Goal: Task Accomplishment & Management: Manage account settings

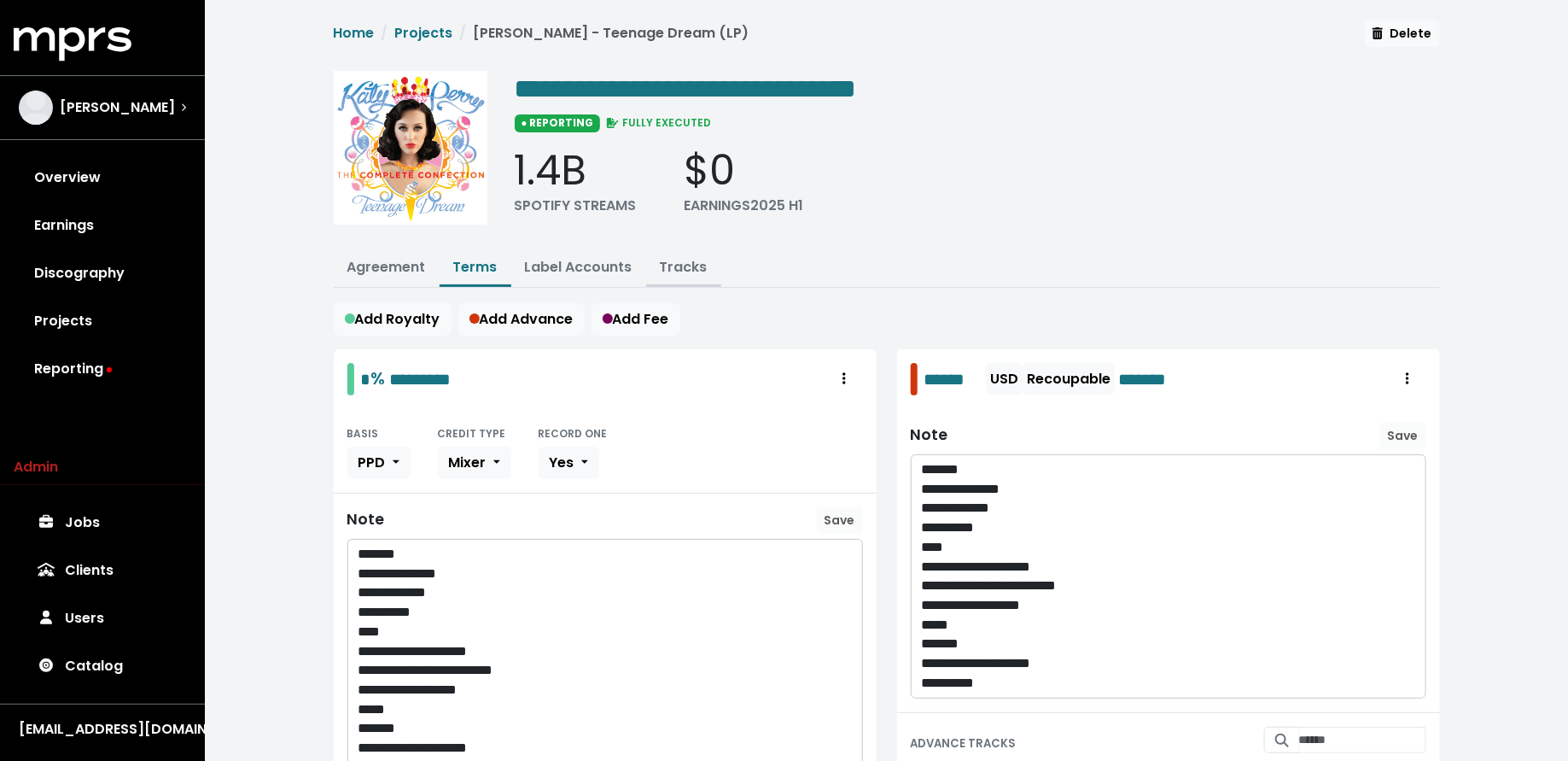
click at [691, 250] on button "Tracks" at bounding box center [684, 268] width 75 height 37
click at [688, 258] on link "Tracks" at bounding box center [684, 266] width 48 height 19
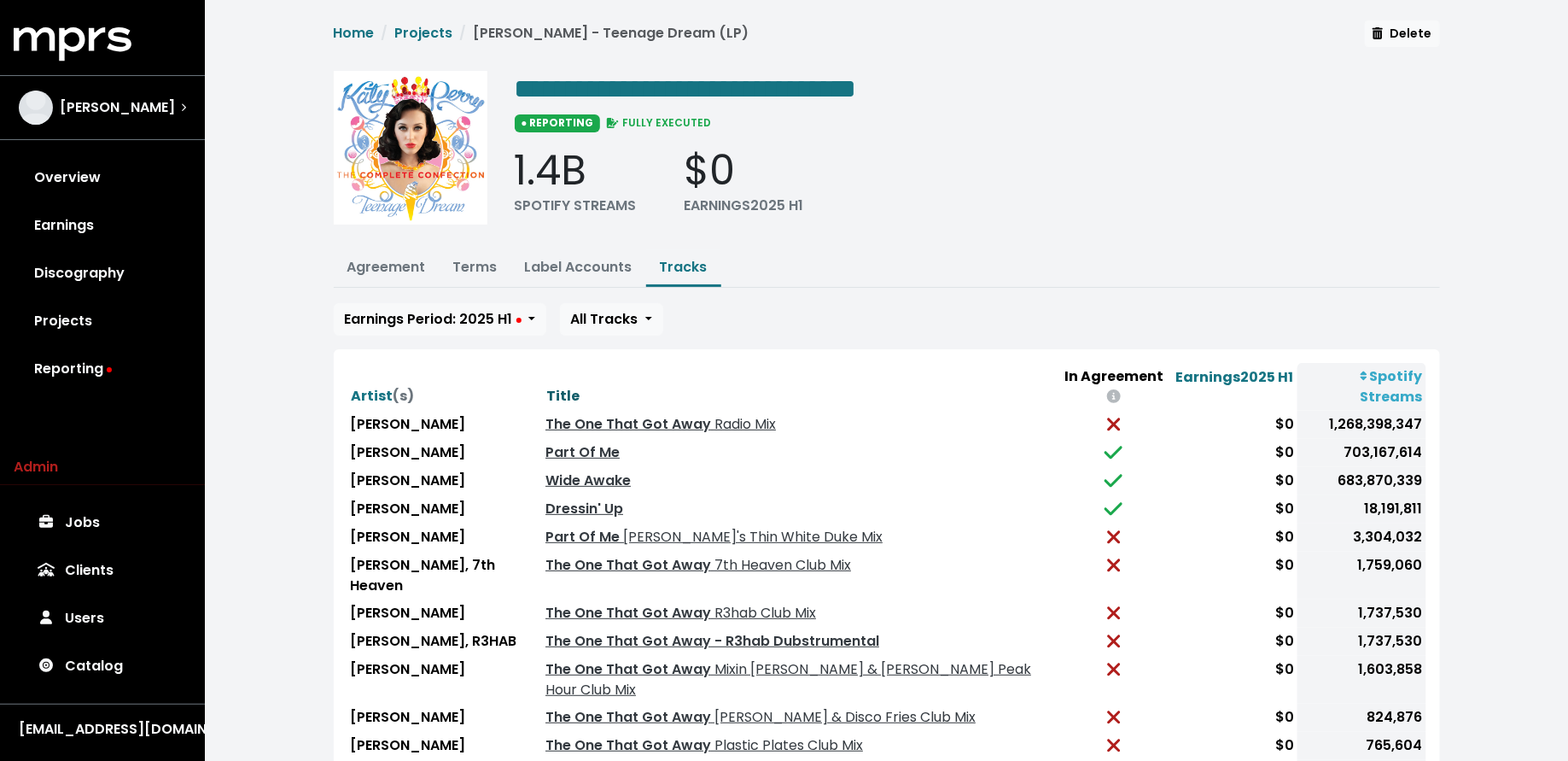
click at [548, 386] on span "Title" at bounding box center [563, 395] width 34 height 19
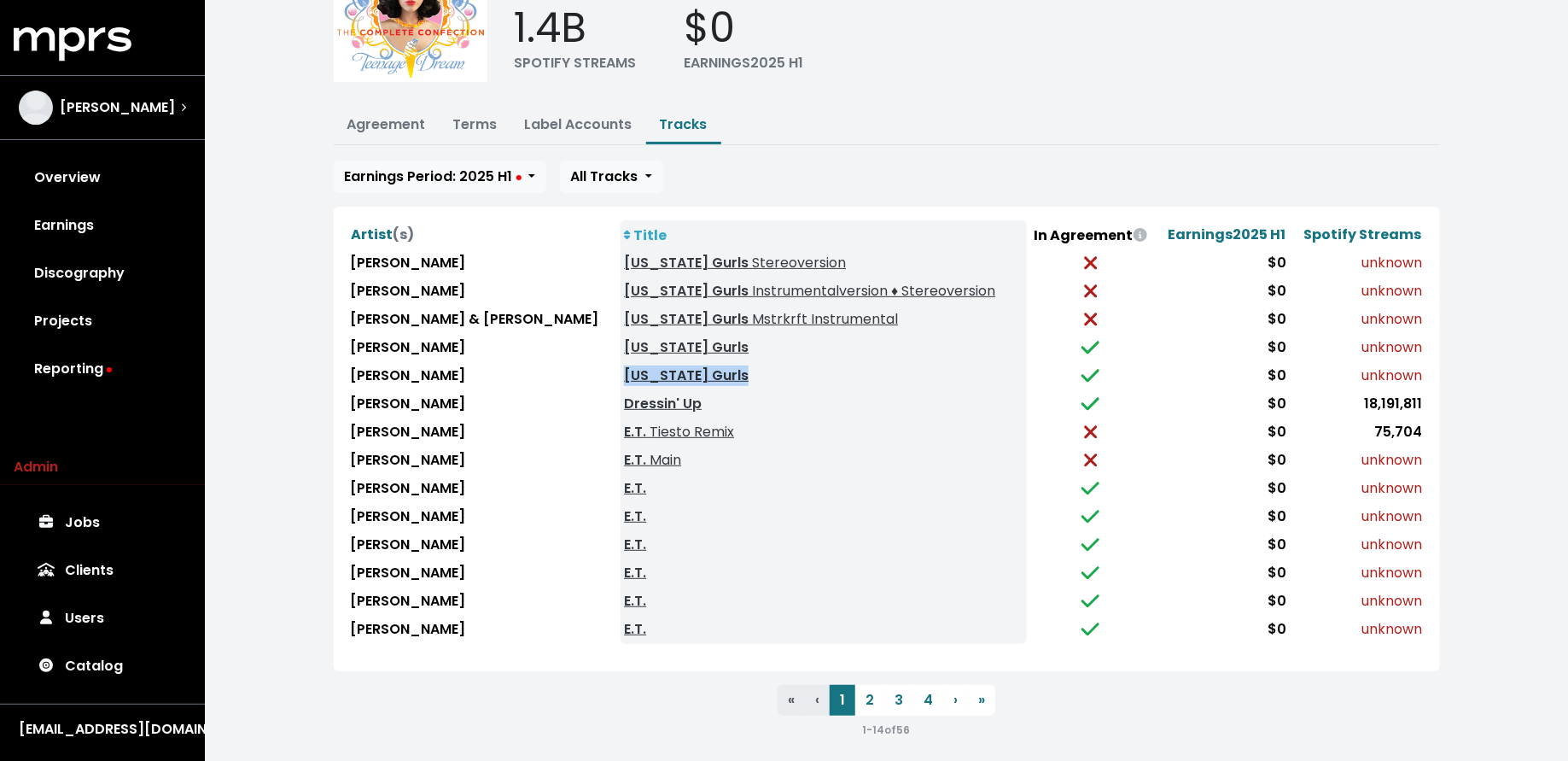
scroll to position [144, 0]
click at [870, 691] on button "2" at bounding box center [870, 698] width 29 height 31
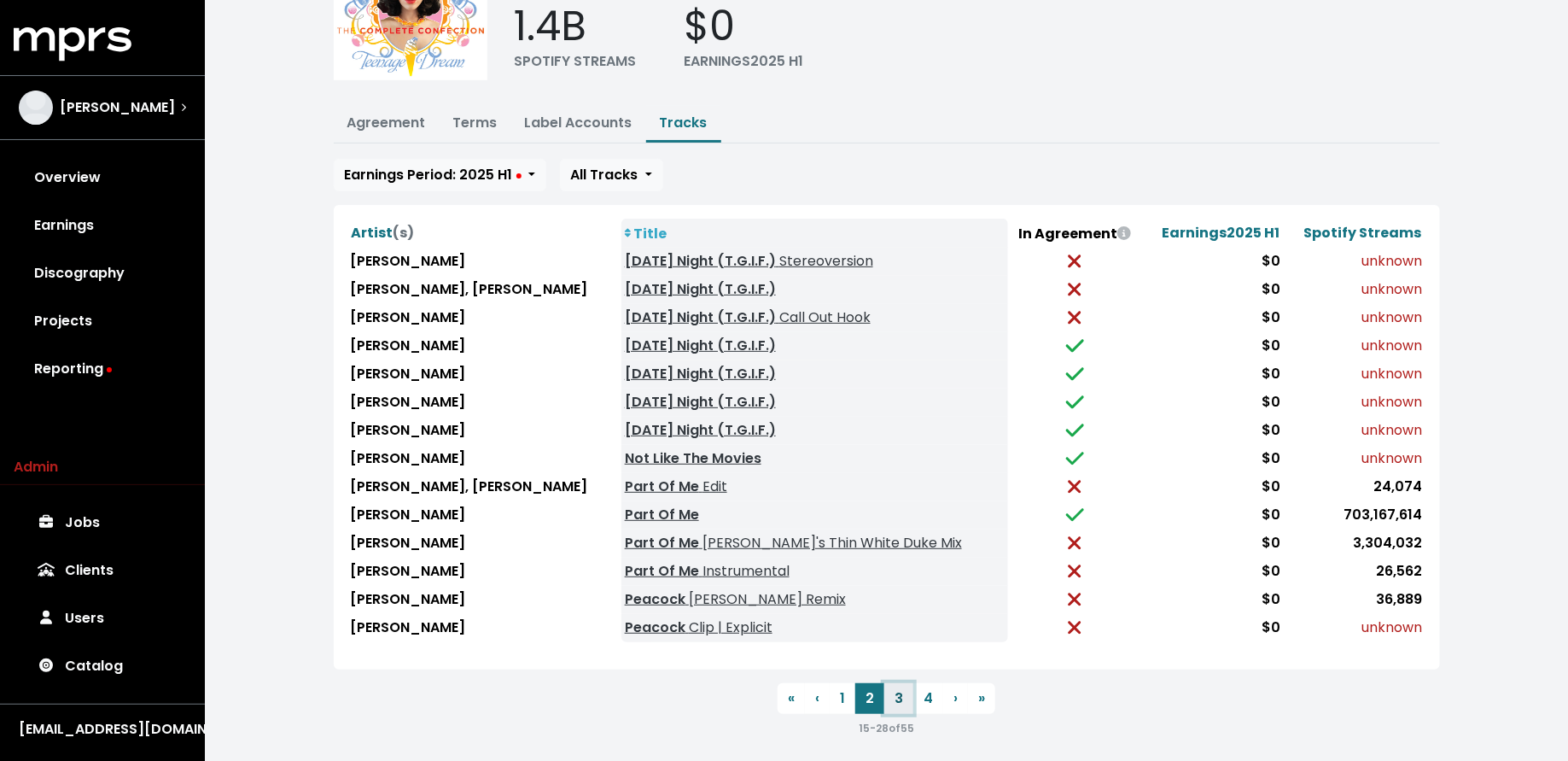
click at [898, 694] on button "3" at bounding box center [898, 698] width 29 height 31
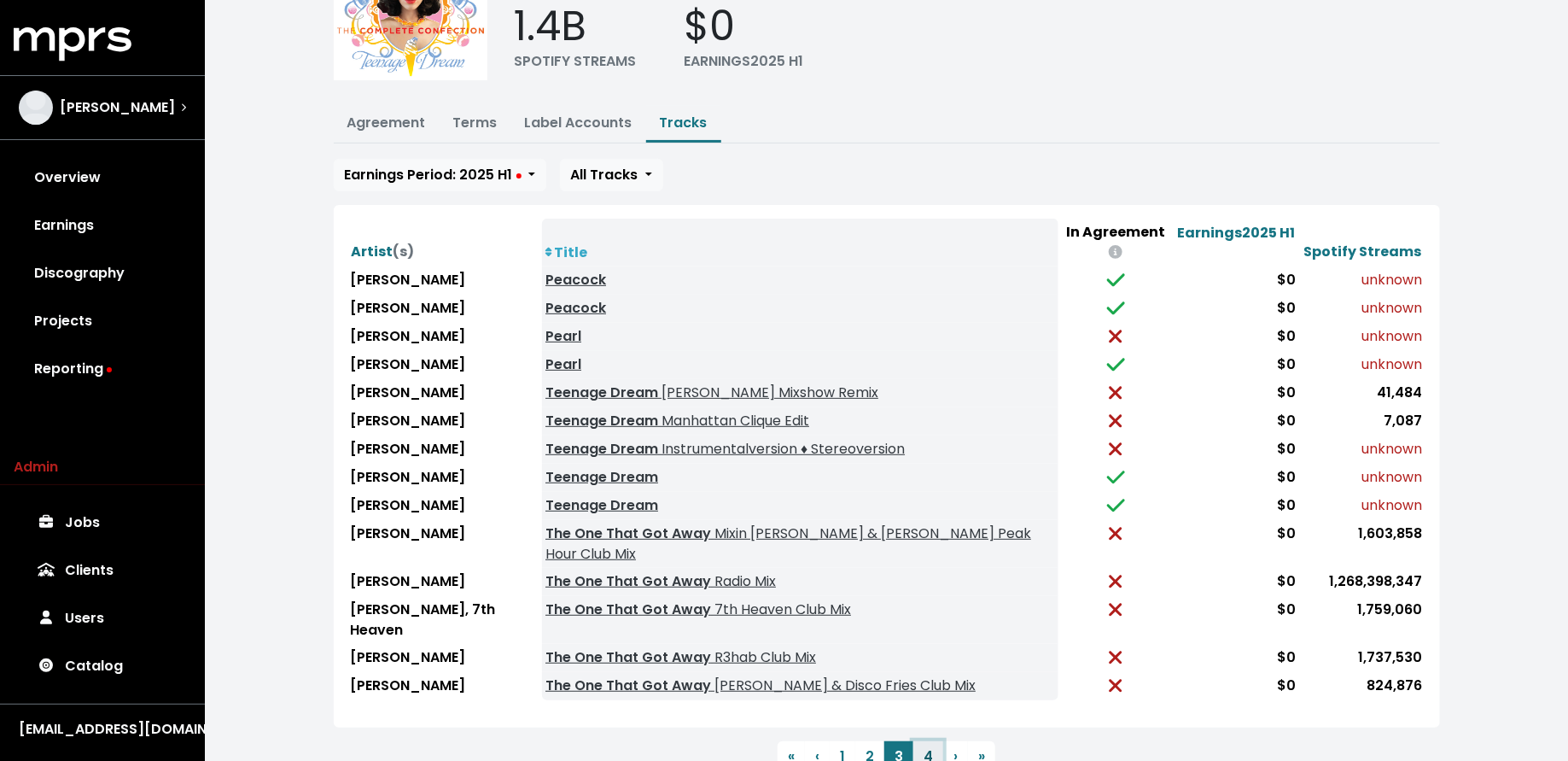
click at [918, 741] on button "4" at bounding box center [928, 756] width 30 height 31
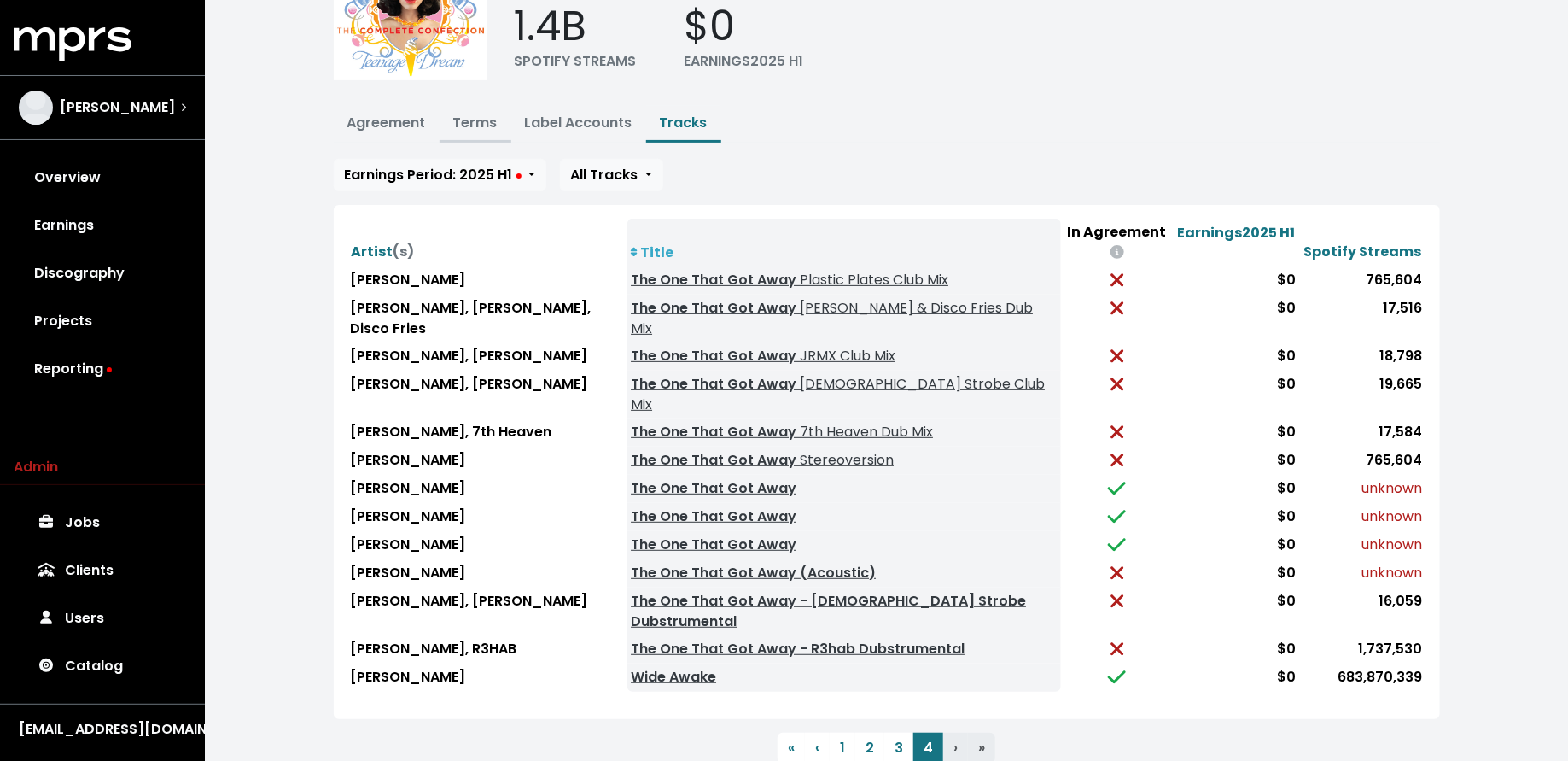
click at [470, 119] on link "Terms" at bounding box center [475, 122] width 44 height 19
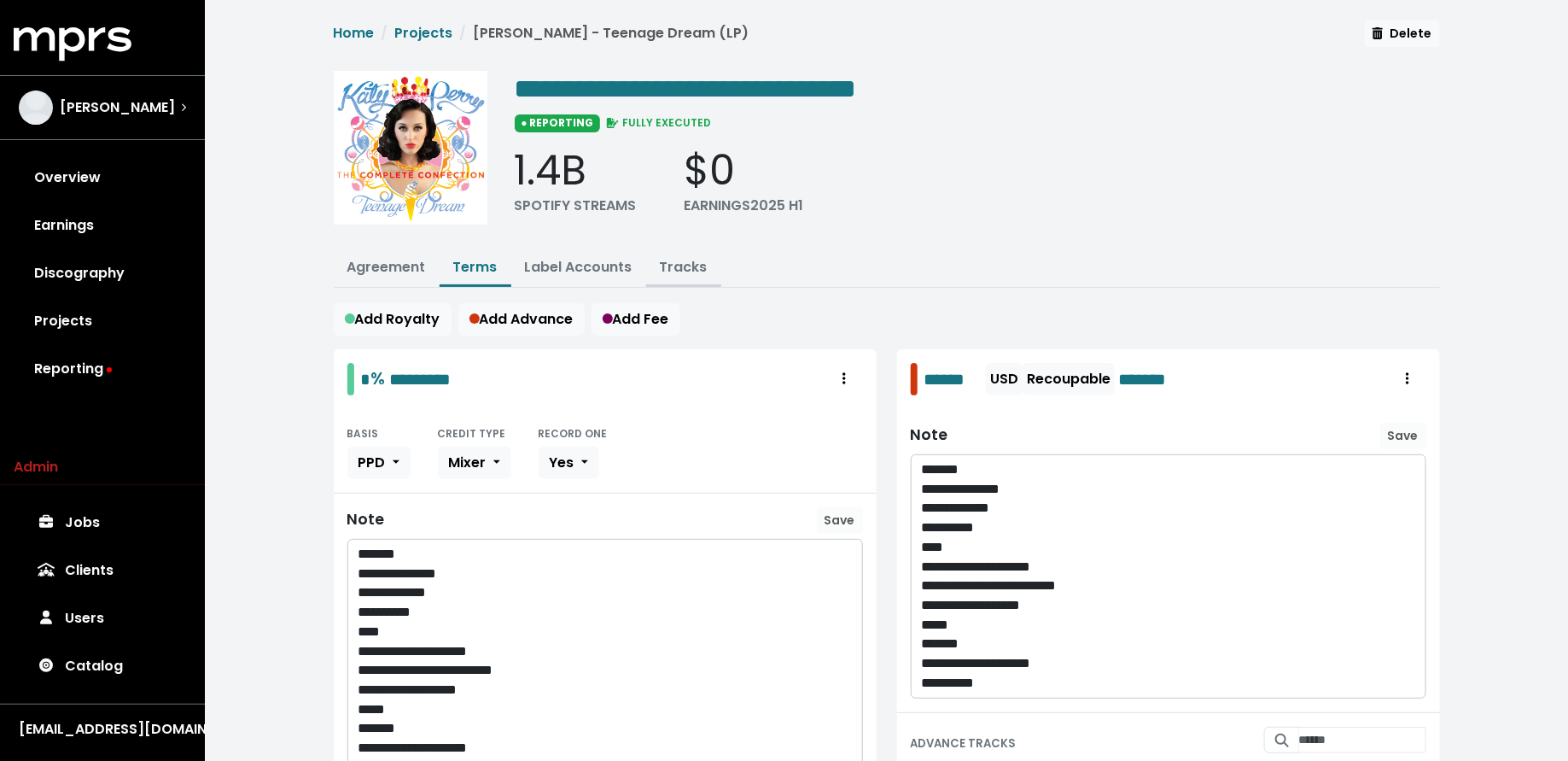
click at [684, 263] on link "Tracks" at bounding box center [684, 266] width 48 height 19
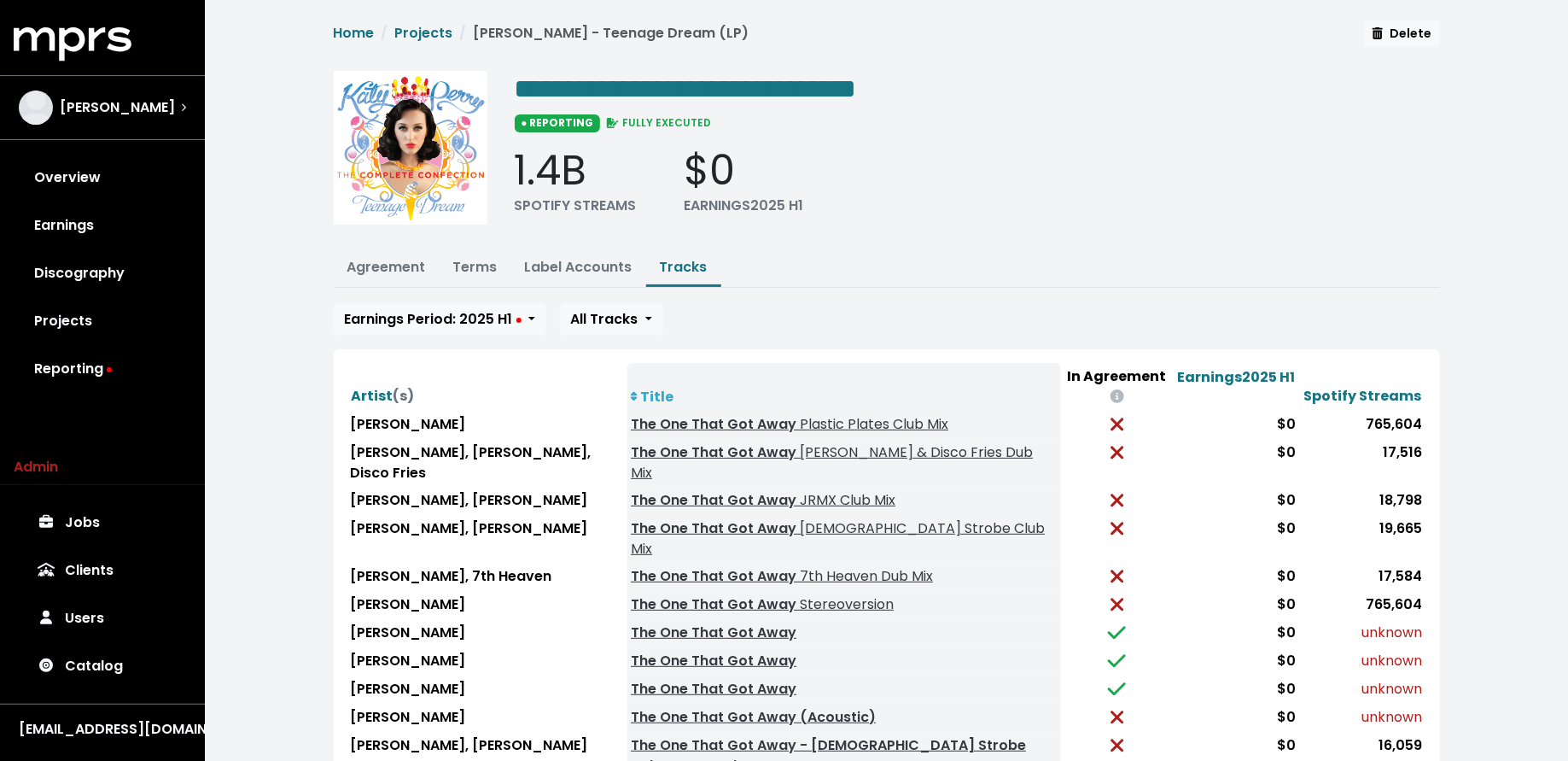
click at [645, 383] on th "Title" at bounding box center [844, 387] width 433 height 48
click at [654, 388] on th "Title" at bounding box center [844, 387] width 433 height 48
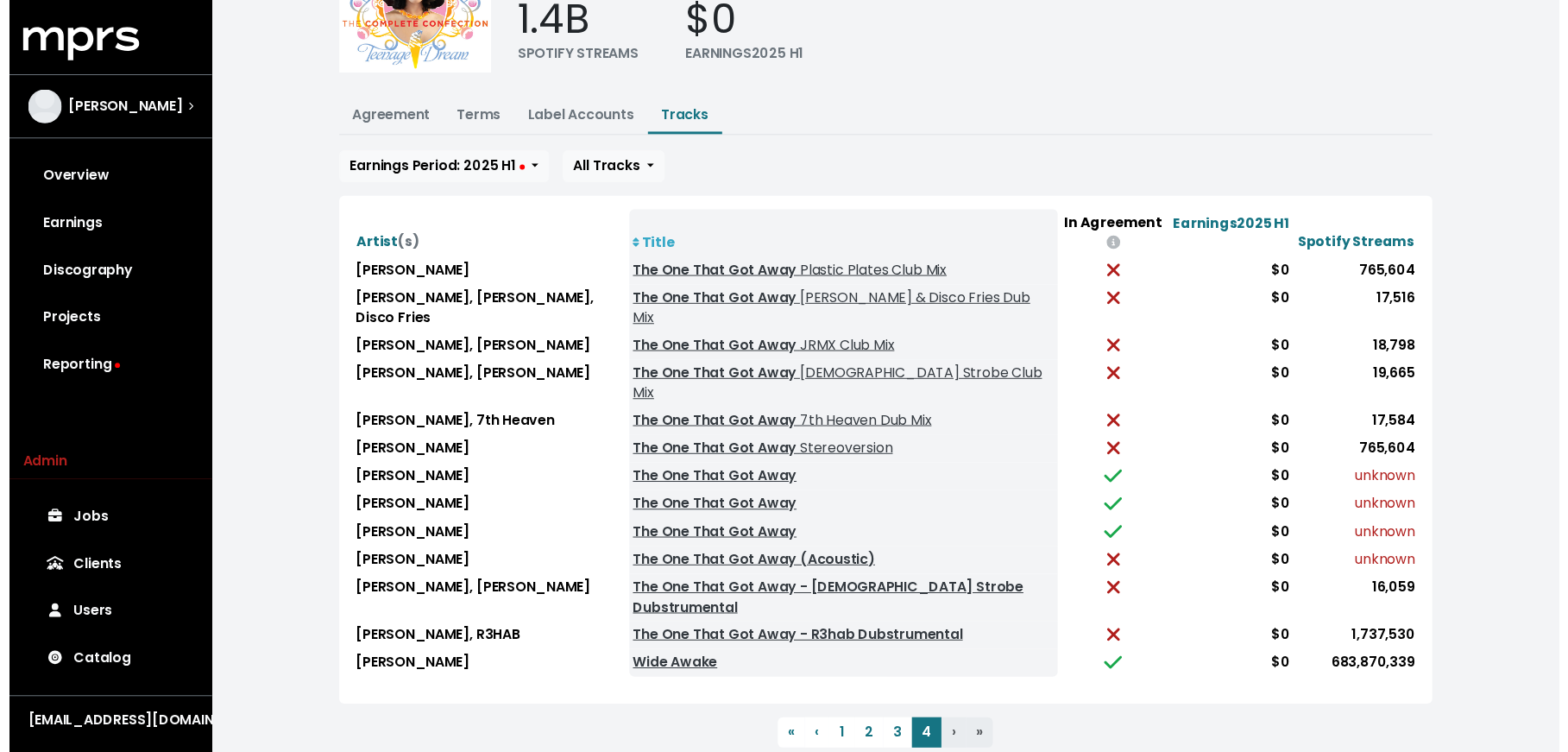
scroll to position [158, 0]
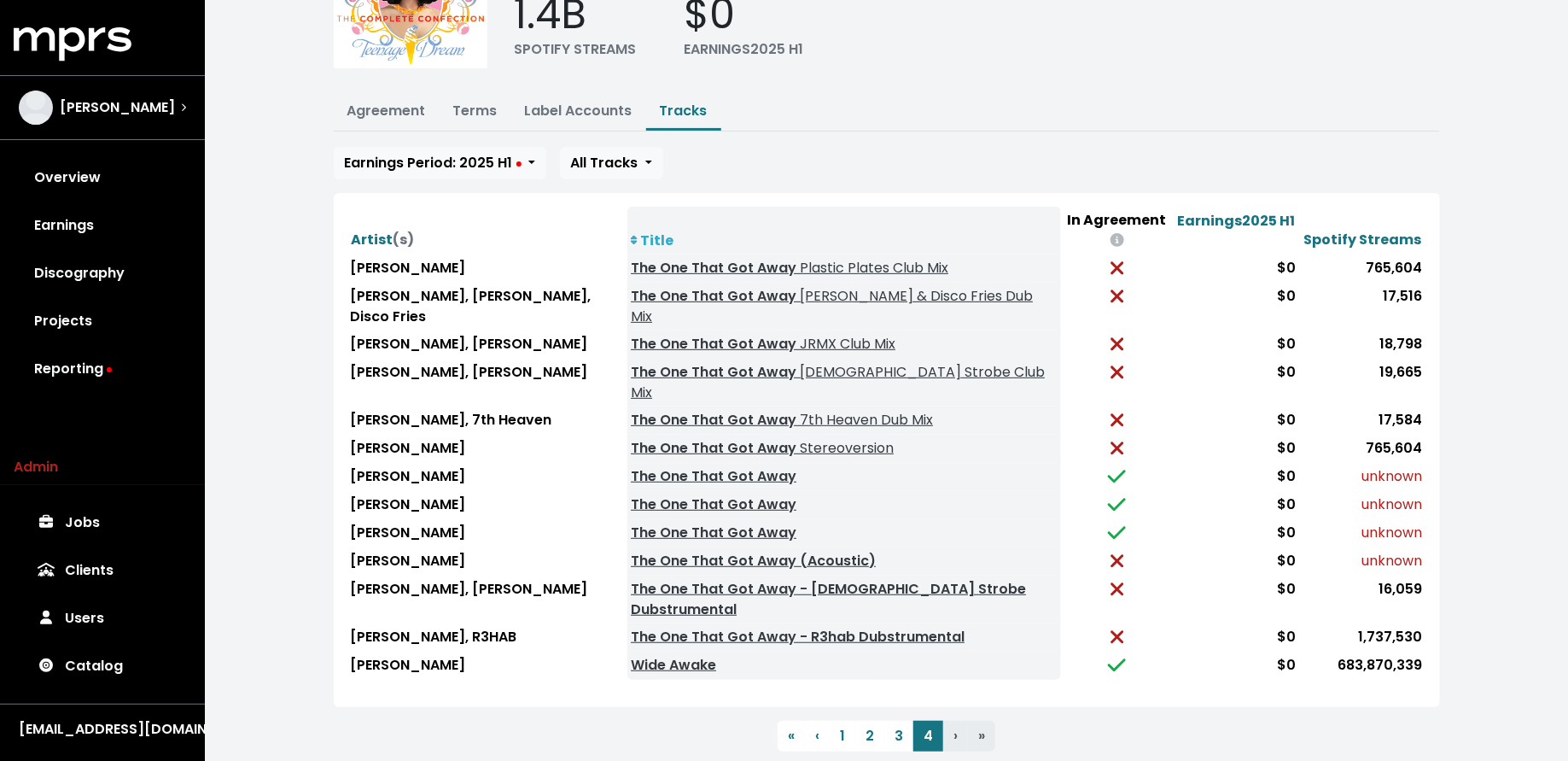
click at [655, 231] on th "Title" at bounding box center [844, 231] width 433 height 48
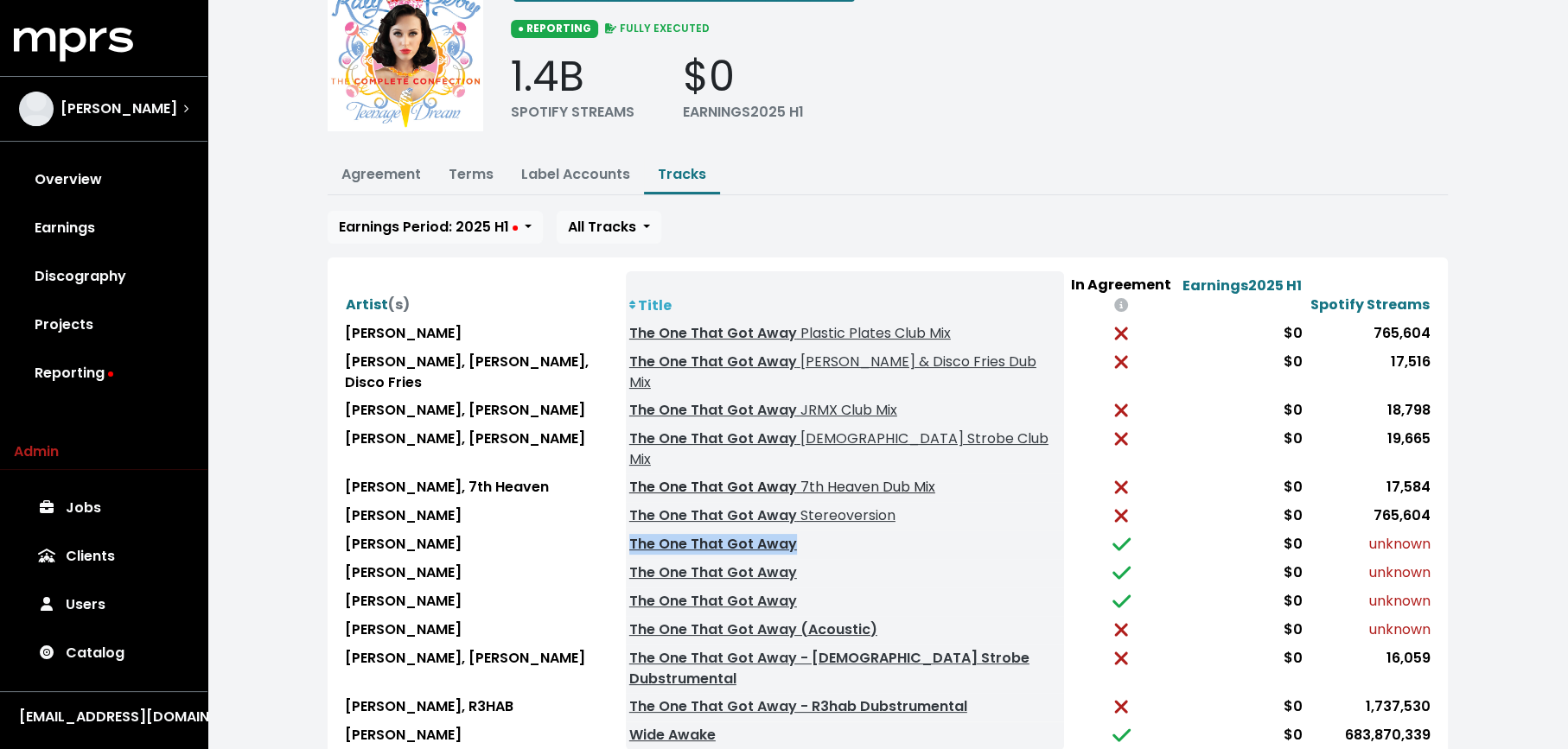
scroll to position [178, 0]
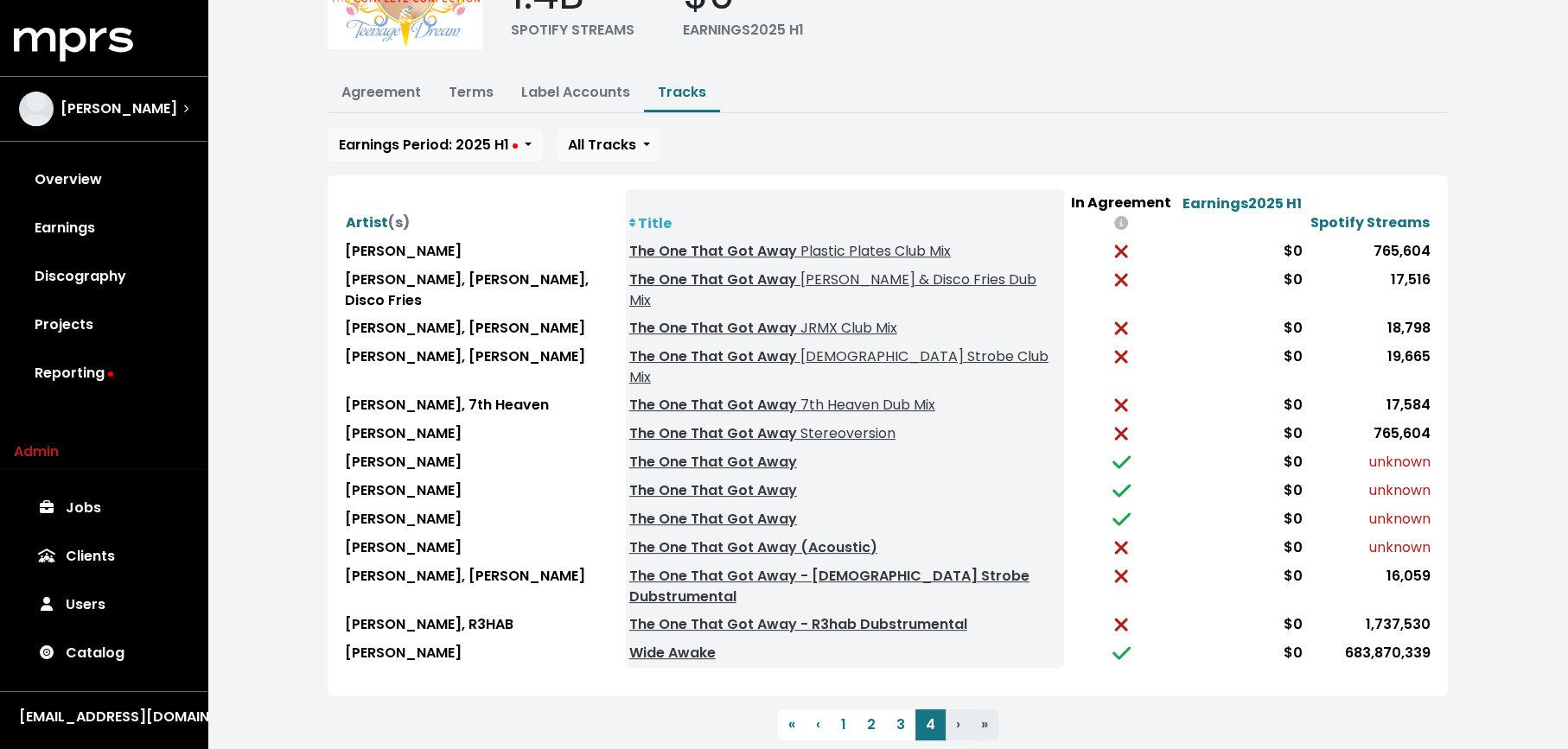
click at [653, 211] on th "Title" at bounding box center [844, 213] width 438 height 49
click at [898, 710] on button "3" at bounding box center [901, 726] width 29 height 31
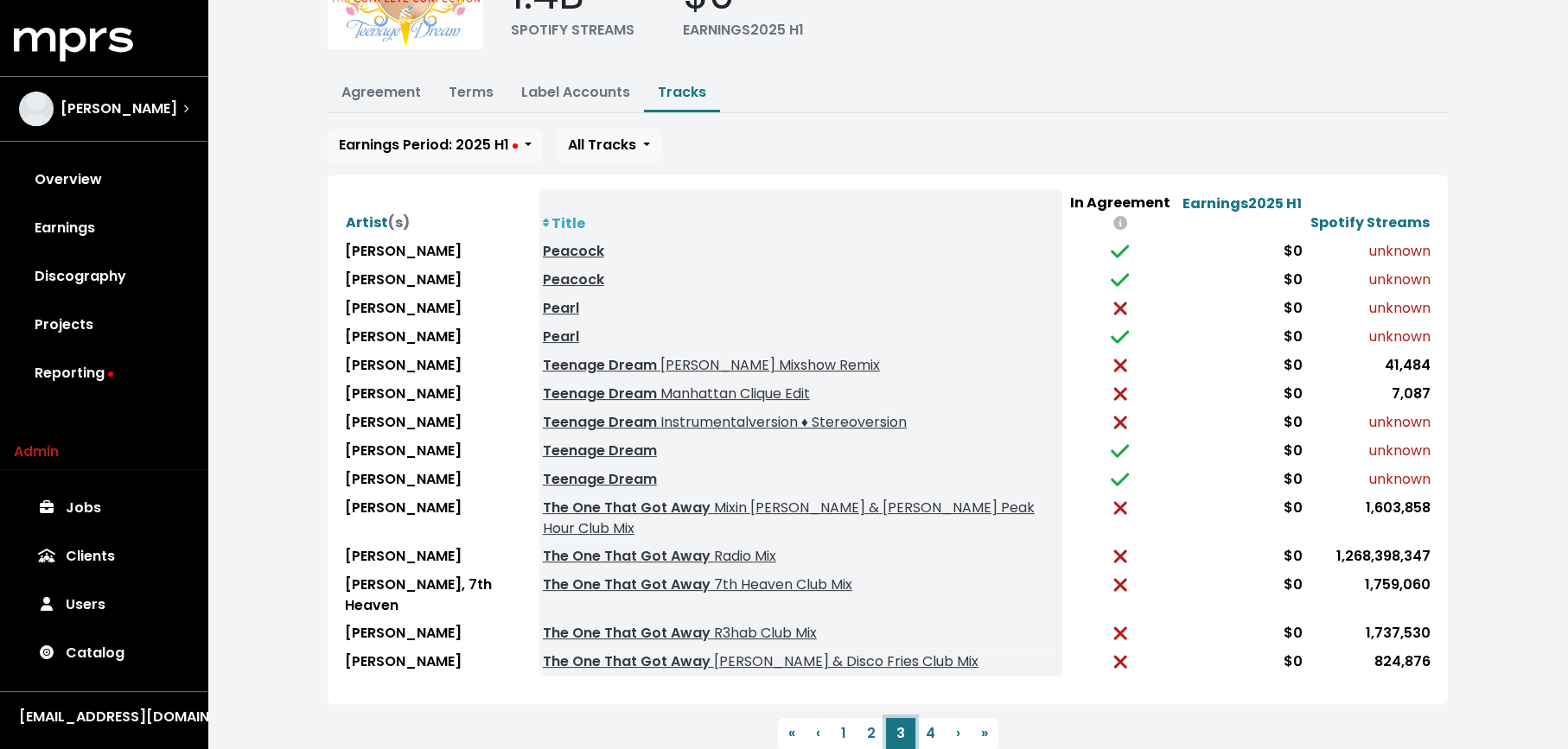
scroll to position [167, 0]
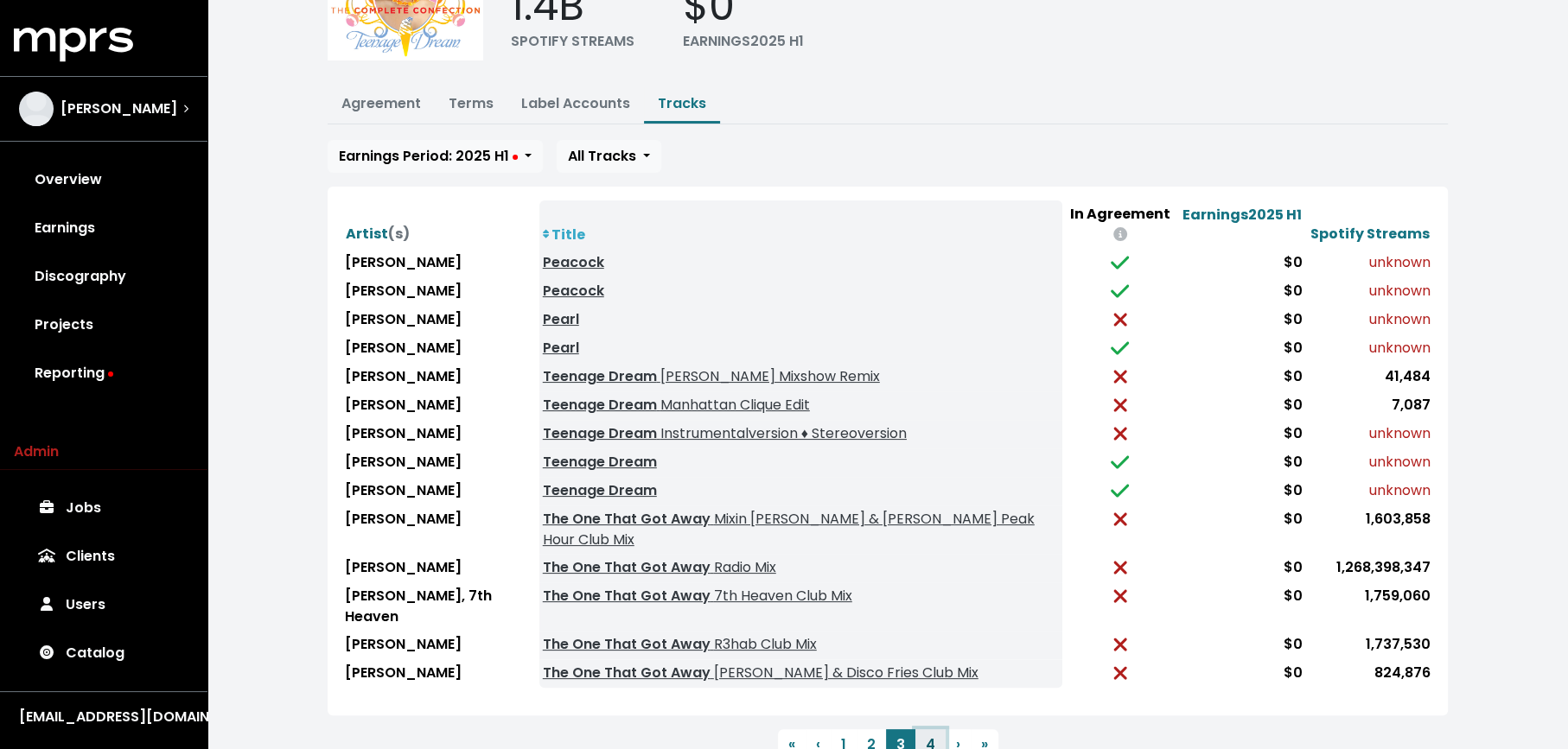
click at [924, 730] on button "4" at bounding box center [930, 745] width 30 height 31
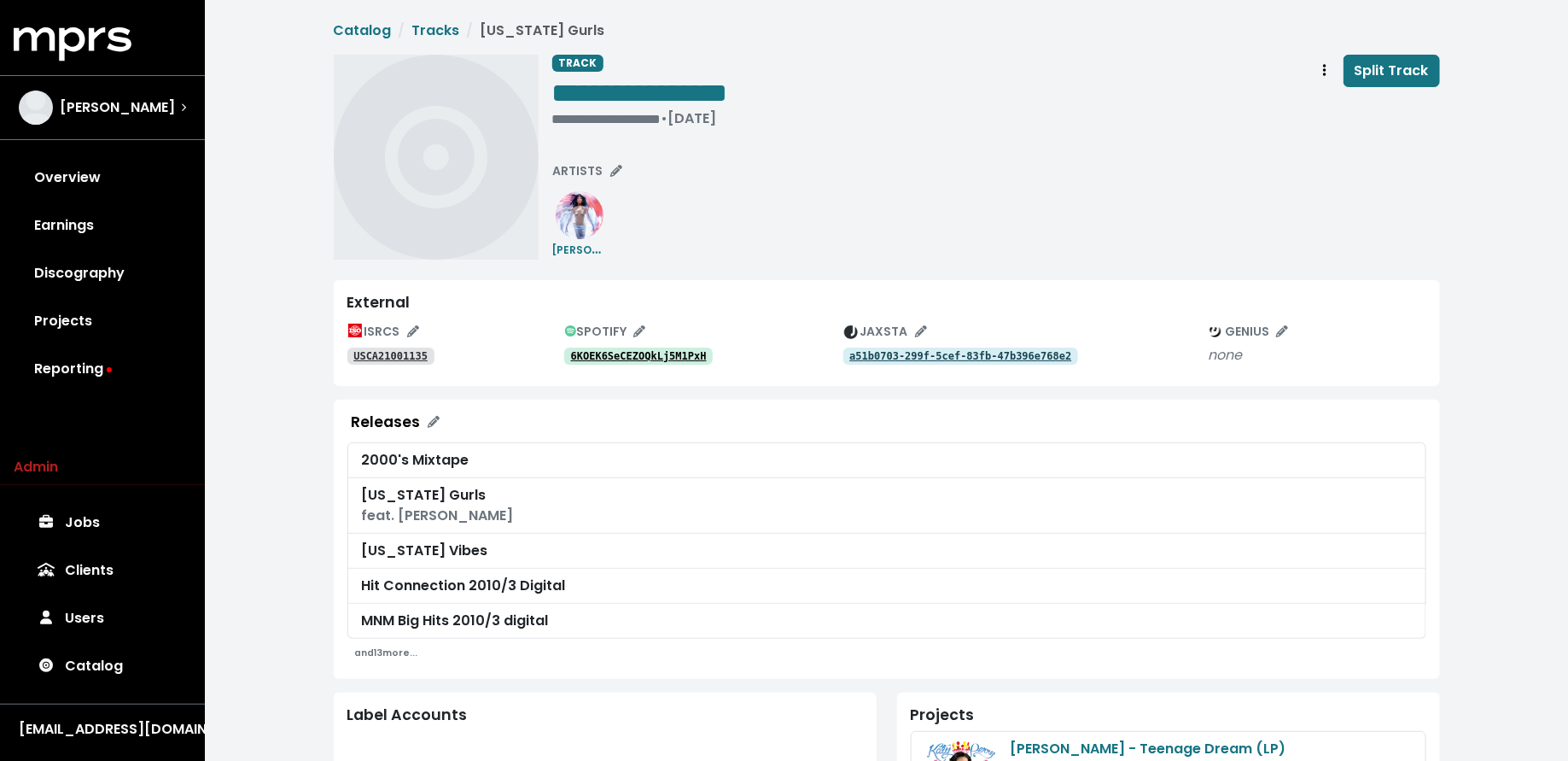
click at [613, 347] on link "6KOEK6SeCEZOQkLj5M1PxH" at bounding box center [639, 356] width 149 height 17
click at [411, 359] on tt "USCA21001135" at bounding box center [390, 356] width 74 height 12
click at [598, 165] on span "ARTISTS" at bounding box center [588, 171] width 69 height 17
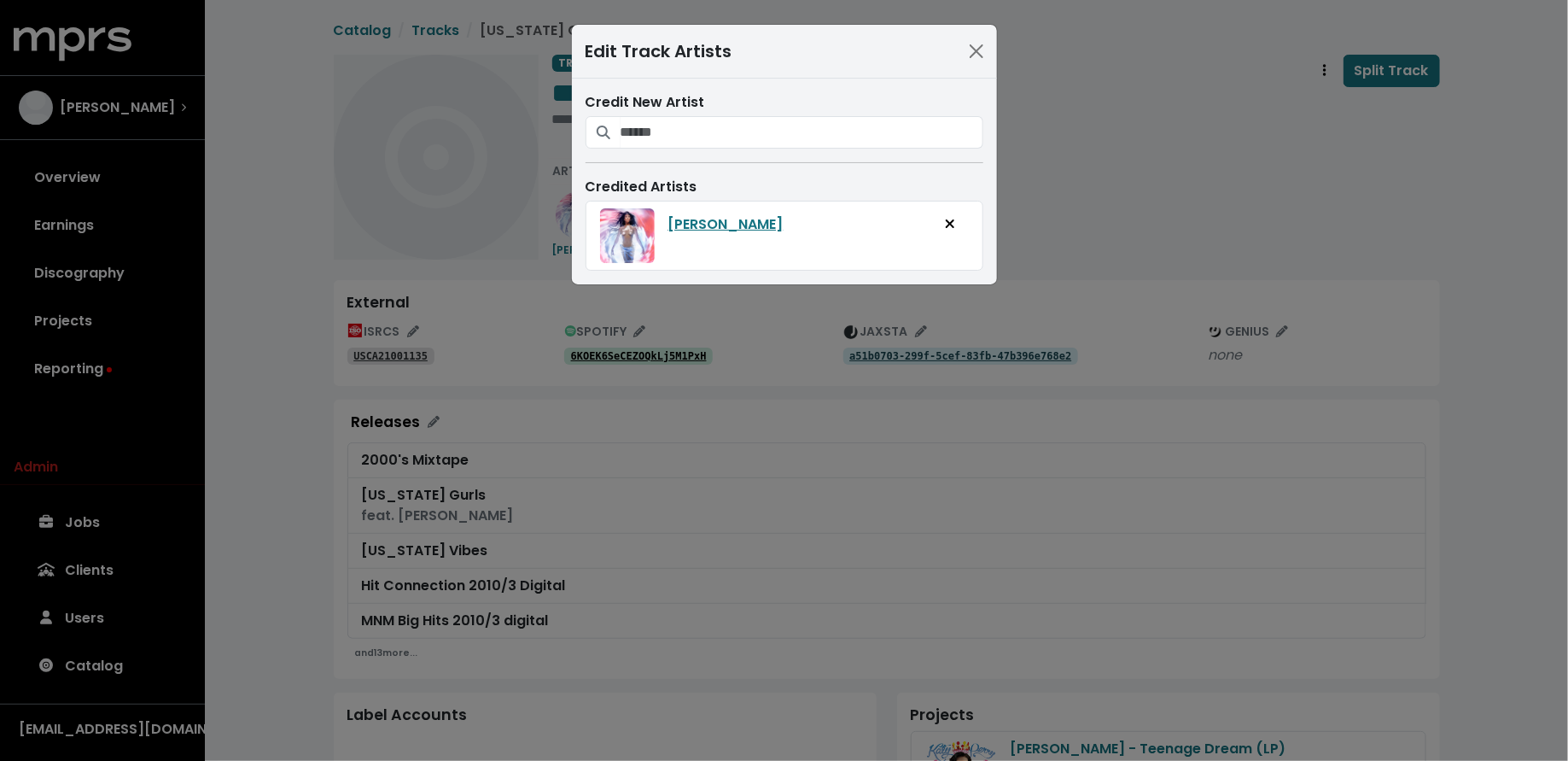
click at [693, 112] on div "Credit New Artist" at bounding box center [785, 120] width 398 height 57
drag, startPoint x: 693, startPoint y: 129, endPoint x: 676, endPoint y: 119, distance: 19.7
click at [693, 128] on input "Search for artists who should be credited on this track" at bounding box center [801, 133] width 363 height 33
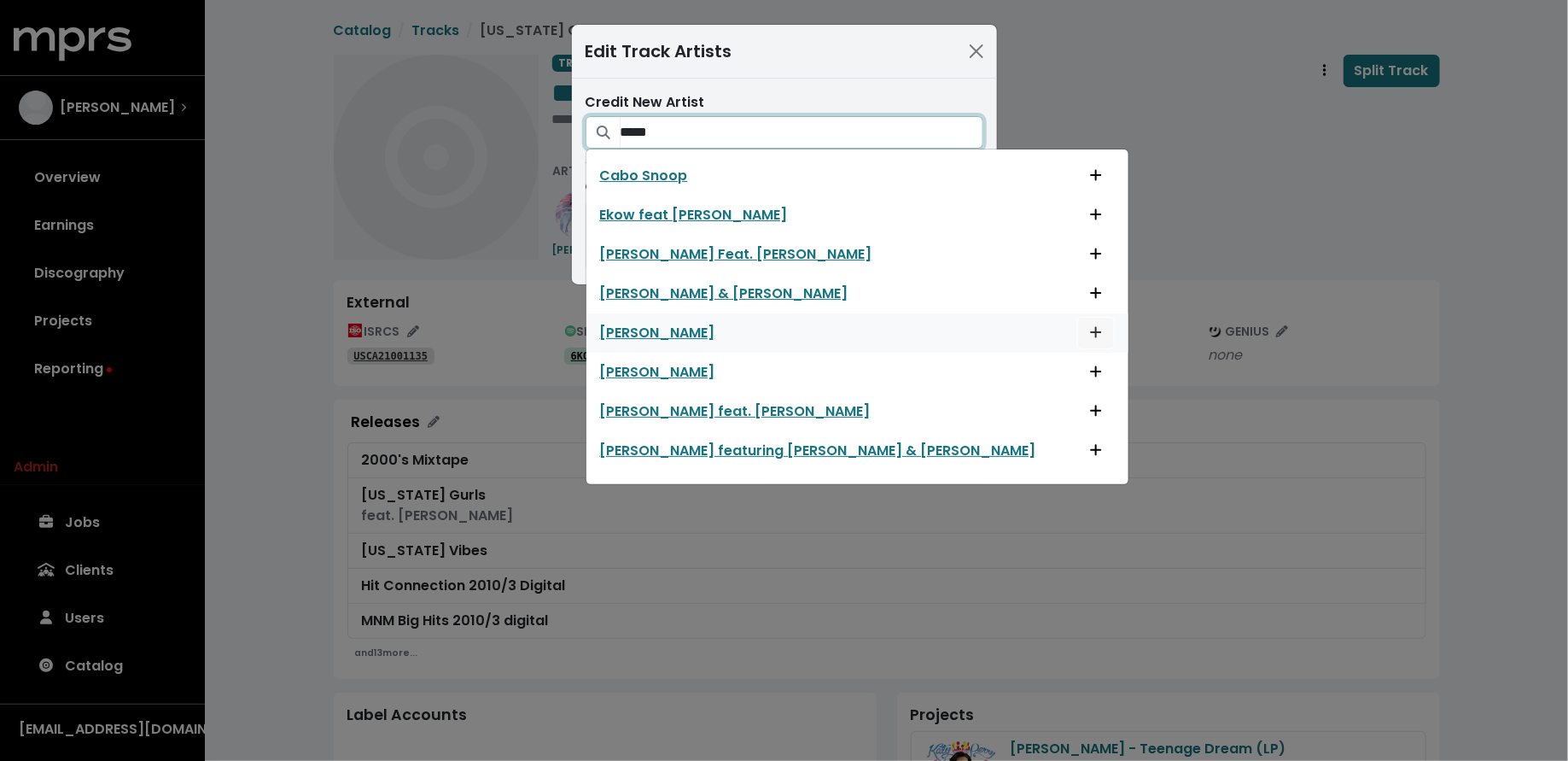
type input "*****"
click at [1090, 330] on icon "Add artist to this track's credited artists" at bounding box center [1096, 333] width 12 height 12
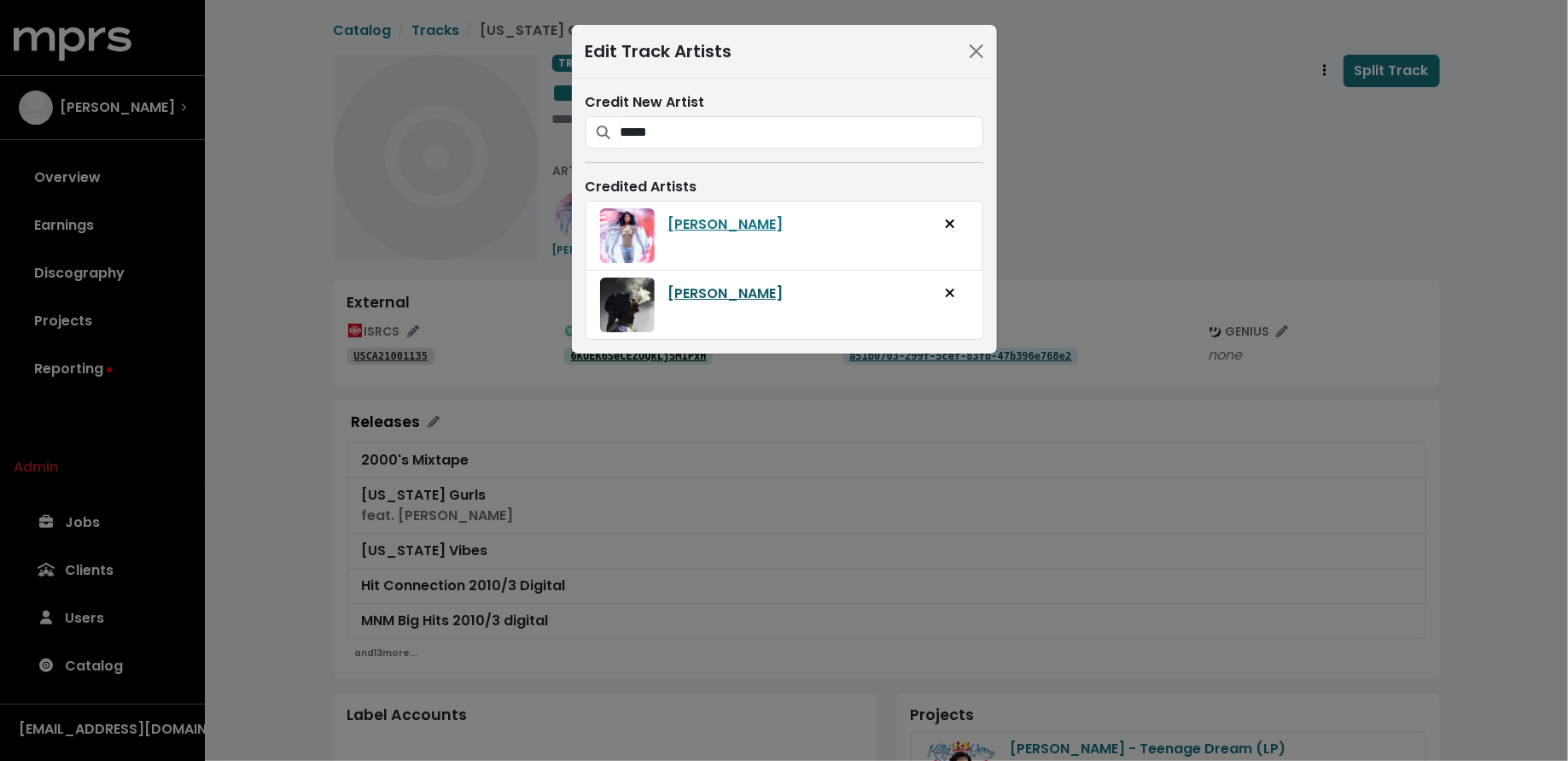
click at [714, 292] on link "Snoop Dogg" at bounding box center [726, 293] width 115 height 20
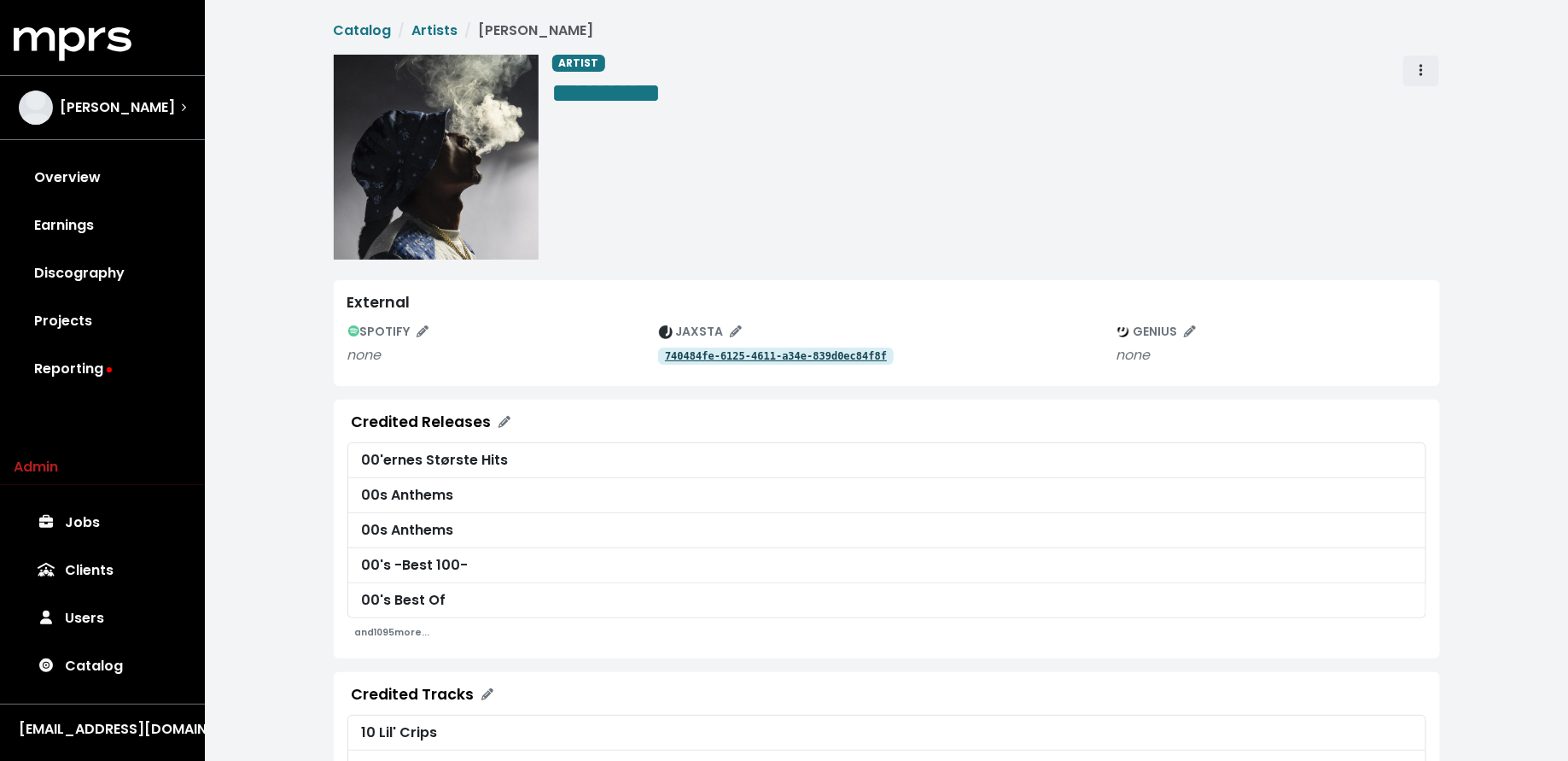
click at [1418, 65] on span "Artist actions" at bounding box center [1422, 70] width 15 height 20
click at [1421, 95] on link "Merge" at bounding box center [1471, 109] width 135 height 27
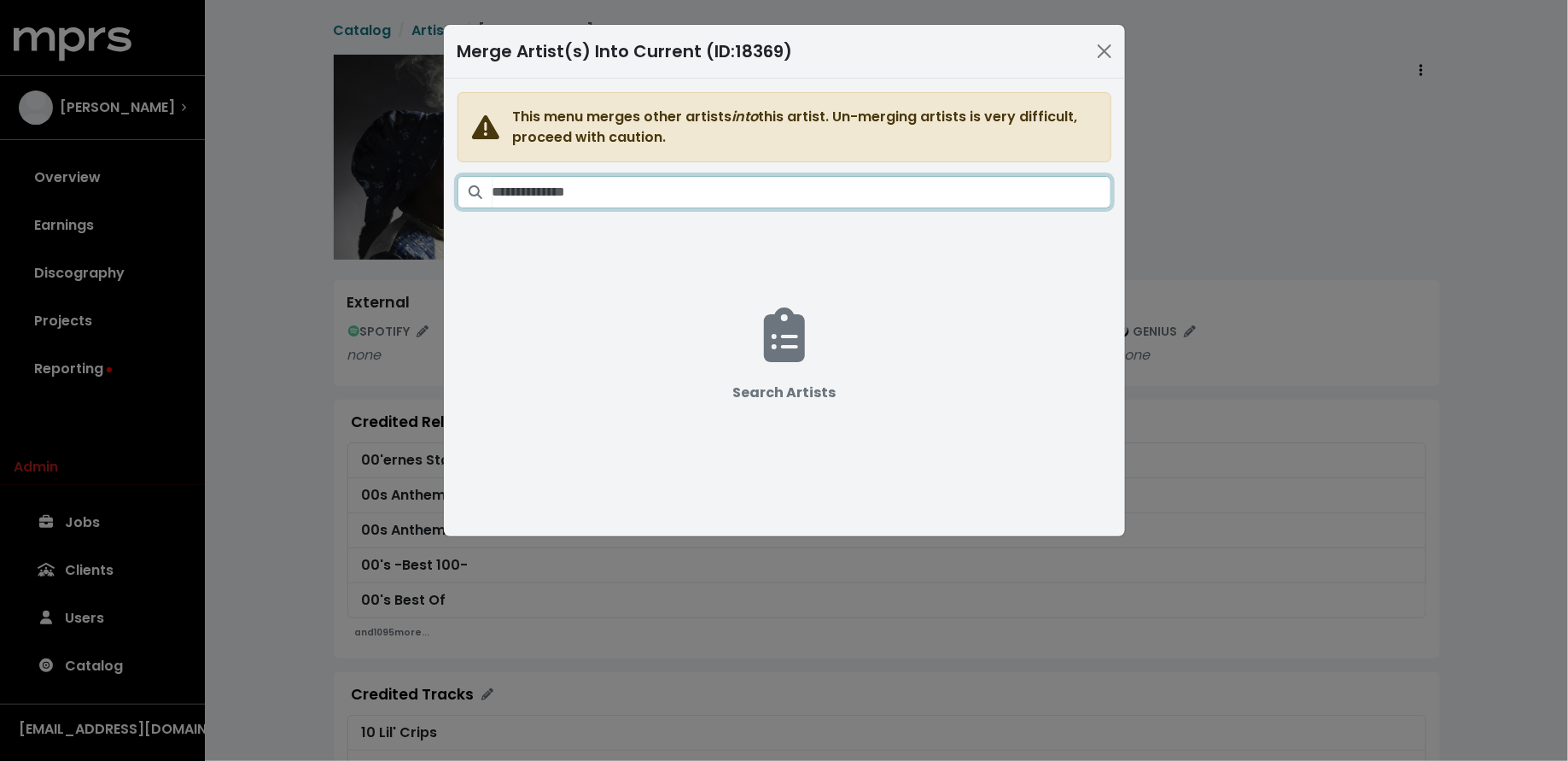
click at [895, 200] on input "Search artists" at bounding box center [801, 192] width 619 height 33
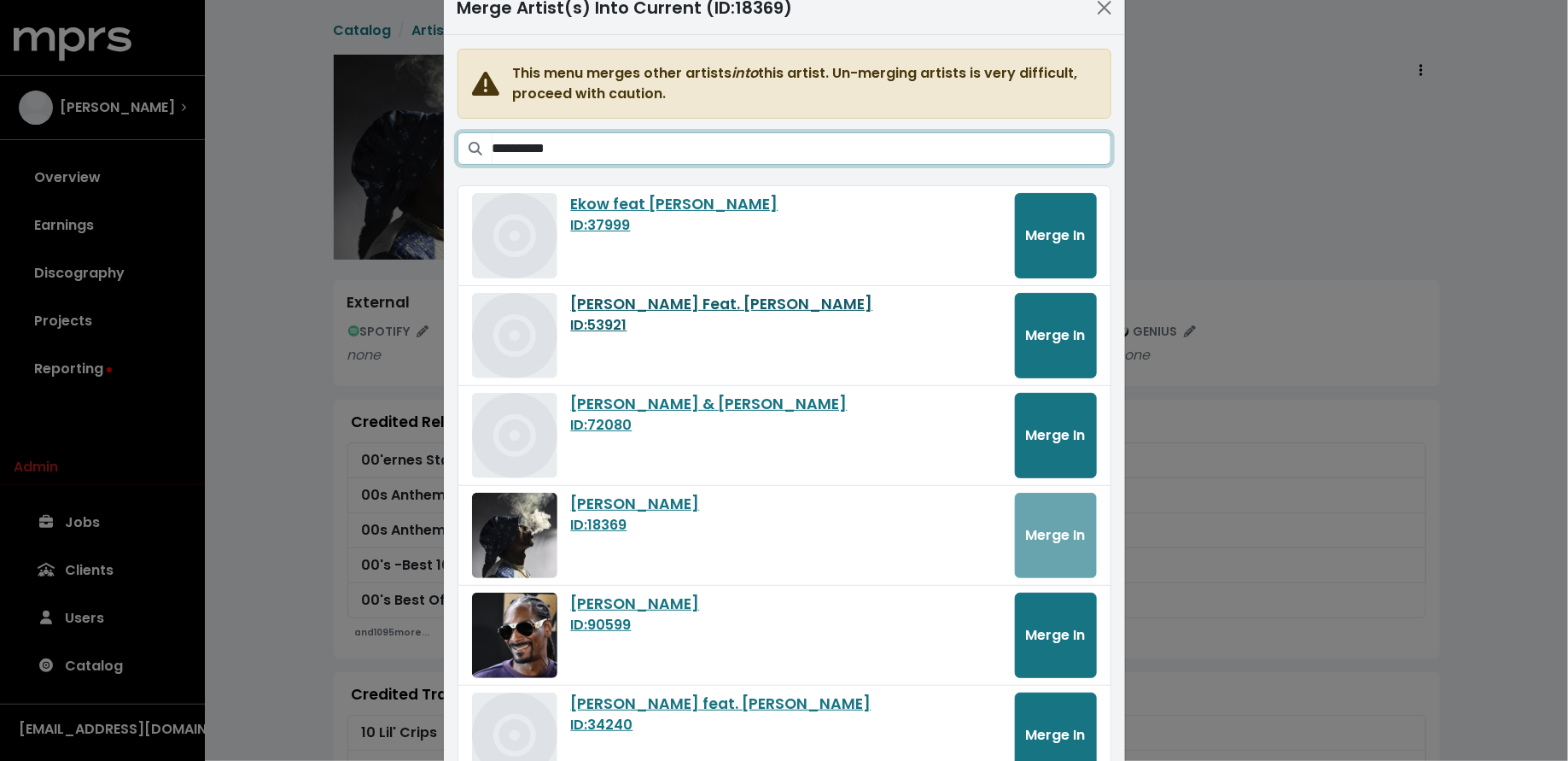
scroll to position [48, 0]
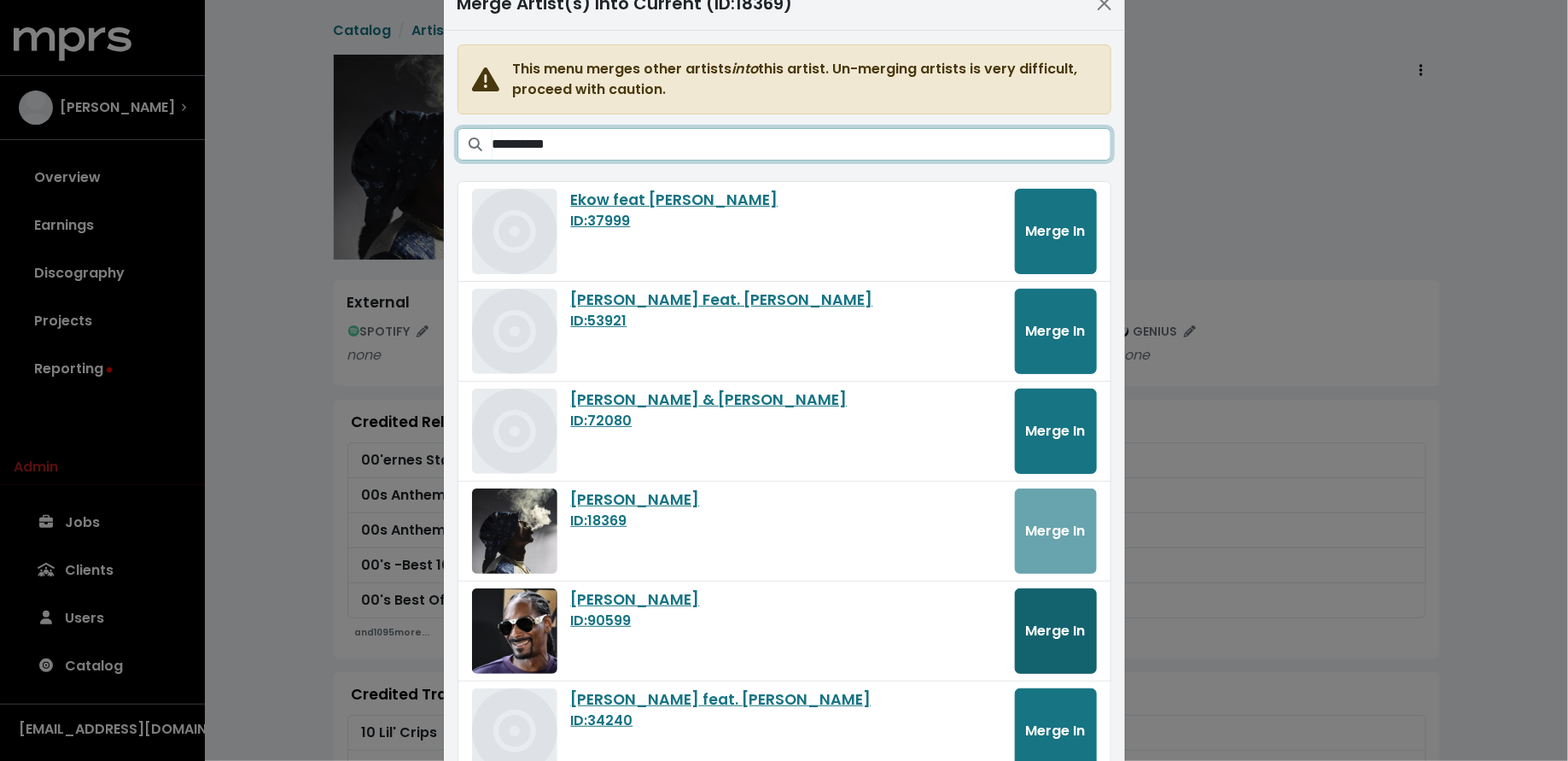
type input "**********"
click at [1044, 614] on button "Merge In" at bounding box center [1055, 630] width 82 height 86
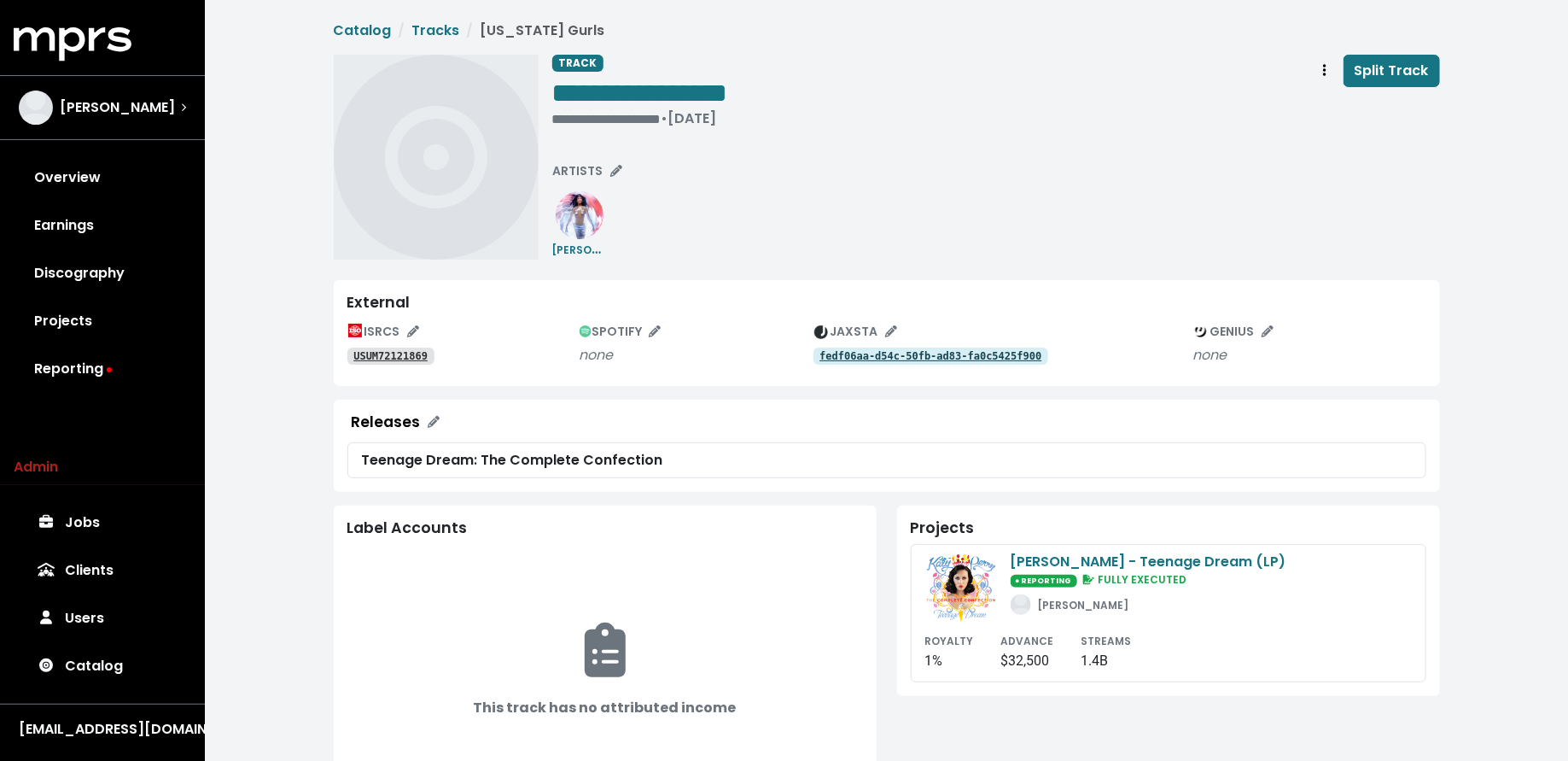
click at [397, 353] on tt "USUM72121869" at bounding box center [390, 356] width 74 height 12
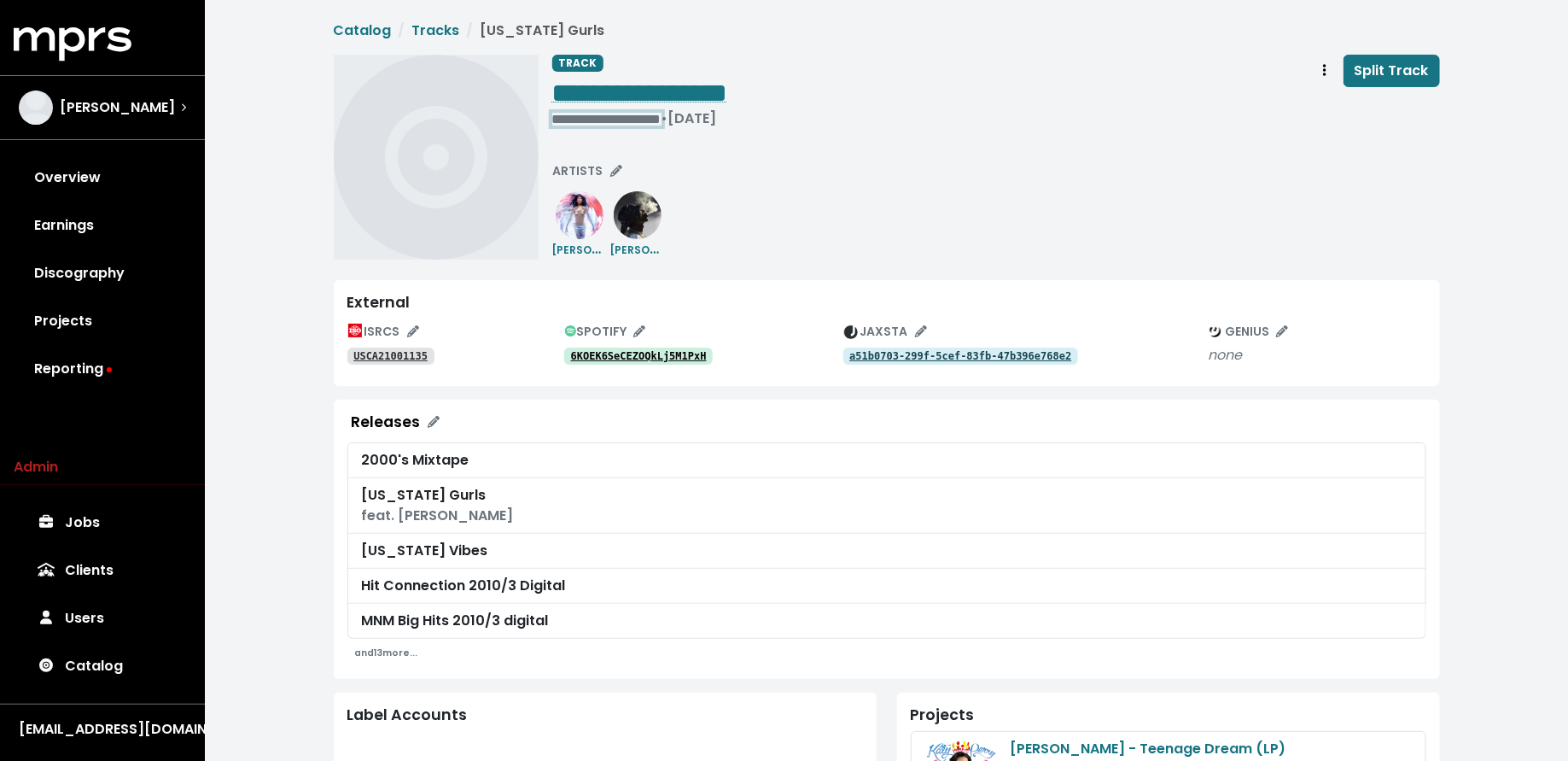
drag, startPoint x: 582, startPoint y: 109, endPoint x: 575, endPoint y: 89, distance: 21.2
click at [582, 110] on div "**********" at bounding box center [640, 118] width 176 height 17
click at [556, 111] on span "• Jun 18th, 2010" at bounding box center [580, 118] width 56 height 19
click at [1323, 80] on span "Track actions" at bounding box center [1325, 70] width 15 height 20
click at [1329, 104] on link "Merge" at bounding box center [1375, 109] width 135 height 27
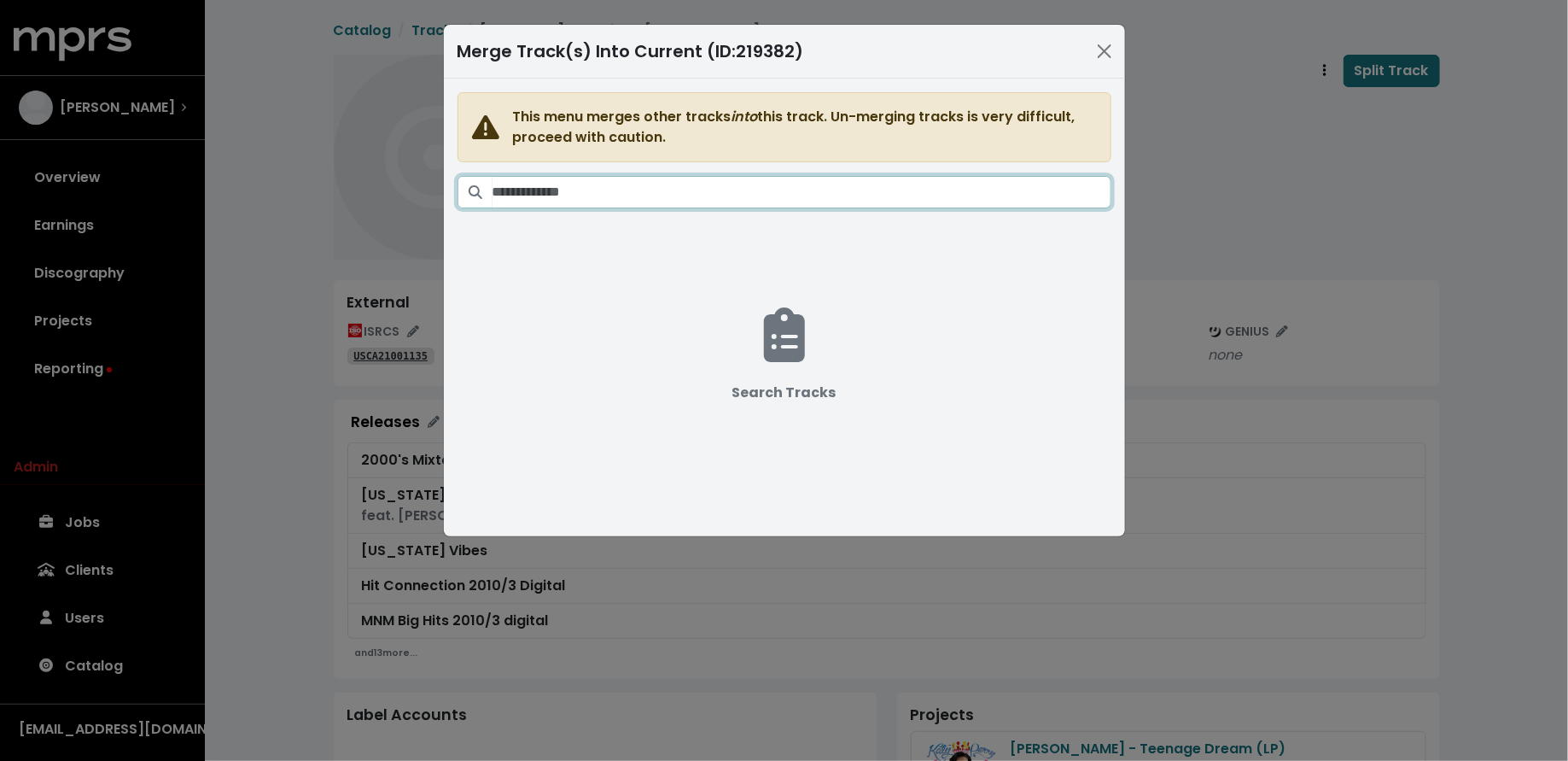
click at [911, 197] on input "Search tracks" at bounding box center [801, 192] width 619 height 33
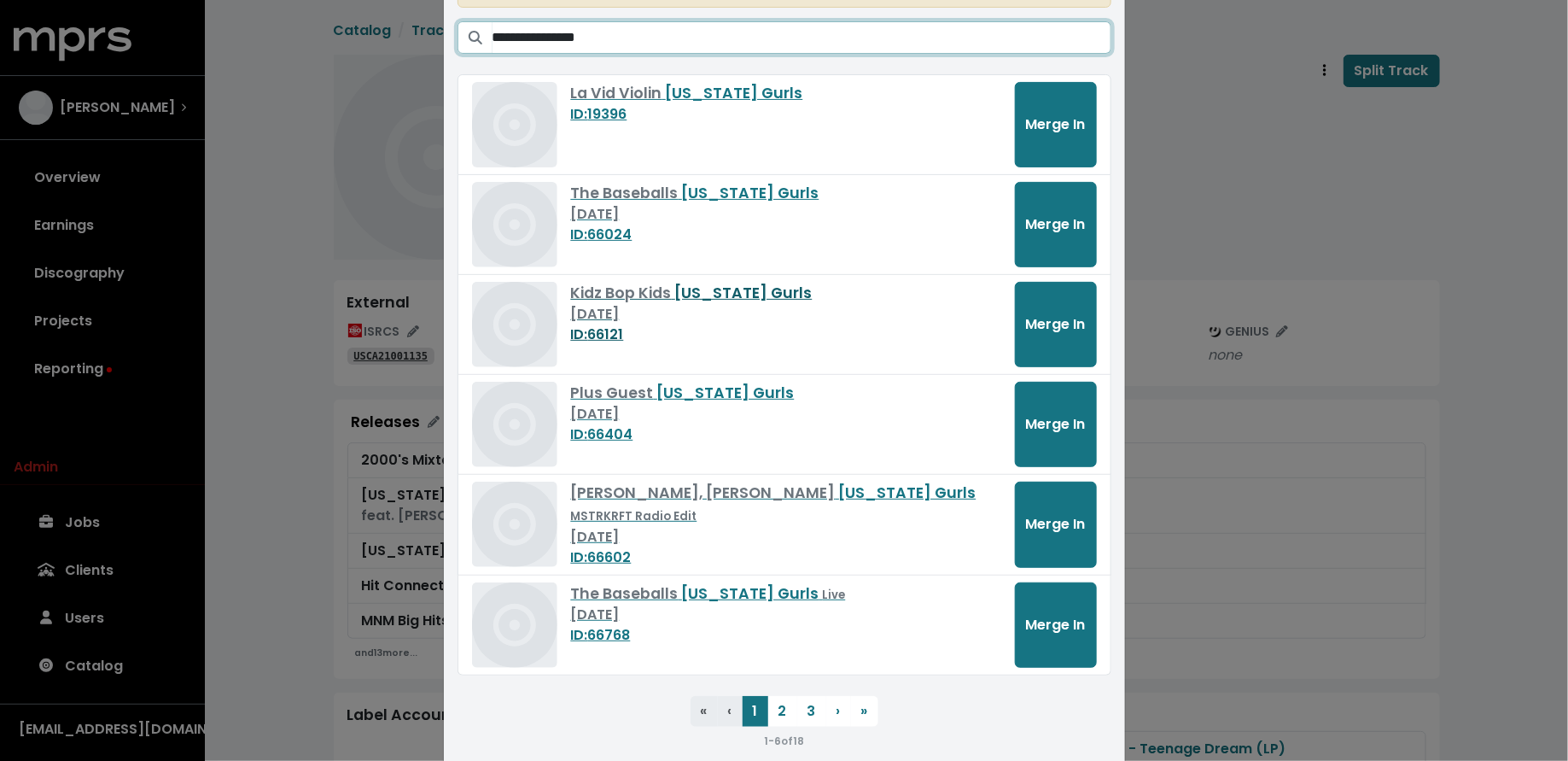
scroll to position [165, 0]
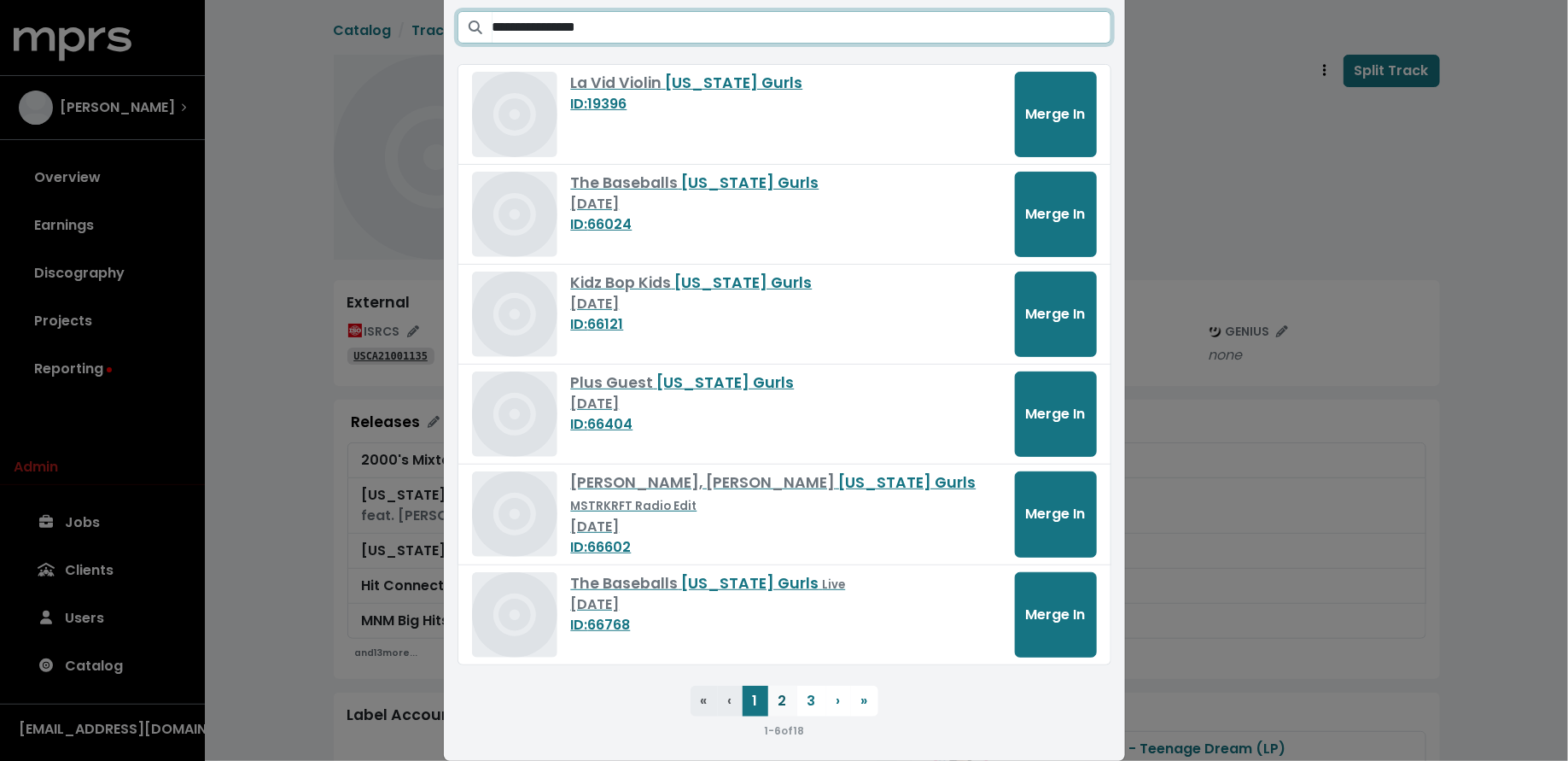
type input "**********"
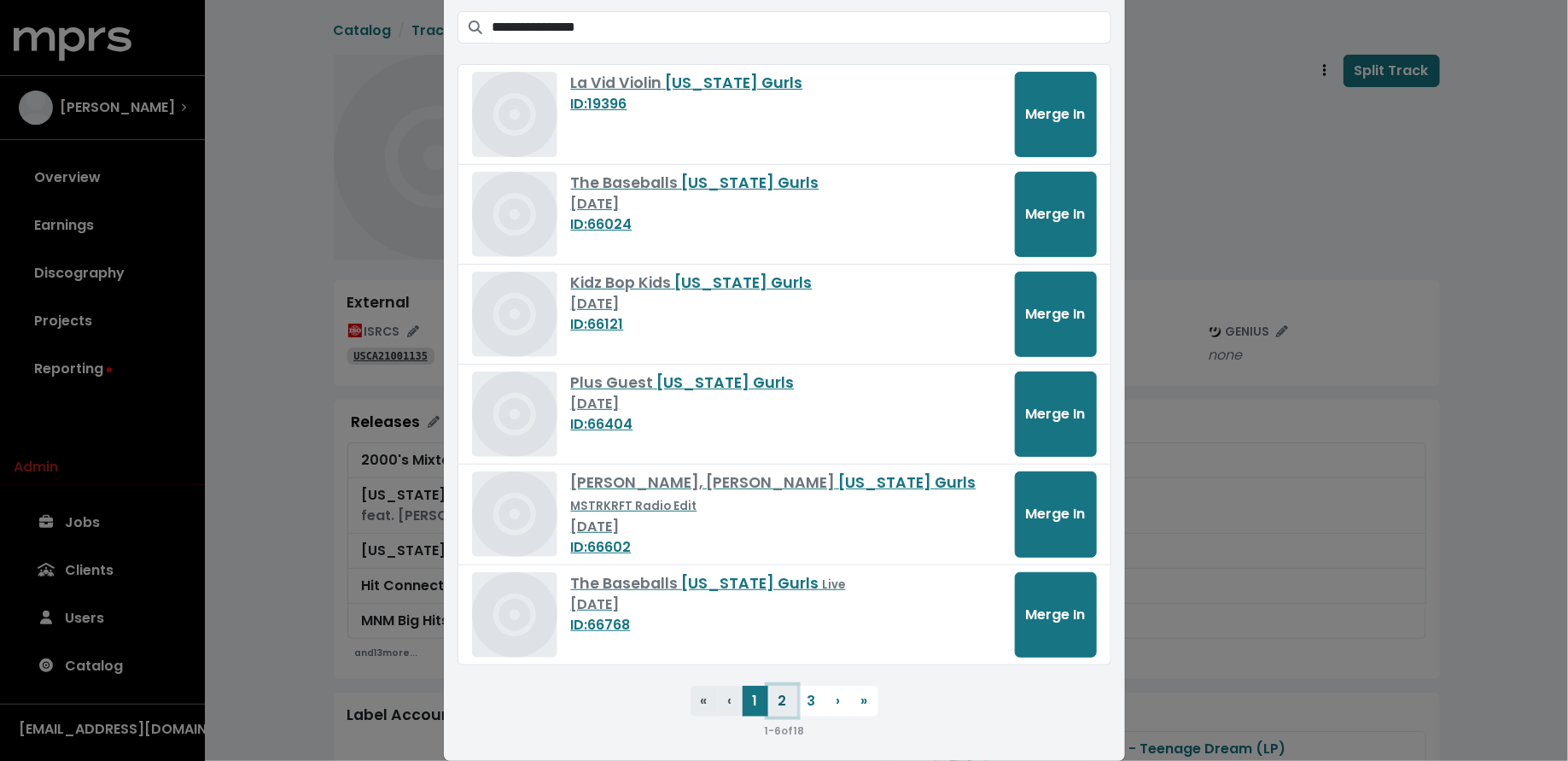
click at [778, 699] on button "2" at bounding box center [783, 701] width 29 height 31
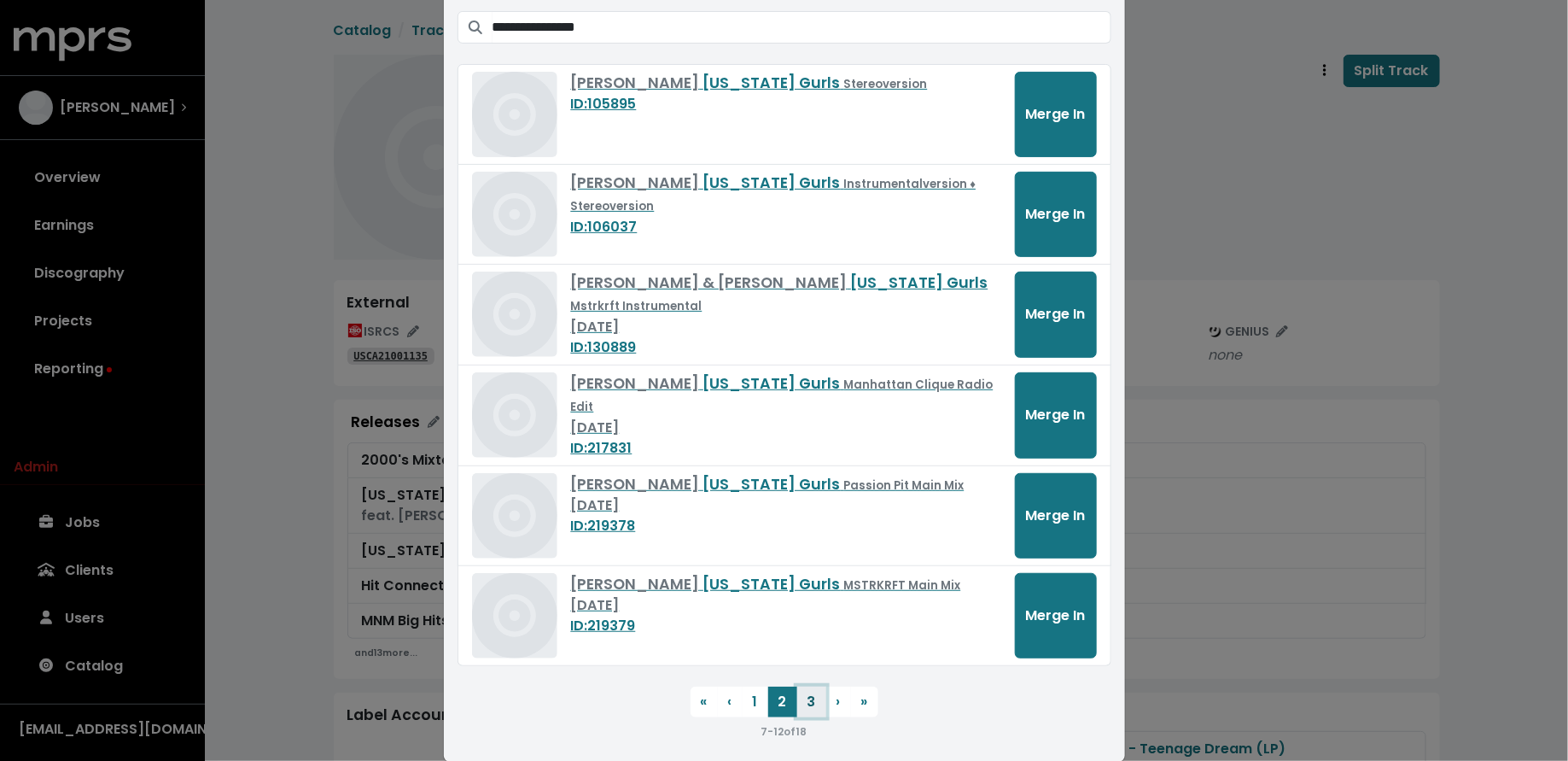
click at [807, 704] on button "3" at bounding box center [812, 701] width 29 height 31
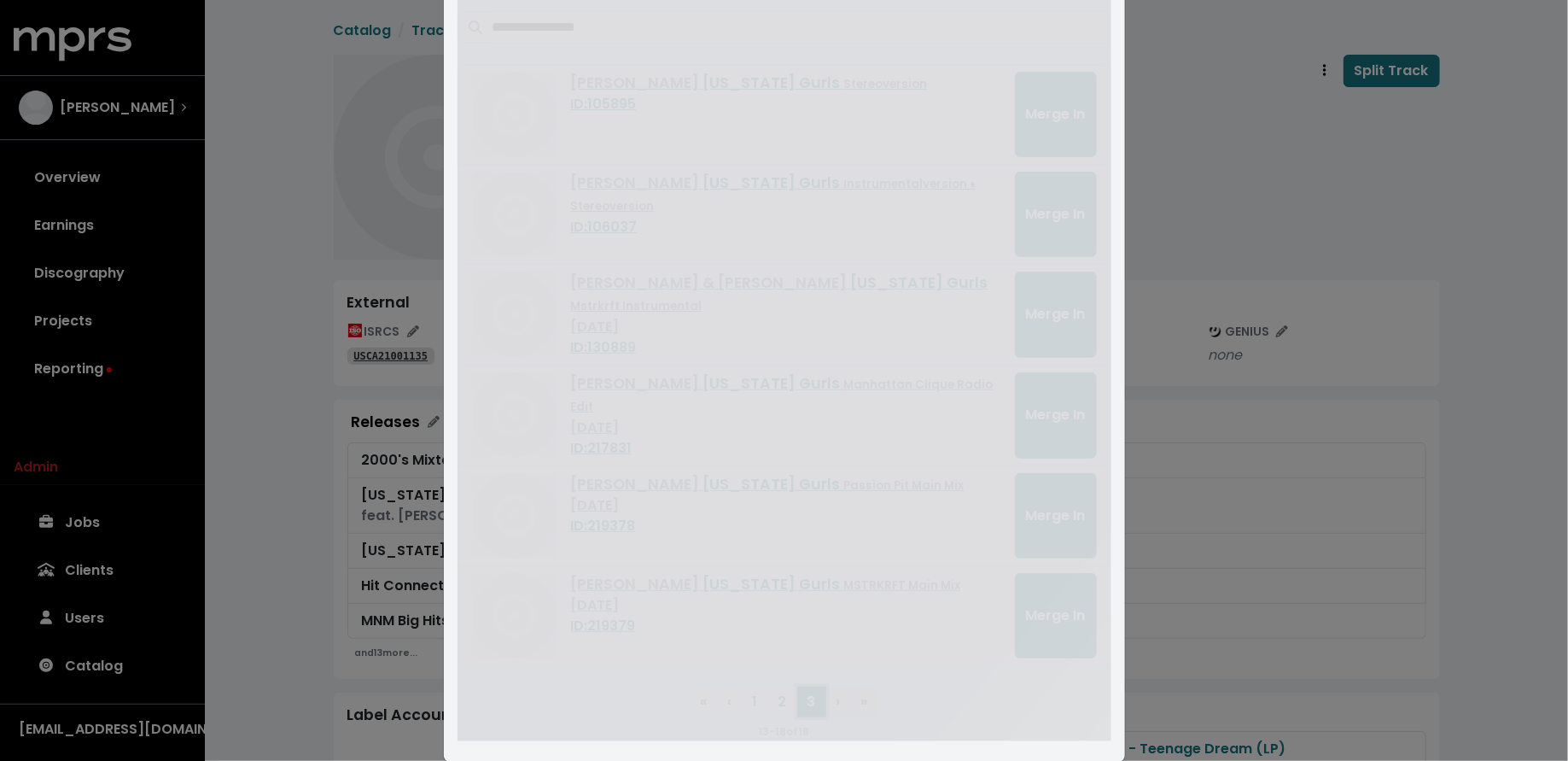
scroll to position [151, 0]
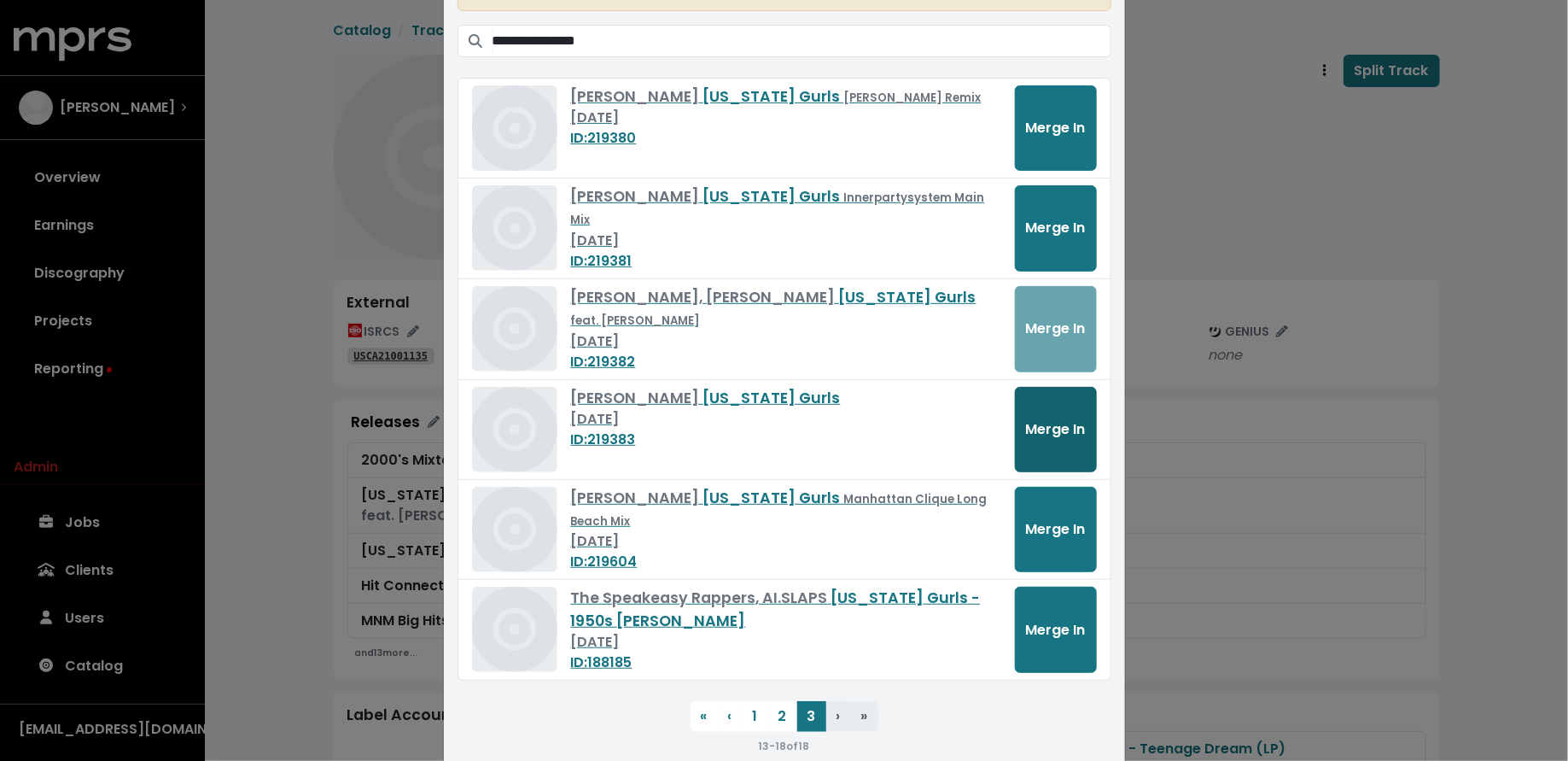
click at [1026, 429] on span "Merge In" at bounding box center [1056, 429] width 60 height 19
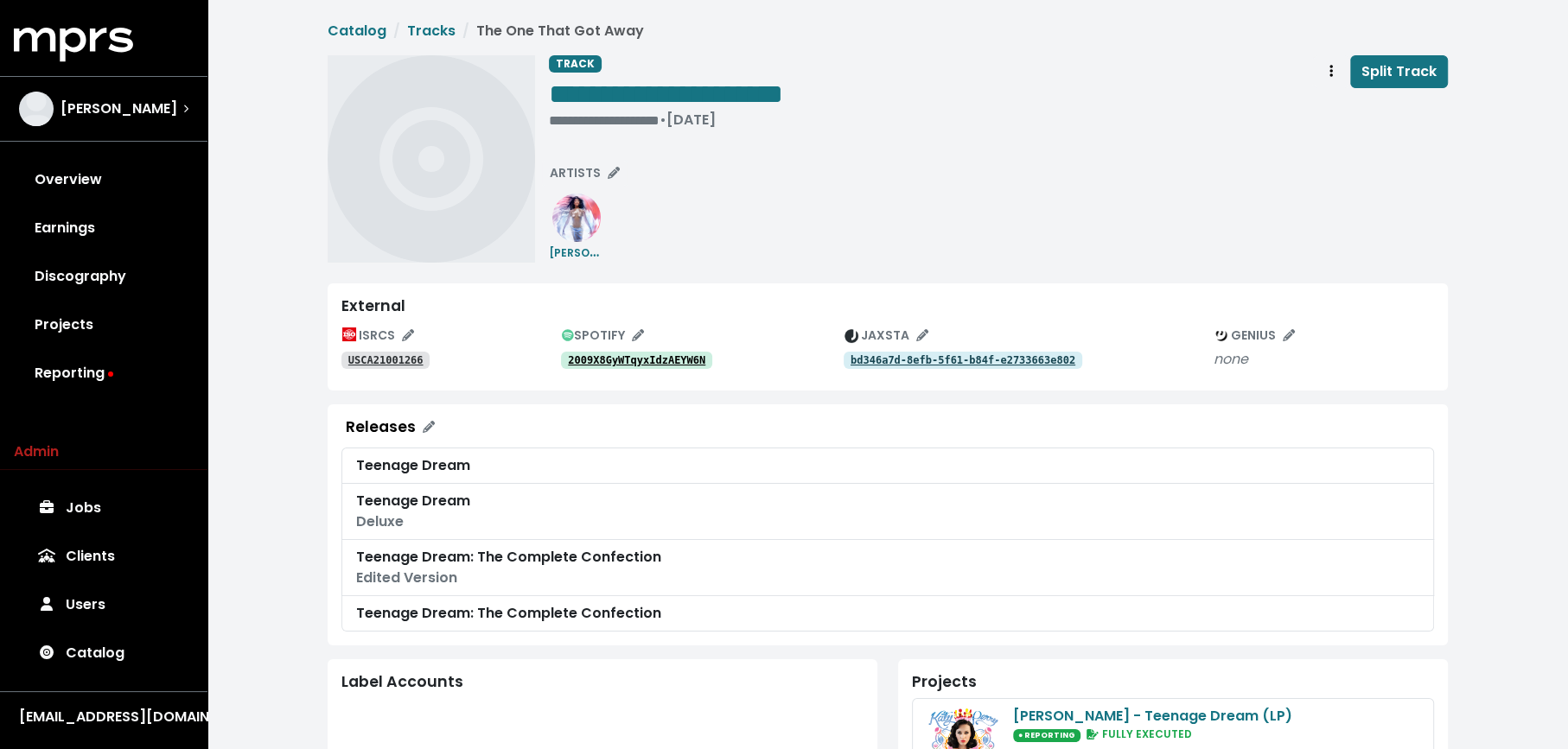
click at [621, 364] on tt "2009X8GyWTqyxIdzAEYW6N" at bounding box center [636, 360] width 137 height 12
click at [612, 356] on tt "2009X8GyWTqyxIdzAEYW6N" at bounding box center [636, 360] width 137 height 12
click at [1331, 74] on icon "Track actions" at bounding box center [1331, 71] width 4 height 12
click at [1318, 109] on link "Merge" at bounding box center [1381, 110] width 136 height 27
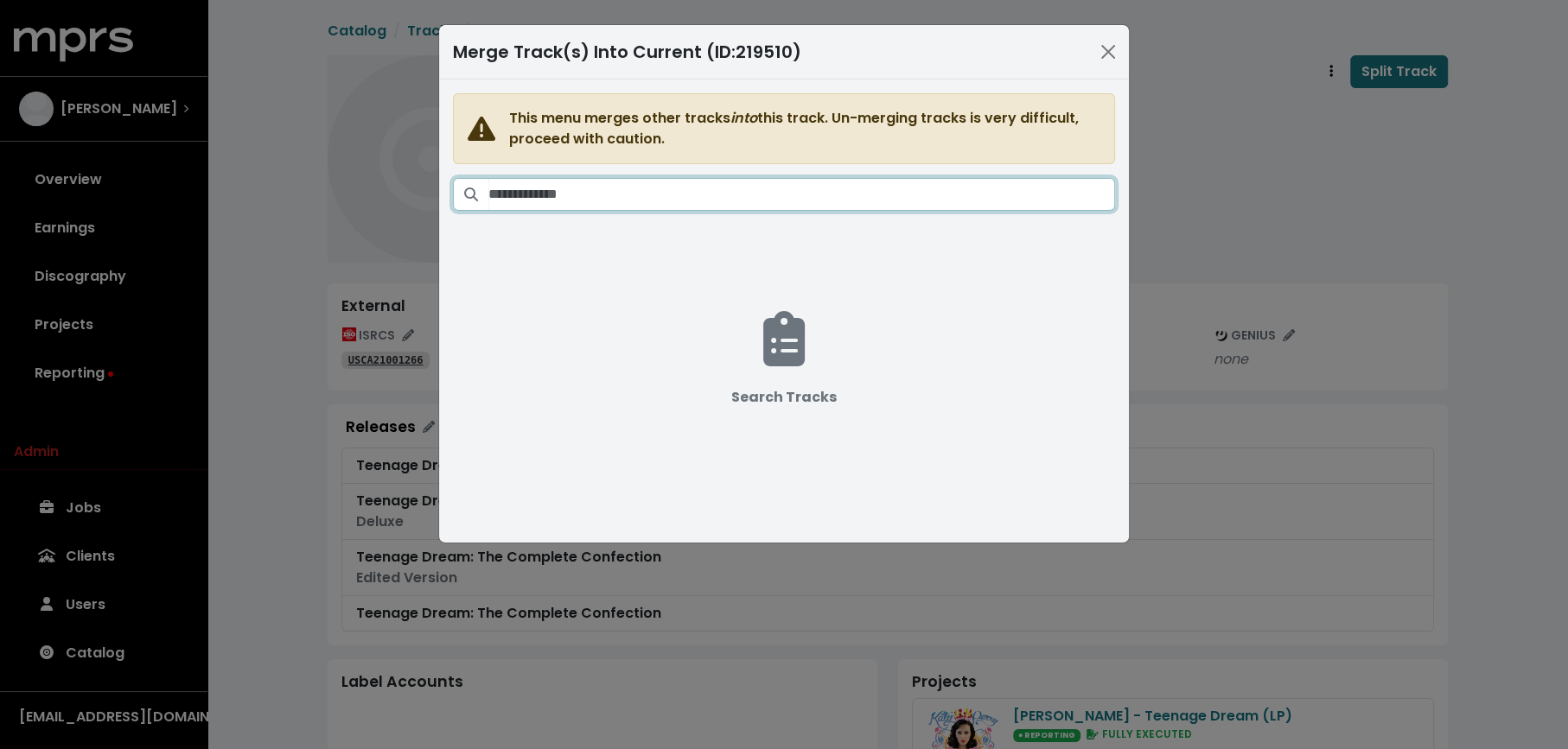
click at [862, 192] on input "Search tracks" at bounding box center [801, 195] width 626 height 33
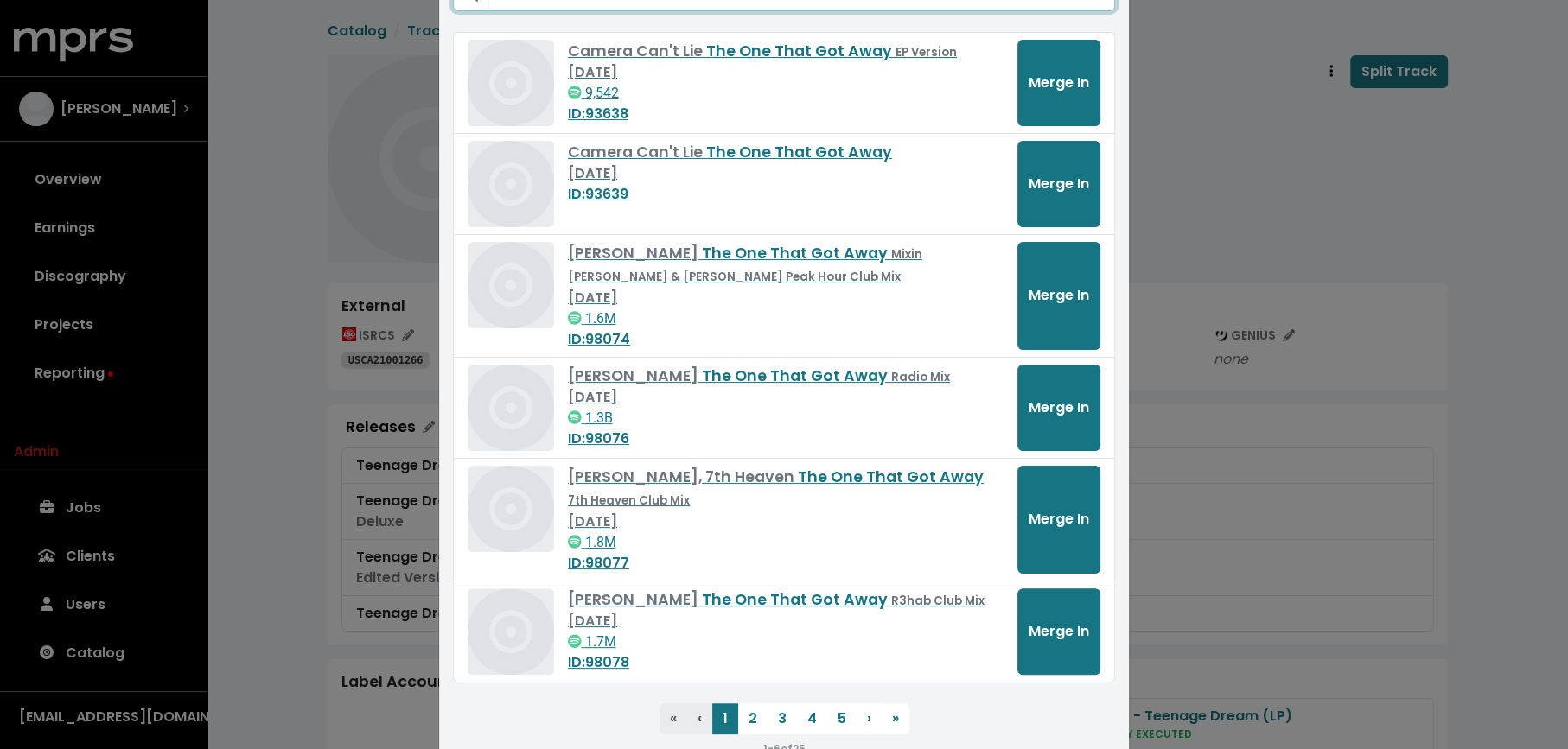
scroll to position [230, 0]
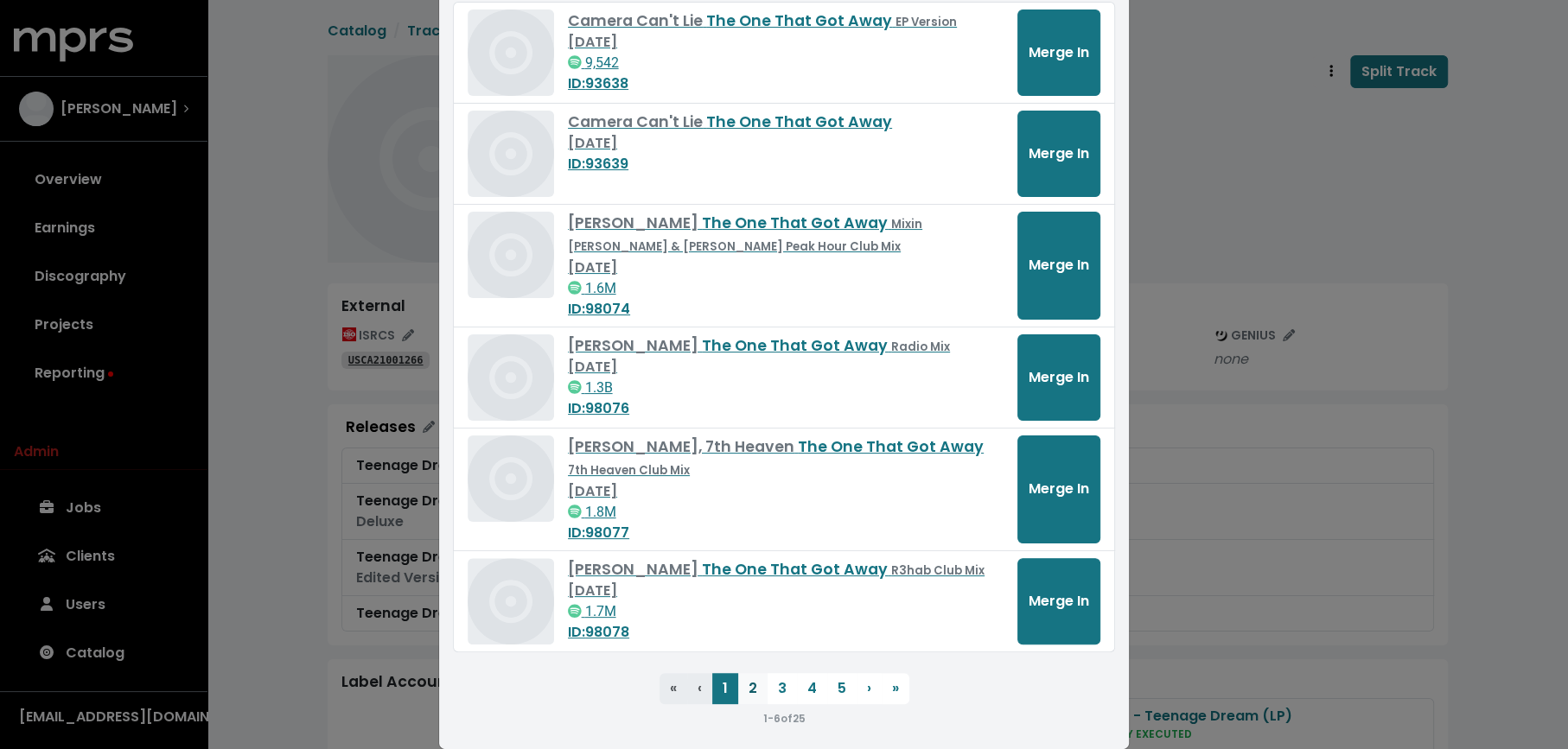
type input "**********"
click at [757, 679] on button "2" at bounding box center [753, 689] width 29 height 31
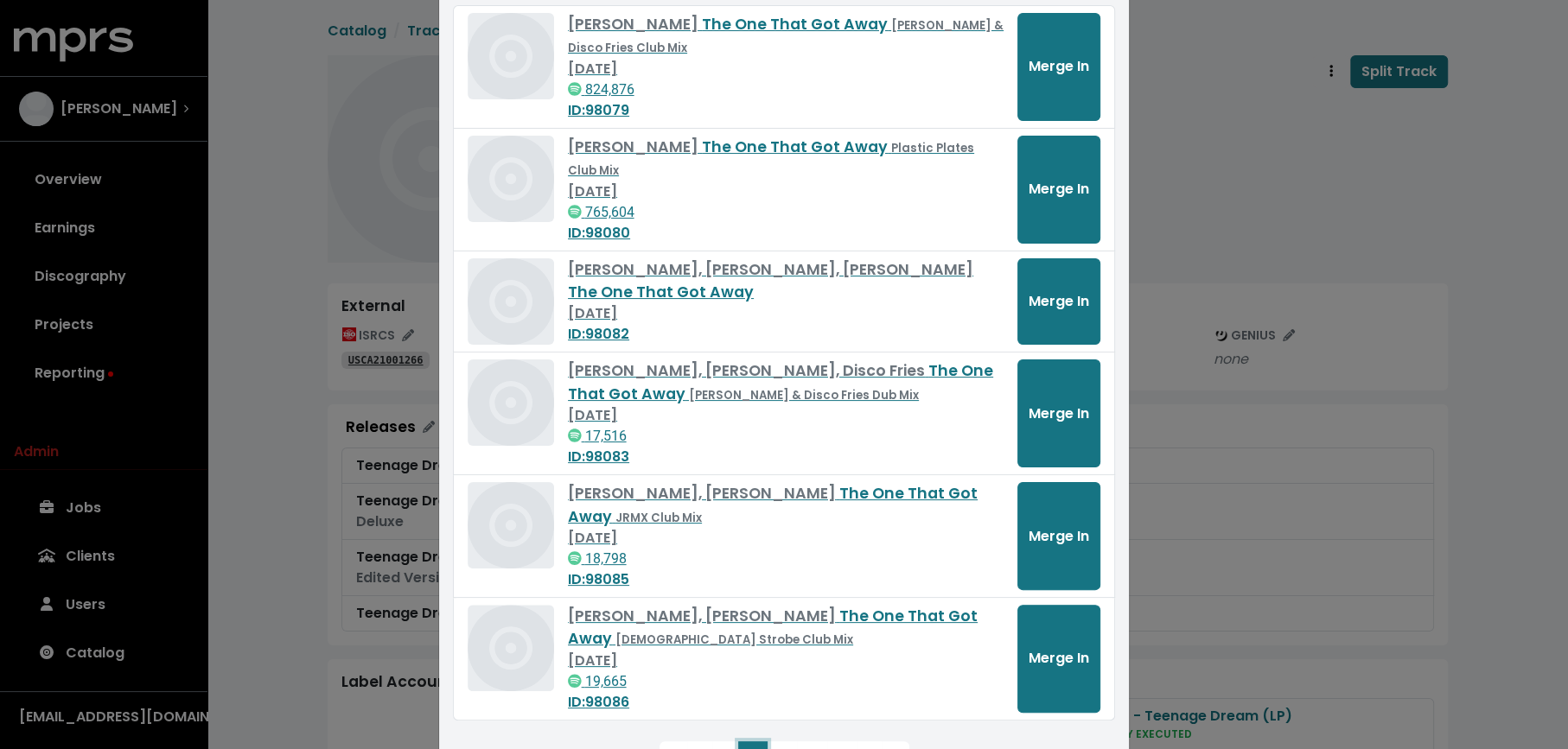
scroll to position [292, 0]
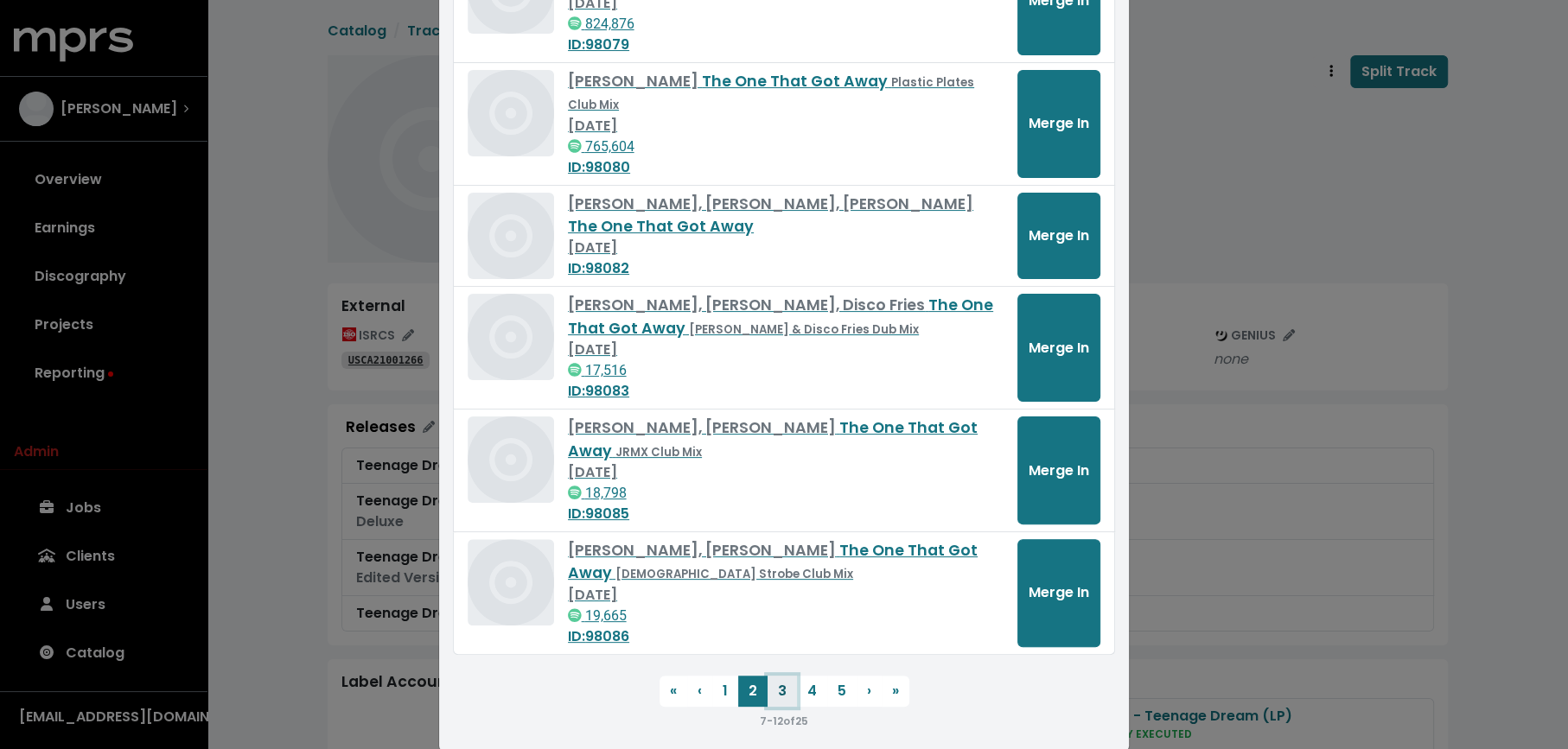
click at [785, 676] on button "3" at bounding box center [782, 692] width 29 height 31
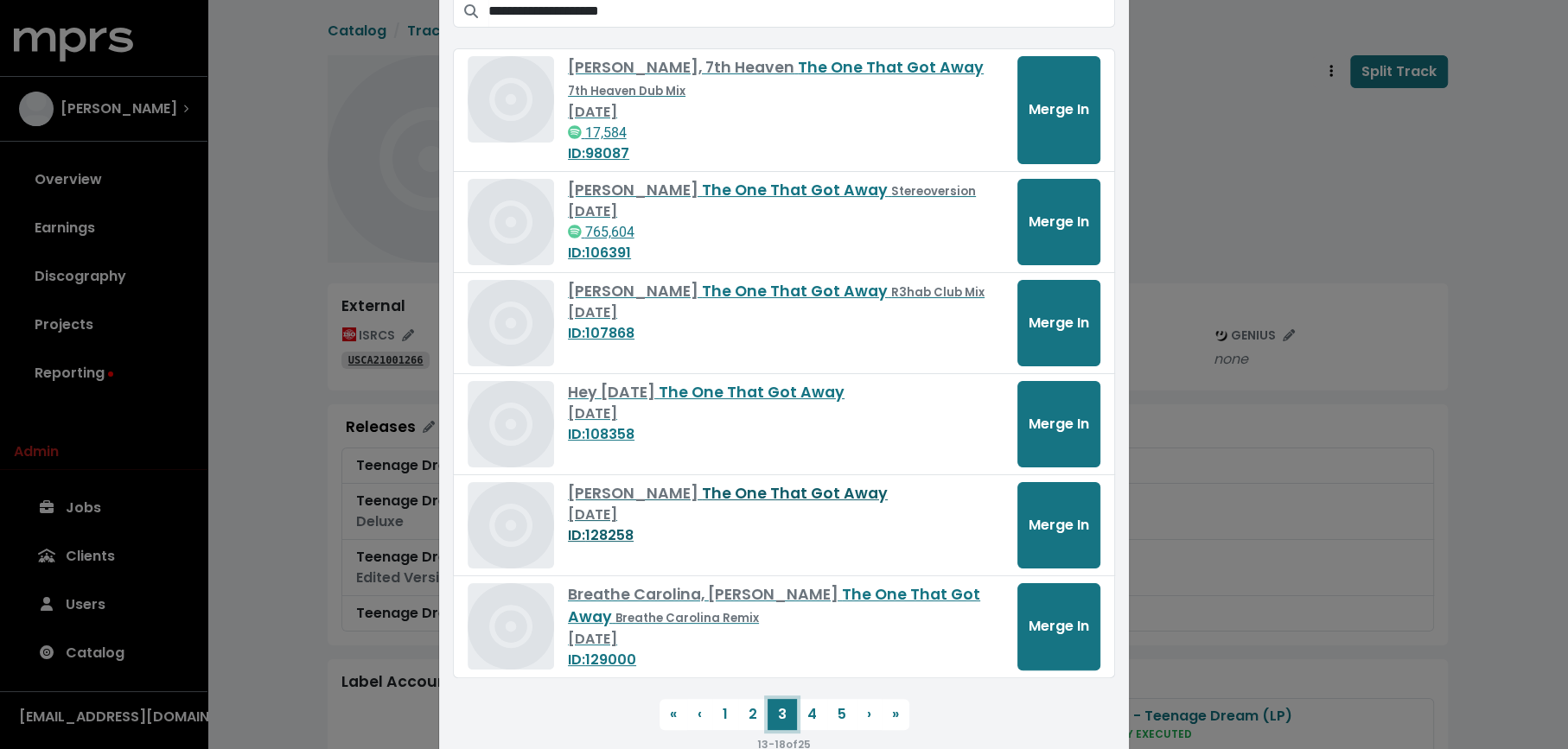
scroll to position [191, 0]
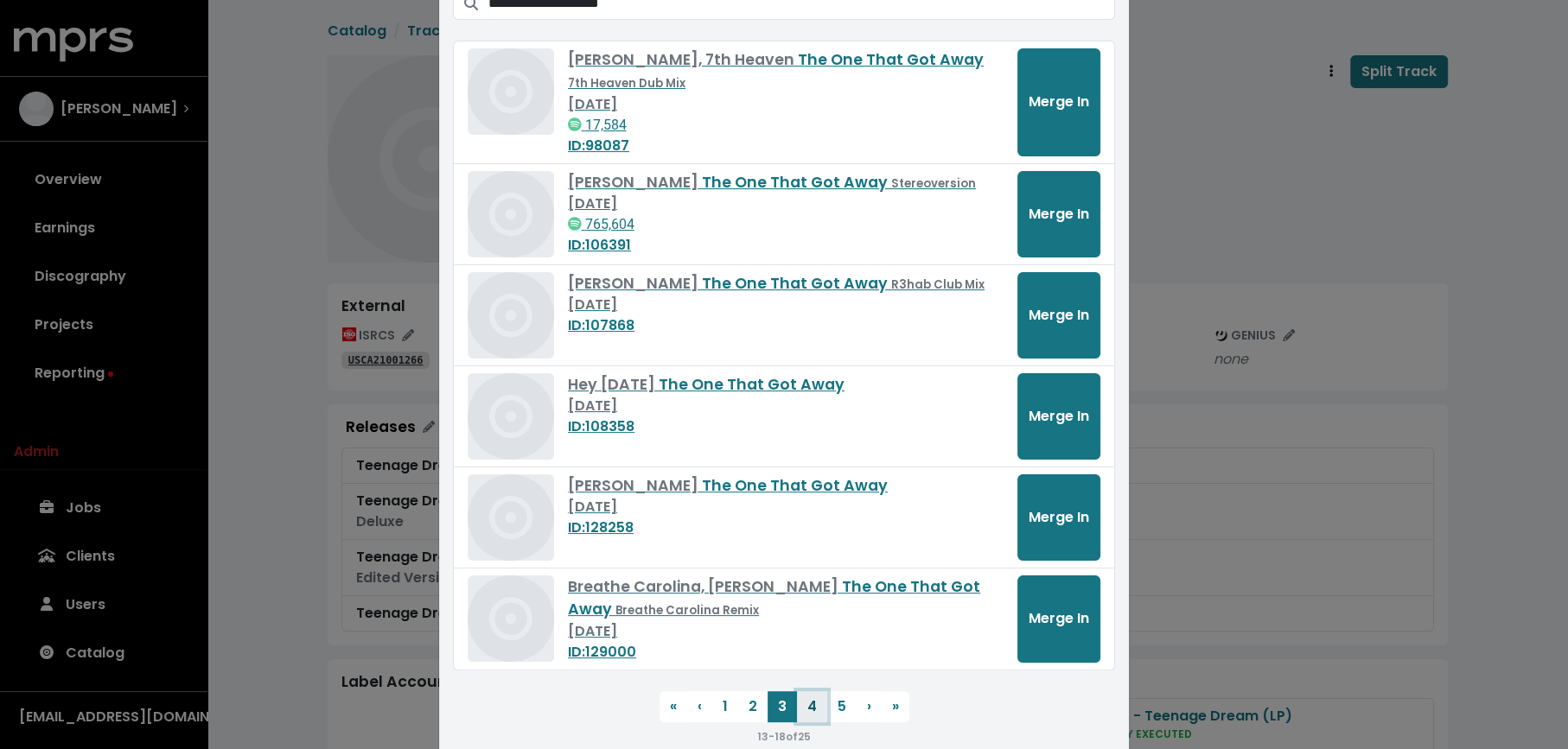
click at [806, 708] on button "4" at bounding box center [811, 707] width 30 height 31
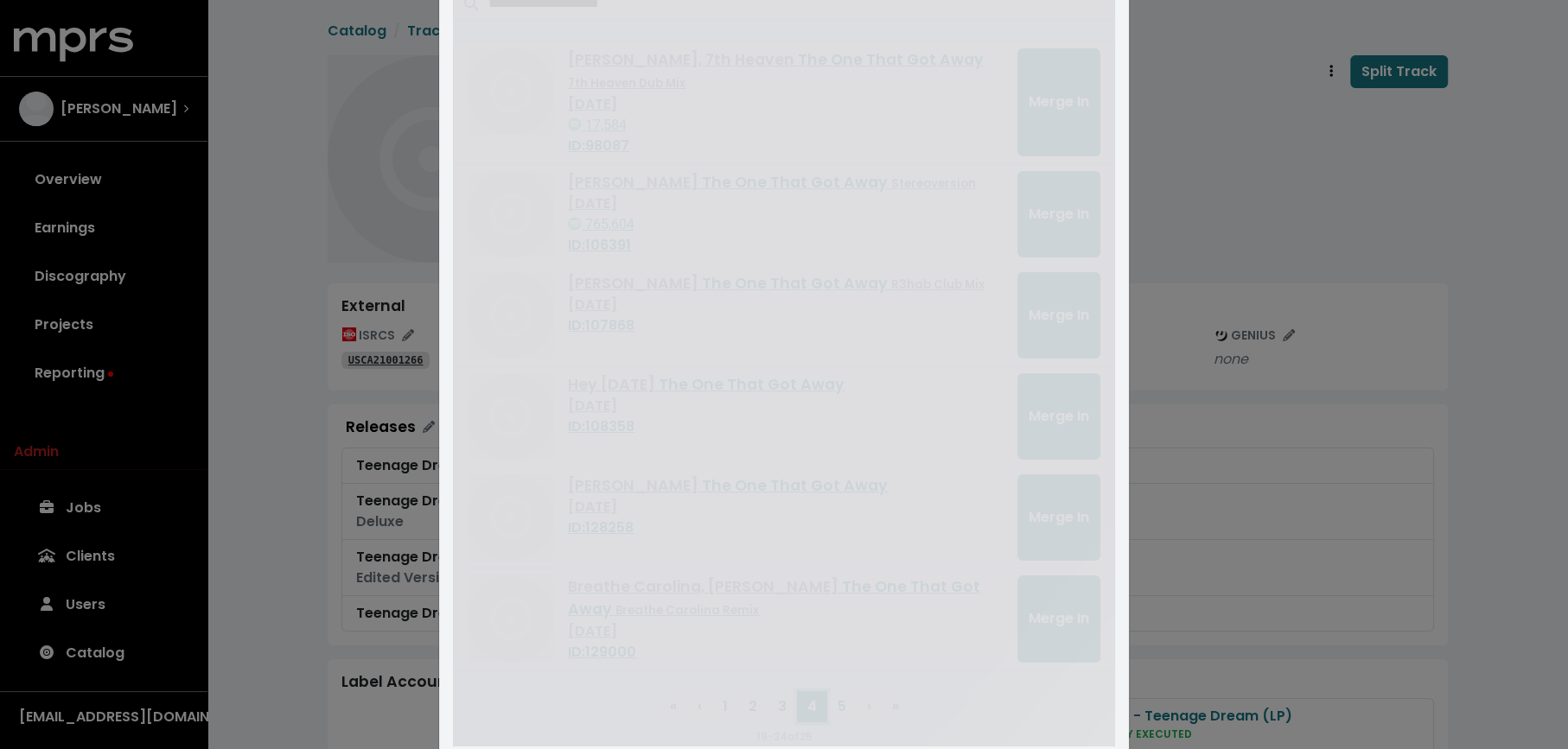
scroll to position [184, 0]
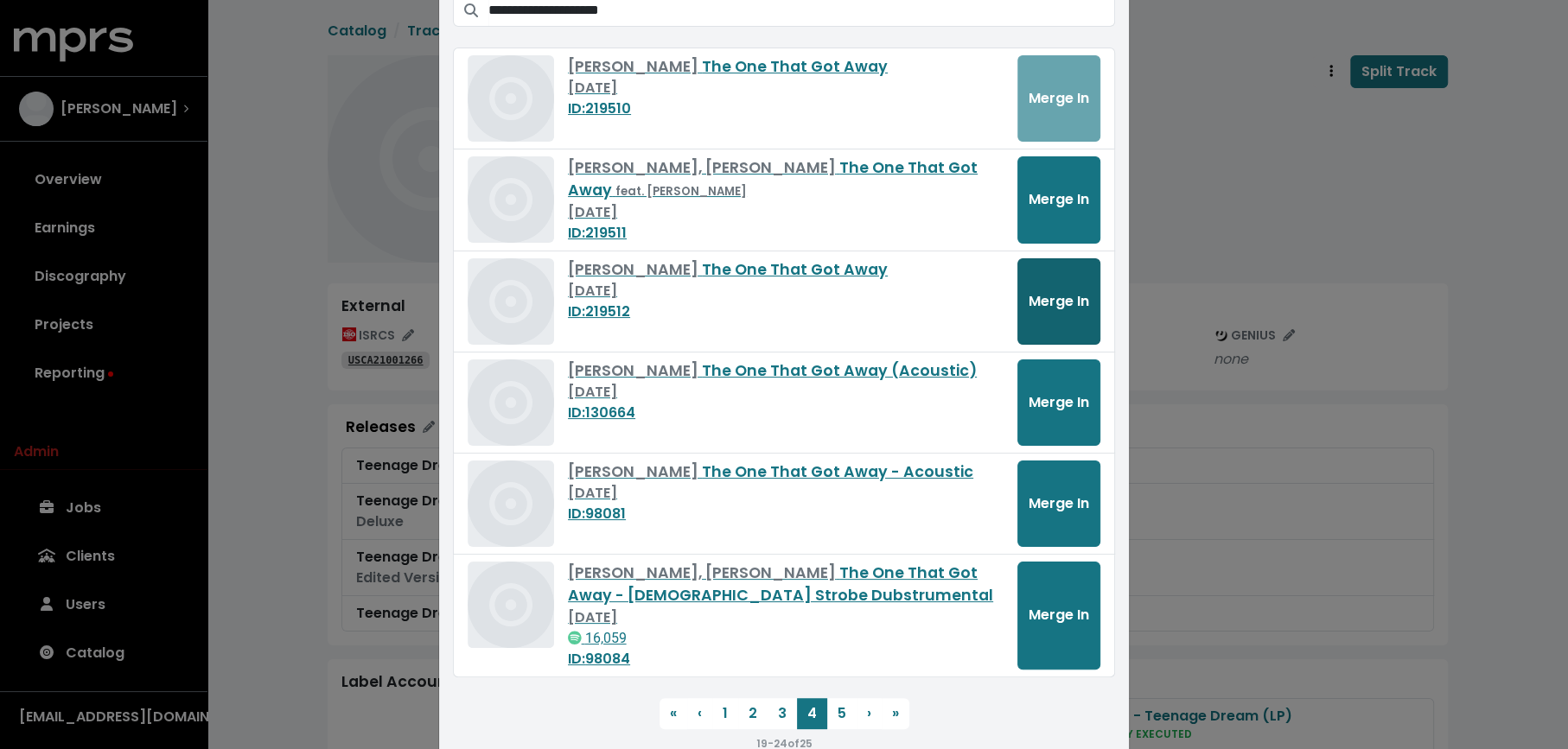
click at [1047, 285] on button "Merge In" at bounding box center [1058, 301] width 83 height 87
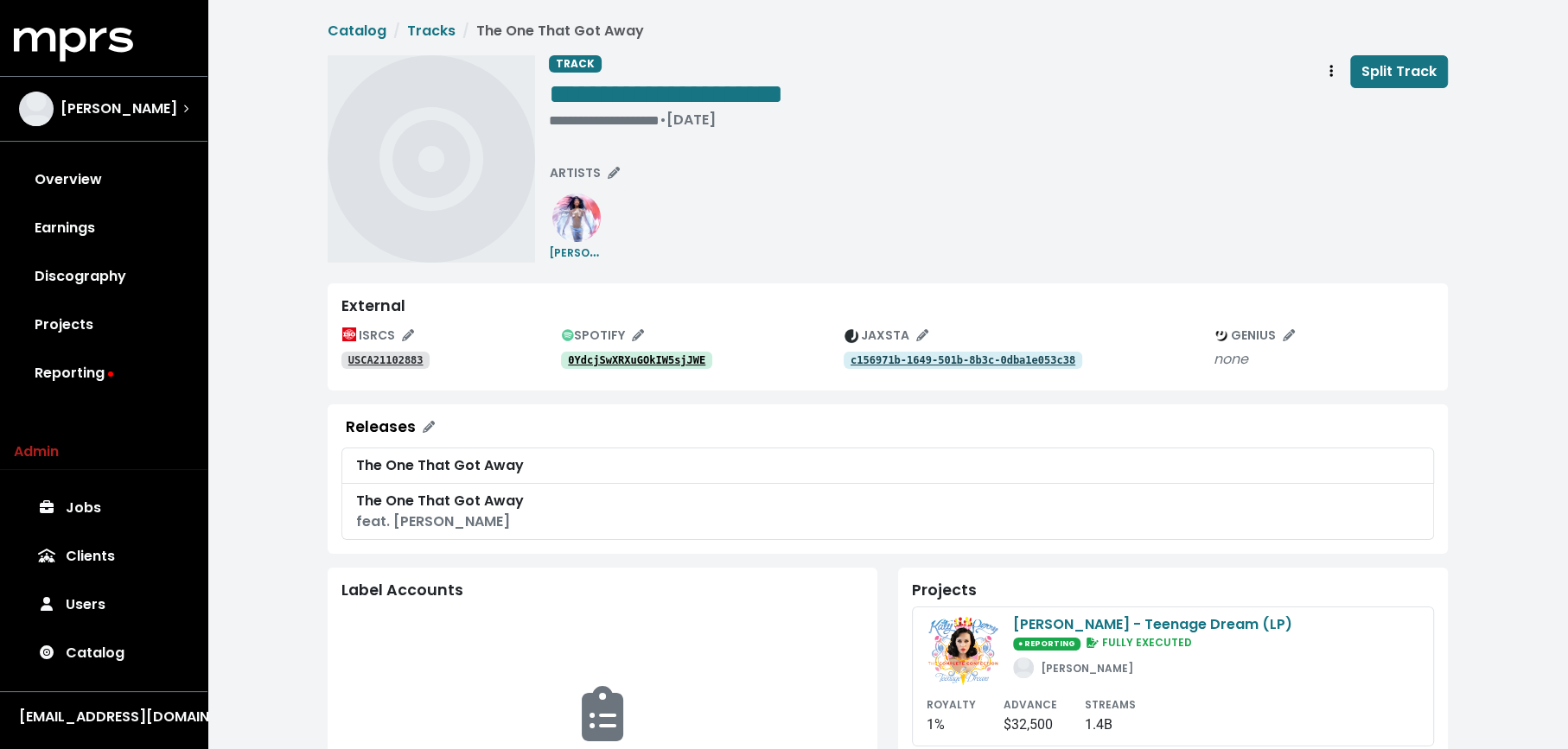
click at [617, 356] on tt "0YdcjSwXRXuGOkIW5sjJWE" at bounding box center [636, 360] width 137 height 12
click at [384, 361] on tt "USCA21102883" at bounding box center [386, 360] width 75 height 12
click at [588, 165] on span "ARTISTS" at bounding box center [584, 173] width 70 height 18
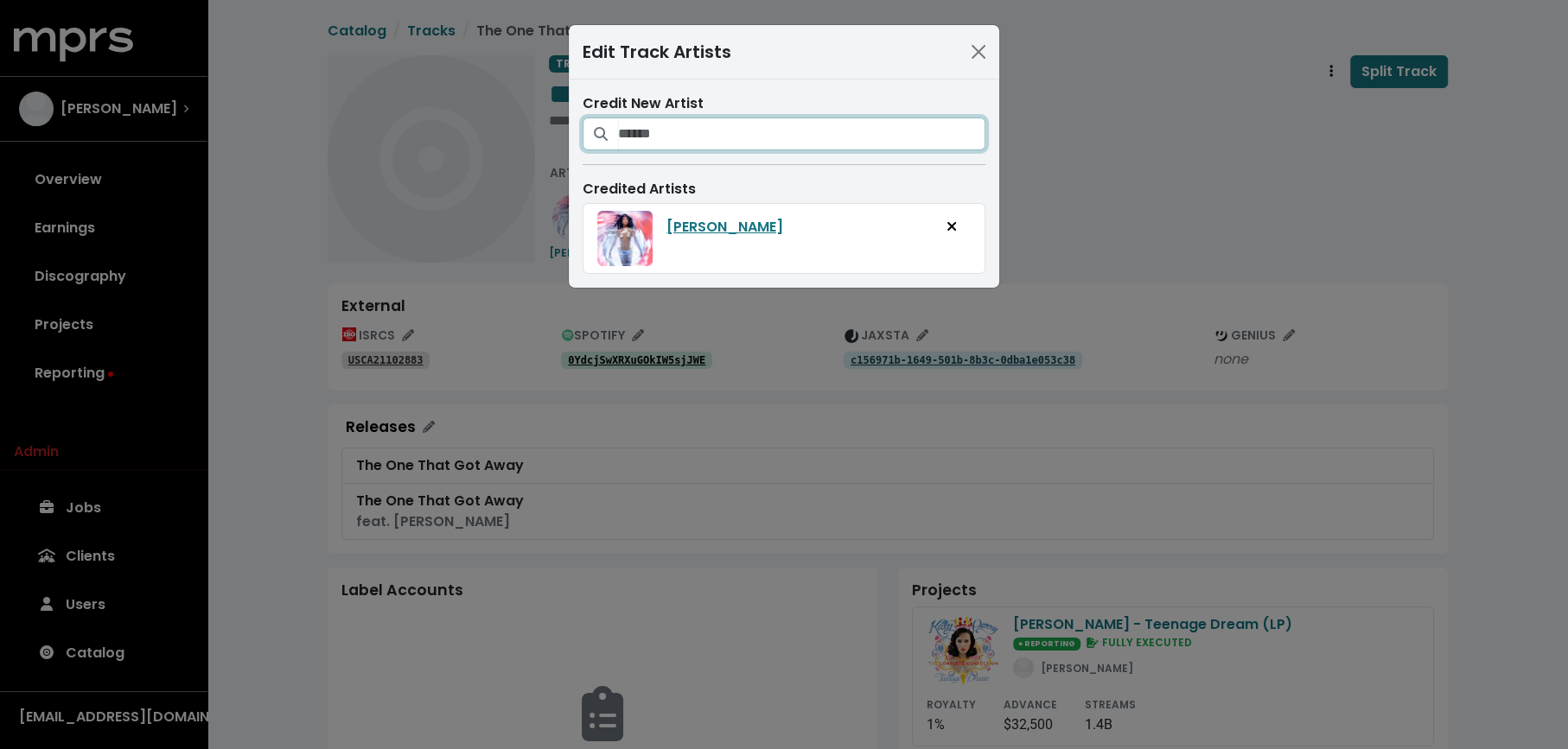
click at [675, 132] on input "Search for artists who should be credited on this track" at bounding box center [801, 134] width 367 height 33
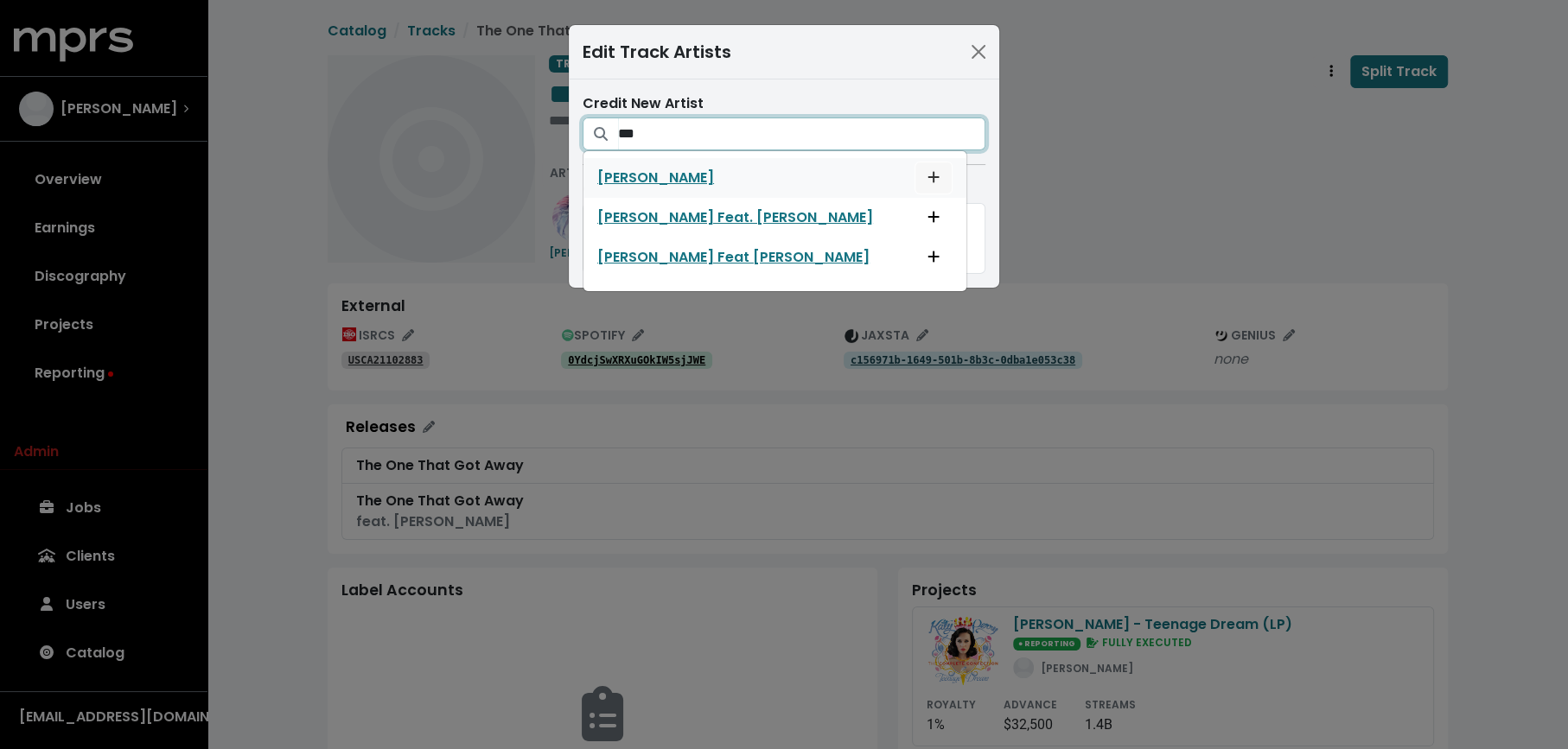
type input "***"
click at [915, 174] on button "Add artist to this track's credited artists" at bounding box center [933, 178] width 38 height 33
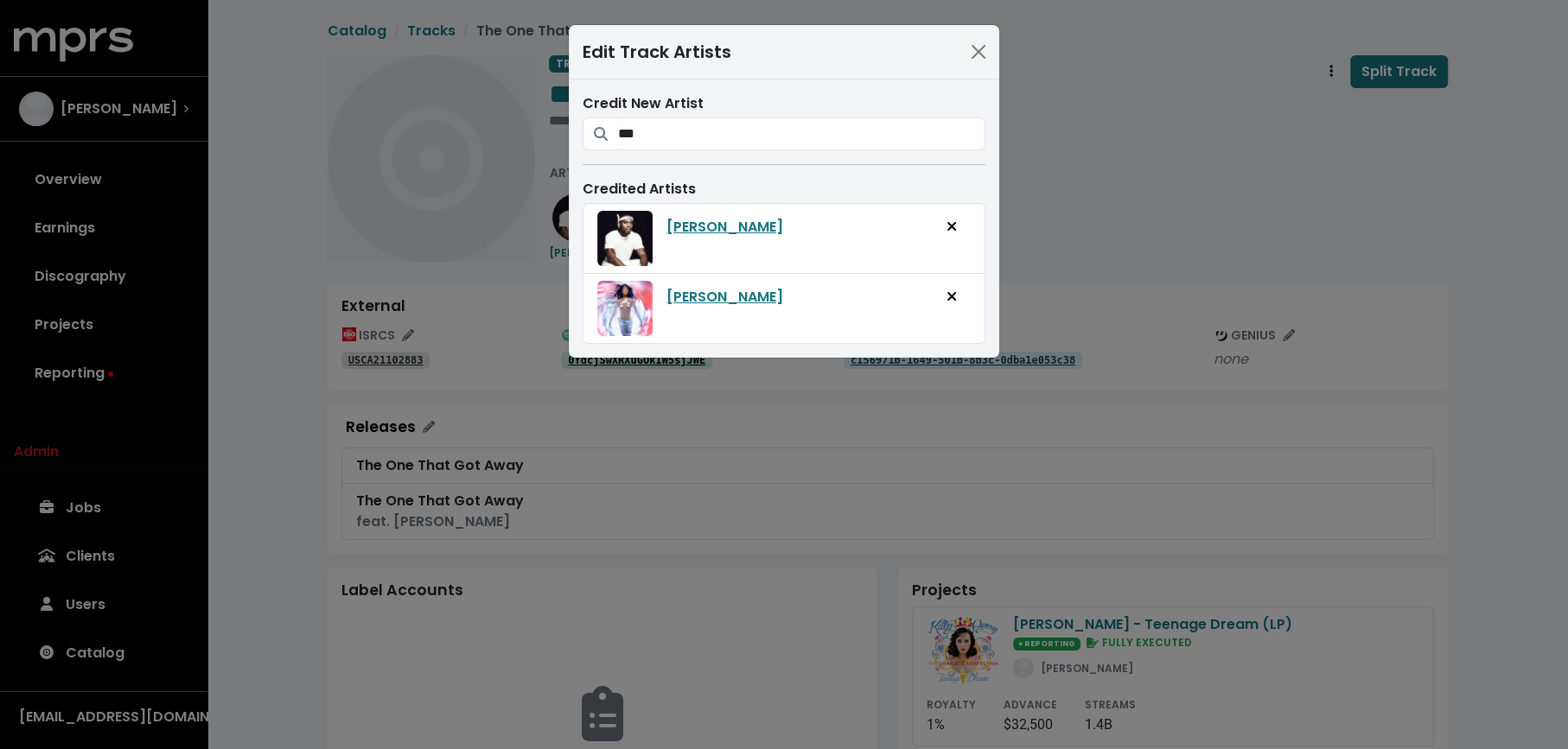
click at [1095, 179] on div "Edit Track Artists Credit New Artist *** B.o.B B.o.B Feat. Bruno Mars B.o.B Fea…" at bounding box center [784, 374] width 1568 height 749
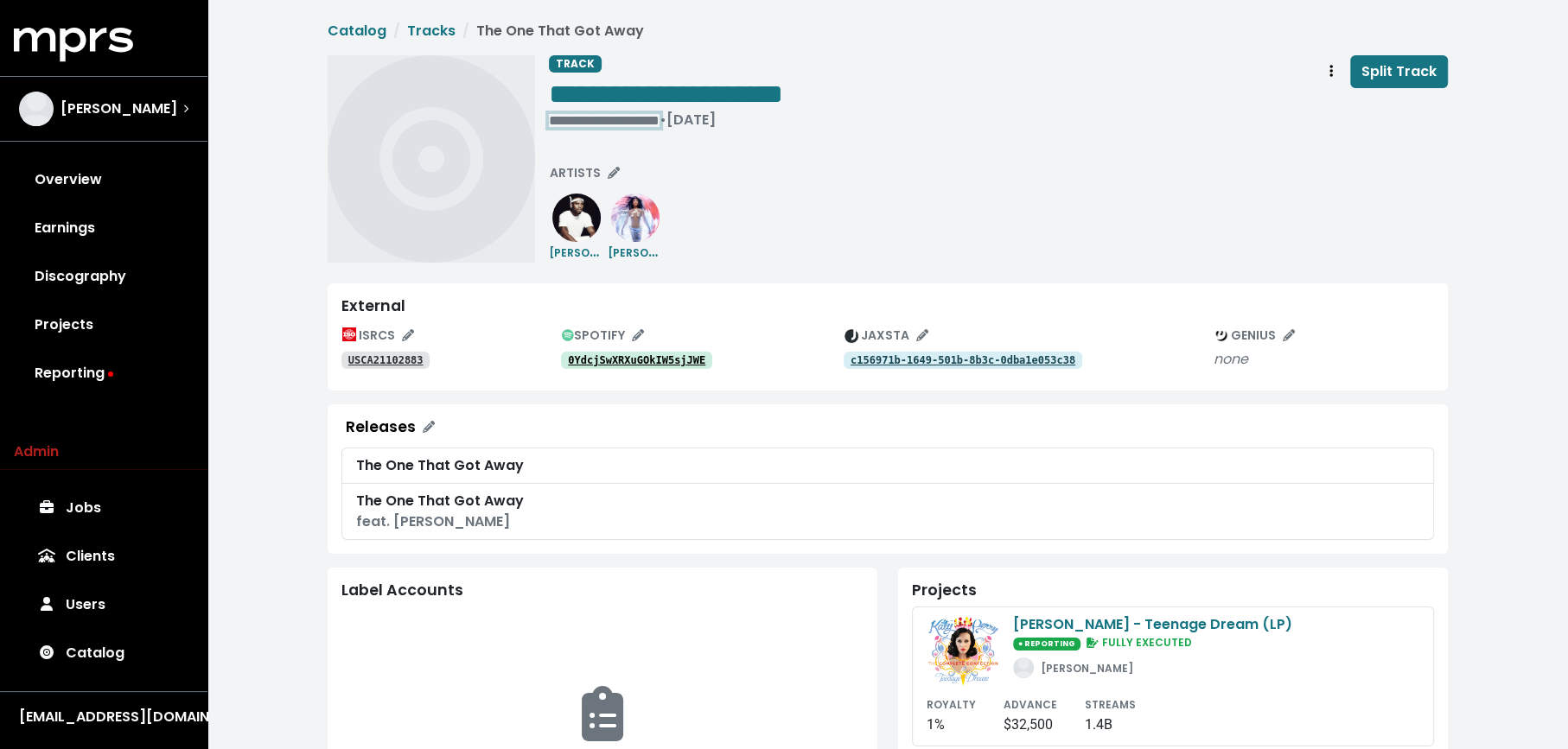
click at [583, 122] on div "**********" at bounding box center [665, 120] width 234 height 18
click at [546, 120] on div "**********" at bounding box center [887, 159] width 1120 height 207
click at [549, 120] on span "• Jan 1st, 2011" at bounding box center [577, 120] width 56 height 19
click at [613, 123] on span "**********" at bounding box center [580, 120] width 64 height 13
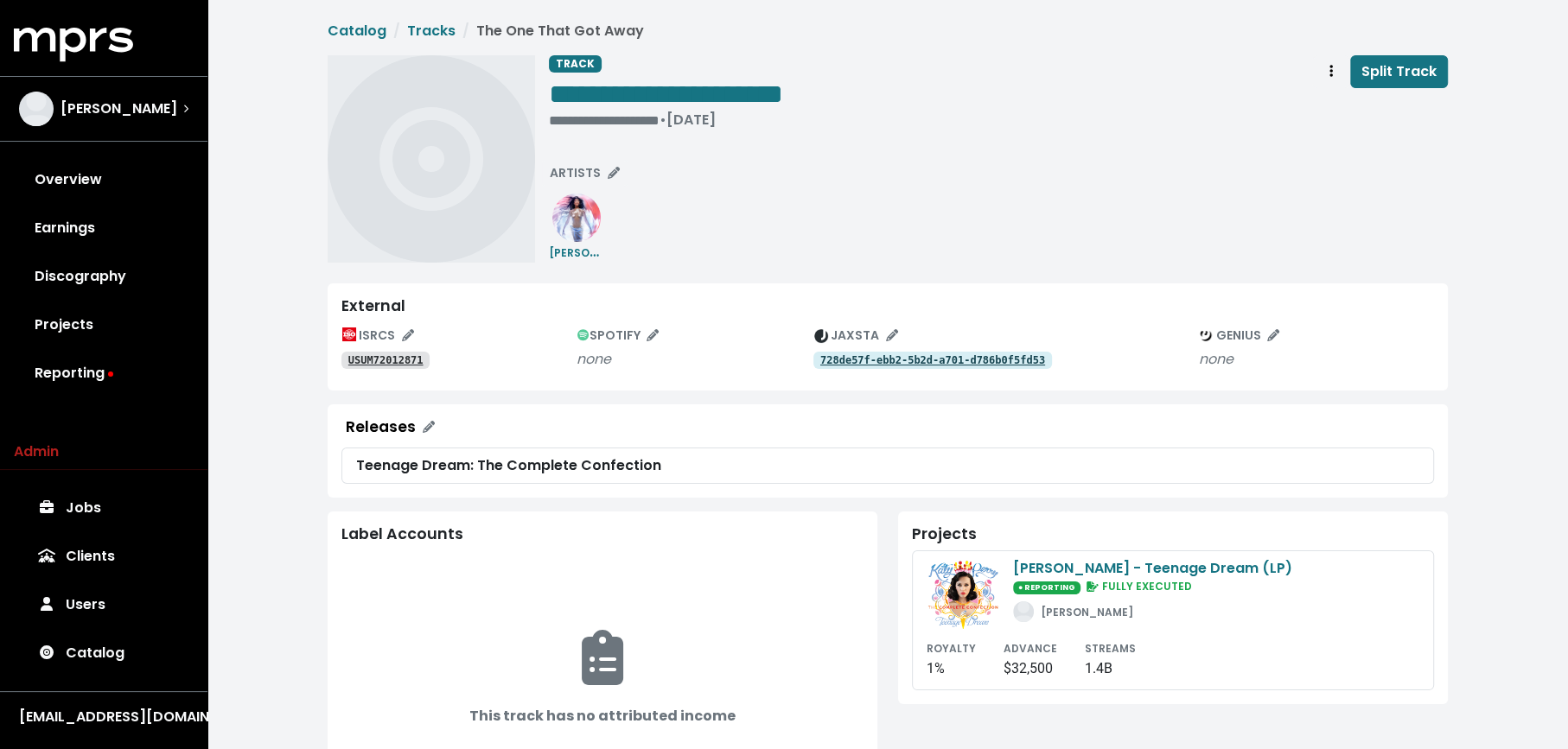
click at [402, 360] on tt "USUM72012871" at bounding box center [386, 360] width 75 height 12
click at [394, 358] on tt "USUM72012871" at bounding box center [386, 360] width 75 height 12
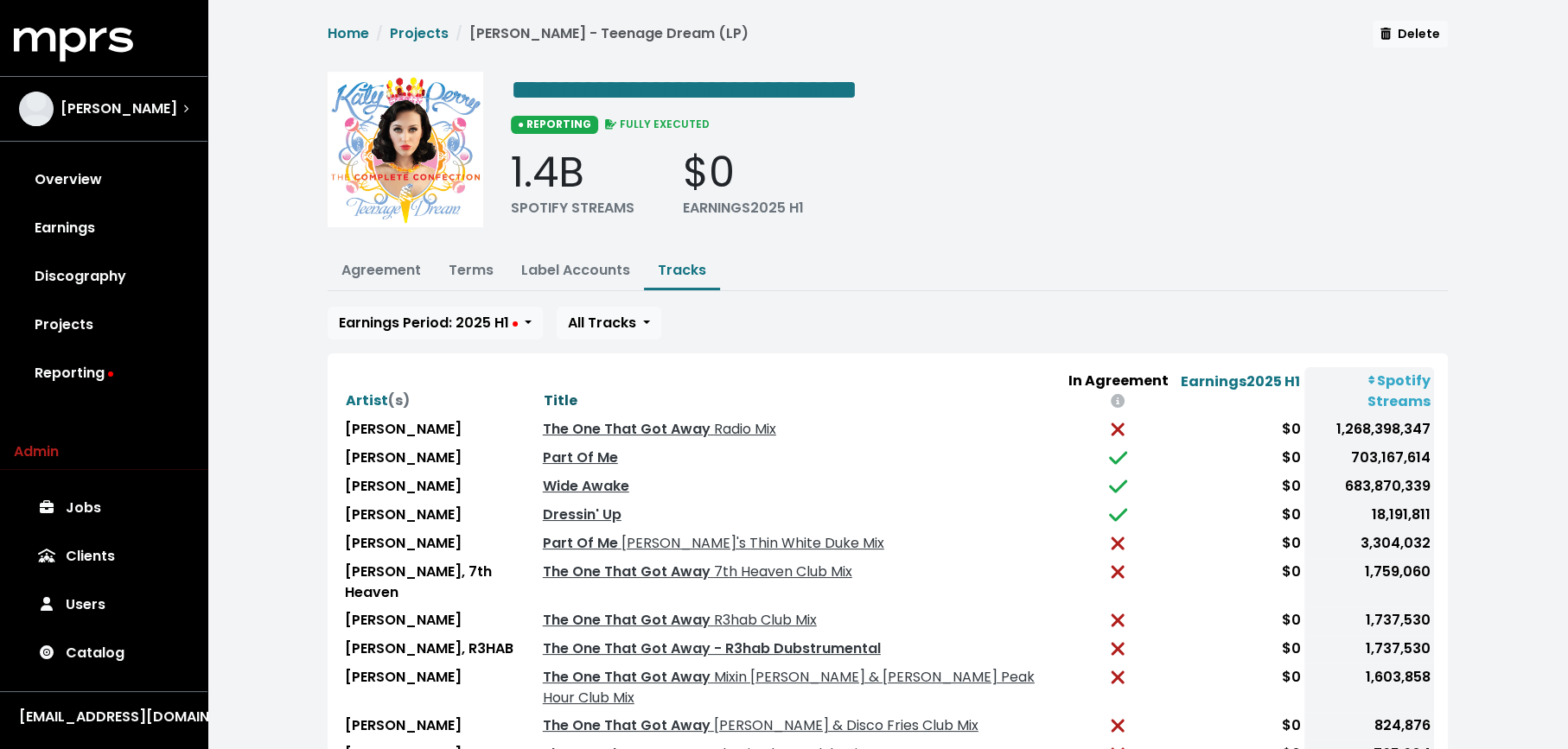
click at [543, 391] on span "Title" at bounding box center [560, 400] width 34 height 19
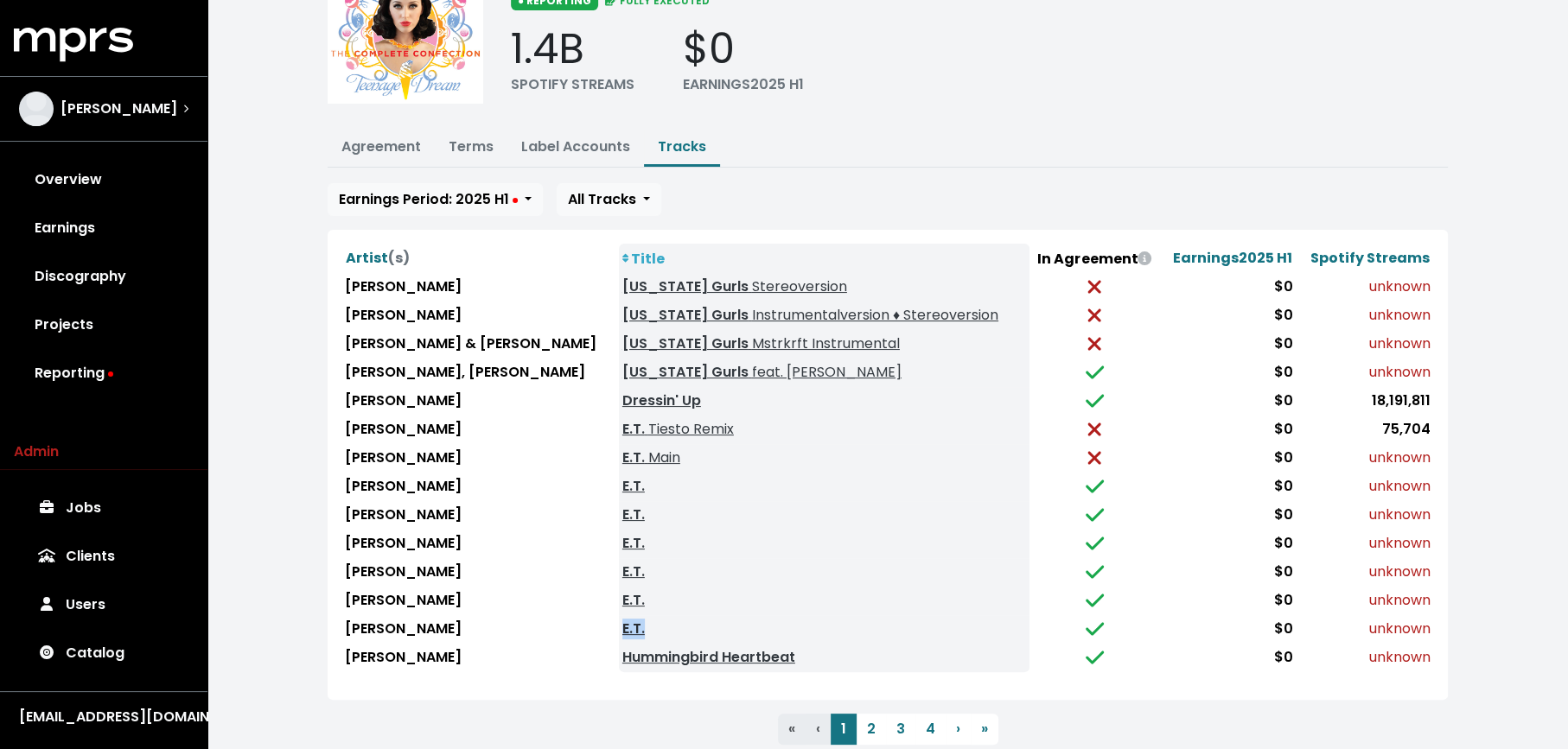
scroll to position [127, 0]
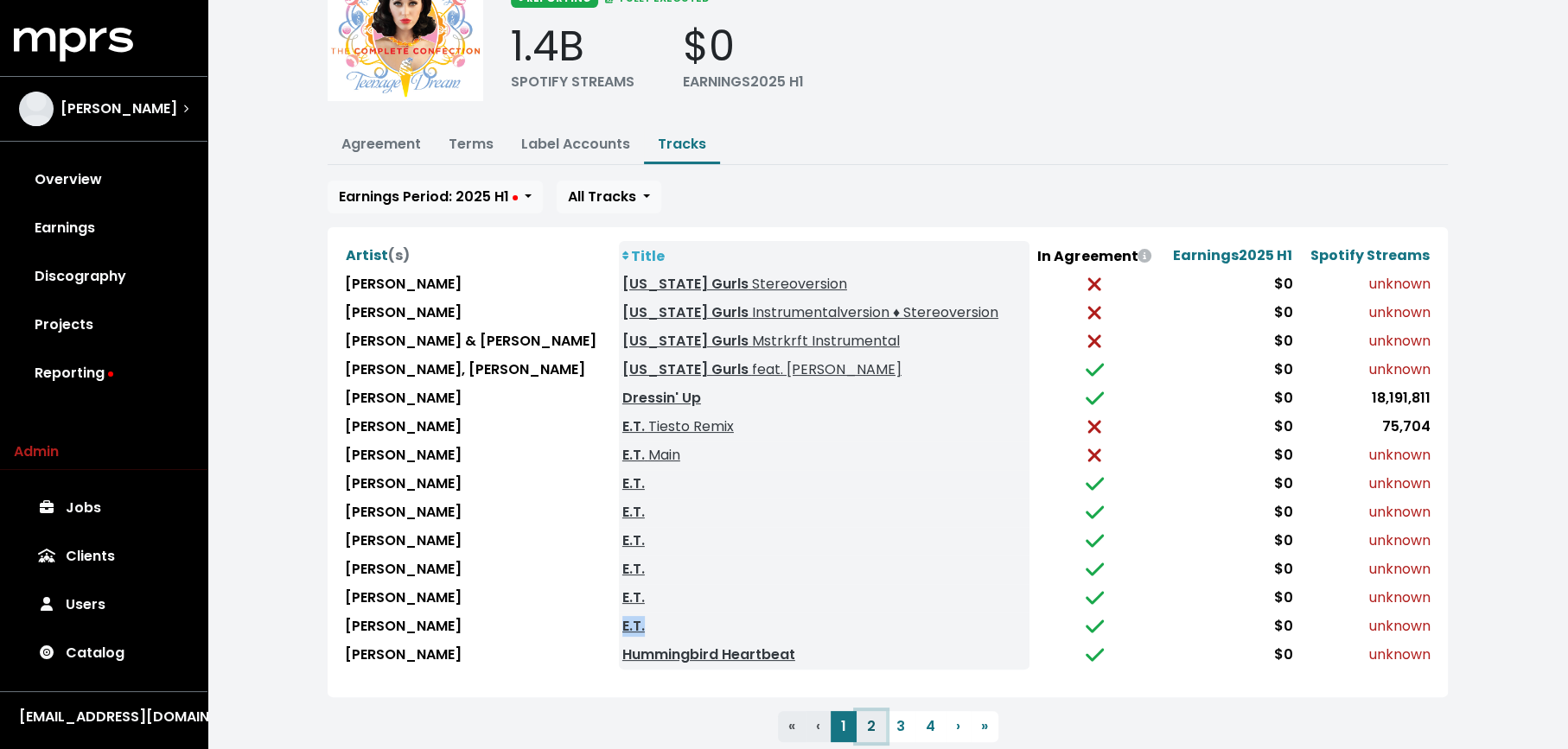
click at [872, 716] on button "2" at bounding box center [871, 727] width 29 height 31
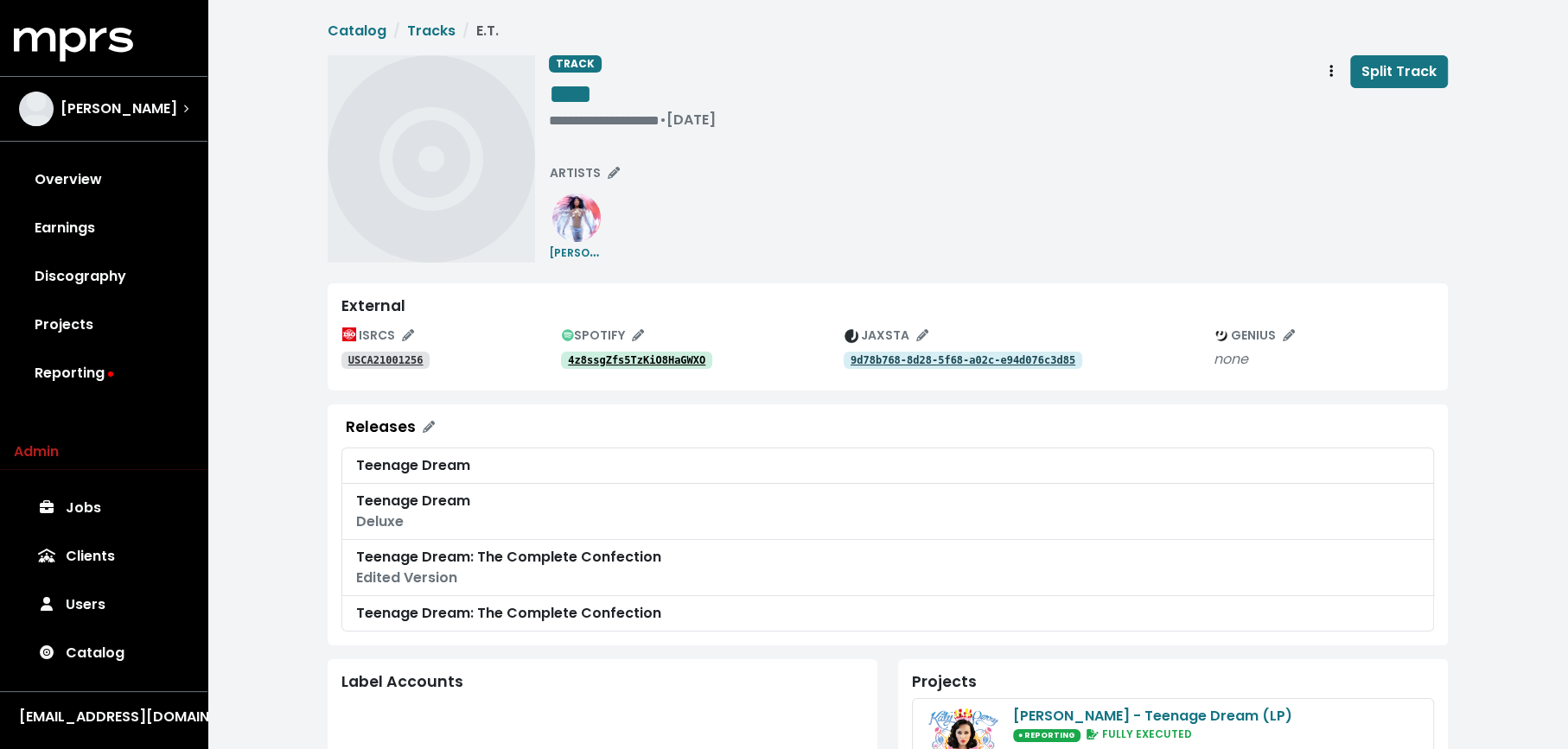
click at [611, 364] on tt "4z8ssgZfs5TzKiO8HaGWXO" at bounding box center [636, 360] width 137 height 12
click at [602, 371] on div "ISRCS USCA21001256 SPOTIFY 4z8ssgZfs5TzKiO8HaGWXO JAXSTA 9d78b768-8d28-5f68-a02…" at bounding box center [888, 350] width 1093 height 55
click at [614, 364] on tt "4z8ssgZfs5TzKiO8HaGWXO" at bounding box center [636, 360] width 137 height 12
click at [394, 358] on tt "USCA21001256" at bounding box center [386, 360] width 75 height 12
click at [399, 356] on tt "USCA21001256" at bounding box center [386, 360] width 75 height 12
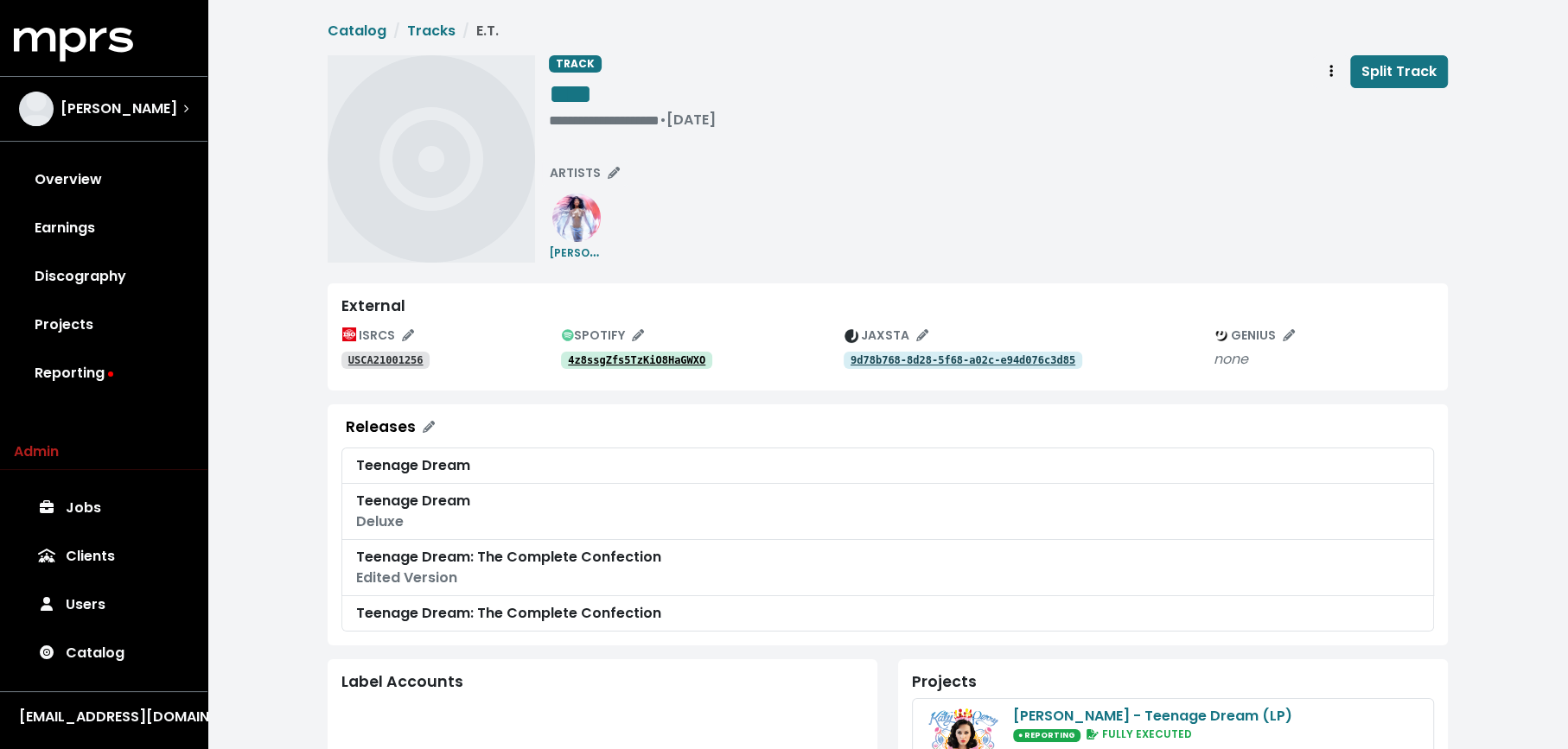
click at [870, 353] on link "9d78b768-8d28-5f68-a02c-e94d076c3d85" at bounding box center [962, 360] width 239 height 18
click at [1321, 72] on button "Track actions" at bounding box center [1330, 72] width 38 height 33
click at [1324, 96] on link "Merge" at bounding box center [1381, 110] width 136 height 27
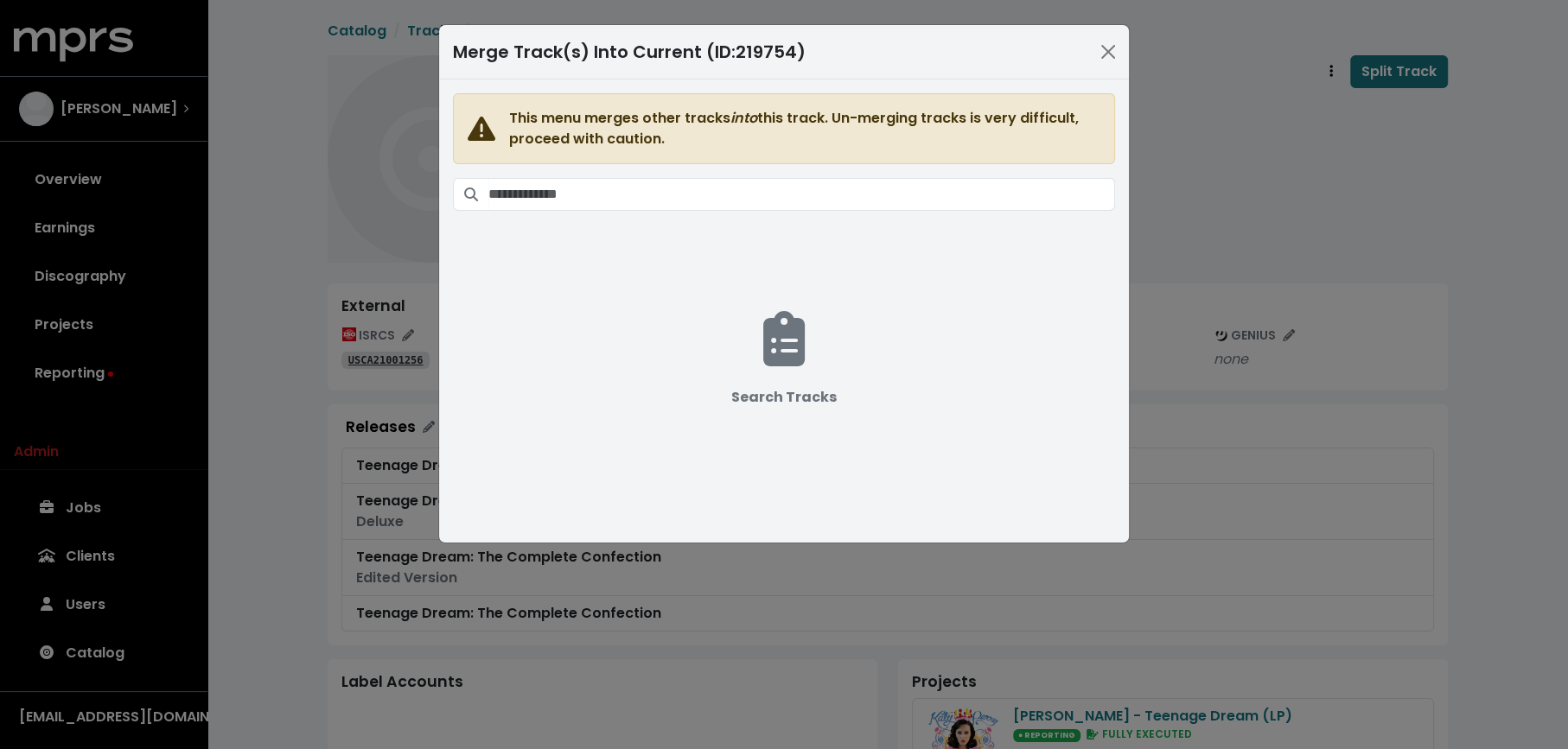
click at [822, 163] on span "This menu merges other tracks into this track. Un-merging tracks is very diffic…" at bounding box center [784, 301] width 662 height 415
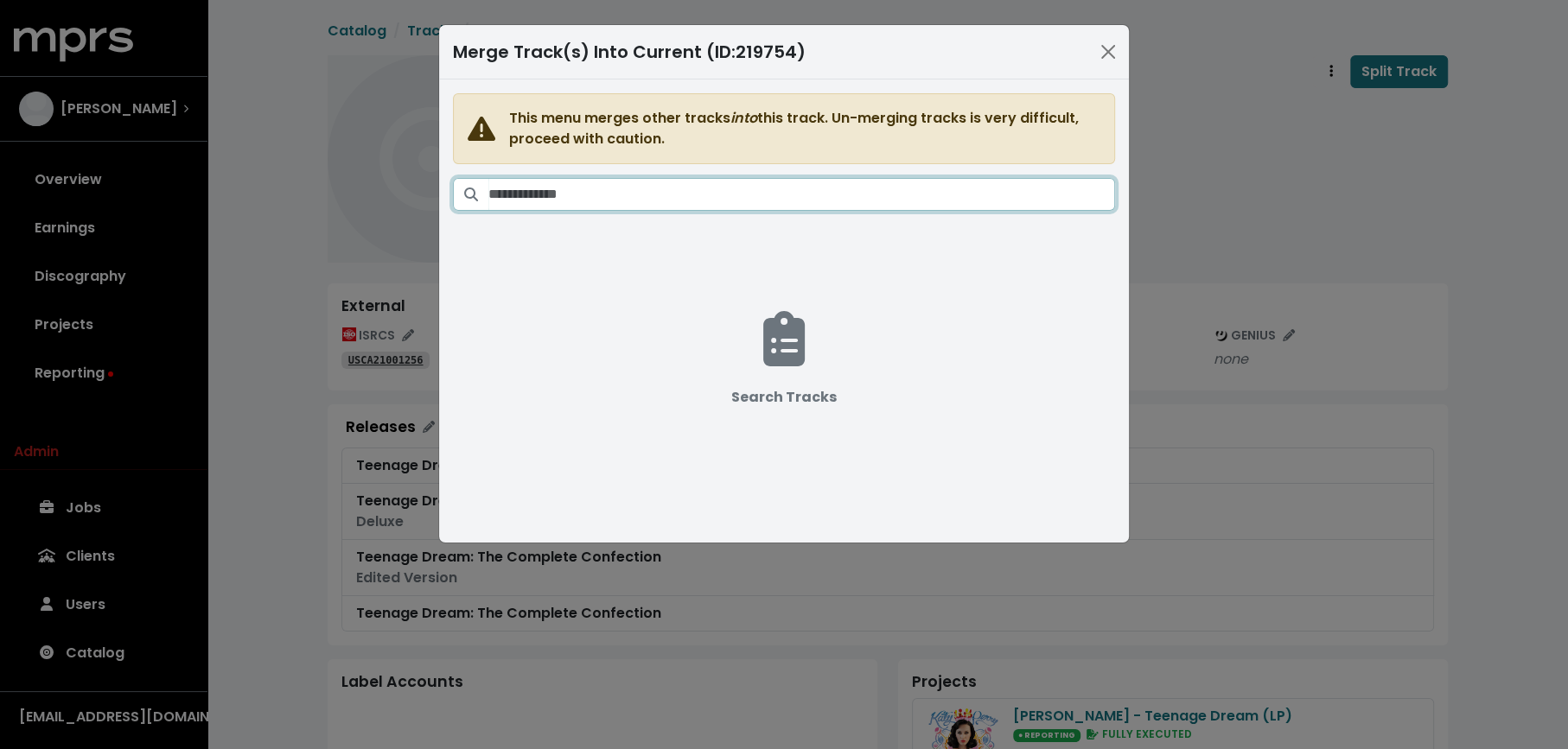
click at [822, 188] on input "Search tracks" at bounding box center [801, 195] width 626 height 33
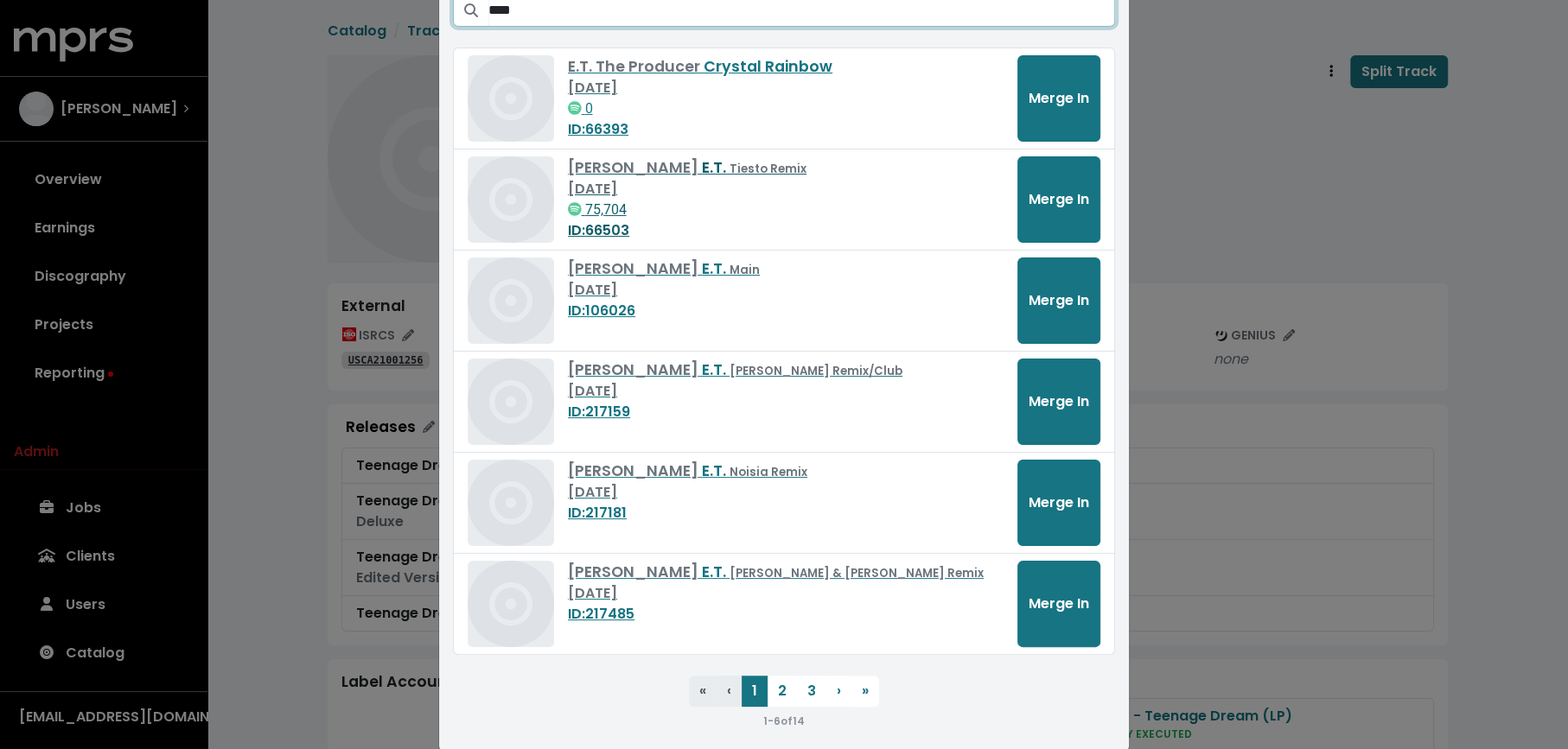
scroll to position [206, 0]
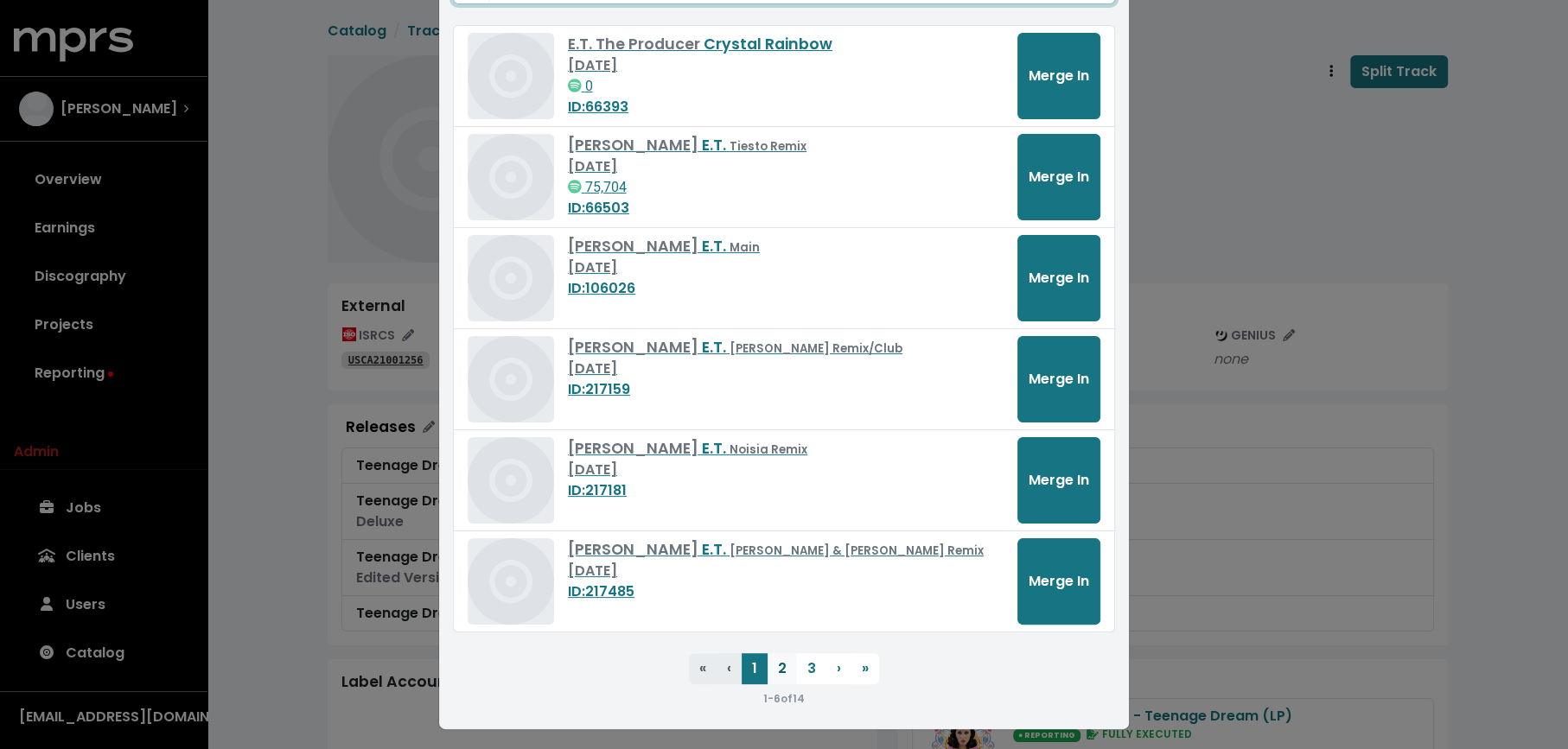
type input "****"
click at [773, 678] on button "2" at bounding box center [782, 669] width 29 height 31
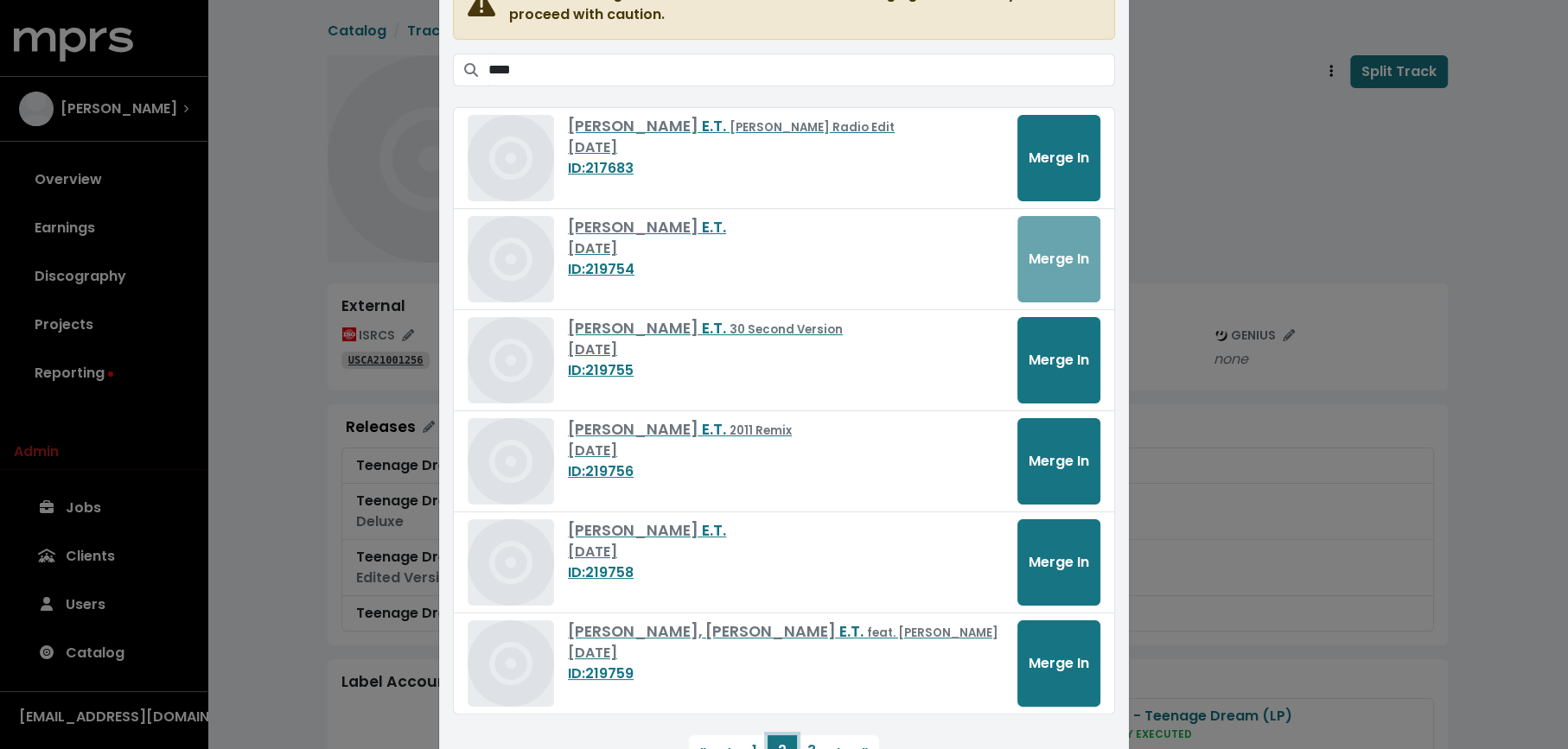
scroll to position [124, 0]
click at [1056, 553] on span "Merge In" at bounding box center [1059, 563] width 60 height 19
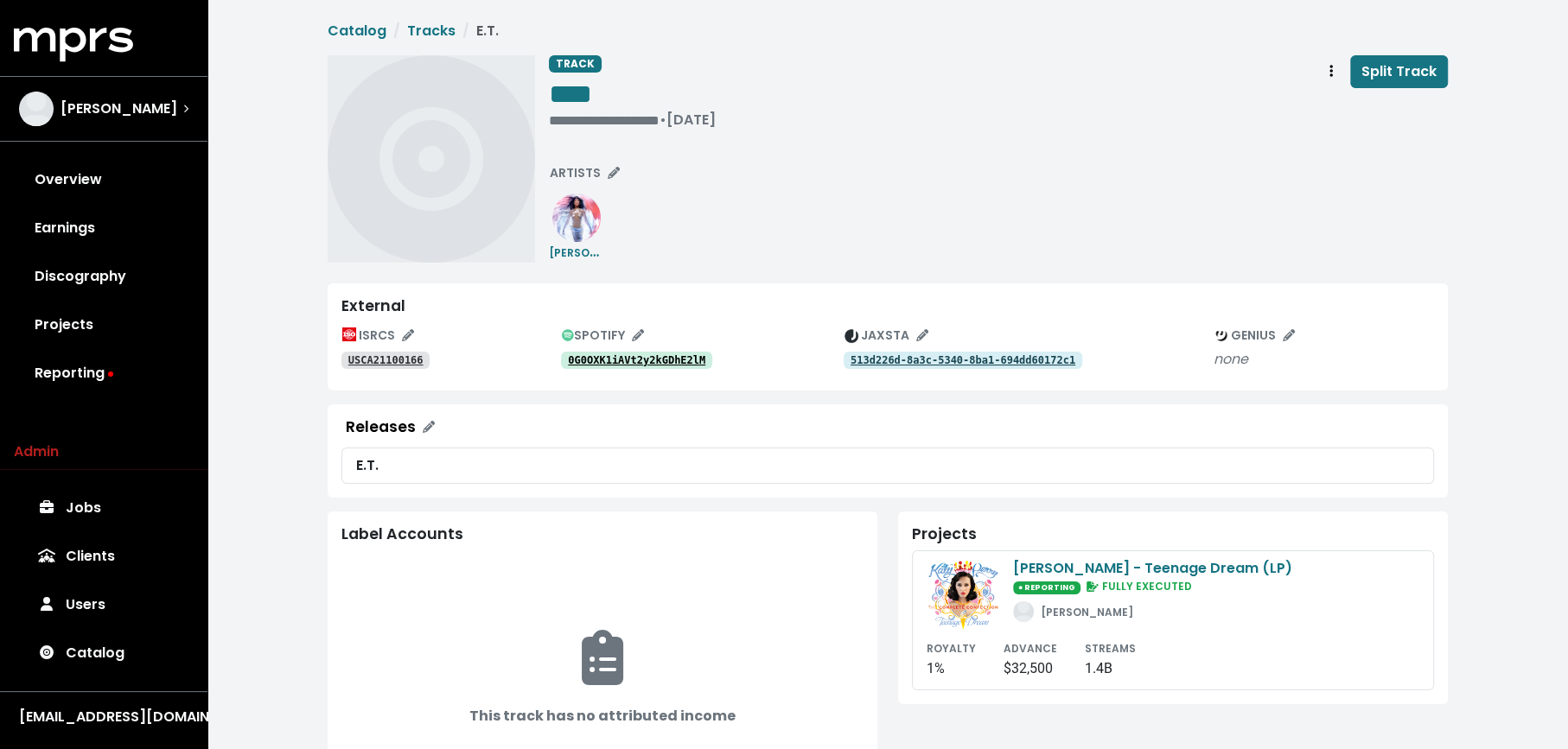
click at [641, 352] on link "0G0OXK1iAVt2y2kGDhE2lM" at bounding box center [636, 360] width 151 height 18
click at [375, 359] on tt "USCA21100166" at bounding box center [386, 360] width 75 height 12
click at [418, 356] on tt "USCA21100166" at bounding box center [386, 360] width 75 height 12
click at [567, 114] on div "**********" at bounding box center [631, 120] width 167 height 18
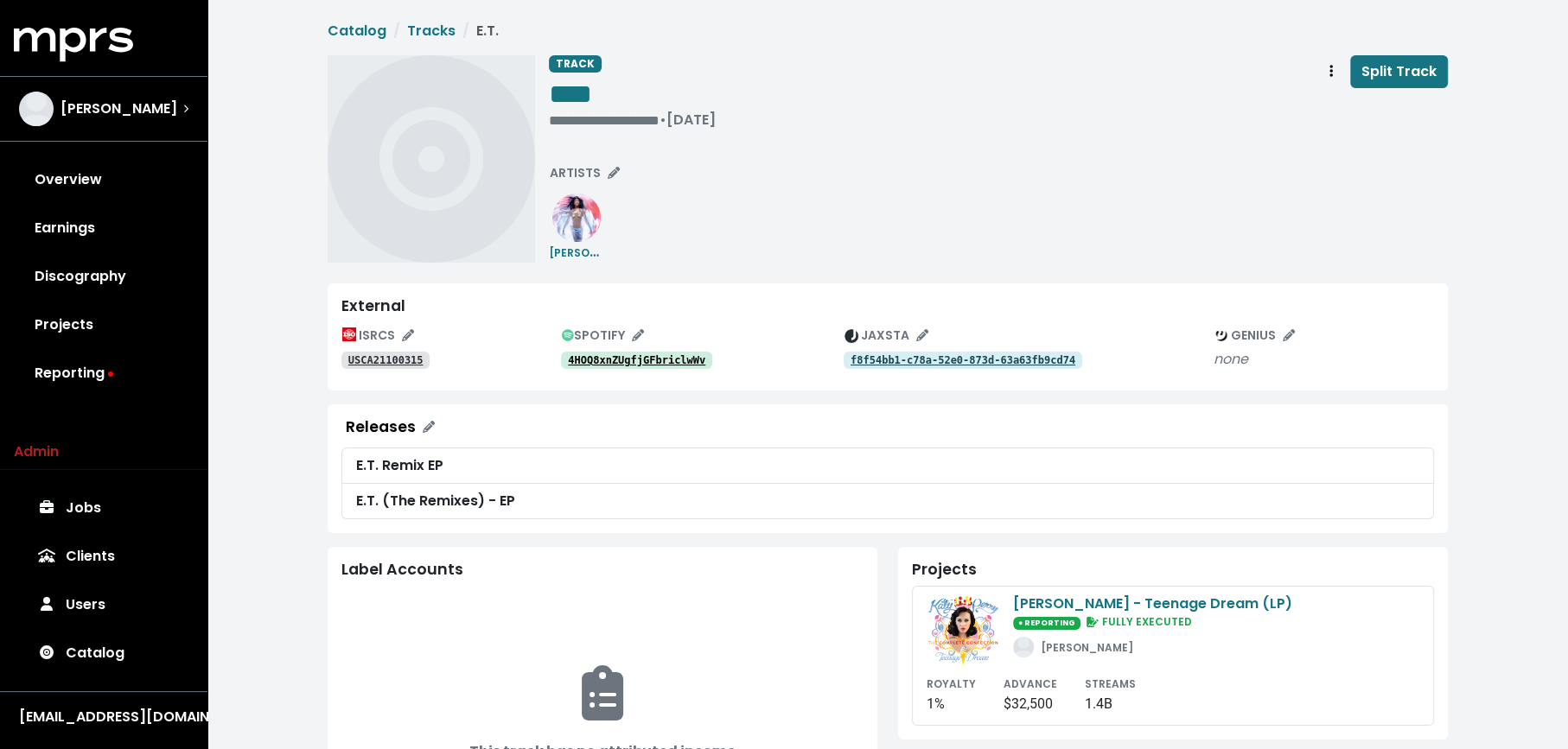
click at [609, 357] on tt "4HOQ8xnZUgfjGFbriclwWv" at bounding box center [636, 360] width 137 height 12
click at [381, 364] on tt "USCA21100315" at bounding box center [386, 360] width 75 height 12
click at [393, 360] on tt "USCA21100315" at bounding box center [386, 360] width 75 height 12
click at [556, 111] on div "**********" at bounding box center [631, 120] width 167 height 18
click at [549, 116] on span "• [DATE]" at bounding box center [577, 120] width 56 height 19
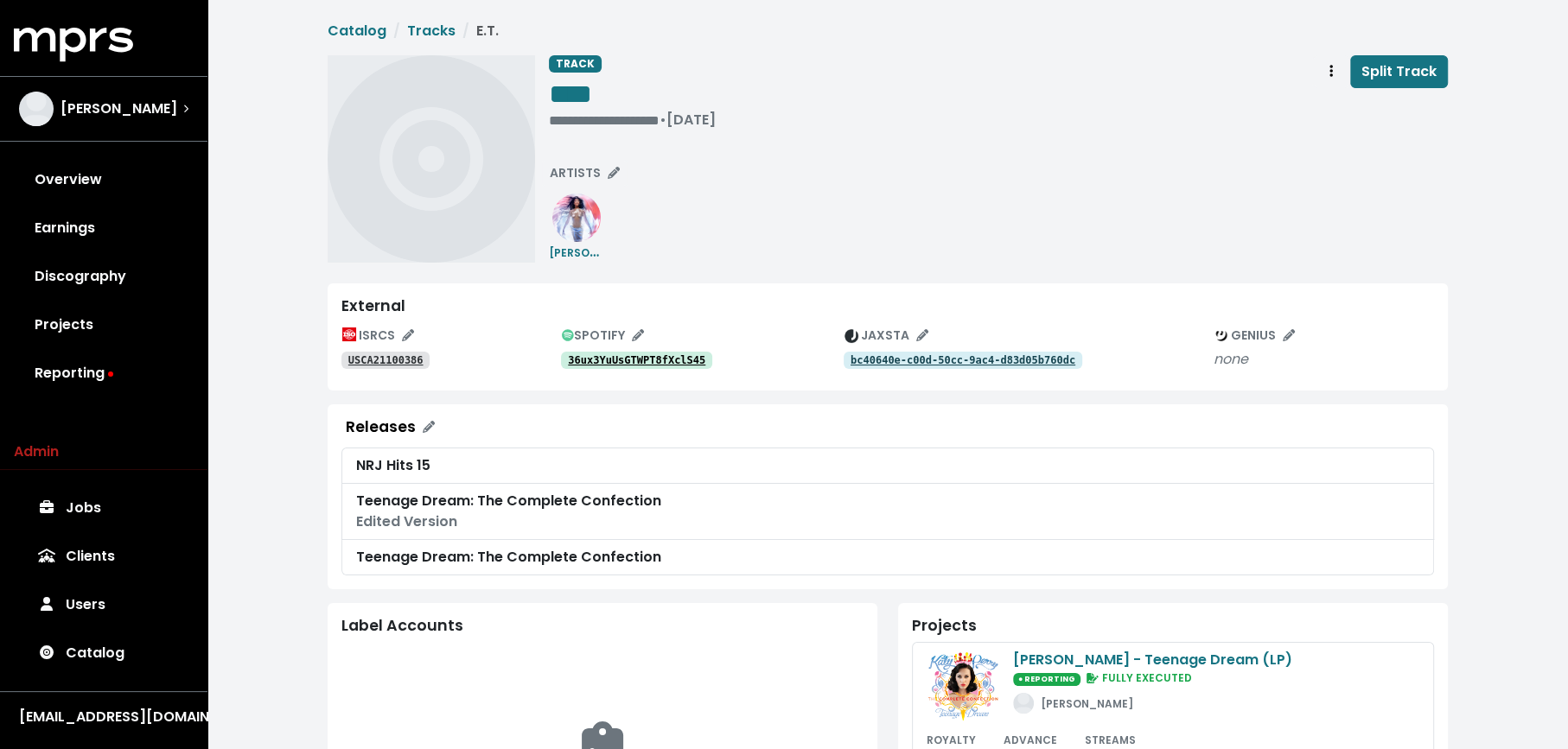
click at [628, 364] on tt "36ux3YuUsGTWPT8fXclS45" at bounding box center [636, 360] width 137 height 12
click at [561, 118] on div "**********" at bounding box center [631, 120] width 167 height 18
click at [545, 122] on div "TRACK **** • Jul 20th, 2011 Split Track ARTISTS Katy Perry" at bounding box center [887, 159] width 1120 height 207
click at [608, 154] on div "**********" at bounding box center [997, 159] width 899 height 207
click at [599, 165] on span "ARTISTS" at bounding box center [584, 173] width 70 height 18
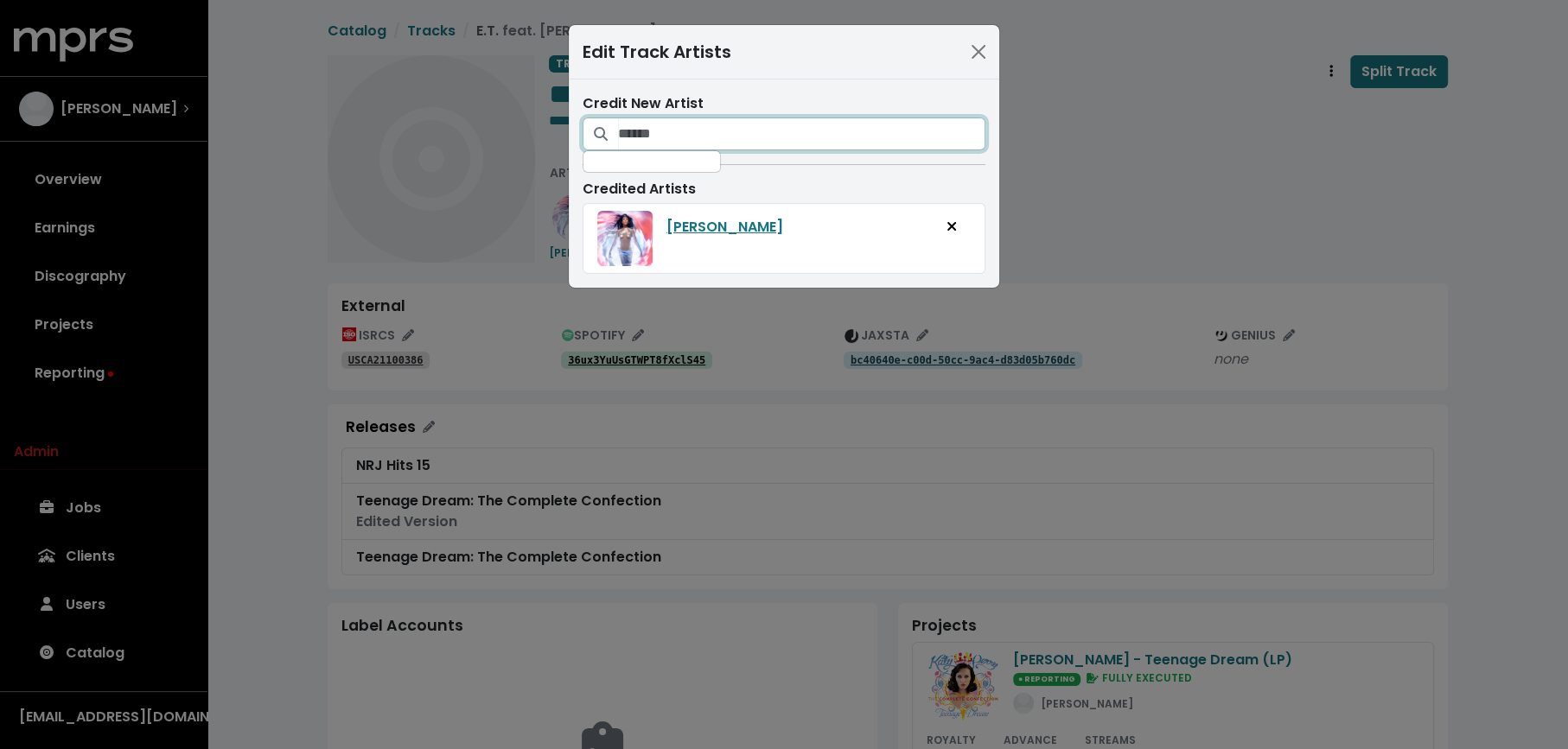
click at [683, 135] on input "Search for artists who should be credited on this track" at bounding box center [801, 134] width 367 height 33
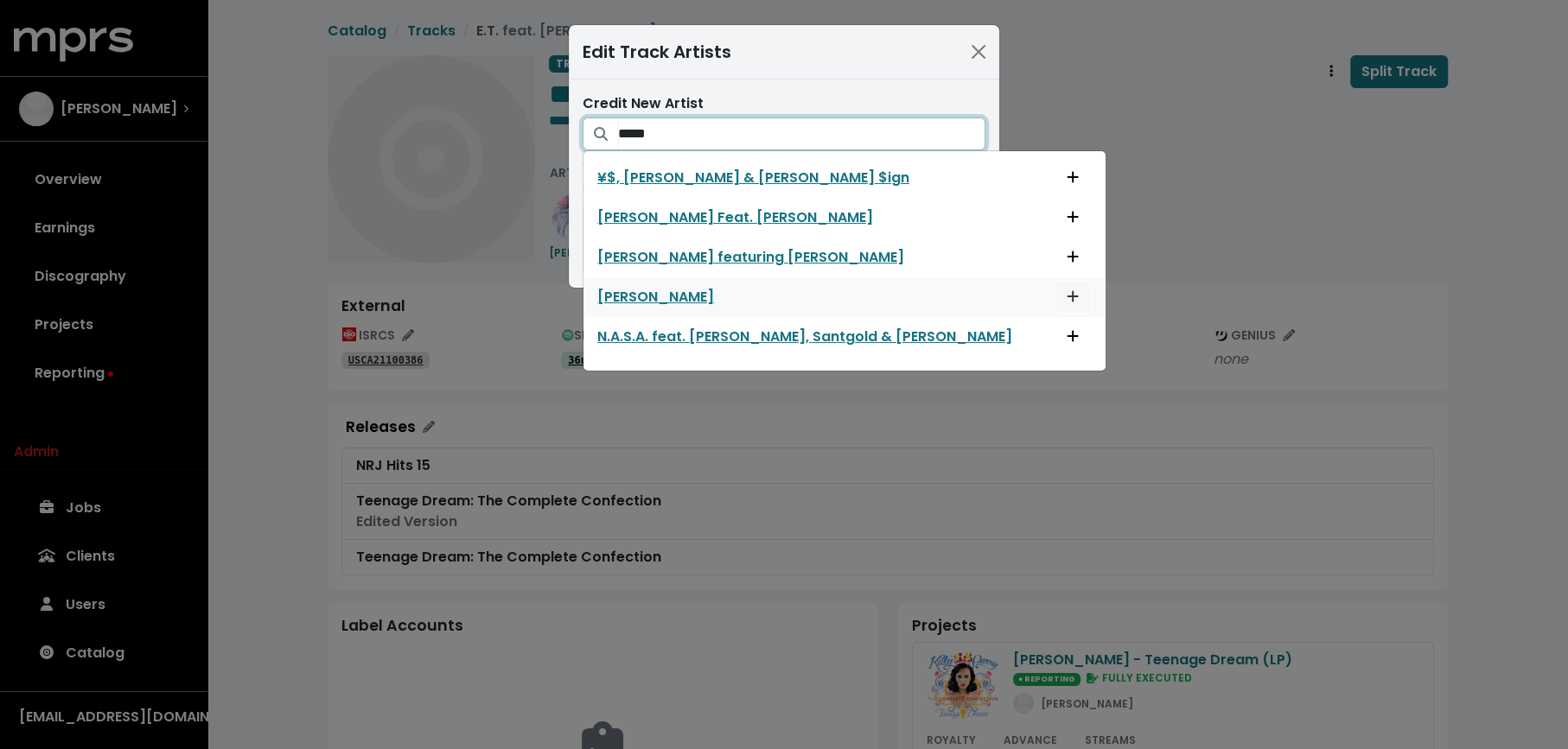
type input "*****"
click at [1054, 297] on button "Add artist to this track's credited artists" at bounding box center [1072, 297] width 38 height 33
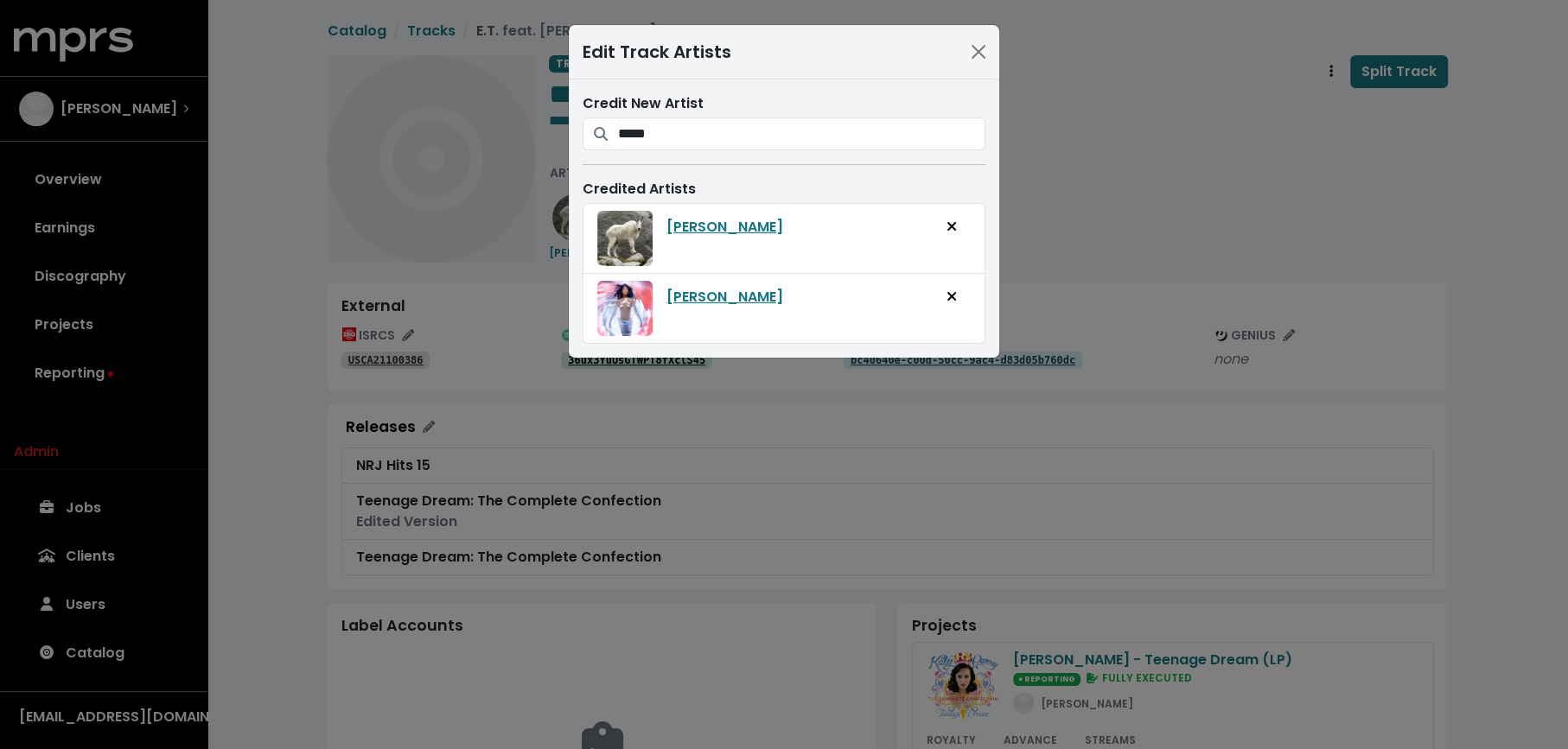
click at [1119, 215] on div "Edit Track Artists Credit New Artist ***** ¥$, Kanye West & Ty Dolla $ign Estel…" at bounding box center [784, 374] width 1568 height 749
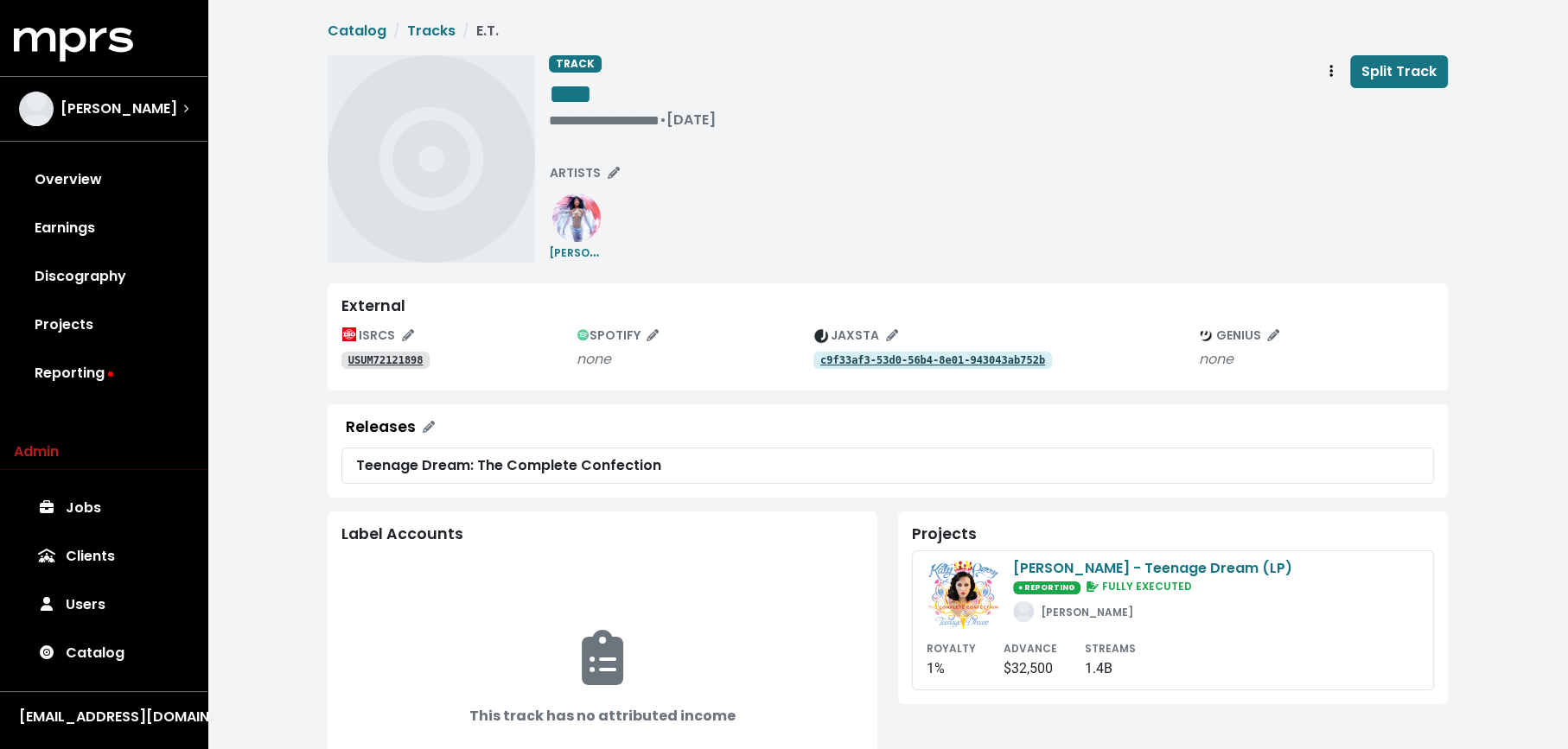
click at [405, 359] on tt "USUM72121898" at bounding box center [386, 360] width 75 height 12
click at [368, 364] on tt "USUM72121951" at bounding box center [386, 360] width 75 height 12
click at [592, 178] on span "ARTISTS" at bounding box center [584, 173] width 70 height 18
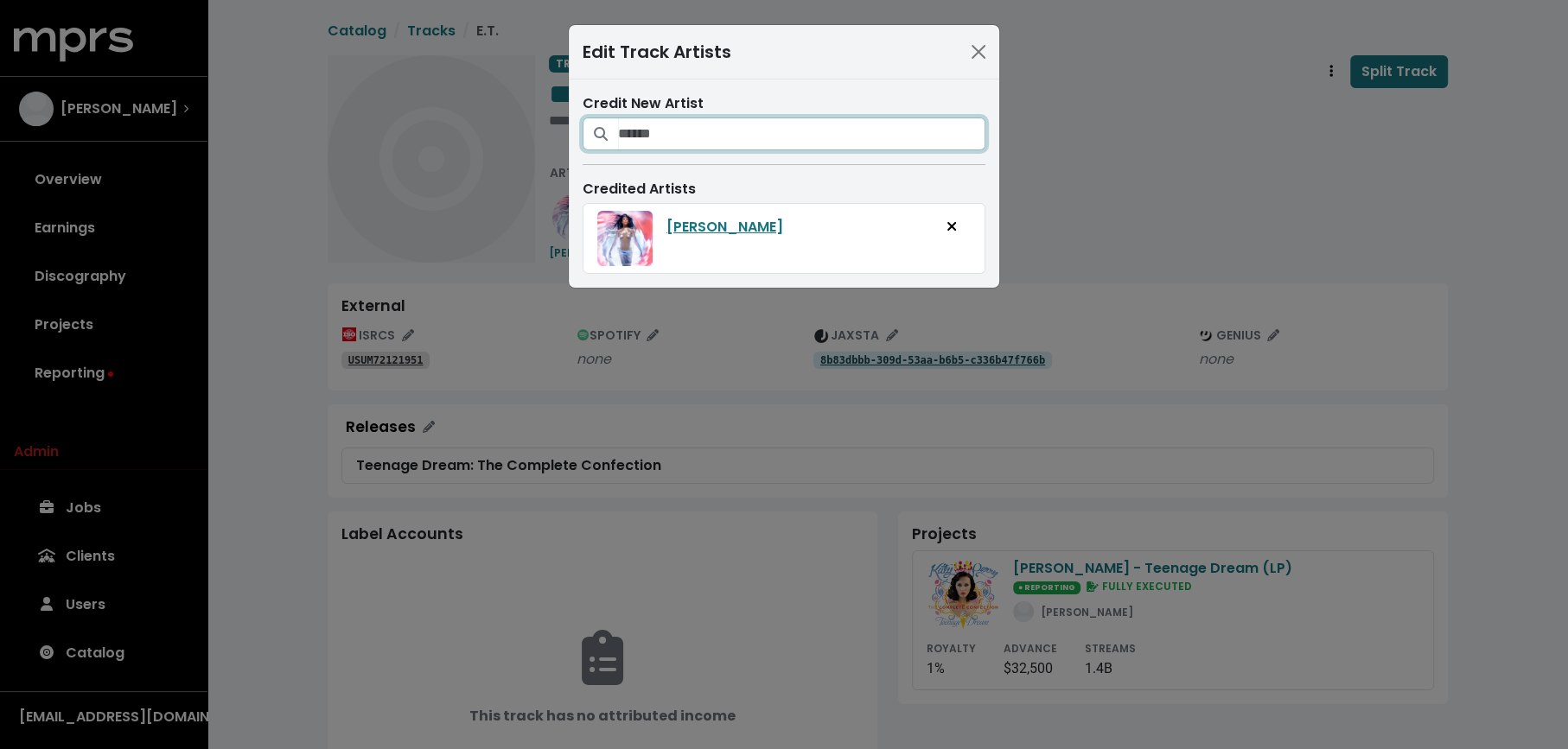
click at [701, 136] on input "Search for artists who should be credited on this track" at bounding box center [801, 134] width 367 height 33
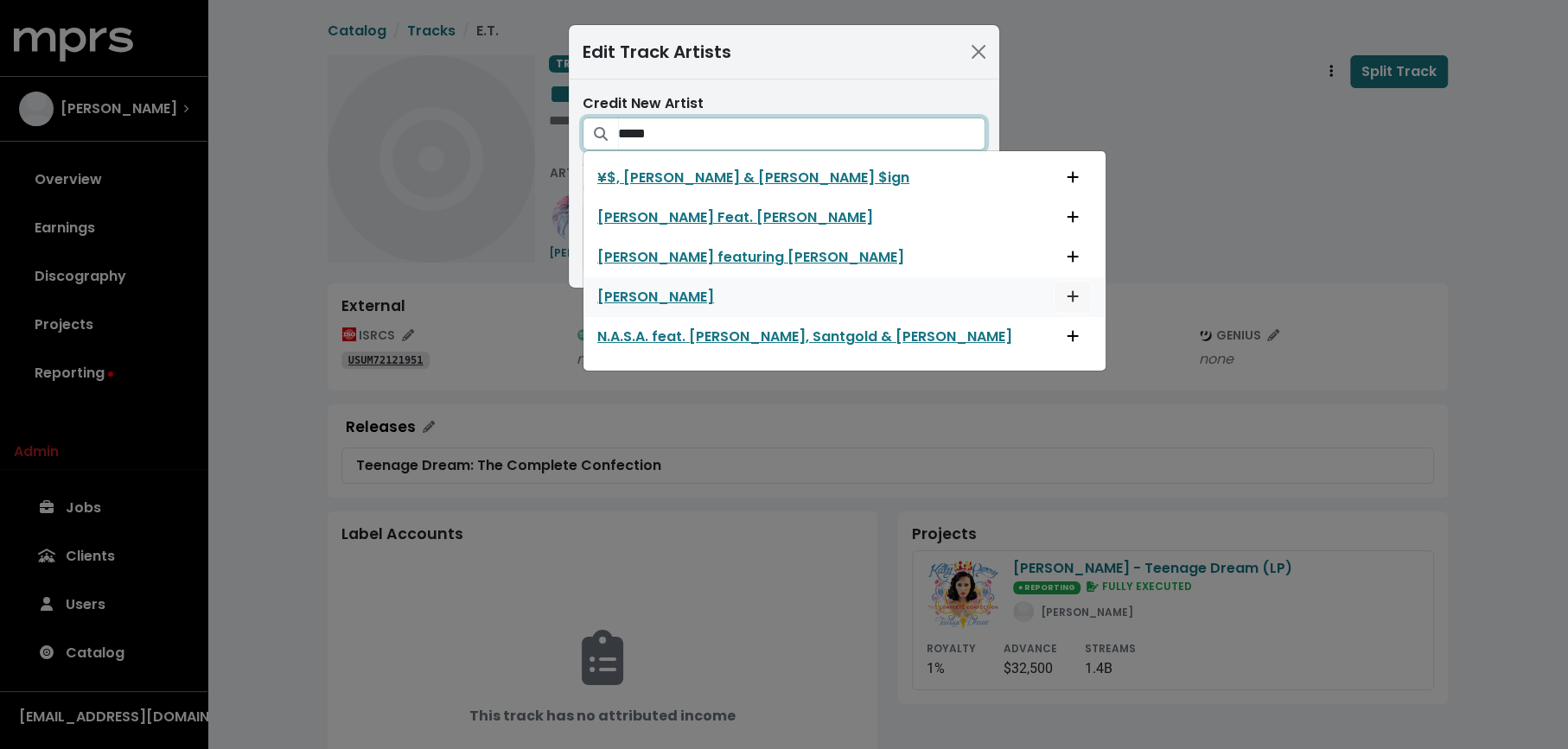
type input "*****"
click at [1066, 297] on icon "Add artist to this track's credited artists" at bounding box center [1072, 296] width 12 height 14
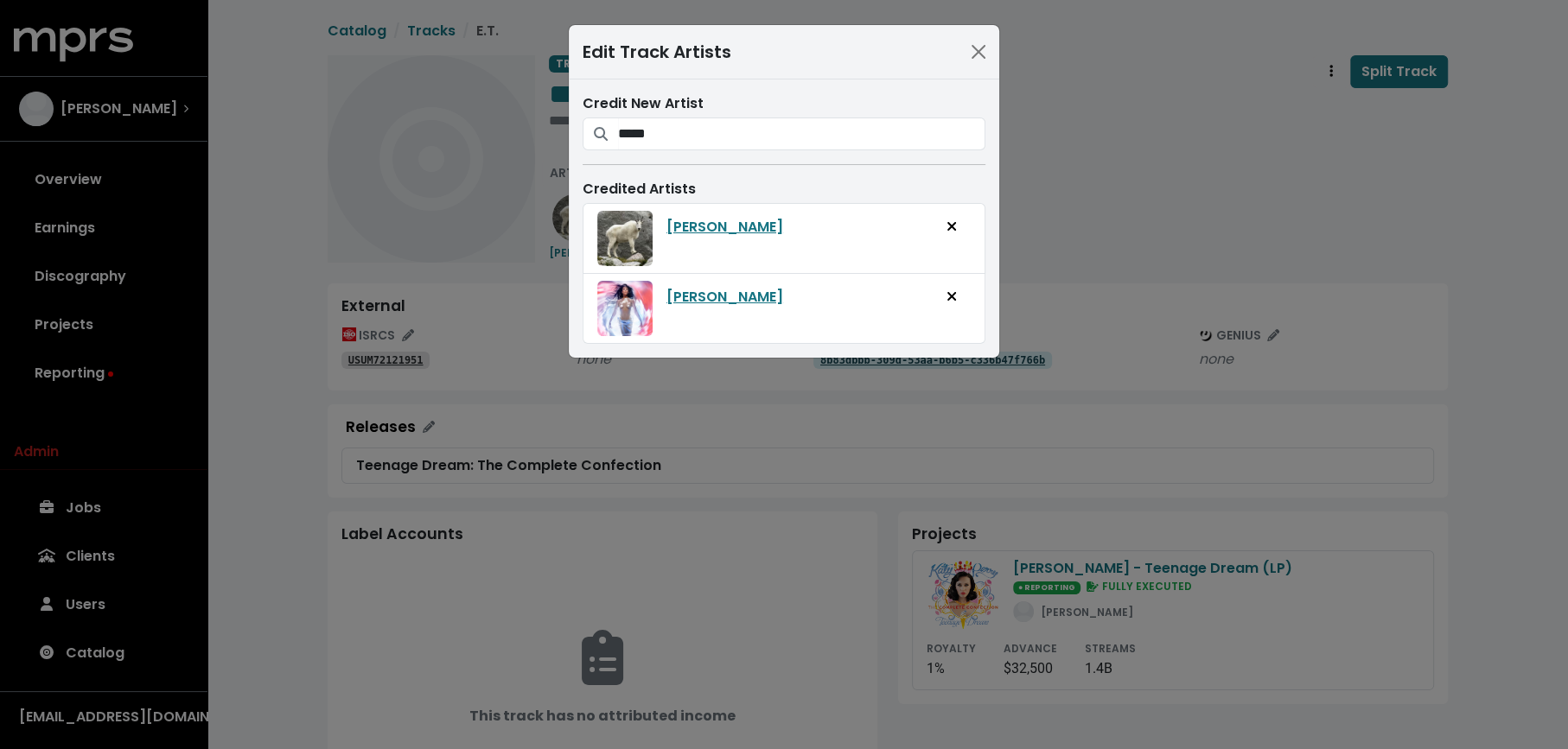
click at [1127, 77] on div "Edit Track Artists Credit New Artist ***** ¥$, Kanye West & Ty Dolla $ign Estel…" at bounding box center [784, 374] width 1568 height 749
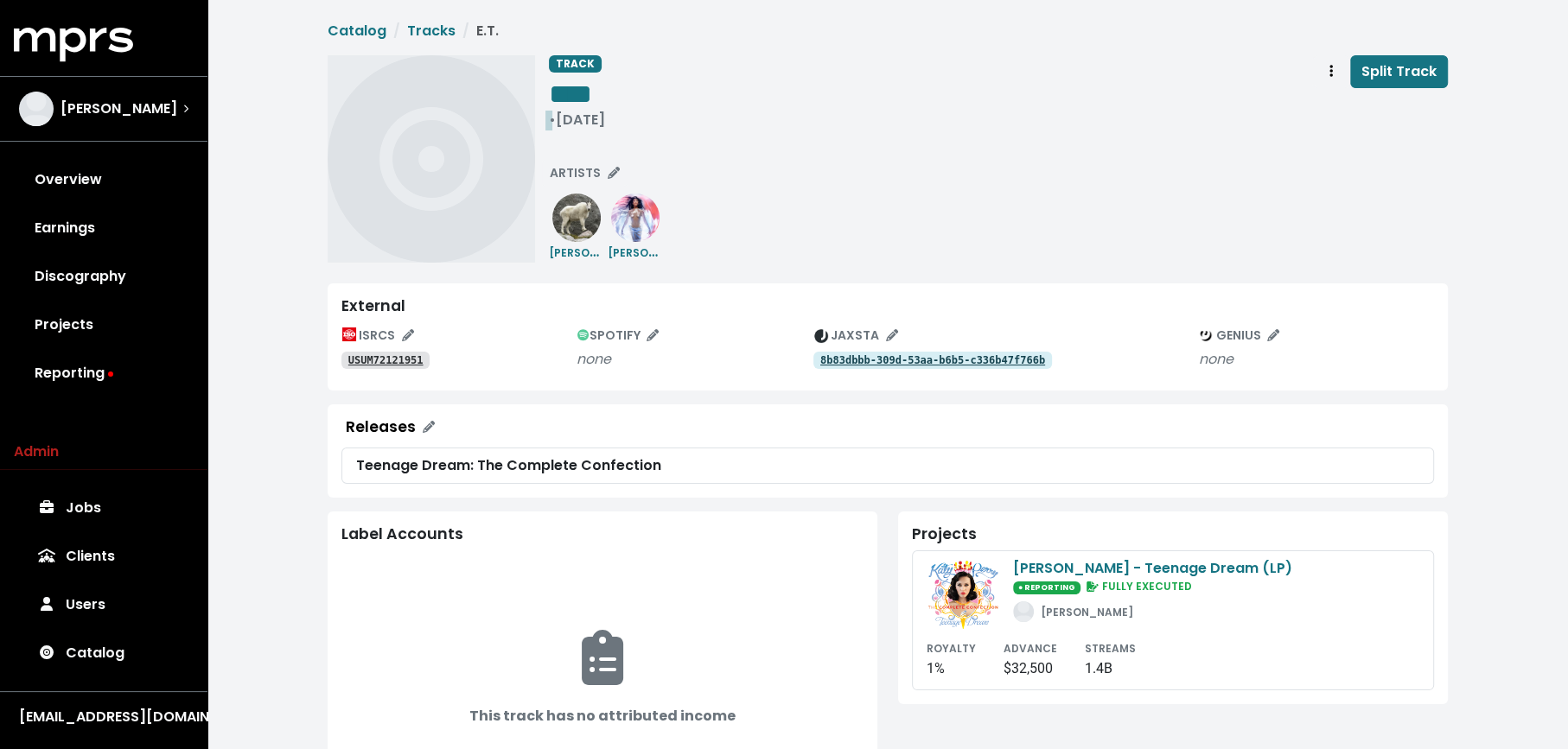
click at [582, 115] on div "• Jan 1st, 2012" at bounding box center [577, 120] width 56 height 18
click at [546, 122] on div "TRACK **** • Jan 1st, 2012 Split Track ARTISTS Kanye West Katy Perry" at bounding box center [887, 159] width 1120 height 207
click at [1330, 70] on span "Track actions" at bounding box center [1331, 71] width 16 height 20
click at [1345, 103] on link "Merge" at bounding box center [1381, 110] width 136 height 27
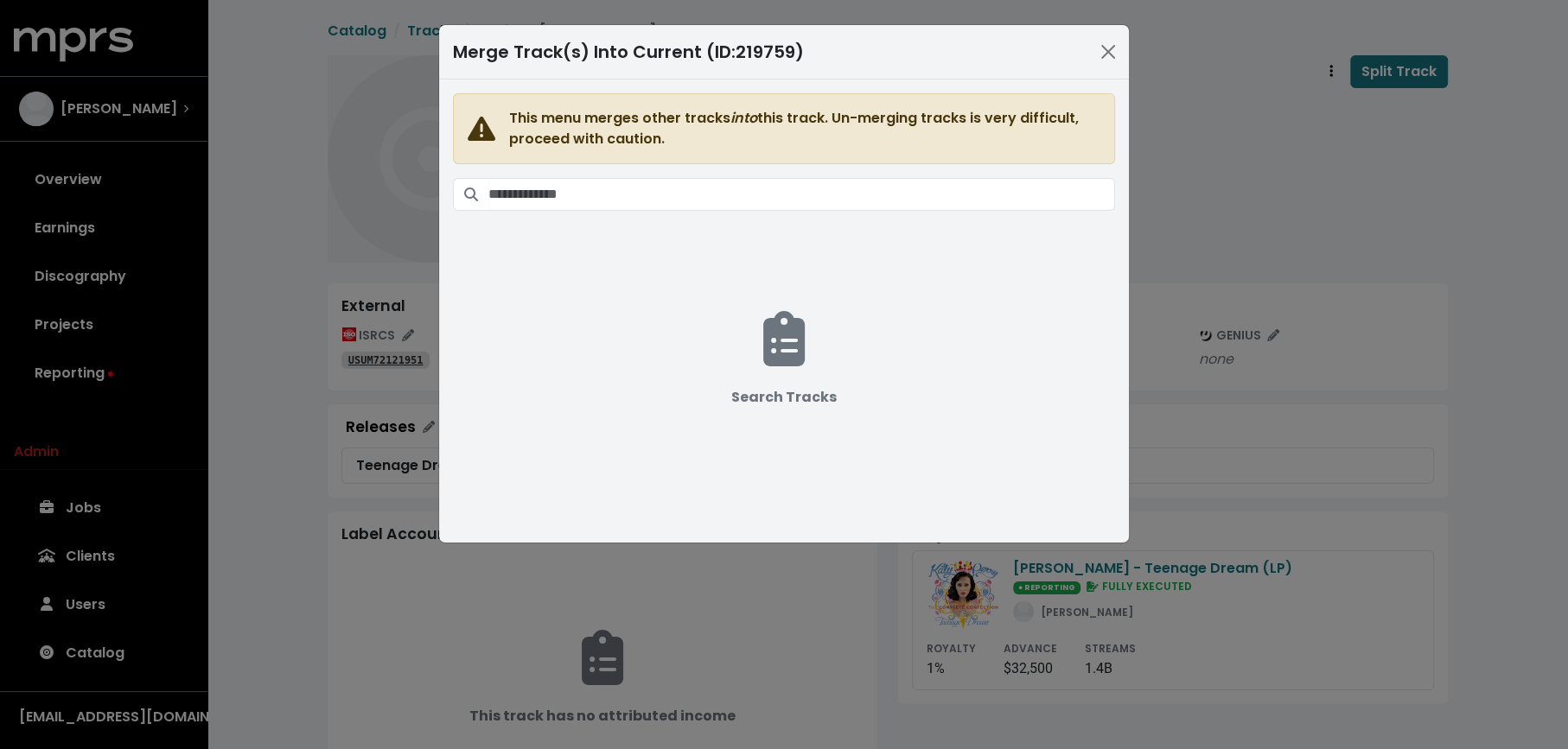
click at [872, 172] on span "This menu merges other tracks into this track. Un-merging tracks is very diffic…" at bounding box center [784, 301] width 662 height 415
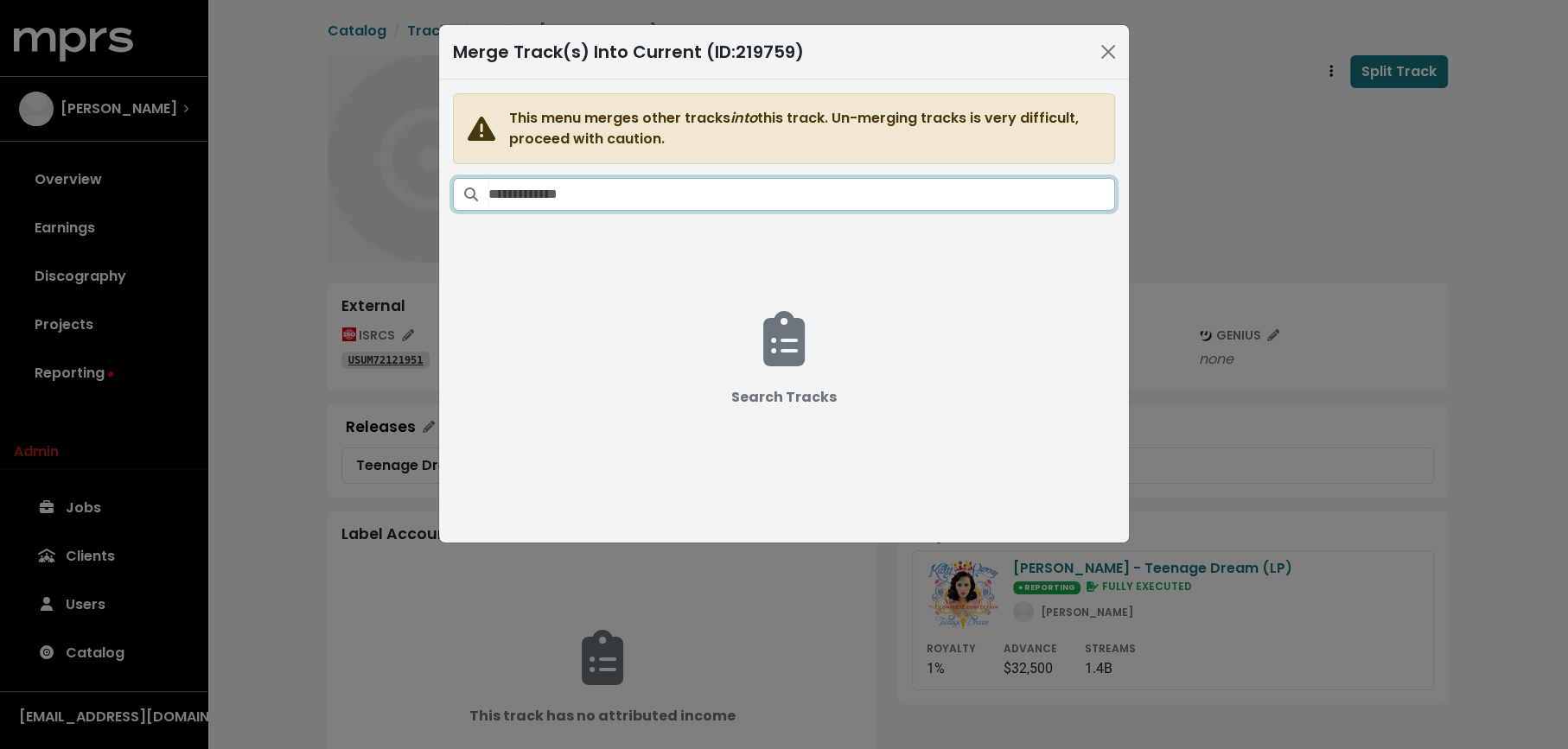
click at [872, 181] on input "Search tracks" at bounding box center [801, 195] width 626 height 33
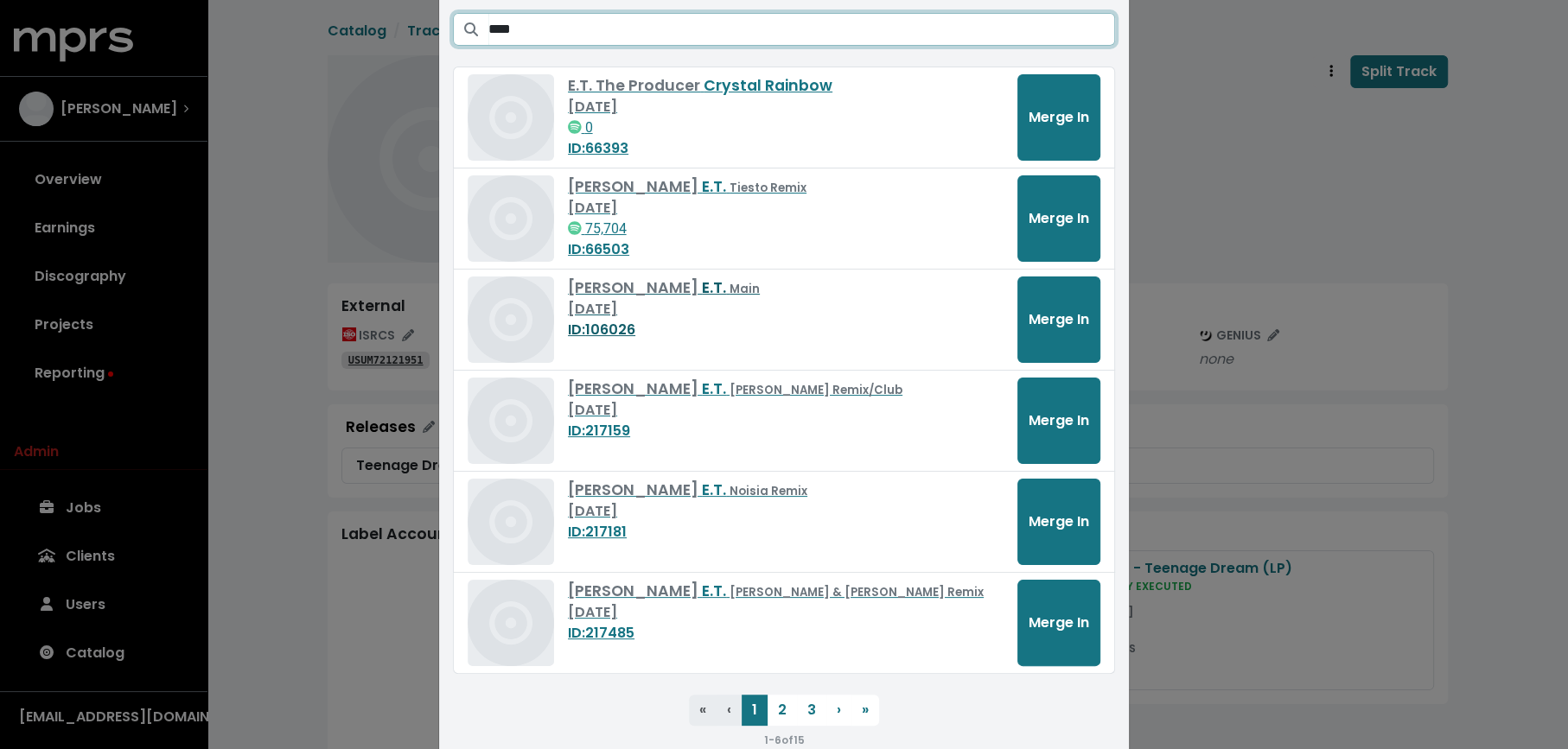
scroll to position [171, 0]
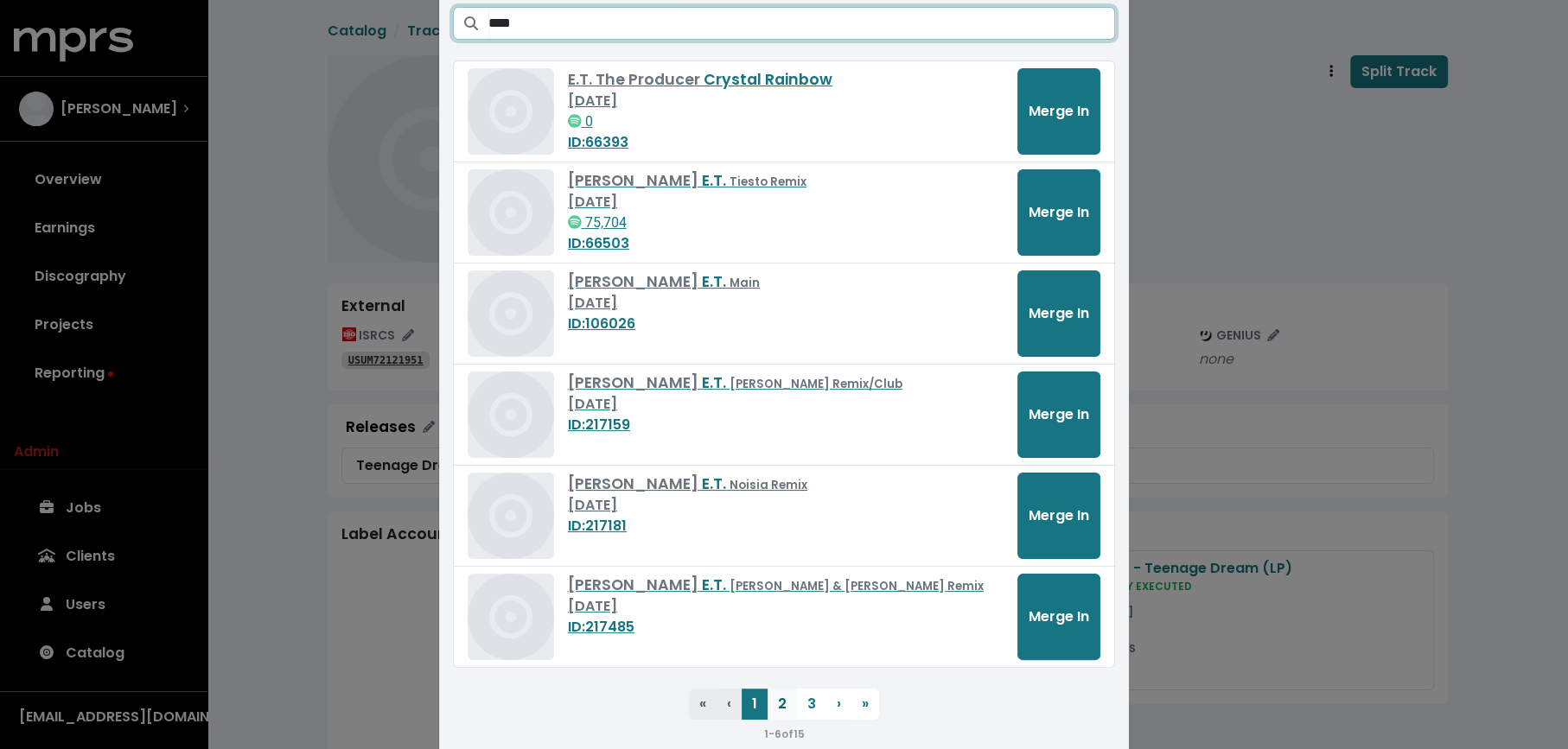
type input "****"
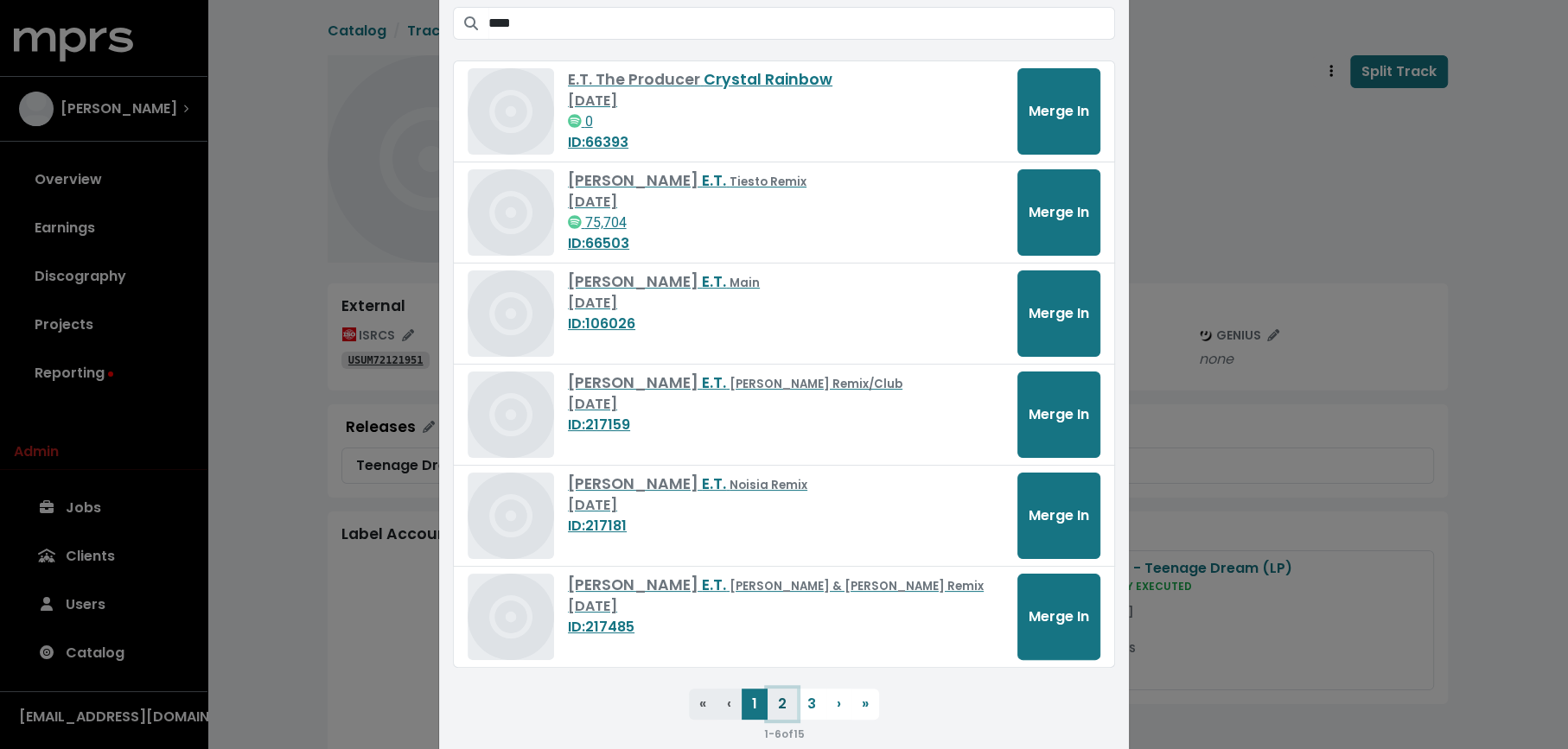
click at [779, 704] on button "2" at bounding box center [782, 704] width 29 height 31
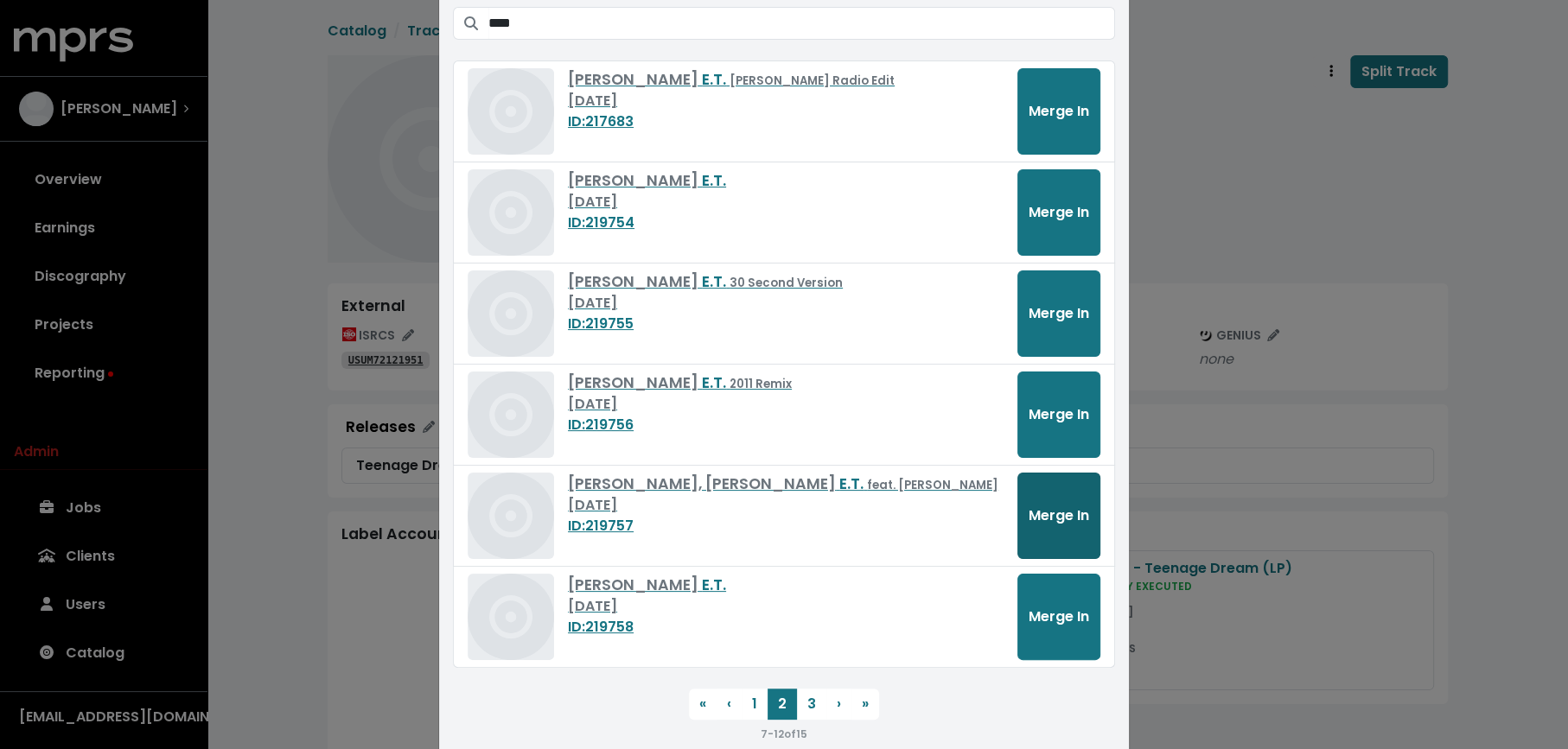
click at [1029, 506] on span "Merge In" at bounding box center [1059, 515] width 60 height 19
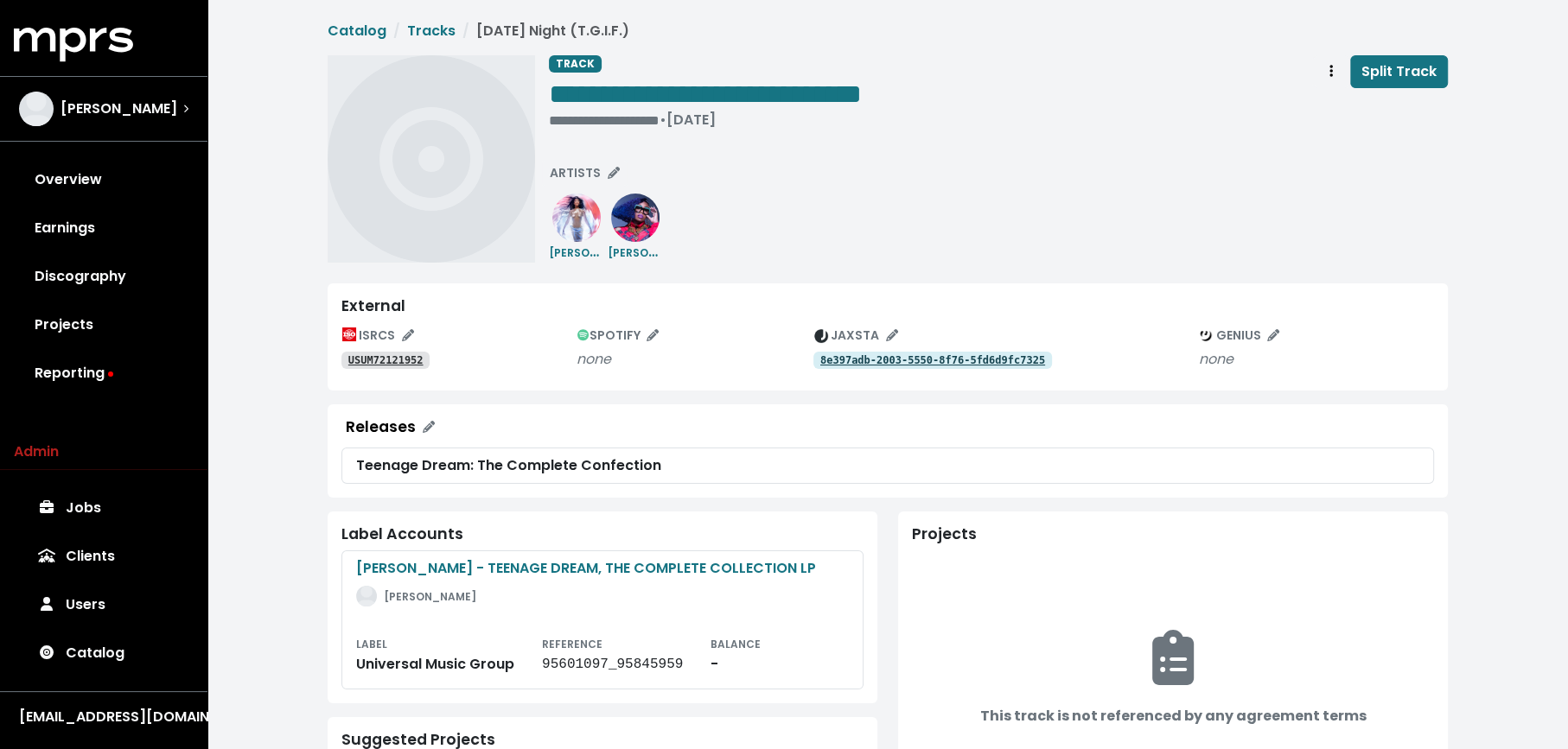
click at [370, 356] on tt "USUM72121952" at bounding box center [386, 360] width 75 height 12
click at [572, 119] on div "• [DATE]" at bounding box center [704, 120] width 313 height 18
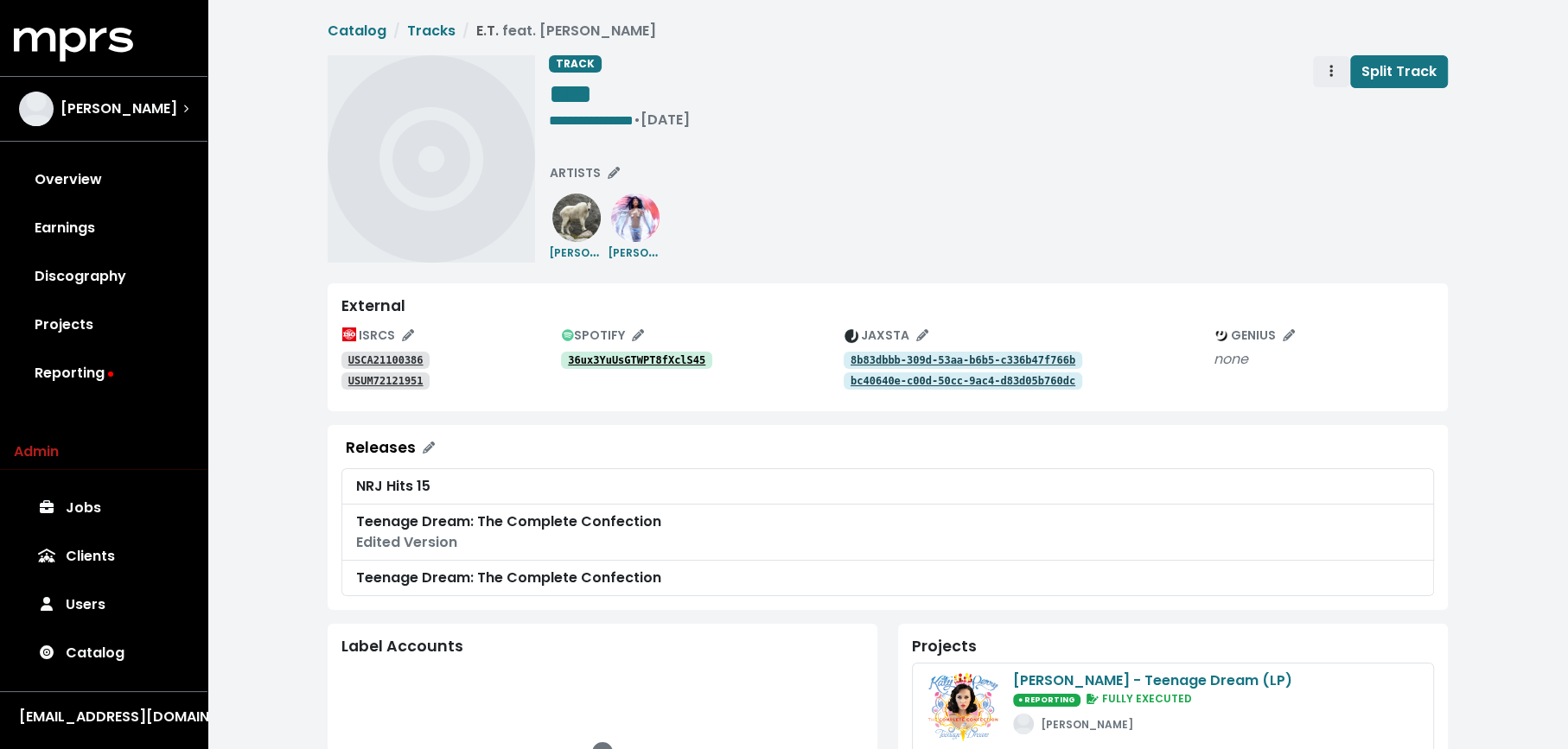
click at [1325, 78] on span "Track actions" at bounding box center [1331, 71] width 16 height 20
click at [1330, 109] on link "Merge" at bounding box center [1381, 110] width 136 height 27
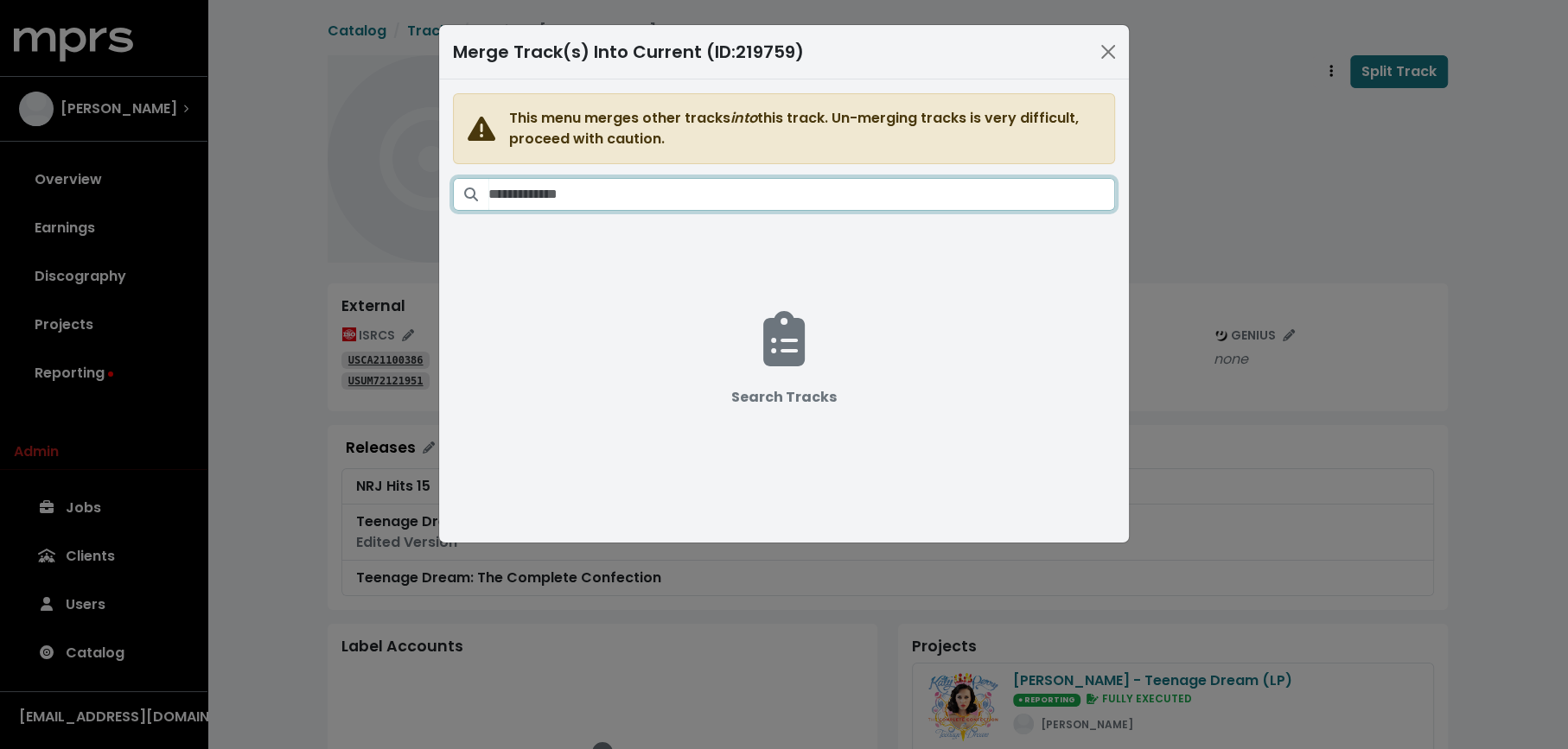
click at [802, 190] on input "Search tracks" at bounding box center [801, 195] width 626 height 33
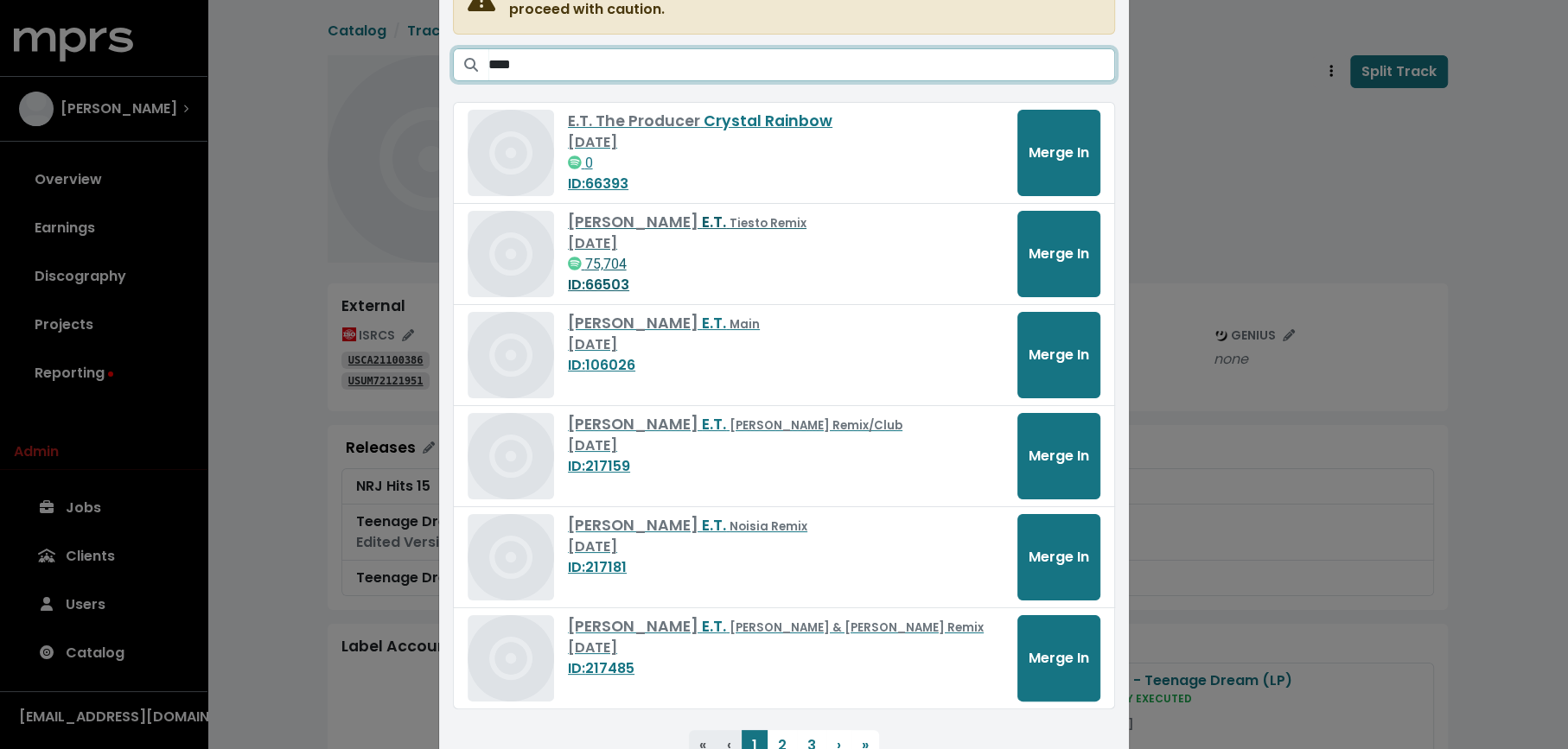
scroll to position [206, 0]
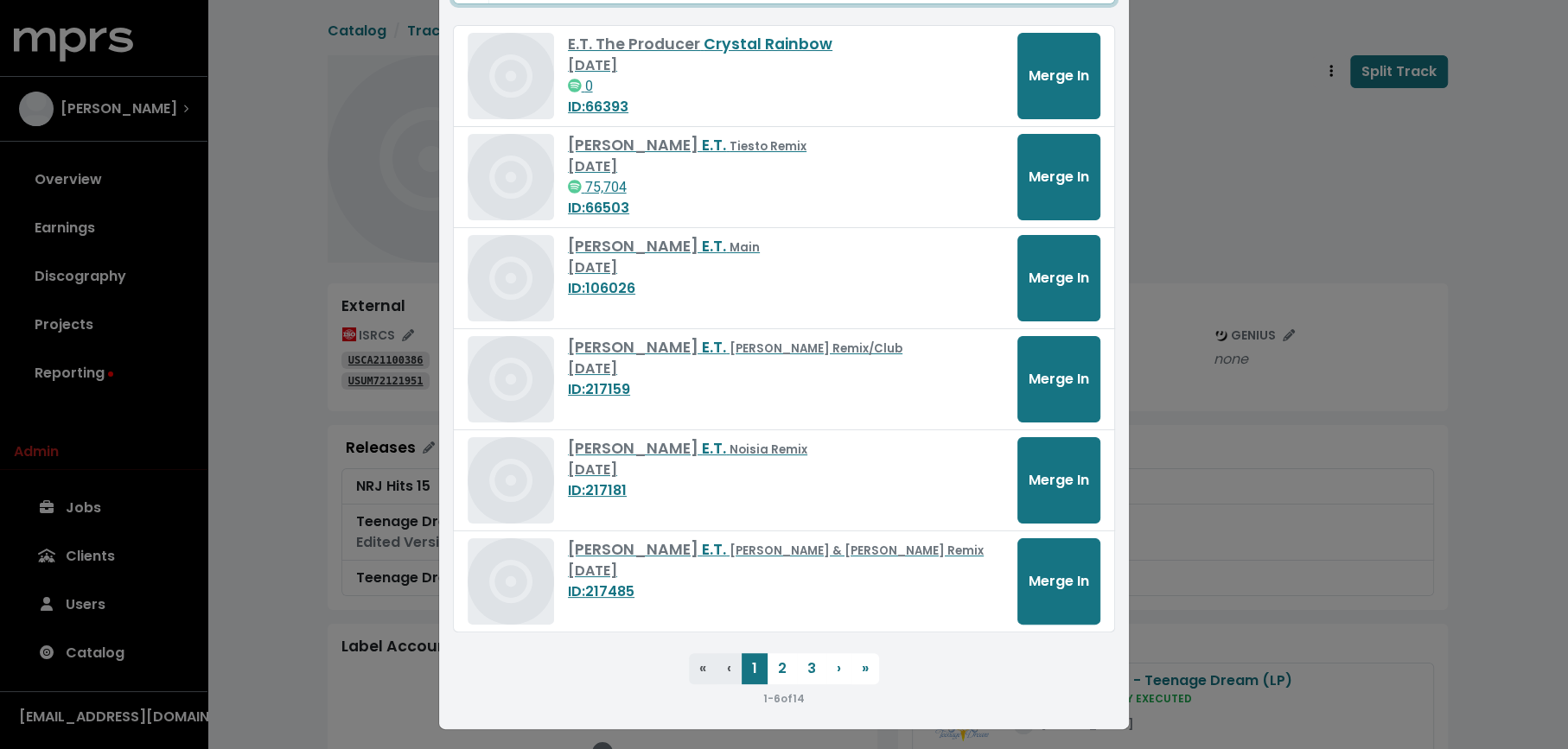
type input "****"
click at [797, 670] on button "3" at bounding box center [811, 669] width 29 height 31
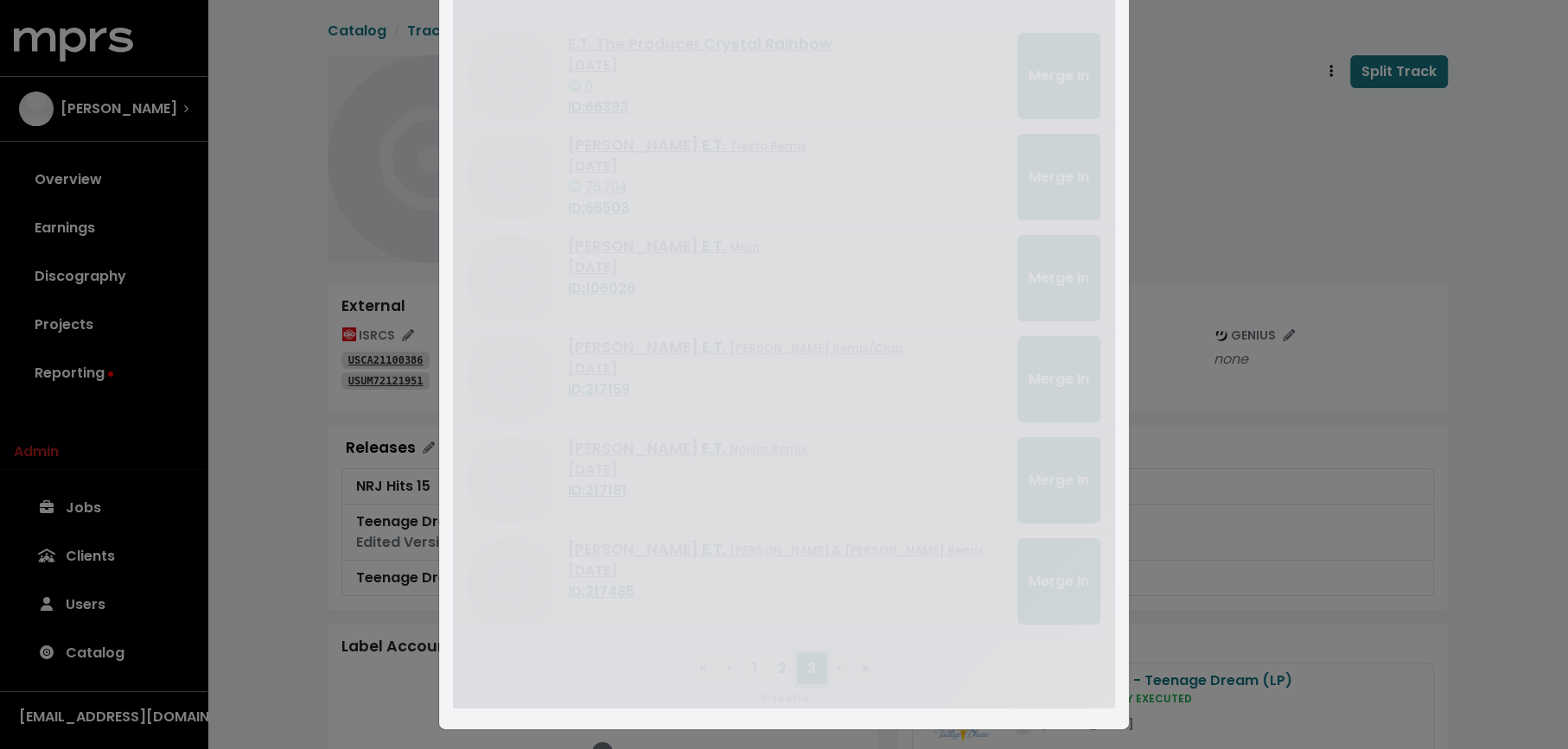
scroll to position [0, 0]
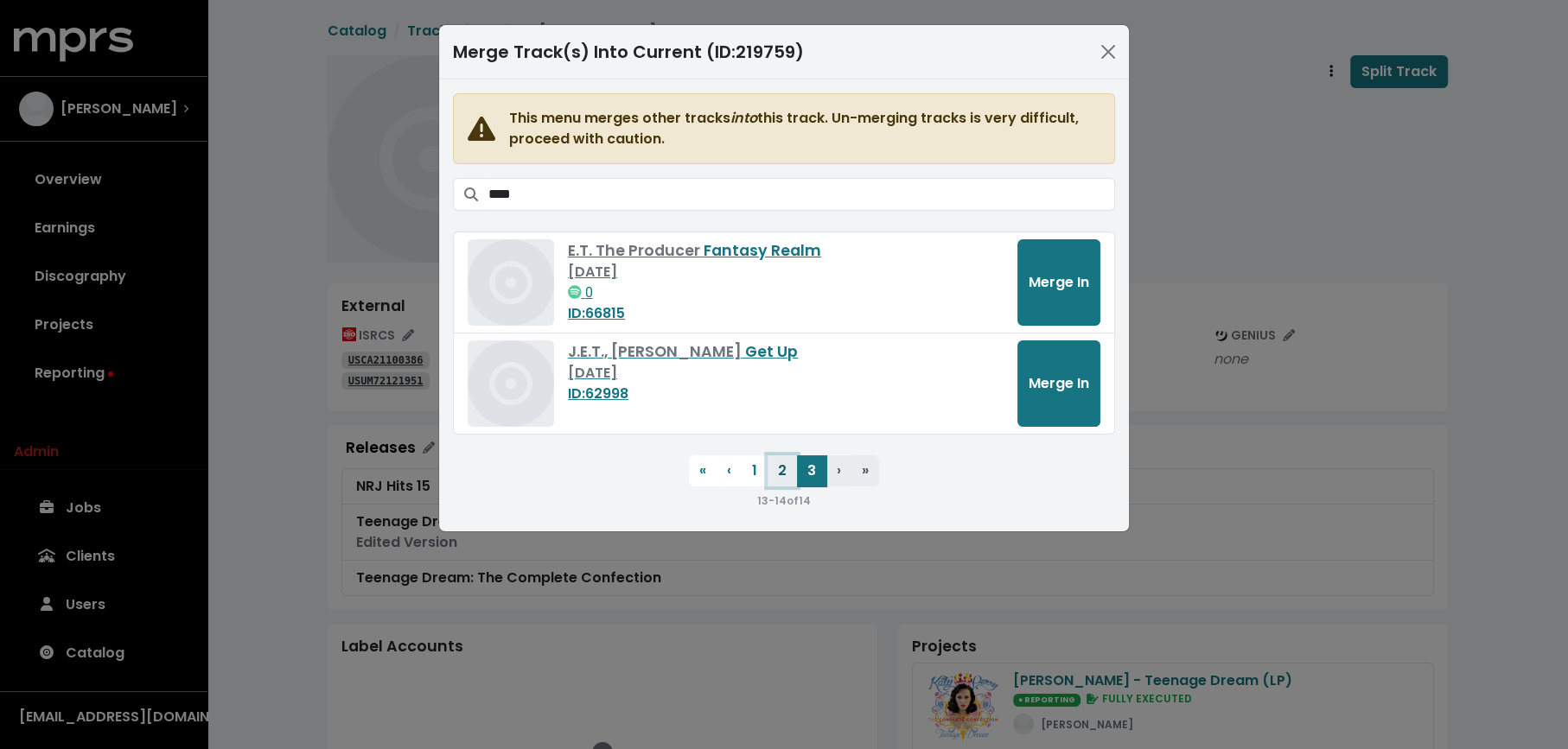
click at [793, 472] on button "2" at bounding box center [782, 471] width 29 height 31
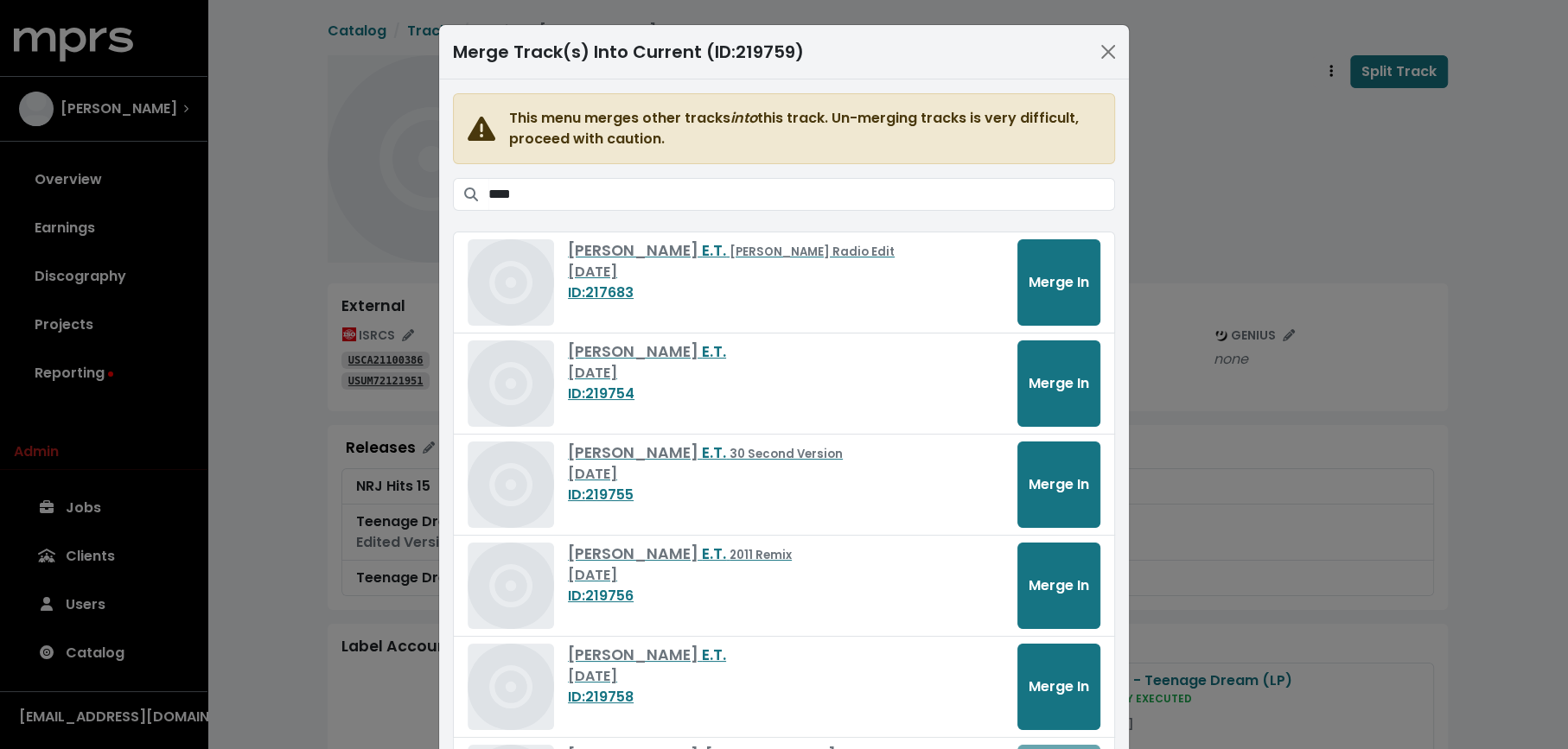
click at [1247, 158] on div "Merge Track(s) Into Current (ID: 219759 ) This menu merges other tracks into th…" at bounding box center [784, 374] width 1568 height 749
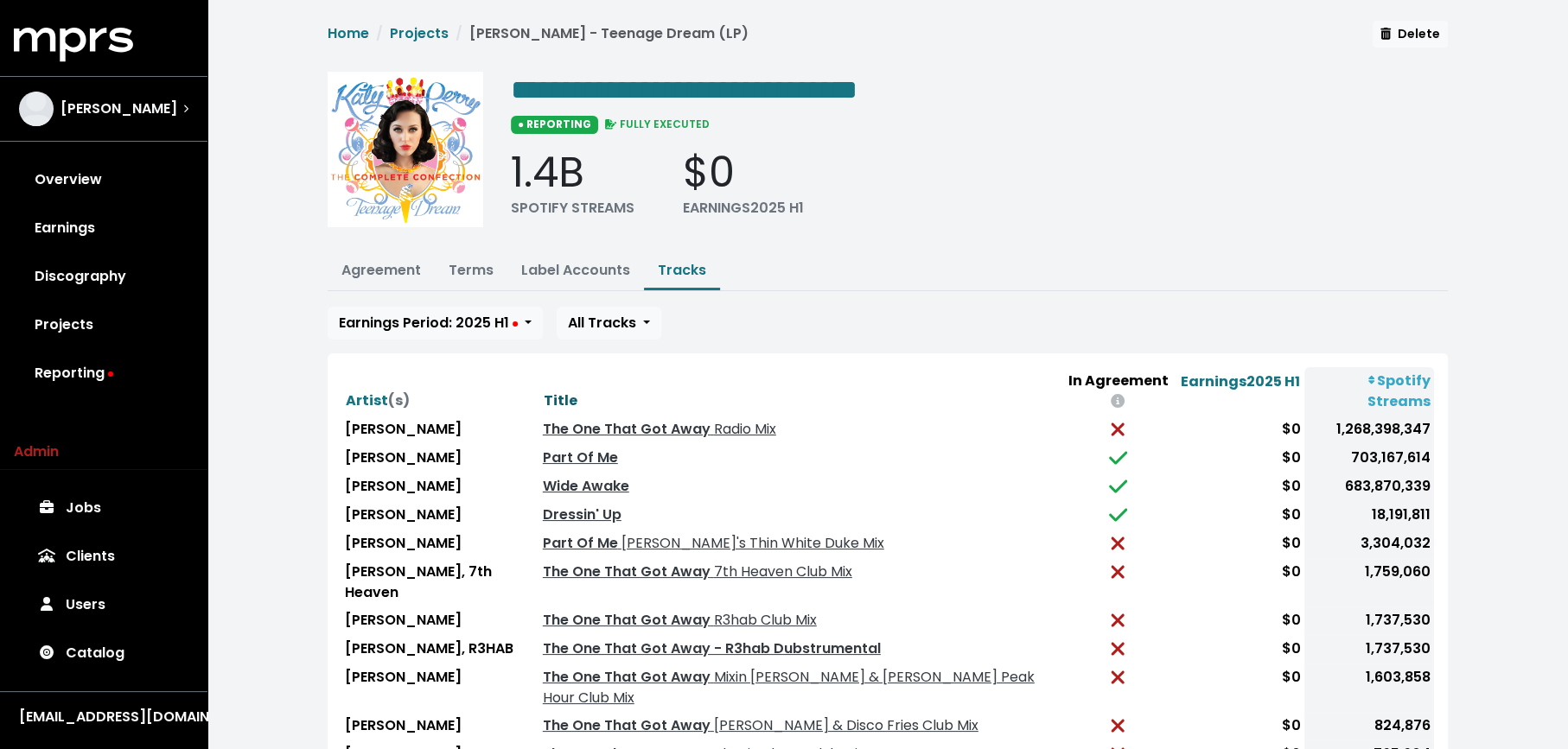
click at [543, 391] on span "Title" at bounding box center [560, 400] width 34 height 19
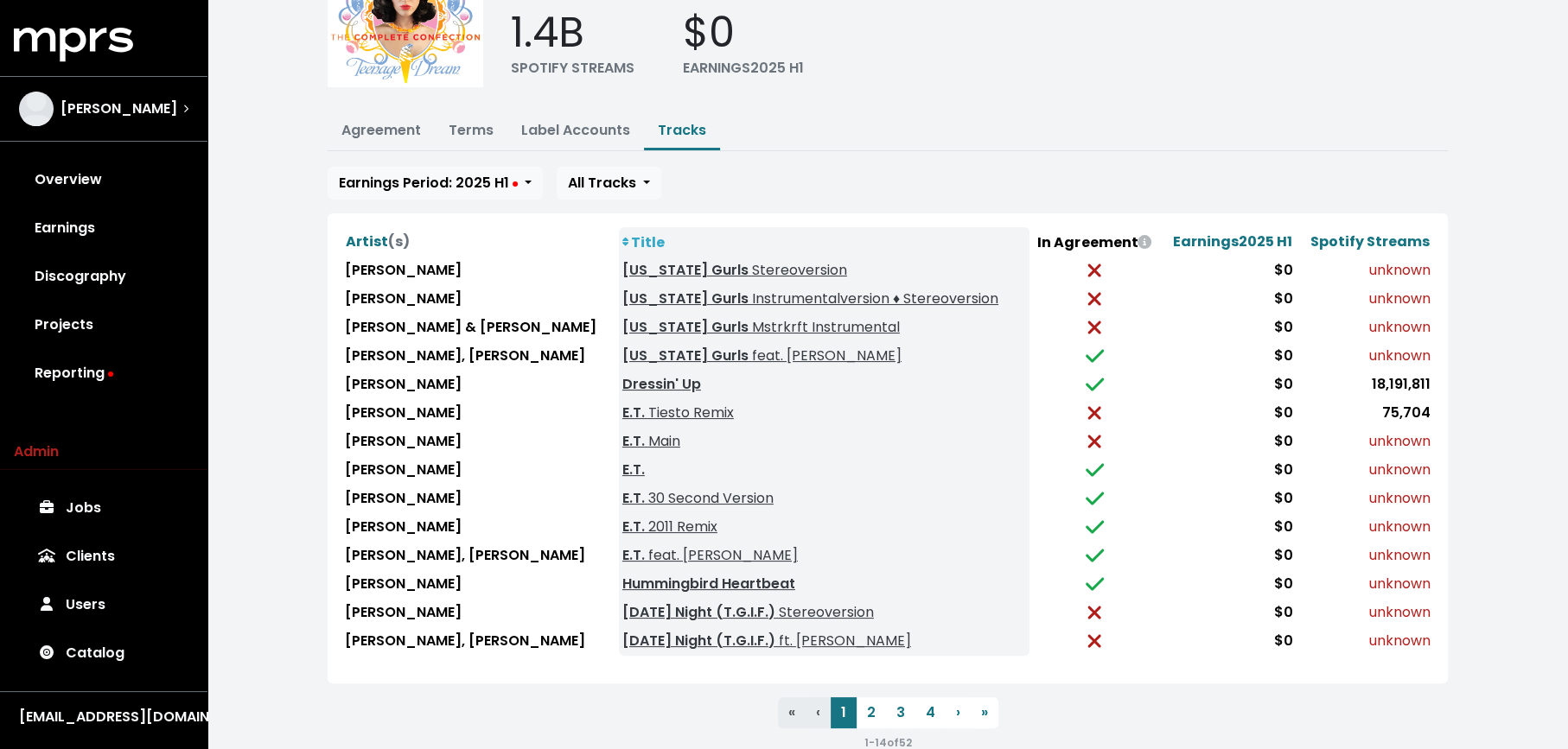
scroll to position [148, 0]
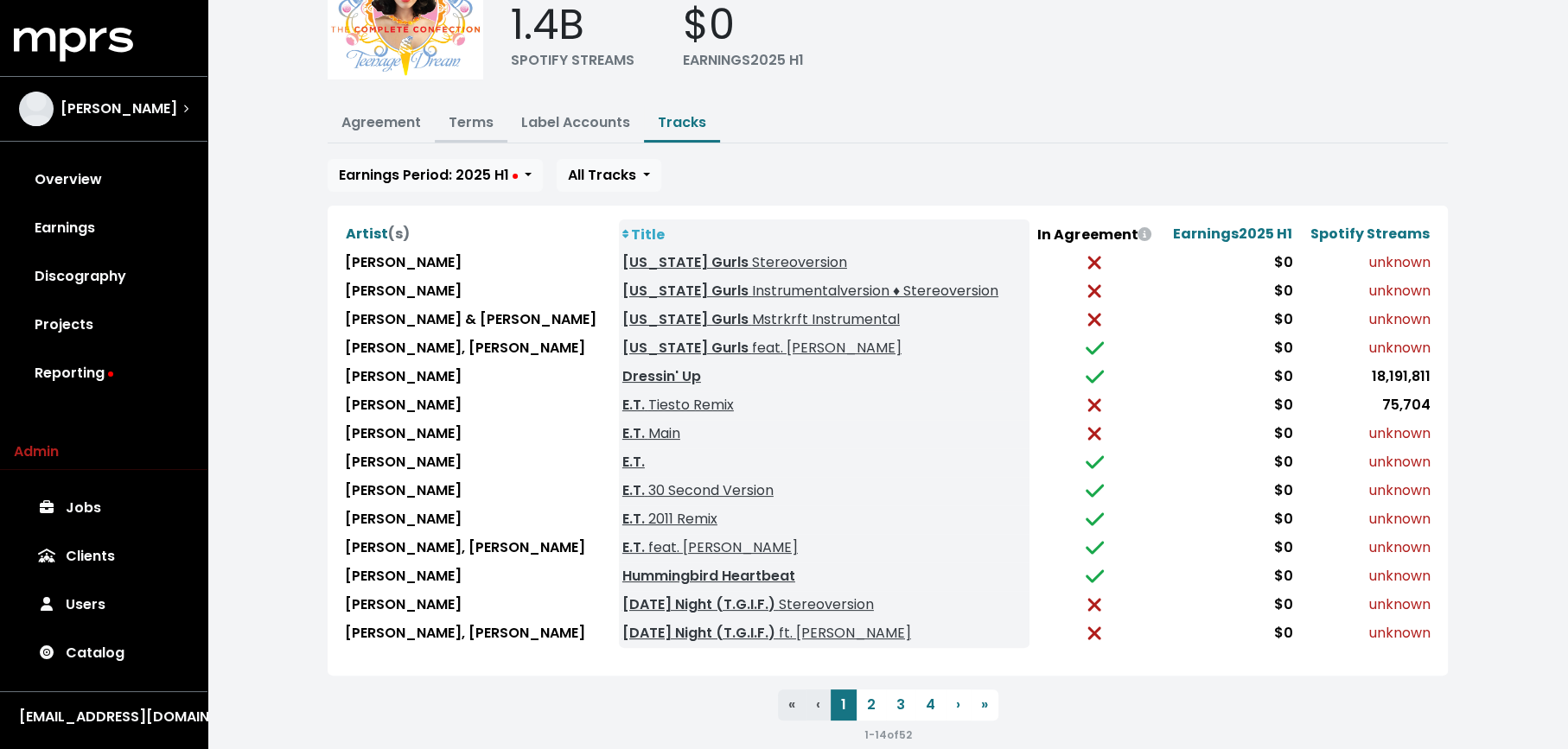
click at [471, 118] on link "Terms" at bounding box center [471, 122] width 45 height 19
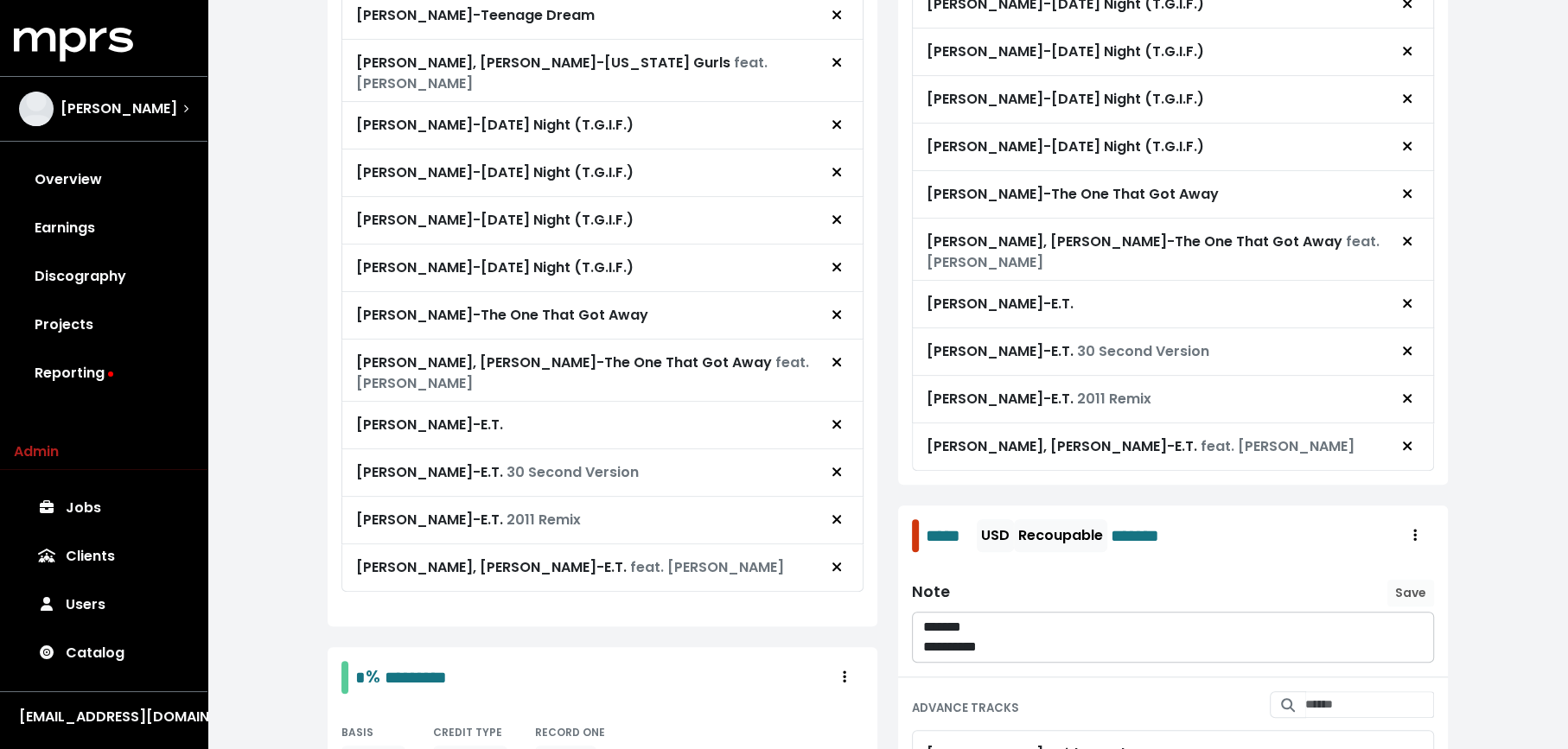
scroll to position [1321, 0]
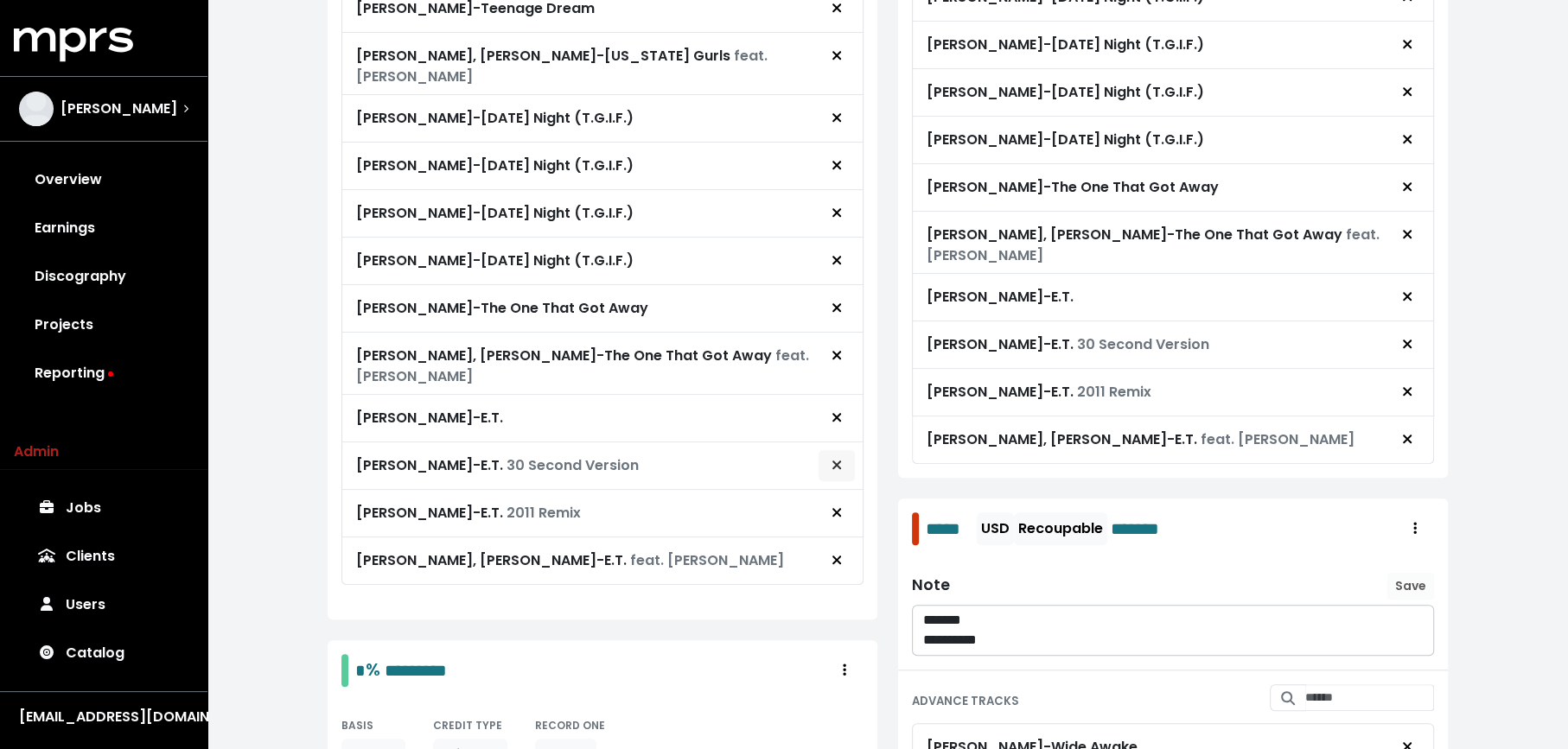
click at [834, 458] on icon "Remove royalty target" at bounding box center [837, 465] width 11 height 14
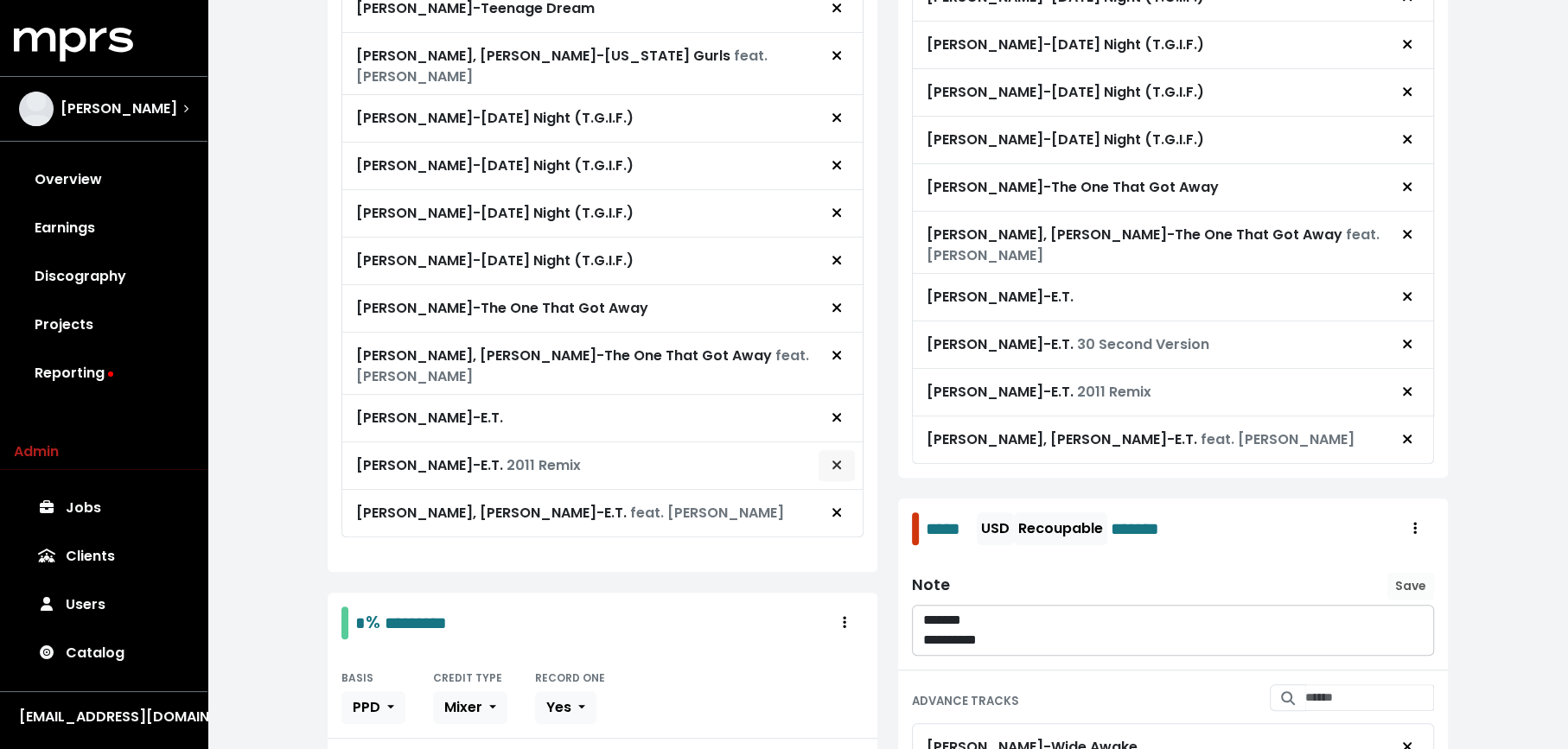
click at [841, 458] on icon "Remove royalty target" at bounding box center [837, 465] width 11 height 14
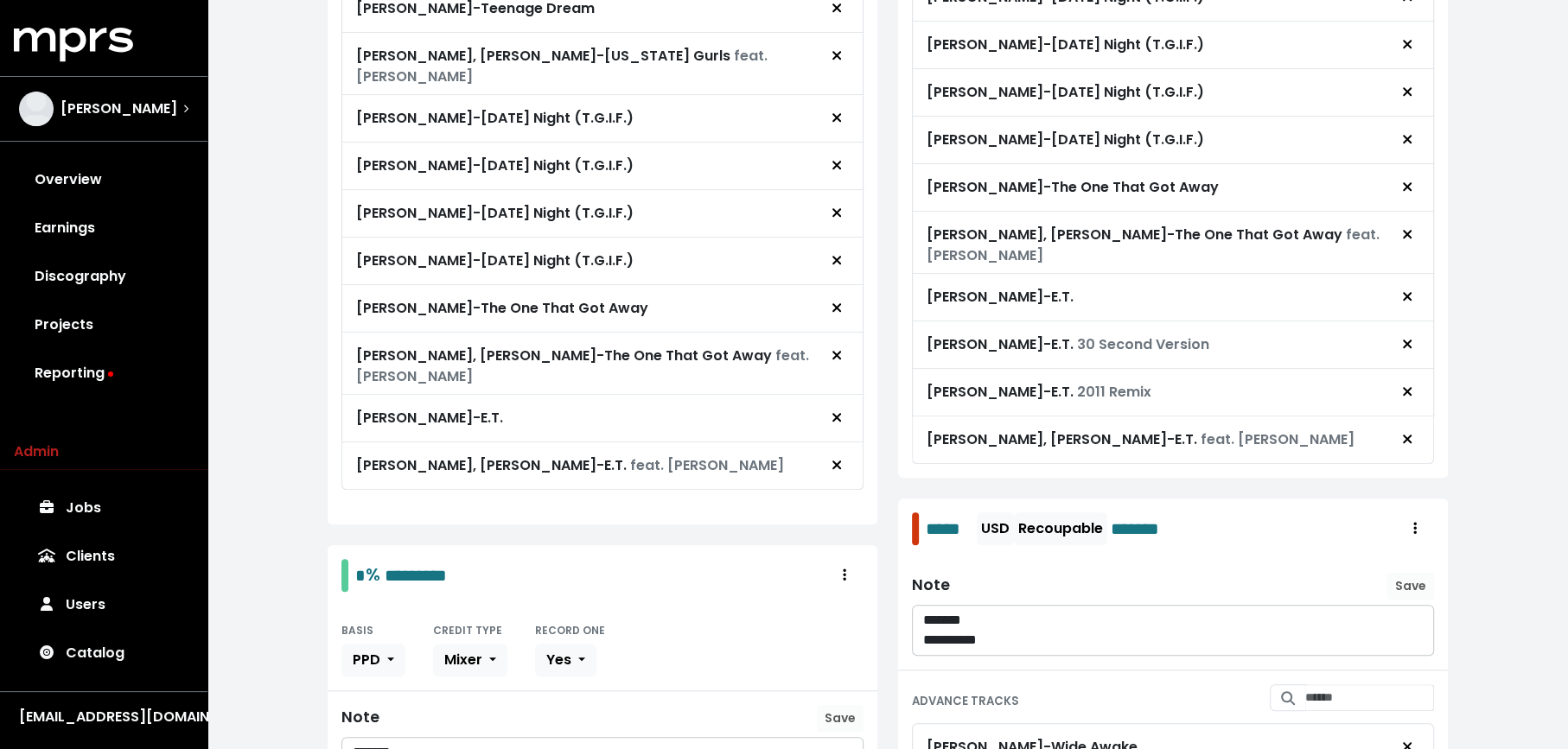
click at [841, 458] on icon "Remove royalty target" at bounding box center [837, 465] width 11 height 14
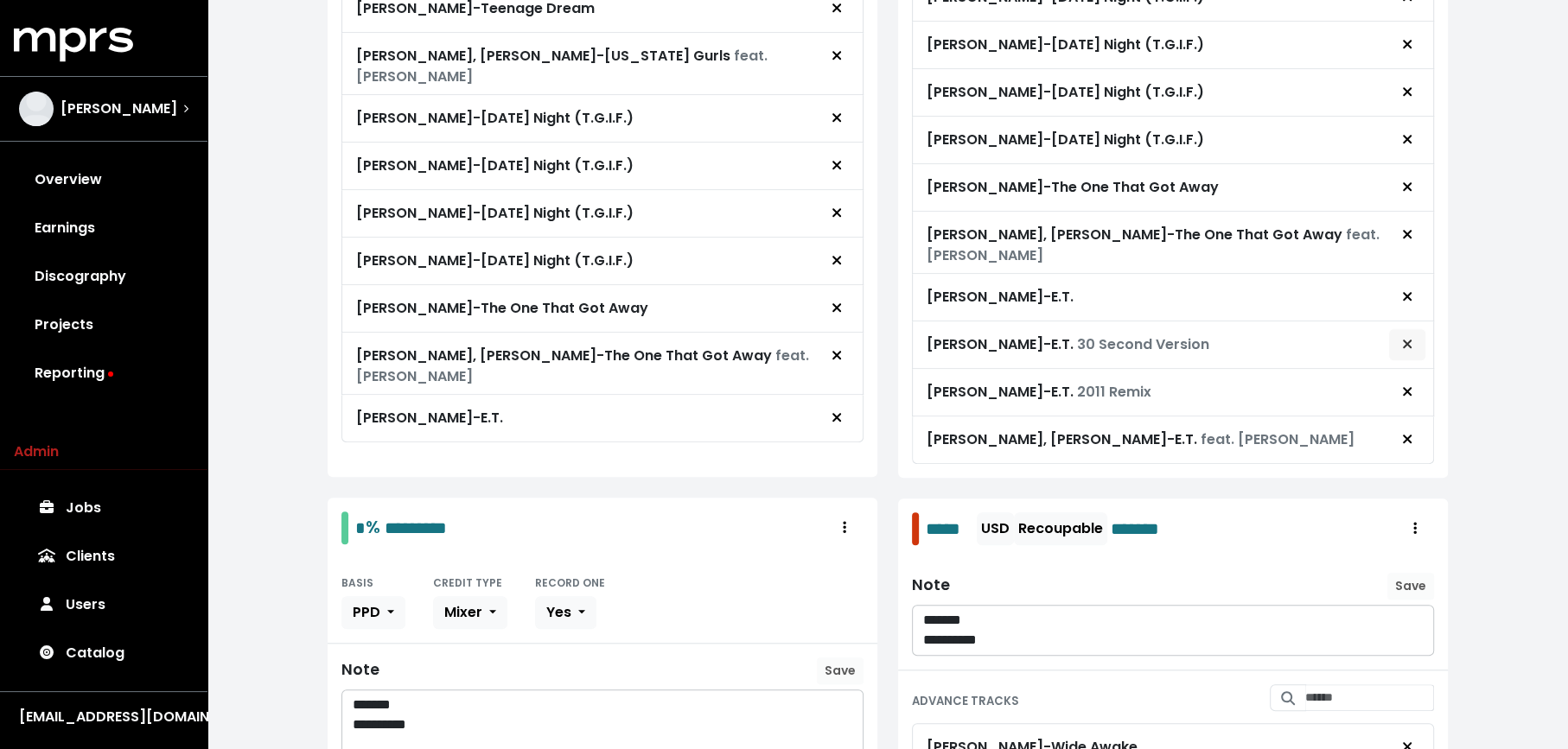
click at [1407, 340] on icon "Remove advance target" at bounding box center [1406, 344] width 9 height 9
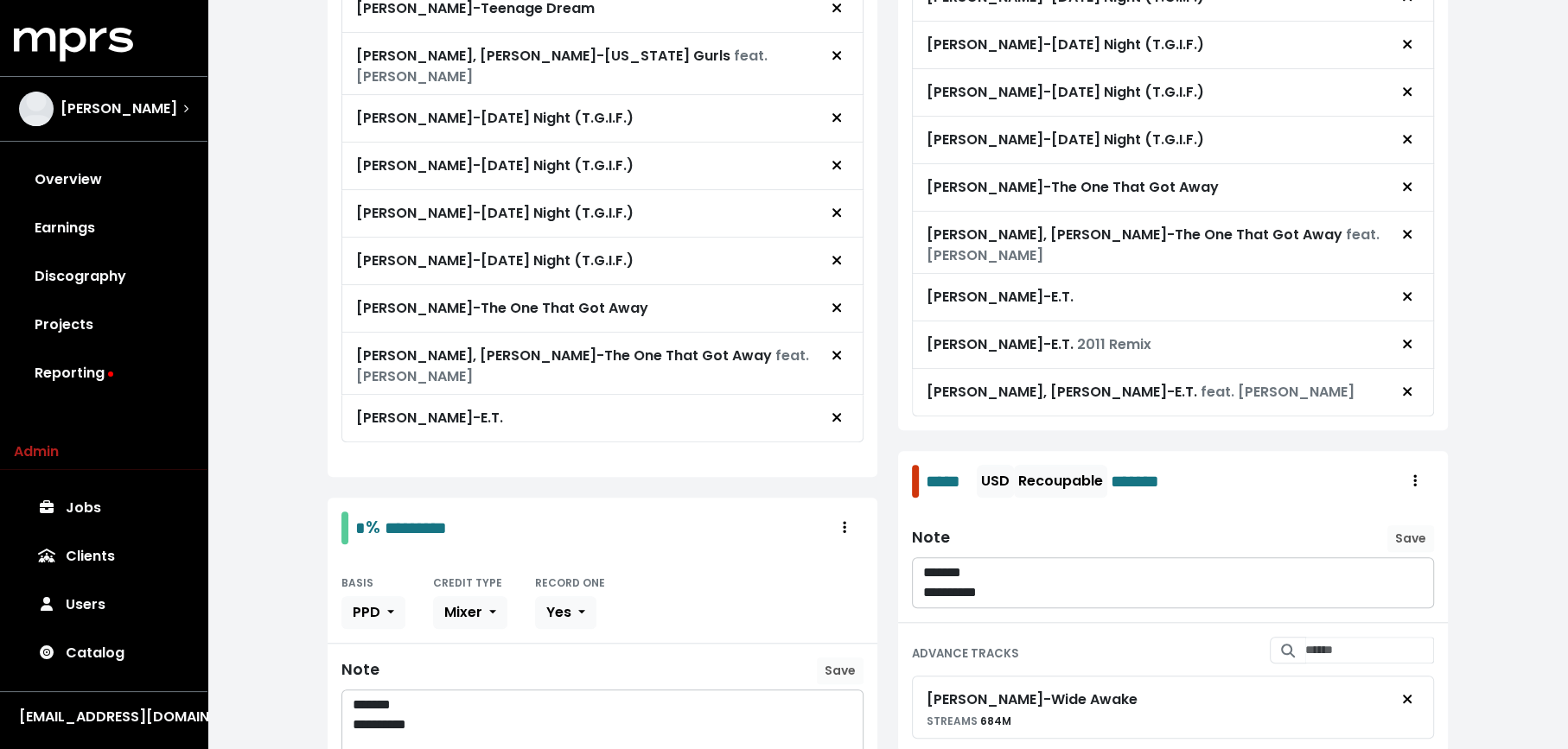
click at [1407, 340] on icon "Remove advance target" at bounding box center [1406, 344] width 9 height 9
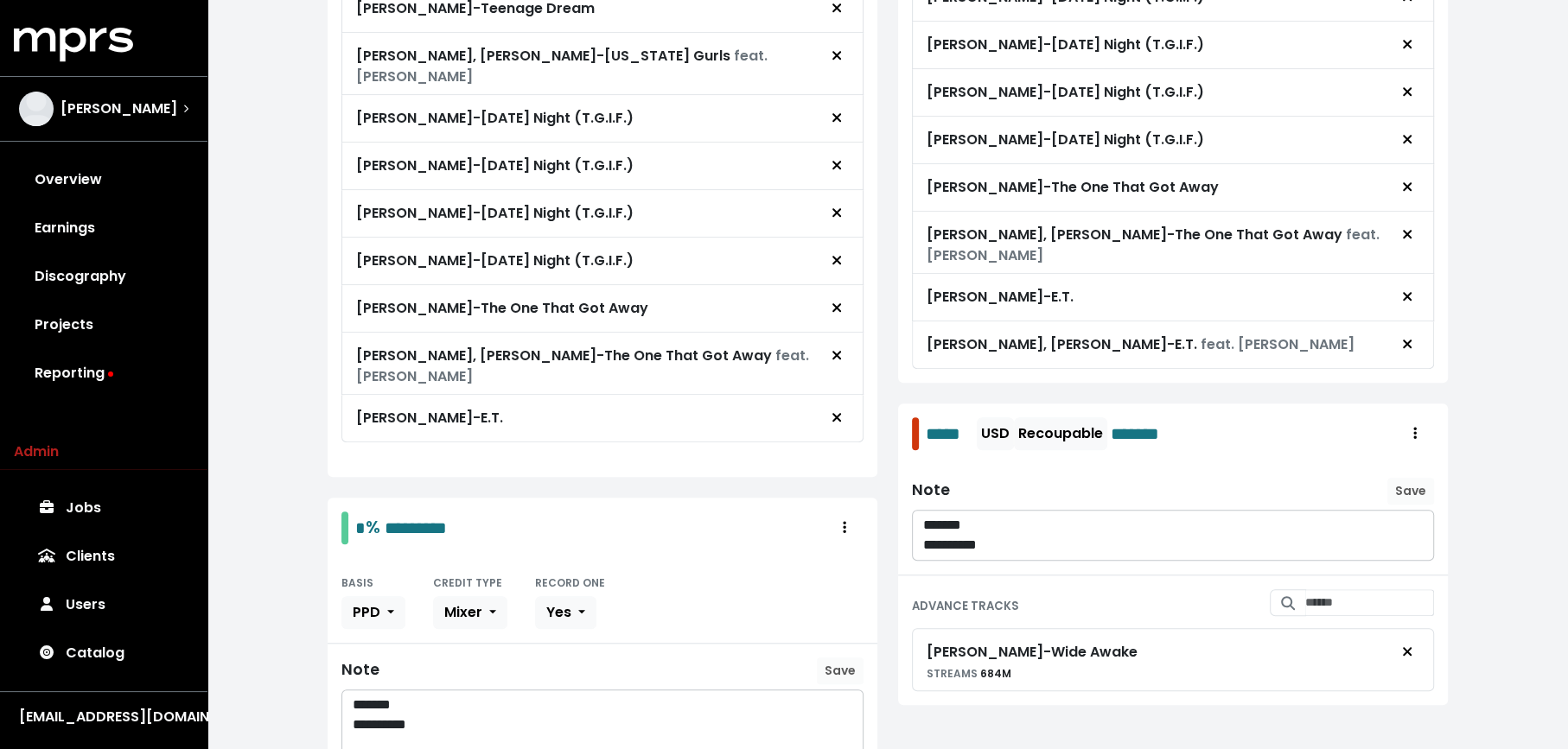
click at [1407, 340] on icon "Remove advance target" at bounding box center [1406, 344] width 9 height 9
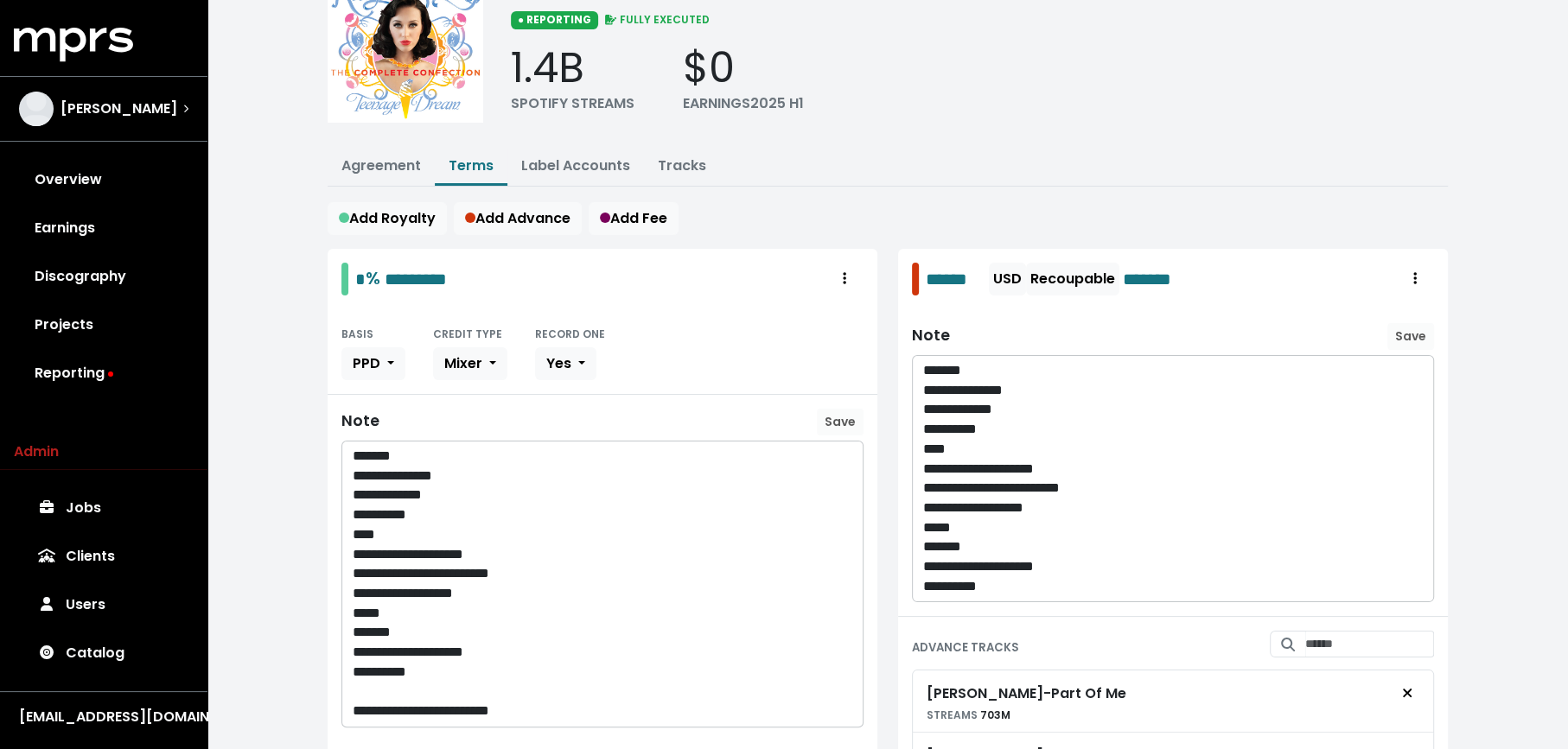
scroll to position [0, 0]
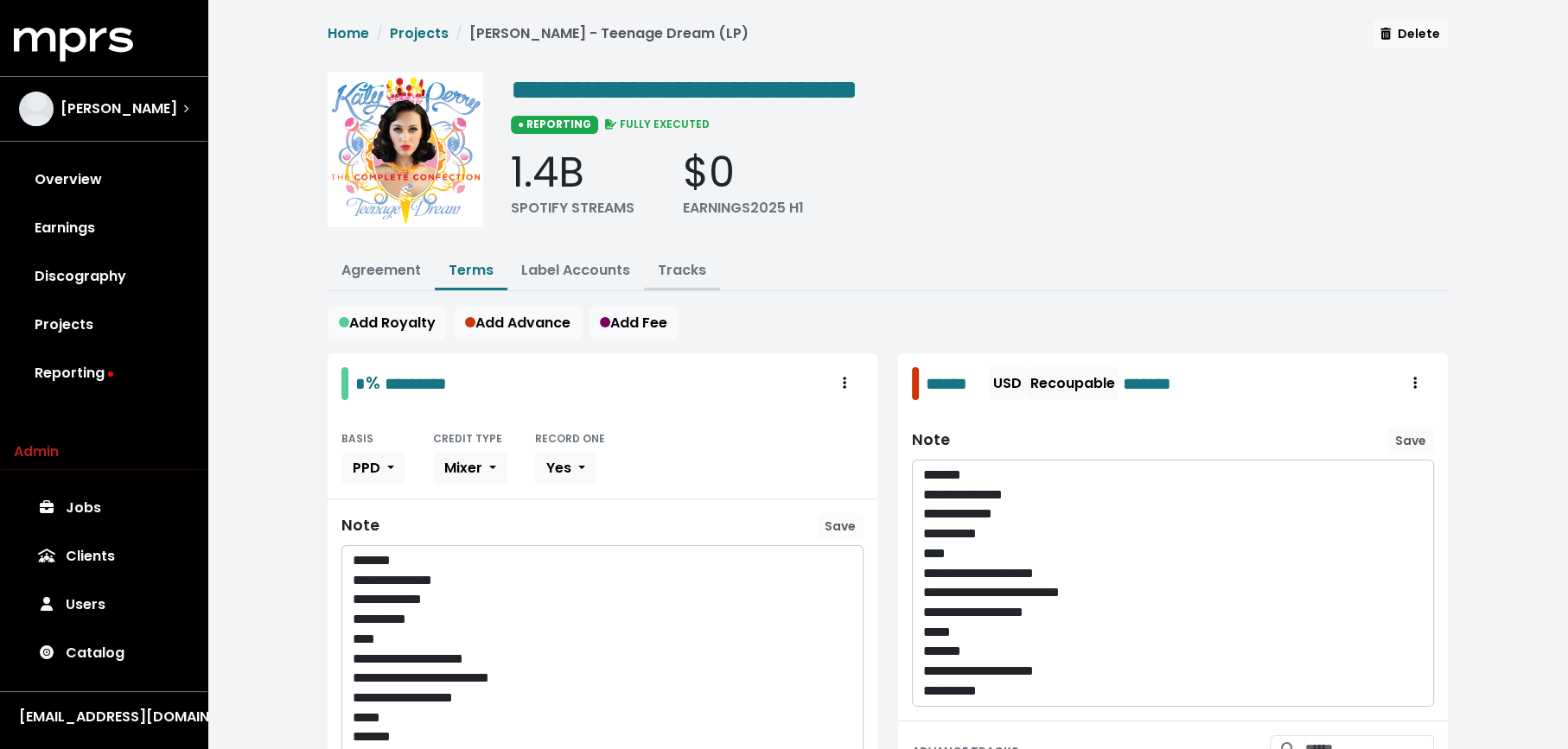
click at [685, 268] on link "Tracks" at bounding box center [682, 270] width 49 height 19
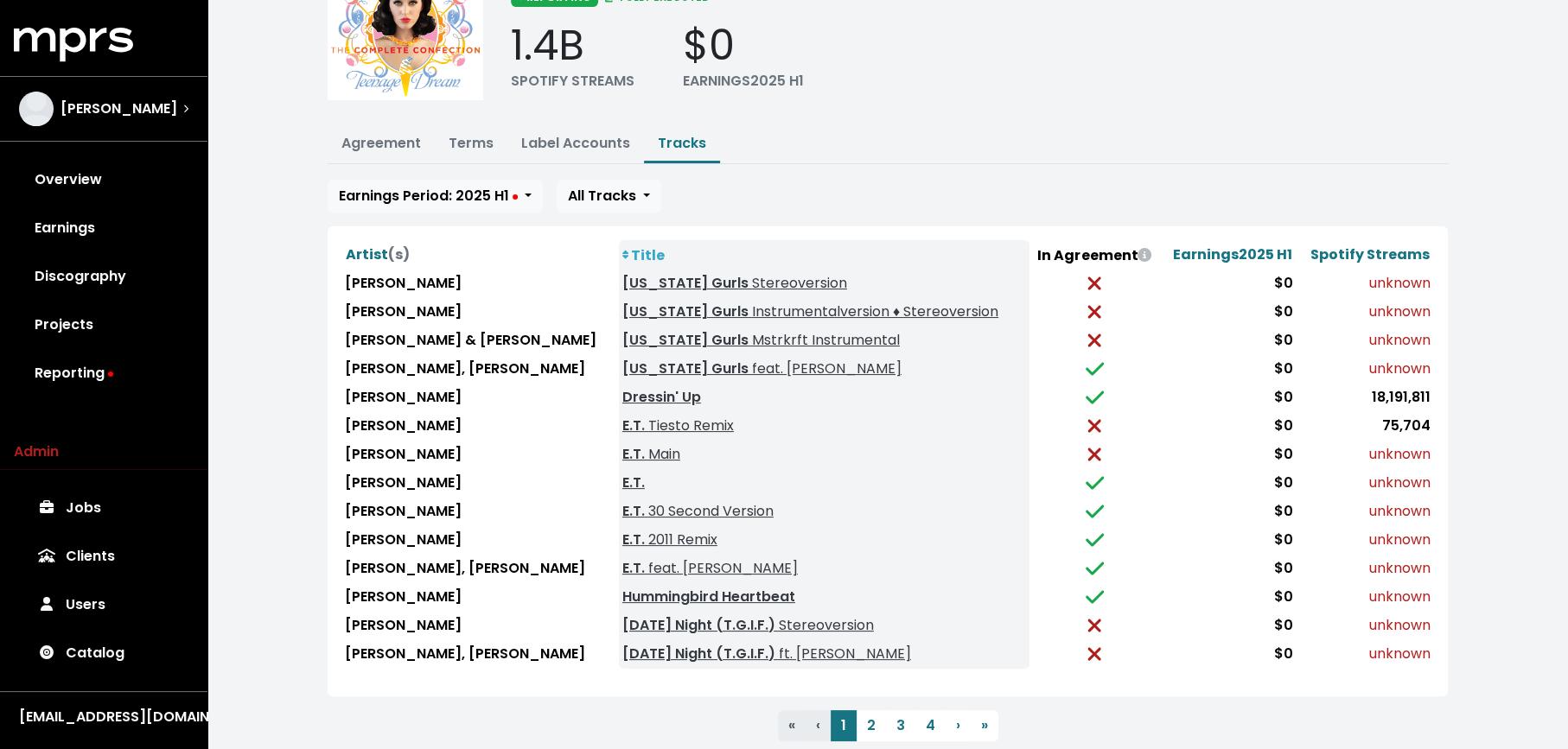
scroll to position [141, 0]
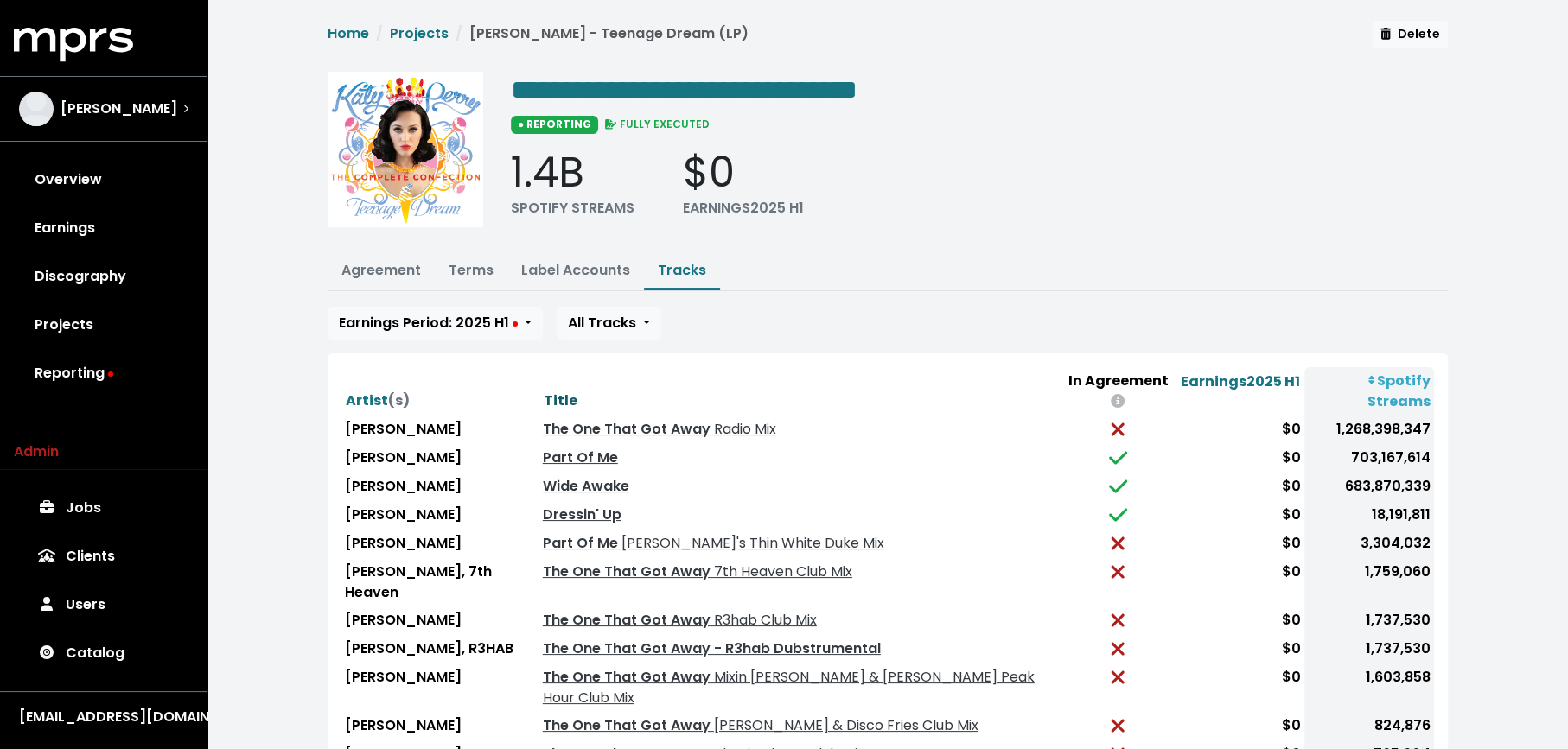
click at [543, 391] on span "Title" at bounding box center [560, 400] width 34 height 20
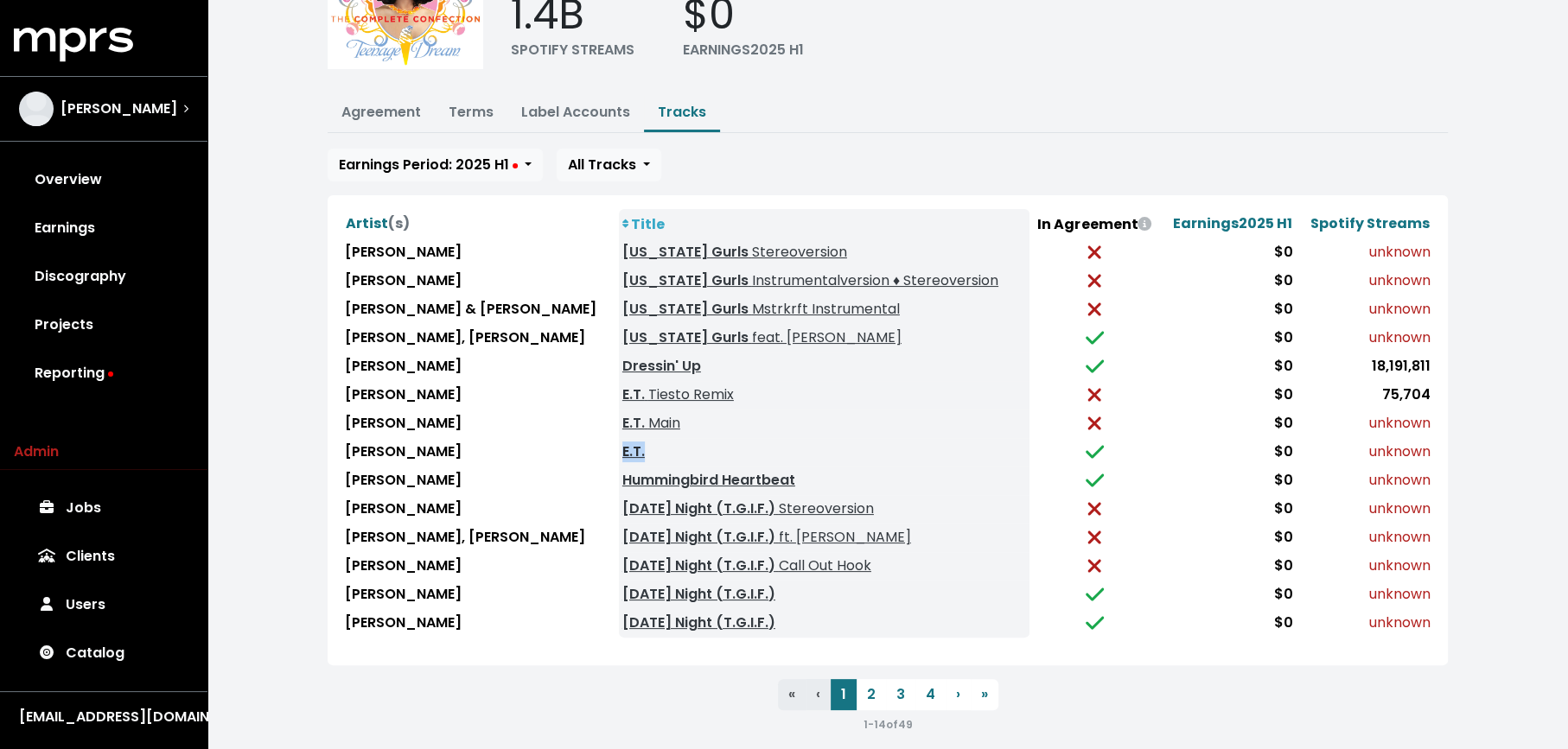
scroll to position [158, 0]
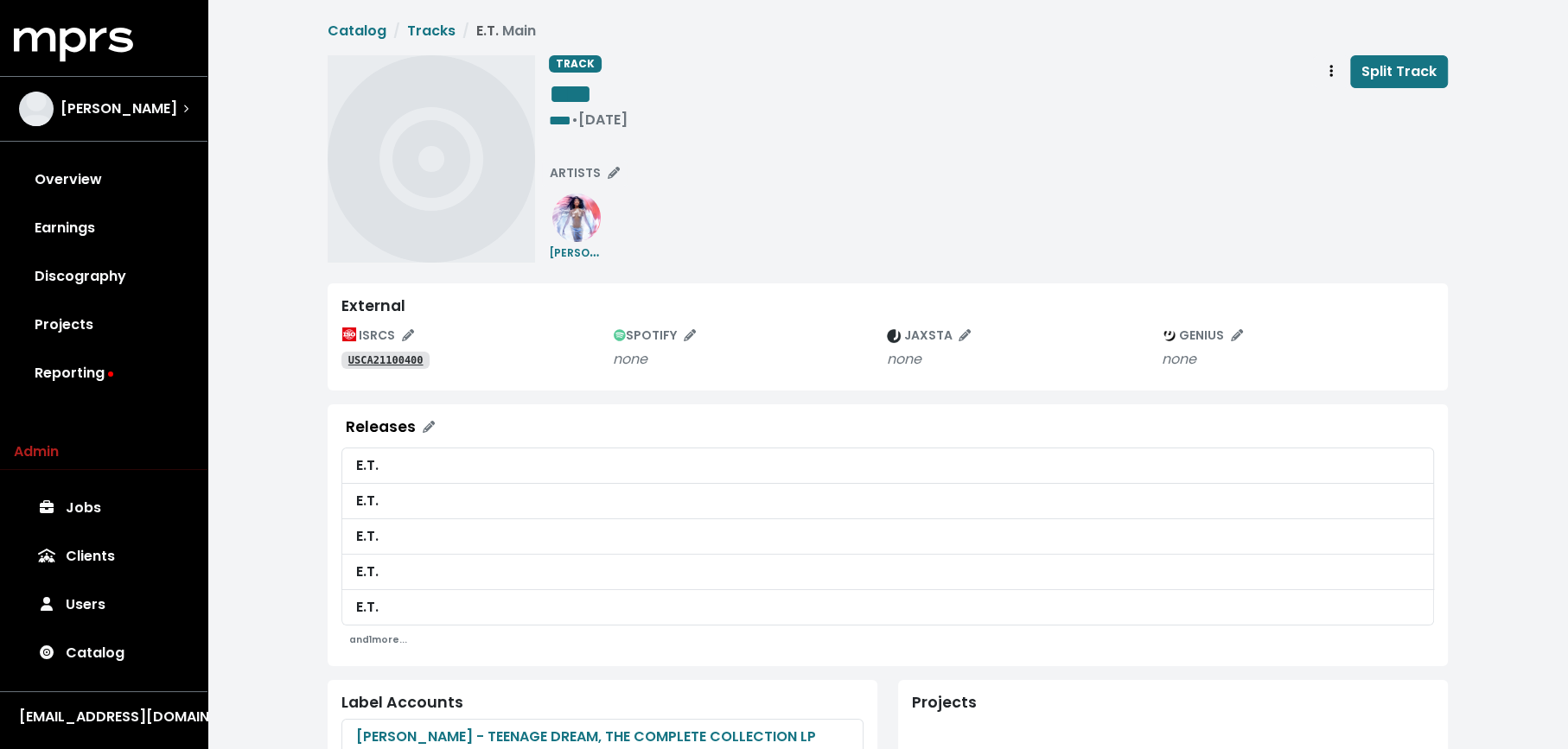
click at [410, 358] on tt "USCA21100400" at bounding box center [386, 360] width 75 height 12
click at [419, 353] on link "USCA21100400" at bounding box center [386, 360] width 89 height 18
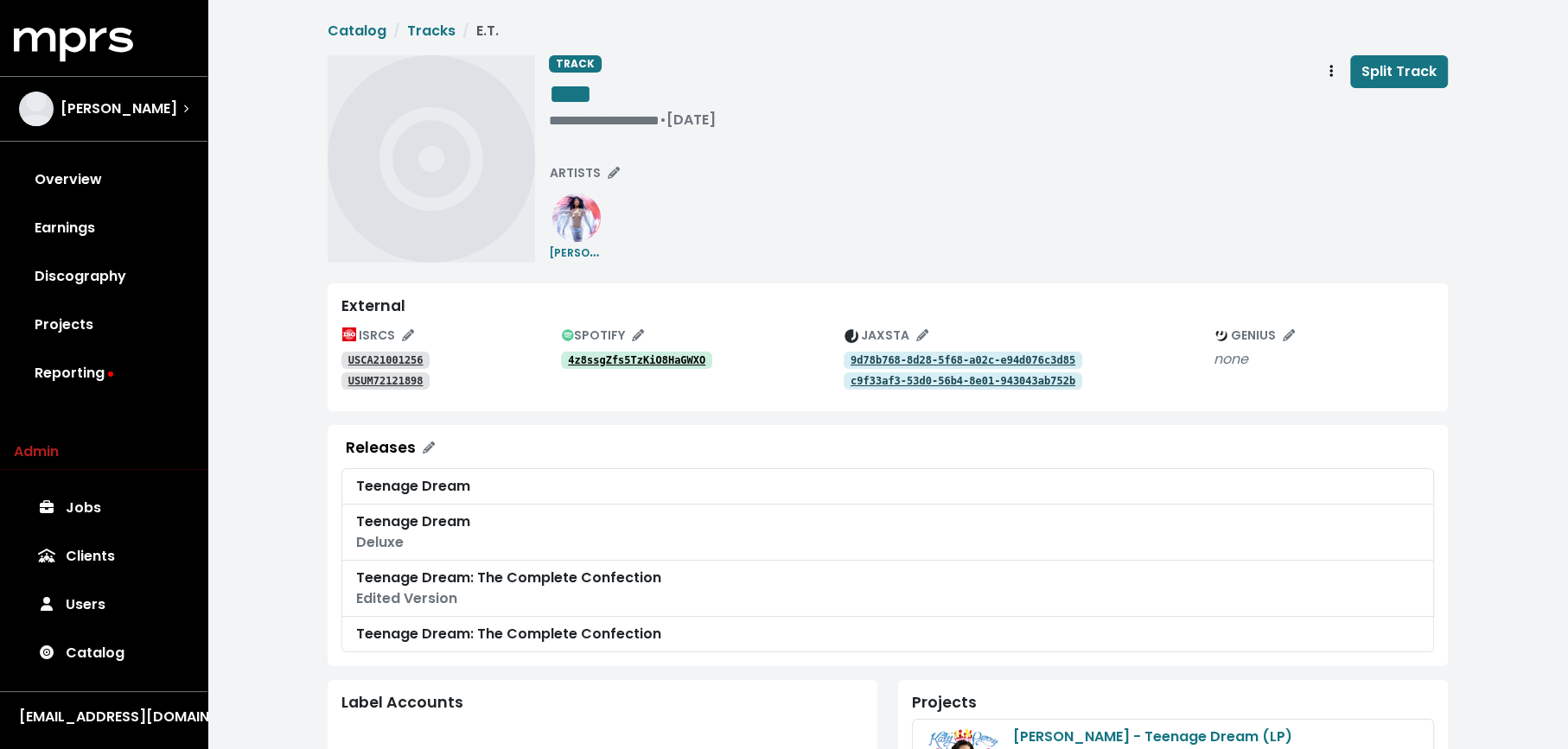
click at [365, 357] on tt "USCA21001256" at bounding box center [386, 360] width 75 height 12
click at [391, 381] on tt "USUM72121898" at bounding box center [386, 381] width 75 height 12
click at [1326, 81] on span "Track actions" at bounding box center [1331, 71] width 16 height 20
click at [1326, 112] on link "Merge" at bounding box center [1381, 110] width 136 height 27
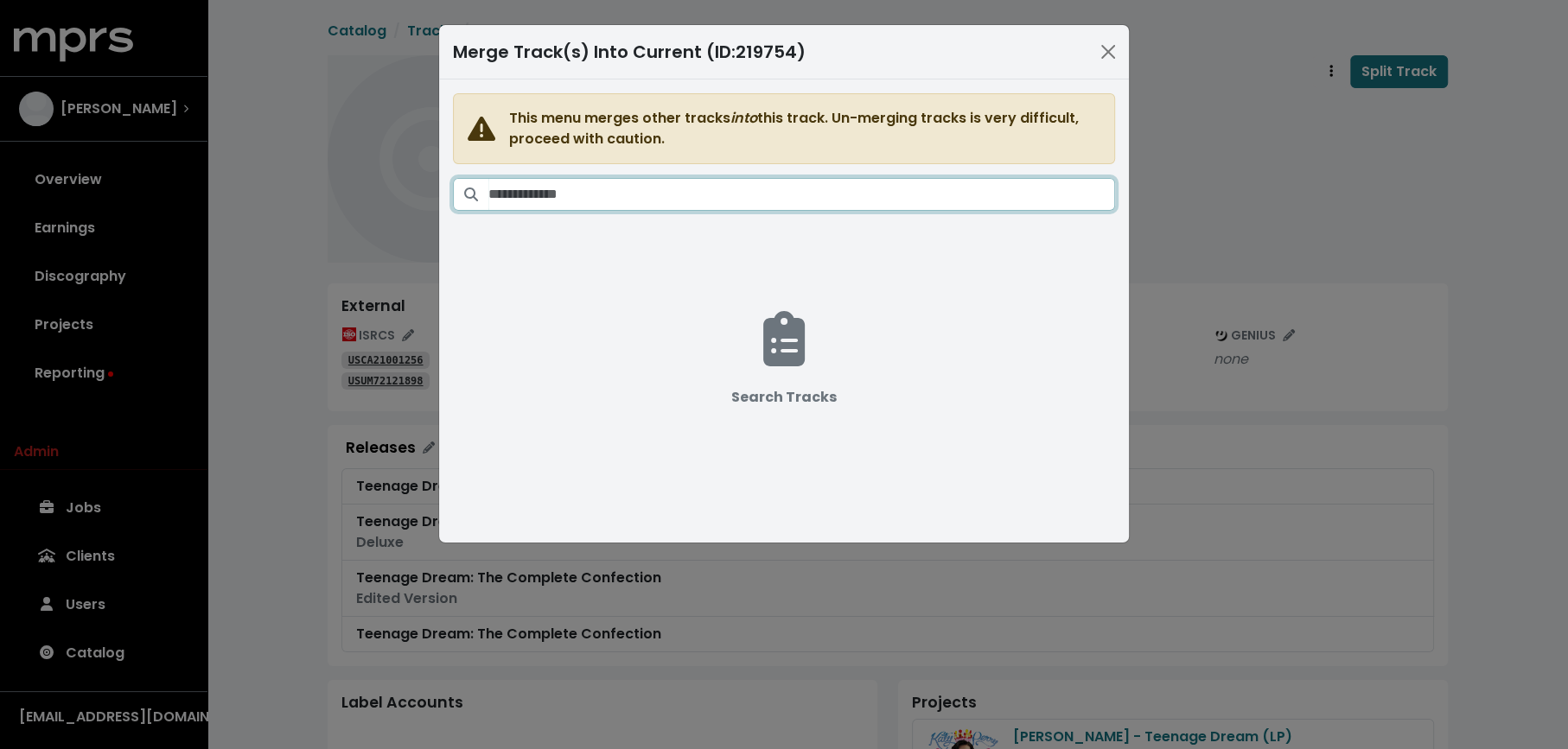
click at [943, 198] on input "Search tracks" at bounding box center [801, 195] width 626 height 33
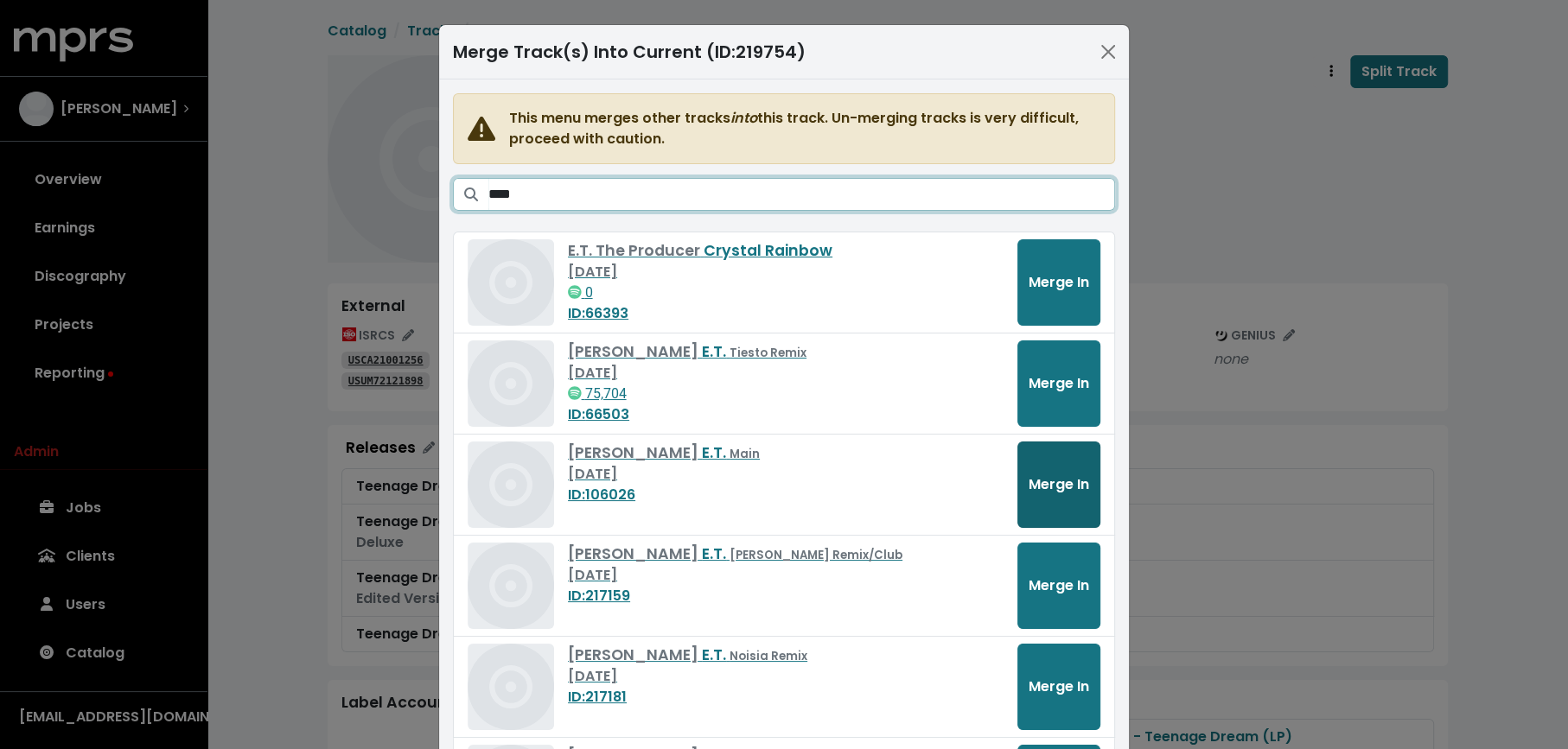
type input "****"
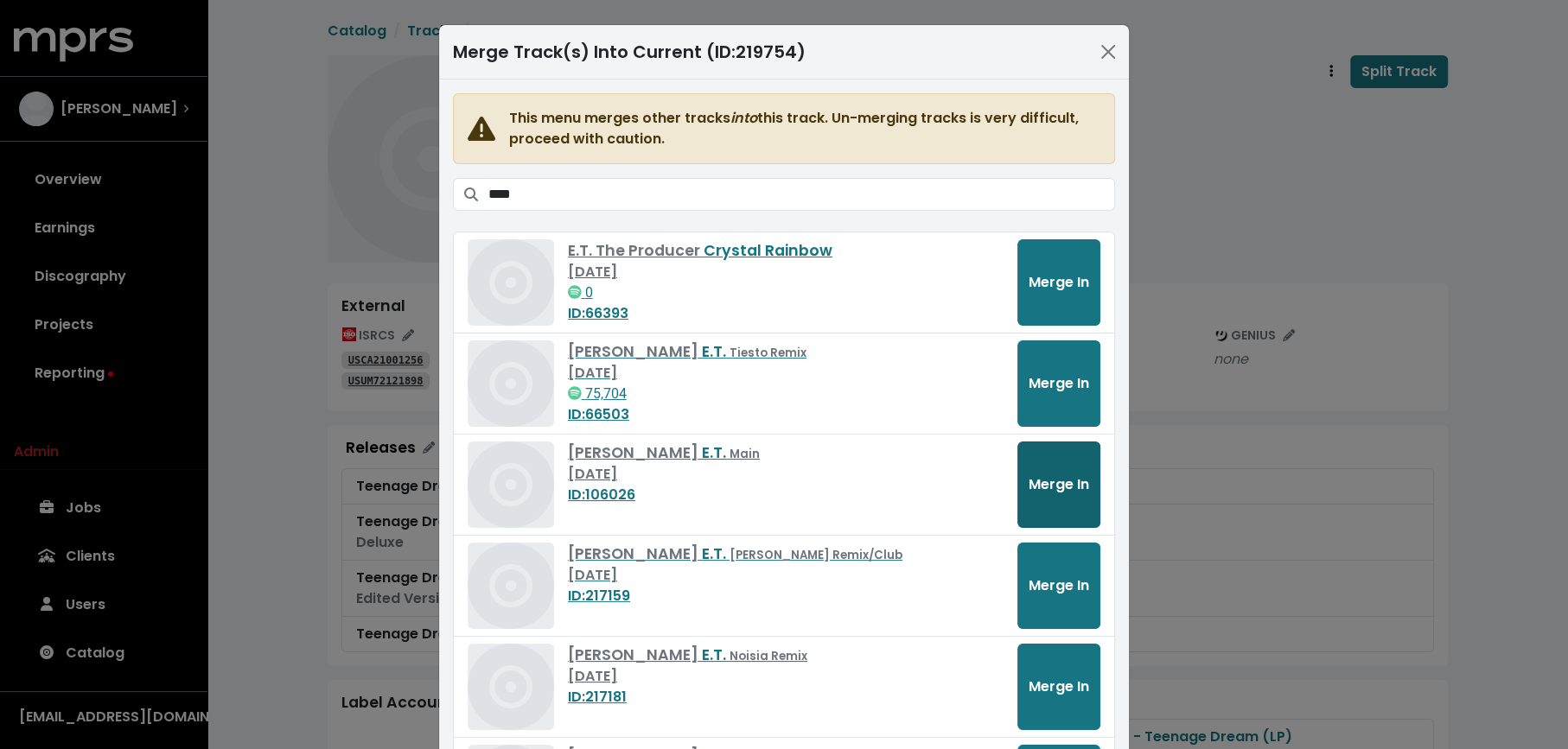
click at [1050, 481] on span "Merge In" at bounding box center [1059, 484] width 60 height 19
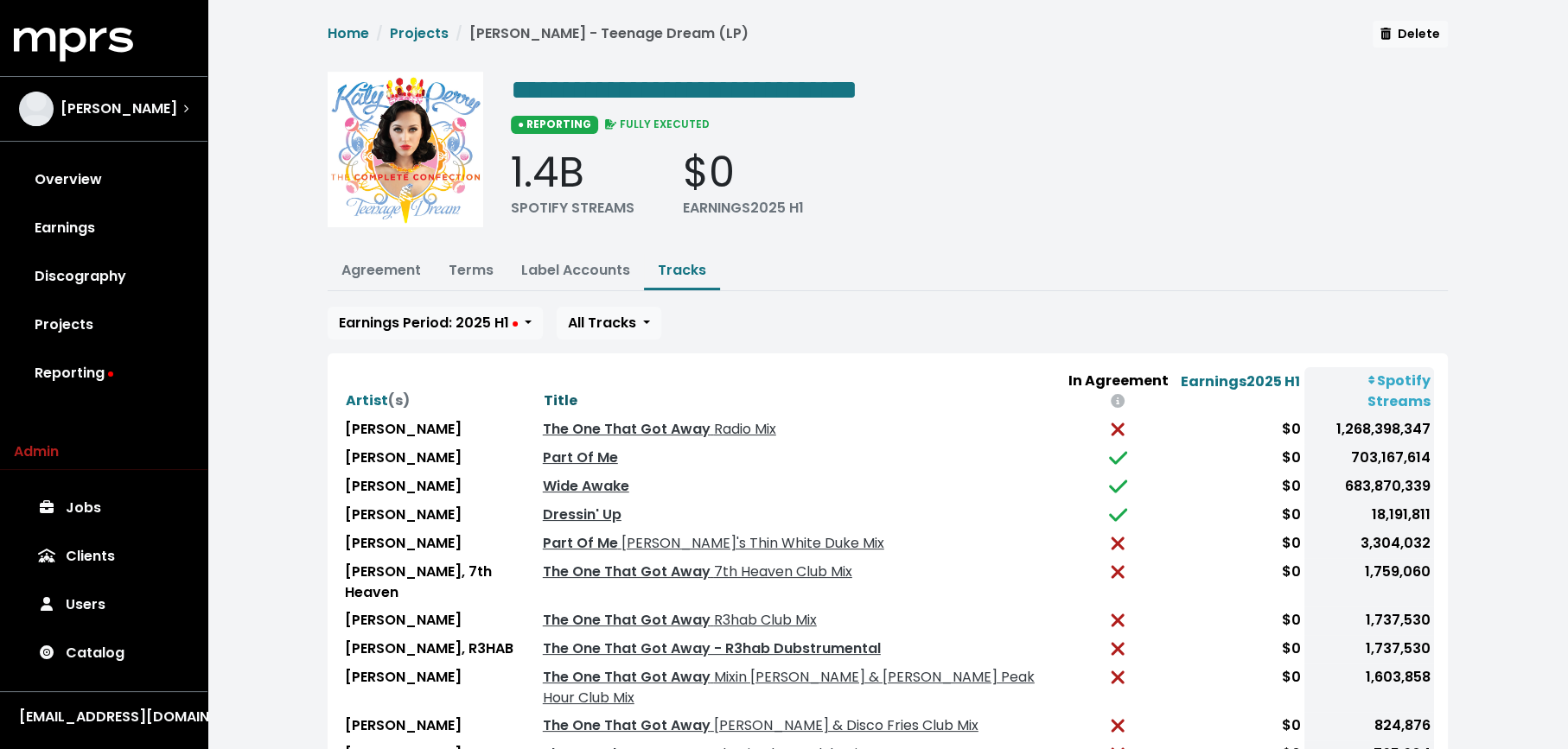
click at [546, 391] on span "Title" at bounding box center [560, 400] width 34 height 19
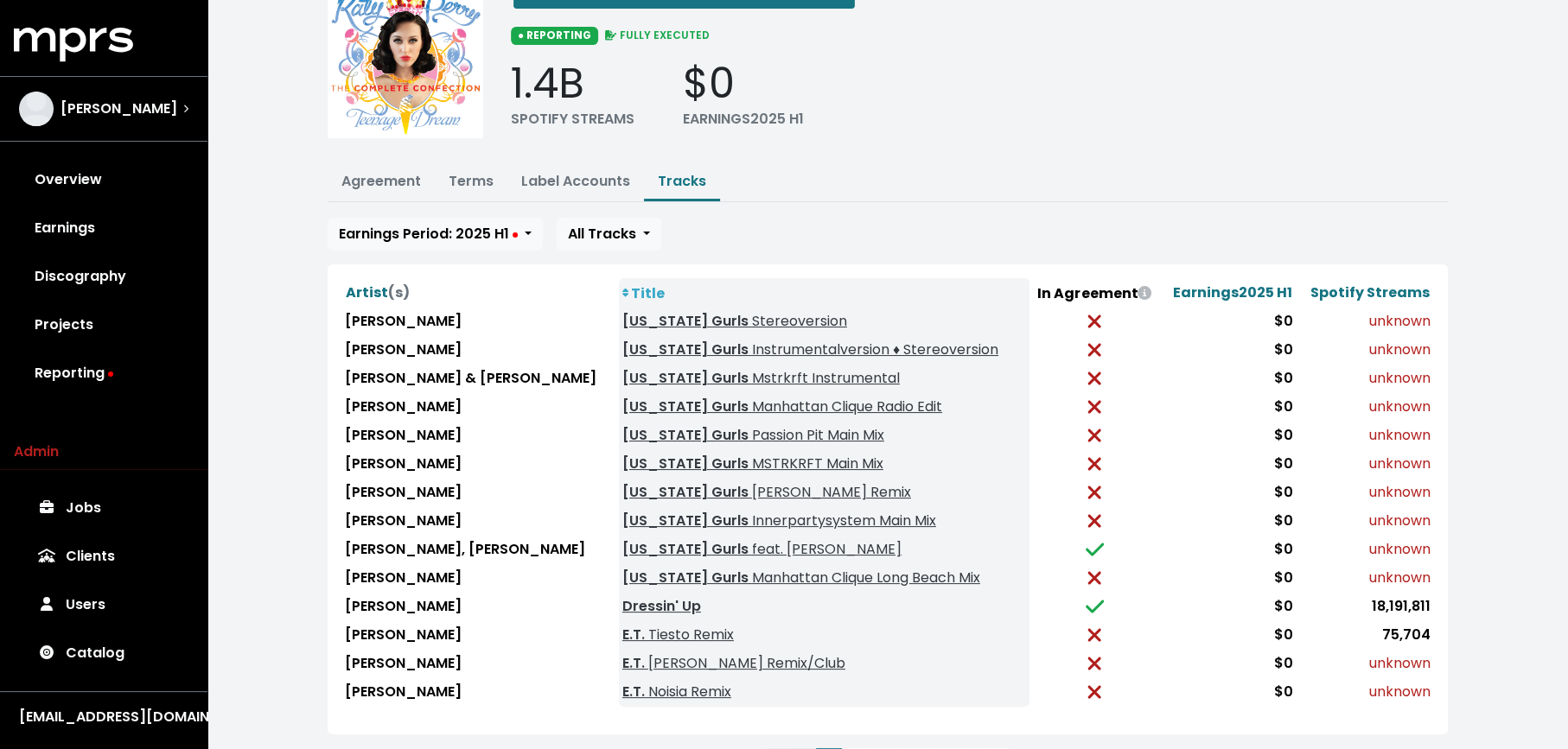
scroll to position [167, 0]
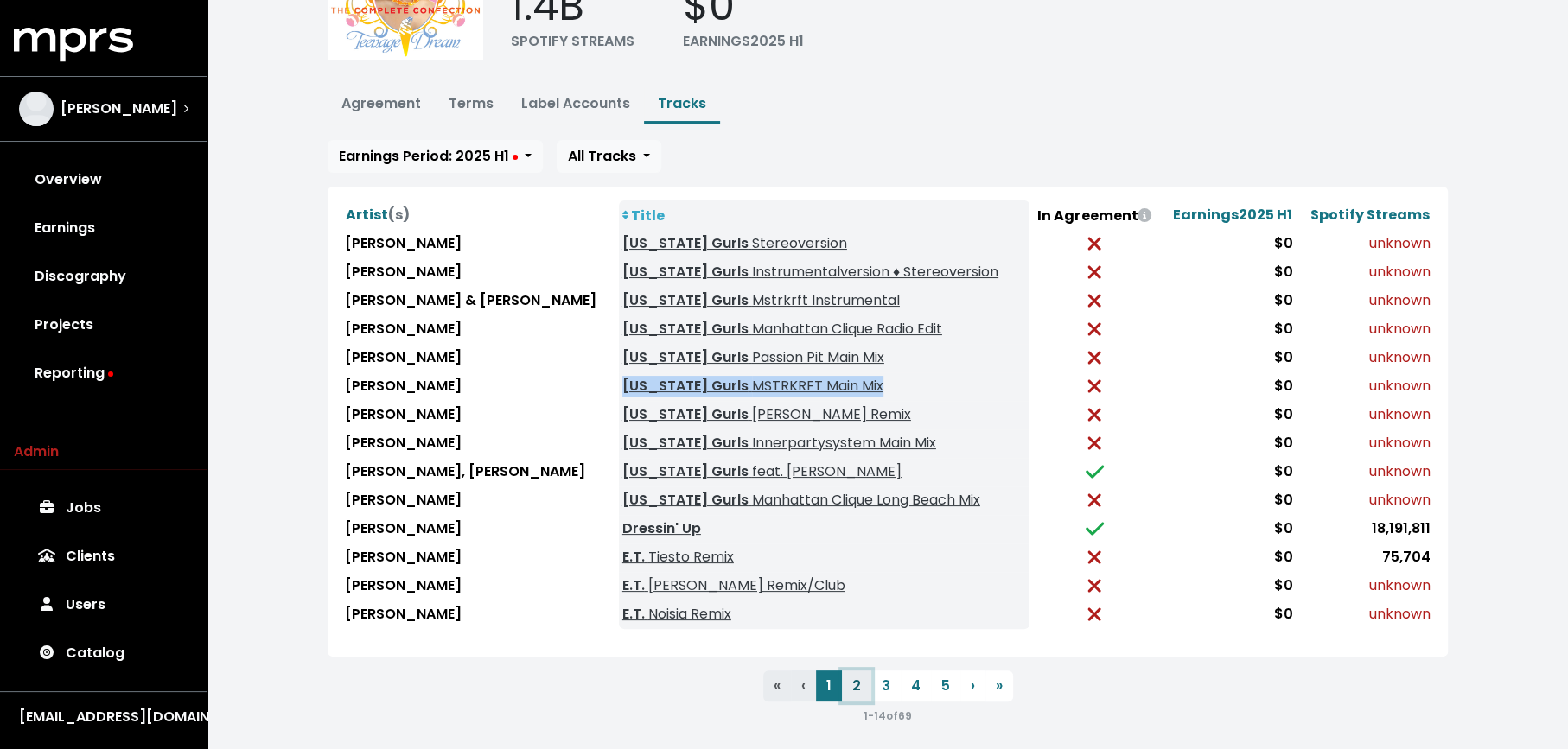
click at [854, 677] on button "2" at bounding box center [856, 687] width 29 height 31
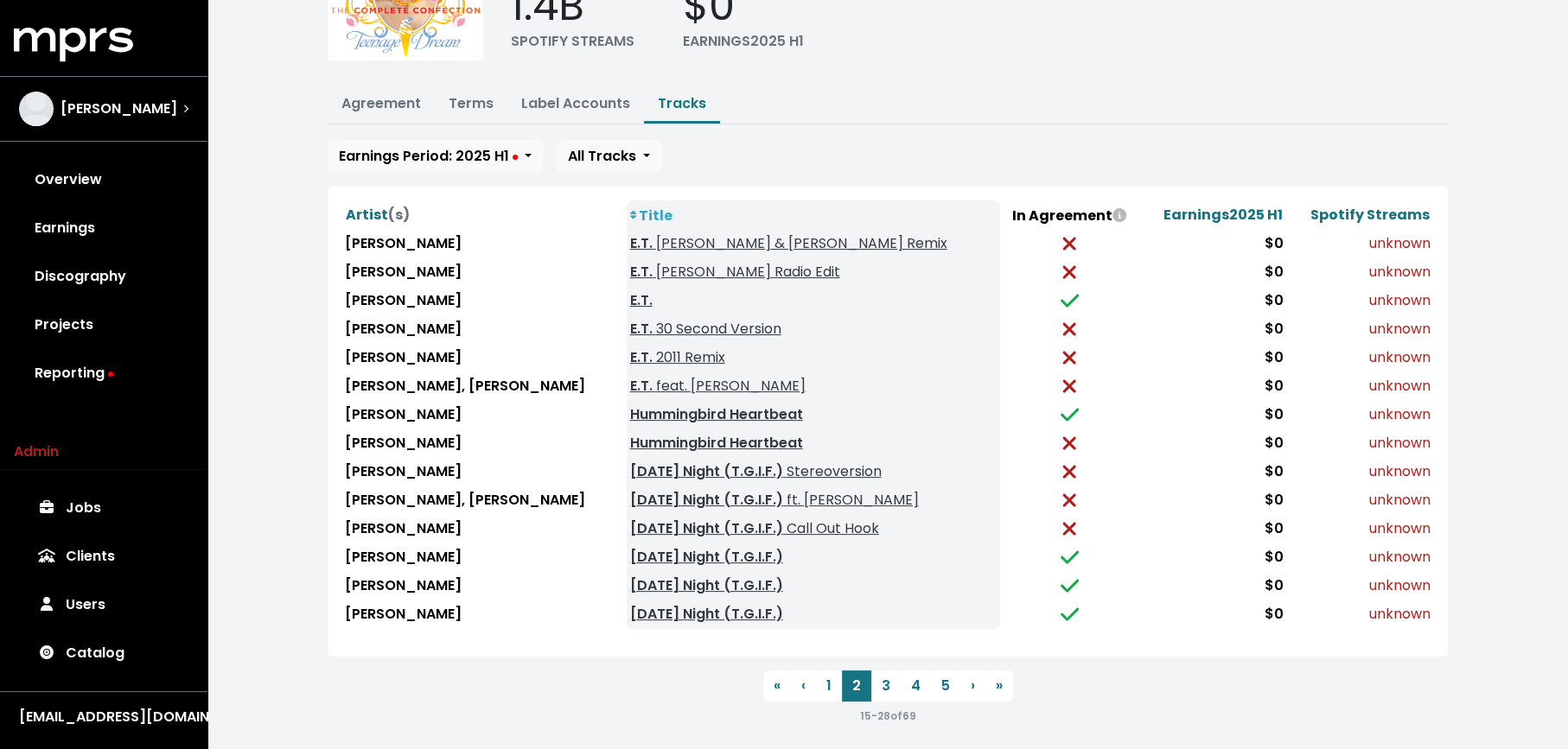
click at [691, 708] on div "15 - 28 of 69" at bounding box center [887, 715] width 1120 height 20
click at [879, 675] on button "3" at bounding box center [885, 687] width 29 height 31
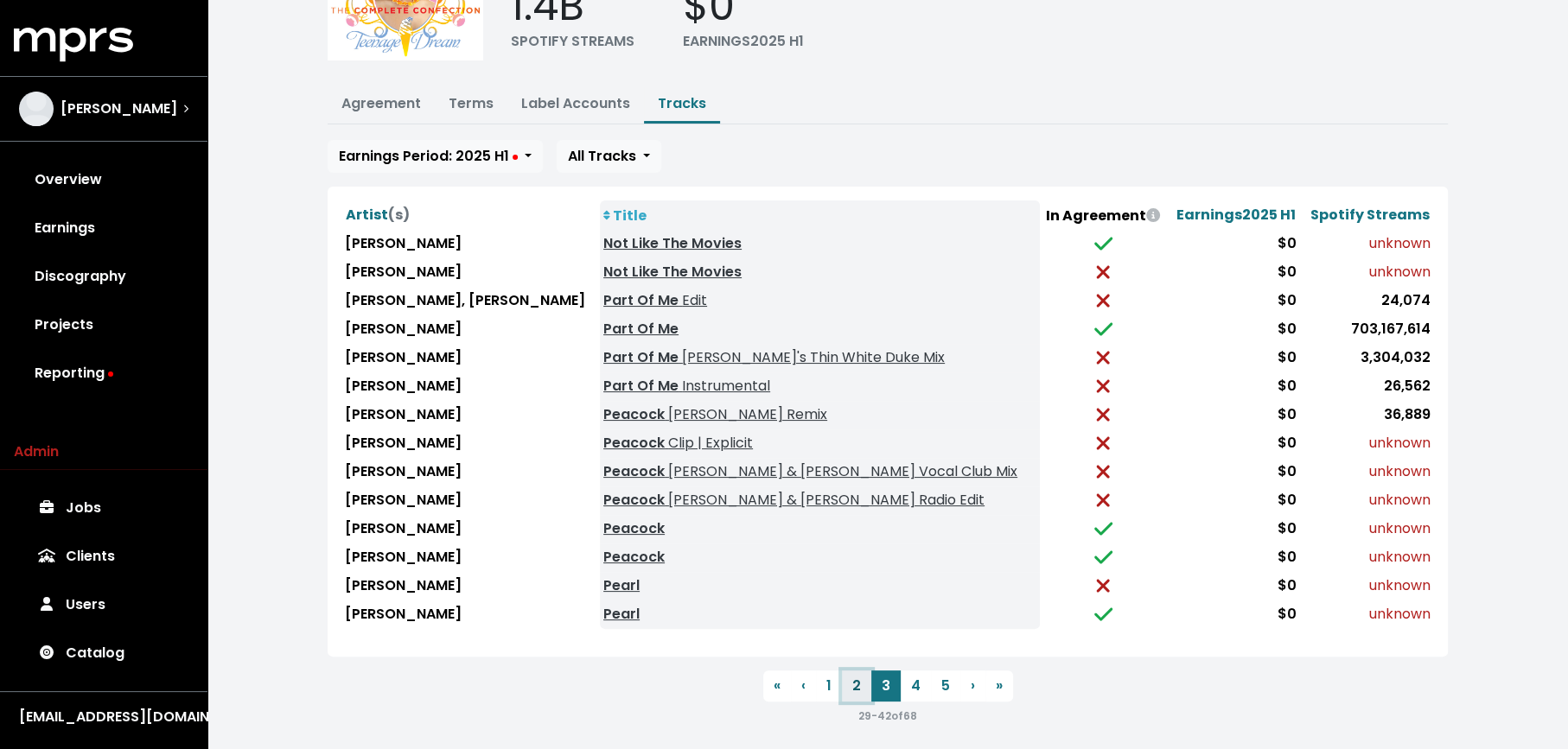
click at [850, 675] on button "2" at bounding box center [856, 687] width 29 height 31
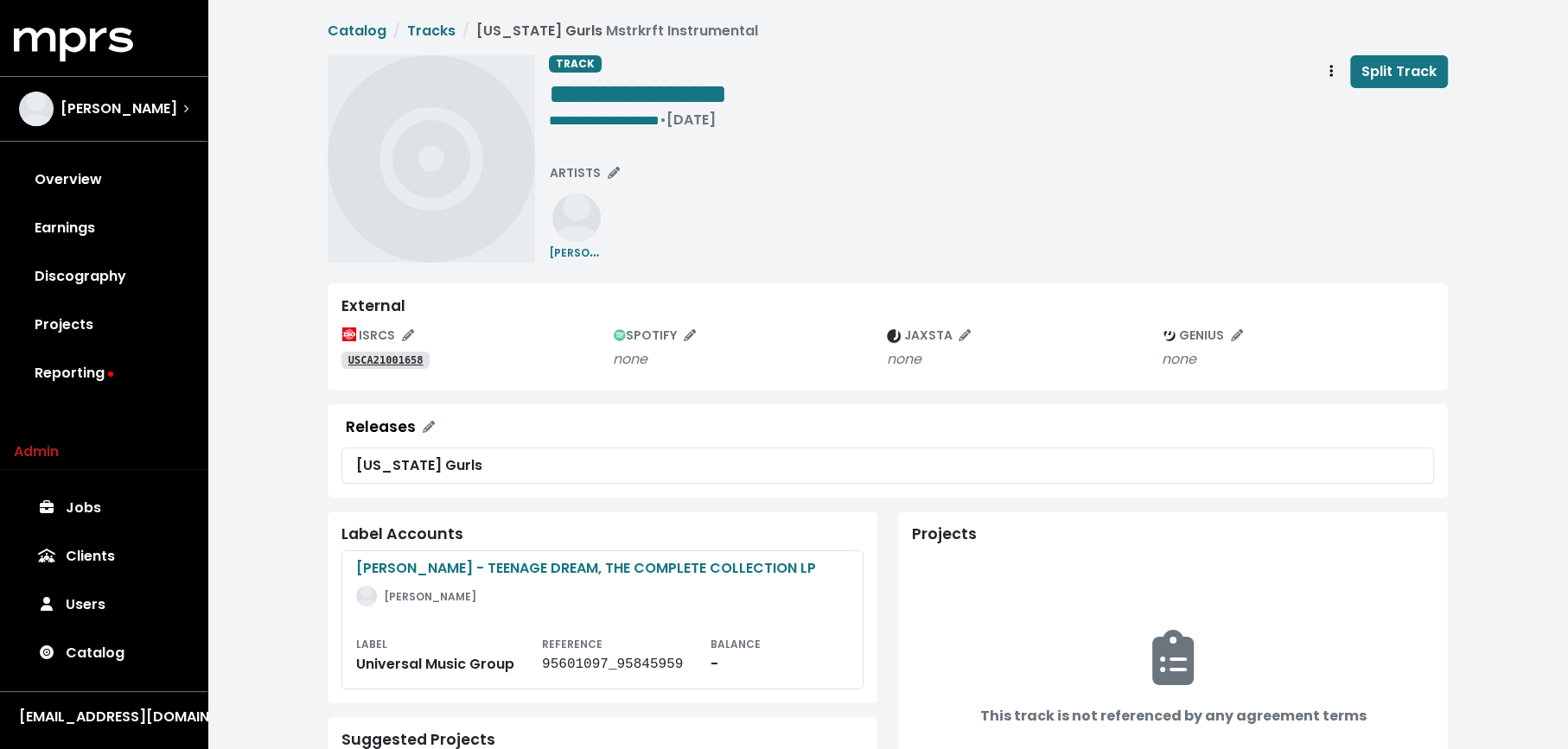
click at [405, 355] on tt "USCA21001658" at bounding box center [386, 360] width 75 height 12
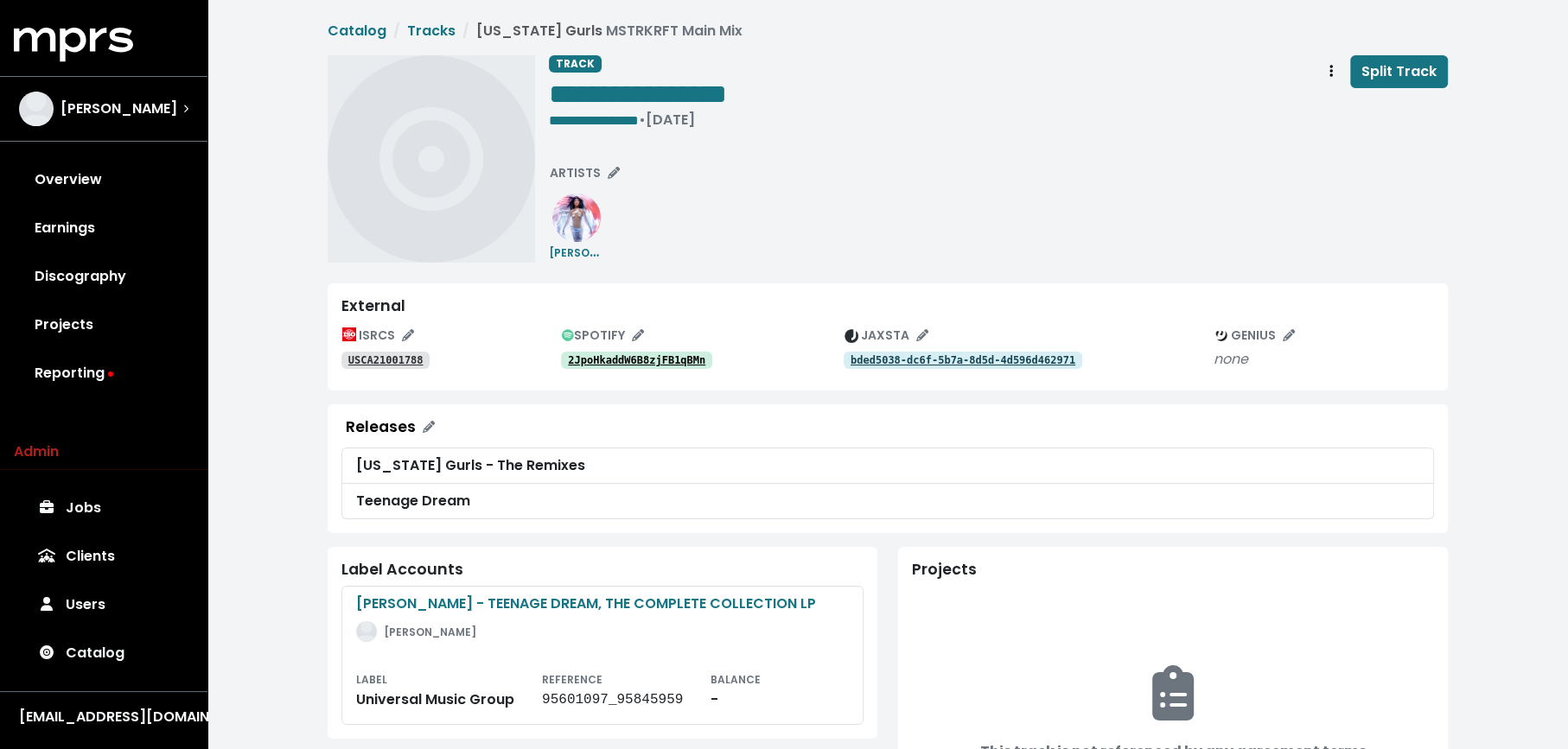
click at [405, 371] on div "ISRCS USCA21001788 SPOTIFY 2JpoHkaddW6B8zjFB1qBMn JAXSTA bded5038-dc6f-5b7a-8d5…" at bounding box center [888, 350] width 1093 height 55
click at [401, 362] on tt "USCA21001788" at bounding box center [386, 360] width 75 height 12
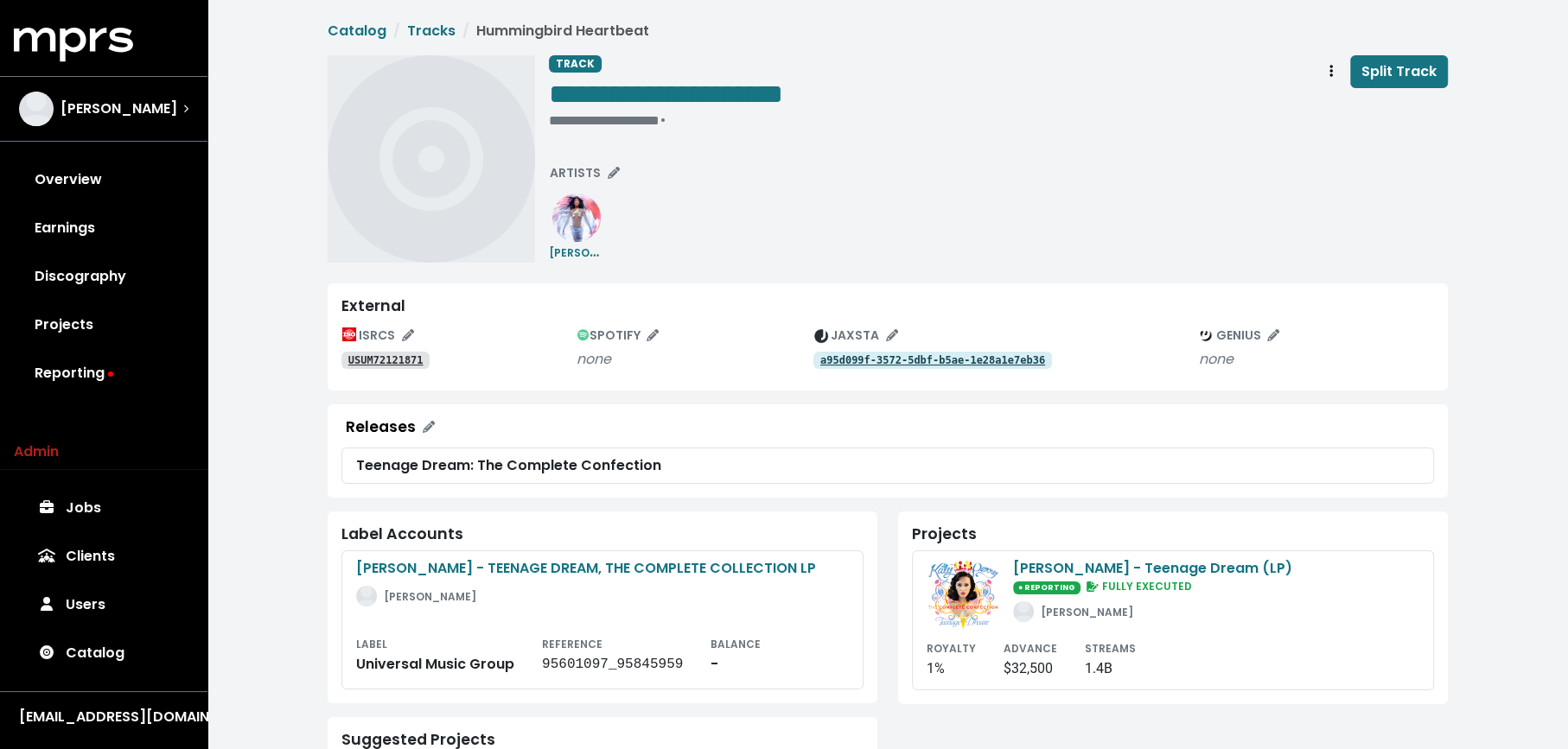
click at [380, 362] on tt "USUM72121871" at bounding box center [386, 360] width 75 height 12
click at [1323, 73] on button "Track actions" at bounding box center [1330, 72] width 38 height 33
click at [1330, 103] on link "Merge" at bounding box center [1381, 110] width 136 height 27
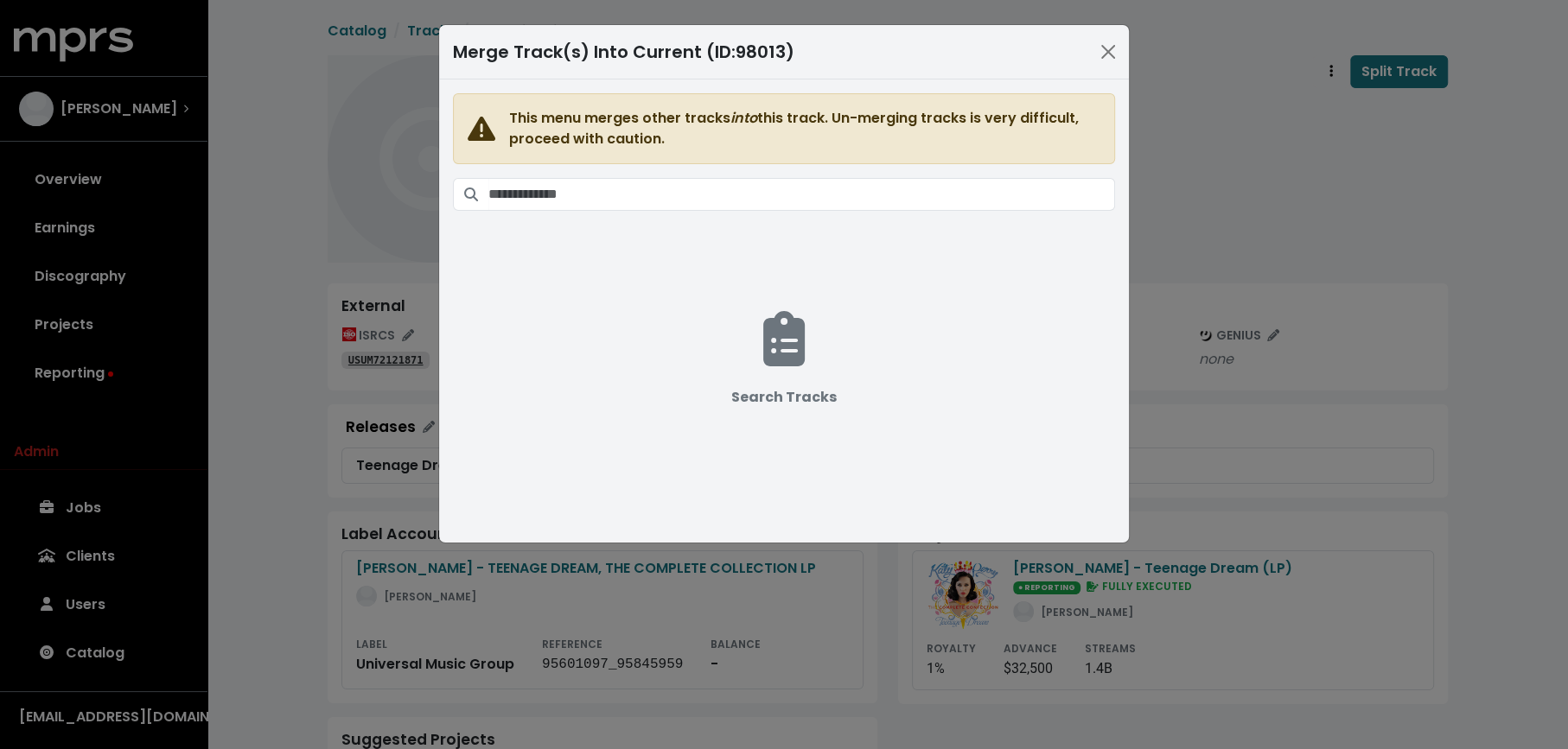
click at [933, 209] on span "This menu merges other tracks into this track. Un-merging tracks is very diffic…" at bounding box center [784, 301] width 662 height 415
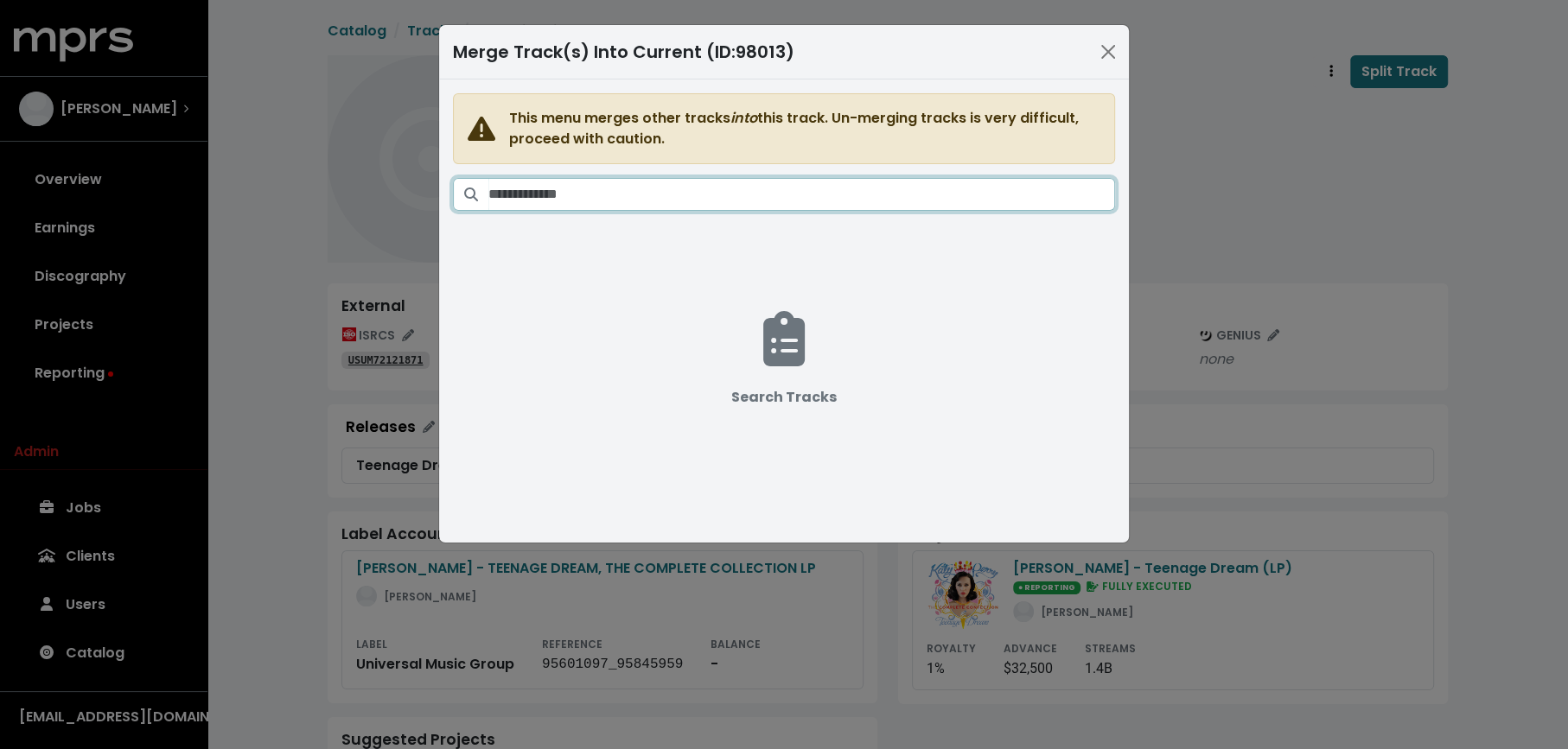
click at [910, 195] on input "Search tracks" at bounding box center [801, 195] width 626 height 33
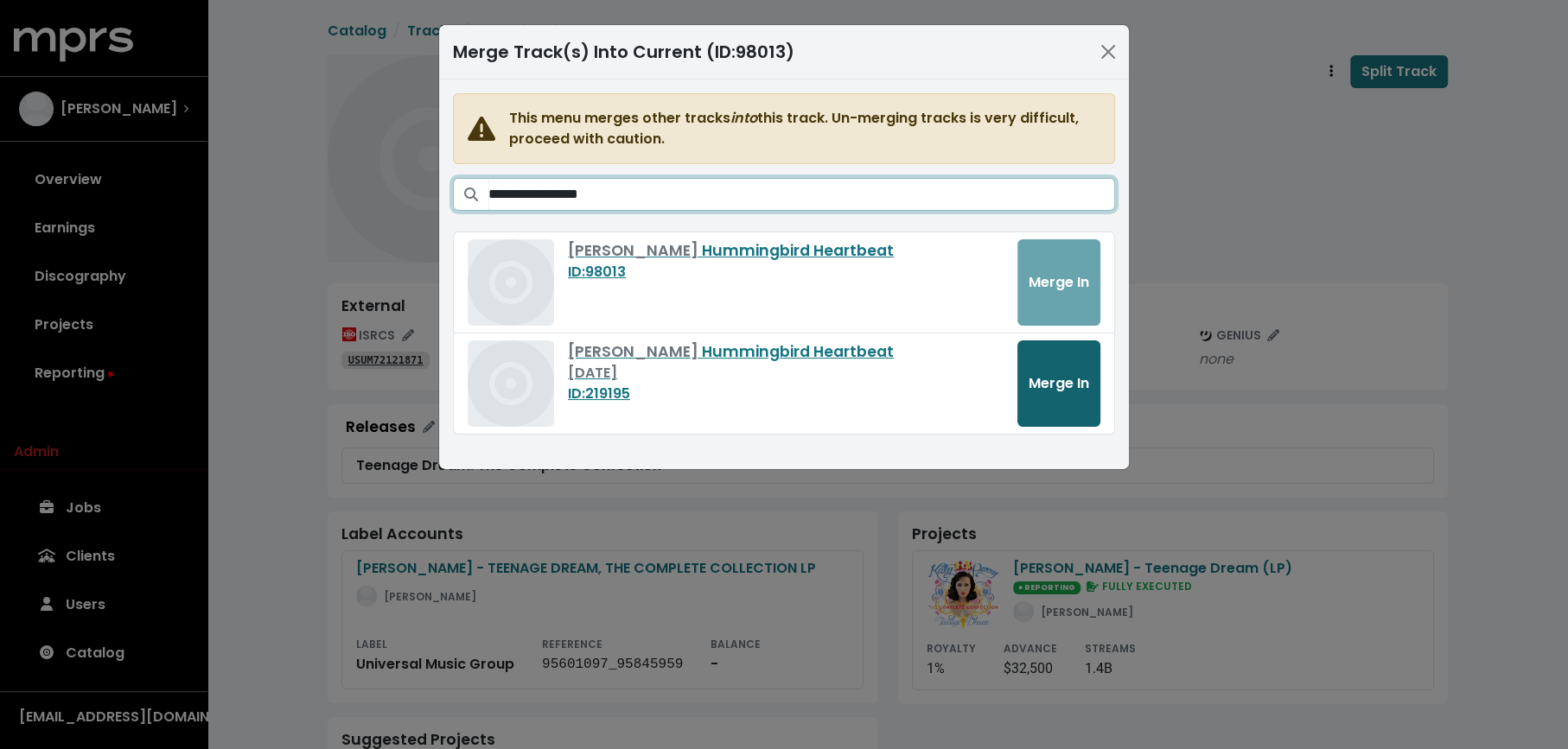
type input "**********"
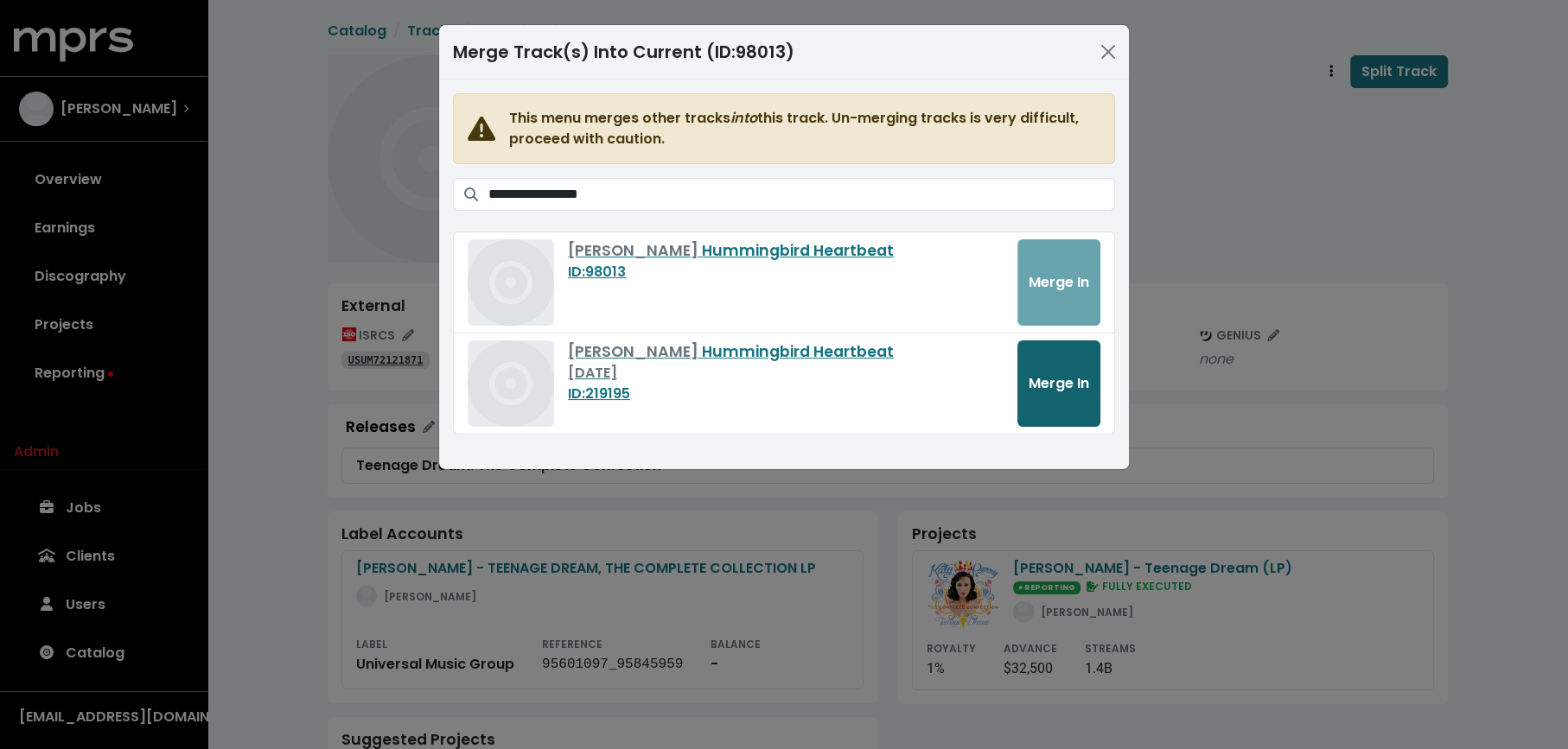
click at [1040, 397] on button "Merge In" at bounding box center [1058, 384] width 83 height 87
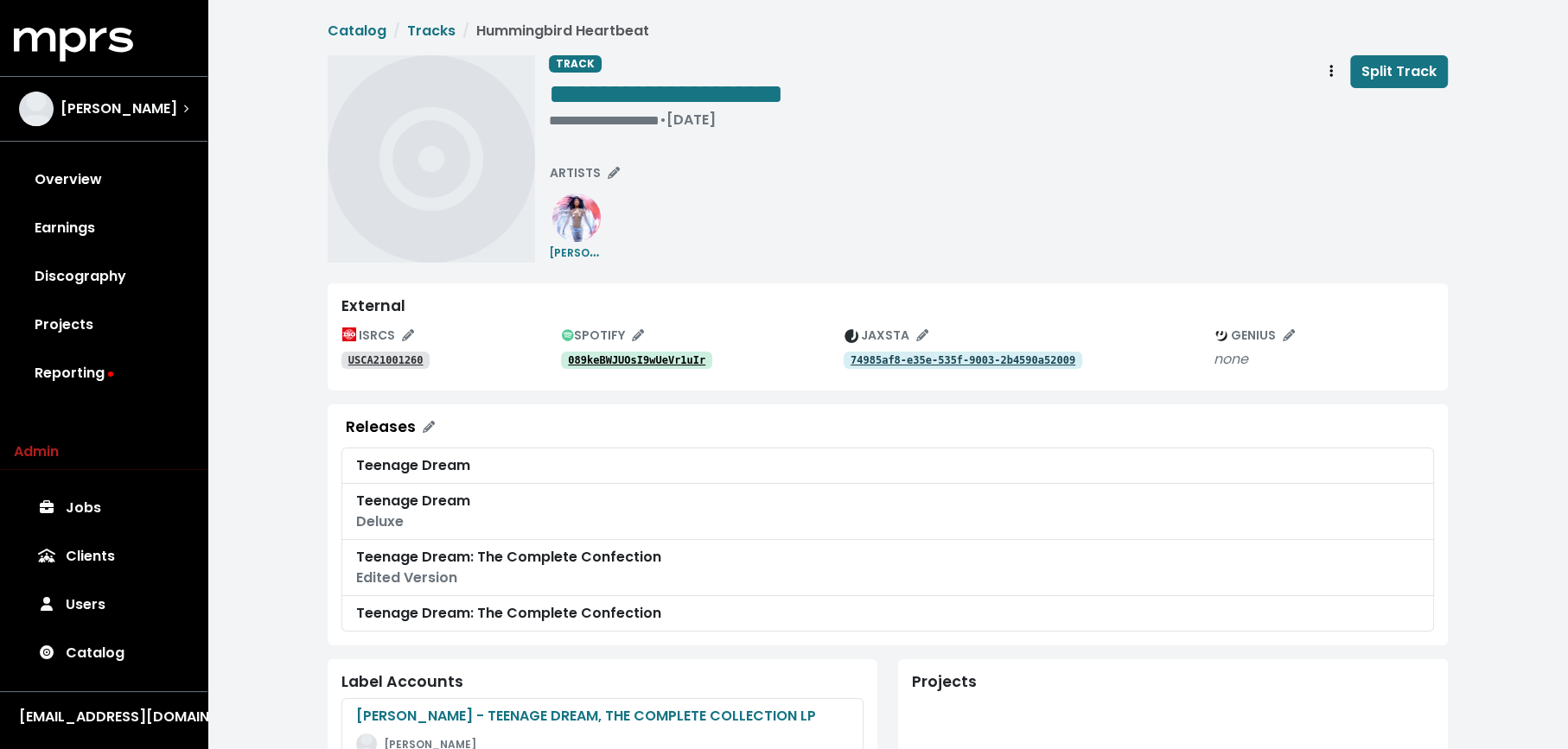
click at [387, 353] on link "USCA21001260" at bounding box center [386, 360] width 89 height 18
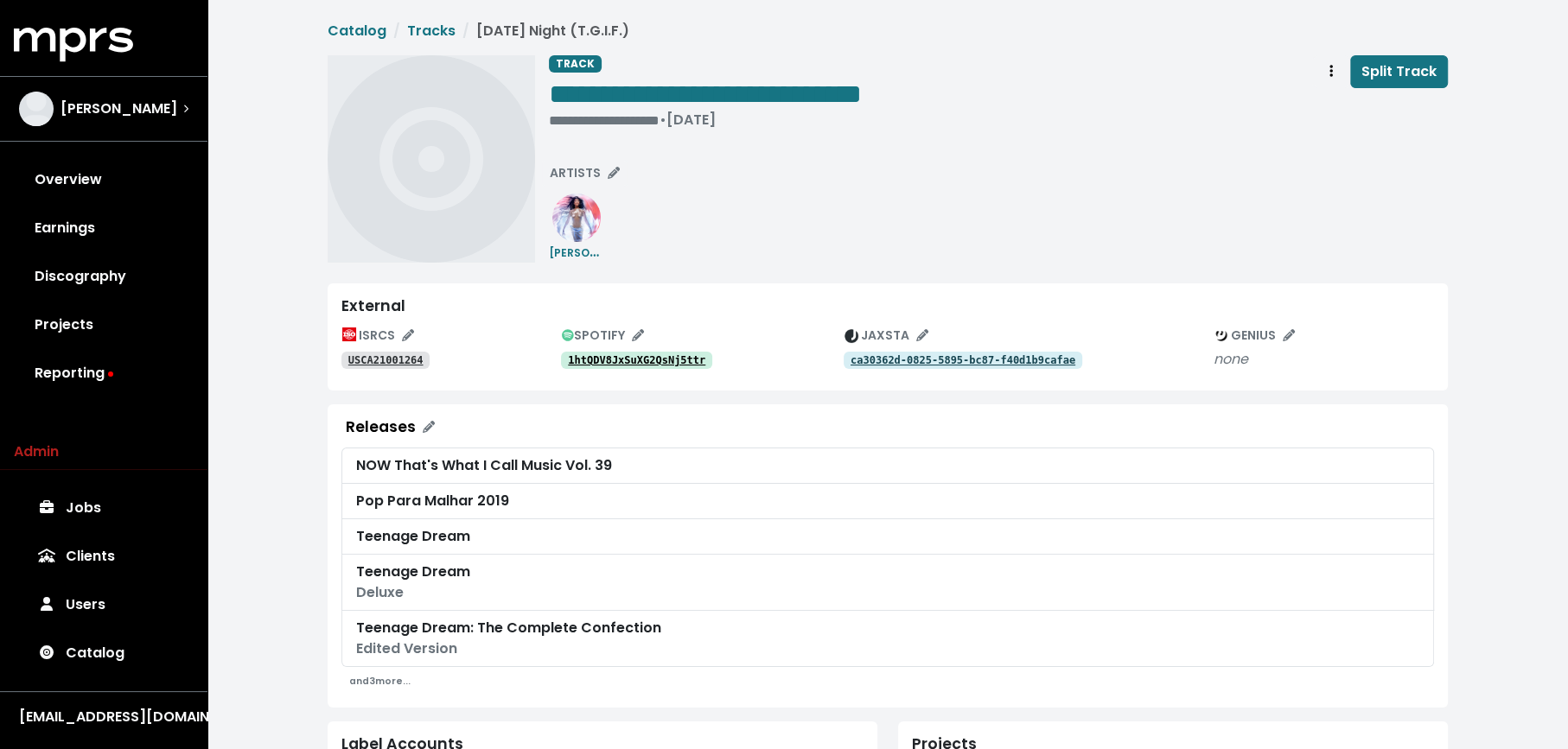
click at [397, 353] on link "USCA21001264" at bounding box center [386, 360] width 89 height 18
click at [574, 362] on tt "1htQDV8JxSuXG2QsNj5ttr" at bounding box center [636, 360] width 137 height 12
click at [940, 96] on div "**********" at bounding box center [997, 95] width 899 height 81
click at [1006, 147] on div "**********" at bounding box center [997, 159] width 899 height 207
click at [1331, 75] on icon "Track actions" at bounding box center [1331, 71] width 4 height 12
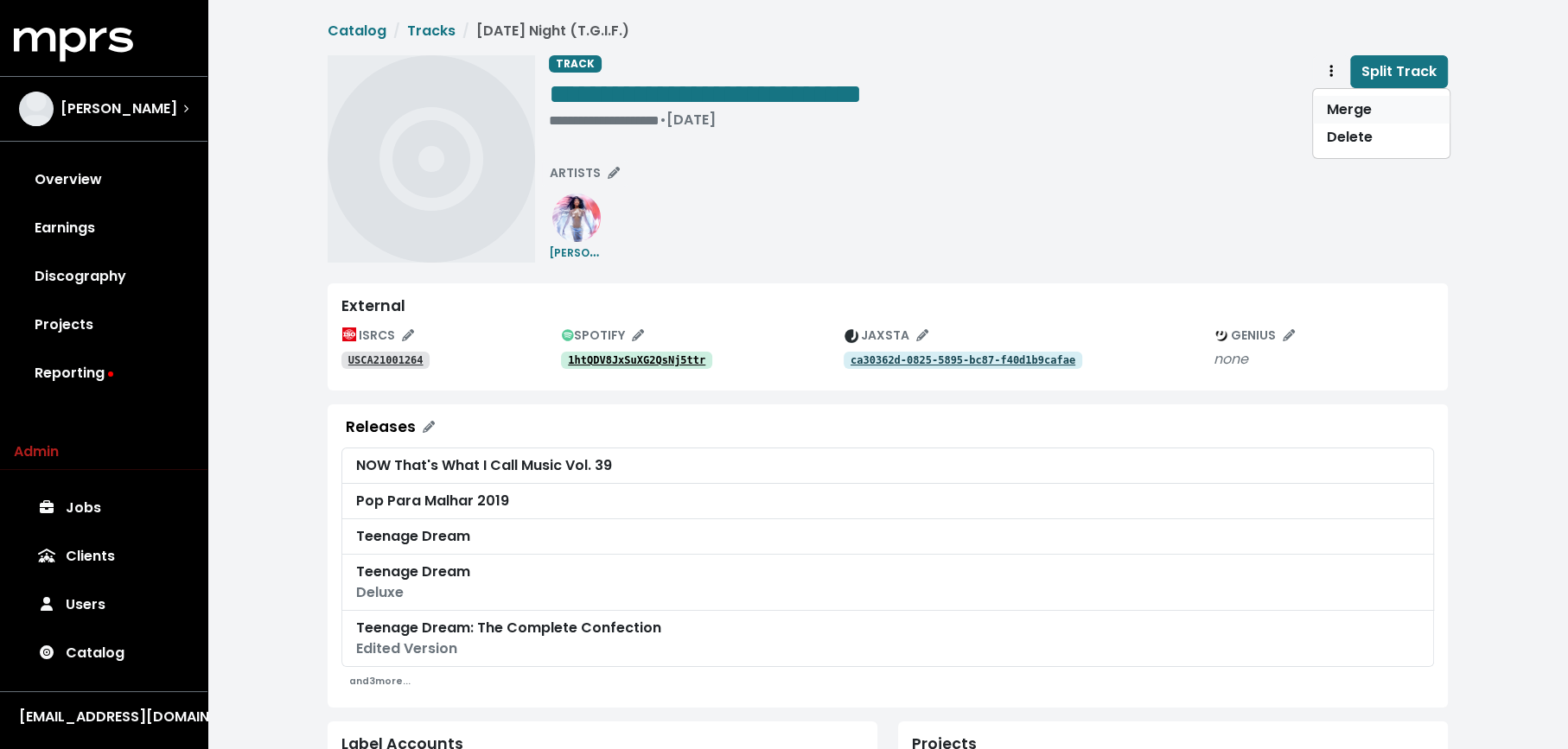
click at [1334, 96] on link "Merge" at bounding box center [1381, 110] width 136 height 27
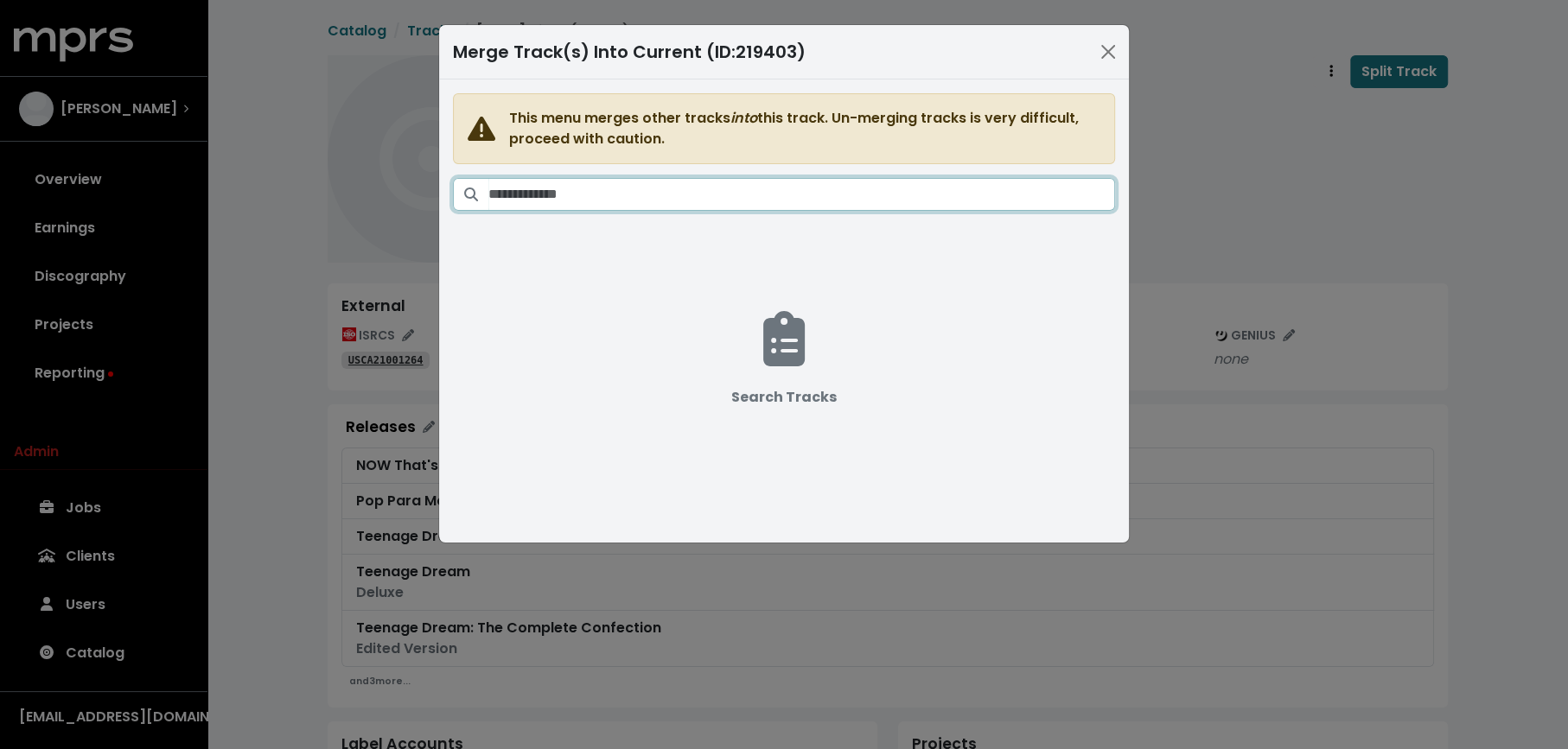
click at [856, 200] on input "Search tracks" at bounding box center [801, 195] width 626 height 33
paste input "**********"
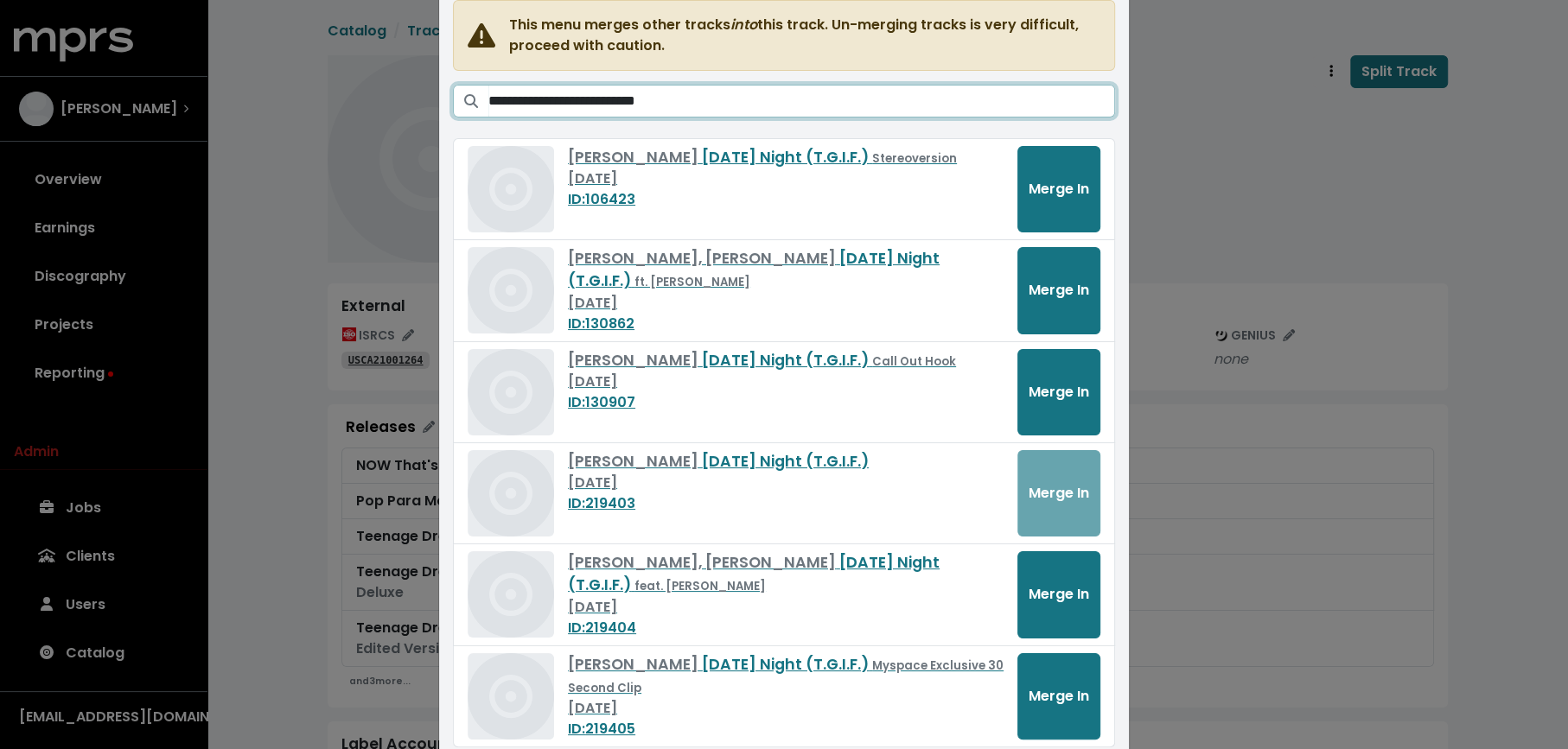
scroll to position [101, 0]
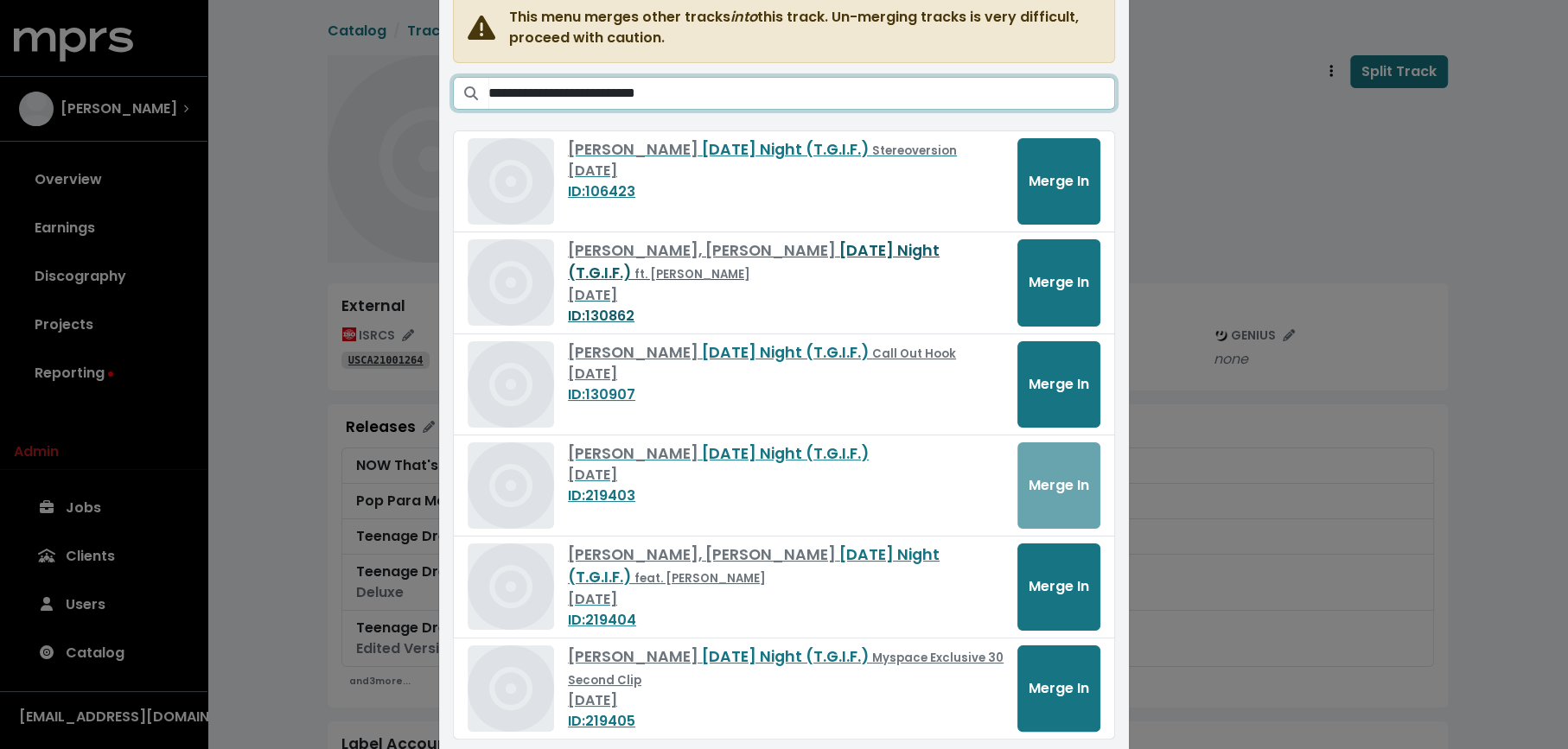
type input "**********"
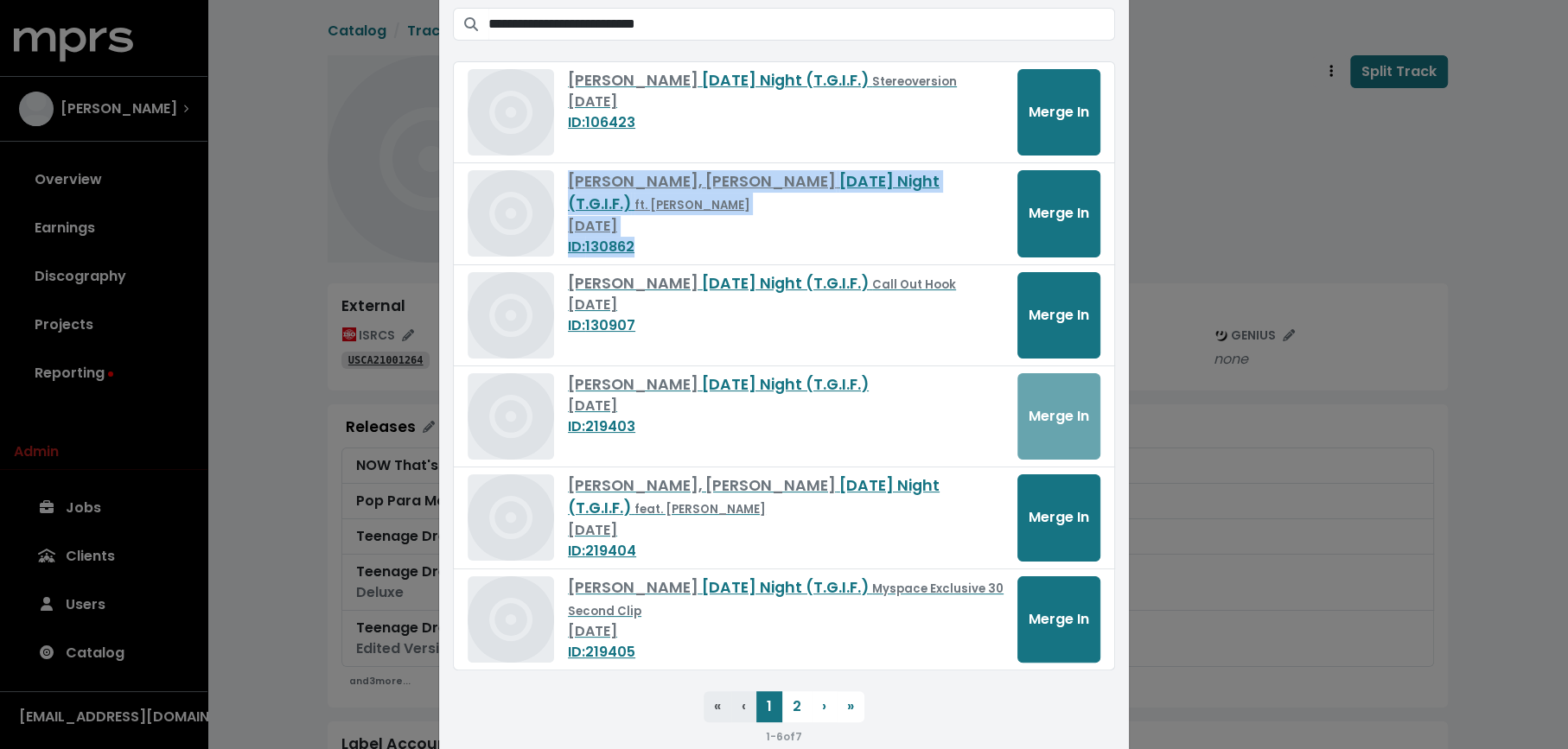
scroll to position [174, 0]
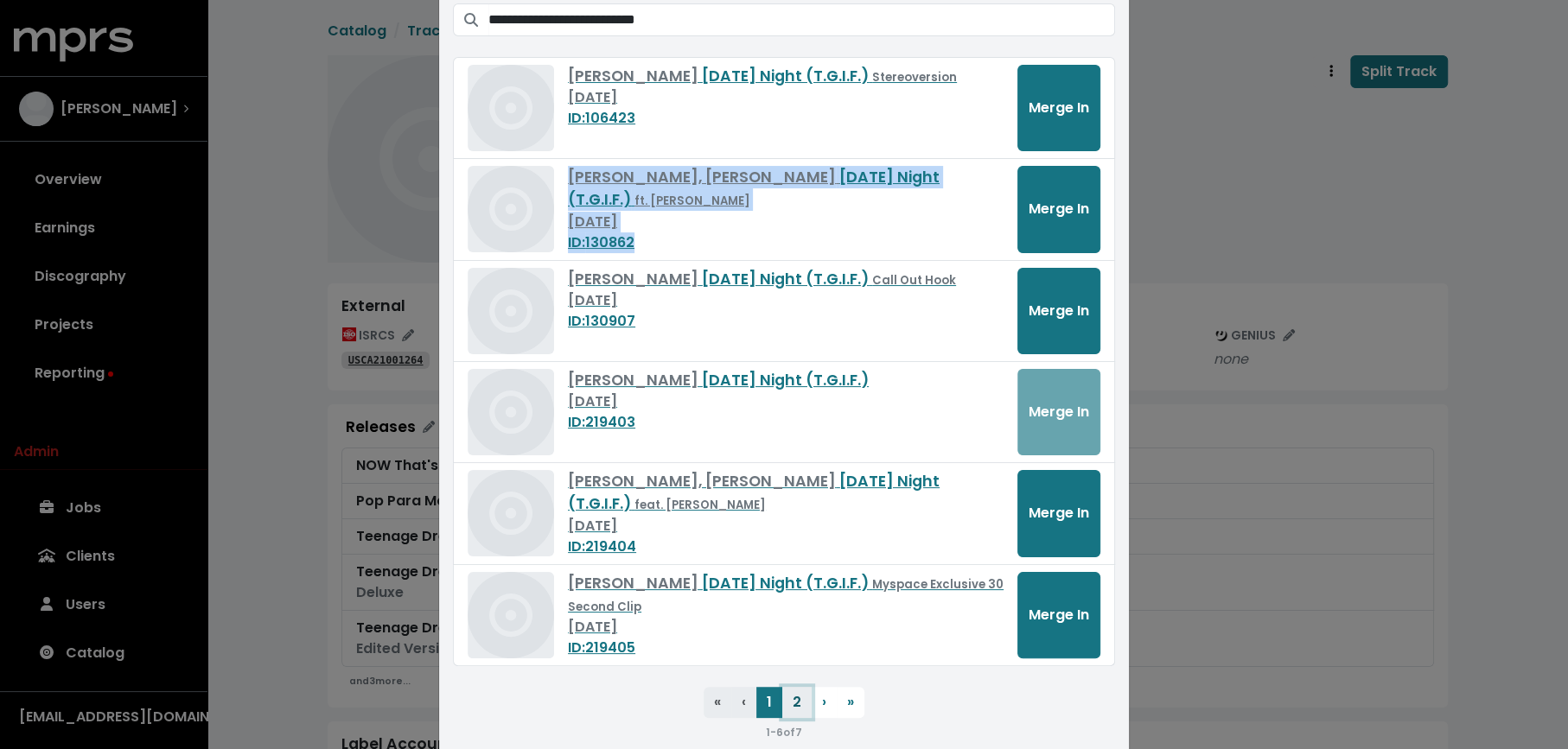
click at [795, 699] on button "2" at bounding box center [797, 702] width 29 height 31
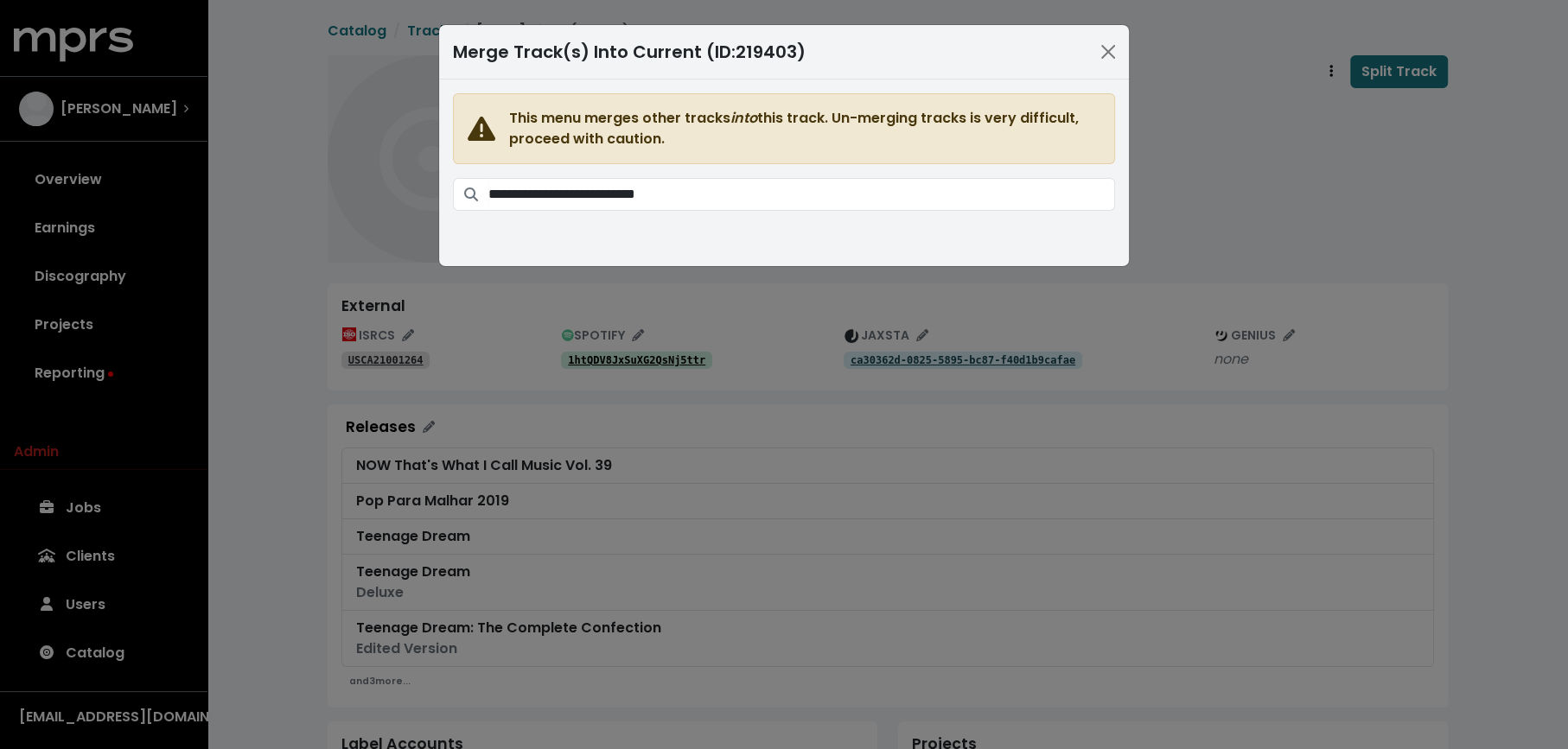
scroll to position [0, 0]
click at [867, 527] on div "**********" at bounding box center [784, 374] width 1568 height 749
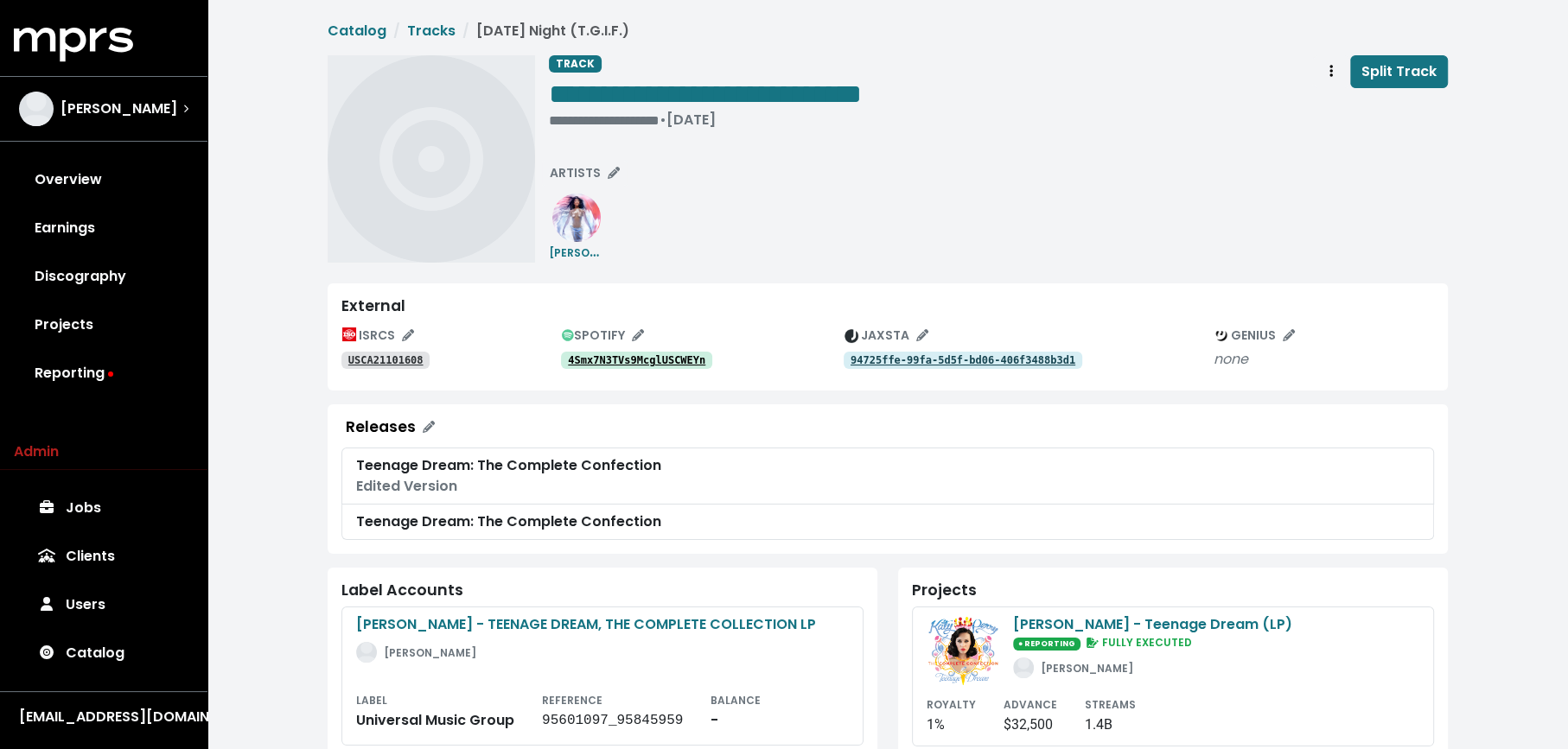
click at [669, 358] on tt "4Smx7N3TVs9McglUSCWEYn" at bounding box center [636, 360] width 137 height 12
click at [388, 372] on div "ISRCS USCA21101608 SPOTIFY 4Smx7N3TVs9McglUSCWEYn JAXSTA 94725ffe-99fa-5d5f-bd0…" at bounding box center [888, 350] width 1093 height 55
click at [384, 356] on tt "USCA21101608" at bounding box center [386, 360] width 75 height 12
click at [588, 115] on div "**********" at bounding box center [704, 120] width 313 height 18
click at [568, 171] on span "ARTISTS" at bounding box center [584, 173] width 70 height 18
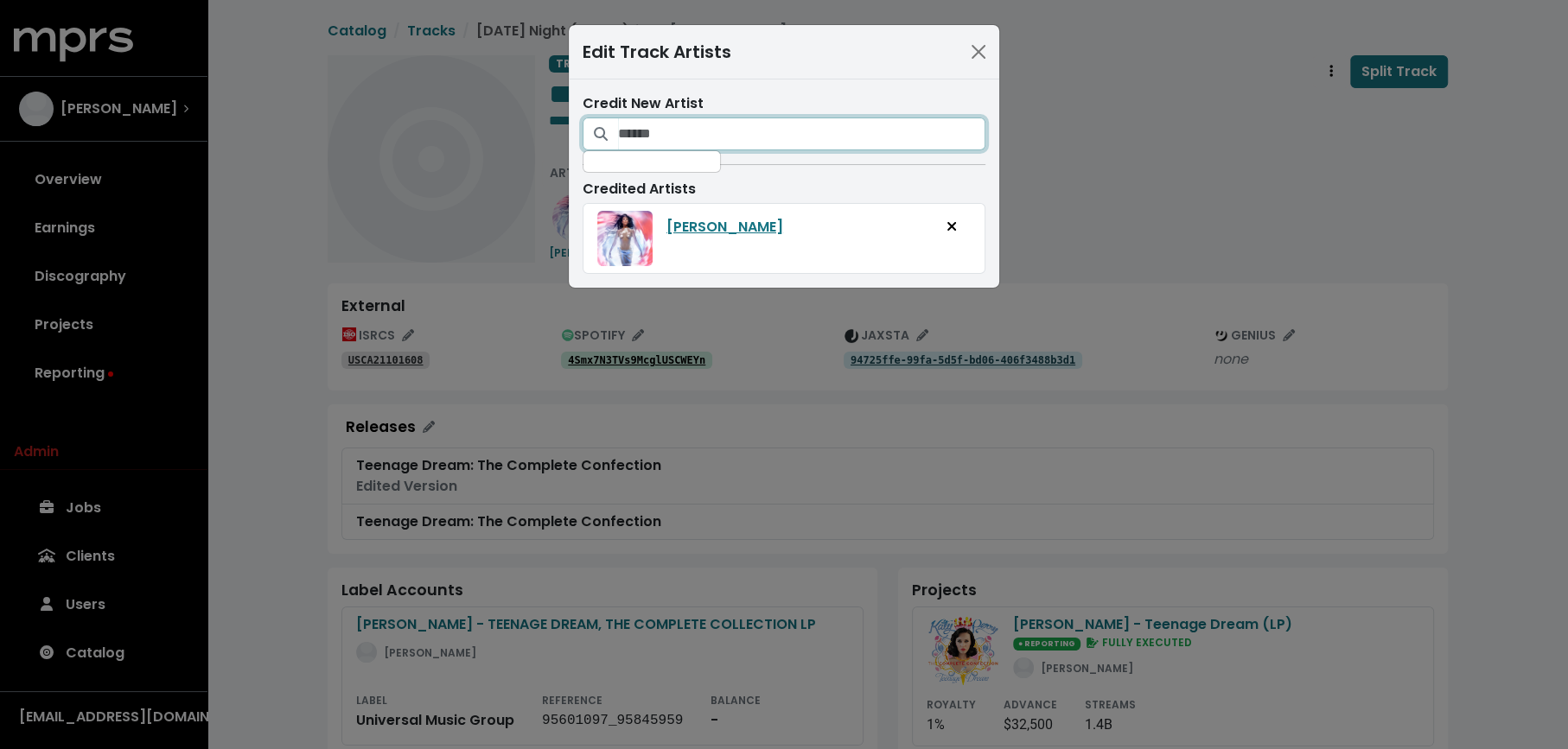
click at [669, 132] on input "Search for artists who should be credited on this track" at bounding box center [801, 134] width 367 height 33
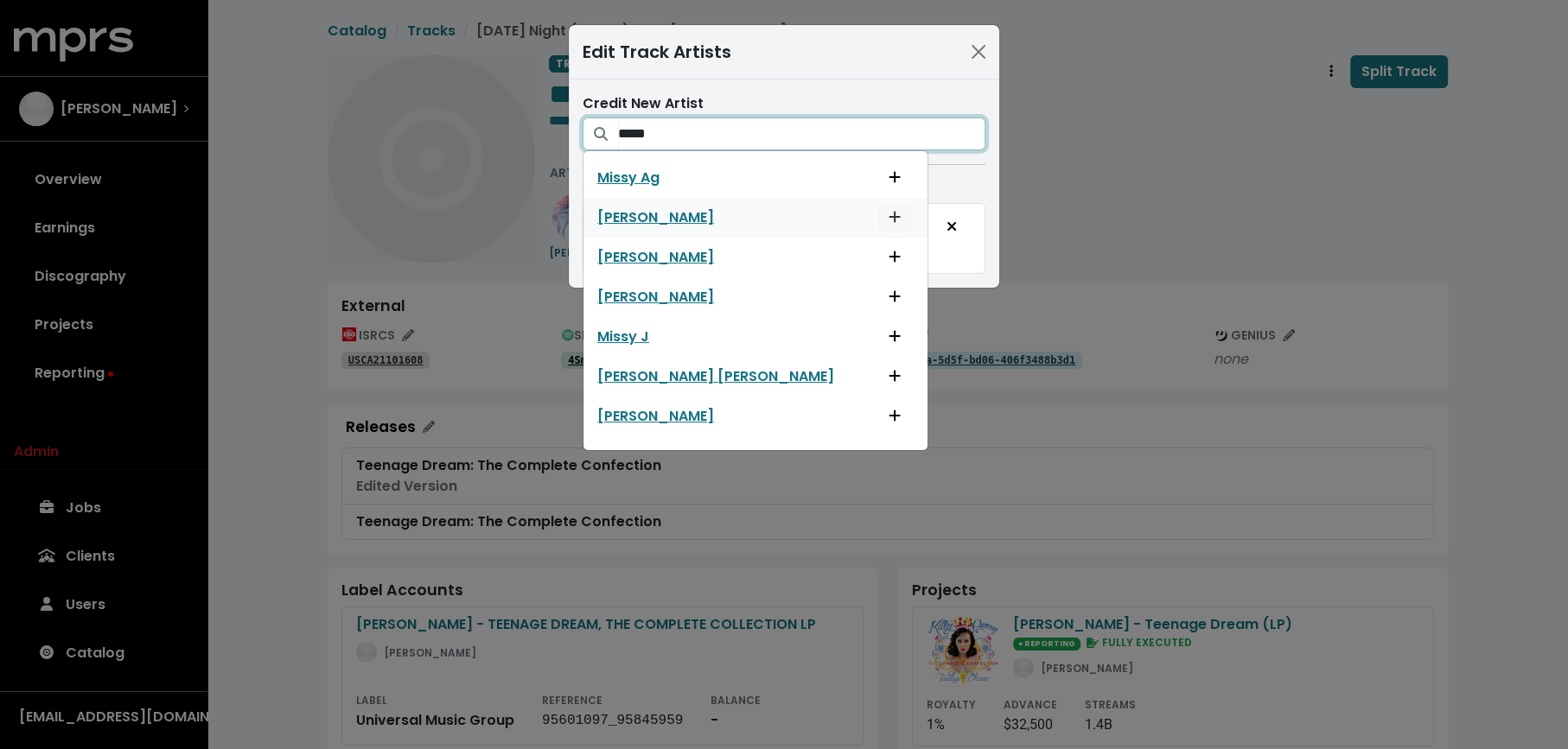
type input "*****"
click at [888, 218] on icon "Add artist to this track's credited artists" at bounding box center [894, 217] width 12 height 14
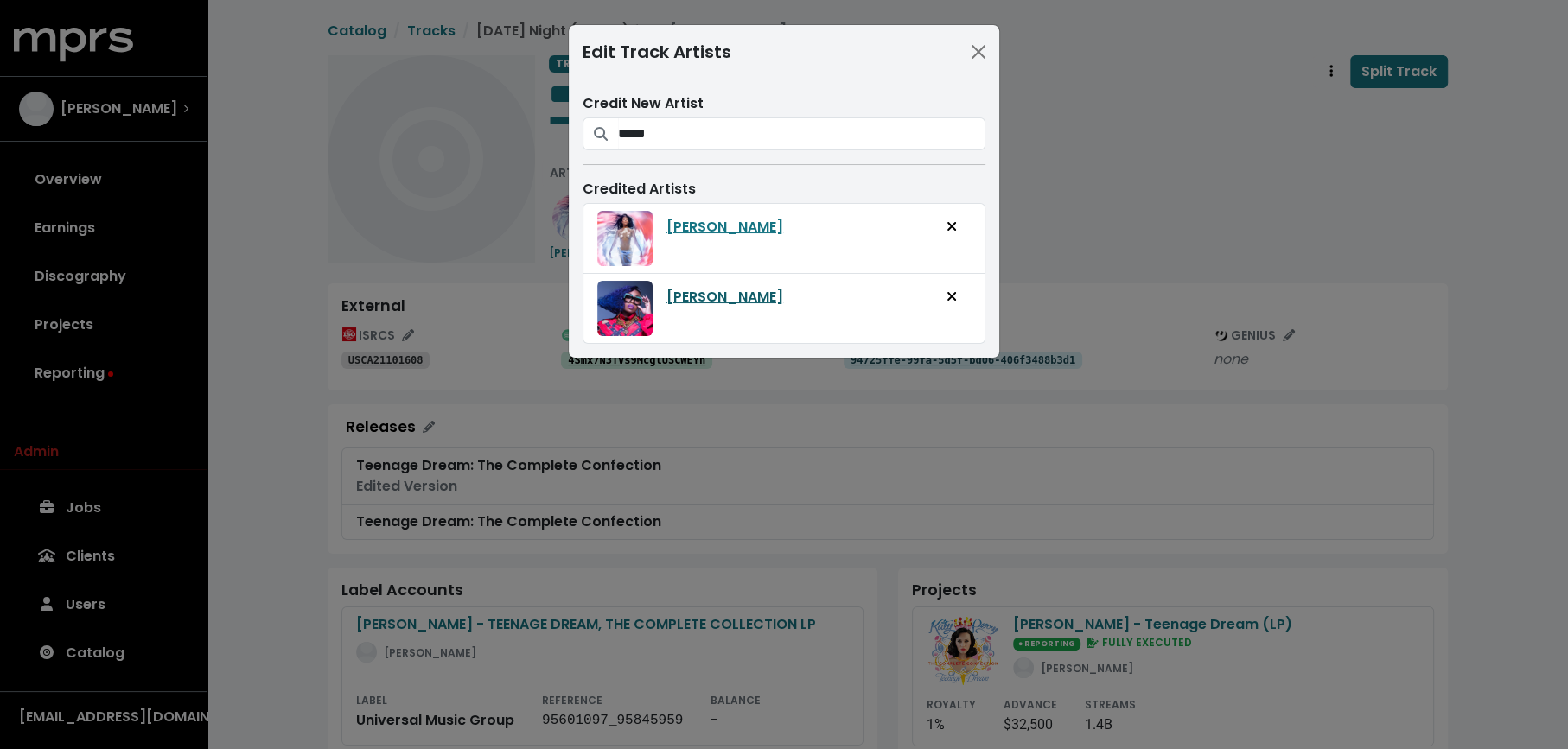
click at [696, 301] on link "[PERSON_NAME]" at bounding box center [725, 297] width 117 height 20
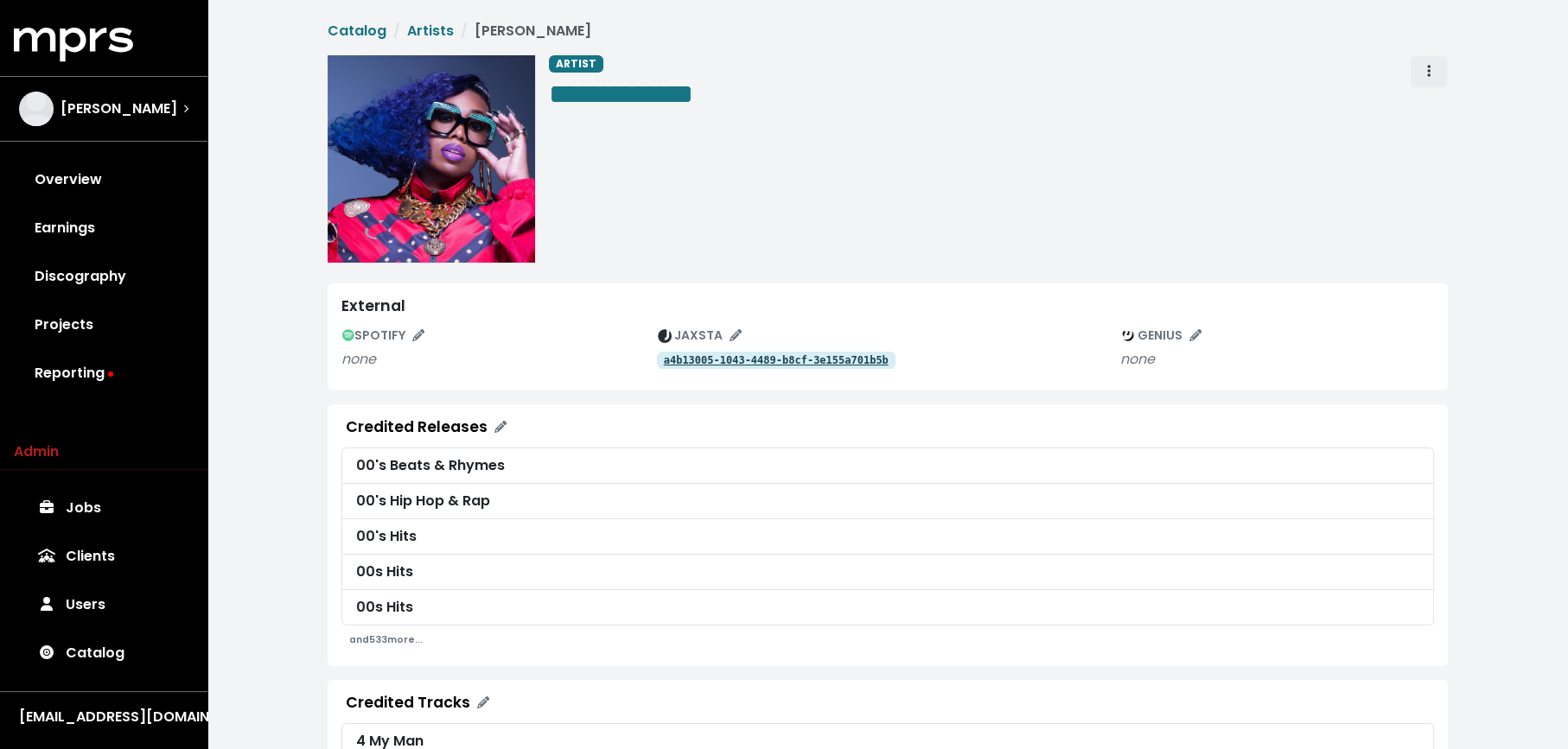
click at [1411, 70] on button "Artist actions" at bounding box center [1428, 72] width 38 height 33
click at [1438, 109] on link "Merge" at bounding box center [1478, 110] width 136 height 27
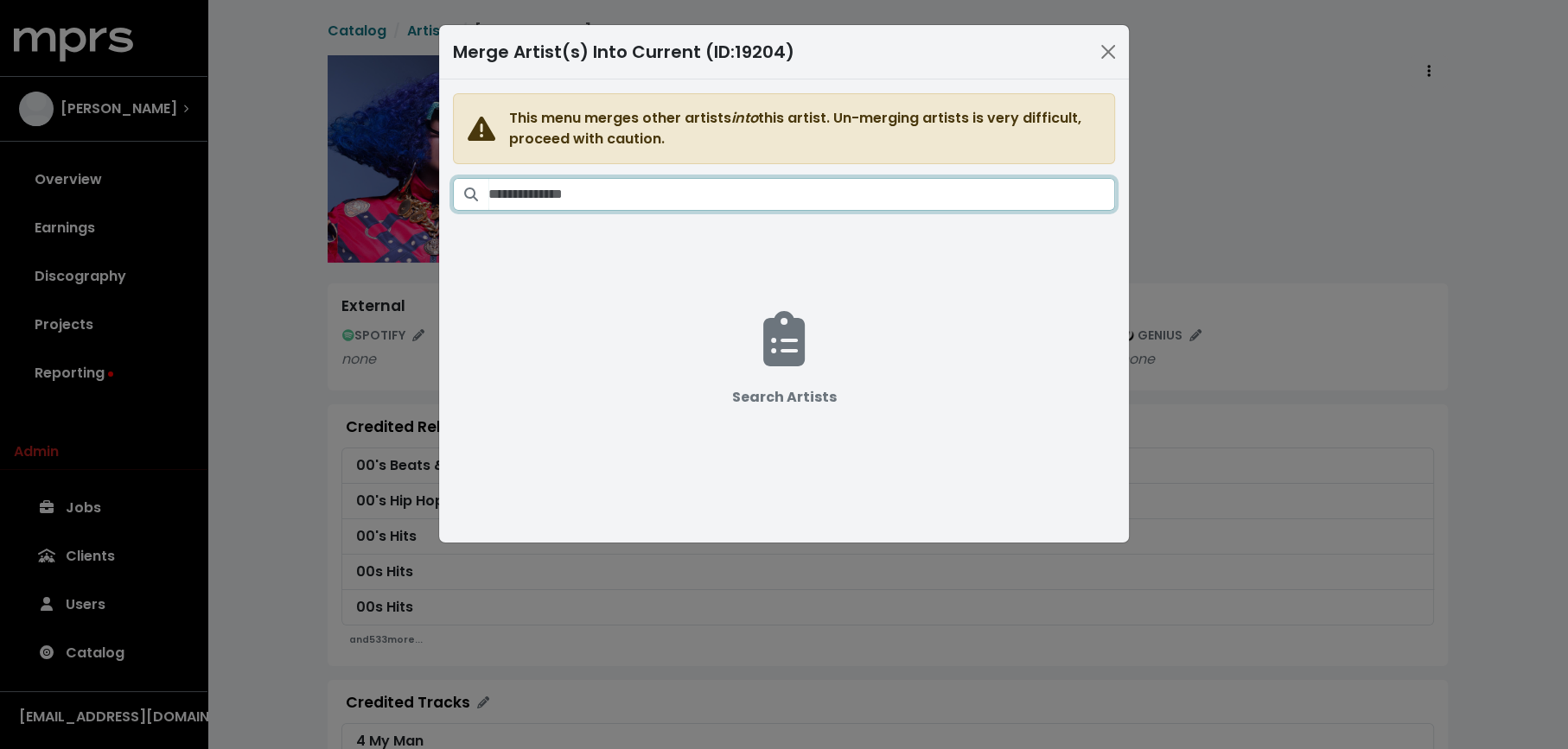
click at [818, 196] on input "Search artists" at bounding box center [801, 195] width 626 height 33
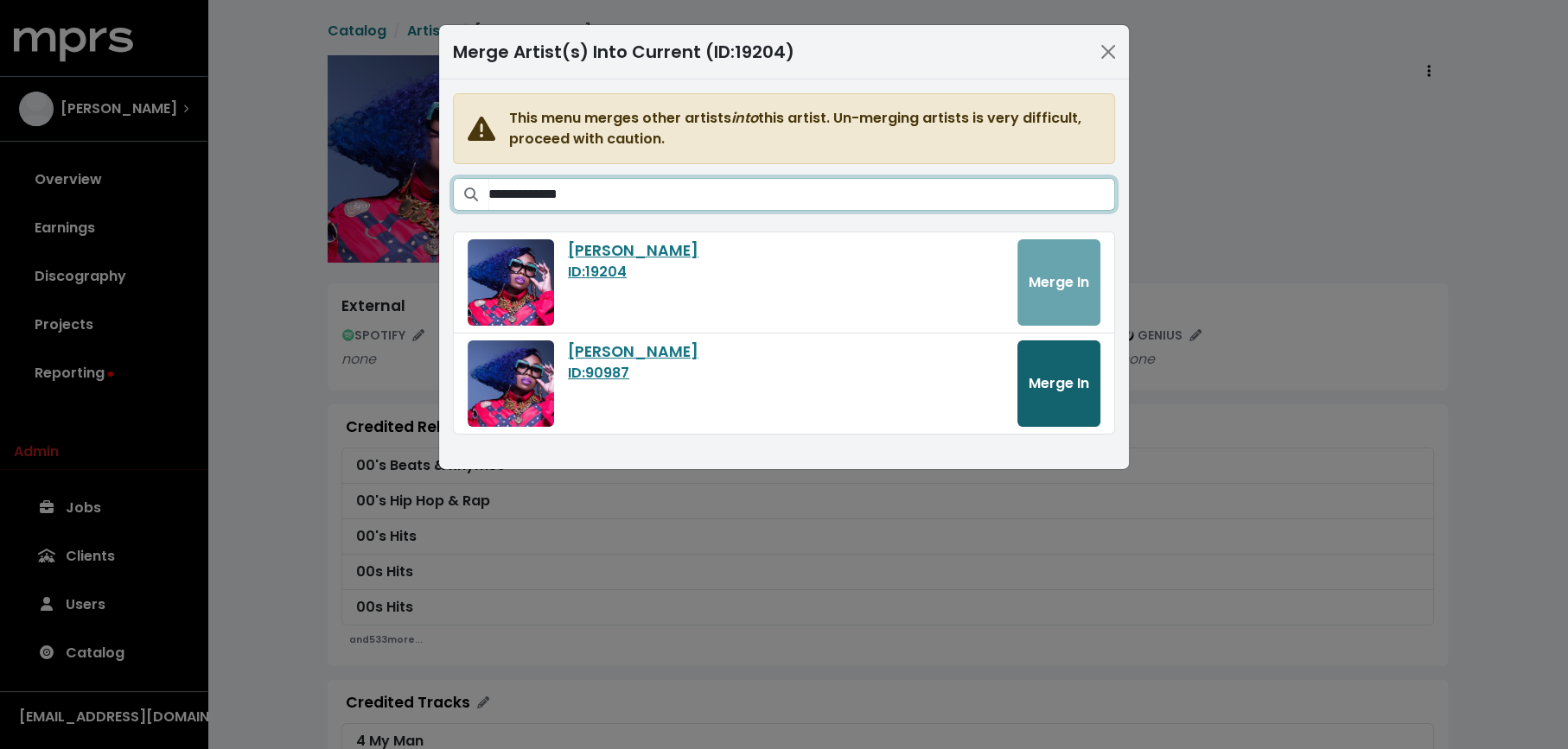
type input "**********"
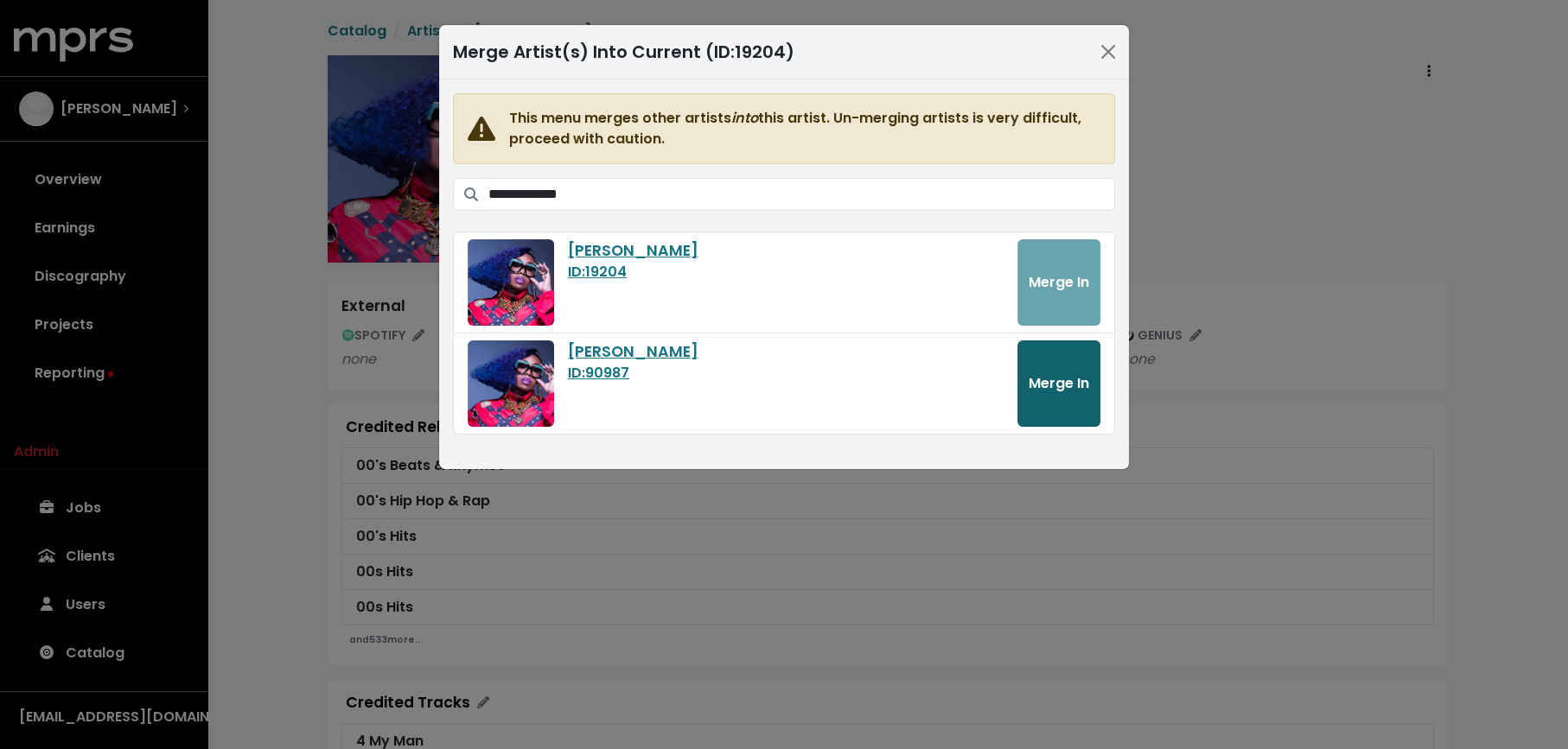
click at [1059, 379] on span "Merge In" at bounding box center [1059, 383] width 60 height 19
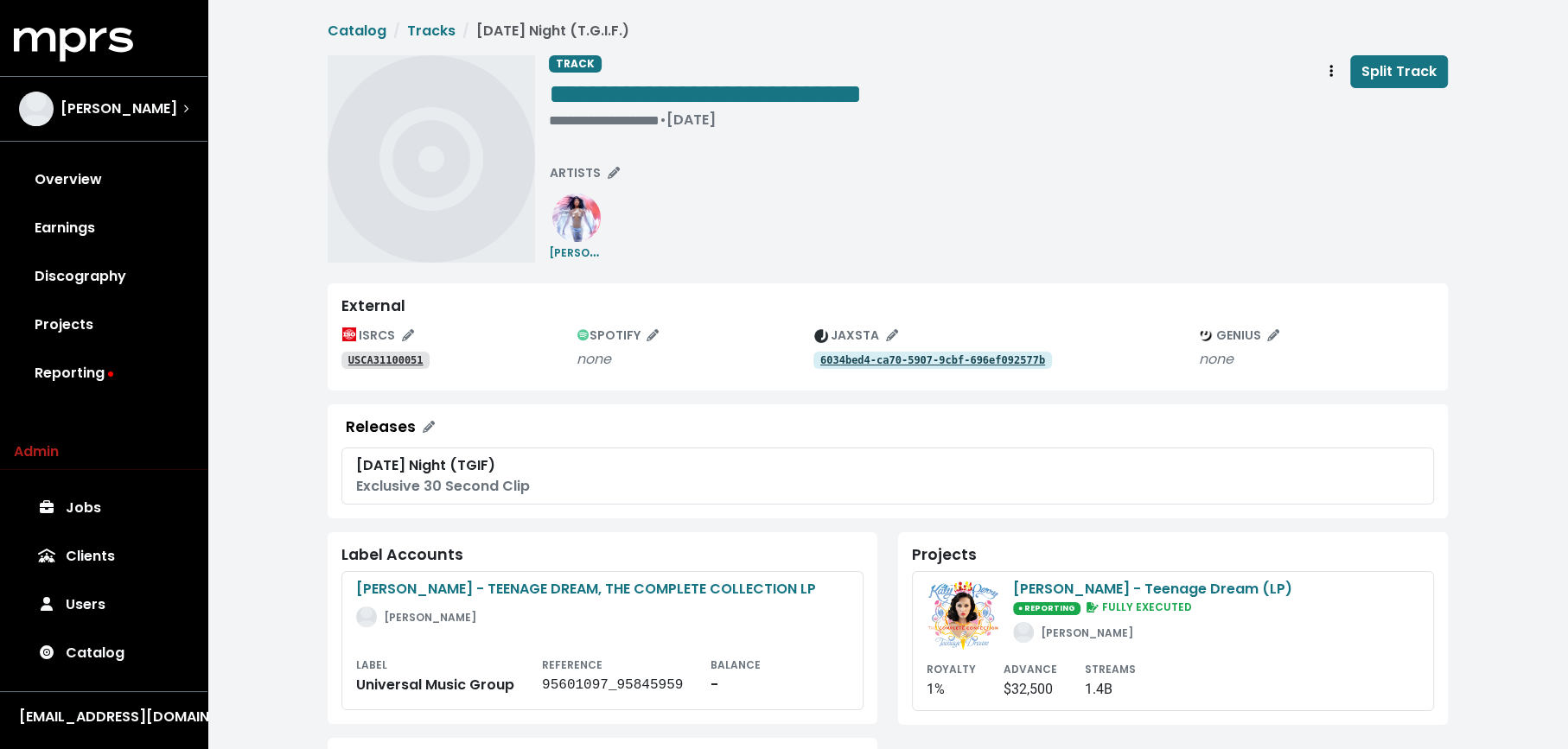
click at [377, 356] on tt "USCA31100051" at bounding box center [386, 360] width 75 height 12
click at [554, 116] on div "**********" at bounding box center [704, 120] width 313 height 18
click at [544, 122] on div "**********" at bounding box center [887, 159] width 1120 height 207
paste span "Edit value"
click at [747, 184] on div "**********" at bounding box center [997, 159] width 899 height 207
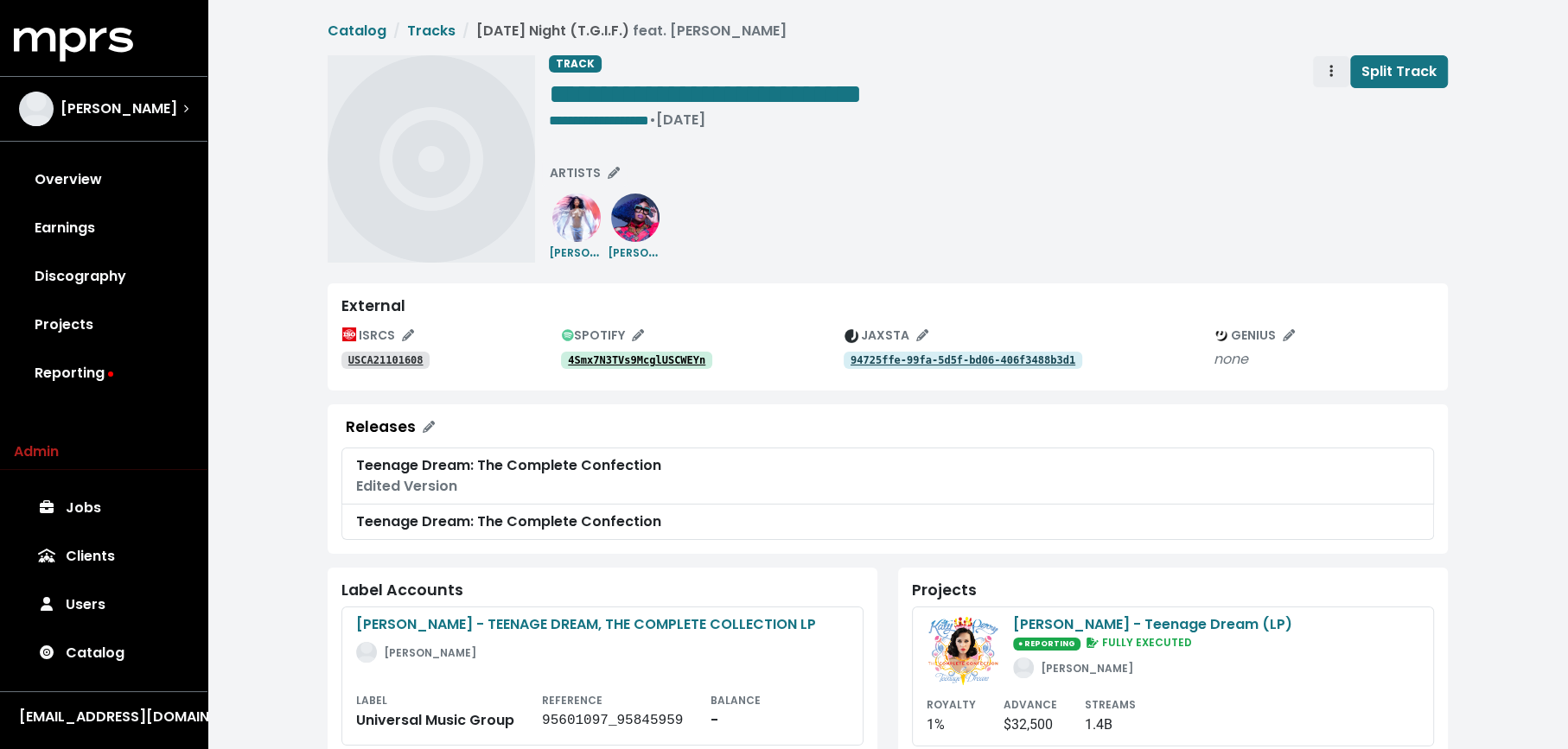
click at [1330, 81] on span "Track actions" at bounding box center [1331, 71] width 16 height 20
click at [1330, 104] on link "Merge" at bounding box center [1381, 110] width 136 height 27
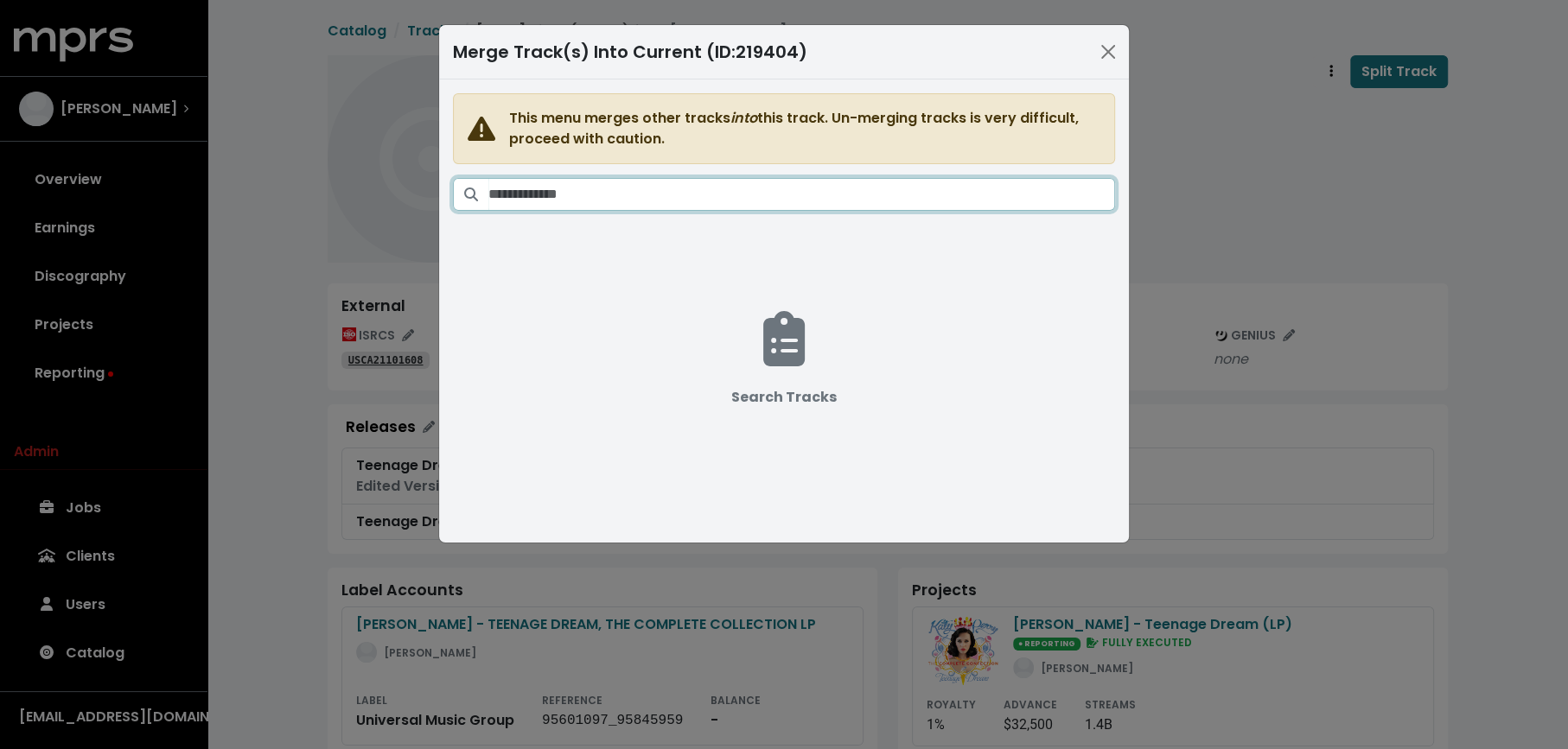
click at [833, 196] on input "Search tracks" at bounding box center [801, 195] width 626 height 33
paste input "**********"
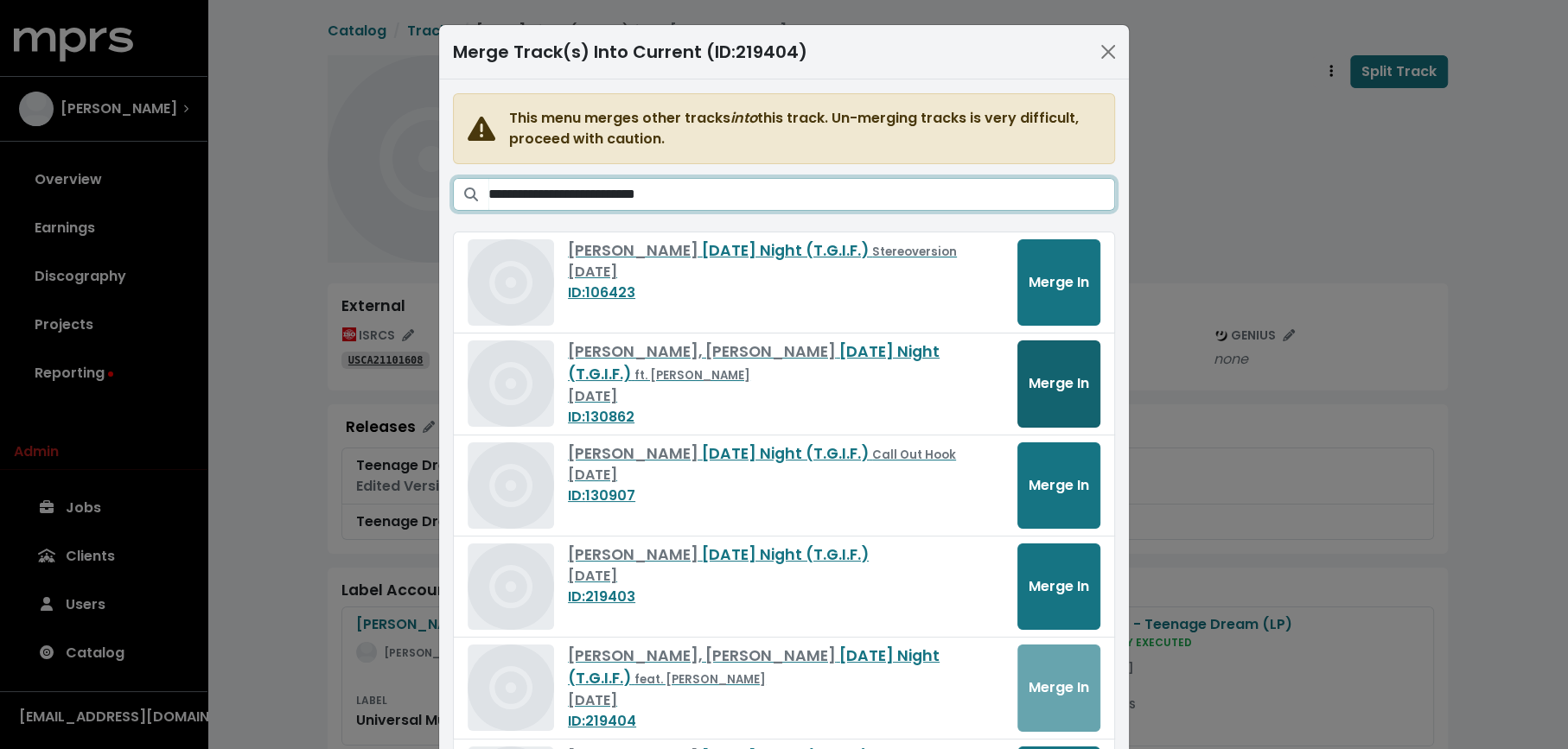
type input "**********"
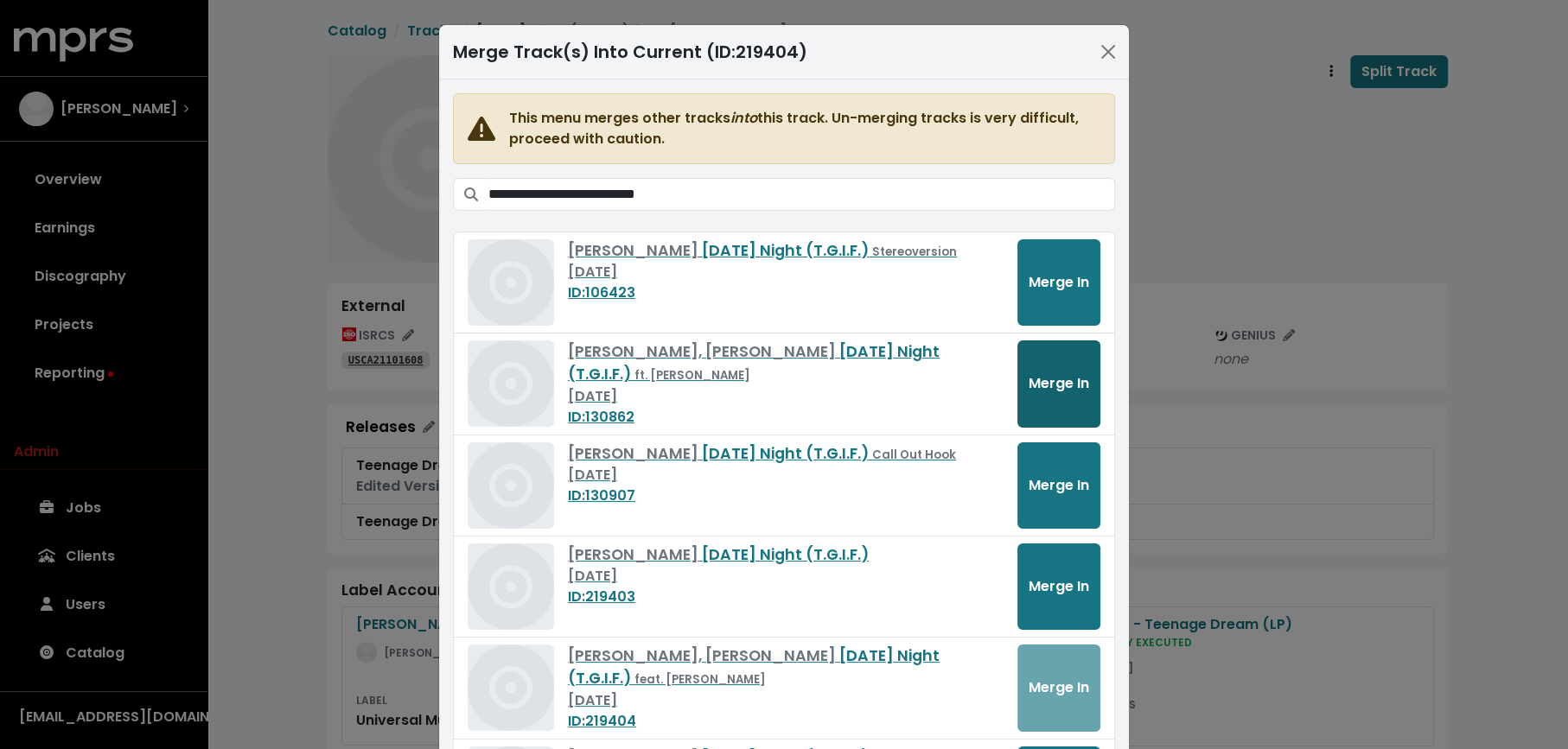
click at [1030, 365] on button "Merge In" at bounding box center [1058, 385] width 83 height 88
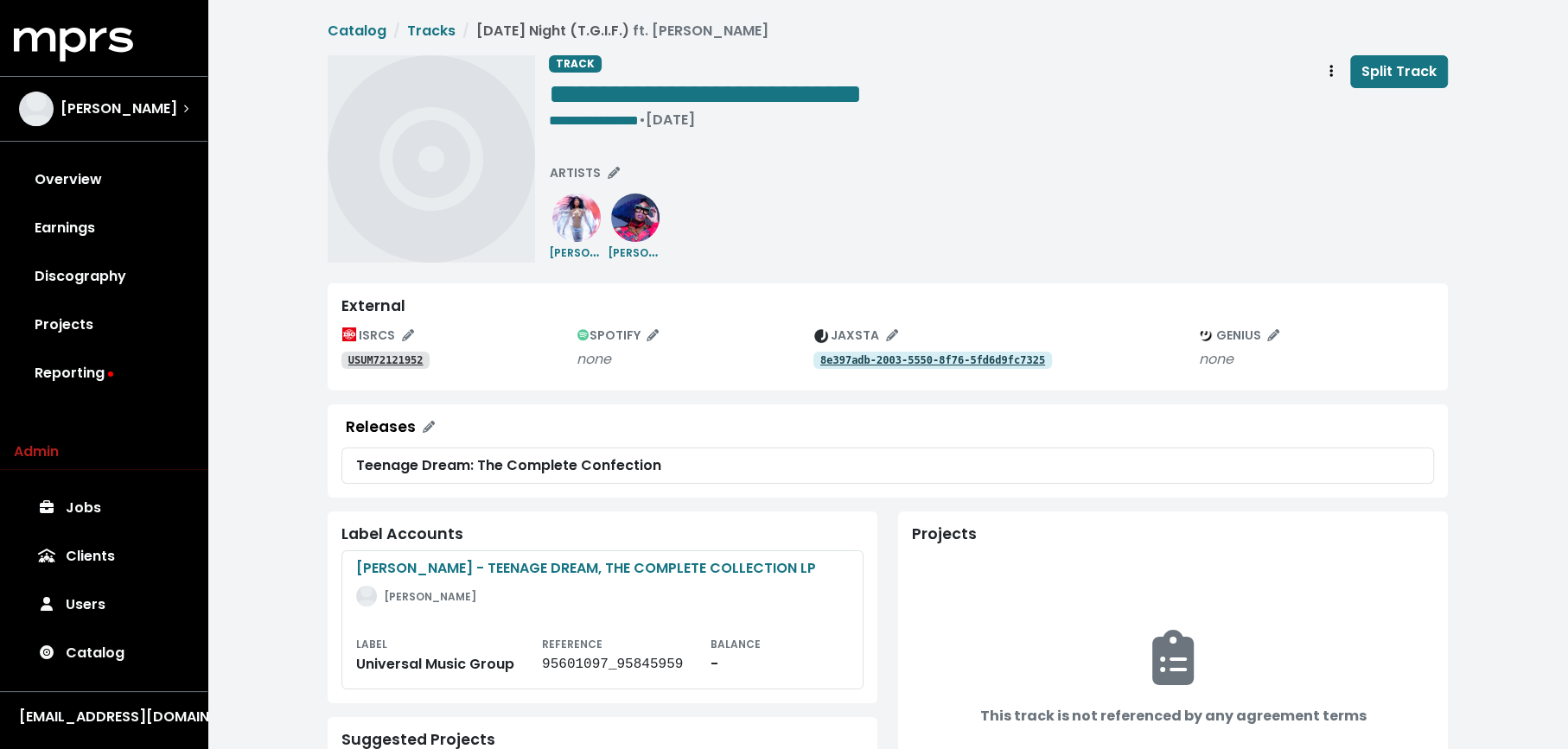
click at [410, 357] on tt "USUM72121952" at bounding box center [386, 360] width 75 height 12
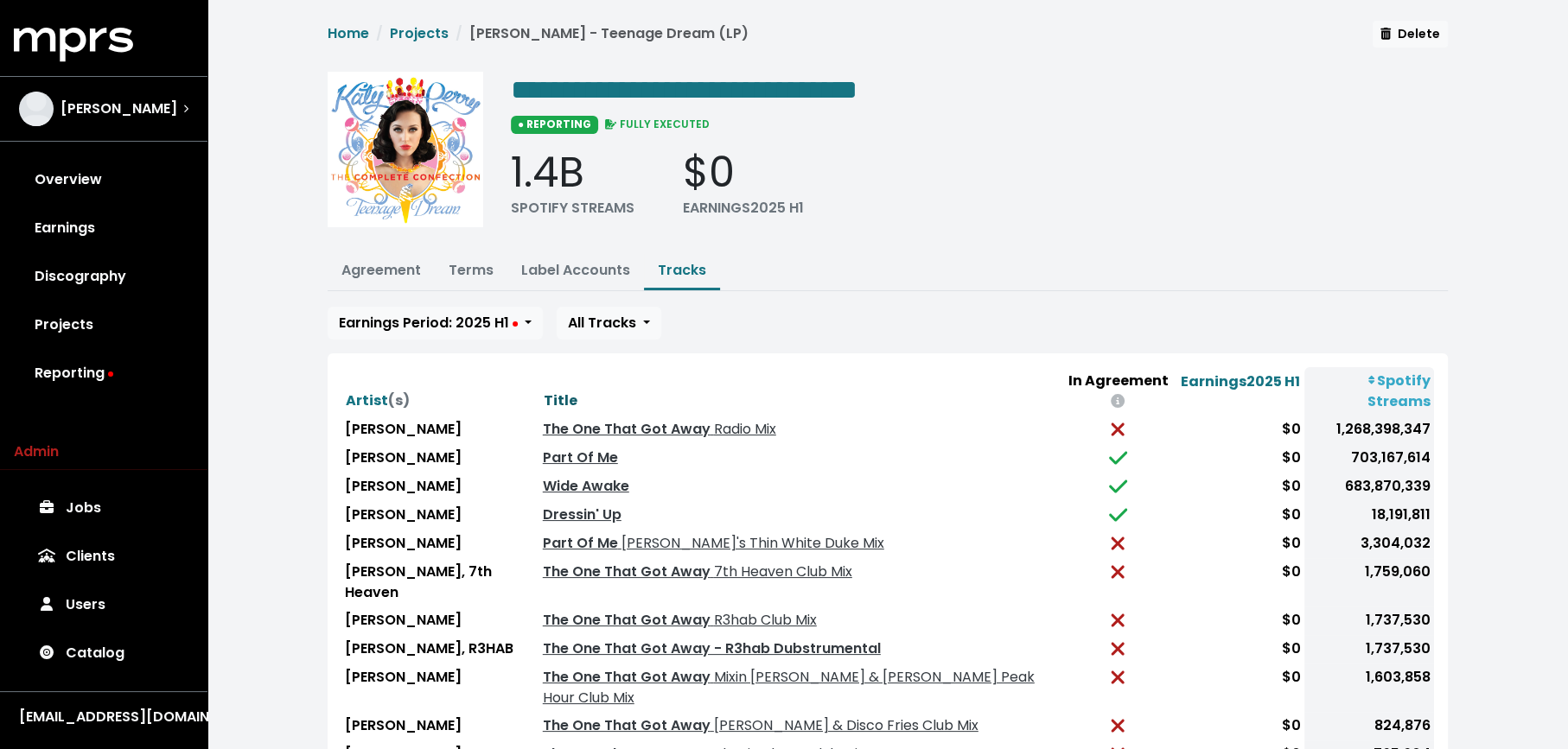
click at [543, 391] on span "Title" at bounding box center [560, 400] width 34 height 19
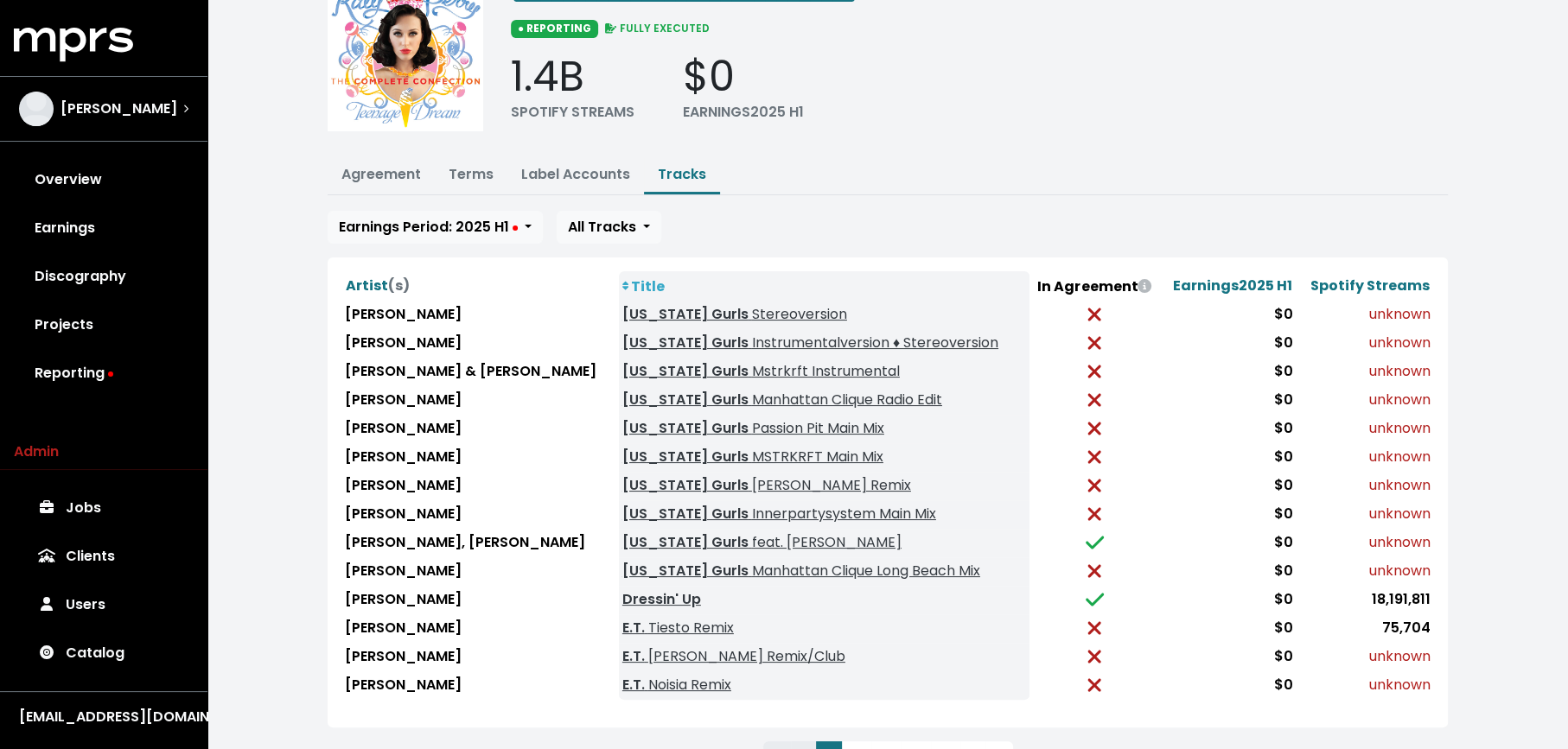
scroll to position [167, 0]
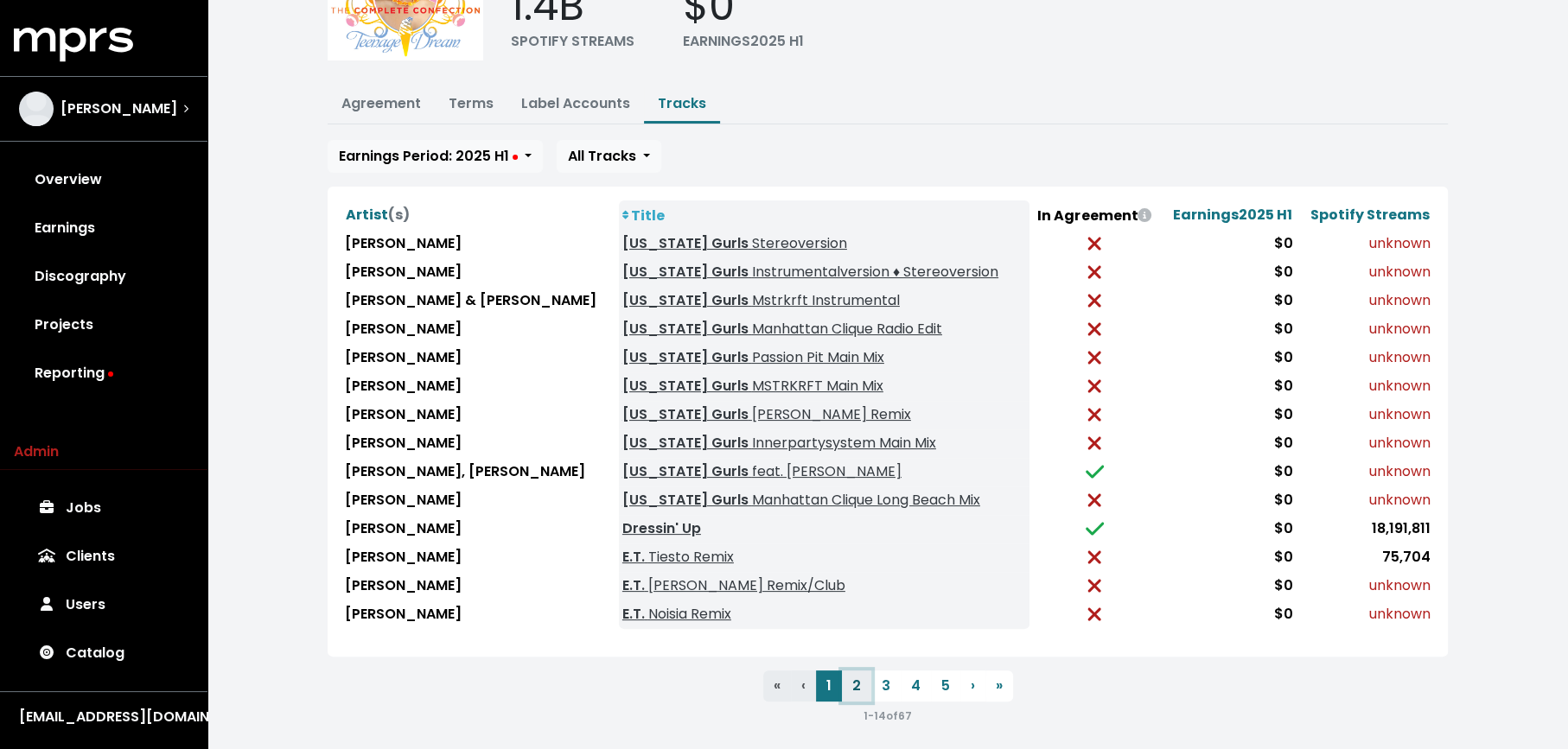
click at [860, 676] on button "2" at bounding box center [856, 687] width 29 height 31
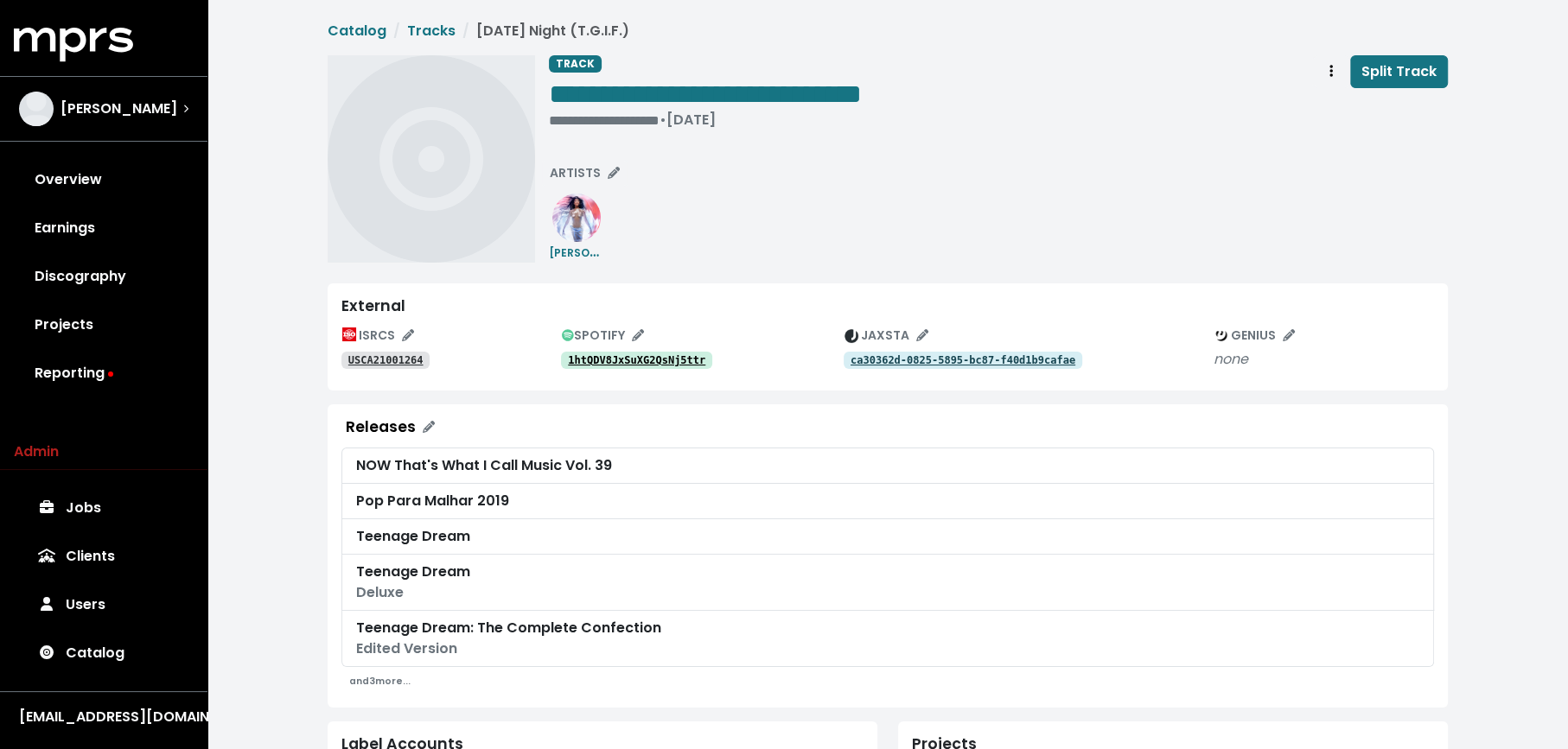
click at [587, 358] on tt "1htQDV8JxSuXG2QsNj5ttr" at bounding box center [636, 360] width 137 height 12
click at [392, 362] on tt "USCA21001264" at bounding box center [386, 360] width 75 height 12
click at [1010, 78] on div "**********" at bounding box center [997, 95] width 899 height 81
click at [1129, 102] on div "**********" at bounding box center [997, 95] width 899 height 81
click at [1317, 73] on button "Track actions" at bounding box center [1330, 72] width 38 height 33
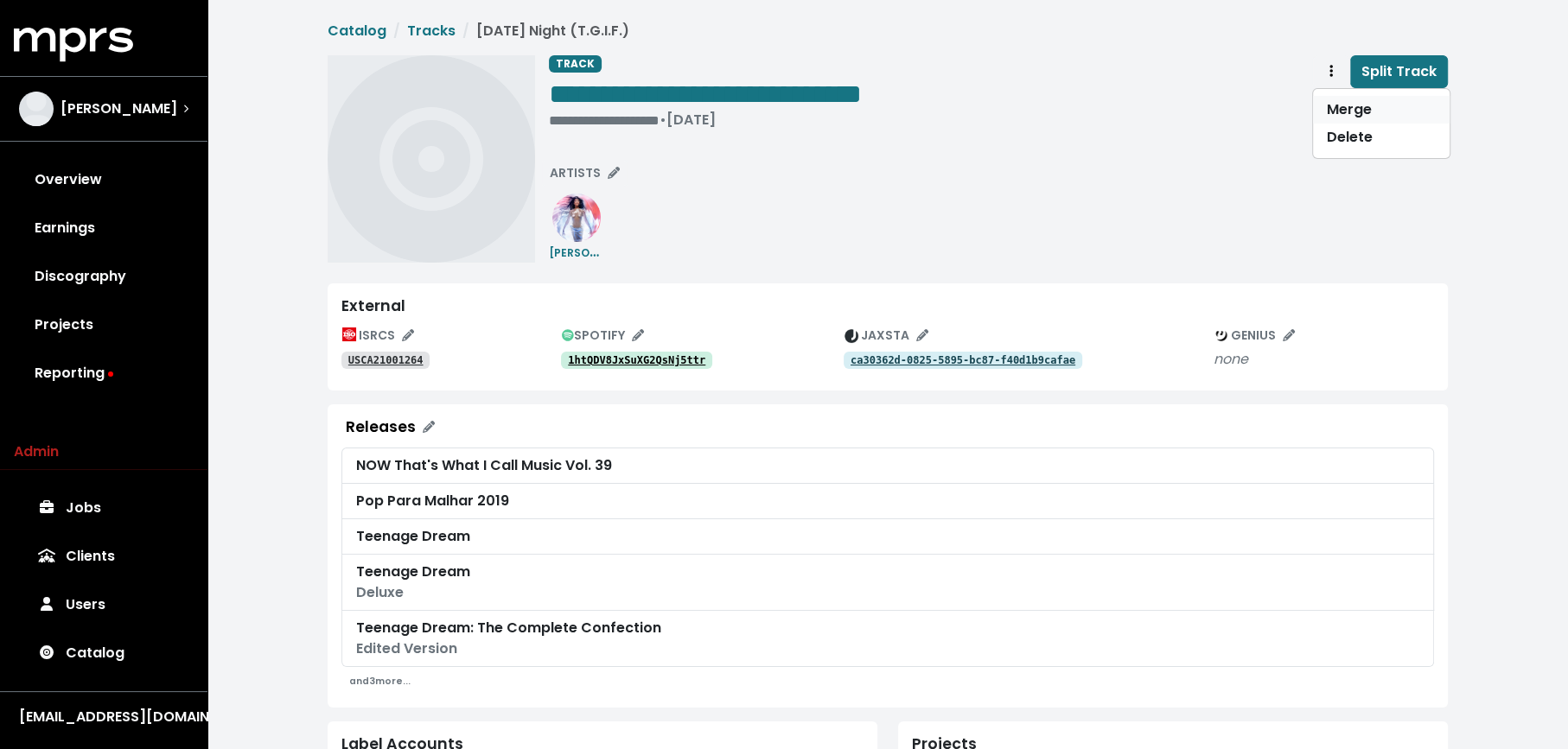
click at [1335, 110] on link "Merge" at bounding box center [1381, 110] width 136 height 27
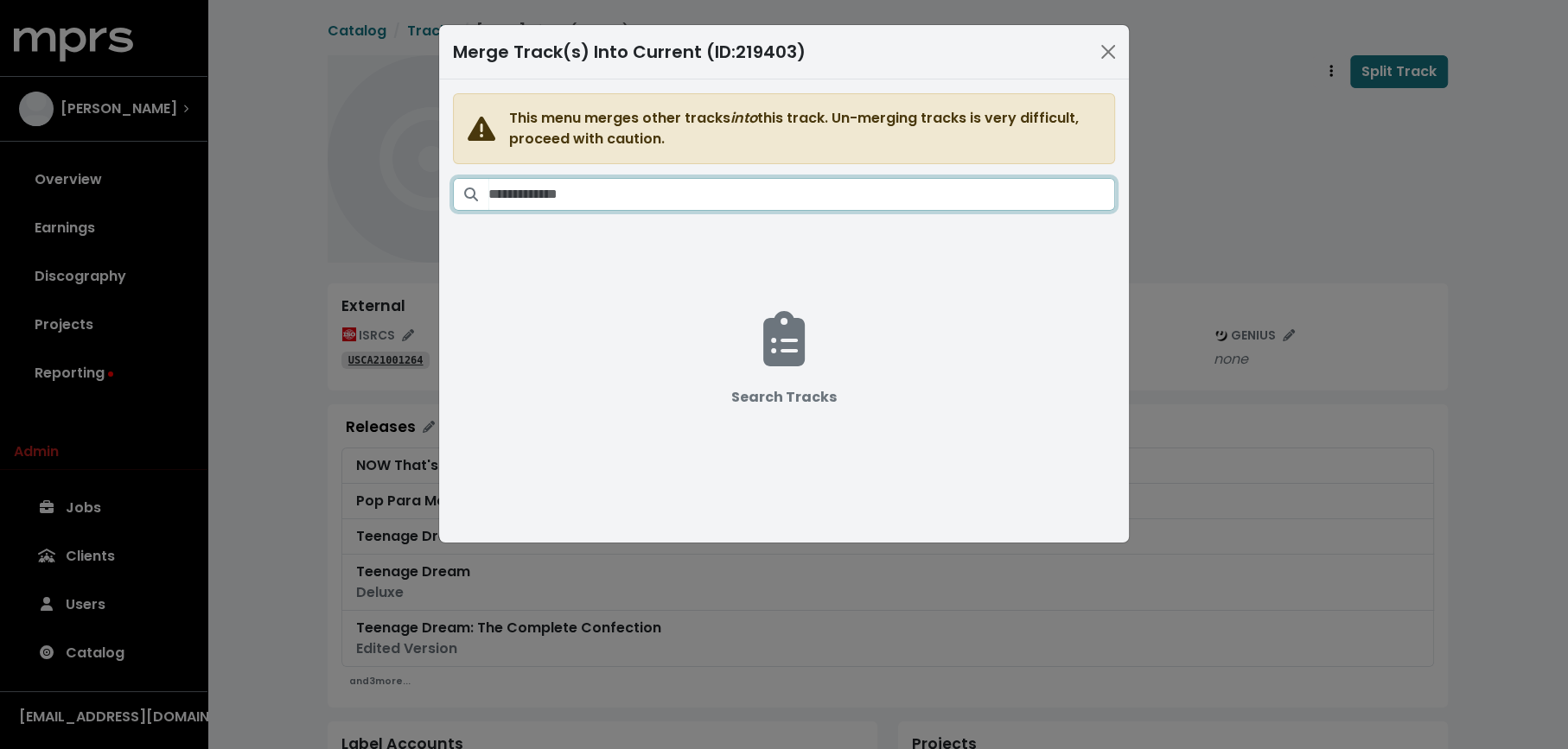
click at [867, 188] on input "Search tracks" at bounding box center [801, 195] width 626 height 33
paste input "**********"
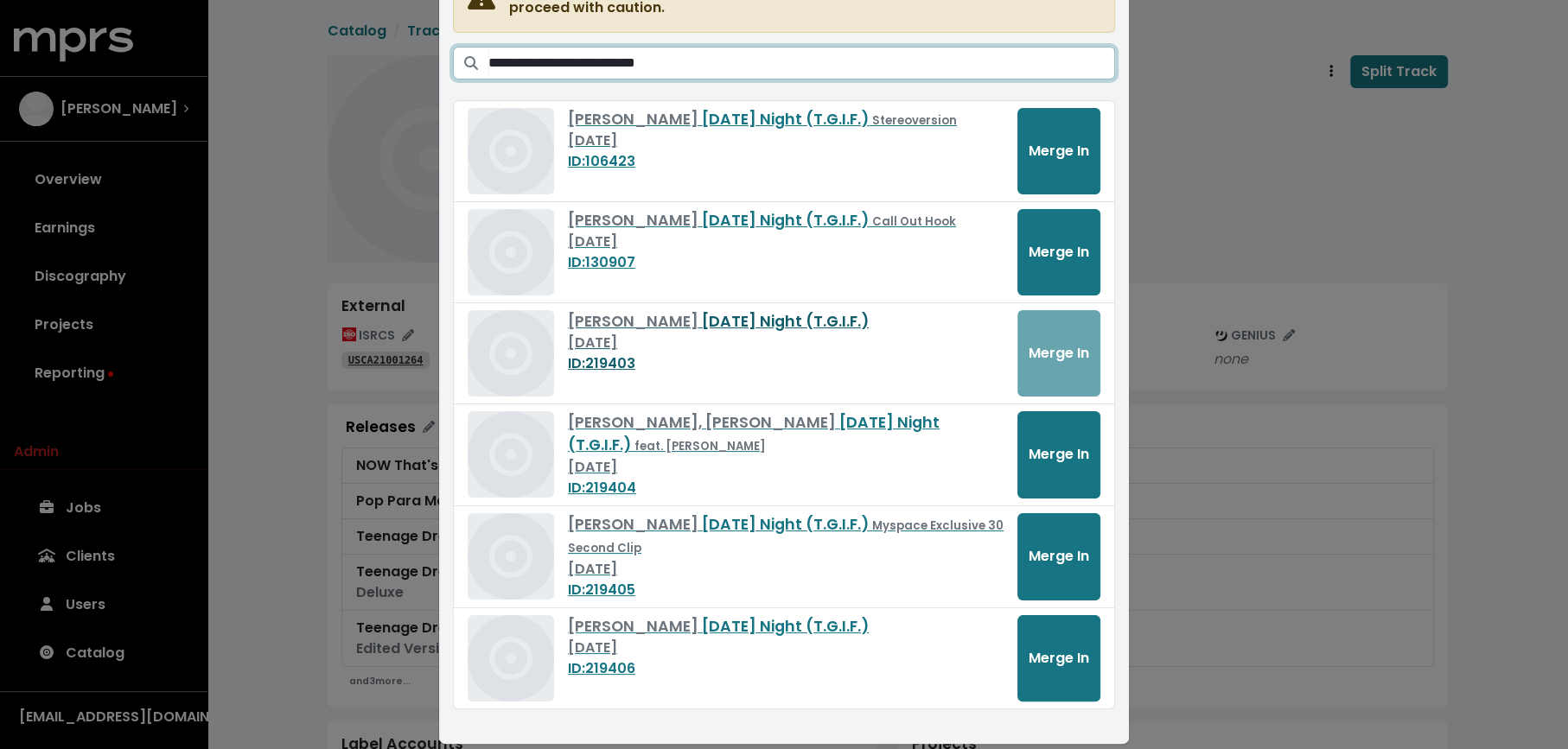
scroll to position [145, 0]
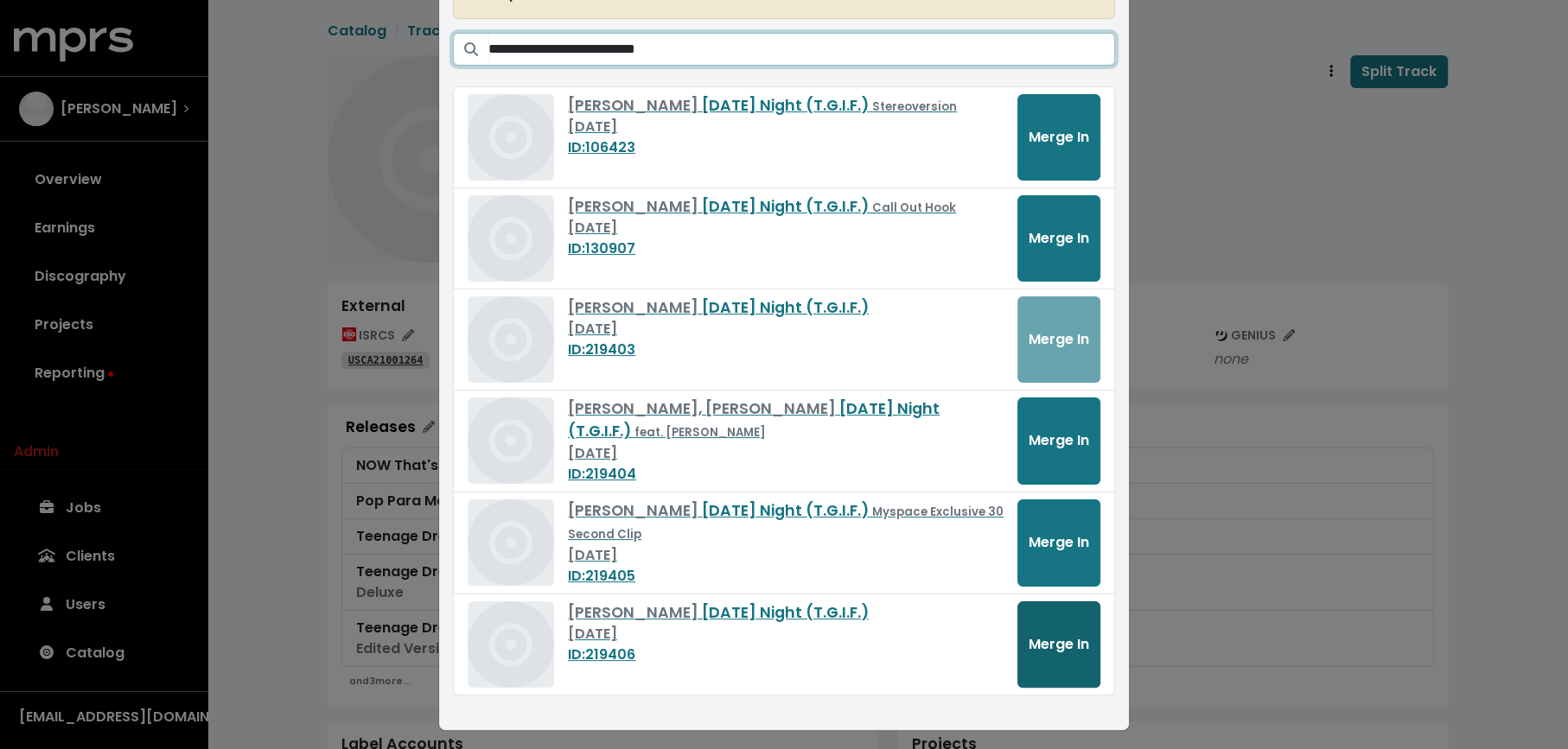
type input "**********"
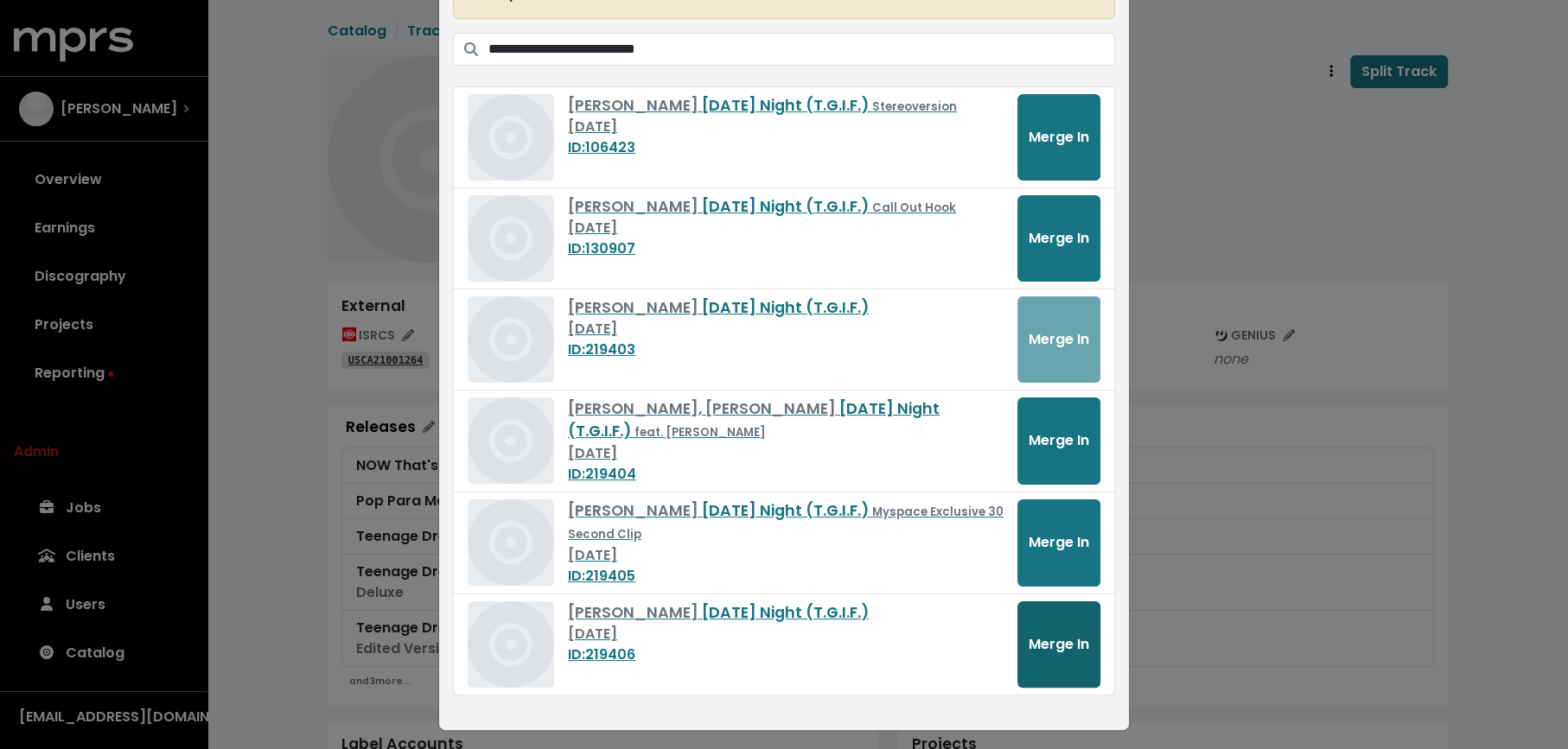
click at [1067, 644] on span "Merge In" at bounding box center [1059, 644] width 60 height 19
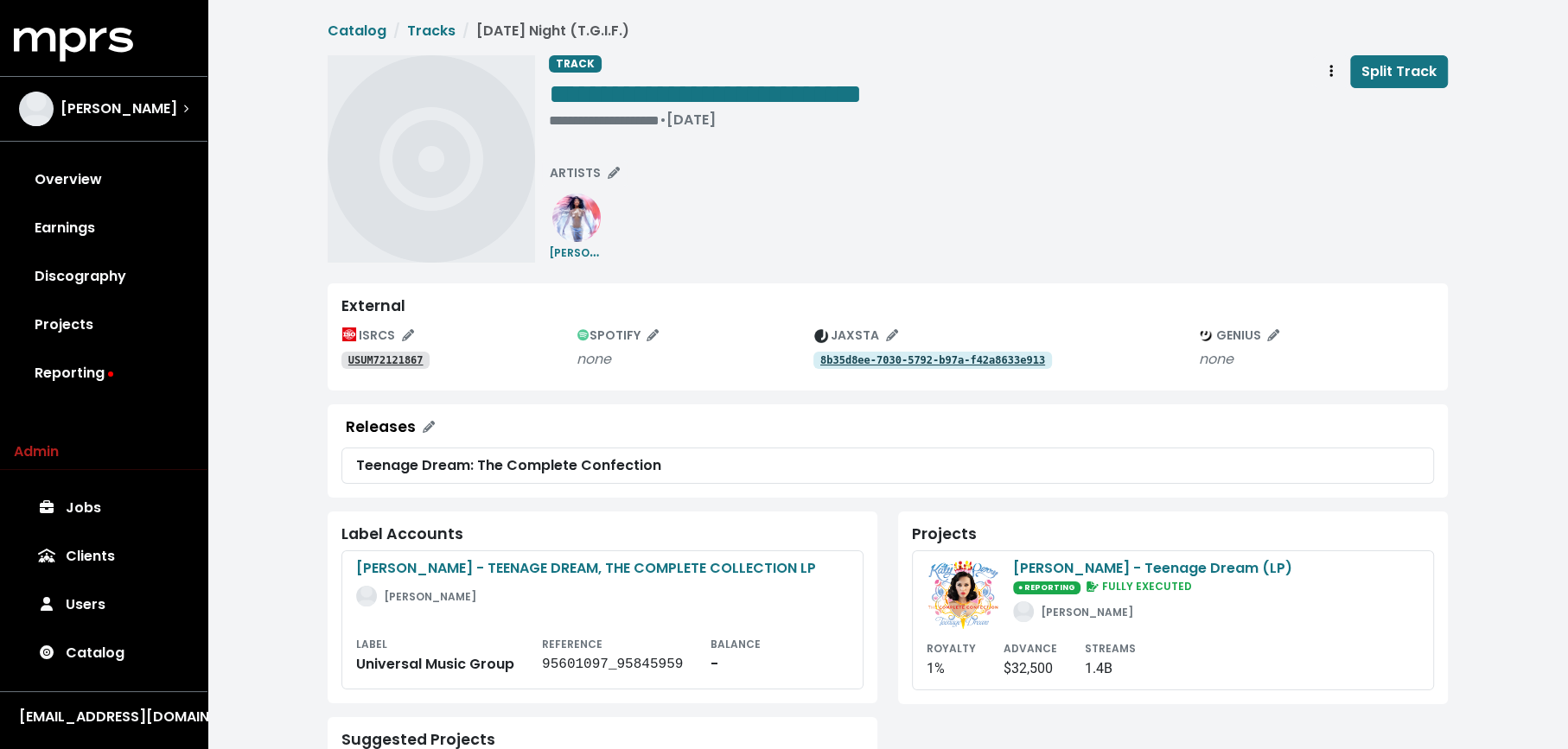
click at [399, 358] on tt "USUM72121867" at bounding box center [386, 360] width 75 height 12
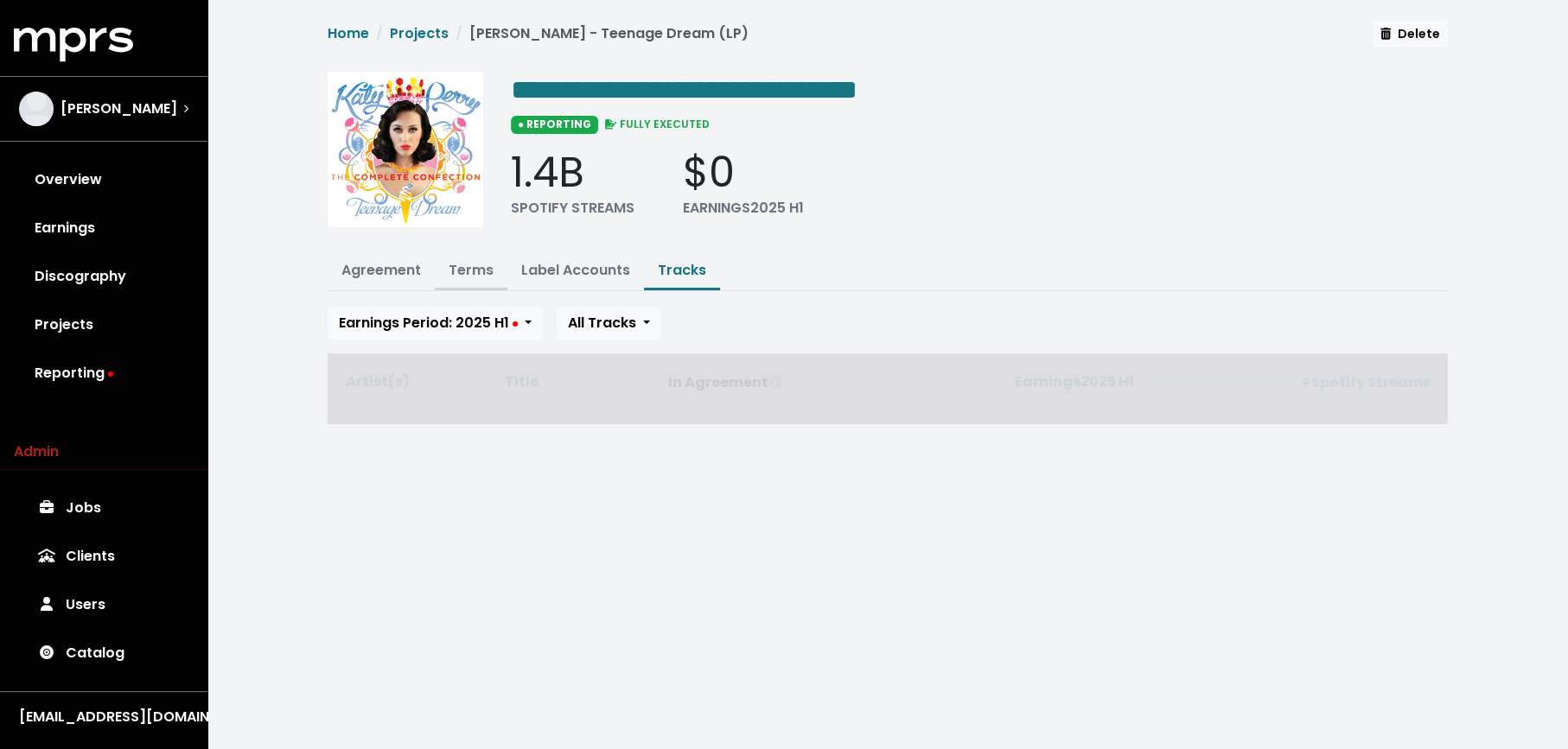
click at [469, 260] on link "Terms" at bounding box center [471, 270] width 45 height 19
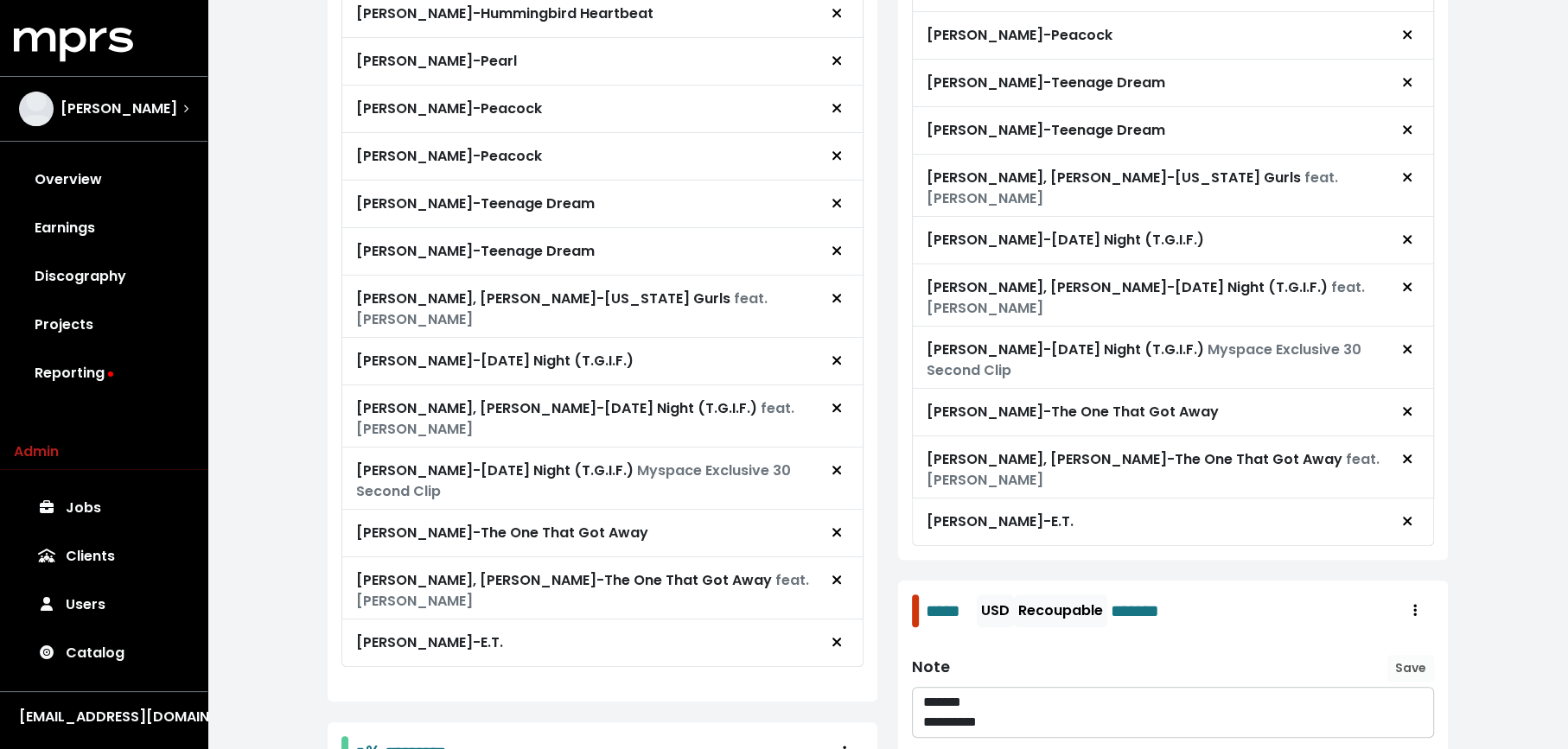
scroll to position [1080, 0]
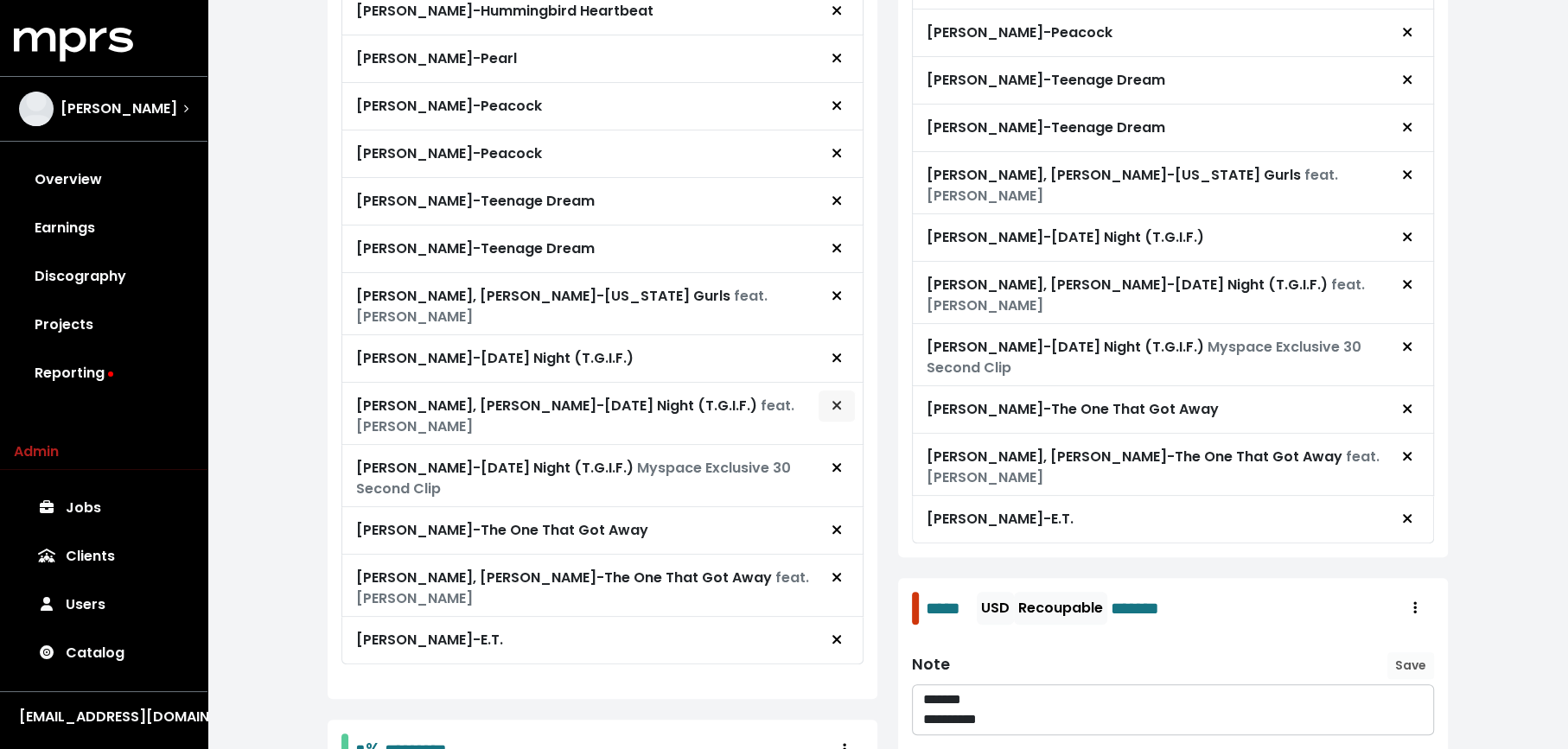
click at [838, 401] on icon "Remove royalty target" at bounding box center [837, 405] width 9 height 9
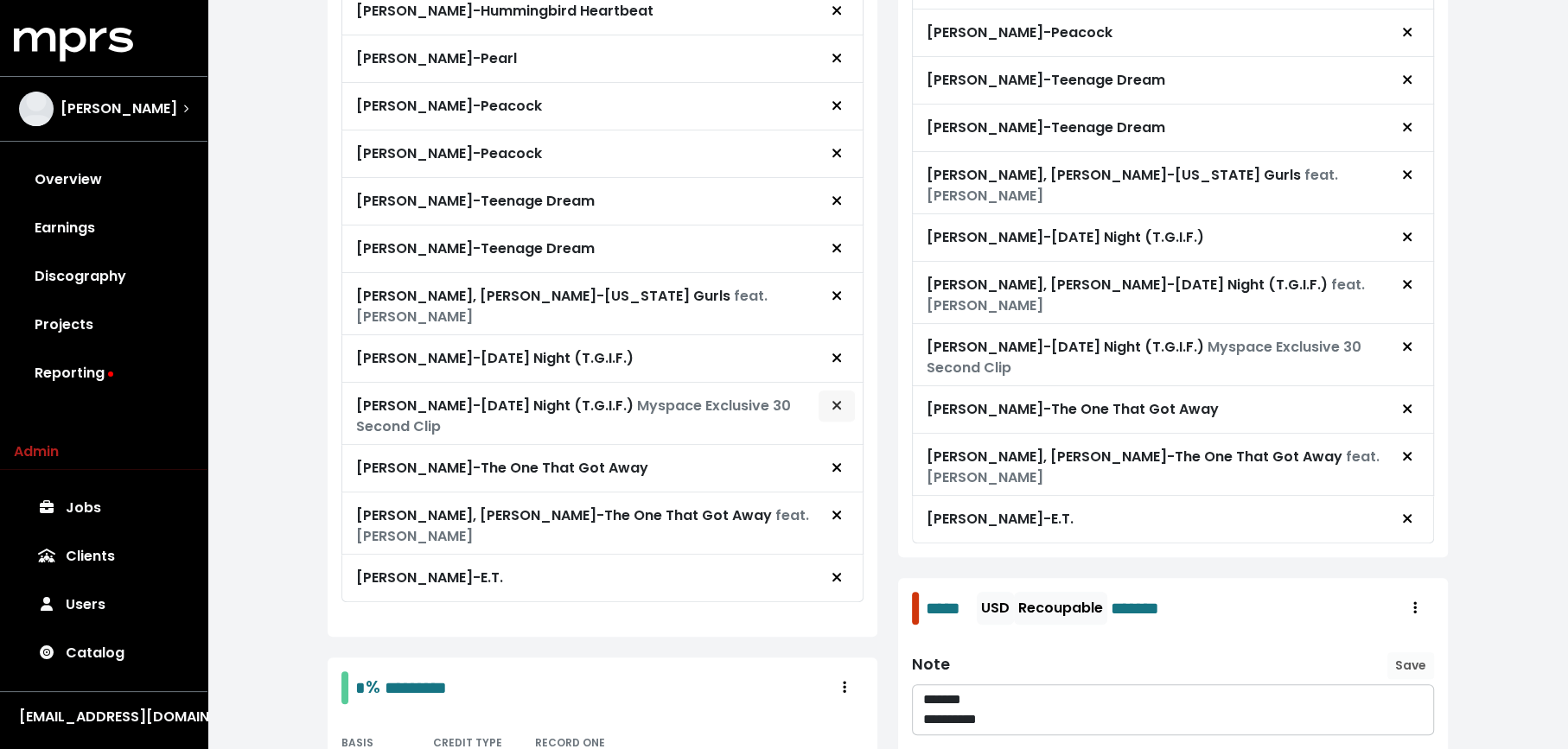
click at [835, 398] on icon "Remove royalty target" at bounding box center [837, 405] width 11 height 14
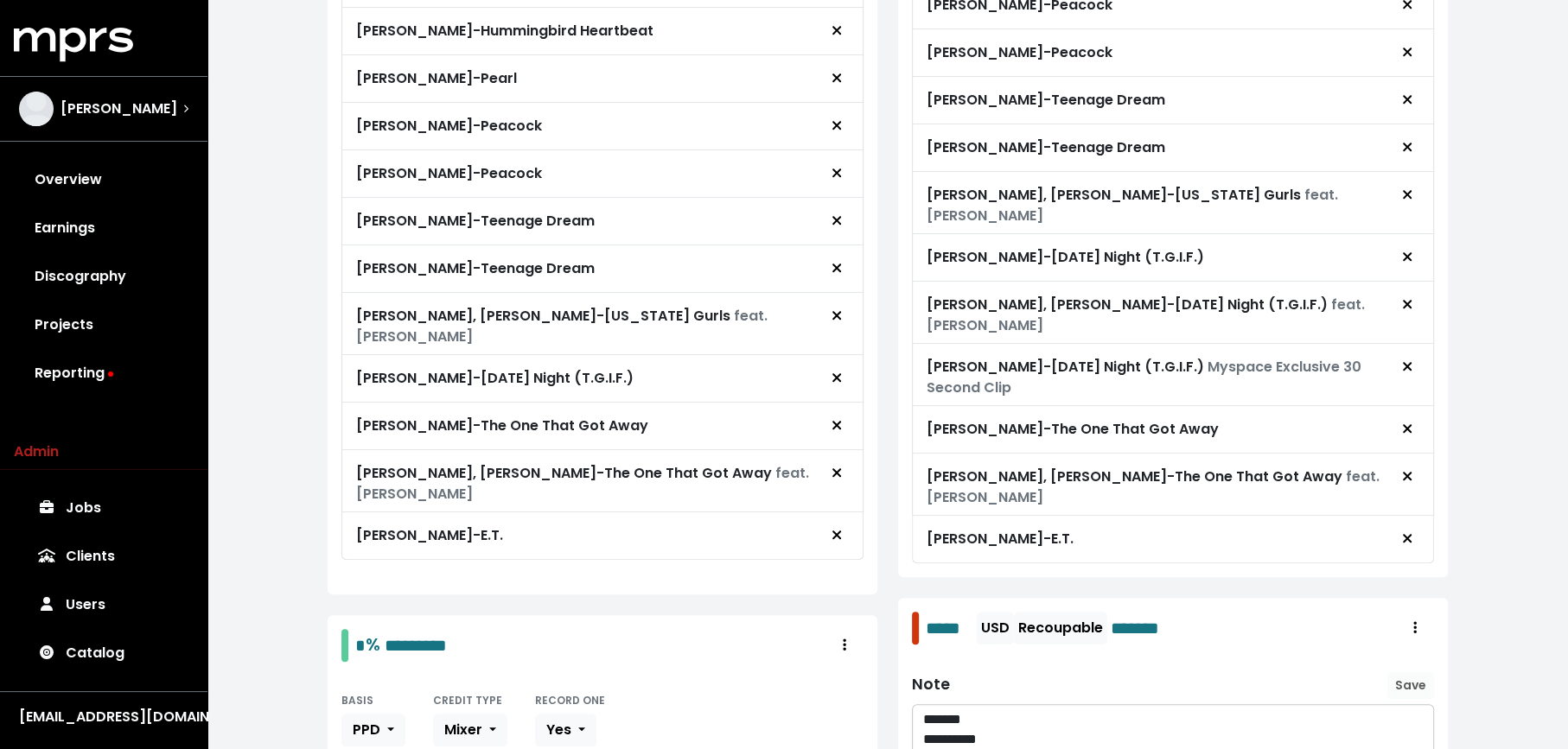
scroll to position [1055, 0]
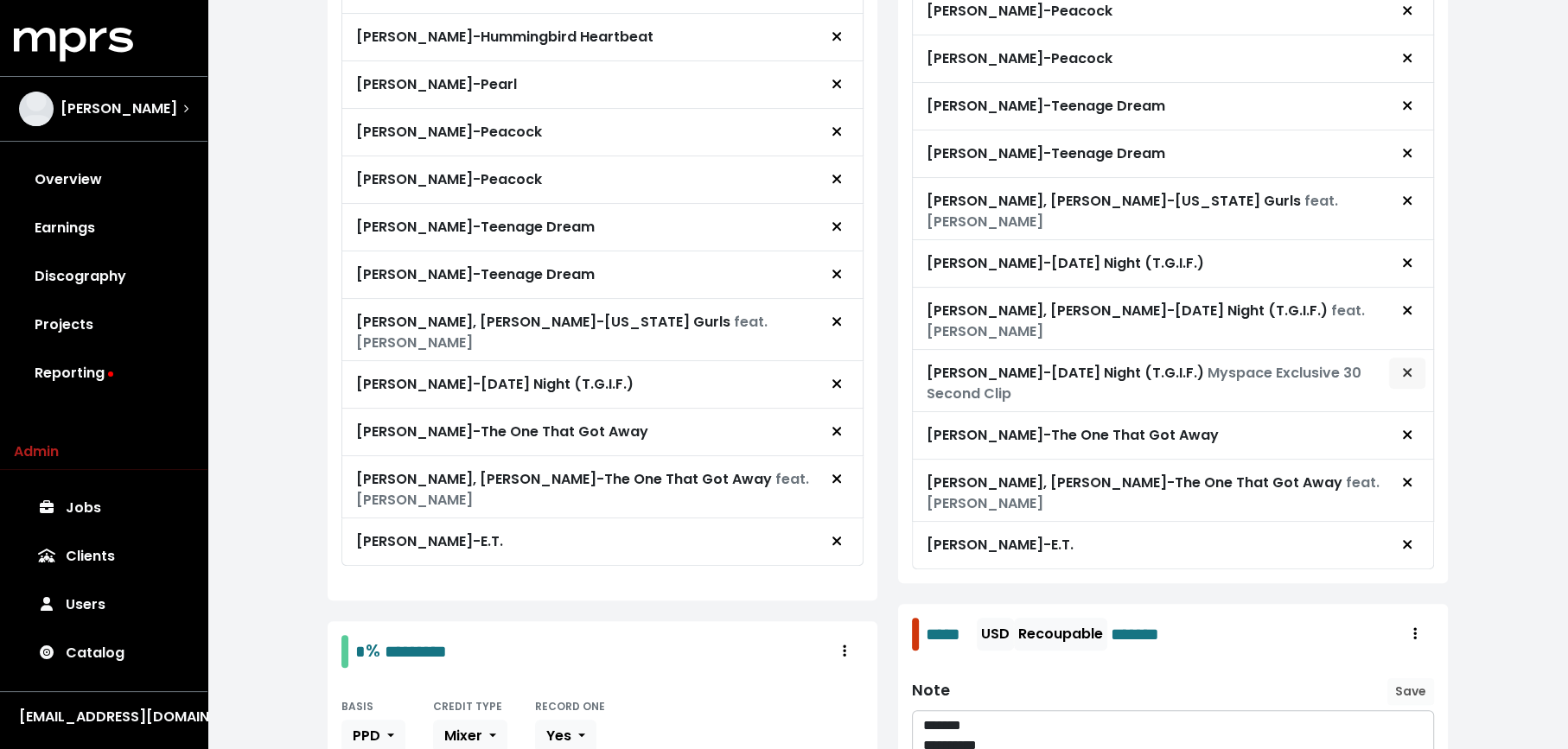
click at [1400, 363] on span "Remove advance target" at bounding box center [1407, 373] width 16 height 20
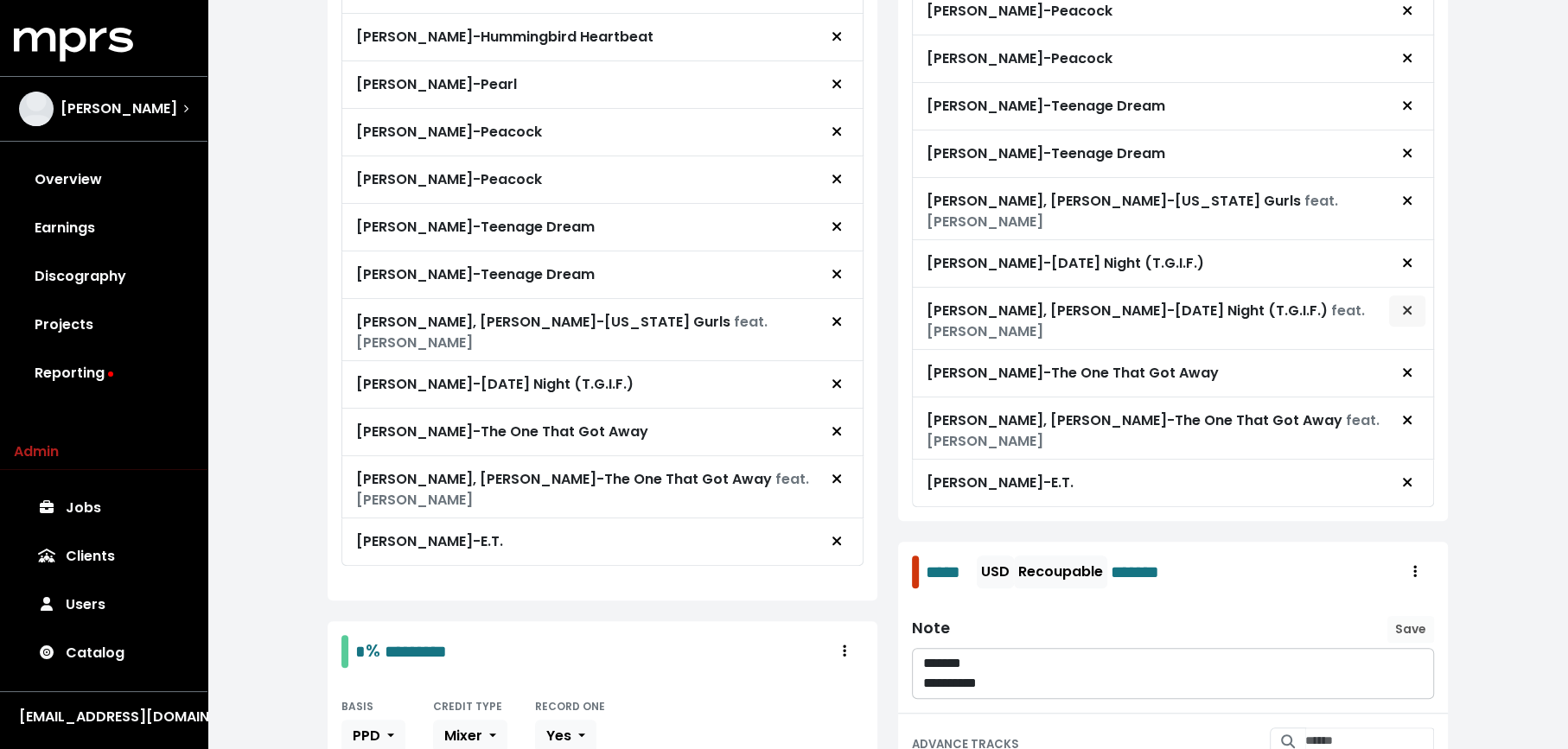
click at [1403, 306] on icon "Remove advance target" at bounding box center [1406, 310] width 9 height 9
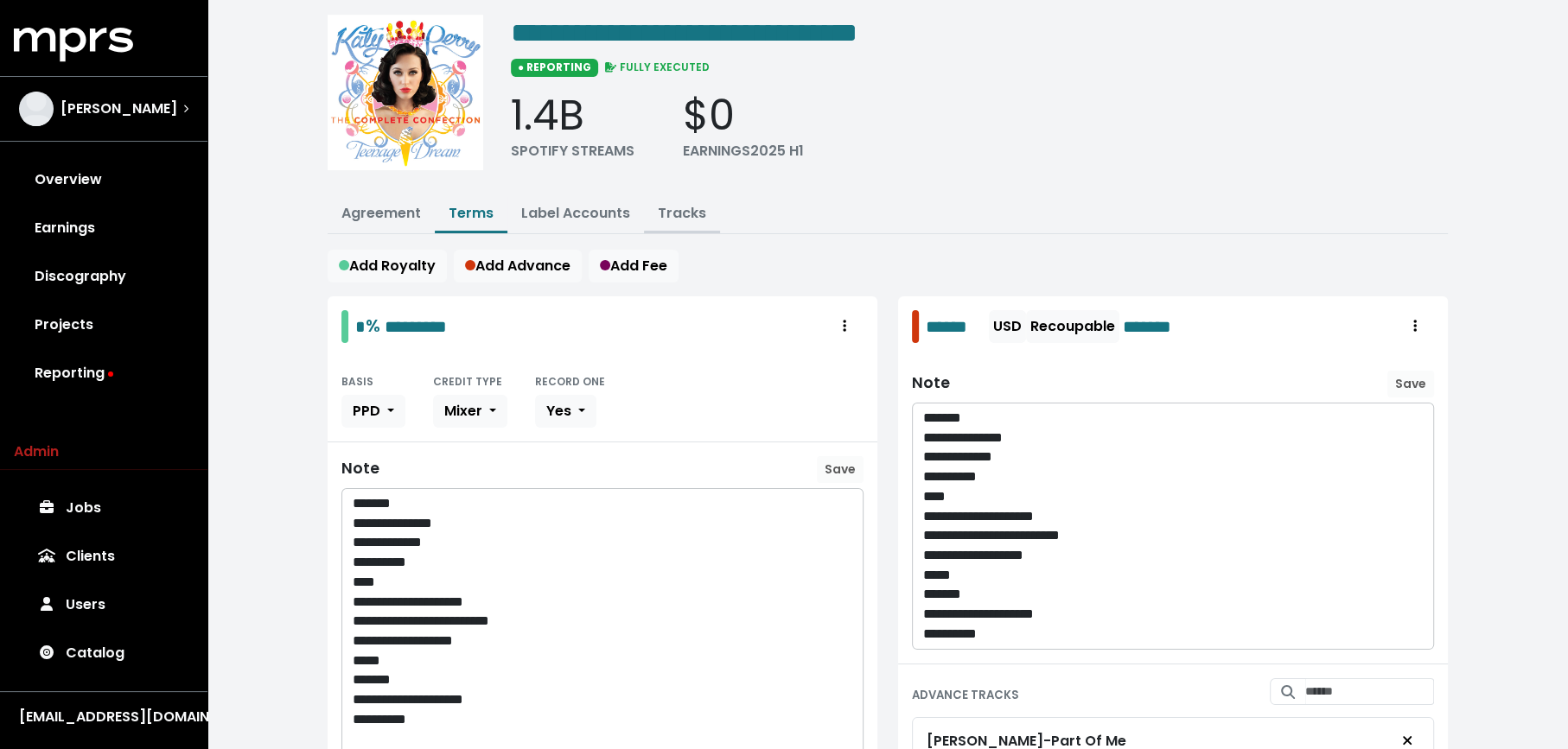
click at [679, 204] on link "Tracks" at bounding box center [682, 213] width 49 height 19
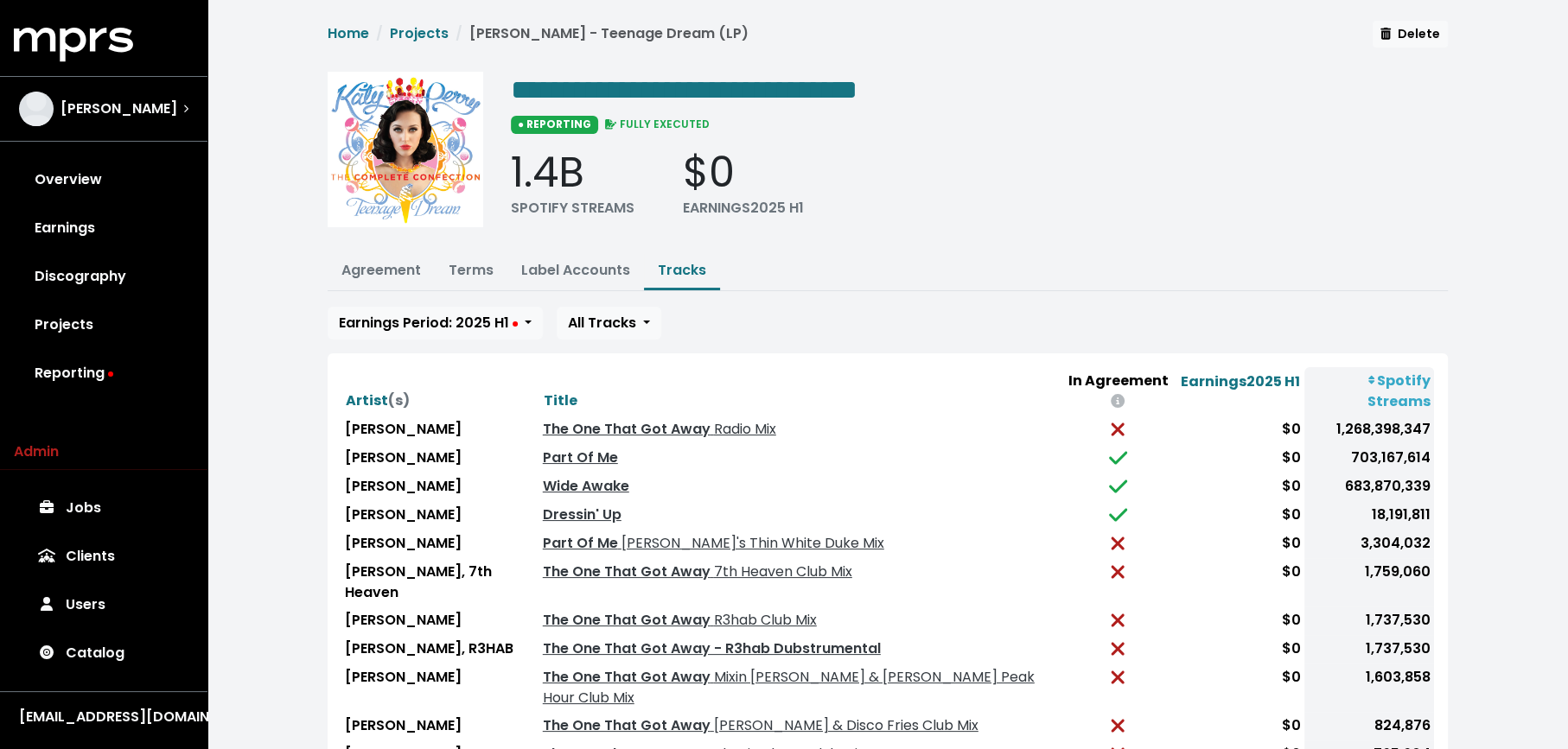
click at [540, 367] on th "Title" at bounding box center [800, 392] width 521 height 49
click at [543, 391] on span "Title" at bounding box center [560, 400] width 34 height 19
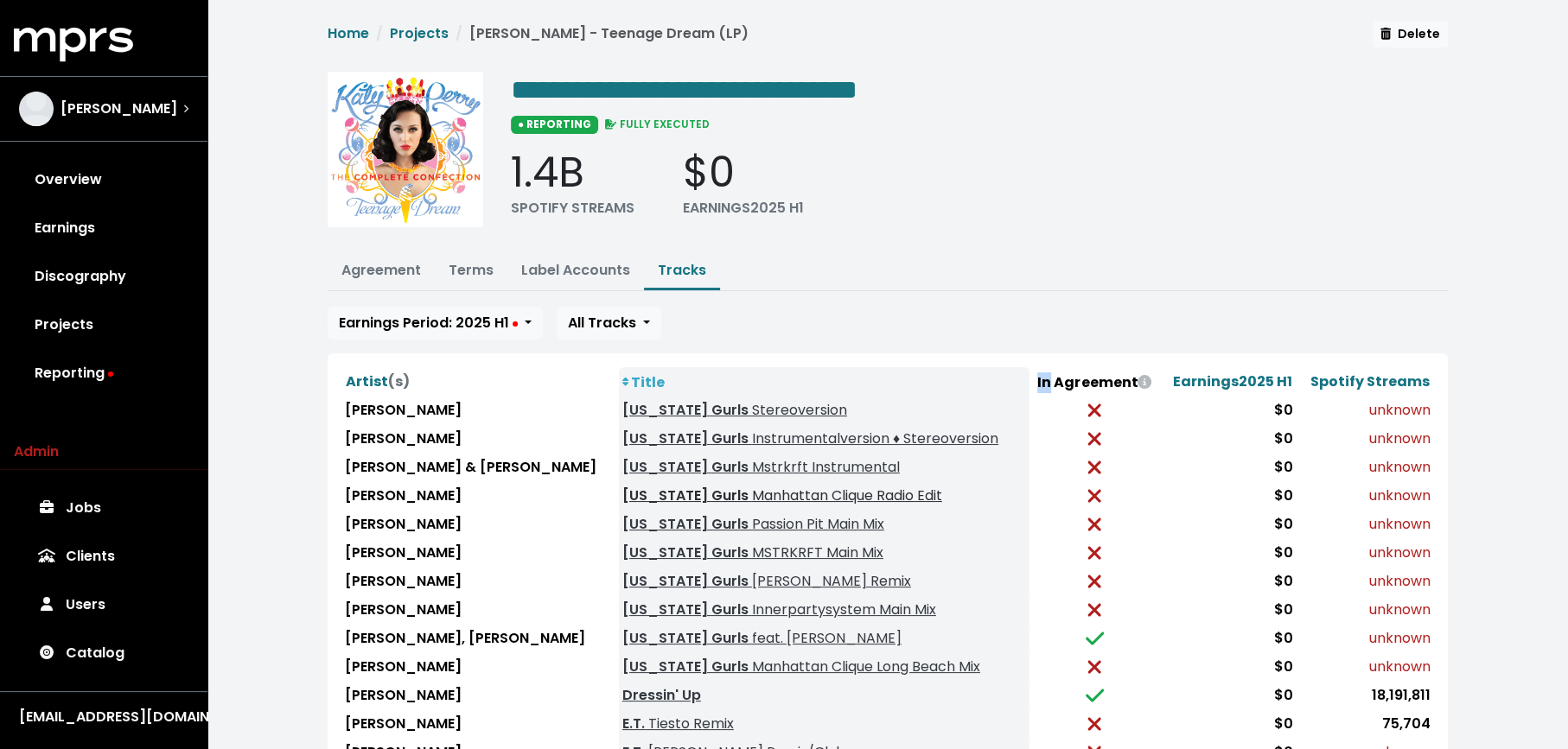
scroll to position [167, 0]
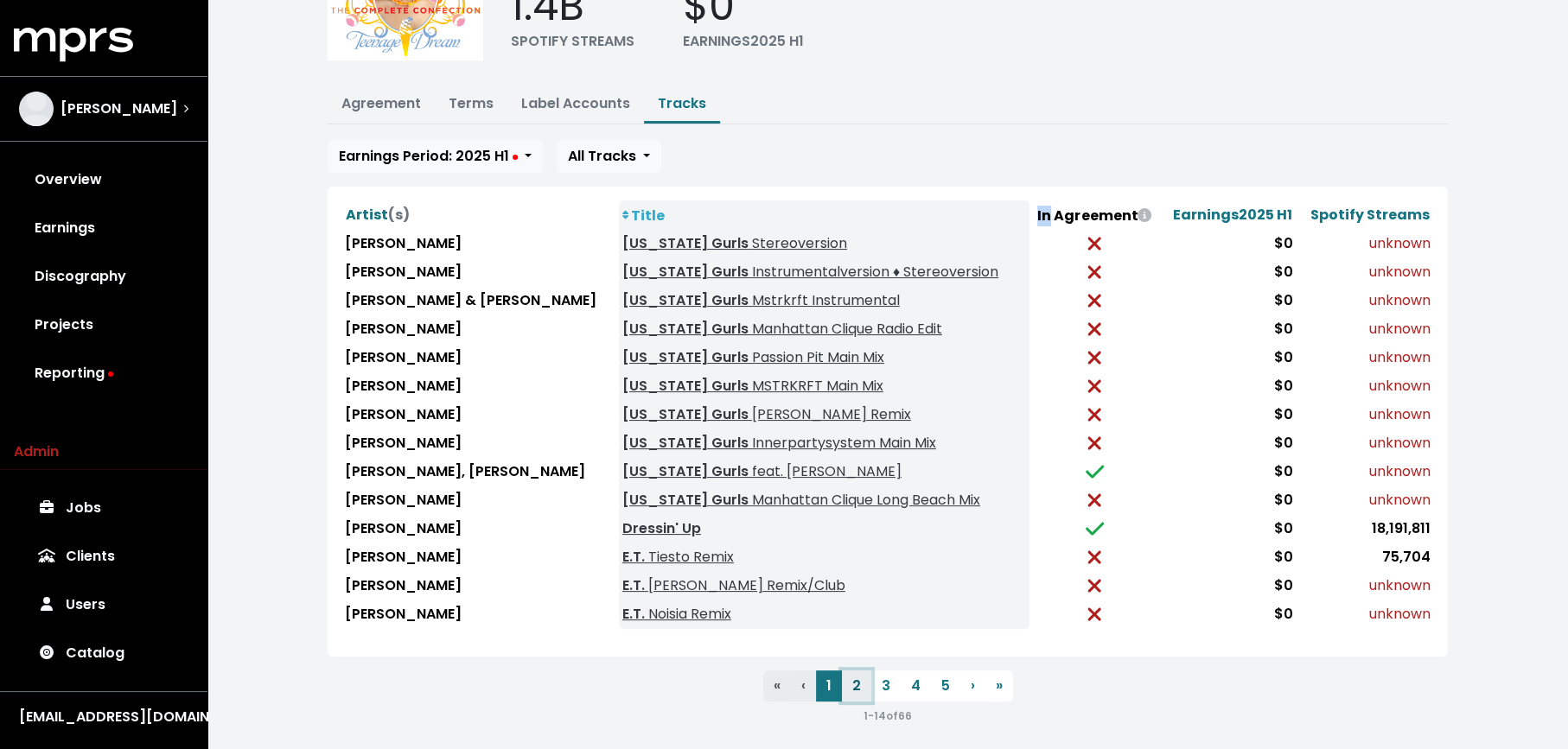
click at [853, 678] on button "2" at bounding box center [856, 687] width 29 height 31
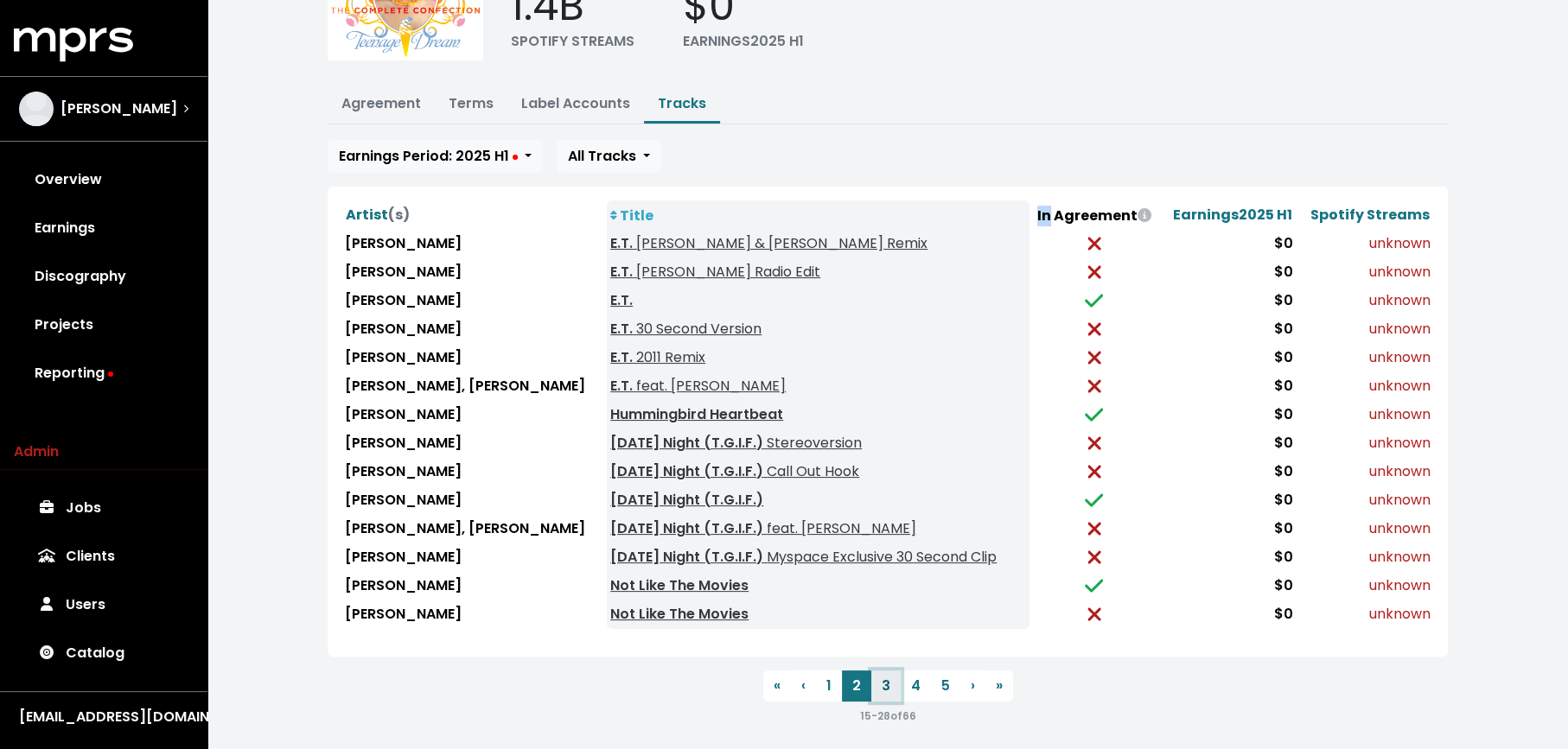
click at [881, 671] on button "3" at bounding box center [885, 687] width 29 height 31
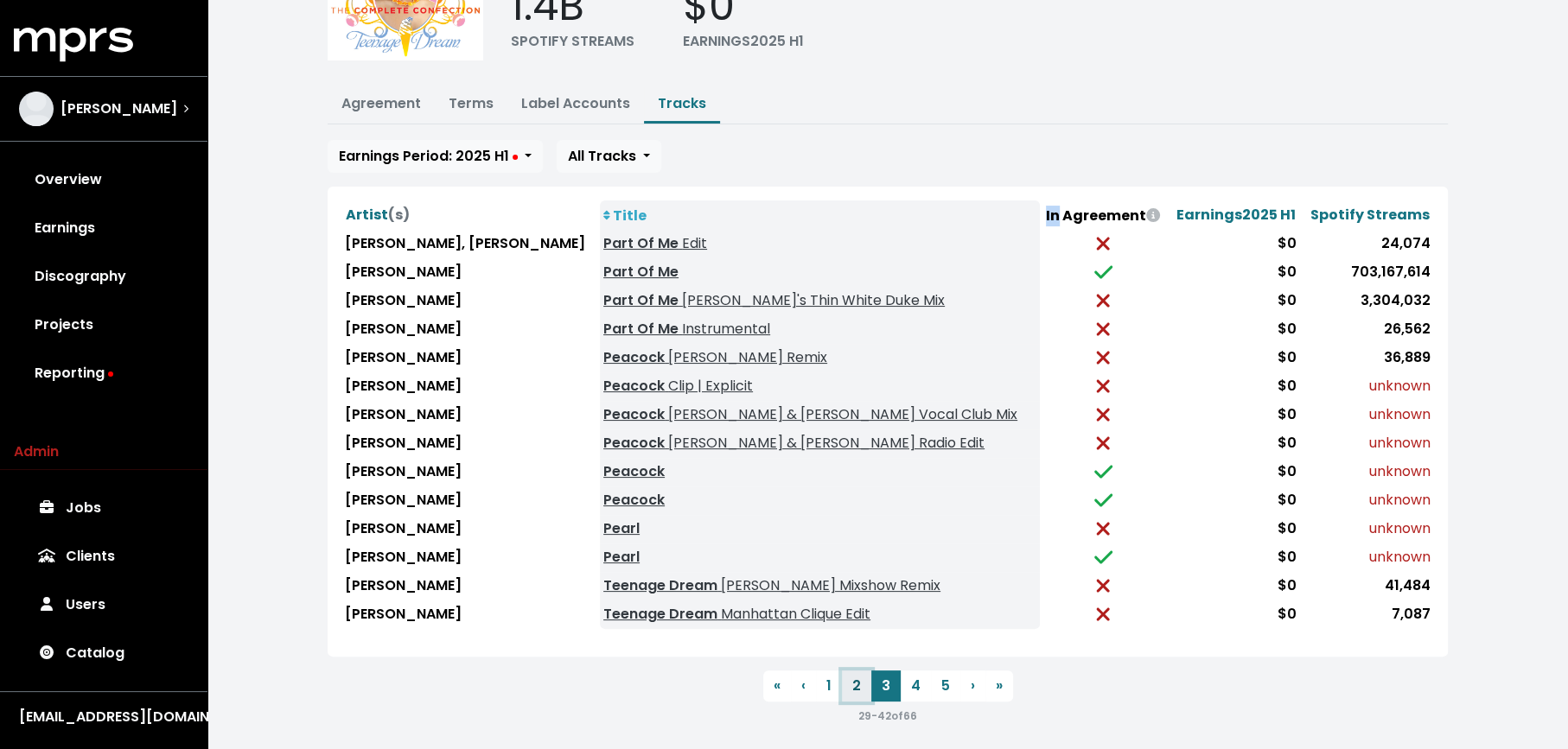
click at [856, 671] on button "2" at bounding box center [856, 687] width 29 height 31
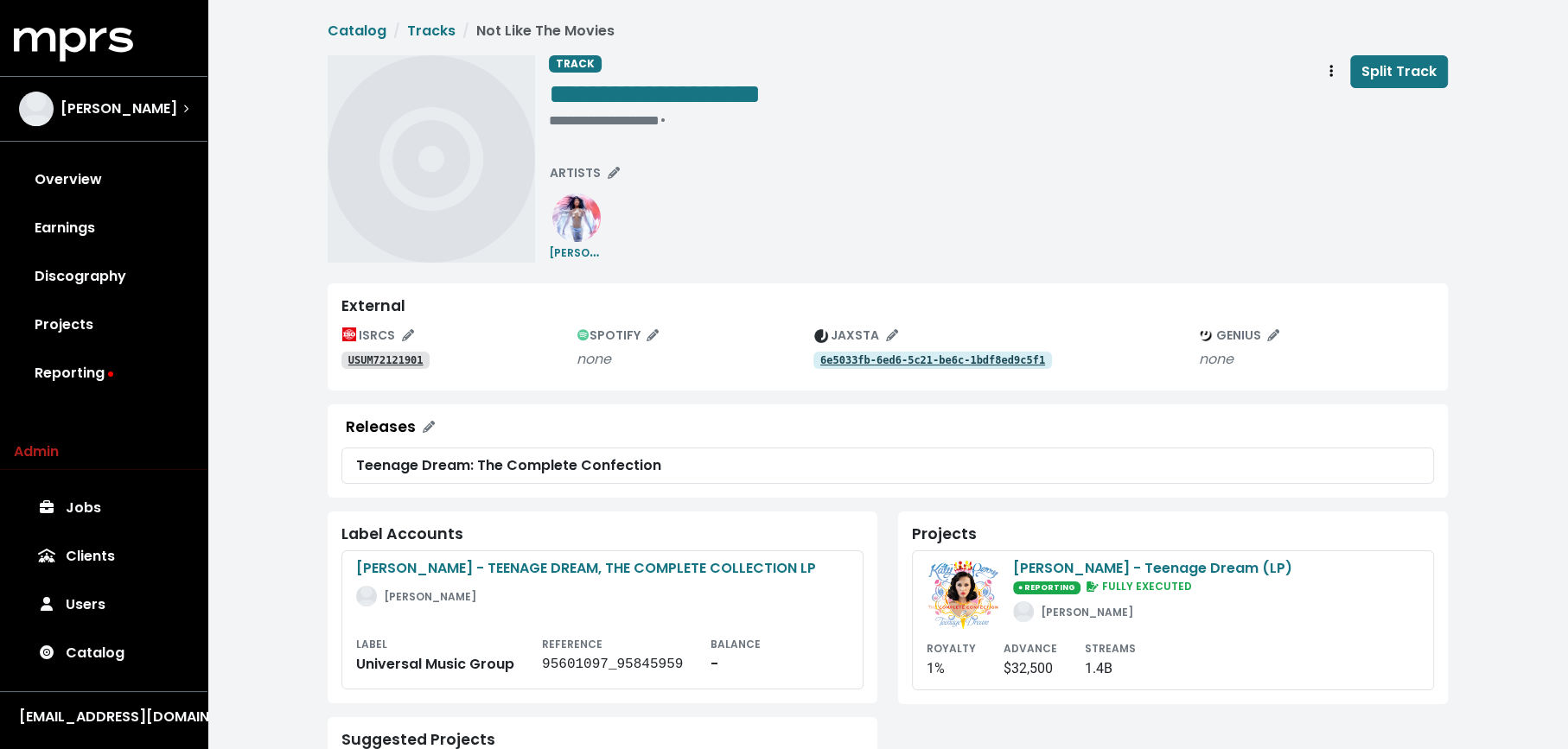
click at [398, 364] on tt "USUM72121901" at bounding box center [386, 360] width 75 height 12
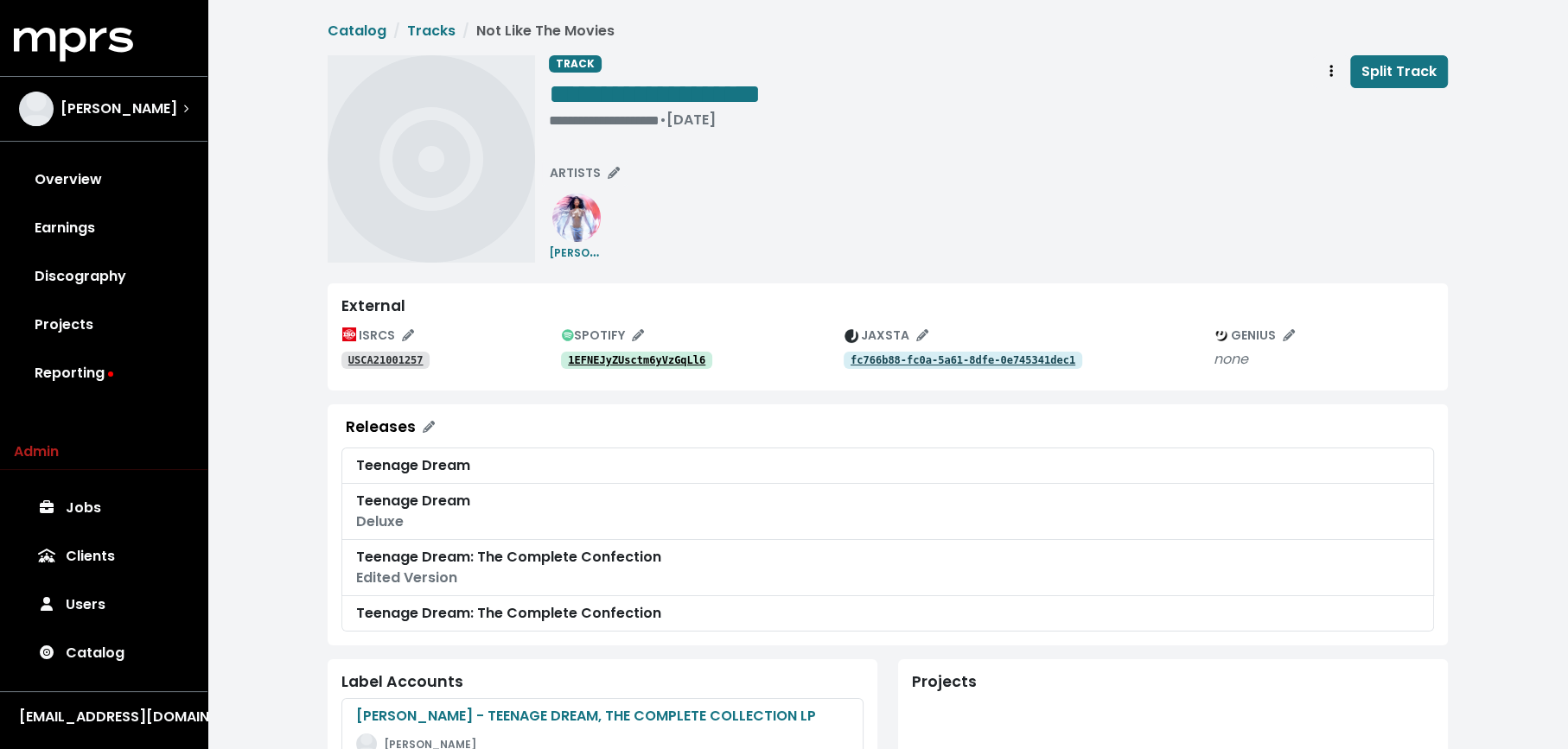
click at [601, 361] on tt "1EFNEJyZUsctm6yVzGqLl6" at bounding box center [636, 360] width 137 height 12
click at [390, 364] on tt "USCA21001257" at bounding box center [386, 360] width 75 height 12
click at [1332, 79] on span "Track actions" at bounding box center [1331, 71] width 4 height 19
click at [1338, 112] on link "Merge" at bounding box center [1381, 110] width 136 height 27
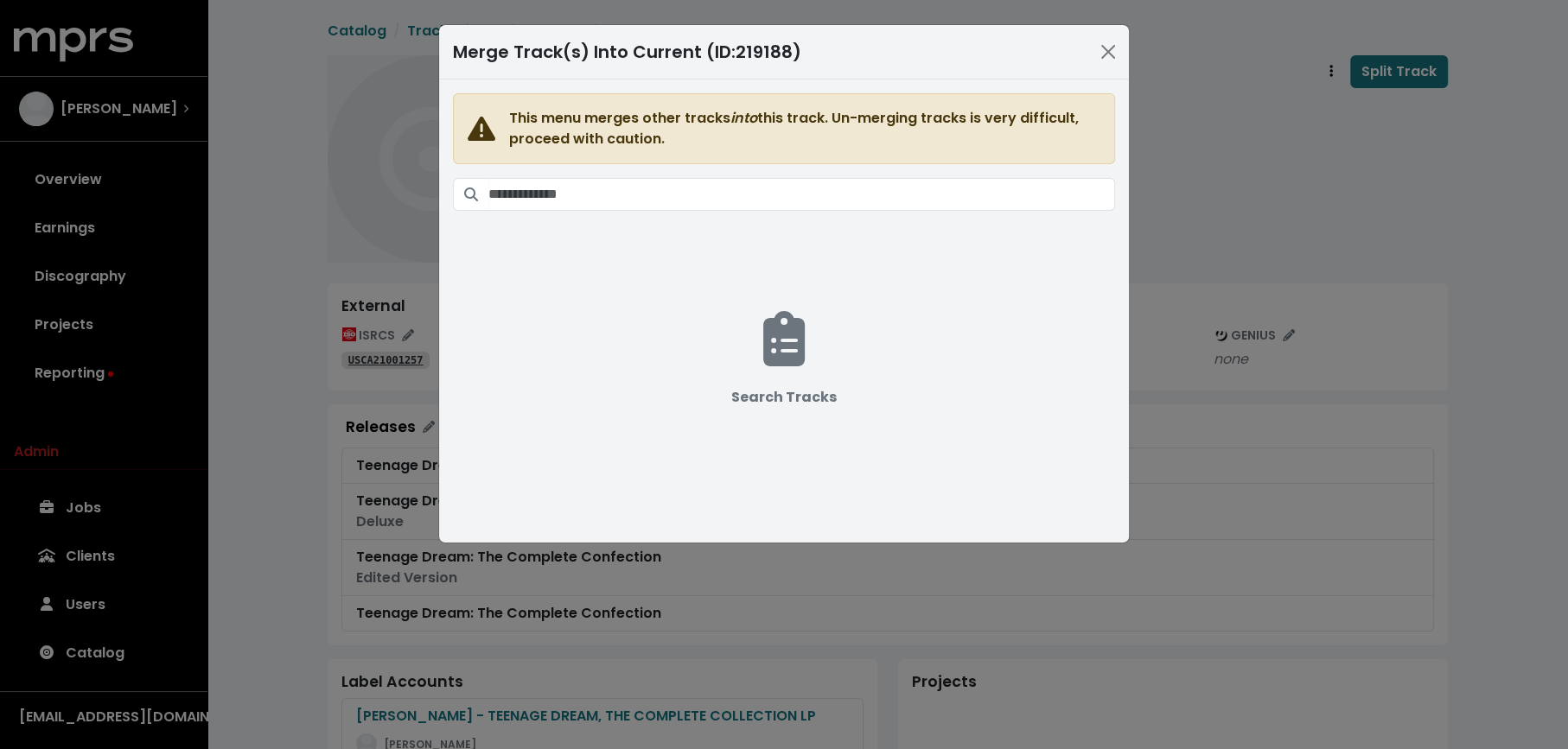
click at [905, 167] on span "This menu merges other tracks into this track. Un-merging tracks is very diffic…" at bounding box center [784, 301] width 662 height 415
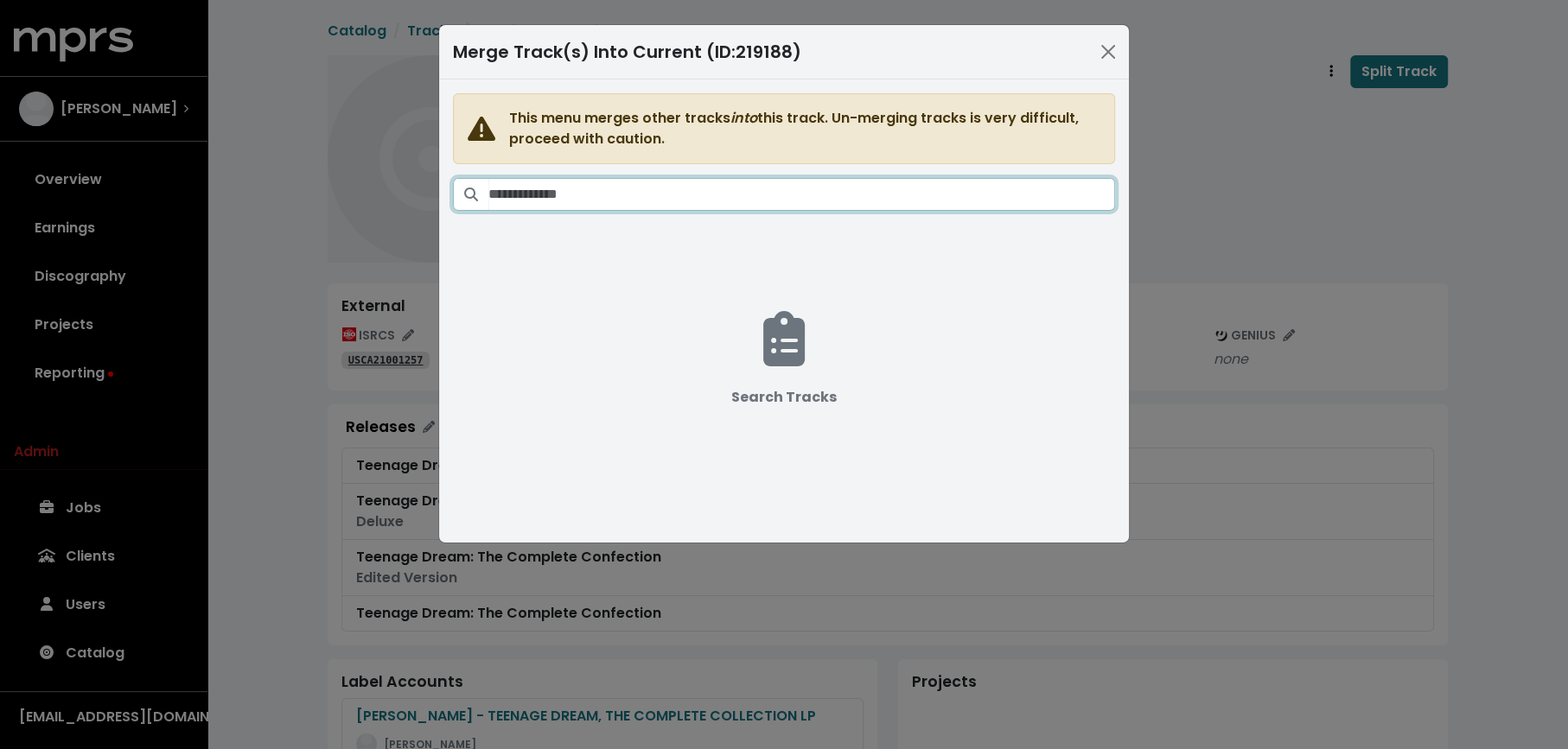
click at [902, 196] on input "Search tracks" at bounding box center [801, 195] width 626 height 33
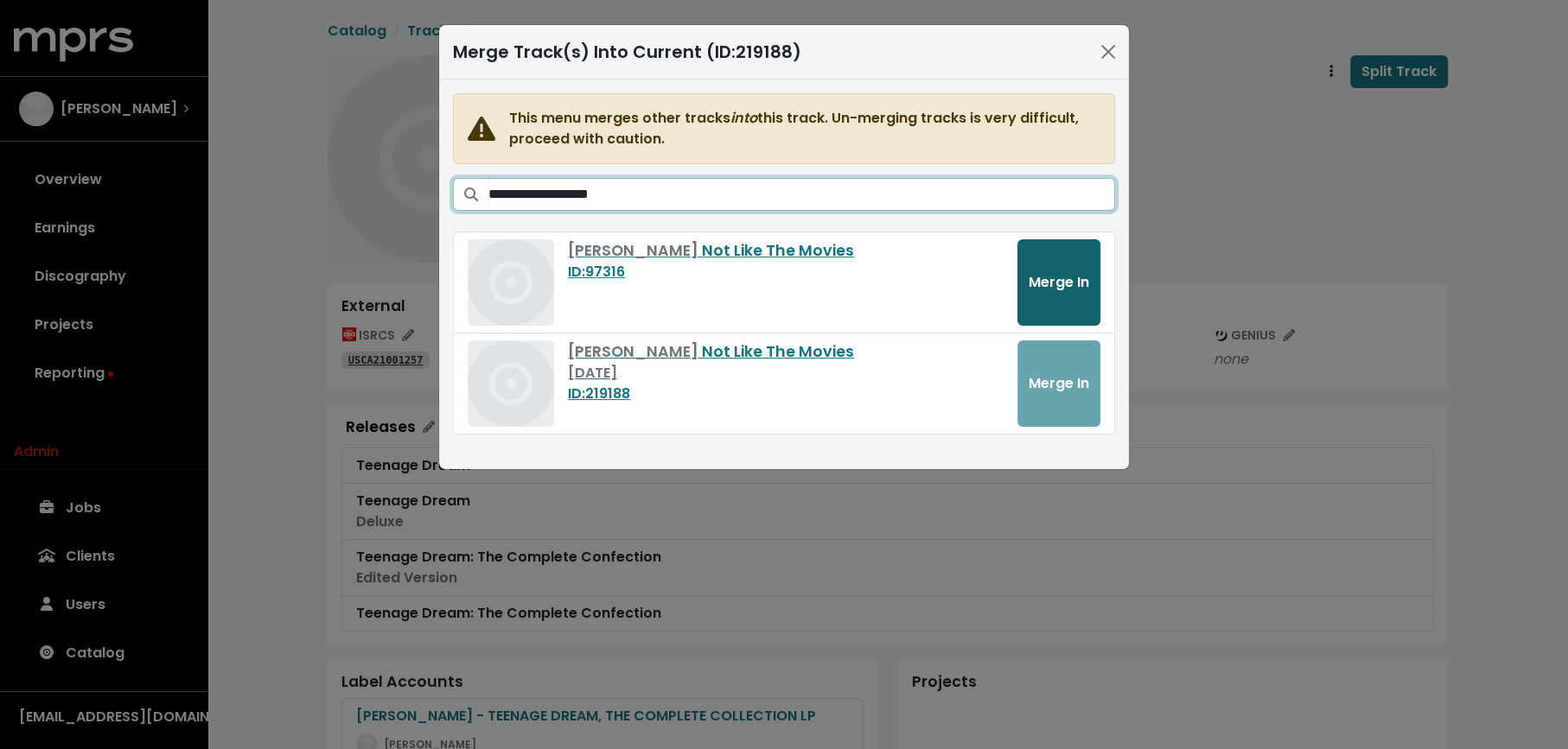
type input "**********"
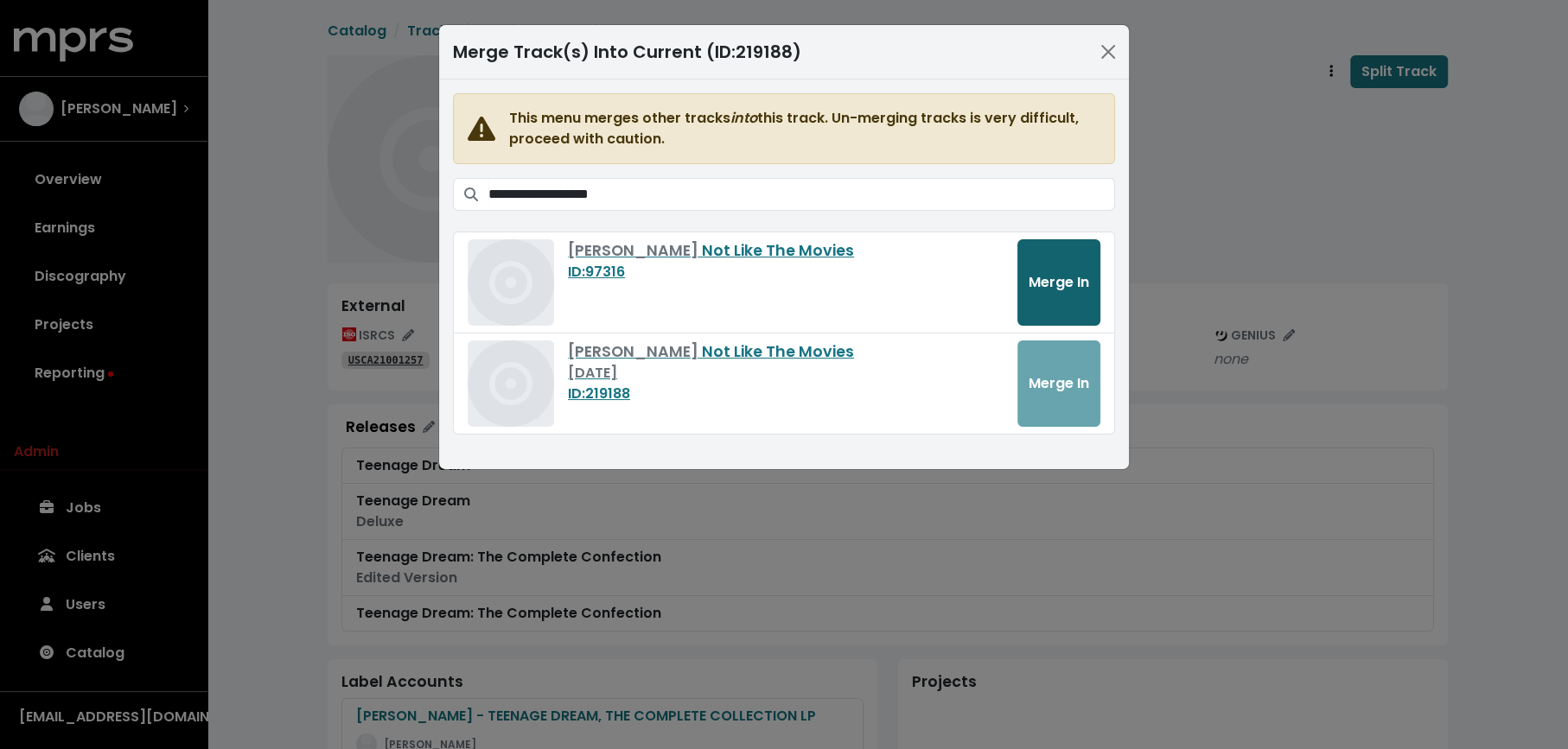
click at [1048, 290] on button "Merge In" at bounding box center [1058, 282] width 83 height 87
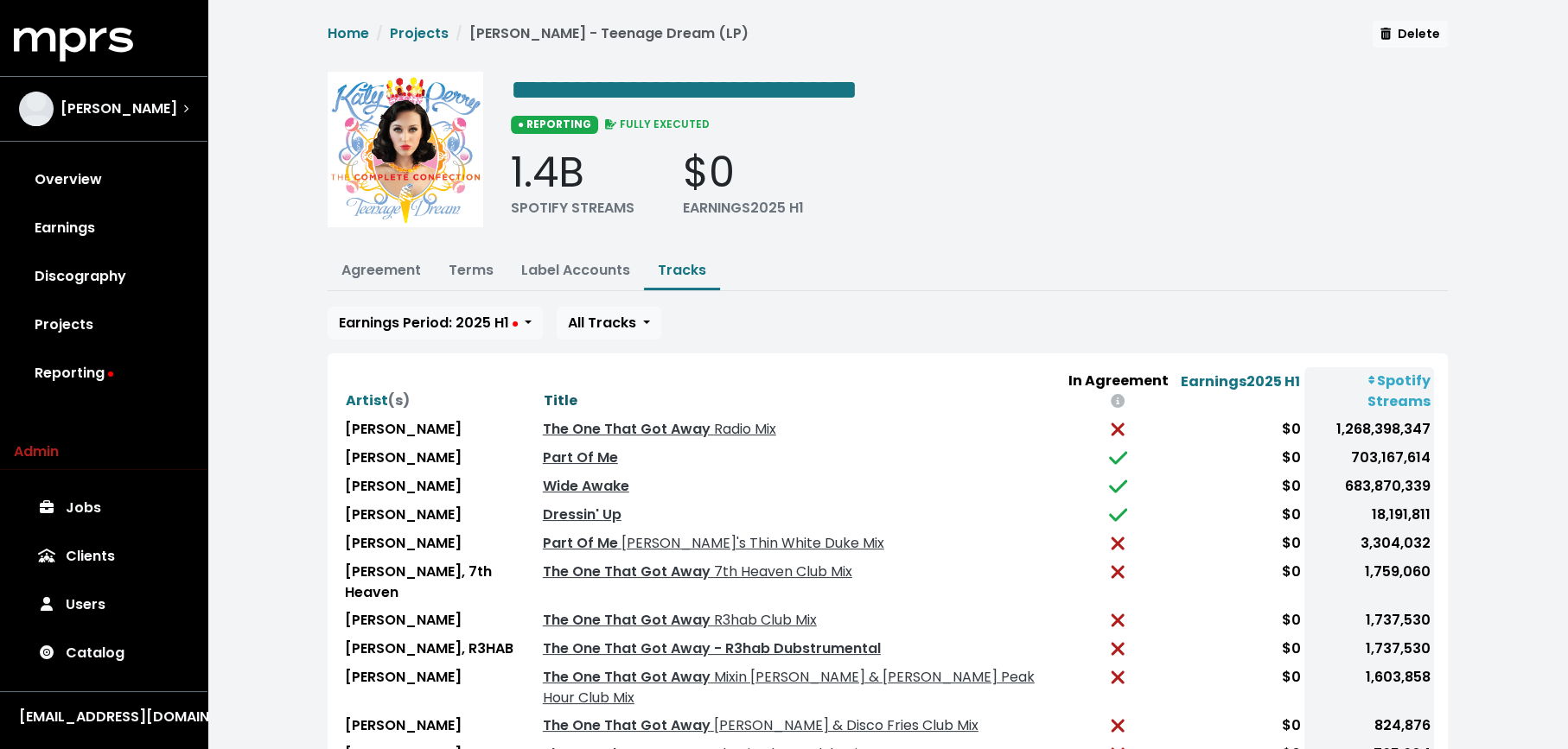
click at [543, 391] on span "Title" at bounding box center [560, 400] width 34 height 19
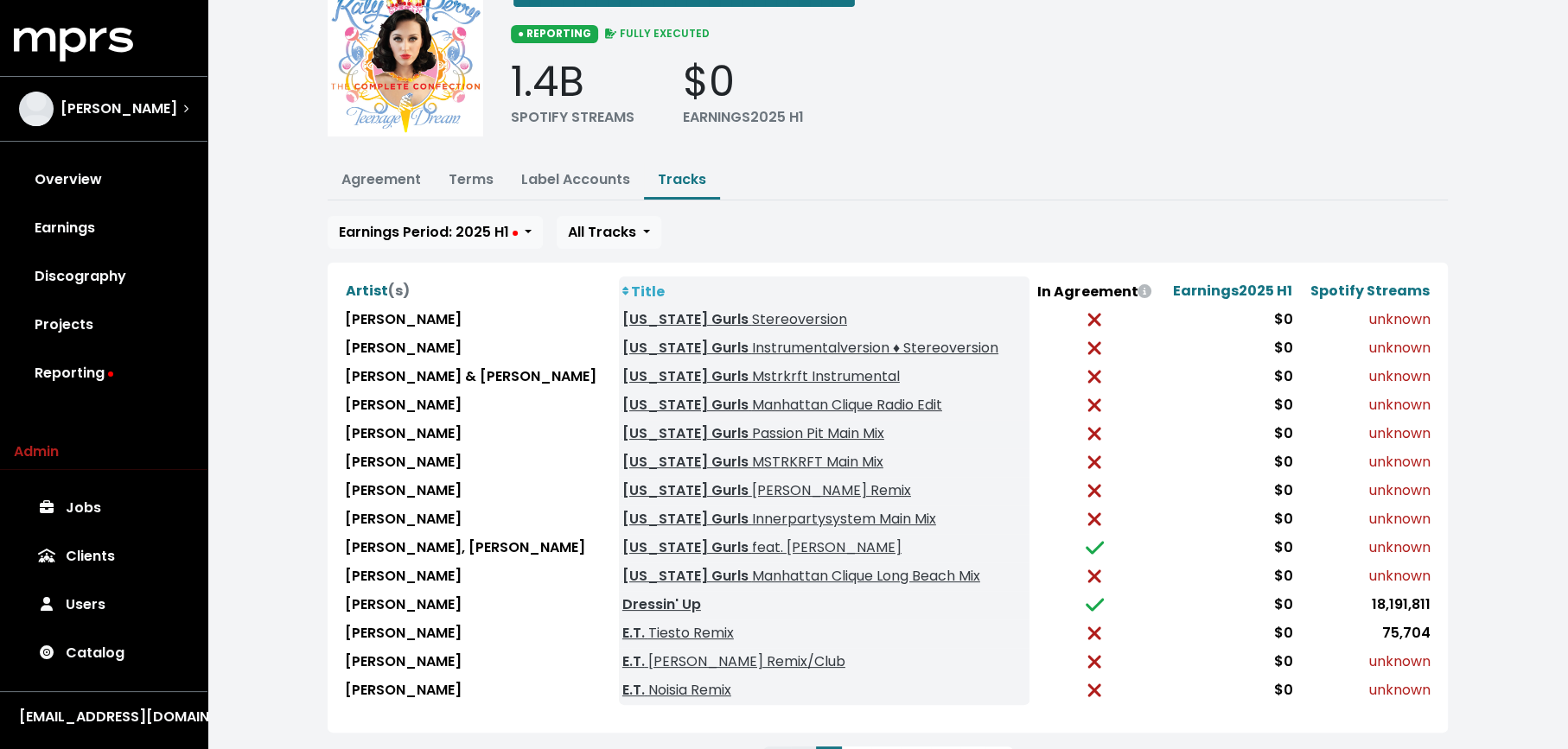
scroll to position [167, 0]
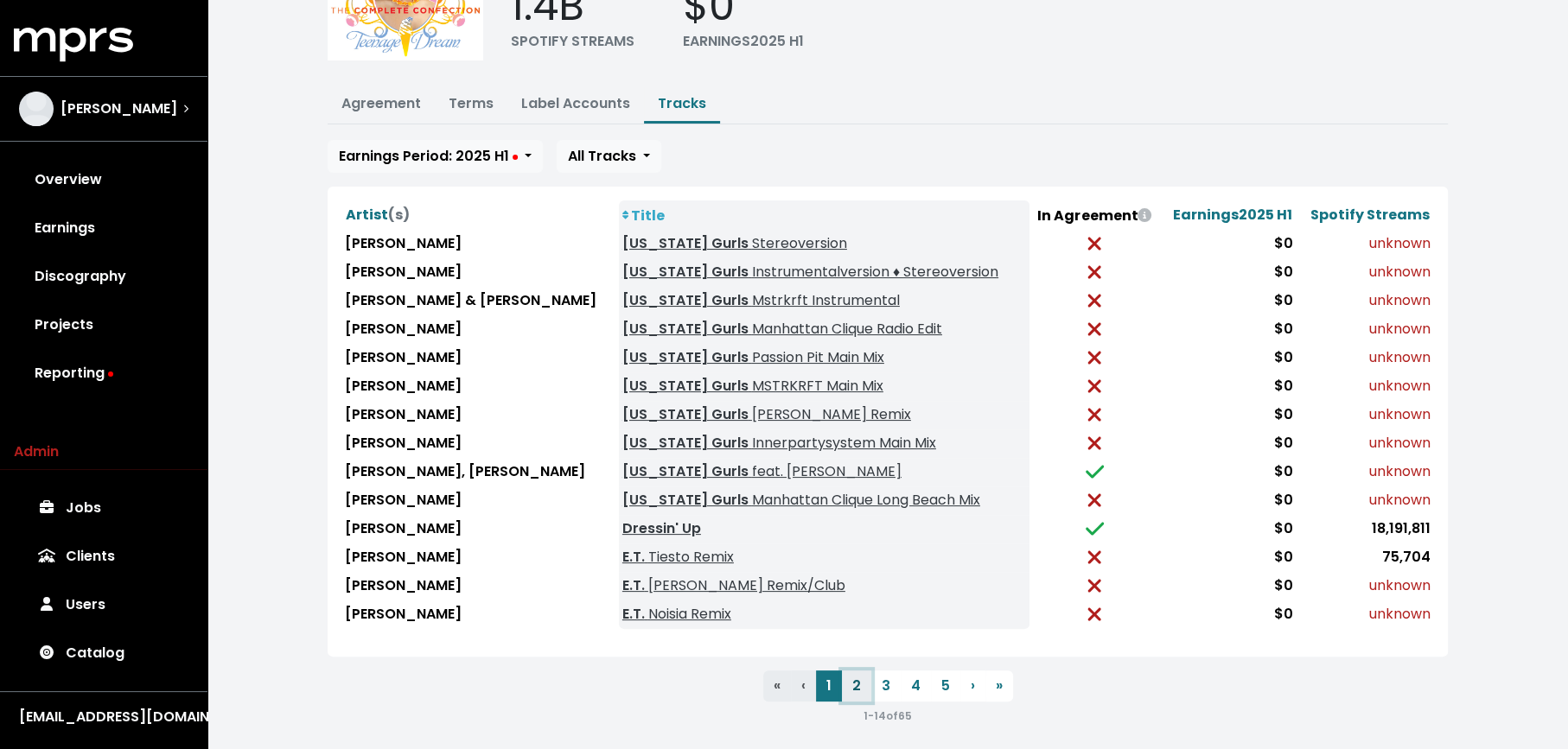
click at [853, 673] on button "2" at bounding box center [856, 687] width 29 height 31
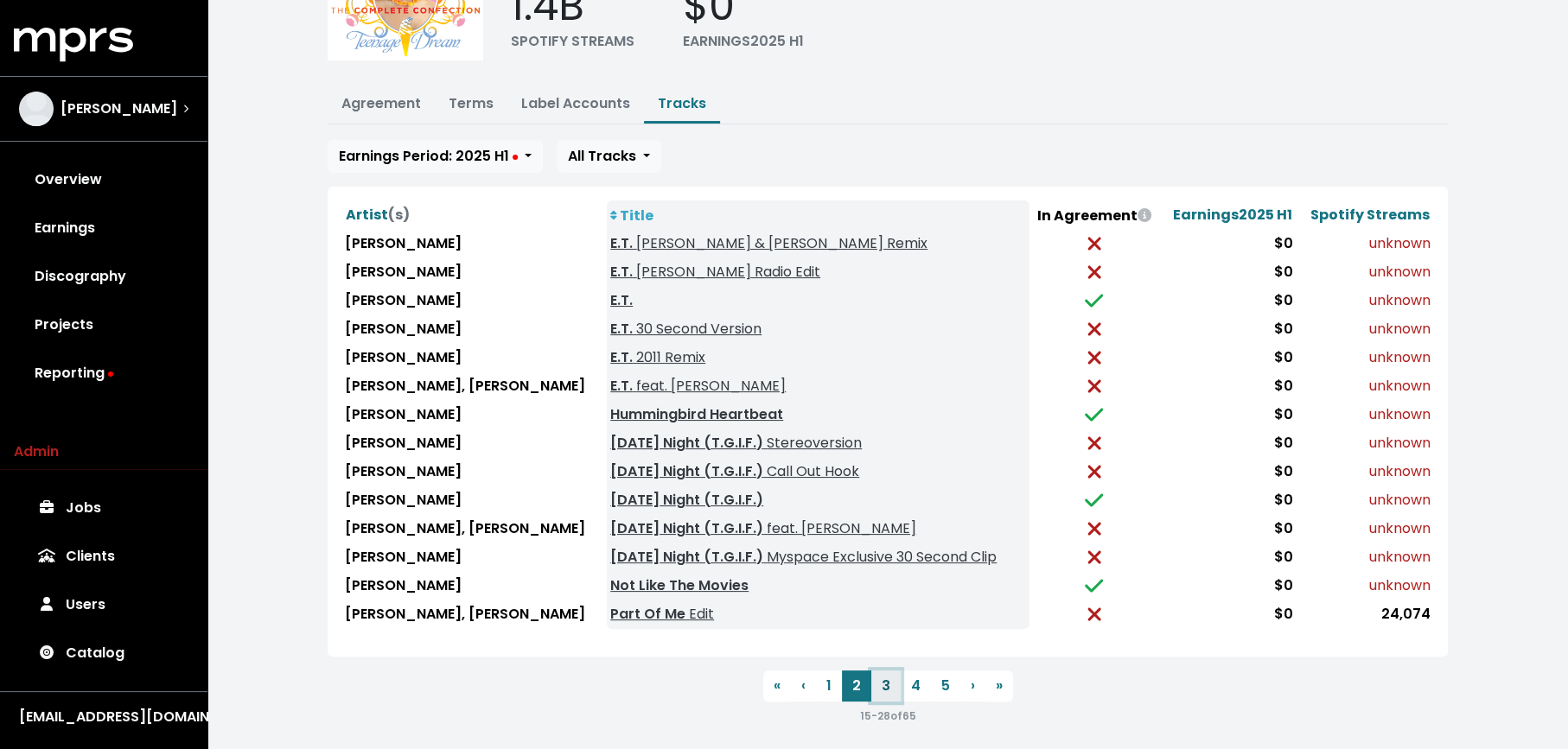
click at [877, 671] on button "3" at bounding box center [885, 687] width 29 height 31
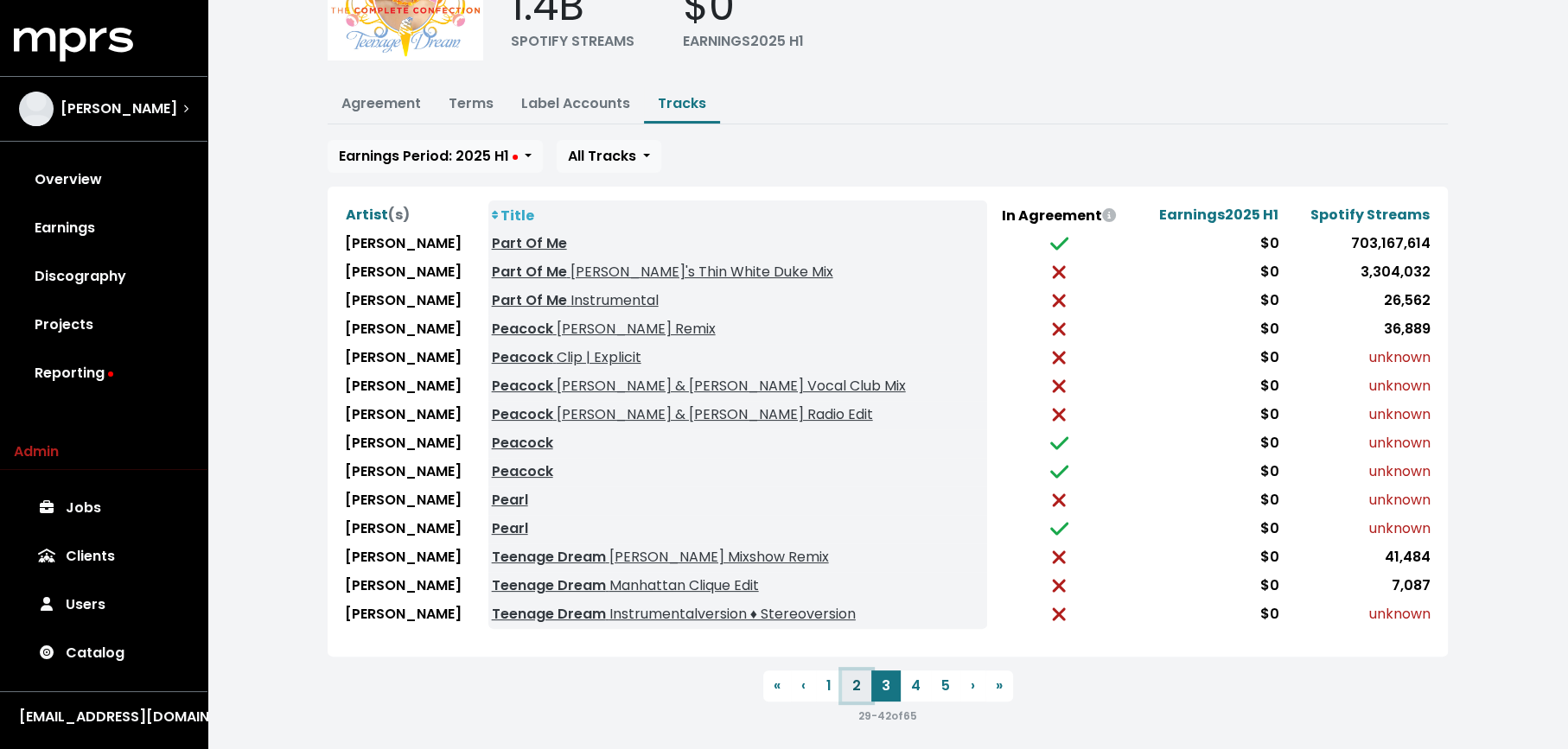
click at [851, 671] on button "2" at bounding box center [856, 687] width 29 height 31
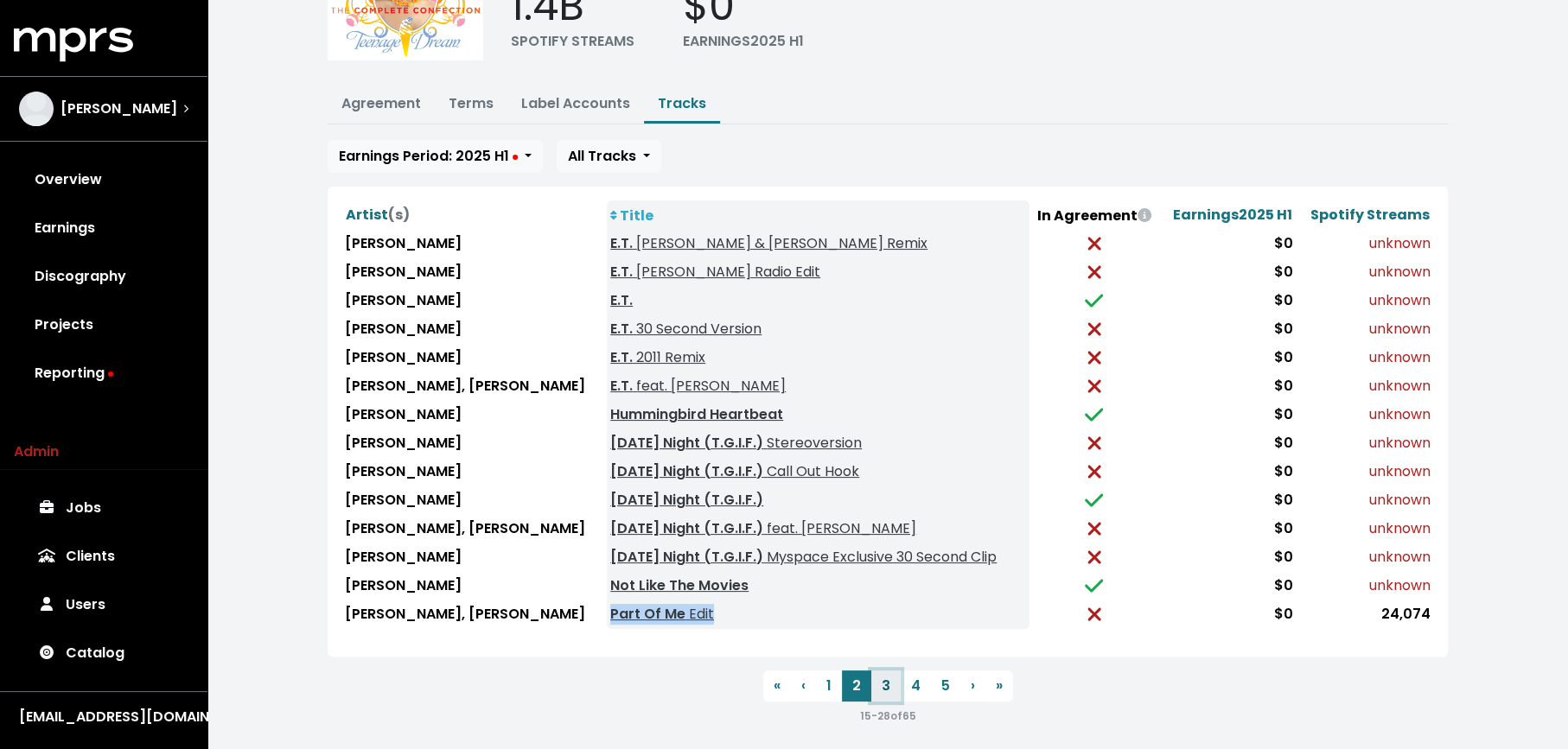
click at [877, 671] on button "3" at bounding box center [885, 687] width 29 height 31
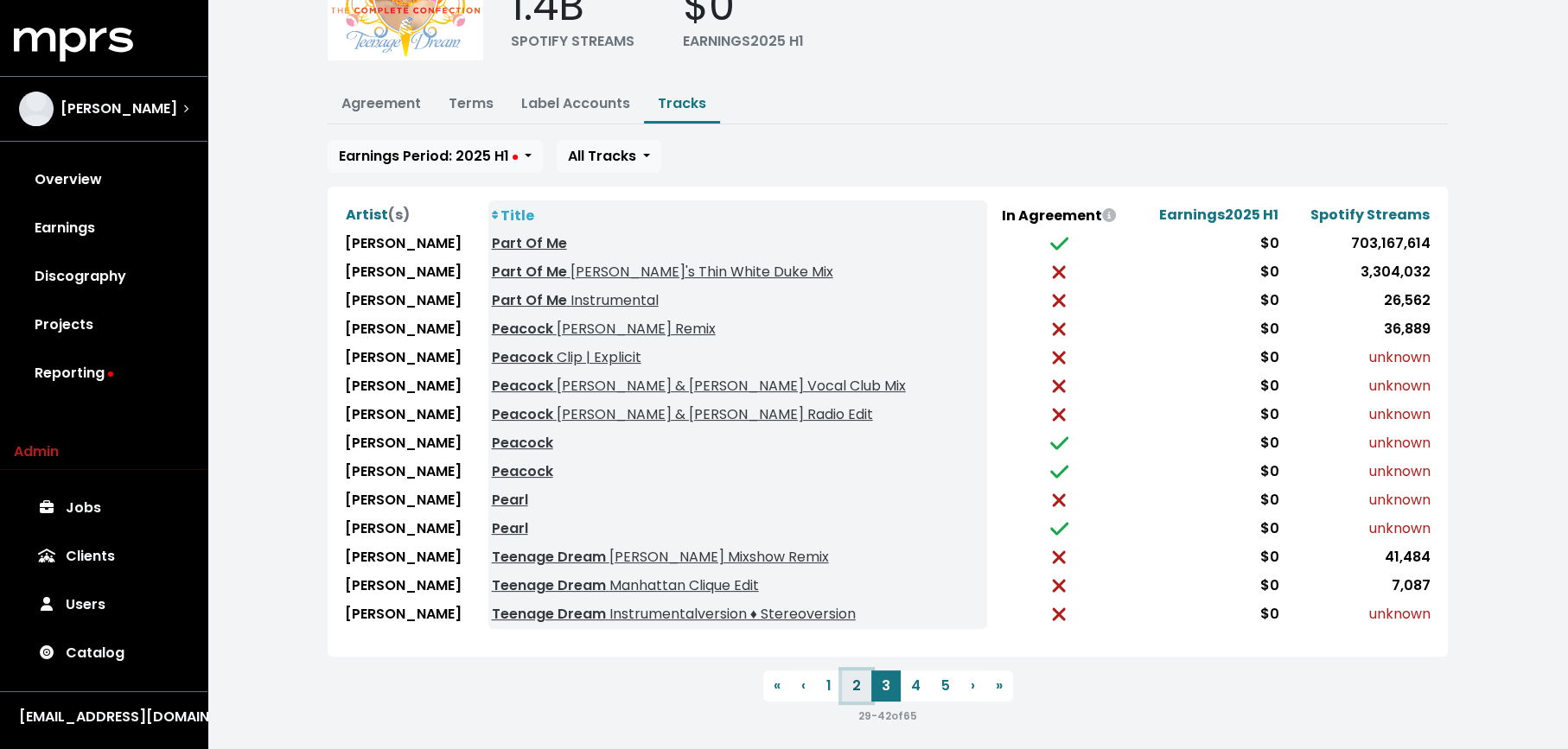
click at [855, 672] on button "2" at bounding box center [856, 687] width 29 height 31
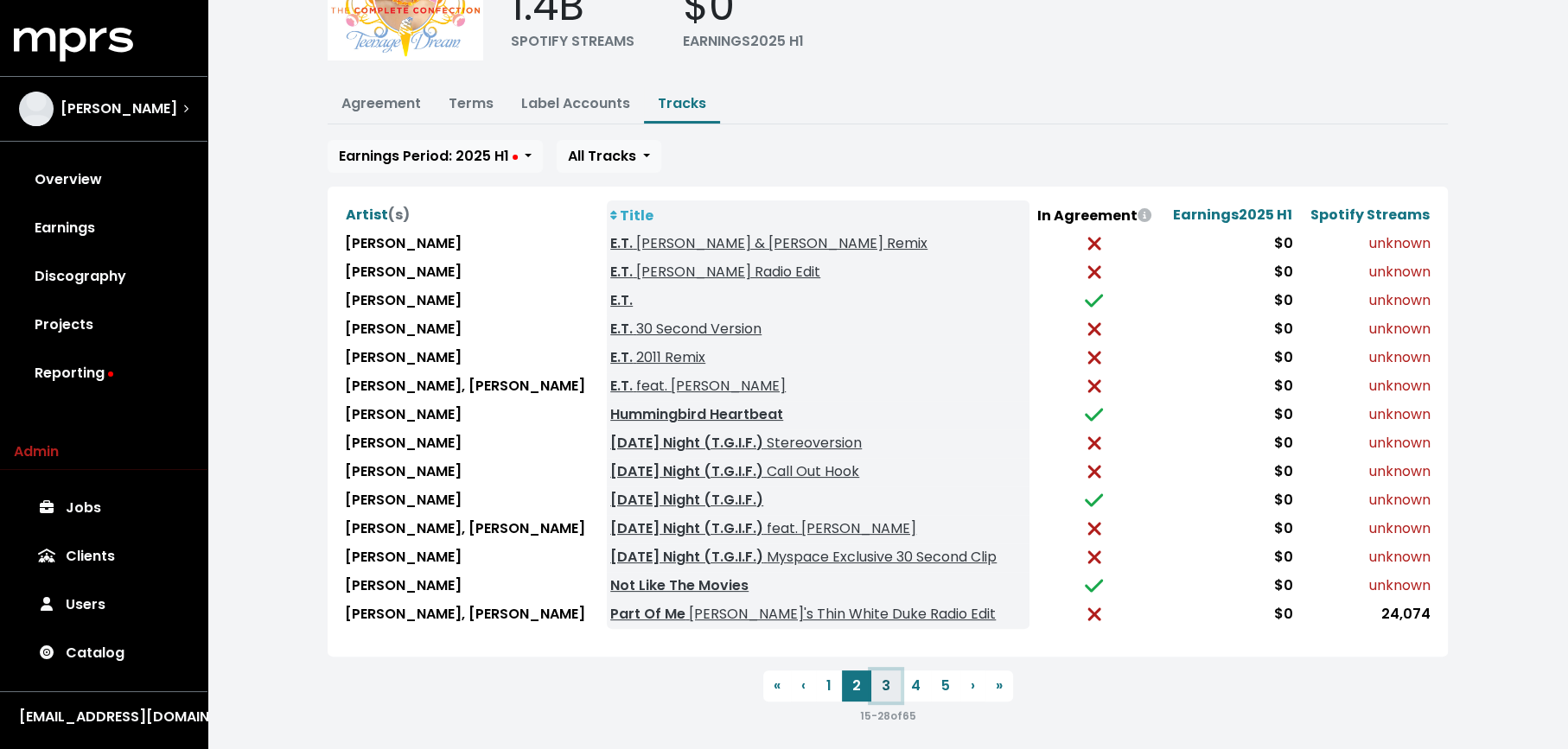
click at [878, 674] on button "3" at bounding box center [885, 687] width 29 height 31
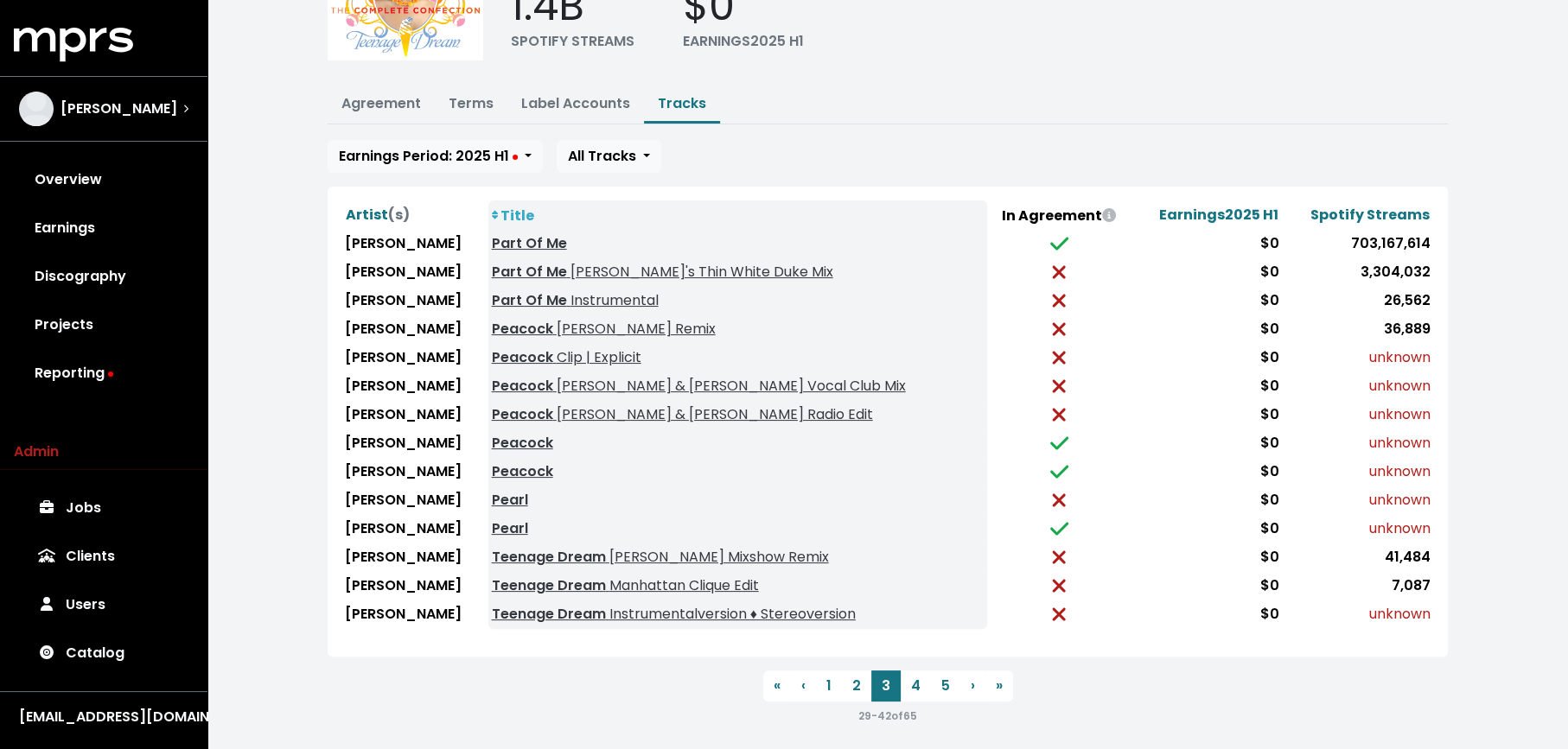
click at [542, 710] on div "29 - 42 of 65" at bounding box center [887, 715] width 1120 height 20
click at [909, 677] on button "4" at bounding box center [915, 687] width 30 height 31
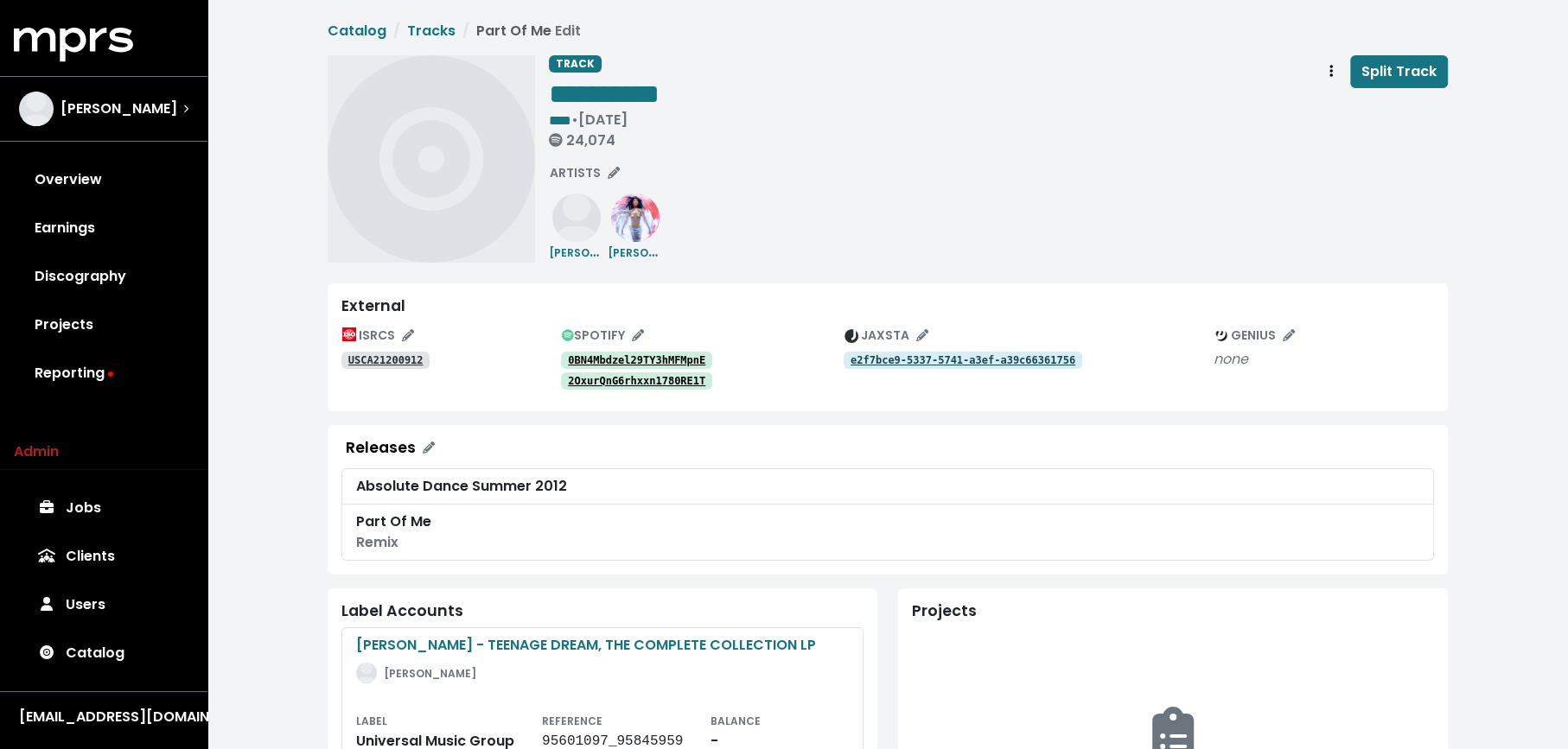
click at [617, 362] on tt "0BN4Mbdzel29TY3hMFMpnE" at bounding box center [636, 360] width 137 height 12
click at [630, 375] on tt "2OxurQnG6rhxxn1780RE1T" at bounding box center [636, 381] width 137 height 12
click at [382, 358] on tt "USCA21200912" at bounding box center [386, 360] width 75 height 12
click at [564, 118] on span "****" at bounding box center [559, 120] width 22 height 13
paste span "Edit value"
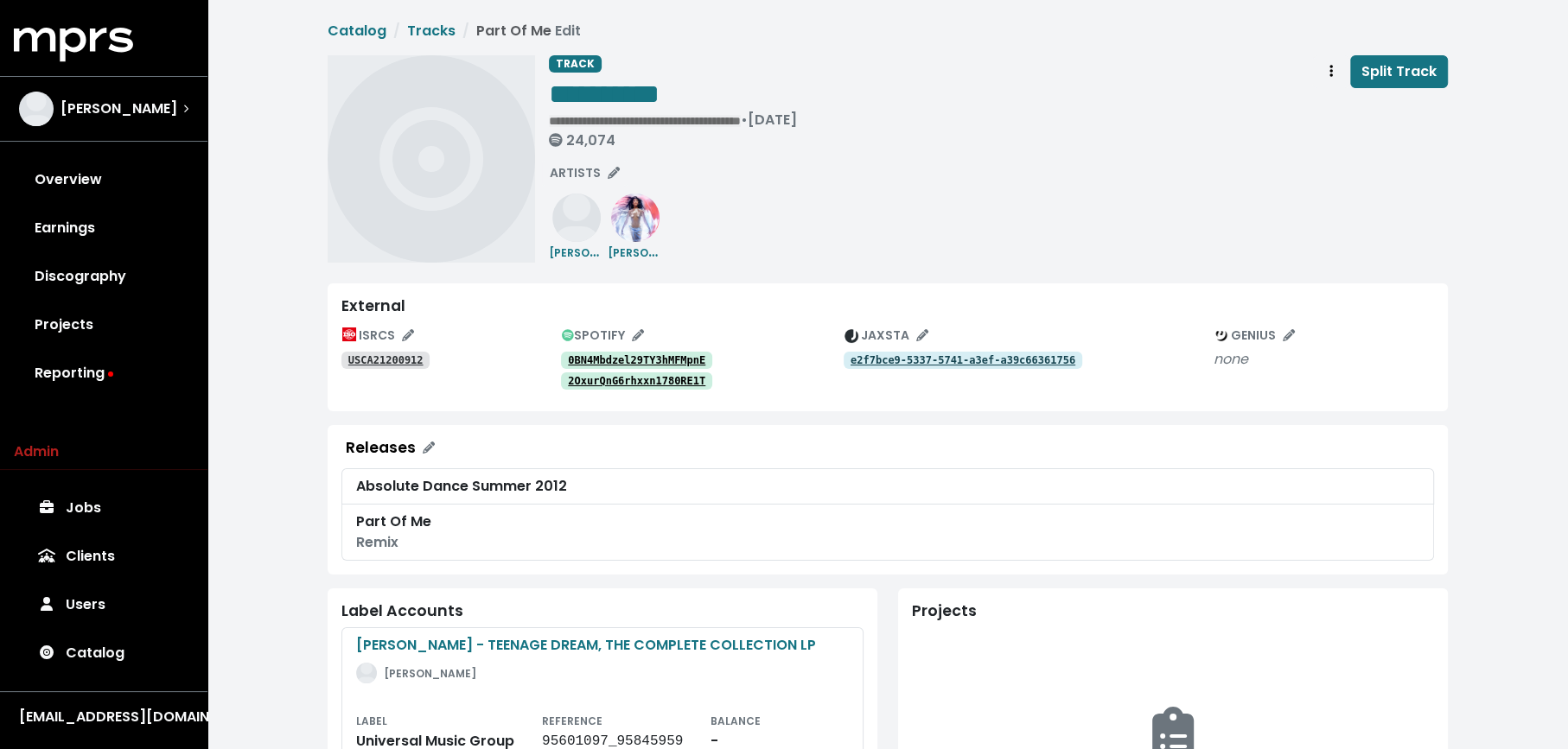
click at [777, 199] on div "**********" at bounding box center [997, 159] width 899 height 207
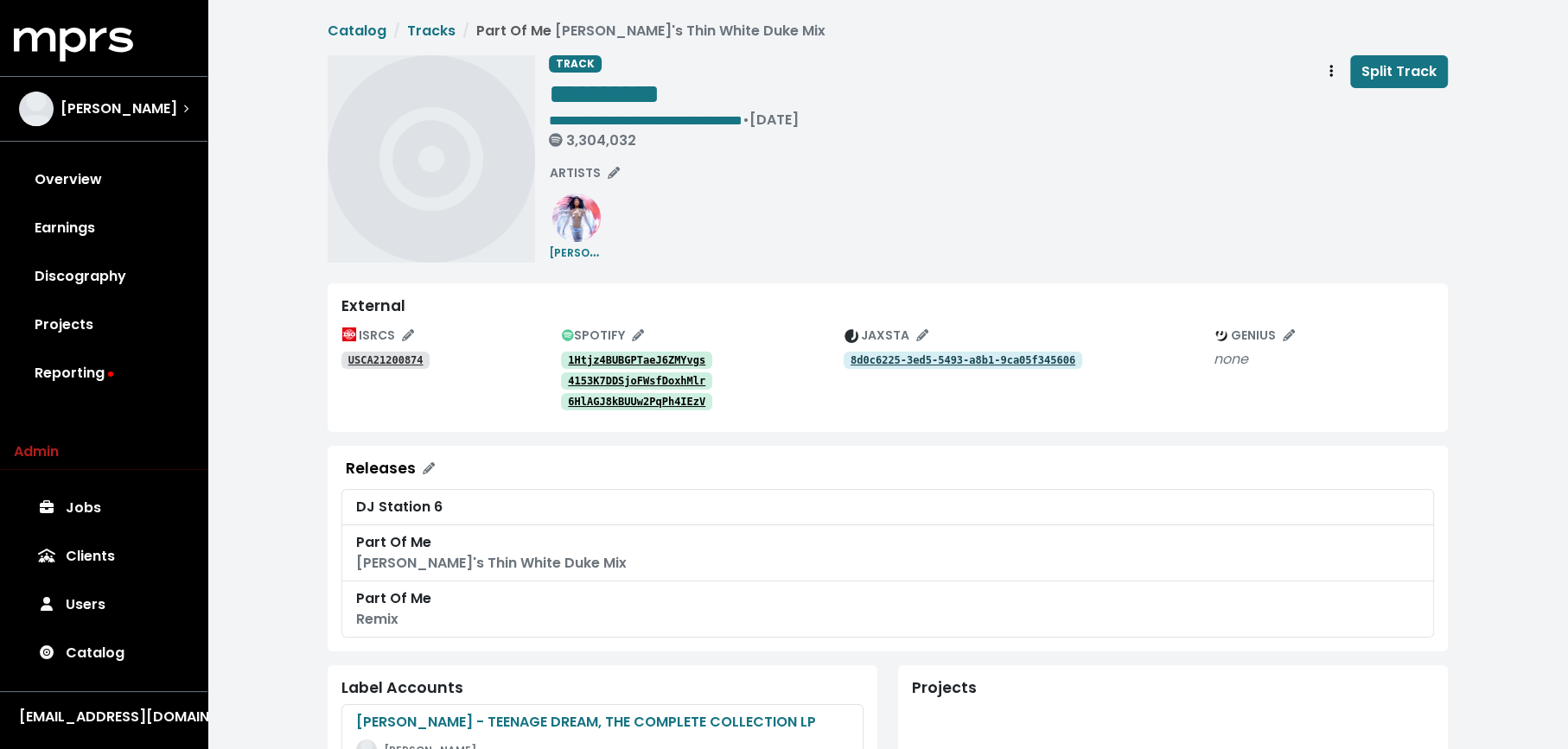
click at [799, 123] on span "• [DATE] 3,304,032" at bounding box center [673, 130] width 249 height 39
click at [742, 116] on span "**********" at bounding box center [645, 120] width 194 height 13
copy span "**********"
click at [865, 196] on div "**********" at bounding box center [997, 159] width 899 height 207
click at [1324, 69] on button "Track actions" at bounding box center [1330, 72] width 38 height 33
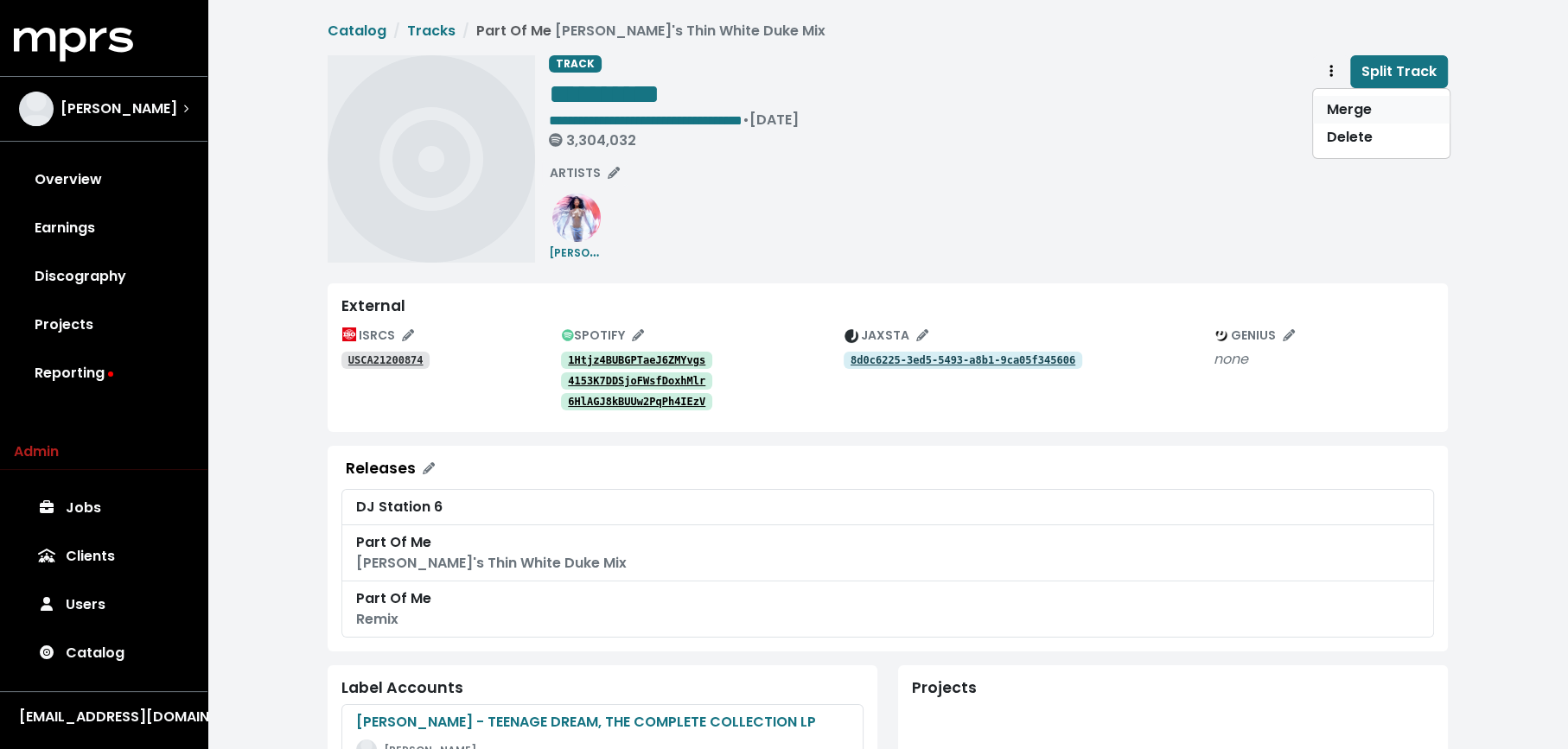
click at [1325, 96] on link "Merge" at bounding box center [1381, 110] width 136 height 27
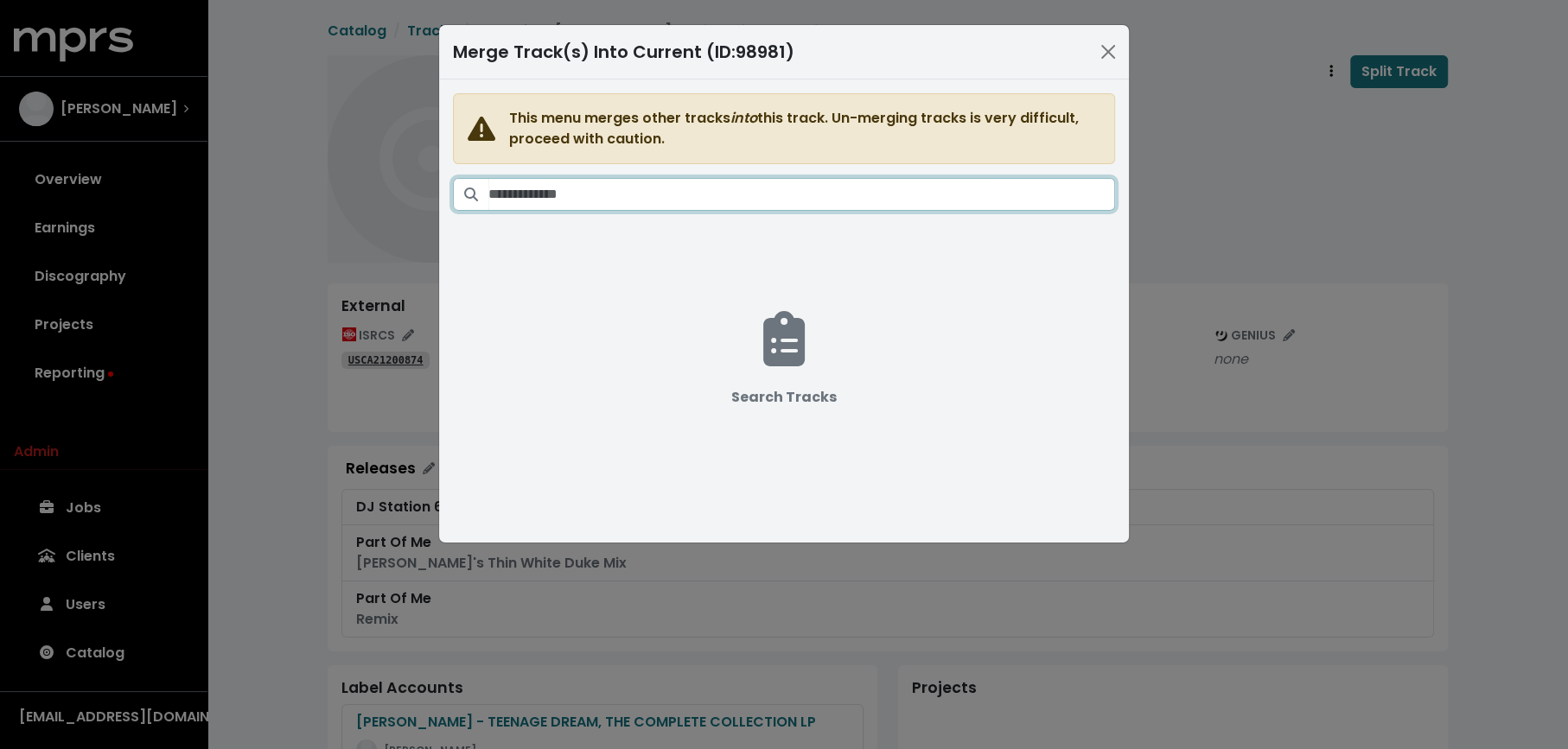
click at [921, 189] on input "Search tracks" at bounding box center [801, 195] width 626 height 33
paste input "**********"
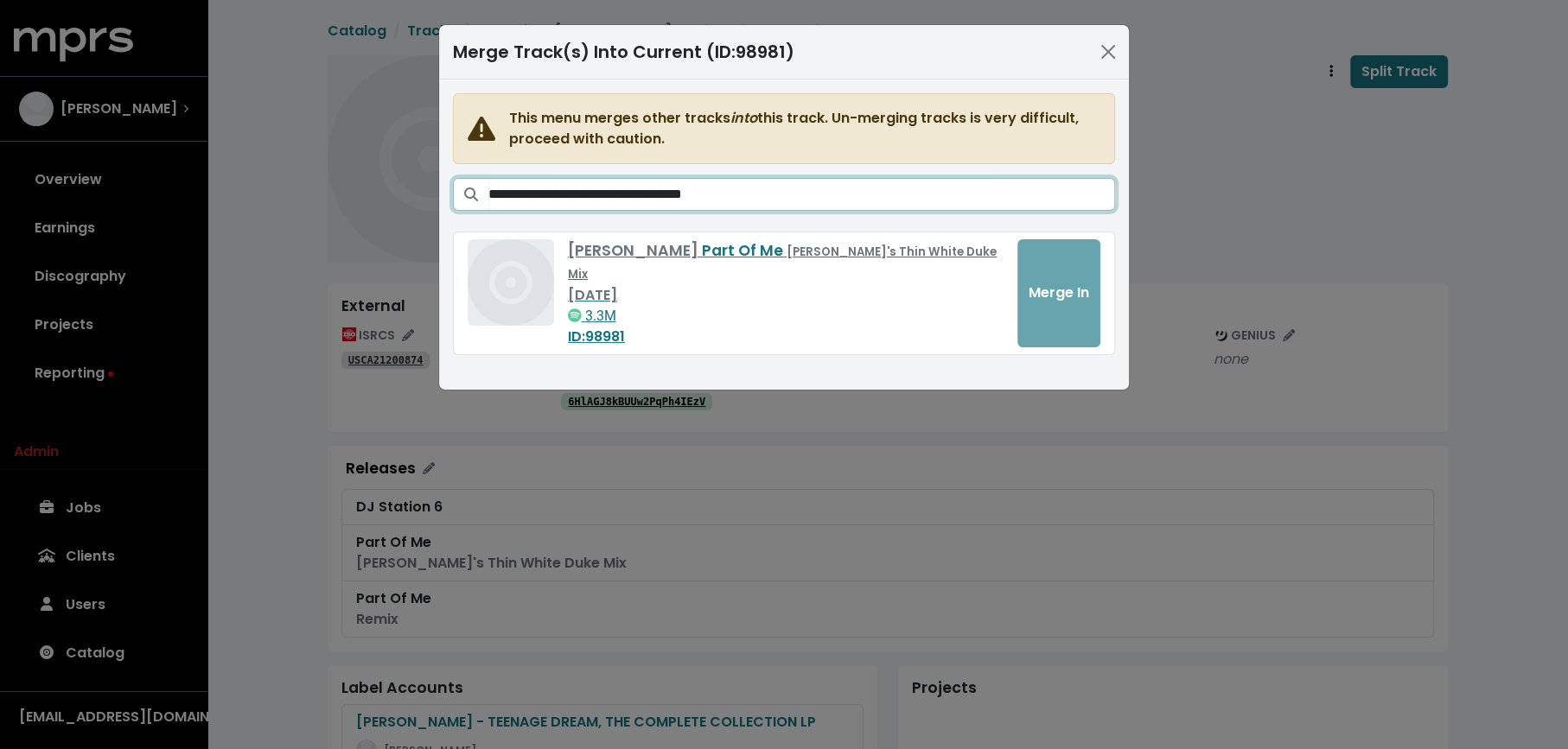
type input "**********"
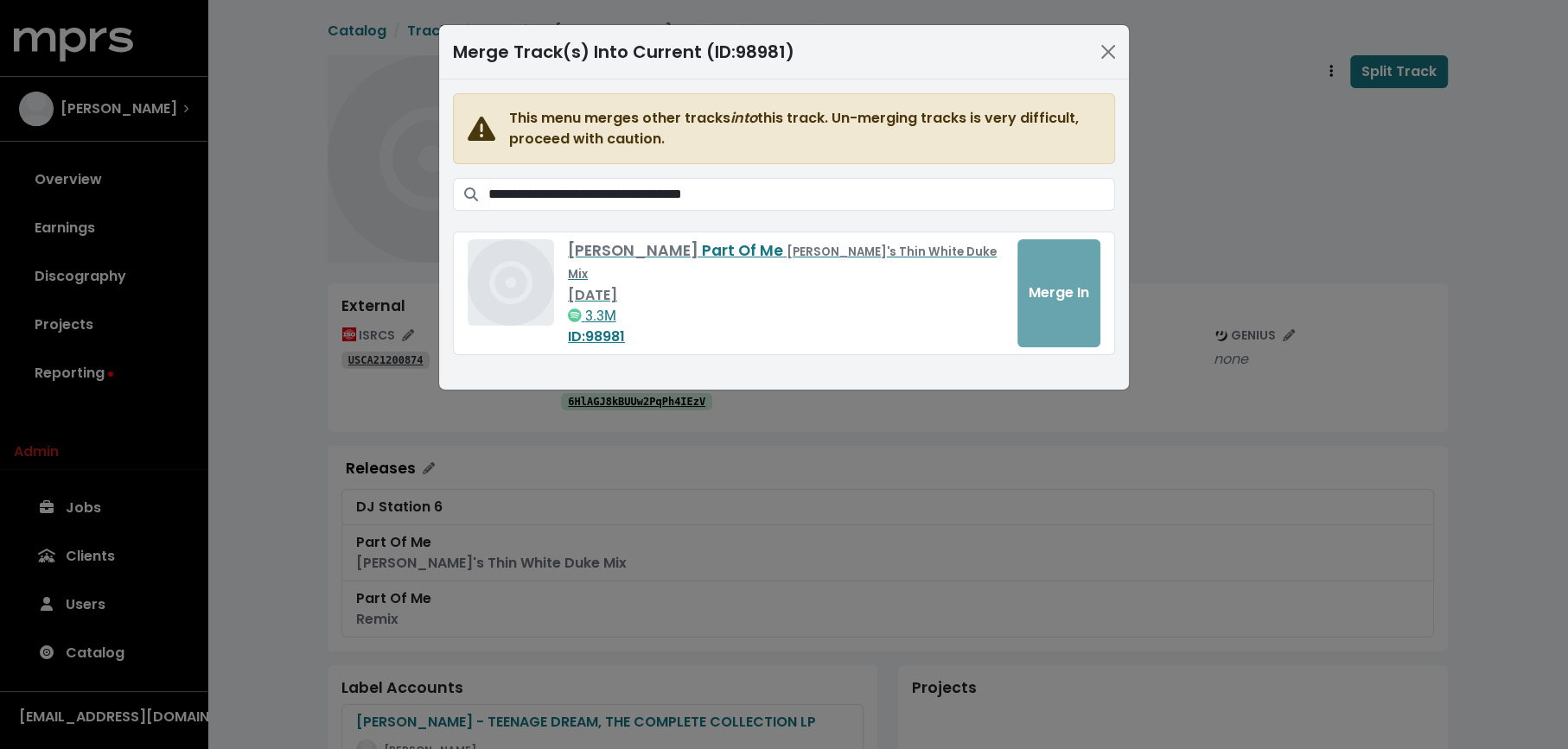
click at [1149, 162] on div "**********" at bounding box center [784, 374] width 1568 height 749
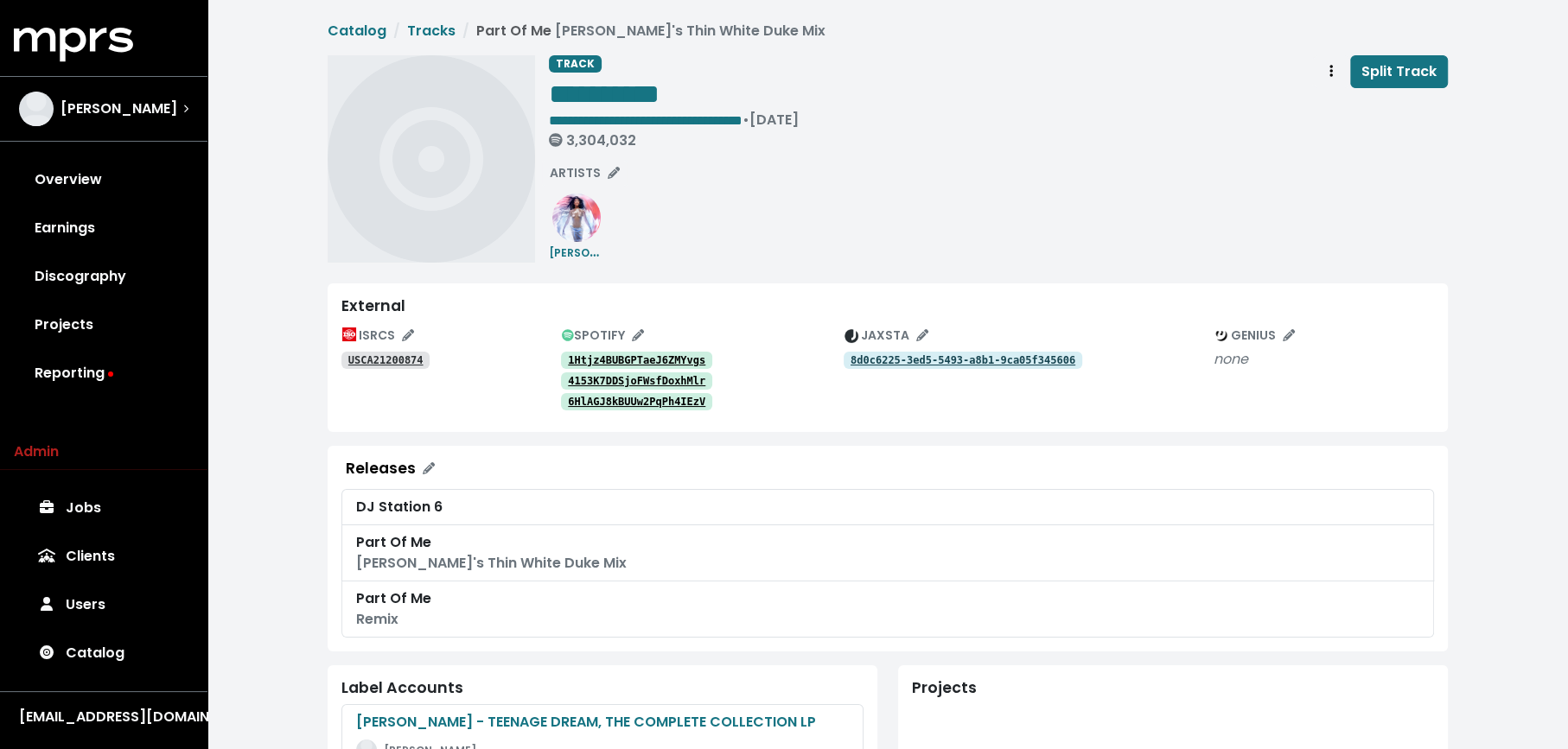
click at [635, 356] on tt "1Htjz4BUBGPTaeJ6ZMYvgs" at bounding box center [636, 360] width 137 height 12
click at [620, 375] on tt "4153K7DDSjoFWsfDoxhMlr" at bounding box center [636, 381] width 137 height 12
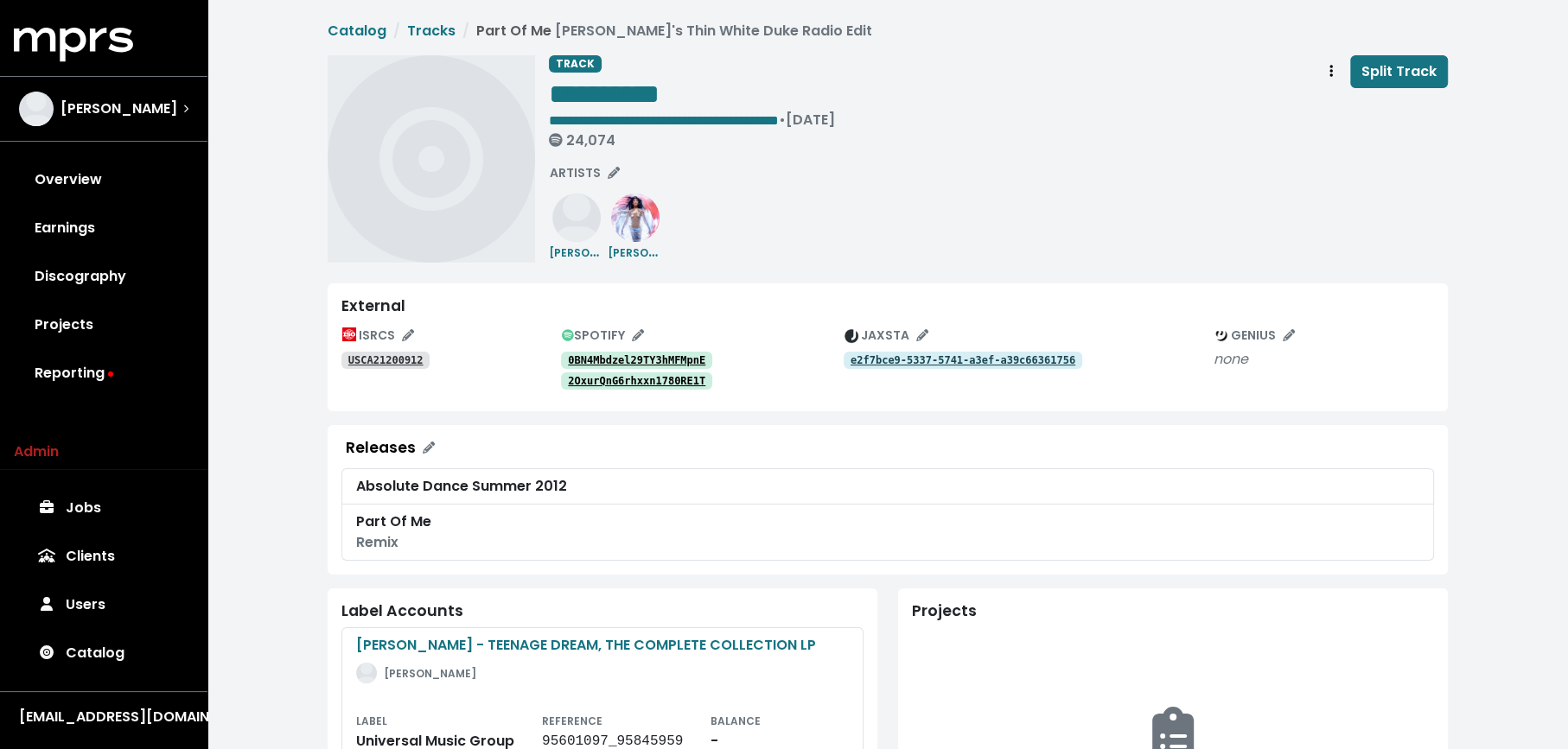
click at [600, 361] on tt "0BN4Mbdzel29TY3hMFMpnE" at bounding box center [636, 360] width 137 height 12
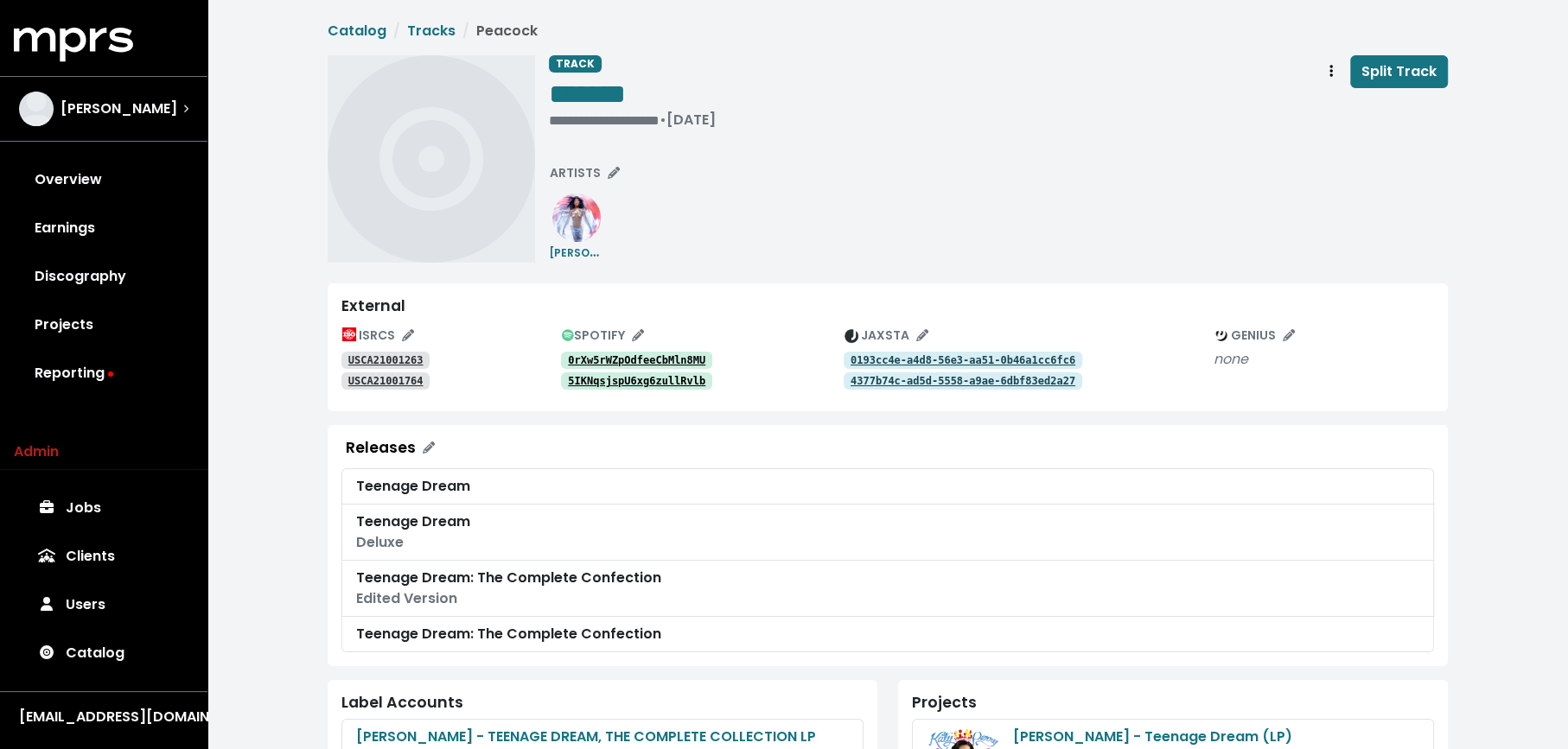
click at [657, 355] on tt "0rXw5rWZpOdfeeCbMln8MU" at bounding box center [636, 360] width 137 height 12
click at [390, 351] on div "USCA21001263" at bounding box center [451, 359] width 219 height 20
click at [396, 353] on link "USCA21001263" at bounding box center [386, 360] width 89 height 18
click at [1327, 73] on span "Track actions" at bounding box center [1331, 71] width 16 height 20
click at [1330, 104] on link "Merge" at bounding box center [1381, 110] width 136 height 27
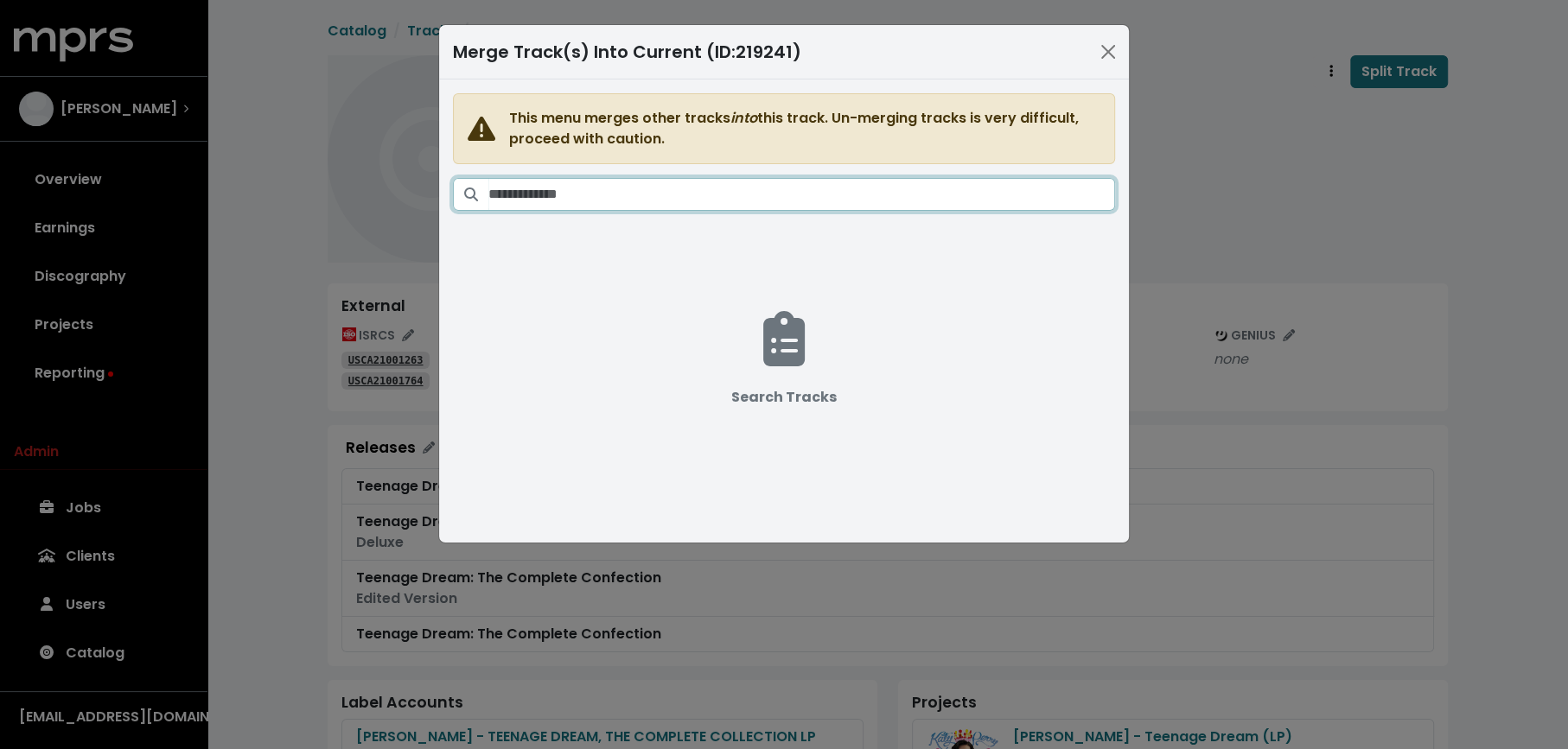
click at [892, 198] on input "Search tracks" at bounding box center [801, 195] width 626 height 33
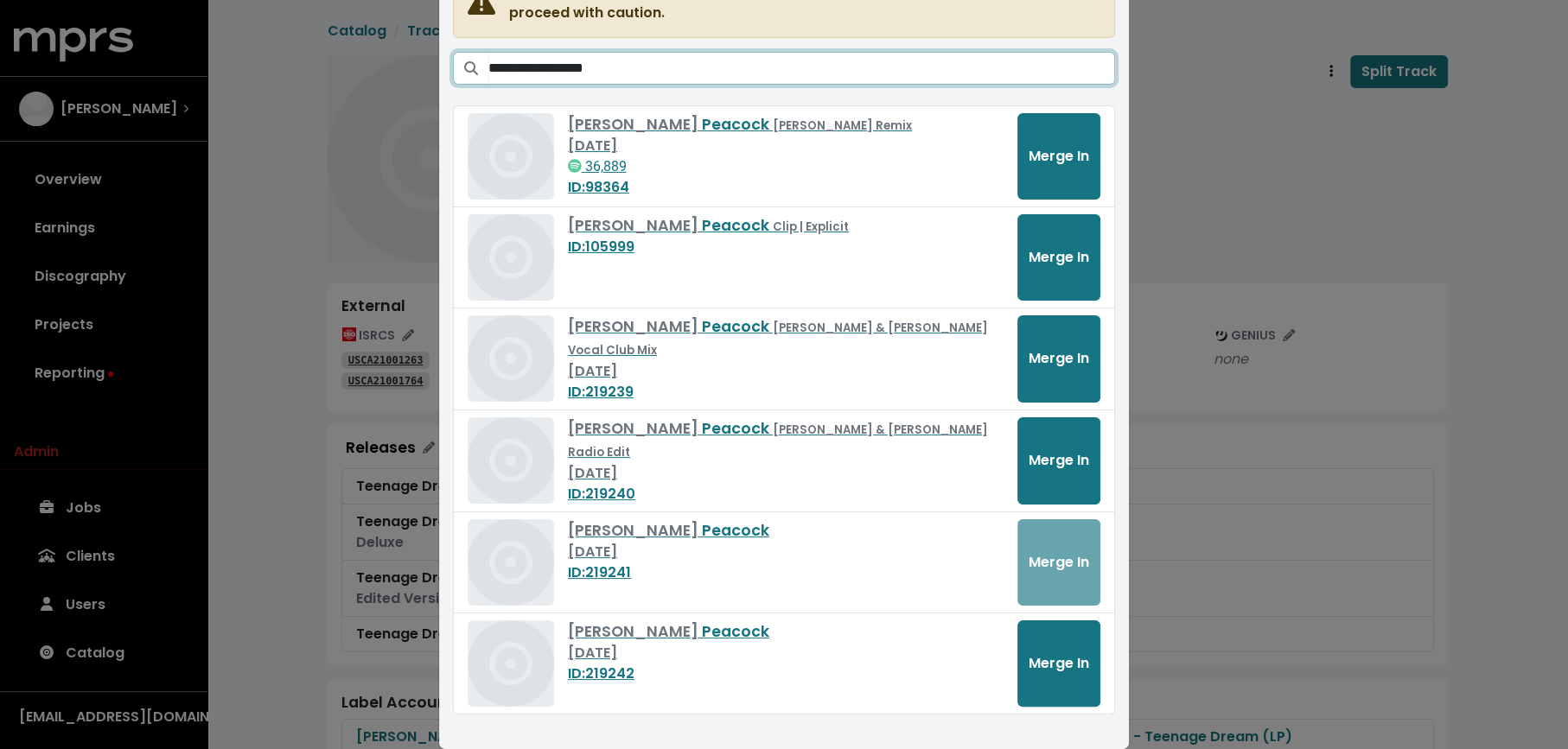
scroll to position [143, 0]
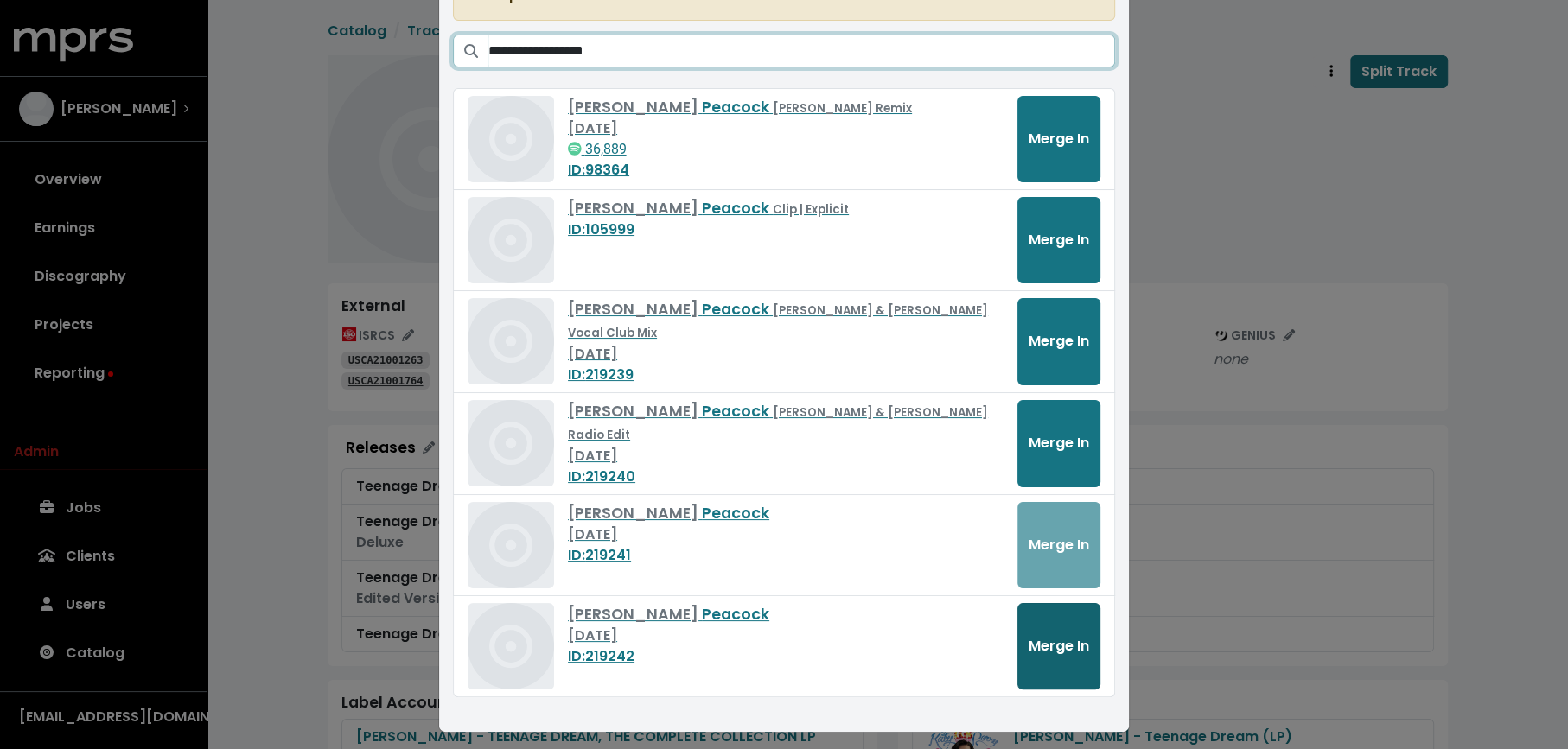
type input "**********"
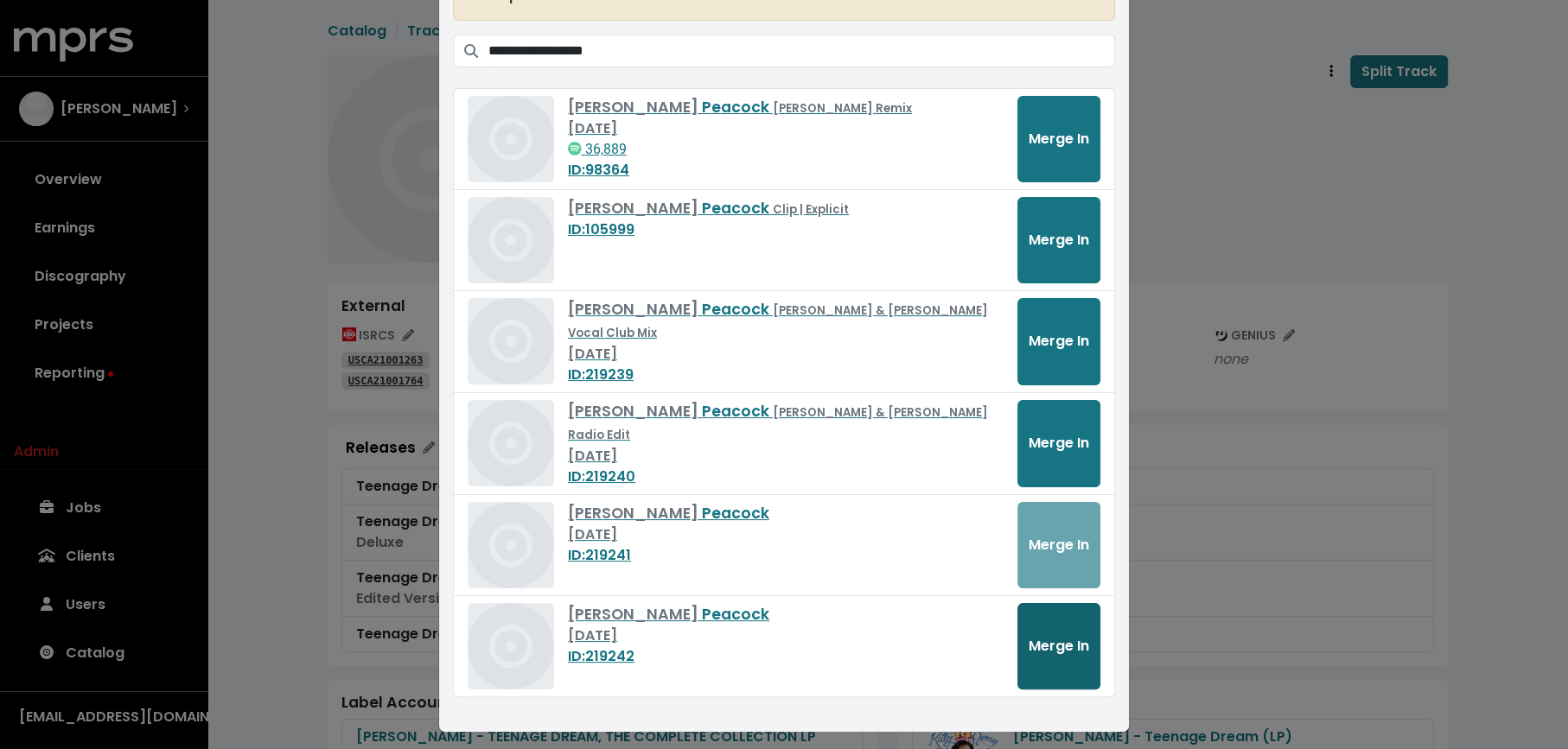
click at [1069, 641] on span "Merge In" at bounding box center [1059, 646] width 60 height 19
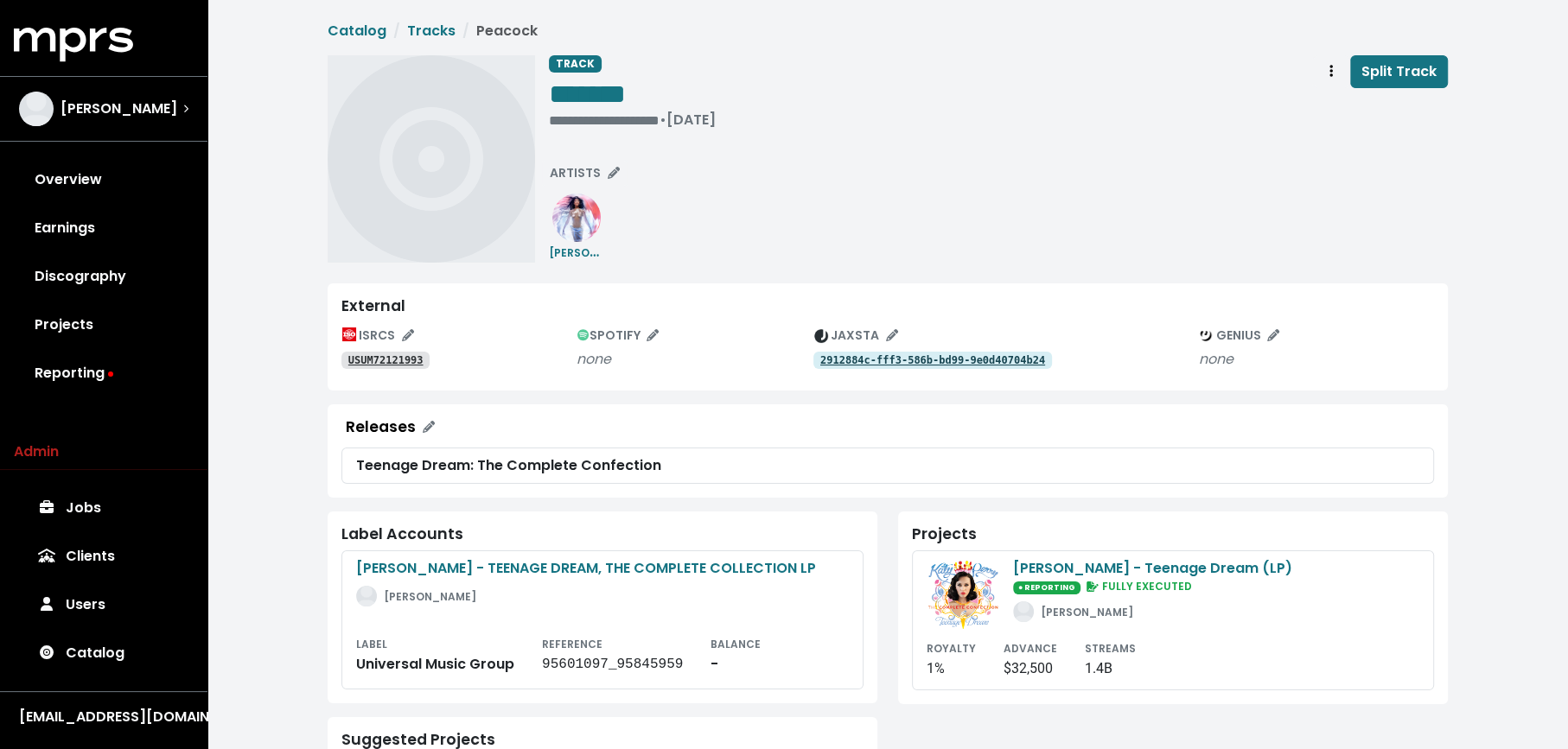
click at [430, 357] on div "USUM72121993" at bounding box center [459, 359] width 235 height 20
click at [419, 357] on tt "USUM72121993" at bounding box center [386, 360] width 75 height 12
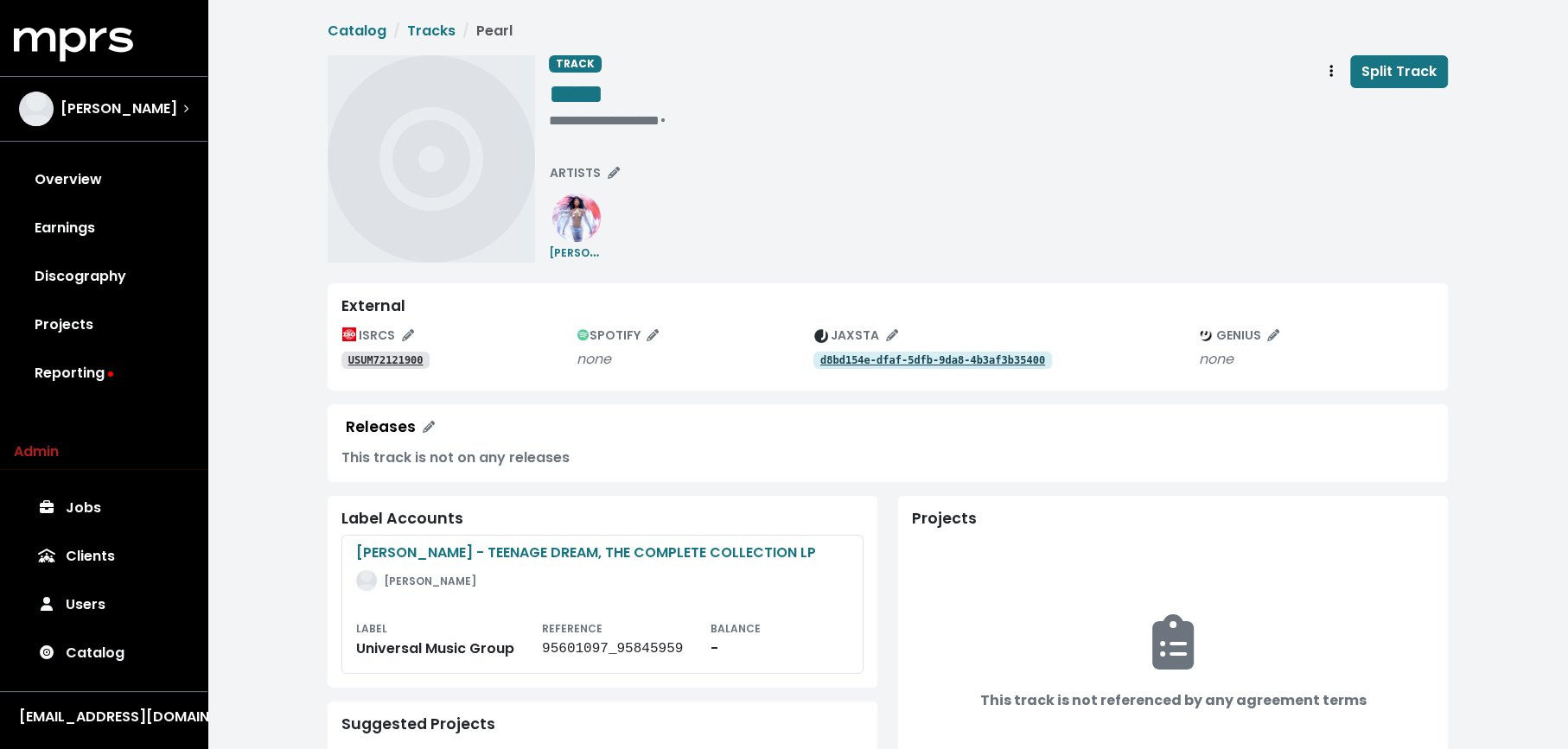
click at [380, 359] on tt "USUM72121900" at bounding box center [386, 360] width 75 height 12
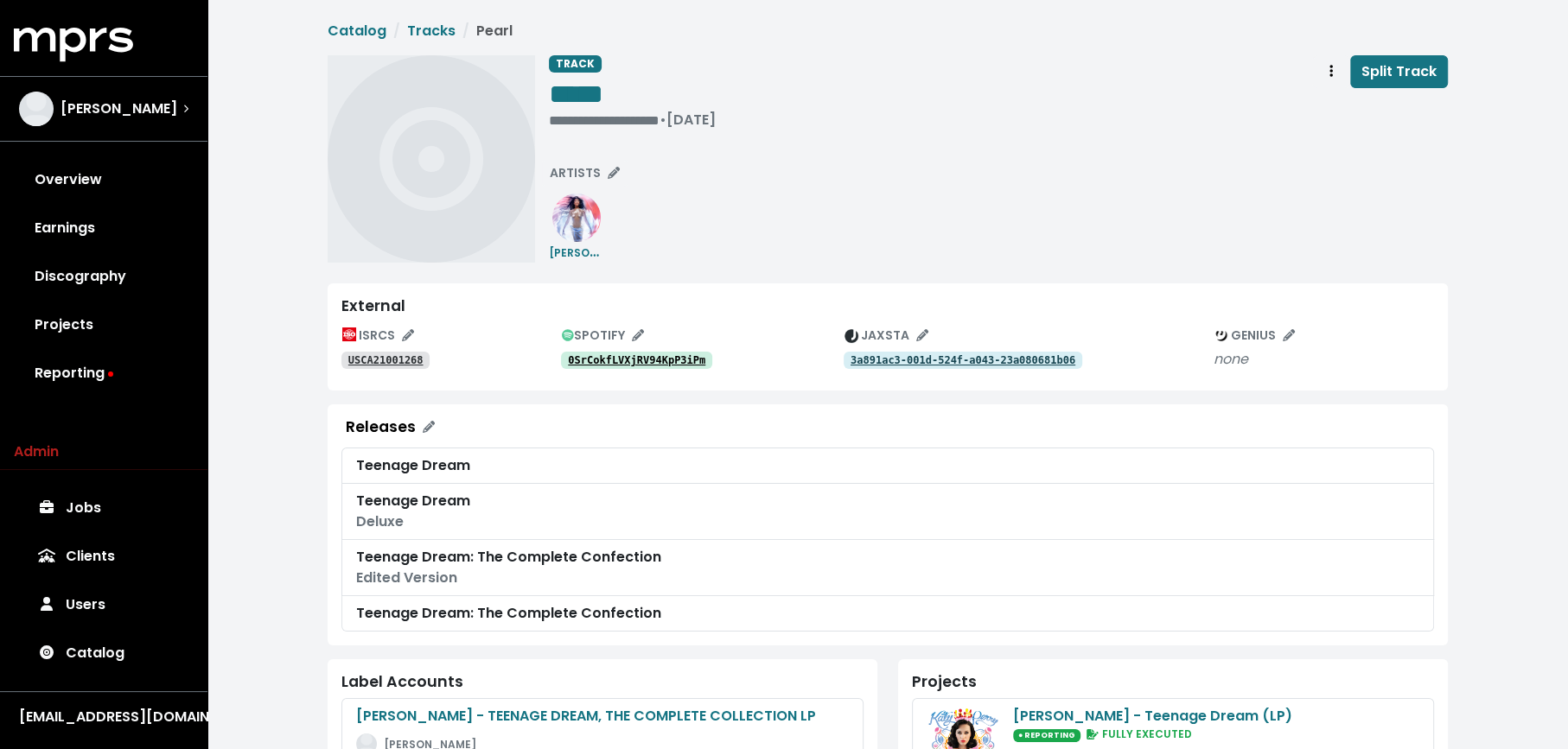
click at [374, 359] on tt "USCA21001268" at bounding box center [386, 360] width 75 height 12
click at [1324, 82] on button "Track actions" at bounding box center [1330, 72] width 38 height 33
click at [1329, 112] on link "Merge" at bounding box center [1381, 110] width 136 height 27
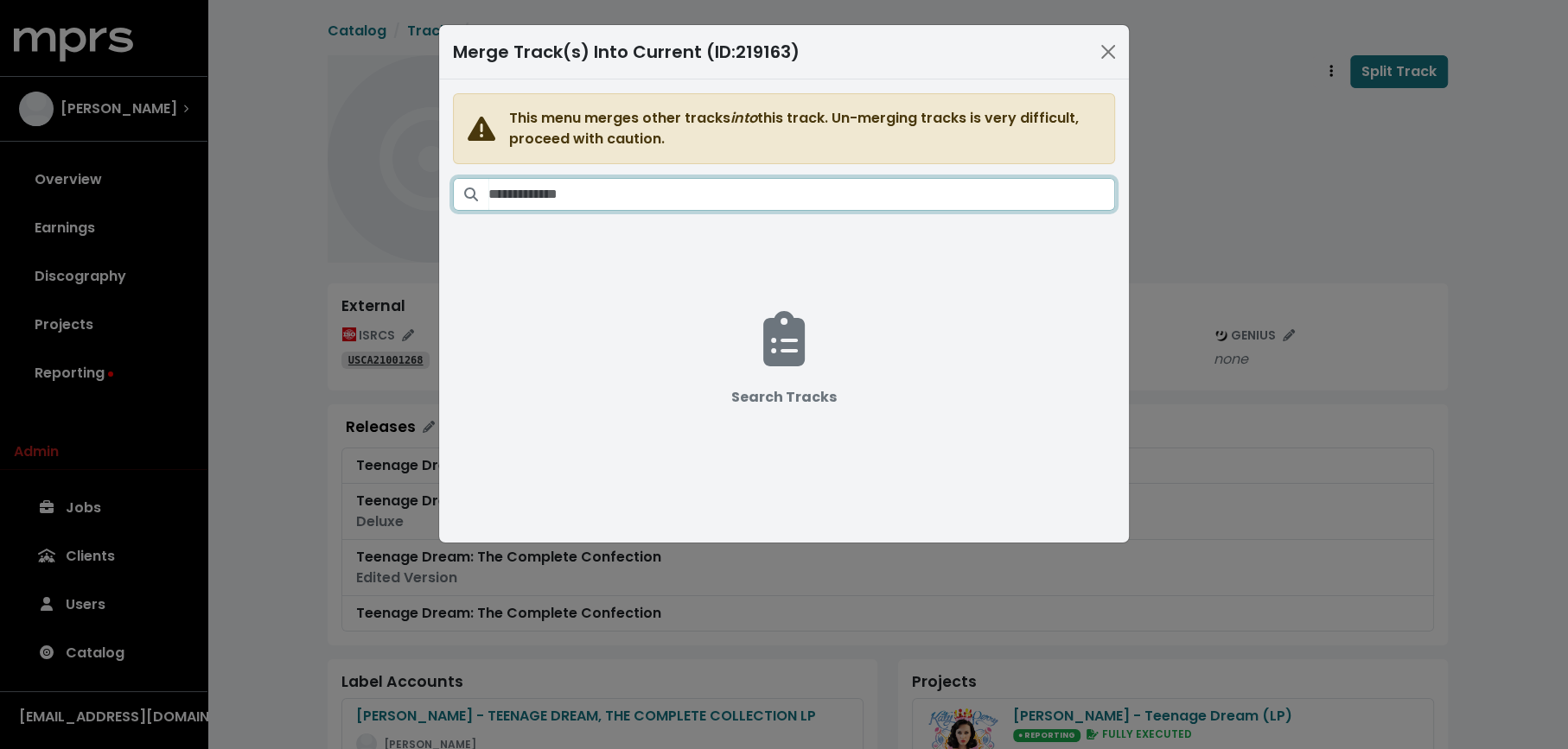
click at [909, 192] on input "Search tracks" at bounding box center [801, 195] width 626 height 33
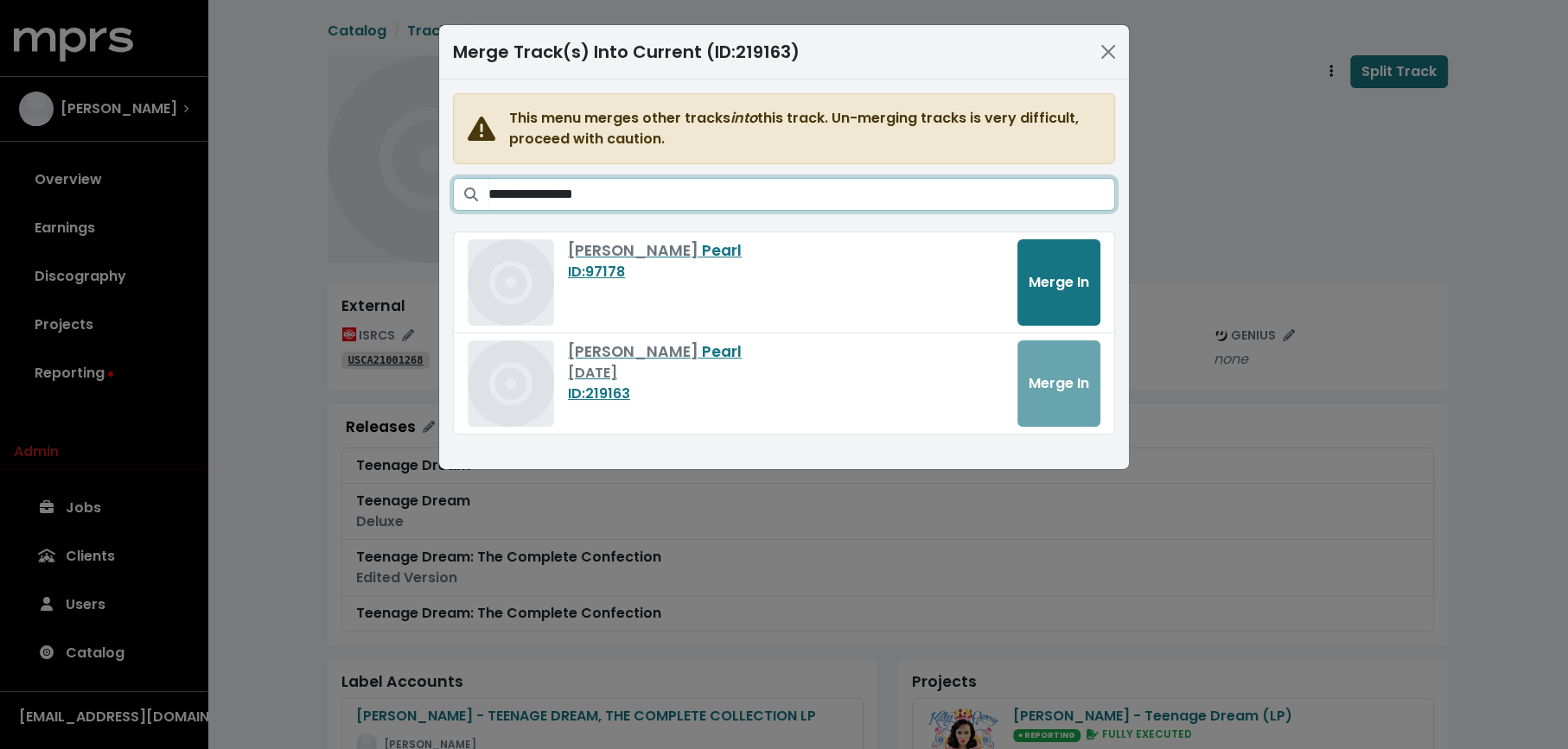
type input "**********"
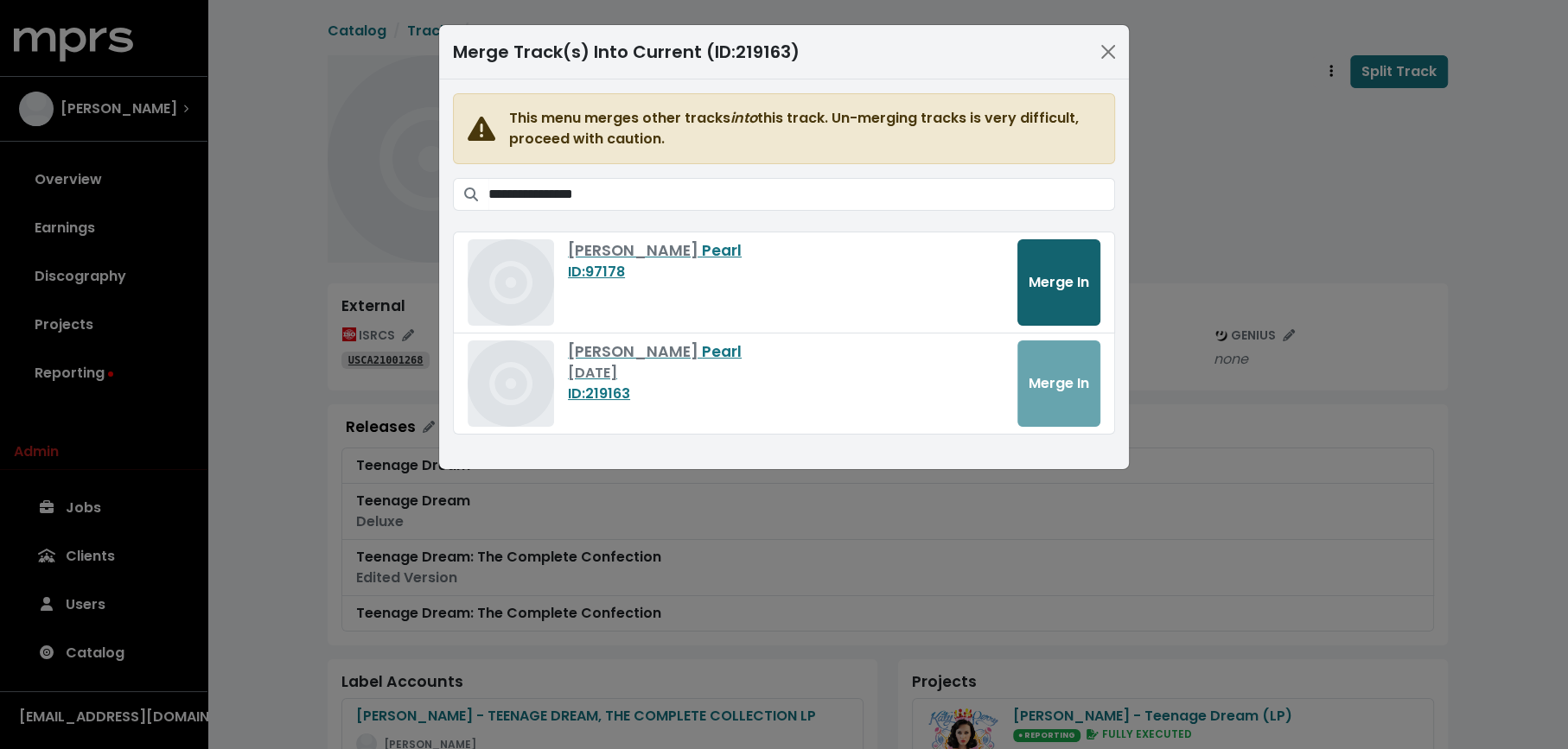
click at [1051, 292] on button "Merge In" at bounding box center [1058, 282] width 83 height 87
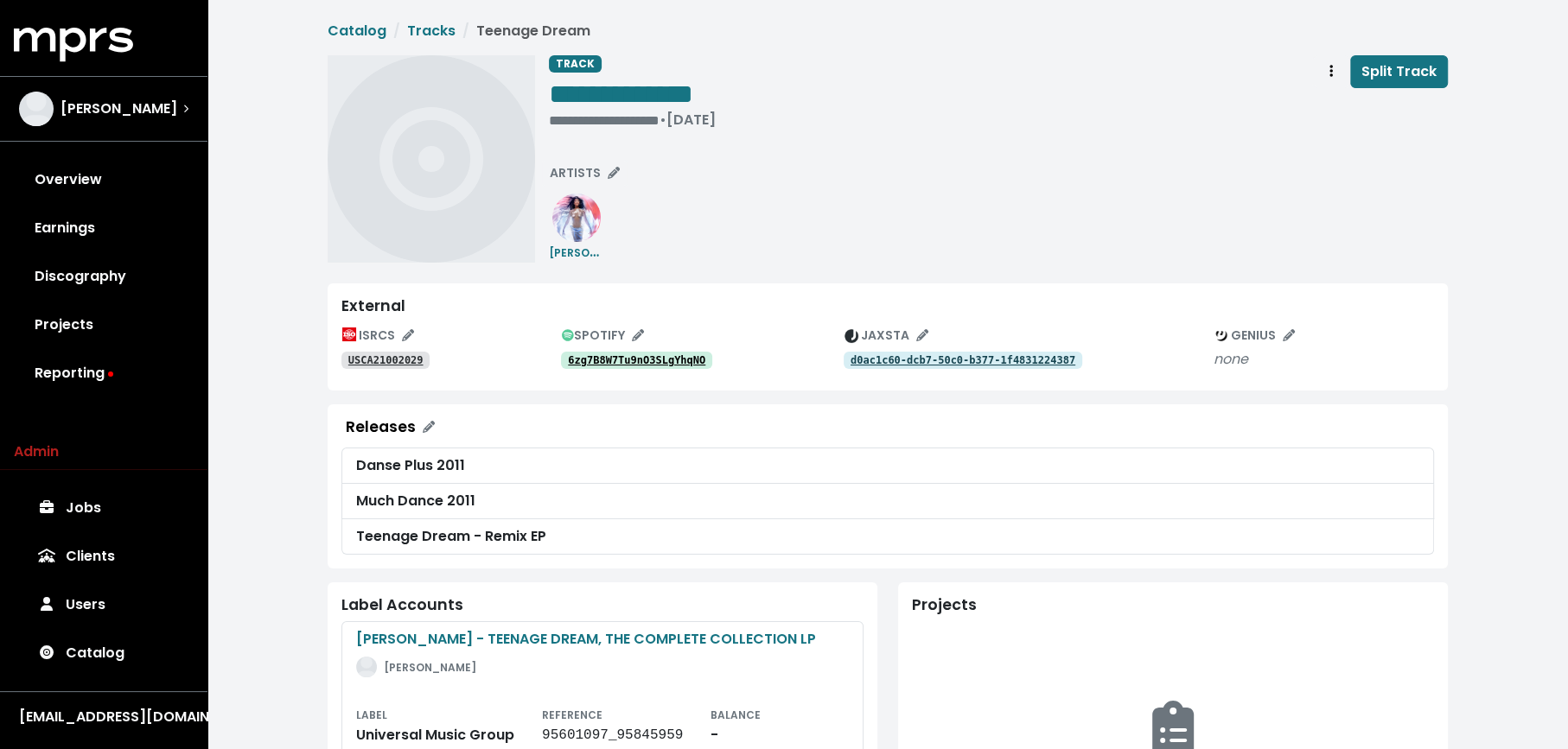
click at [617, 358] on tt "6zg7B8W7Tu9nO3SLgYhqNO" at bounding box center [636, 360] width 137 height 12
click at [402, 359] on tt "USCA21002029" at bounding box center [386, 360] width 75 height 12
click at [595, 359] on tt "6zg7B8W7Tu9nO3SLgYhqNO" at bounding box center [636, 360] width 137 height 12
click at [569, 113] on div "**********" at bounding box center [631, 120] width 167 height 18
click at [393, 358] on tt "USCA21002029" at bounding box center [386, 360] width 75 height 12
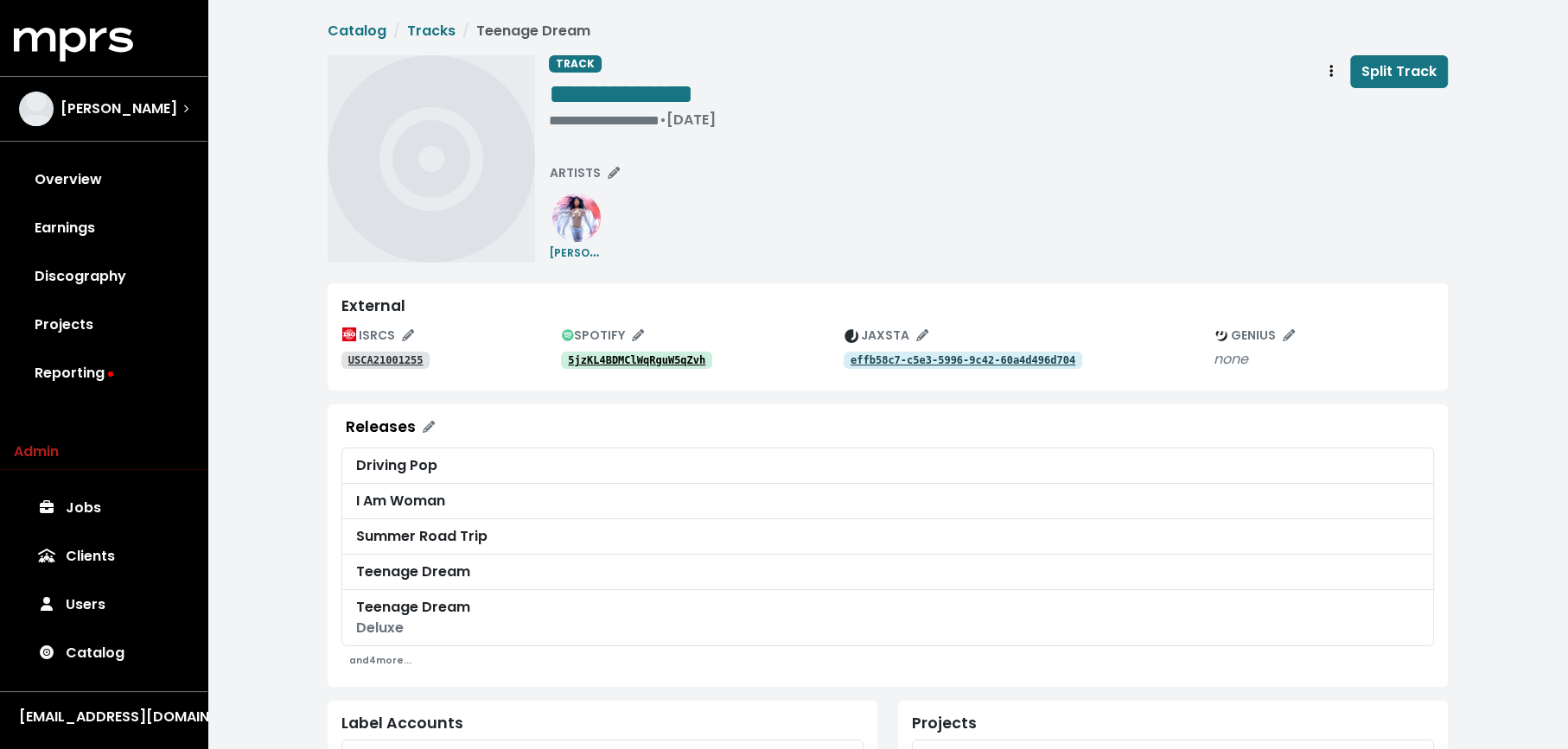
click at [663, 352] on link "5jzKL4BDMClWqRguW5qZvh" at bounding box center [636, 360] width 151 height 18
click at [678, 361] on tt "5jzKL4BDMClWqRguW5qZvh" at bounding box center [636, 360] width 137 height 12
click at [418, 355] on tt "USCA21001255" at bounding box center [386, 360] width 75 height 12
click at [1341, 72] on button "Track actions" at bounding box center [1330, 72] width 38 height 33
click at [1332, 108] on link "Merge" at bounding box center [1381, 110] width 136 height 27
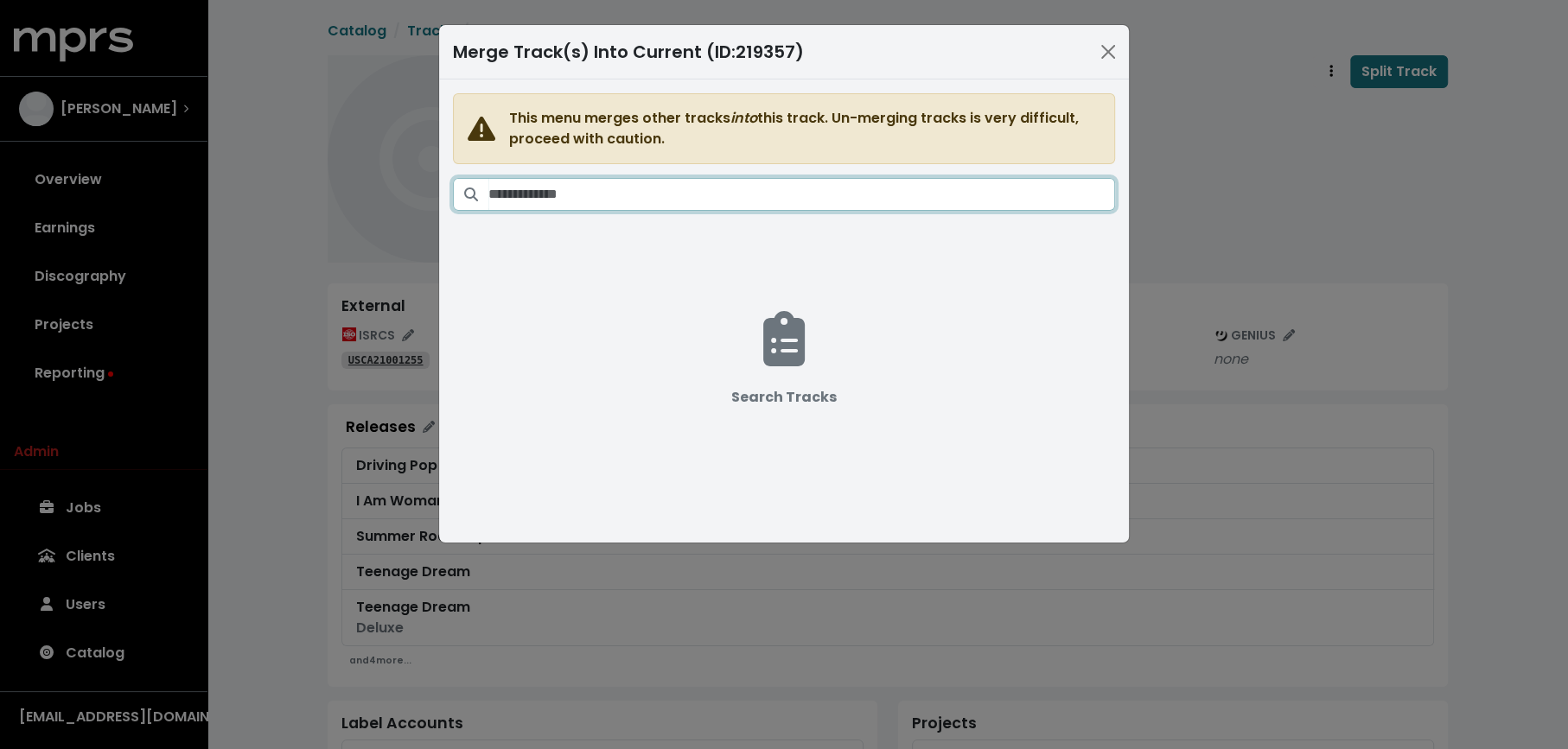
click at [915, 196] on input "Search tracks" at bounding box center [801, 195] width 626 height 33
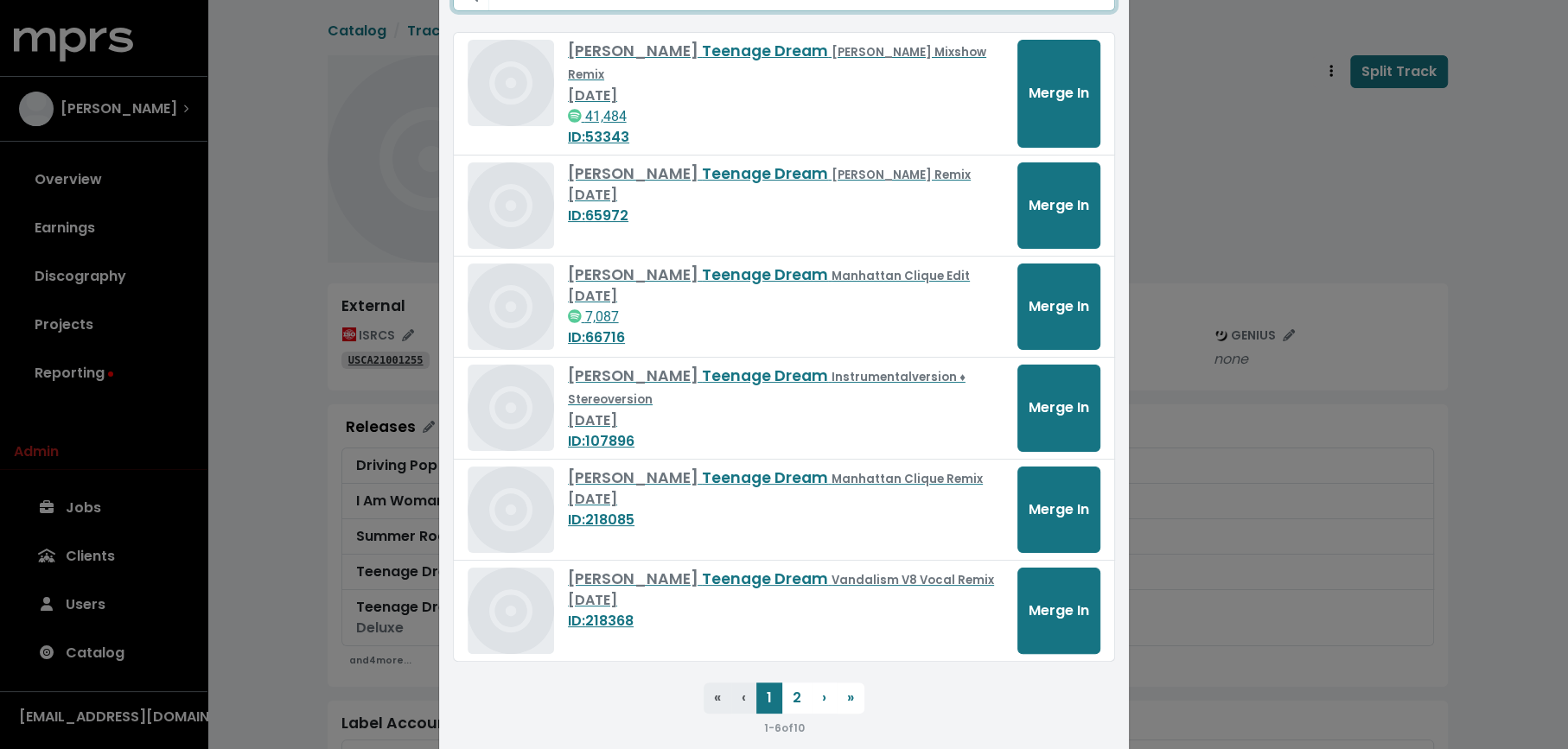
scroll to position [206, 0]
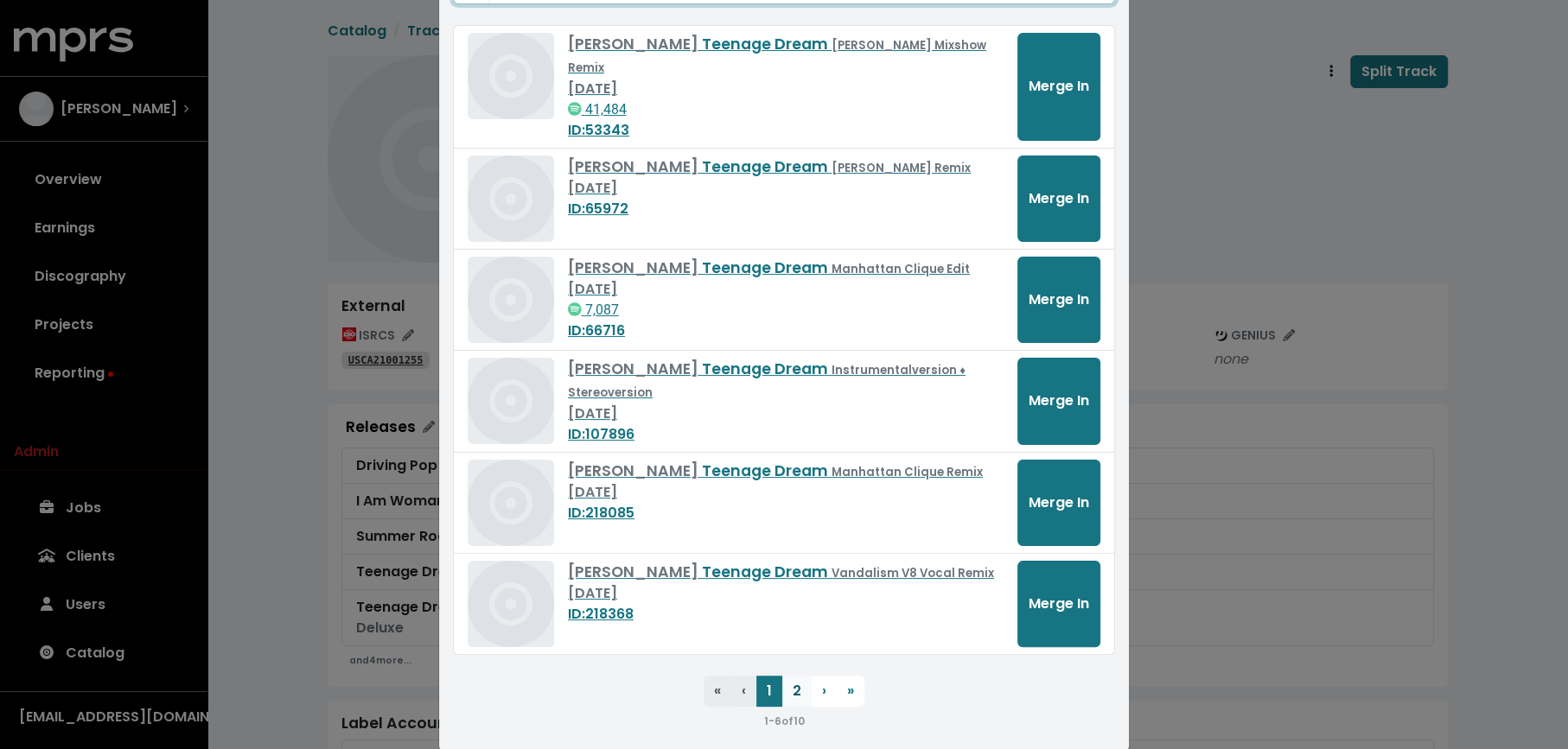
type input "**********"
click at [802, 676] on button "2" at bounding box center [797, 692] width 29 height 31
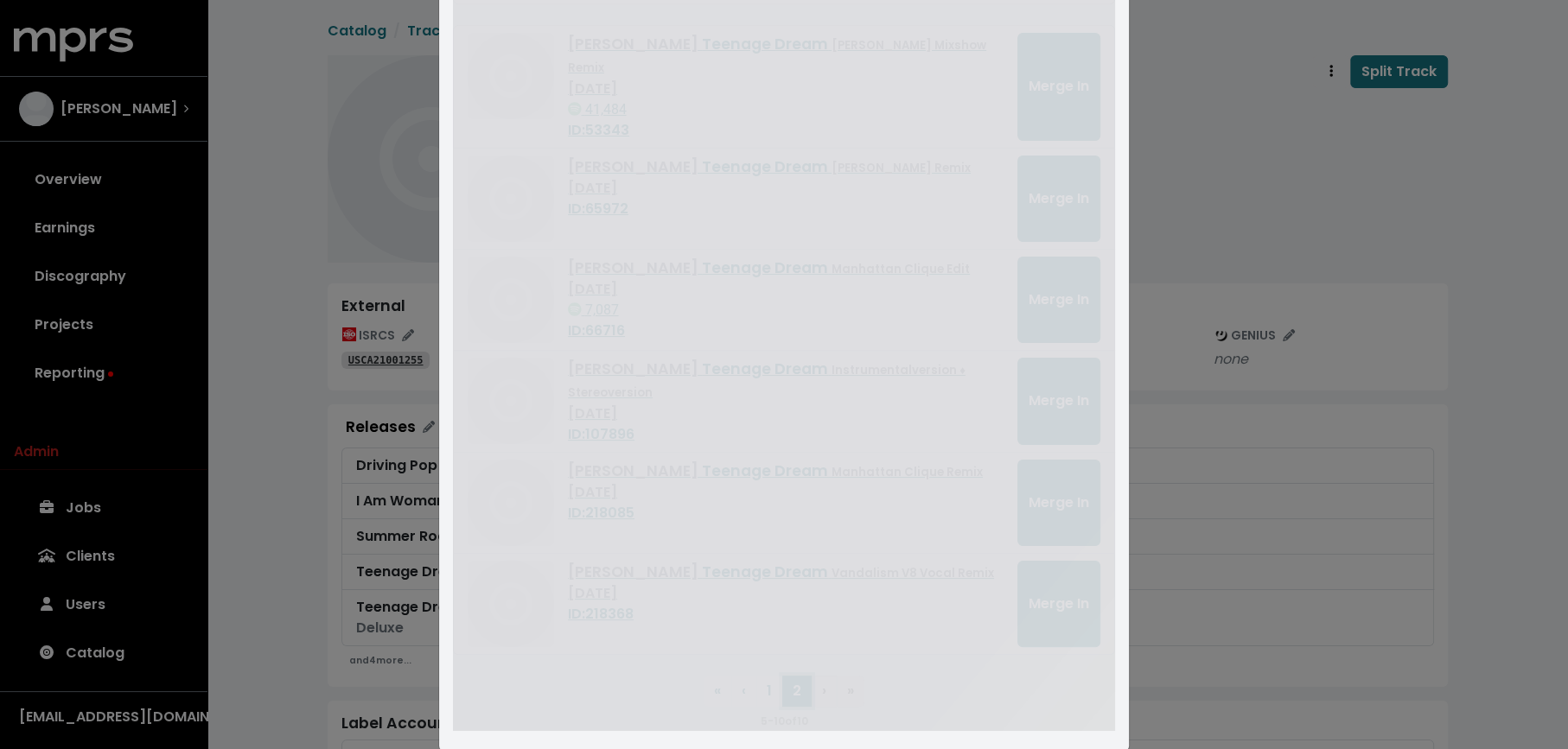
scroll to position [4, 0]
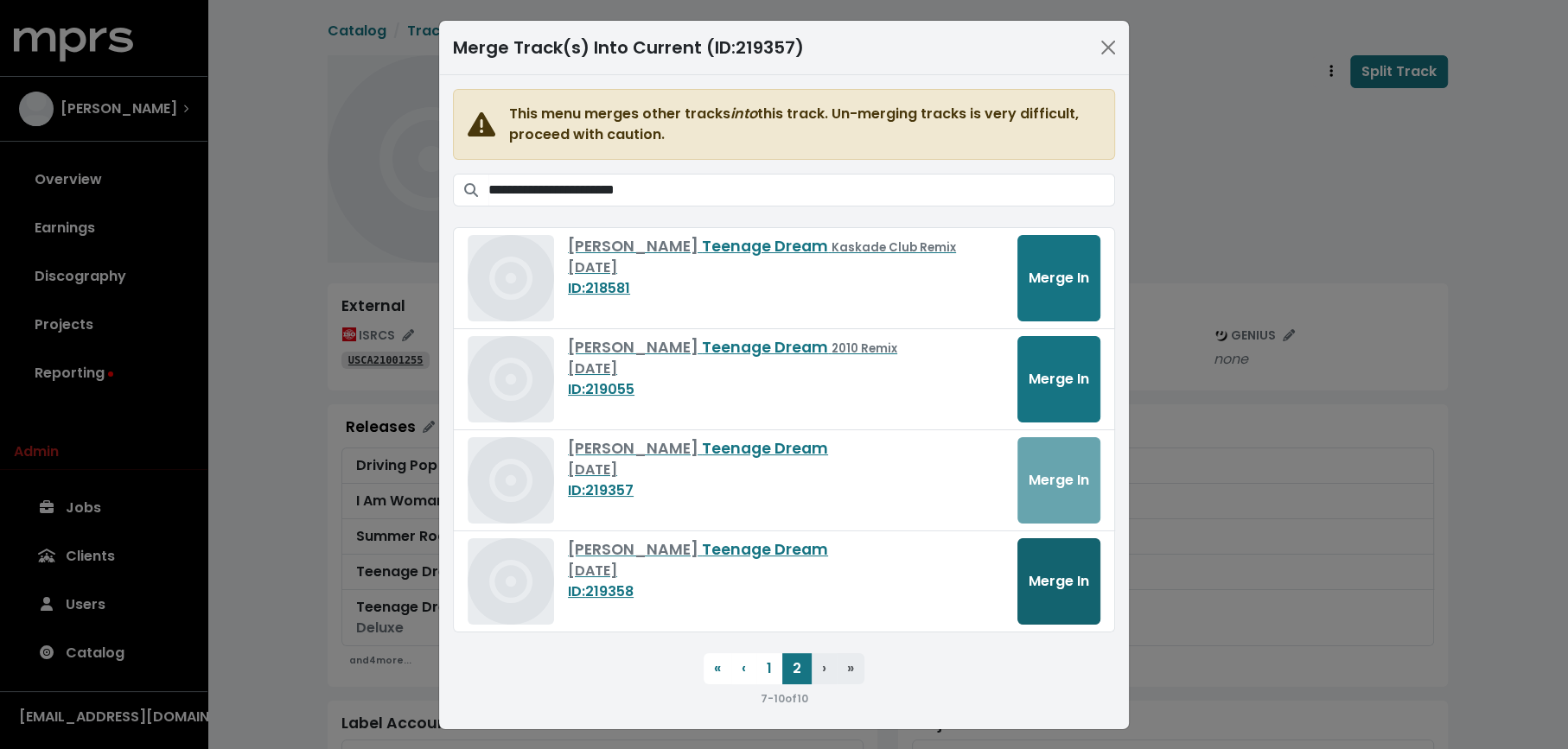
click at [1060, 583] on span "Merge In" at bounding box center [1059, 581] width 60 height 19
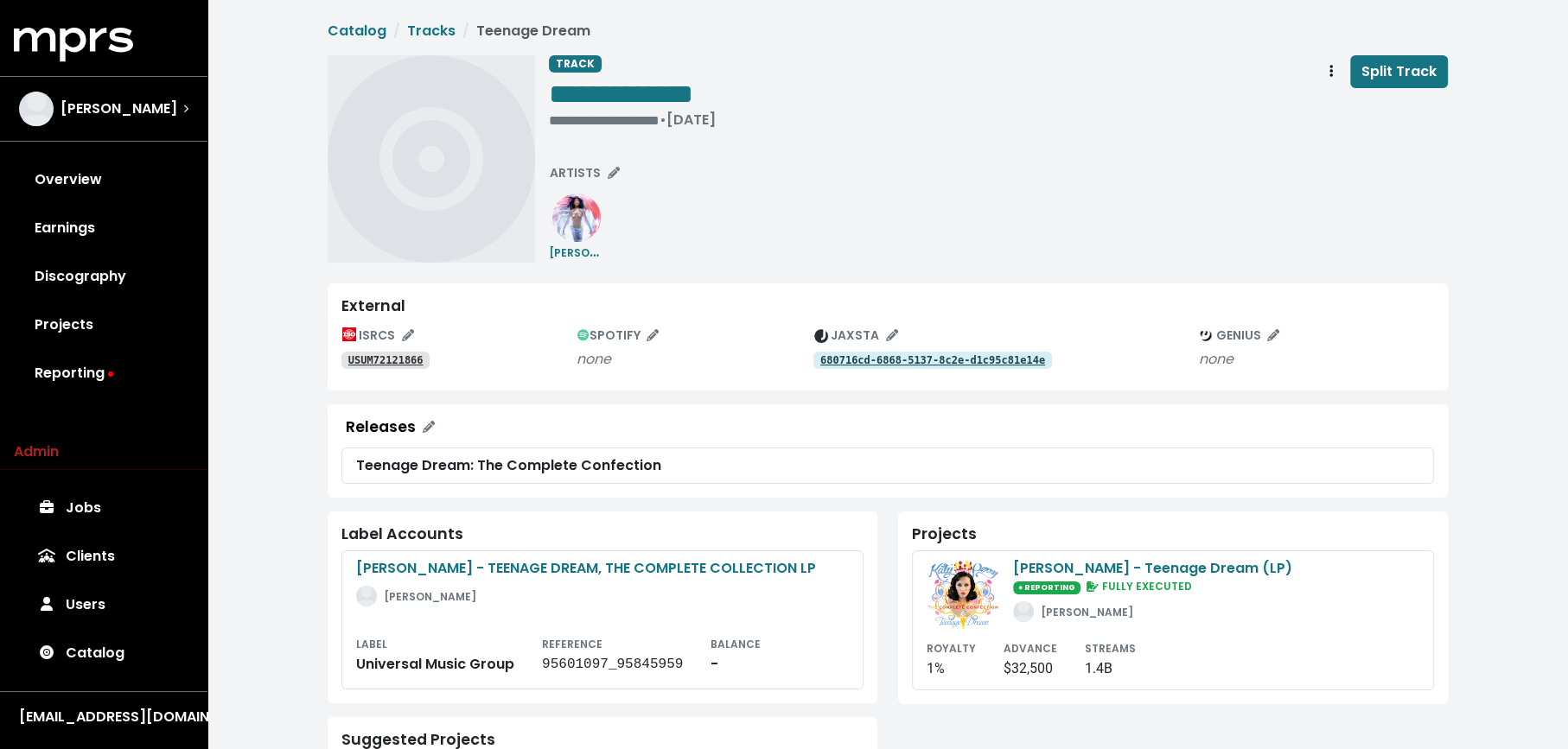
click at [389, 361] on tt "USUM72121866" at bounding box center [386, 360] width 75 height 12
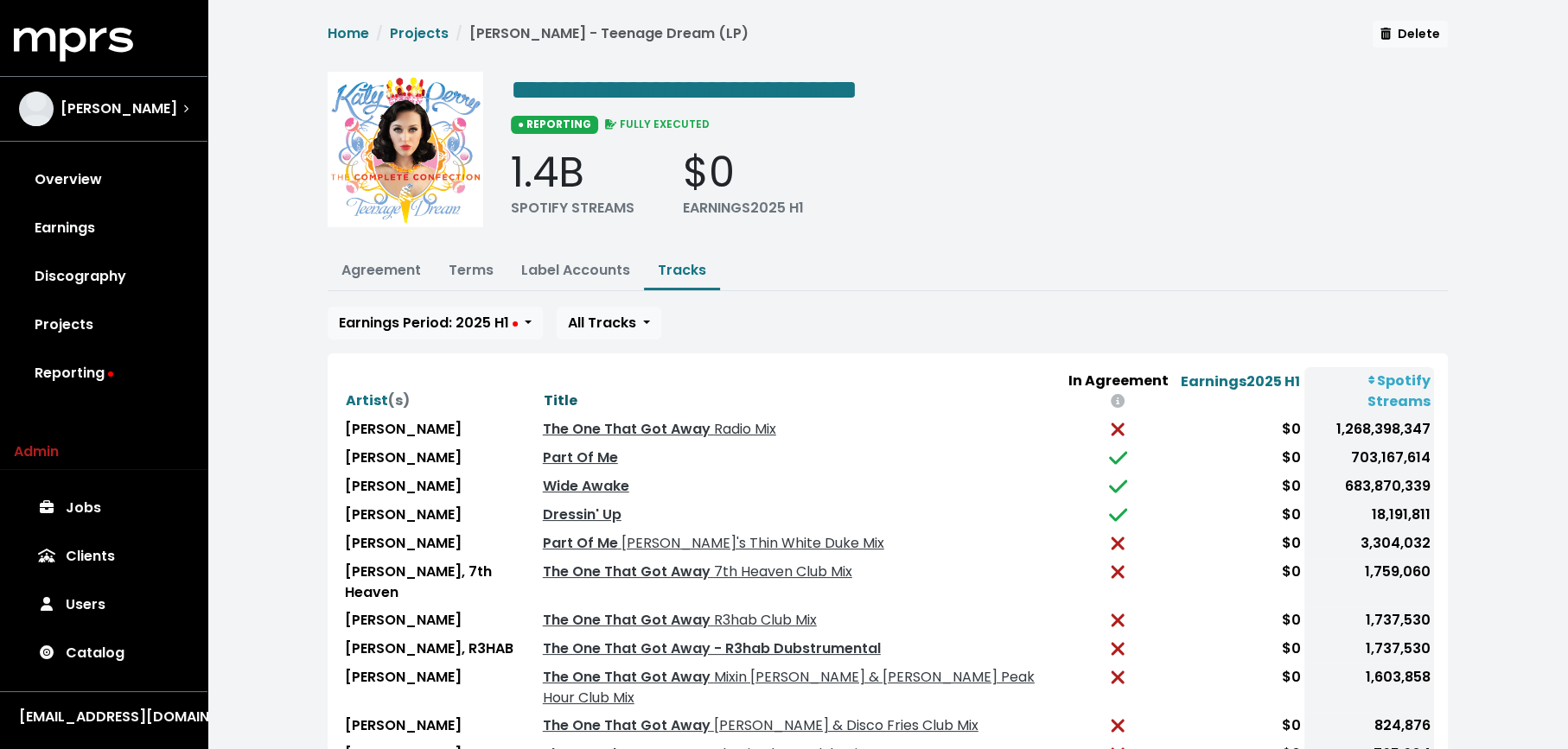
click at [543, 391] on span "Title" at bounding box center [560, 400] width 34 height 19
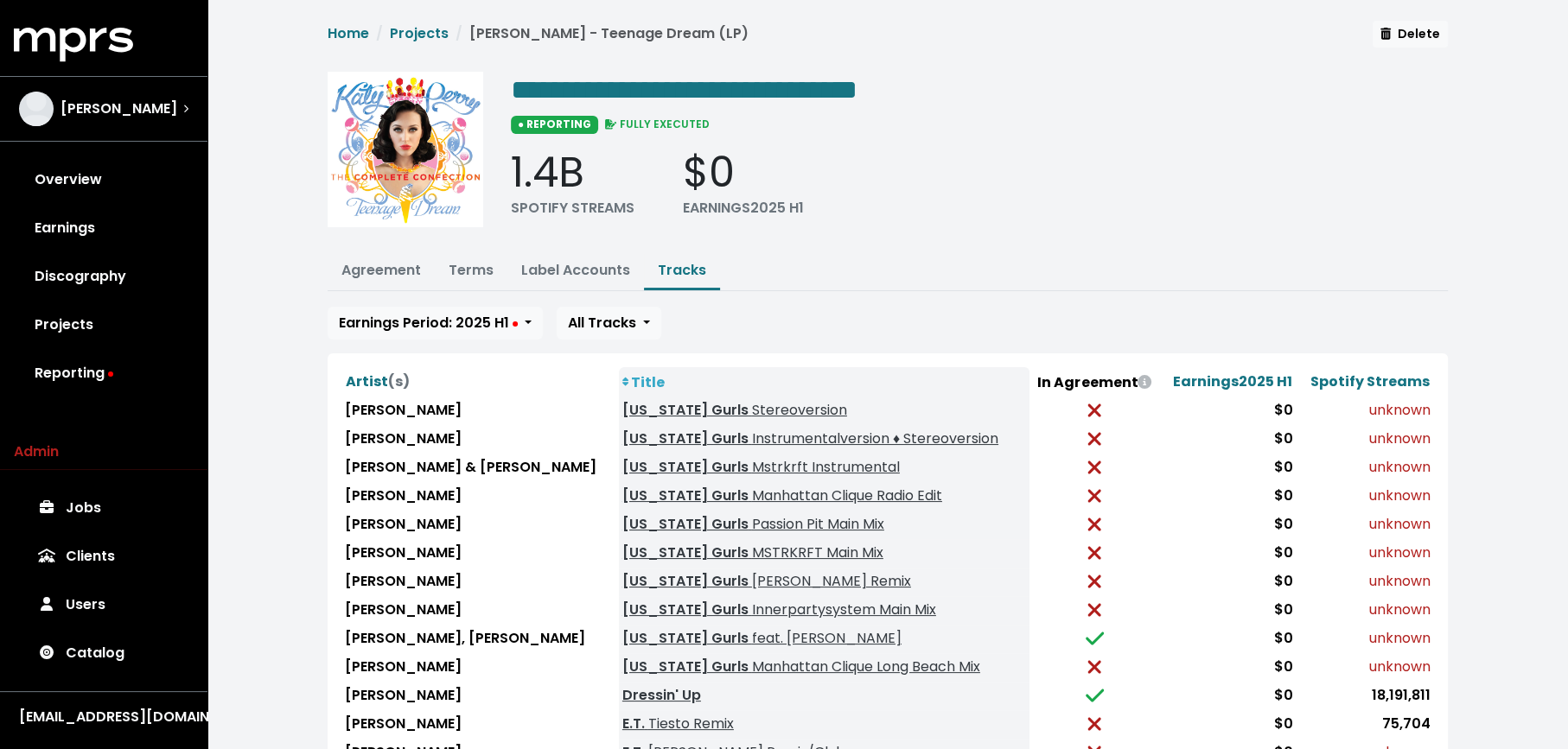
scroll to position [167, 0]
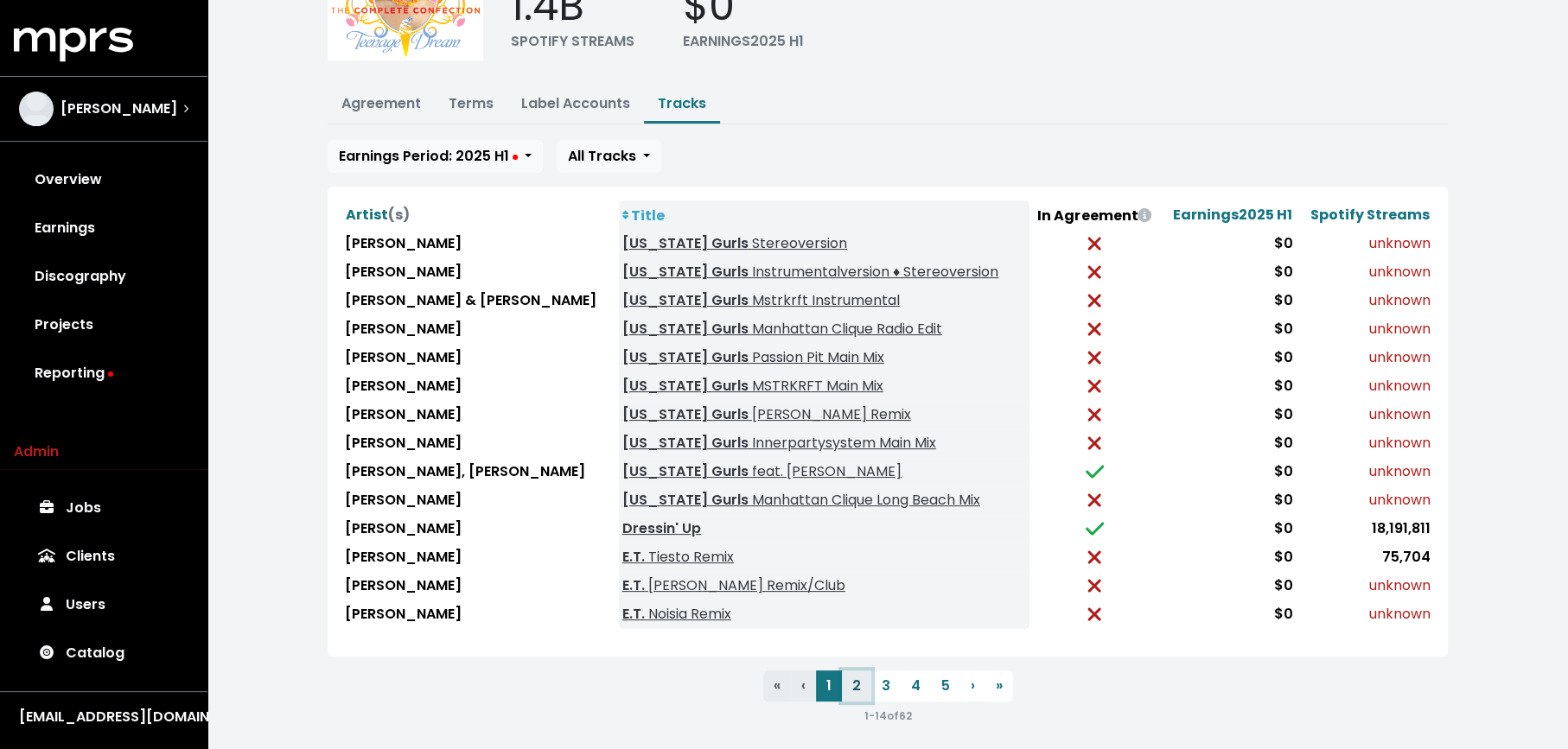
click at [856, 678] on button "2" at bounding box center [856, 687] width 29 height 31
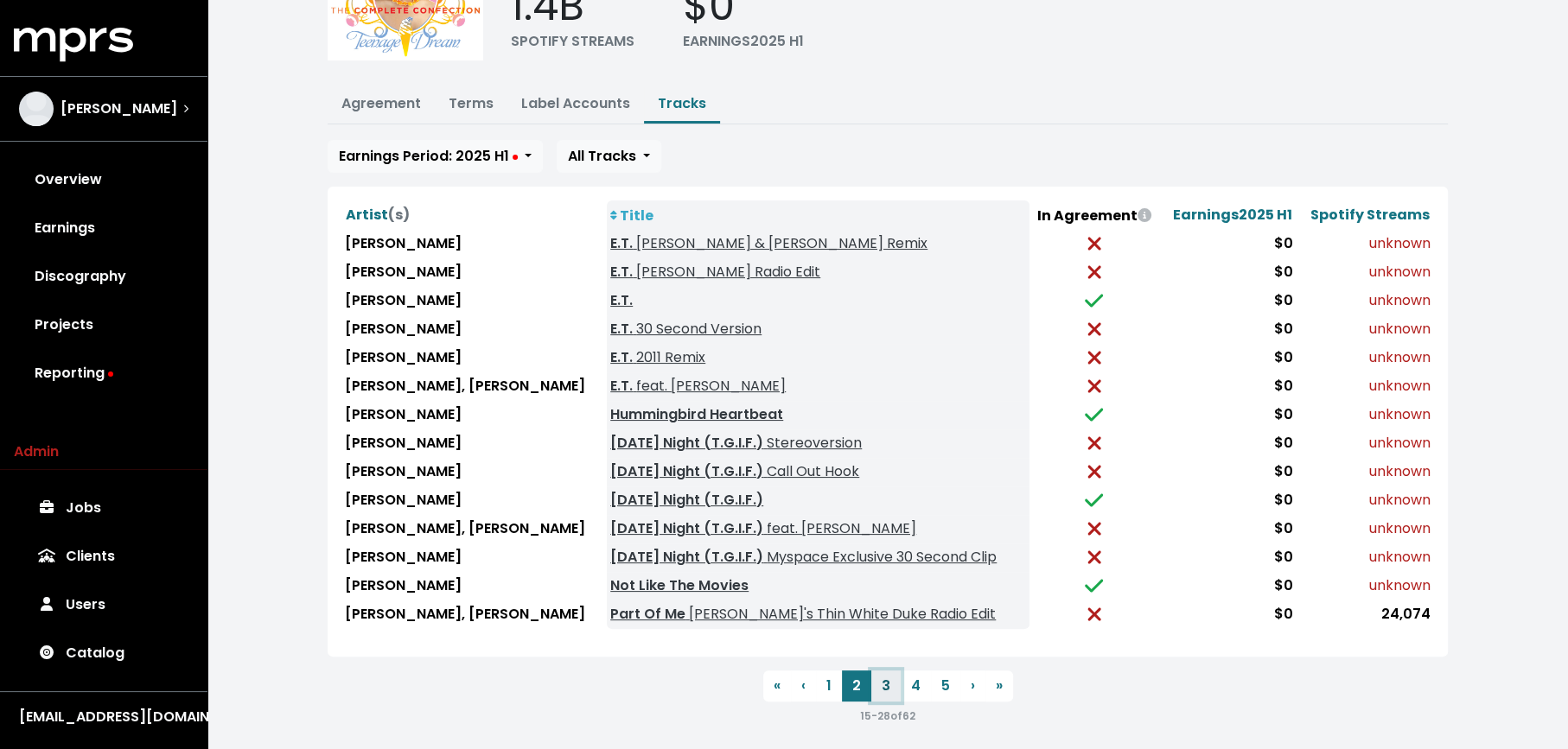
click at [886, 672] on button "3" at bounding box center [885, 687] width 29 height 31
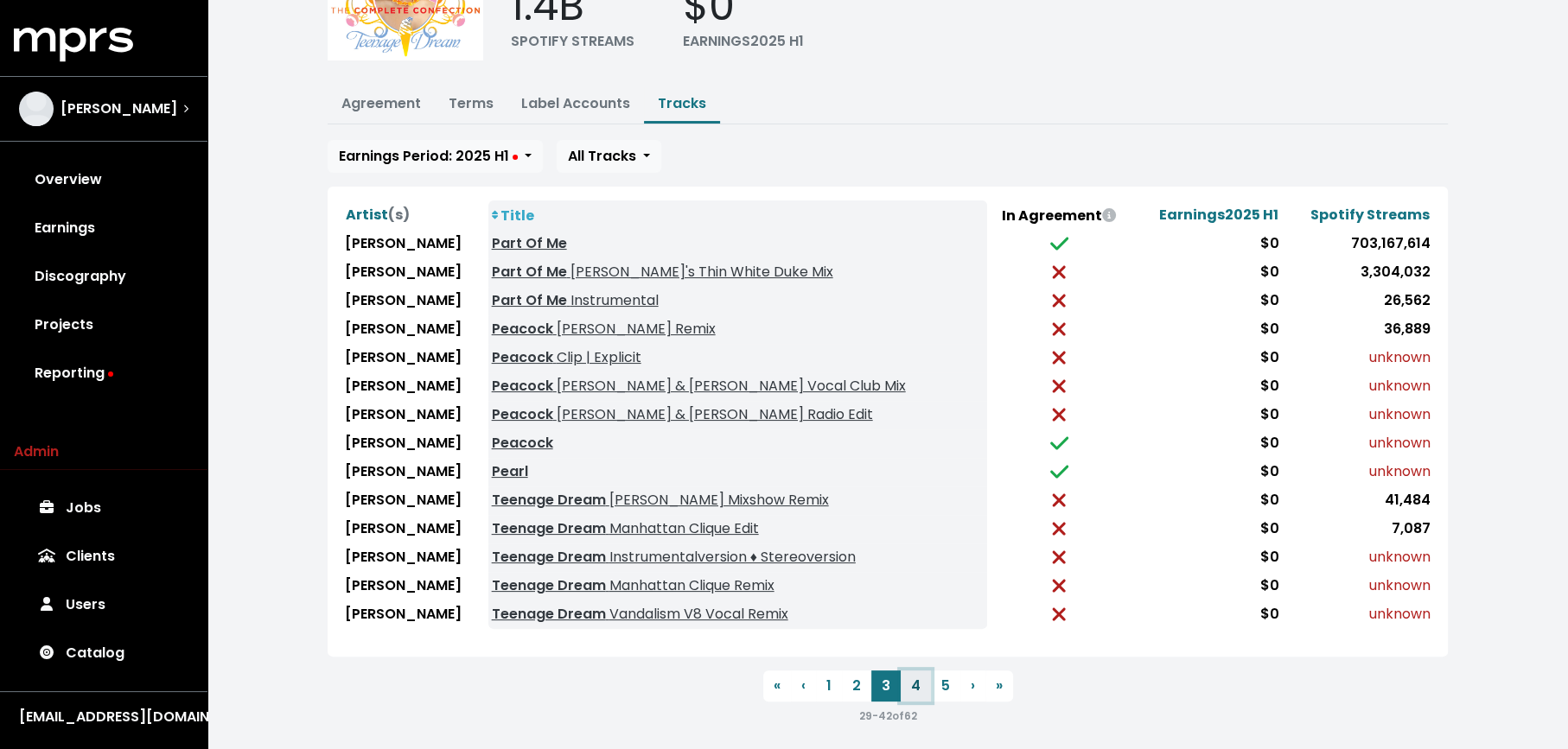
click at [917, 672] on button "4" at bounding box center [915, 687] width 30 height 31
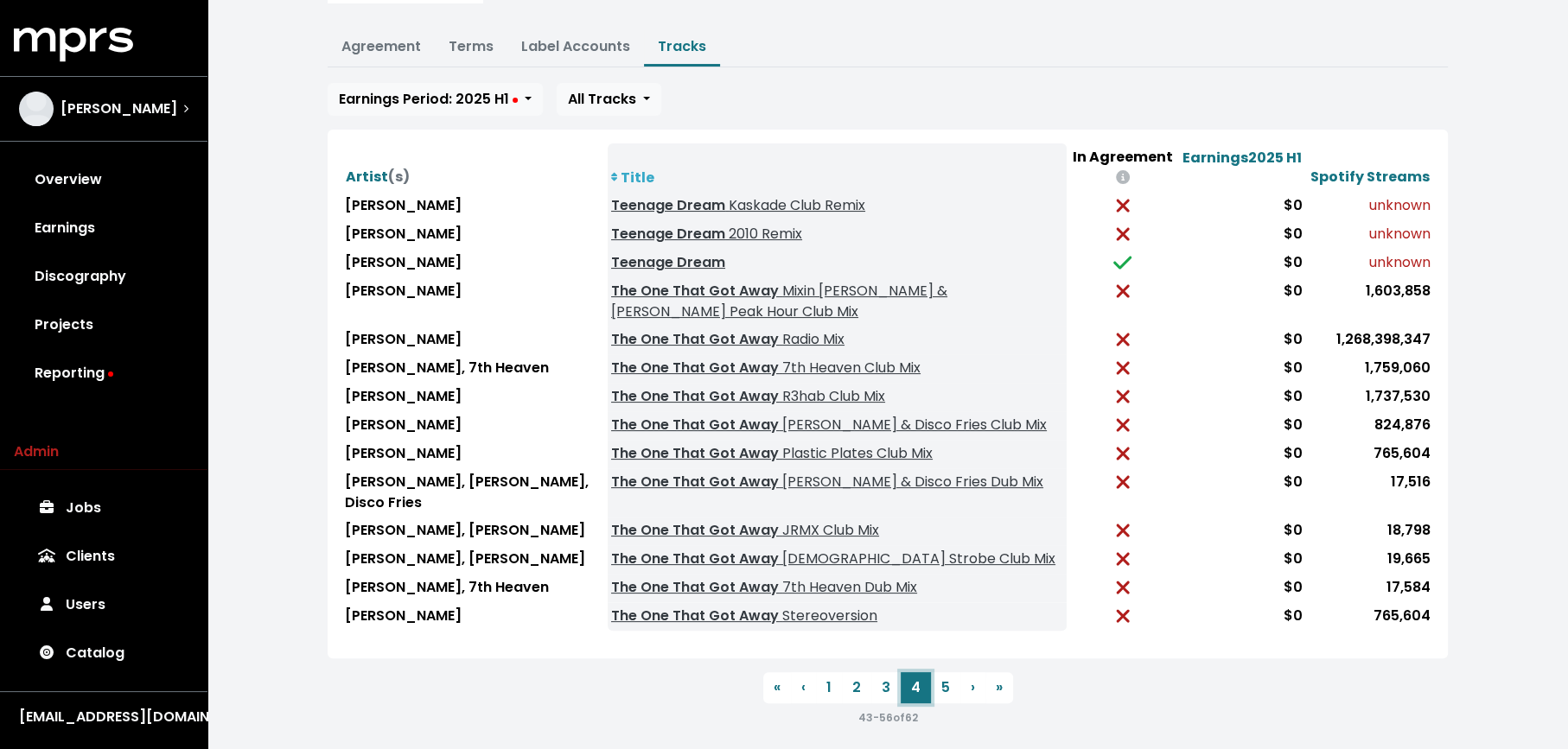
scroll to position [226, 0]
click at [621, 653] on span "Artist (s) Title In Agreement Earnings 2025 H1 Spotify Streams Katy Perry Teena…" at bounding box center [887, 427] width 1120 height 598
click at [939, 672] on button "5" at bounding box center [946, 687] width 29 height 31
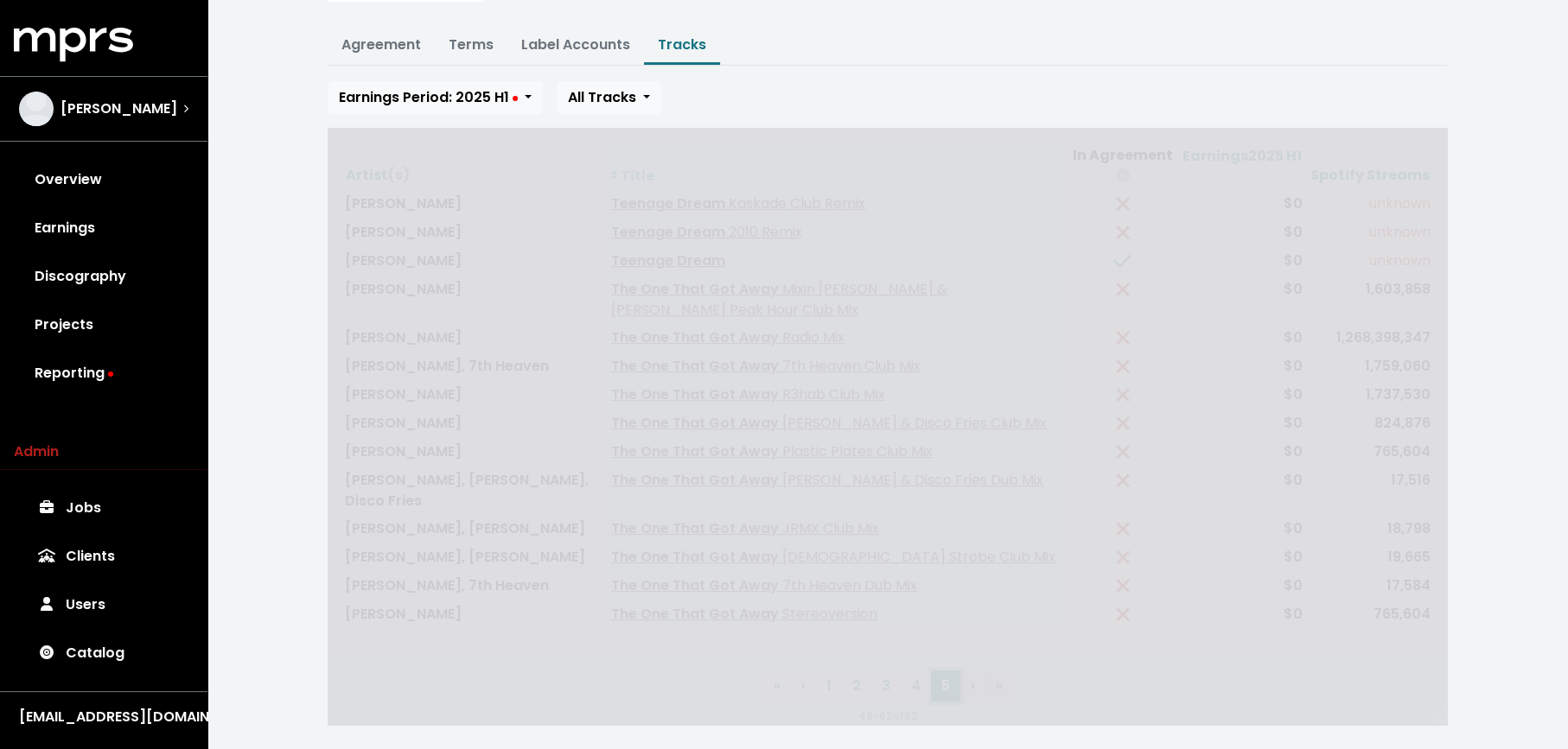
scroll to position [0, 0]
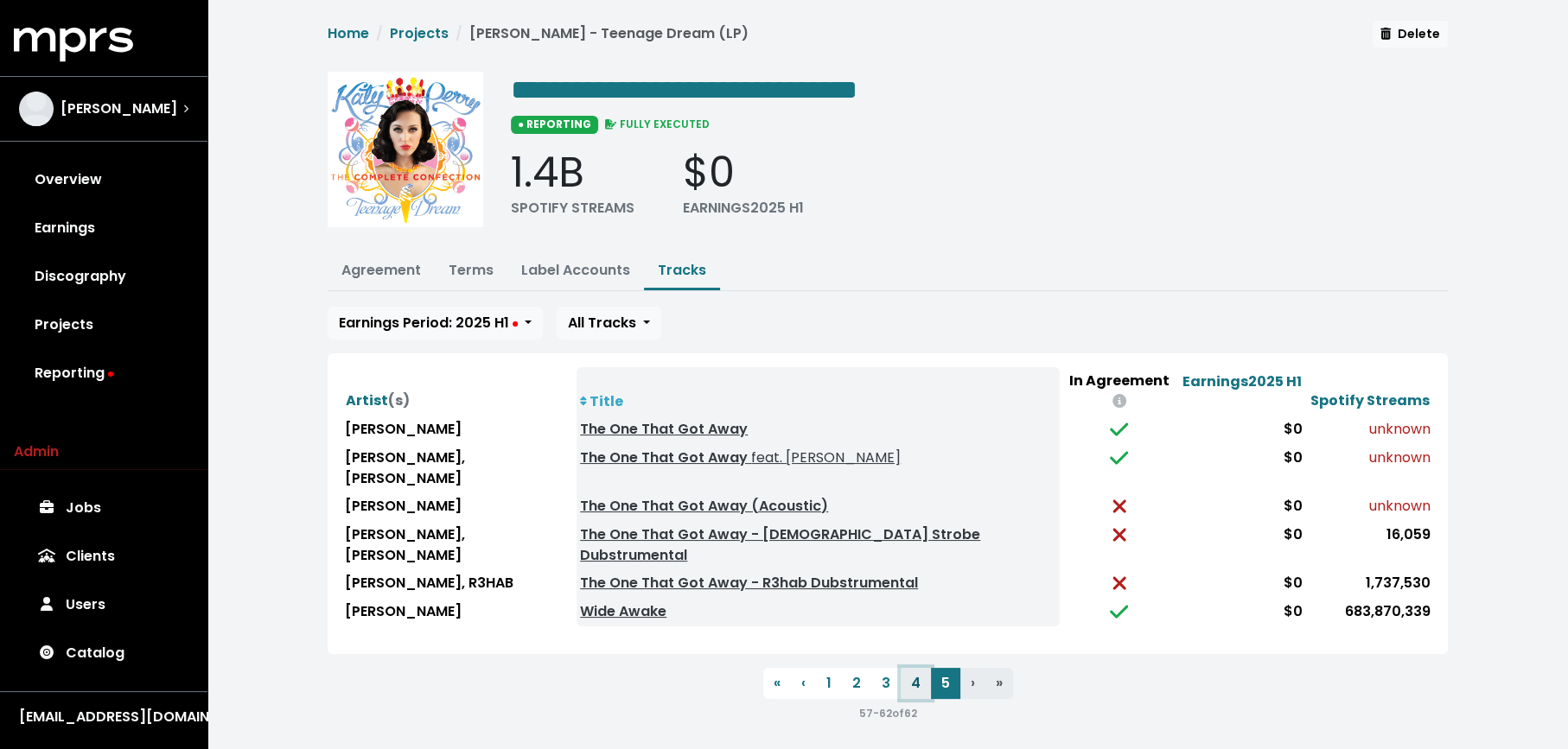
click at [923, 668] on button "4" at bounding box center [915, 684] width 30 height 31
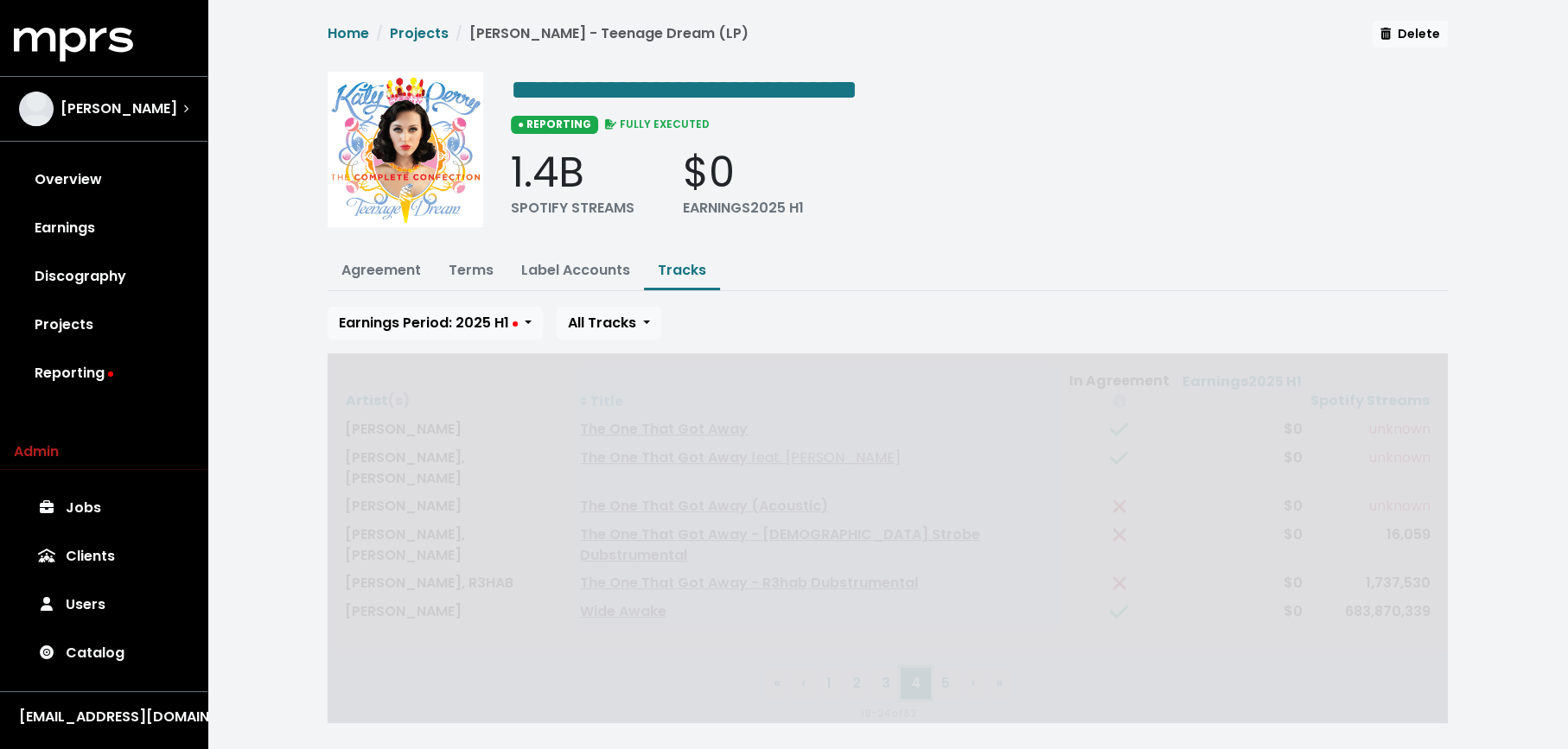
scroll to position [226, 0]
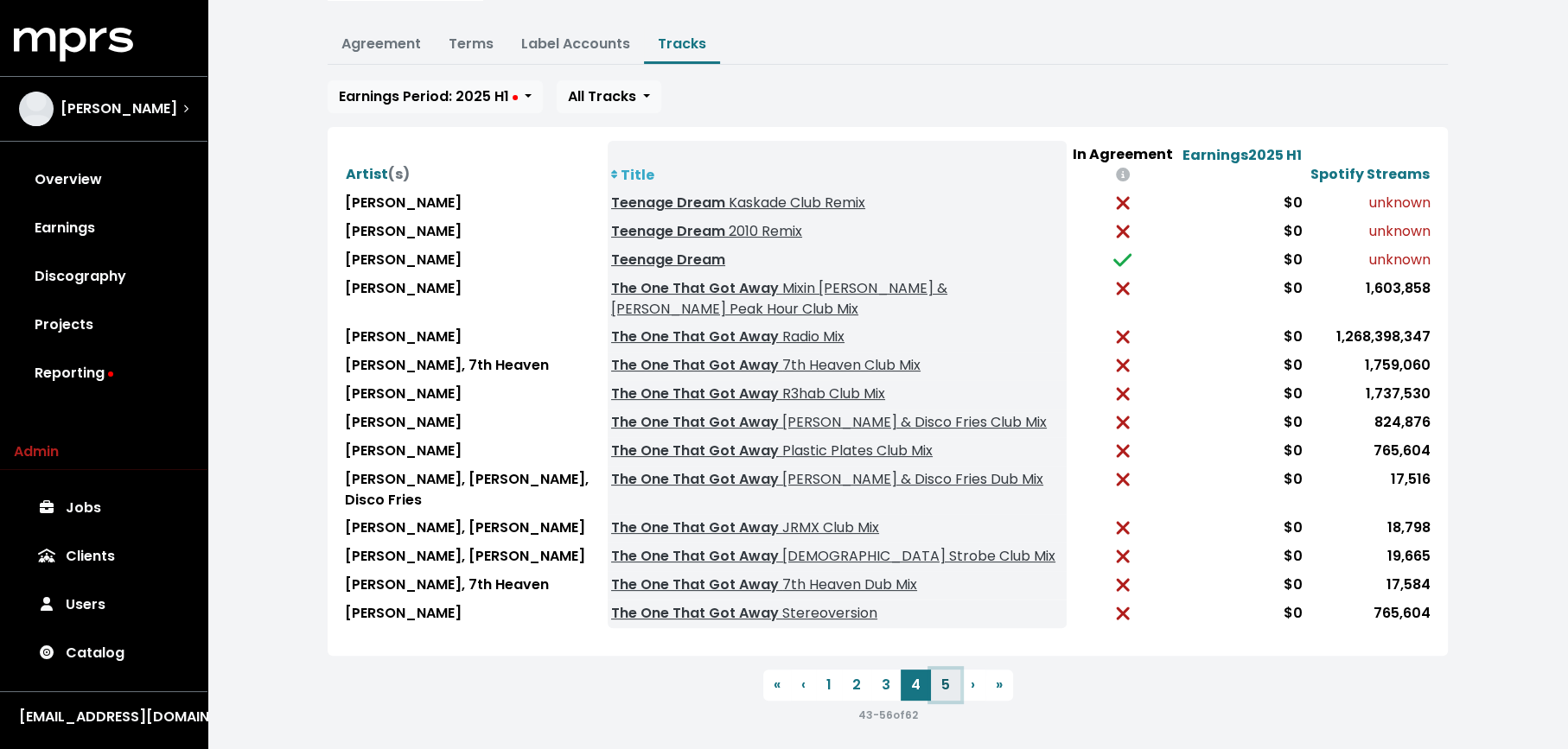
click at [949, 670] on button "5" at bounding box center [946, 686] width 29 height 31
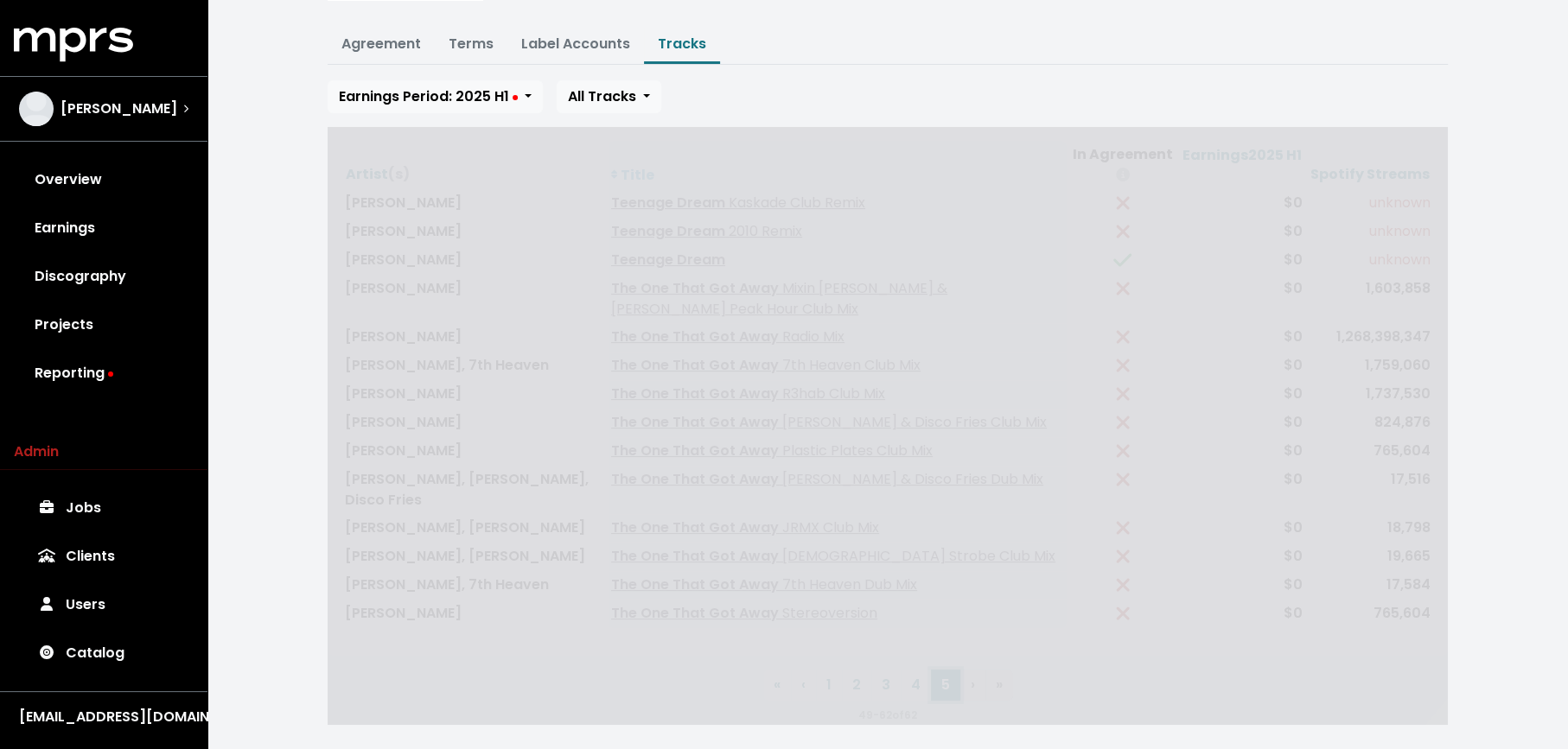
scroll to position [0, 0]
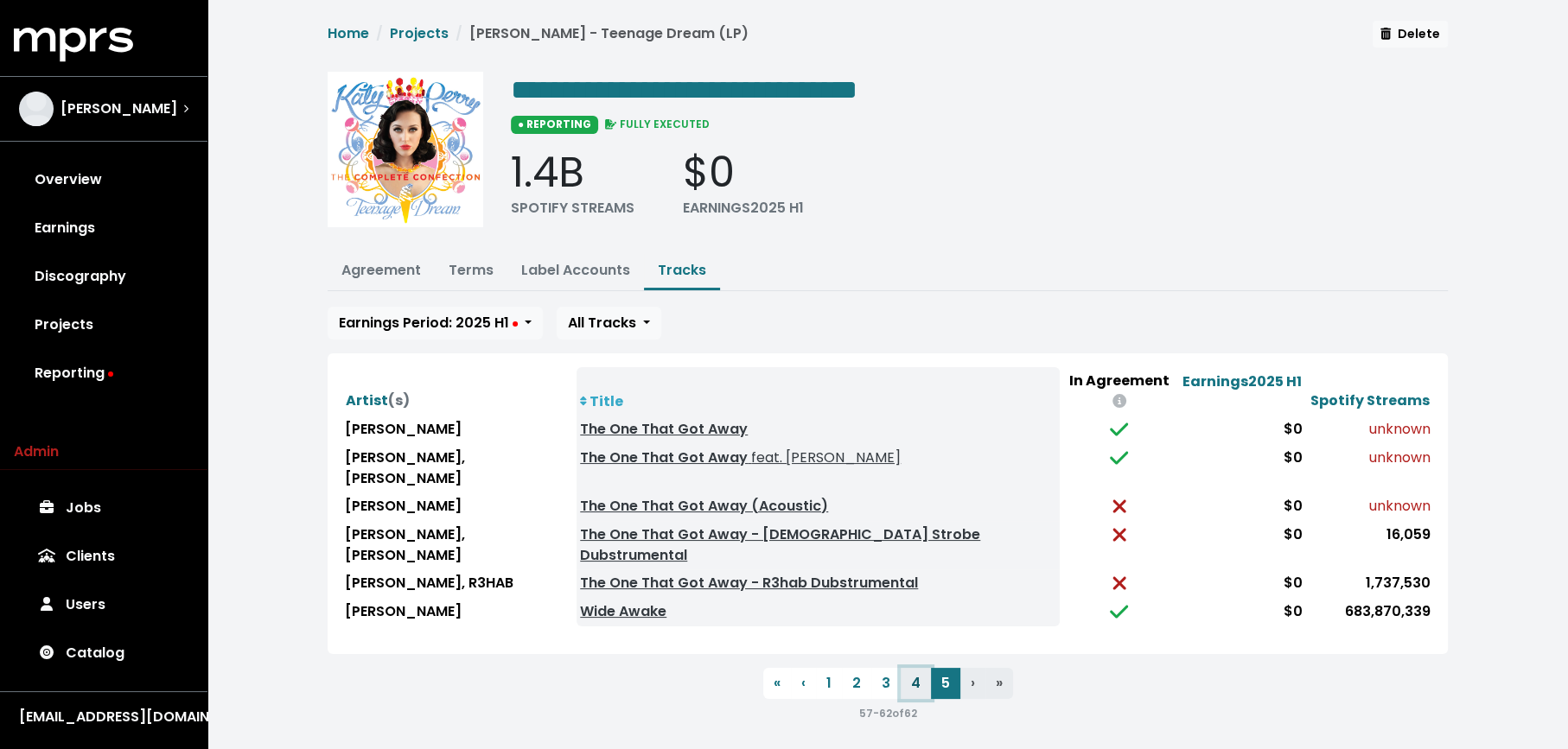
click at [909, 668] on button "4" at bounding box center [915, 684] width 30 height 31
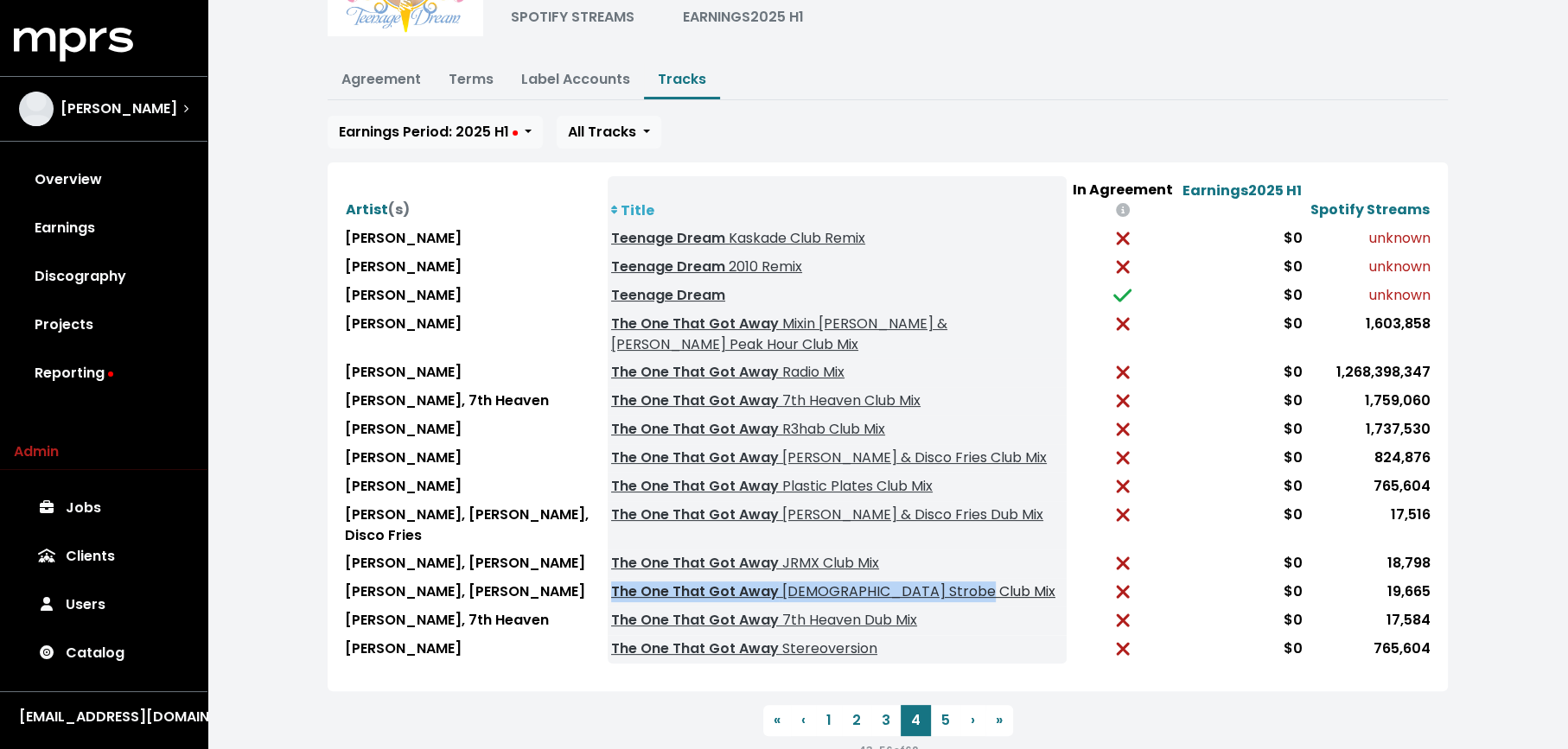
scroll to position [192, 0]
click at [944, 708] on button "5" at bounding box center [946, 720] width 29 height 31
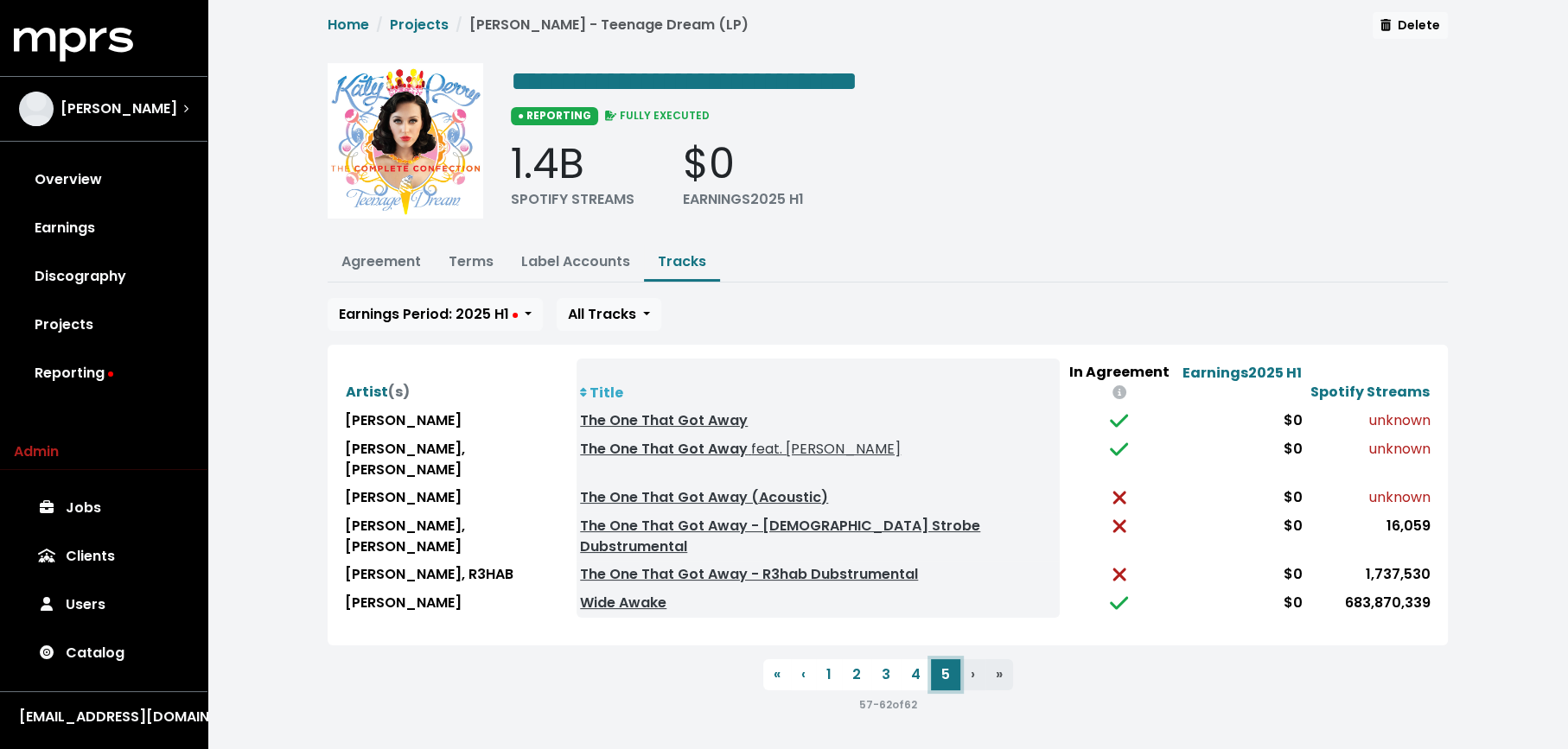
scroll to position [0, 0]
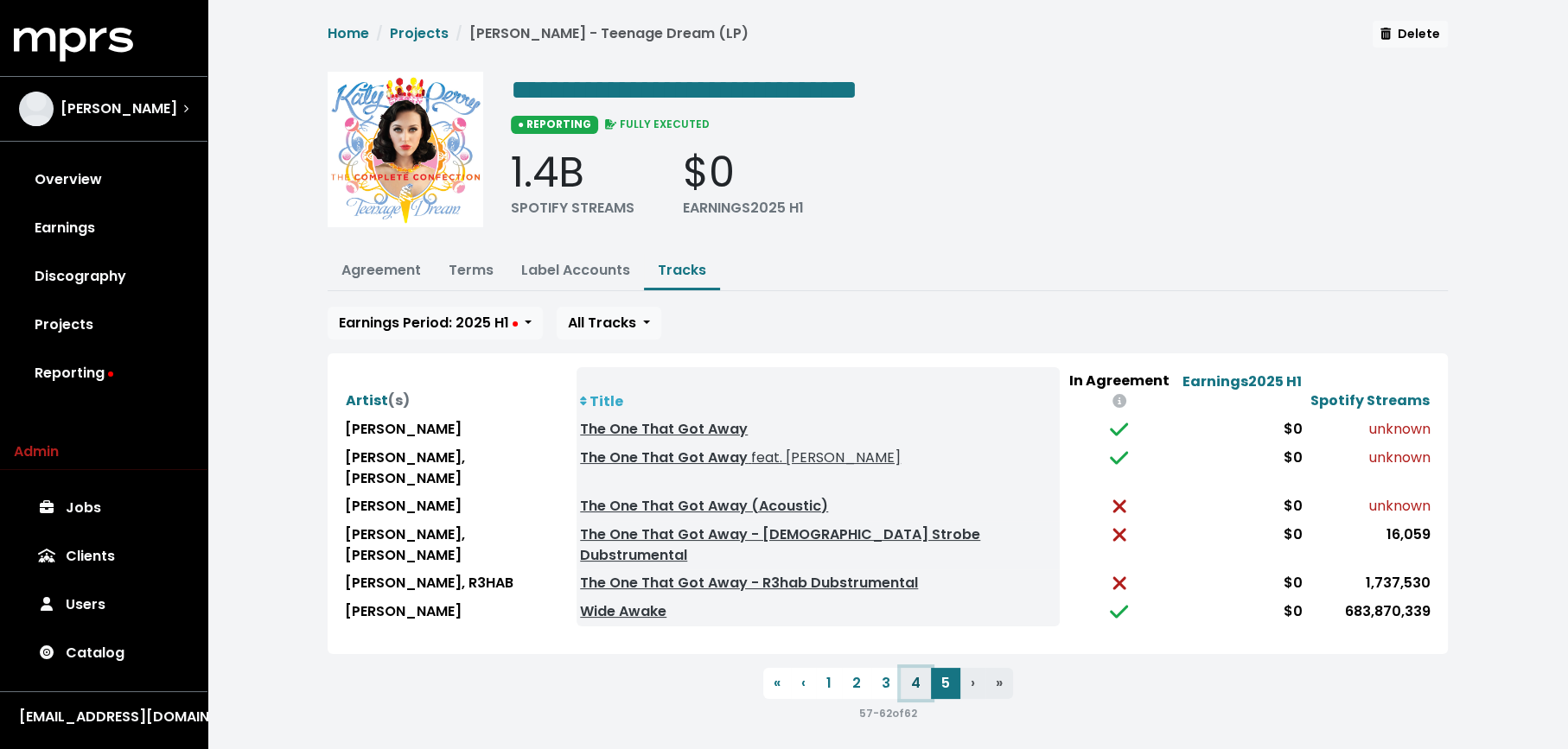
click at [910, 668] on button "4" at bounding box center [915, 684] width 30 height 31
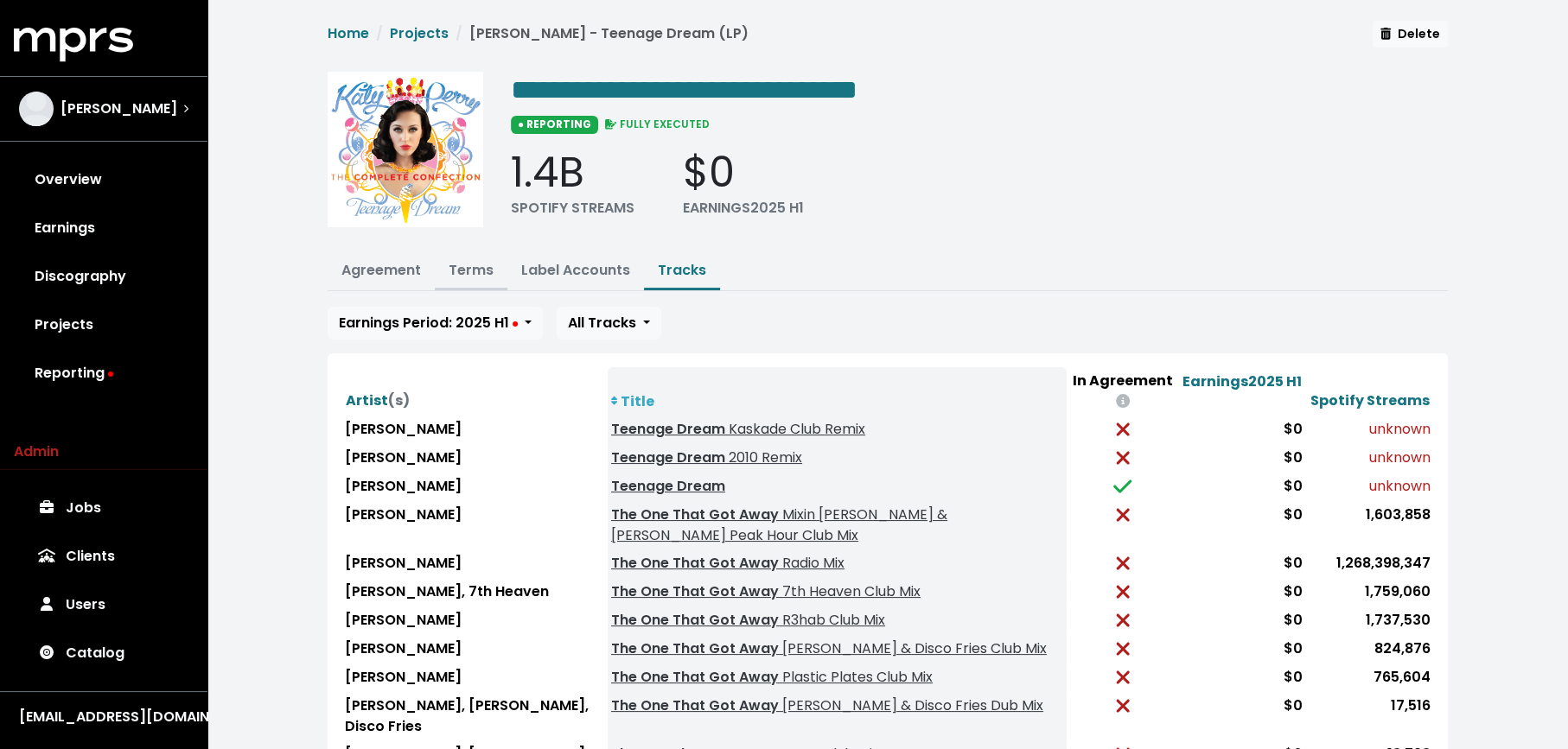
click at [475, 265] on link "Terms" at bounding box center [471, 270] width 45 height 19
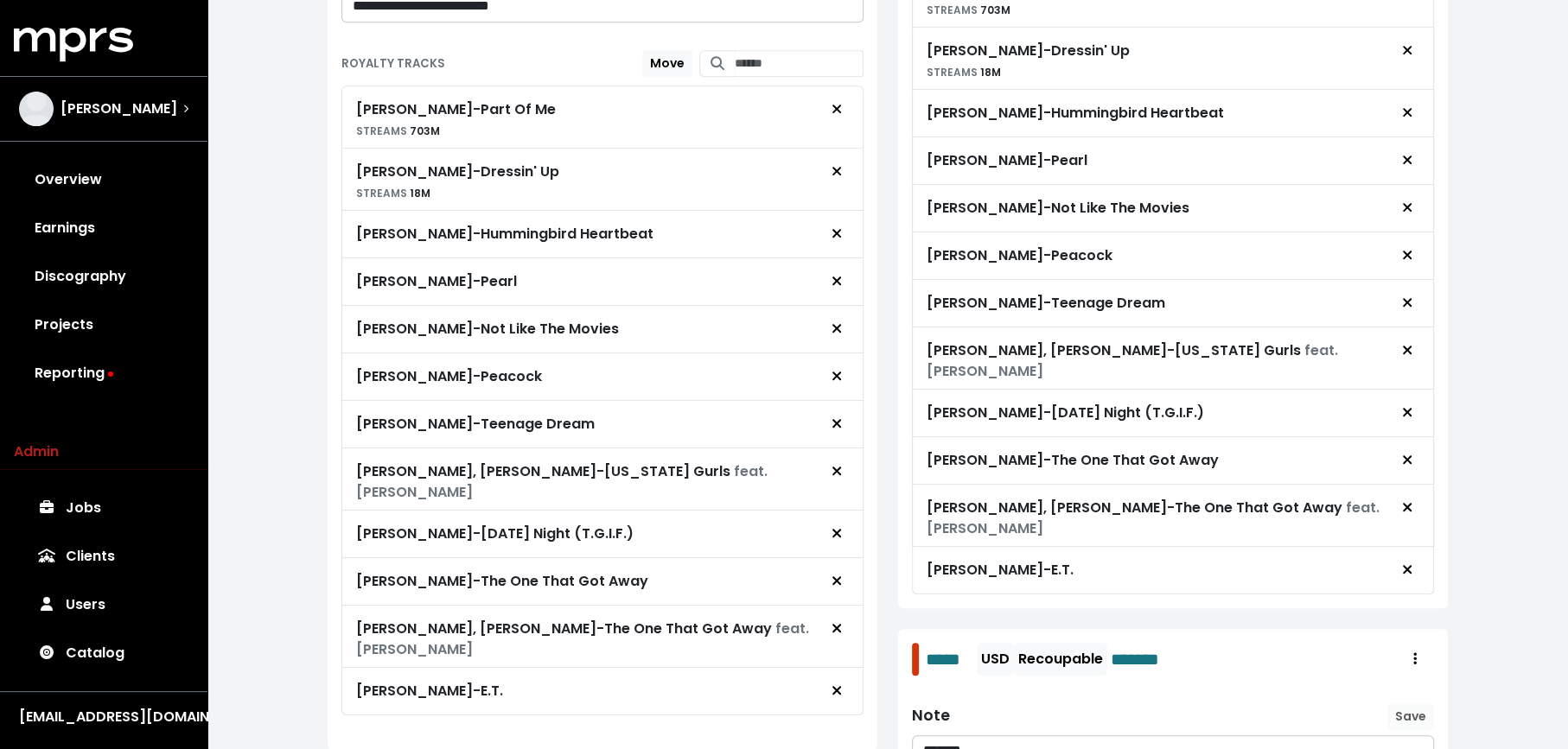
scroll to position [810, 0]
click at [833, 620] on icon "Remove royalty target" at bounding box center [837, 627] width 11 height 14
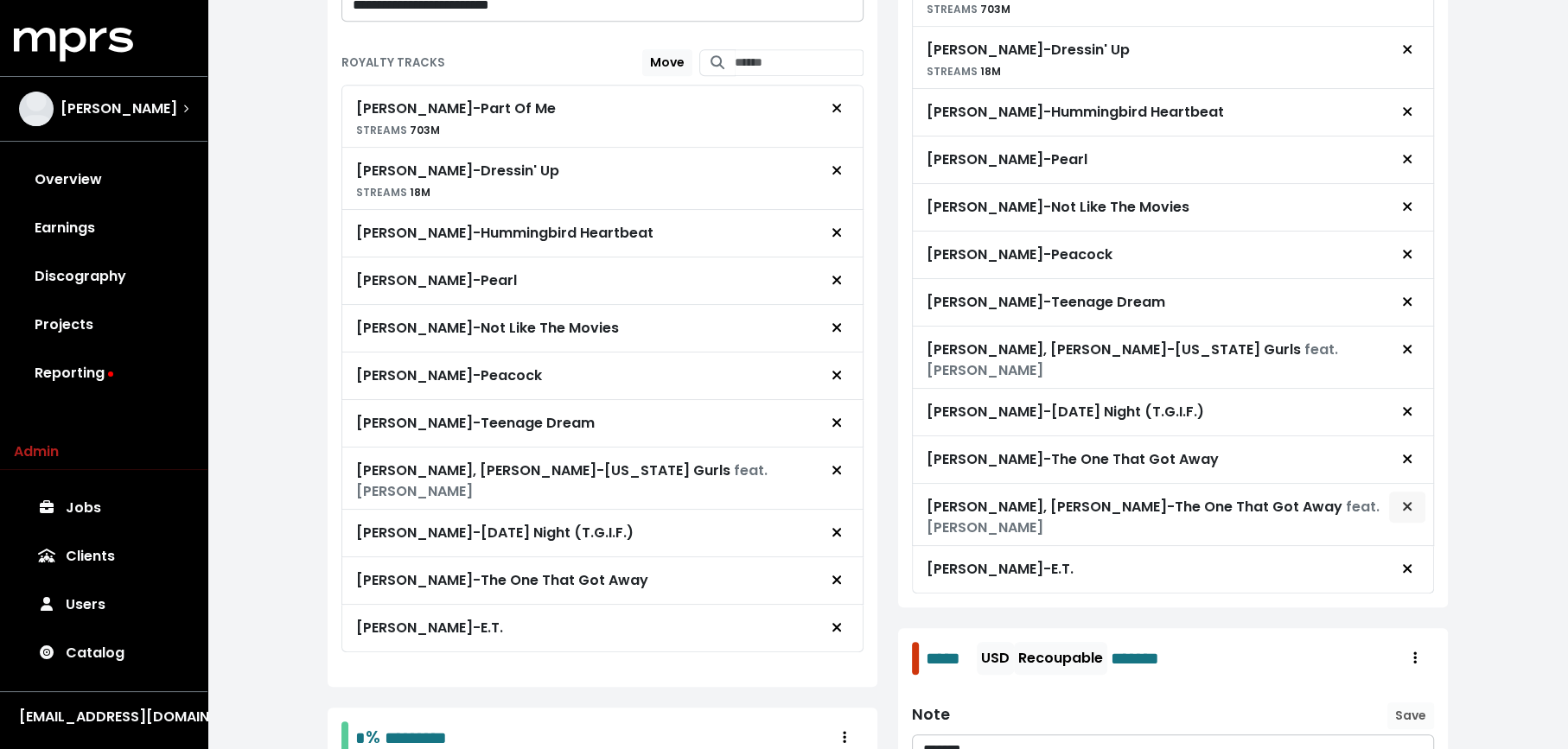
click at [1410, 503] on icon "Remove advance target" at bounding box center [1406, 506] width 9 height 9
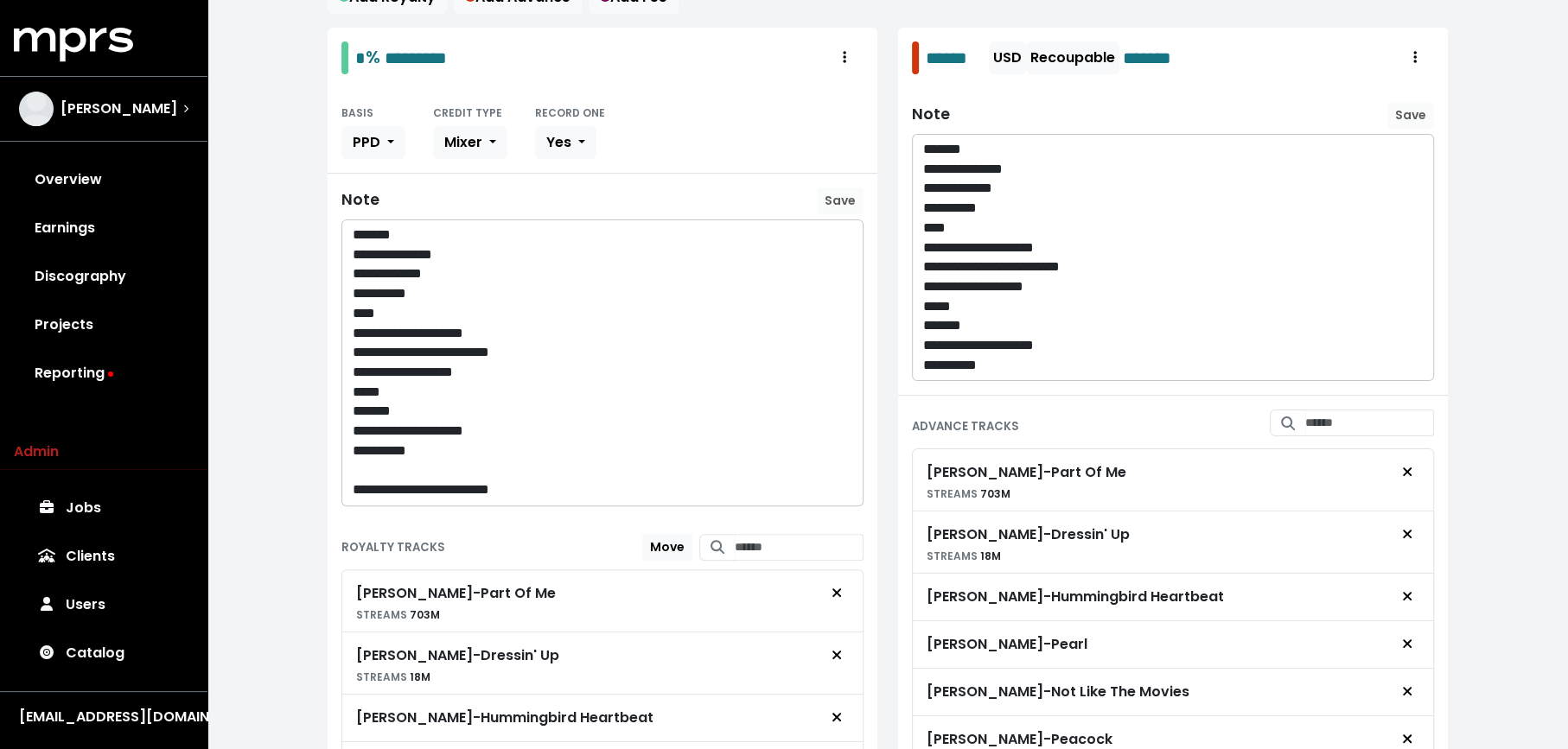
scroll to position [0, 0]
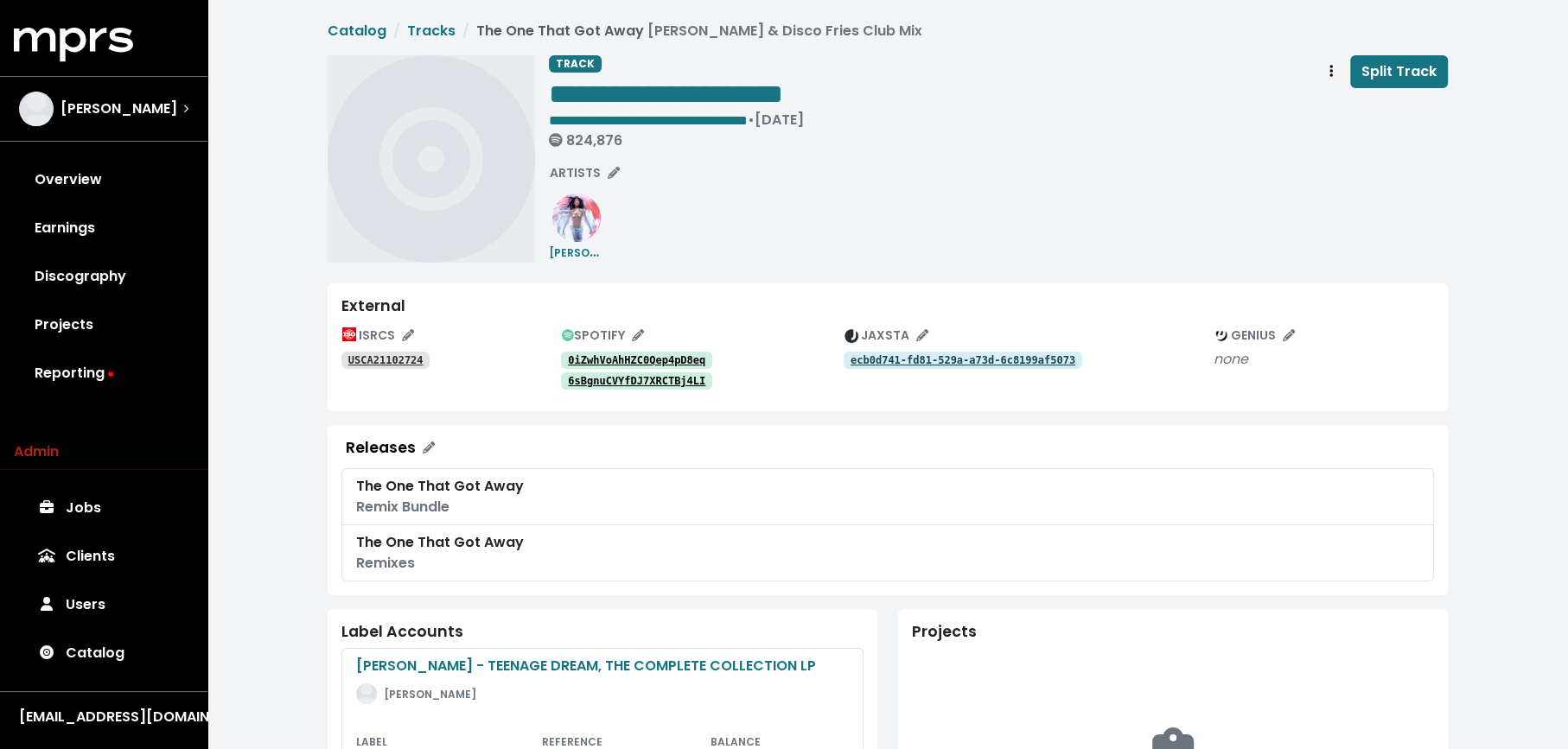
click at [612, 359] on tt "0iZwhVoAhHZC0Qep4pD8eq" at bounding box center [636, 360] width 137 height 12
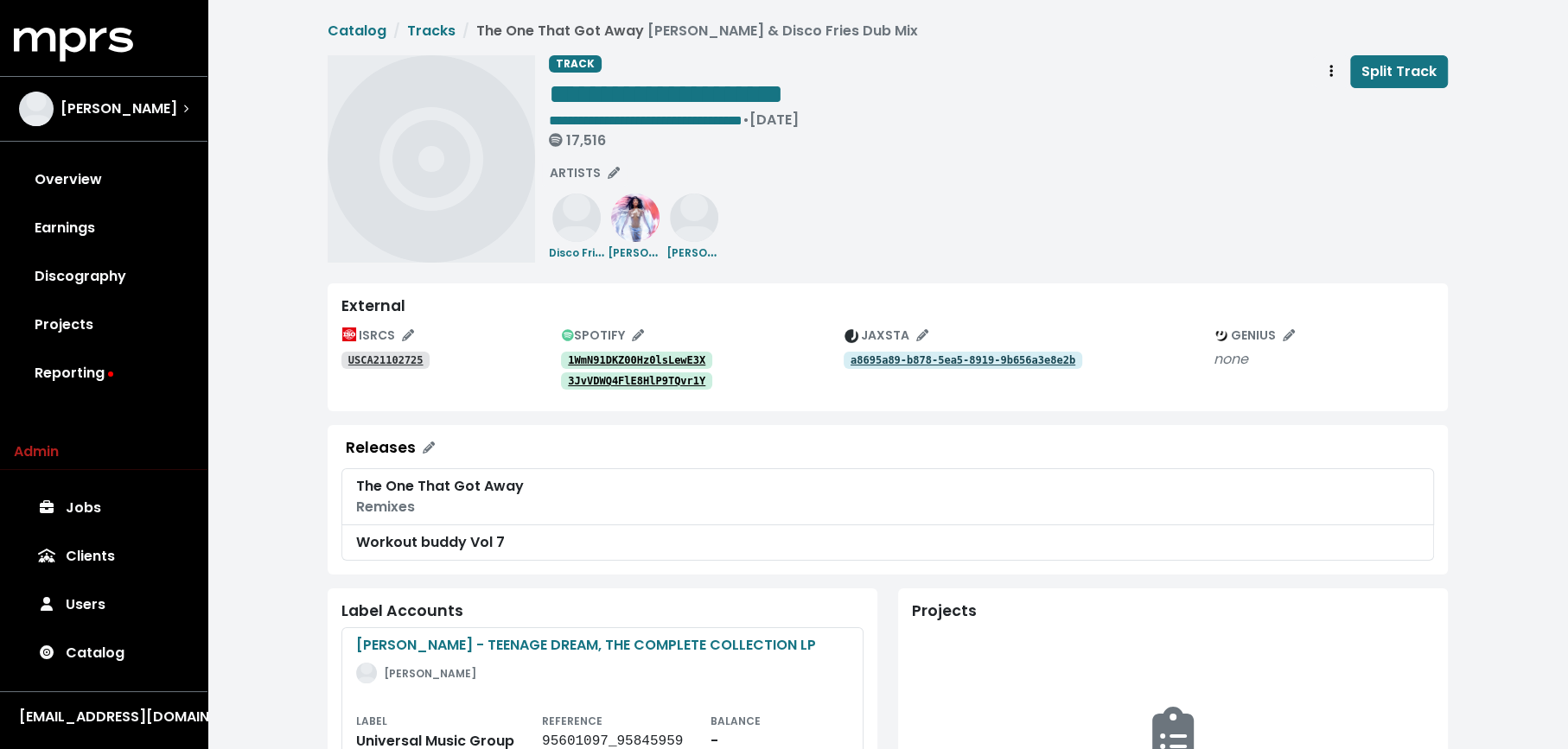
click at [660, 356] on tt "1WmN91DKZ00Hz0lsLewE3X" at bounding box center [636, 360] width 137 height 12
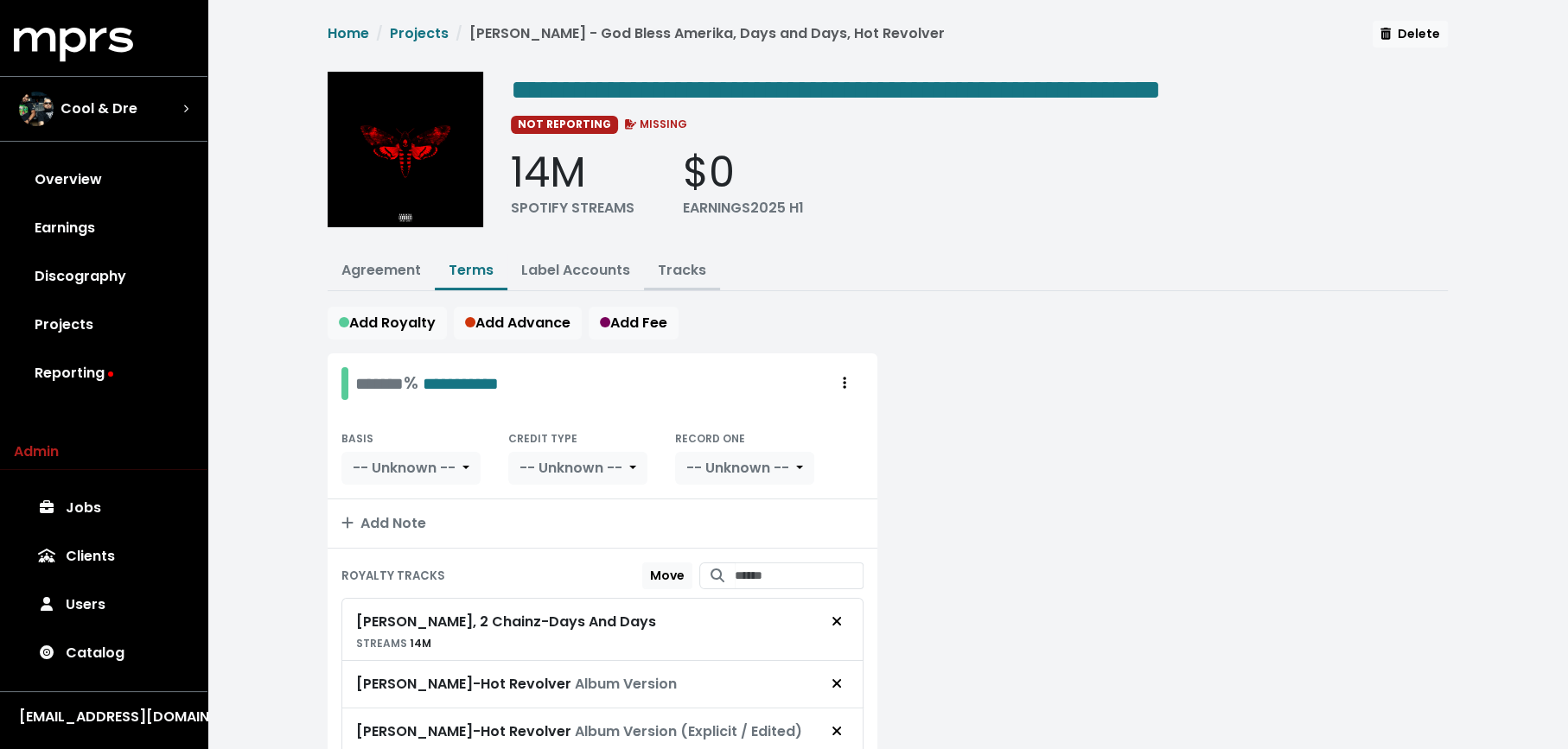
click at [672, 260] on link "Tracks" at bounding box center [682, 270] width 49 height 19
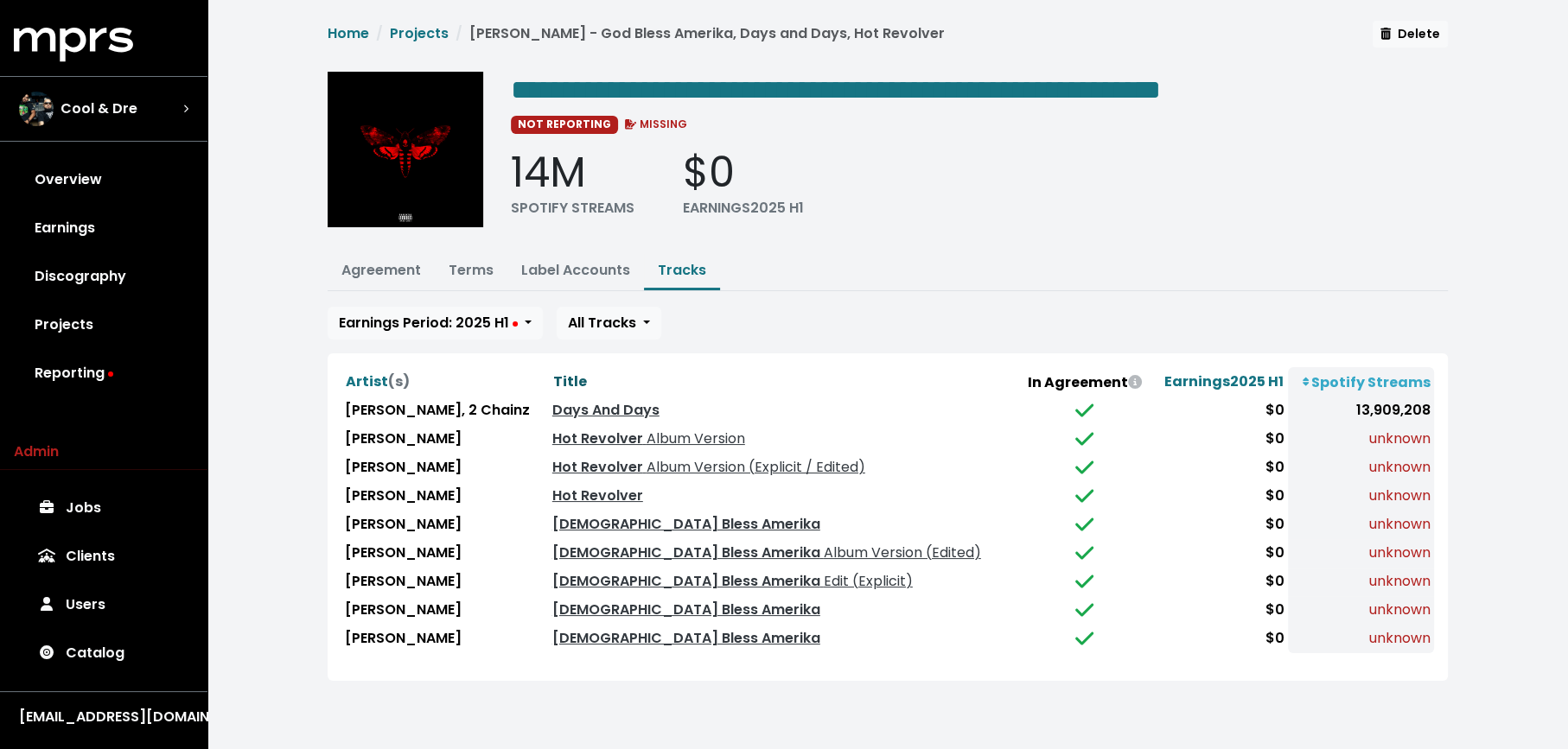
click at [553, 373] on span "Title" at bounding box center [570, 382] width 34 height 19
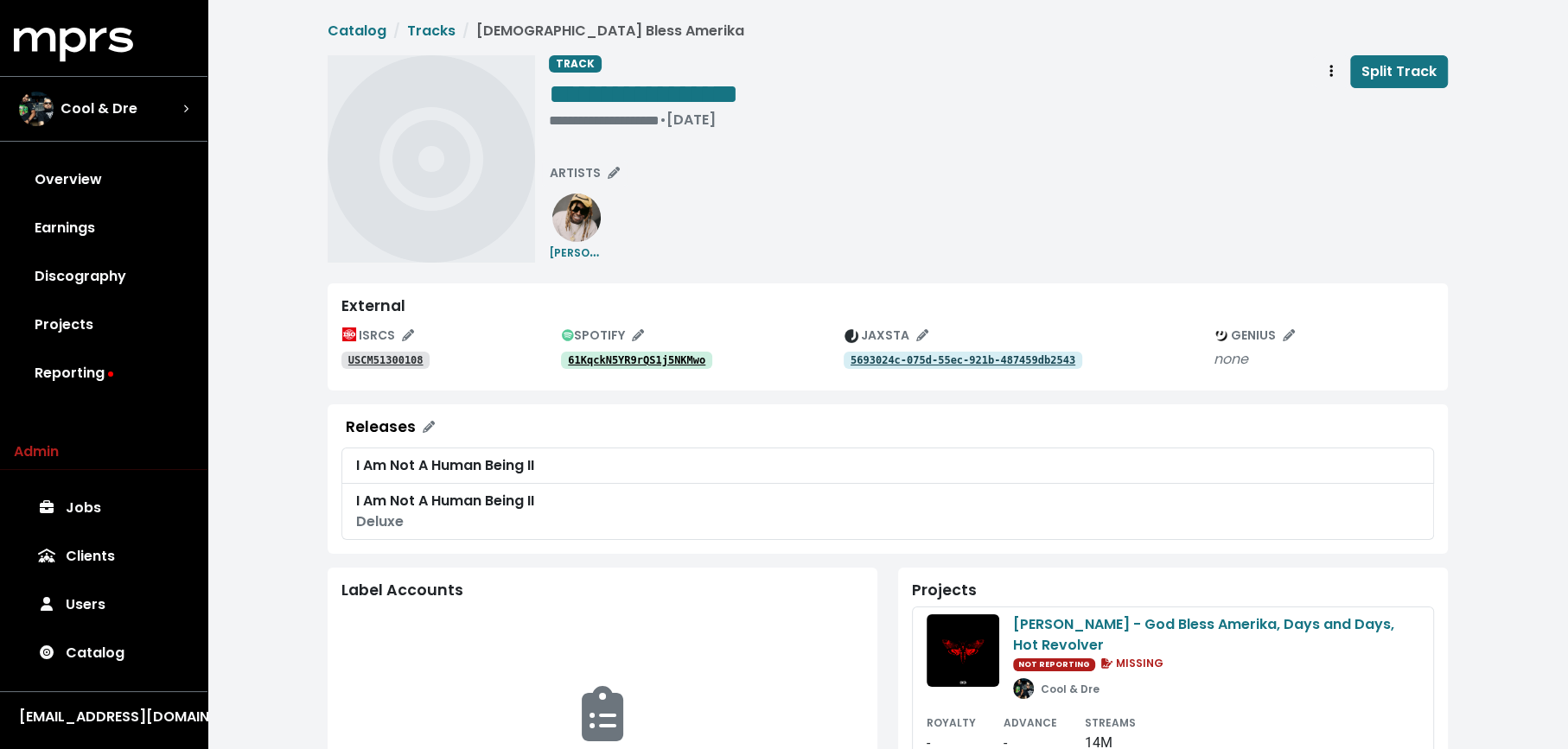
click at [626, 356] on tt "61KqckN5YR9rQS1j5NKMwo" at bounding box center [636, 360] width 137 height 12
click at [380, 366] on link "USCM51300108" at bounding box center [386, 360] width 89 height 18
click at [819, 95] on div "**********" at bounding box center [997, 95] width 899 height 81
click at [1324, 75] on button "Track actions" at bounding box center [1330, 72] width 38 height 33
click at [1331, 109] on link "Merge" at bounding box center [1381, 110] width 136 height 27
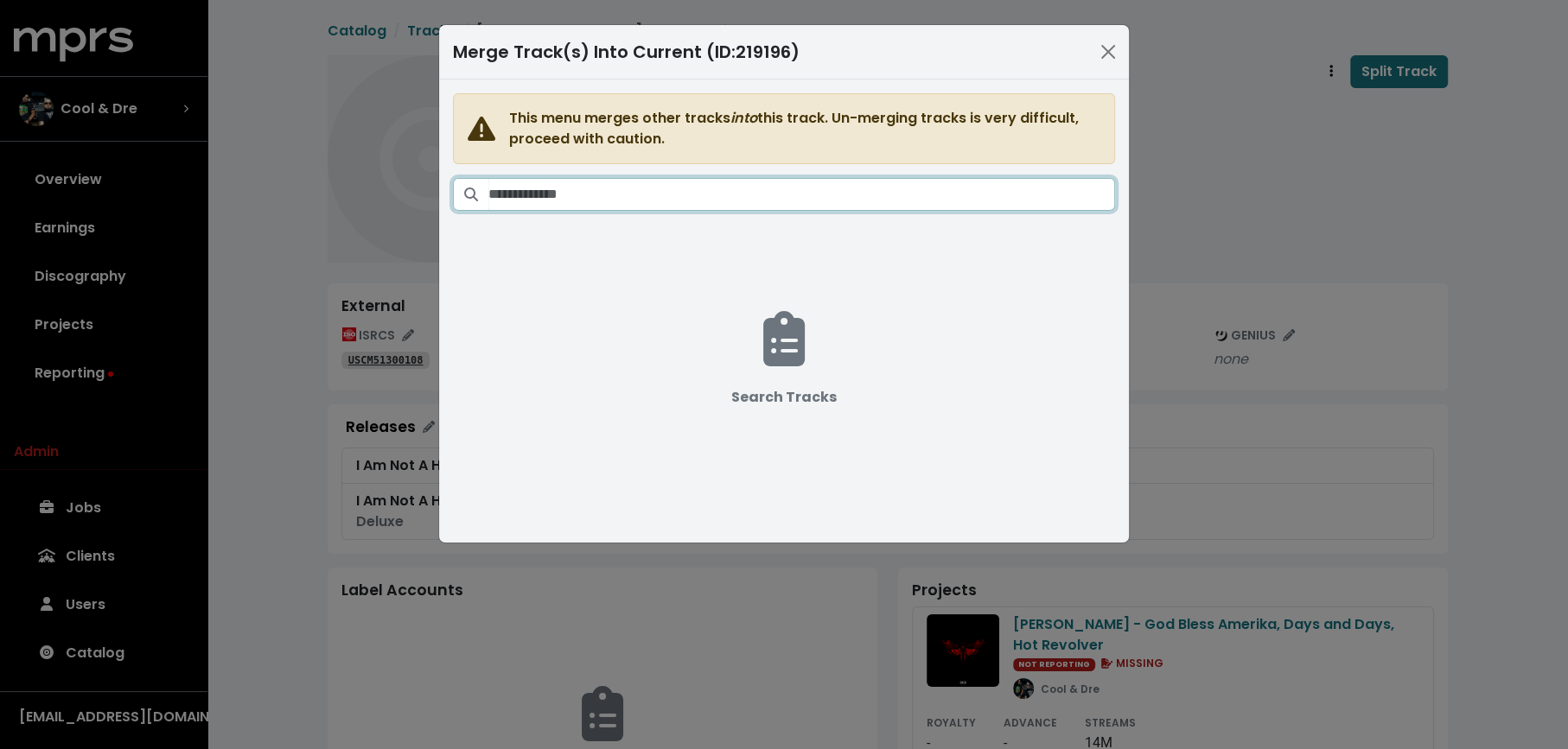
click at [764, 197] on input "Search tracks" at bounding box center [801, 195] width 626 height 33
paste input "**********"
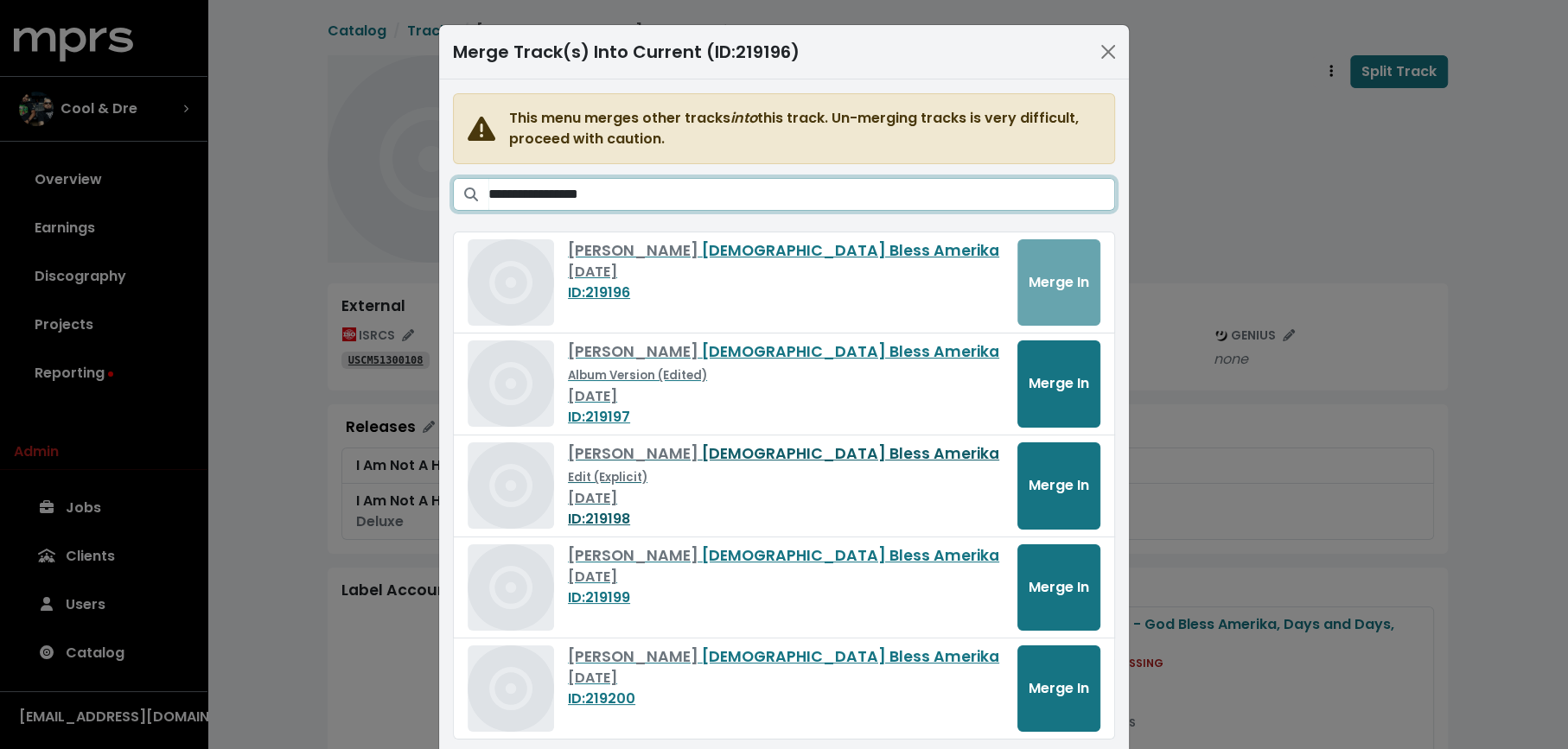
scroll to position [43, 0]
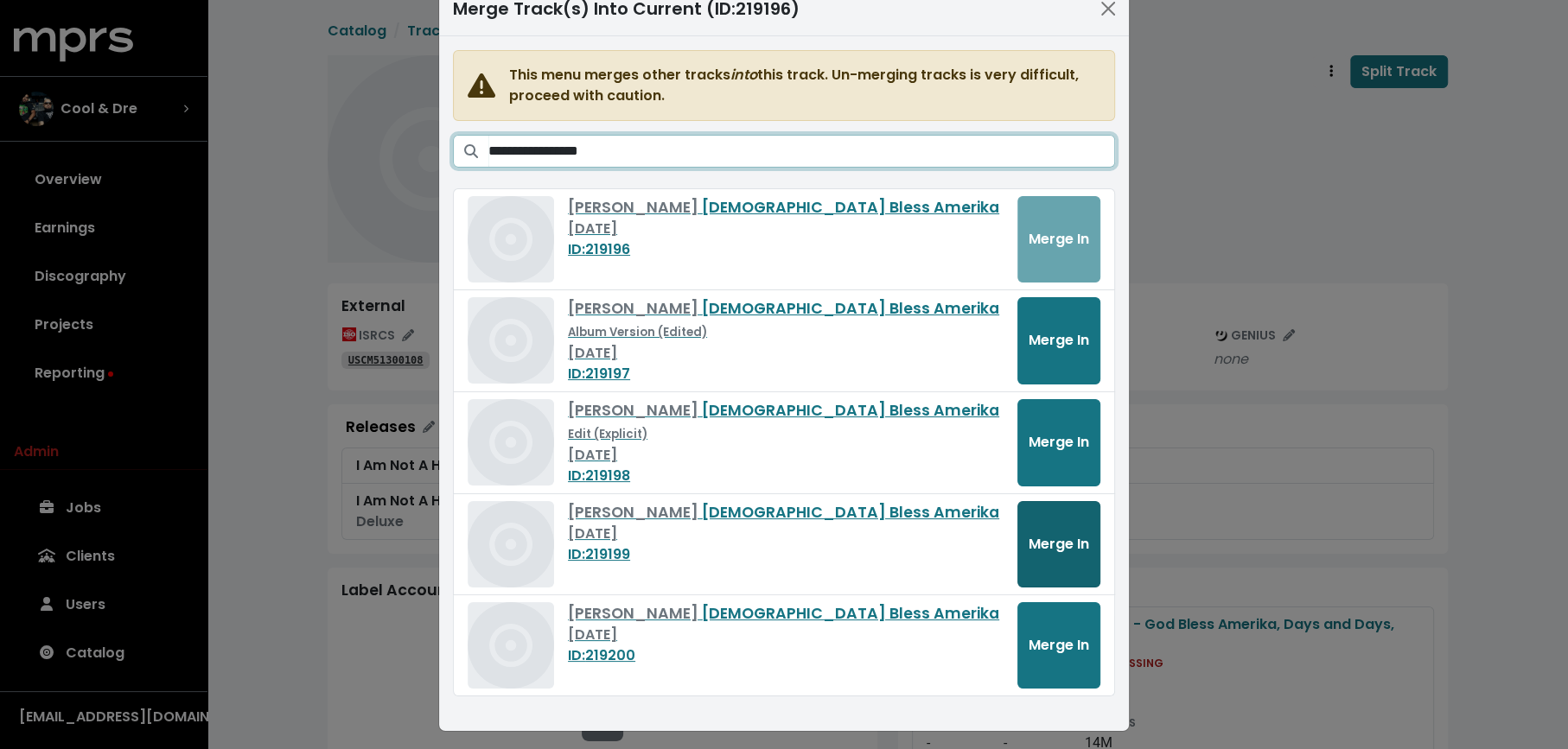
type input "**********"
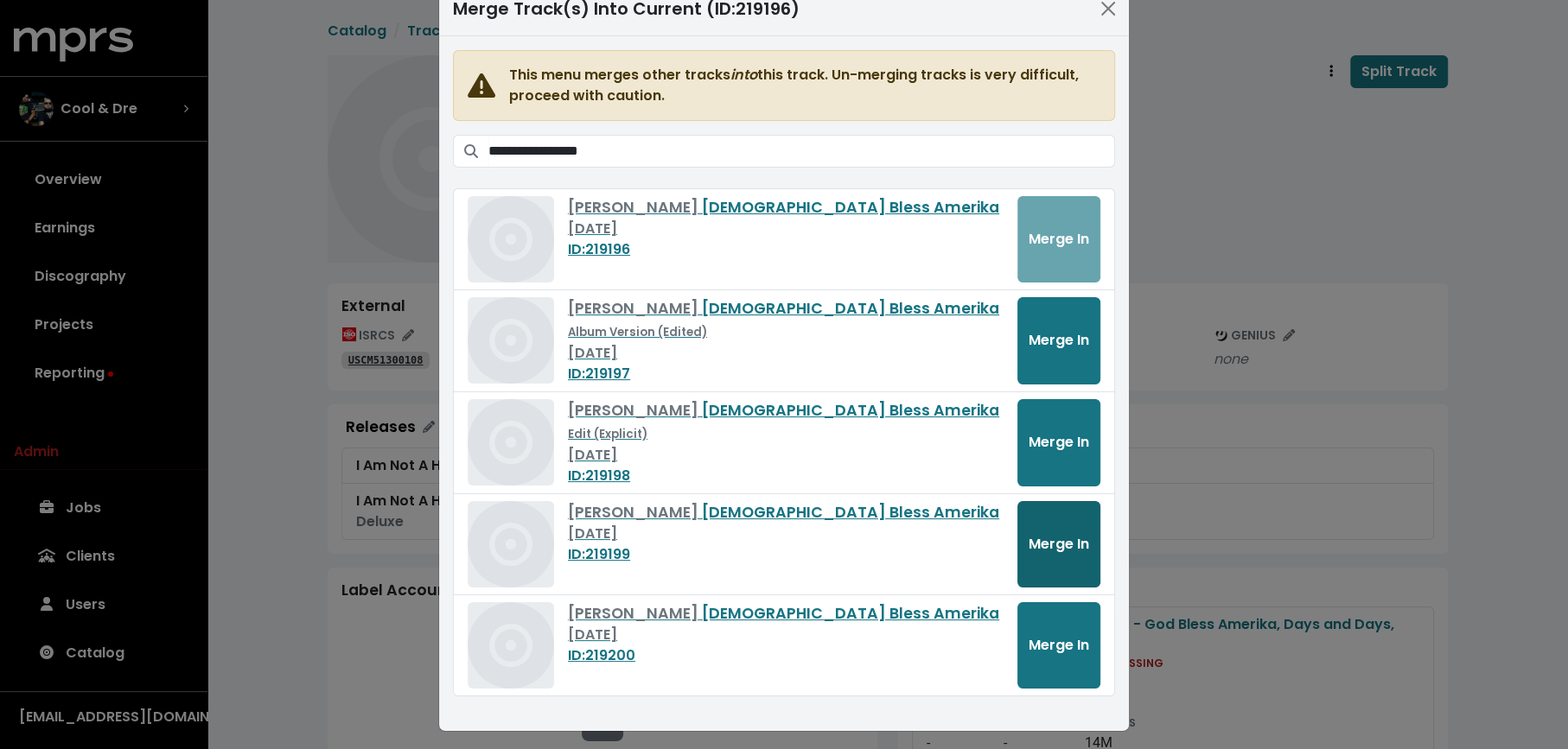
click at [1040, 551] on button "Merge In" at bounding box center [1058, 544] width 83 height 87
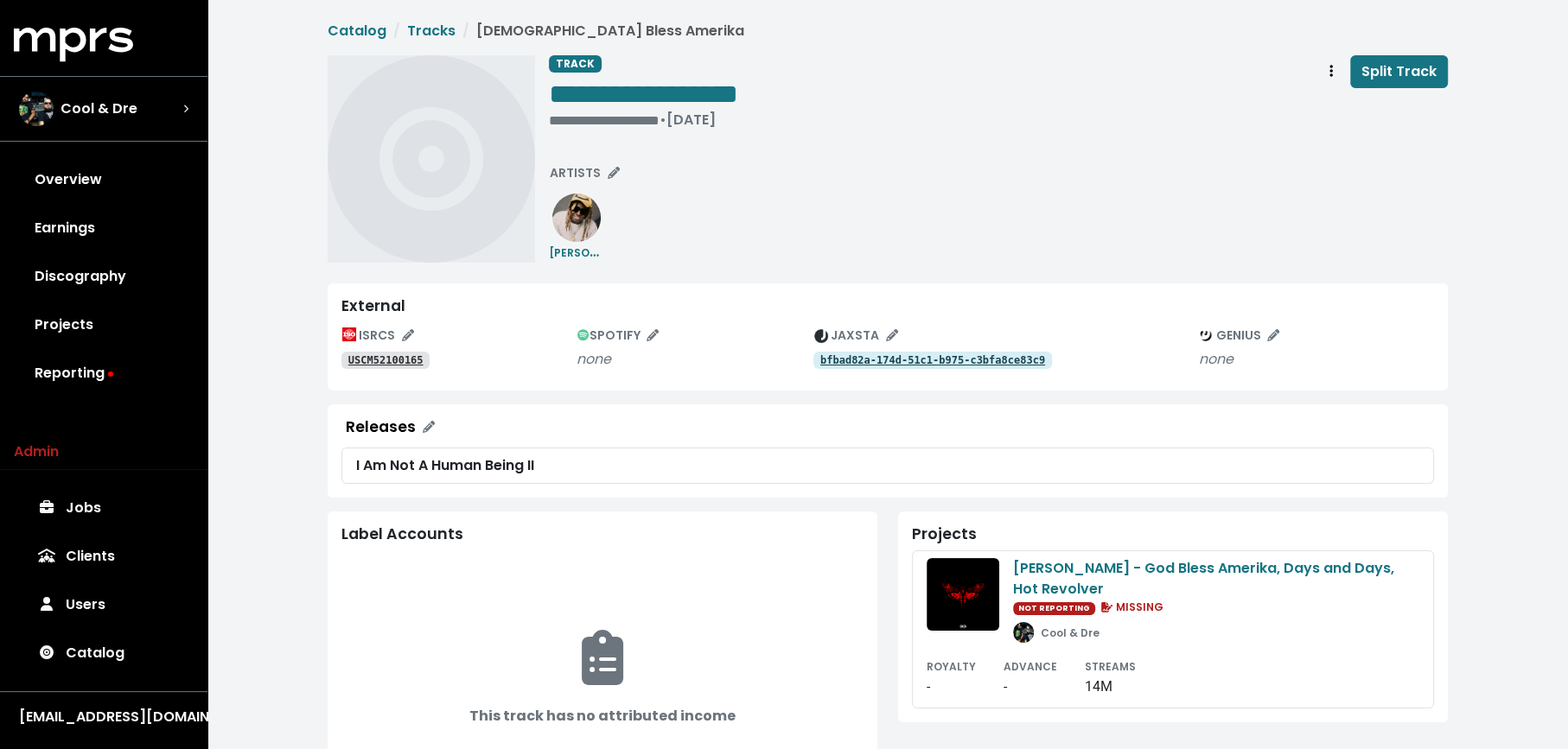
click at [385, 367] on link "USCM52100165" at bounding box center [386, 360] width 89 height 18
click at [849, 361] on tt "bfbad82a-174d-51c1-b975-c3bfa8ce83c9" at bounding box center [932, 360] width 225 height 12
click at [379, 357] on tt "USCM52100165" at bounding box center [386, 360] width 75 height 12
click at [398, 332] on span "ISRCS" at bounding box center [378, 335] width 72 height 18
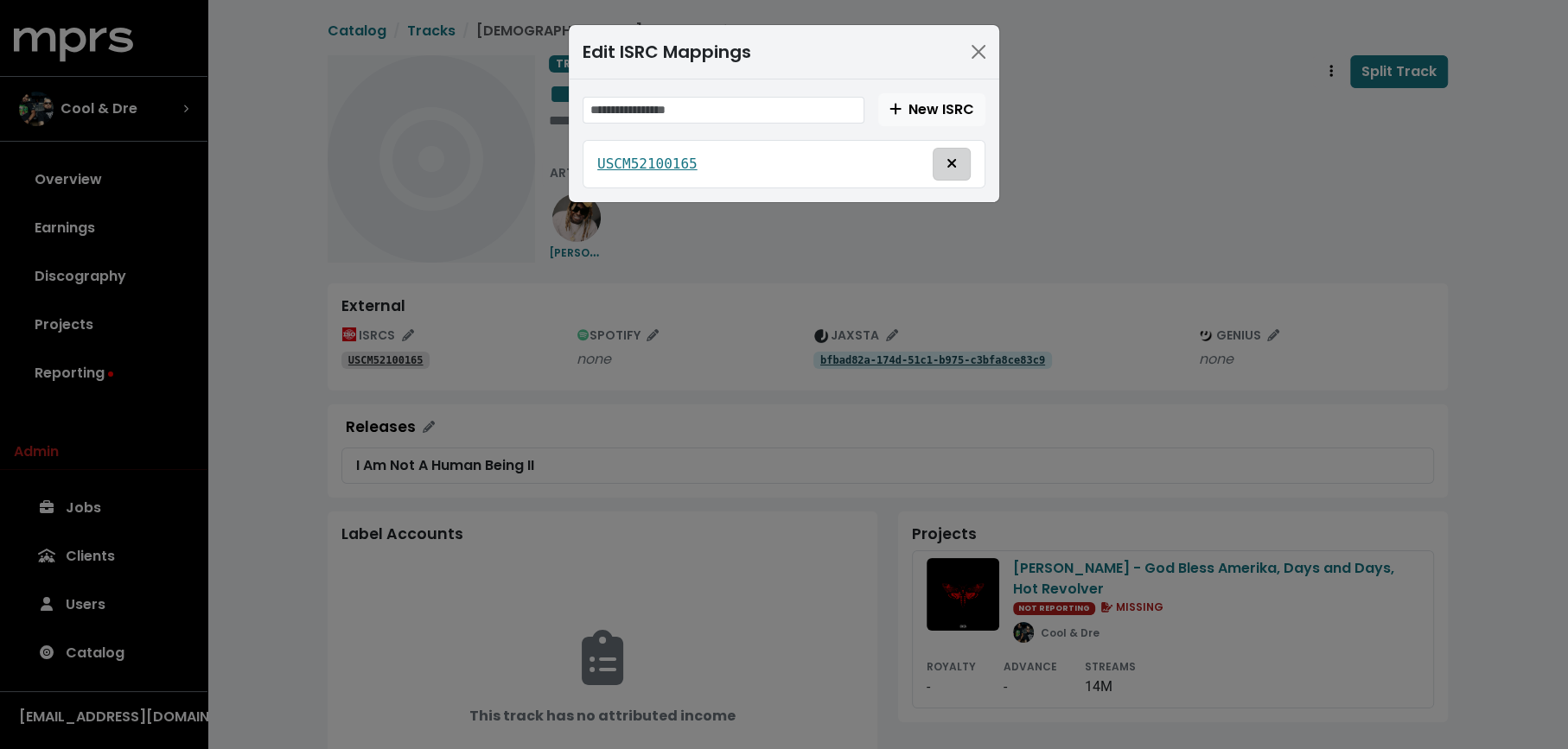
click at [957, 162] on span "Delete mapping for this ISRC" at bounding box center [952, 164] width 16 height 20
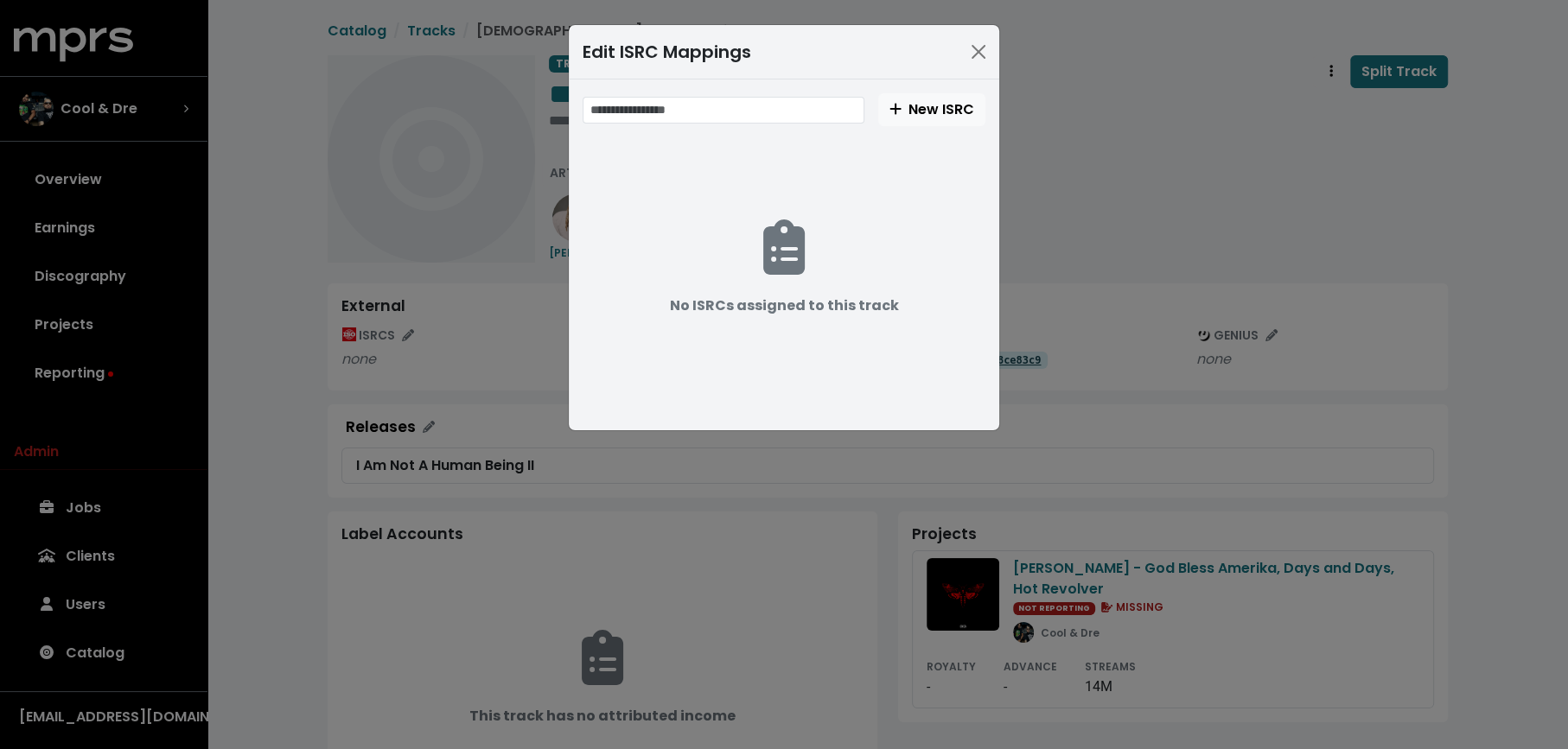
click at [1092, 158] on div "Edit ISRC Mappings New ISRC No ISRCs assigned to this track" at bounding box center [784, 374] width 1568 height 749
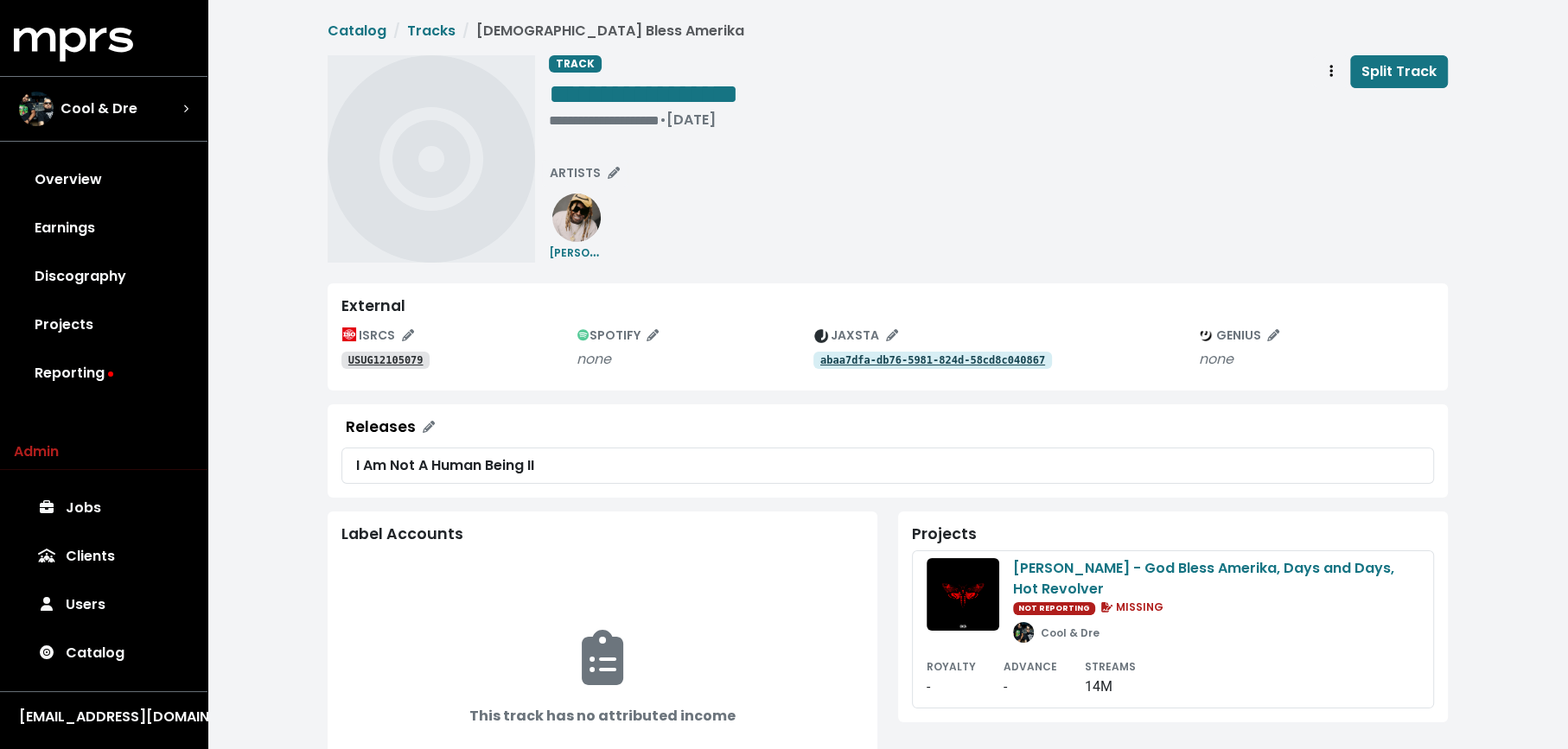
click at [416, 359] on tt "USUG12105079" at bounding box center [386, 360] width 75 height 12
click at [859, 356] on tt "abaa7dfa-db76-5981-824d-58cd8c040867" at bounding box center [932, 360] width 225 height 12
click at [374, 339] on span "ISRCS" at bounding box center [378, 335] width 72 height 18
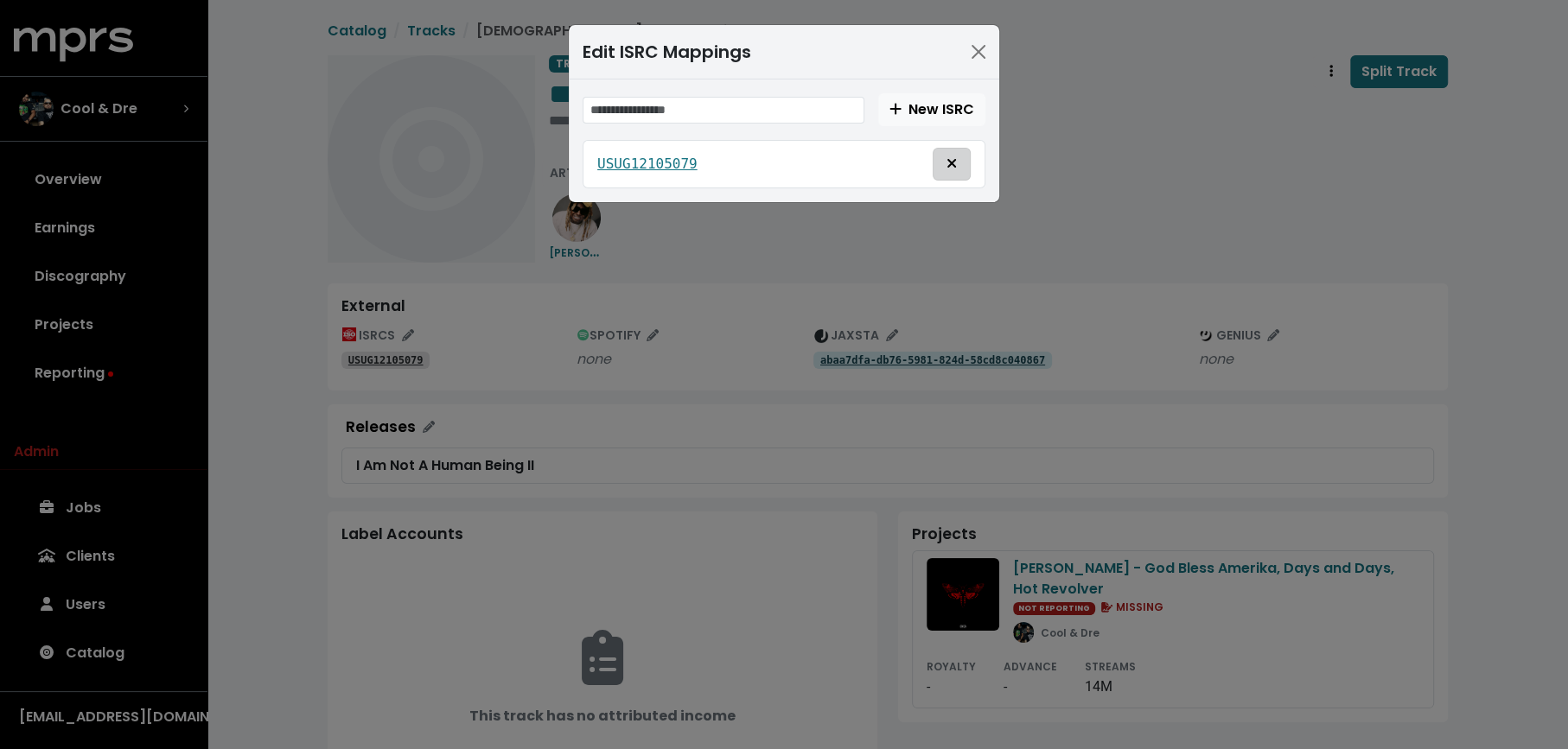
click at [951, 162] on icon "Delete mapping for this ISRC" at bounding box center [952, 164] width 11 height 14
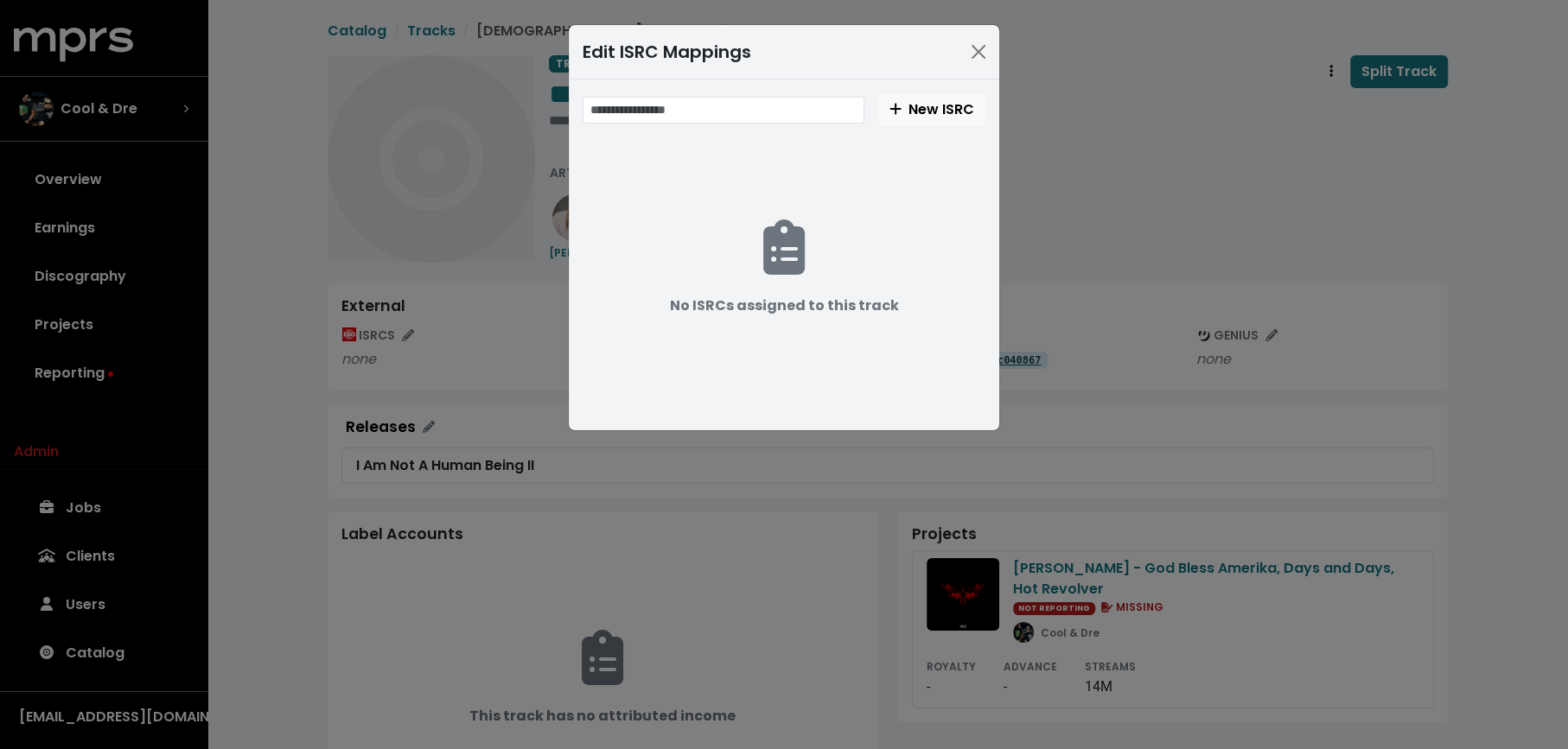
click at [1088, 220] on div "Edit ISRC Mappings New ISRC No ISRCs assigned to this track" at bounding box center [784, 374] width 1568 height 749
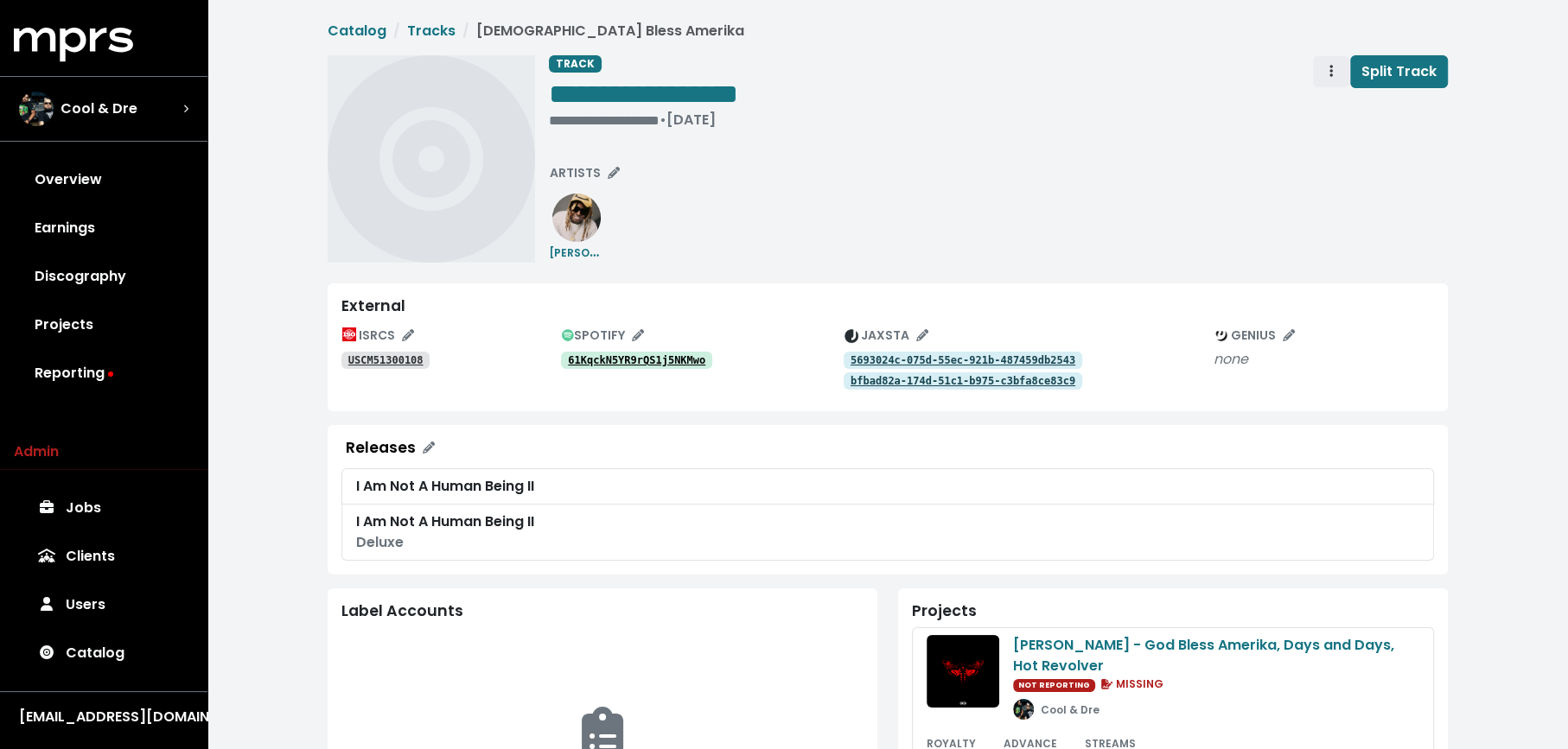
click at [1327, 67] on span "Track actions" at bounding box center [1331, 71] width 16 height 20
click at [1331, 96] on link "Merge" at bounding box center [1381, 110] width 136 height 27
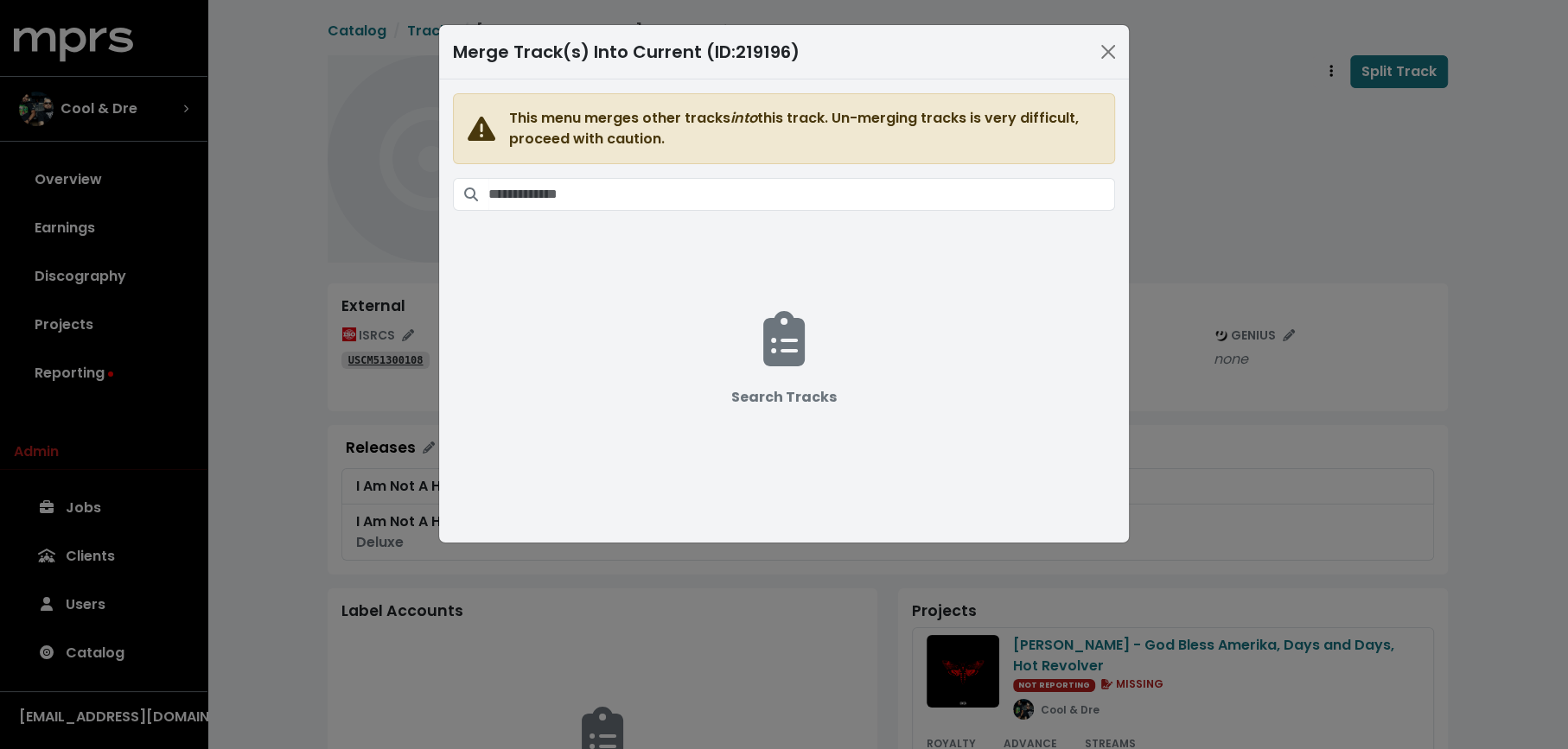
click at [746, 215] on span "This menu merges other tracks into this track. Un-merging tracks is very diffic…" at bounding box center [784, 301] width 662 height 415
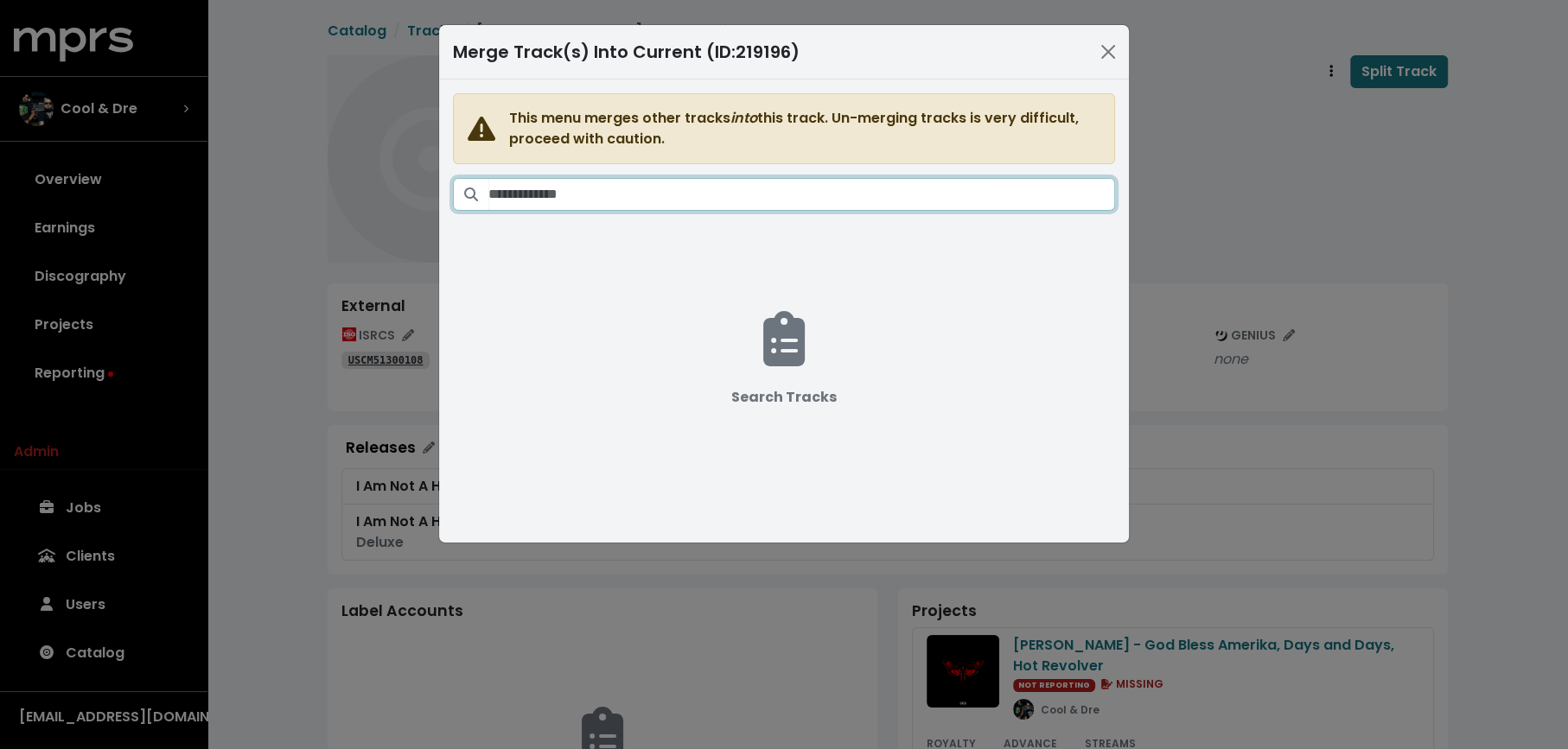
click at [746, 204] on input "Search tracks" at bounding box center [801, 195] width 626 height 33
paste input "**********"
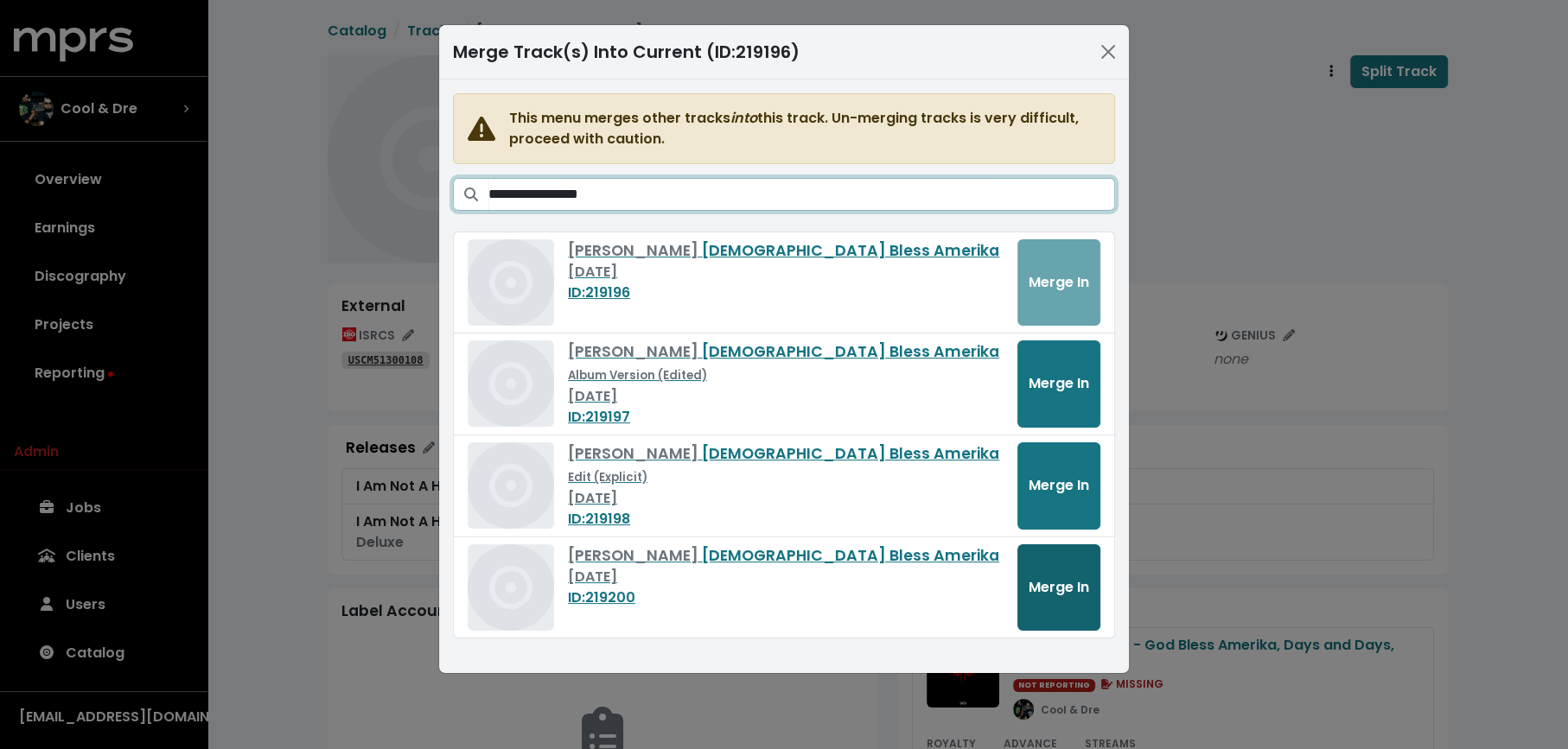
type input "**********"
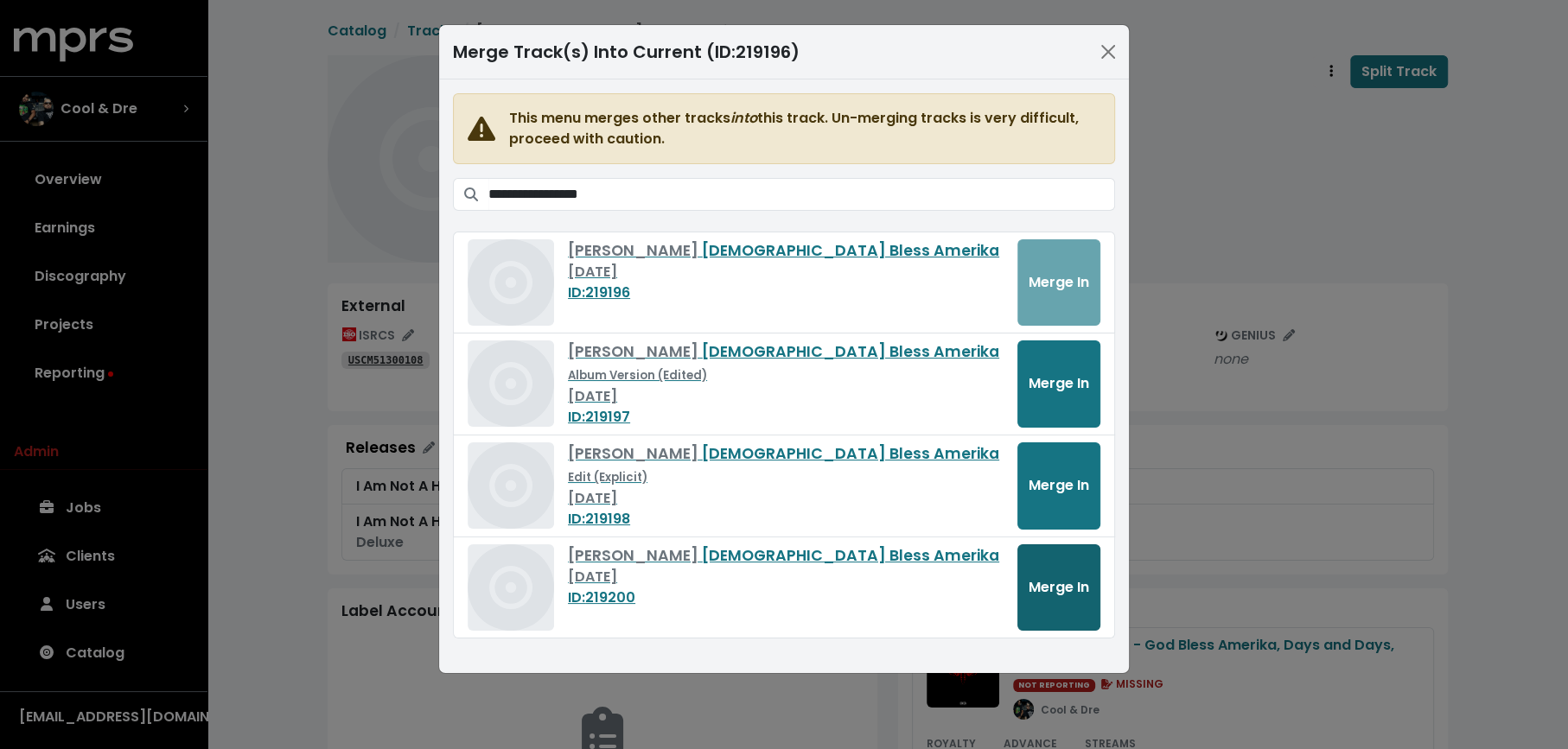
click at [1070, 578] on span "Merge In" at bounding box center [1059, 587] width 60 height 19
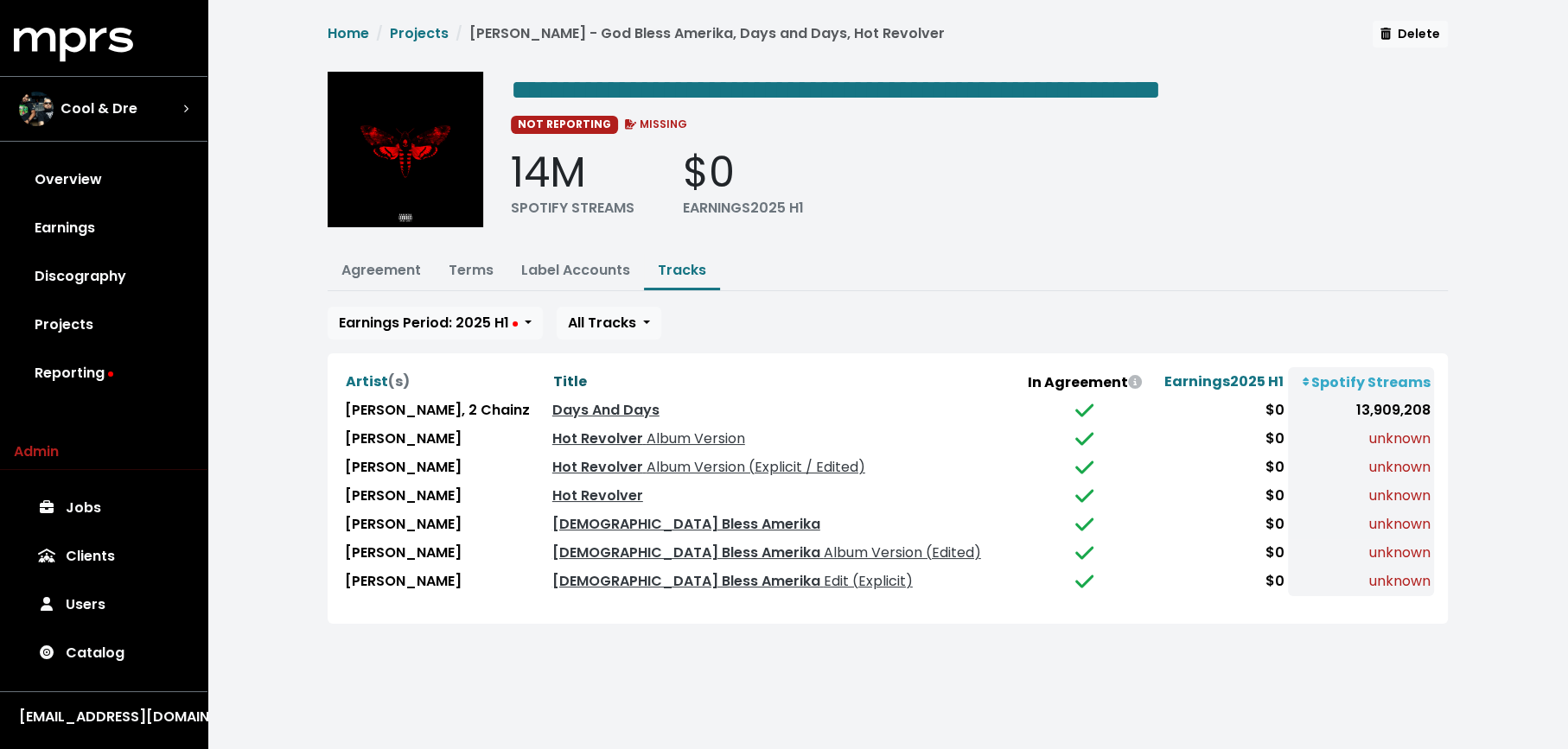
click at [553, 375] on span "Title" at bounding box center [570, 382] width 34 height 19
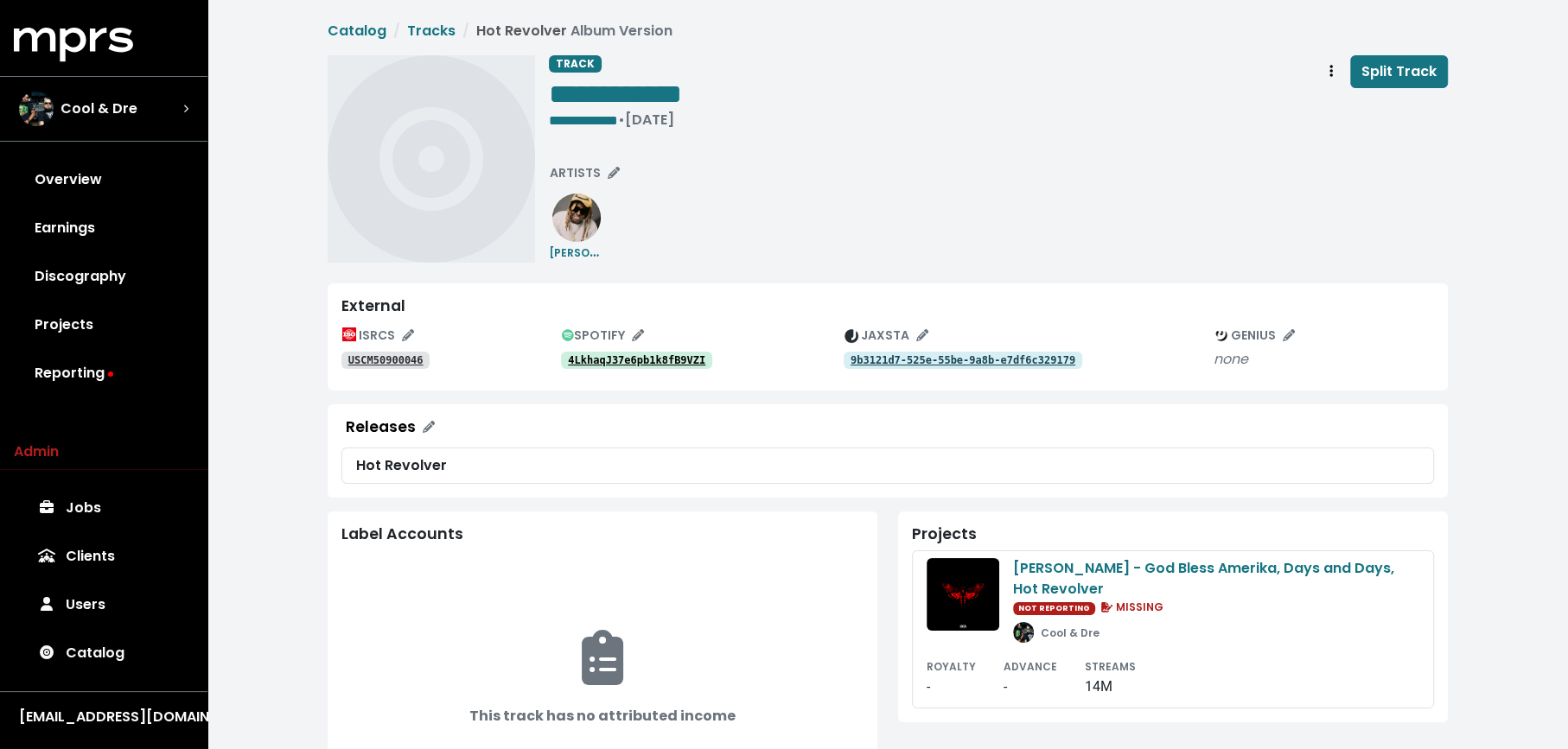
click at [599, 352] on link "4LkhaqJ37e6pb1k8fB9VZI" at bounding box center [636, 360] width 151 height 18
click at [405, 361] on tt "USCM50900046" at bounding box center [386, 360] width 75 height 12
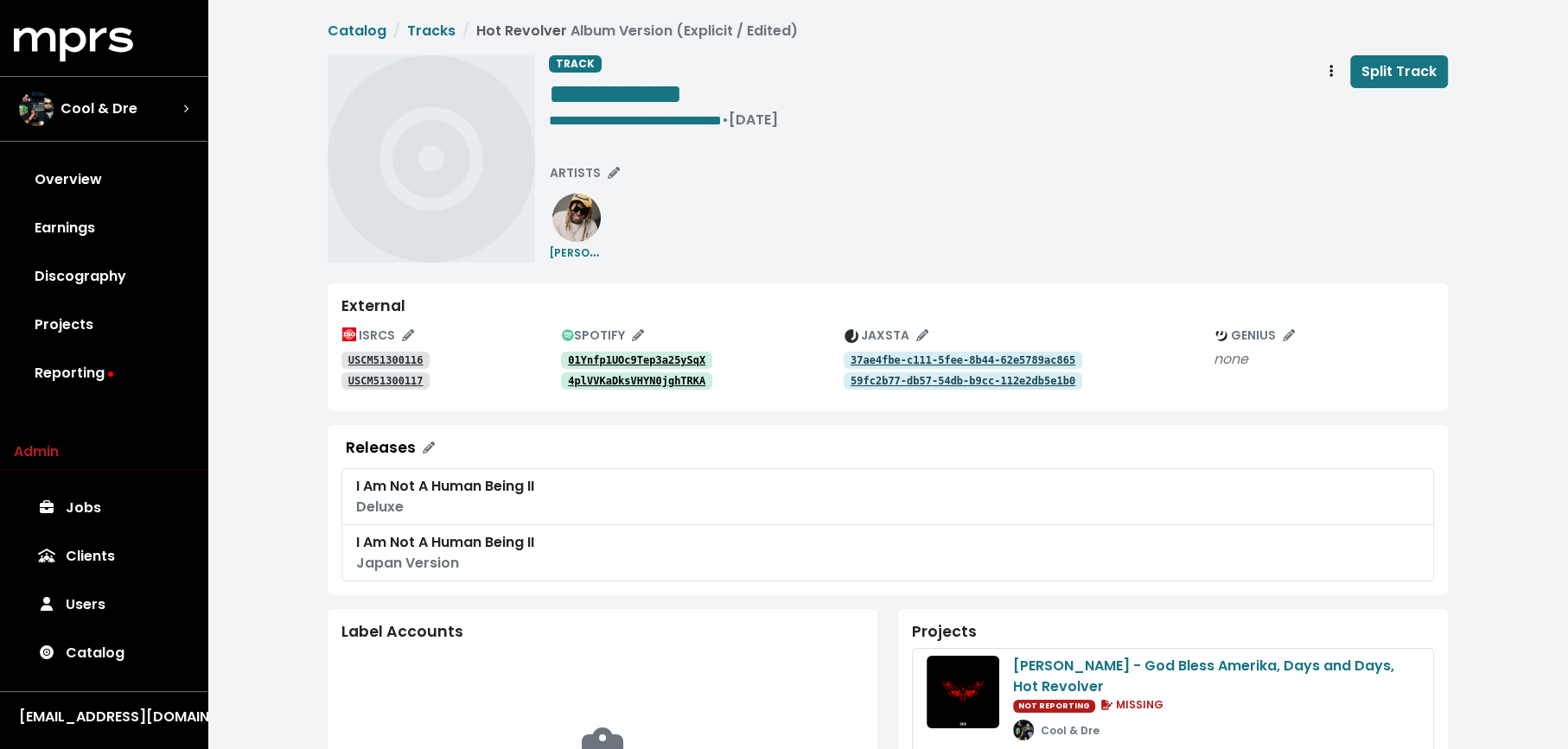
click at [613, 359] on tt "01Ynfp1UOc9Tep3a25ySqX" at bounding box center [636, 360] width 137 height 12
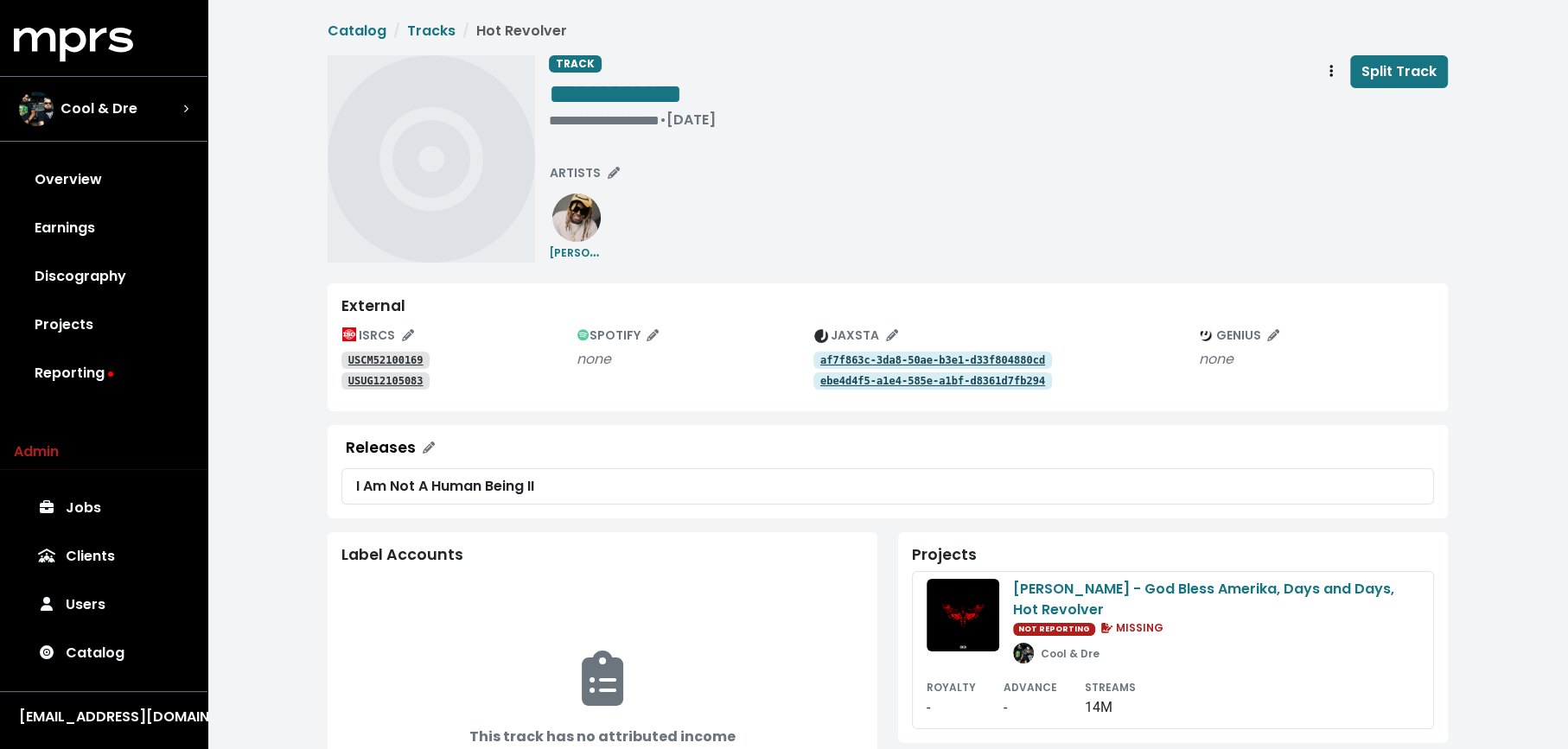
click at [378, 359] on tt "USCM52100169" at bounding box center [386, 360] width 75 height 12
click at [383, 380] on tt "USUG12105083" at bounding box center [386, 381] width 75 height 12
click at [586, 173] on span "ARTISTS" at bounding box center [584, 173] width 70 height 18
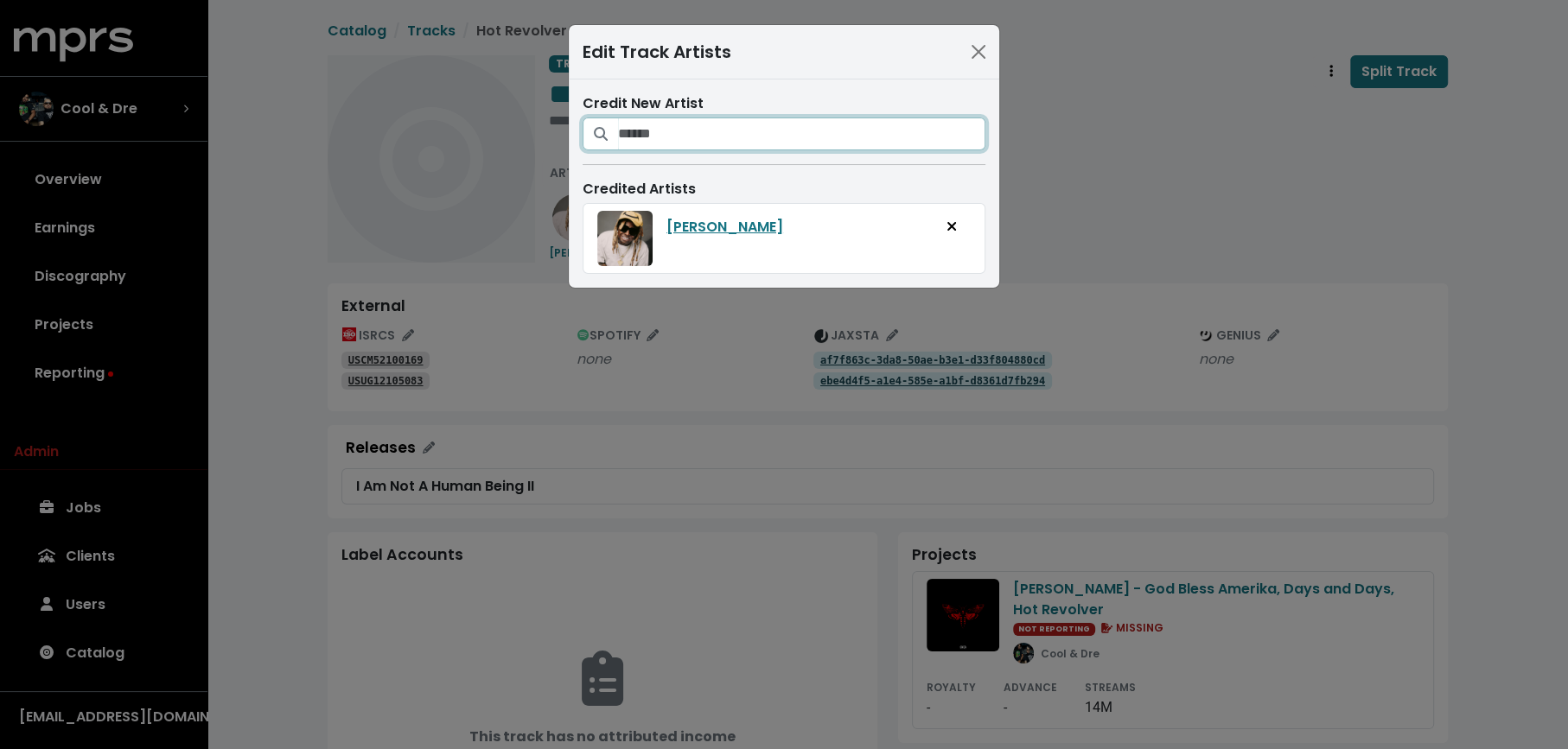
click at [637, 125] on input "Search for artists who should be credited on this track" at bounding box center [801, 134] width 367 height 33
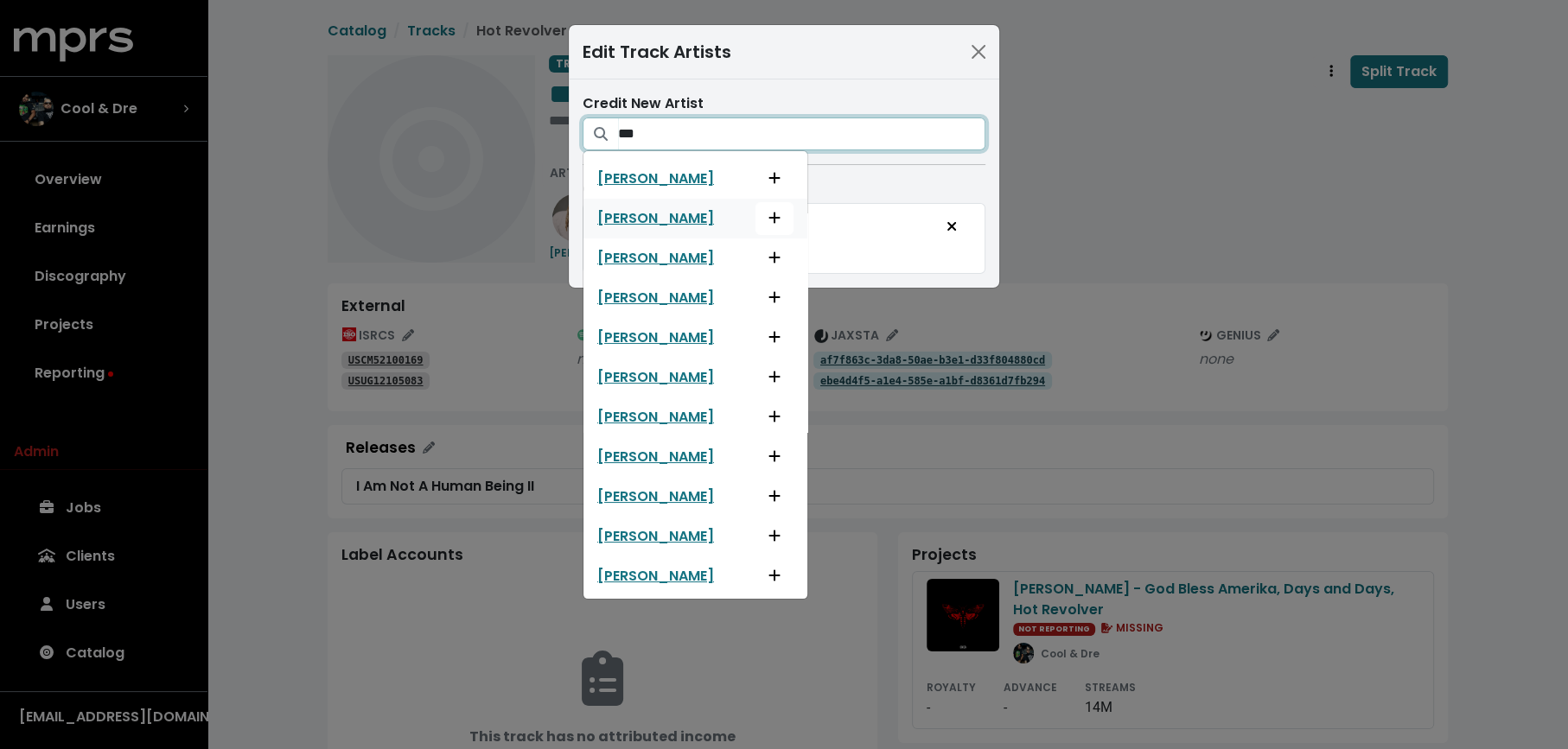
scroll to position [158, 0]
type input "***"
click at [1170, 195] on div "Edit Track Artists Credit New Artist *** 1Hundred Club 4Dreamers Adrein Blue Ad…" at bounding box center [784, 374] width 1568 height 749
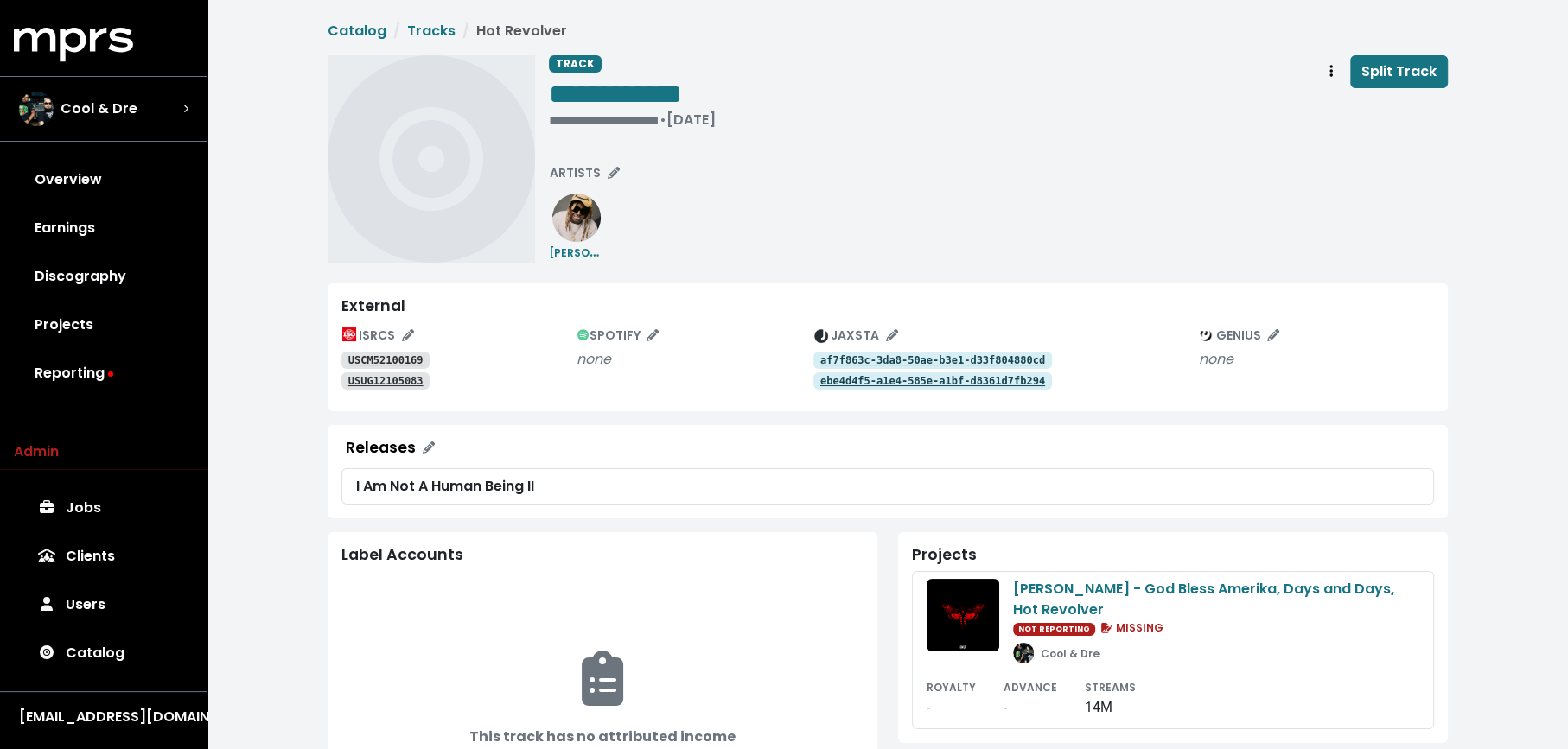
click at [587, 131] on div "**********" at bounding box center [631, 95] width 167 height 81
click at [580, 127] on div "**********" at bounding box center [631, 95] width 167 height 81
click at [571, 118] on div "**********" at bounding box center [631, 120] width 167 height 18
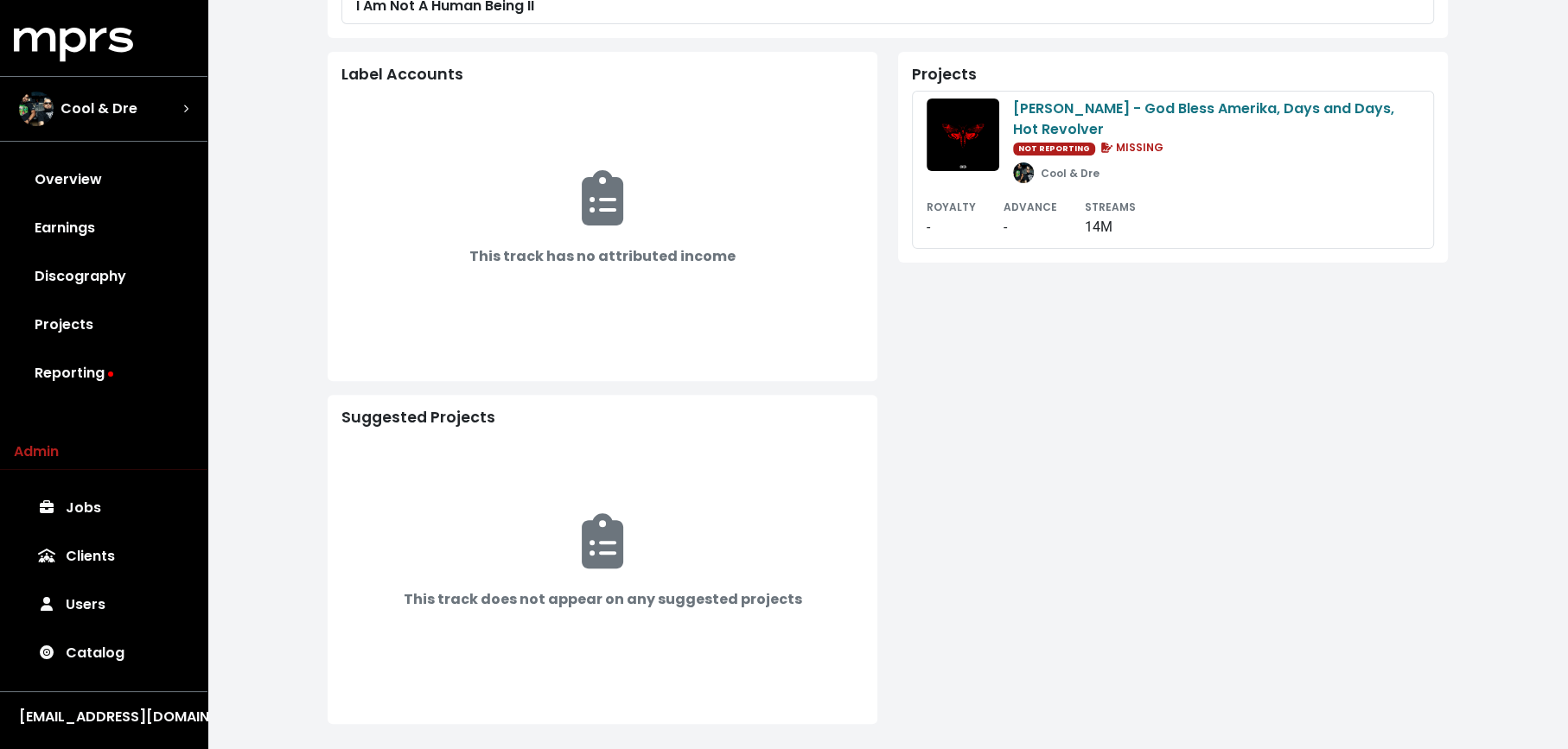
scroll to position [0, 0]
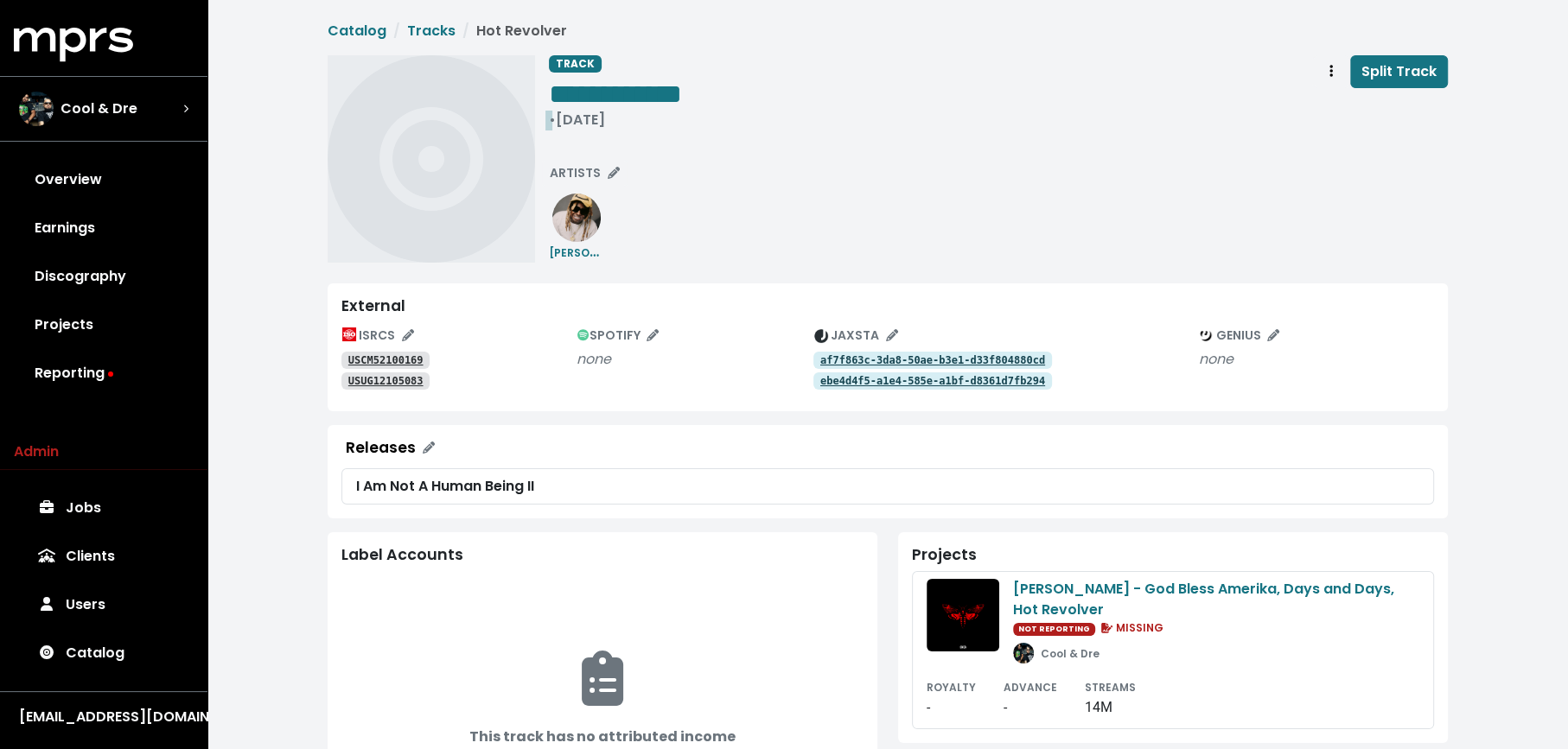
click at [549, 123] on span "• Jan 1st, 2013" at bounding box center [577, 120] width 56 height 19
click at [612, 335] on span "SPOTIFY" at bounding box center [618, 335] width 82 height 18
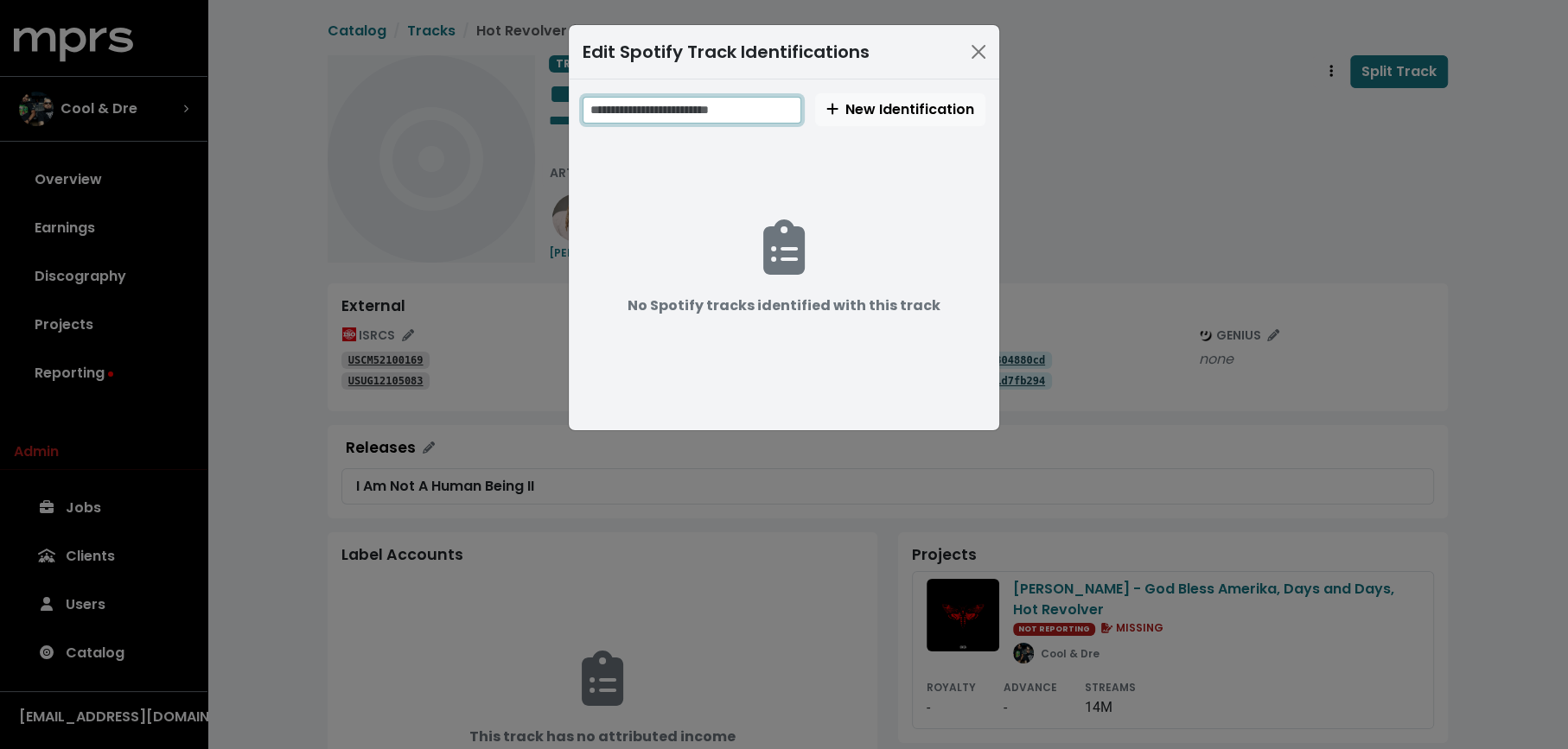
click at [734, 109] on input "text" at bounding box center [691, 110] width 219 height 27
paste input "**********"
click at [750, 105] on input "**********" at bounding box center [692, 110] width 221 height 27
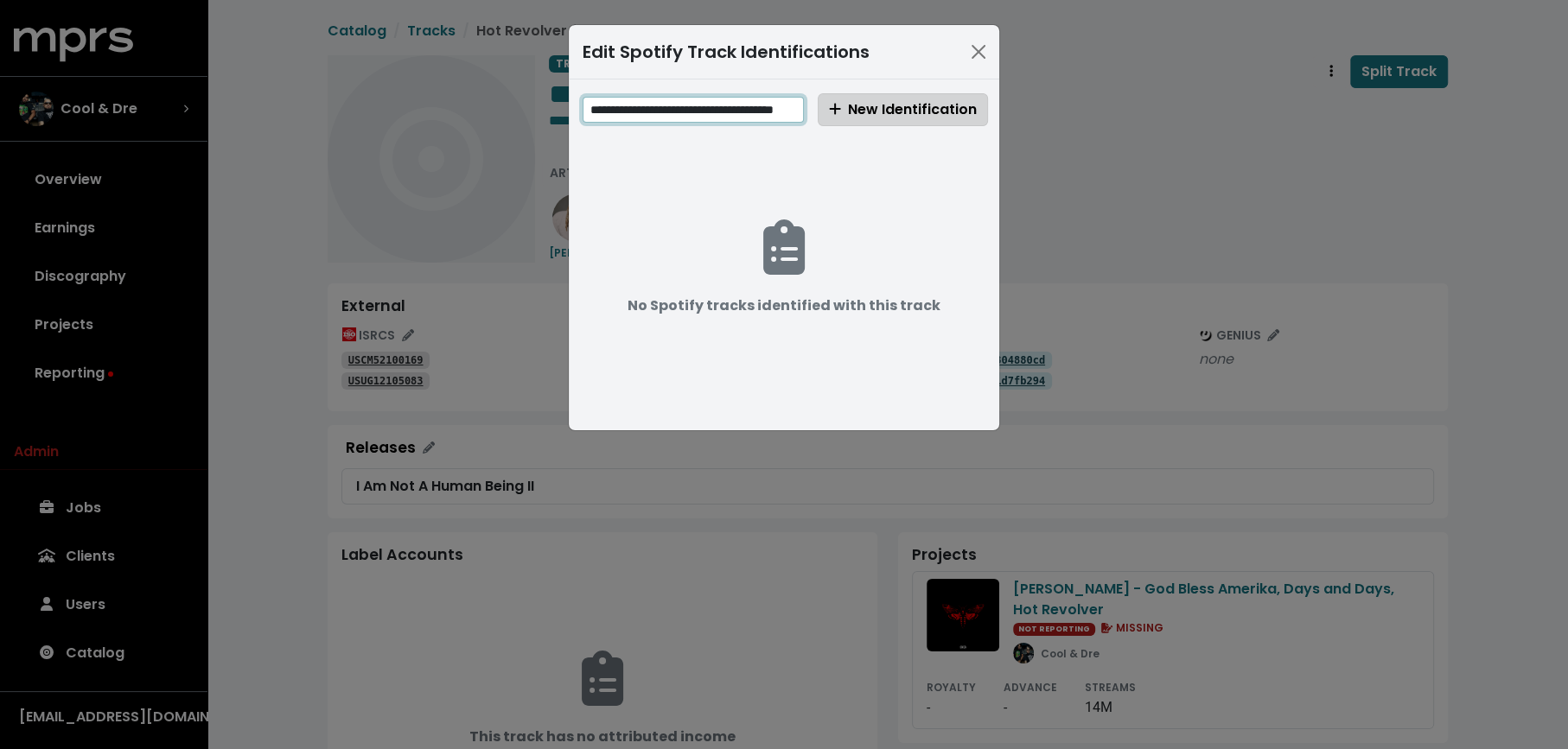
type input "**********"
click at [940, 104] on span "New Identification" at bounding box center [903, 109] width 148 height 19
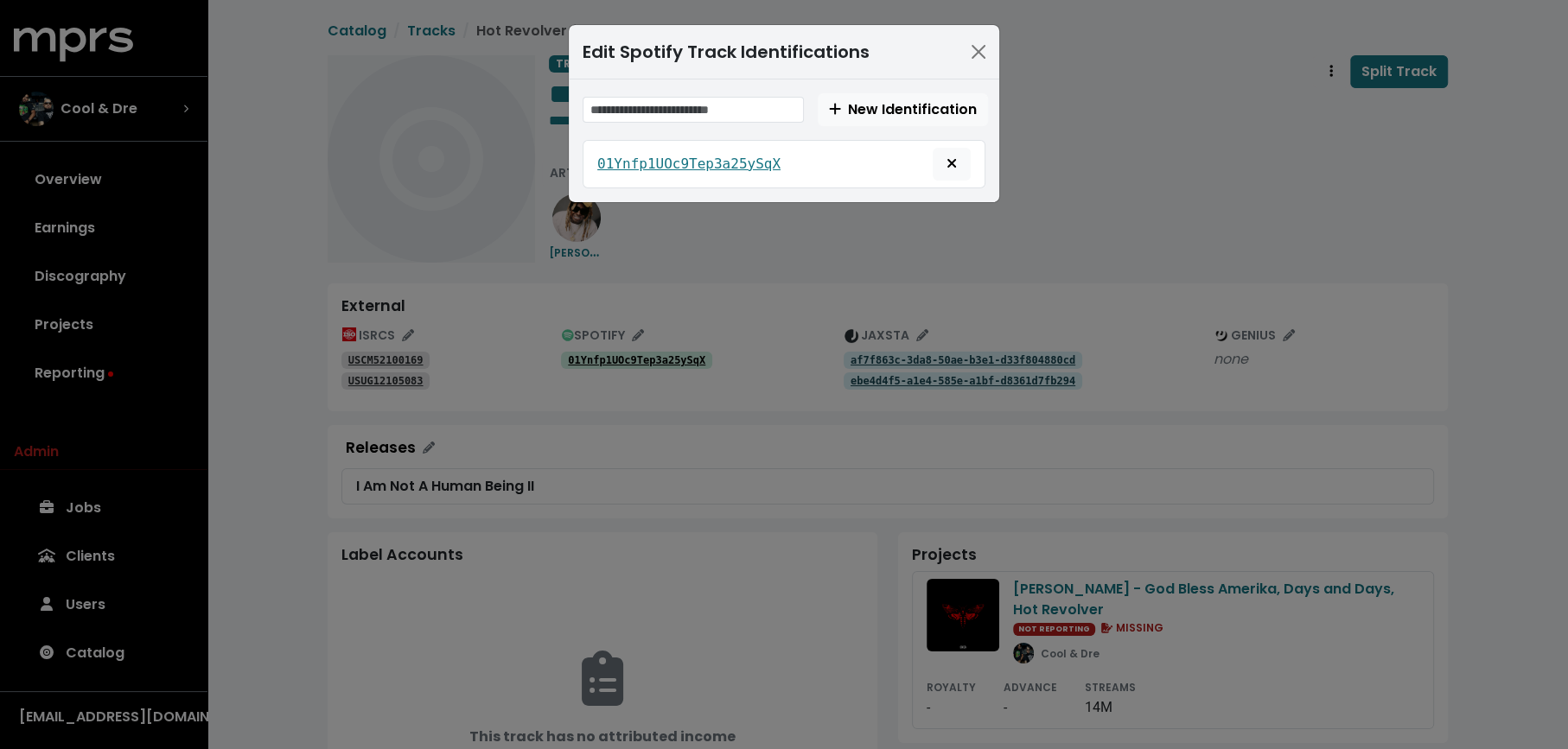
click at [1070, 152] on div "Edit Spotify Track Identifications New Identification 01Ynfp1UOc9Tep3a25ySqX" at bounding box center [784, 374] width 1568 height 749
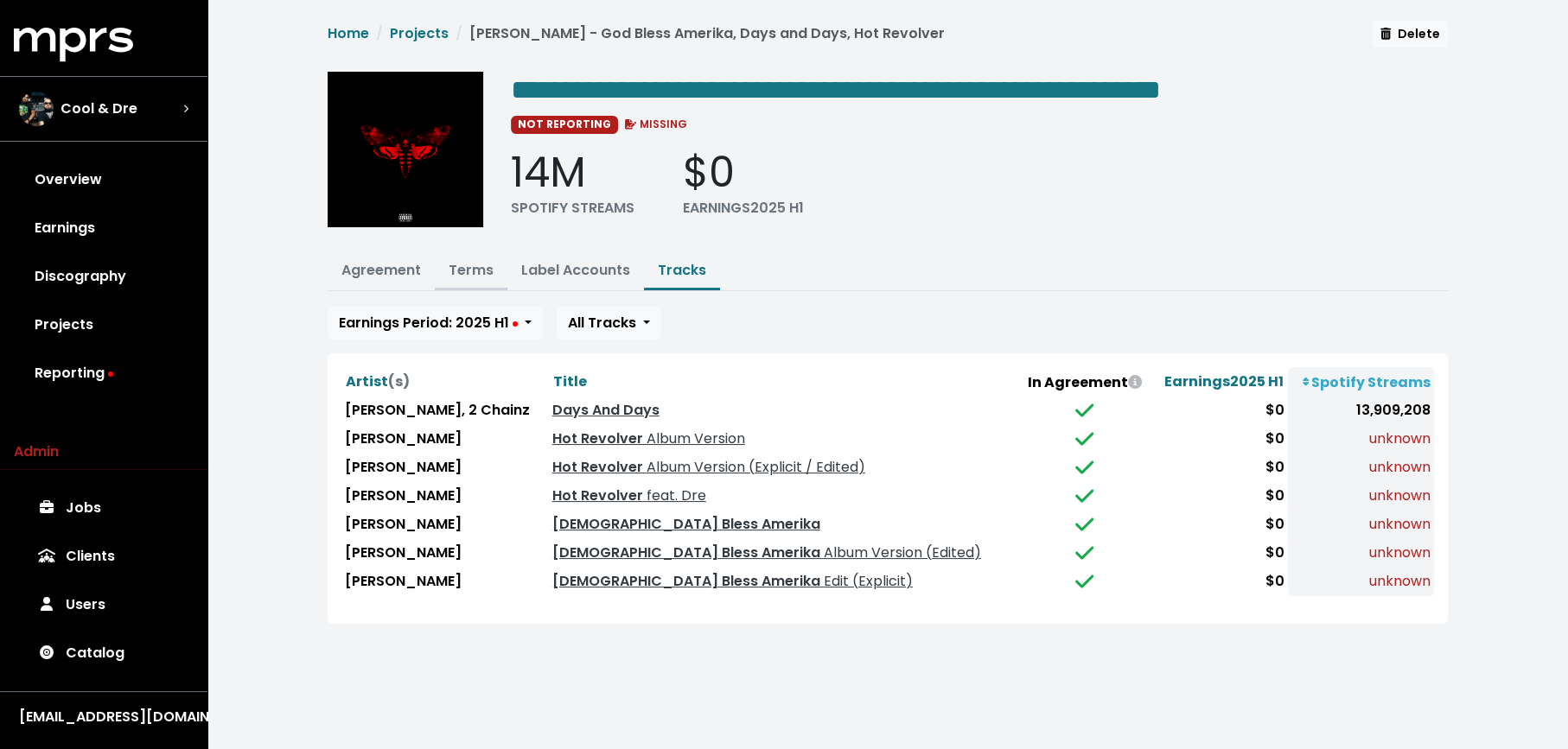
click at [479, 269] on link "Terms" at bounding box center [471, 270] width 45 height 19
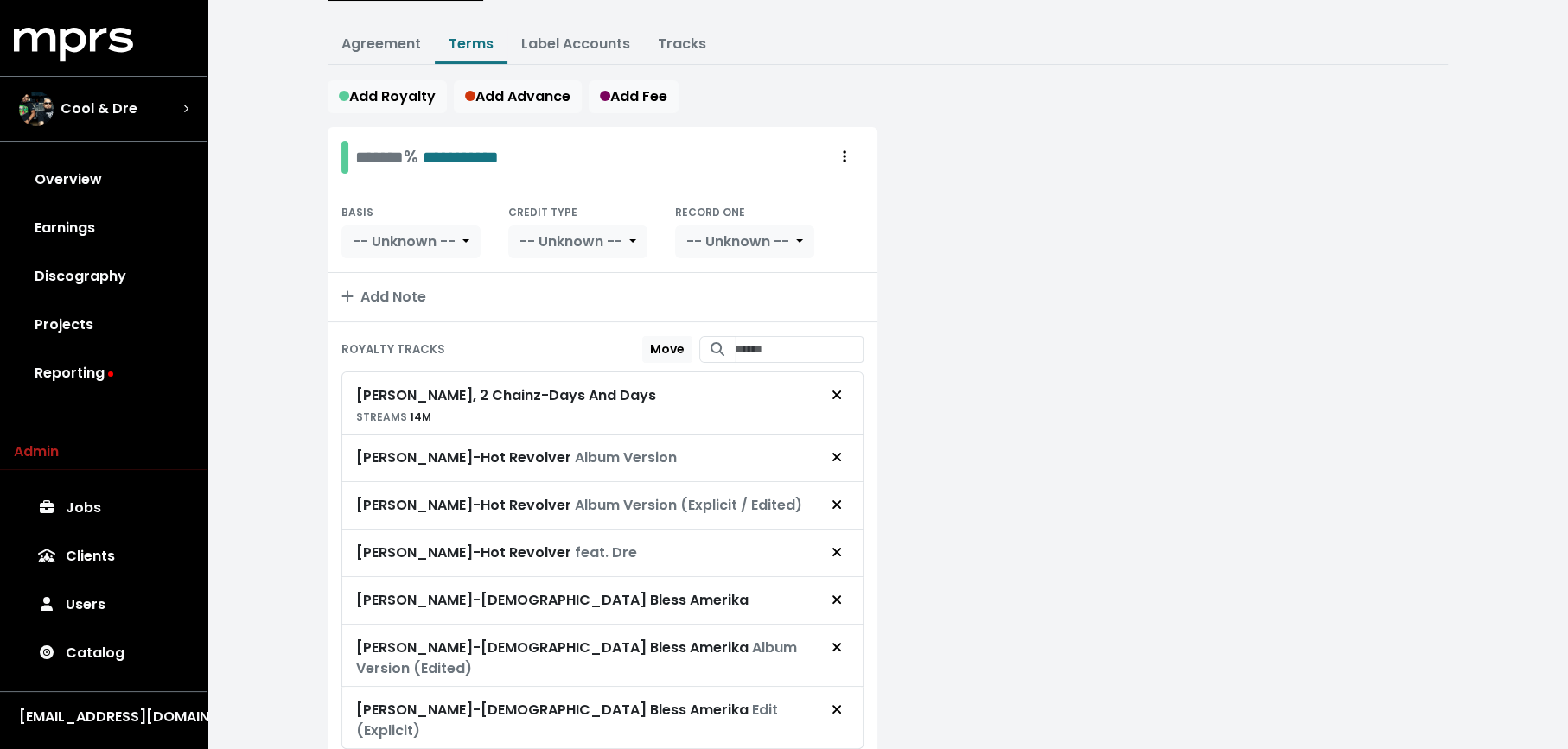
scroll to position [281, 0]
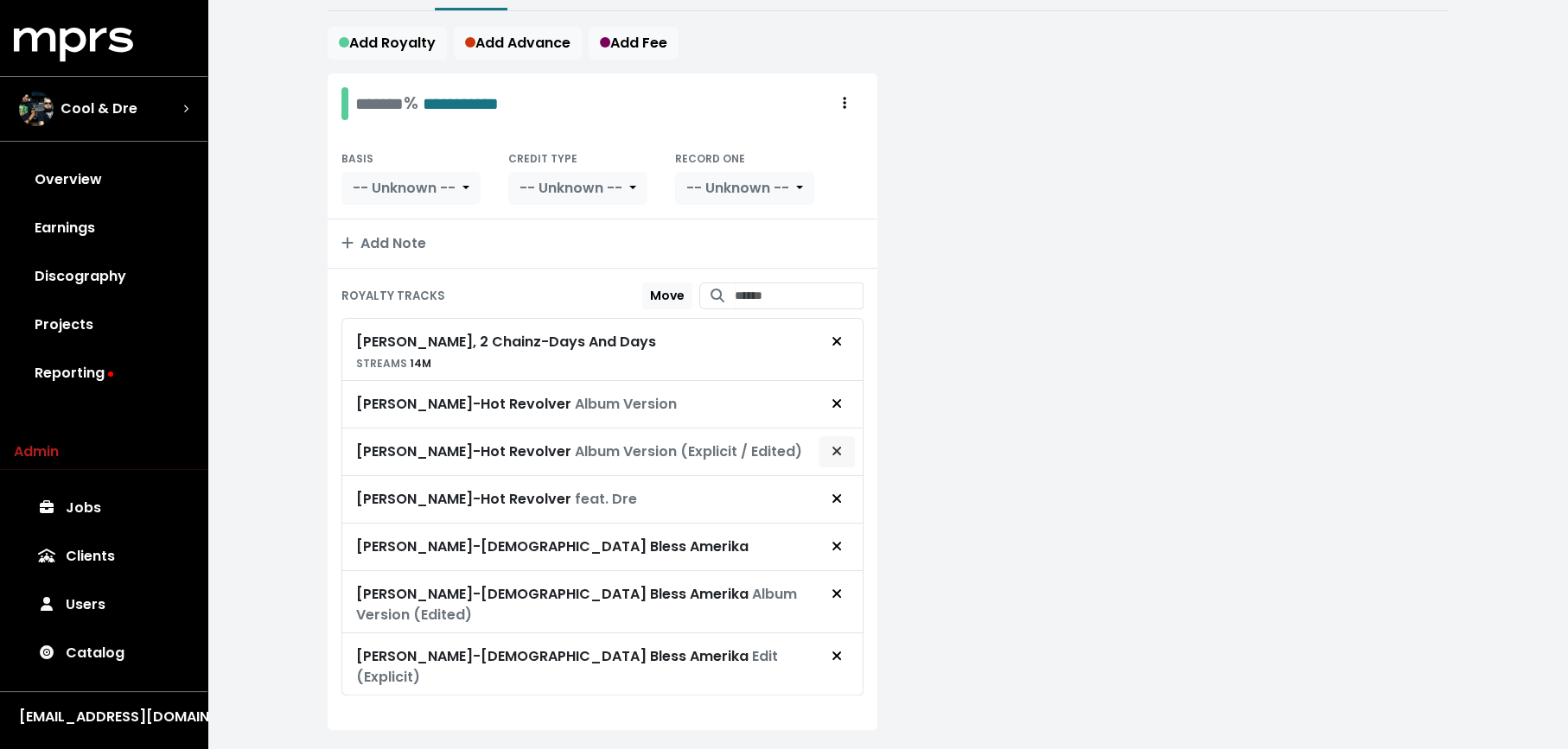
click at [840, 444] on icon "Remove royalty target" at bounding box center [837, 451] width 11 height 14
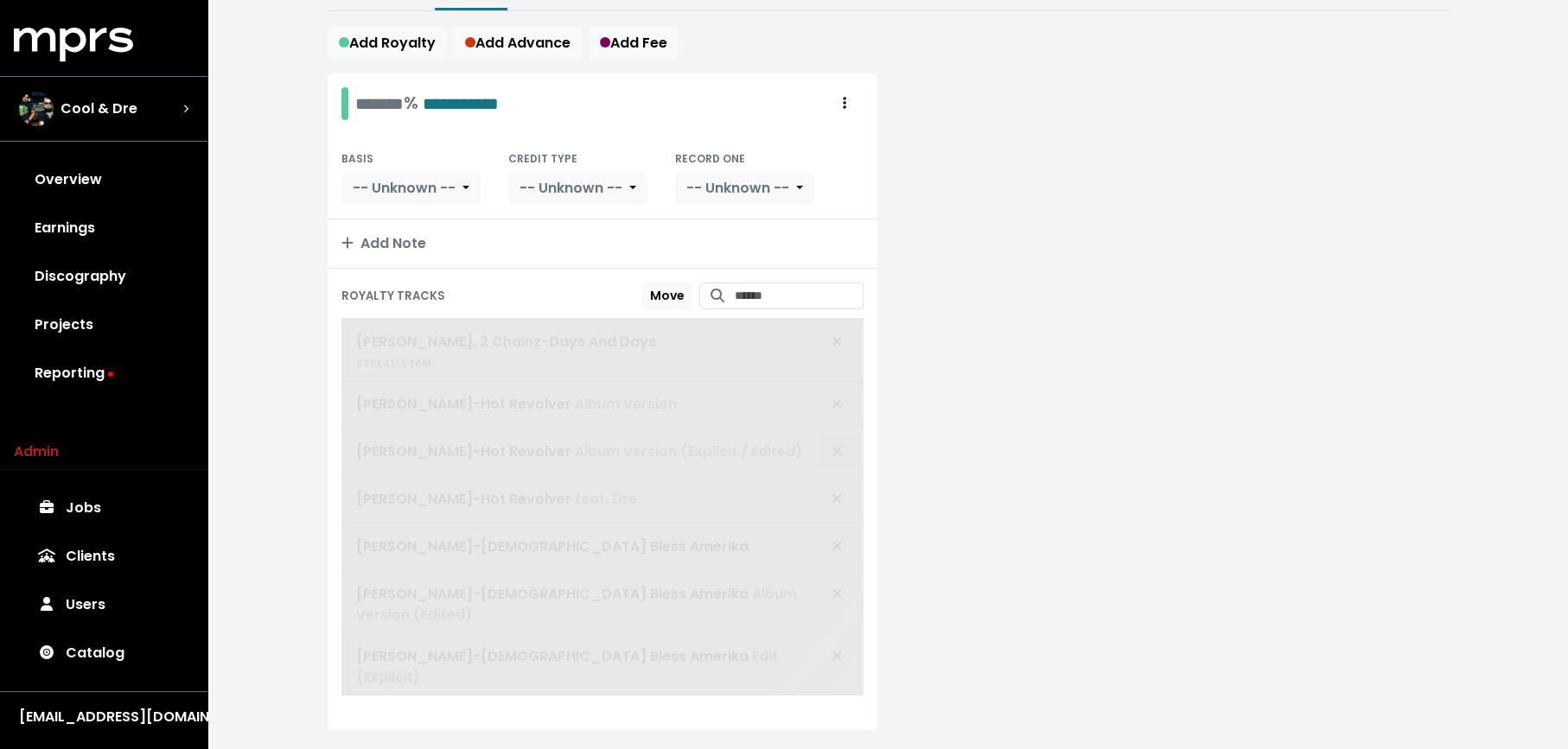
scroll to position [234, 0]
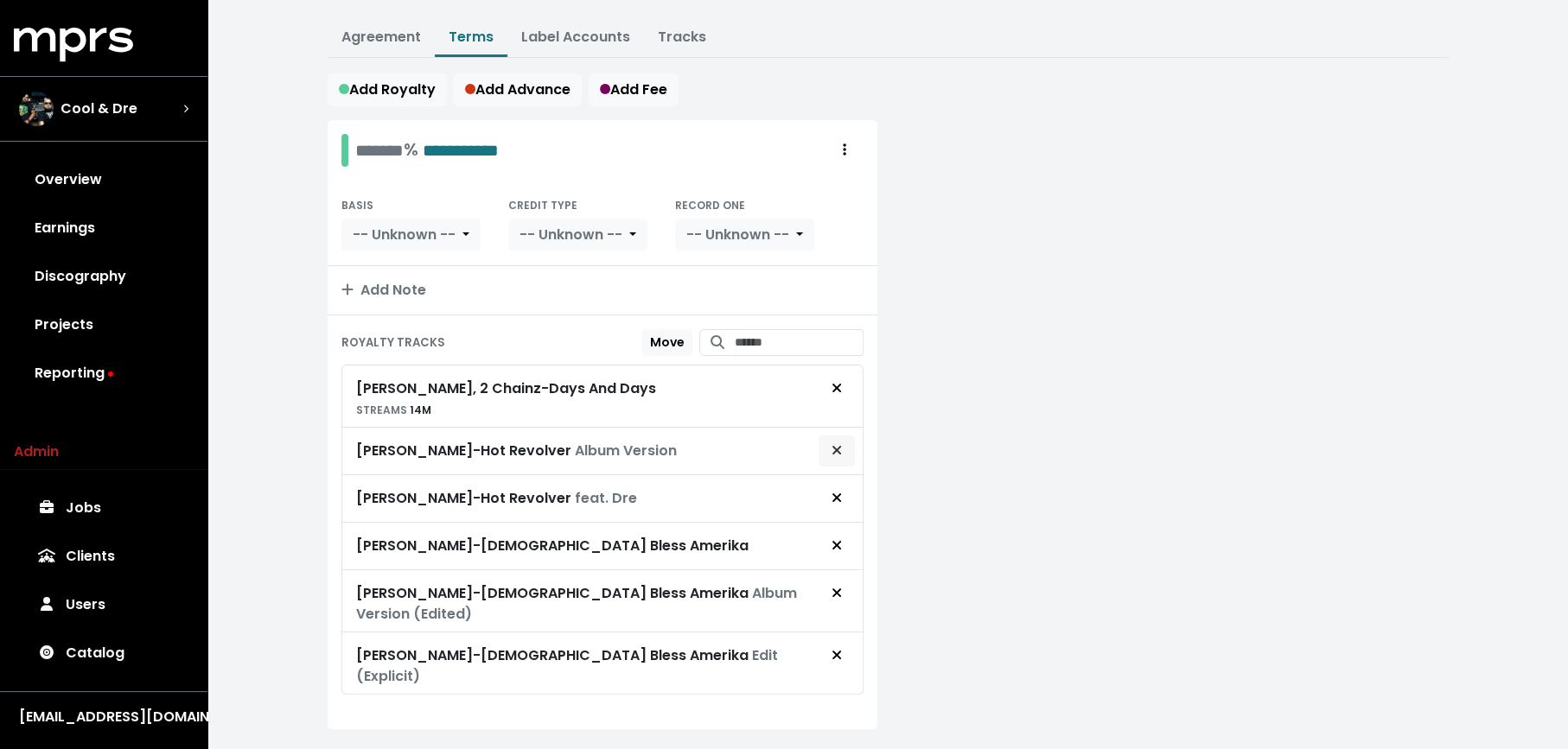
click at [839, 446] on icon "Remove royalty target" at bounding box center [837, 450] width 9 height 9
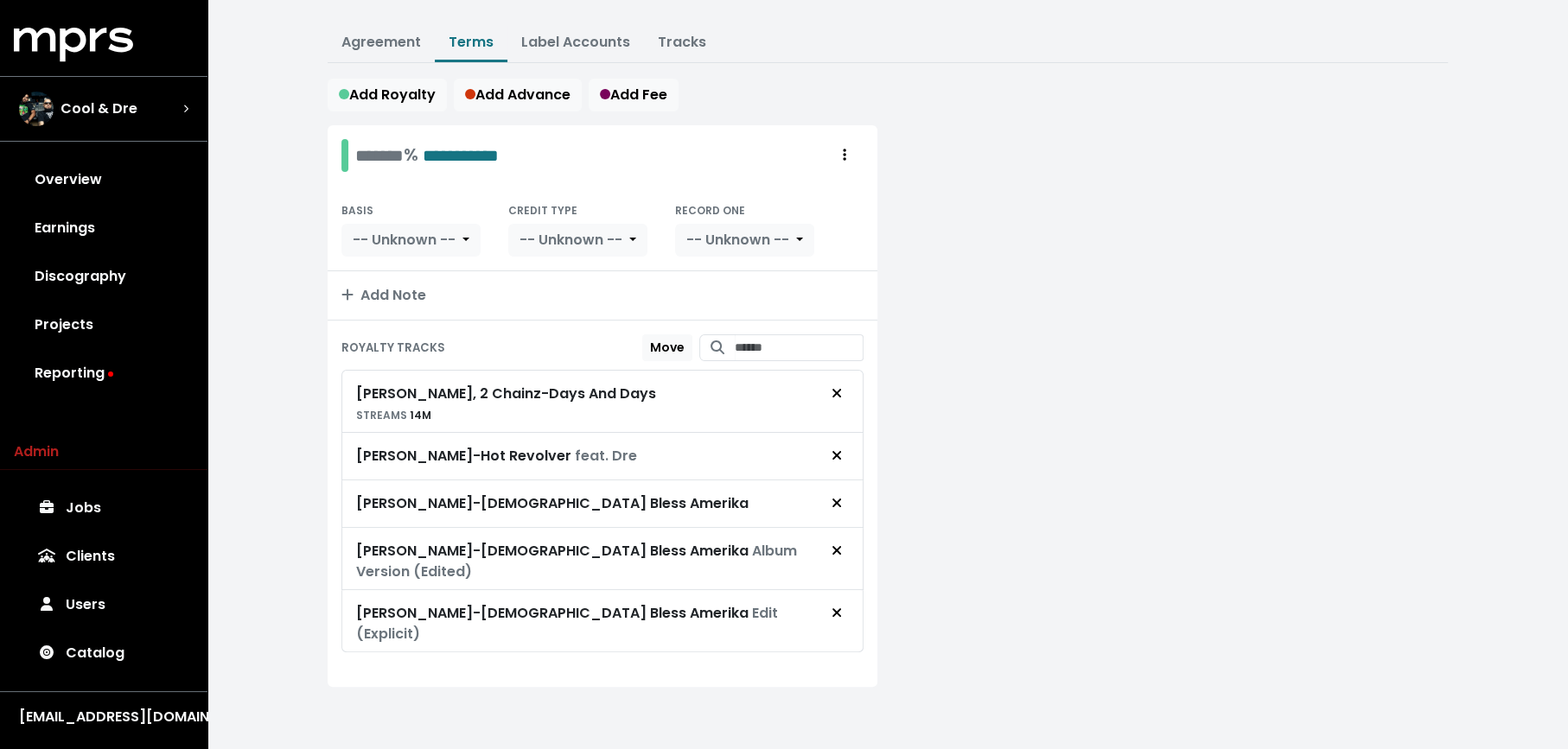
scroll to position [187, 0]
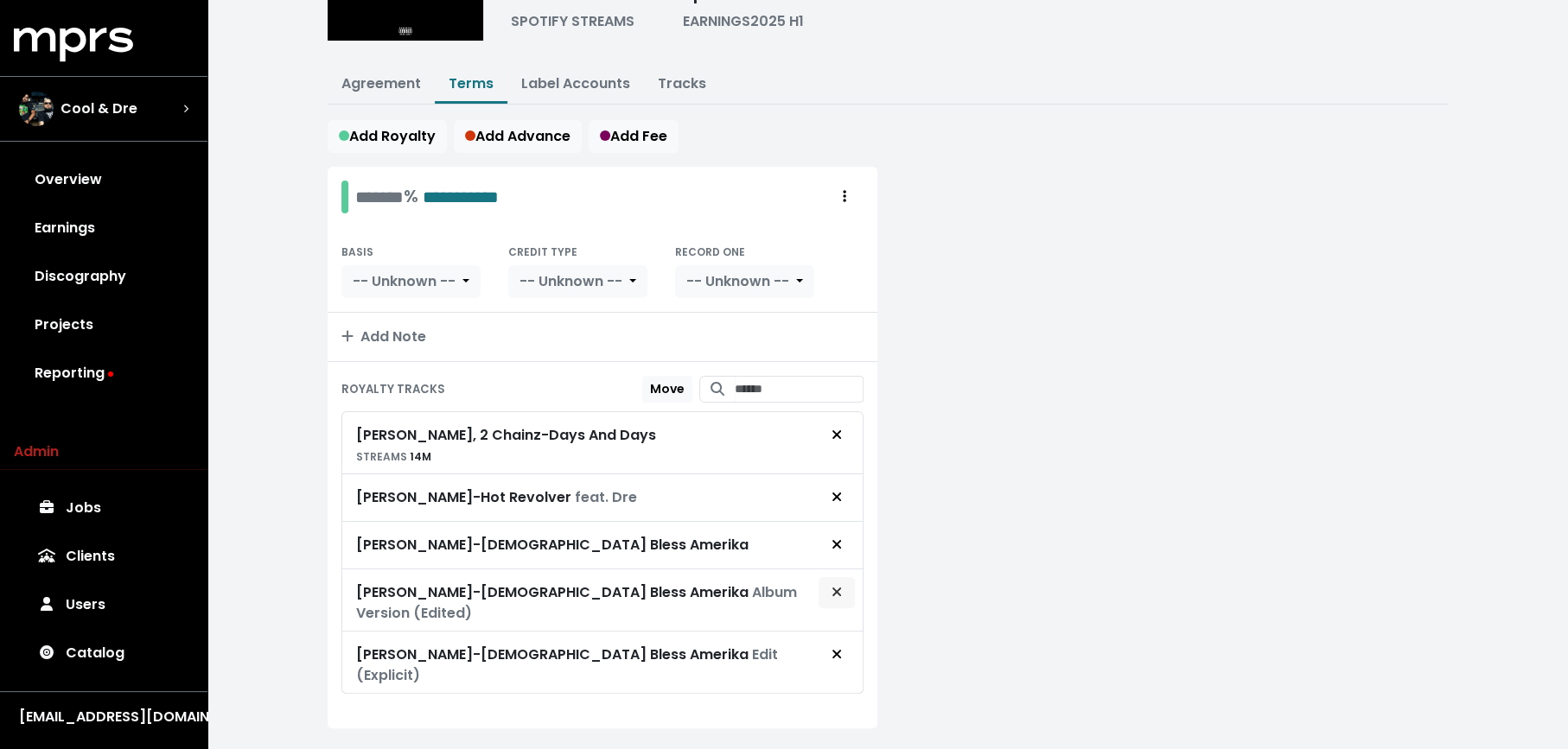
click at [840, 585] on icon "Remove royalty target" at bounding box center [837, 592] width 11 height 14
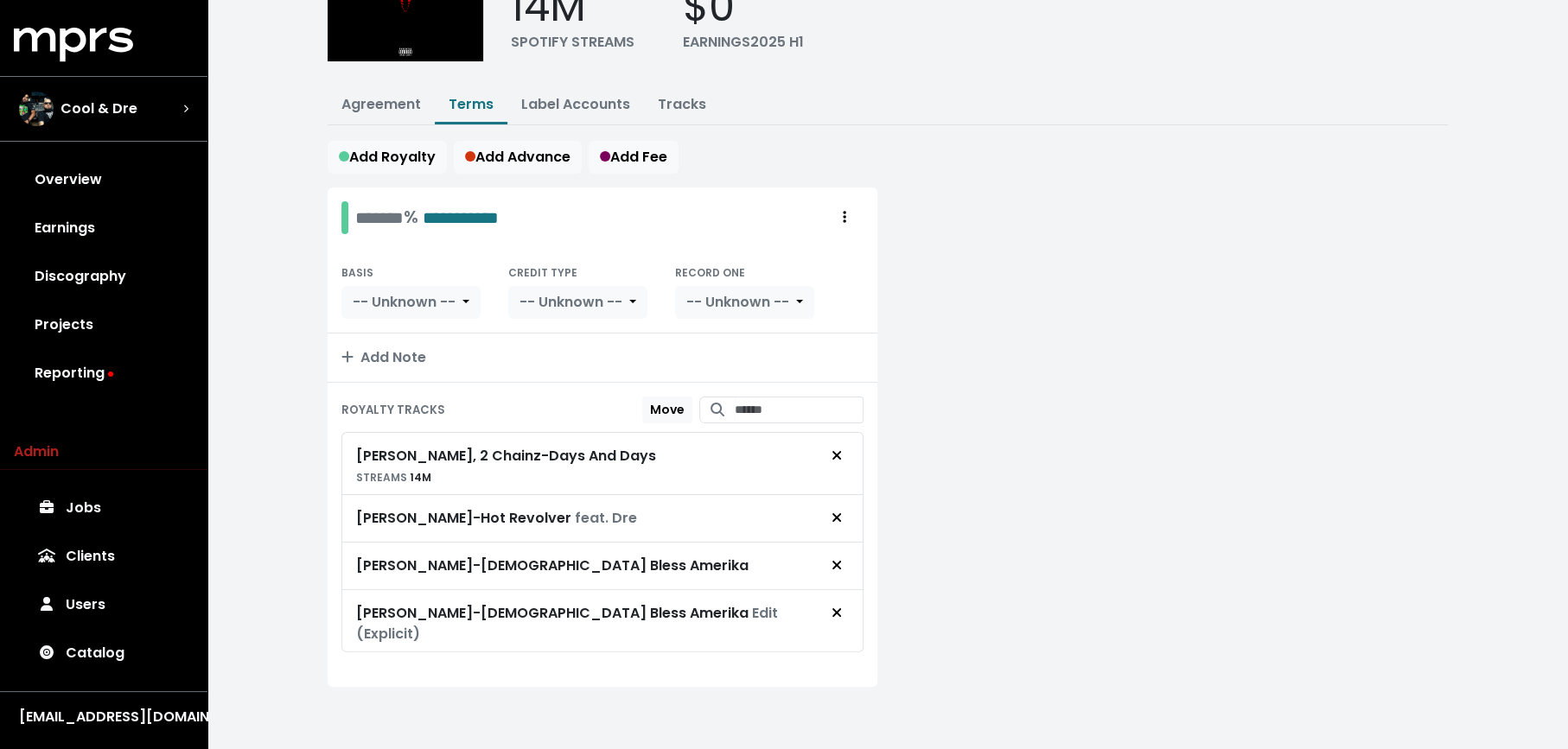
scroll to position [141, 0]
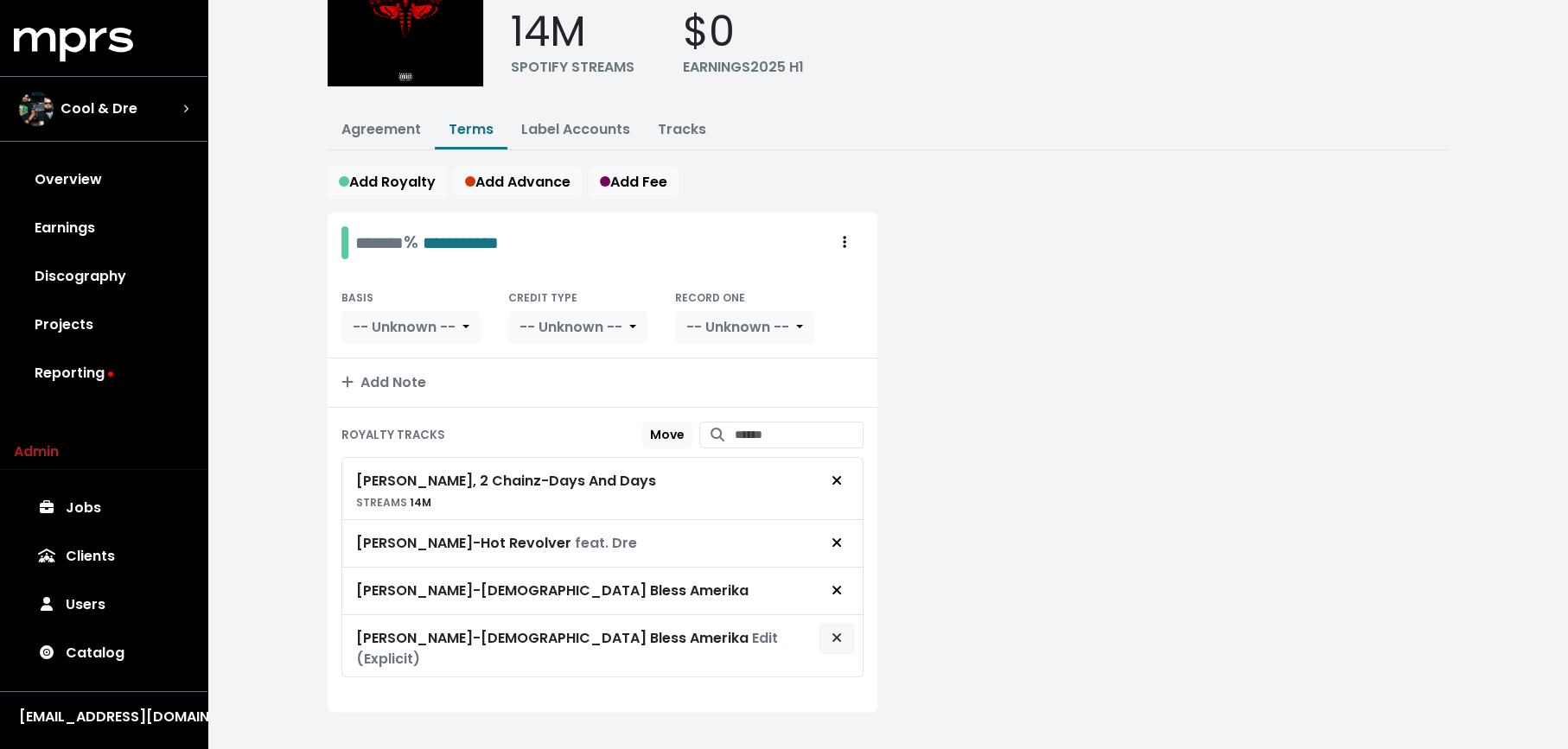
click at [836, 631] on icon "Remove royalty target" at bounding box center [837, 638] width 11 height 14
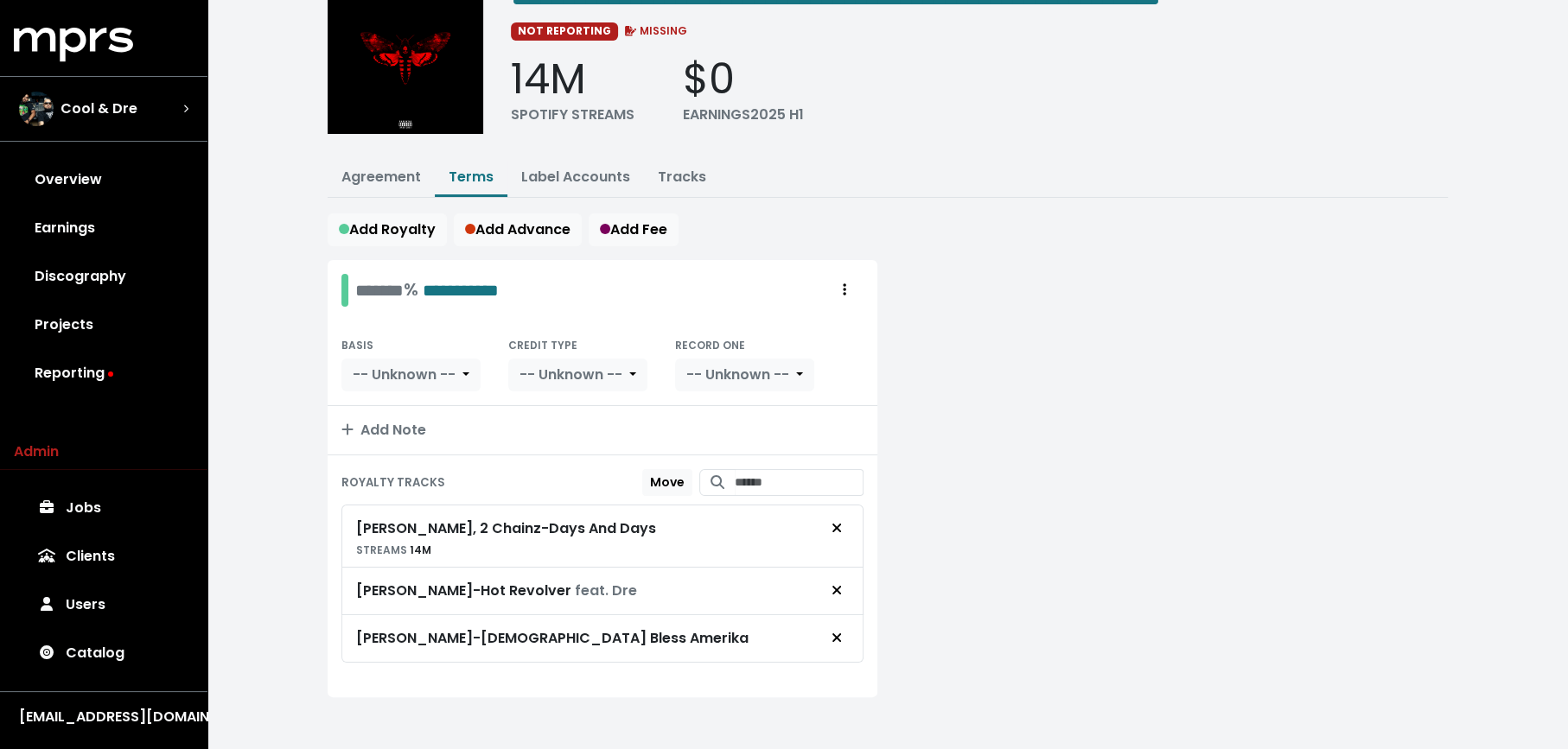
scroll to position [0, 0]
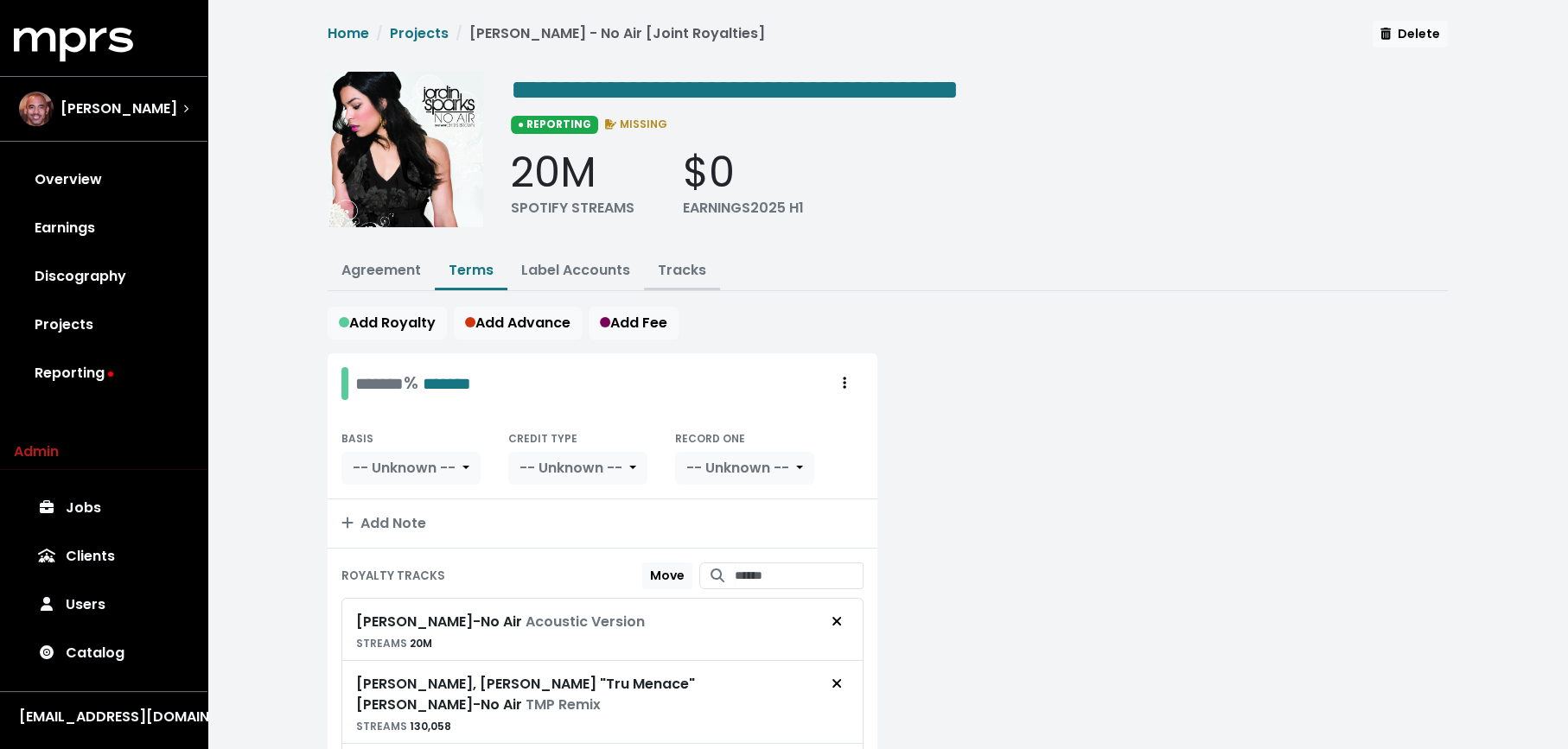
click at [683, 260] on link "Tracks" at bounding box center [682, 270] width 49 height 19
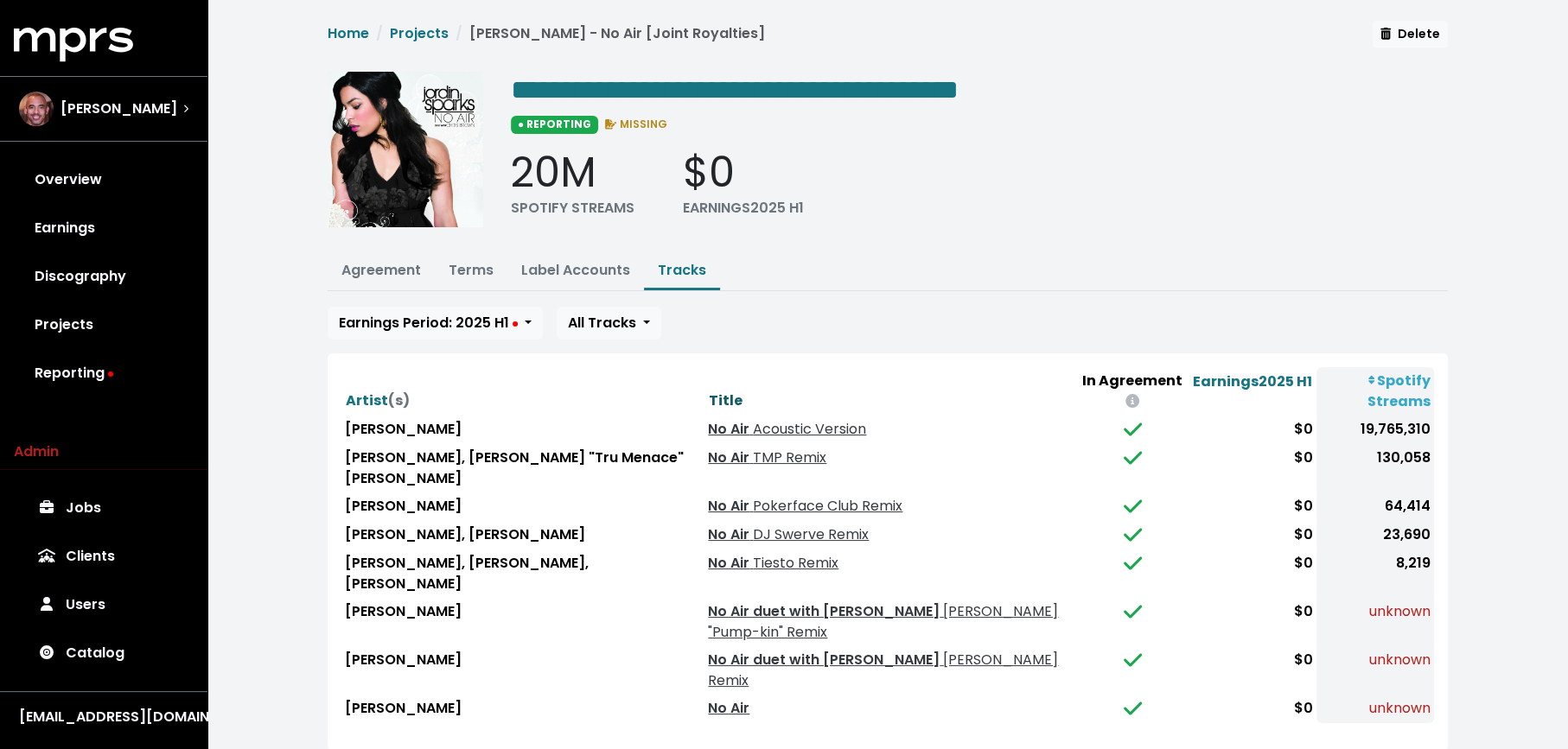
click at [709, 391] on span "Title" at bounding box center [726, 400] width 34 height 19
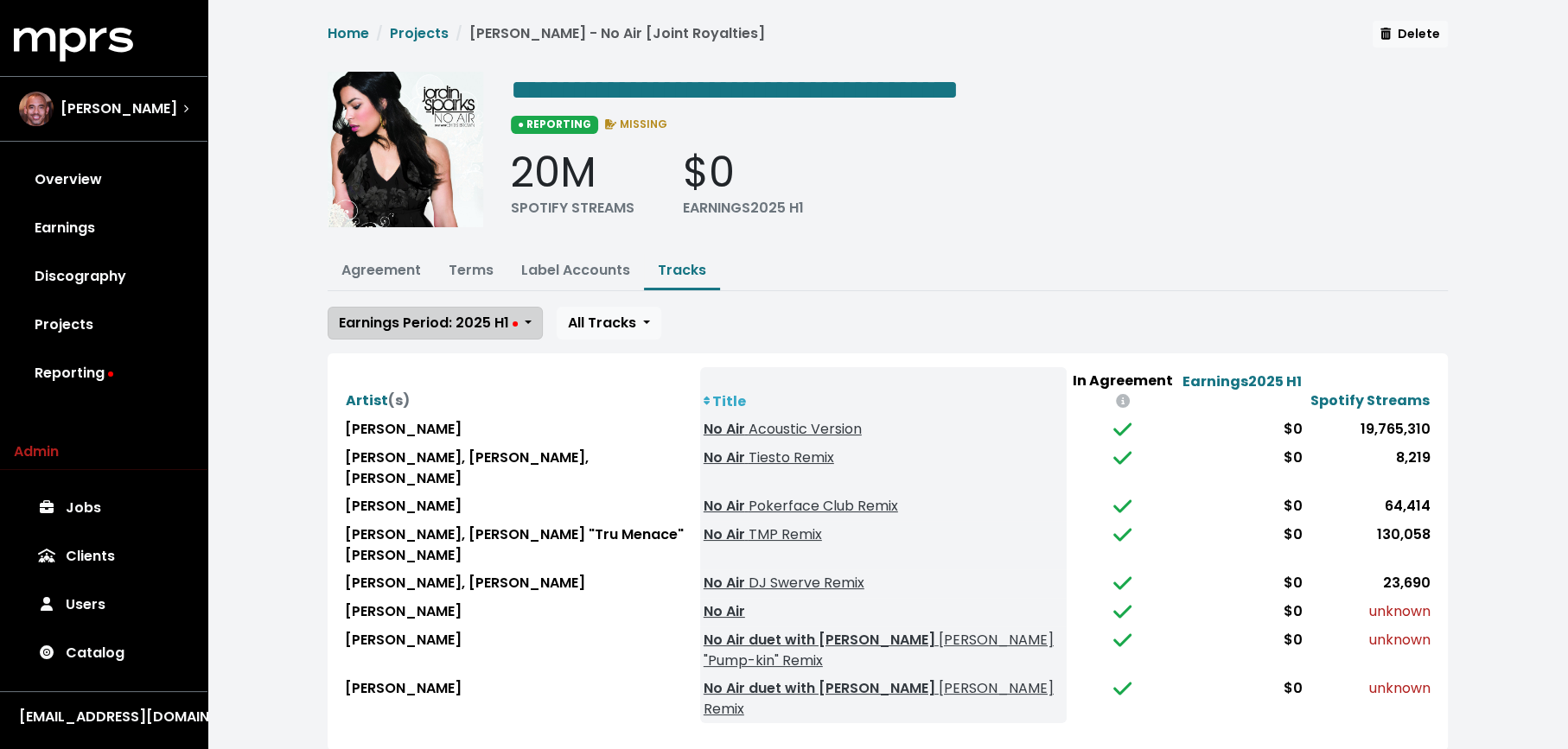
click at [495, 326] on span "Earnings Period: 2025 H1" at bounding box center [429, 322] width 179 height 19
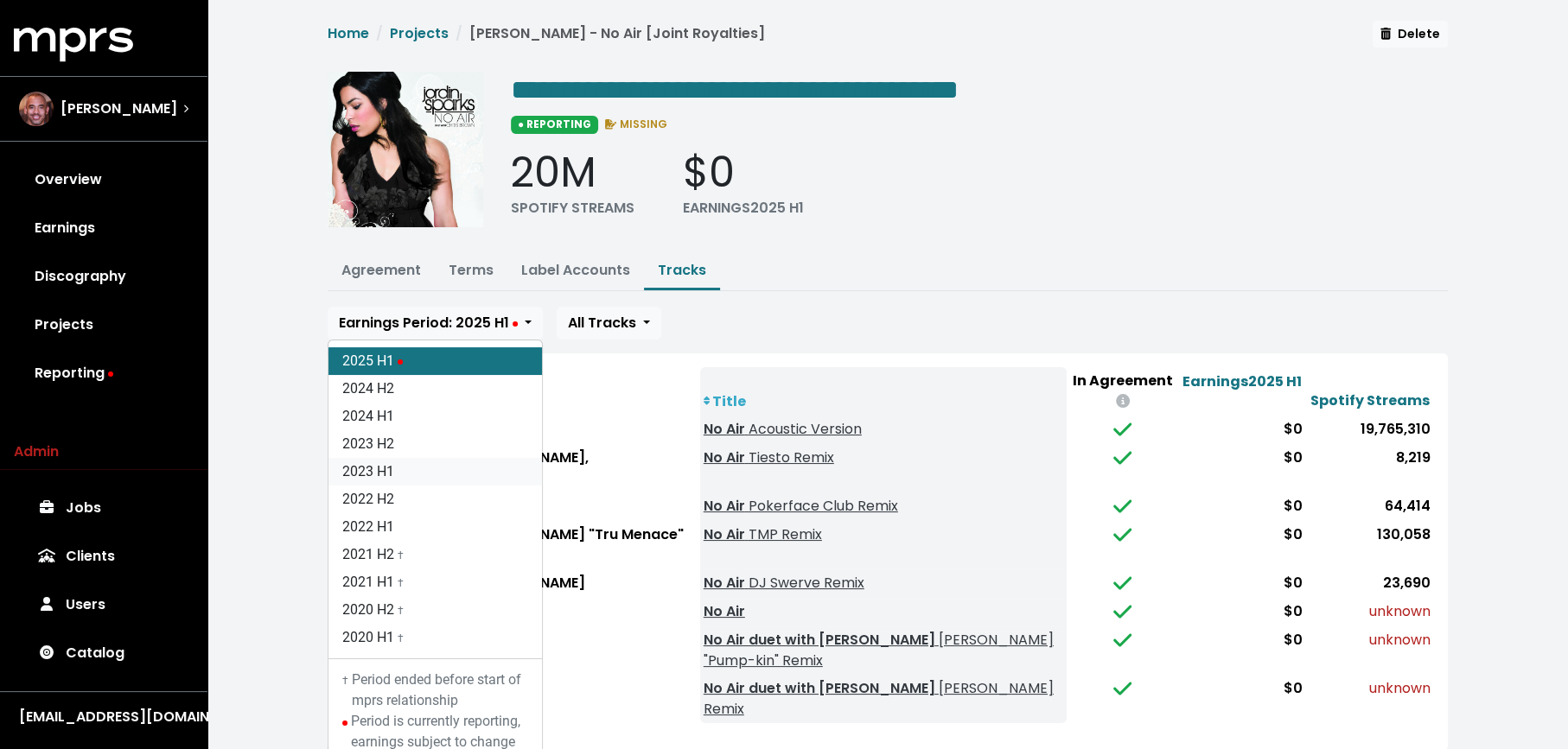
click at [485, 465] on link "2023 H1" at bounding box center [434, 471] width 213 height 27
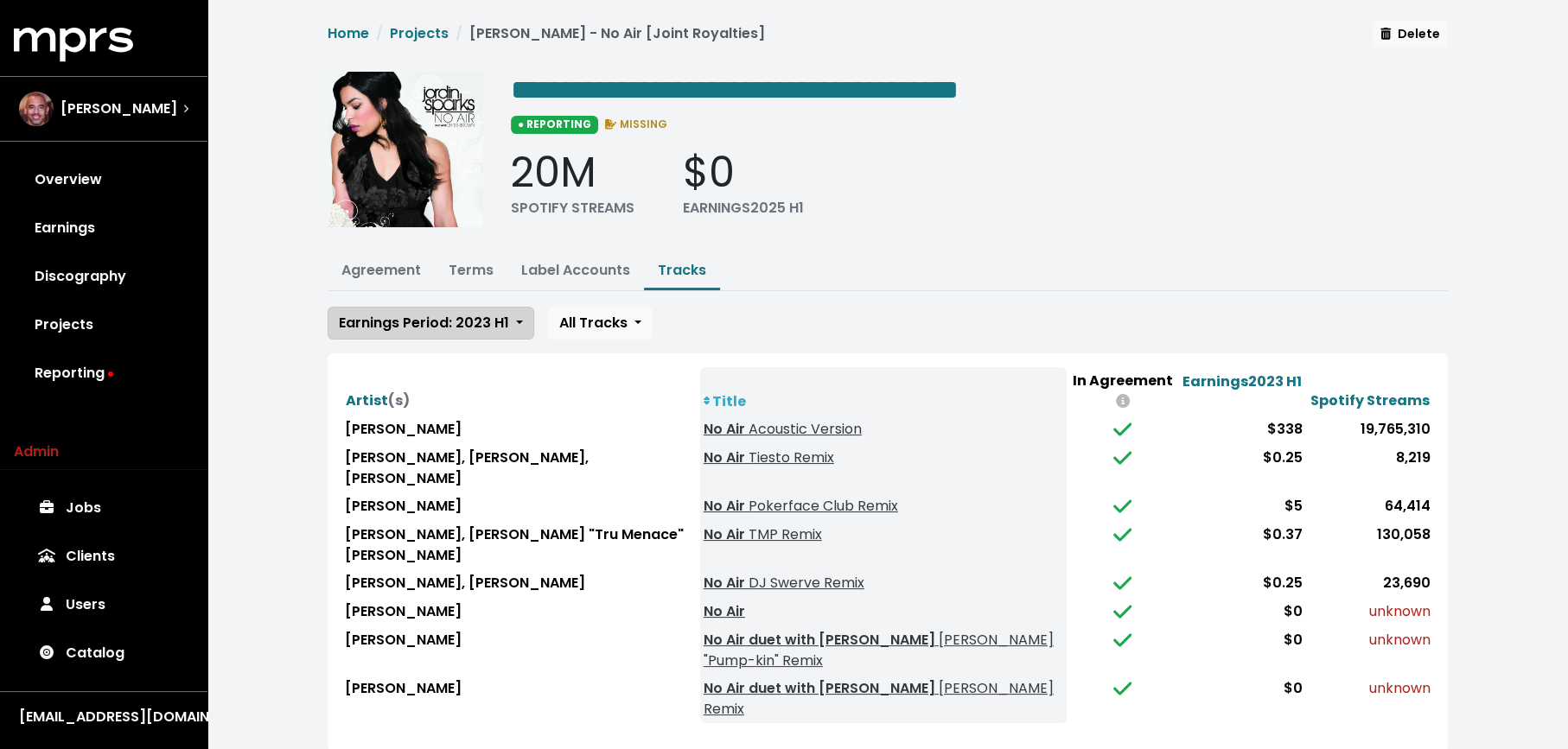
click at [488, 323] on span "Earnings Period: 2023 H1" at bounding box center [424, 322] width 170 height 19
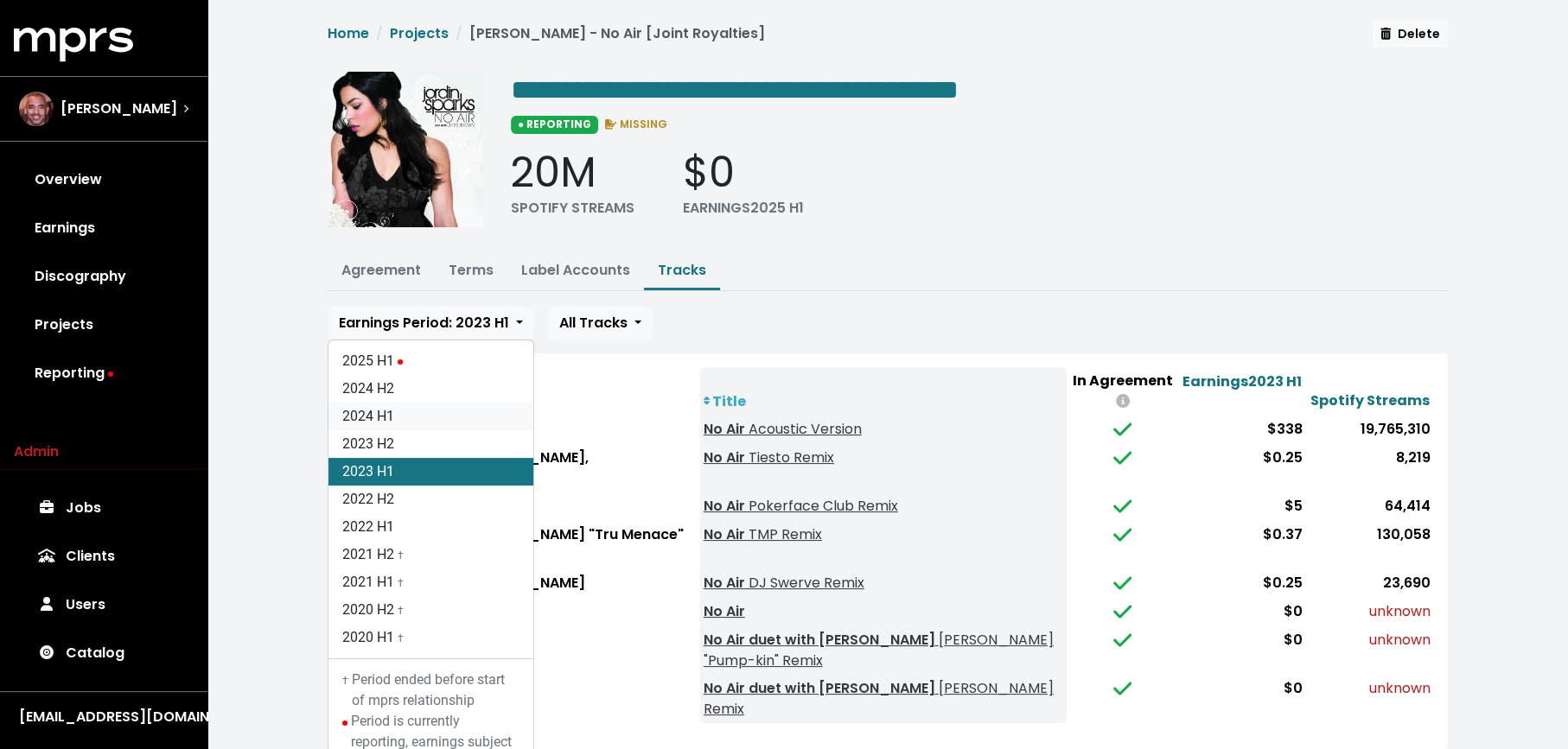
click at [488, 412] on link "2024 H1" at bounding box center [430, 417] width 205 height 27
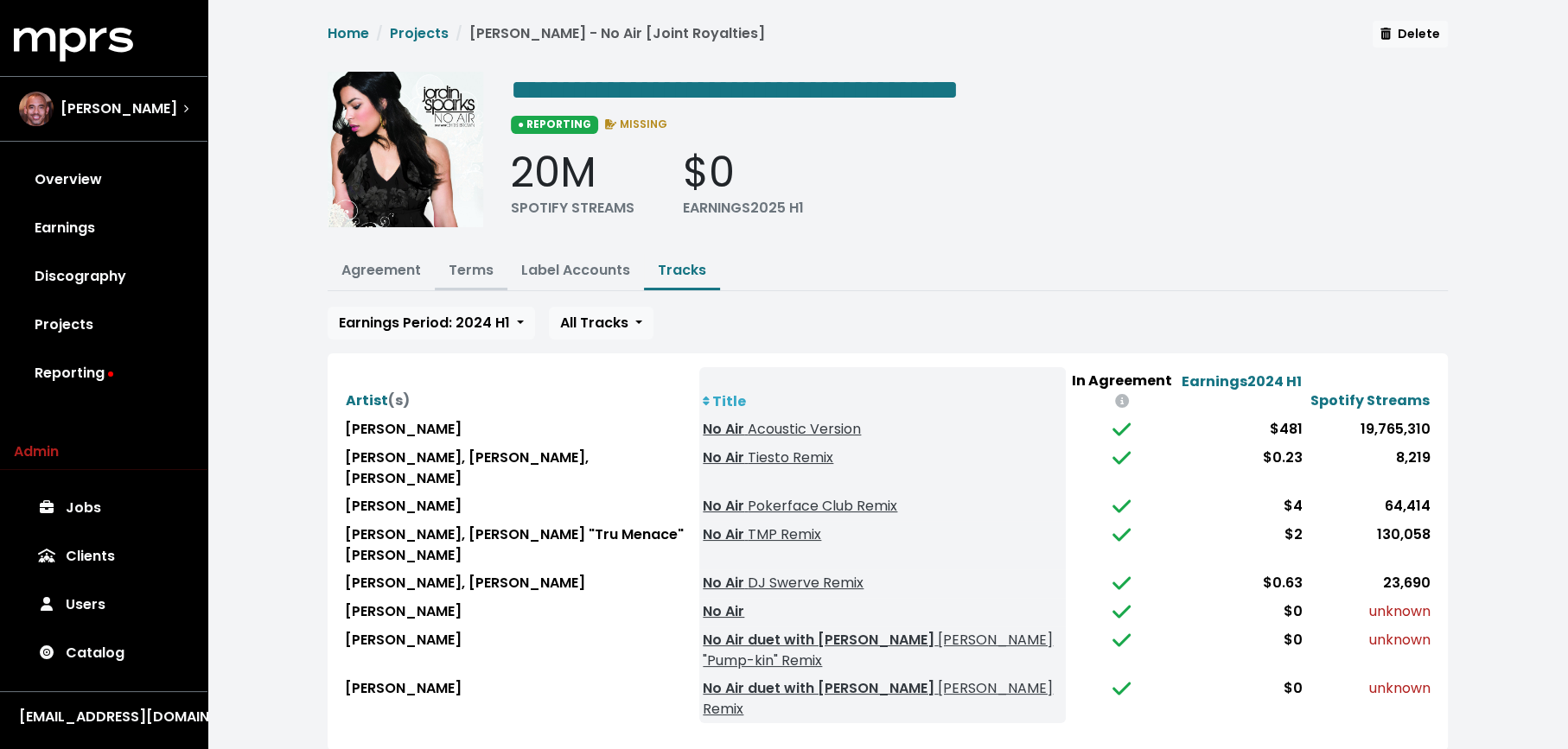
click at [470, 257] on button "Terms" at bounding box center [470, 272] width 73 height 37
click at [466, 266] on link "Terms" at bounding box center [471, 270] width 45 height 19
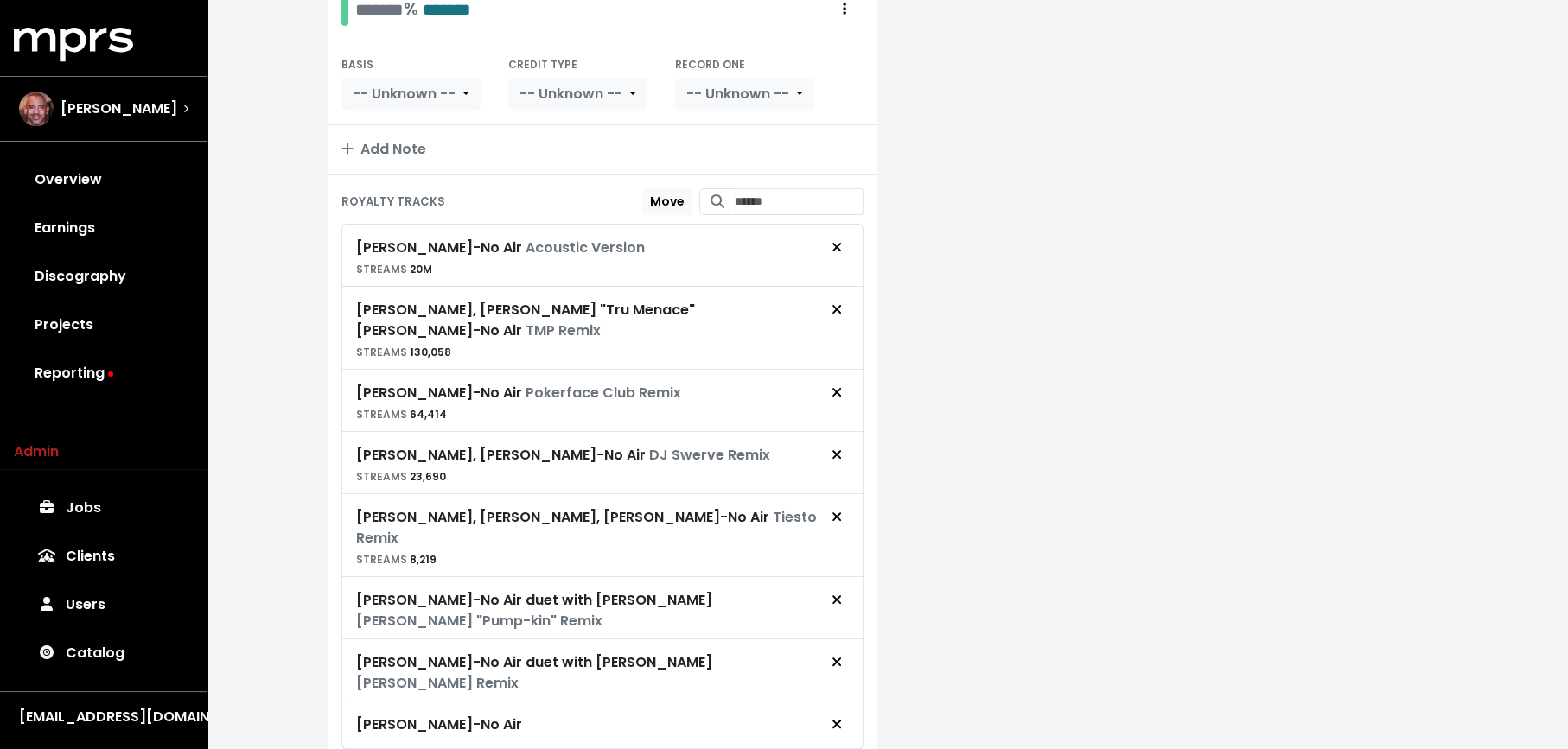
scroll to position [377, 0]
click at [840, 587] on span "Remove royalty target" at bounding box center [837, 597] width 11 height 19
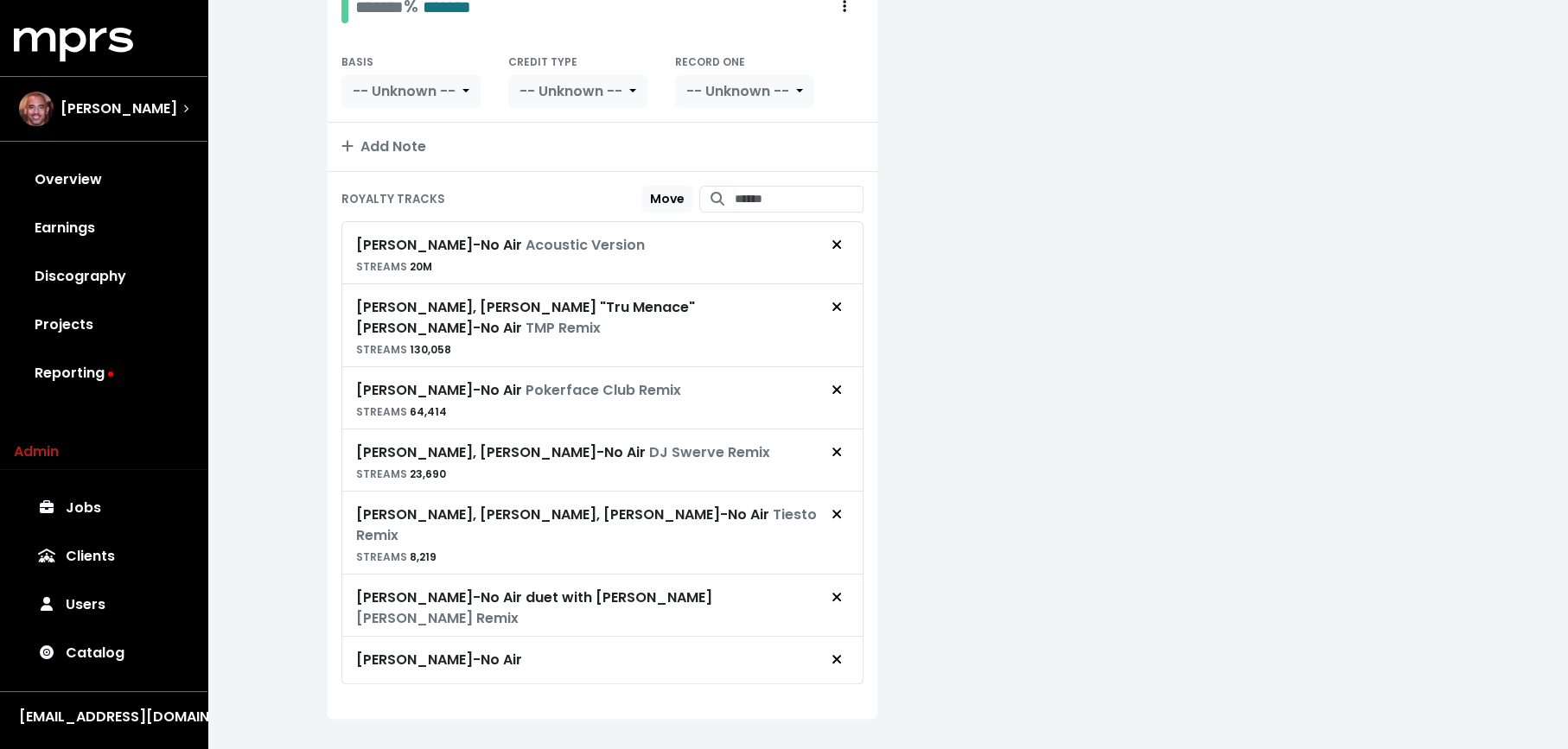
scroll to position [340, 0]
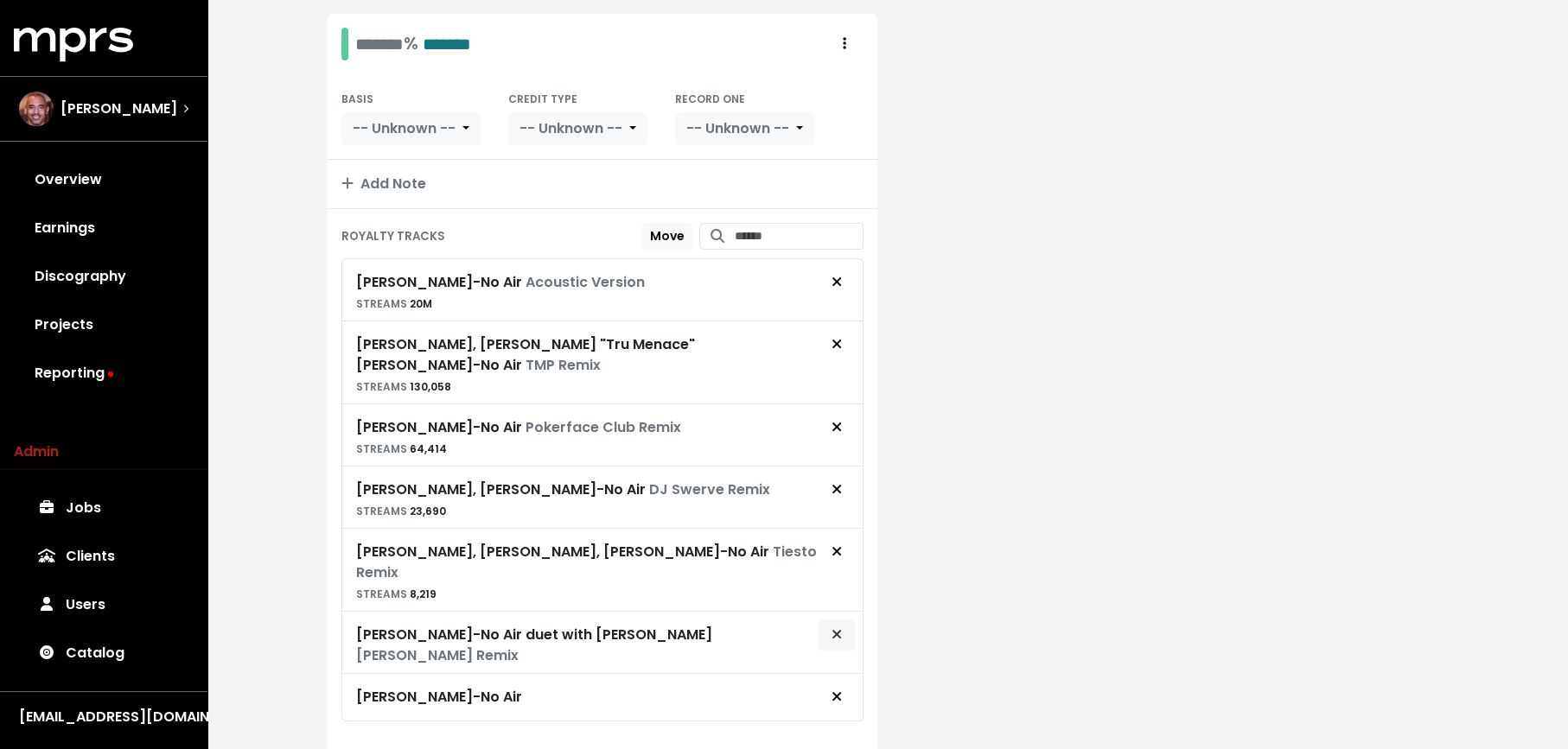
click at [840, 627] on icon "Remove royalty target" at bounding box center [837, 634] width 11 height 14
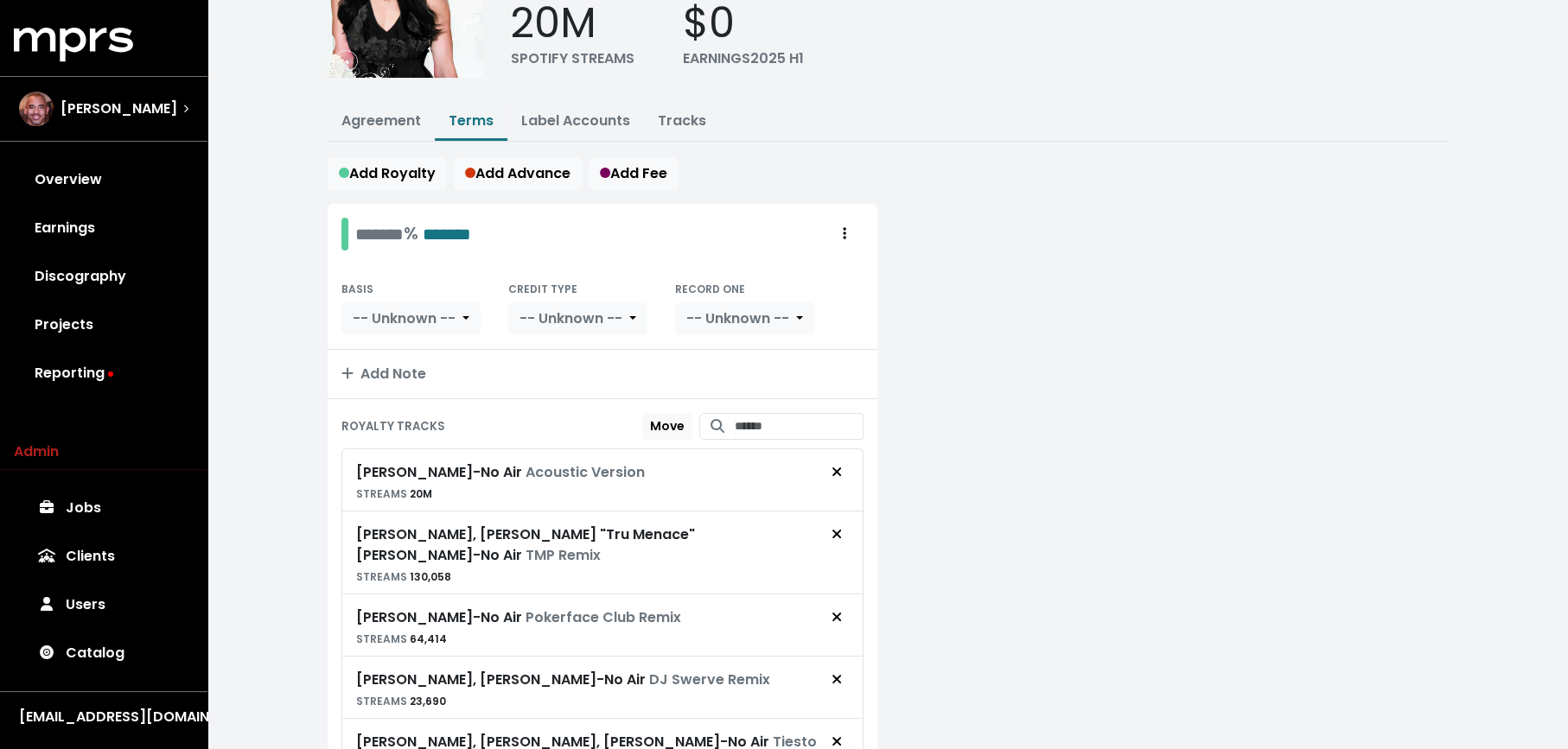
scroll to position [0, 0]
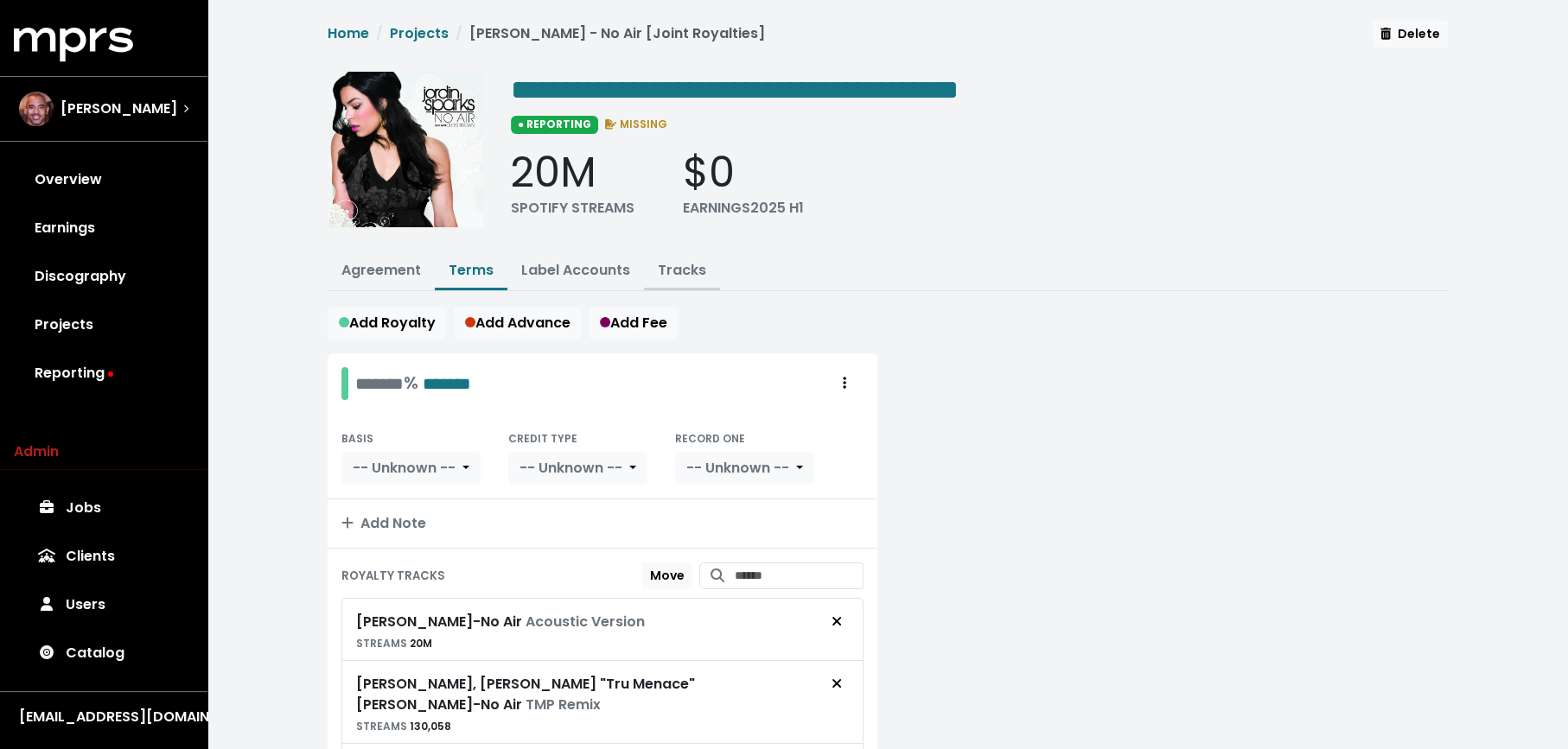
click at [674, 261] on link "Tracks" at bounding box center [682, 270] width 49 height 19
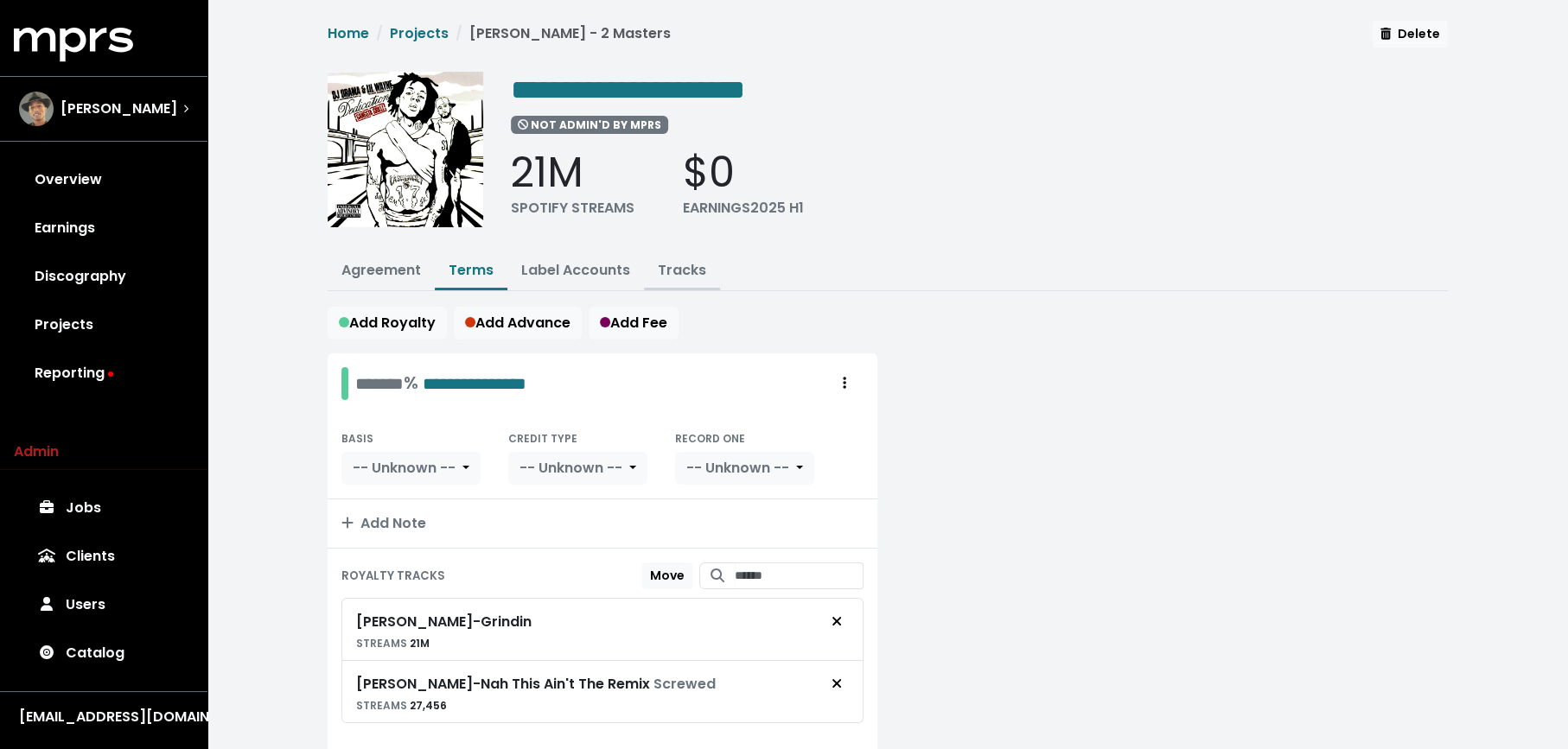
click at [679, 268] on link "Tracks" at bounding box center [682, 270] width 49 height 19
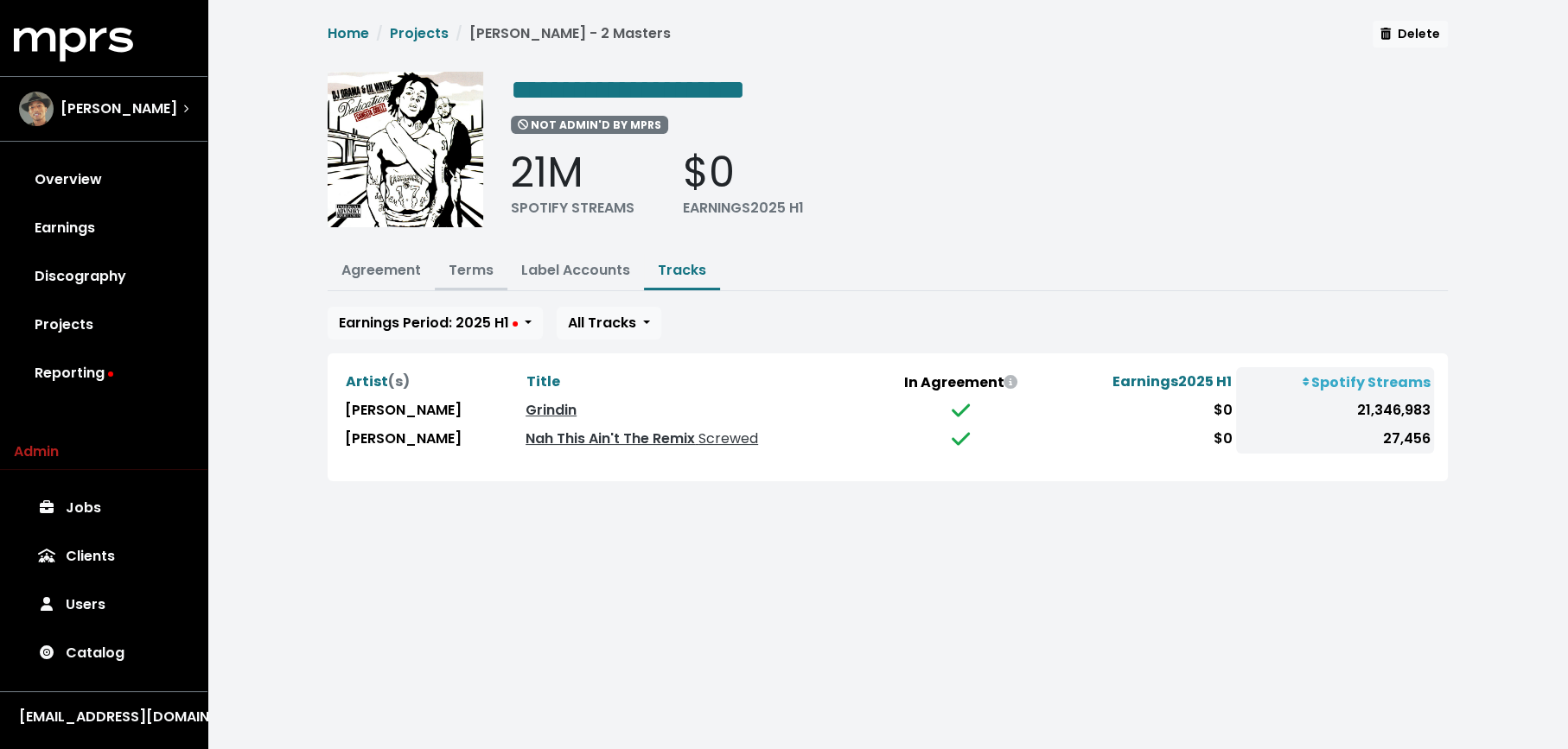
click at [479, 260] on link "Terms" at bounding box center [471, 270] width 45 height 19
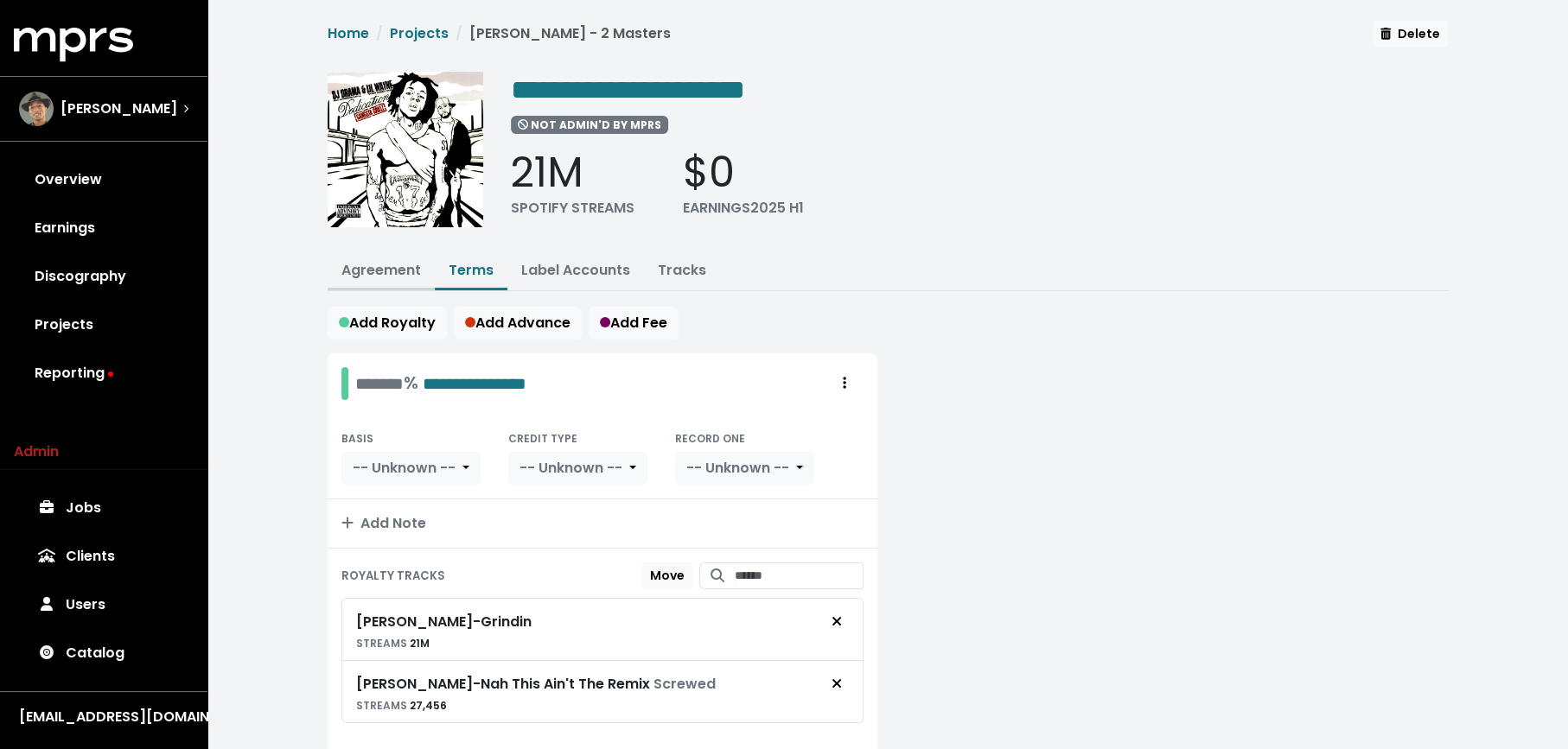
click at [400, 278] on button "Agreement" at bounding box center [381, 272] width 107 height 37
click at [396, 273] on link "Agreement" at bounding box center [382, 270] width 80 height 19
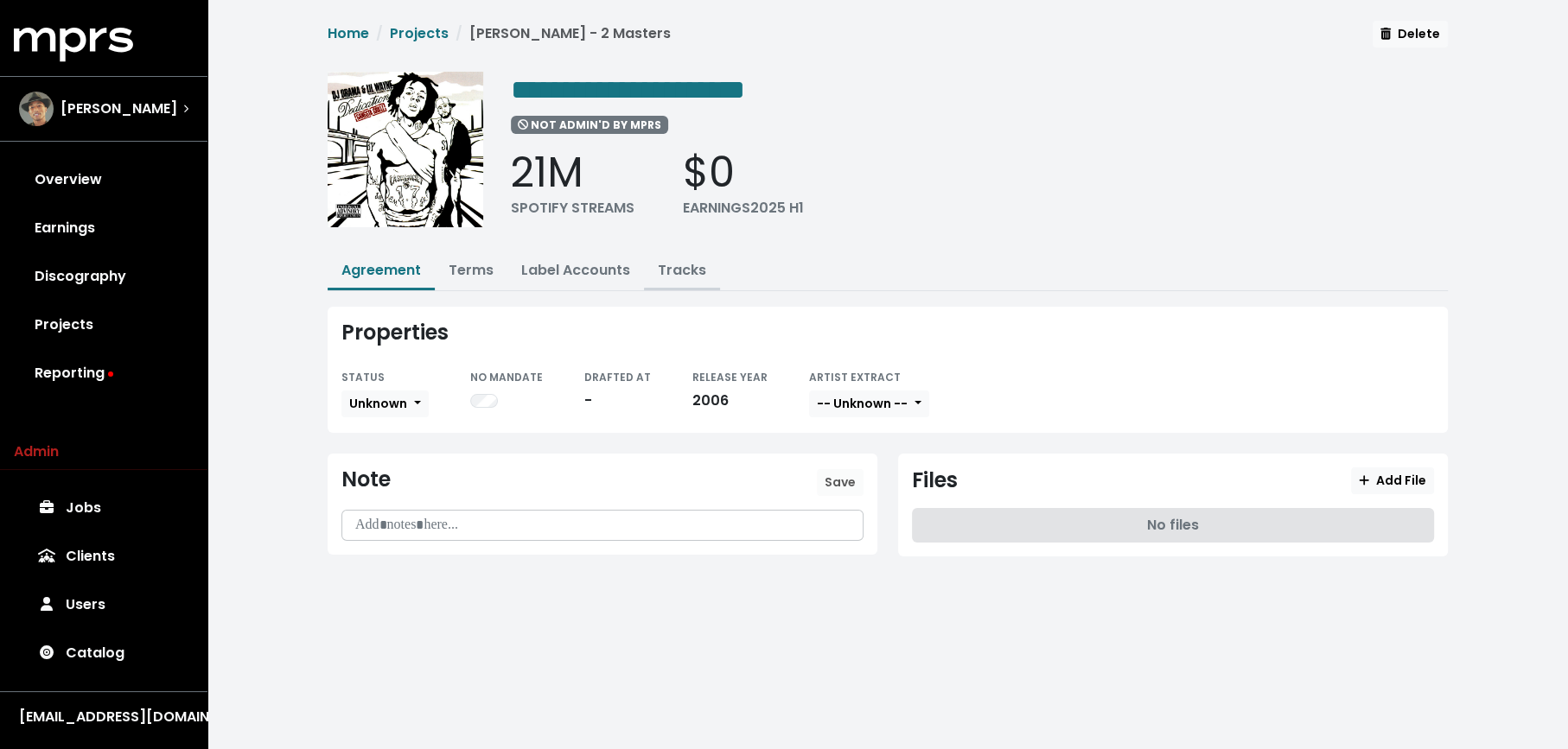
click at [677, 269] on link "Tracks" at bounding box center [682, 270] width 49 height 19
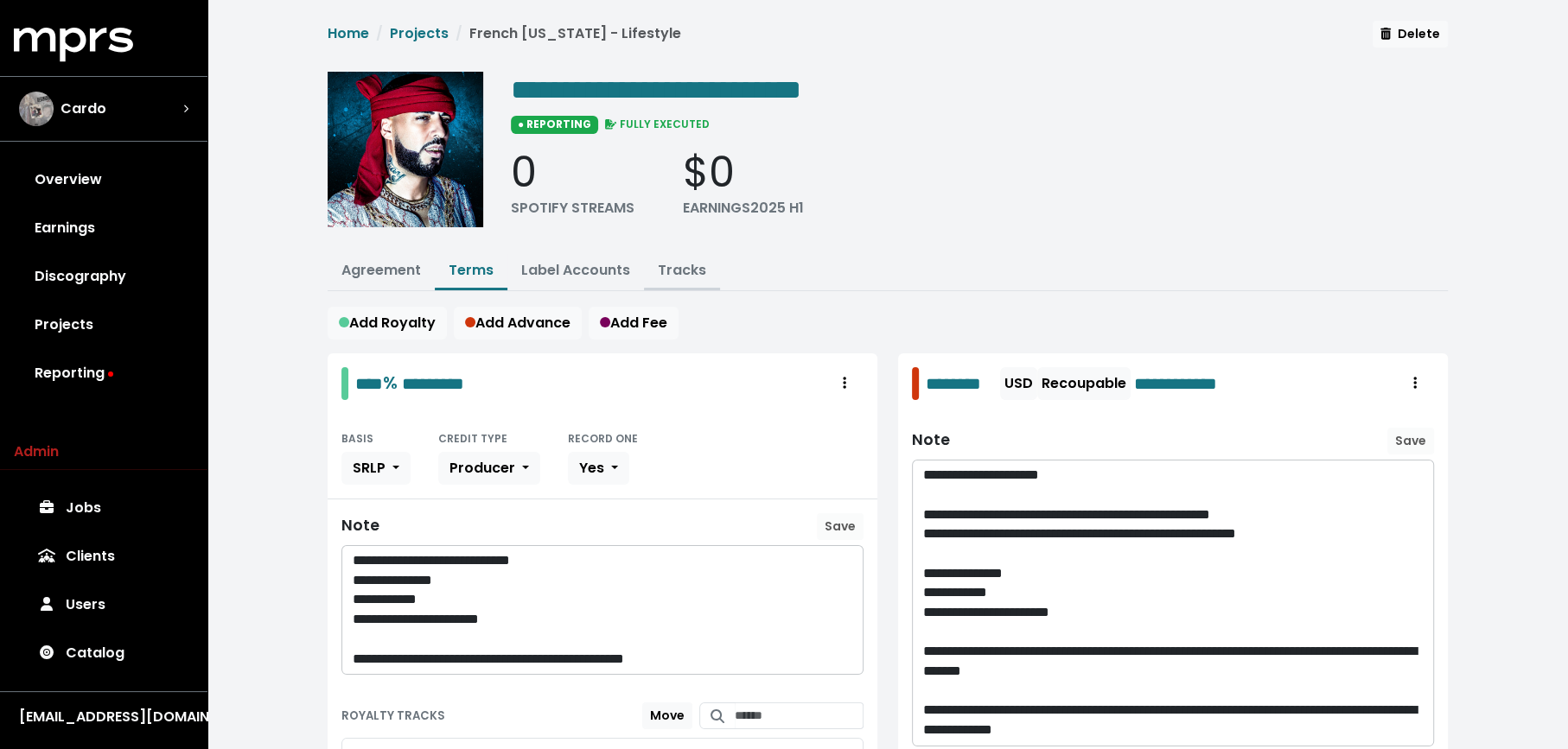
click at [681, 274] on link "Tracks" at bounding box center [682, 270] width 49 height 19
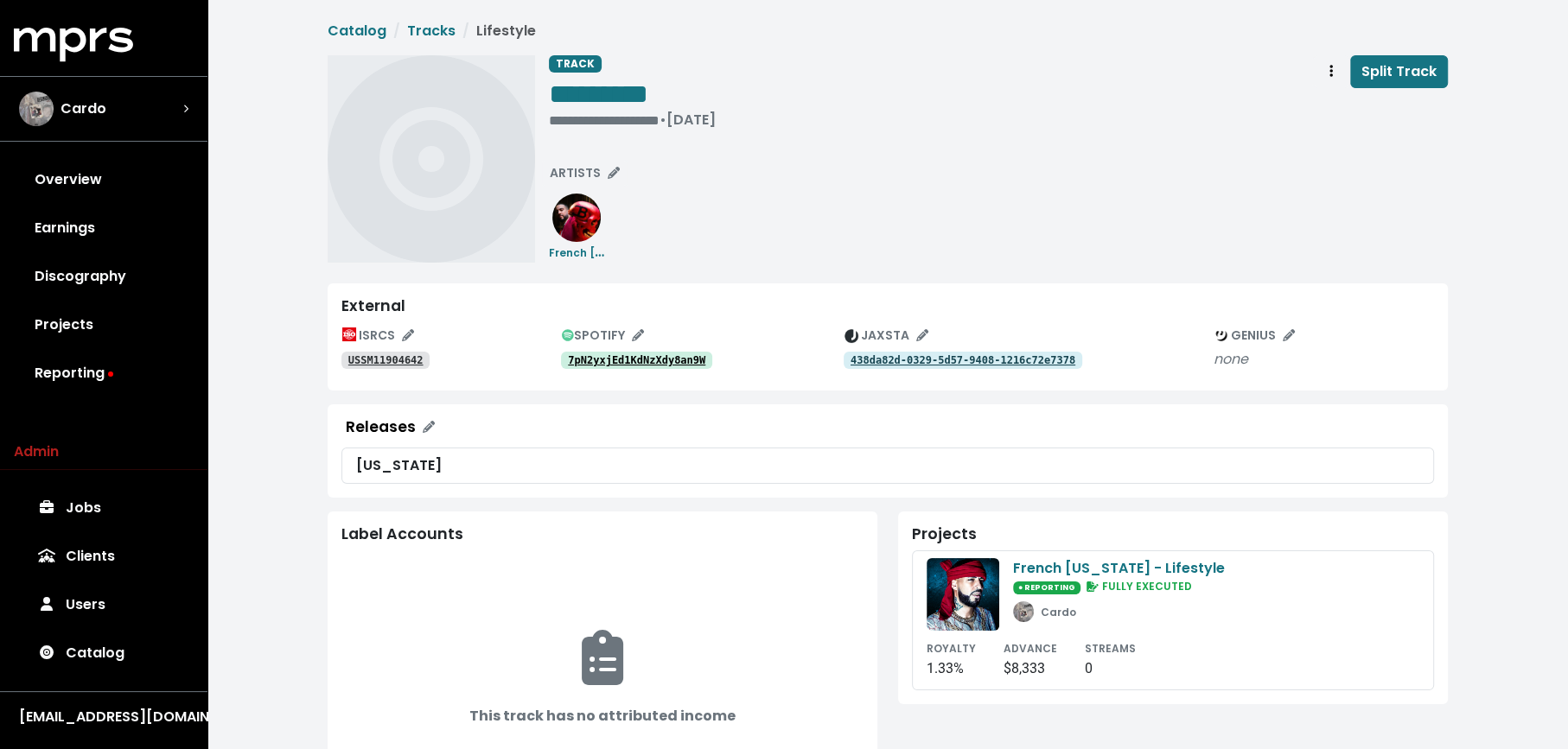
click at [580, 360] on tt "7pN2yxjEd1KdNzXdy8an9W" at bounding box center [636, 360] width 137 height 12
click at [384, 366] on link "USSM11904642" at bounding box center [386, 360] width 89 height 18
click at [578, 177] on span "ARTISTS" at bounding box center [584, 173] width 70 height 18
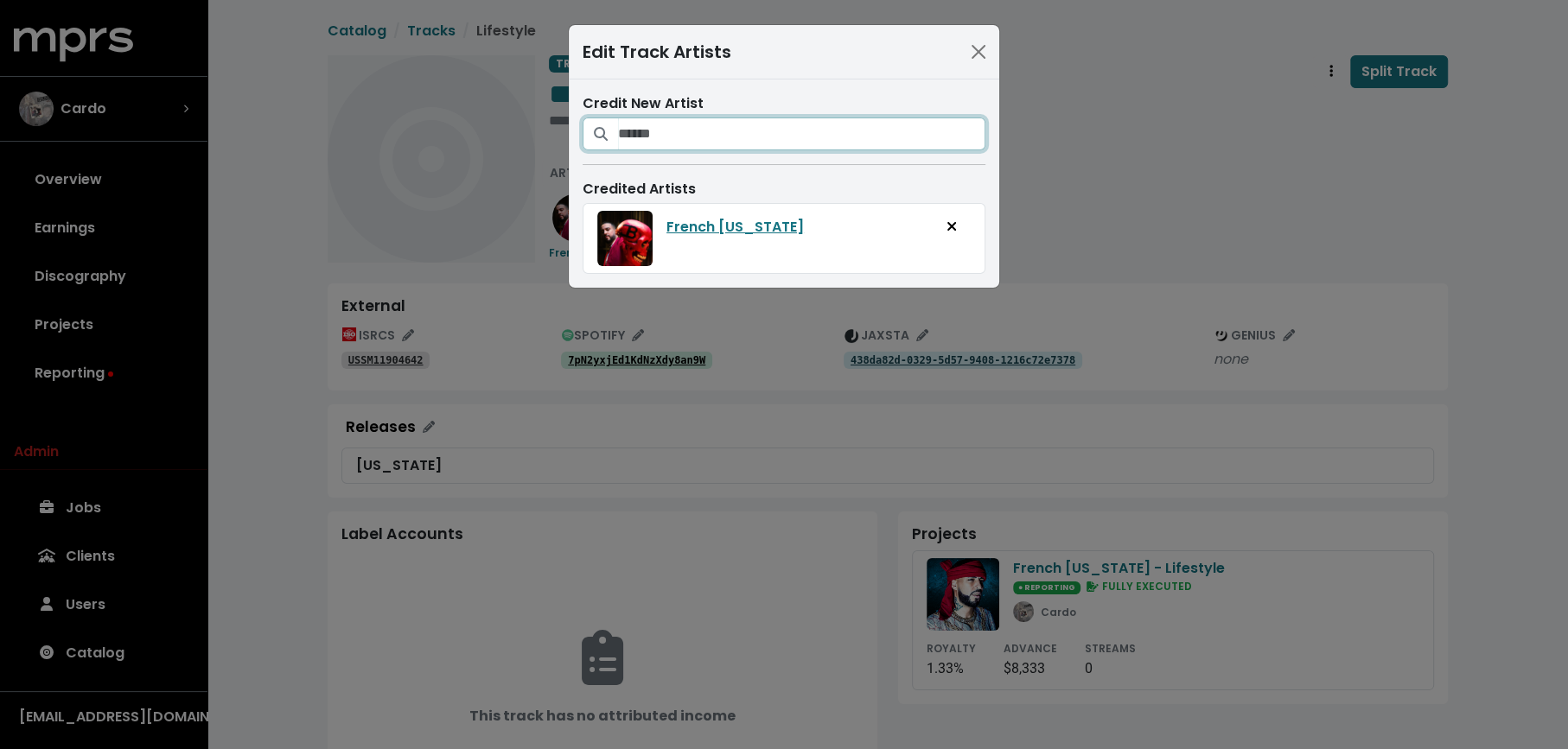
click at [706, 121] on input "Search for artists who should be credited on this track" at bounding box center [801, 134] width 367 height 33
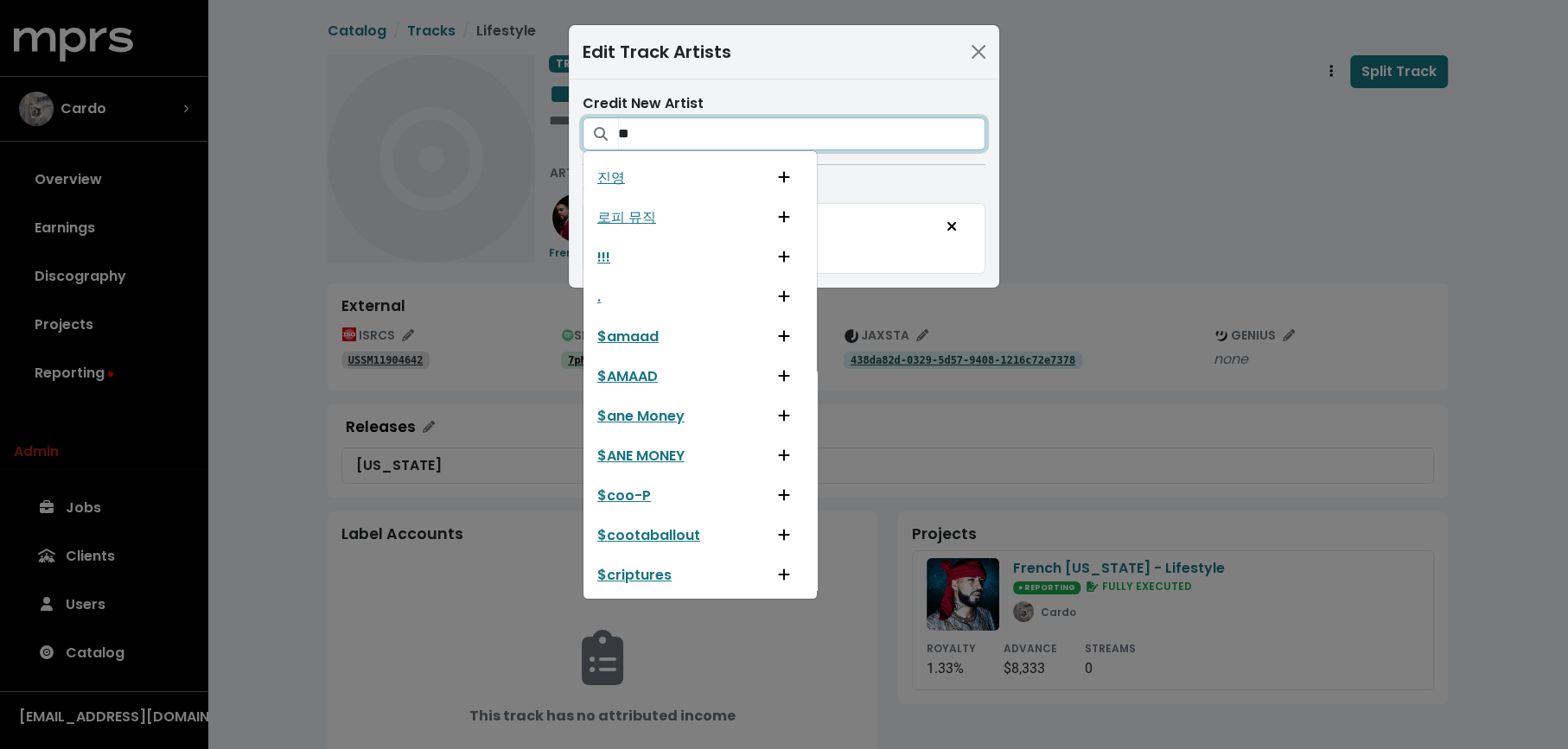
type input "*"
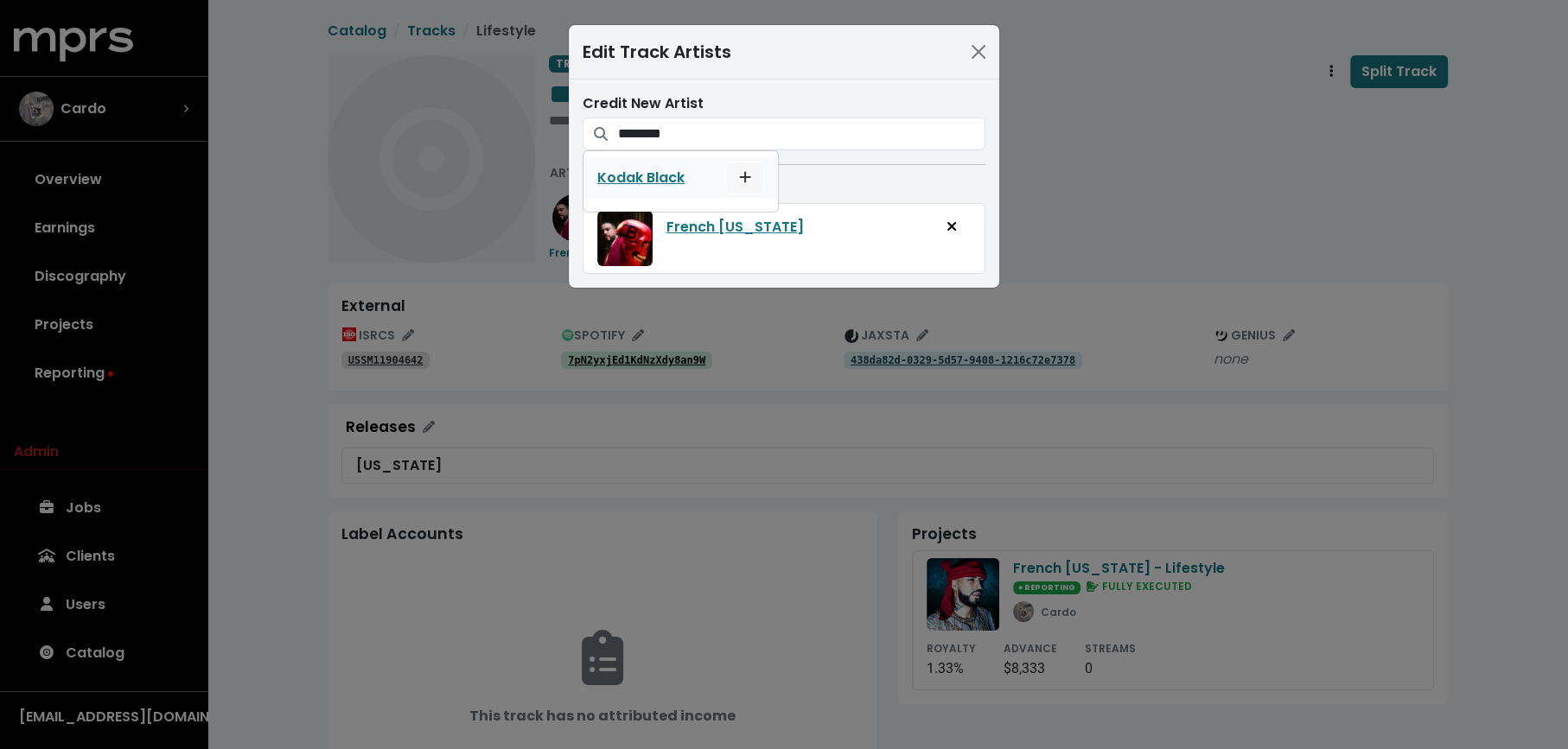
click at [741, 178] on icon "Add artist to this track's credited artists" at bounding box center [745, 177] width 12 height 14
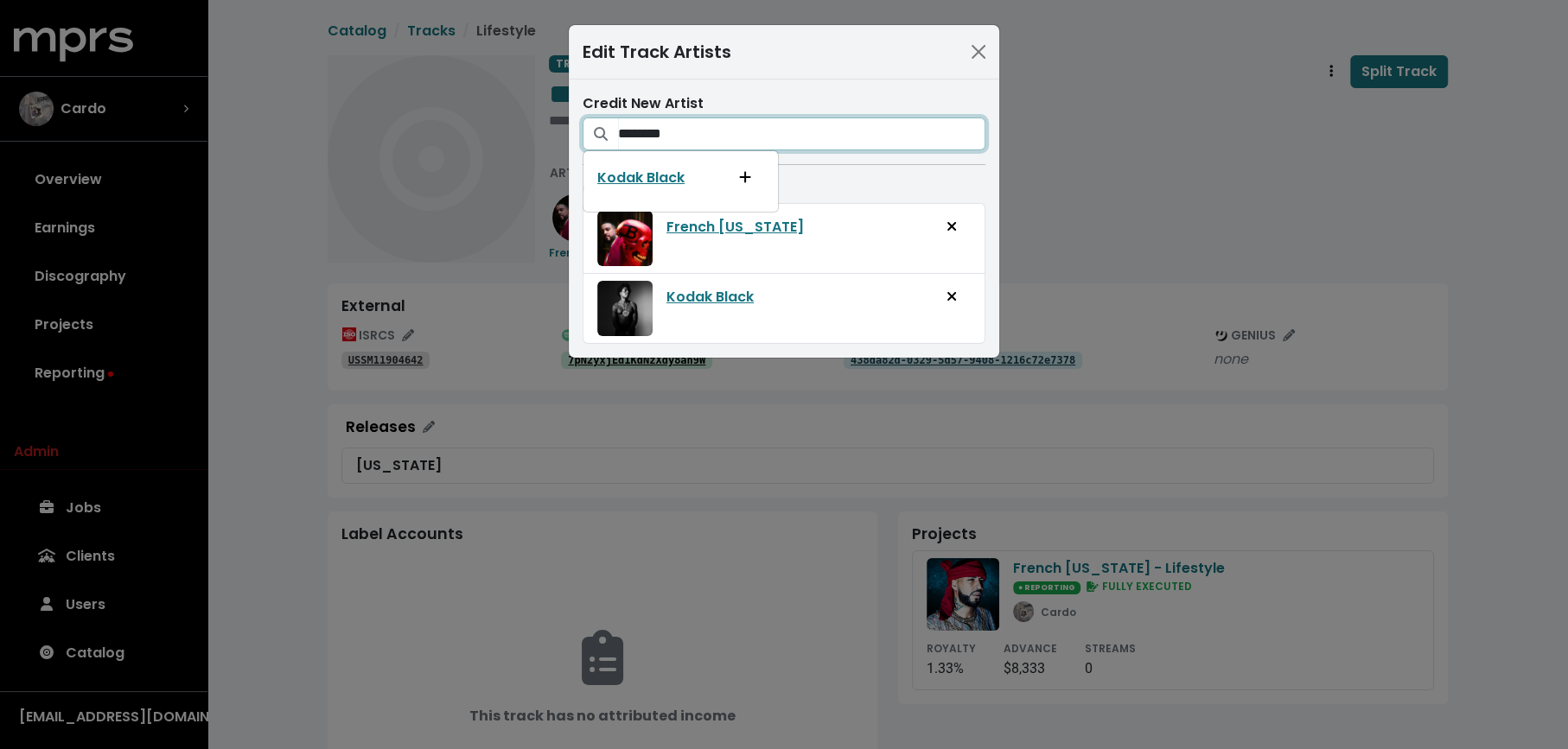
click at [735, 135] on input "********" at bounding box center [801, 134] width 367 height 33
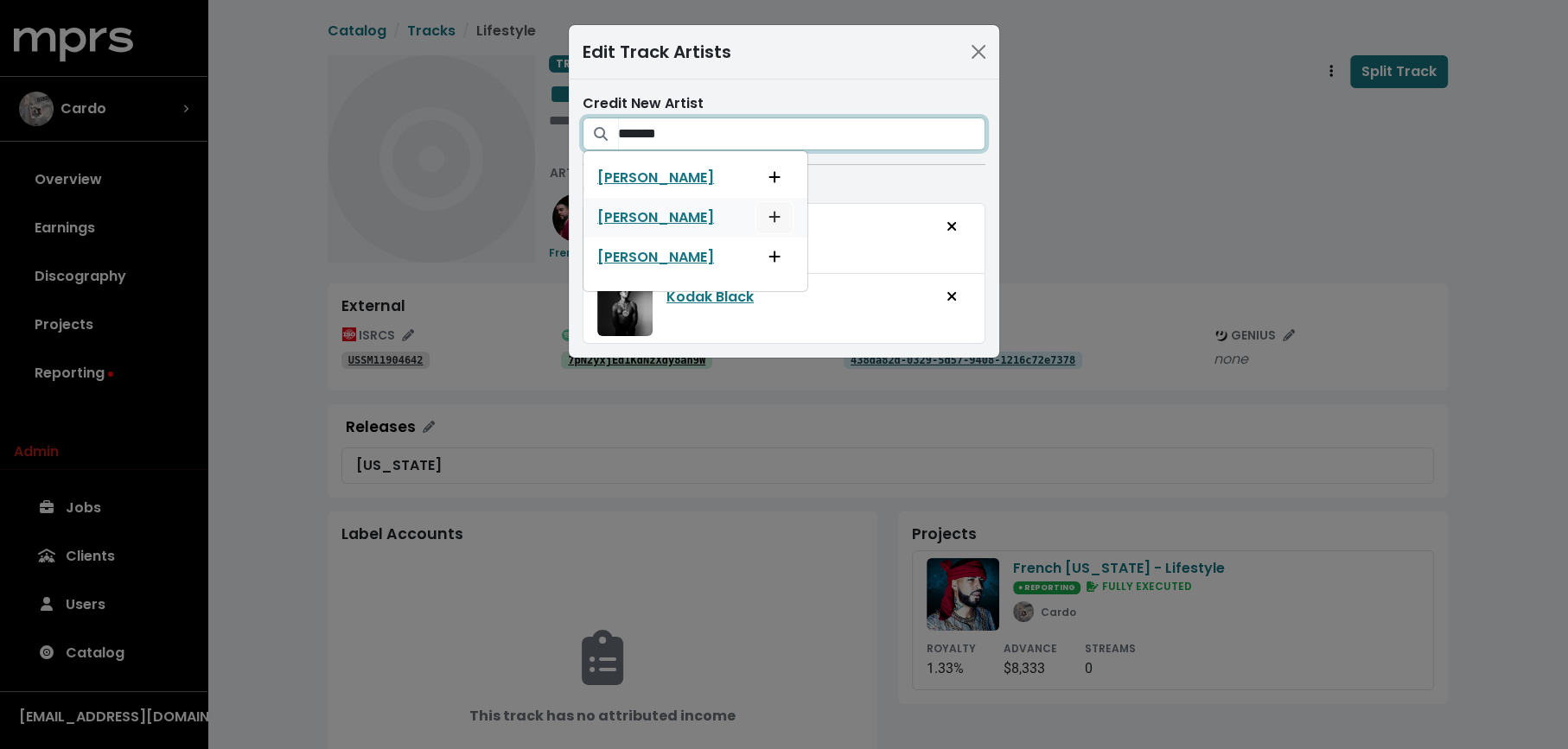
type input "*******"
click at [768, 224] on span "Add artist to this track's credited artists" at bounding box center [774, 217] width 12 height 19
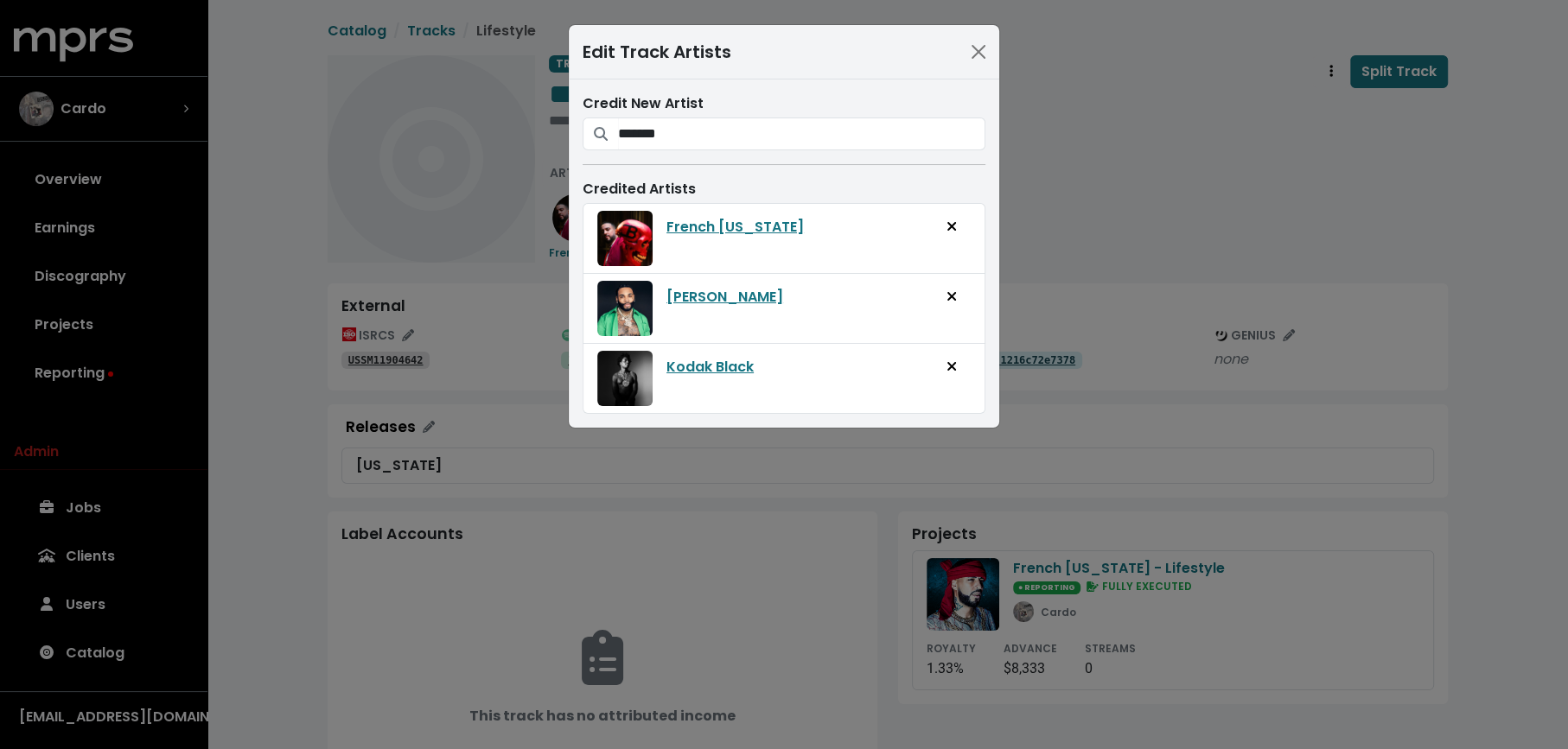
click at [1118, 238] on div "Edit Track Artists Credit New Artist ******* [PERSON_NAME] [PERSON_NAME] [PERSO…" at bounding box center [784, 374] width 1568 height 749
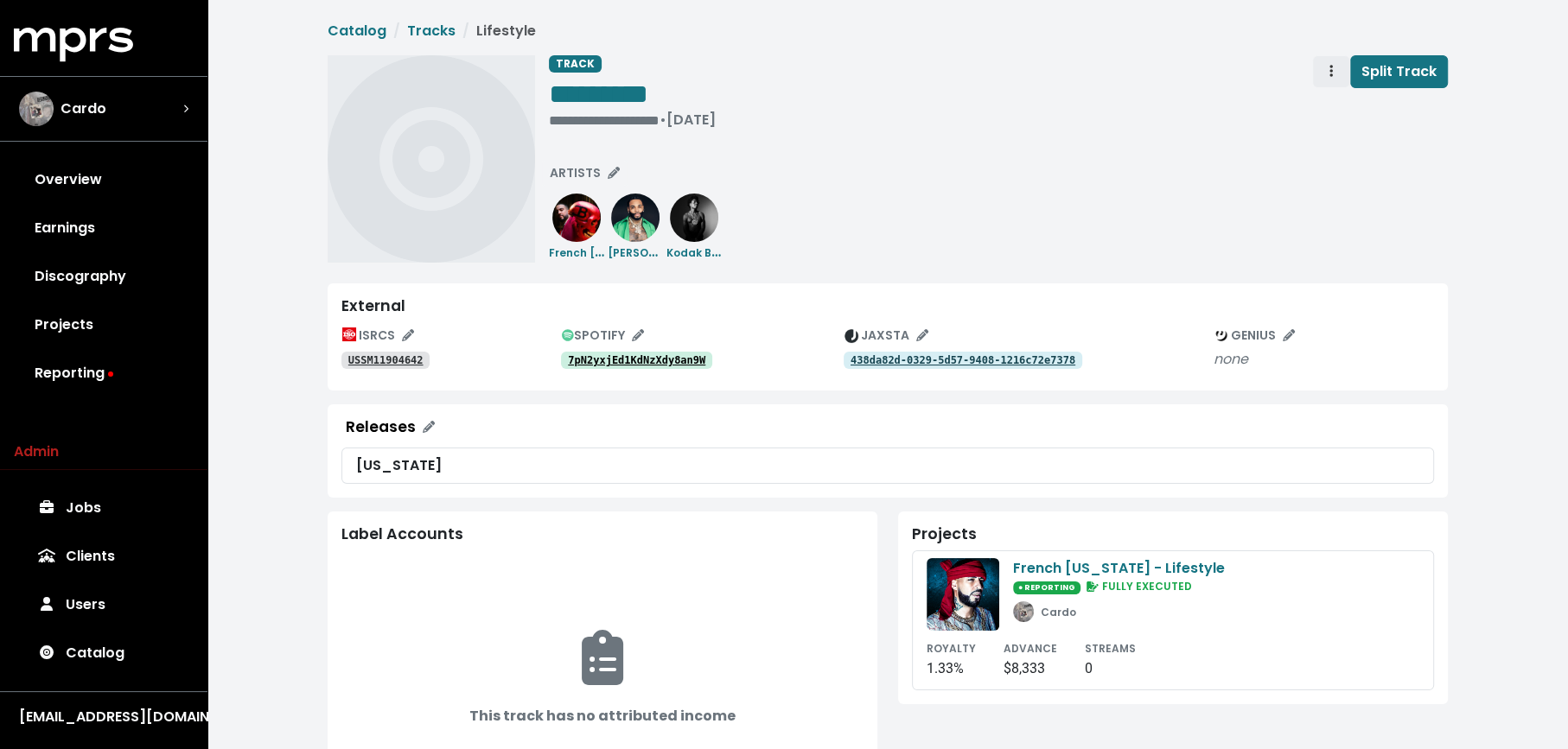
click at [1332, 73] on icon "Track actions" at bounding box center [1331, 71] width 4 height 12
click at [1334, 111] on link "Merge" at bounding box center [1381, 110] width 136 height 27
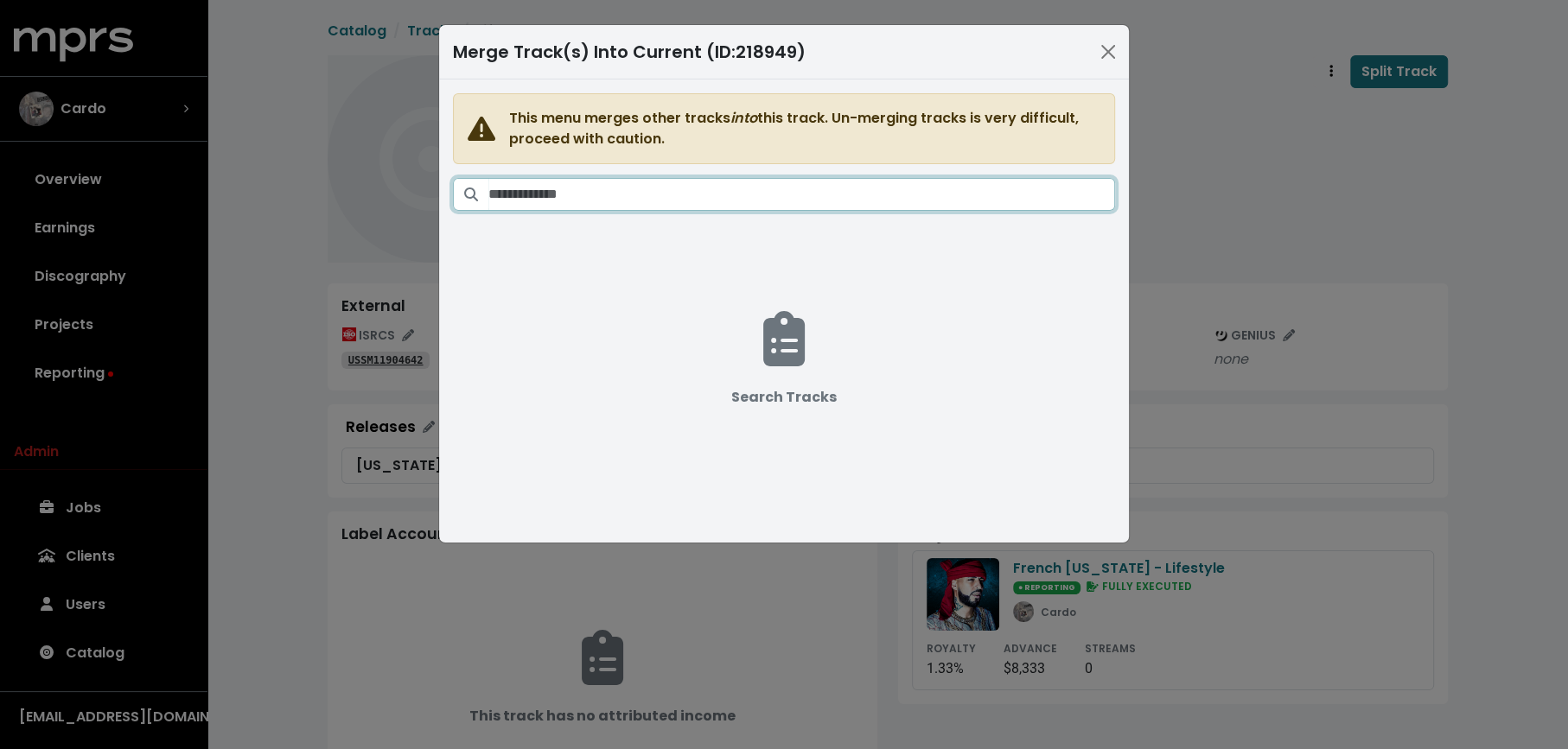
click at [837, 190] on input "Search tracks" at bounding box center [801, 195] width 626 height 33
drag, startPoint x: 572, startPoint y: 197, endPoint x: 449, endPoint y: 188, distance: 123.3
click at [453, 188] on div "**********" at bounding box center [784, 195] width 662 height 33
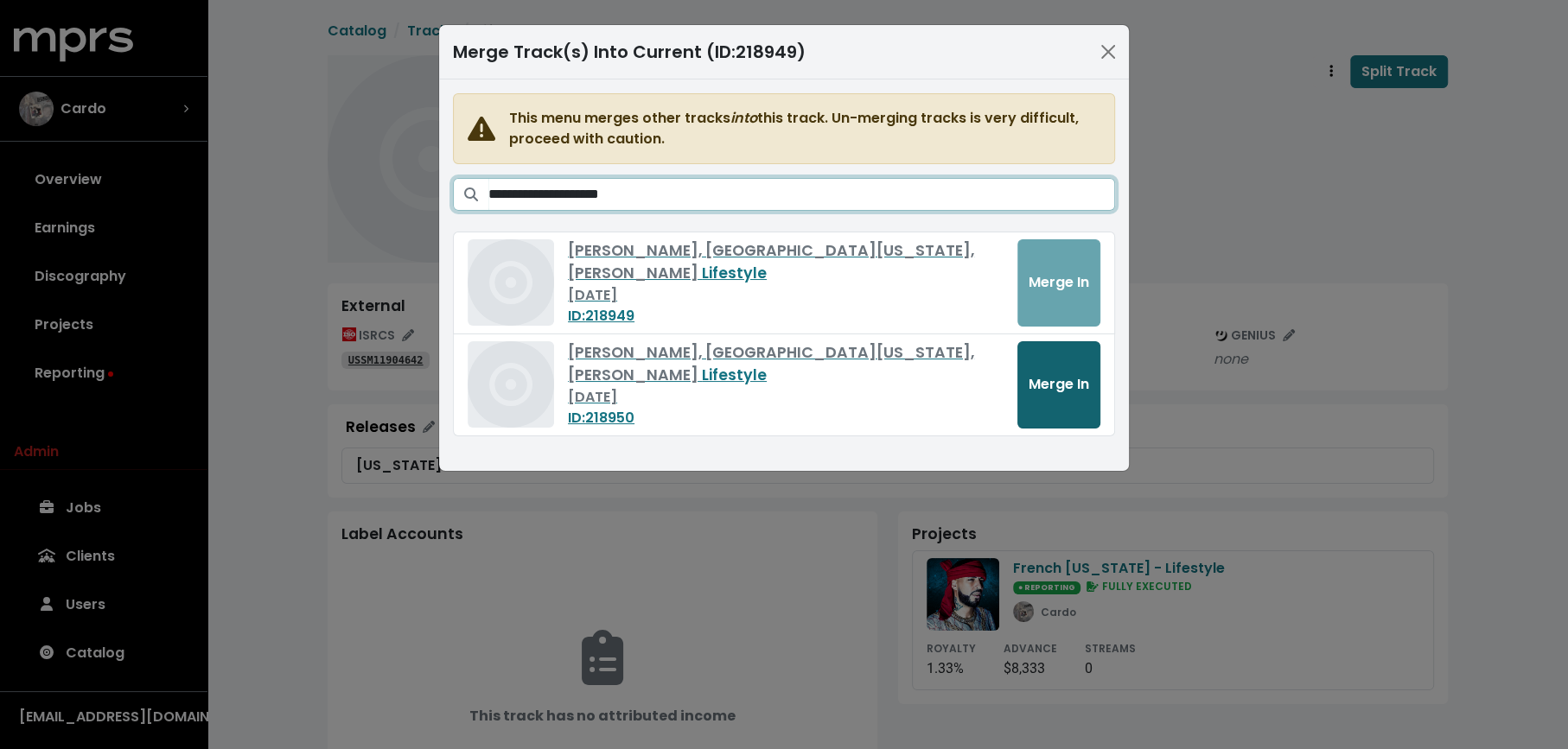
type input "**********"
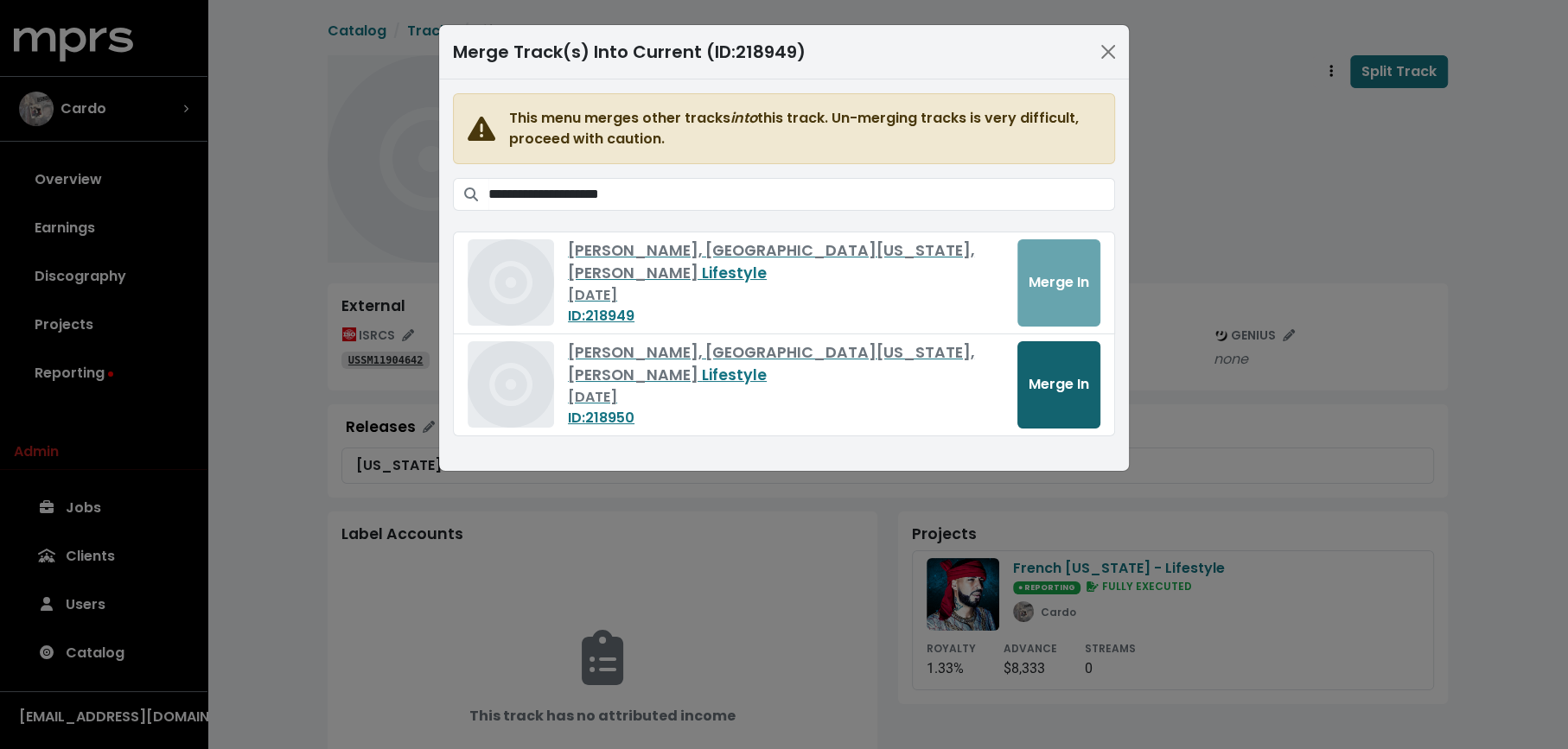
click at [1045, 399] on button "Merge In" at bounding box center [1058, 386] width 83 height 88
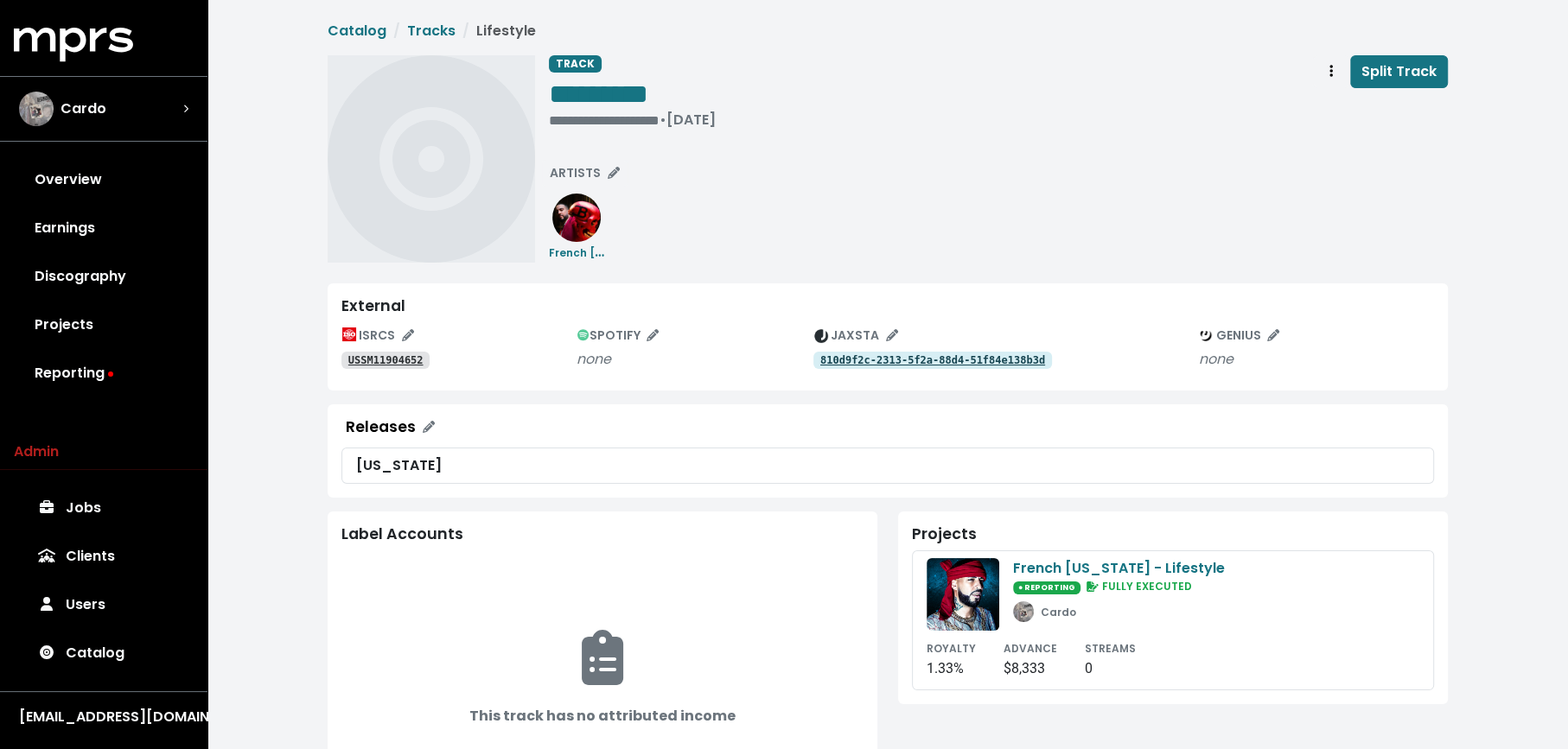
click at [413, 356] on tt "USSM11904652" at bounding box center [386, 360] width 75 height 12
click at [587, 174] on span "ARTISTS" at bounding box center [584, 173] width 70 height 18
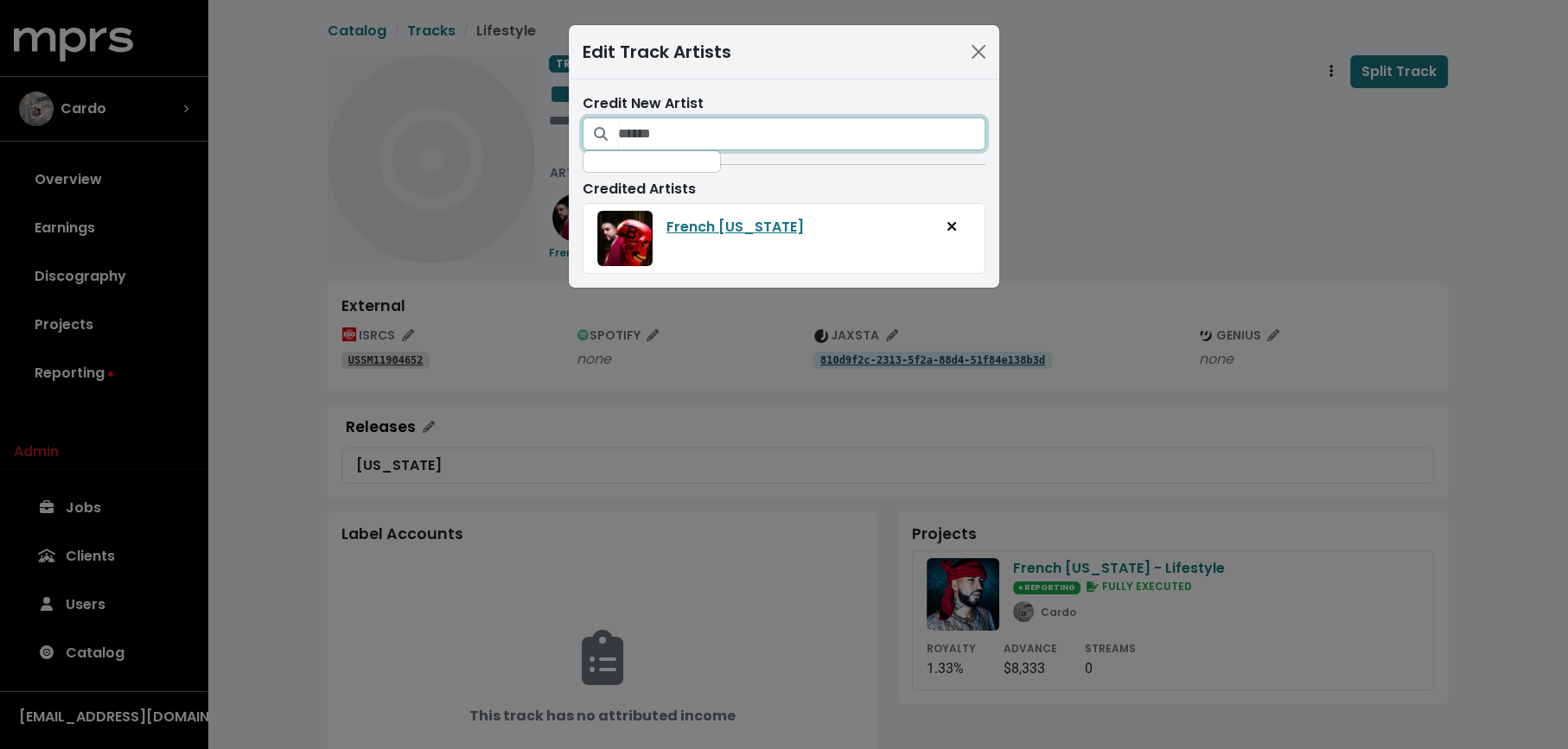
click at [732, 129] on input "Search for artists who should be credited on this track" at bounding box center [801, 134] width 367 height 33
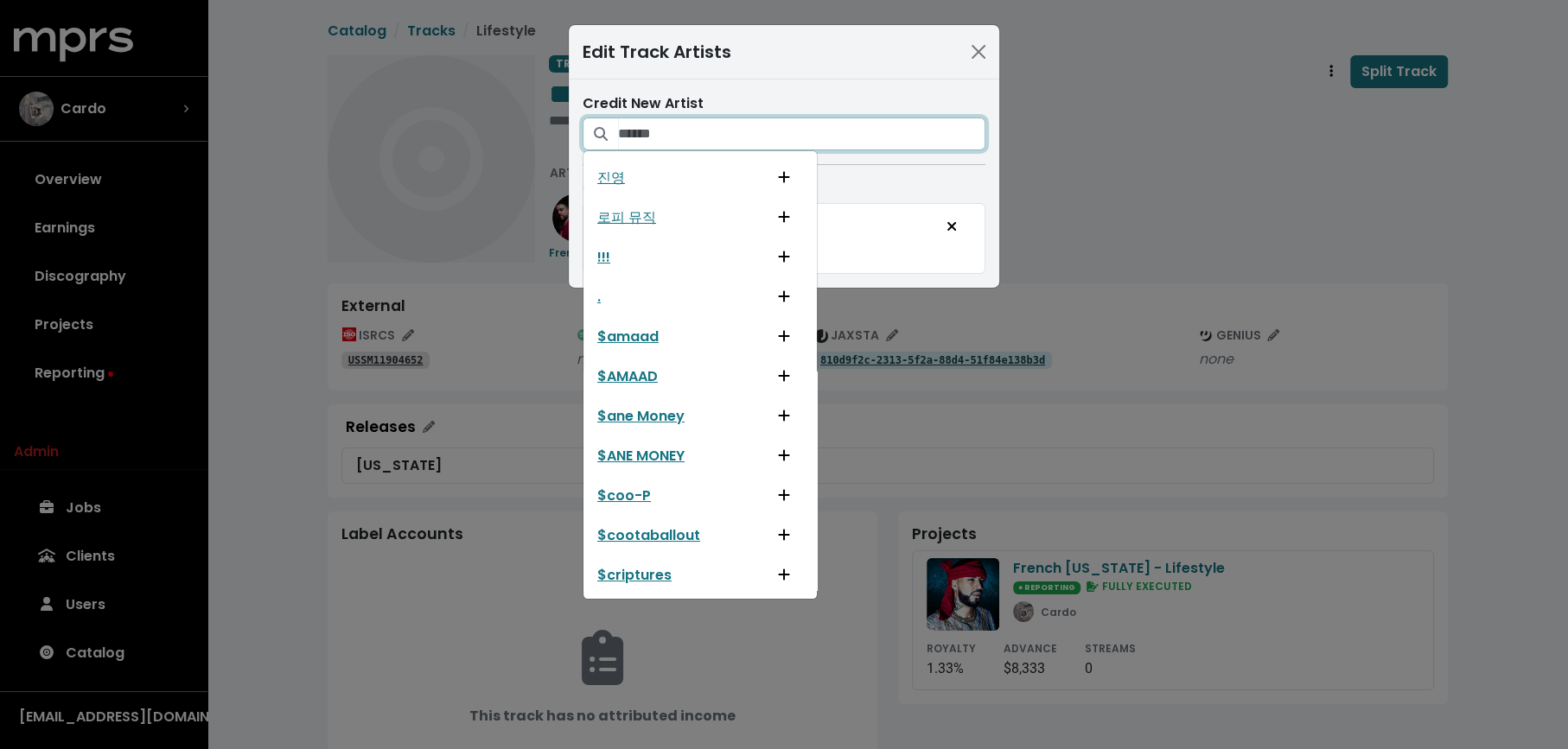
type input "*"
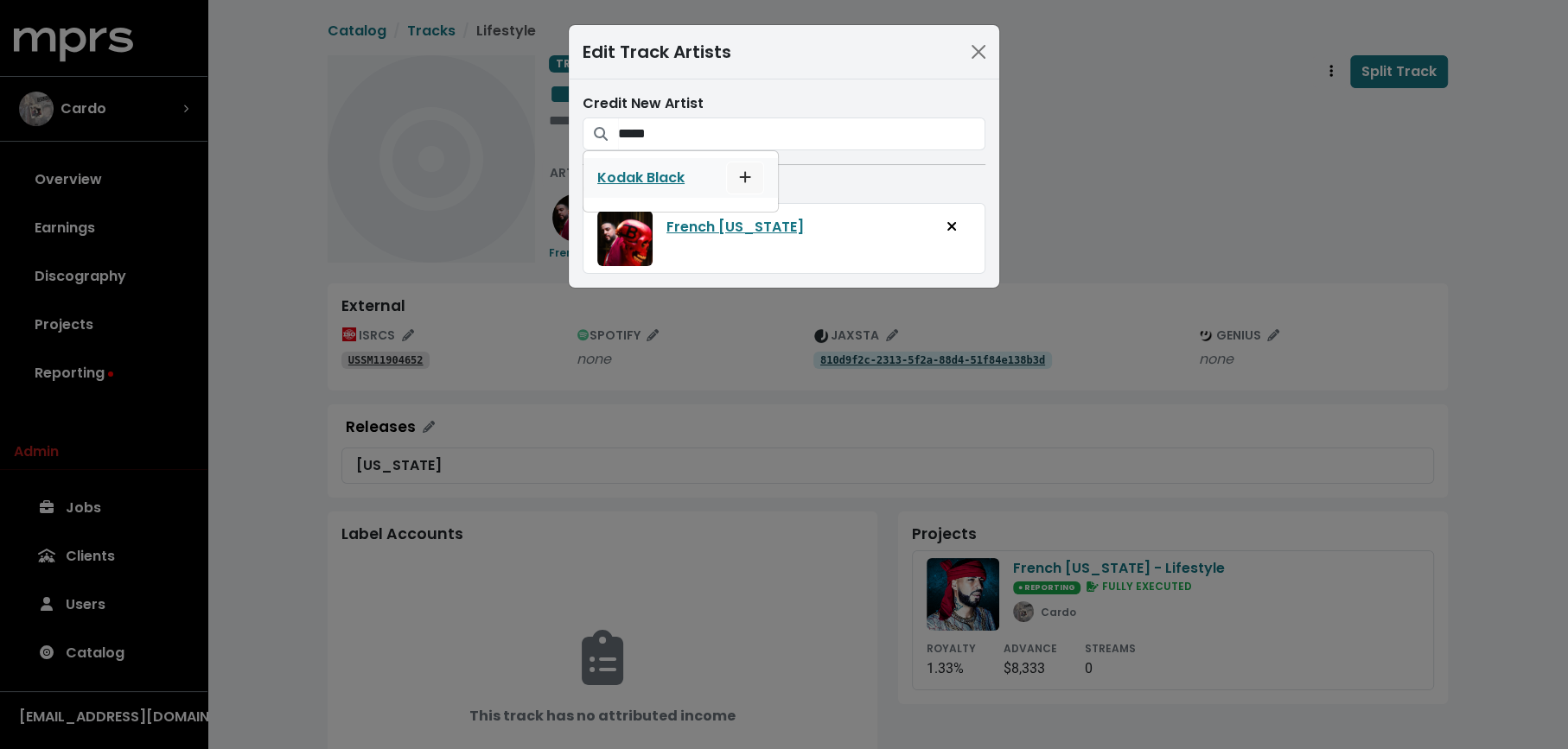
click at [754, 178] on button "Add artist to this track's credited artists" at bounding box center [744, 178] width 38 height 33
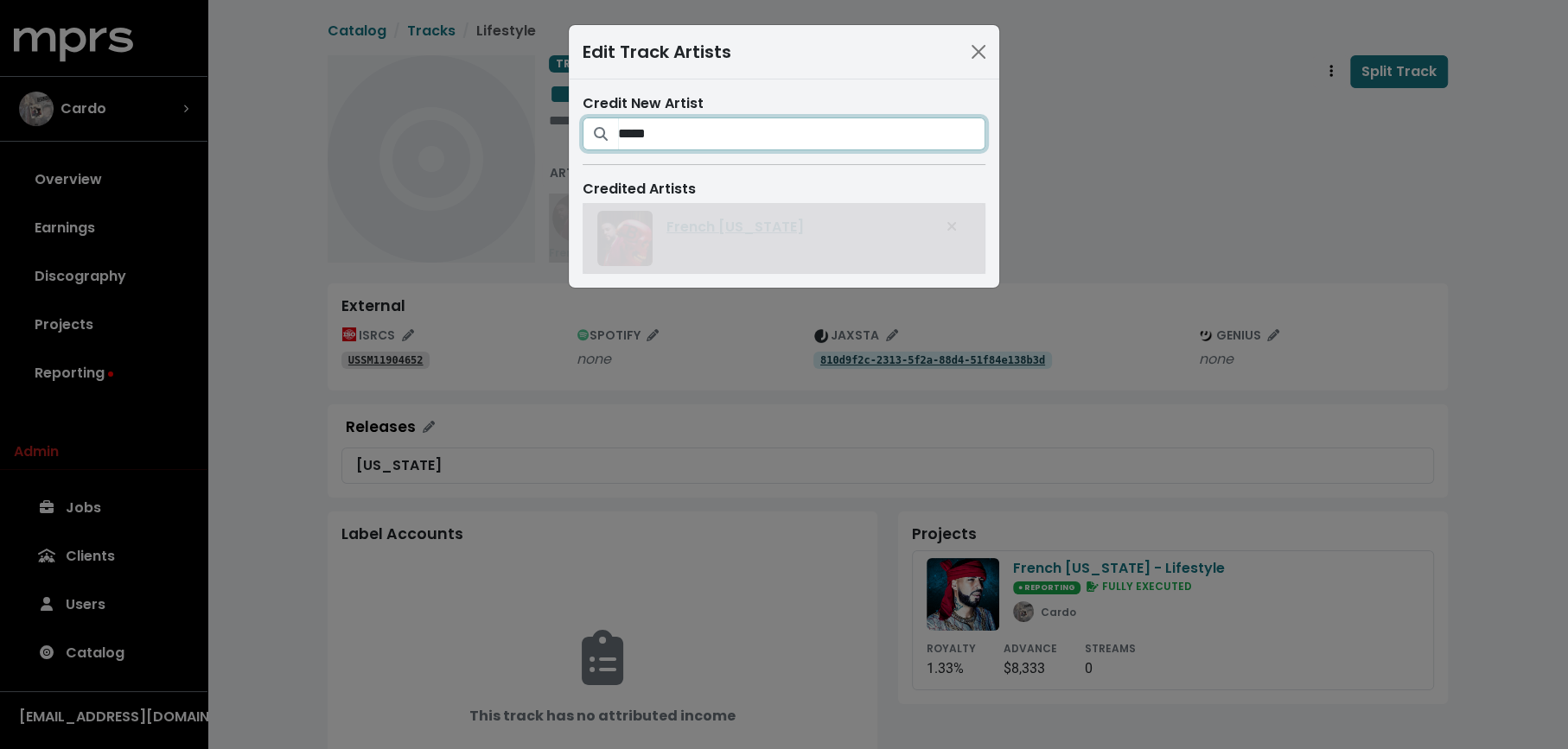
click at [754, 148] on input "*****" at bounding box center [801, 134] width 367 height 33
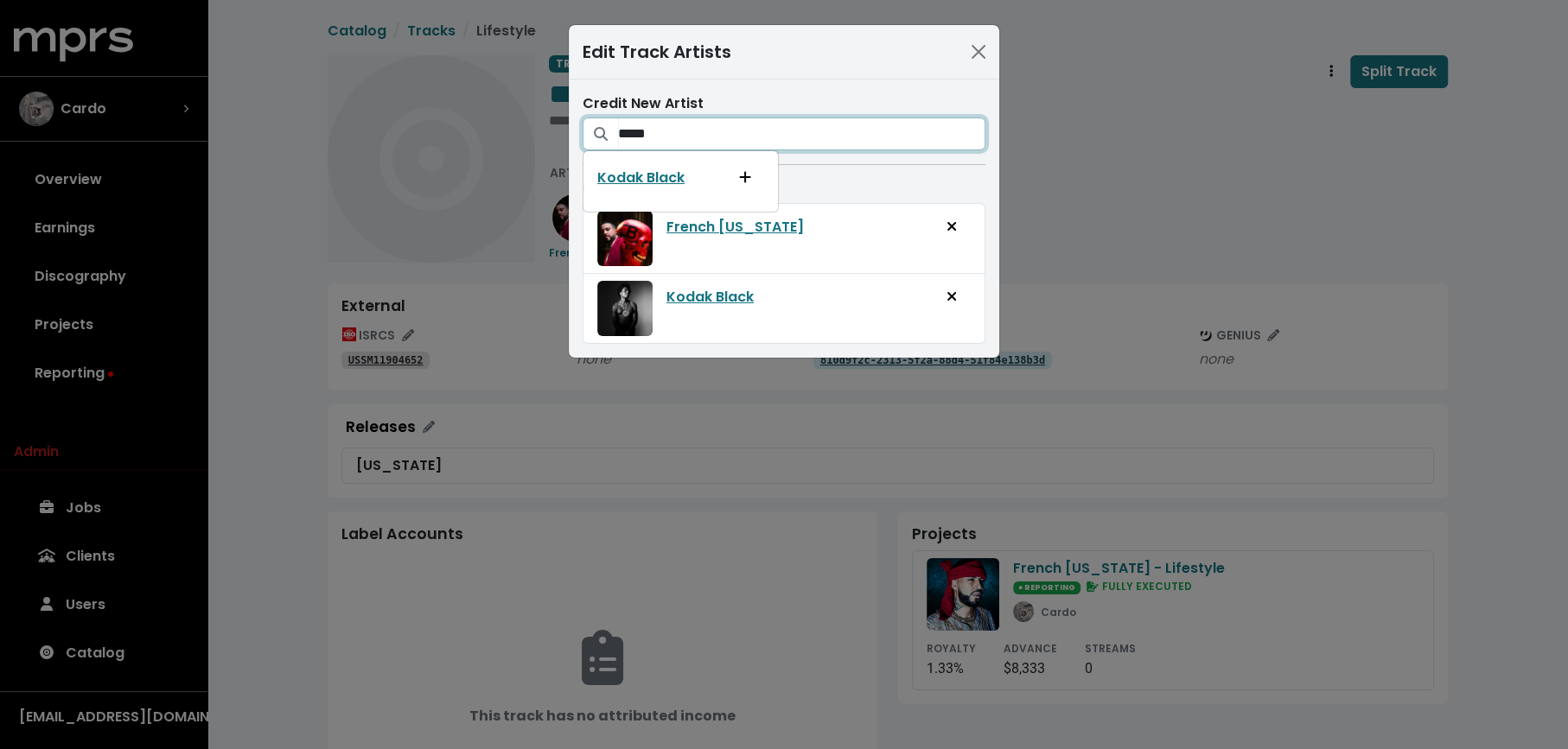
click at [754, 148] on input "*****" at bounding box center [801, 134] width 367 height 33
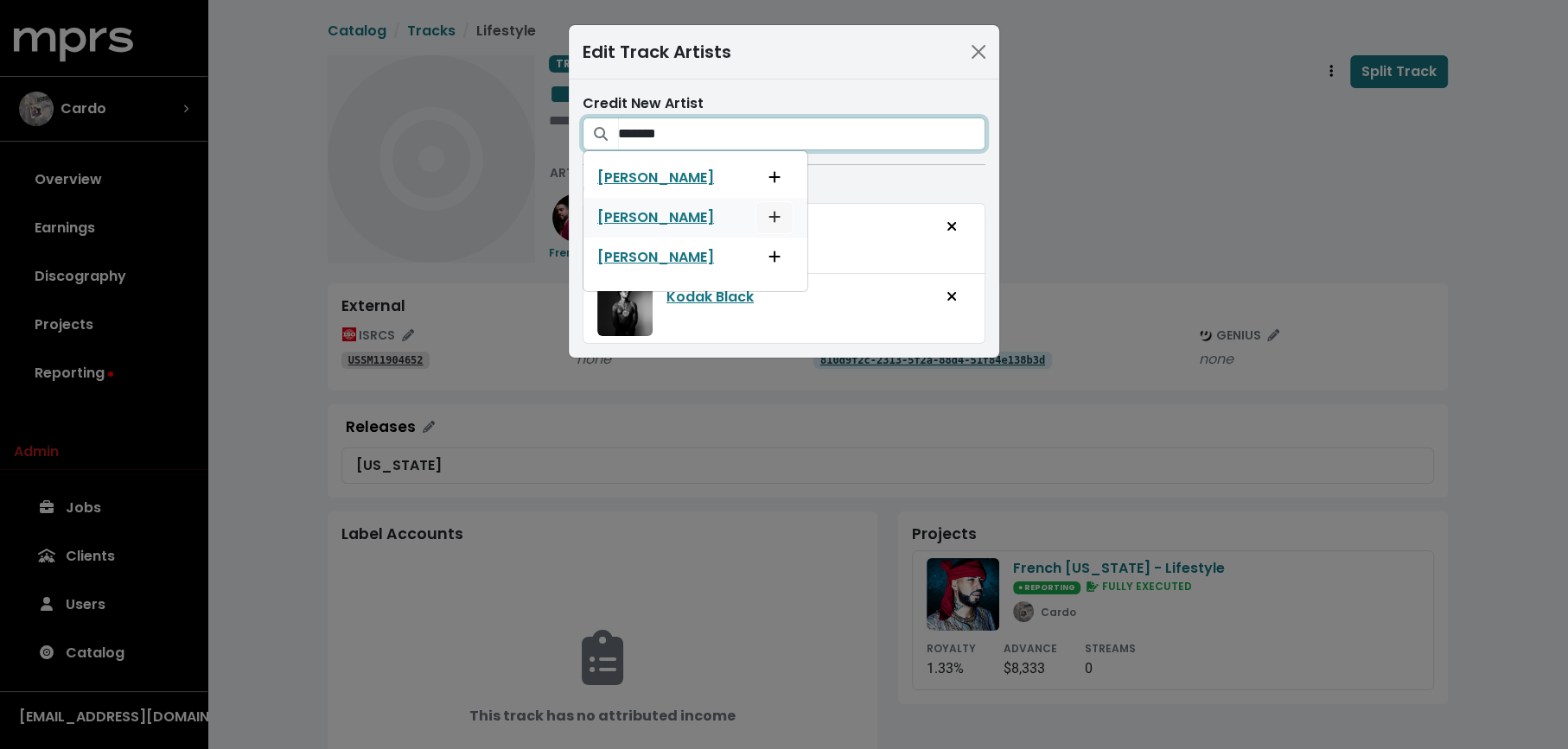
type input "*******"
click at [768, 219] on icon "Add artist to this track's credited artists" at bounding box center [774, 217] width 12 height 14
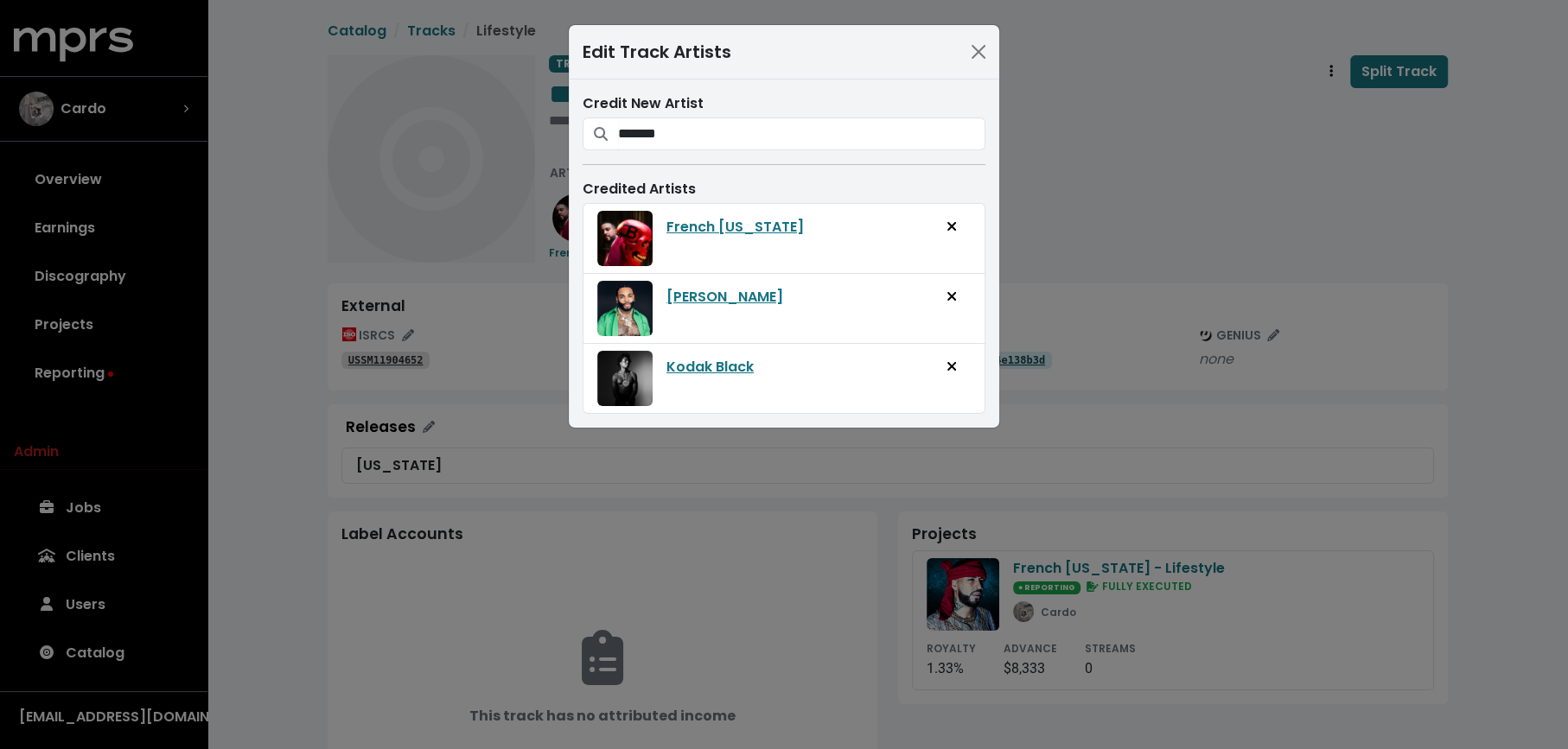
click at [1019, 225] on div "Edit Track Artists Credit New Artist ******* [PERSON_NAME] [PERSON_NAME] [PERSO…" at bounding box center [784, 374] width 1568 height 749
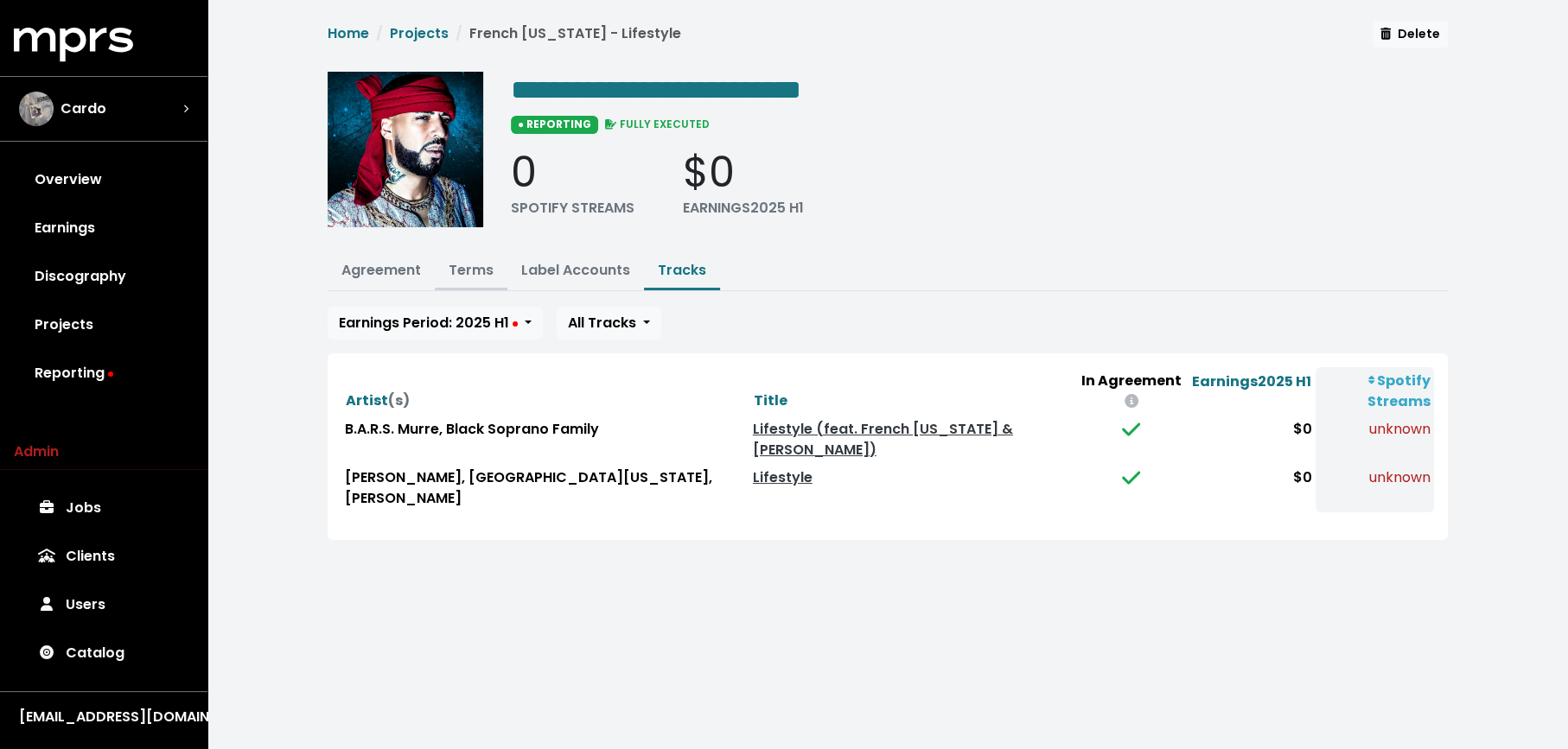
click at [462, 271] on link "Terms" at bounding box center [471, 270] width 45 height 19
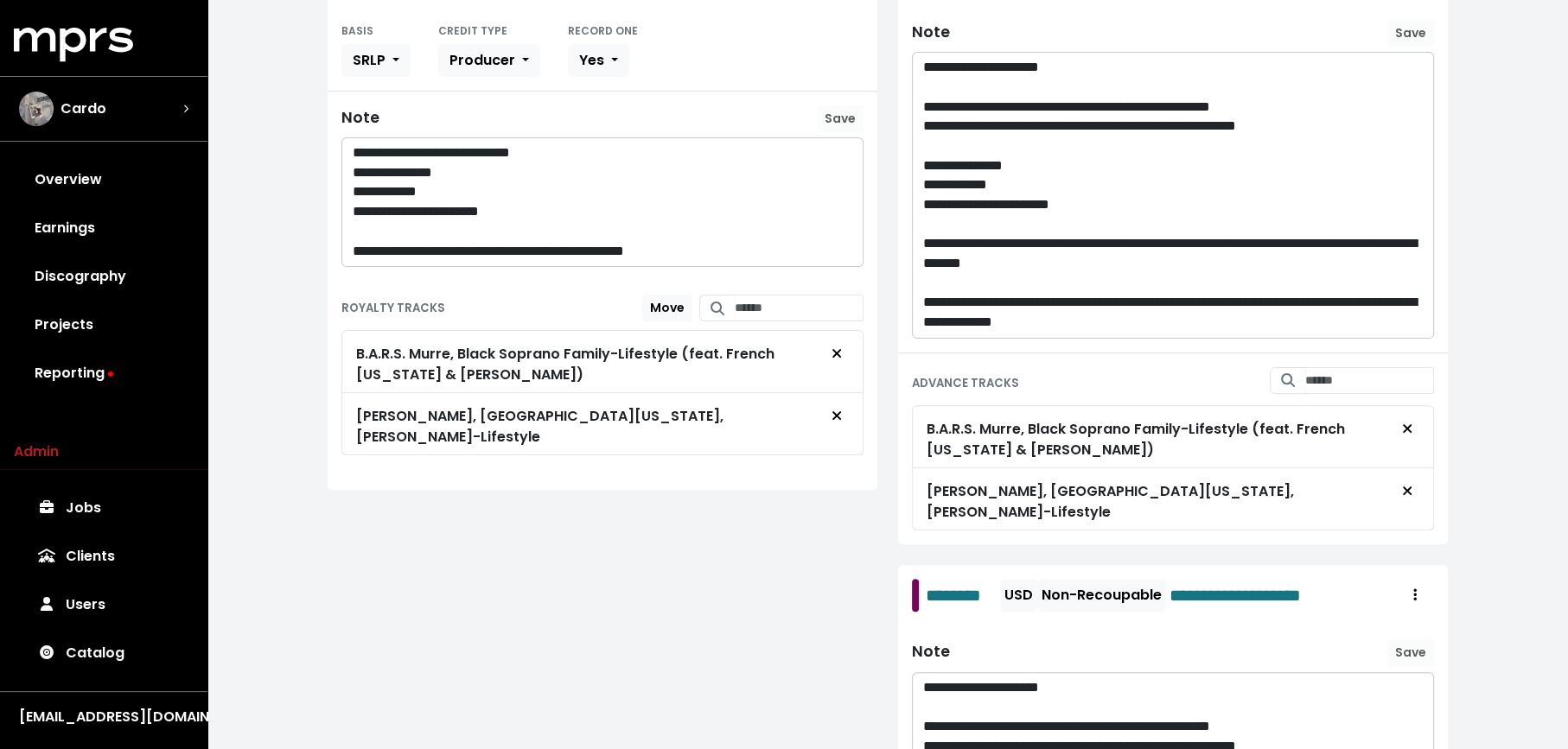
scroll to position [400, 0]
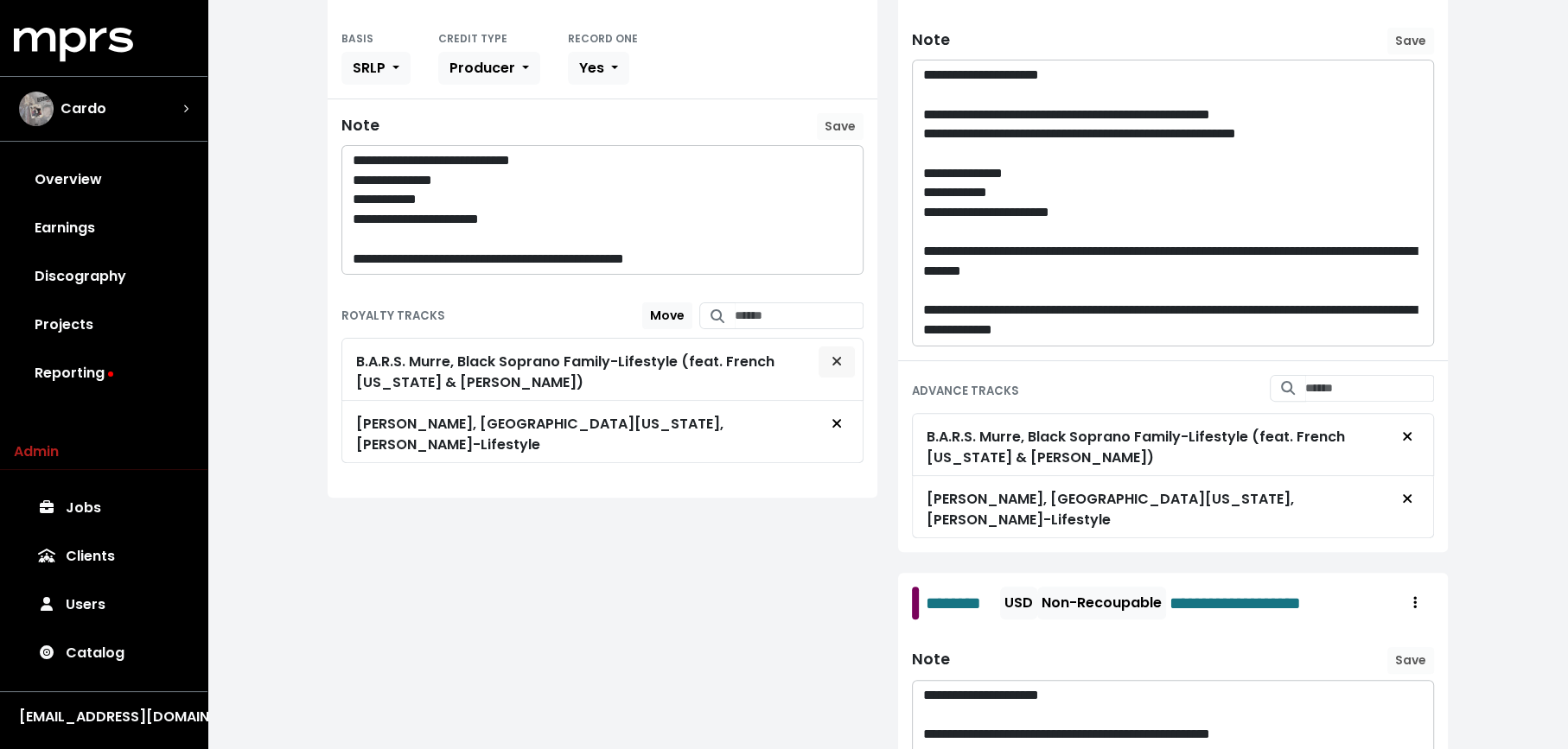
click at [833, 355] on icon "Remove royalty target" at bounding box center [837, 361] width 11 height 14
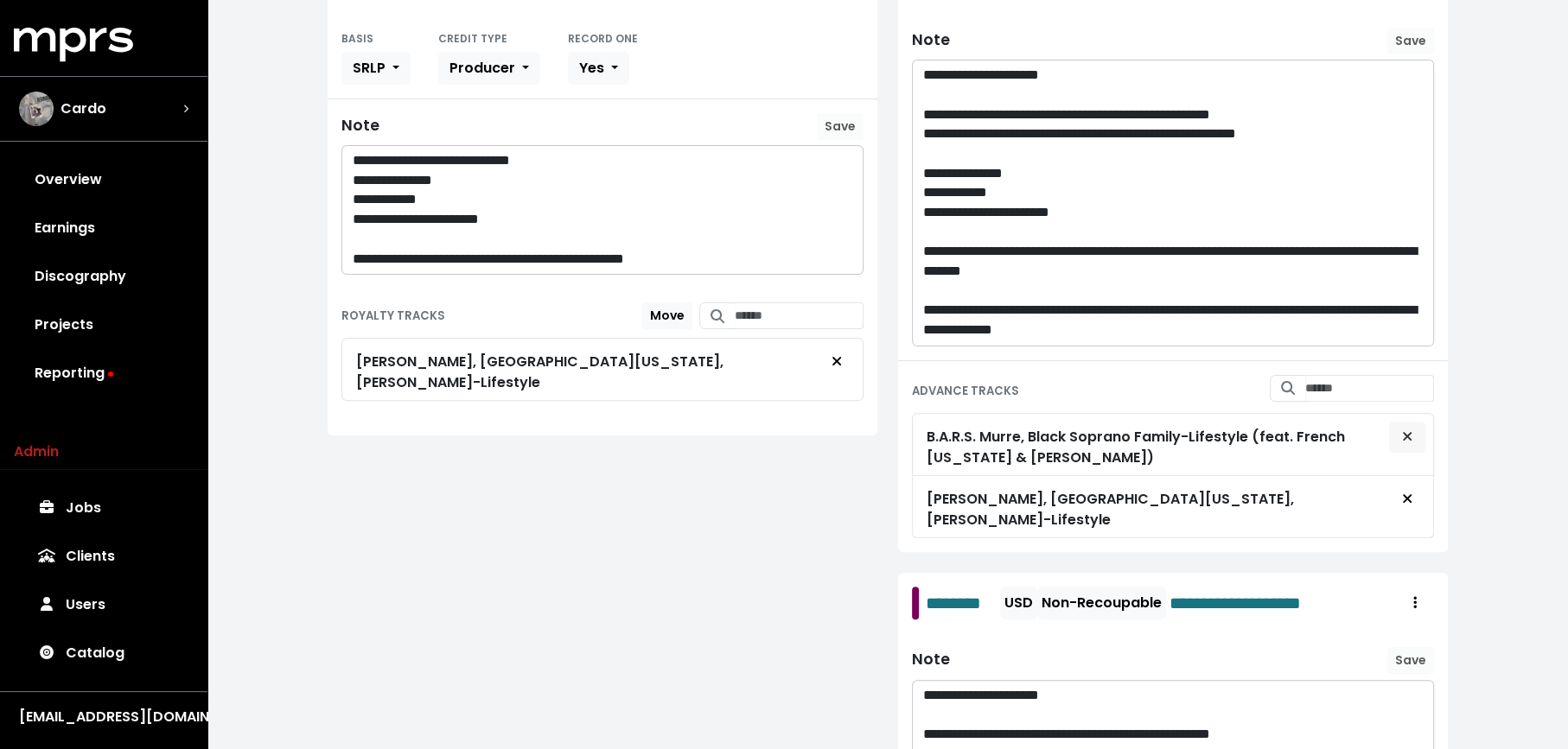
click at [1415, 431] on span "Remove advance target" at bounding box center [1407, 436] width 16 height 20
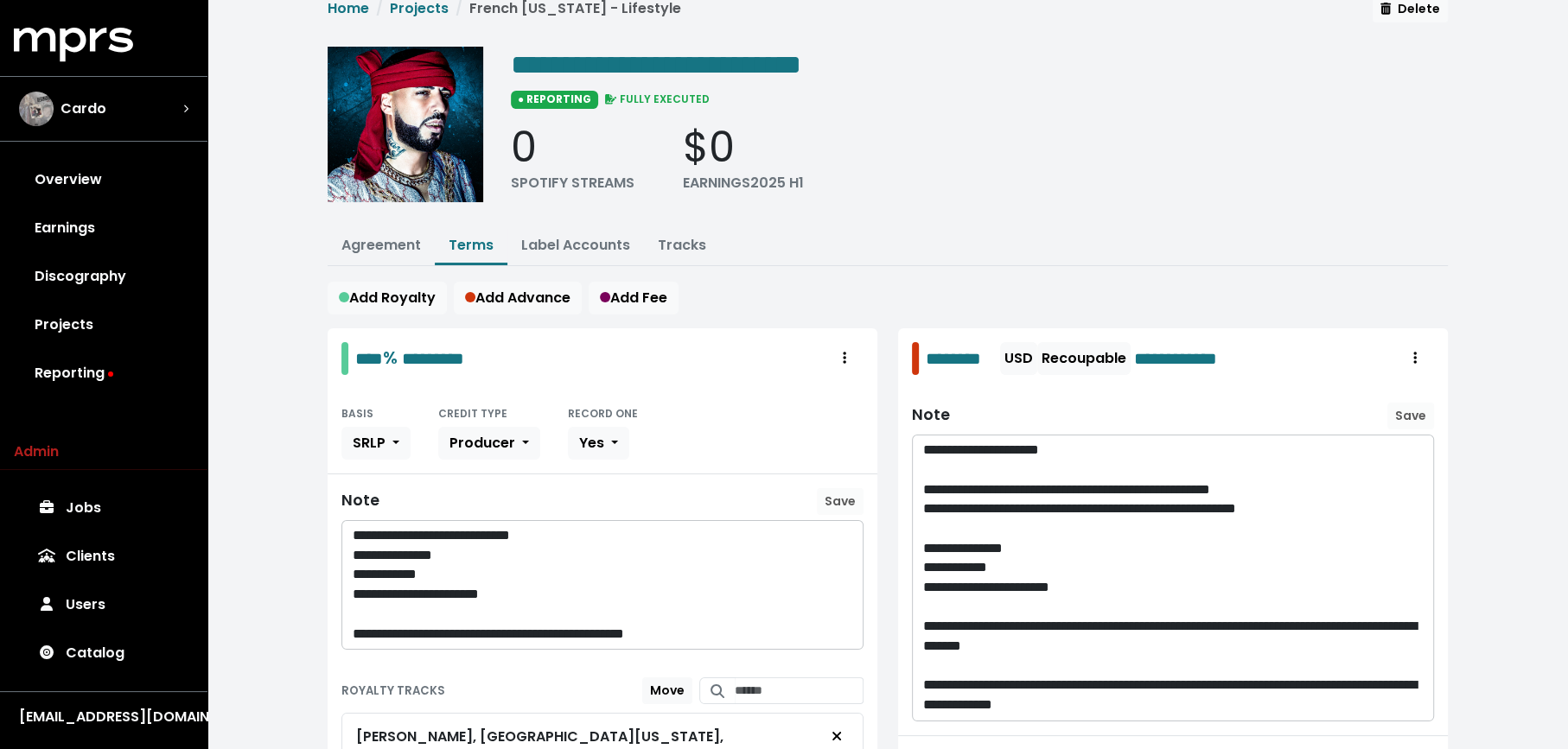
scroll to position [0, 0]
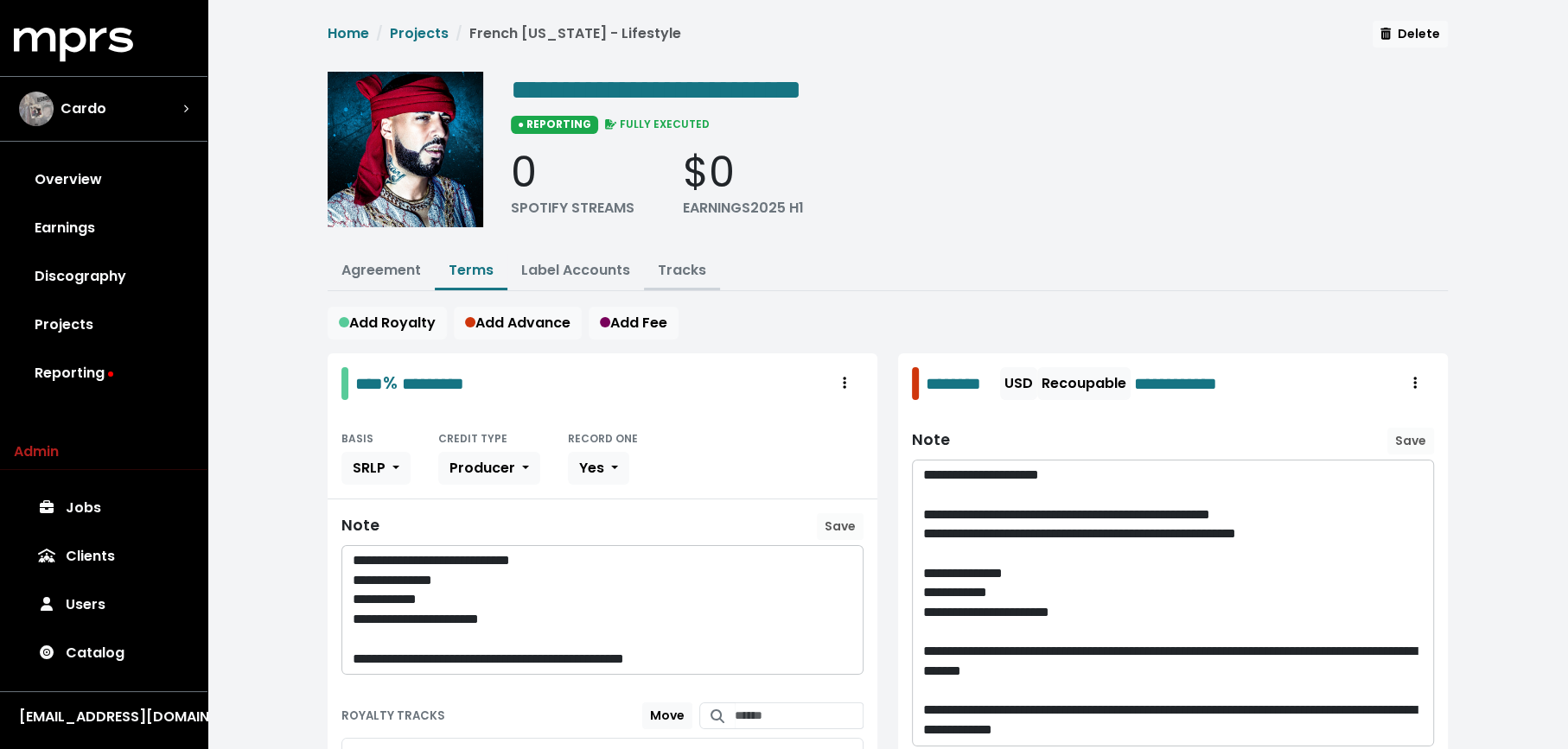
click at [664, 260] on link "Tracks" at bounding box center [682, 270] width 49 height 19
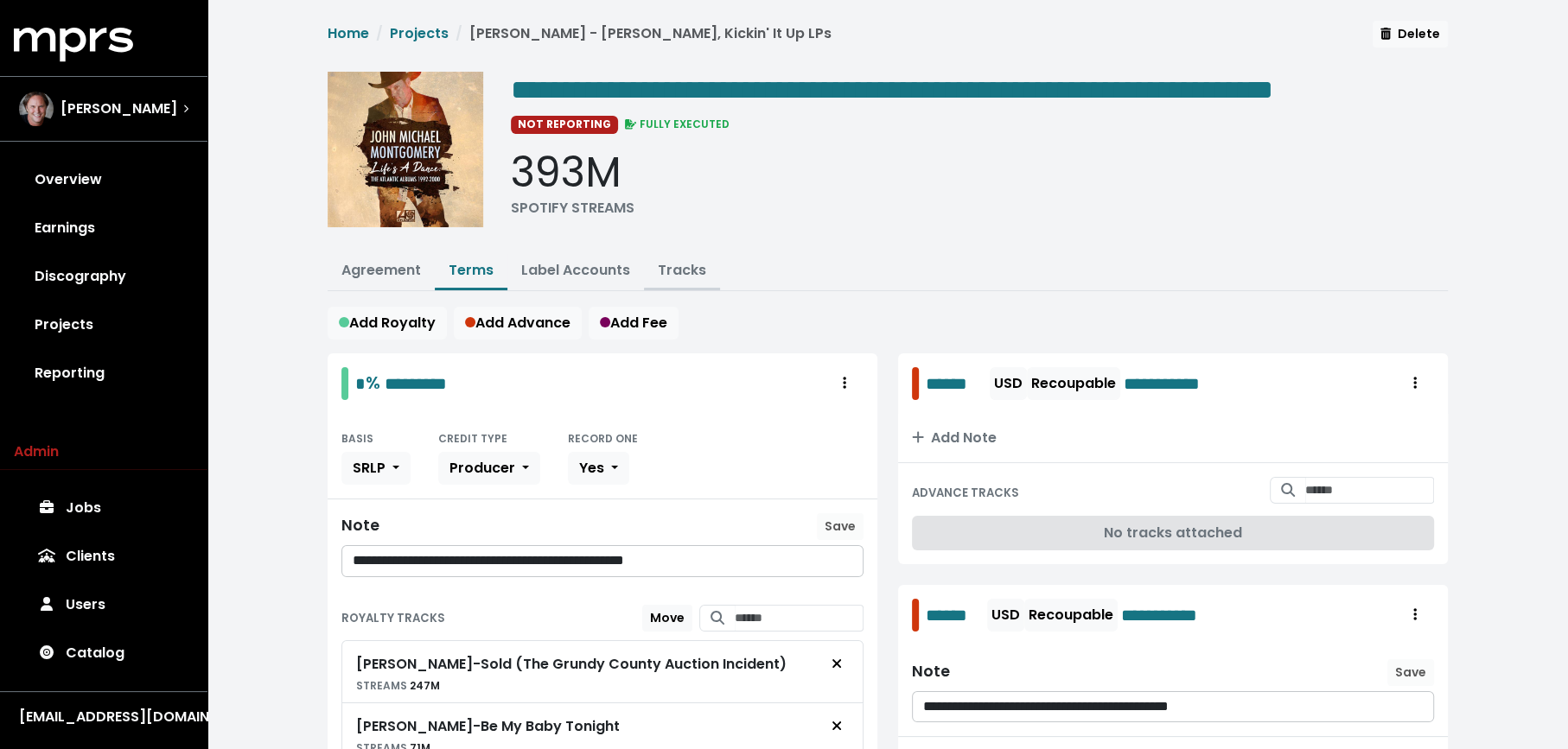
click at [663, 281] on link "Tracks" at bounding box center [682, 270] width 49 height 19
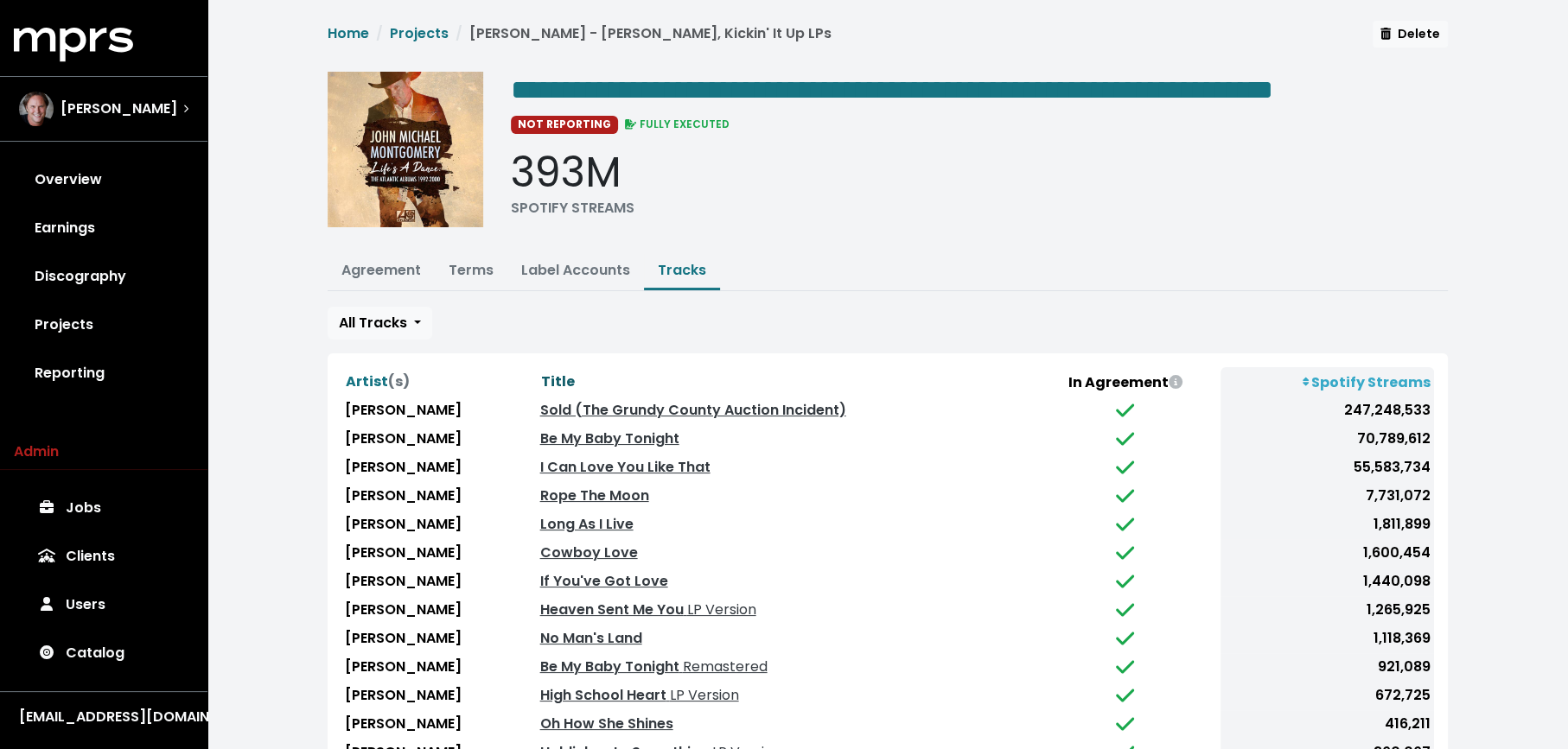
click at [575, 392] on span "Title" at bounding box center [558, 382] width 34 height 19
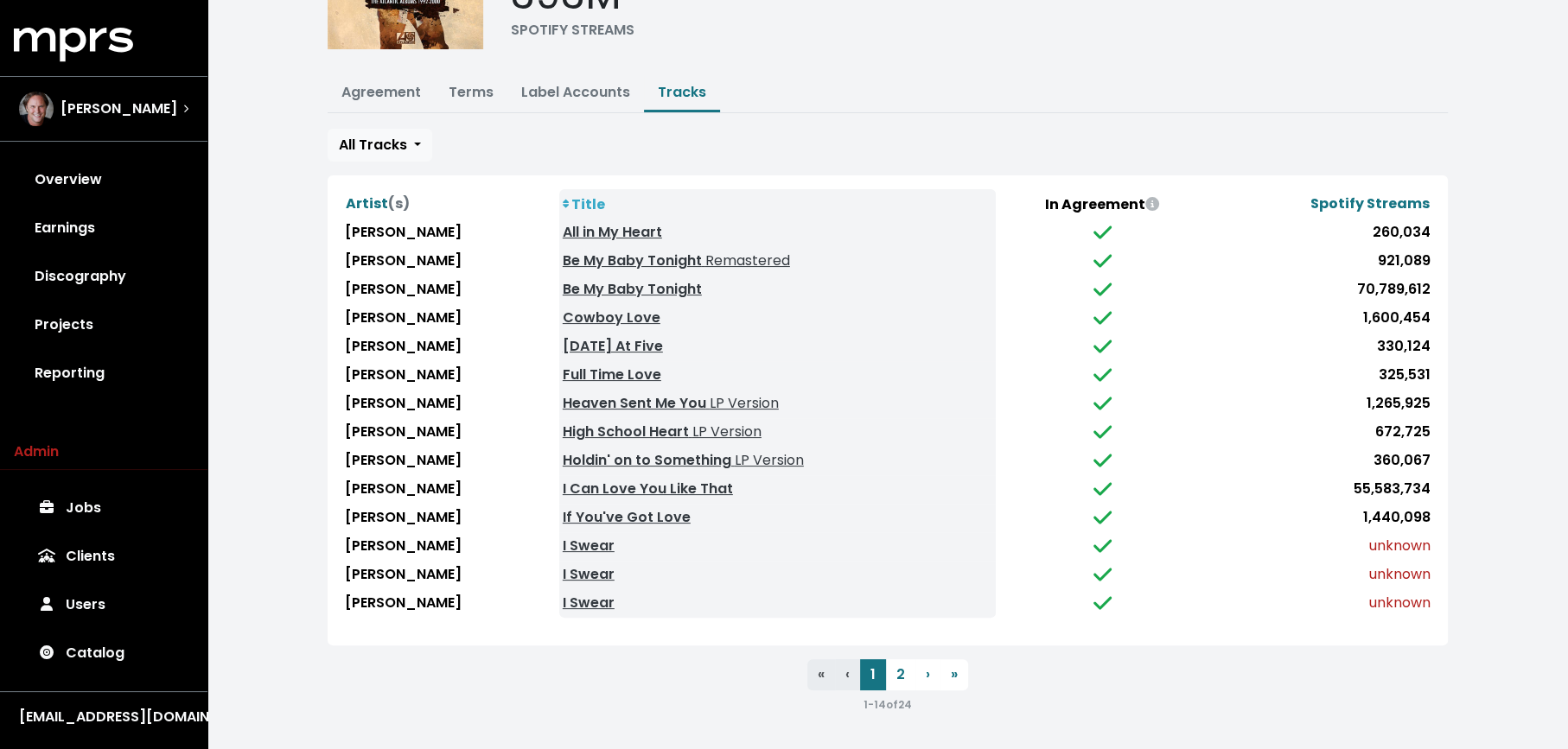
scroll to position [200, 0]
click at [903, 677] on button "2" at bounding box center [901, 675] width 29 height 31
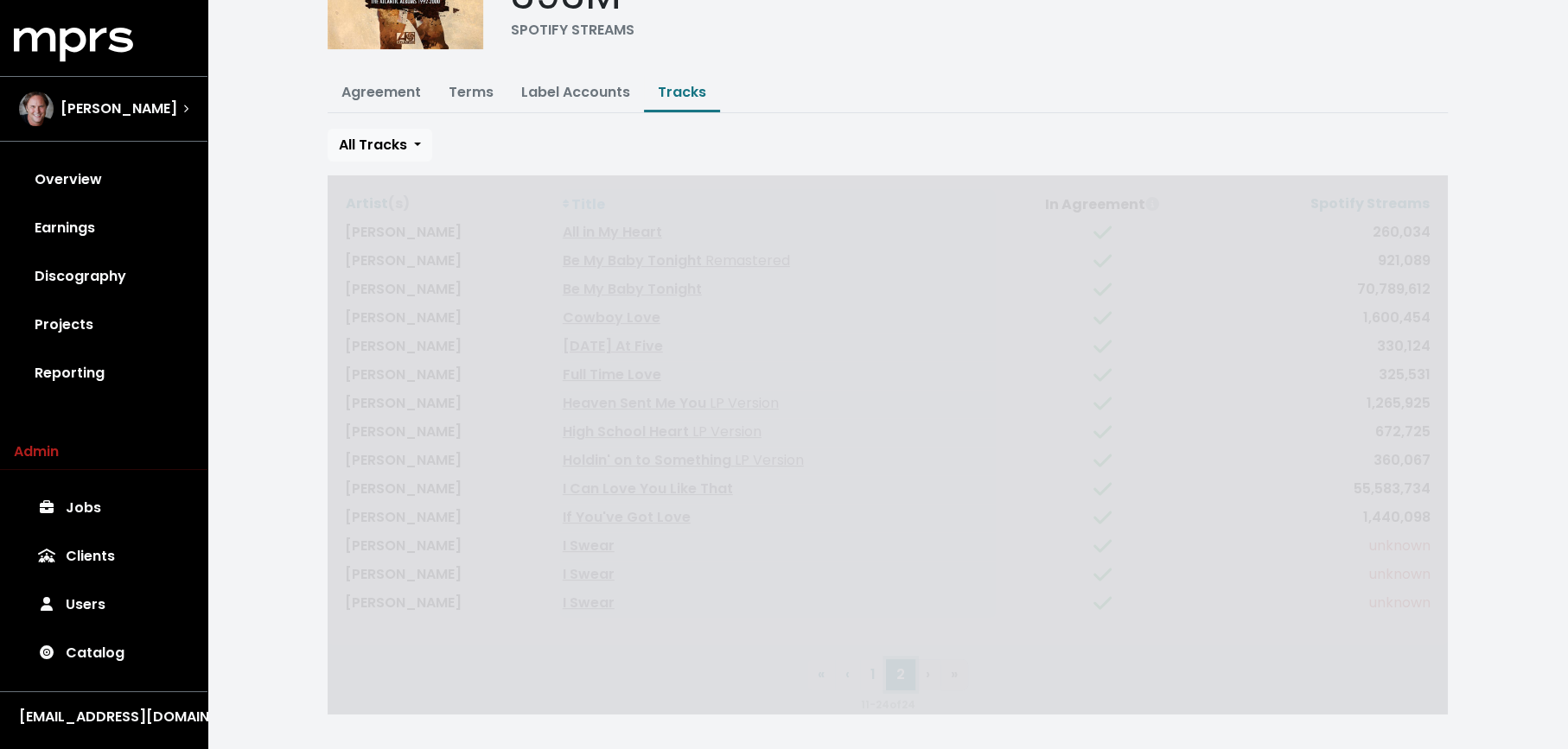
scroll to position [88, 0]
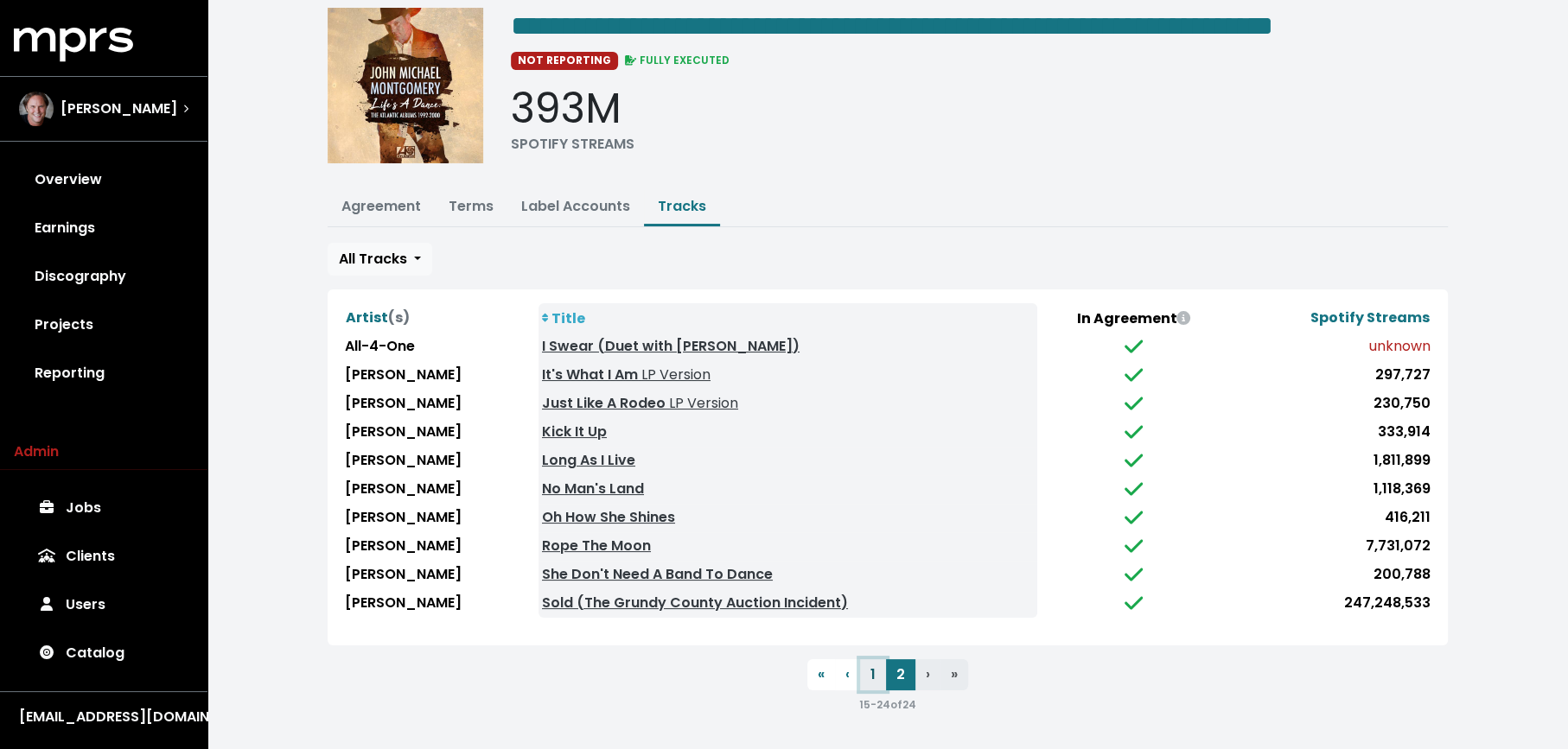
click at [877, 679] on button "1" at bounding box center [873, 675] width 26 height 31
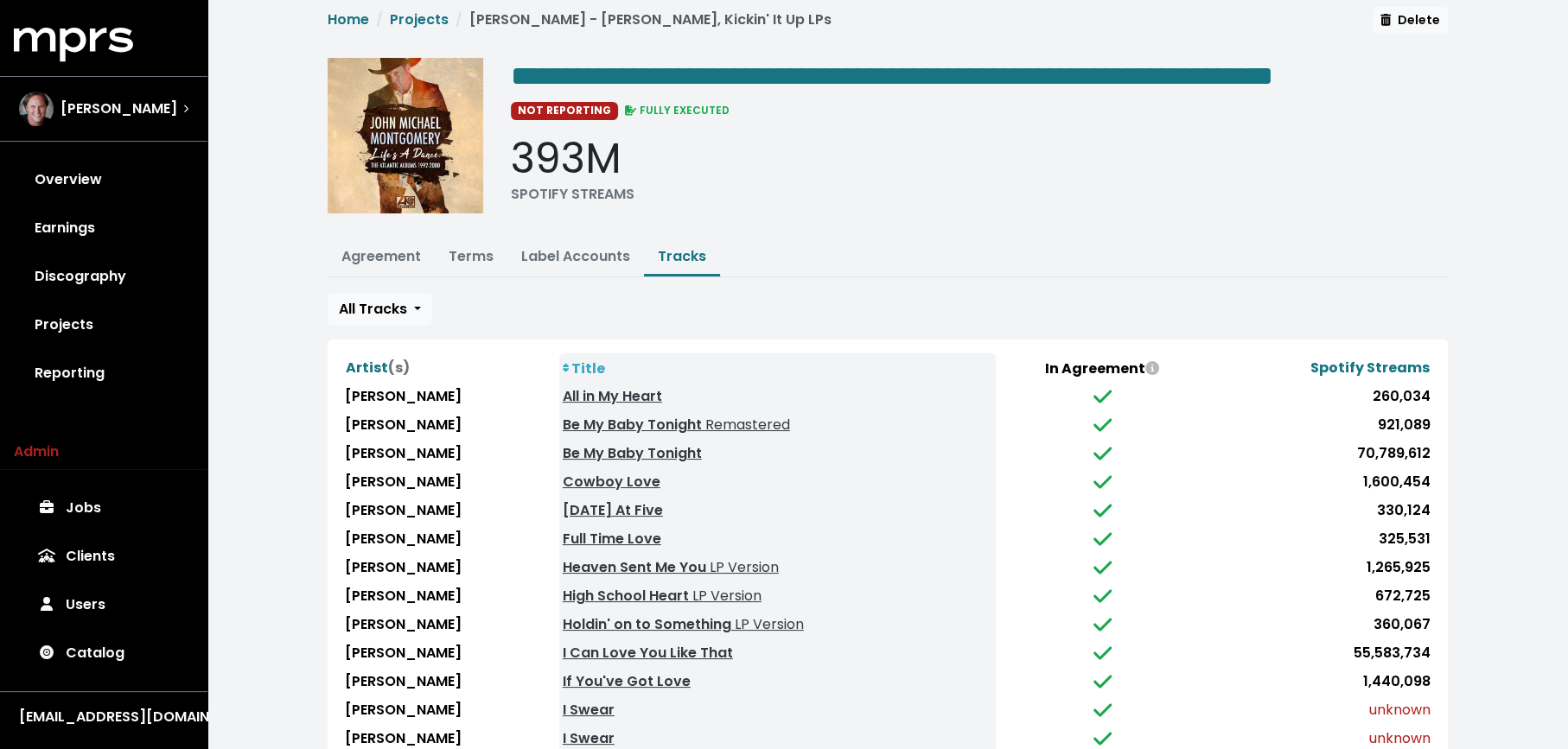
scroll to position [0, 0]
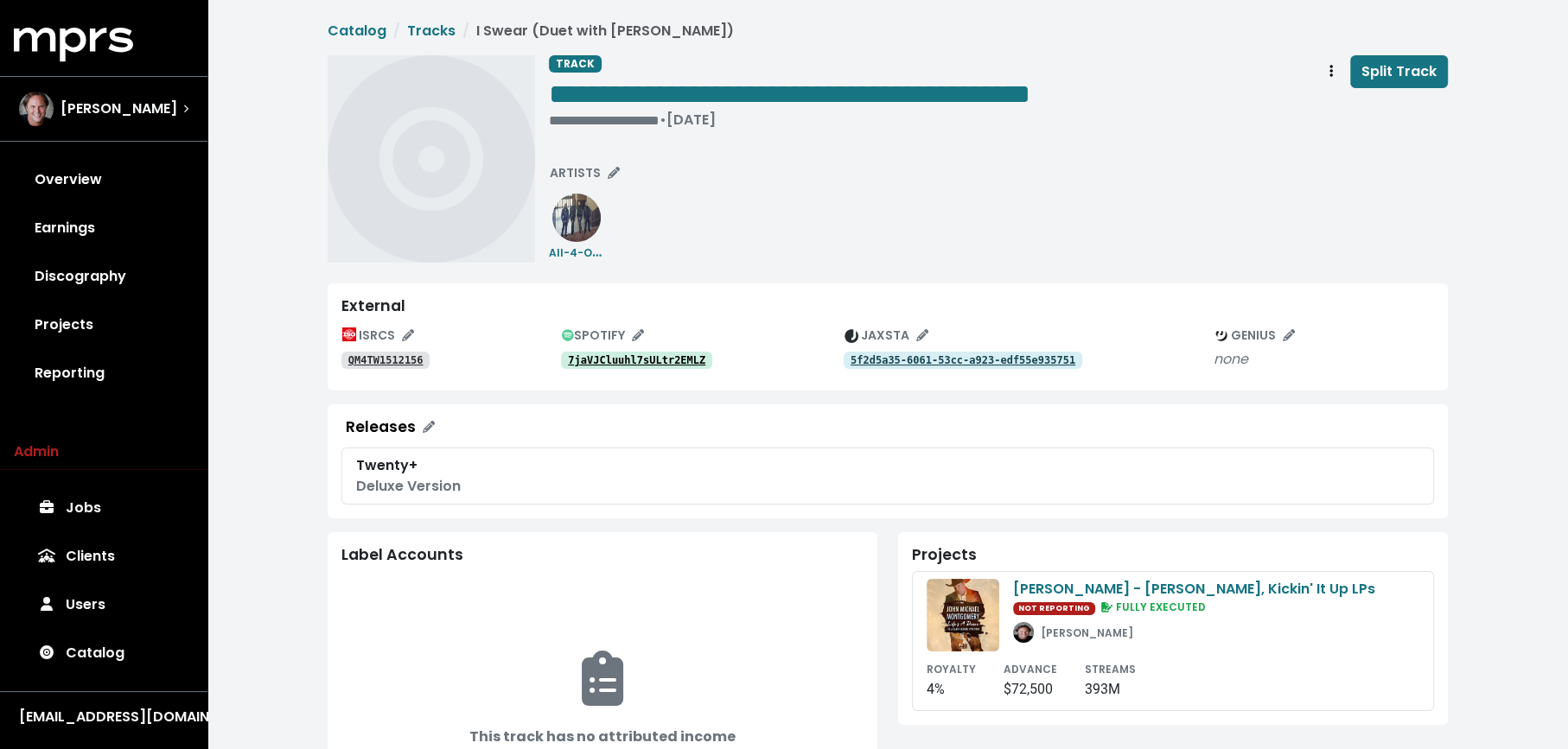
click at [616, 360] on tt "7jaVJCluuhl7sULtr2EMLZ" at bounding box center [636, 360] width 137 height 12
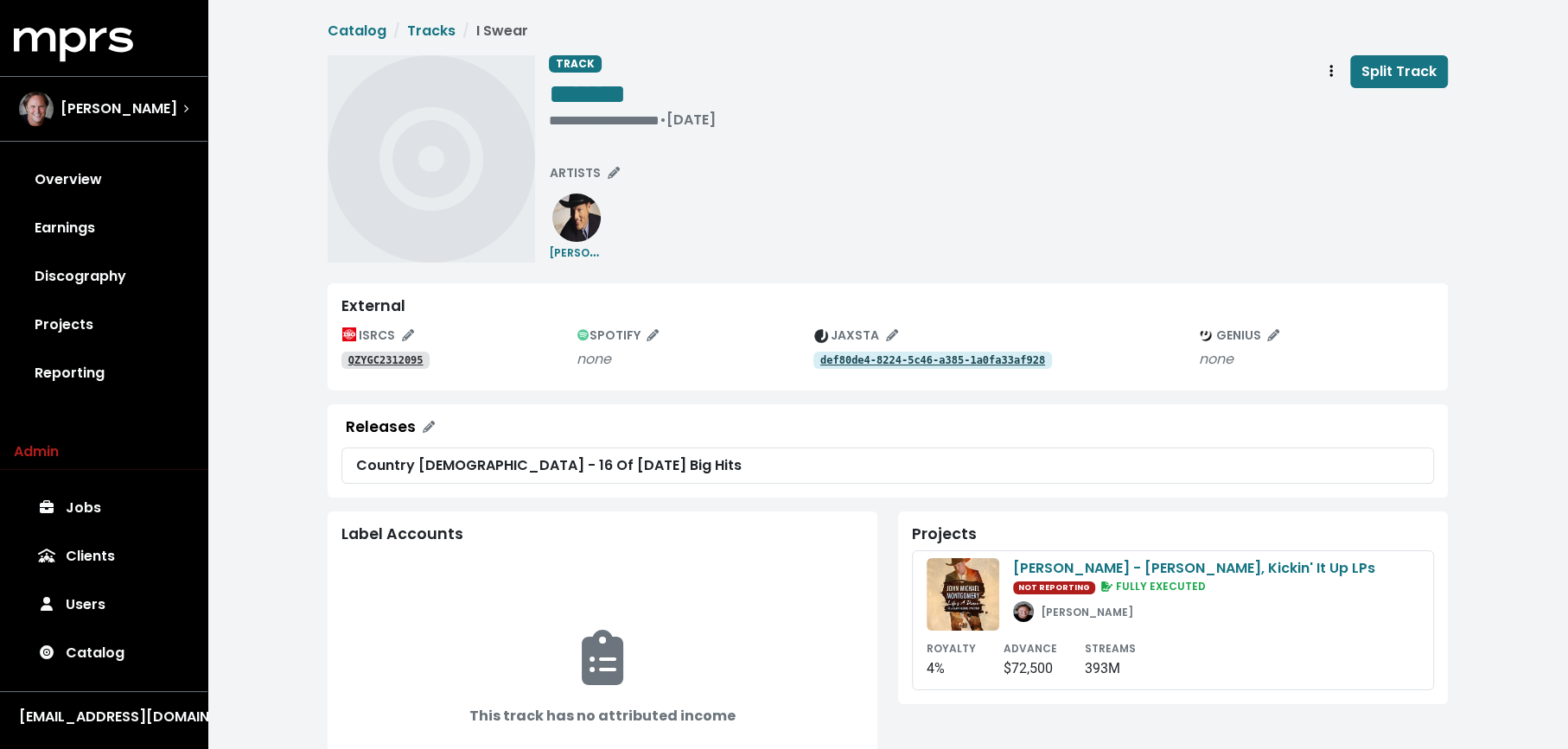
click at [384, 364] on tt "QZYGC2312095" at bounding box center [386, 360] width 75 height 12
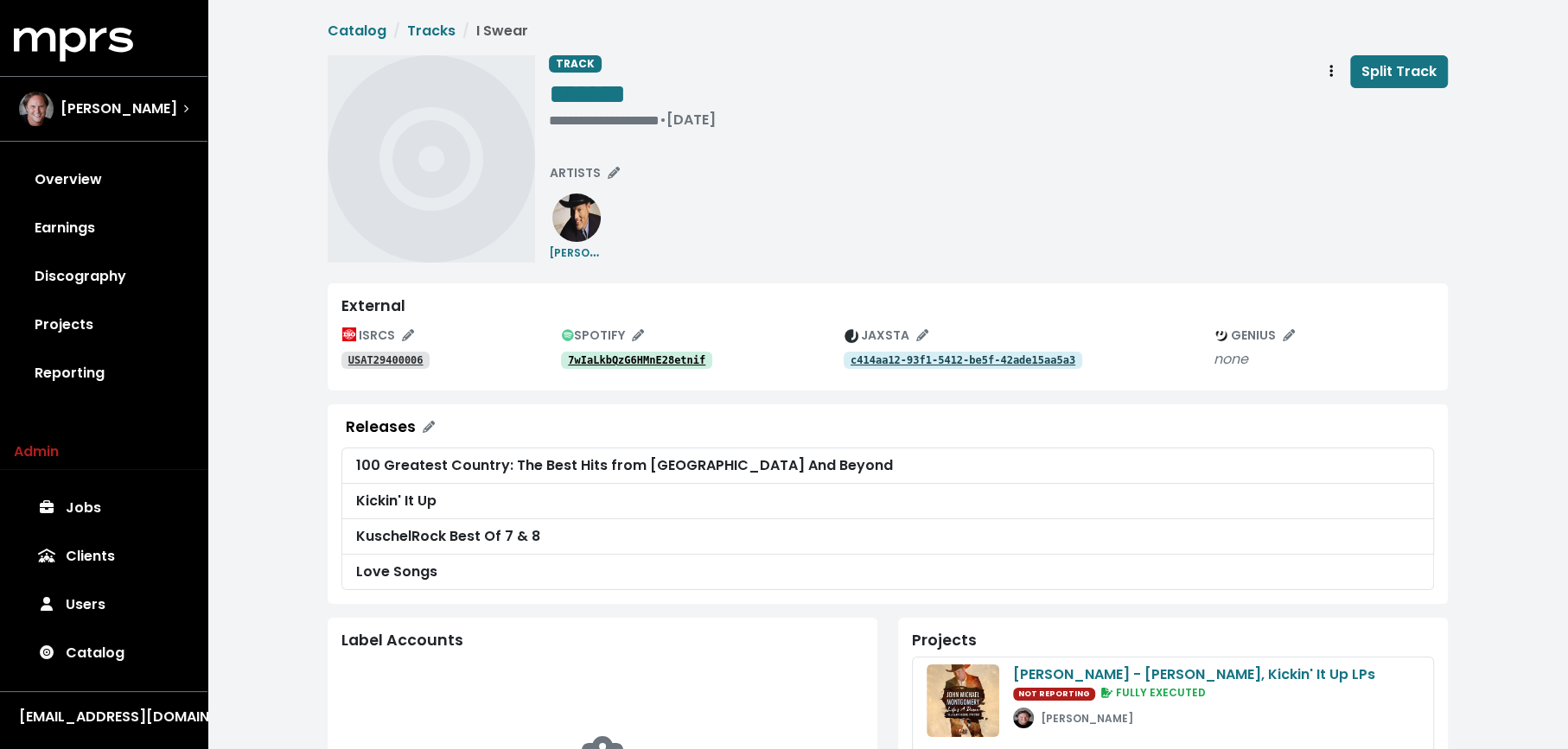
click at [623, 355] on tt "7wIaLkbQzG6HMnE28etnif" at bounding box center [636, 360] width 137 height 12
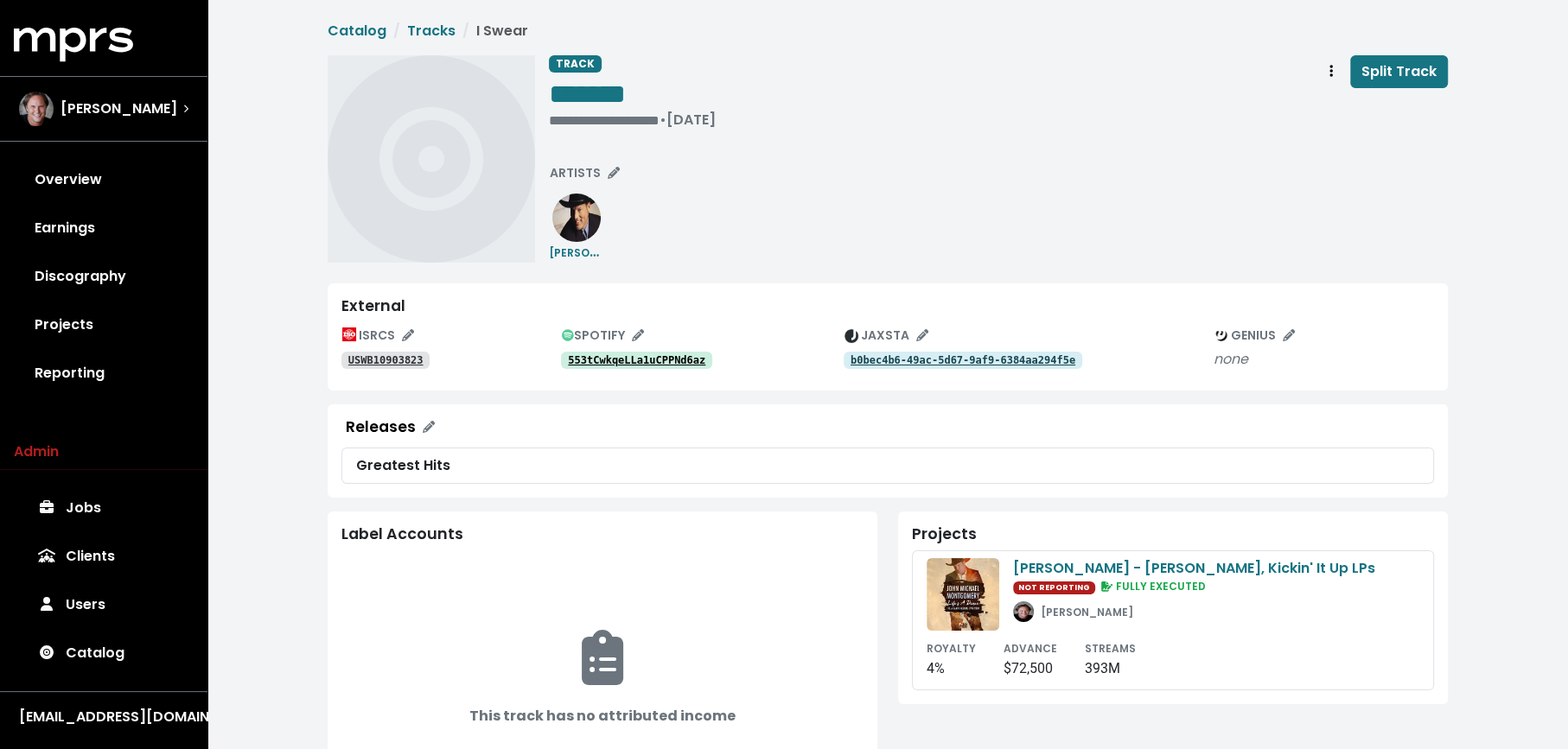
click at [676, 361] on tt "553tCwkqeLLa1uCPPNd6az" at bounding box center [636, 360] width 137 height 12
click at [1335, 64] on span "Track actions" at bounding box center [1331, 71] width 16 height 20
click at [1337, 96] on link "Merge" at bounding box center [1381, 110] width 136 height 27
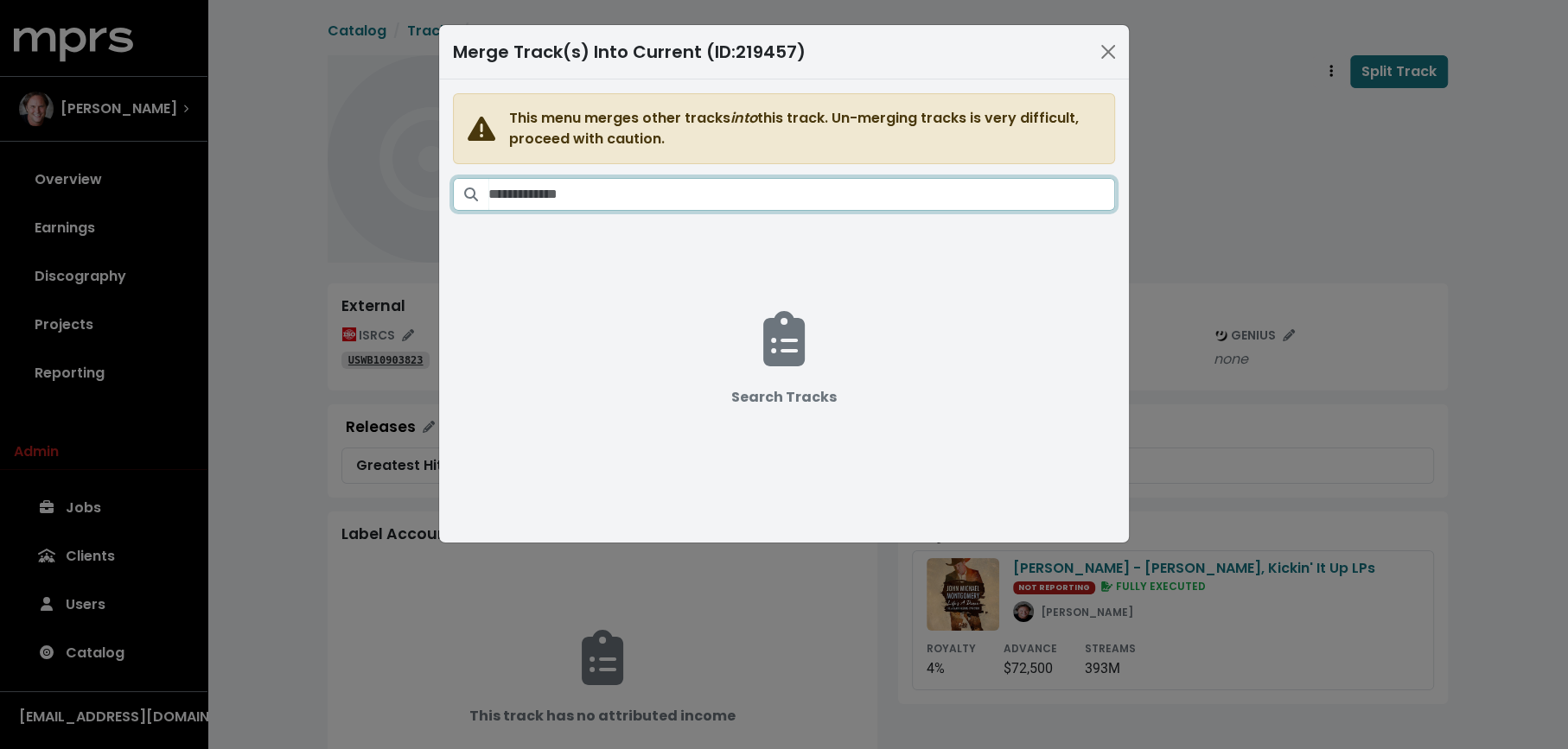
click at [921, 189] on input "Search tracks" at bounding box center [801, 195] width 626 height 33
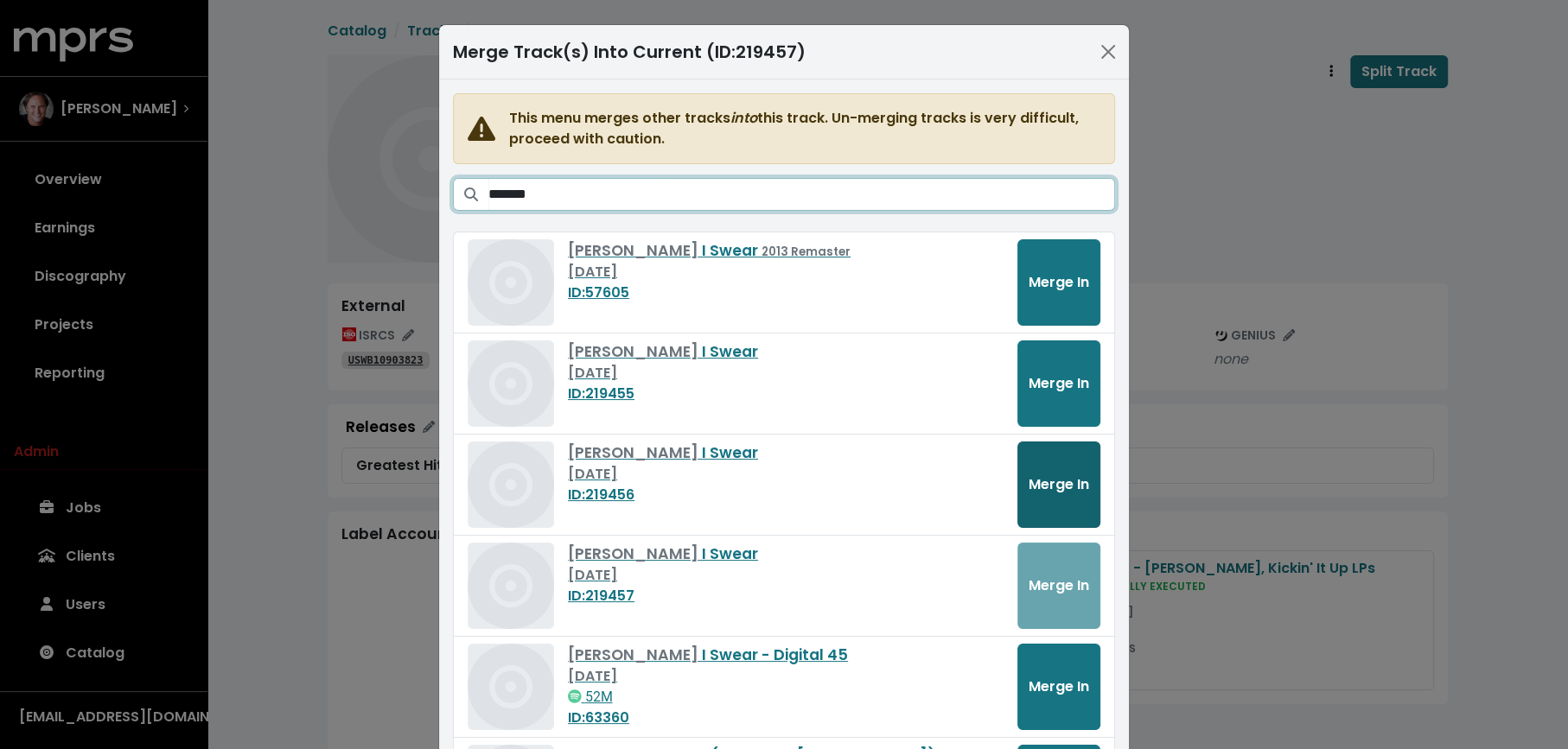
type input "*******"
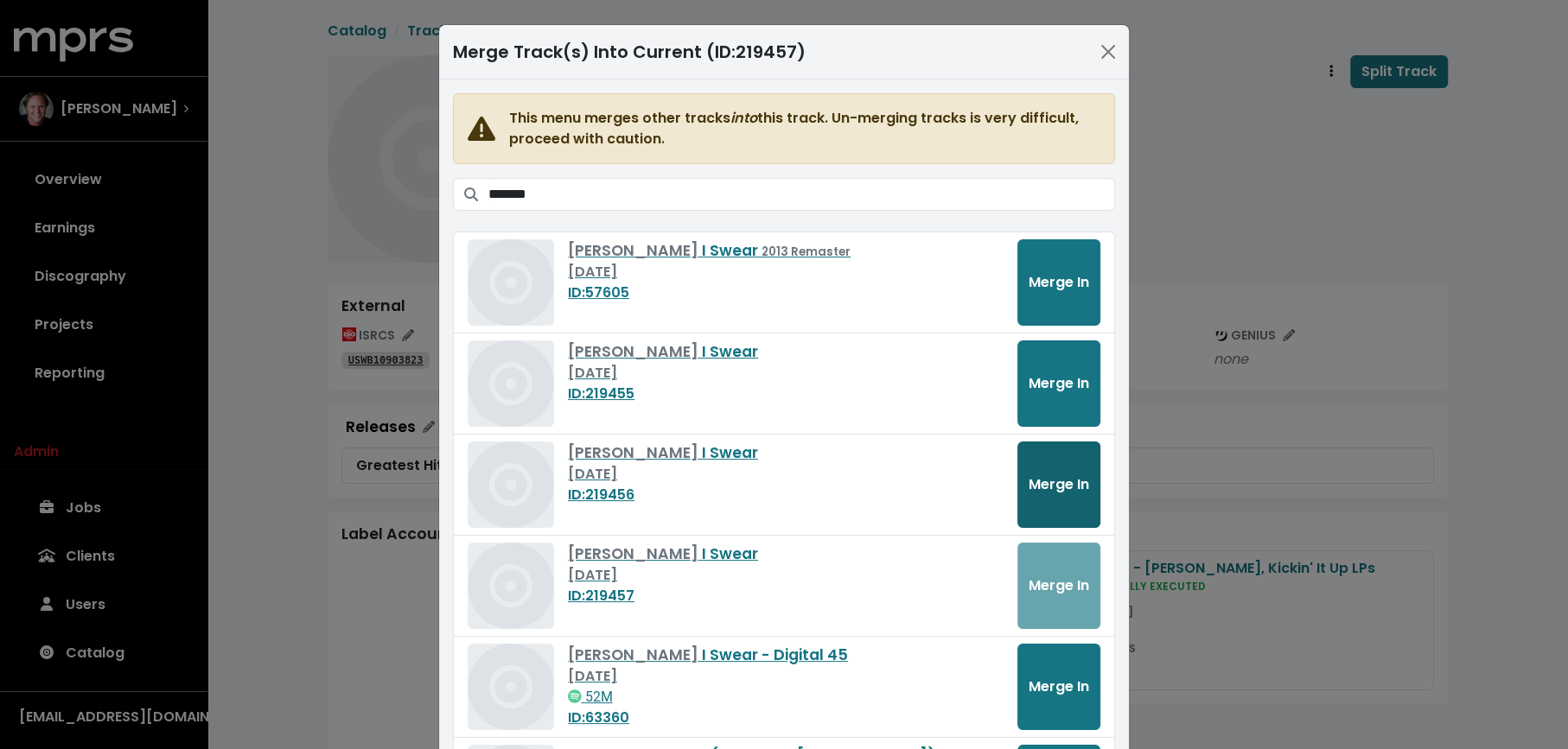
click at [1040, 477] on span "Merge In" at bounding box center [1059, 484] width 60 height 19
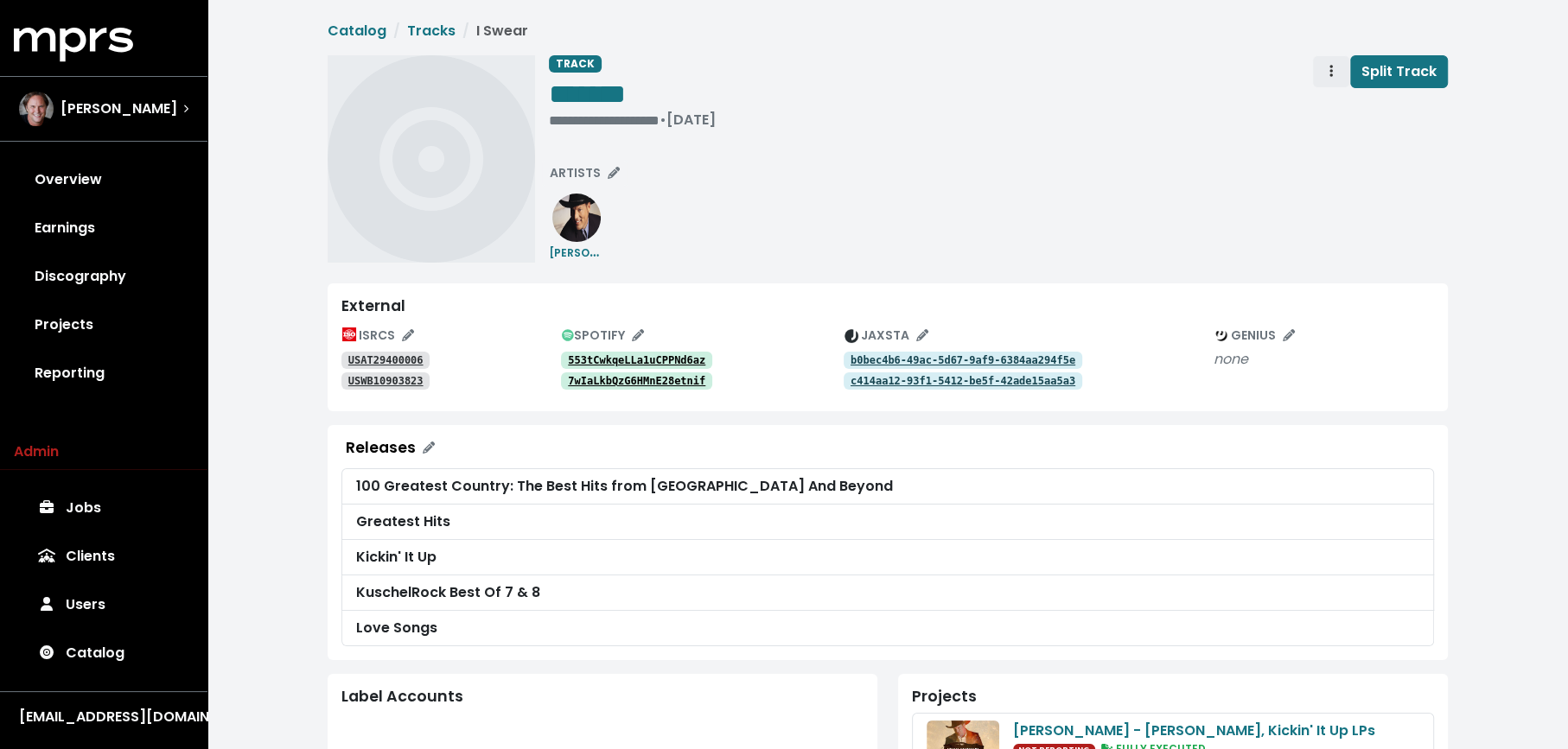
click at [1330, 77] on span "Track actions" at bounding box center [1331, 71] width 16 height 20
click at [1327, 103] on link "Merge" at bounding box center [1381, 110] width 136 height 27
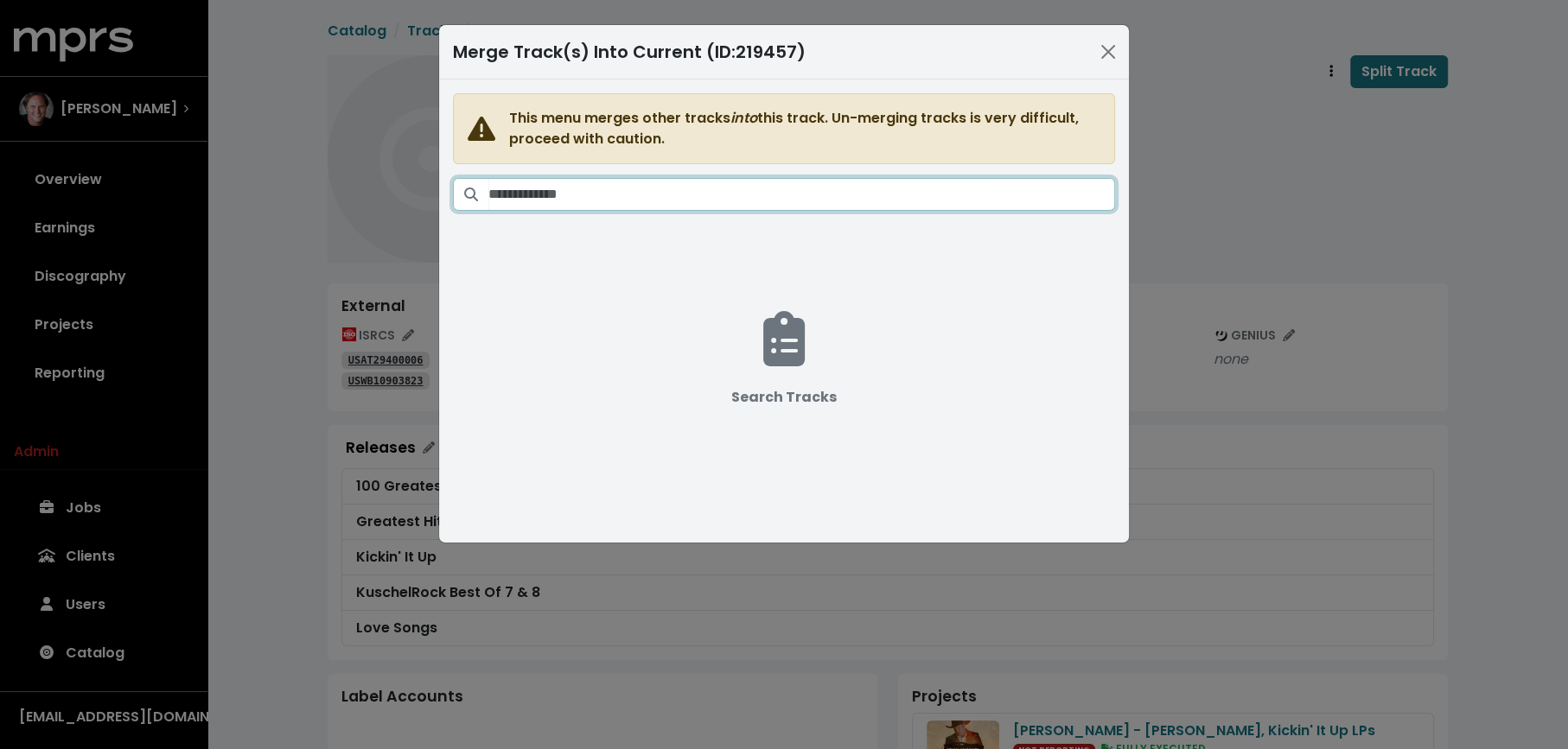
click at [803, 189] on input "Search tracks" at bounding box center [801, 195] width 626 height 33
paste input "*******"
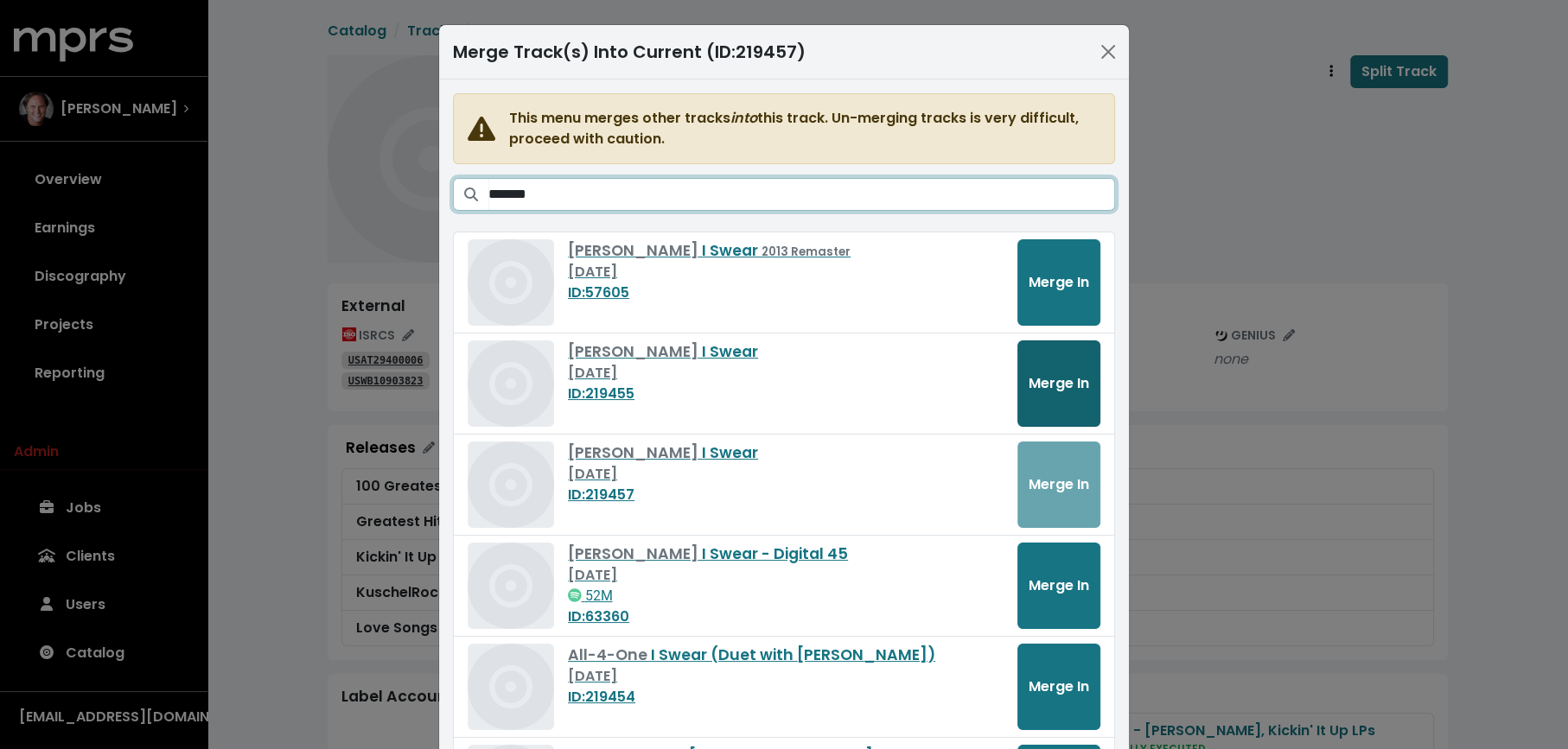
type input "*******"
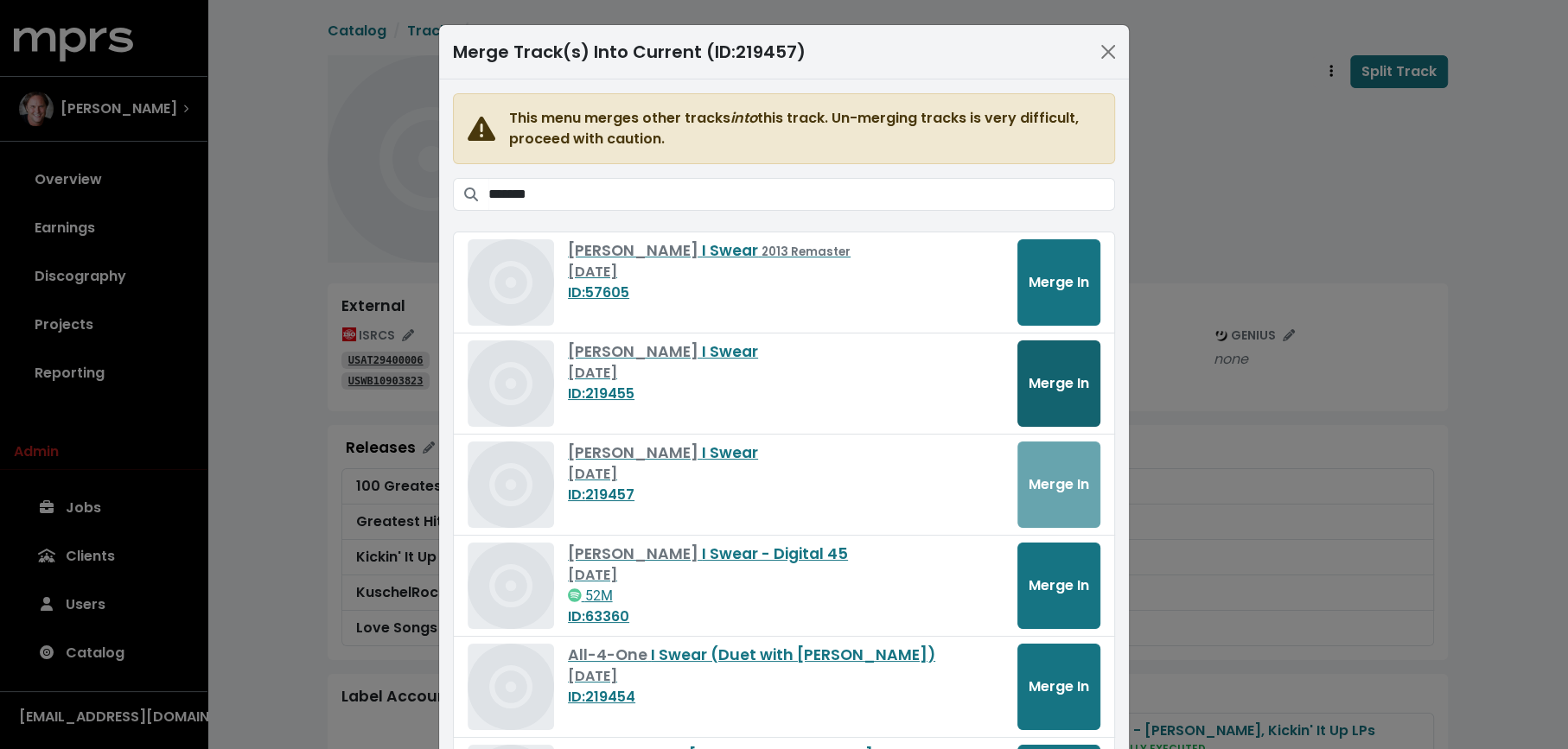
click at [1022, 381] on button "Merge In" at bounding box center [1058, 384] width 83 height 87
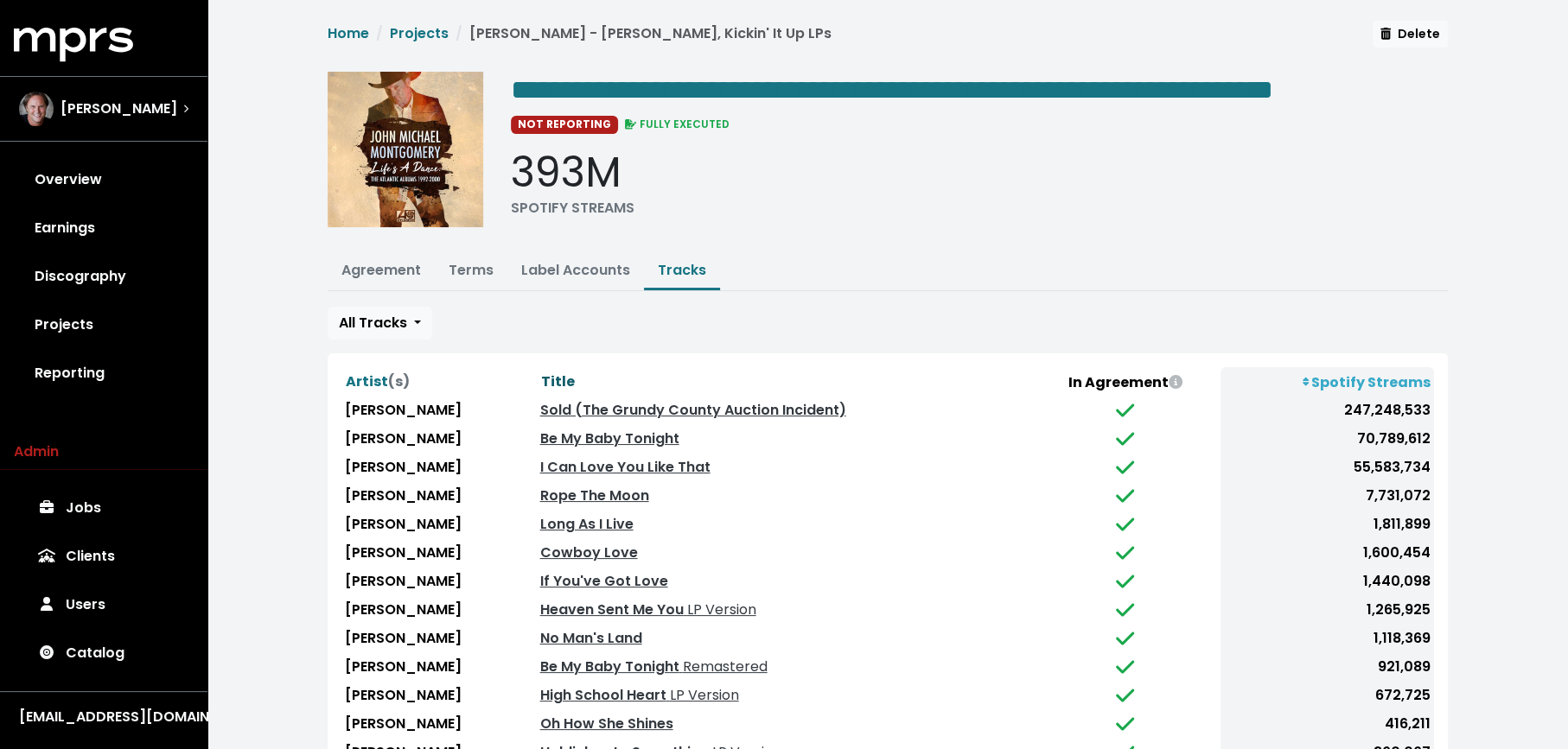
click at [575, 392] on span "Title" at bounding box center [558, 382] width 34 height 19
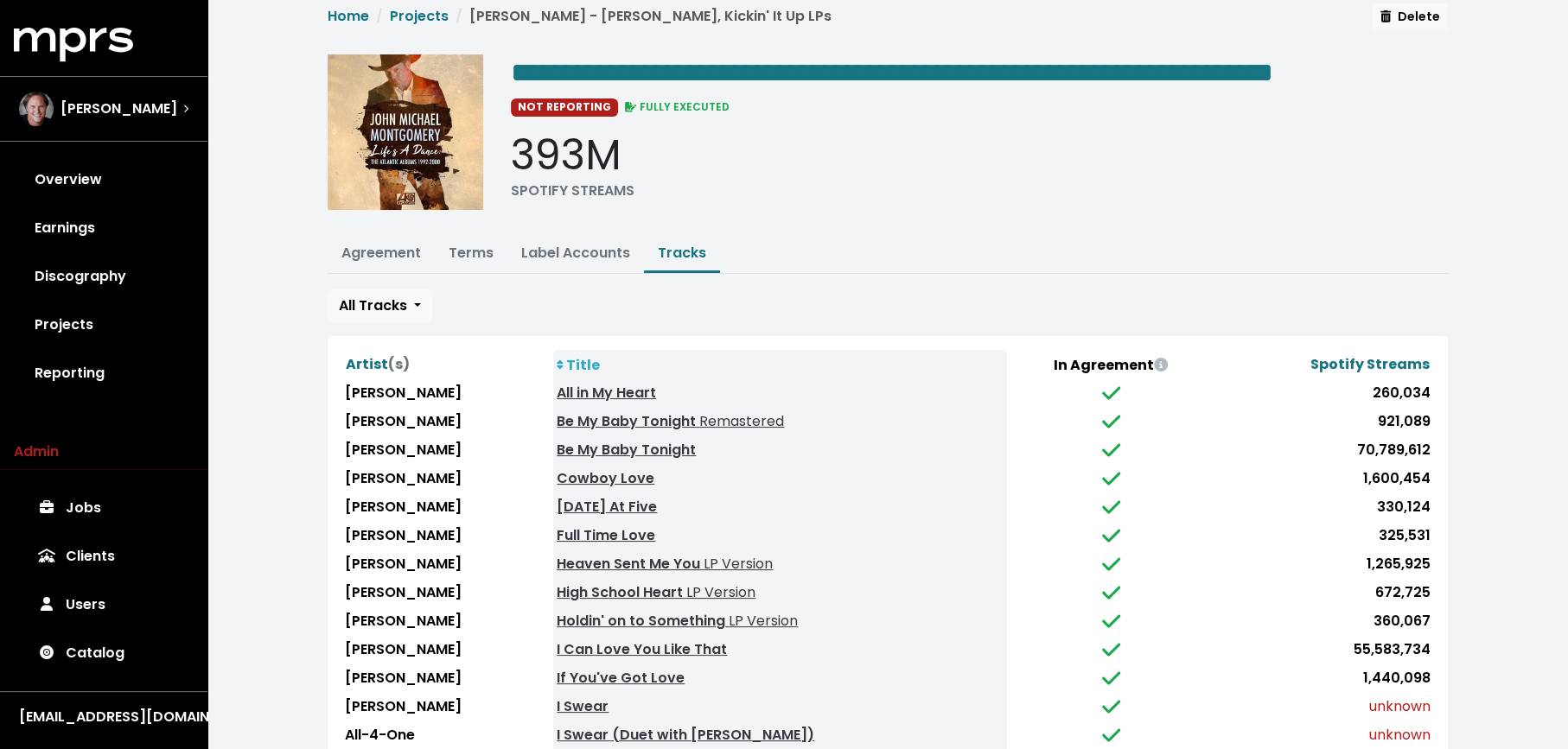
scroll to position [15, 0]
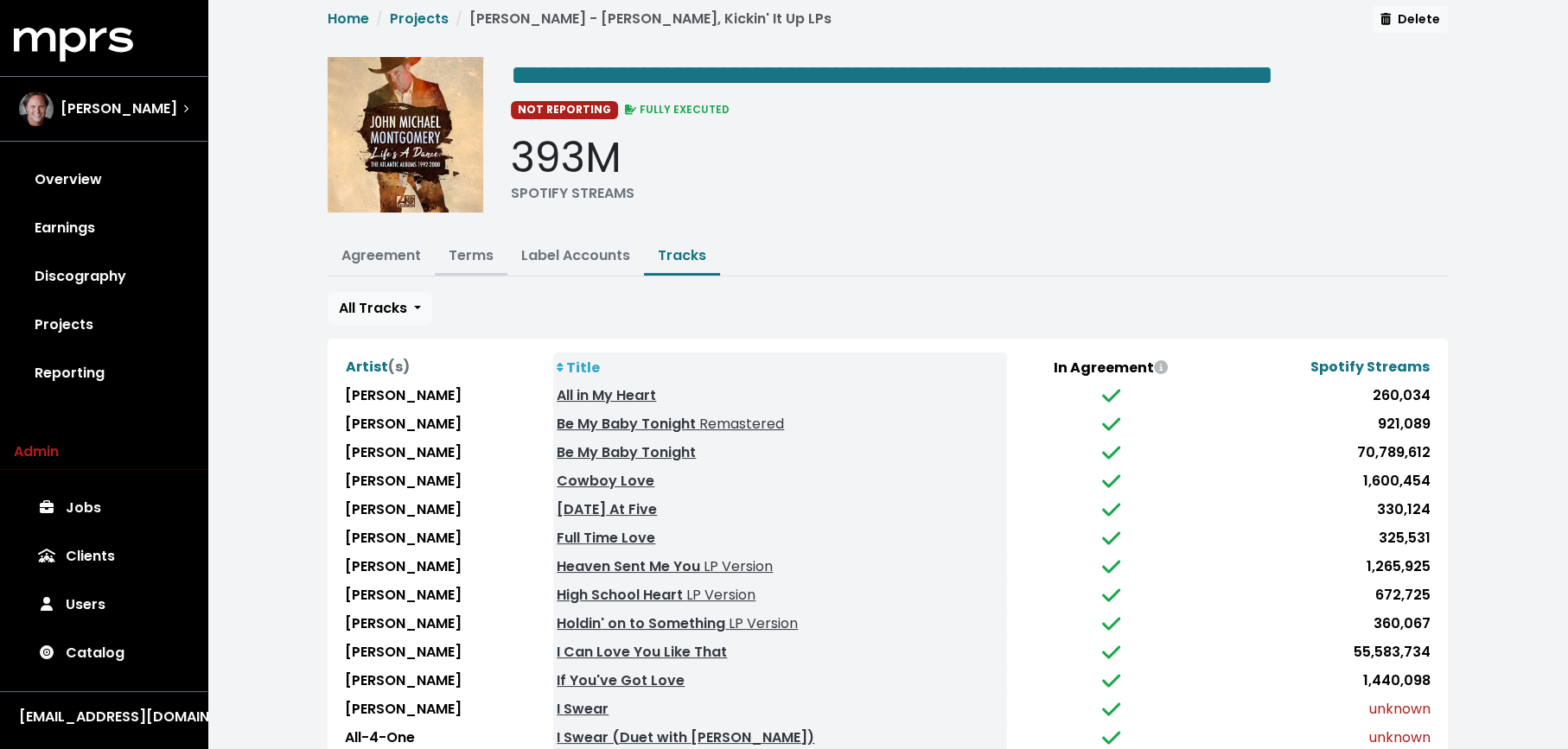
click at [476, 265] on link "Terms" at bounding box center [471, 255] width 45 height 19
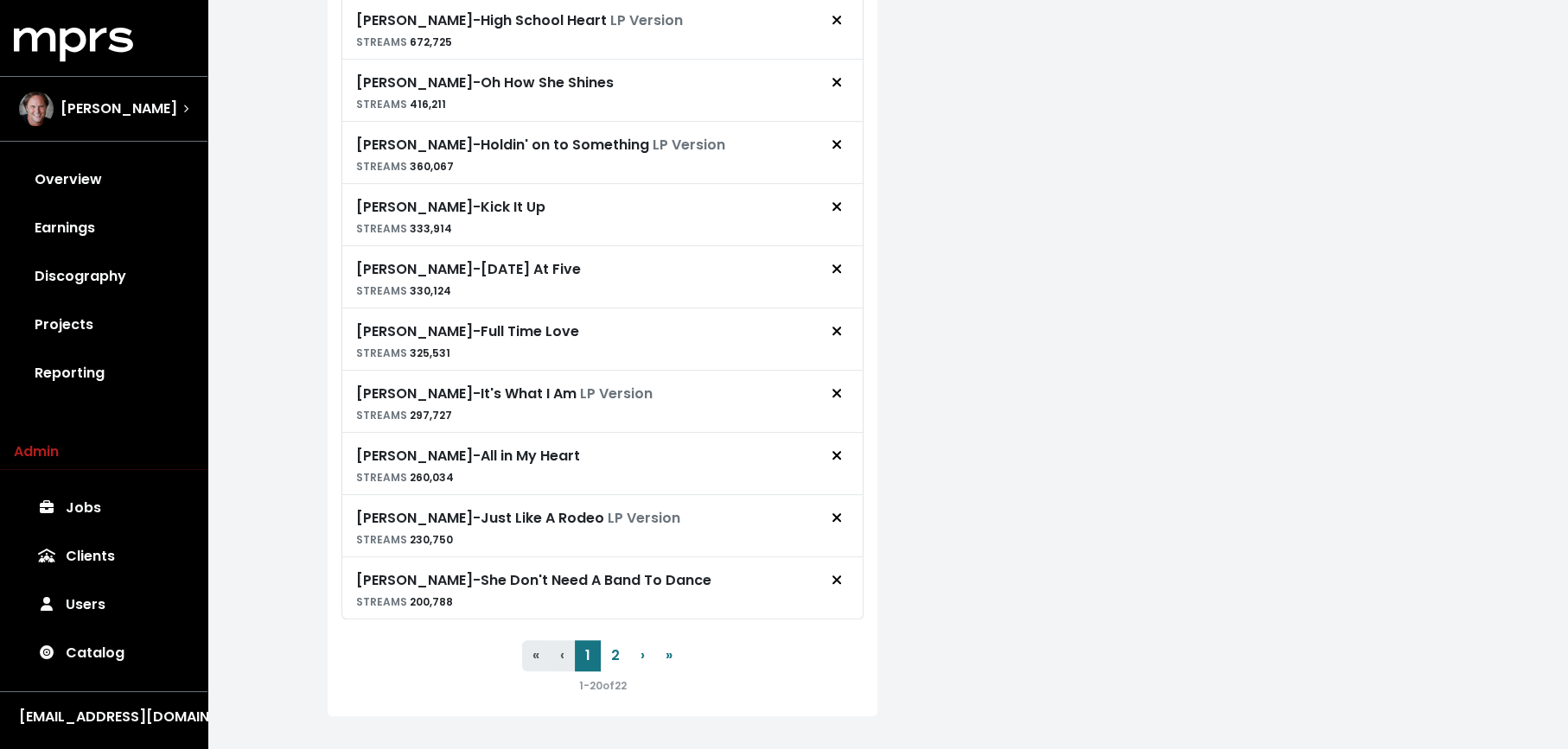
scroll to position [1328, 0]
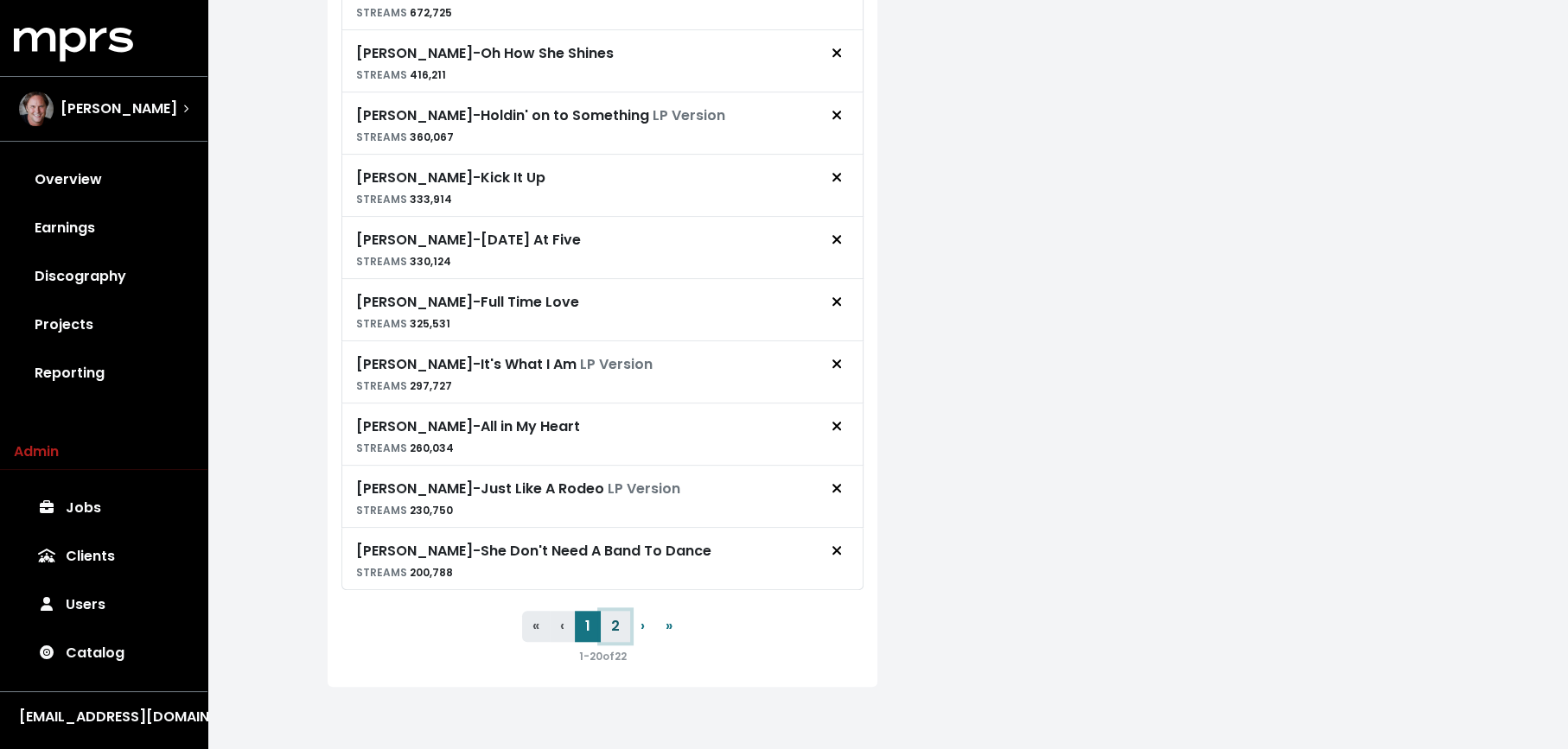
click at [622, 635] on button "2" at bounding box center [616, 626] width 29 height 31
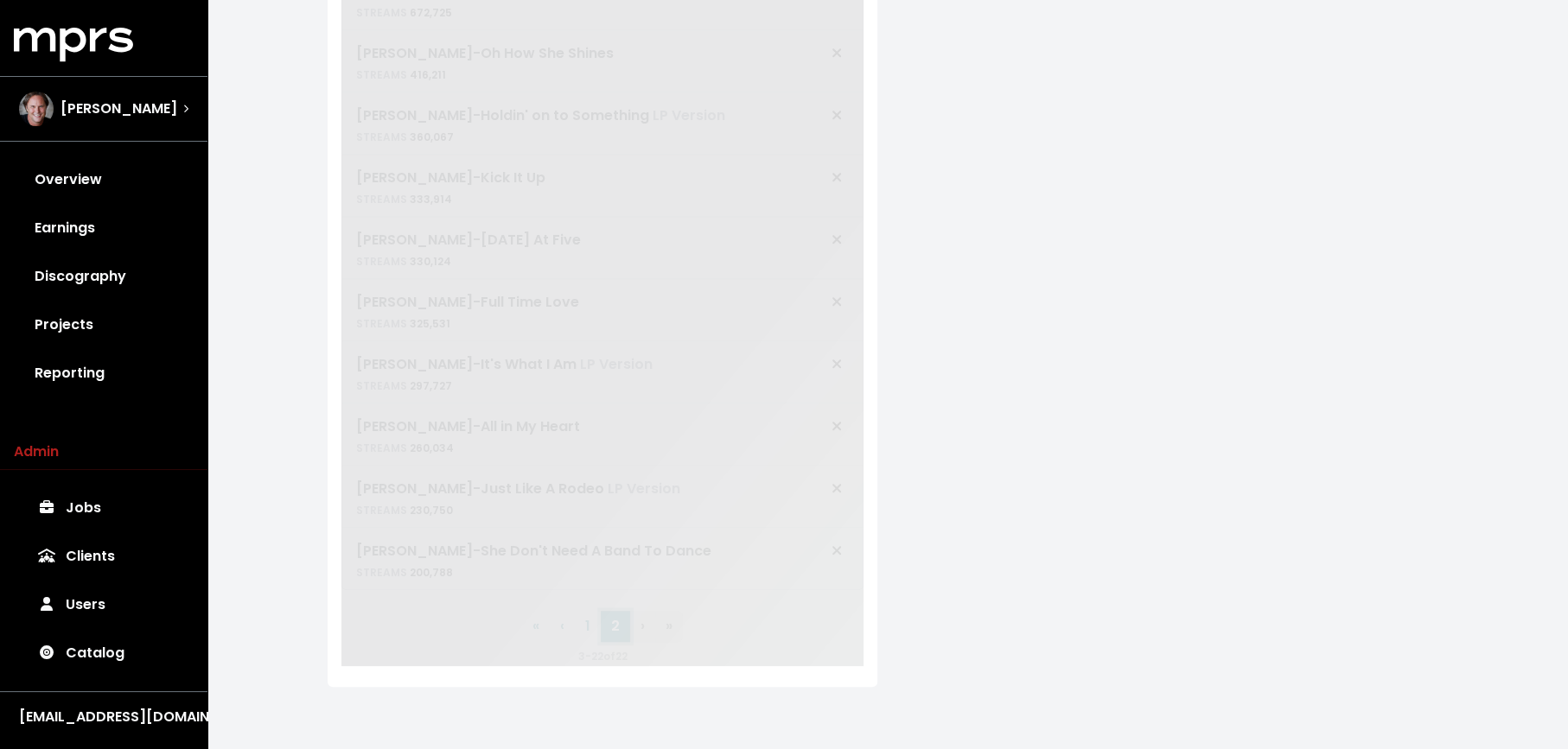
scroll to position [176, 0]
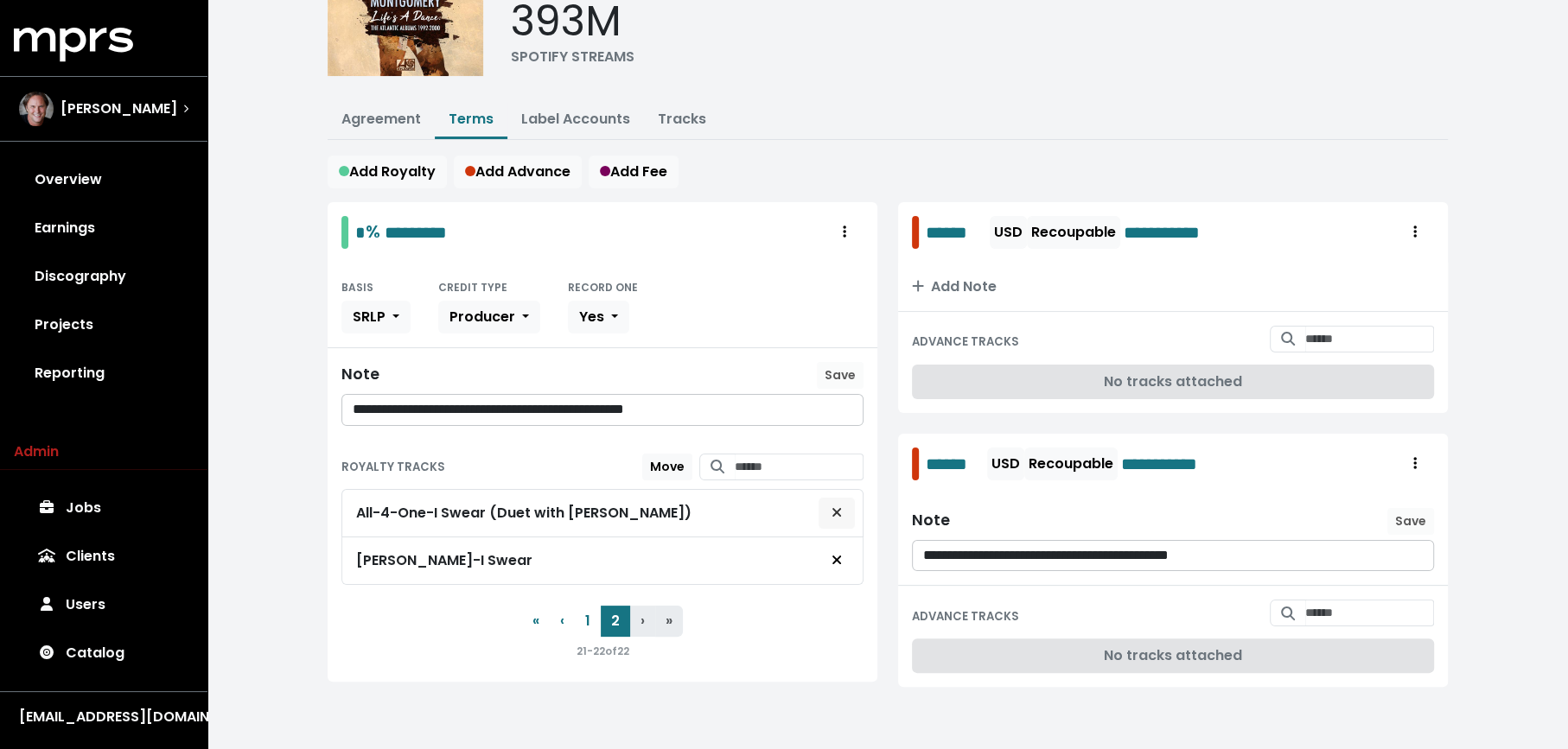
click at [841, 513] on icon "Remove royalty target" at bounding box center [837, 512] width 11 height 14
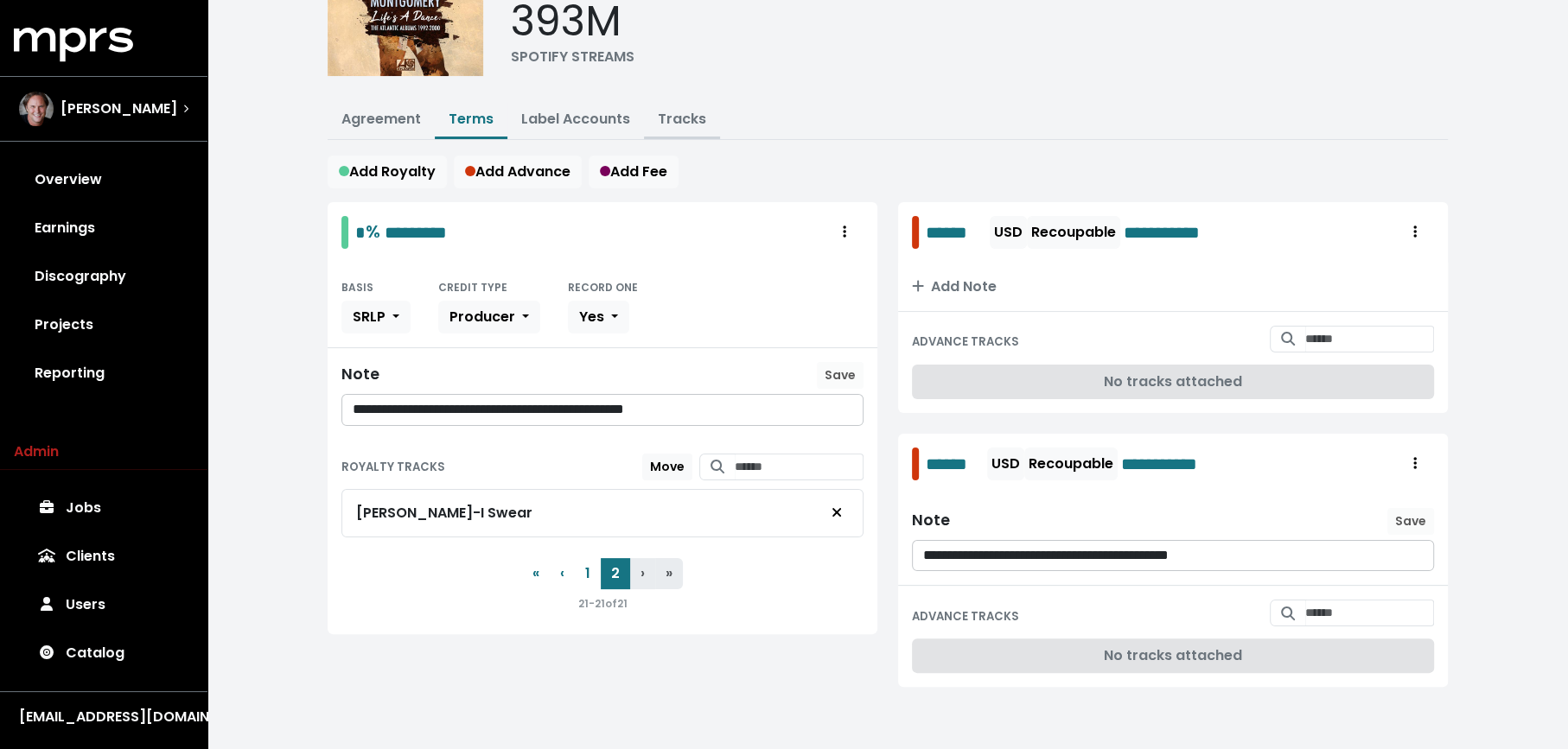
click at [672, 125] on link "Tracks" at bounding box center [682, 119] width 49 height 19
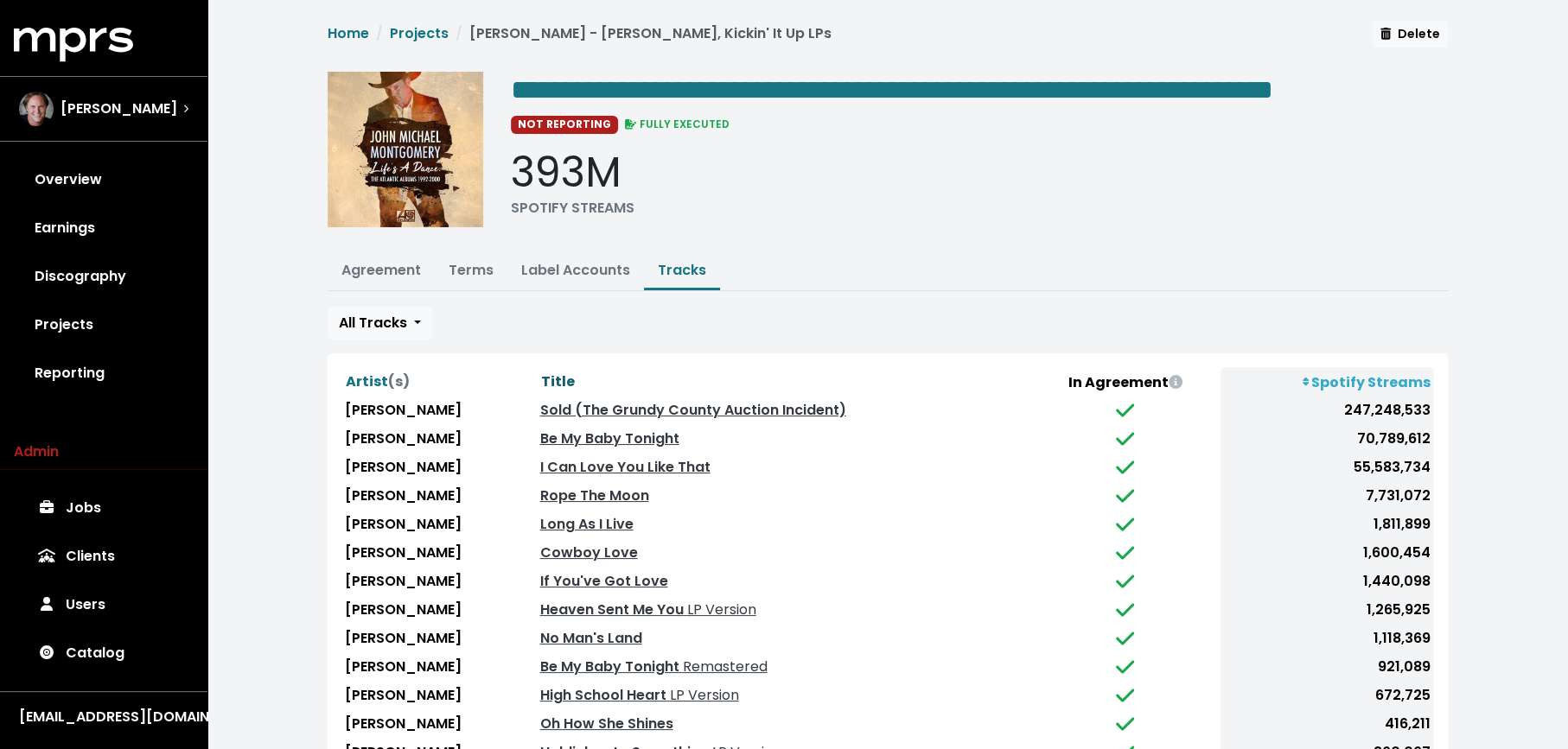
click at [575, 392] on span "Title" at bounding box center [558, 382] width 34 height 19
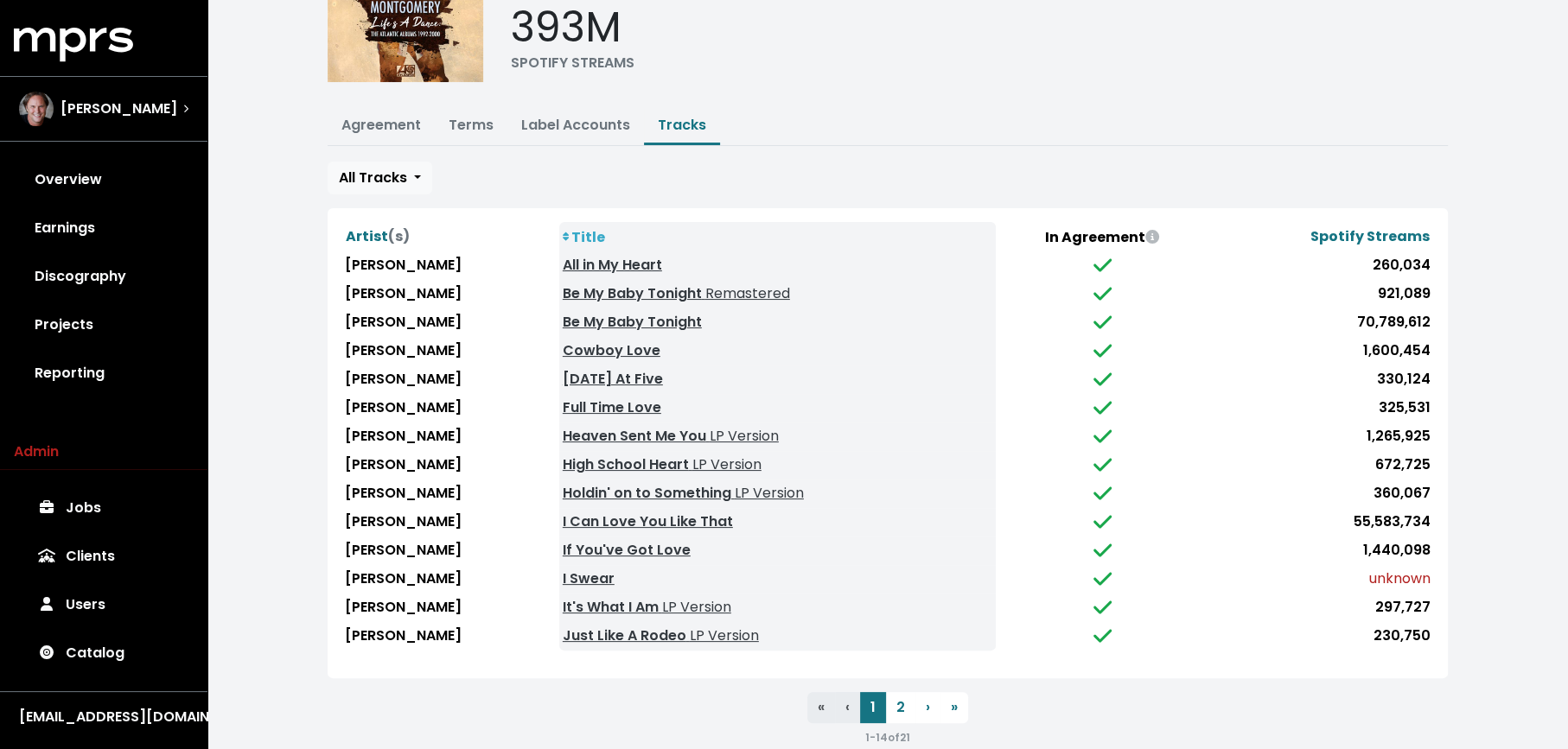
scroll to position [200, 0]
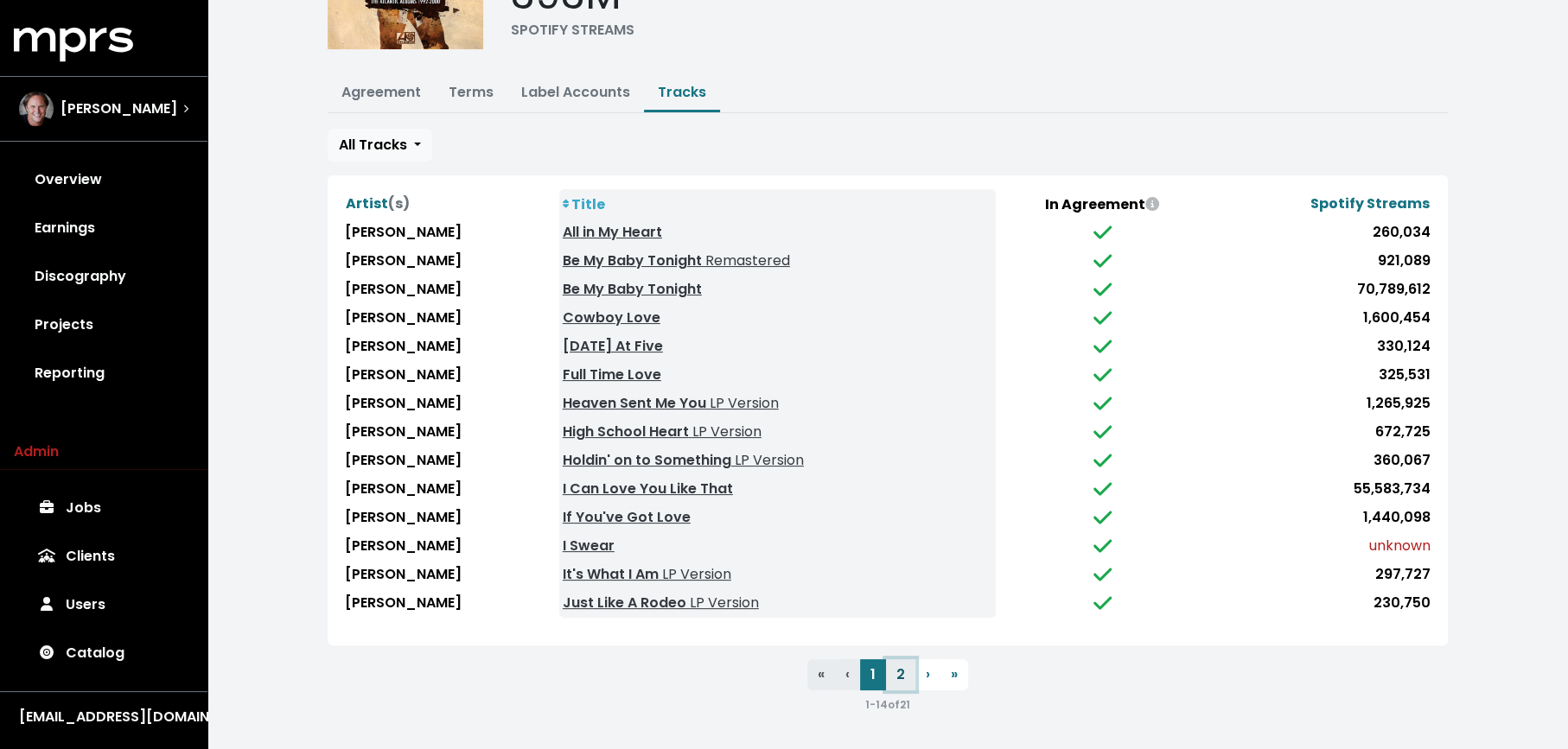
click at [894, 679] on button "2" at bounding box center [901, 675] width 29 height 31
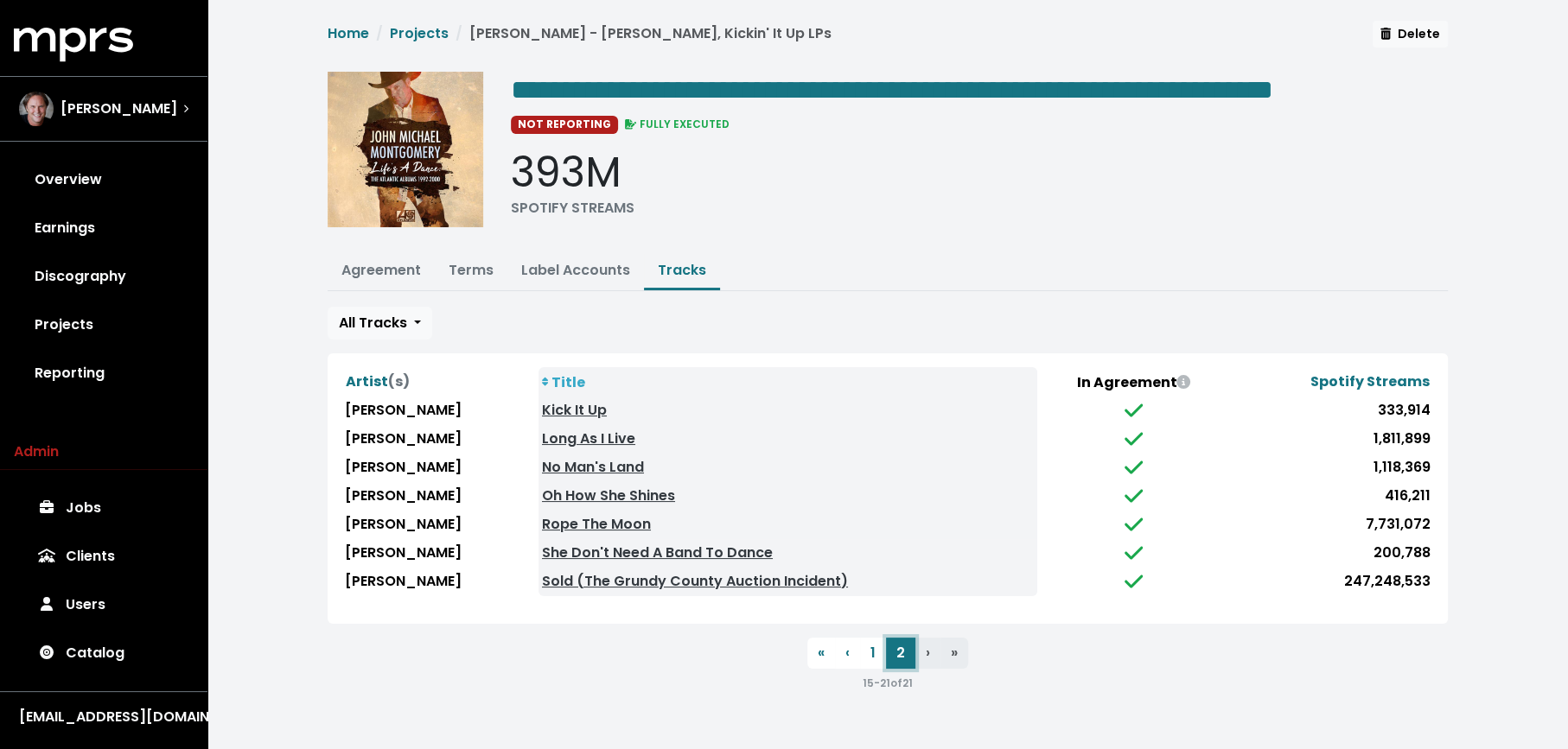
scroll to position [0, 0]
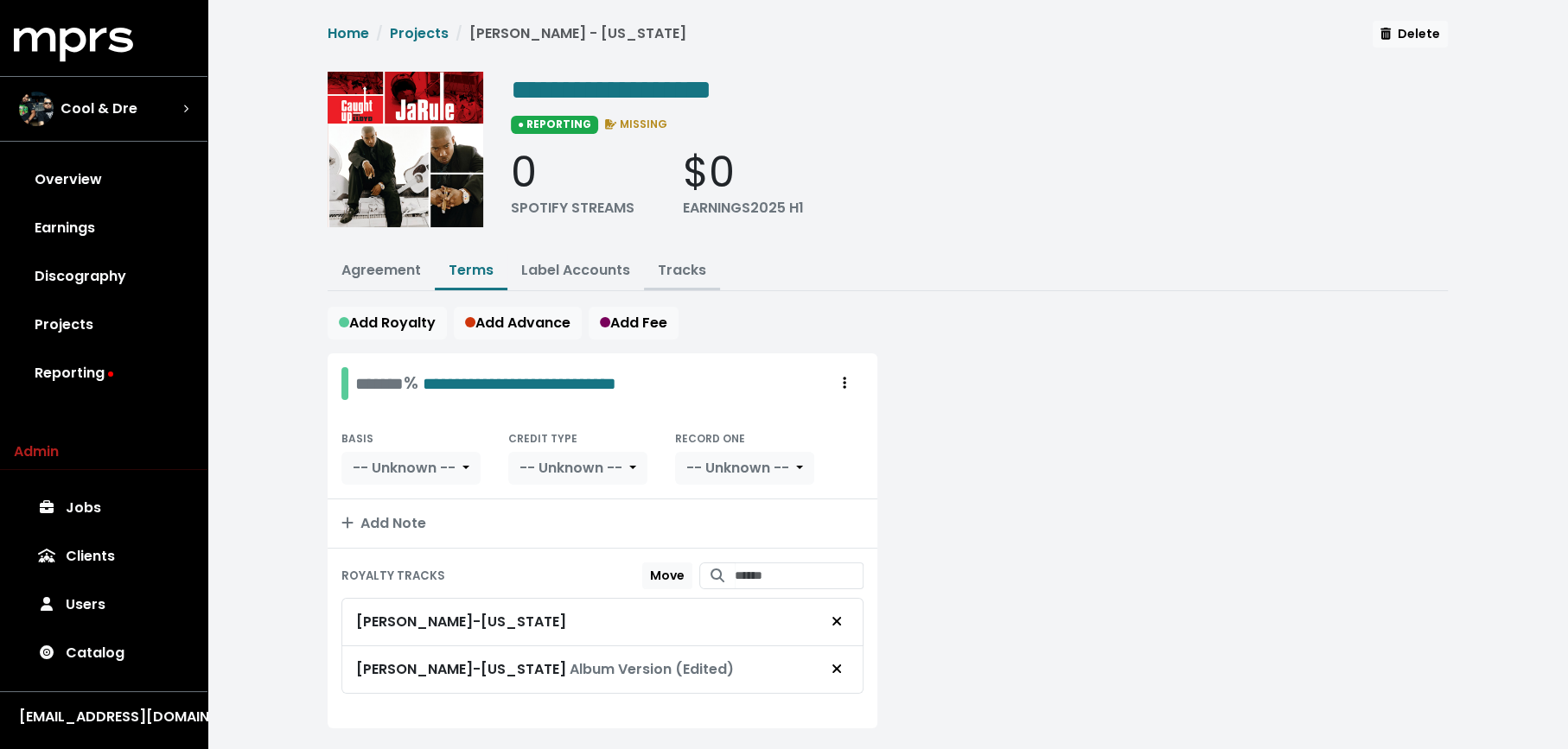
click at [678, 268] on link "Tracks" at bounding box center [682, 270] width 49 height 19
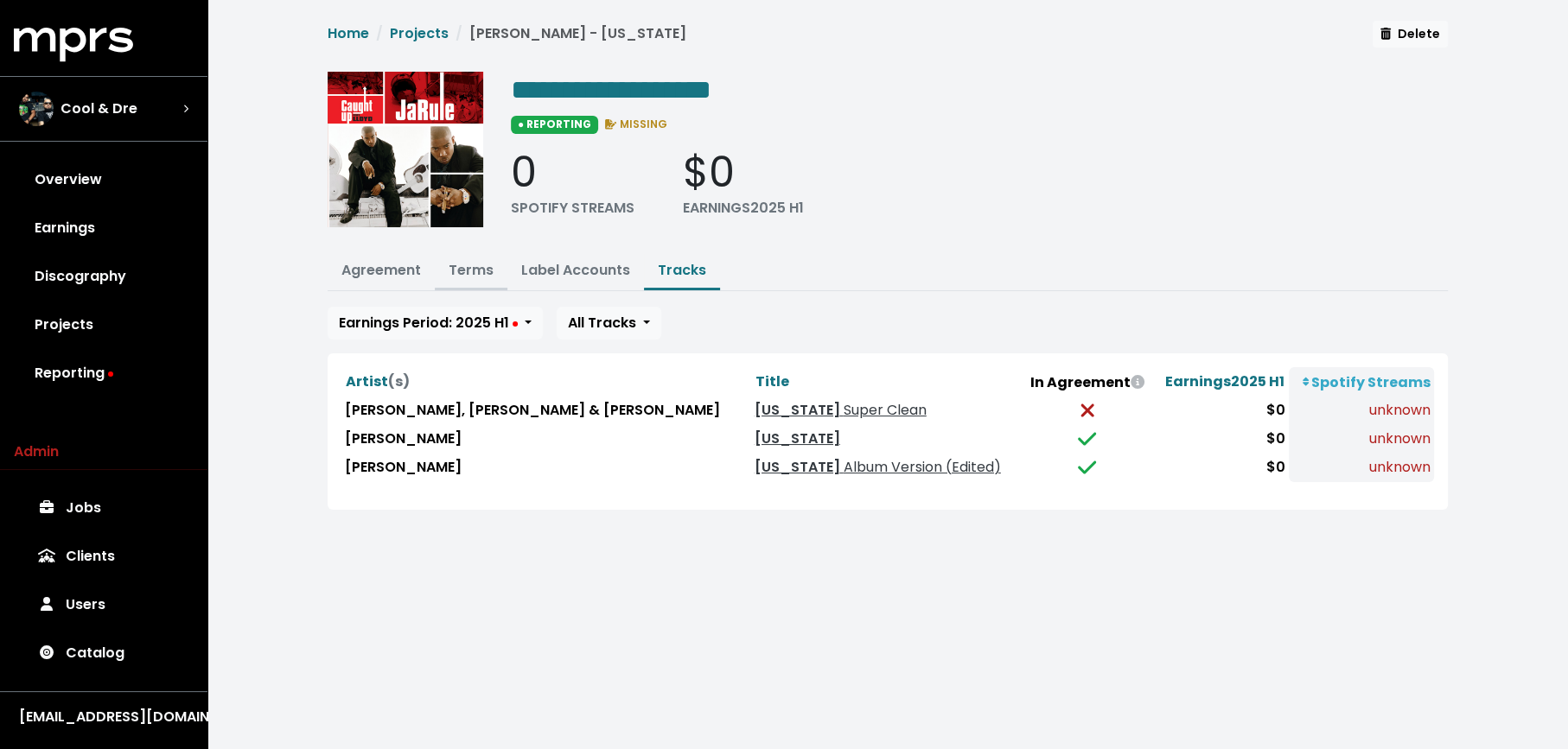
click at [478, 262] on link "Terms" at bounding box center [471, 270] width 45 height 19
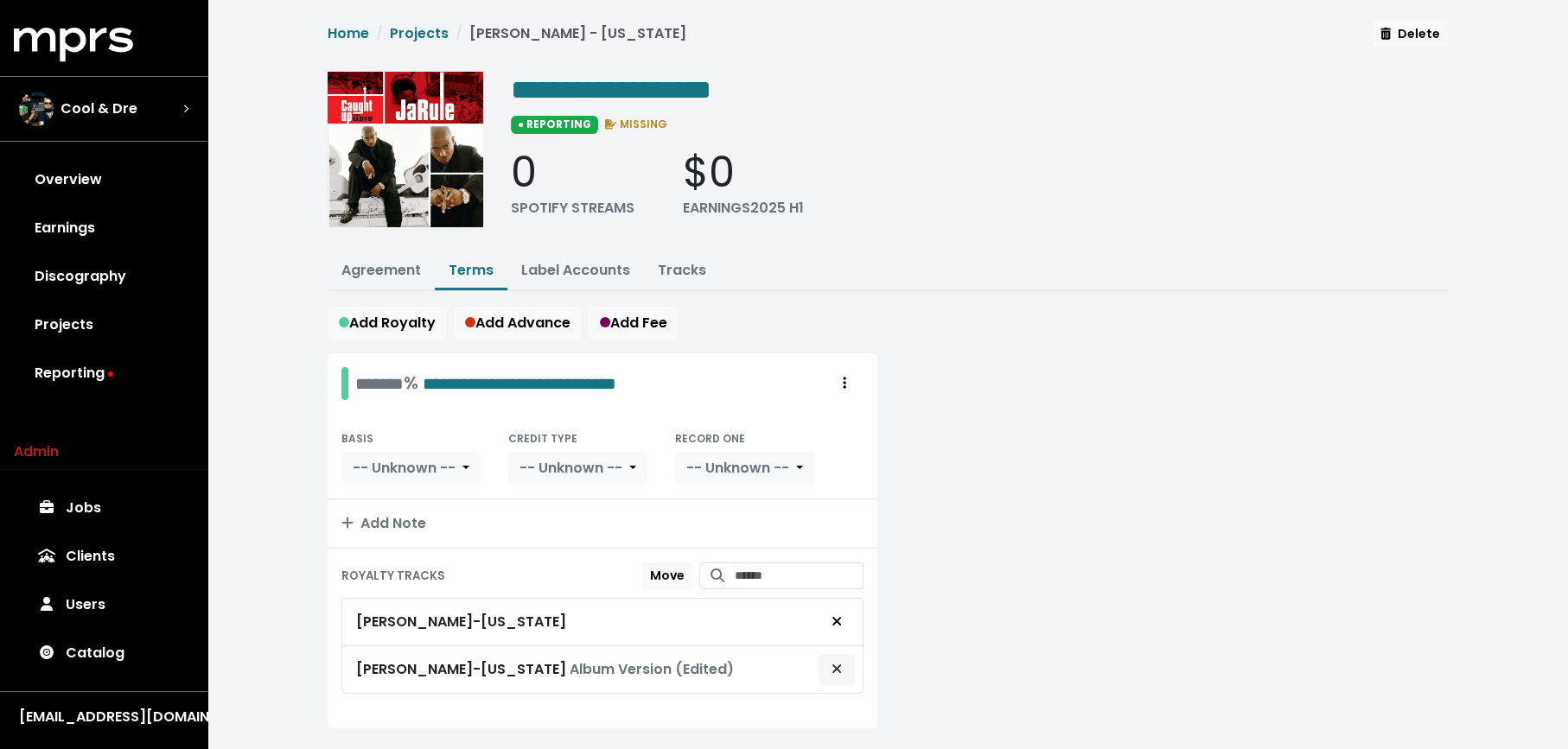
click at [833, 663] on icon "Remove royalty target" at bounding box center [837, 669] width 11 height 14
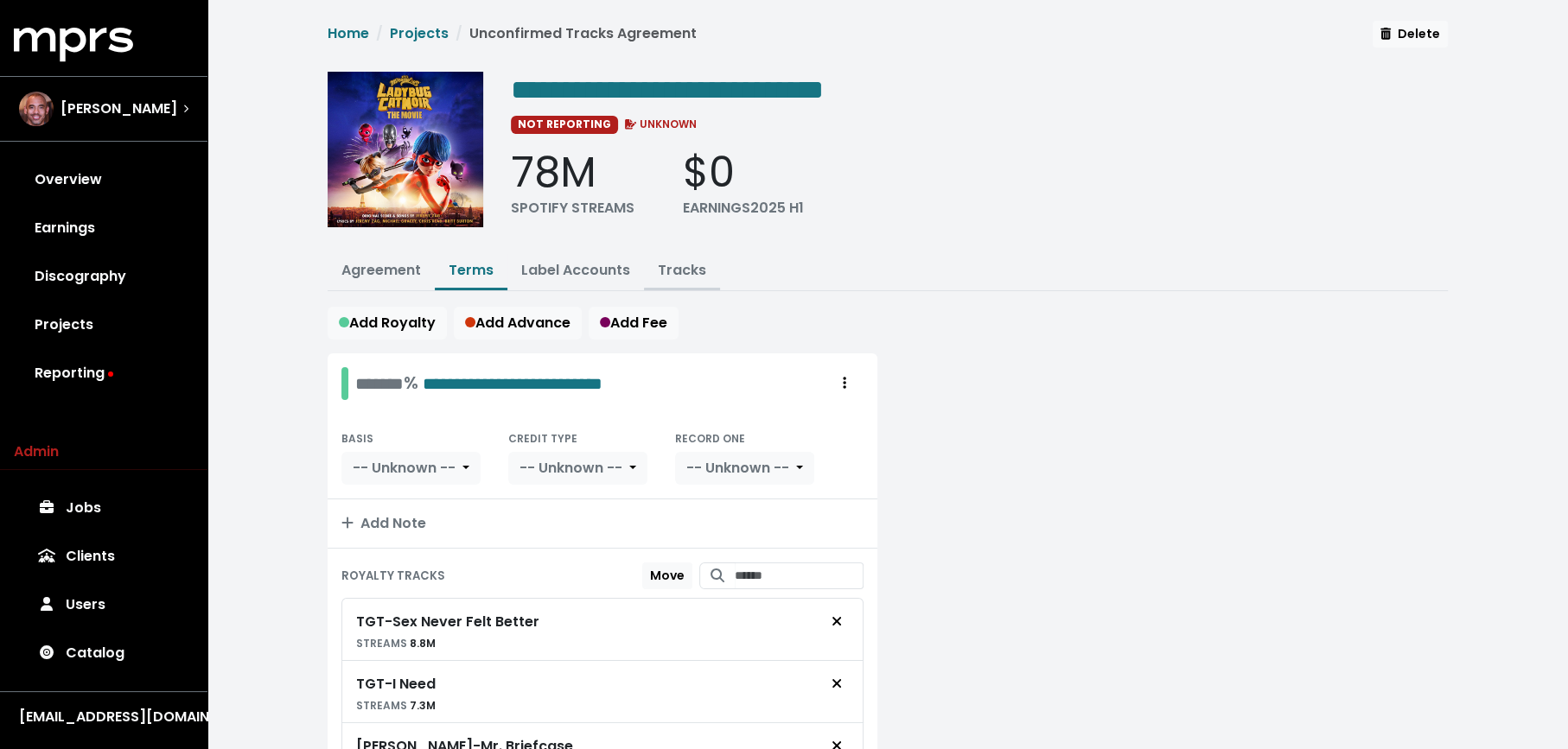
click at [672, 269] on link "Tracks" at bounding box center [682, 270] width 49 height 19
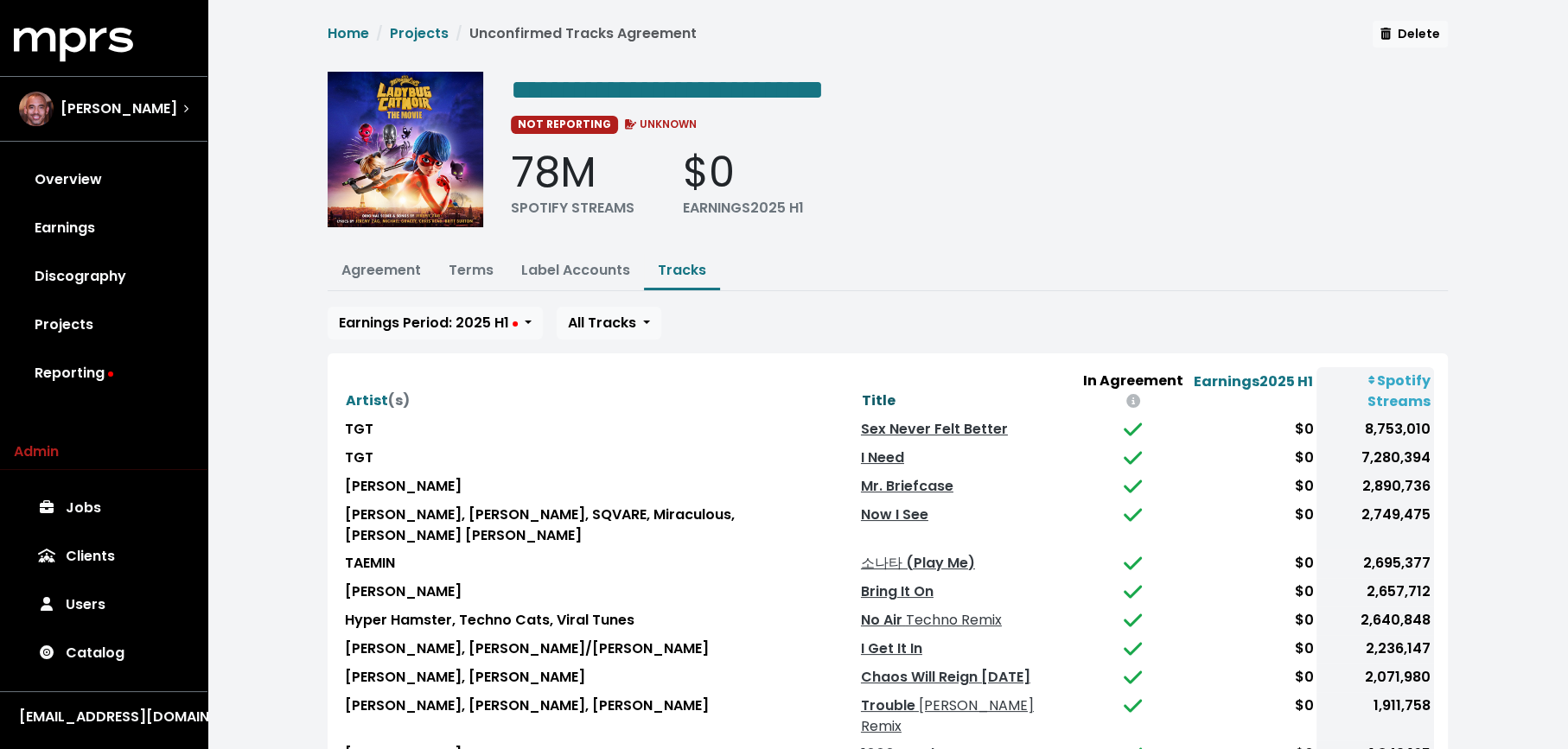
click at [862, 391] on span "Title" at bounding box center [878, 400] width 34 height 19
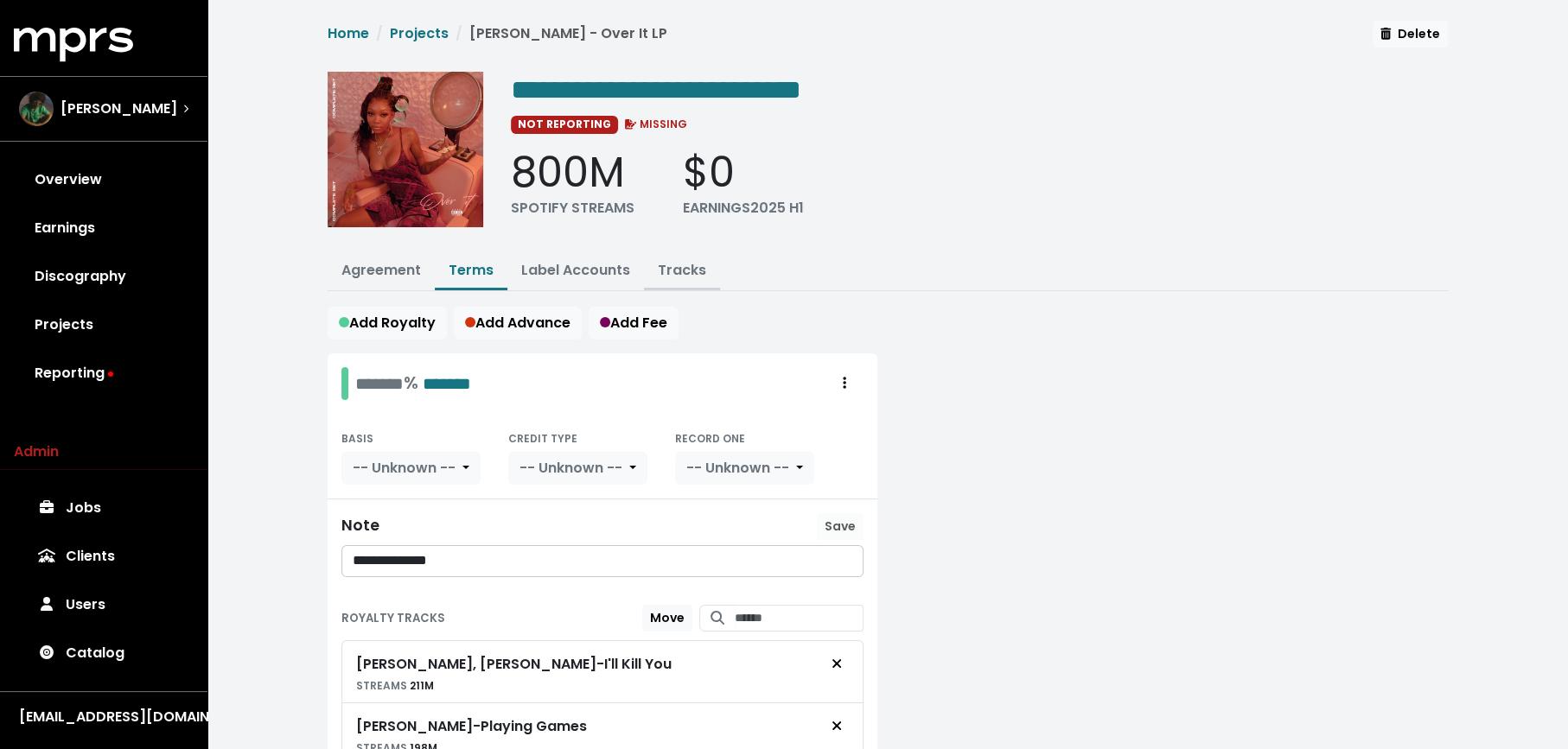
click at [679, 279] on button "Tracks" at bounding box center [682, 272] width 76 height 37
click at [680, 268] on link "Tracks" at bounding box center [682, 270] width 49 height 19
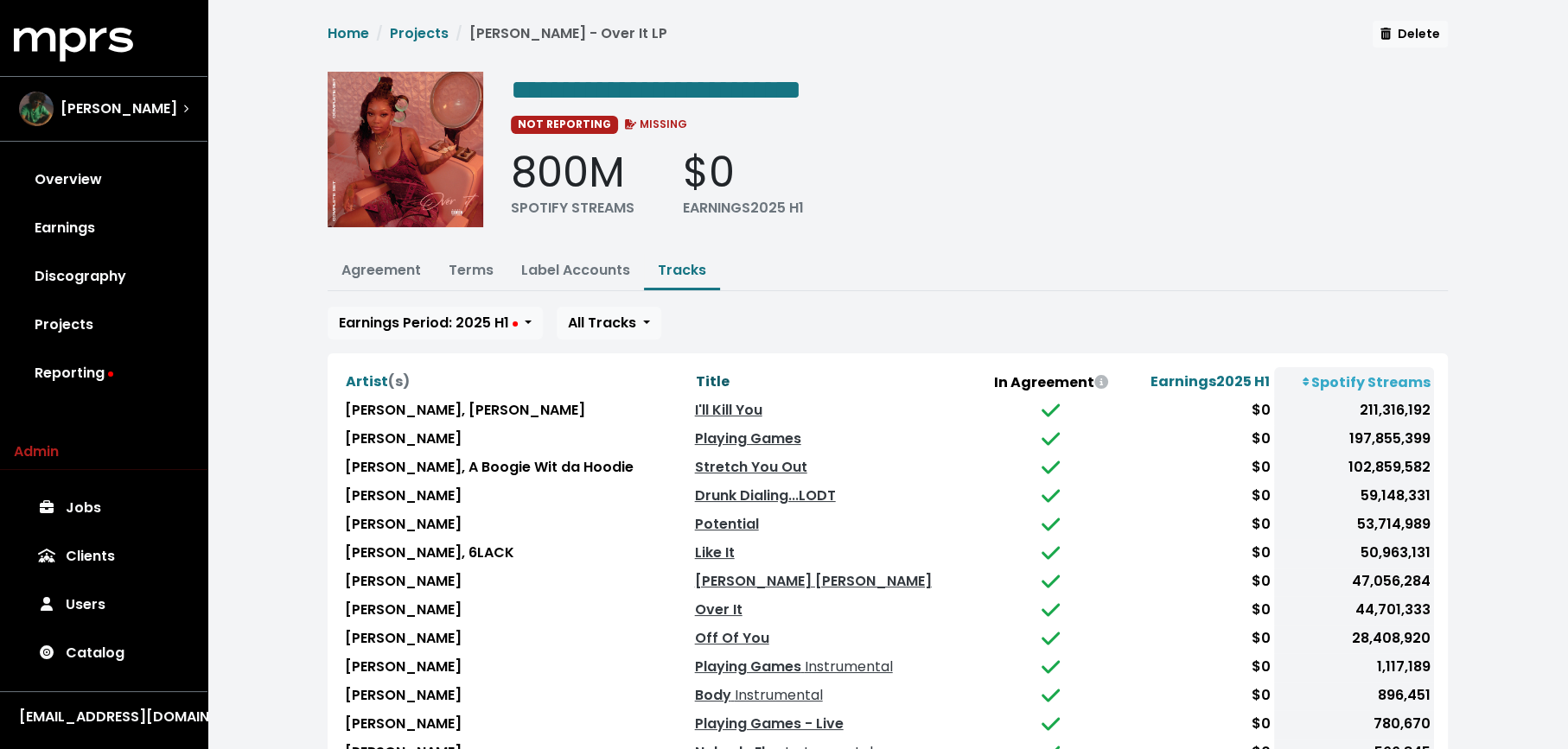
click at [722, 371] on button "Title" at bounding box center [712, 382] width 35 height 22
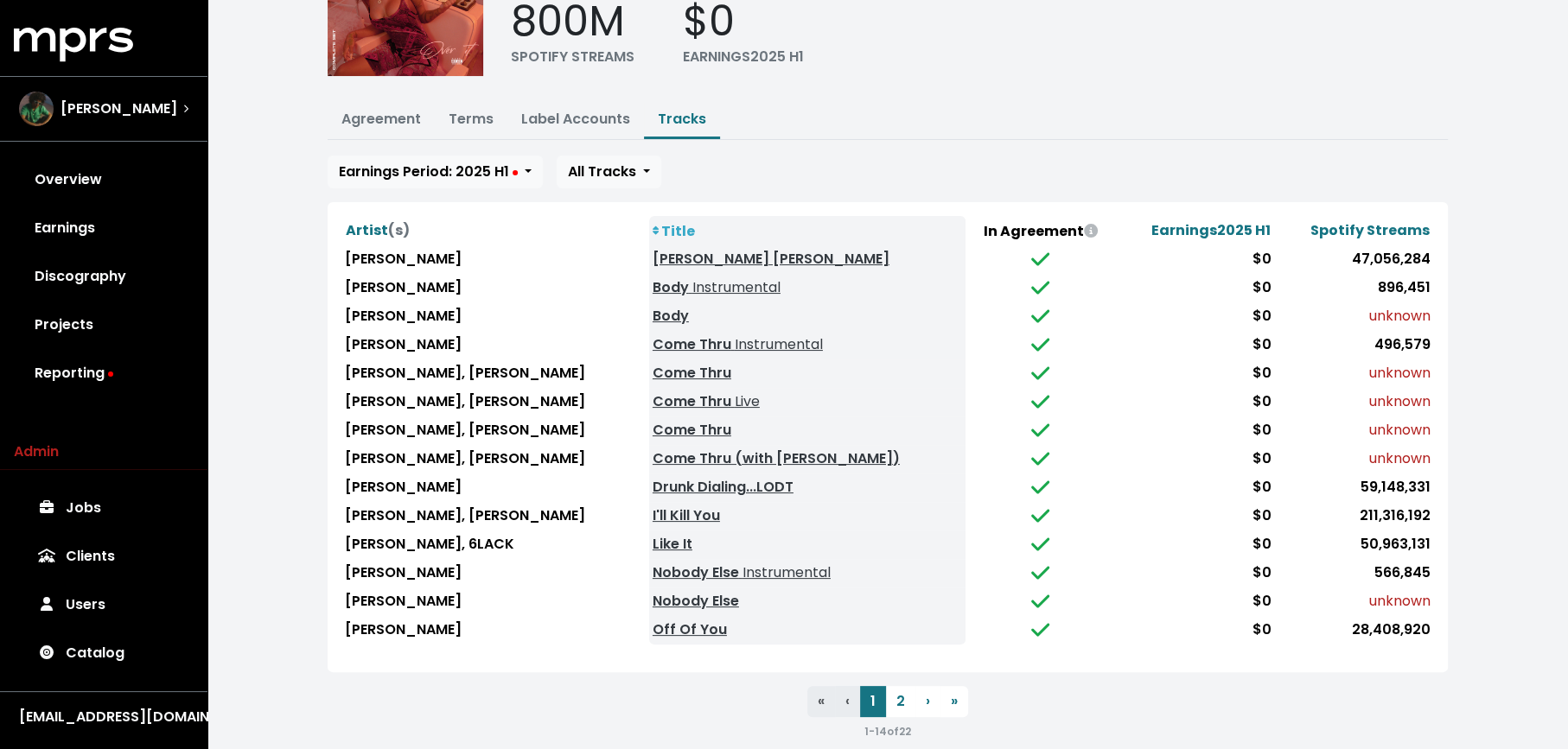
scroll to position [156, 0]
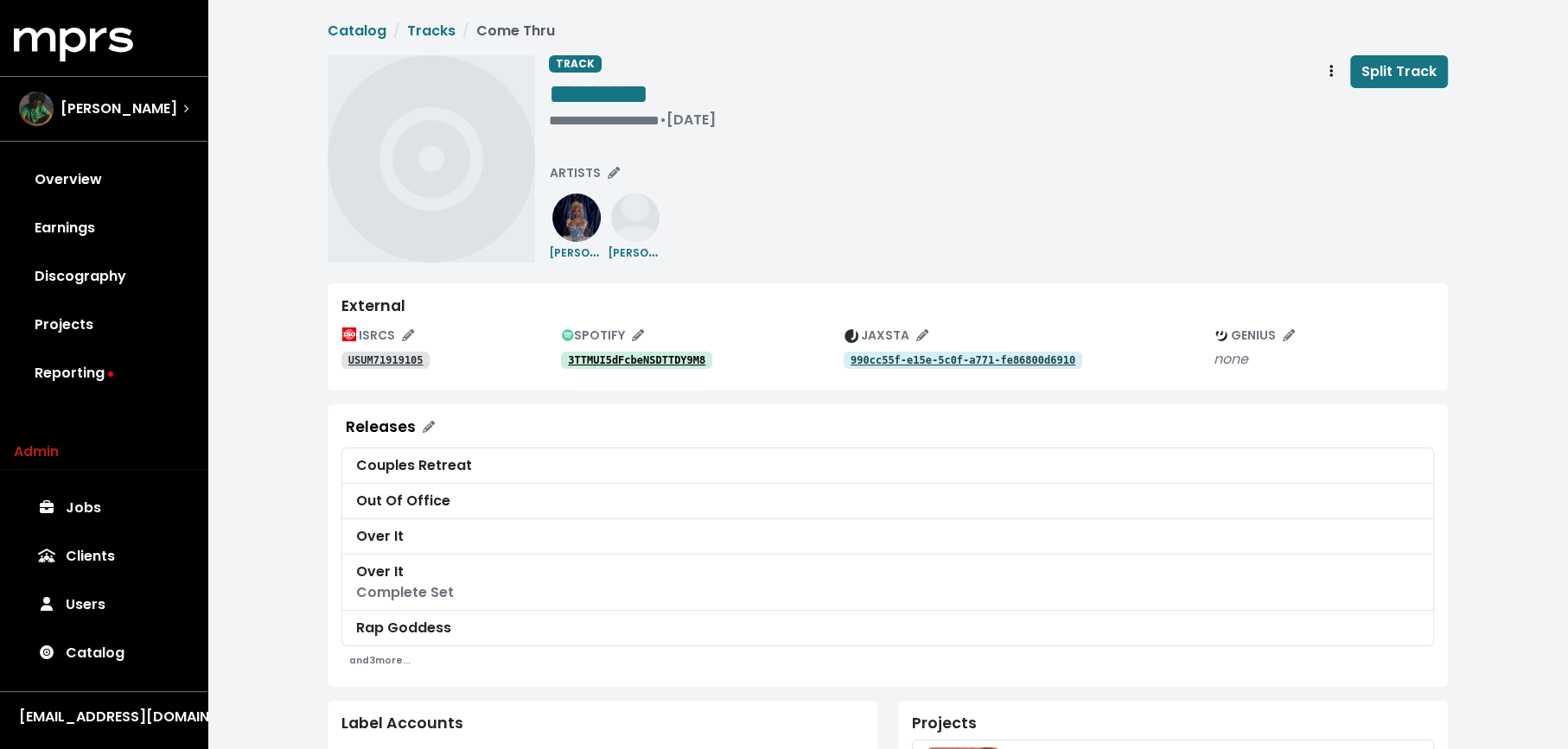
click at [604, 357] on tt "3TTMUI5dFcbeNSDTTDY9M8" at bounding box center [636, 360] width 137 height 12
click at [1320, 73] on button "Track actions" at bounding box center [1330, 72] width 38 height 33
click at [1321, 100] on link "Merge" at bounding box center [1381, 110] width 136 height 27
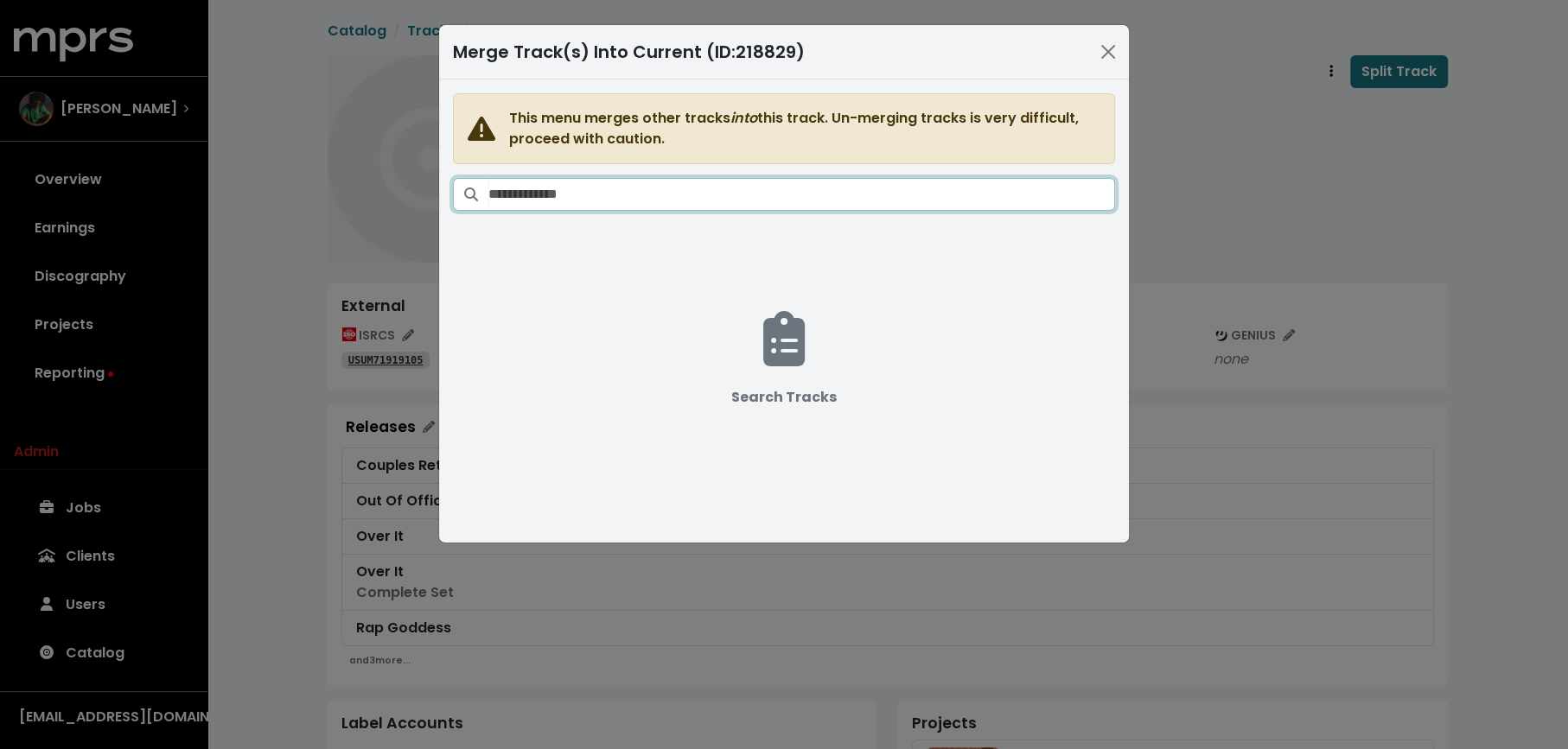
click at [855, 196] on input "Search tracks" at bounding box center [801, 195] width 626 height 33
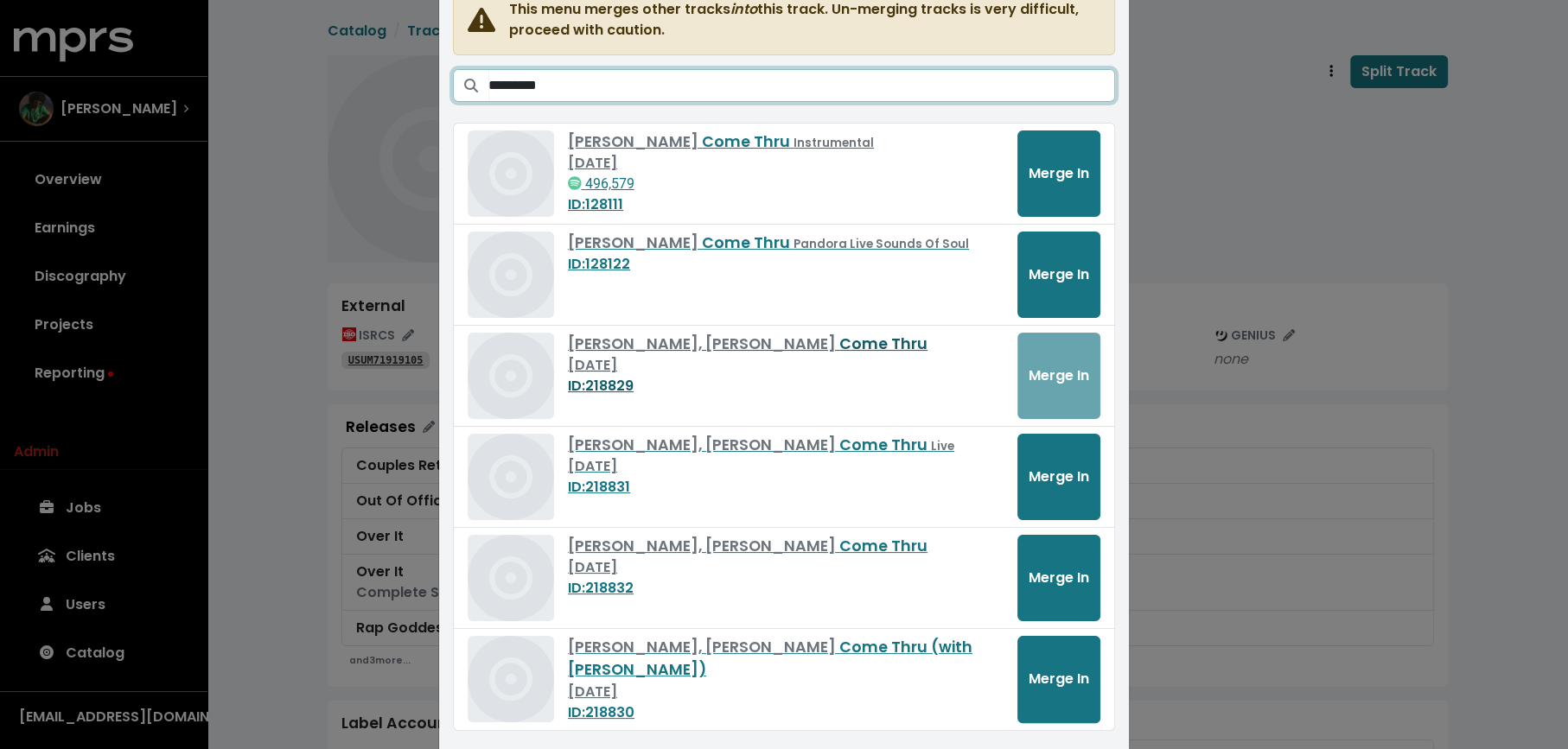
scroll to position [143, 0]
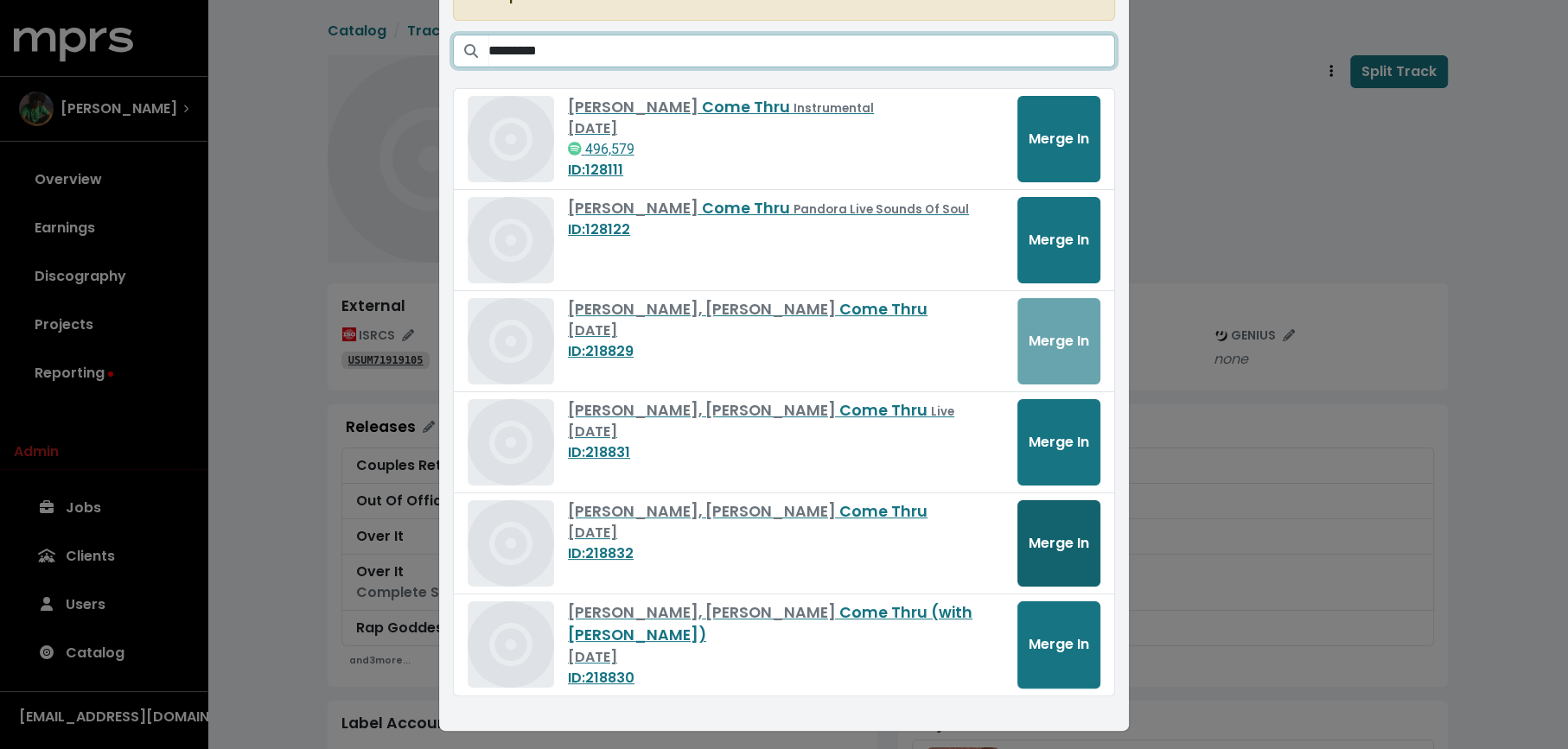
type input "*********"
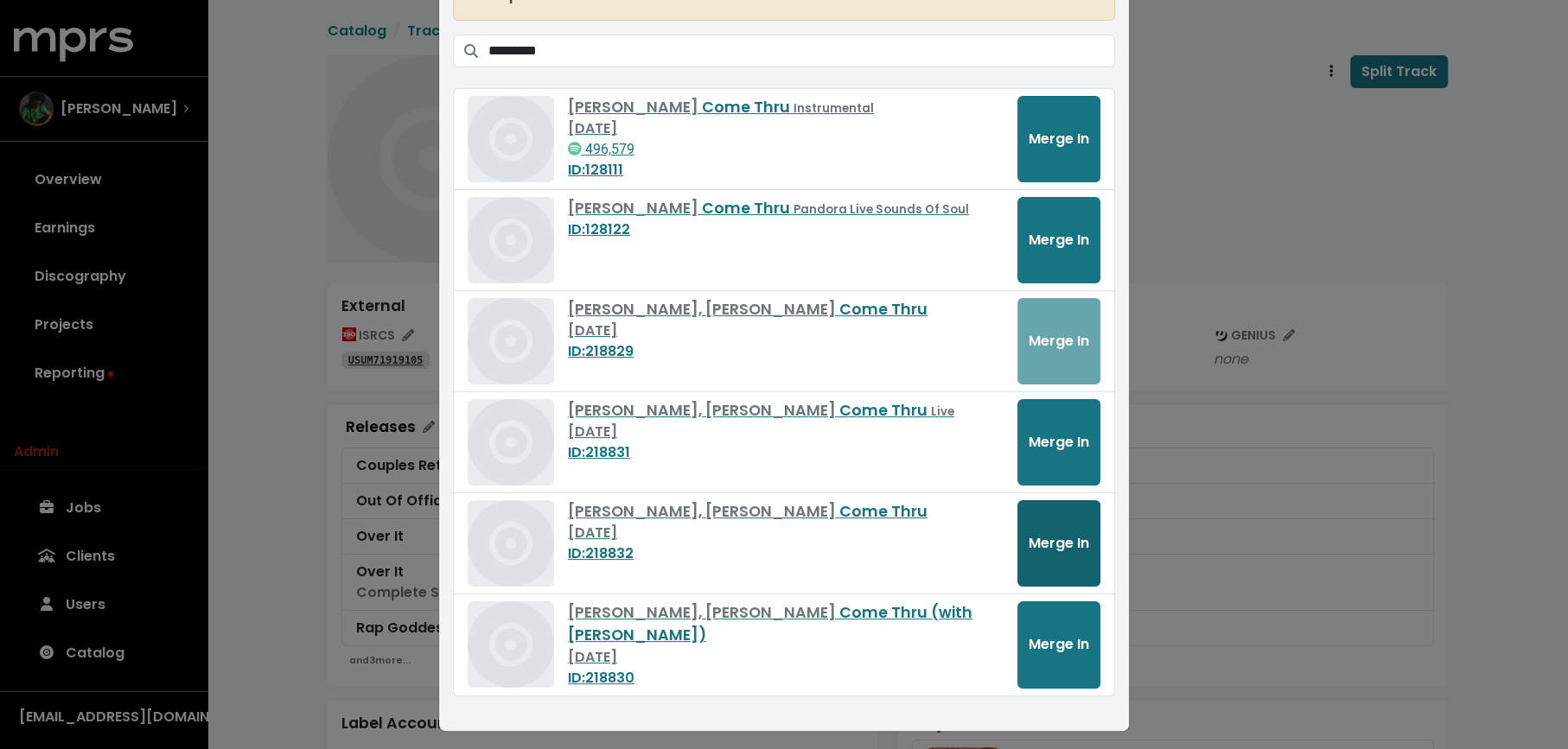
click at [1049, 554] on button "Merge In" at bounding box center [1058, 543] width 83 height 87
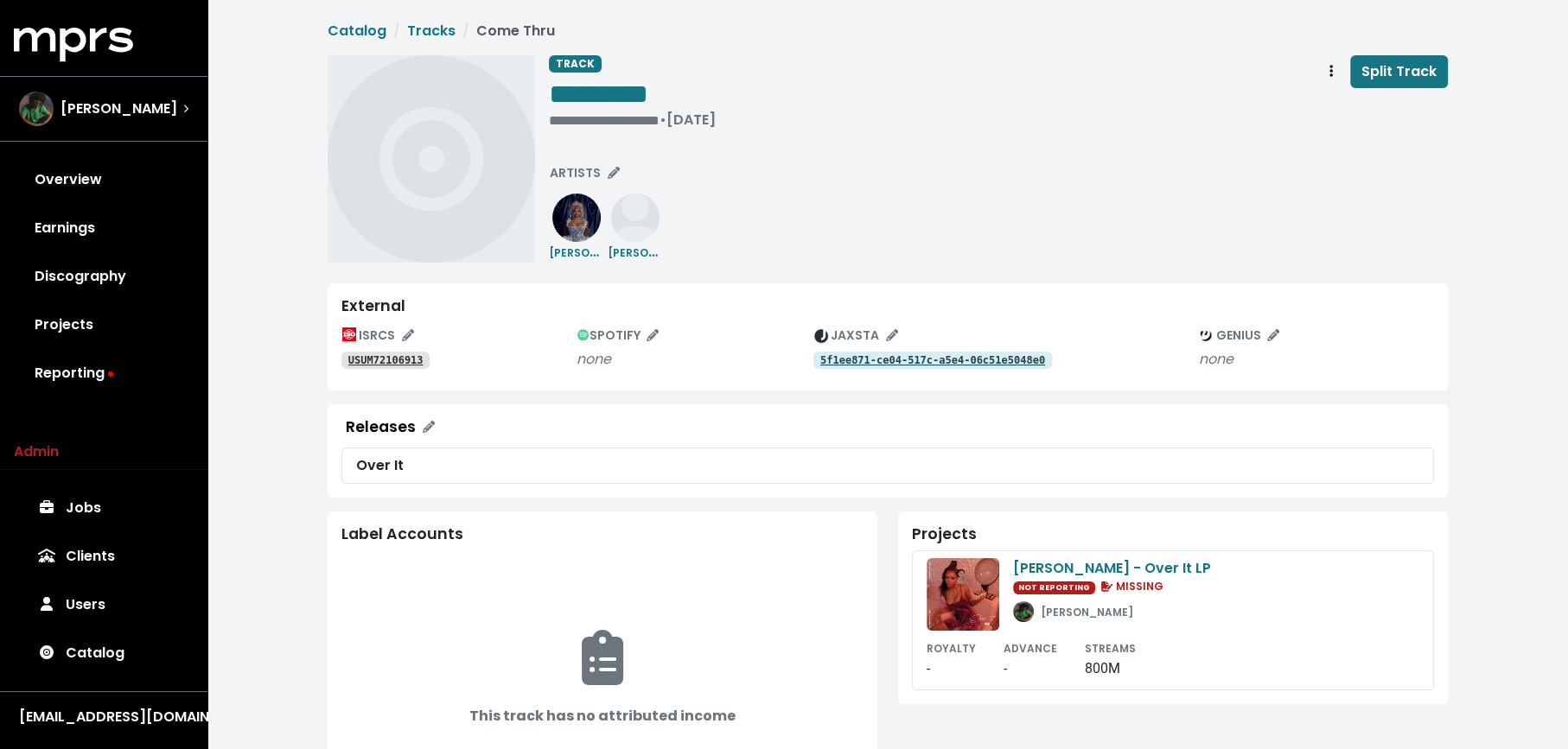
click at [372, 356] on tt "USUM72106913" at bounding box center [386, 360] width 75 height 12
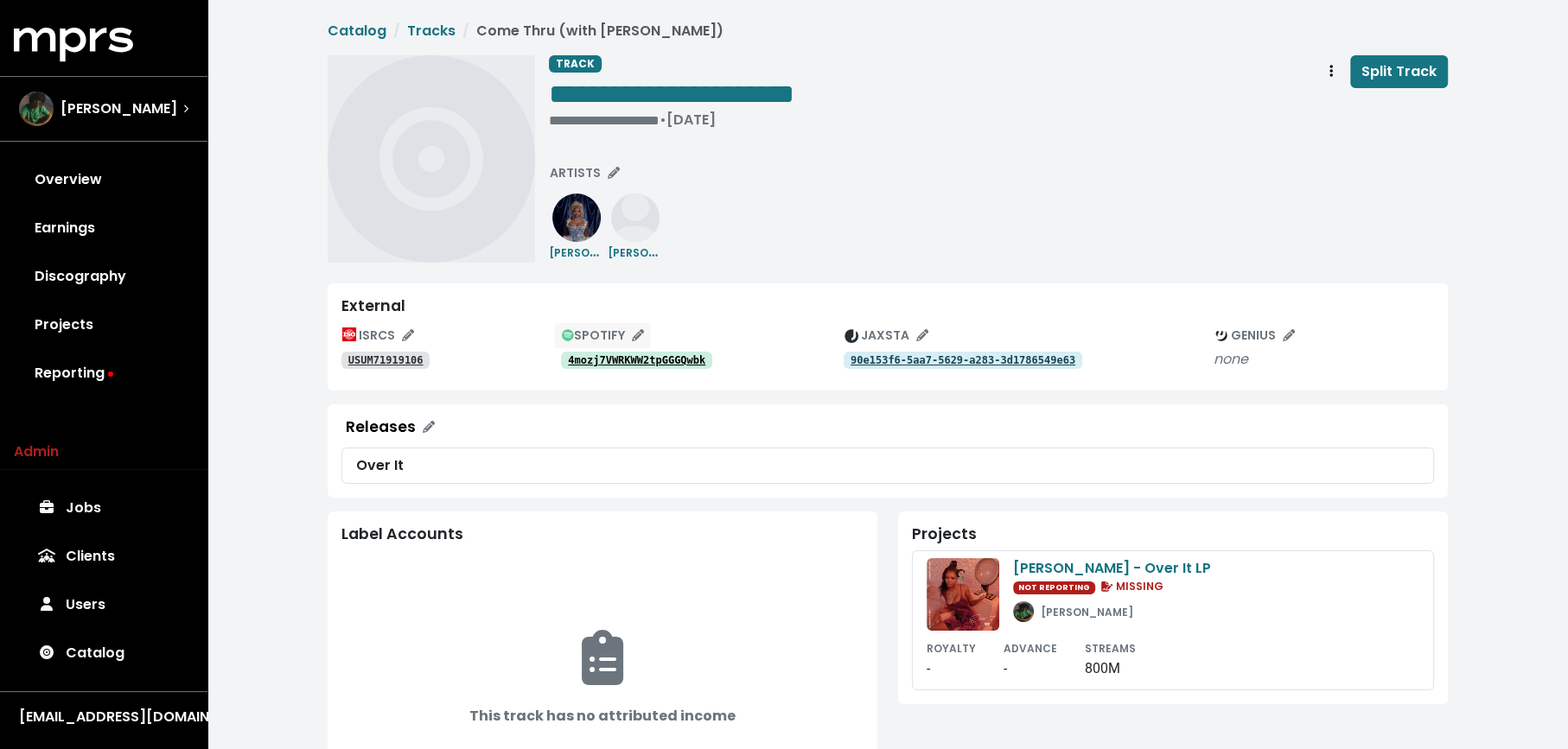
click at [628, 348] on button "SPOTIFY" at bounding box center [603, 336] width 97 height 27
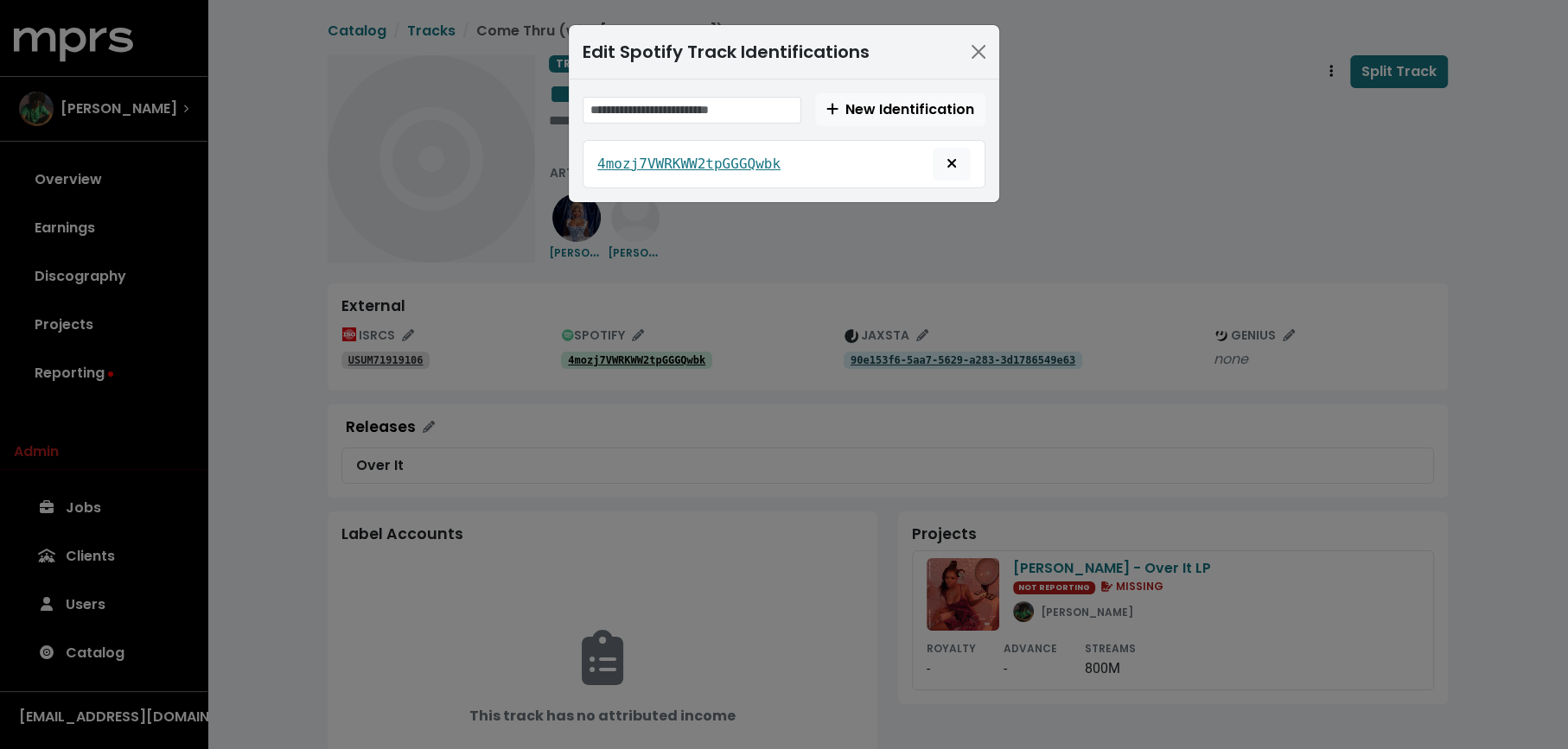
click at [624, 363] on div "Edit Spotify Track Identifications New Identification 4mozj7VWRKWW2tpGGGQwbk" at bounding box center [784, 374] width 1568 height 749
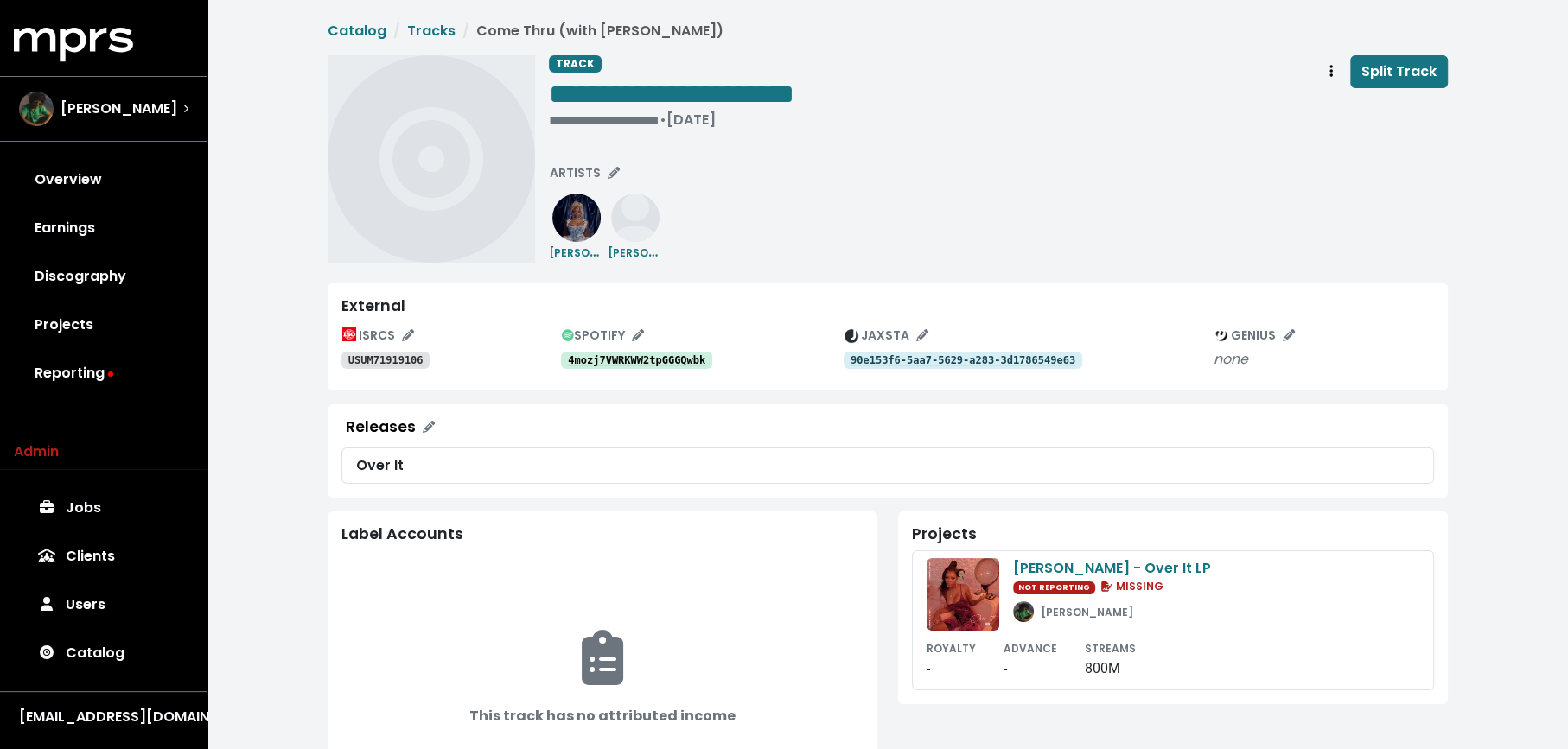
click at [624, 363] on tt "4mozj7VWRKWW2tpGGGQwbk" at bounding box center [636, 360] width 137 height 12
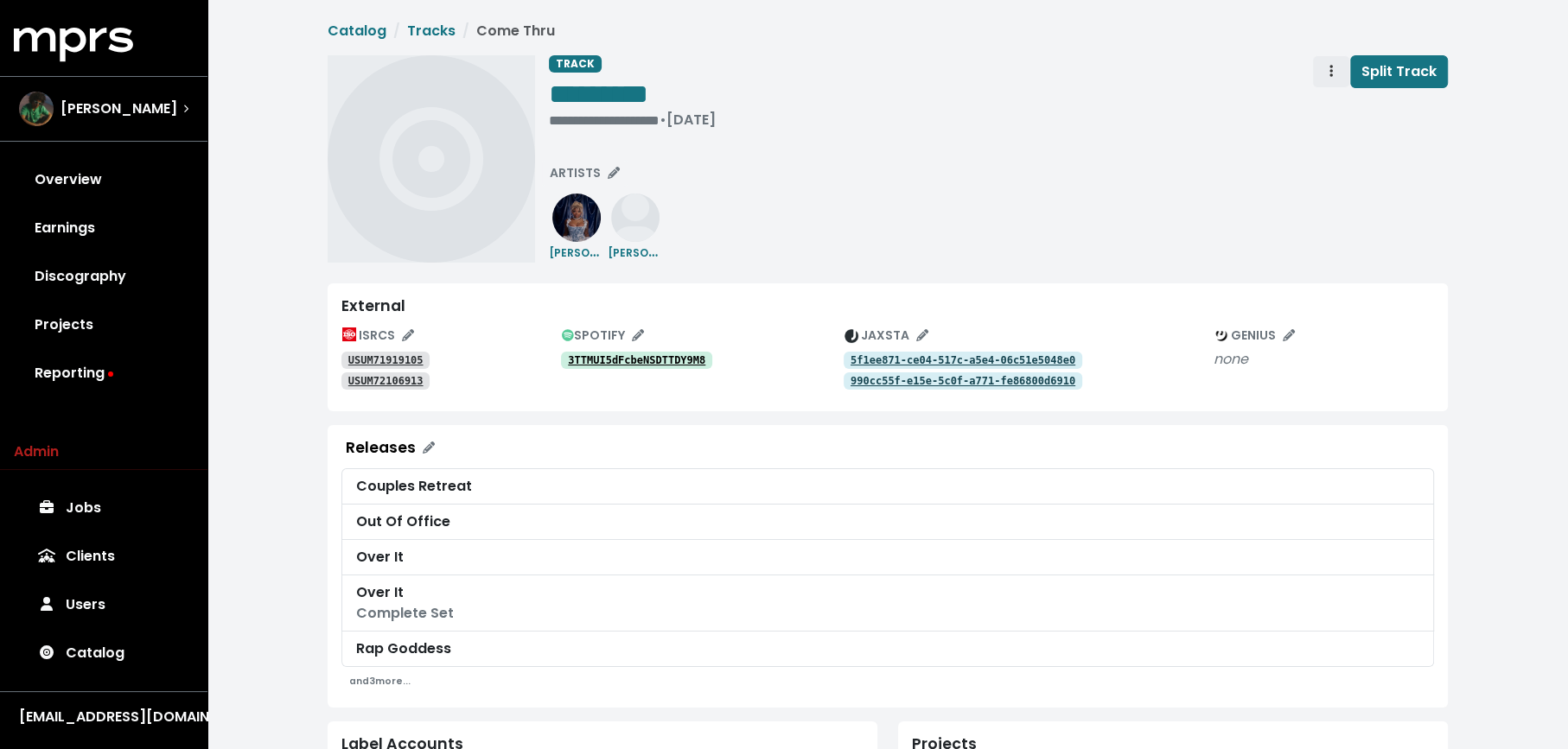
click at [1336, 74] on span "Track actions" at bounding box center [1331, 71] width 16 height 20
click at [1336, 98] on link "Merge" at bounding box center [1381, 110] width 136 height 27
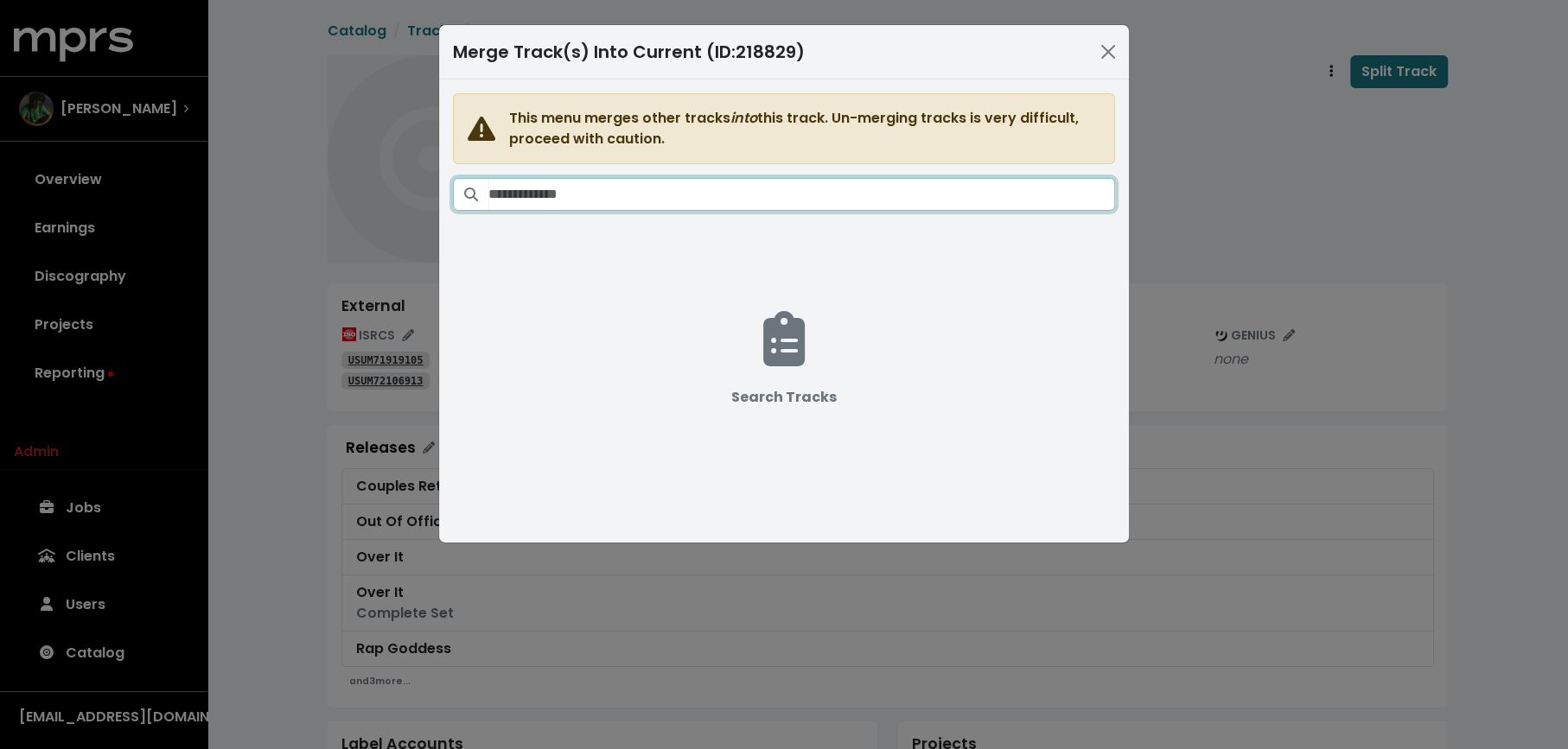
click at [840, 189] on input "Search tracks" at bounding box center [801, 195] width 626 height 33
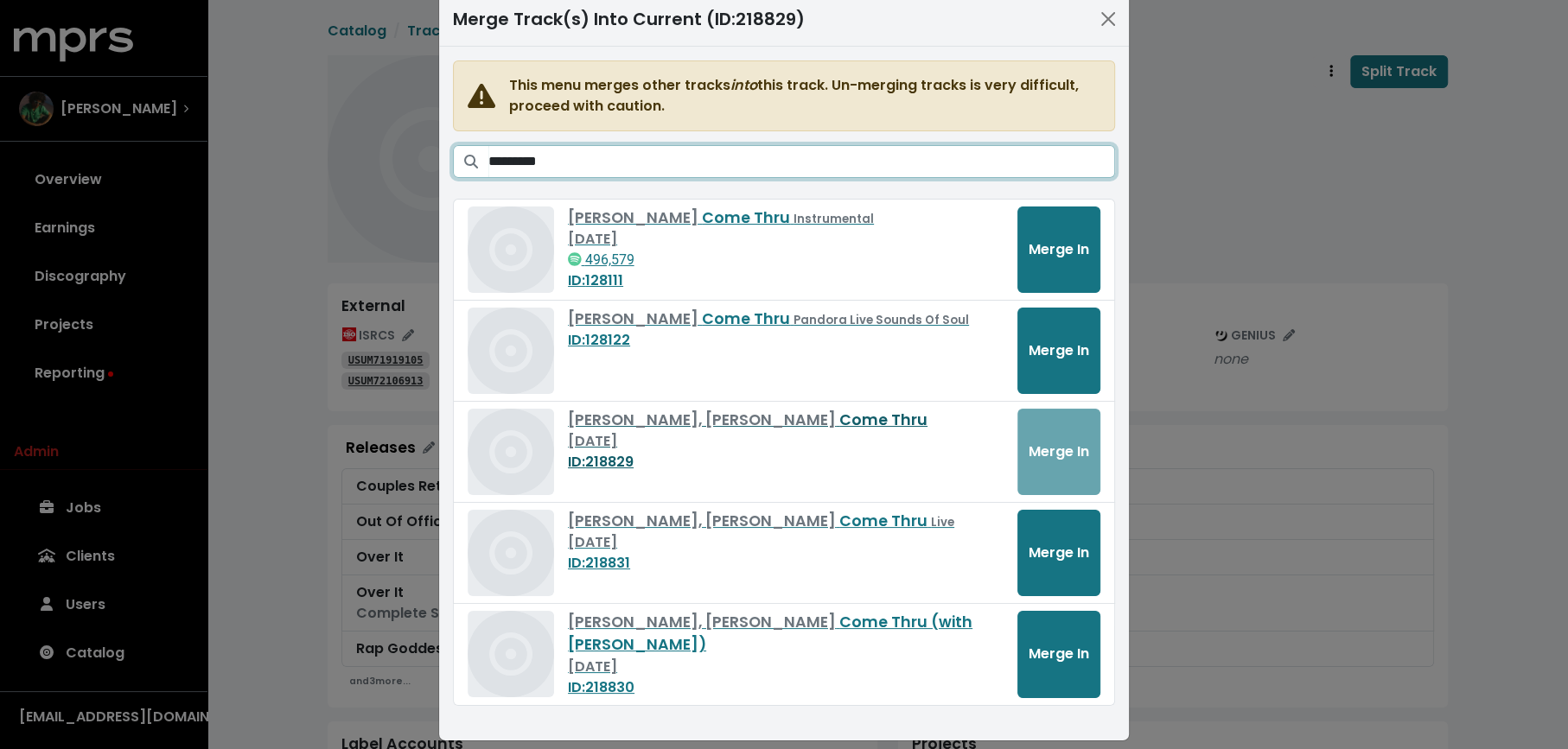
scroll to position [43, 0]
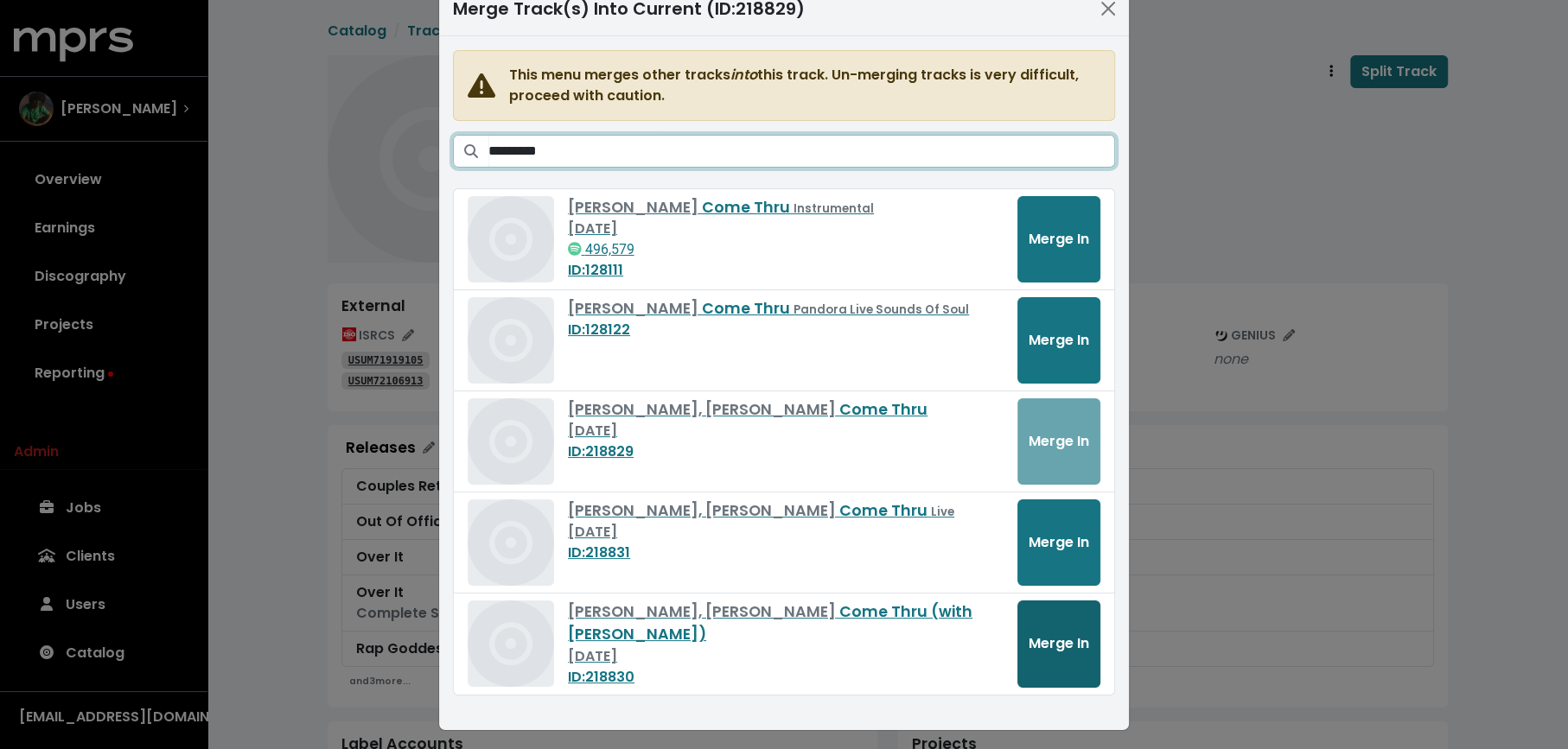
type input "*********"
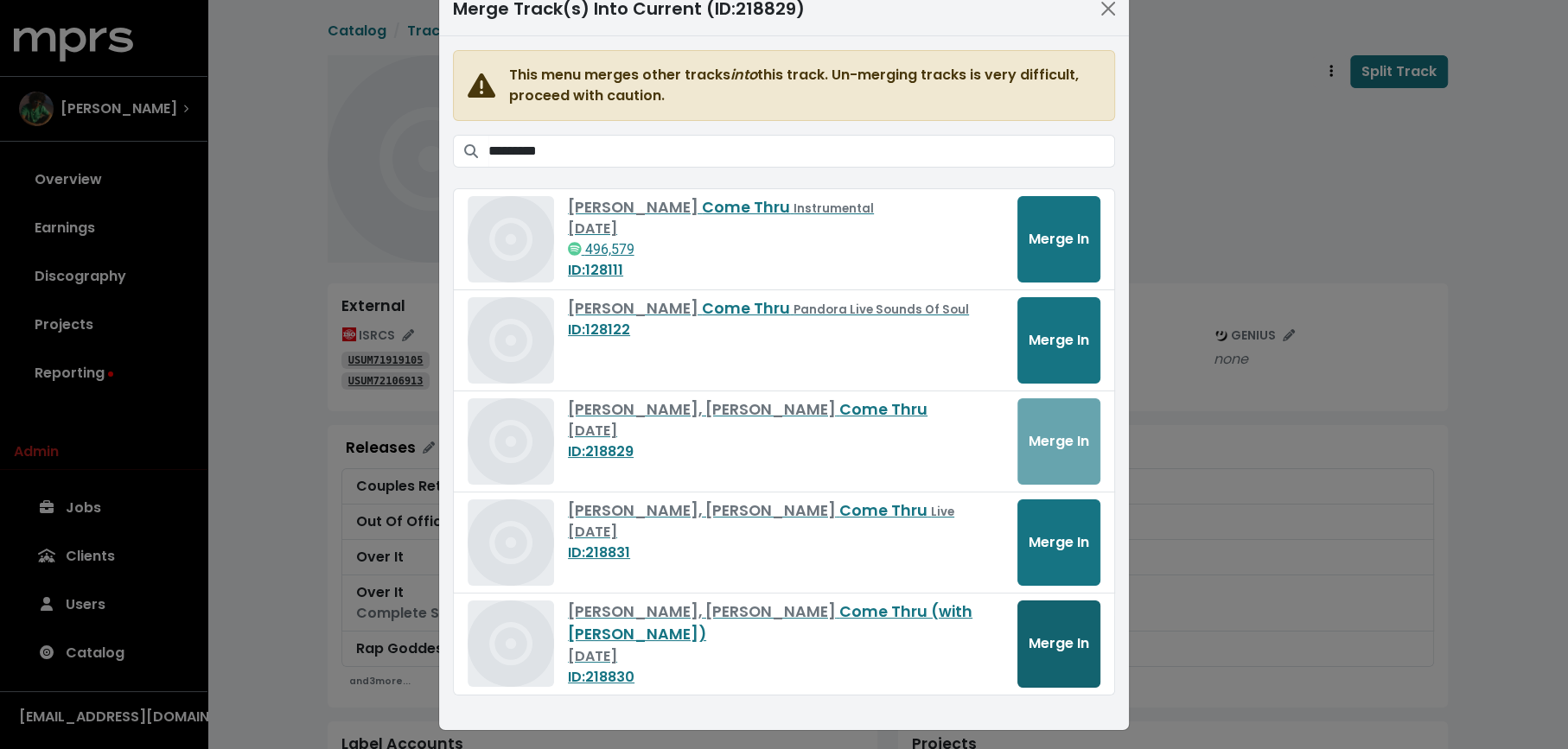
click at [1060, 651] on button "Merge In" at bounding box center [1058, 645] width 83 height 88
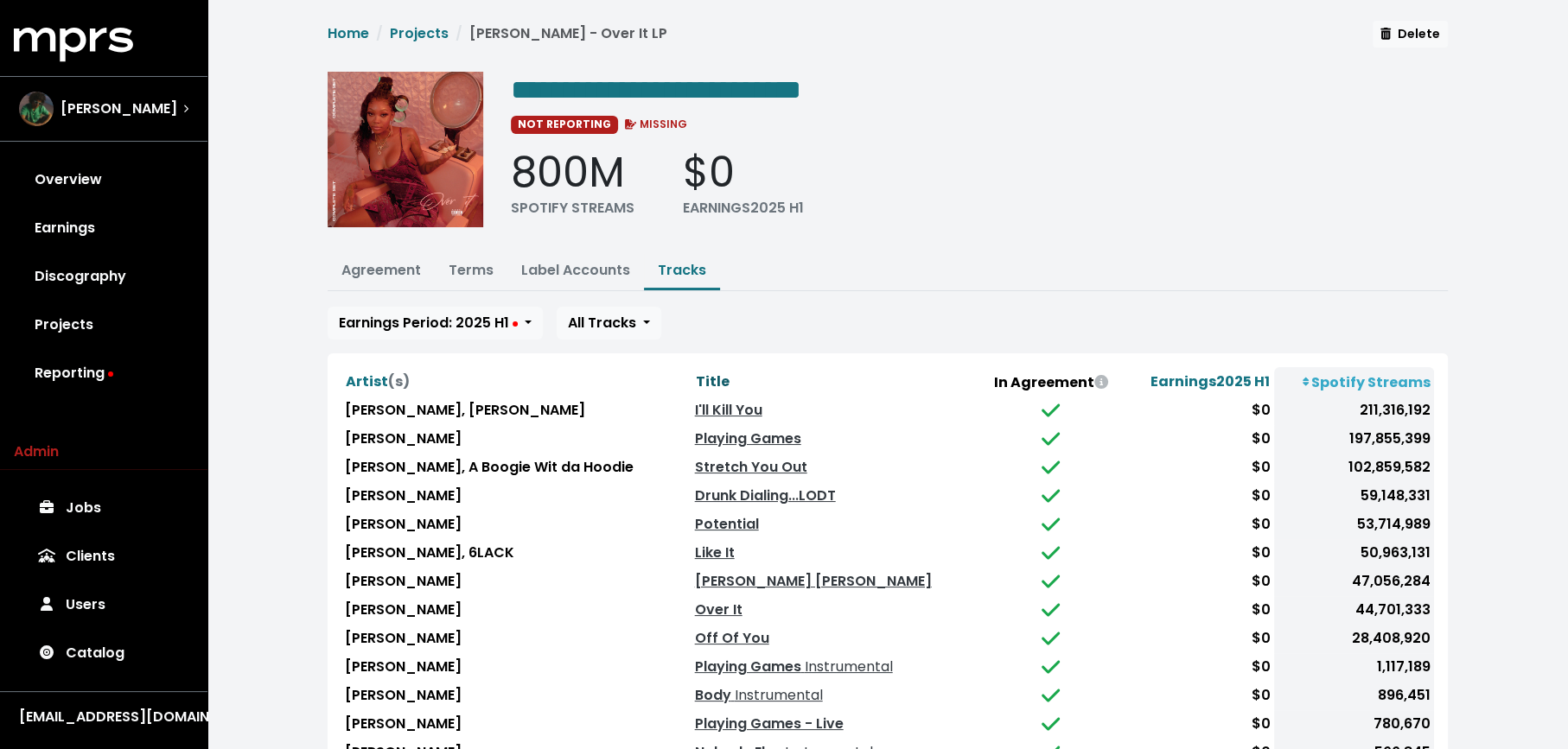
click at [726, 372] on span "Title" at bounding box center [712, 382] width 34 height 19
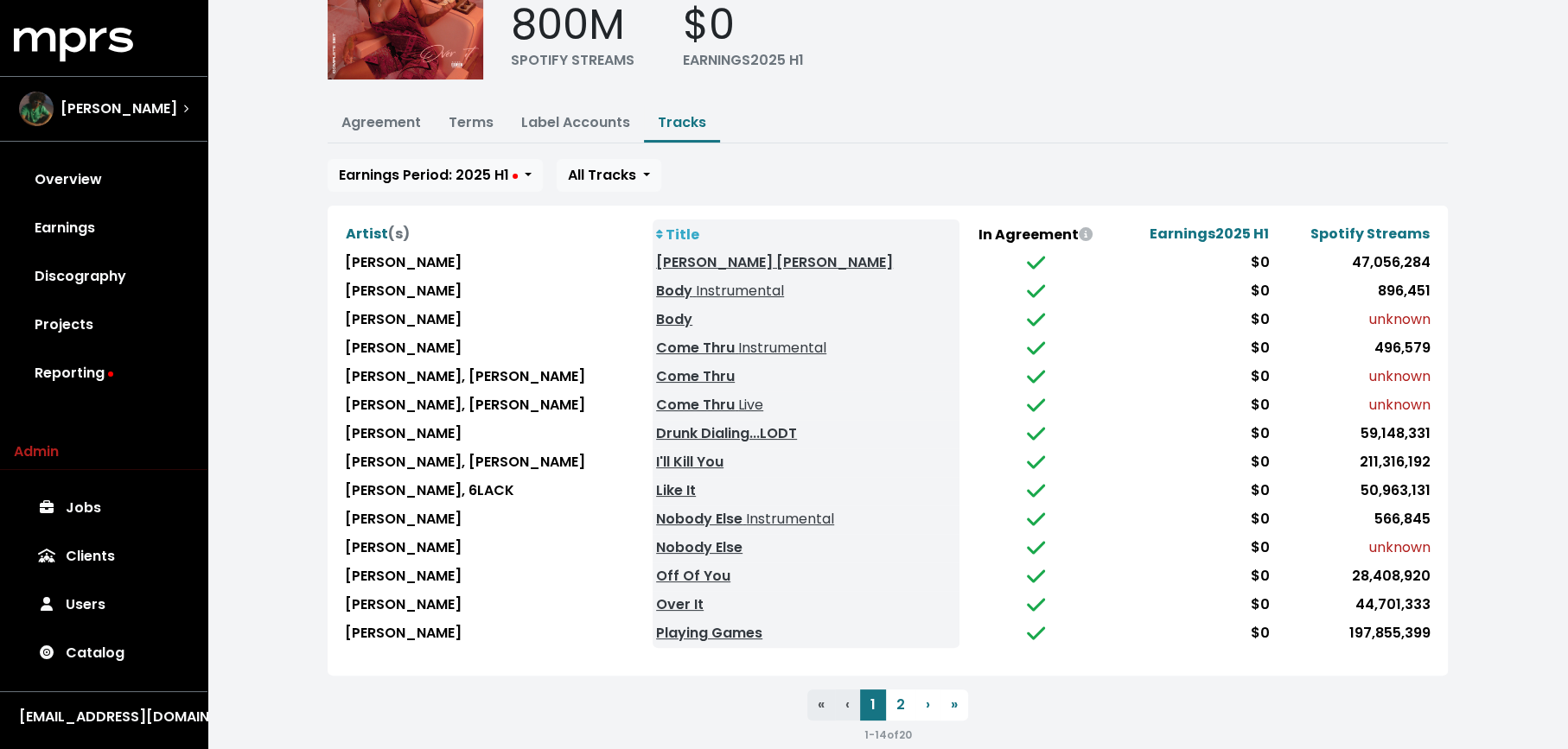
scroll to position [150, 0]
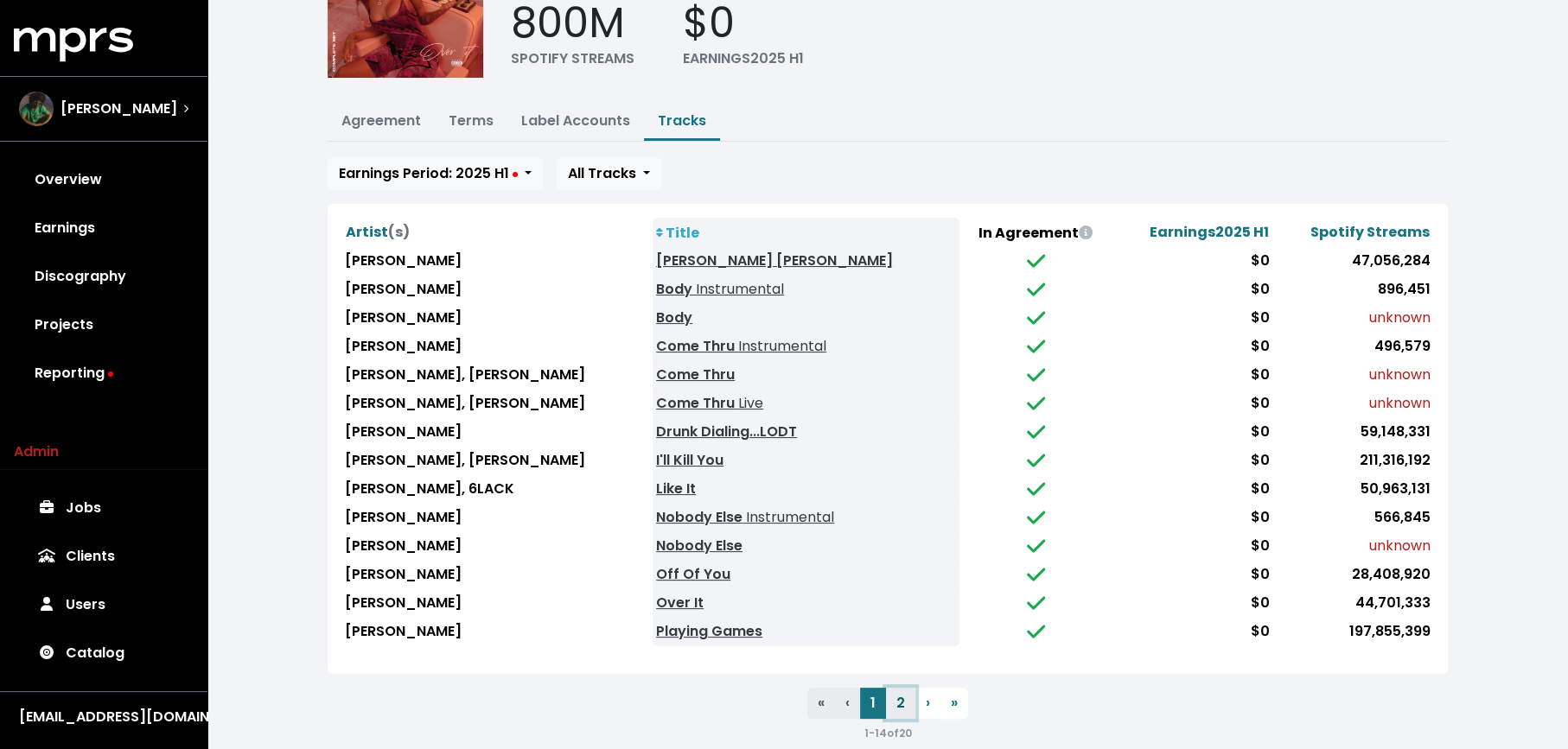
click at [907, 694] on button "2" at bounding box center [901, 703] width 29 height 31
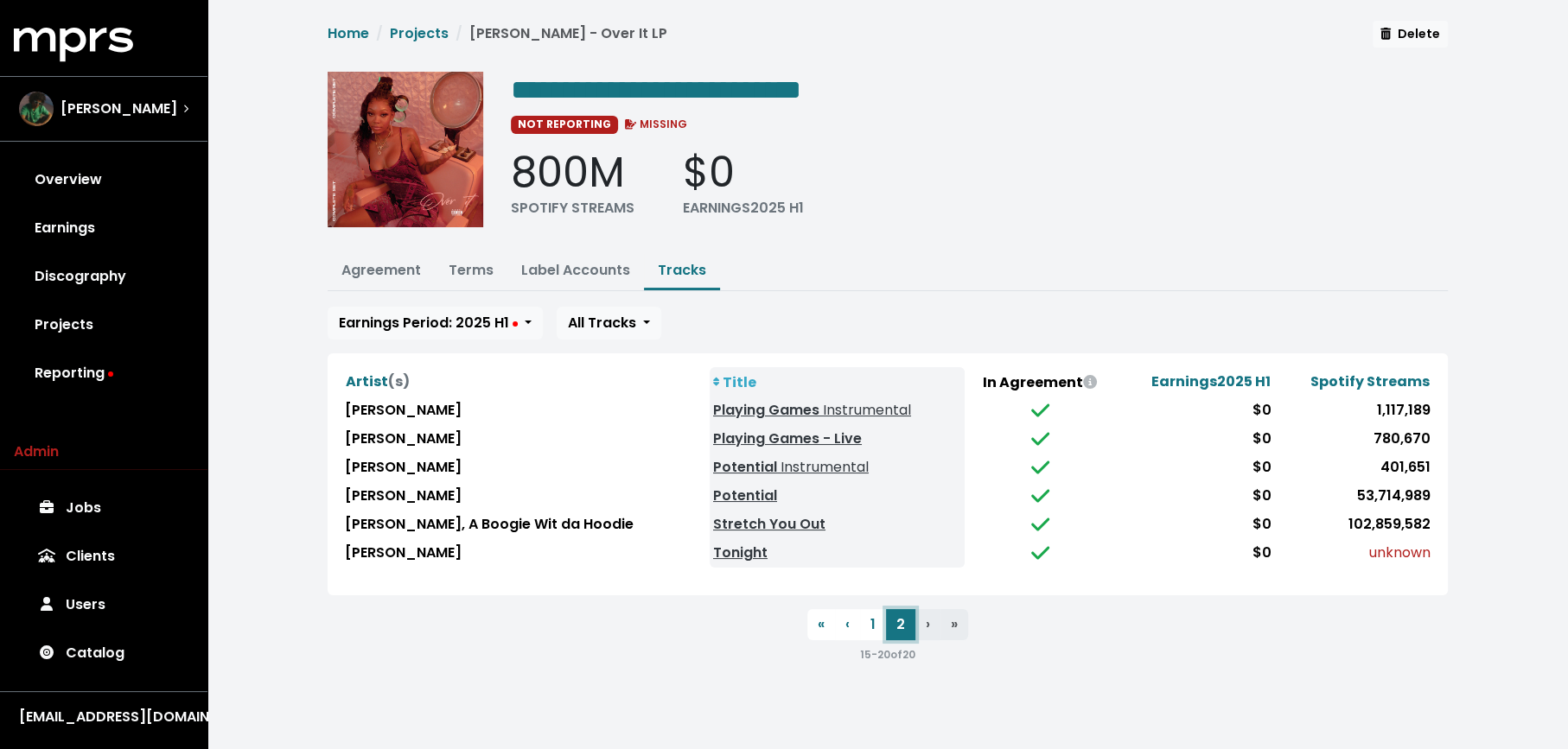
scroll to position [0, 0]
click at [879, 623] on button "1" at bounding box center [873, 625] width 26 height 31
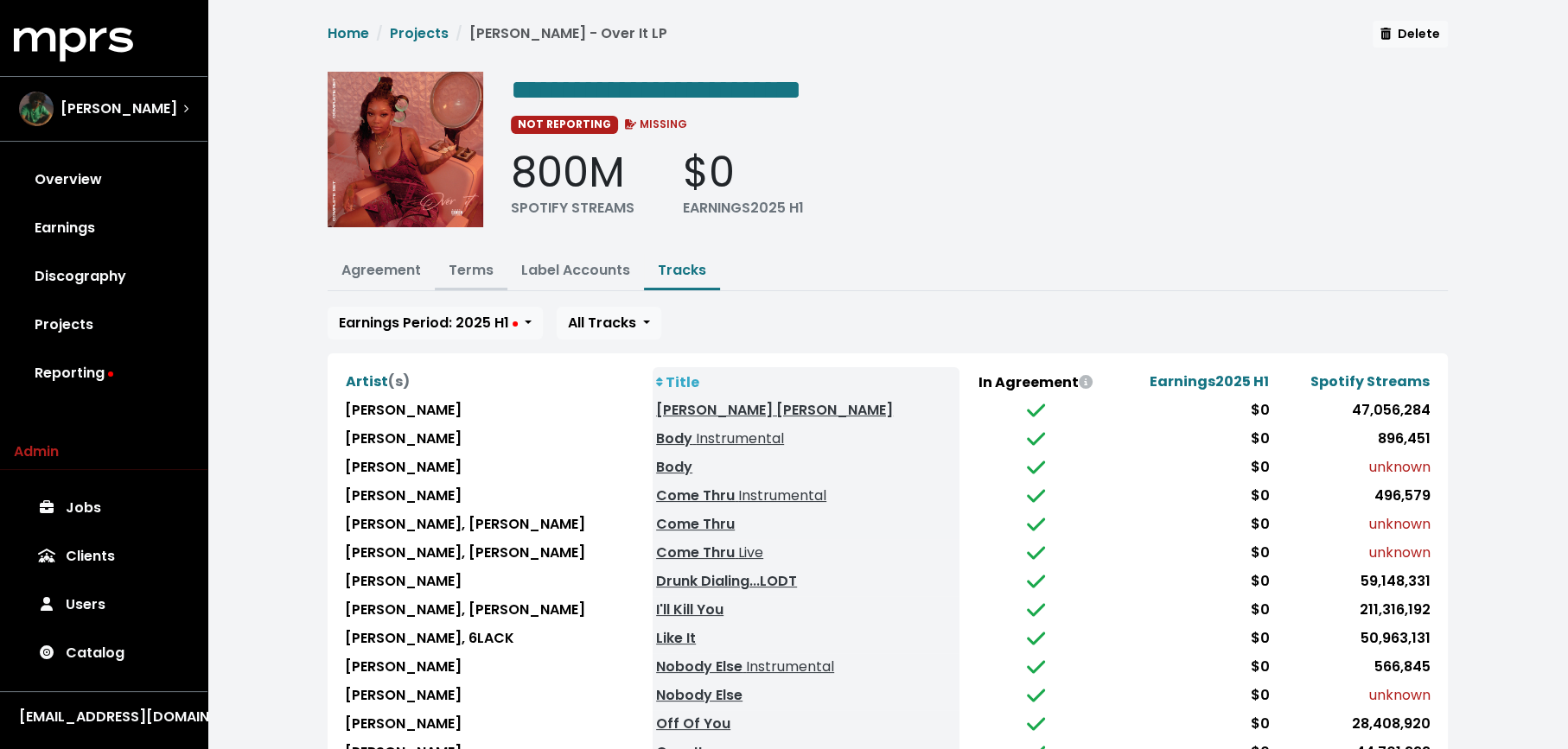
click at [467, 265] on link "Terms" at bounding box center [471, 270] width 45 height 19
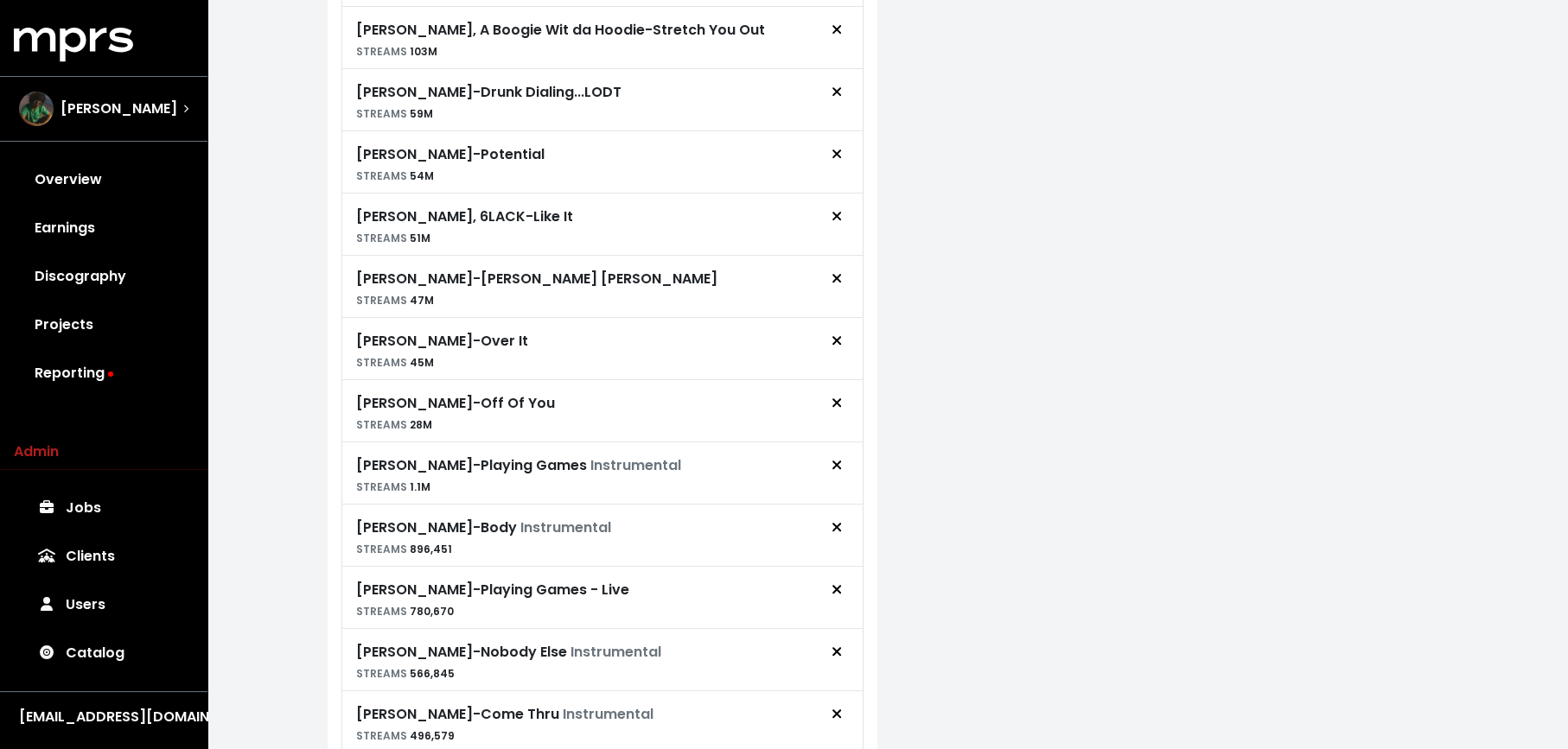
scroll to position [761, 0]
click at [836, 460] on span "Remove royalty target" at bounding box center [837, 464] width 16 height 20
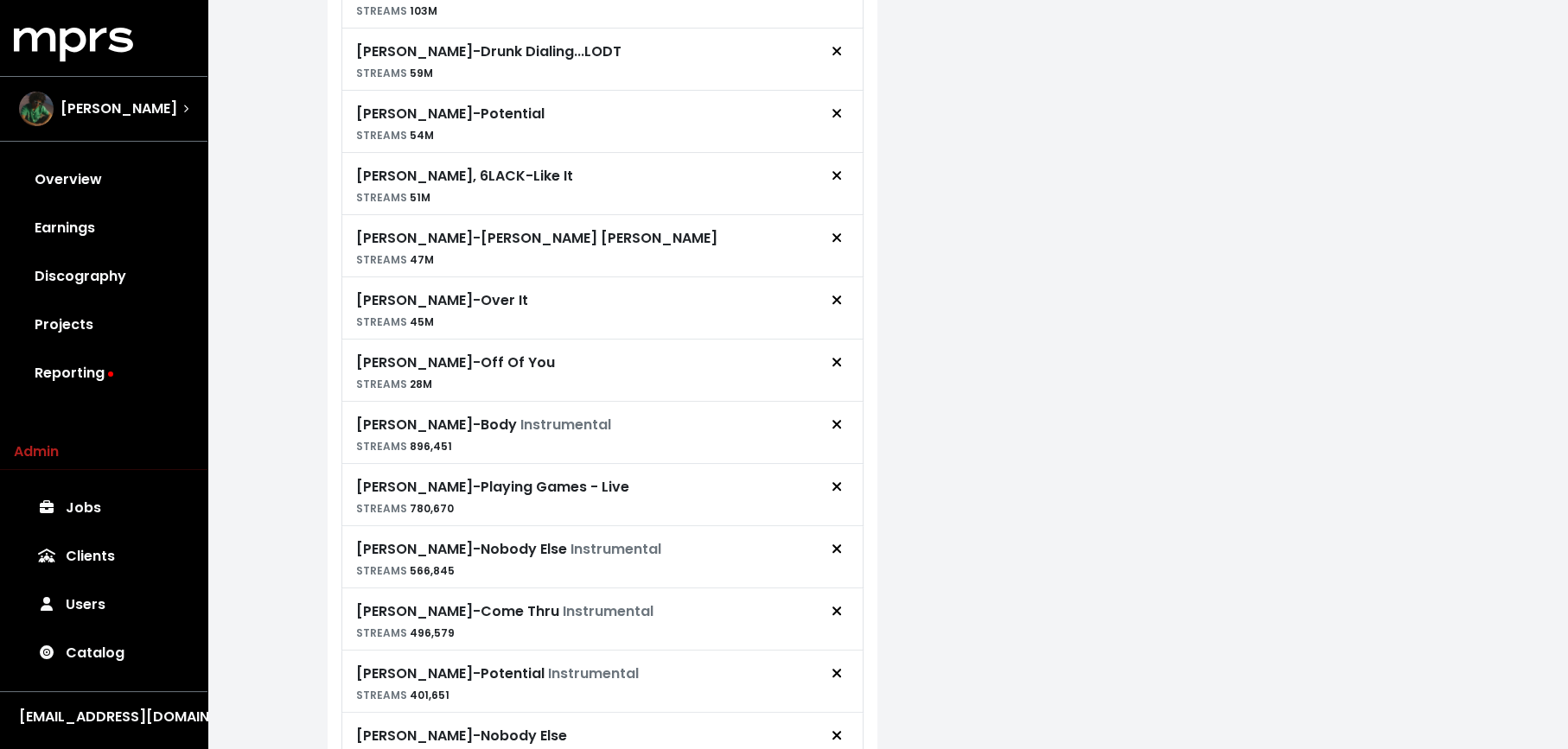
scroll to position [813, 0]
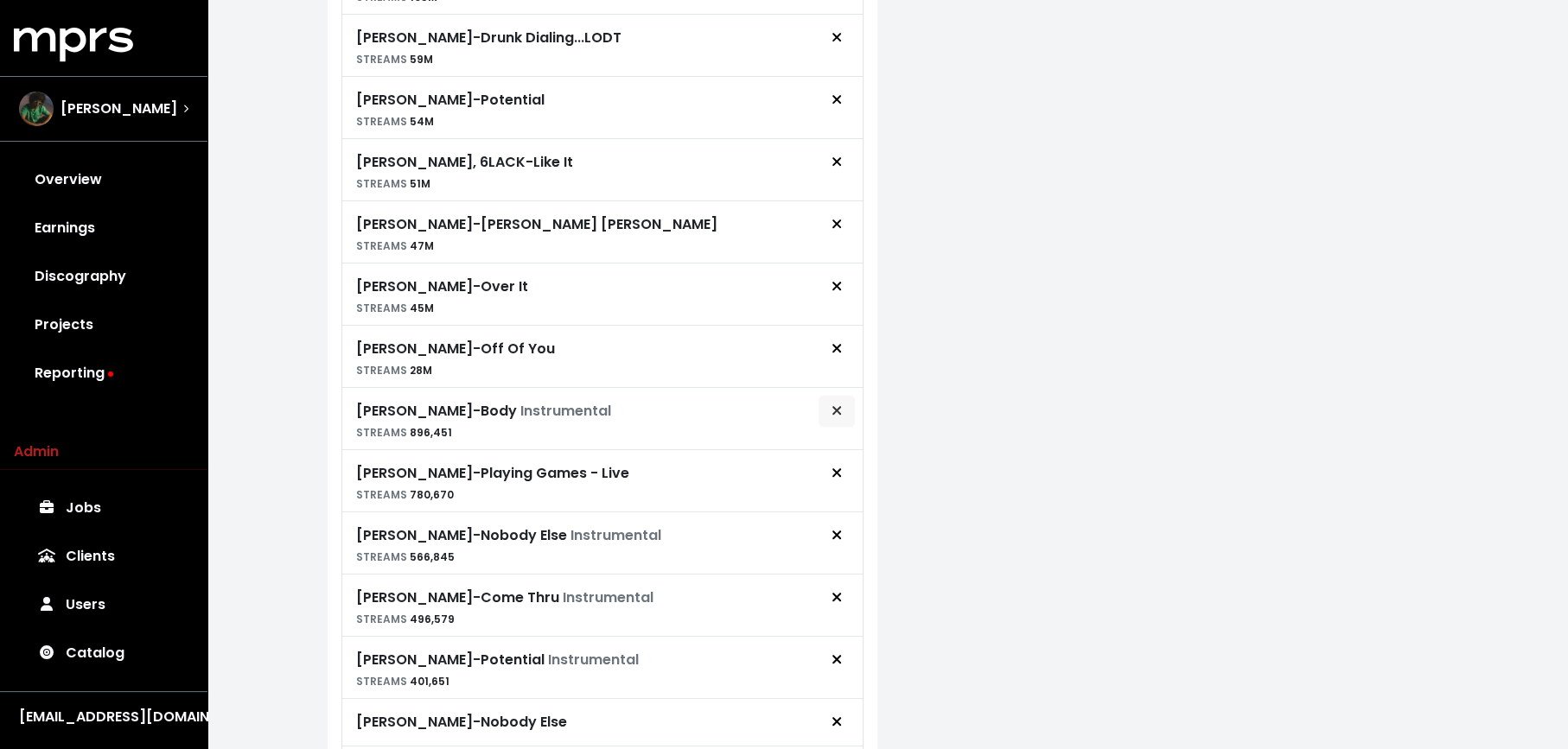
click at [836, 408] on button "Remove royalty target" at bounding box center [836, 412] width 38 height 33
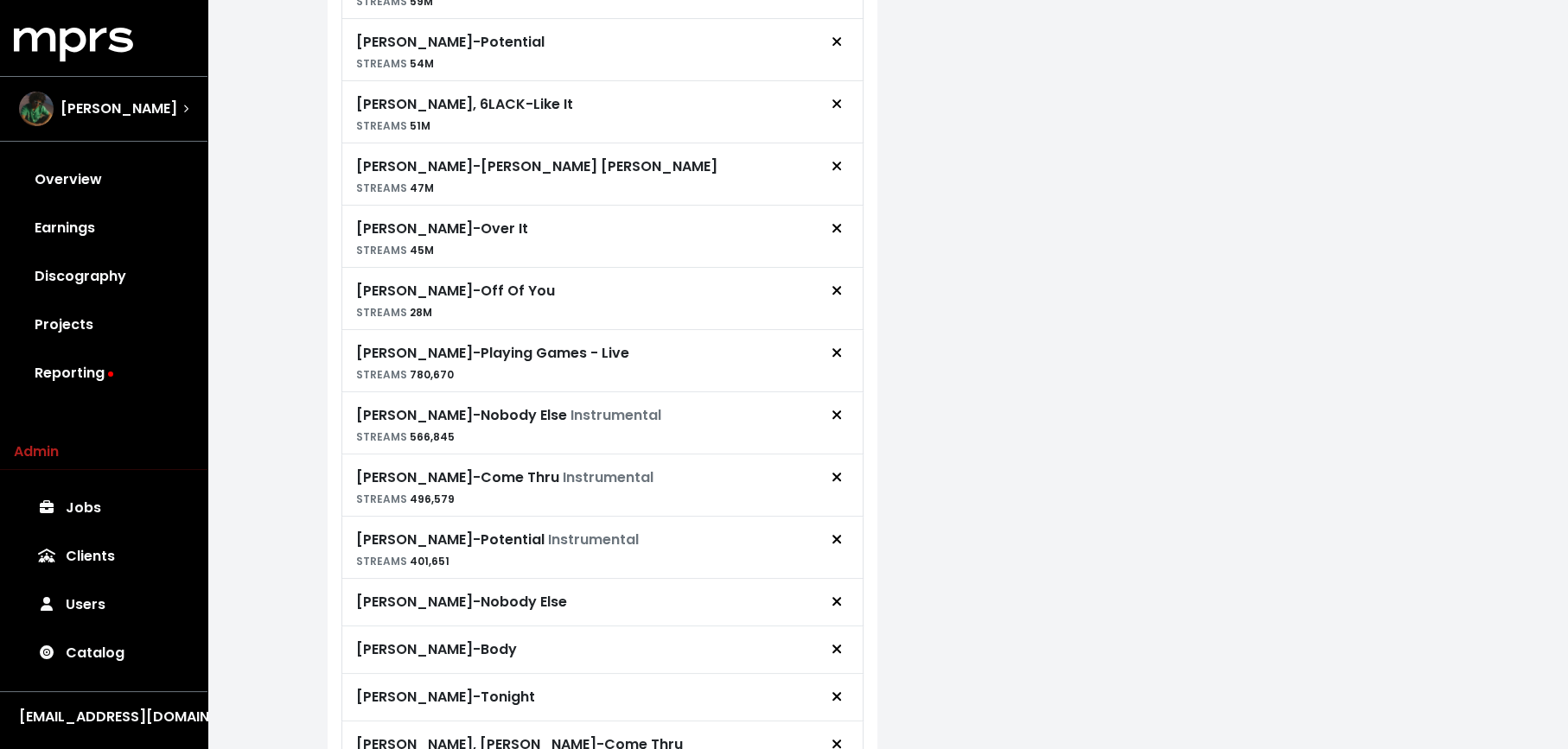
scroll to position [879, 0]
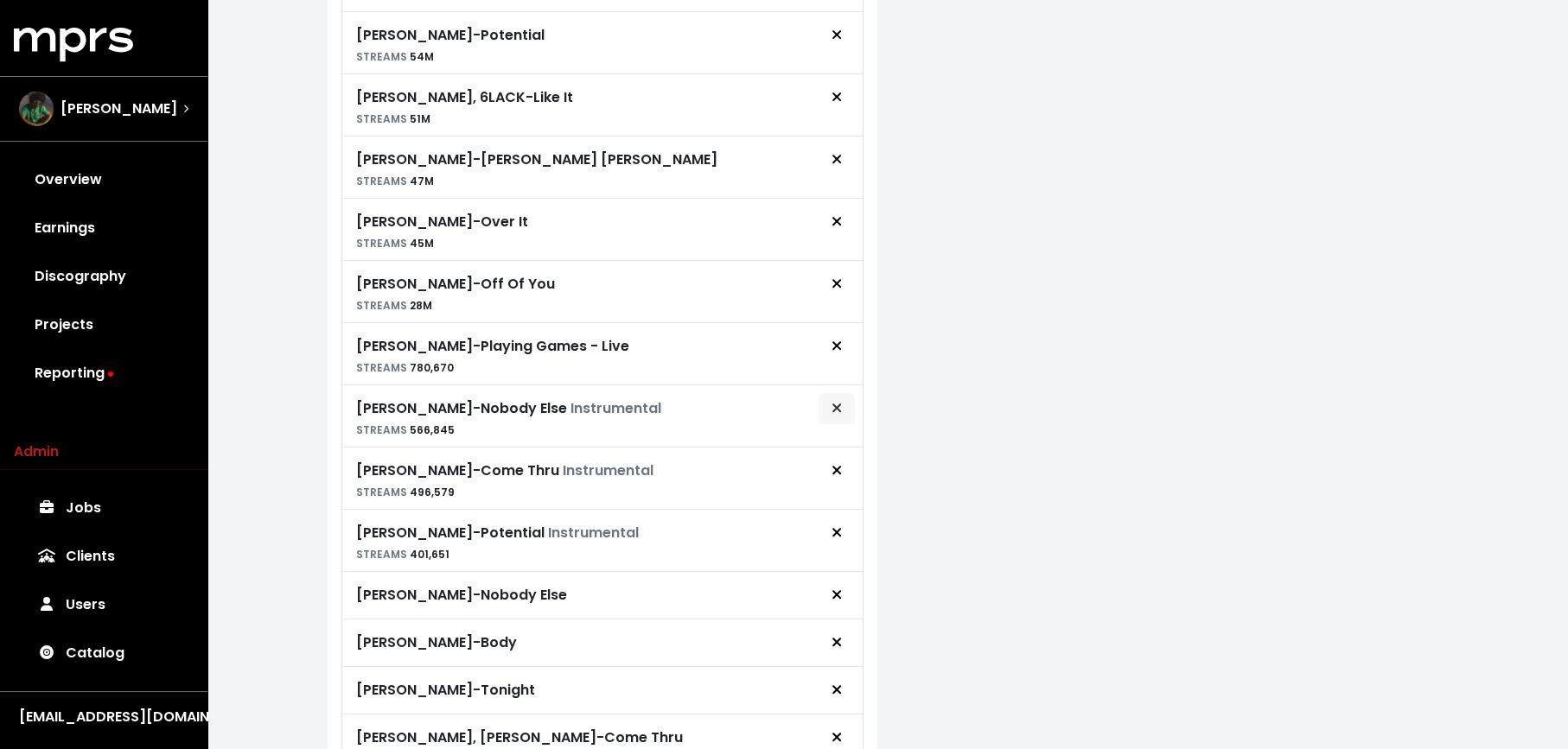
click at [838, 407] on button "Remove royalty target" at bounding box center [836, 409] width 38 height 33
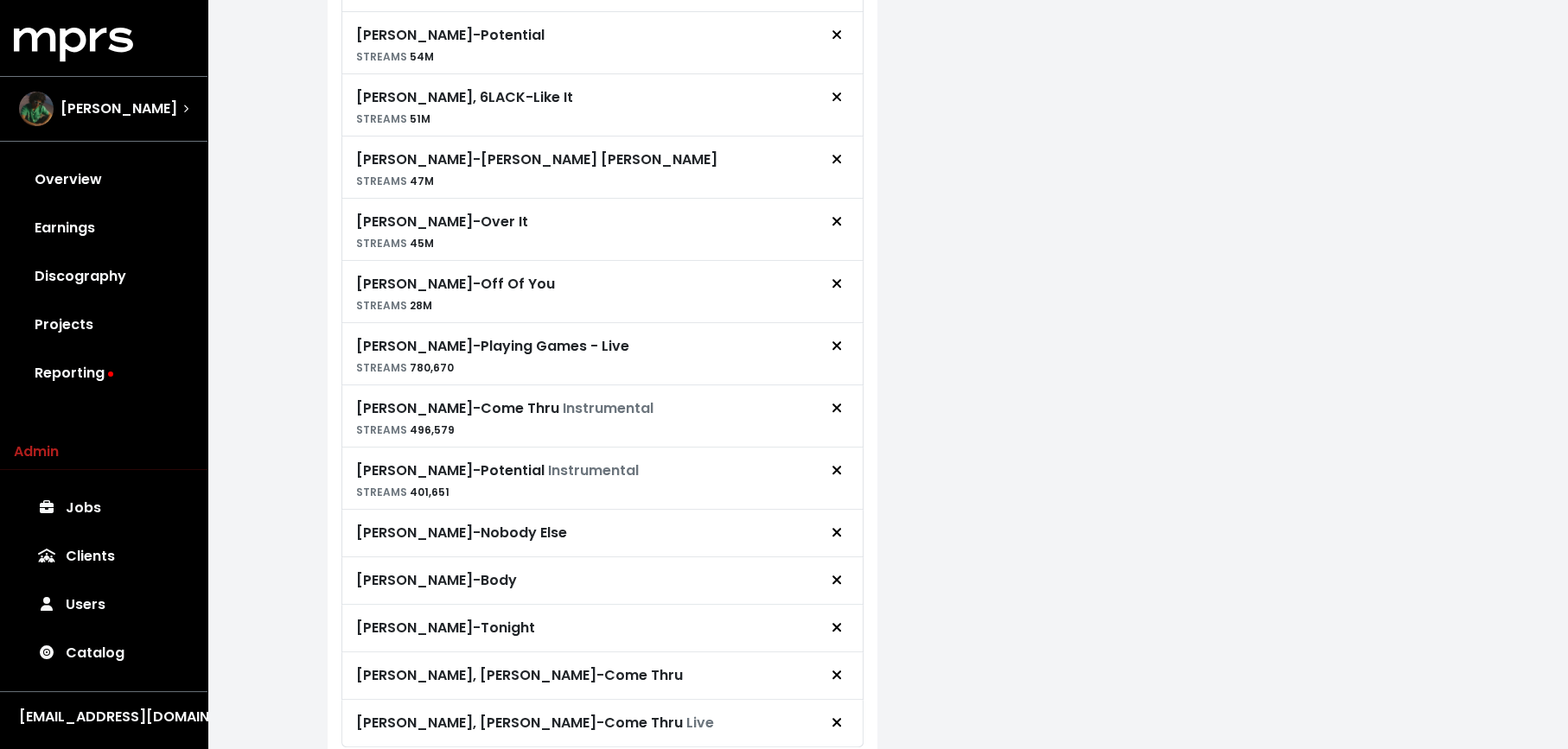
click at [838, 407] on button "Remove royalty target" at bounding box center [836, 409] width 38 height 33
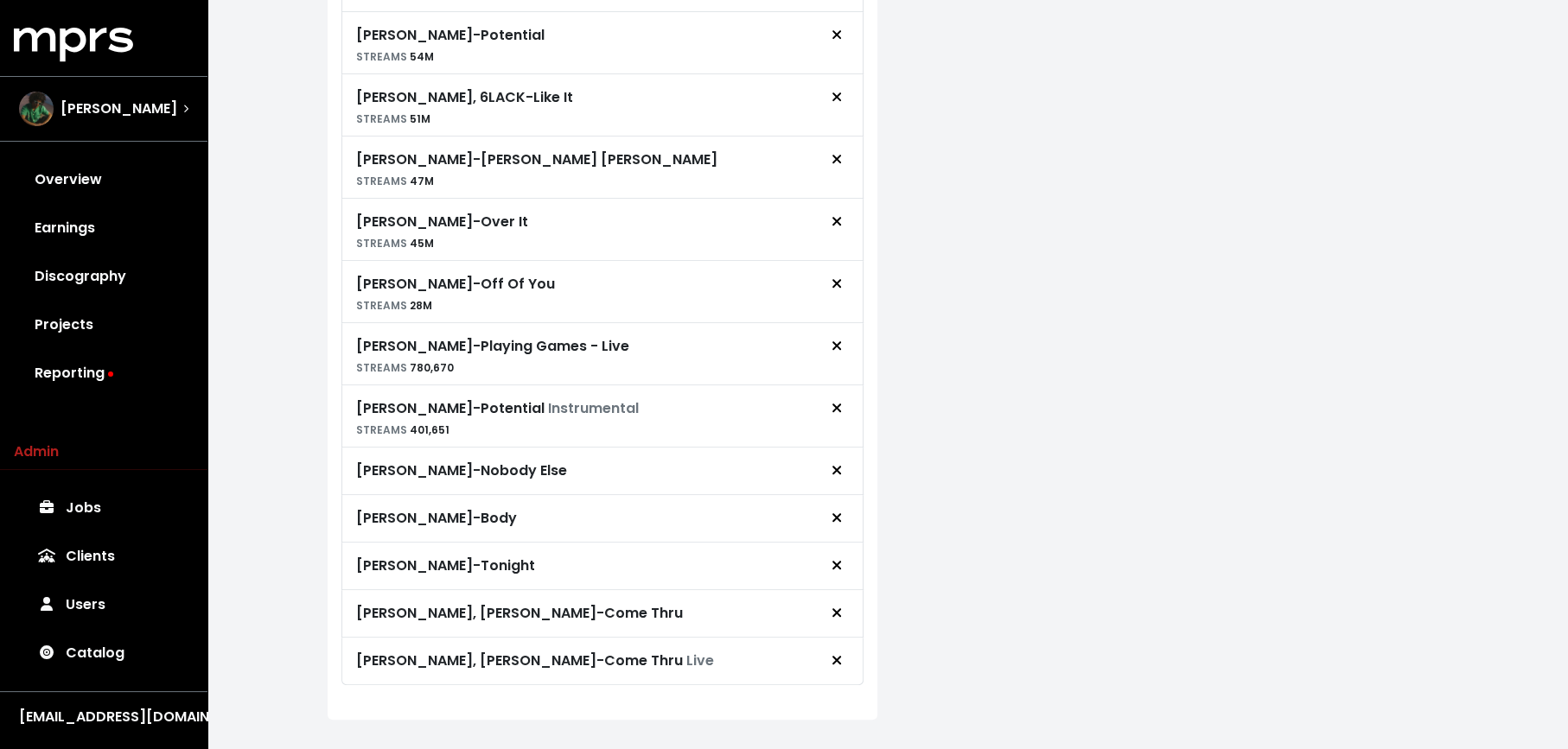
click at [838, 407] on button "Remove royalty target" at bounding box center [836, 409] width 38 height 33
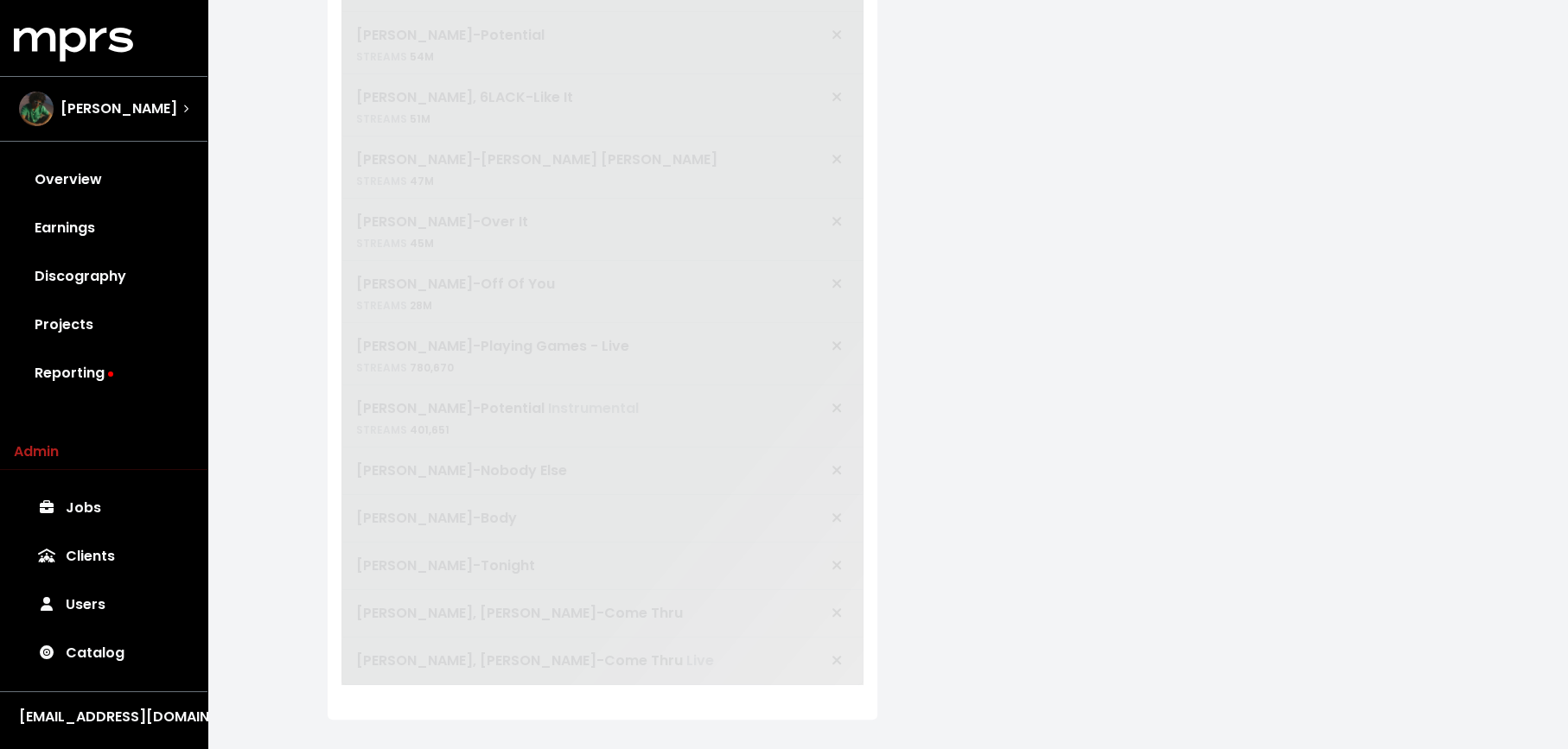
scroll to position [829, 0]
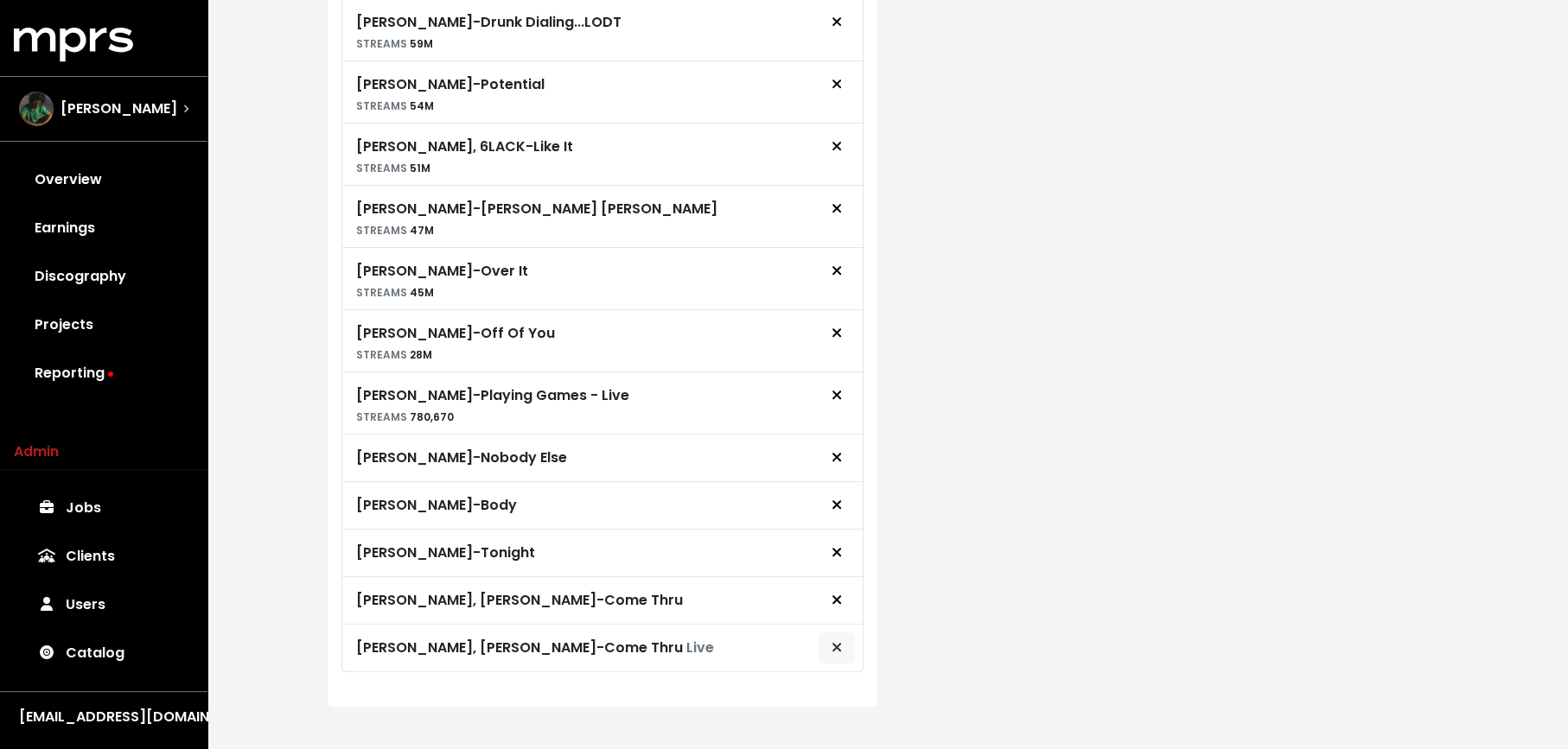
click at [840, 641] on icon "Remove royalty target" at bounding box center [837, 648] width 11 height 14
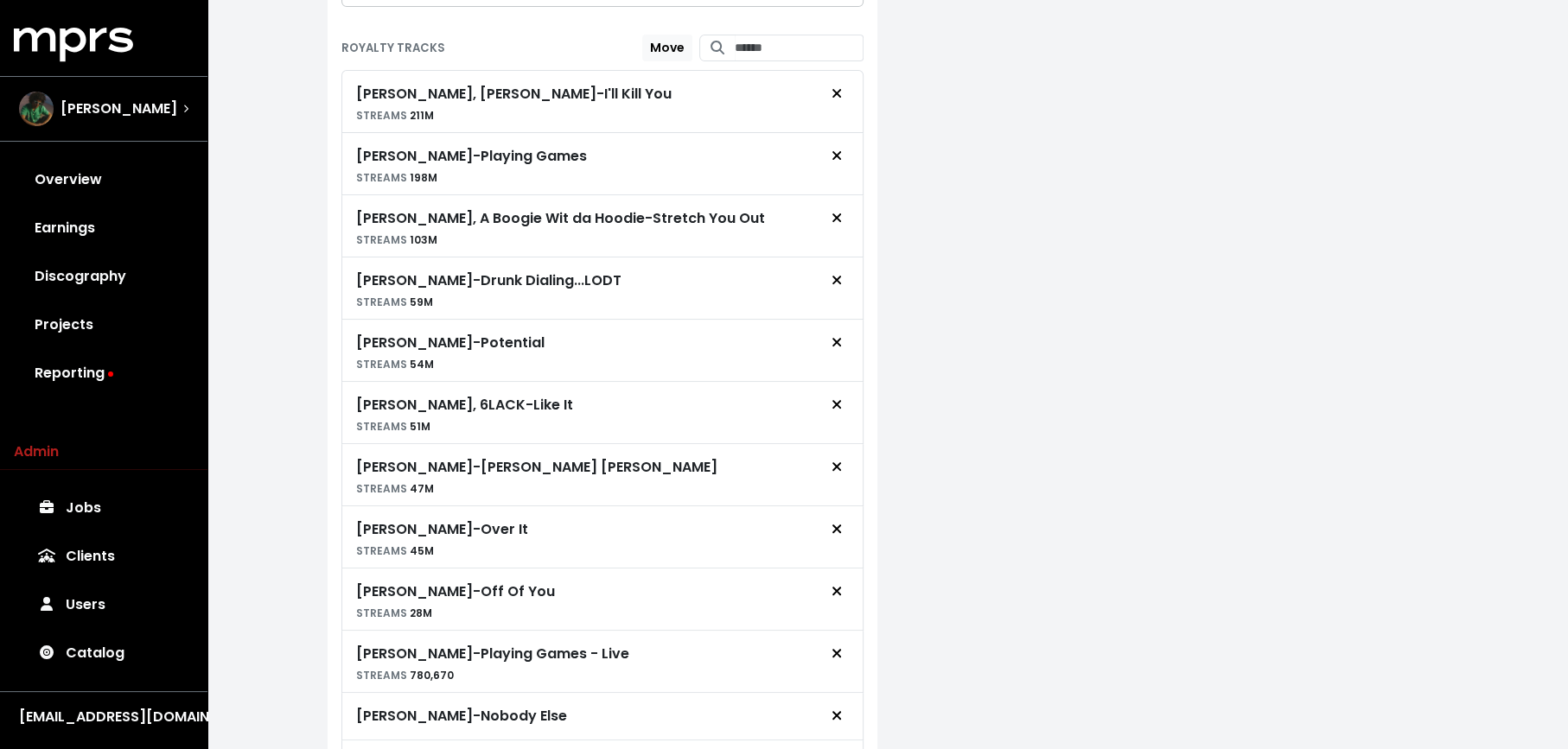
scroll to position [782, 0]
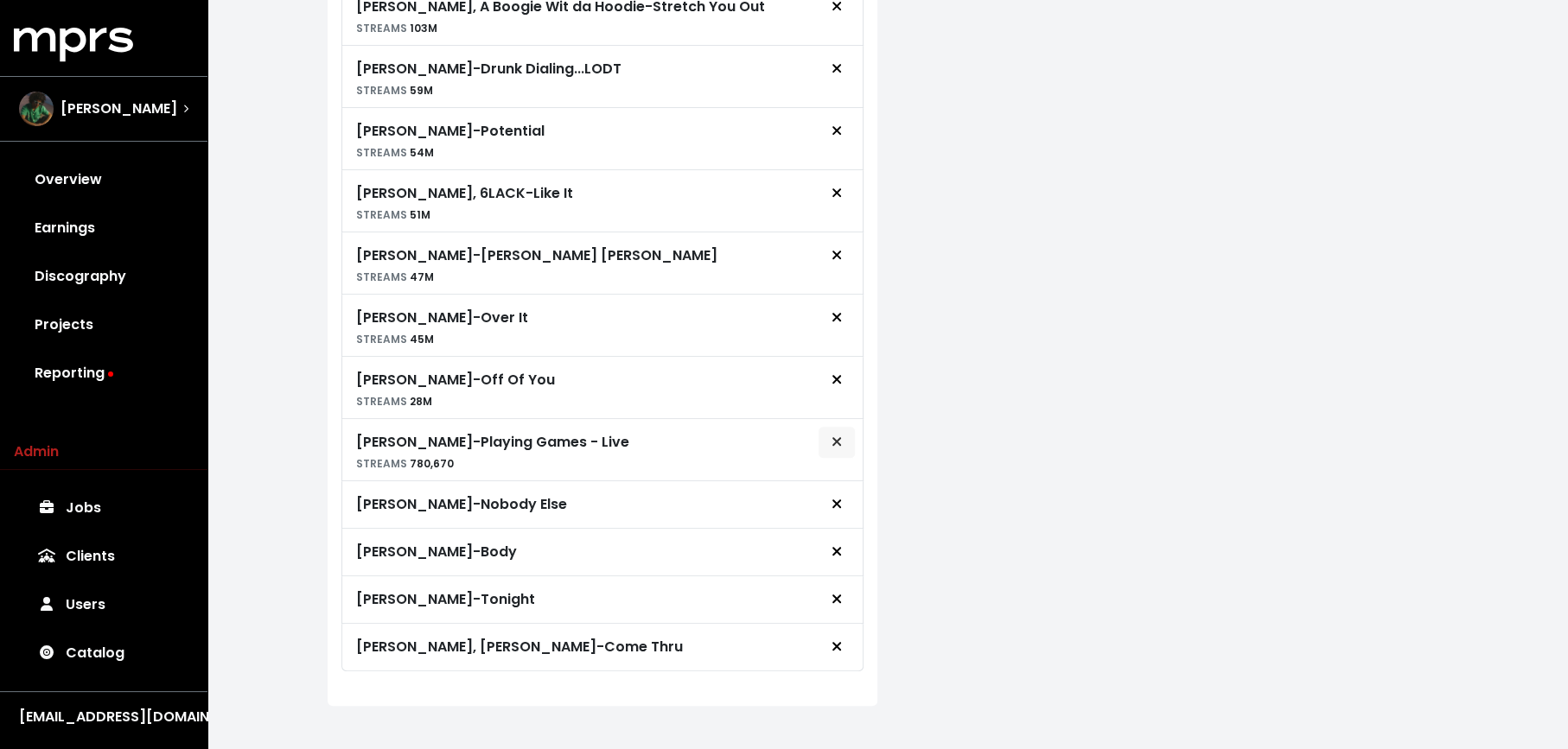
click at [834, 437] on icon "Remove royalty target" at bounding box center [837, 441] width 9 height 9
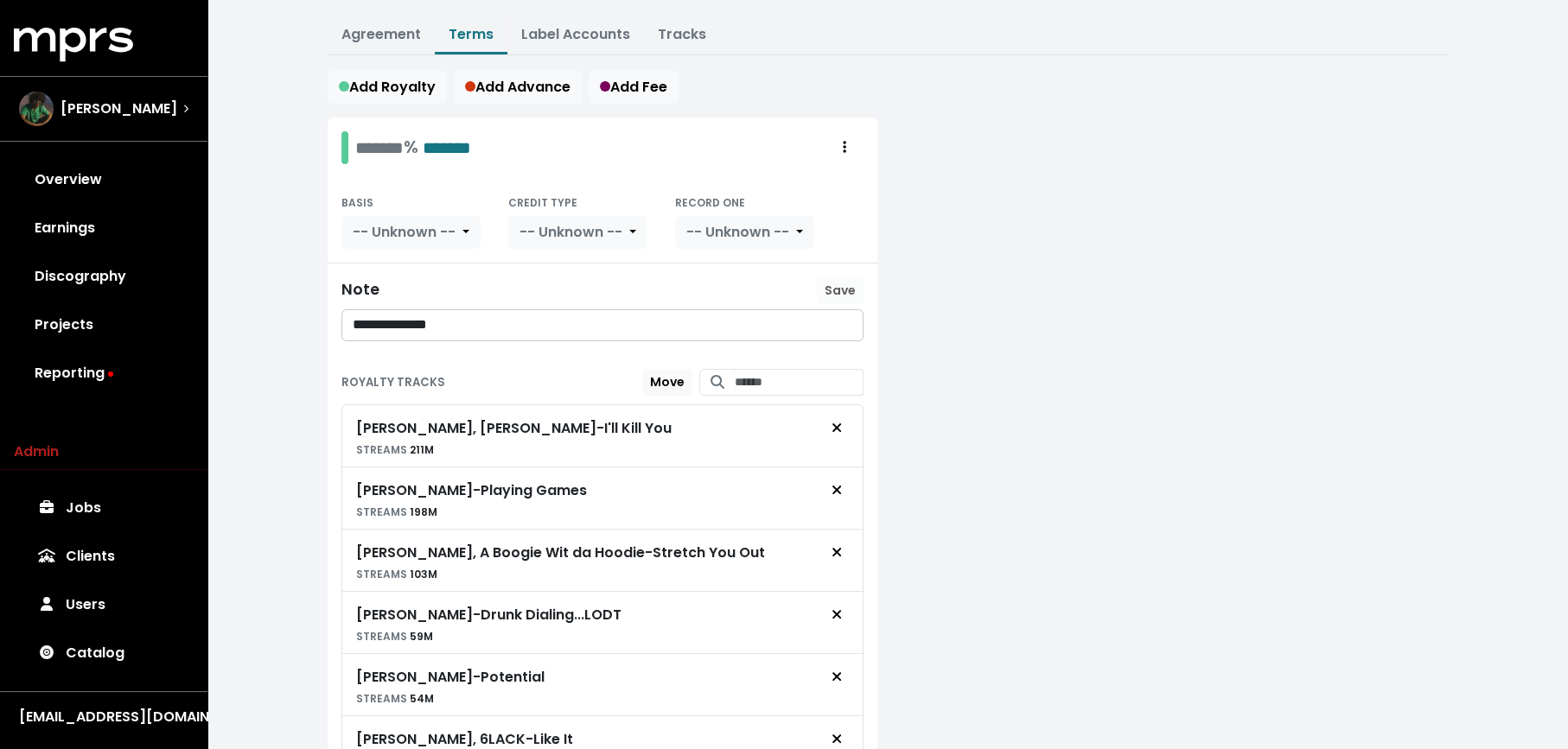
scroll to position [0, 0]
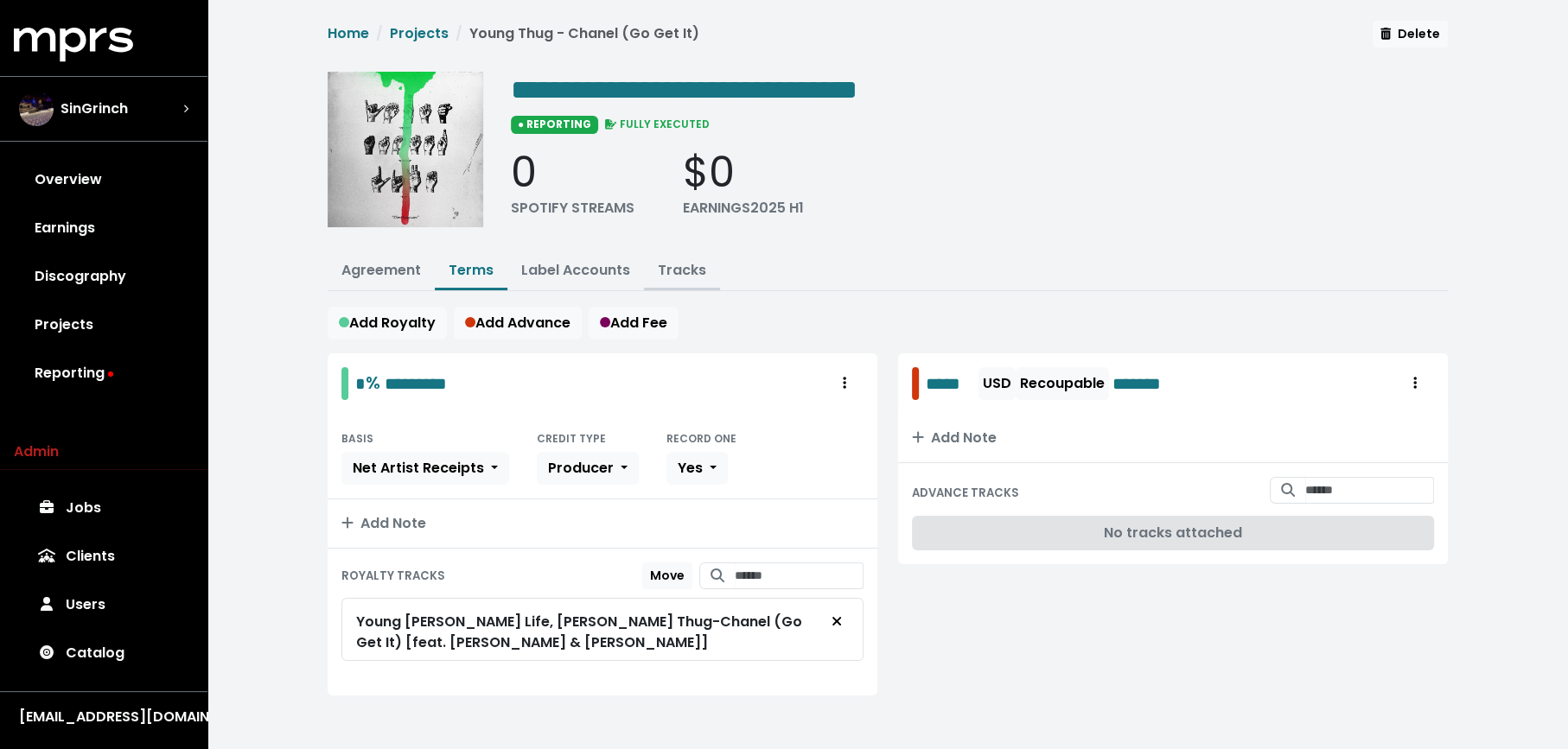
click at [685, 269] on link "Tracks" at bounding box center [682, 270] width 49 height 19
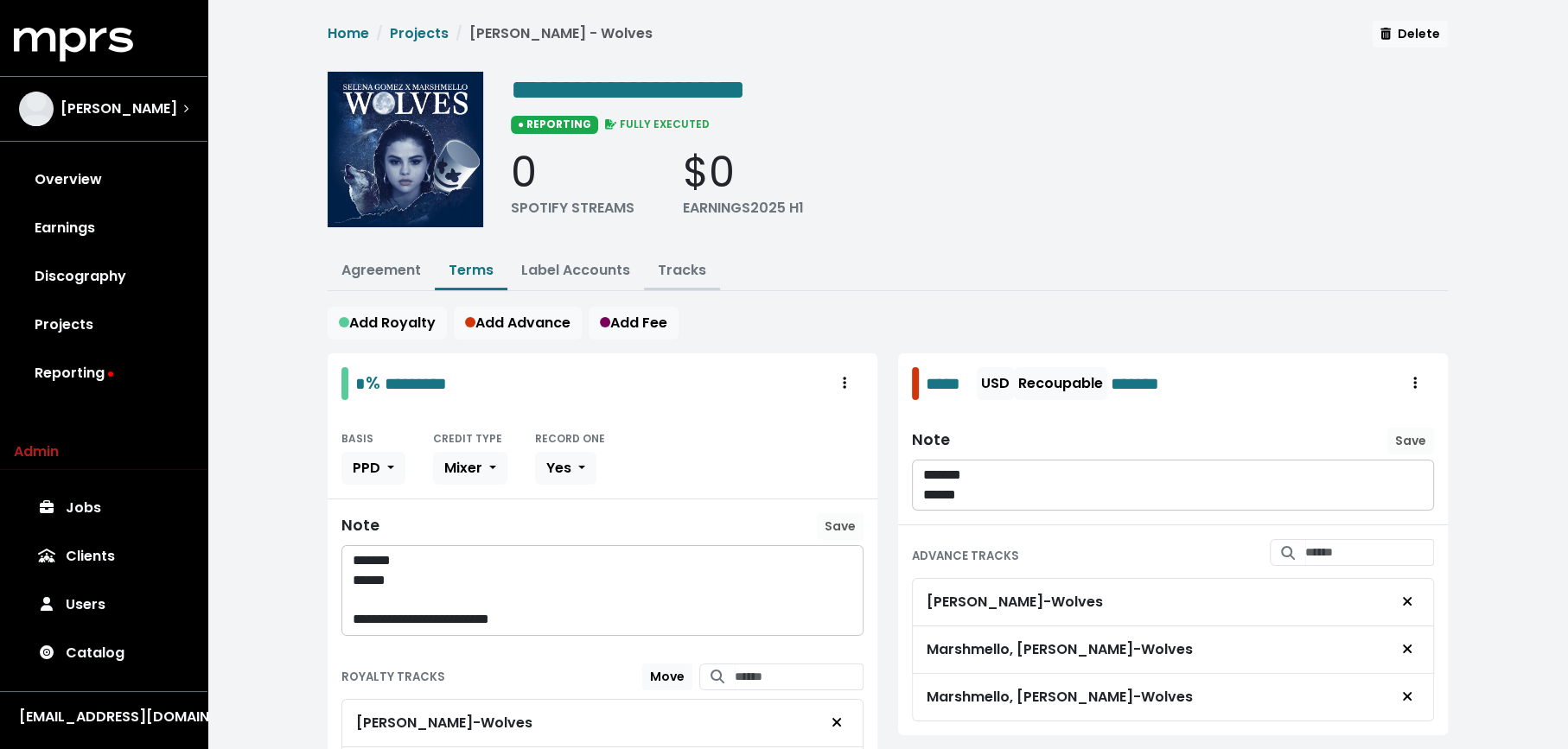
click at [668, 265] on link "Tracks" at bounding box center [682, 270] width 49 height 19
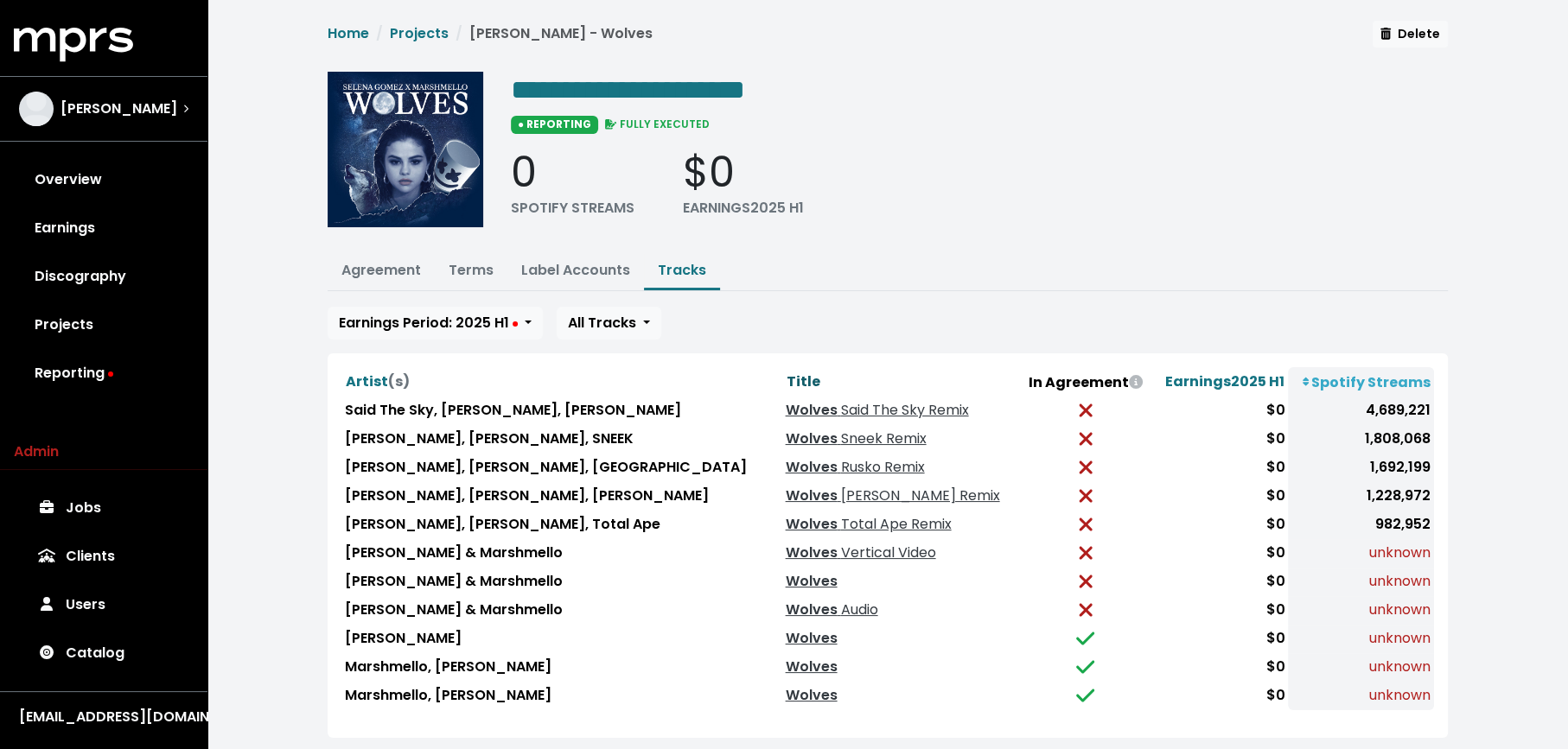
click at [786, 378] on span "Title" at bounding box center [803, 382] width 34 height 19
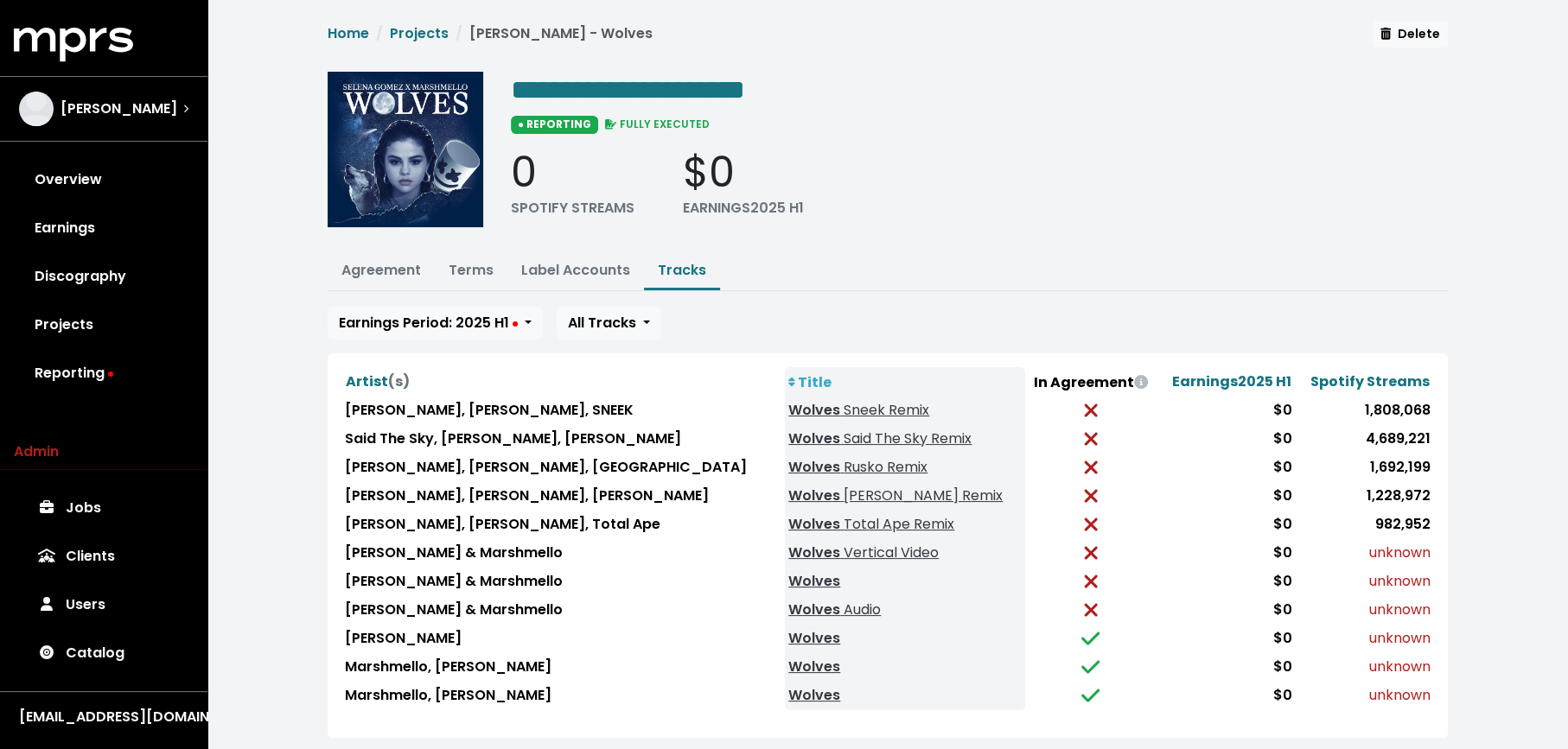
scroll to position [19, 0]
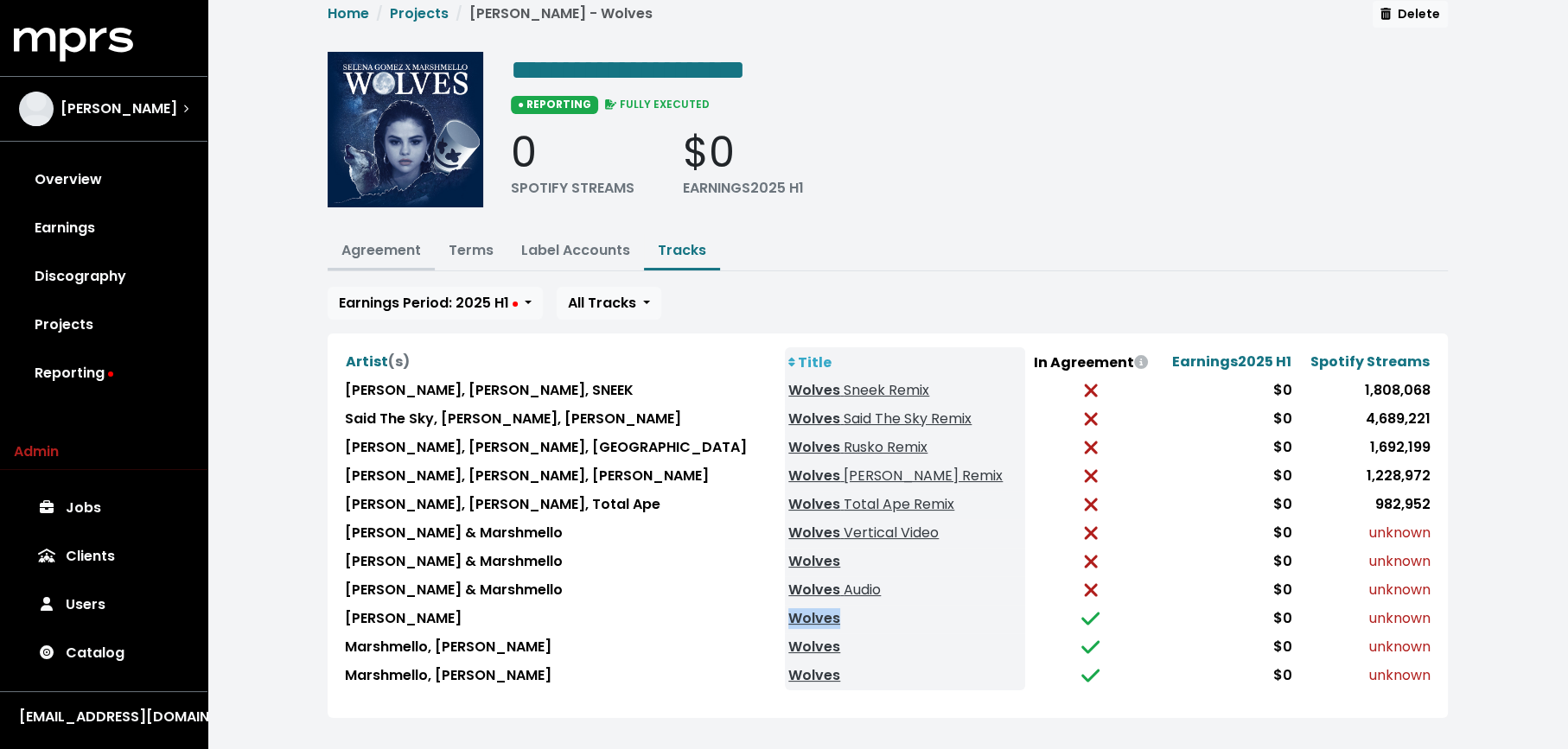
click at [392, 243] on link "Agreement" at bounding box center [382, 250] width 80 height 19
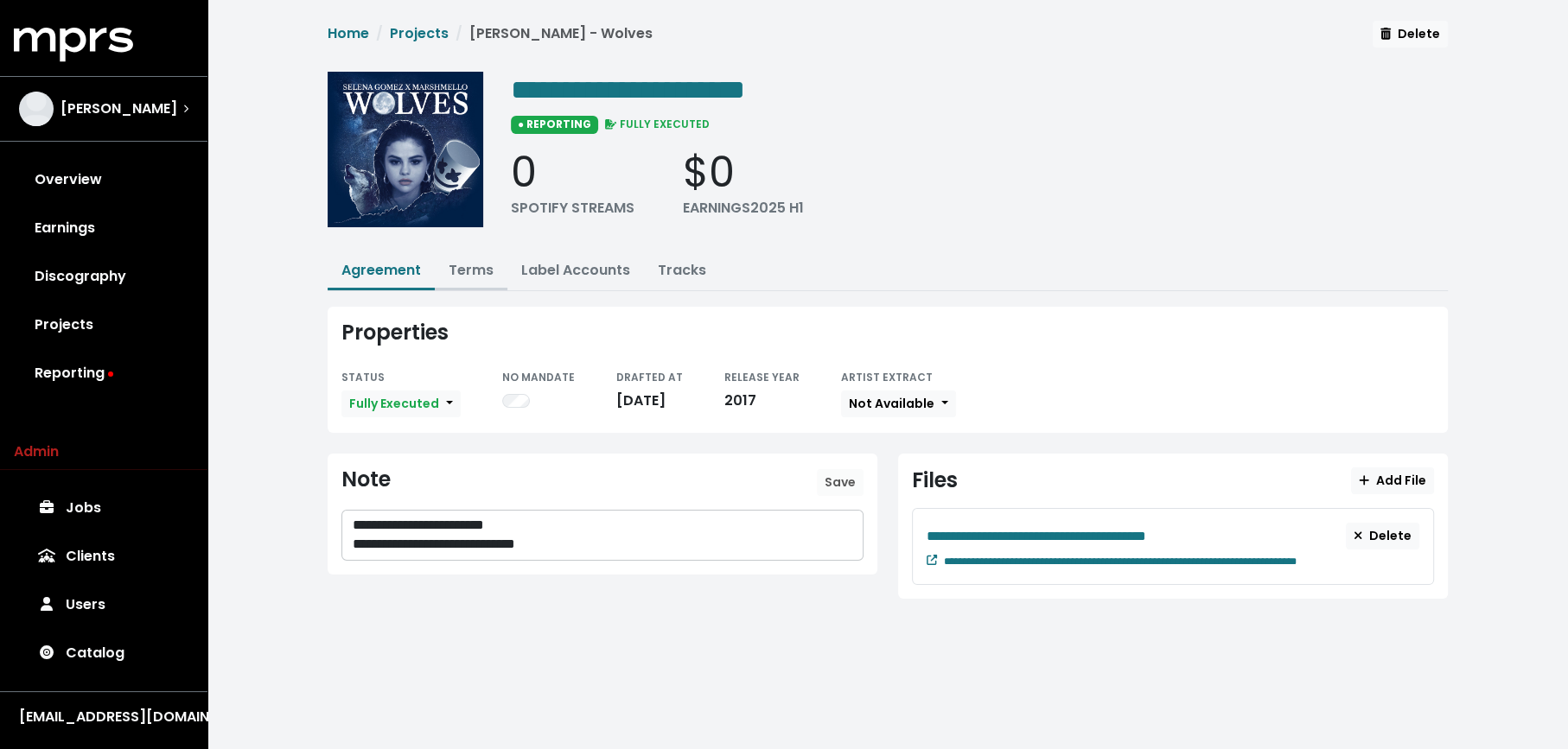
click at [476, 271] on link "Terms" at bounding box center [471, 270] width 45 height 19
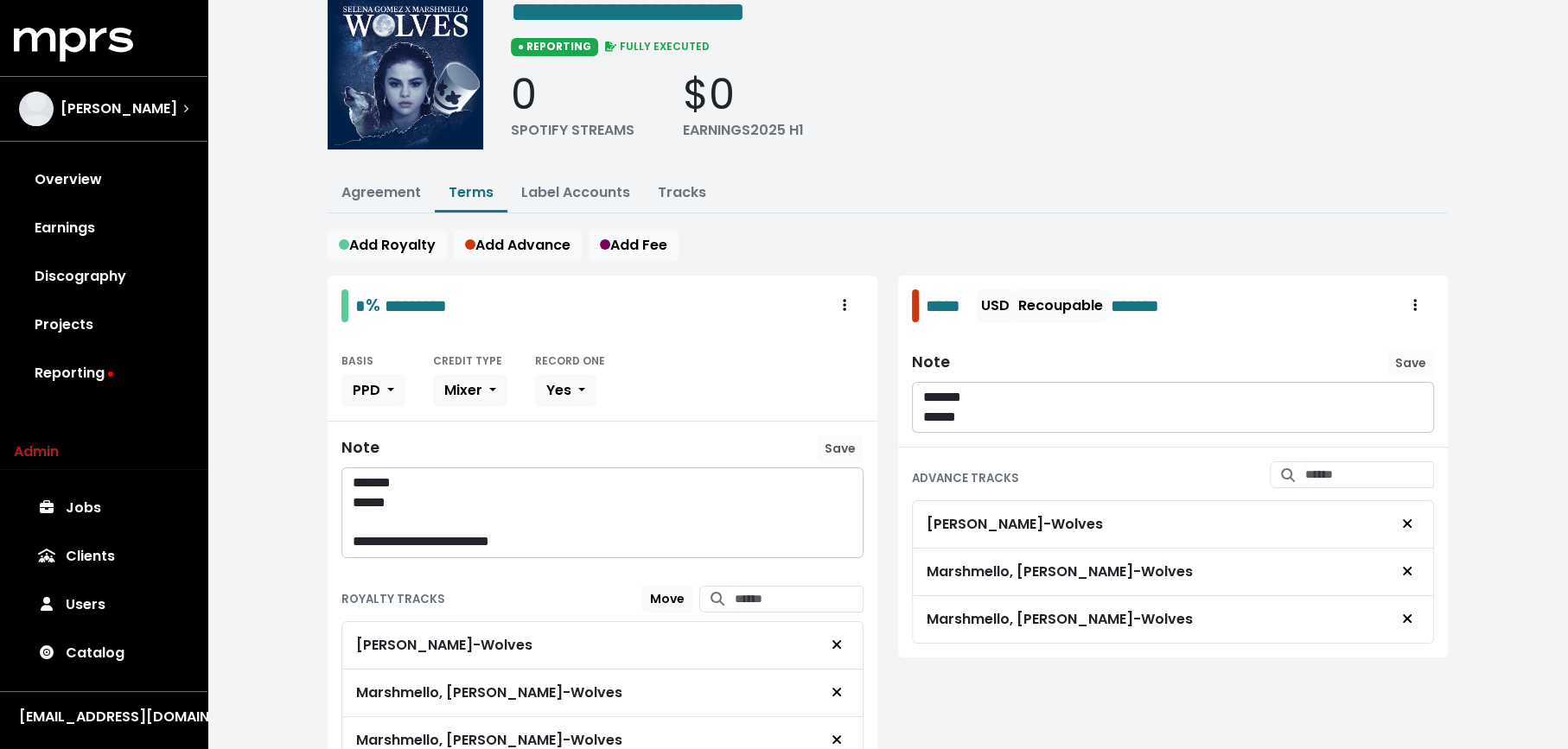
scroll to position [179, 0]
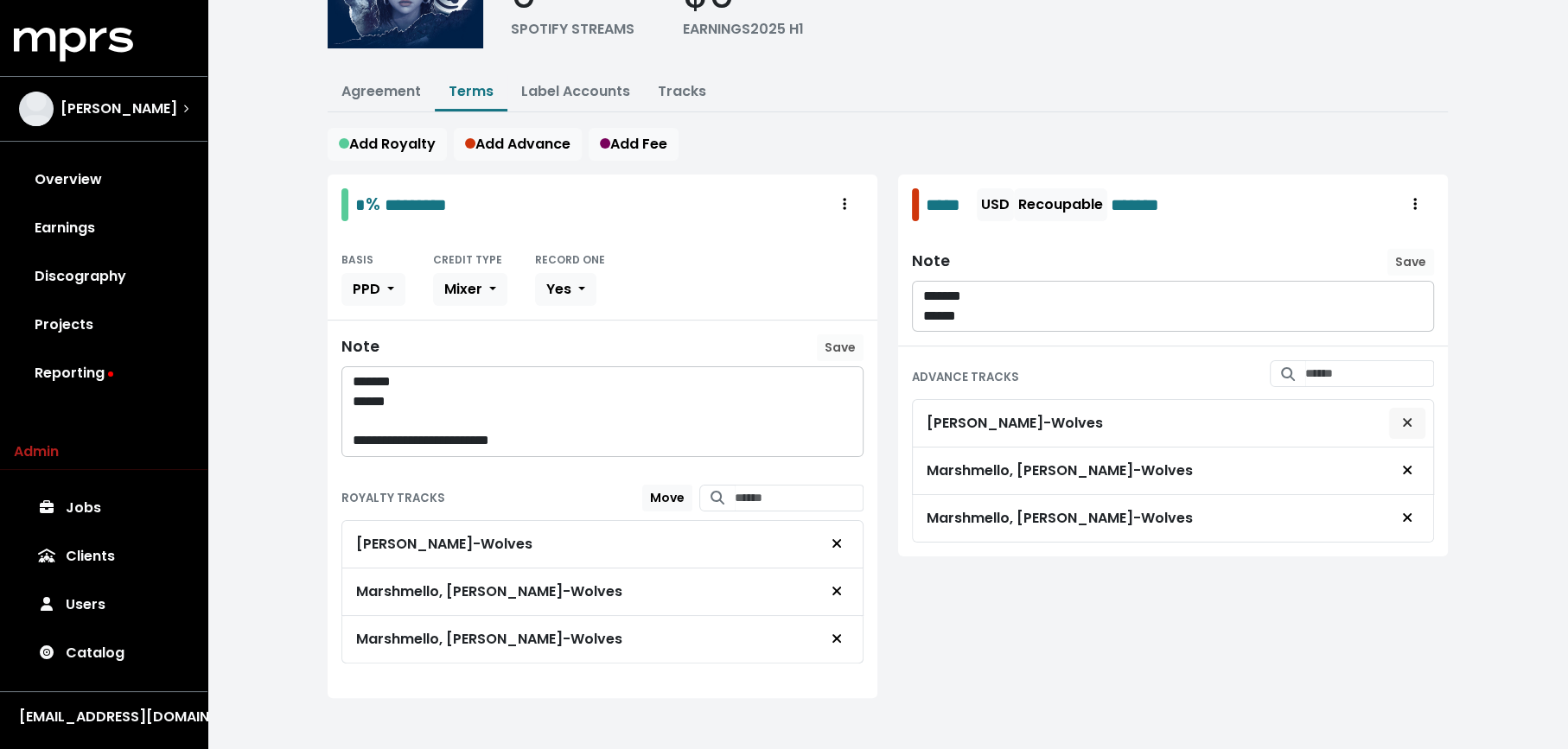
click at [1414, 414] on span "Remove advance target" at bounding box center [1407, 423] width 16 height 20
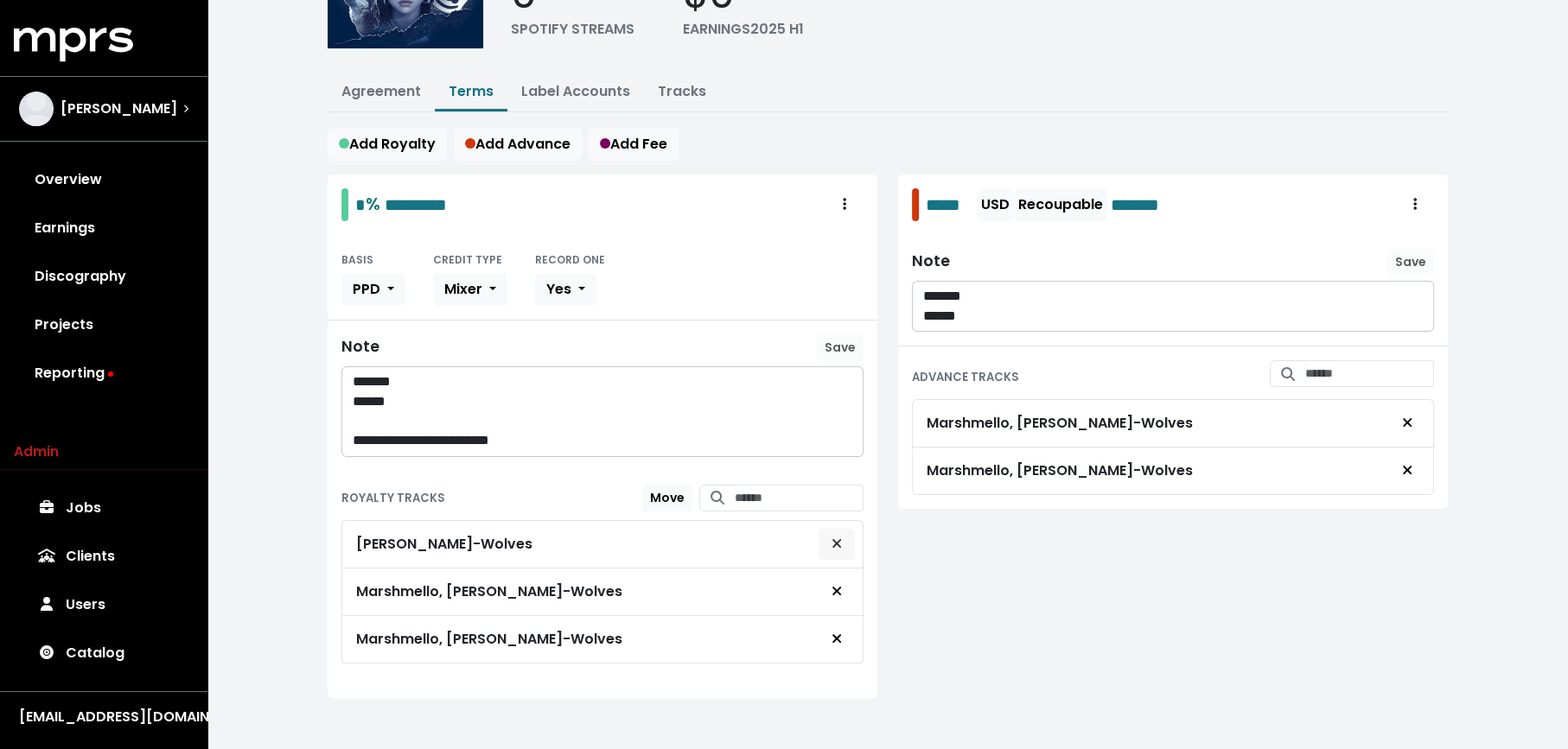
click at [840, 537] on icon "Remove royalty target" at bounding box center [837, 543] width 11 height 14
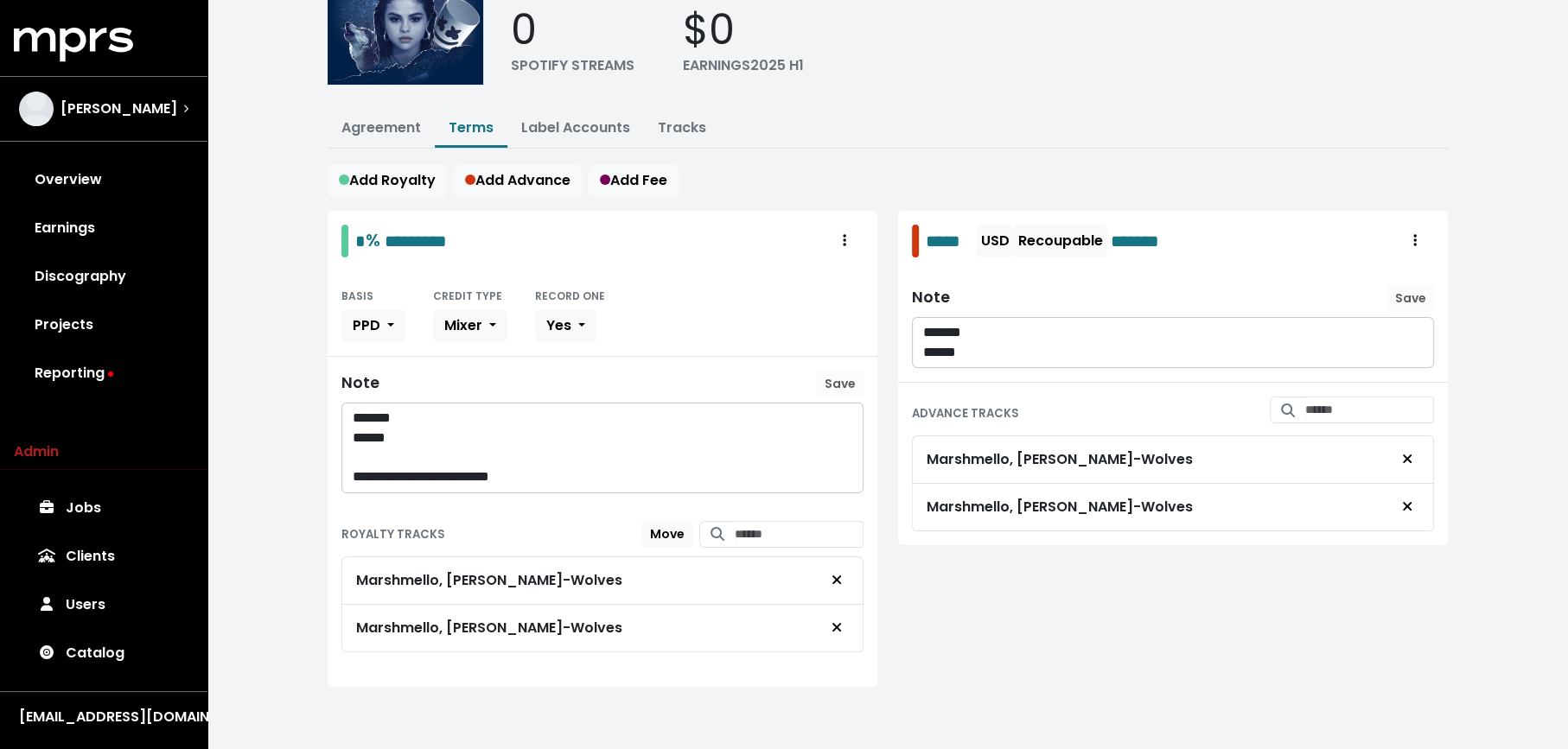
scroll to position [132, 0]
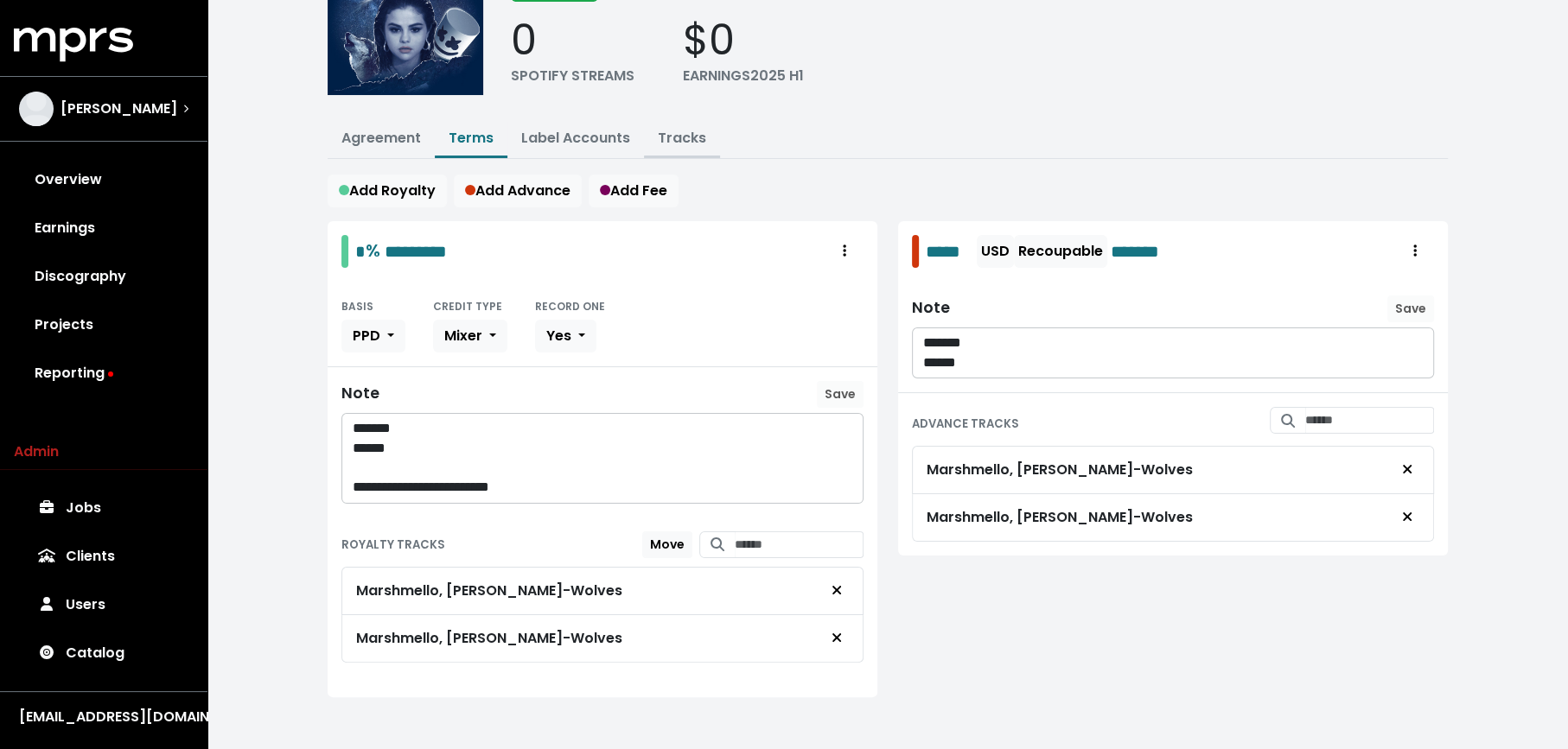
click at [671, 138] on link "Tracks" at bounding box center [682, 137] width 49 height 19
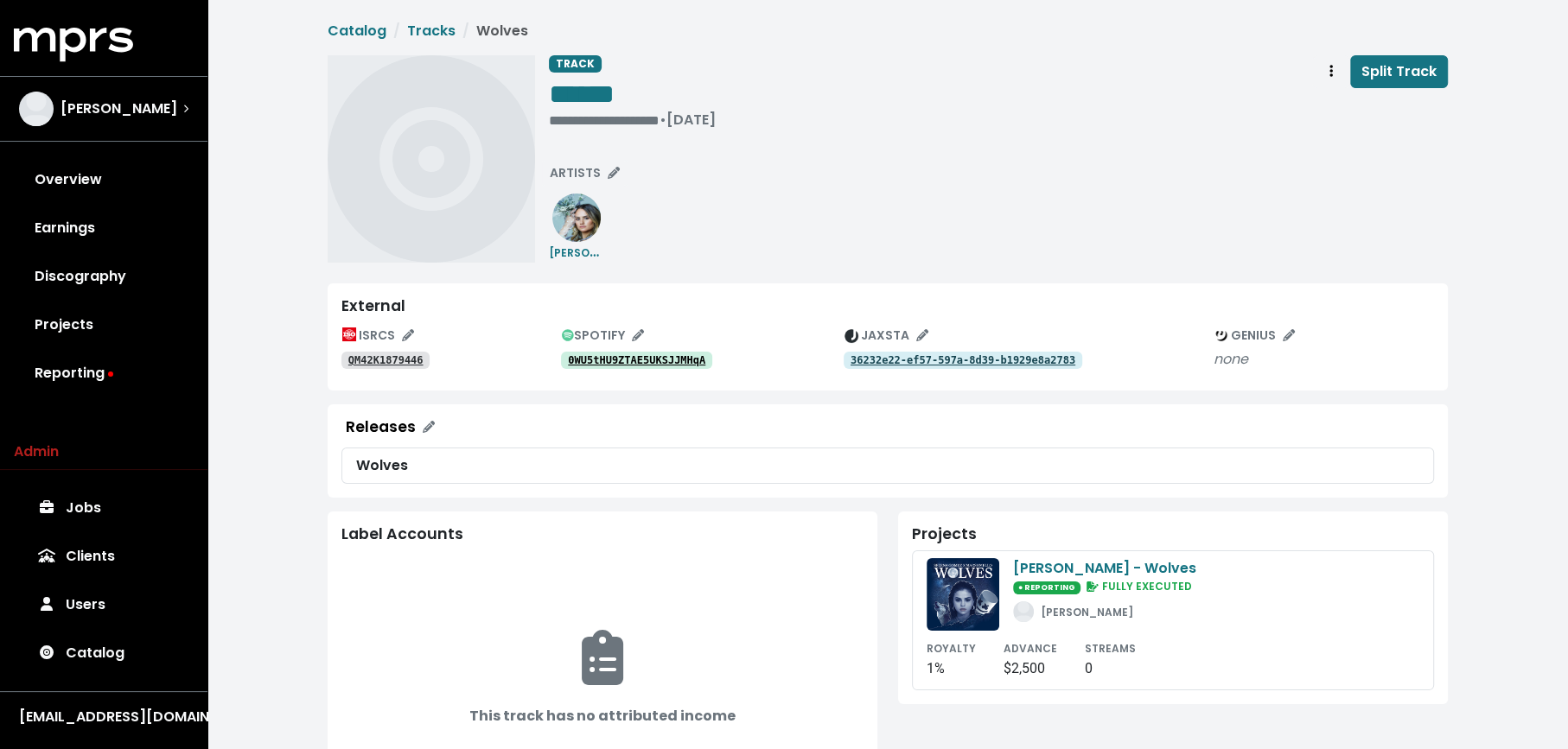
click at [616, 366] on link "0WU5tHU9ZTAE5UKSJJMHqA" at bounding box center [636, 360] width 151 height 18
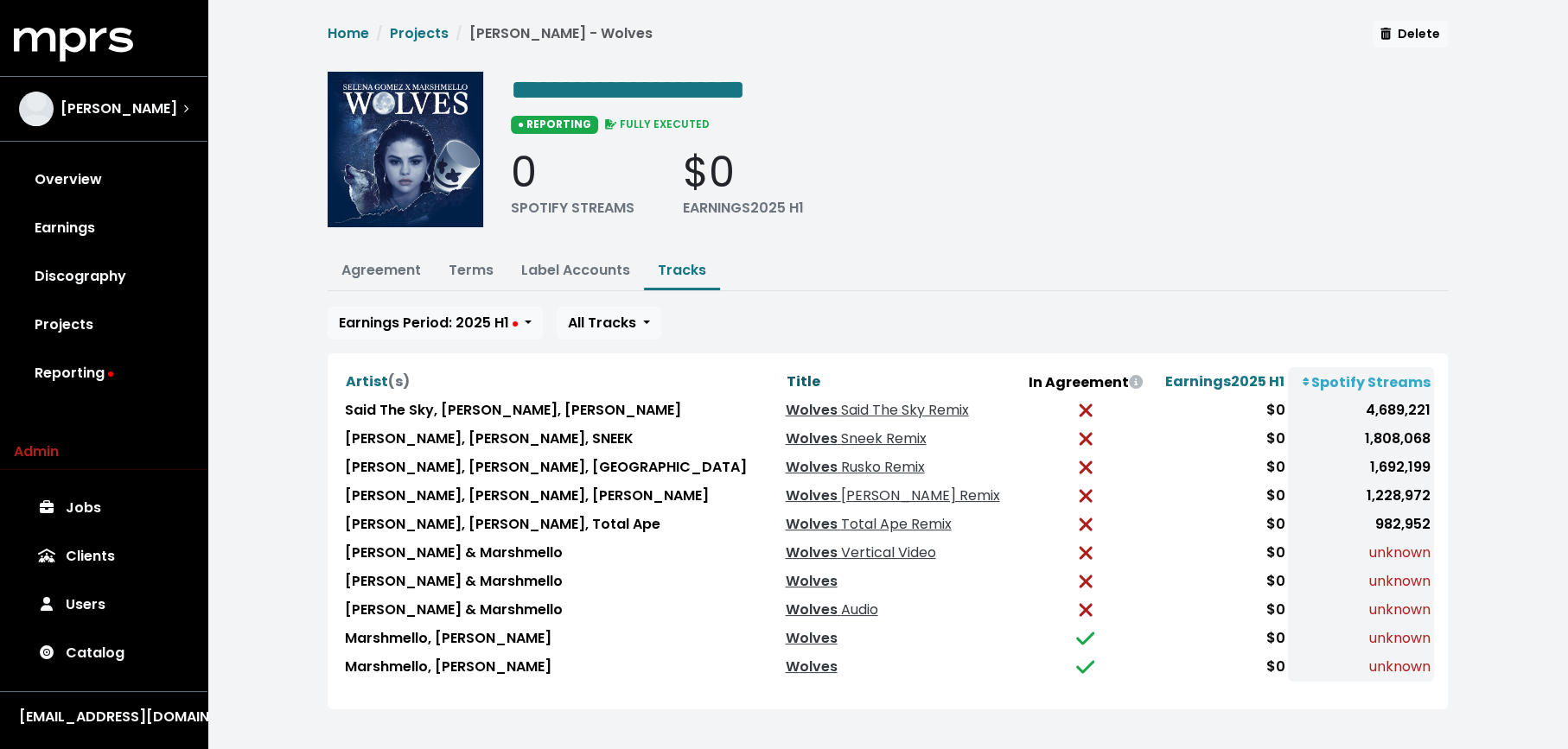
click at [786, 375] on span "Title" at bounding box center [803, 382] width 34 height 19
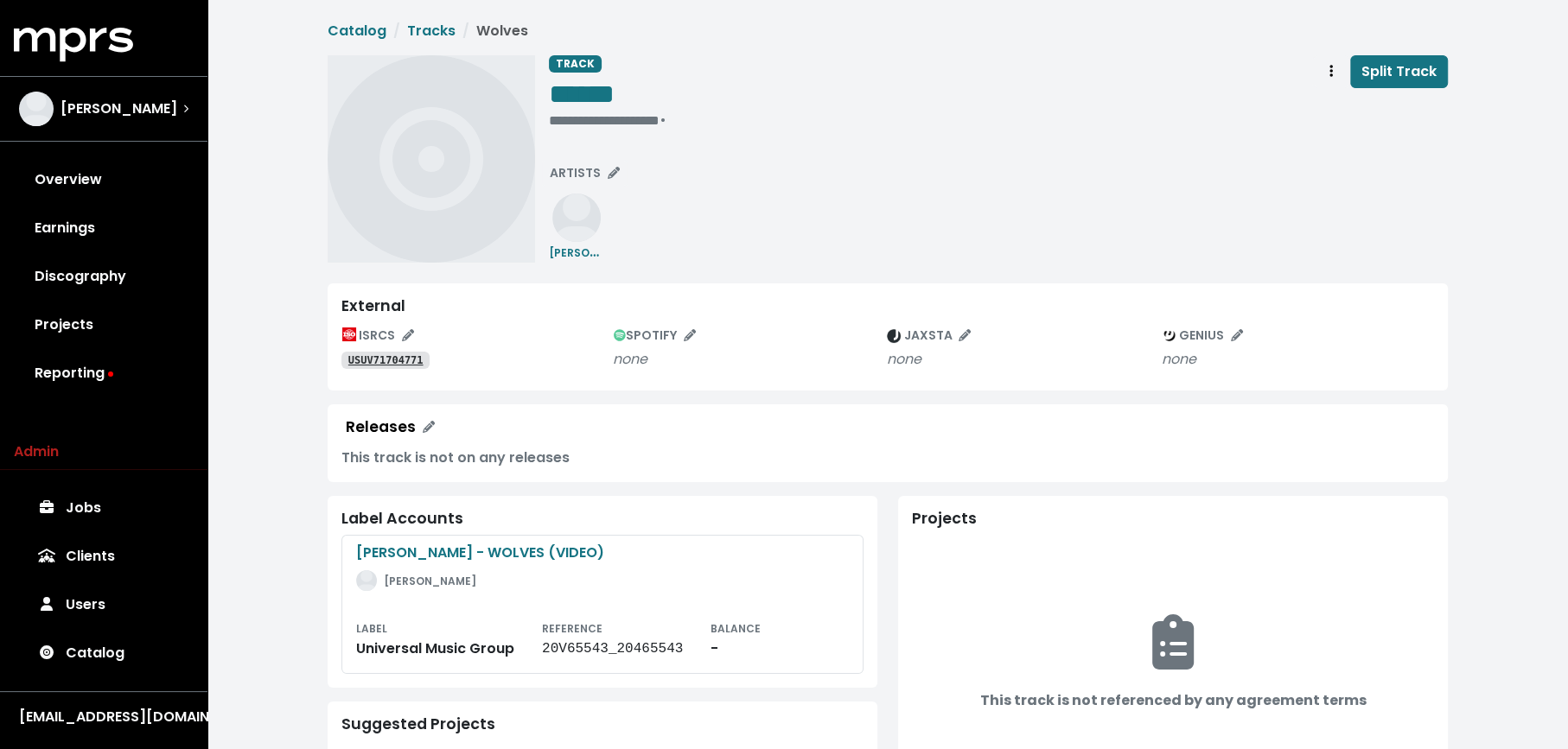
click at [412, 358] on tt "USUV71704771" at bounding box center [386, 360] width 75 height 12
click at [565, 172] on span "ARTISTS" at bounding box center [584, 173] width 70 height 18
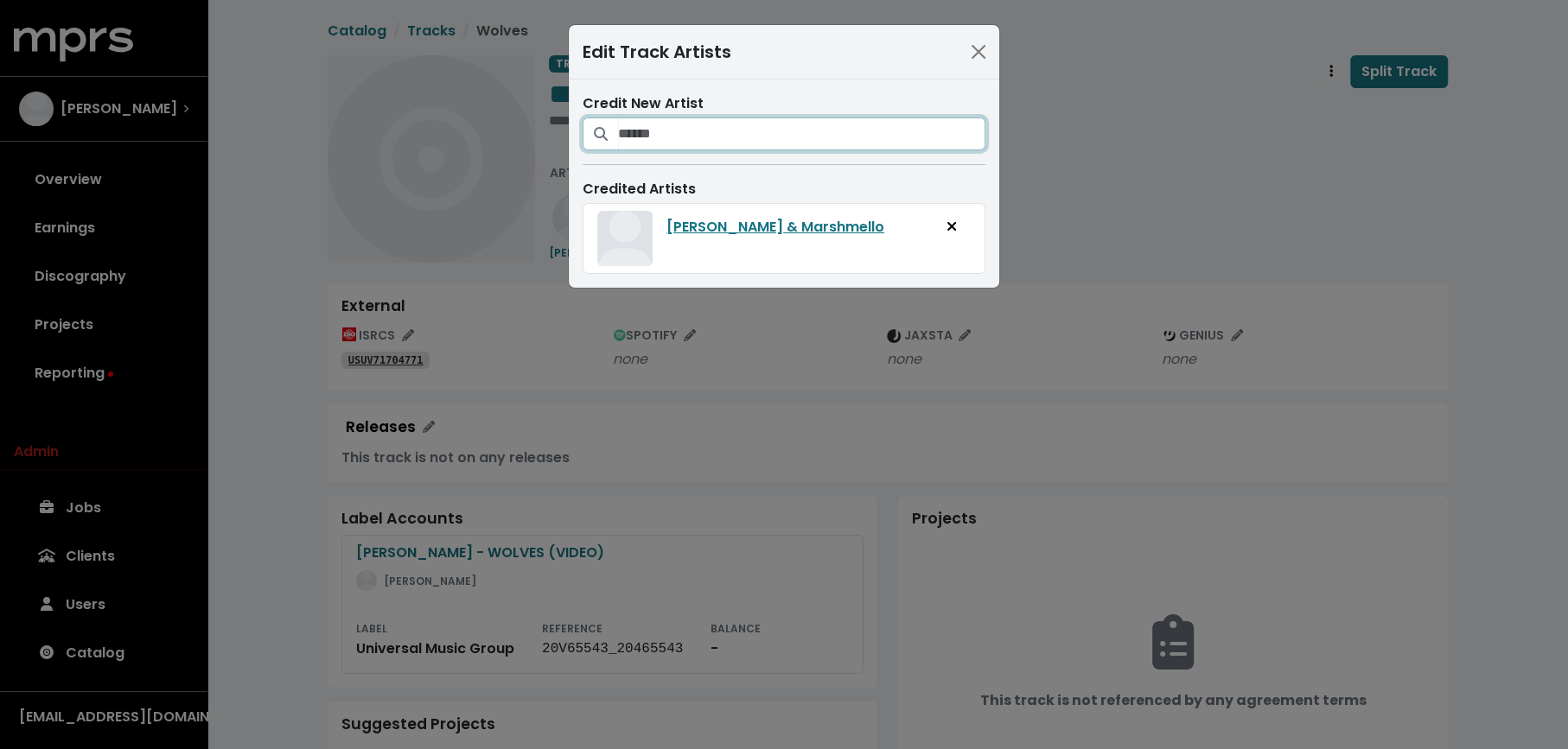
click at [651, 136] on input "Search for artists who should be credited on this track" at bounding box center [801, 134] width 367 height 33
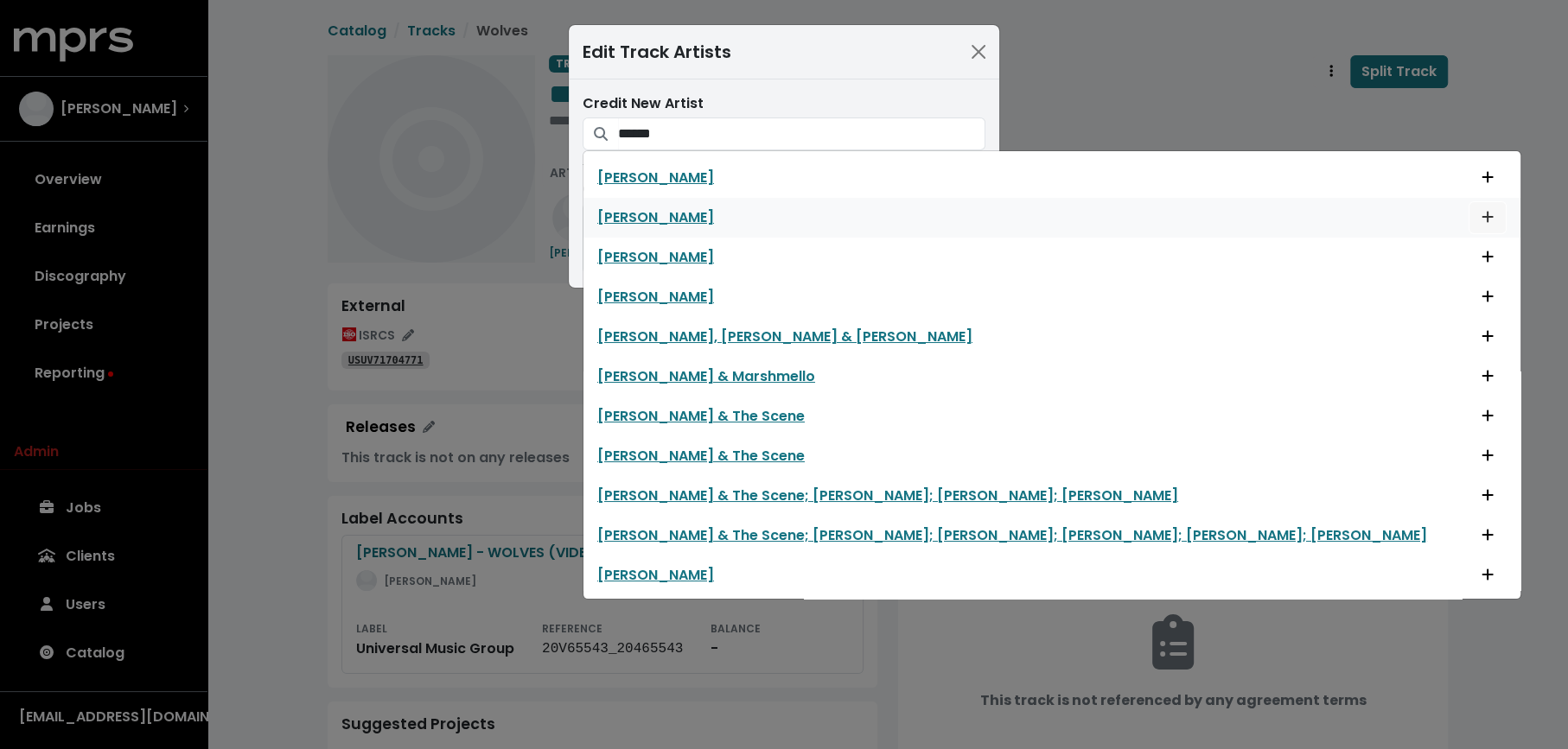
click at [1481, 210] on icon "Add artist to this track's credited artists" at bounding box center [1487, 217] width 12 height 14
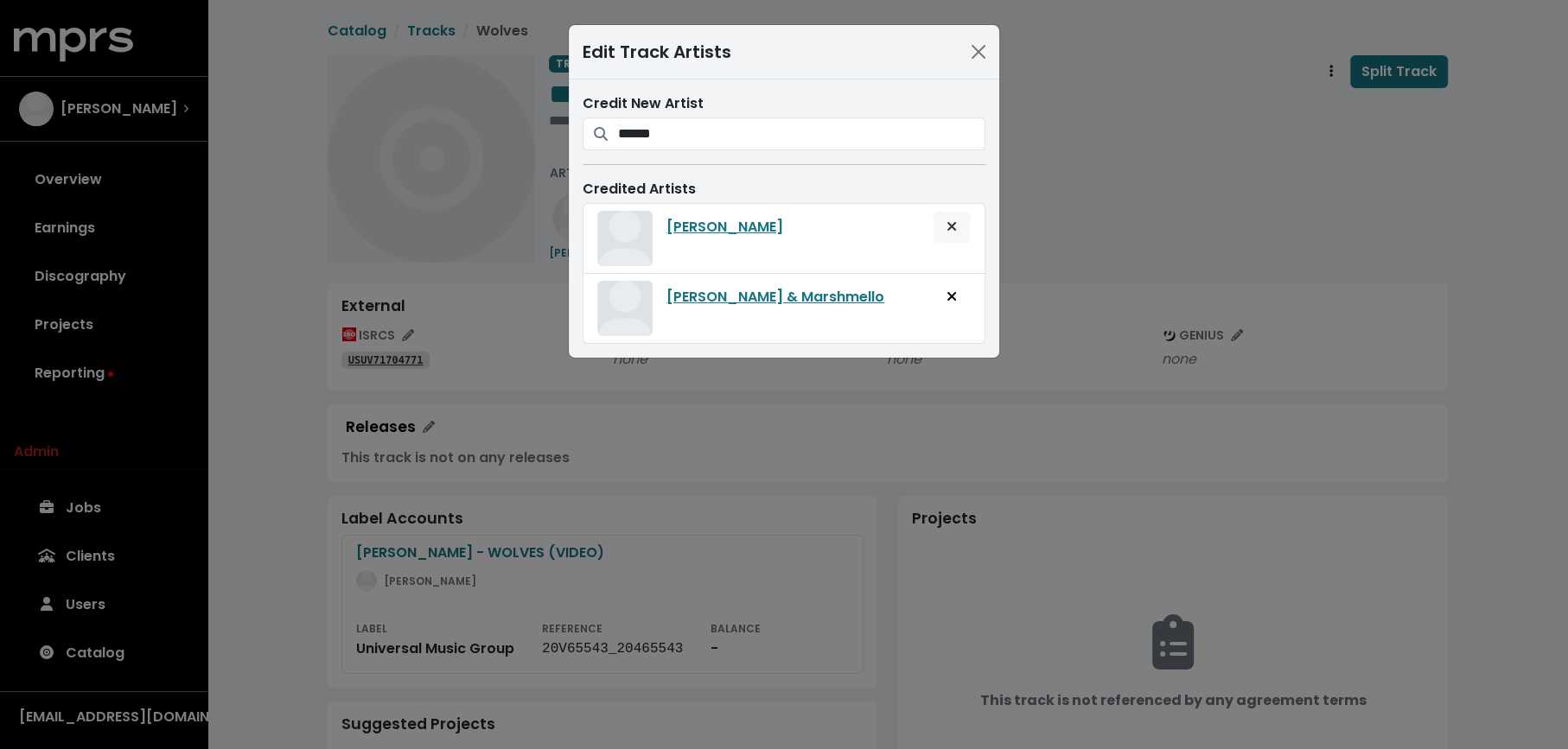
click at [948, 231] on icon "Remove artist from track" at bounding box center [952, 226] width 11 height 14
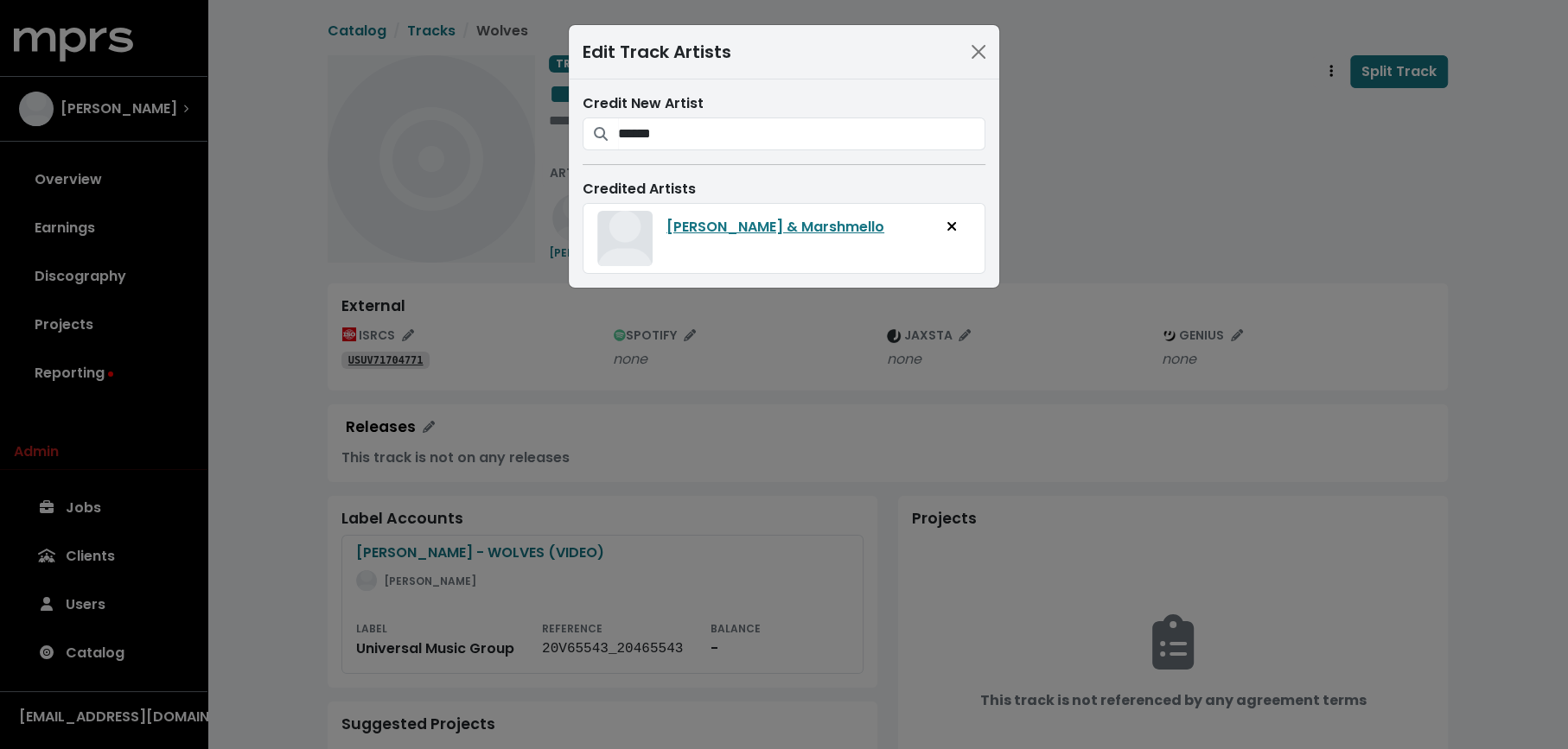
click at [848, 150] on div "Credit New Artist ****** Selena Selena Gomez Selena Gomez Selena Gomez Selena G…" at bounding box center [784, 184] width 430 height 208
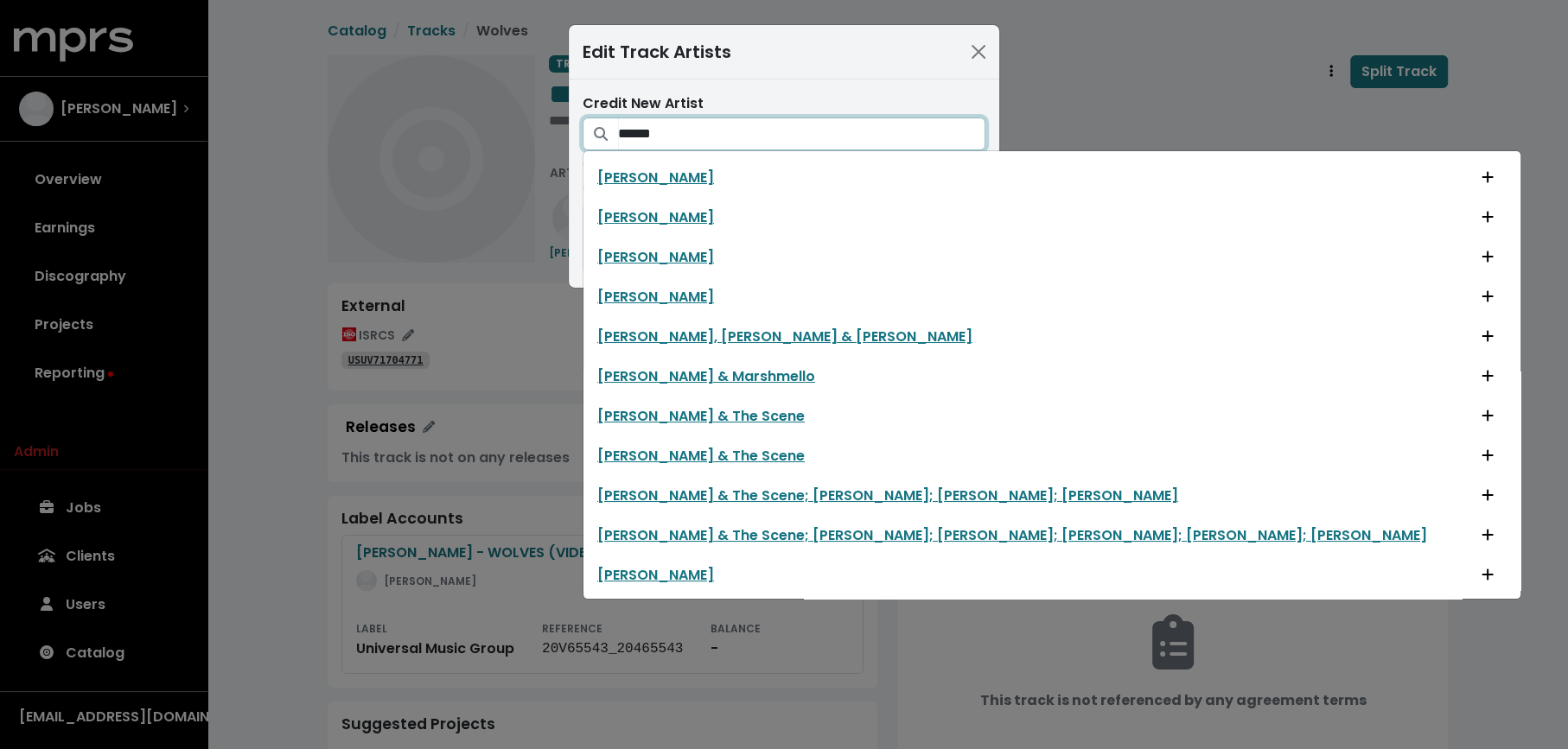
click at [848, 134] on input "******" at bounding box center [801, 134] width 367 height 33
click at [1481, 249] on icon "Add artist to this track's credited artists" at bounding box center [1487, 256] width 12 height 14
click at [825, 139] on input "******" at bounding box center [801, 134] width 367 height 33
click at [1481, 290] on icon "Add artist to this track's credited artists" at bounding box center [1487, 296] width 12 height 14
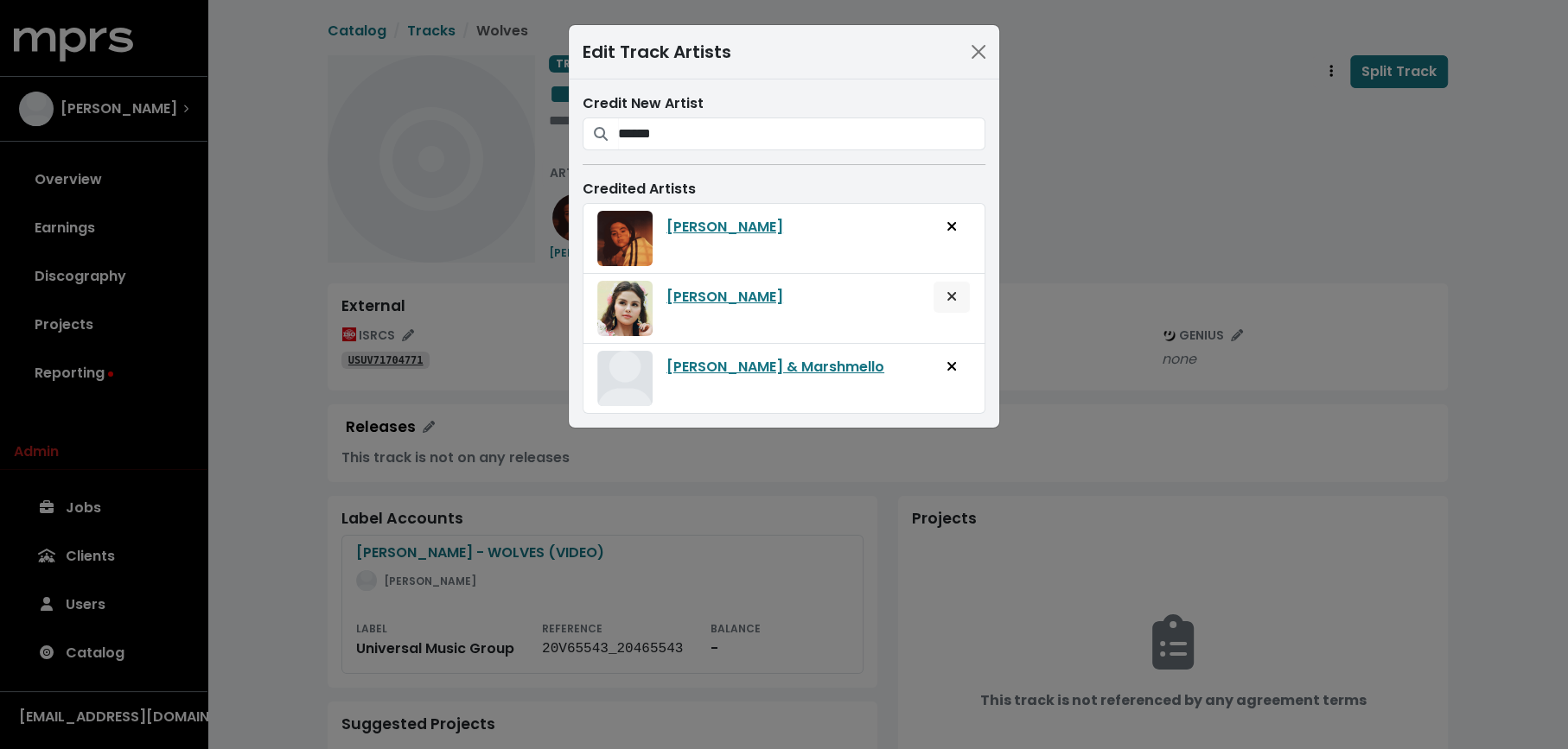
click at [952, 292] on icon "Remove artist from track" at bounding box center [952, 296] width 11 height 14
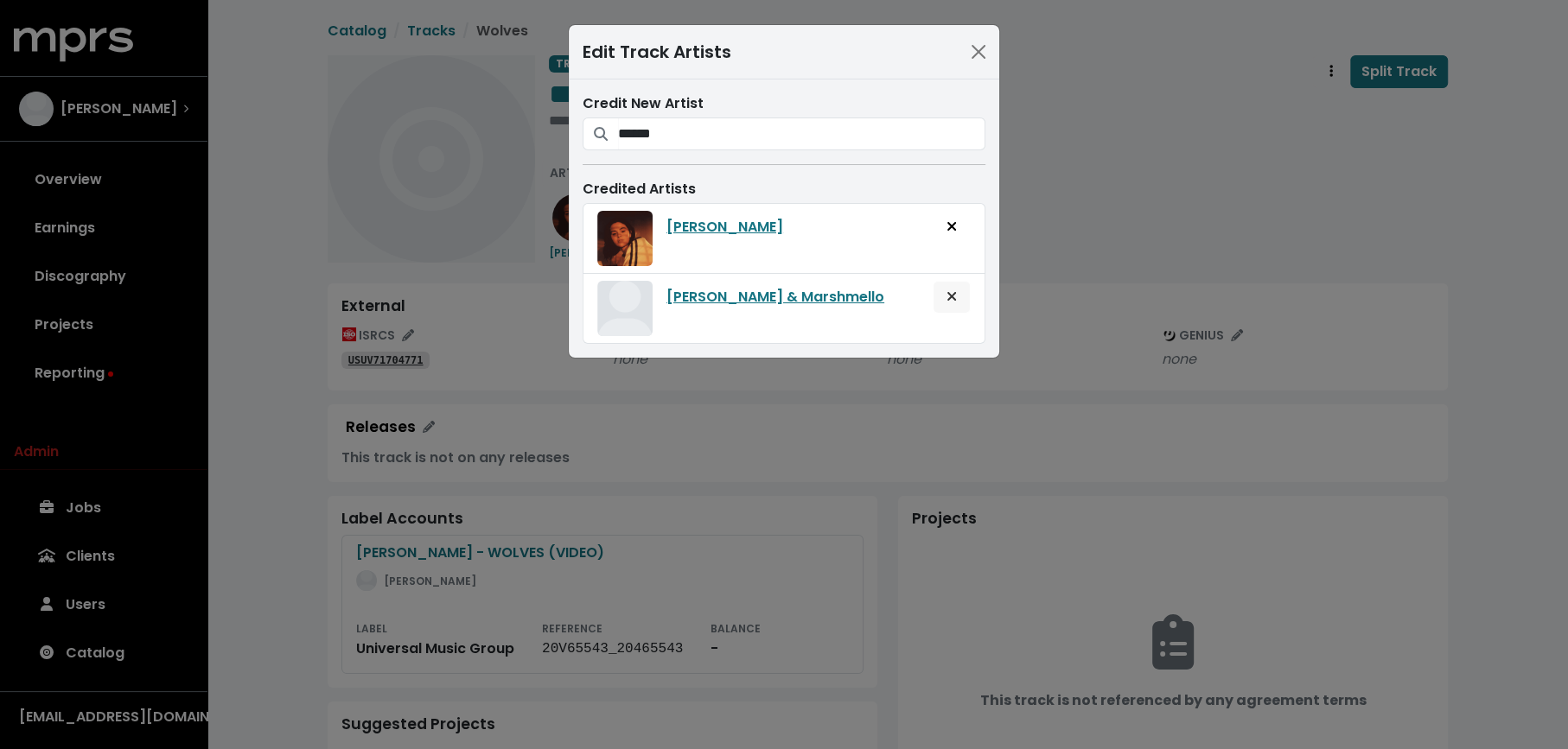
click at [947, 301] on span "Remove artist from track" at bounding box center [952, 297] width 16 height 20
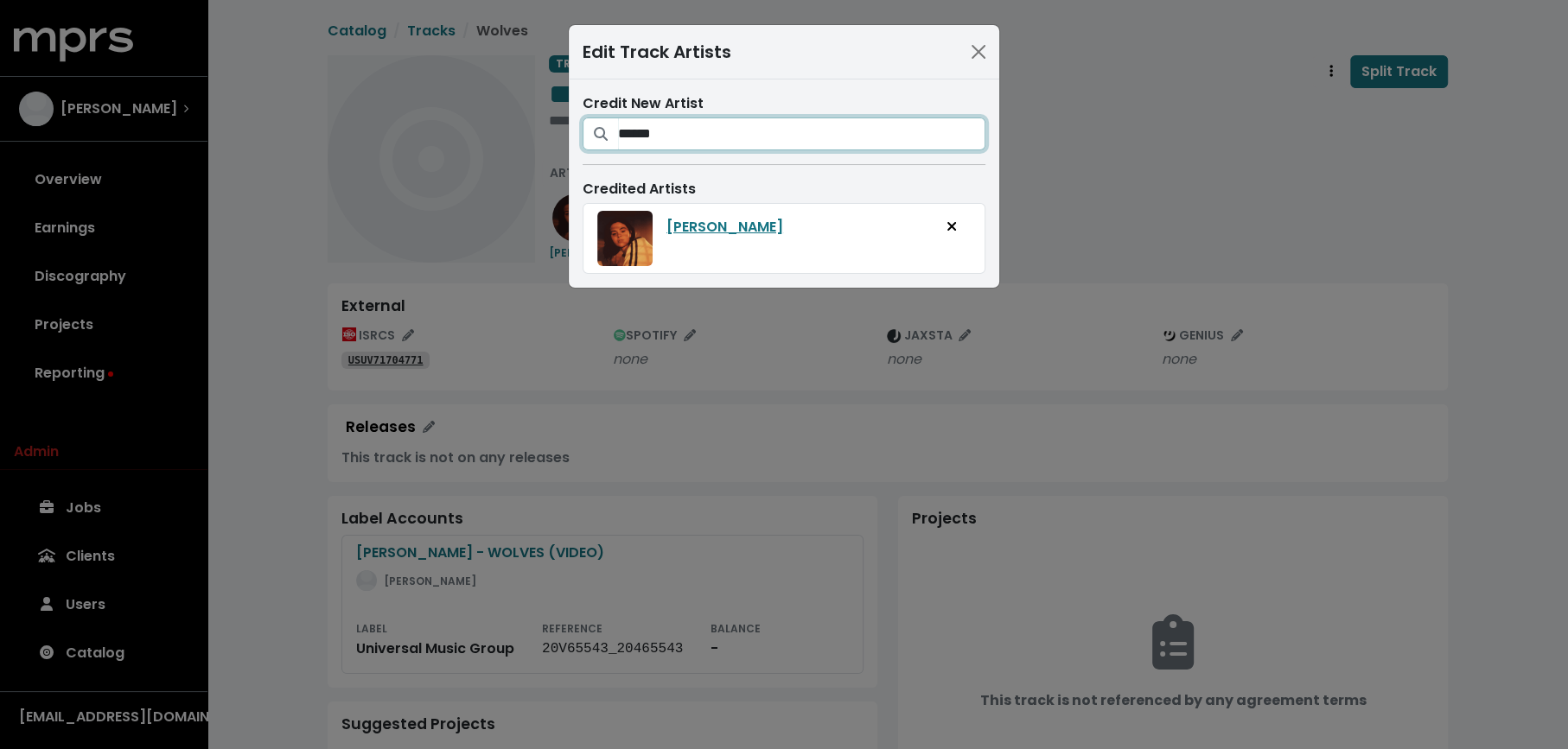
click at [790, 147] on input "******" at bounding box center [801, 134] width 367 height 33
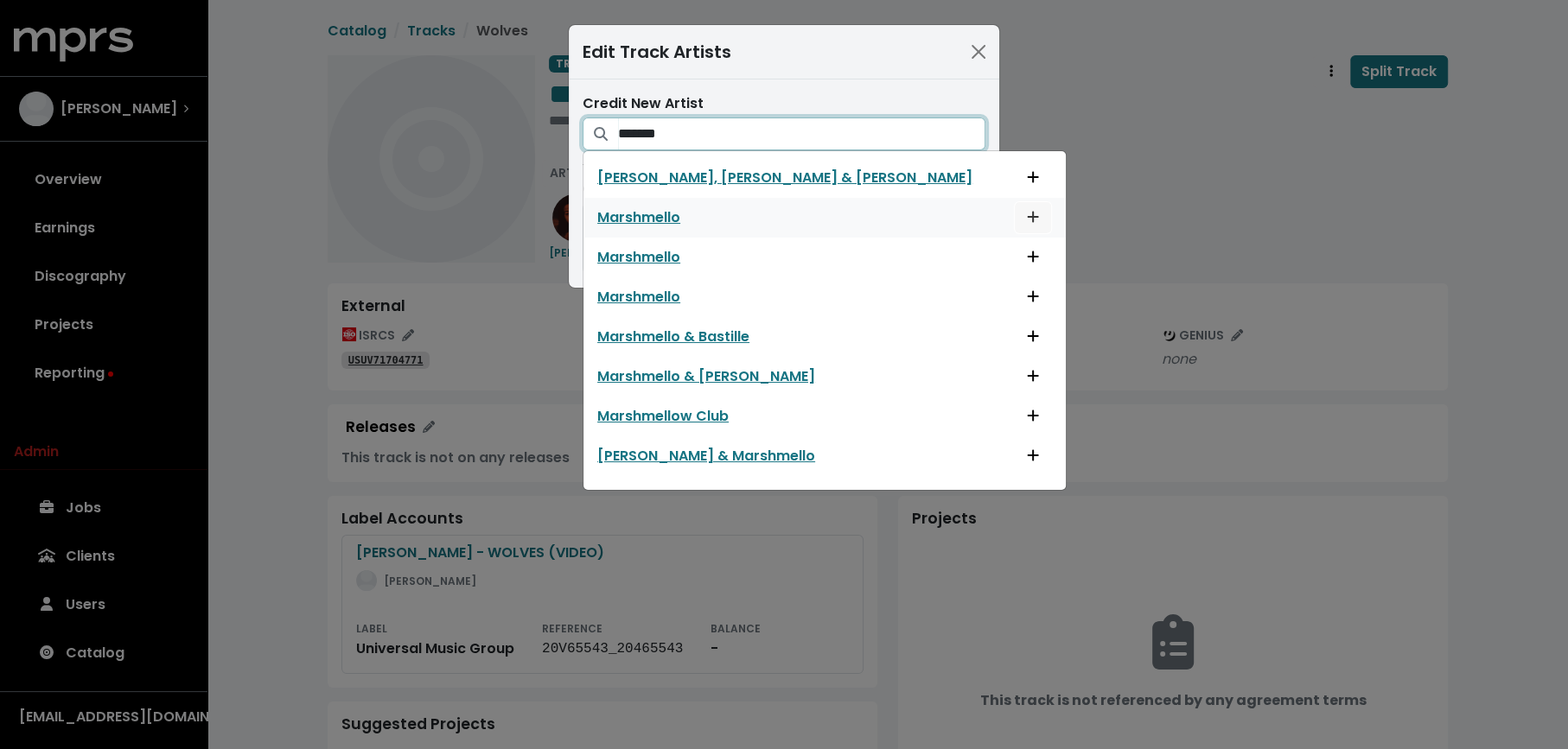
type input "*******"
click at [1027, 213] on icon "Add artist to this track's credited artists" at bounding box center [1033, 217] width 12 height 12
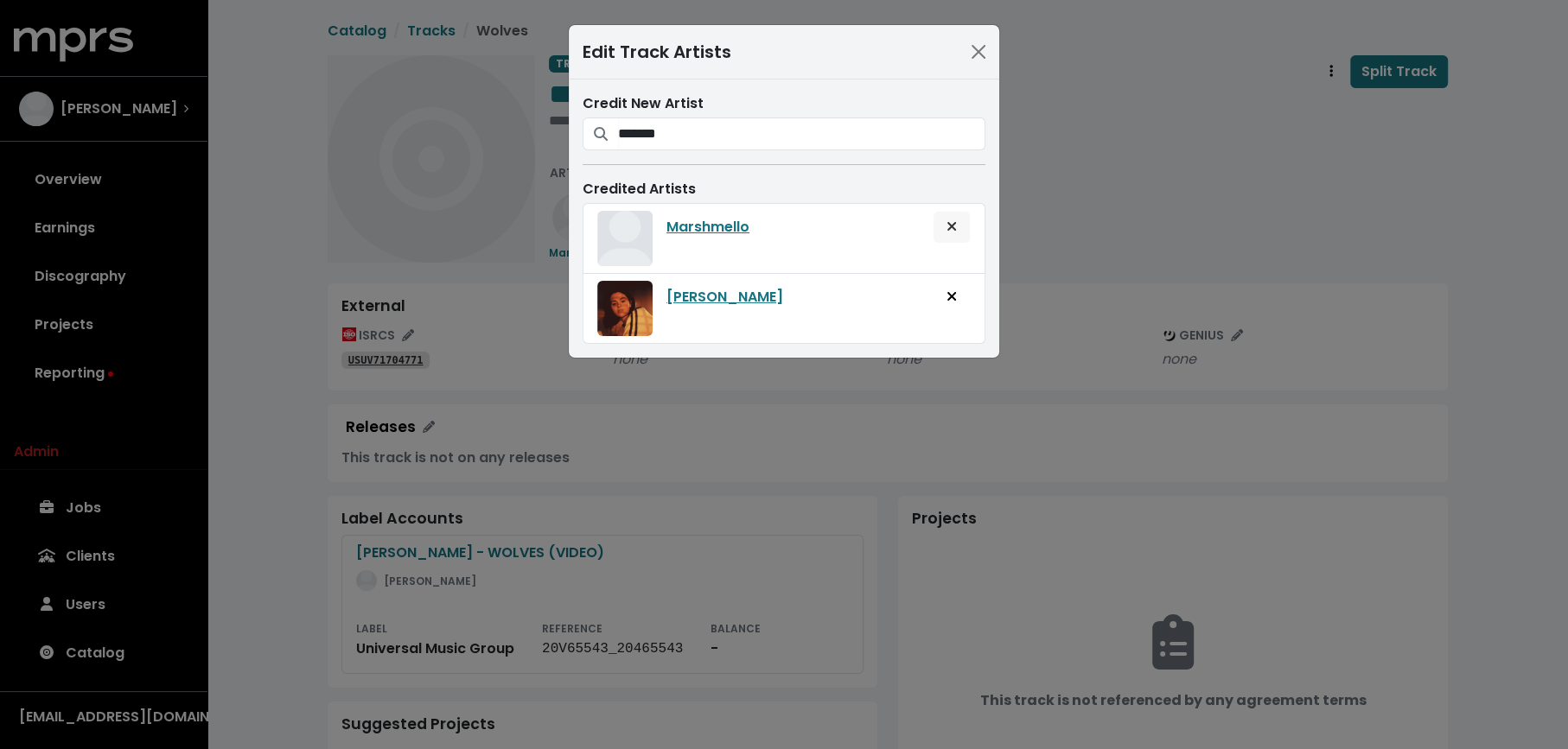
click at [947, 220] on icon "Remove artist from track" at bounding box center [952, 226] width 11 height 14
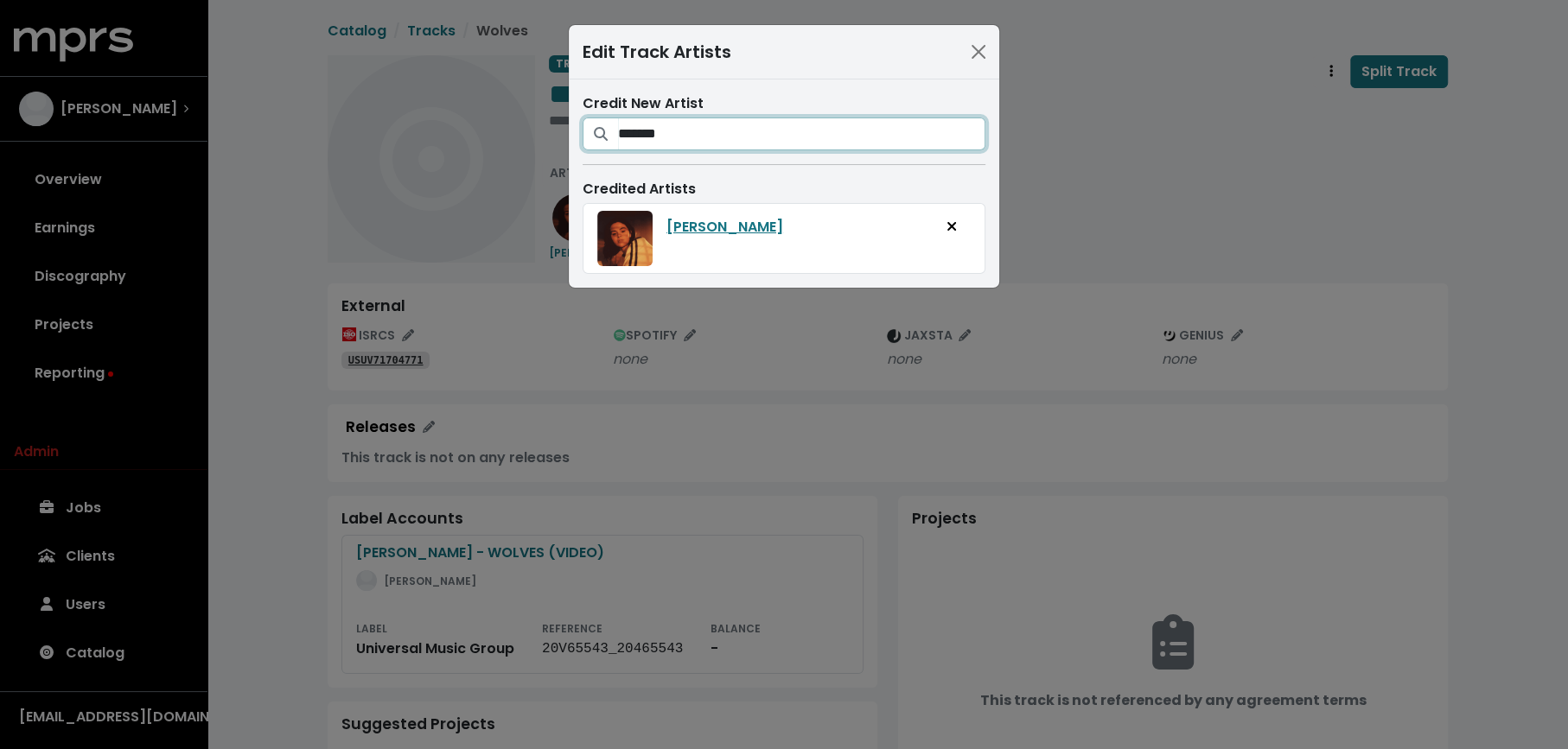
click at [863, 140] on input "*******" at bounding box center [801, 134] width 367 height 33
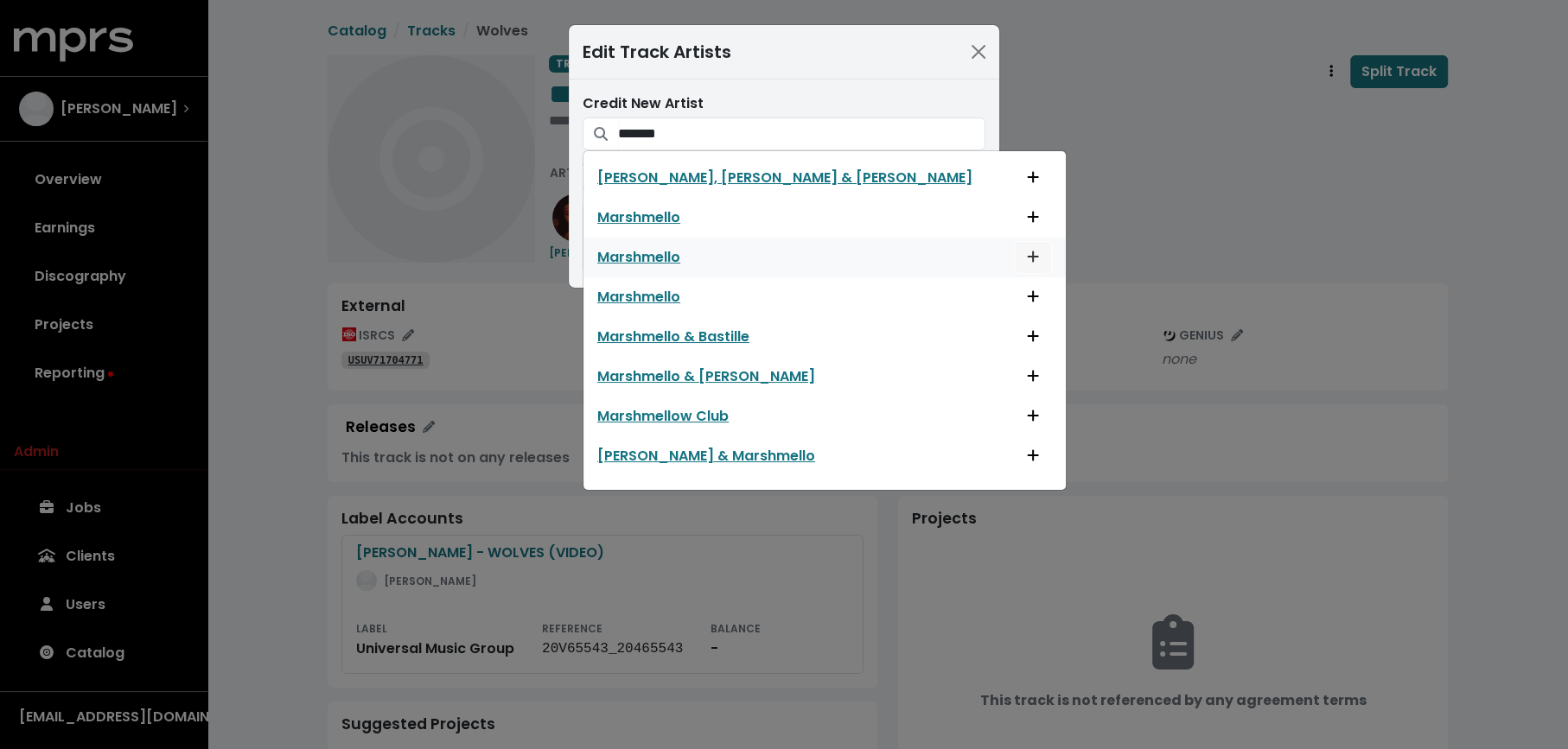
click at [1027, 256] on icon "Add artist to this track's credited artists" at bounding box center [1032, 256] width 12 height 14
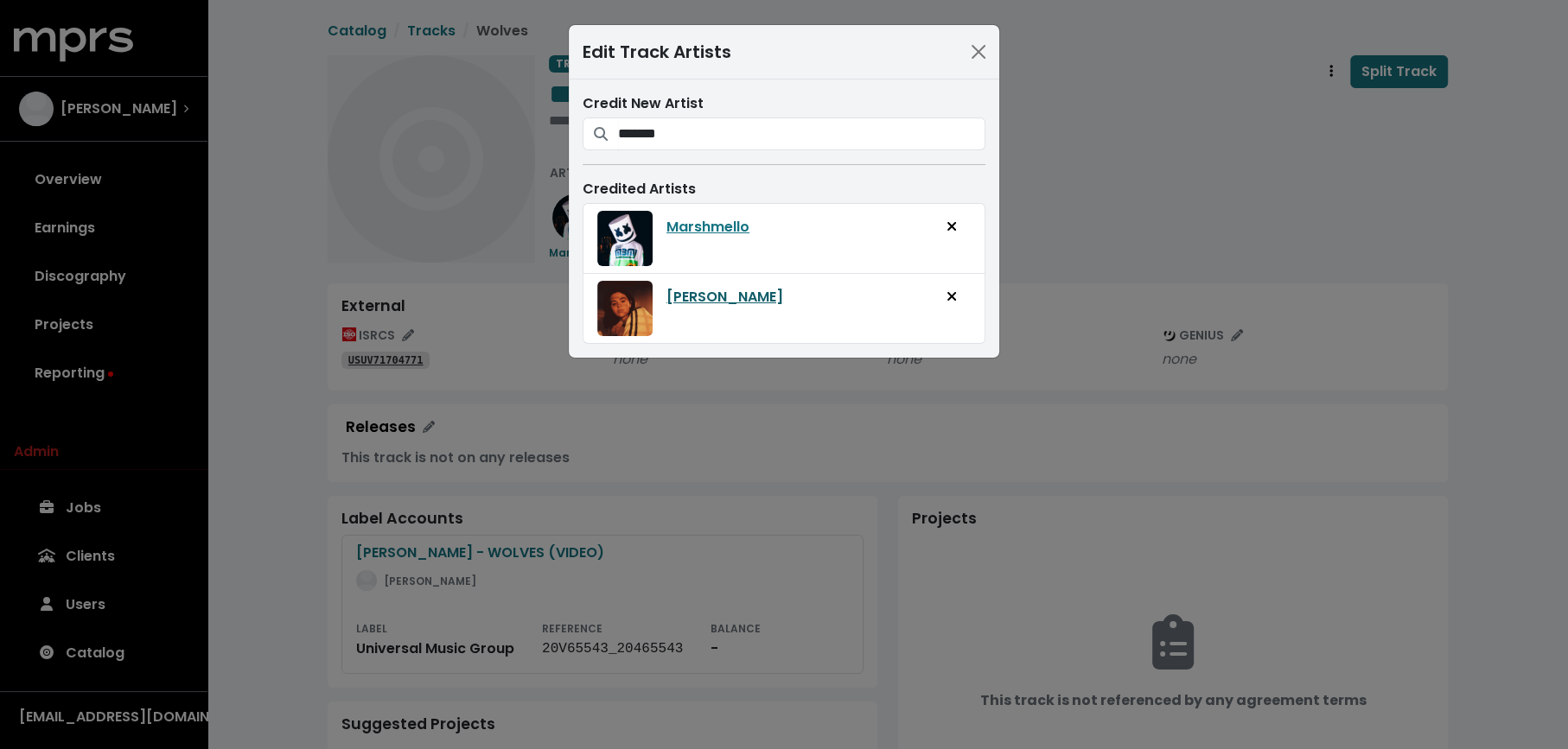
click at [711, 298] on link "[PERSON_NAME]" at bounding box center [725, 297] width 117 height 20
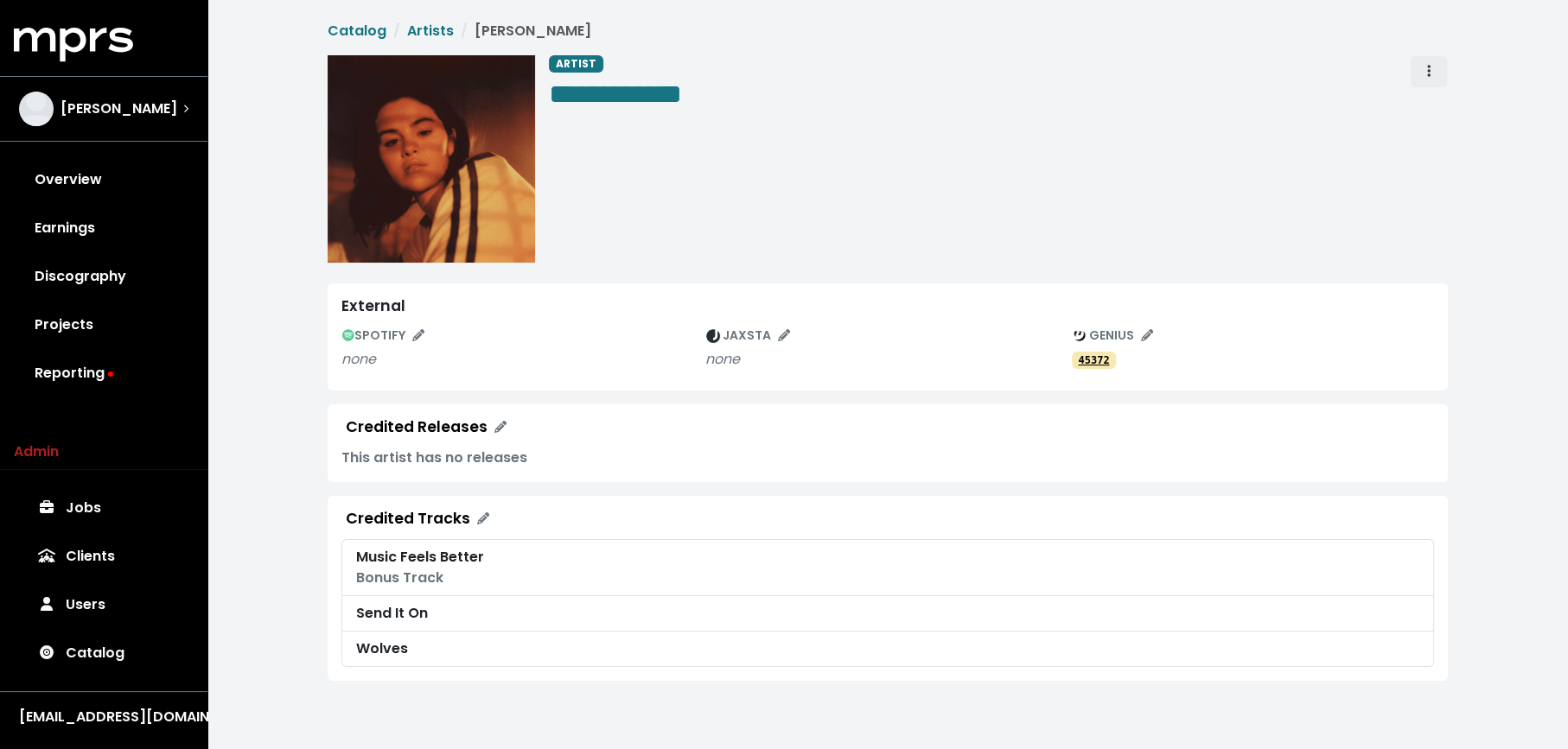
click at [1438, 73] on button "Artist actions" at bounding box center [1428, 72] width 38 height 33
click at [1437, 103] on link "Merge" at bounding box center [1478, 110] width 136 height 27
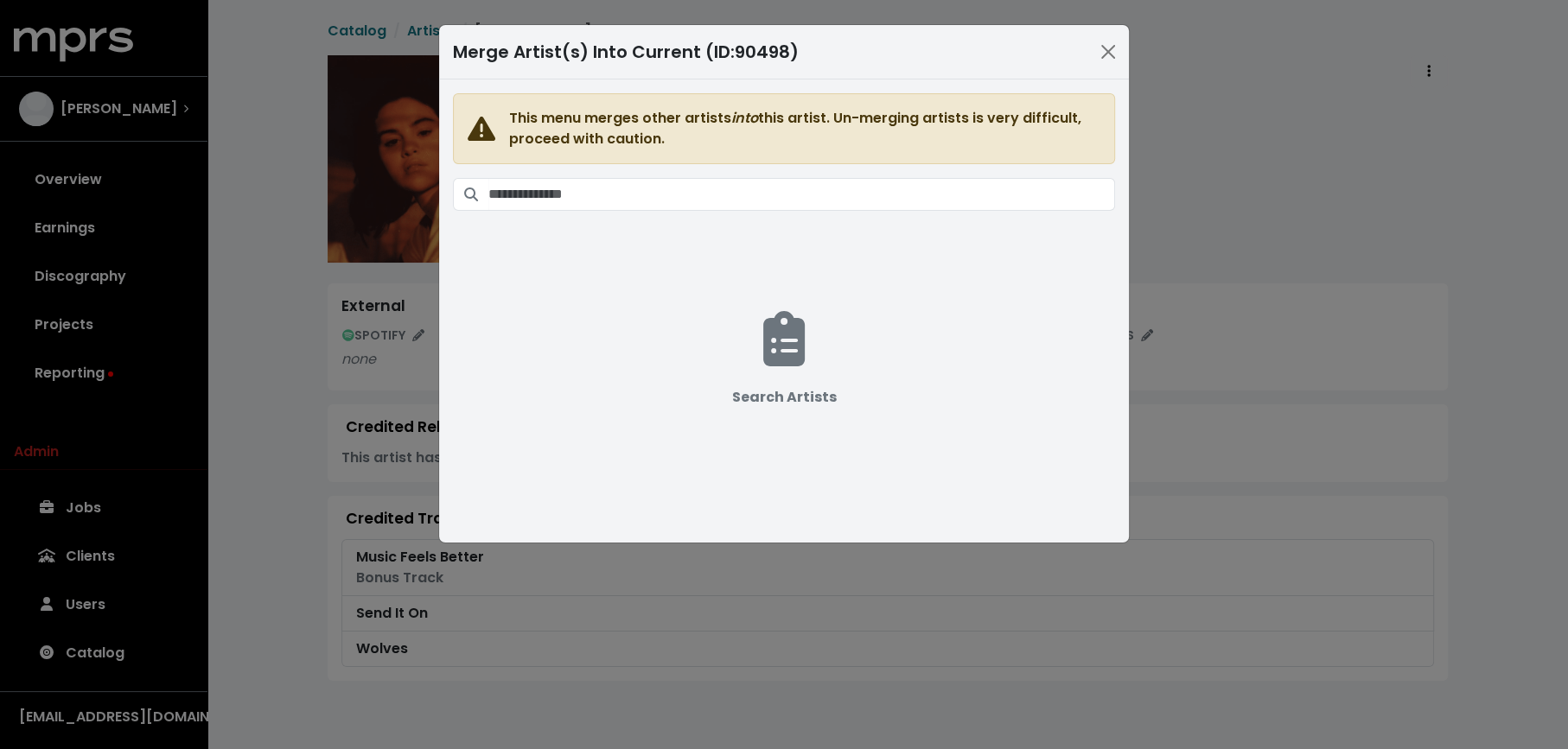
click at [950, 217] on span "This menu merges other artists into this artist. Un-merging artists is very dif…" at bounding box center [784, 301] width 662 height 415
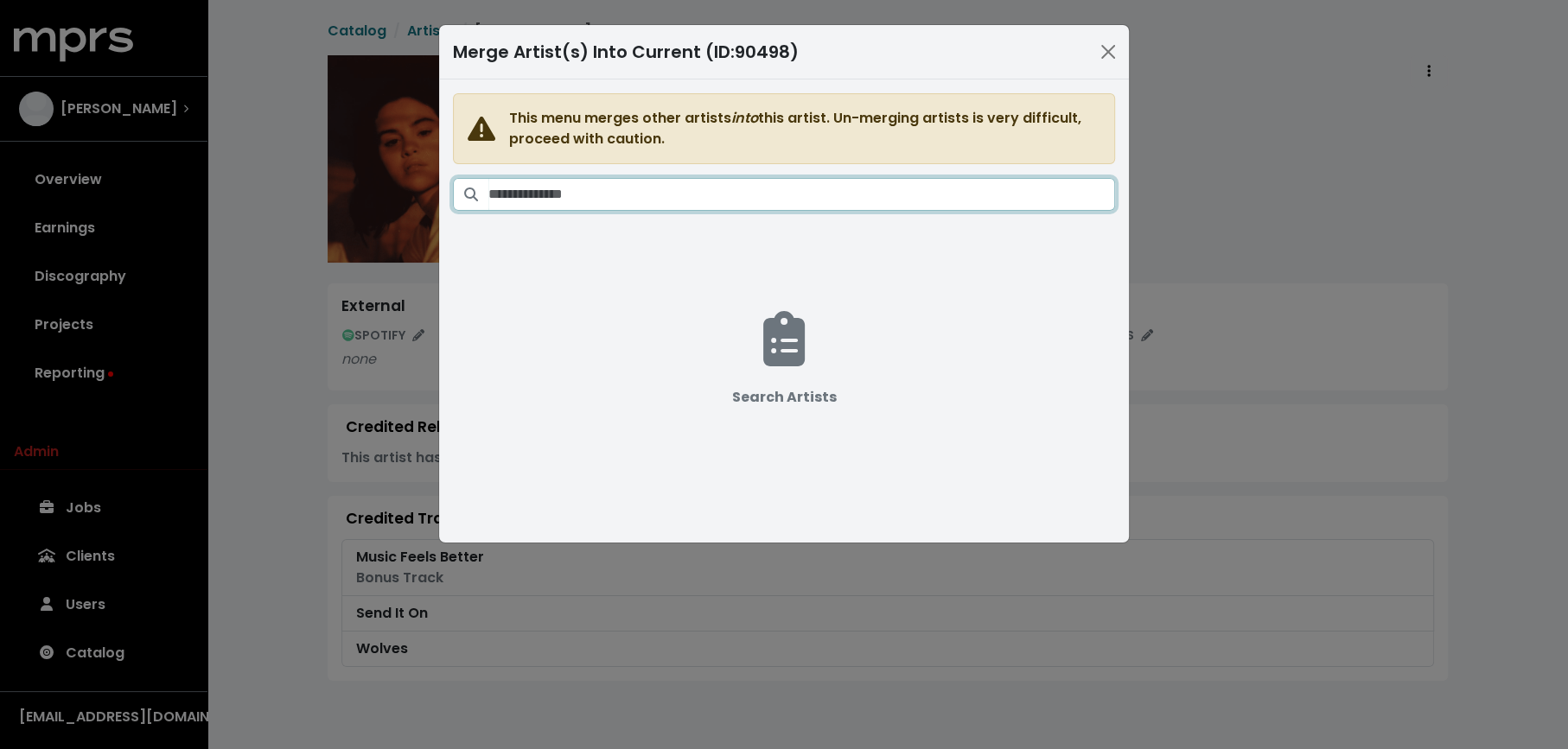
click at [950, 205] on input "Search artists" at bounding box center [801, 195] width 626 height 33
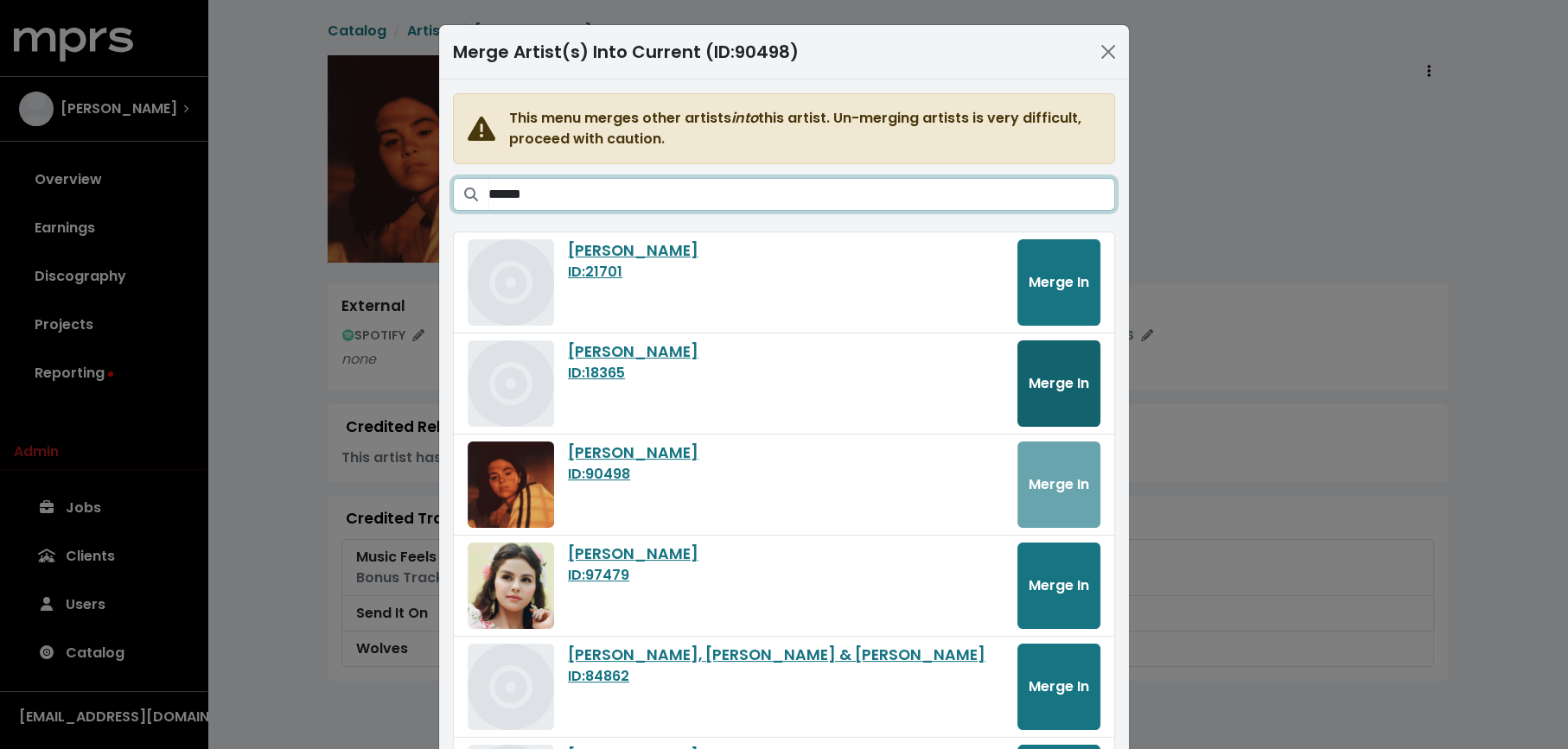
type input "******"
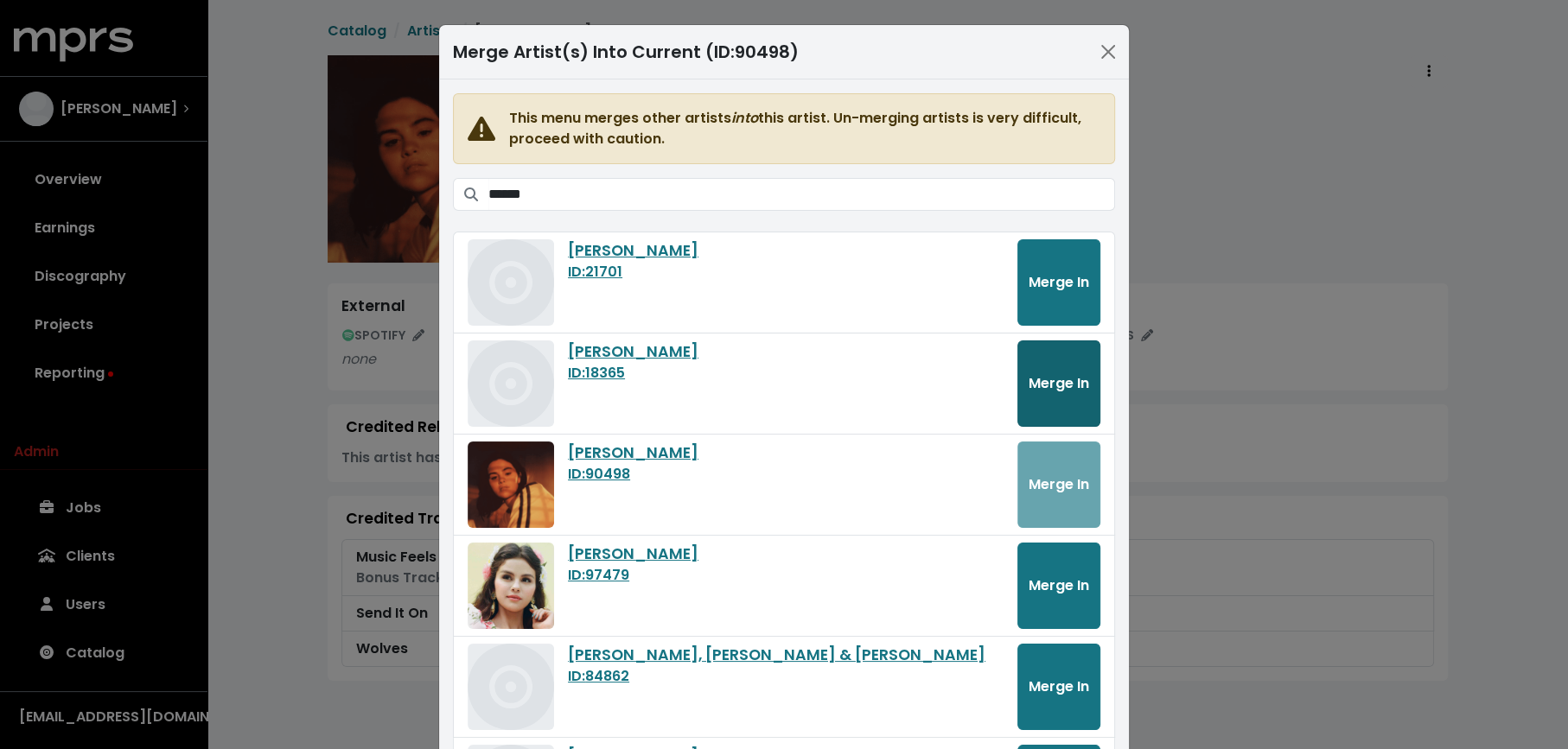
click at [1079, 384] on span "Merge In" at bounding box center [1059, 383] width 60 height 19
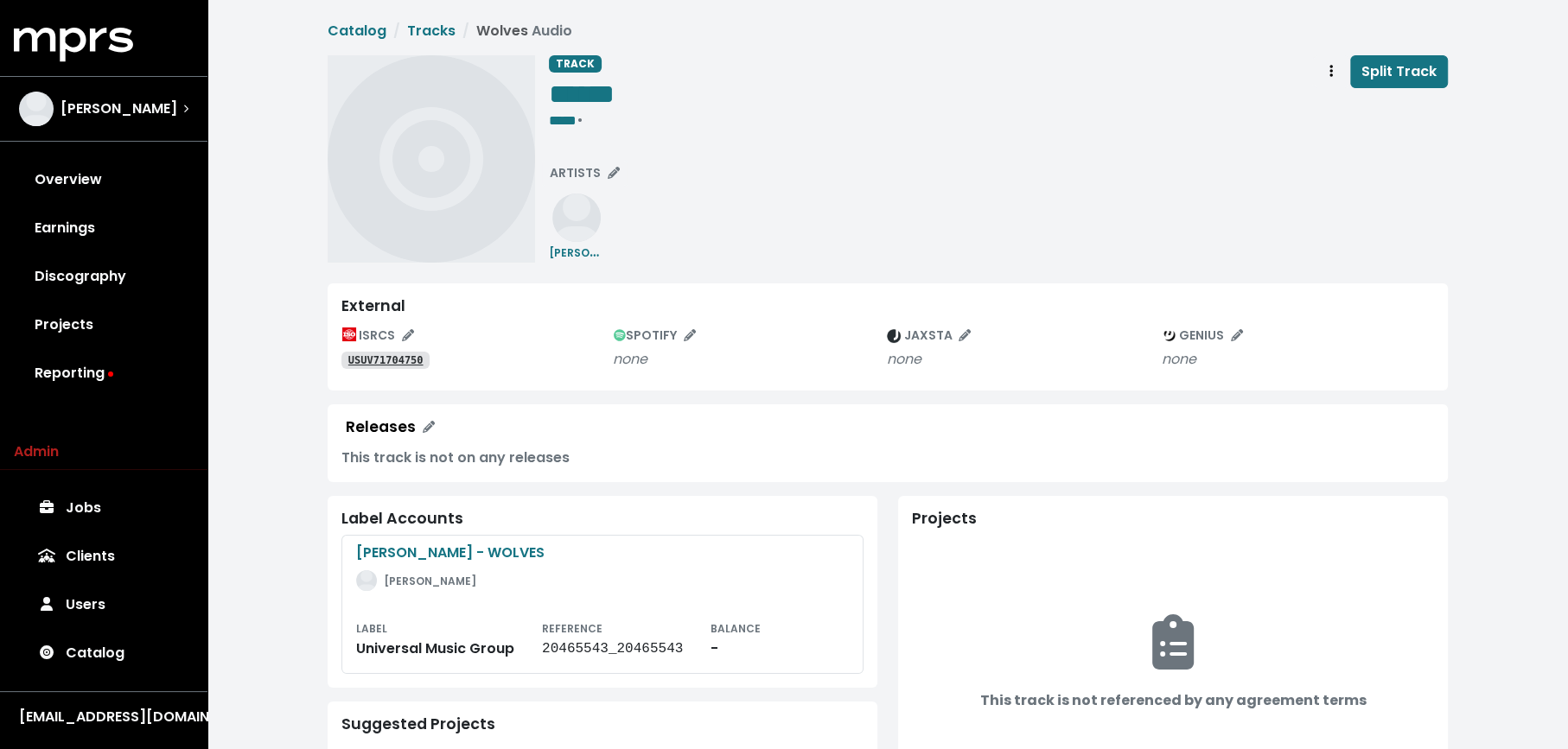
click at [390, 361] on tt "USUV71704750" at bounding box center [386, 360] width 75 height 12
click at [583, 118] on span "•" at bounding box center [579, 120] width 7 height 19
click at [729, 182] on div "TRACK ****** ***** • Split Track ARTISTS [PERSON_NAME] & [PERSON_NAME]" at bounding box center [997, 159] width 899 height 207
click at [566, 175] on span "ARTISTS" at bounding box center [584, 173] width 70 height 18
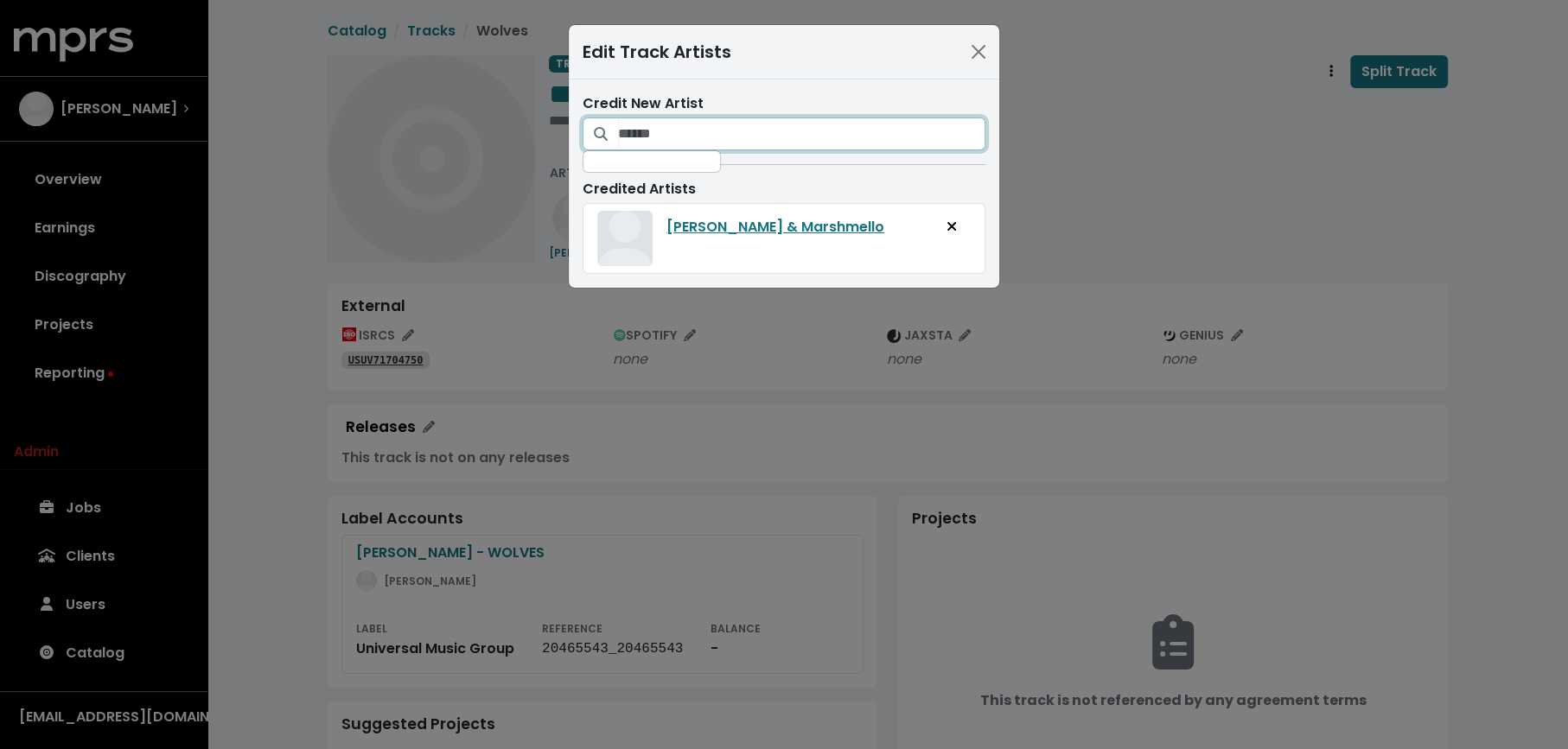
click at [746, 137] on input "Search for artists who should be credited on this track" at bounding box center [801, 134] width 367 height 33
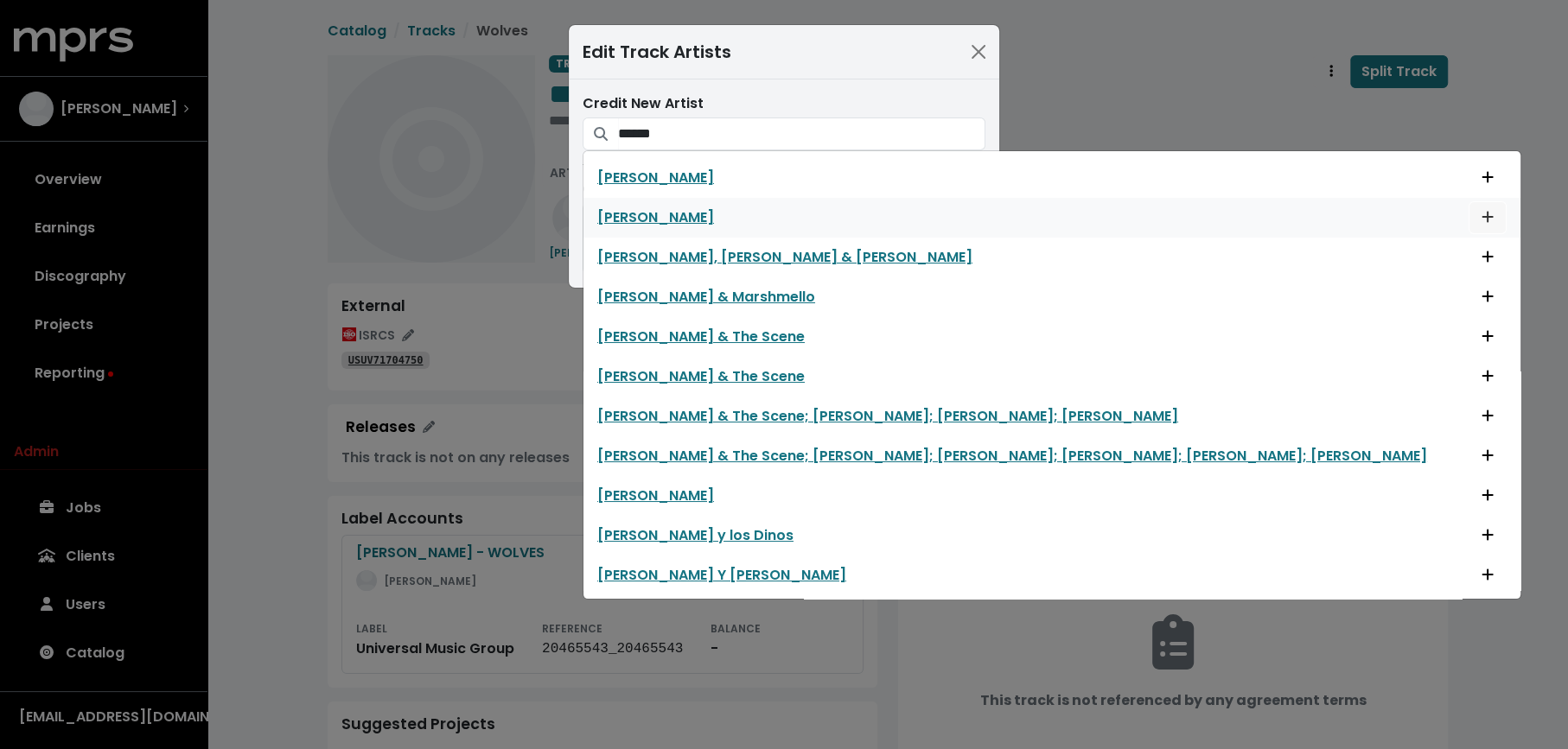
click at [1482, 213] on icon "Add artist to this track's credited artists" at bounding box center [1488, 217] width 12 height 12
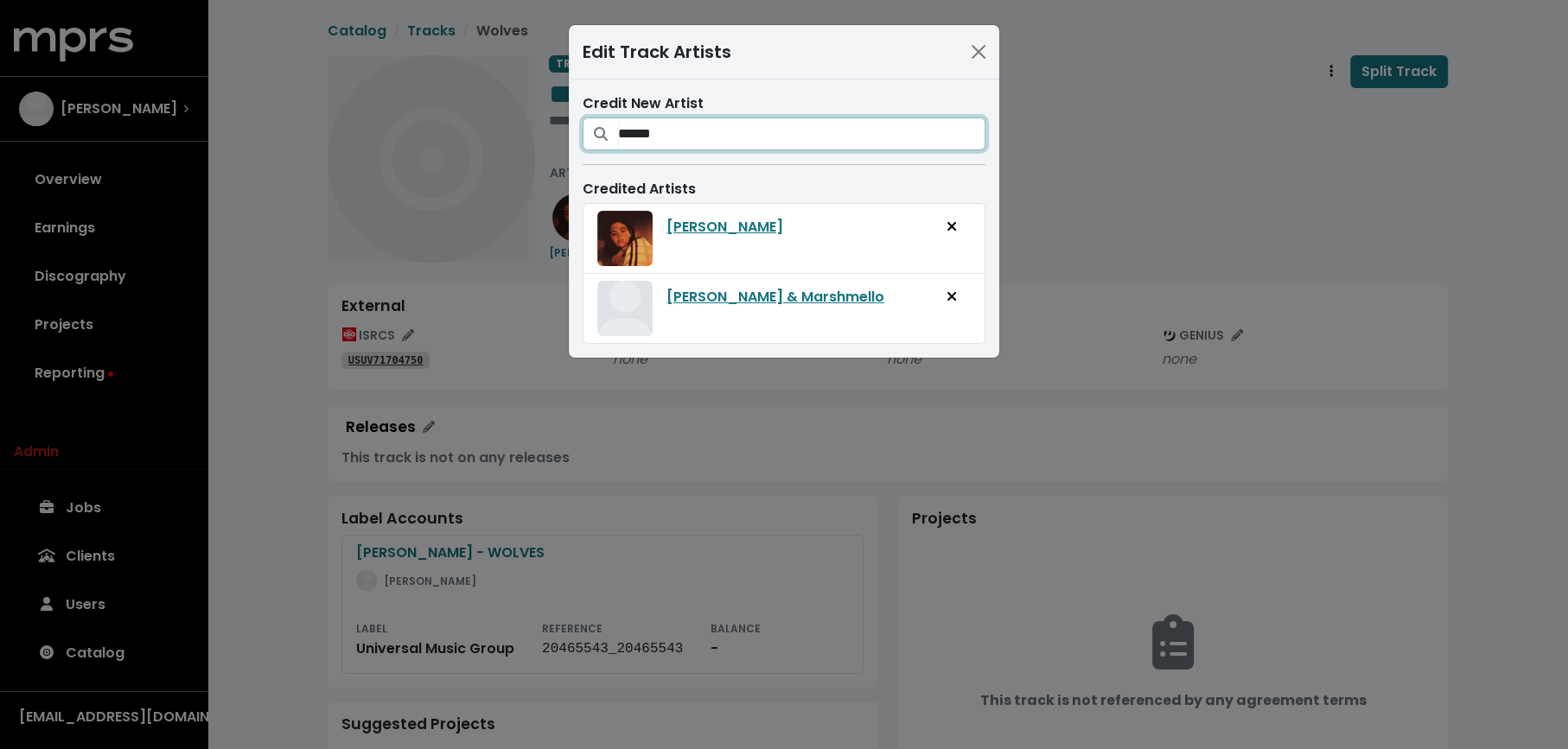
click at [759, 138] on input "******" at bounding box center [801, 134] width 367 height 33
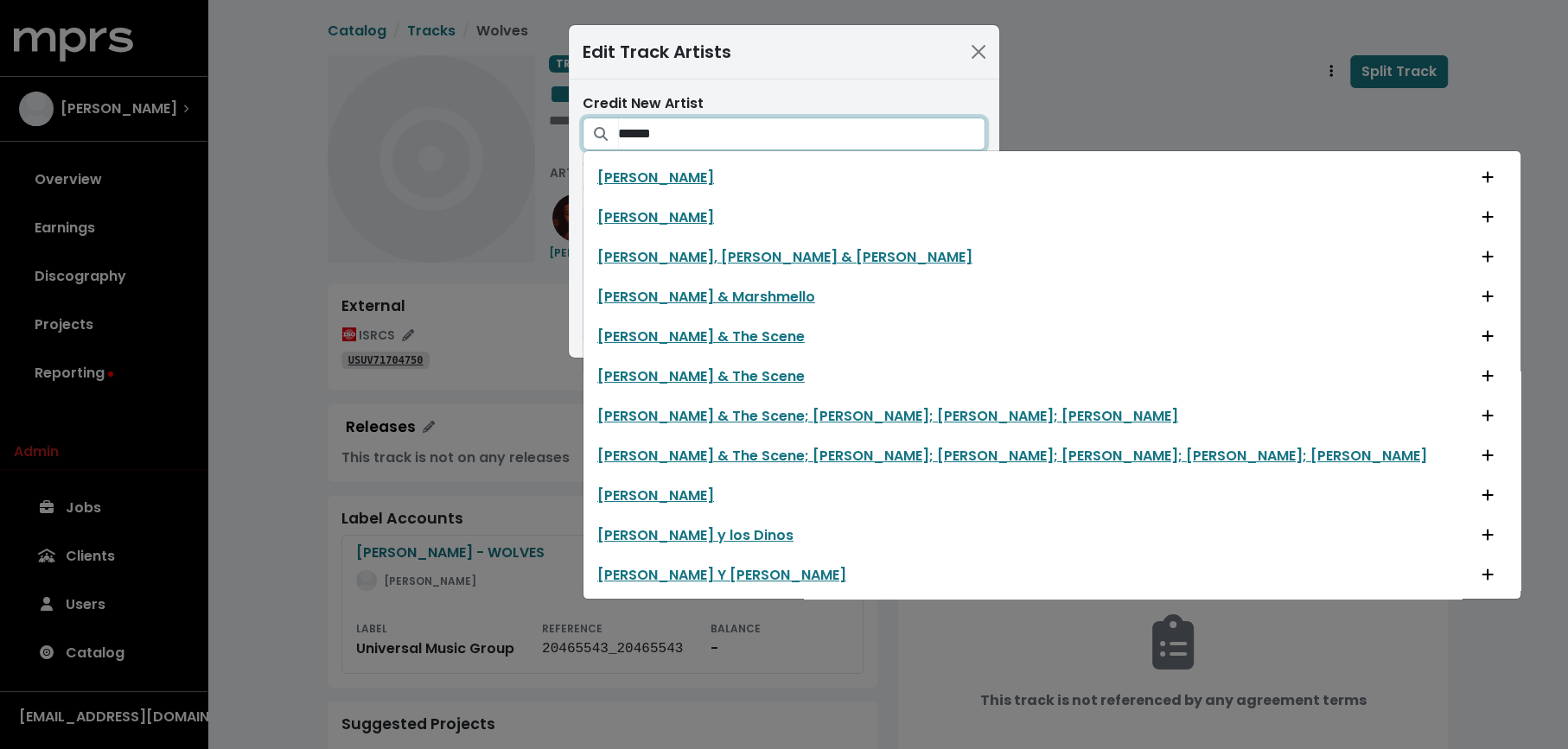
click at [759, 138] on input "******" at bounding box center [801, 134] width 367 height 33
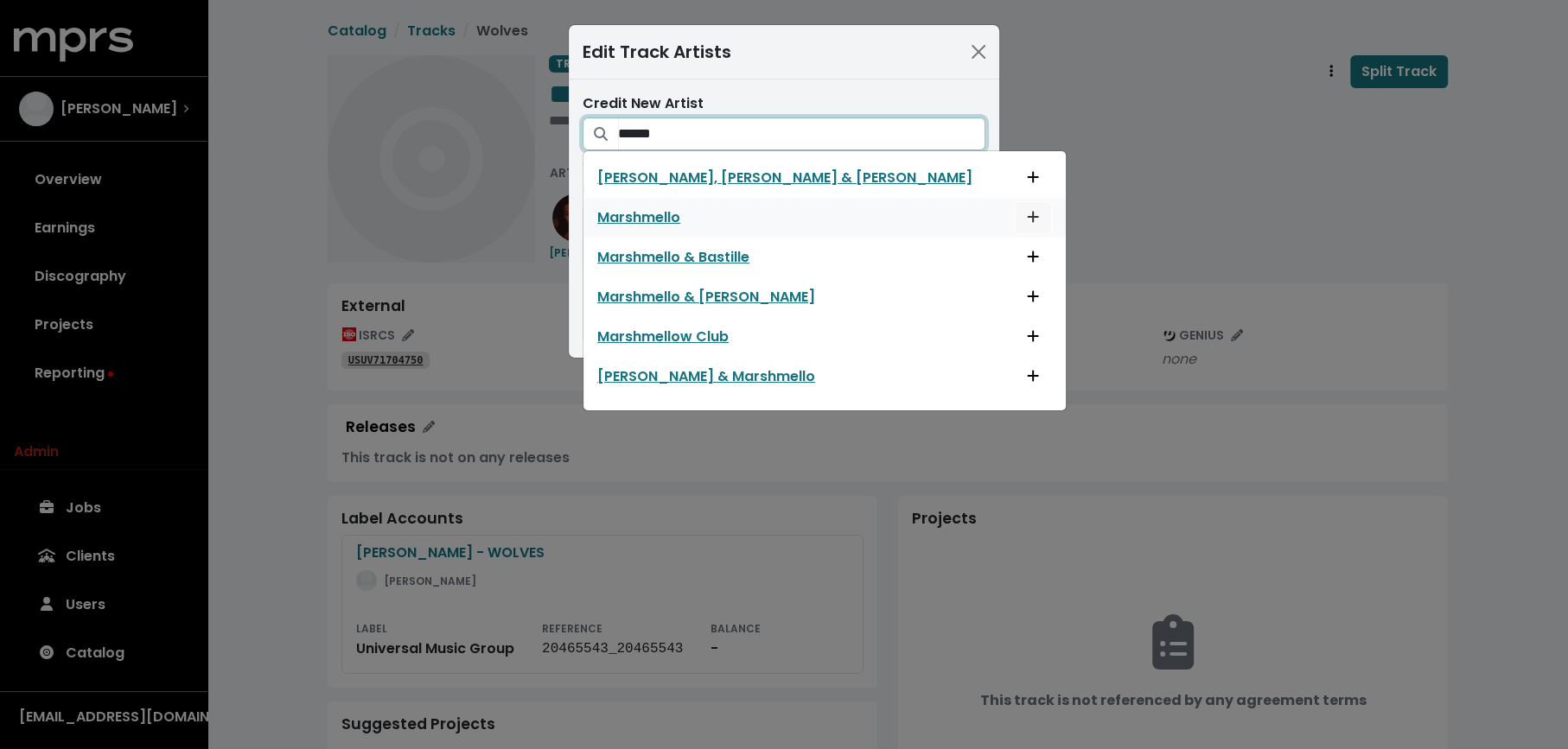
type input "******"
click at [1027, 217] on icon "Add artist to this track's credited artists" at bounding box center [1032, 217] width 12 height 14
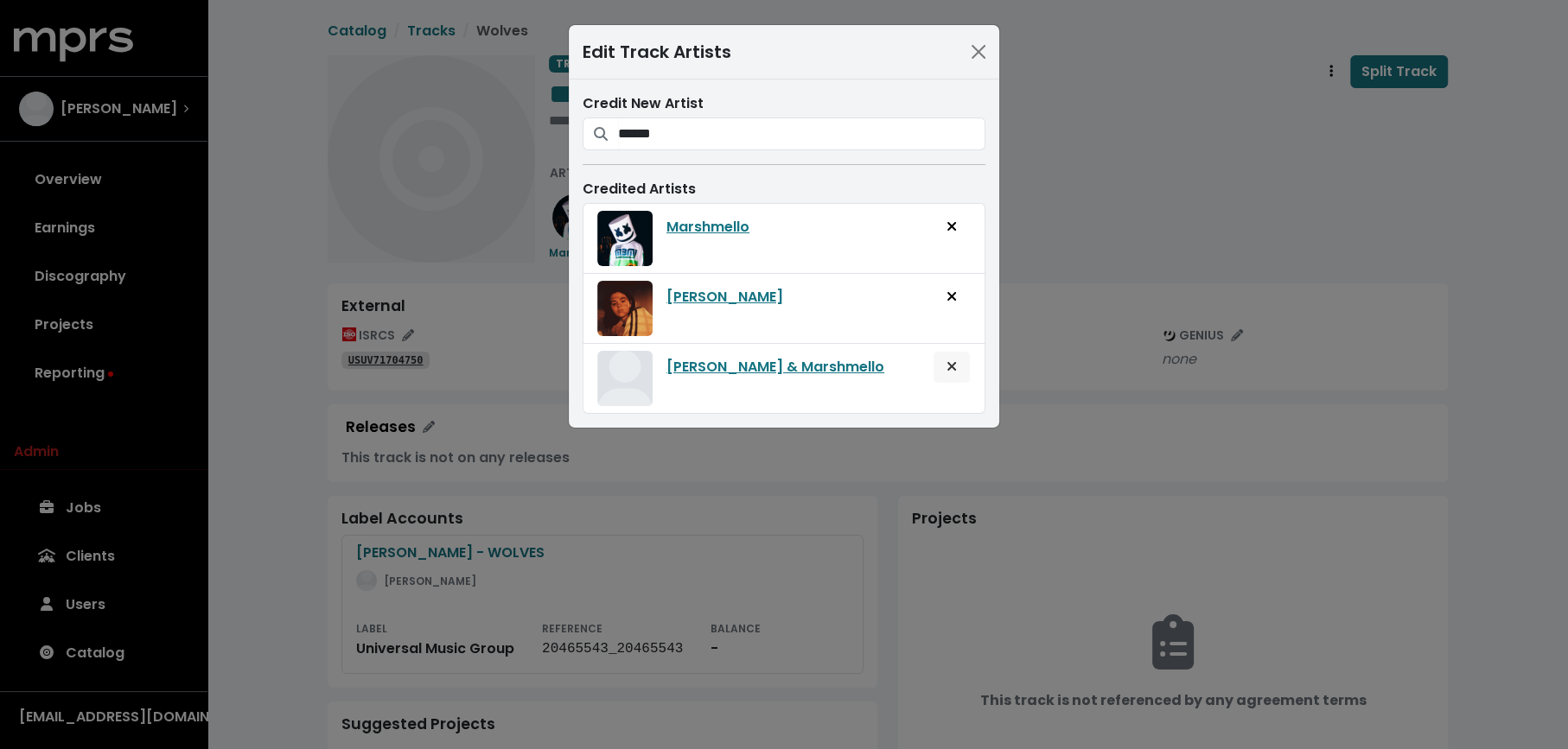
click at [958, 364] on span "Remove artist from track" at bounding box center [952, 366] width 16 height 20
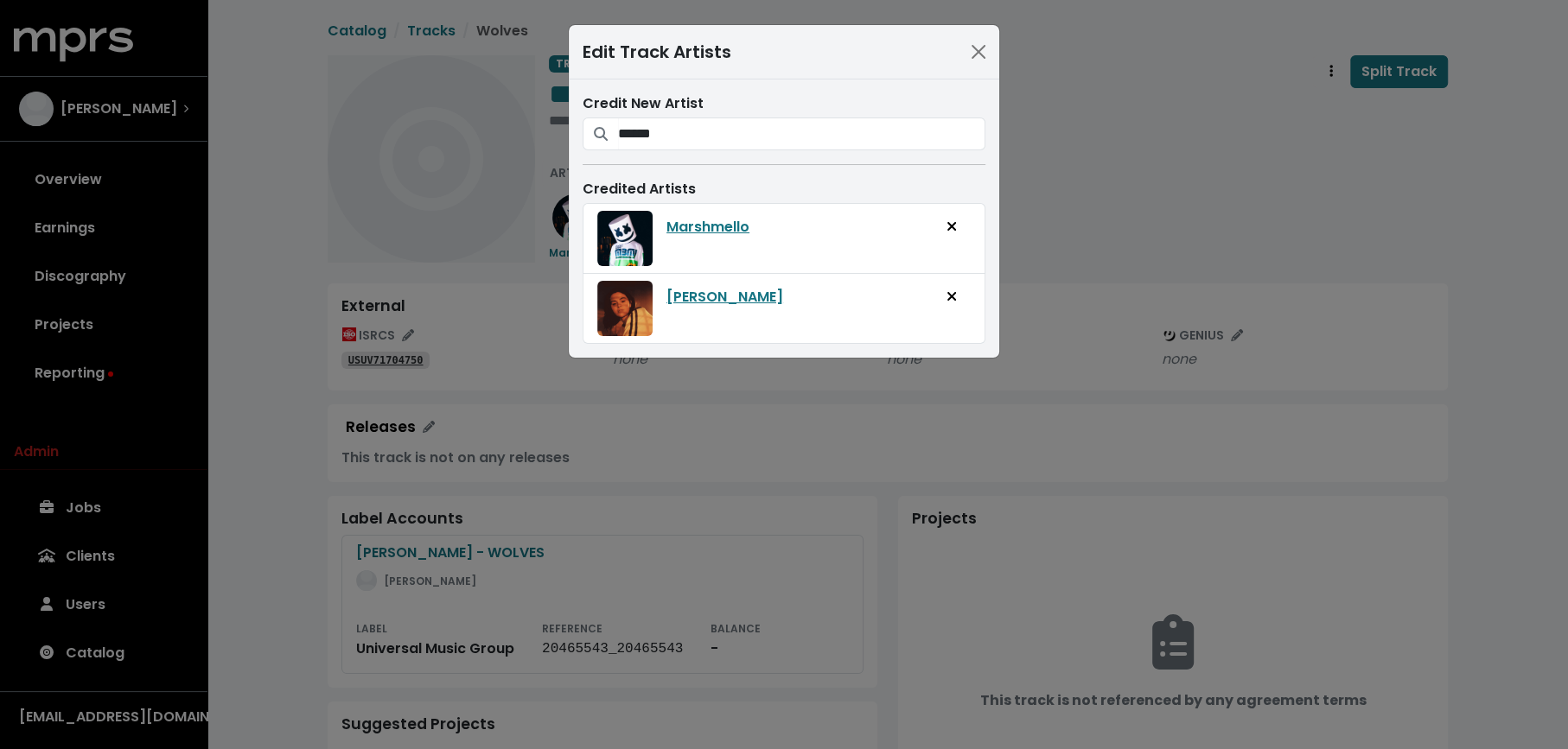
click at [1040, 197] on div "Edit Track Artists Credit New Artist ****** benny blanco, Marshmello & Vance Jo…" at bounding box center [784, 374] width 1568 height 749
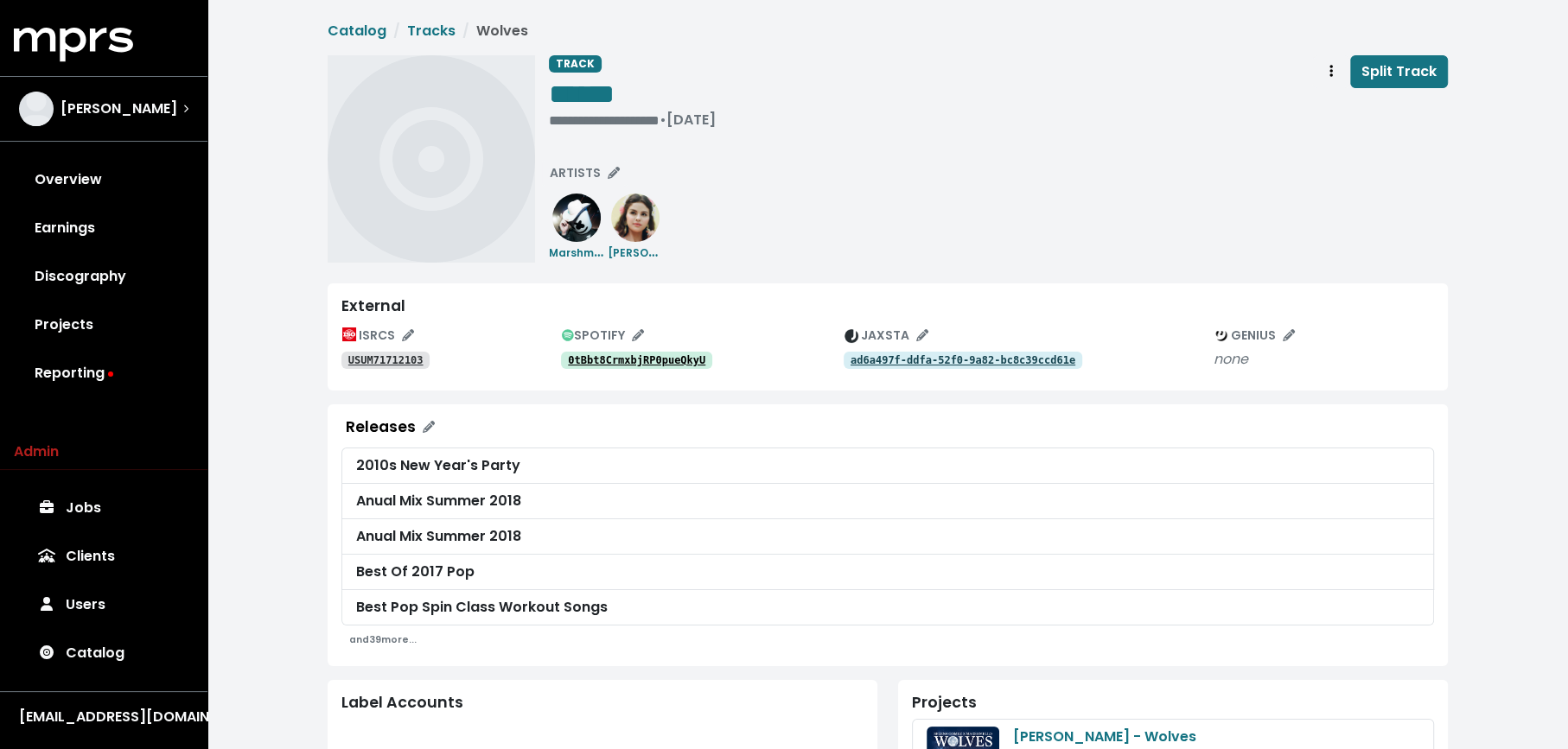
click at [401, 360] on tt "USUM71712103" at bounding box center [386, 360] width 75 height 12
click at [1328, 65] on span "Track actions" at bounding box center [1331, 71] width 16 height 20
click at [1338, 104] on link "Merge" at bounding box center [1381, 110] width 136 height 27
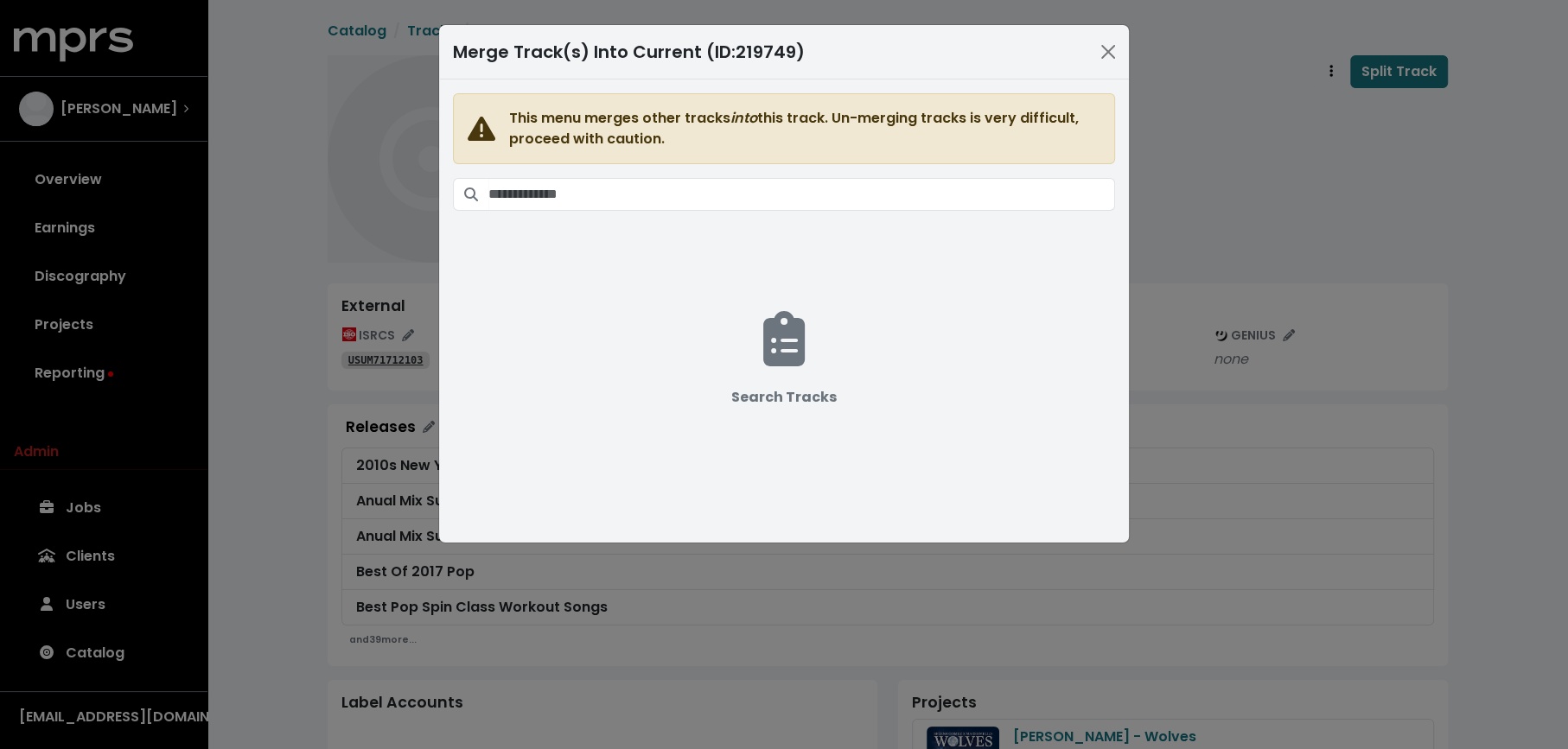
click at [791, 208] on span "This menu merges other tracks into this track. Un-merging tracks is very diffic…" at bounding box center [784, 301] width 662 height 415
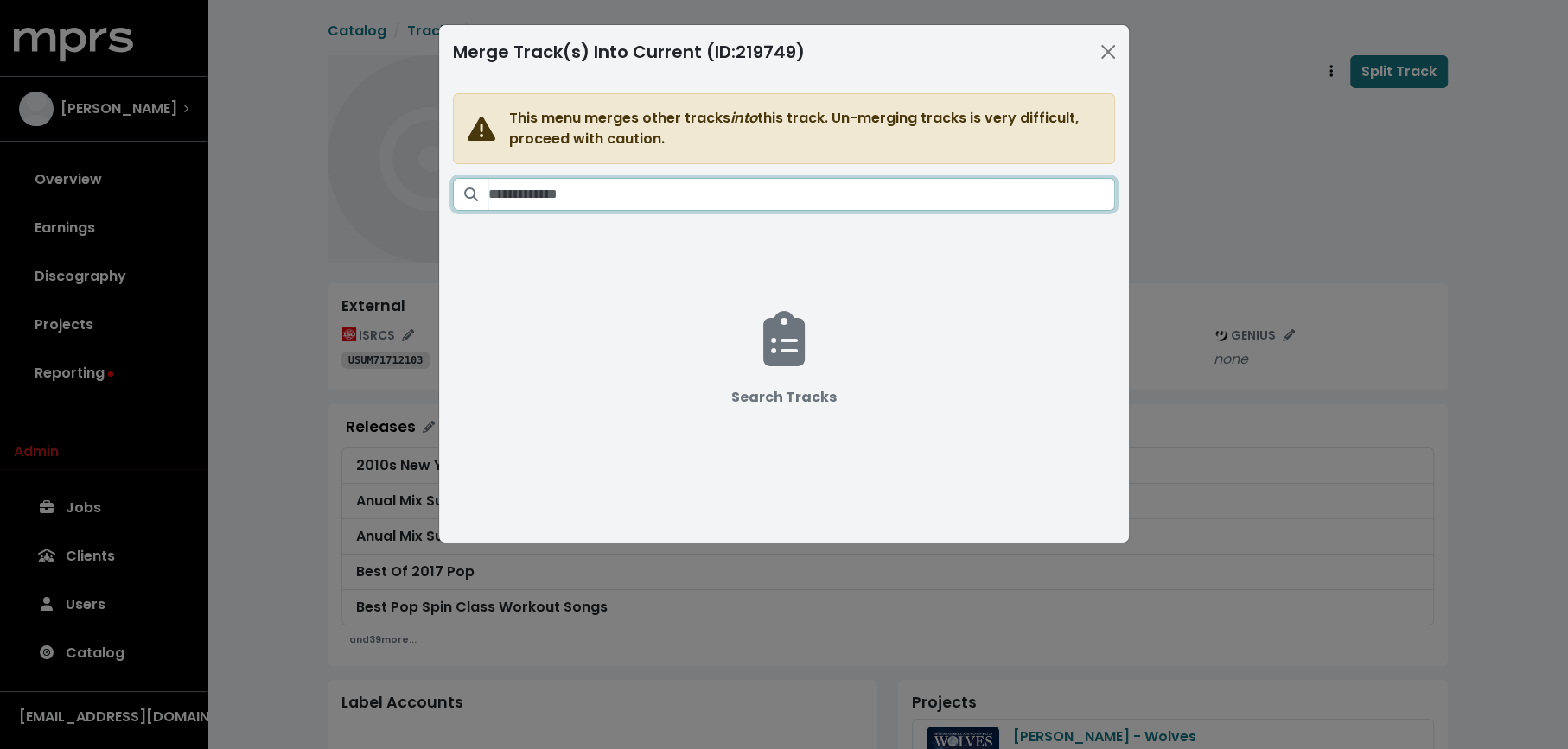
click at [791, 206] on input "Search tracks" at bounding box center [801, 195] width 626 height 33
click at [520, 192] on input "**********" at bounding box center [801, 195] width 626 height 33
drag, startPoint x: 581, startPoint y: 196, endPoint x: 467, endPoint y: 192, distance: 114.1
click at [467, 193] on div "**********" at bounding box center [784, 195] width 662 height 33
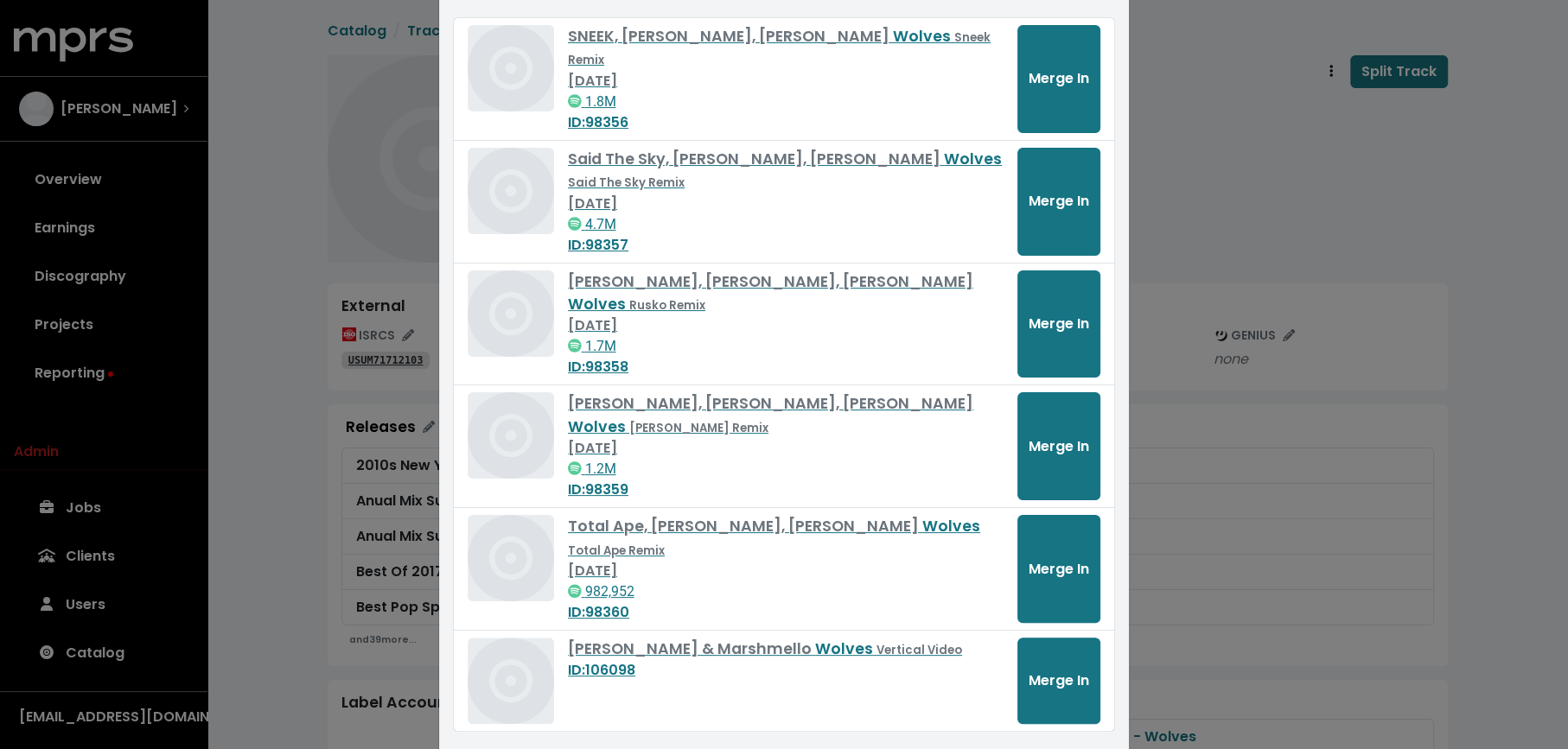
scroll to position [271, 0]
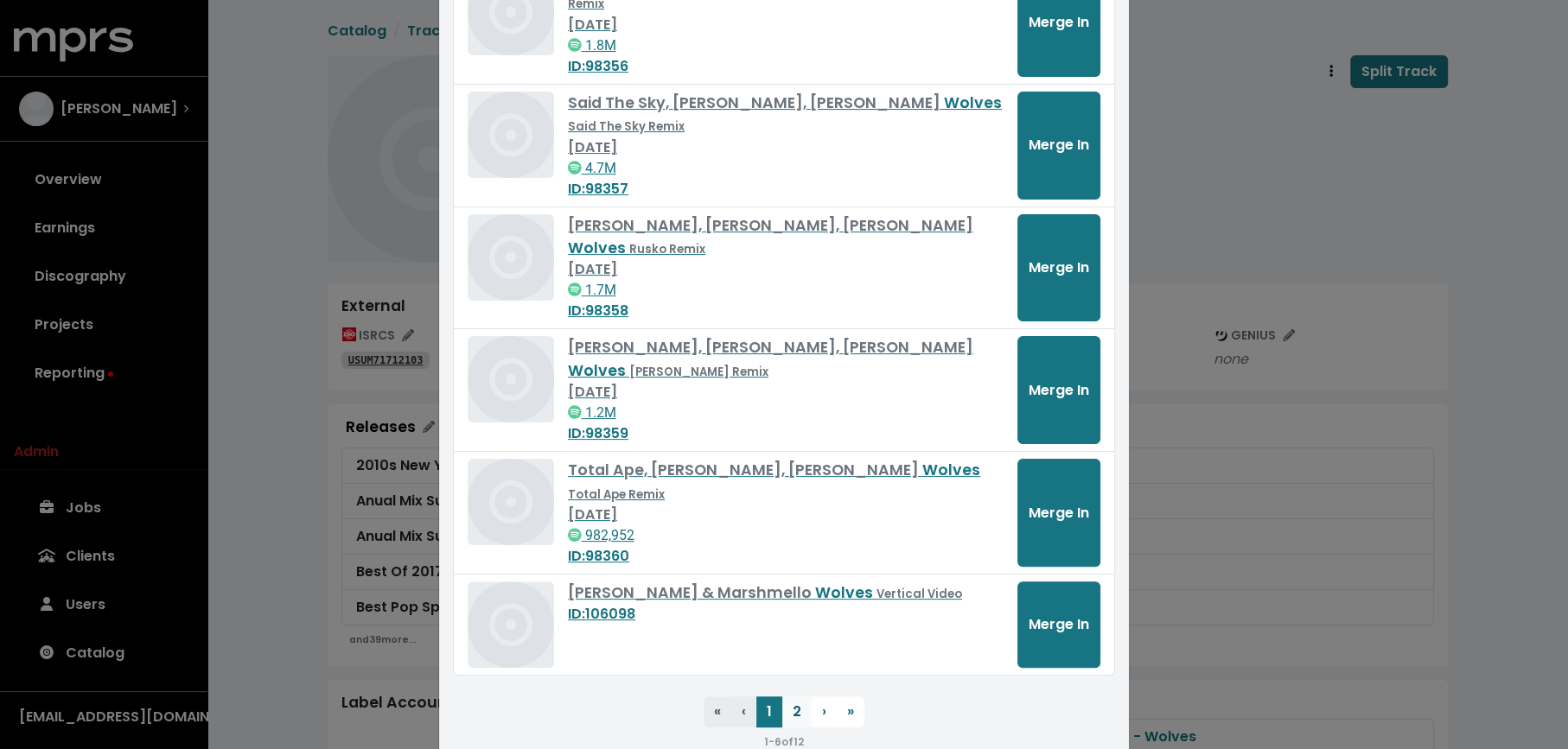
type input "**********"
click at [797, 696] on button "2" at bounding box center [797, 712] width 29 height 31
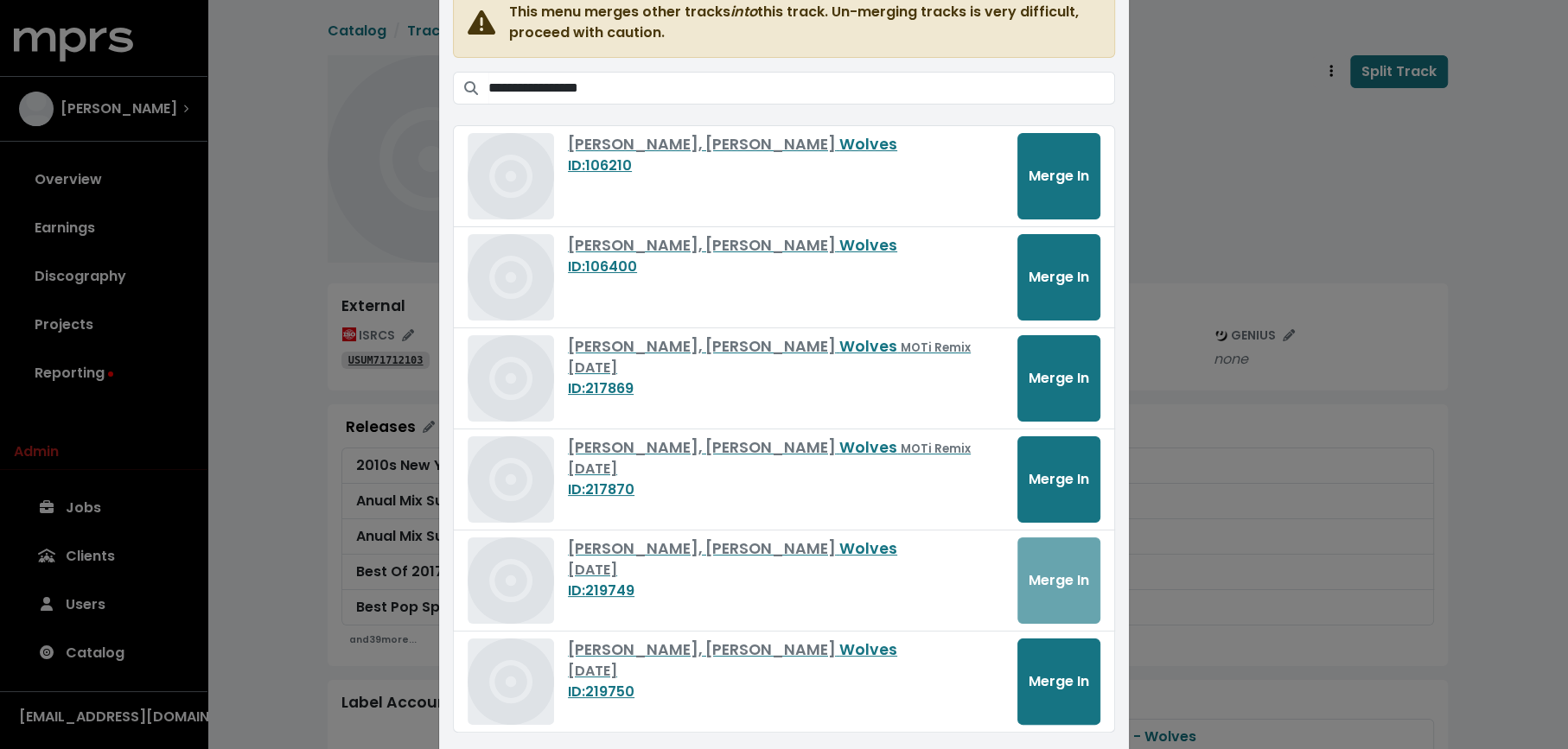
scroll to position [44, 0]
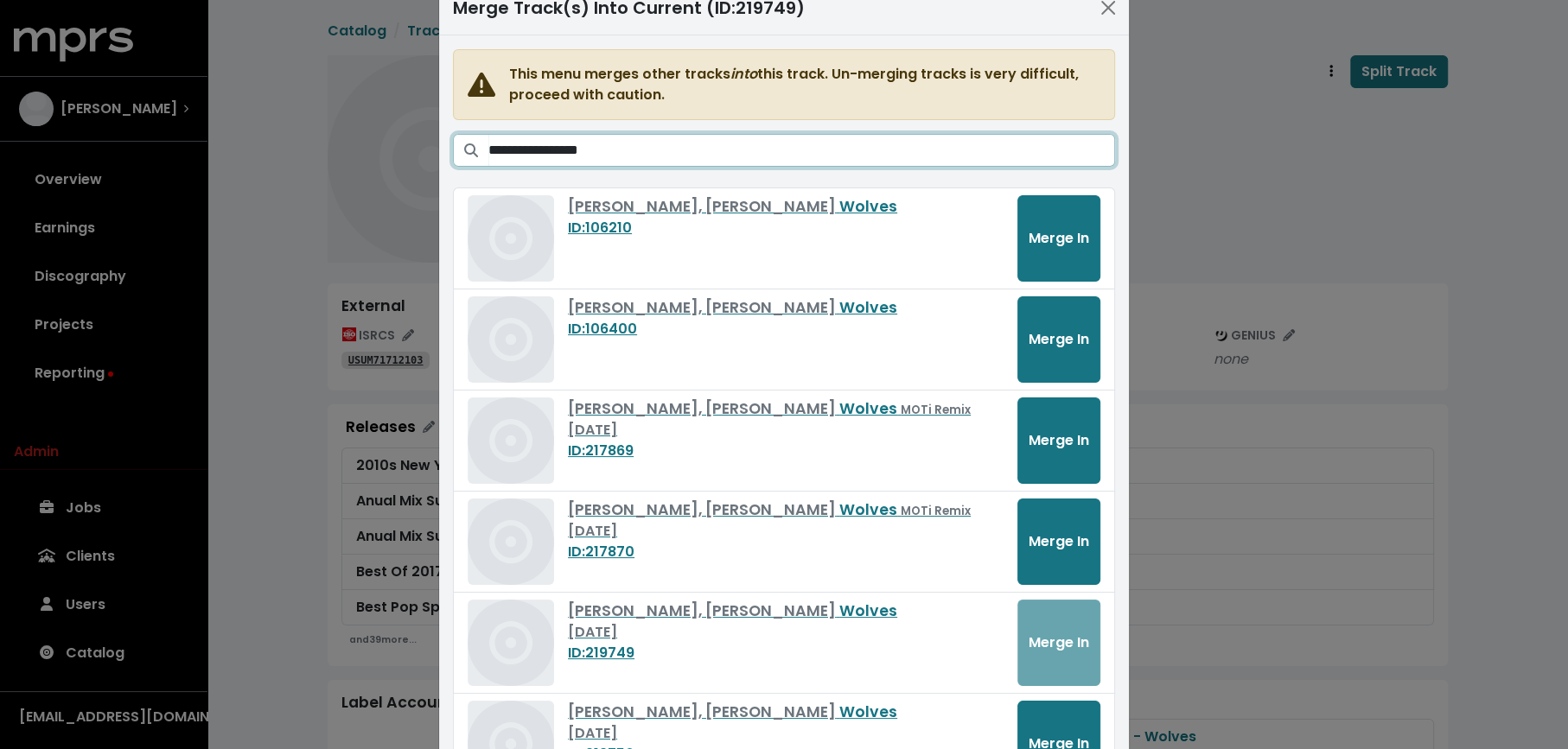
click at [842, 145] on input "**********" at bounding box center [801, 151] width 626 height 33
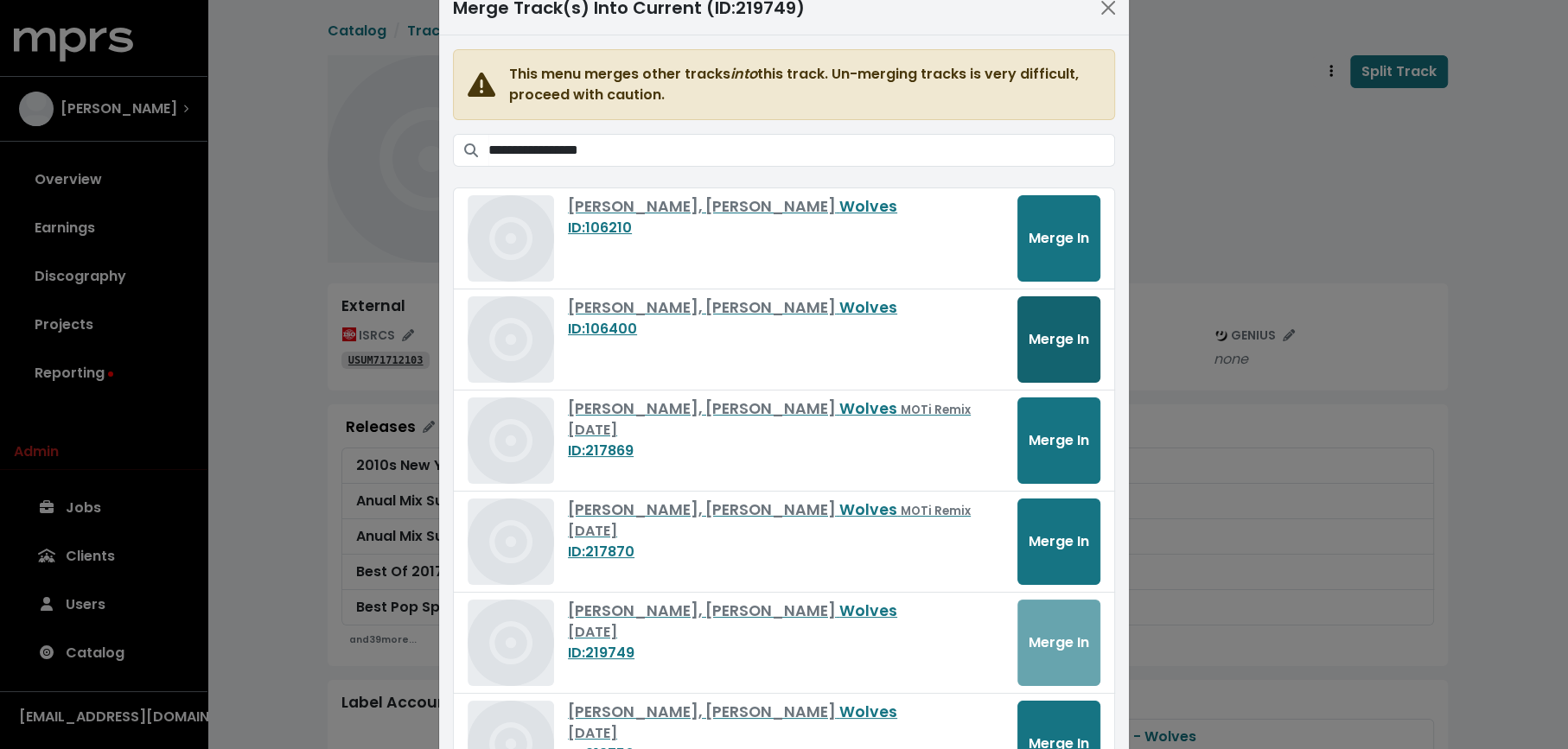
click at [1043, 329] on span "Merge In" at bounding box center [1059, 339] width 60 height 19
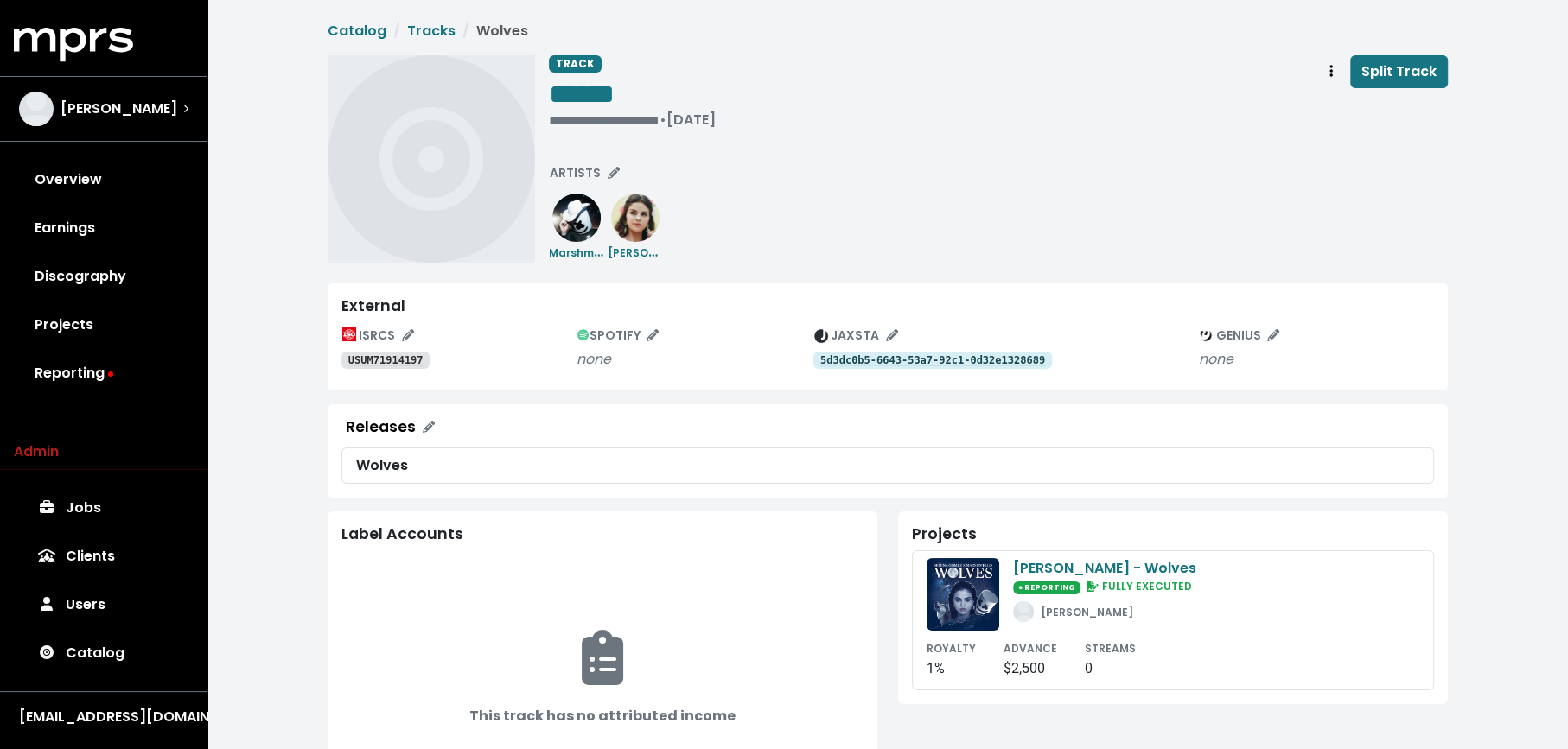
click at [378, 364] on tt "USUM71914197" at bounding box center [386, 360] width 75 height 12
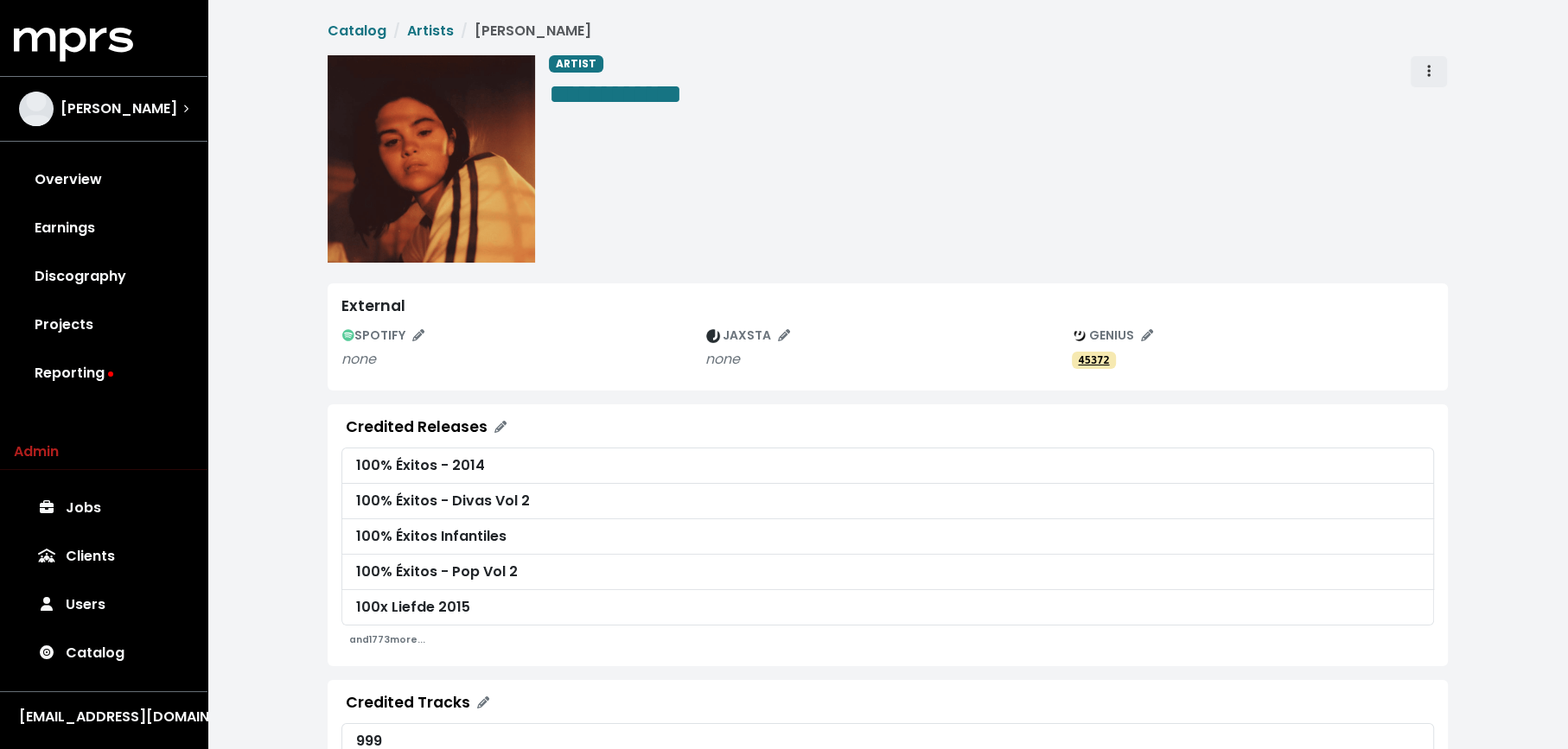
click at [1426, 77] on span "Artist actions" at bounding box center [1429, 71] width 16 height 20
click at [1423, 109] on link "Merge" at bounding box center [1478, 110] width 136 height 27
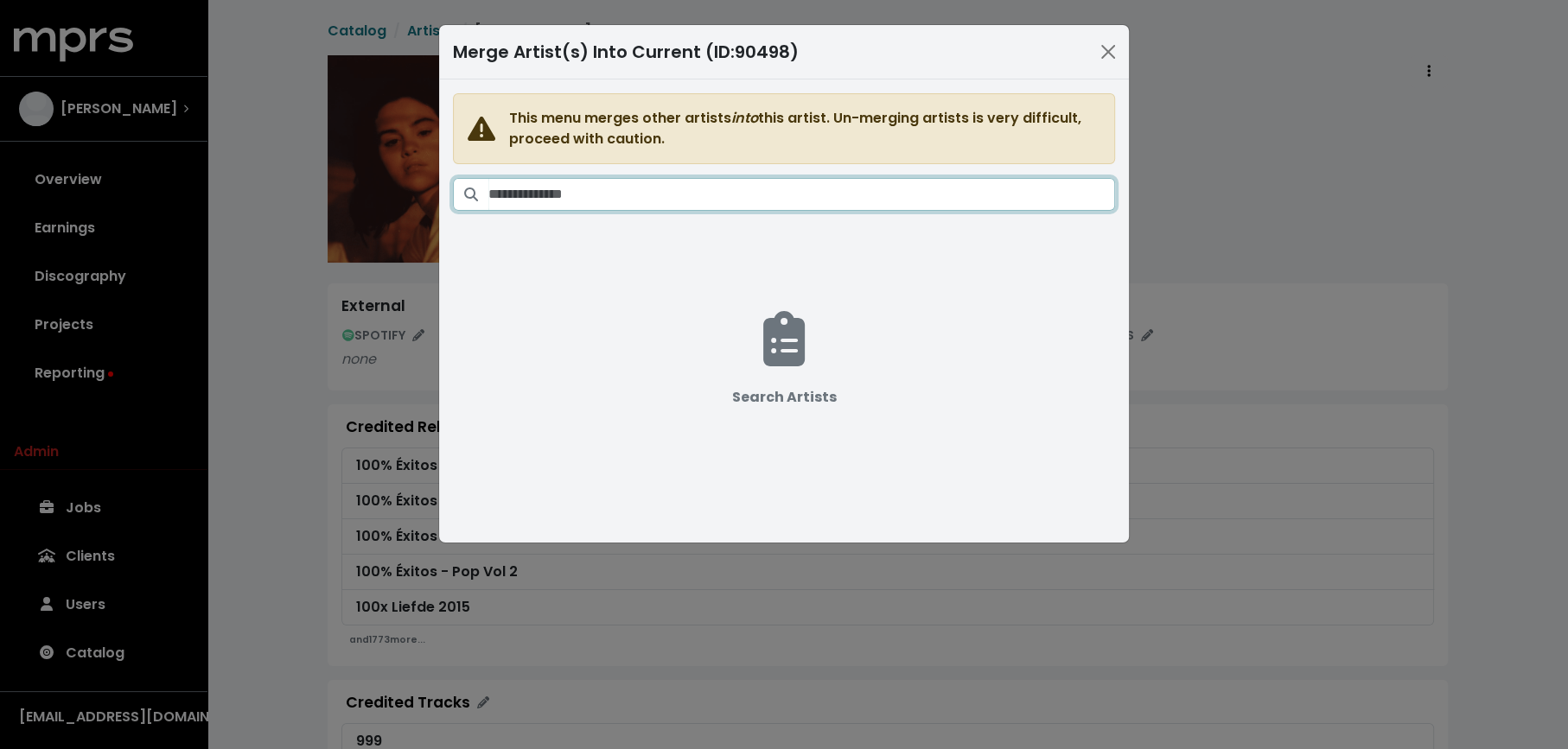
click at [949, 192] on input "Search artists" at bounding box center [801, 195] width 626 height 33
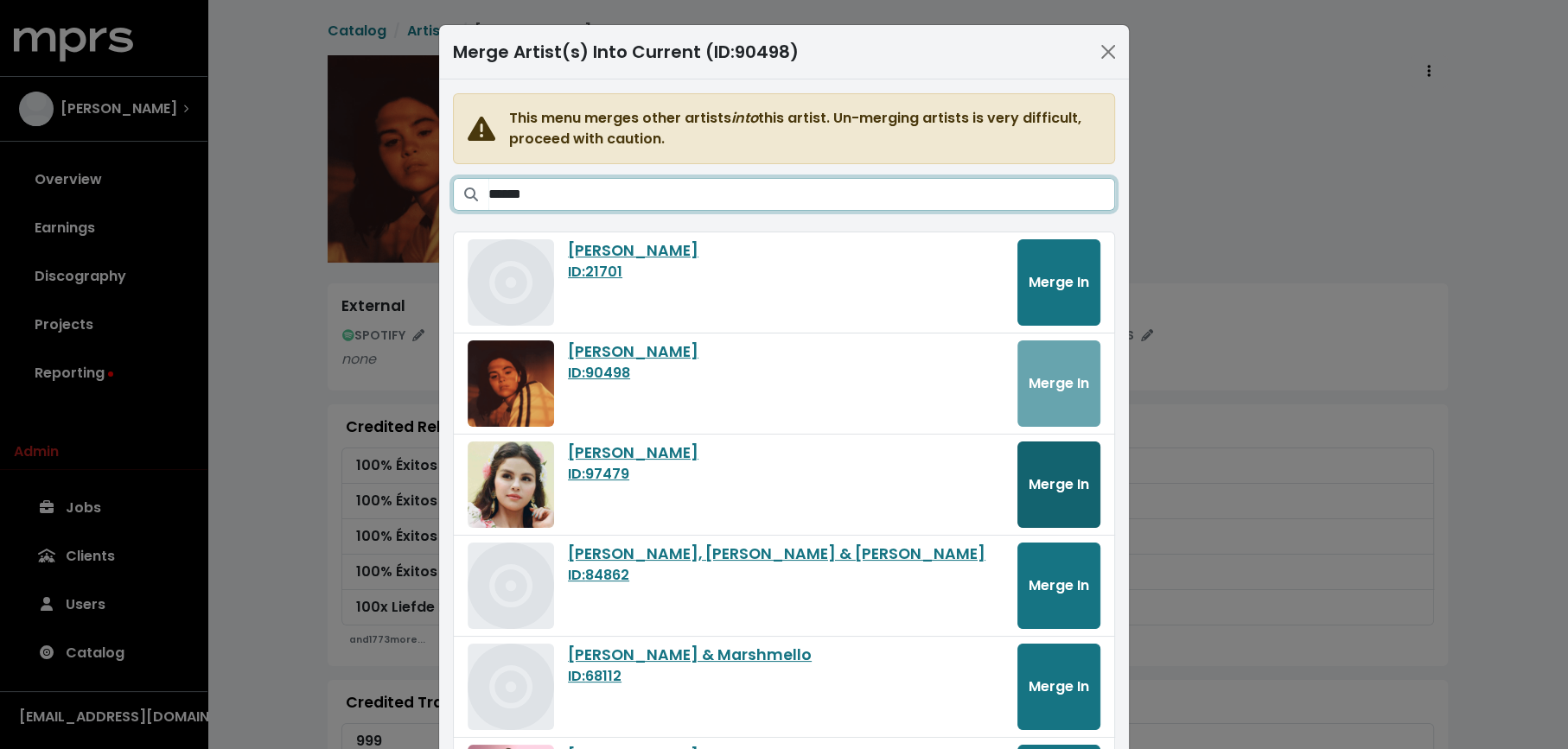
type input "******"
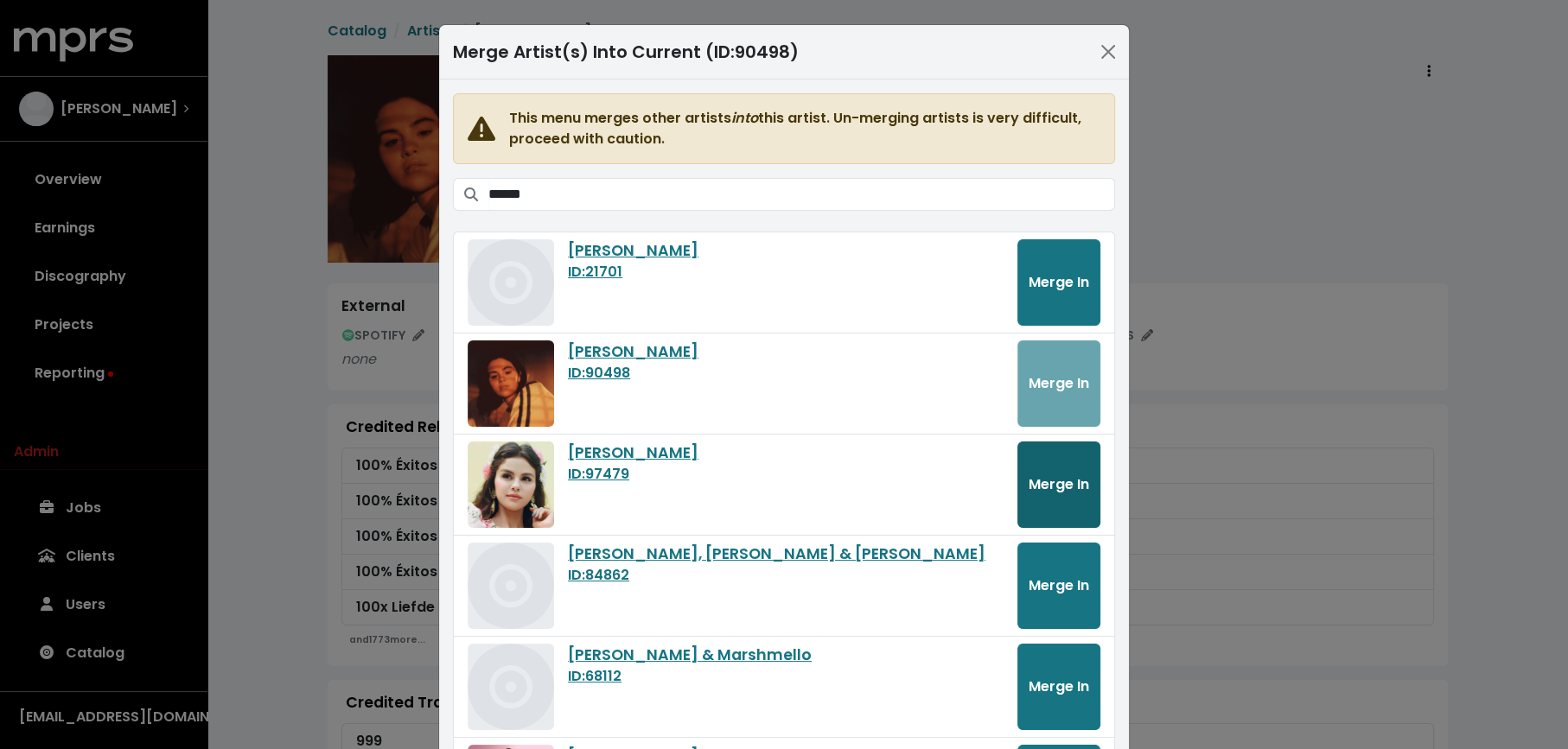
click at [1044, 478] on span "Merge In" at bounding box center [1059, 484] width 60 height 19
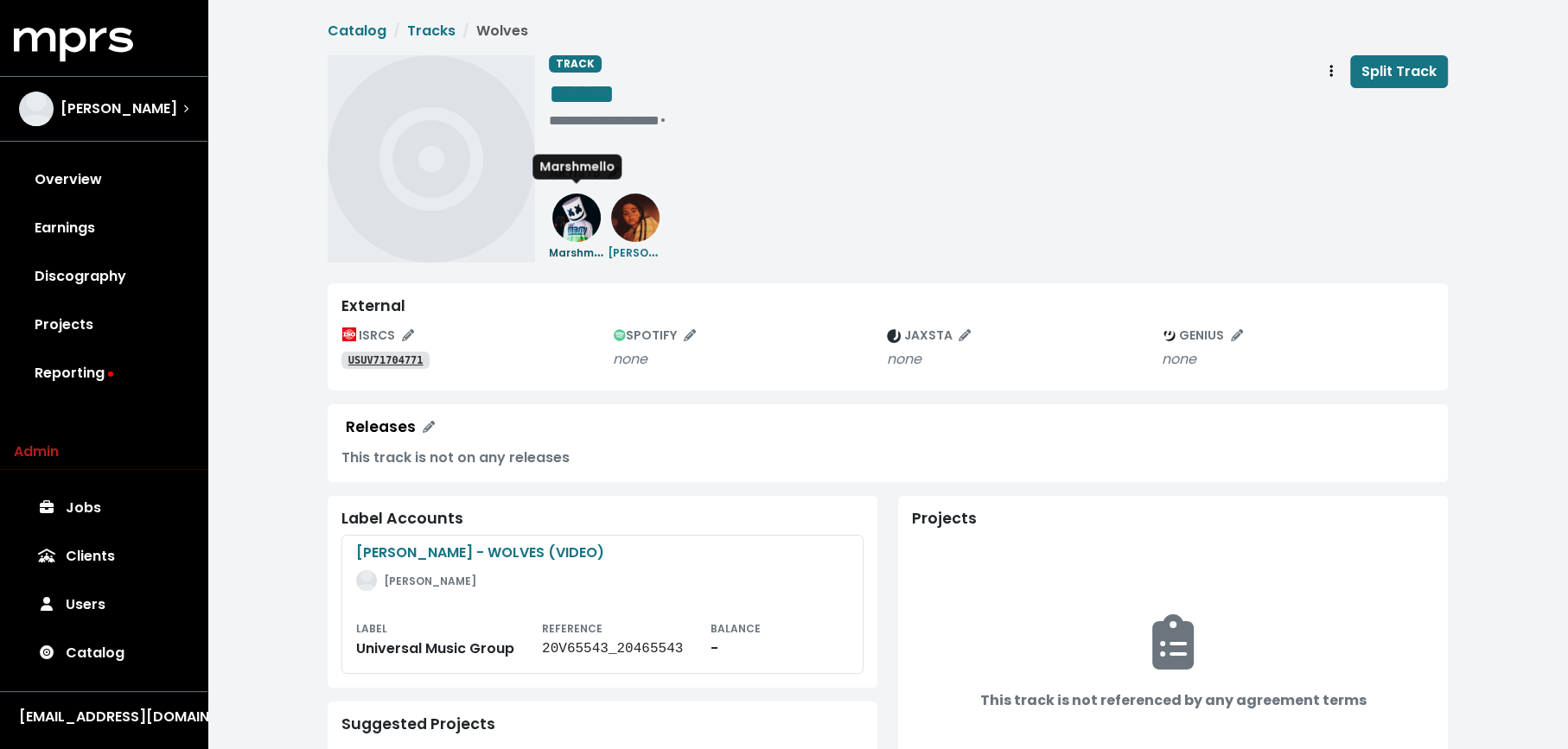
click at [587, 216] on img at bounding box center [577, 218] width 49 height 49
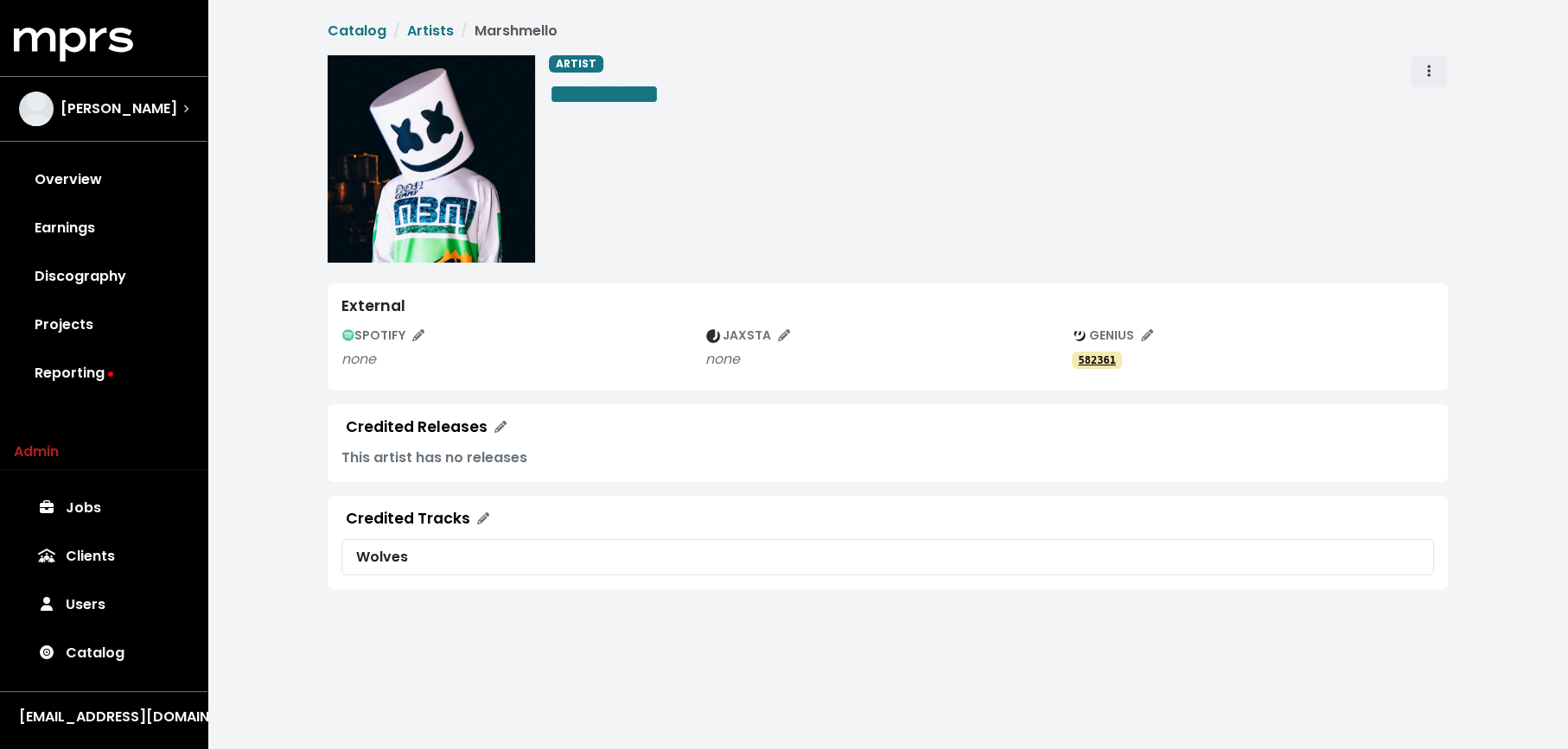
click at [1419, 74] on button "Artist actions" at bounding box center [1428, 72] width 38 height 33
click at [1424, 108] on link "Merge" at bounding box center [1478, 110] width 136 height 27
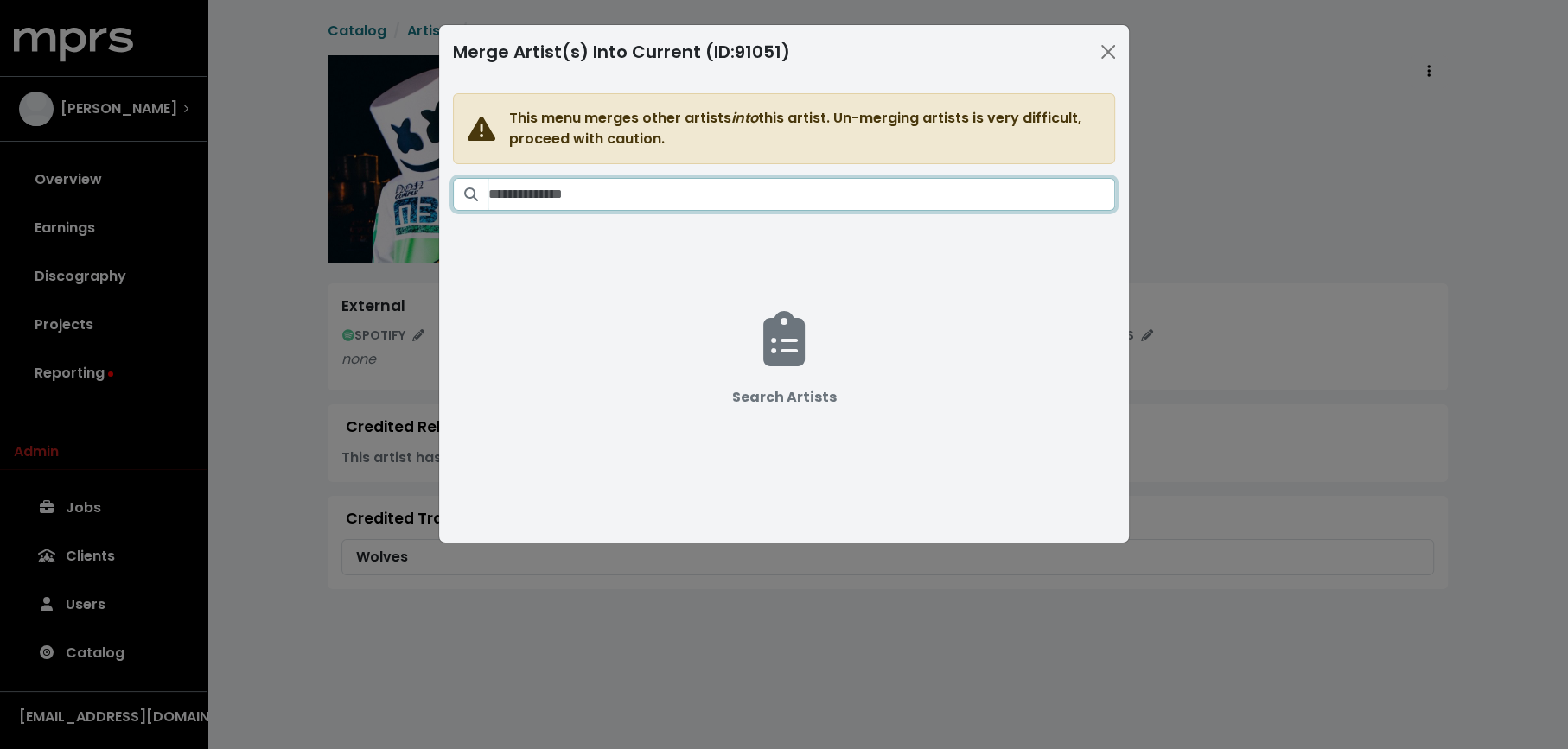
click at [973, 202] on input "Search artists" at bounding box center [801, 195] width 626 height 33
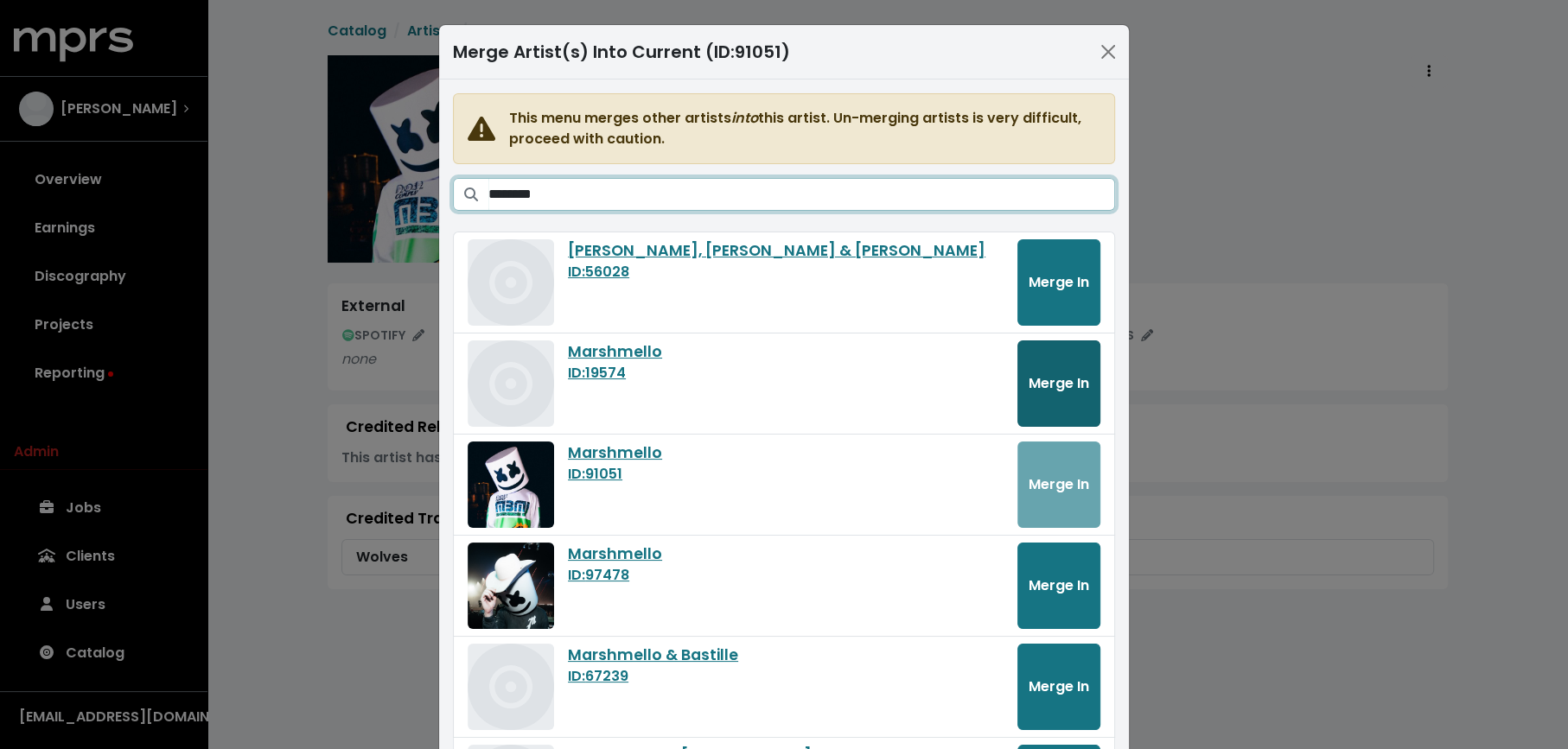
type input "********"
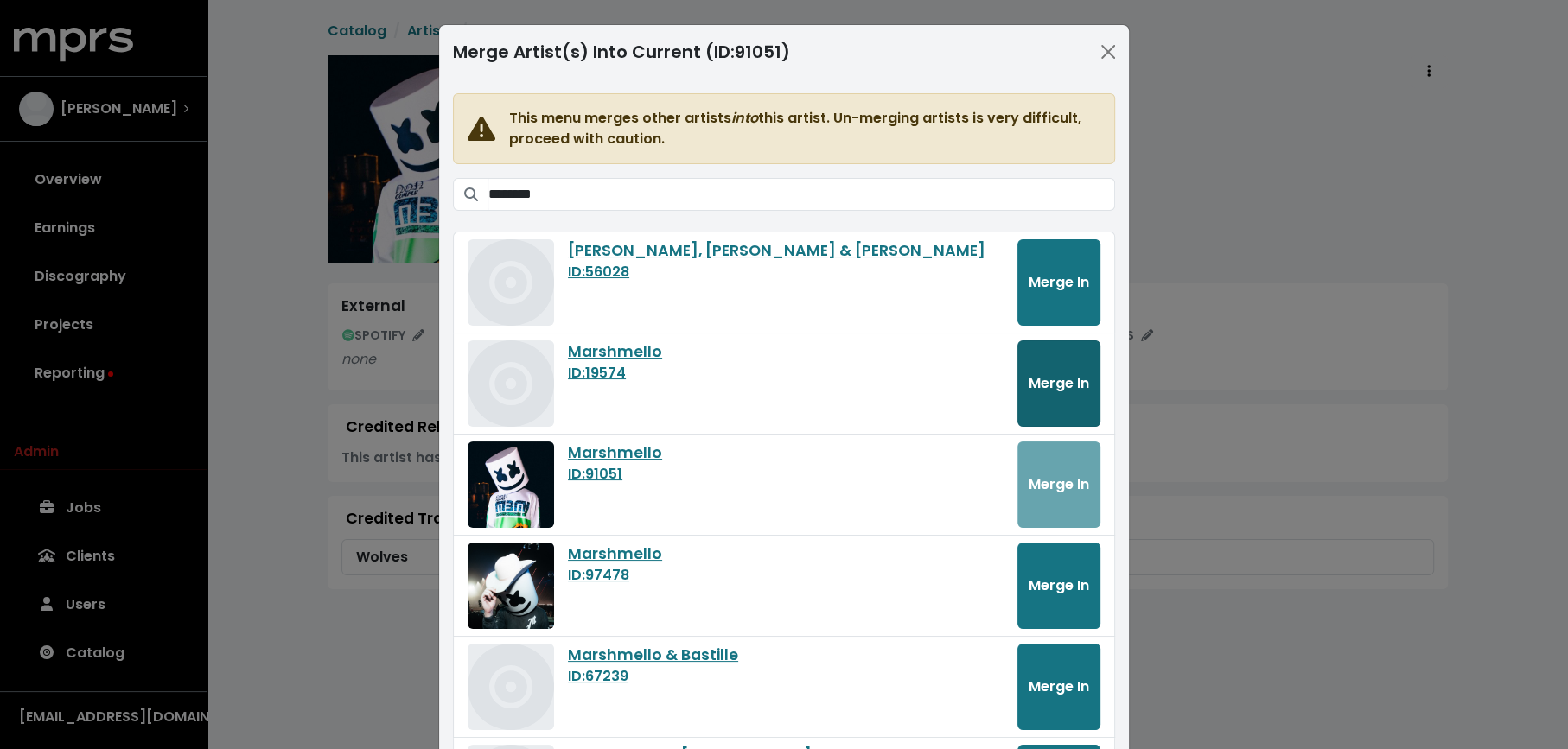
click at [1064, 410] on button "Merge In" at bounding box center [1058, 384] width 83 height 87
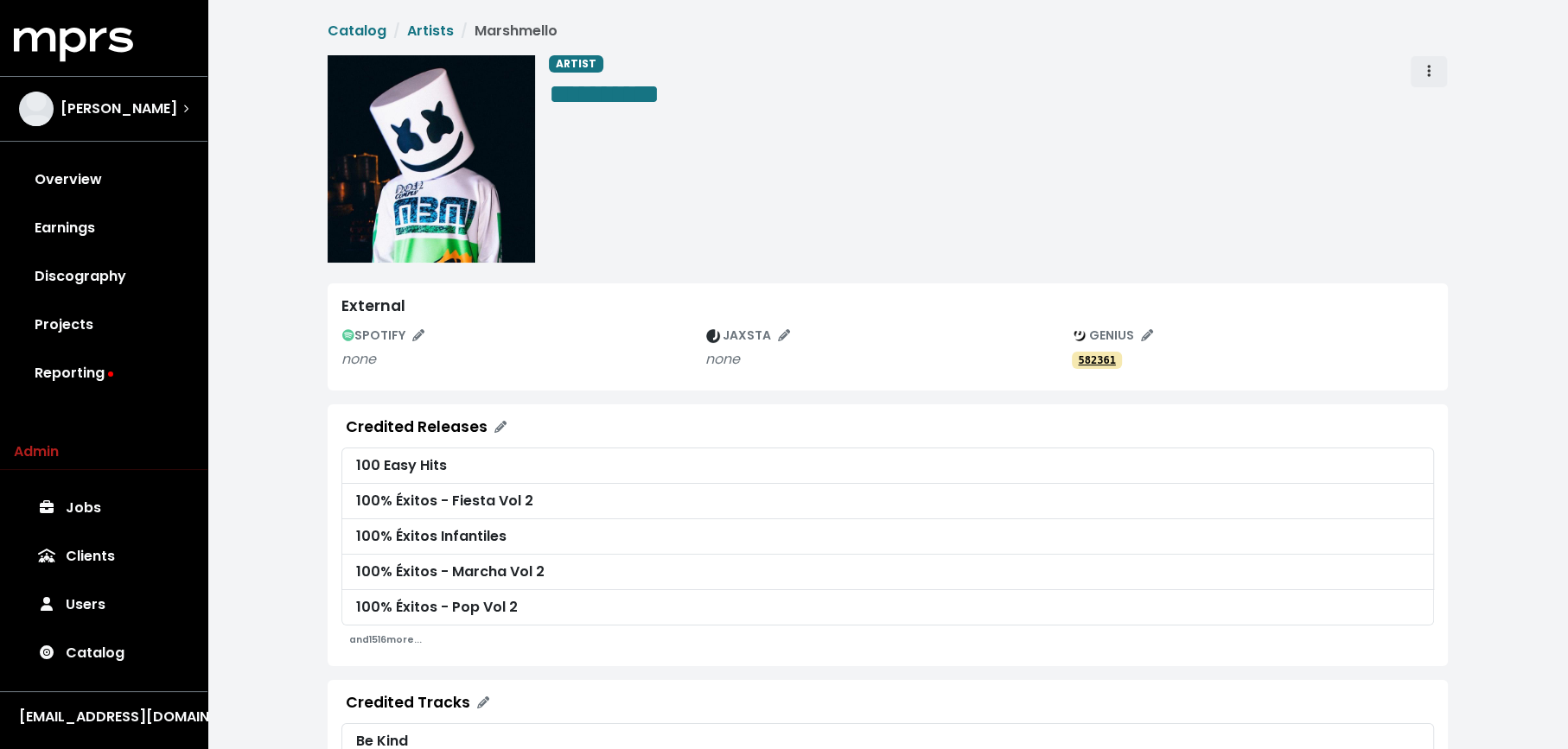
click at [1416, 72] on button "Artist actions" at bounding box center [1428, 72] width 38 height 33
click at [1416, 102] on link "Merge" at bounding box center [1478, 110] width 136 height 27
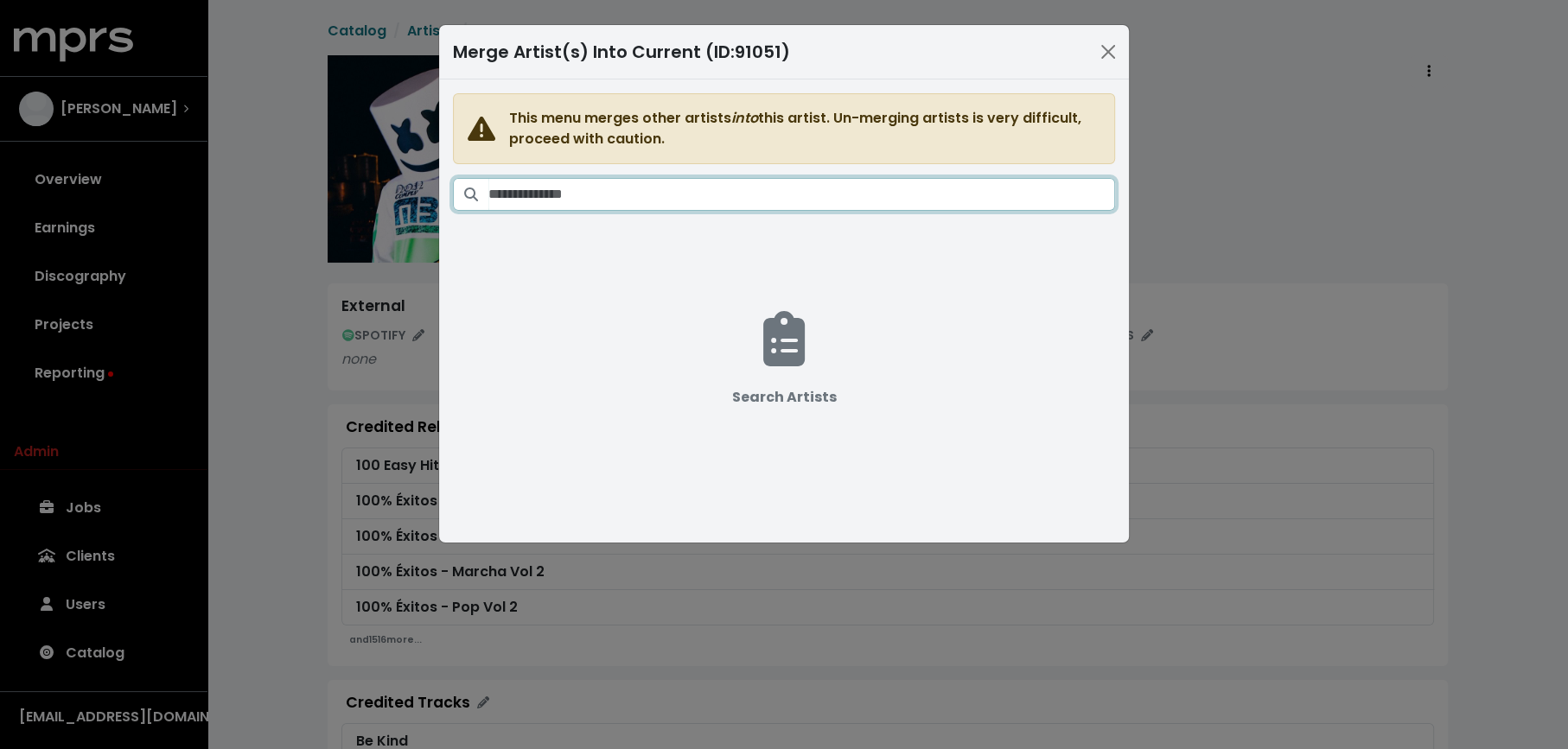
click at [982, 188] on input "Search artists" at bounding box center [801, 195] width 626 height 33
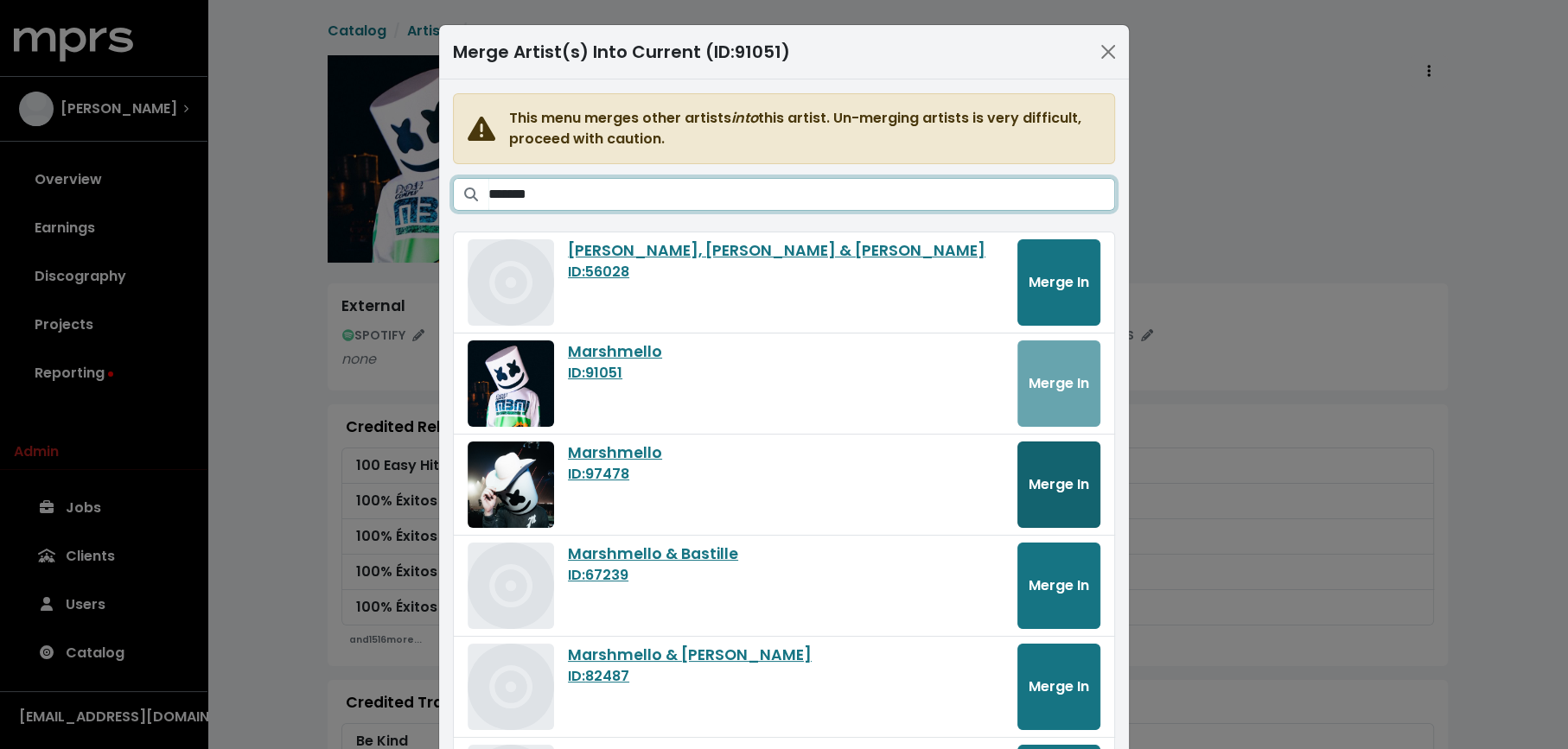
type input "*******"
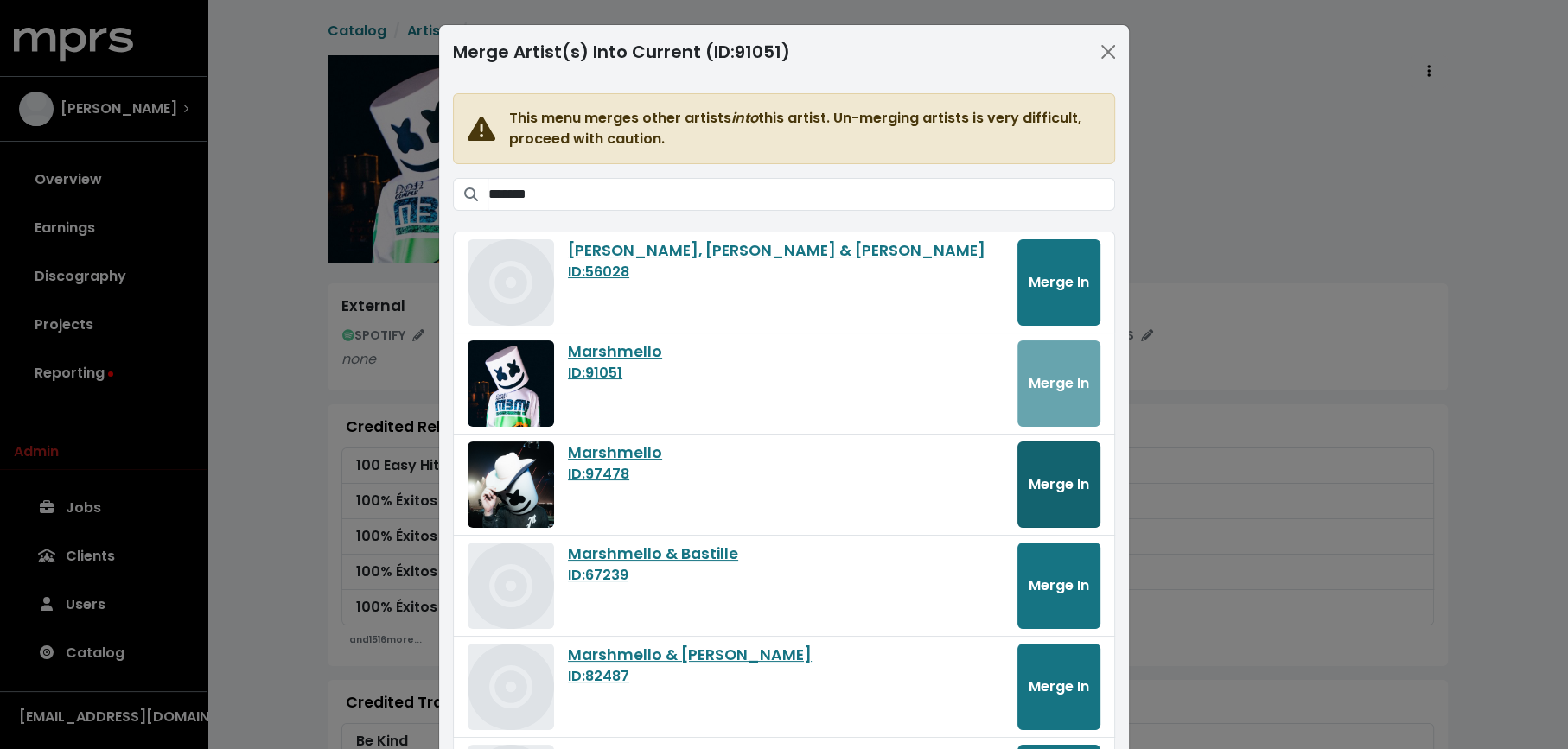
click at [1078, 476] on span "Merge In" at bounding box center [1059, 484] width 60 height 19
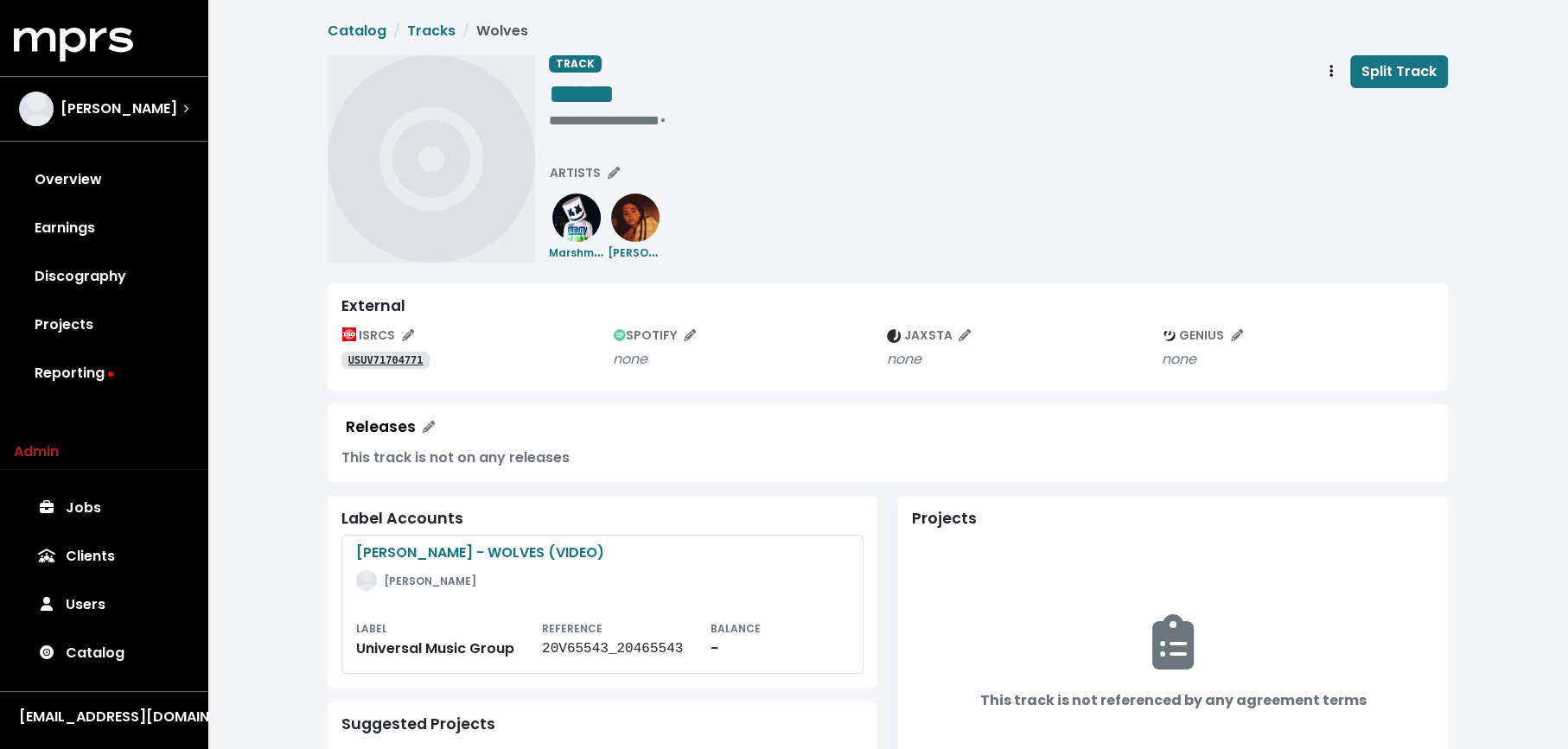
click at [388, 356] on tt "USUV71704771" at bounding box center [386, 360] width 75 height 12
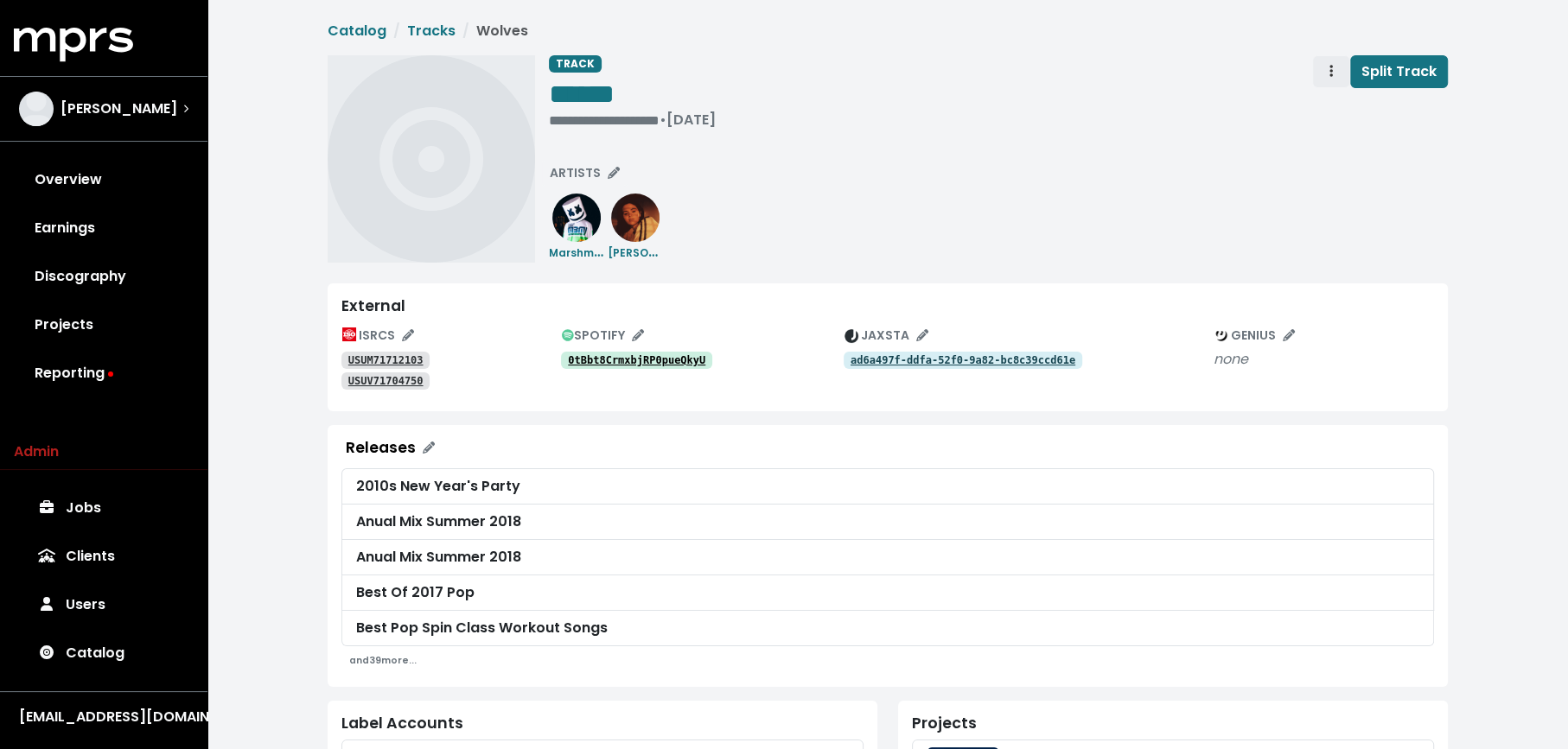
click at [1325, 73] on span "Track actions" at bounding box center [1331, 71] width 16 height 20
click at [1328, 108] on link "Merge" at bounding box center [1381, 110] width 136 height 27
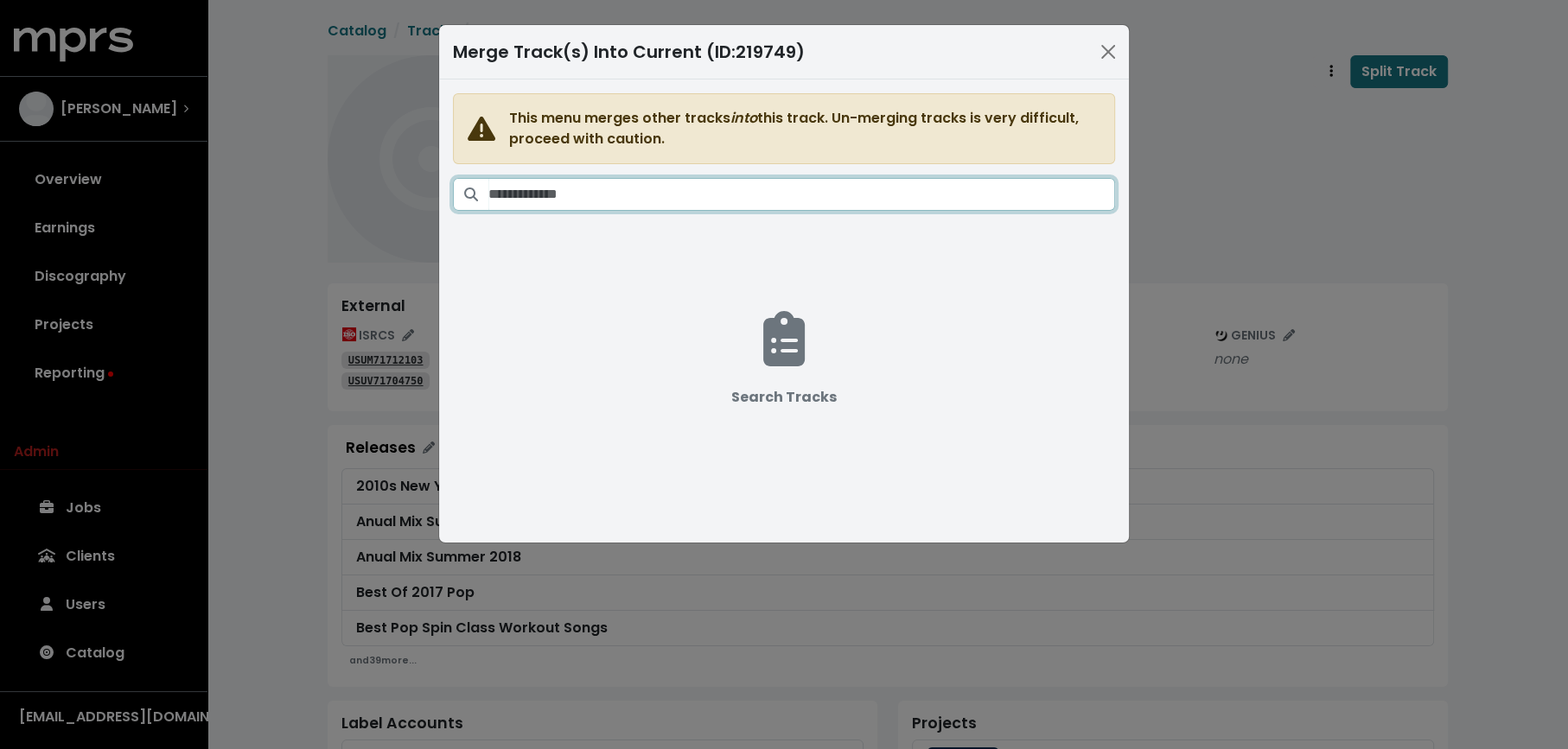
click at [923, 190] on input "Search tracks" at bounding box center [801, 195] width 626 height 33
paste input "**********"
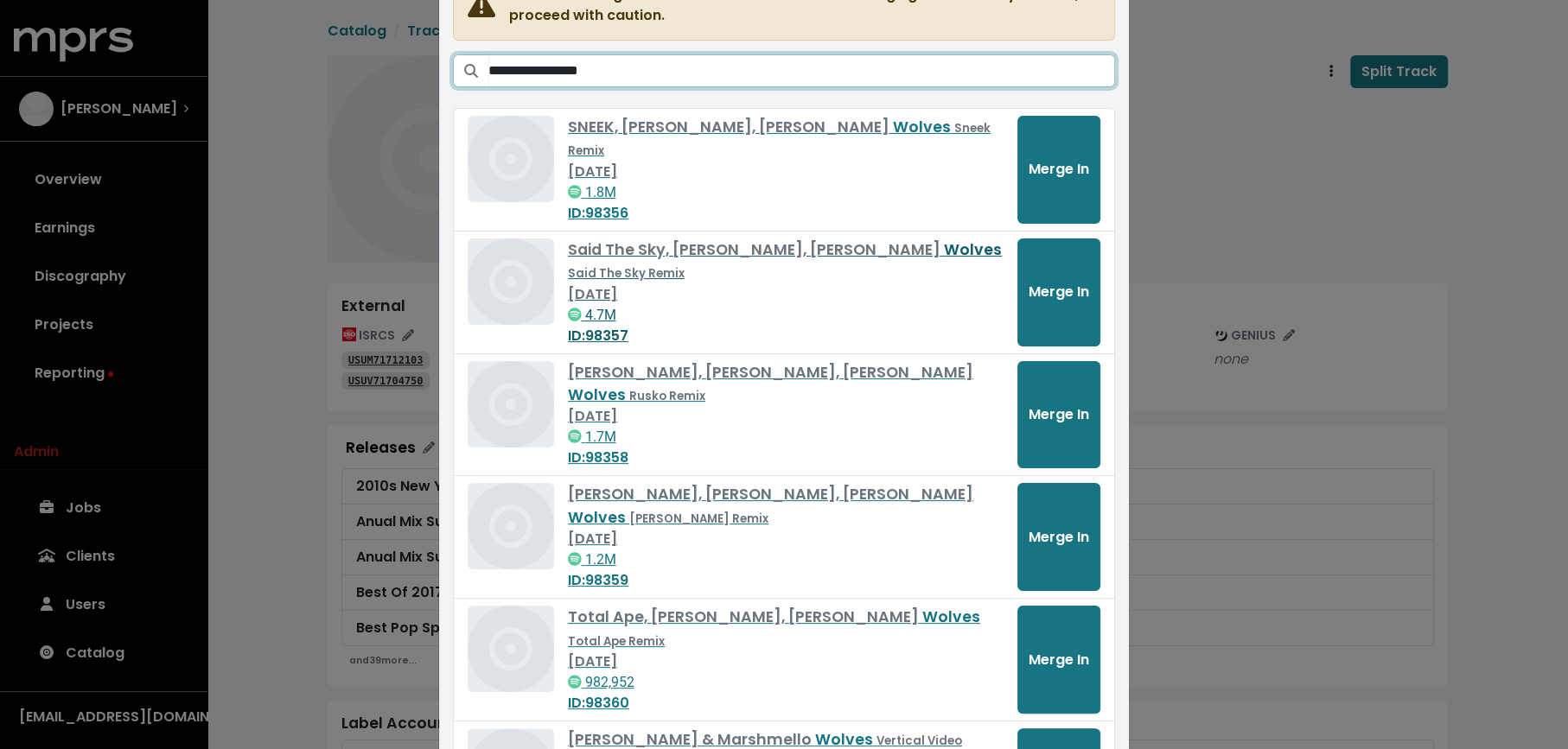
scroll to position [271, 0]
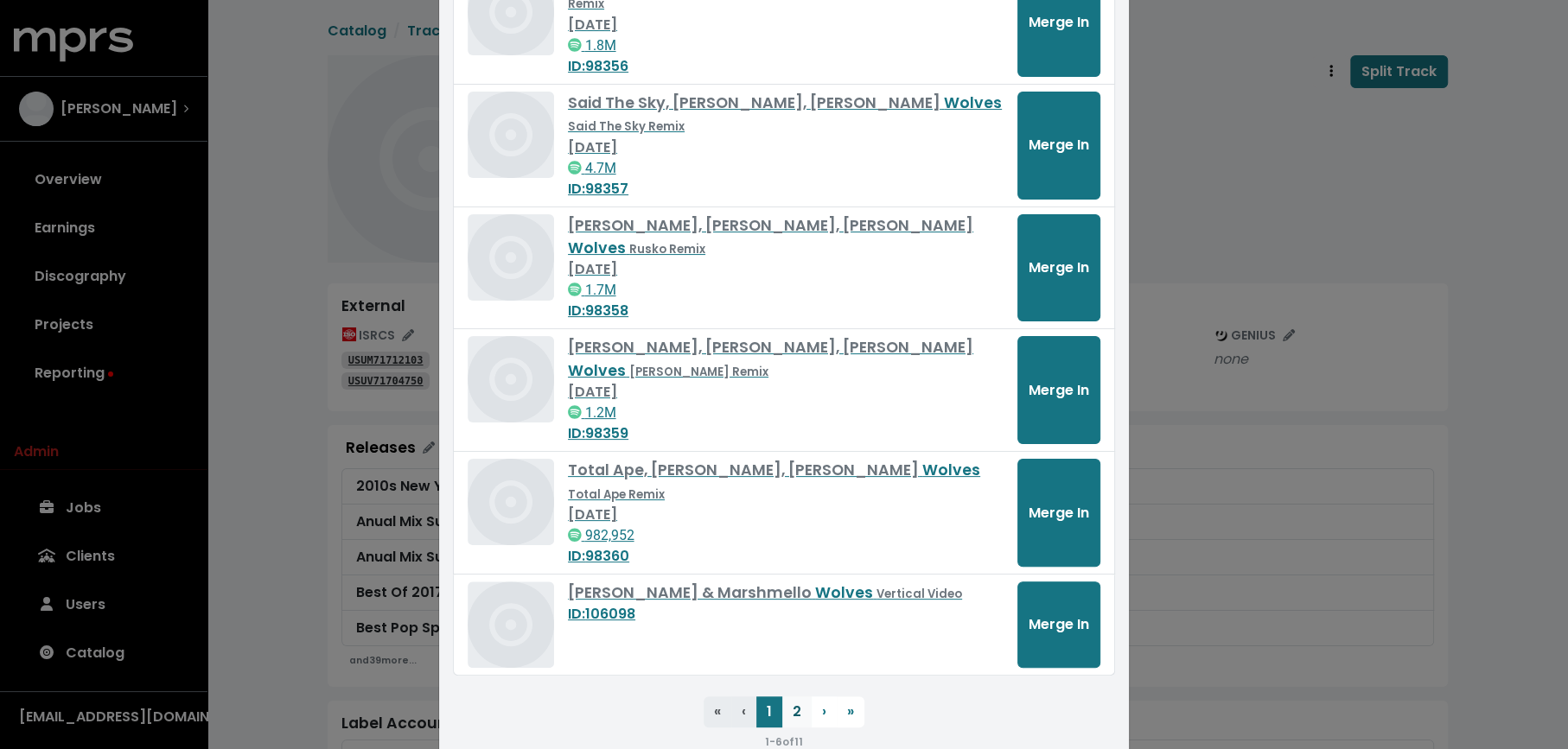
type input "**********"
click at [786, 696] on button "2" at bounding box center [797, 712] width 29 height 31
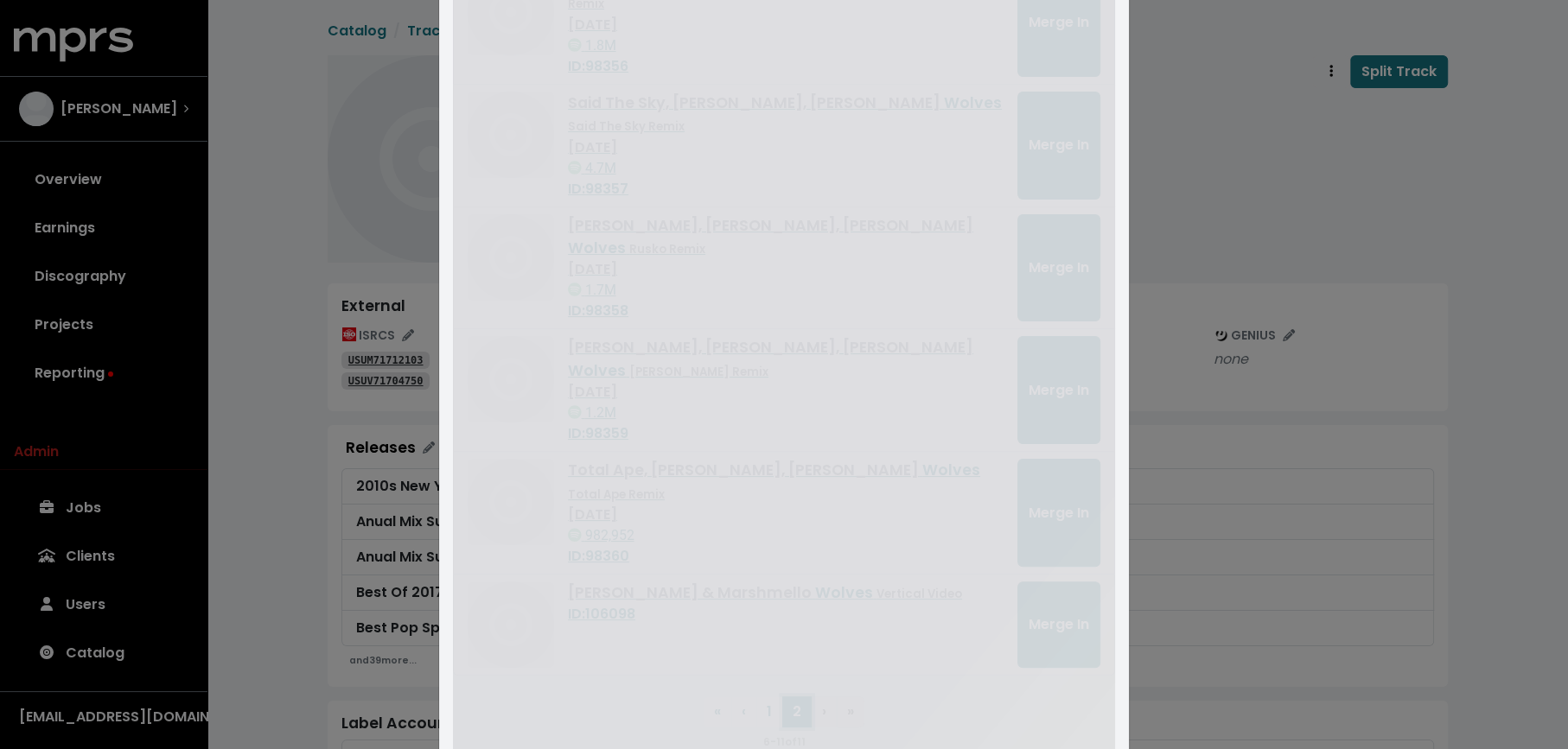
scroll to position [105, 0]
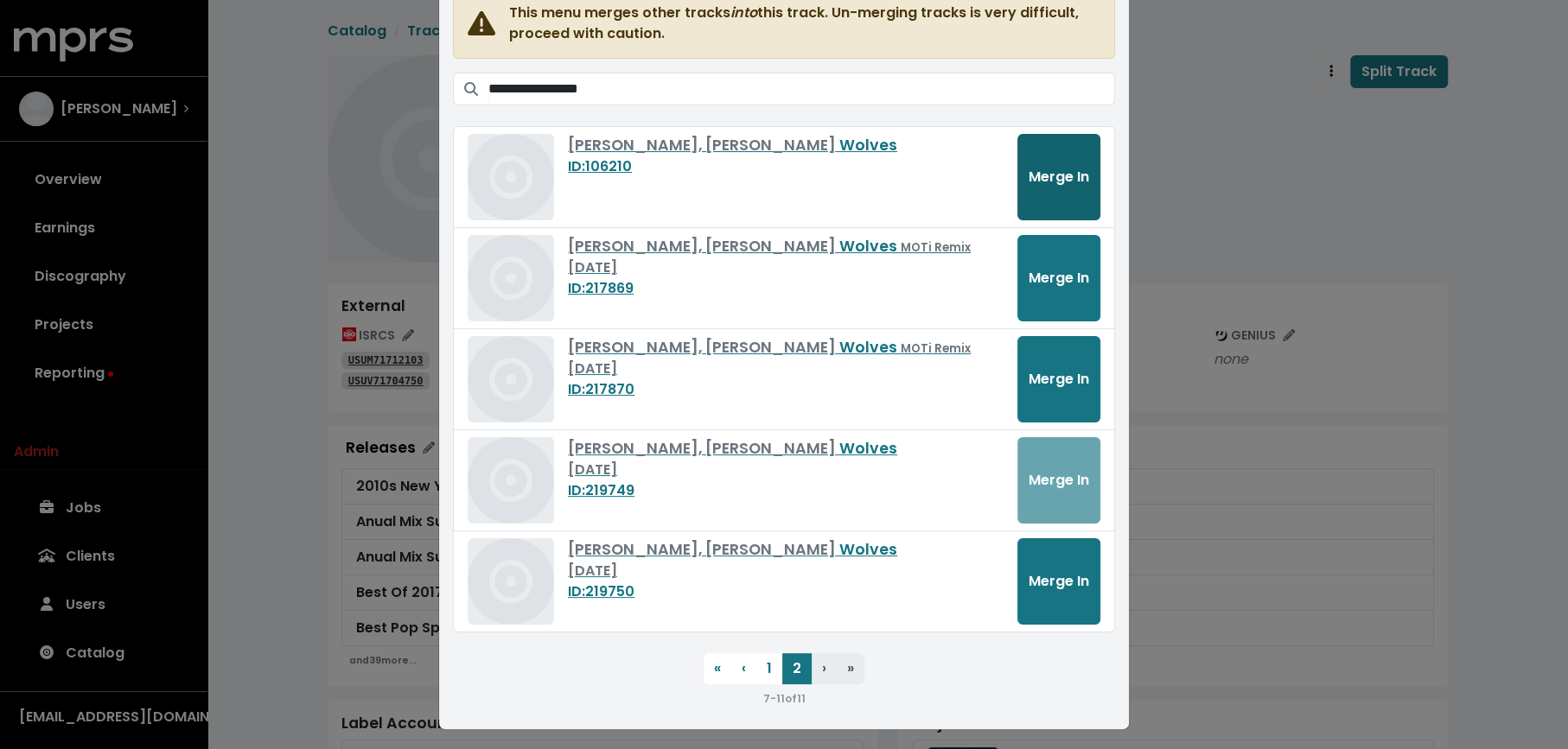
click at [1077, 167] on span "Merge In" at bounding box center [1059, 176] width 60 height 19
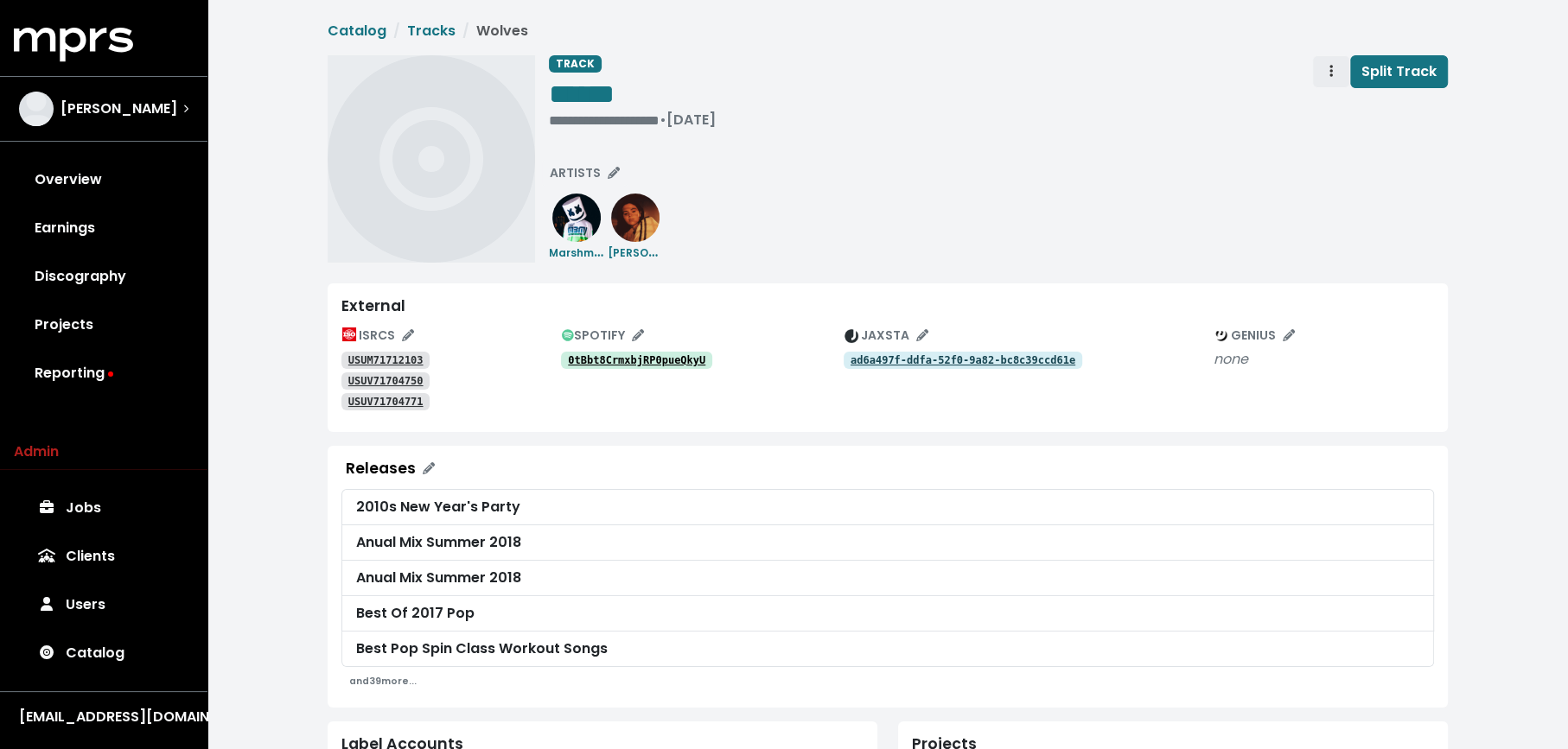
click at [1327, 72] on span "Track actions" at bounding box center [1331, 71] width 16 height 20
click at [1336, 103] on link "Merge" at bounding box center [1381, 110] width 136 height 27
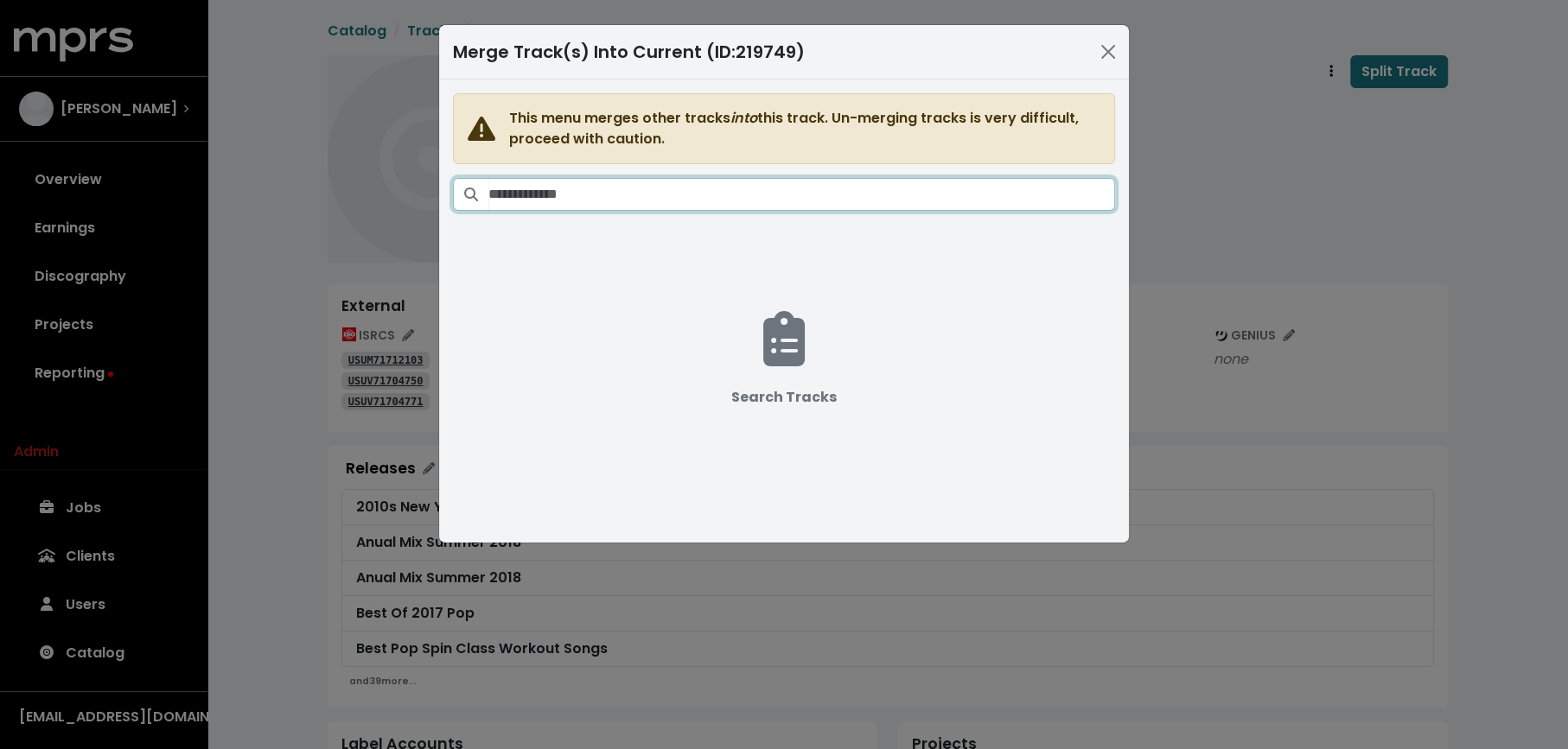
click at [807, 197] on input "Search tracks" at bounding box center [801, 195] width 626 height 33
paste input "**********"
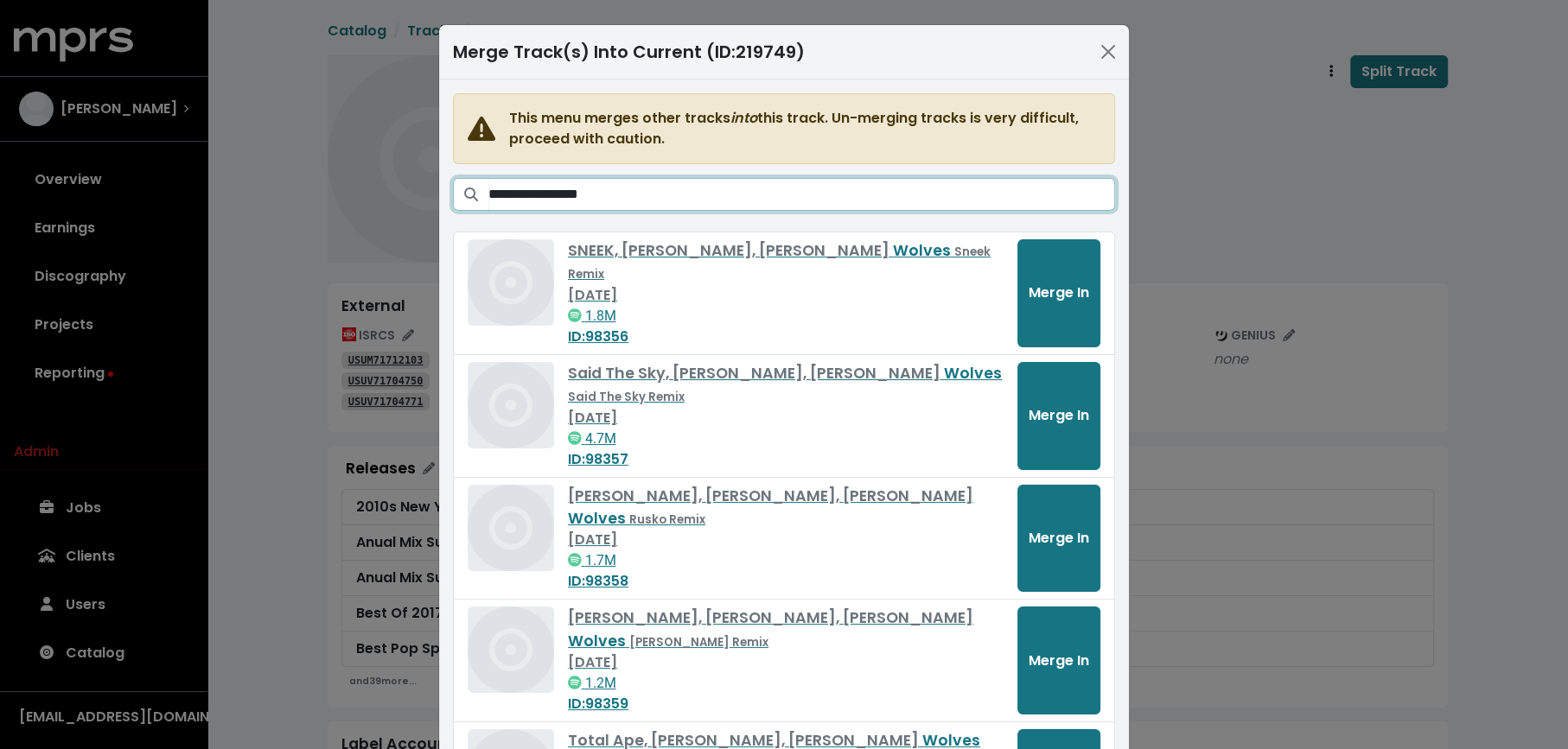
scroll to position [271, 0]
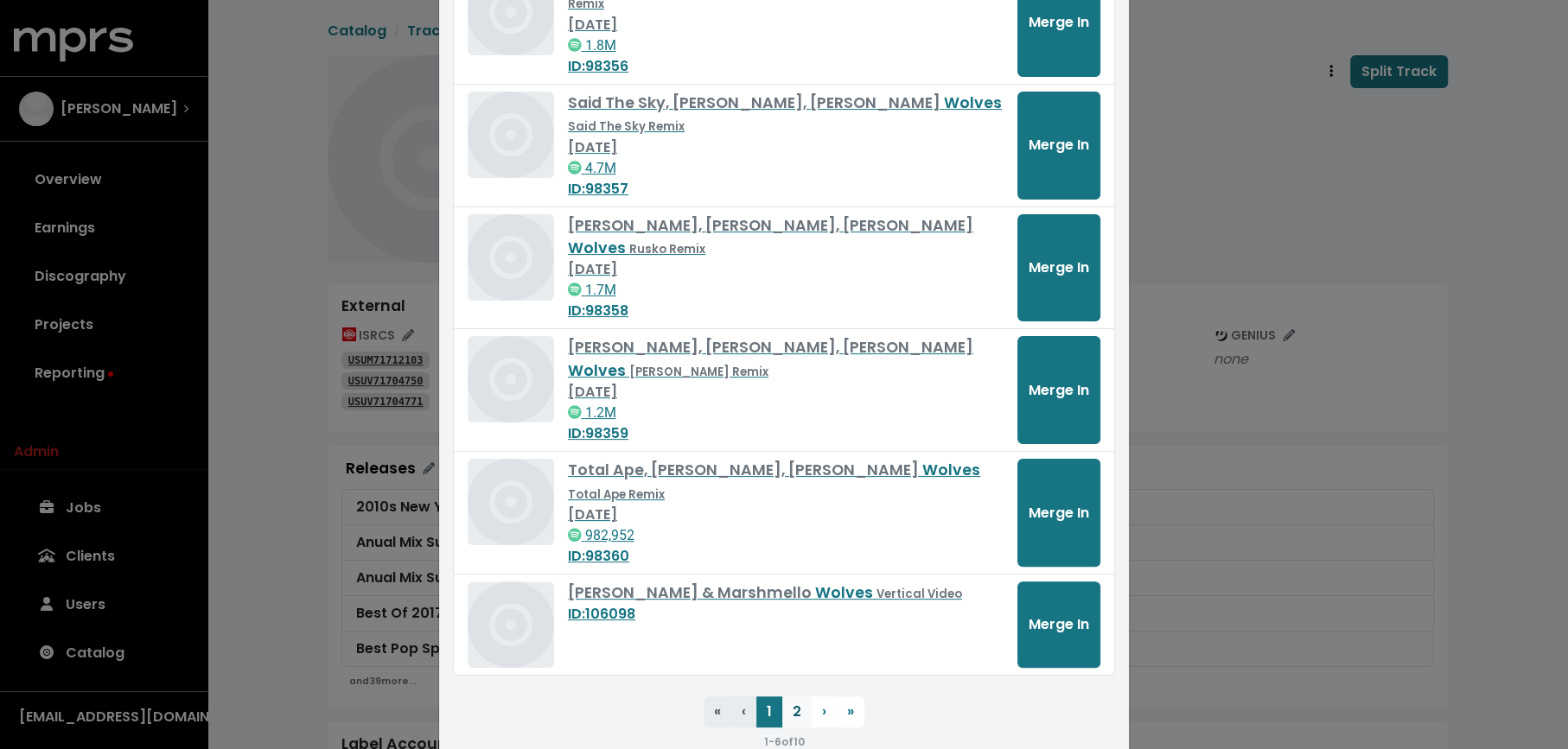
type input "**********"
click at [792, 696] on button "2" at bounding box center [797, 712] width 29 height 31
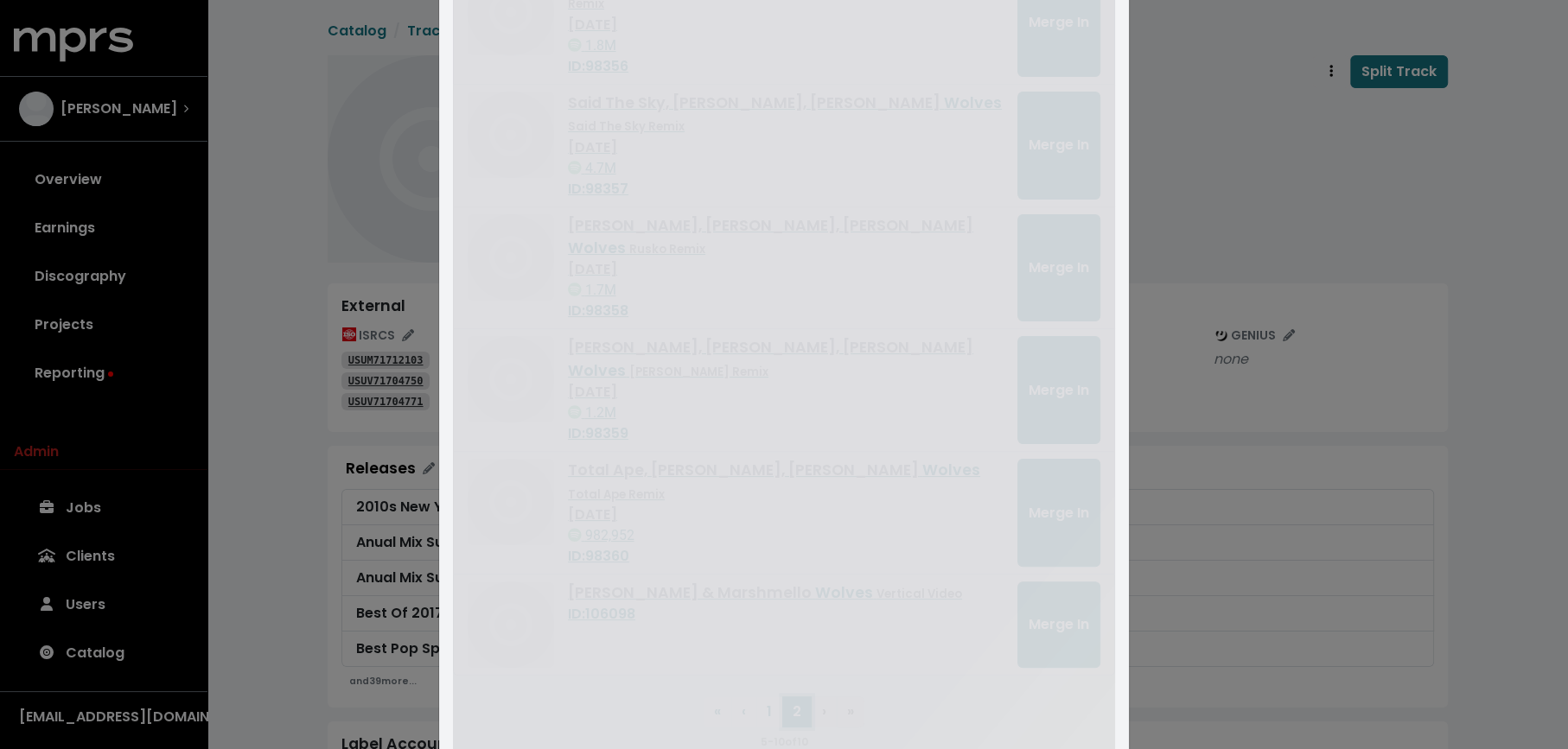
scroll to position [4, 0]
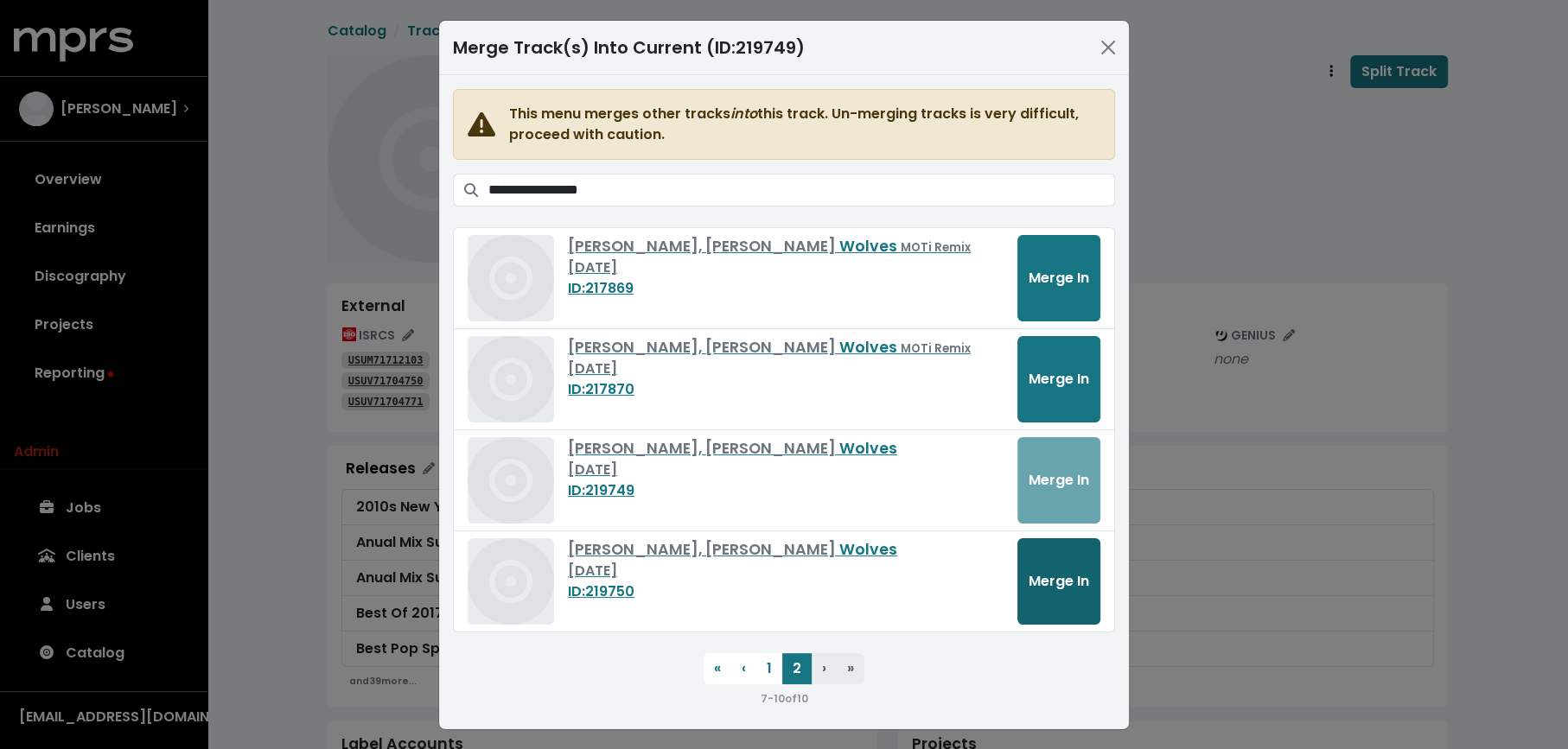
click at [1062, 593] on button "Merge In" at bounding box center [1058, 581] width 83 height 87
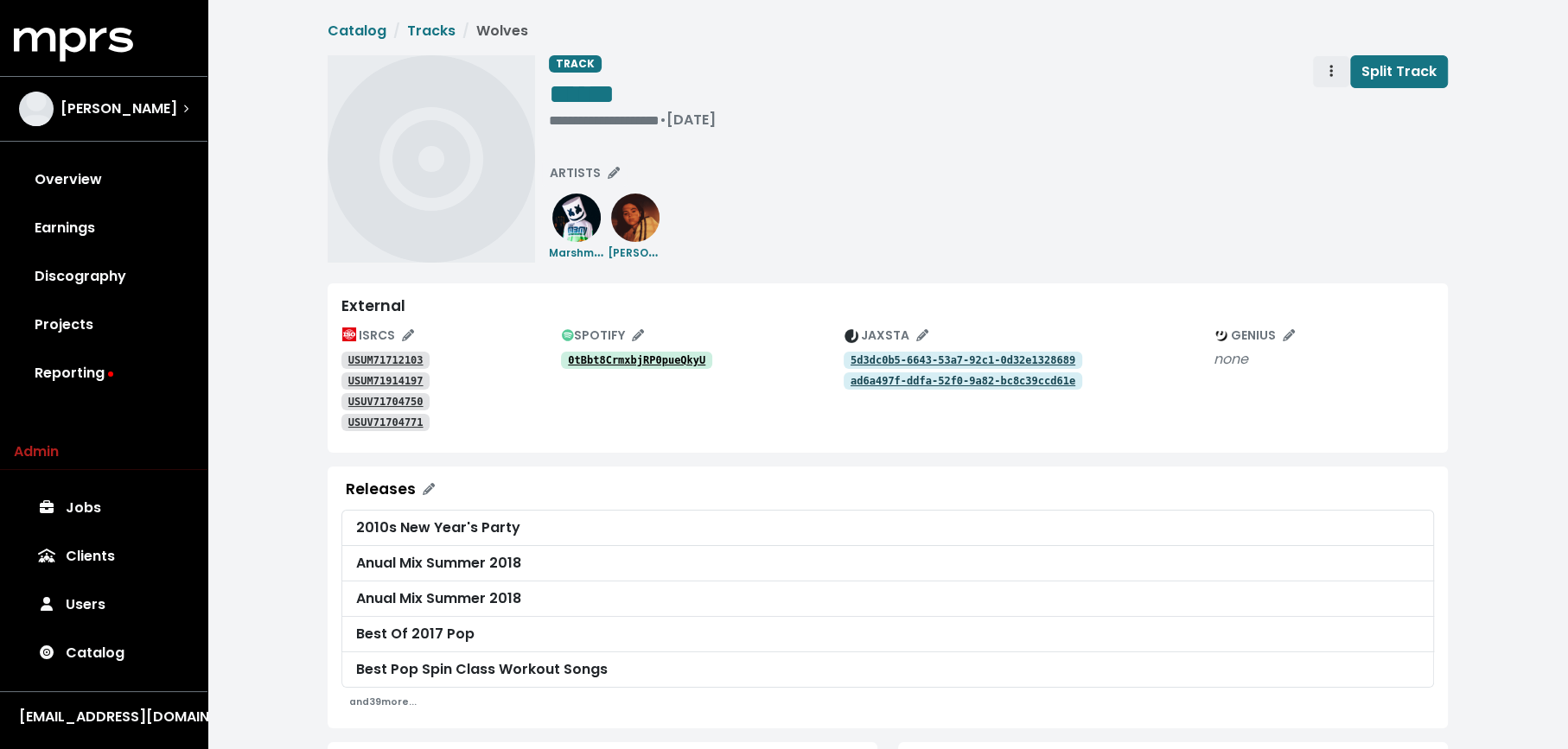
click at [1327, 69] on span "Track actions" at bounding box center [1331, 71] width 16 height 20
click at [1326, 110] on link "Merge" at bounding box center [1381, 110] width 136 height 27
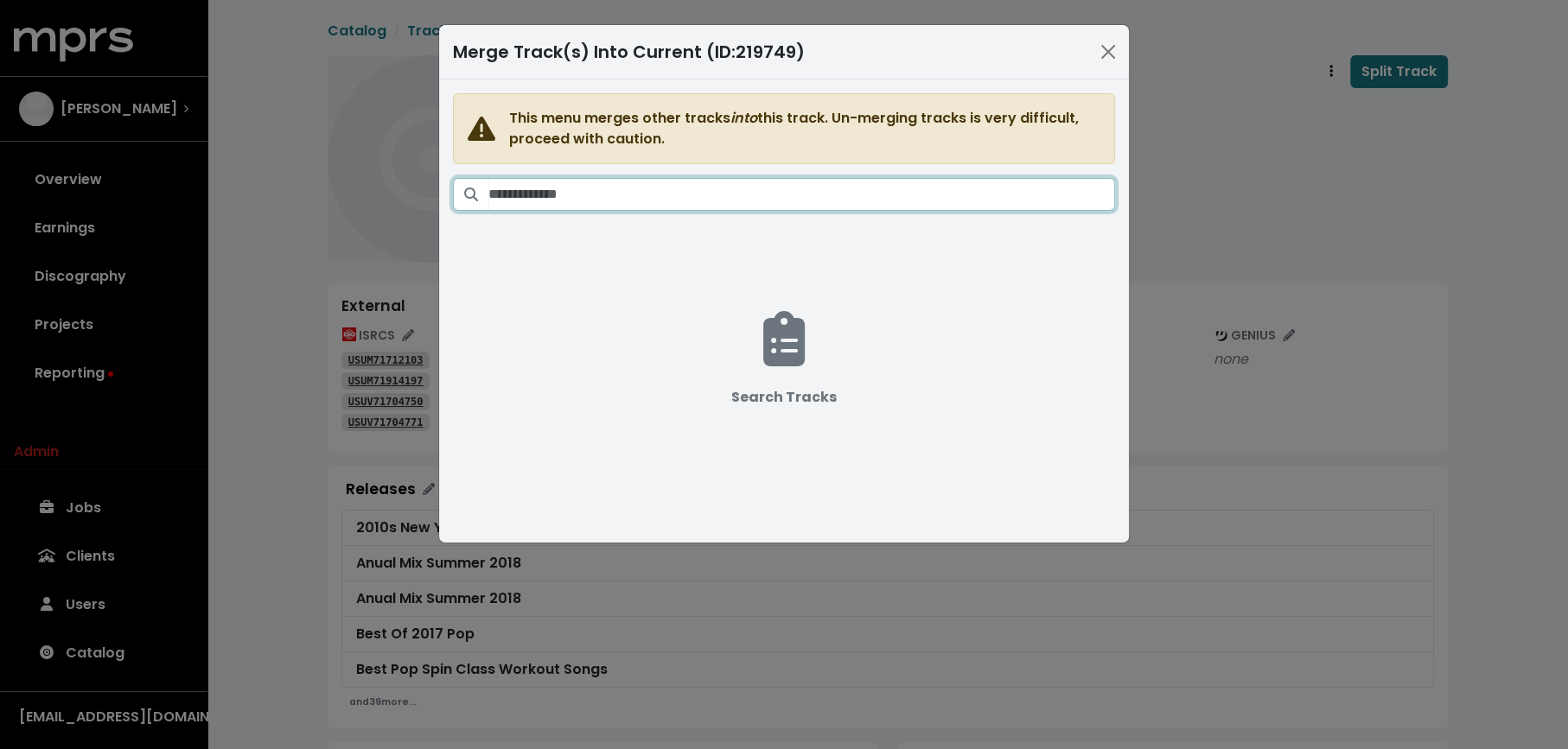
click at [896, 188] on input "Search tracks" at bounding box center [801, 195] width 626 height 33
paste input "**********"
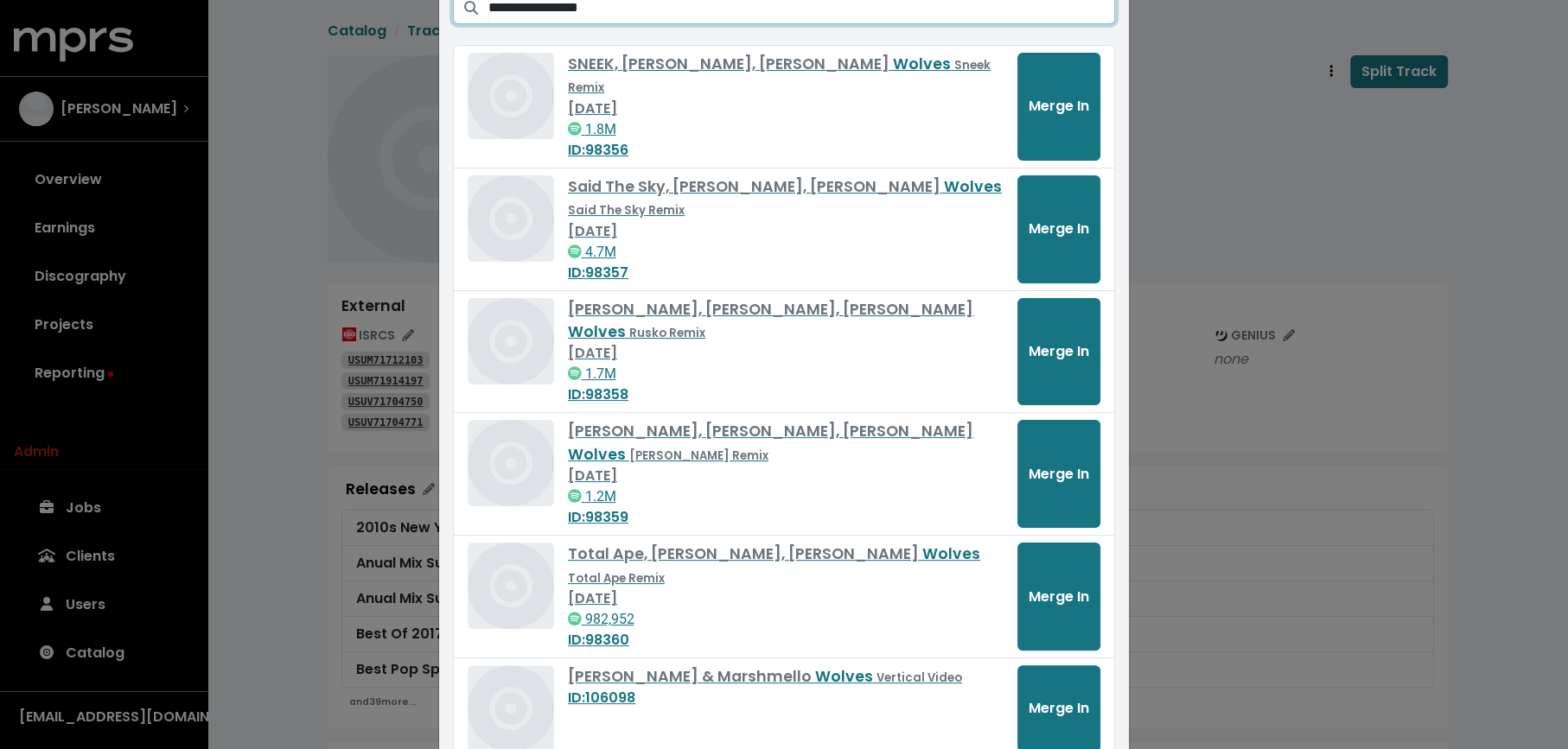
scroll to position [271, 0]
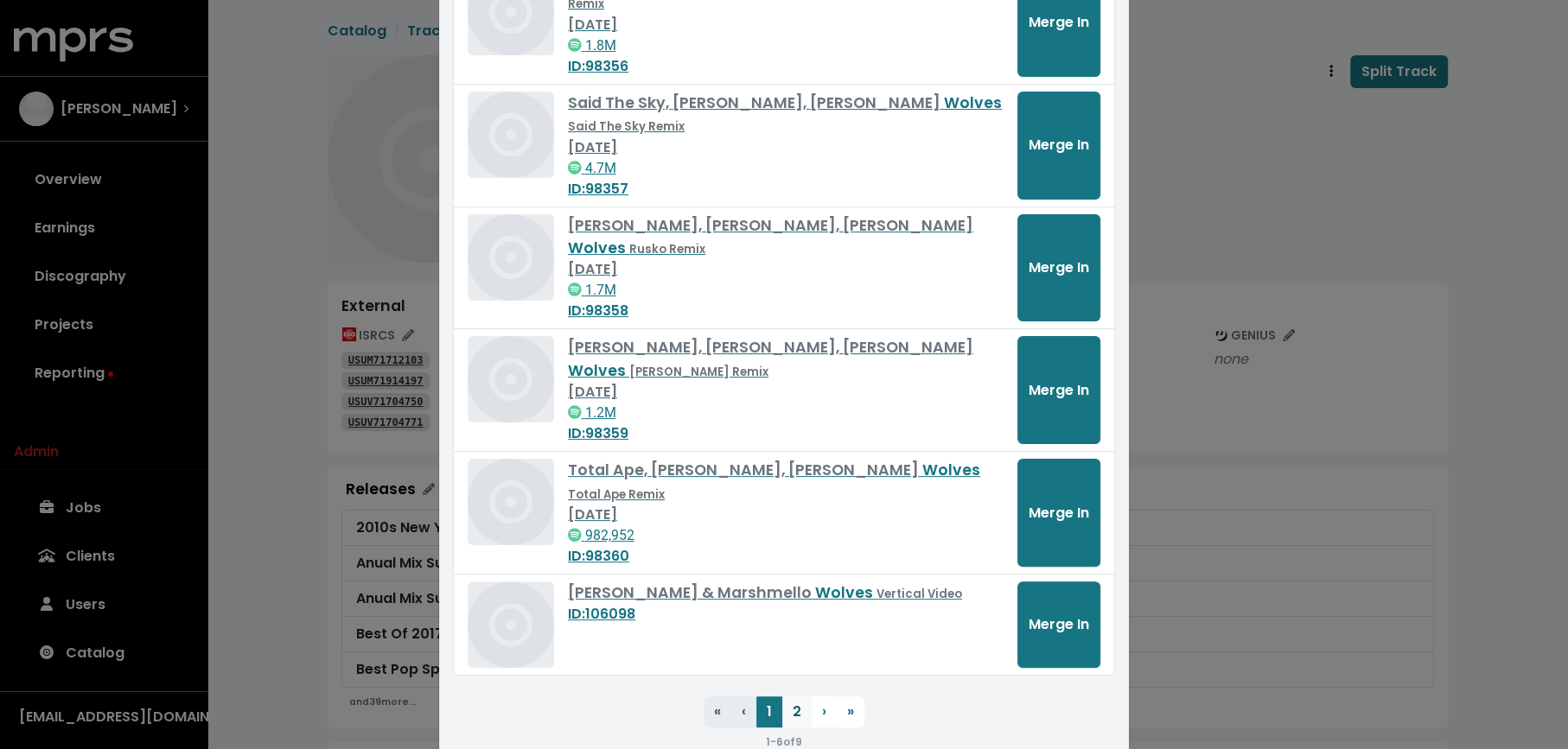
type input "**********"
click at [797, 696] on button "2" at bounding box center [797, 712] width 29 height 31
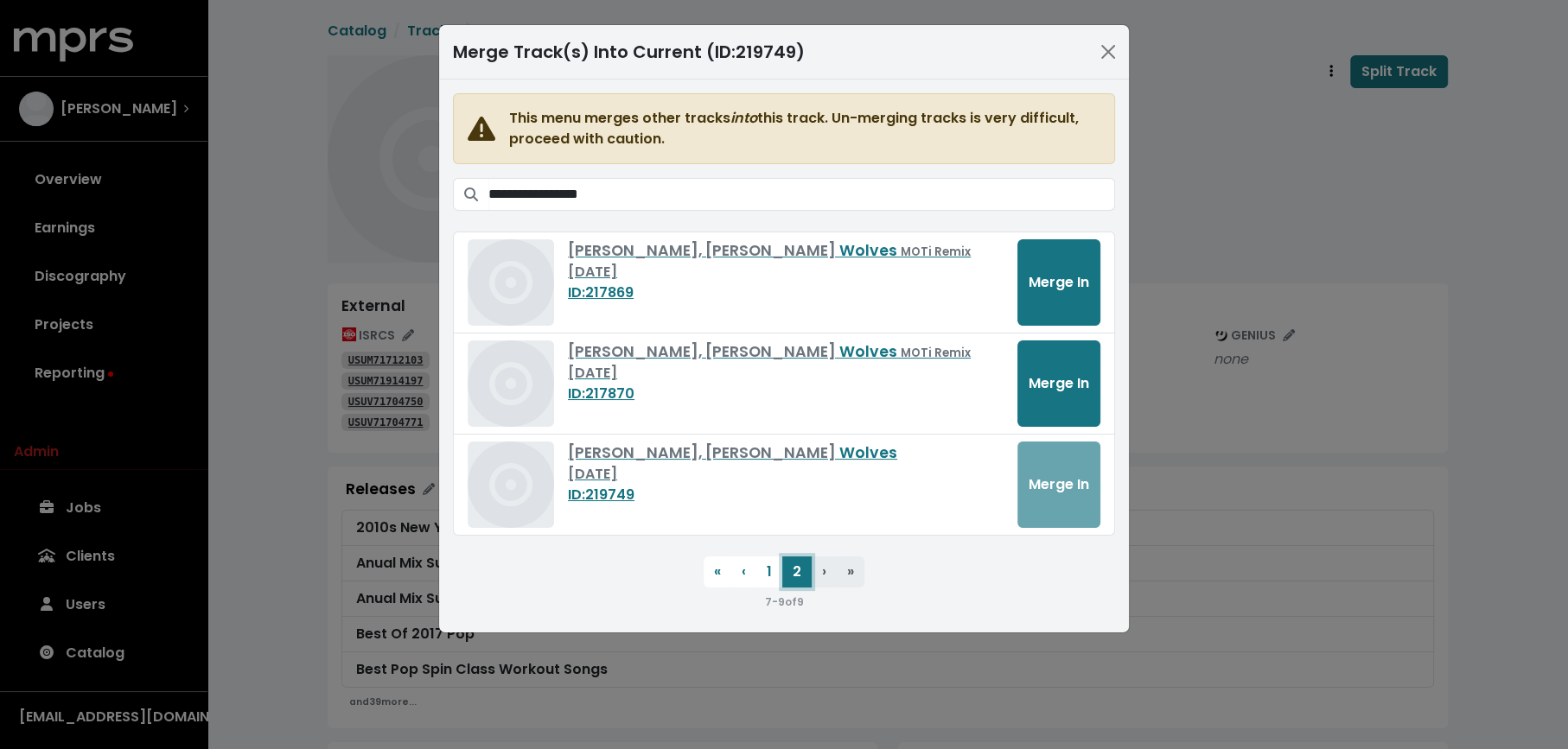
scroll to position [0, 0]
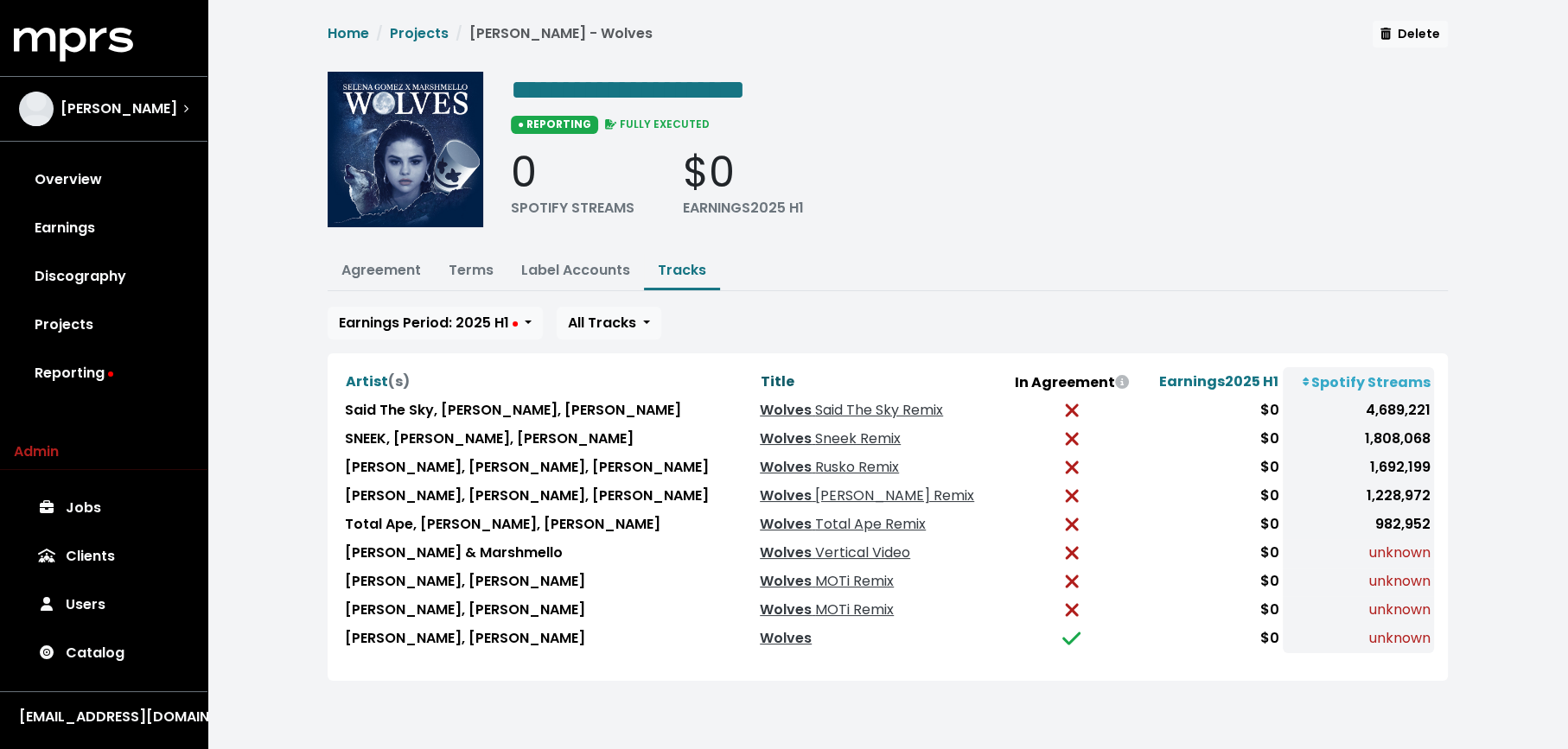
click at [761, 374] on span "Title" at bounding box center [777, 382] width 34 height 19
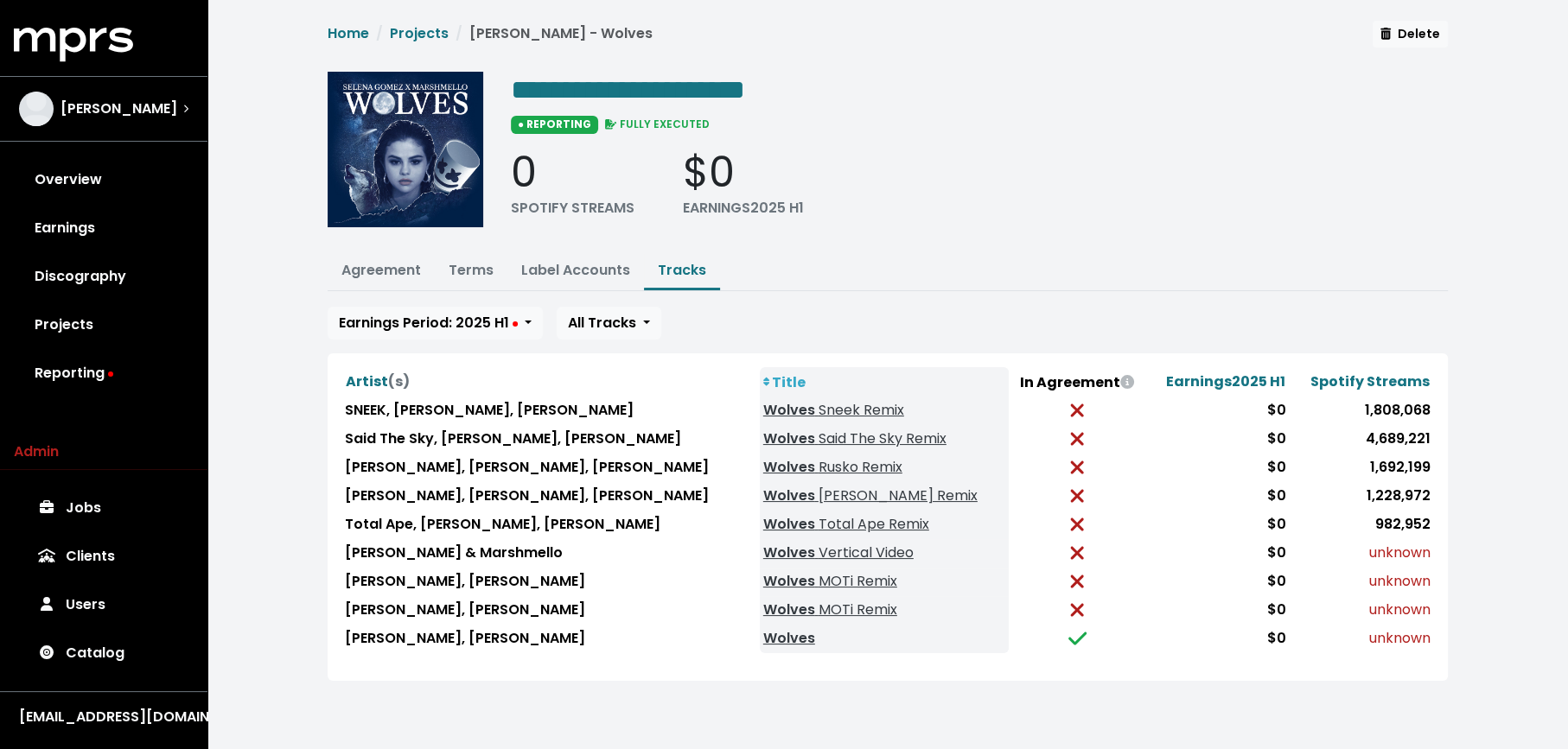
click at [605, 636] on td "Selena Gomez, Marshmello" at bounding box center [551, 639] width 419 height 28
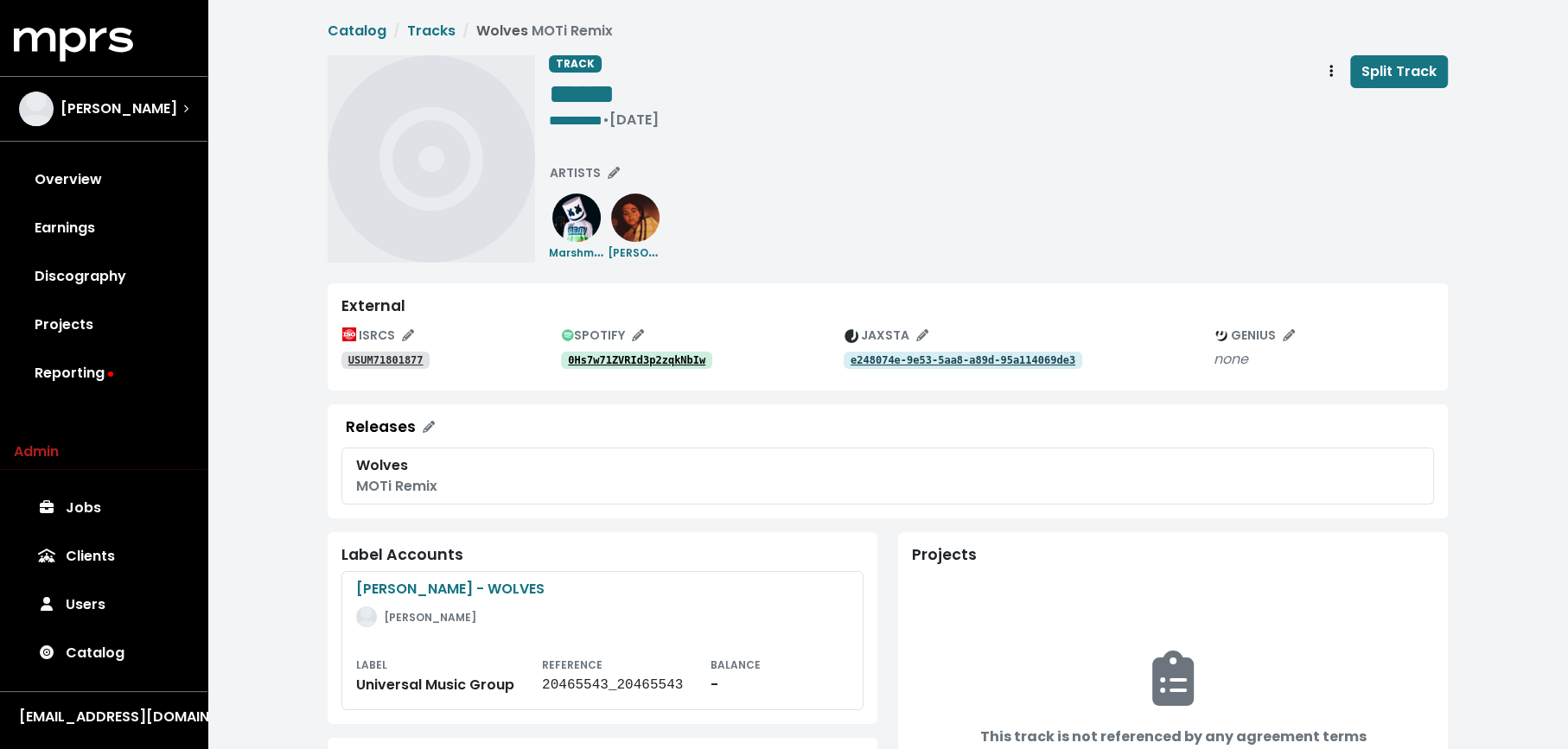
click at [621, 359] on tt "0Hs7w71ZVRId3p2zqkNbIw" at bounding box center [636, 360] width 137 height 12
click at [627, 364] on tt "0Hs7w71ZVRId3p2zqkNbIw" at bounding box center [636, 360] width 137 height 12
click at [368, 366] on link "USUM71801877" at bounding box center [386, 360] width 89 height 18
click at [633, 119] on span "• [DATE]" at bounding box center [631, 120] width 56 height 19
click at [603, 119] on span "**********" at bounding box center [575, 120] width 54 height 13
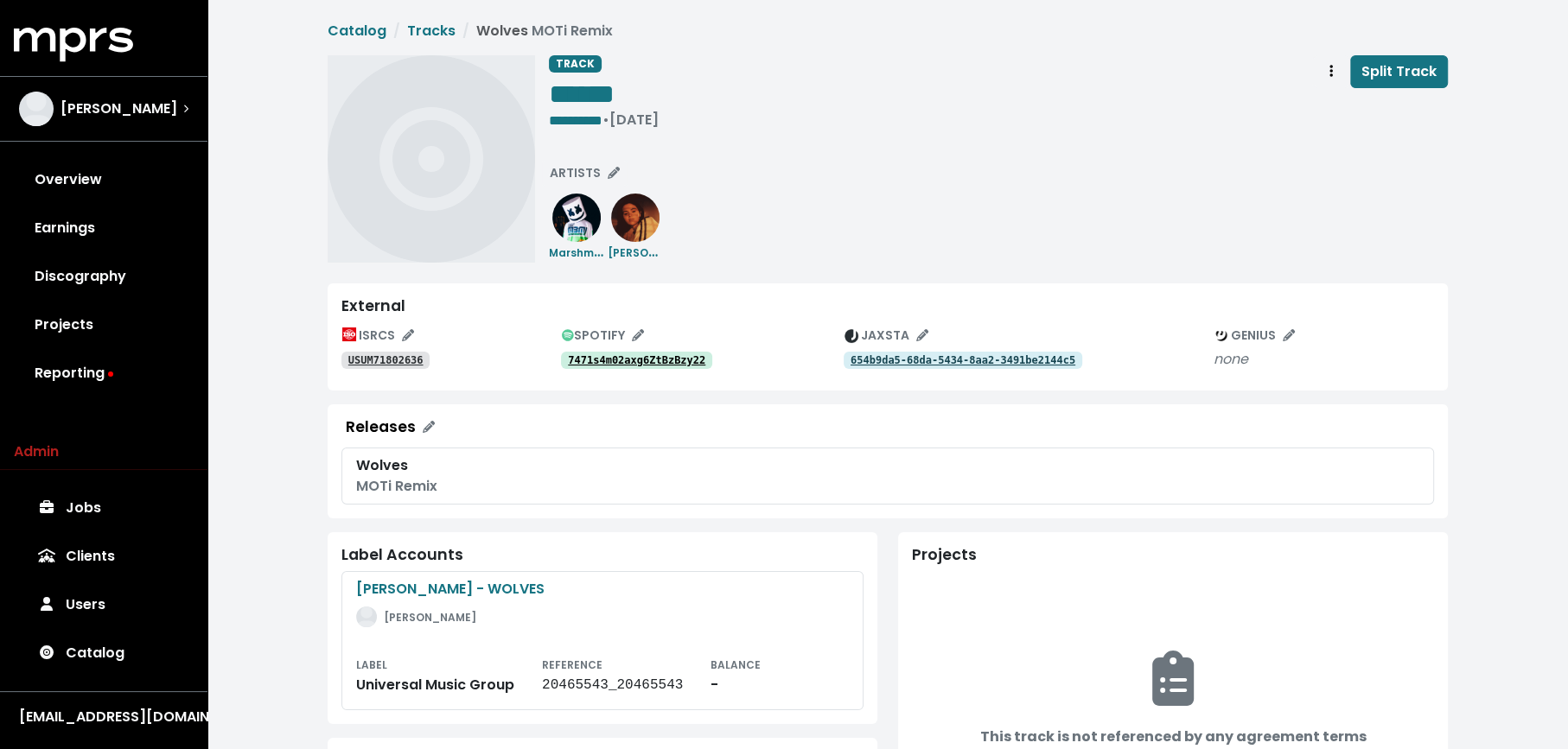
click at [646, 365] on tt "7471s4m02axg6ZtBzBzy22" at bounding box center [636, 360] width 137 height 12
click at [414, 353] on link "USUM71802636" at bounding box center [386, 360] width 89 height 18
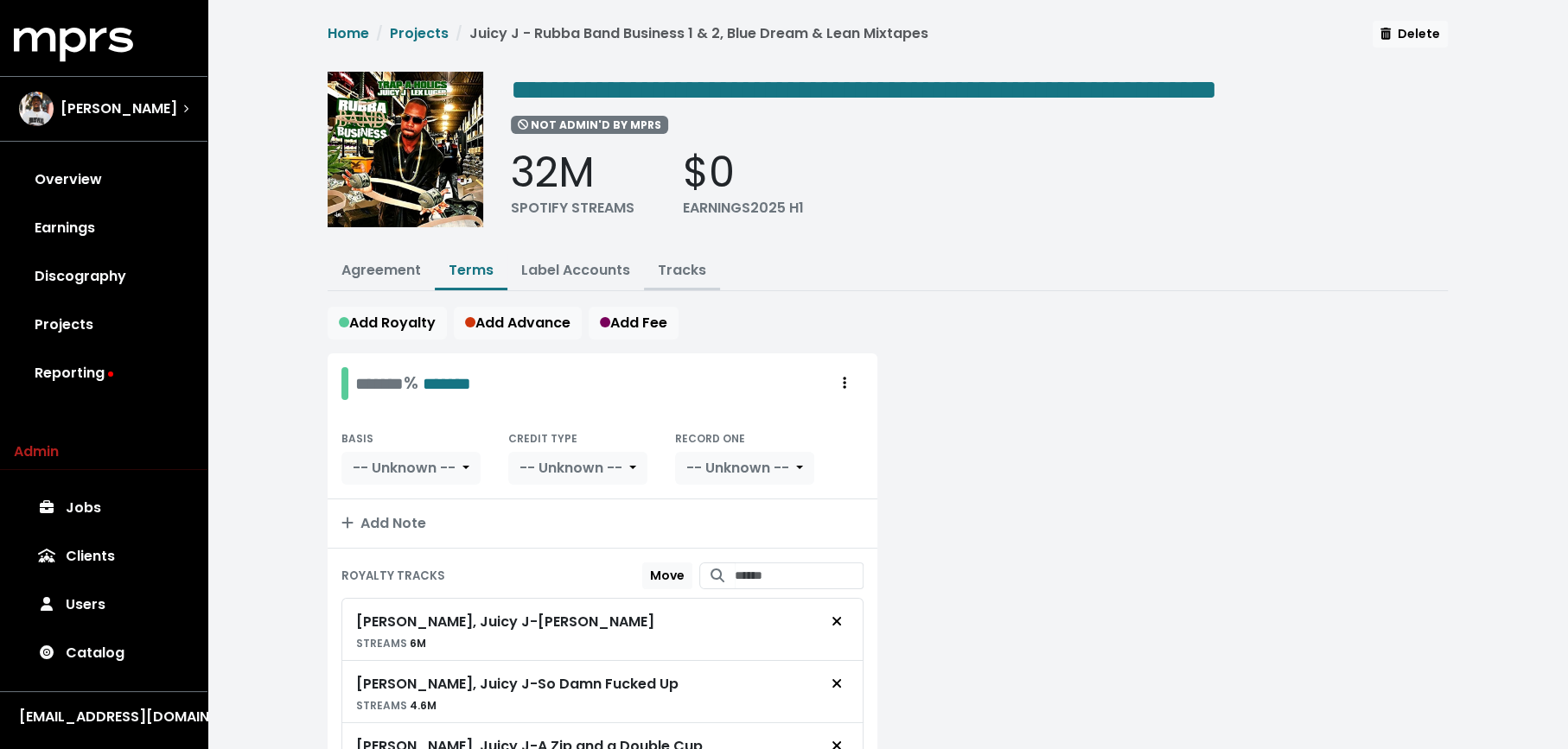
click at [664, 255] on button "Tracks" at bounding box center [682, 272] width 76 height 37
click at [673, 269] on link "Tracks" at bounding box center [682, 270] width 49 height 19
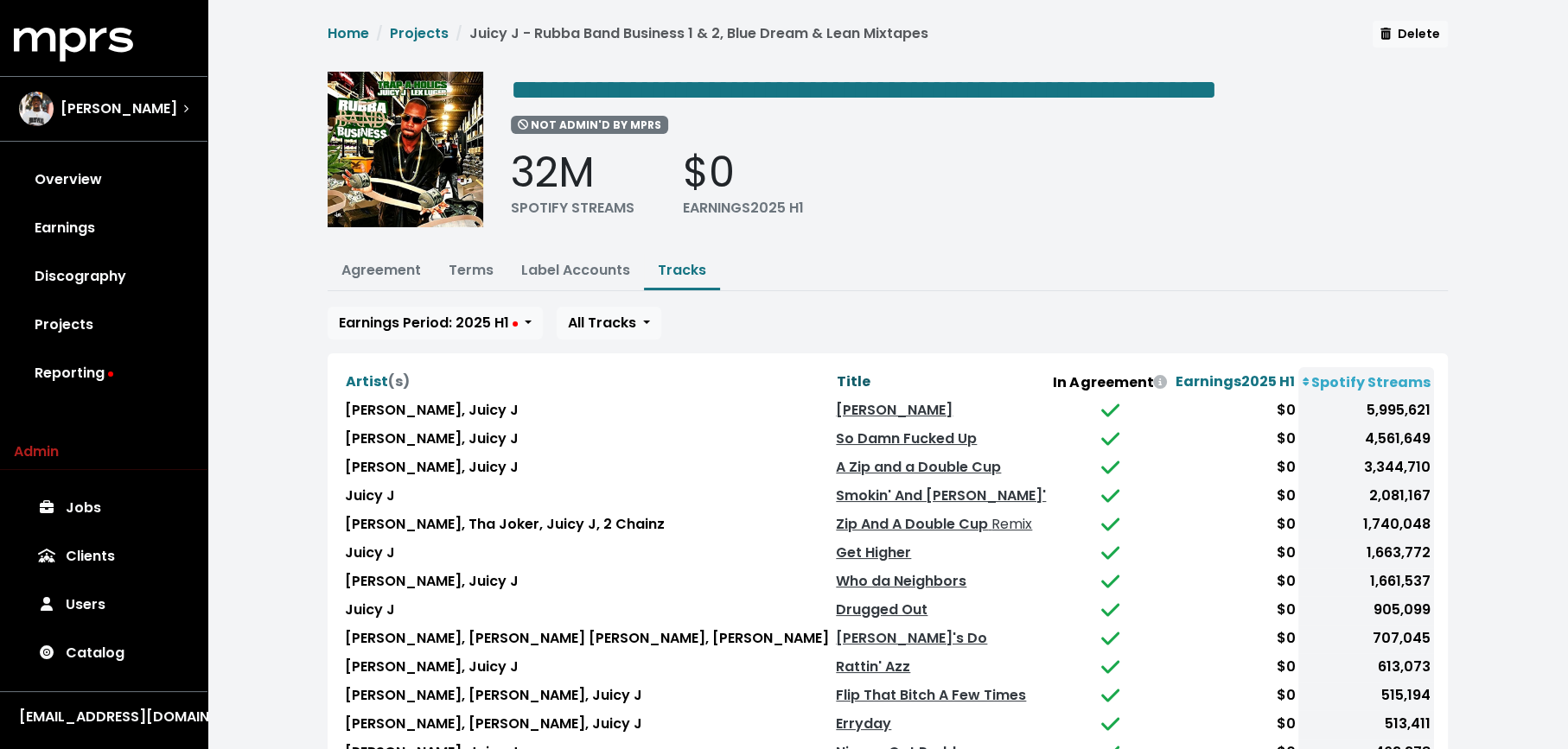
click at [837, 380] on span "Title" at bounding box center [853, 382] width 34 height 19
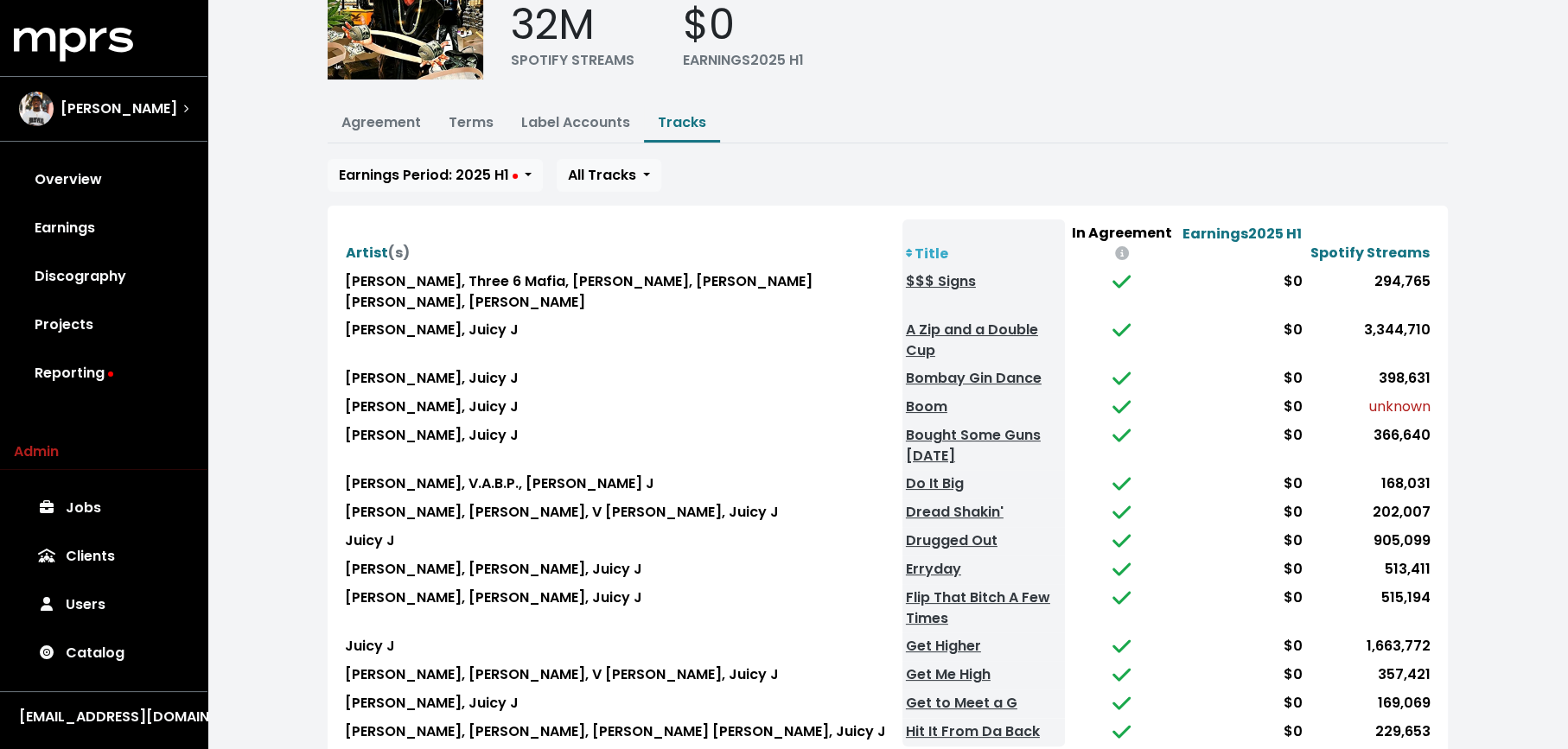
scroll to position [150, 0]
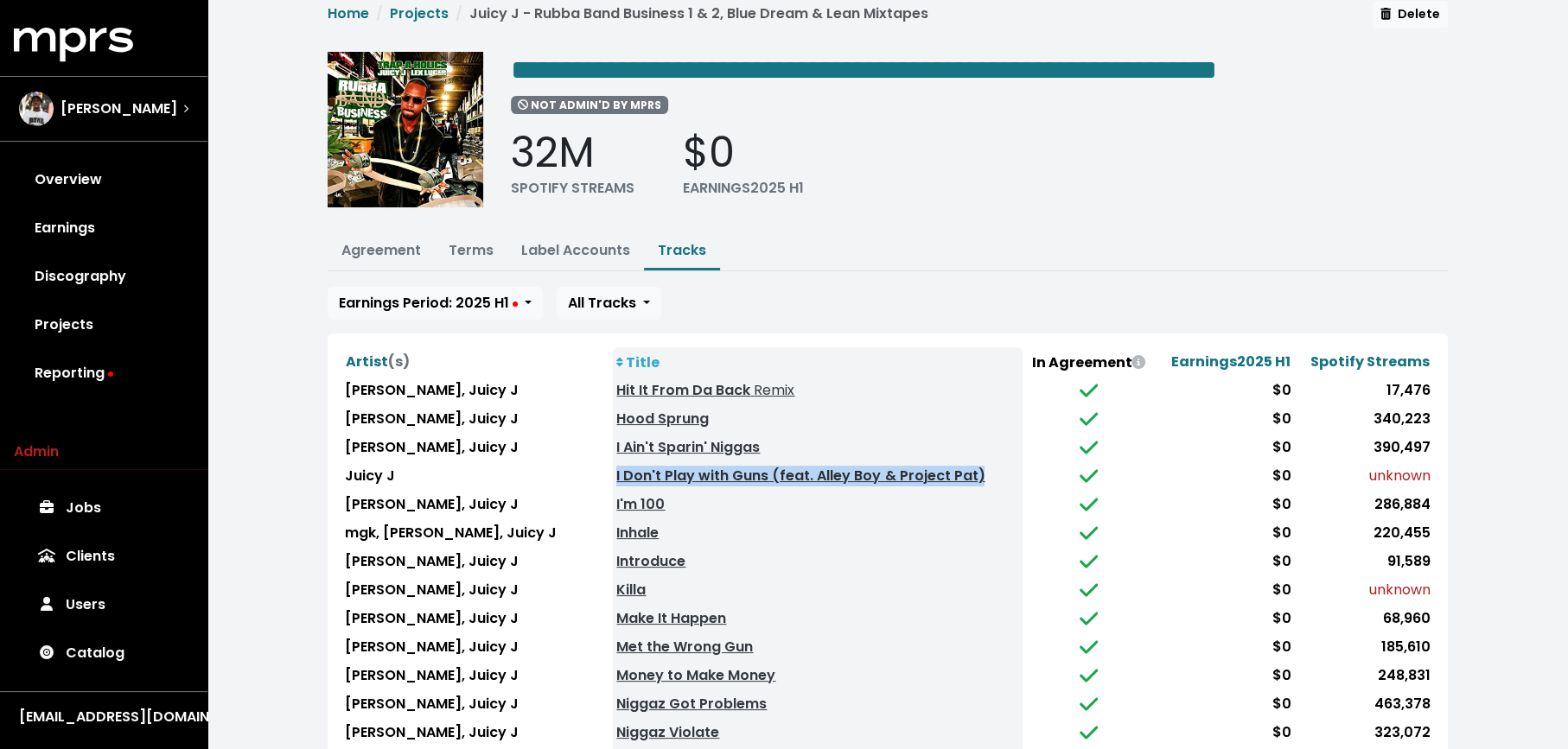
scroll to position [167, 0]
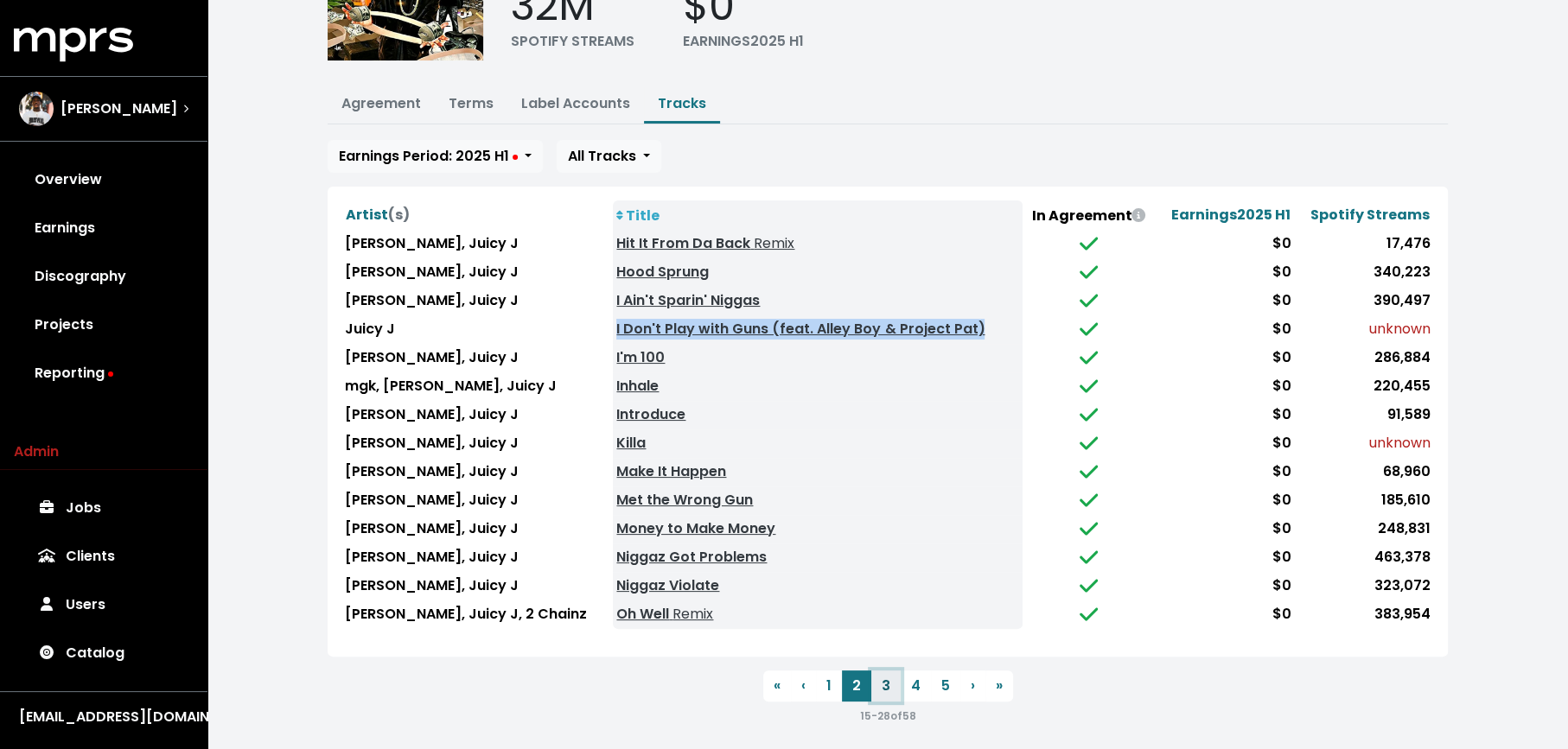
click at [881, 671] on button "3" at bounding box center [885, 687] width 29 height 31
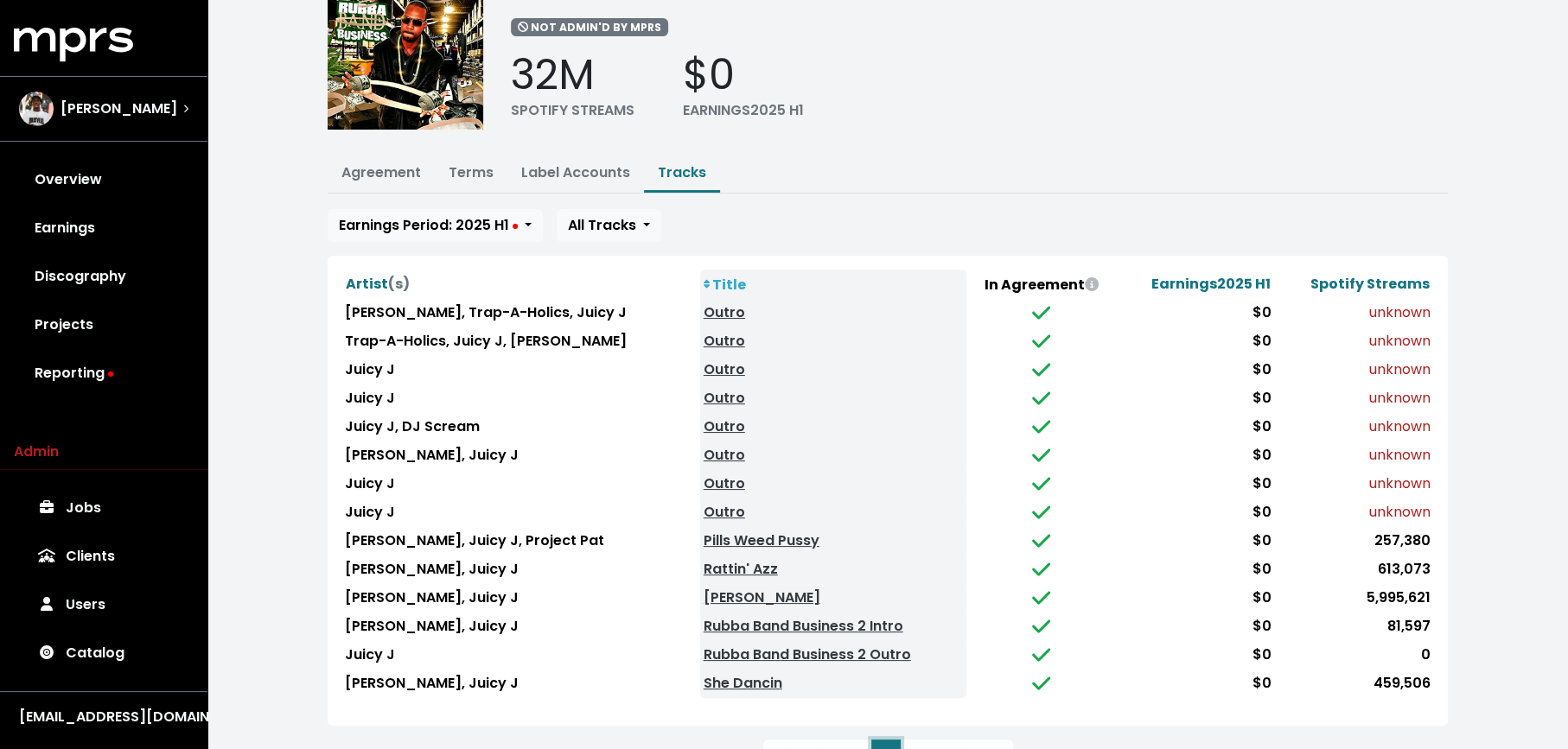
scroll to position [99, 0]
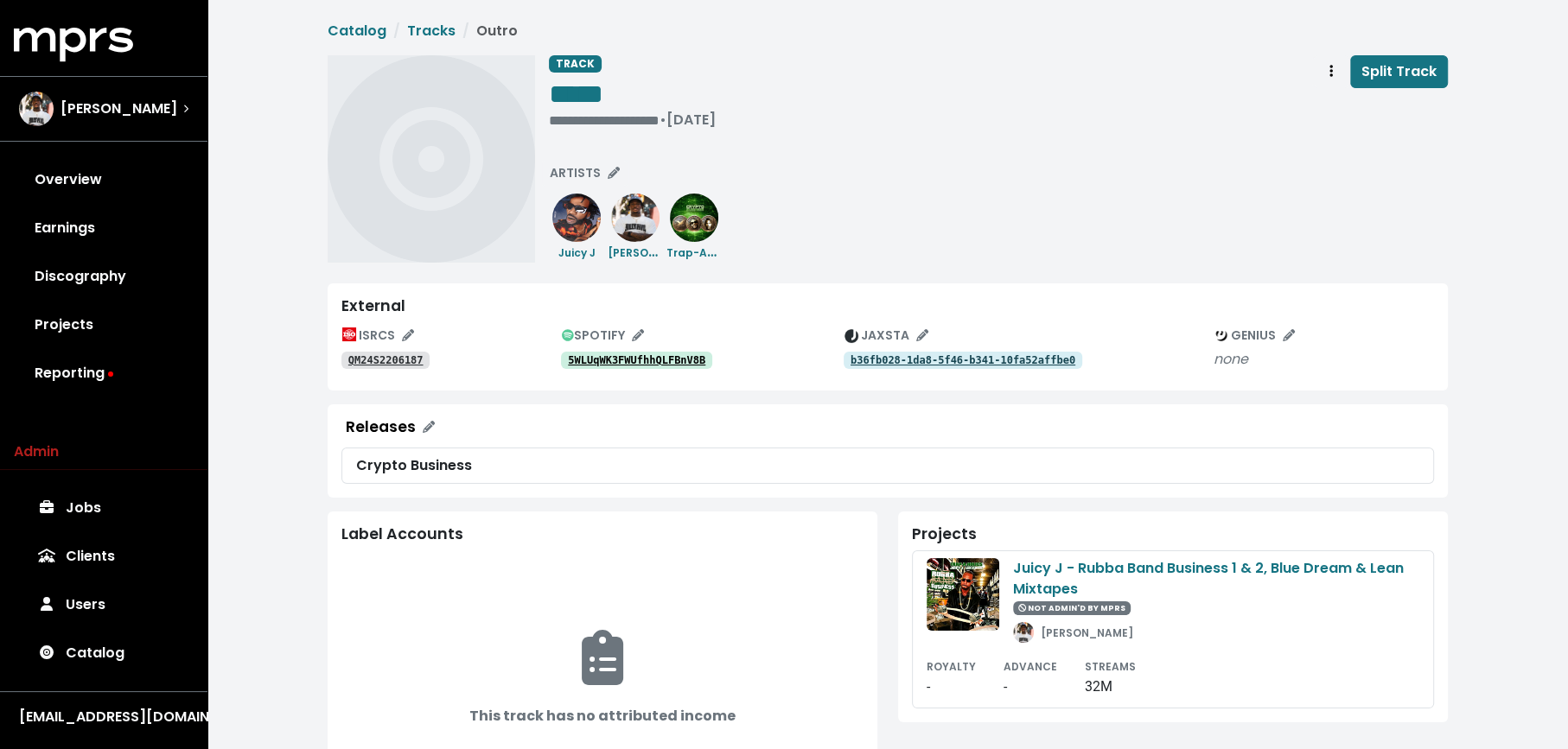
click at [595, 356] on tt "5WLUqWK3FWUfhhQLFBnV8B" at bounding box center [636, 360] width 137 height 12
click at [690, 122] on div "TRACK ***** • Nov 15th, 2022 Split Track" at bounding box center [997, 95] width 899 height 81
click at [391, 360] on tt "QM24S2206672" at bounding box center [386, 360] width 75 height 12
click at [1332, 68] on icon "Track actions" at bounding box center [1331, 71] width 4 height 14
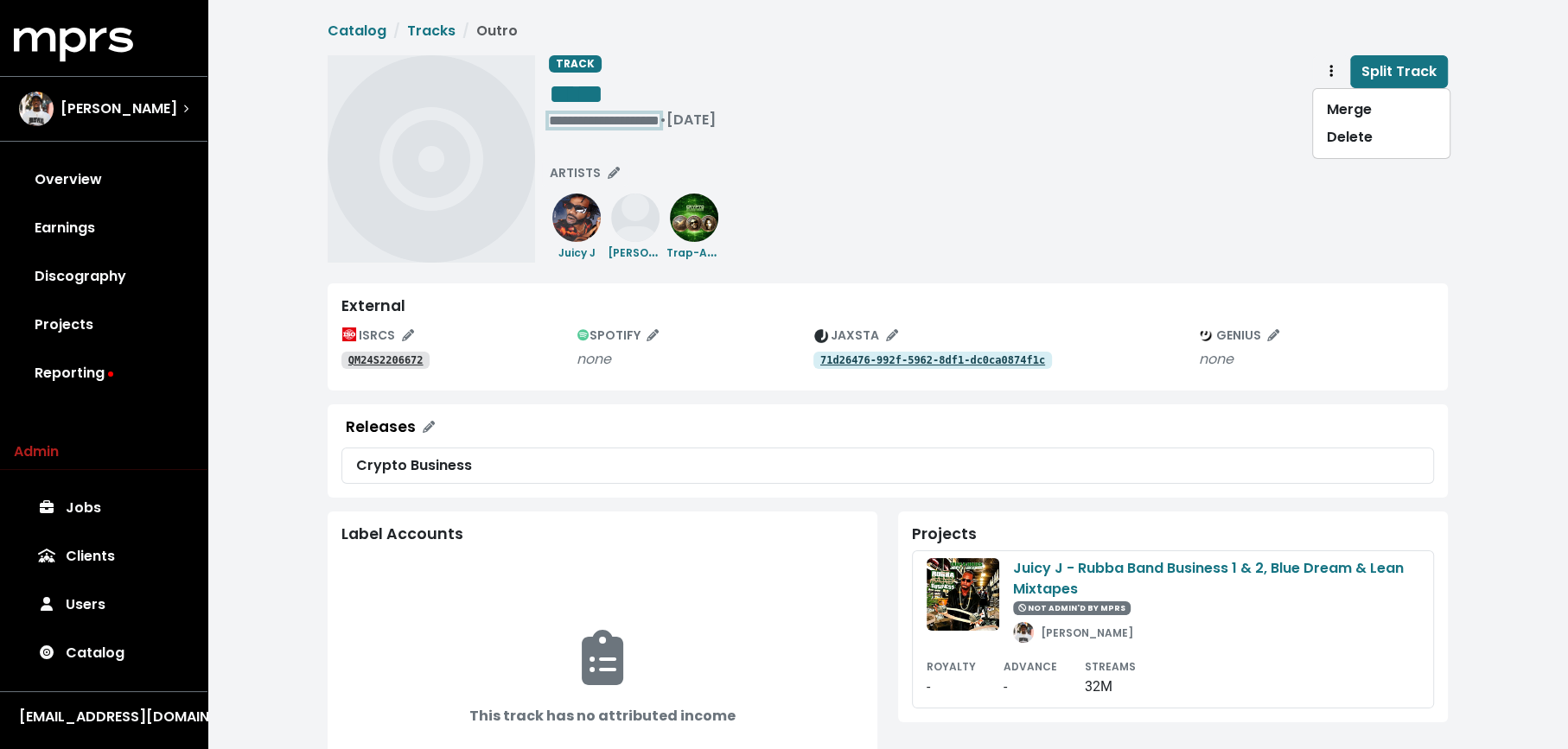
click at [596, 116] on div "**********" at bounding box center [631, 120] width 167 height 18
click at [549, 115] on span "• Nov 15th, 2022" at bounding box center [577, 120] width 56 height 19
click at [641, 119] on span "**********" at bounding box center [598, 120] width 100 height 13
click at [827, 357] on tt "71d26476-992f-5962-8df1-dc0ca0874f1c" at bounding box center [932, 360] width 225 height 12
click at [1326, 79] on span "Track actions" at bounding box center [1331, 71] width 16 height 20
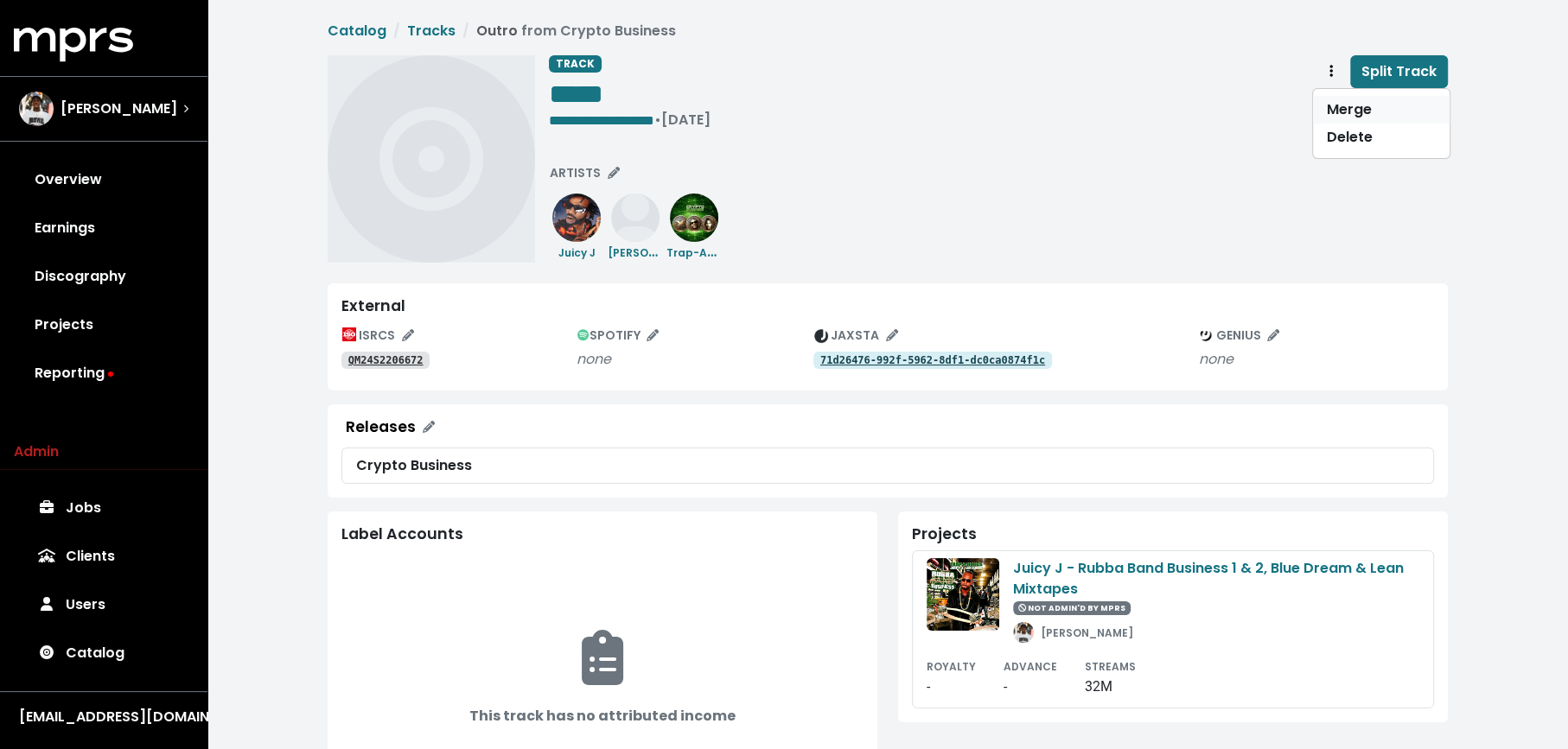
click at [1334, 108] on link "Merge" at bounding box center [1381, 110] width 136 height 27
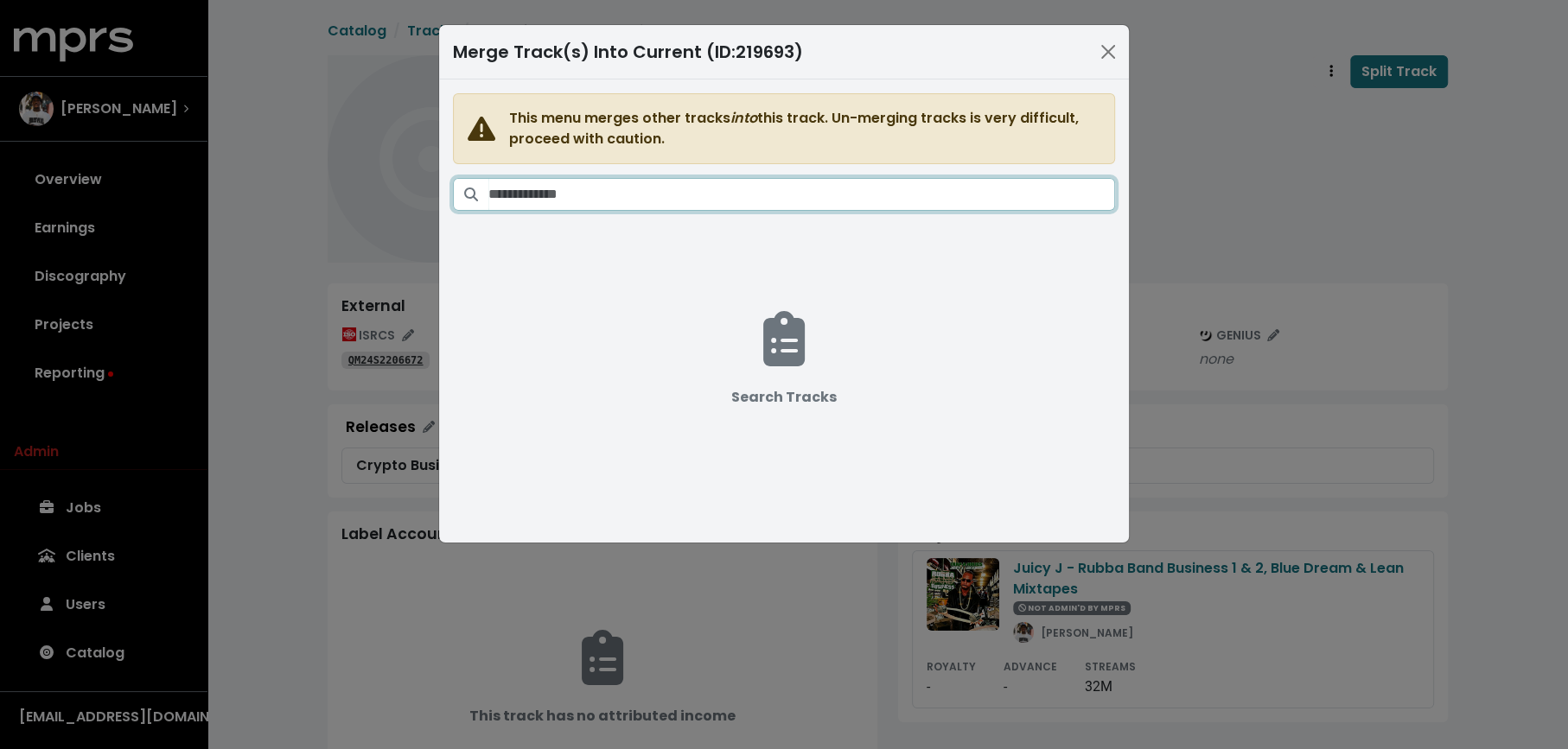
click at [857, 193] on input "Search tracks" at bounding box center [801, 195] width 626 height 33
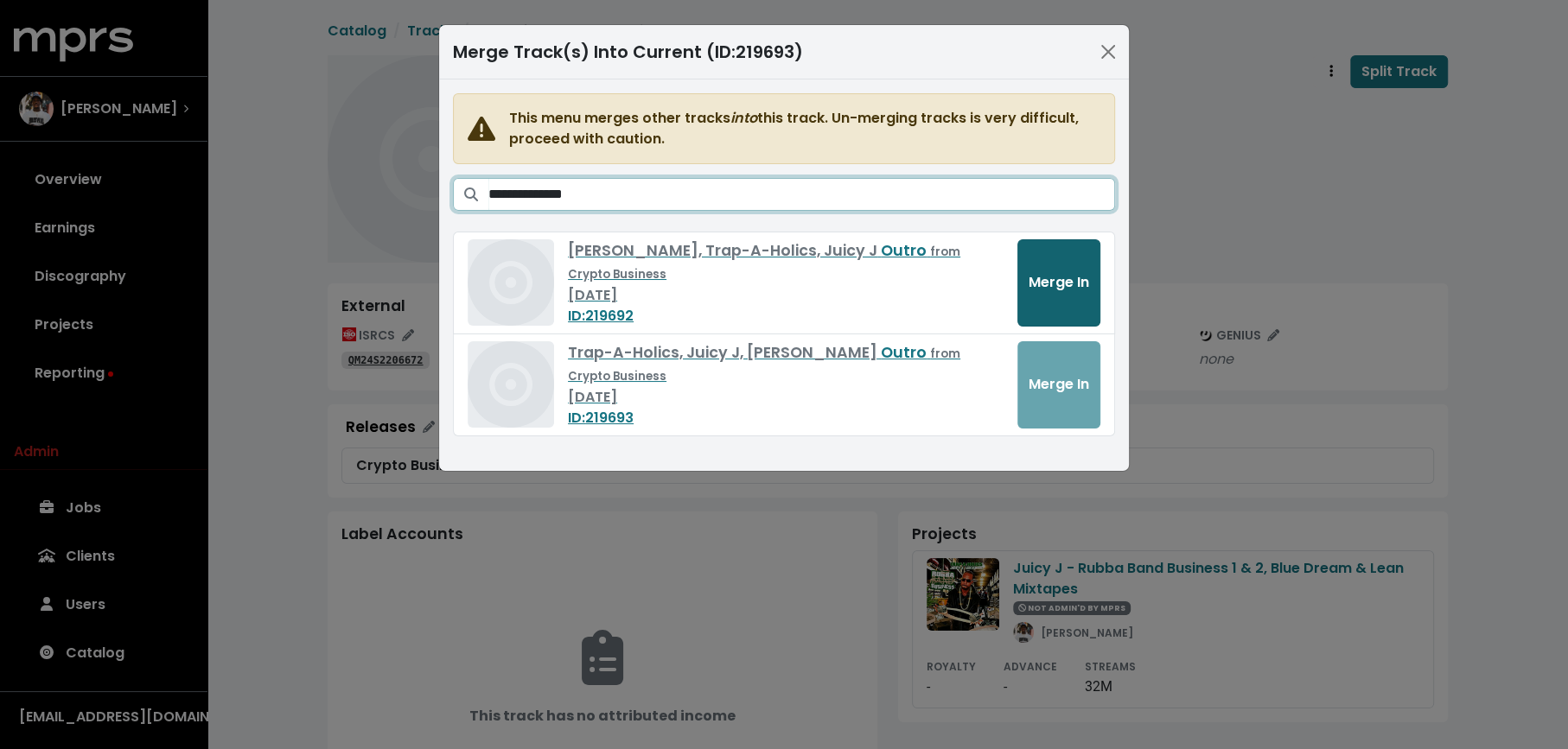
type input "**********"
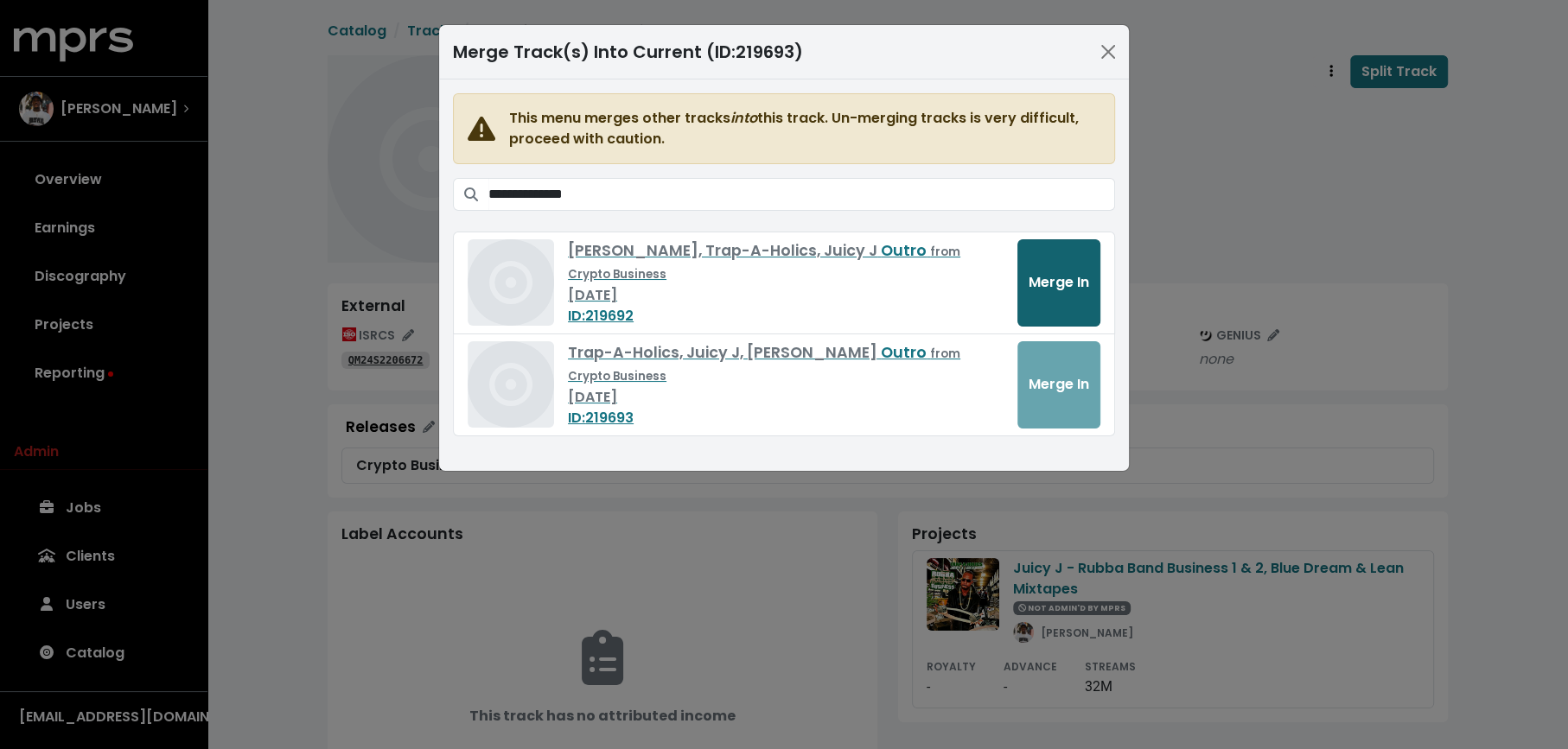
click at [1045, 292] on button "Merge In" at bounding box center [1058, 283] width 83 height 88
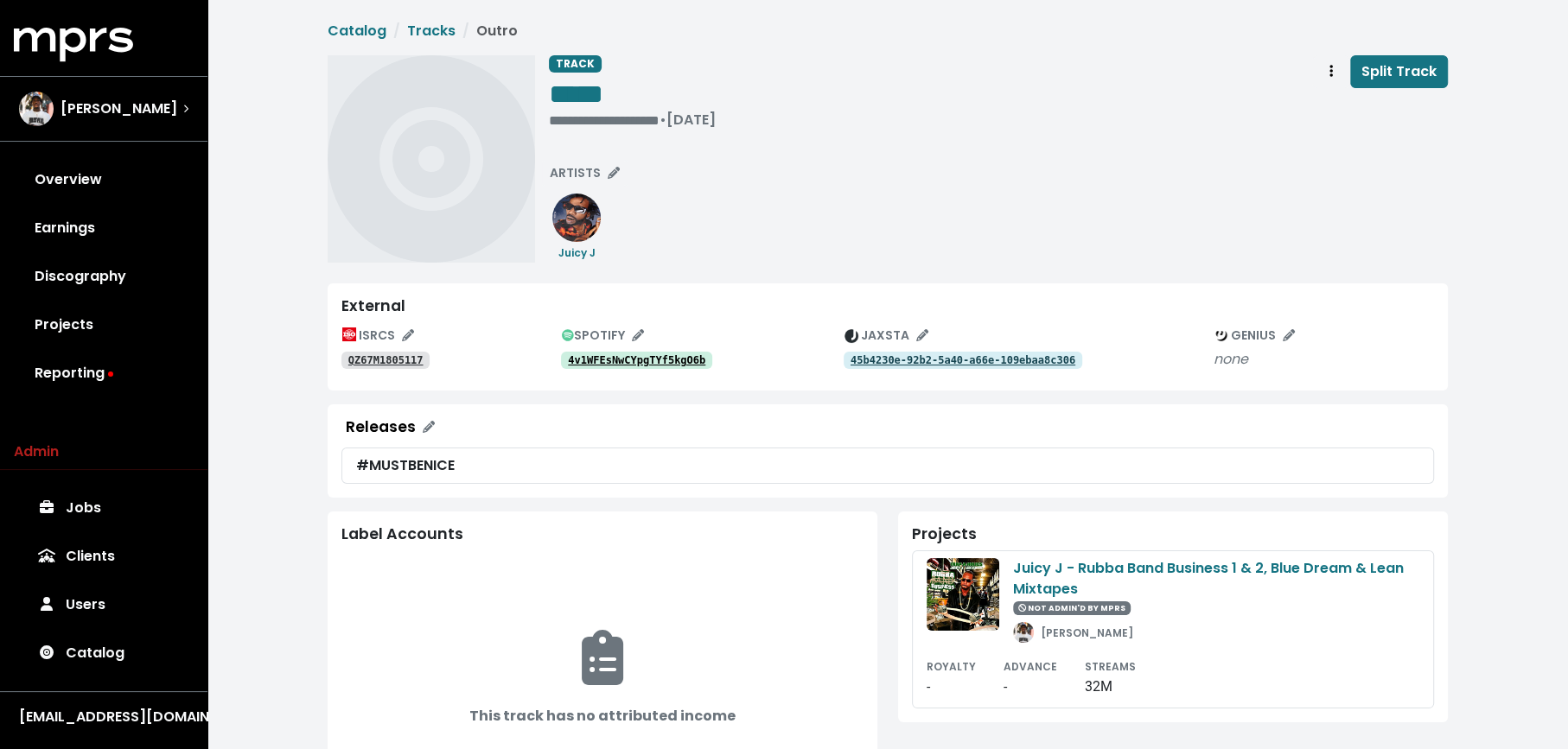
click at [625, 353] on link "4v1WFEsNwCYpgTYf5kgO6b" at bounding box center [636, 360] width 151 height 18
click at [555, 119] on div "**********" at bounding box center [631, 120] width 167 height 18
click at [555, 119] on span "• [DATE]" at bounding box center [577, 120] width 56 height 19
click at [1331, 73] on icon "Track actions" at bounding box center [1331, 71] width 4 height 14
click at [1331, 97] on link "Merge" at bounding box center [1381, 110] width 136 height 27
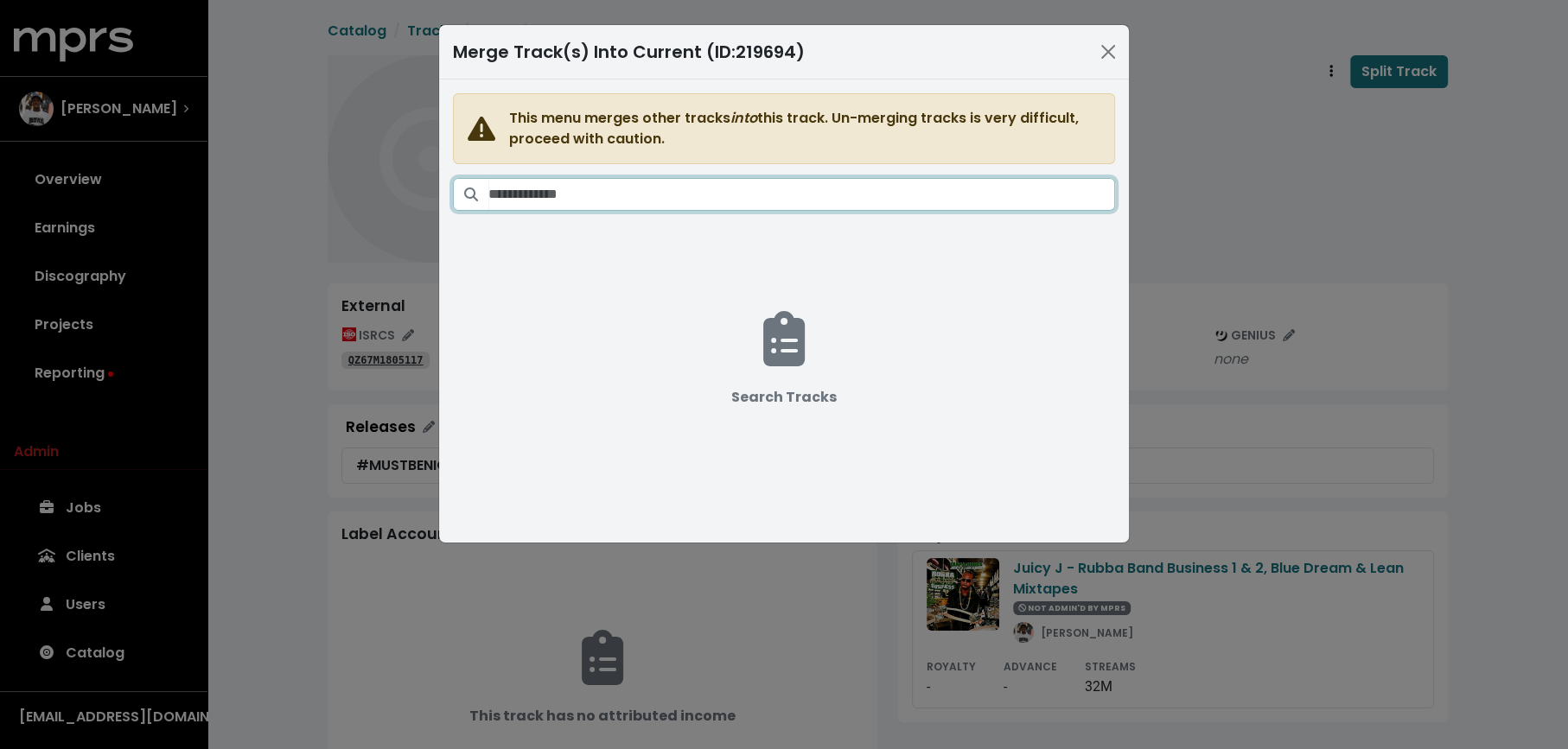
click at [846, 198] on input "Search tracks" at bounding box center [801, 195] width 626 height 33
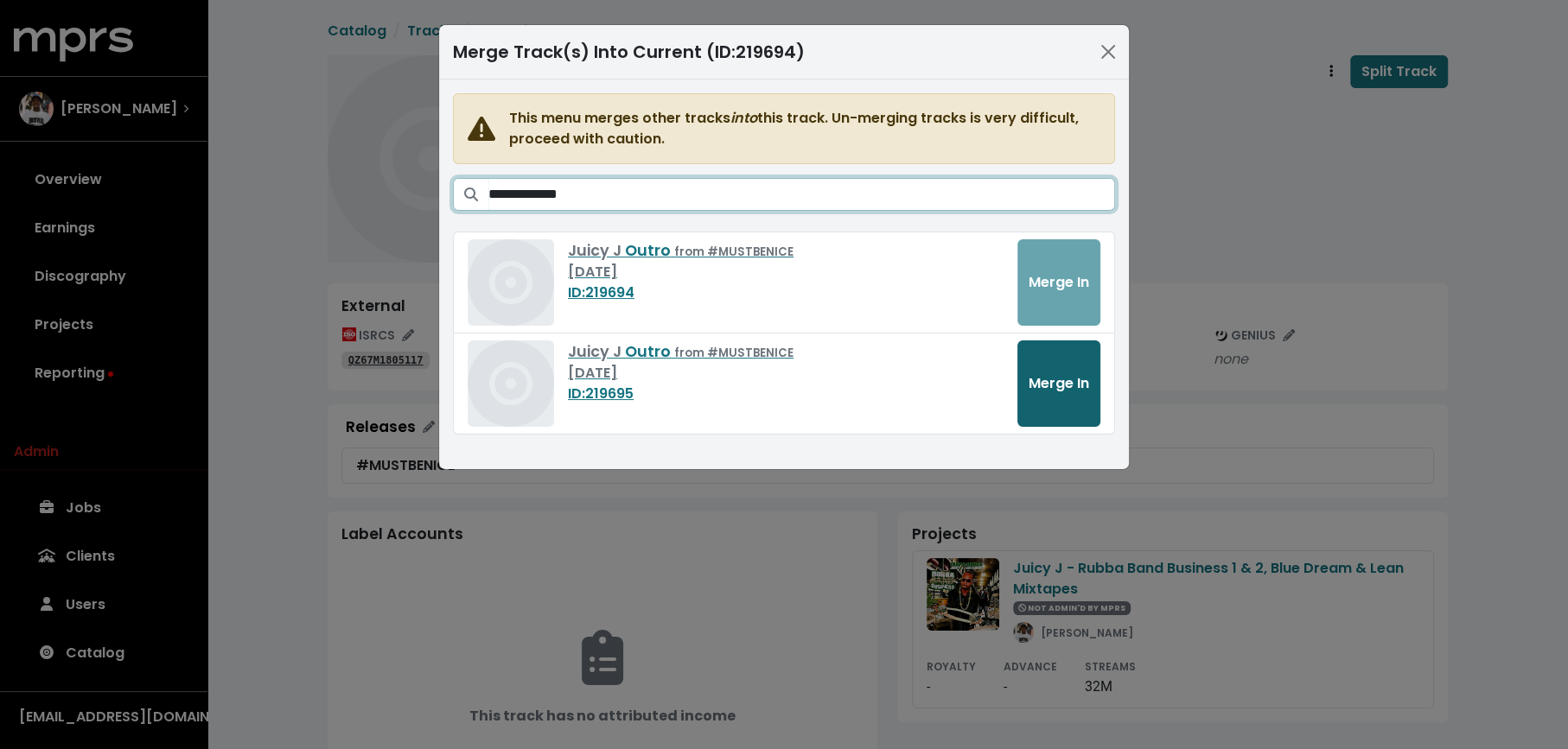
type input "**********"
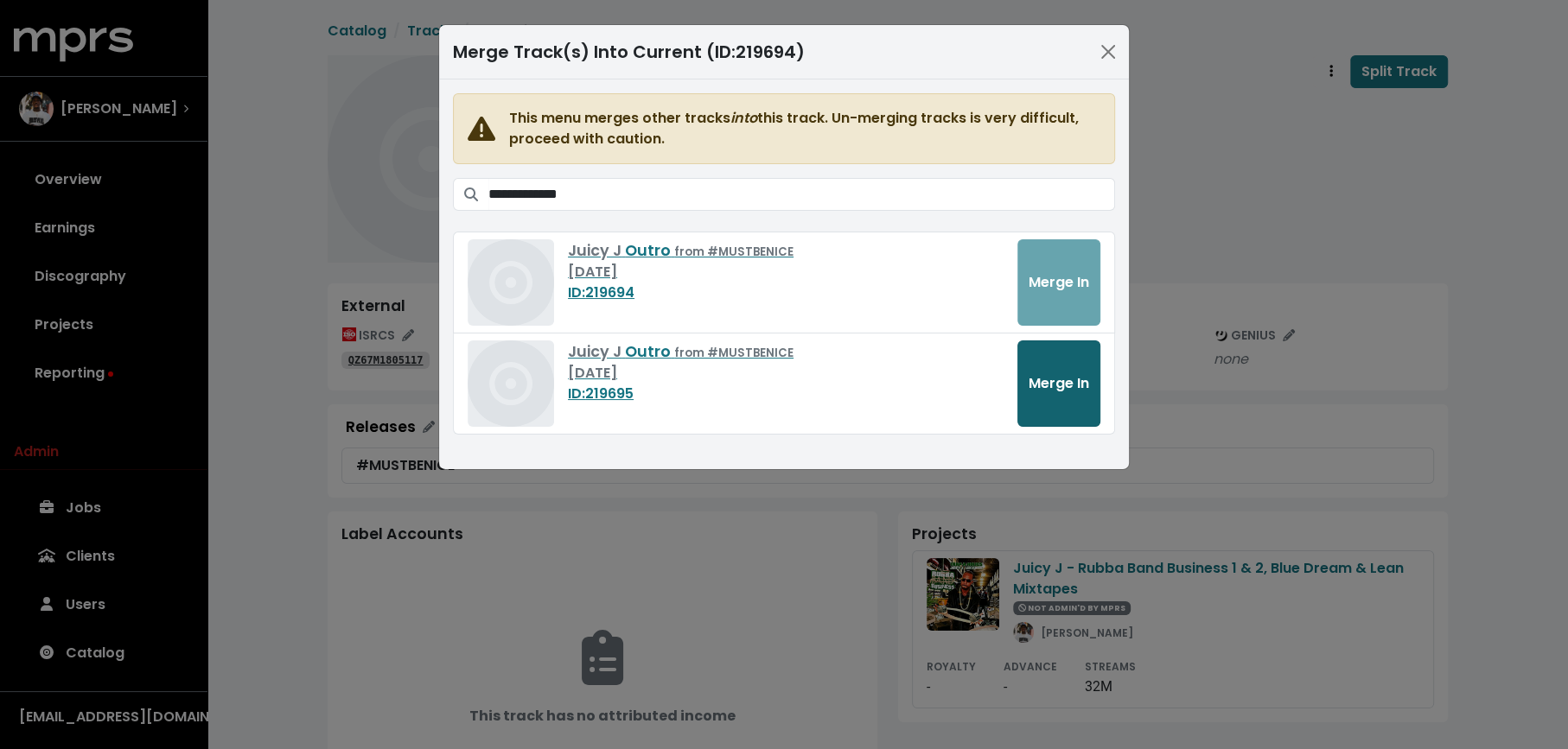
click at [1070, 390] on span "Merge In" at bounding box center [1059, 383] width 60 height 19
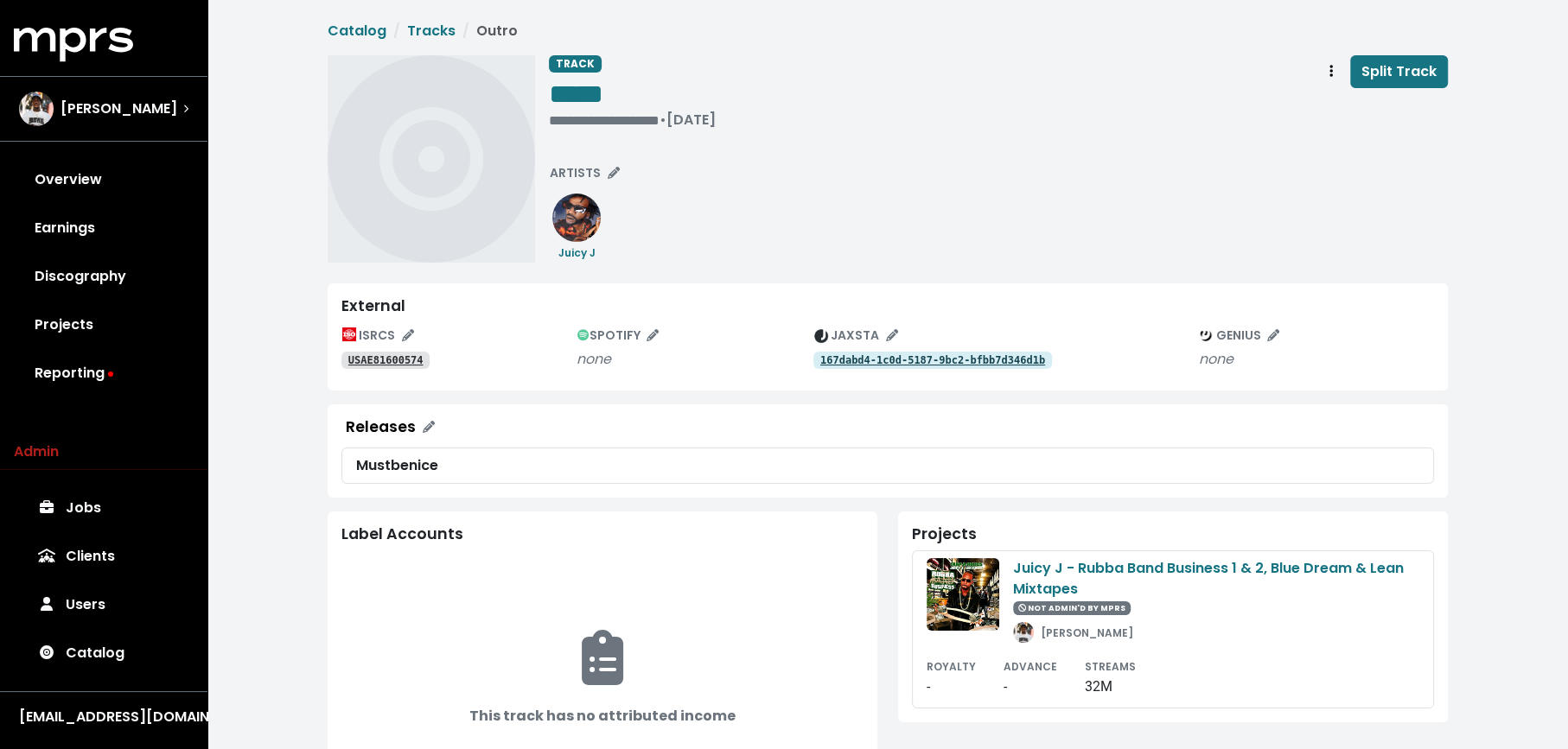
click at [385, 356] on tt "USAE81600574" at bounding box center [386, 360] width 75 height 12
click at [849, 365] on tt "167dabd4-1c0d-5187-9bc2-bfbb7d346d1b" at bounding box center [932, 360] width 225 height 12
click at [671, 119] on div "**********" at bounding box center [997, 95] width 899 height 81
click at [550, 114] on span "• Oct 13th, 2016" at bounding box center [577, 120] width 56 height 19
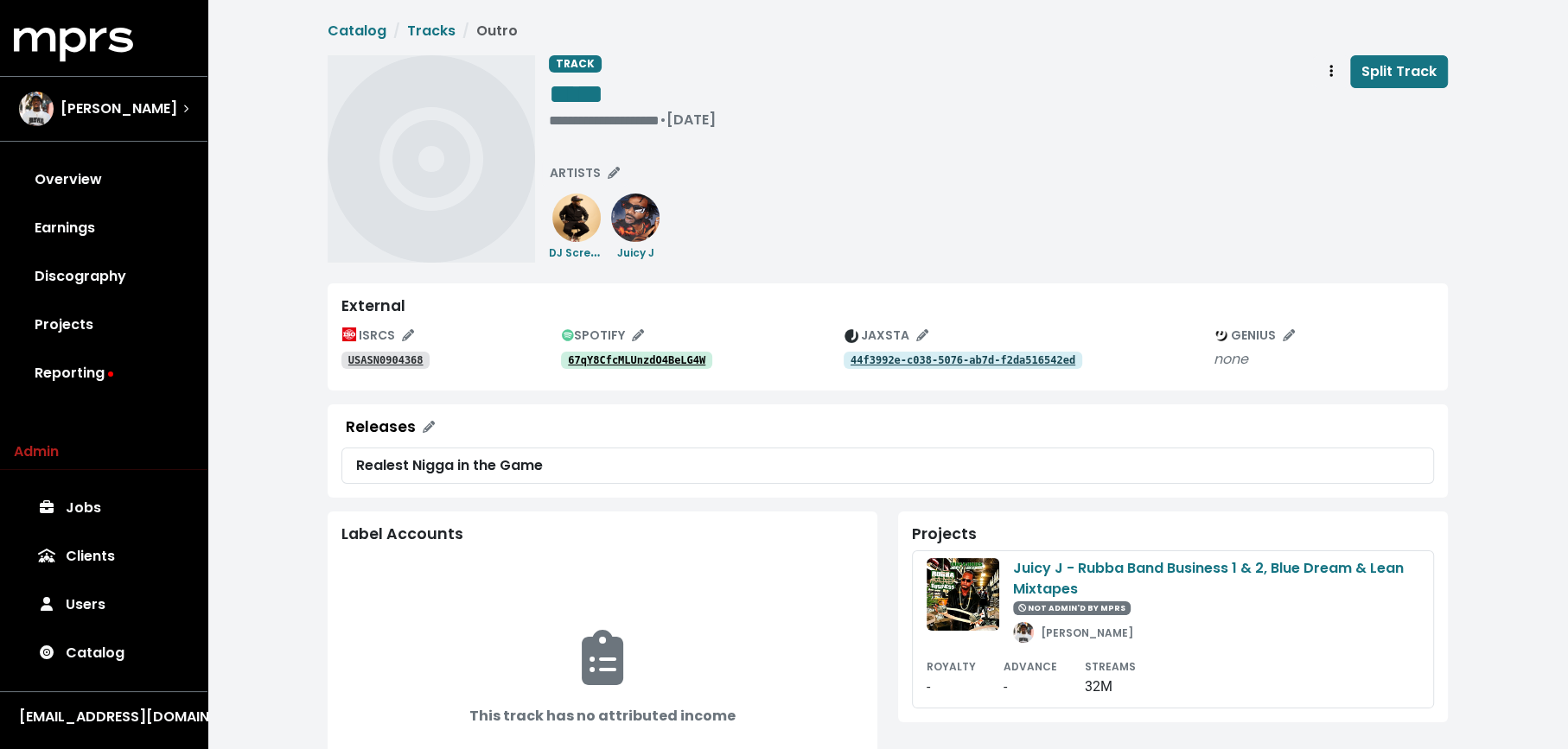
click at [619, 361] on tt "67qY8CfcMLUnzdO4BeLG4W" at bounding box center [636, 360] width 137 height 12
click at [554, 123] on div "**********" at bounding box center [631, 120] width 167 height 18
click at [680, 124] on span "**********" at bounding box center [627, 120] width 158 height 13
click at [551, 138] on div "**********" at bounding box center [997, 159] width 899 height 207
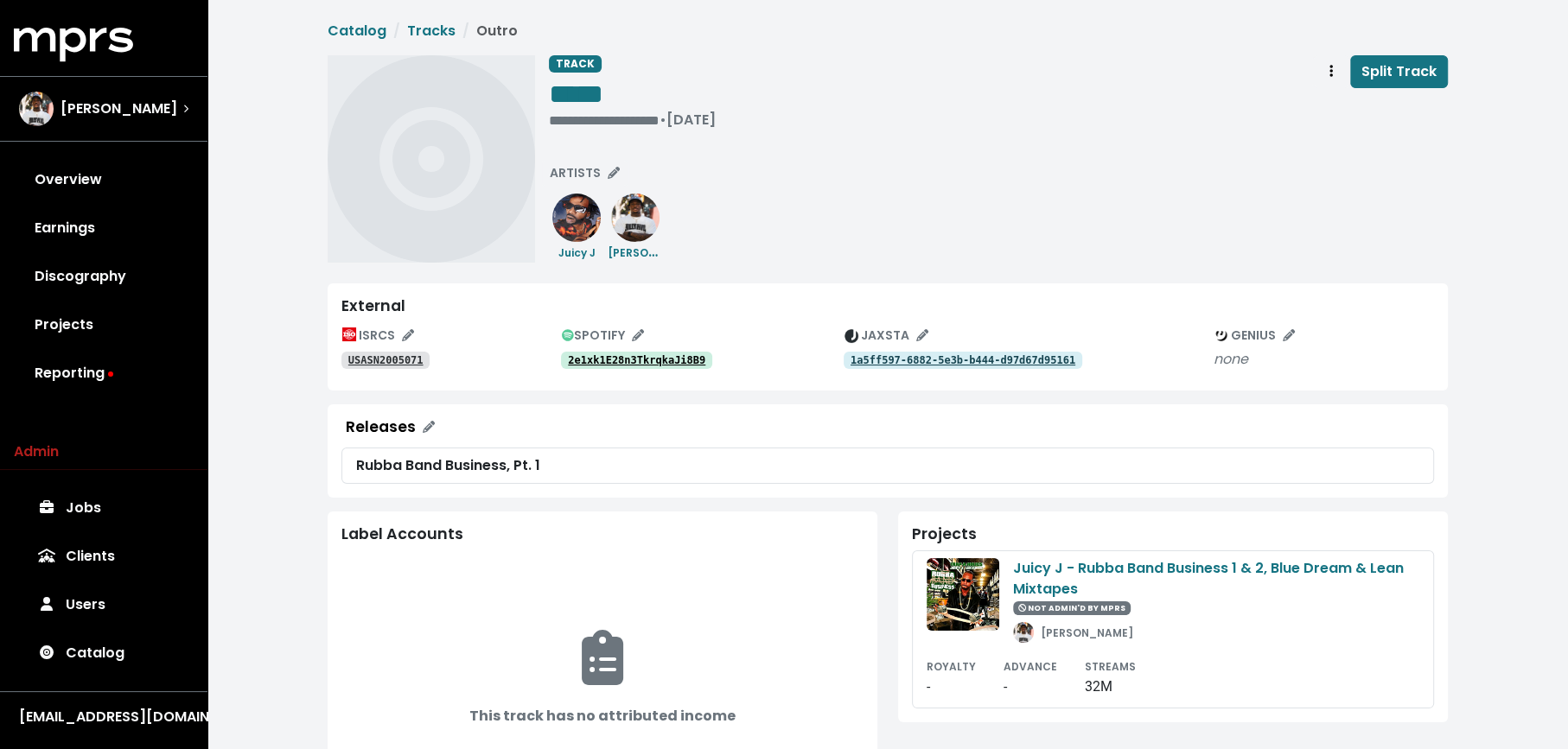
click at [611, 362] on tt "2e1xk1E28n3TkrqkaJi8B9" at bounding box center [636, 360] width 137 height 12
click at [571, 118] on div "• Dec 27th, 2010" at bounding box center [577, 120] width 56 height 18
click at [602, 357] on tt "0QMOCiqPmWDuF3TgQsTzcx" at bounding box center [636, 360] width 137 height 12
click at [564, 122] on div "**********" at bounding box center [631, 120] width 167 height 18
click at [660, 350] on div "1z1qoS03LxCJmF6eeZdA5M" at bounding box center [702, 359] width 282 height 20
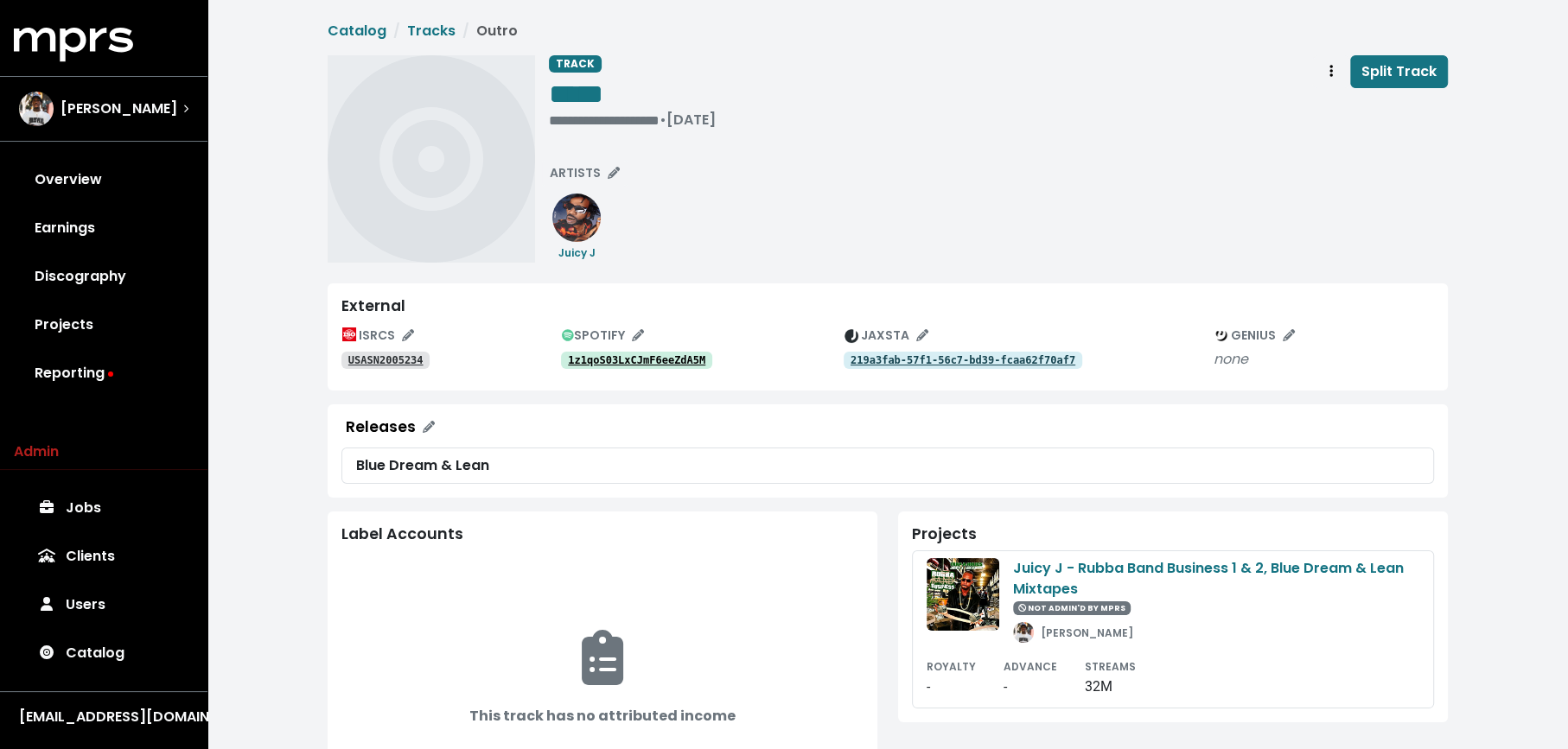
click at [660, 364] on tt "1z1qoS03LxCJmF6eeZdA5M" at bounding box center [636, 360] width 137 height 12
click at [562, 112] on div "• Nov 29th, 2011" at bounding box center [577, 120] width 56 height 18
drag, startPoint x: 548, startPoint y: 113, endPoint x: 573, endPoint y: 8, distance: 107.9
click at [548, 113] on span "• Nov 29th, 2011" at bounding box center [577, 120] width 56 height 19
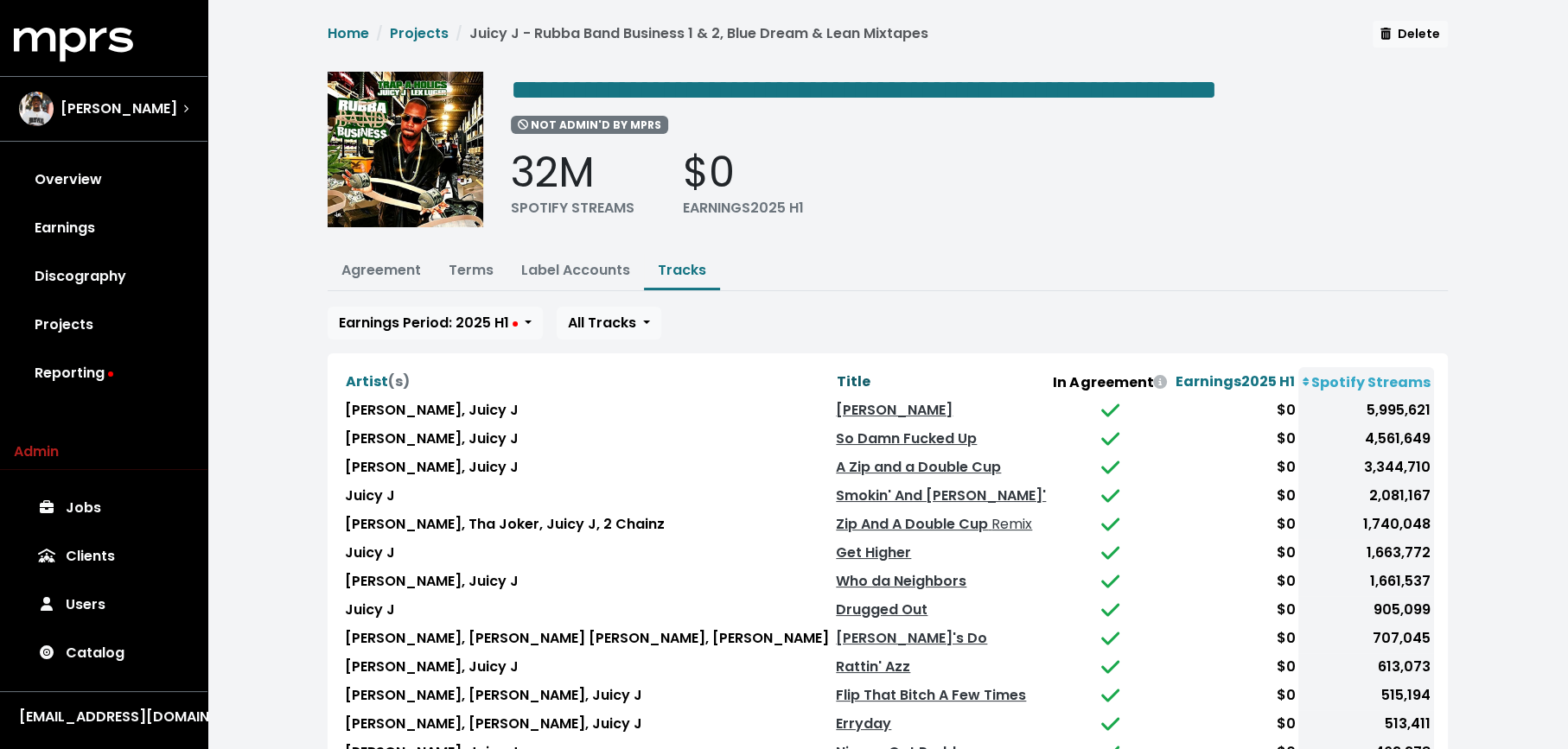
click at [837, 374] on span "Title" at bounding box center [853, 382] width 34 height 19
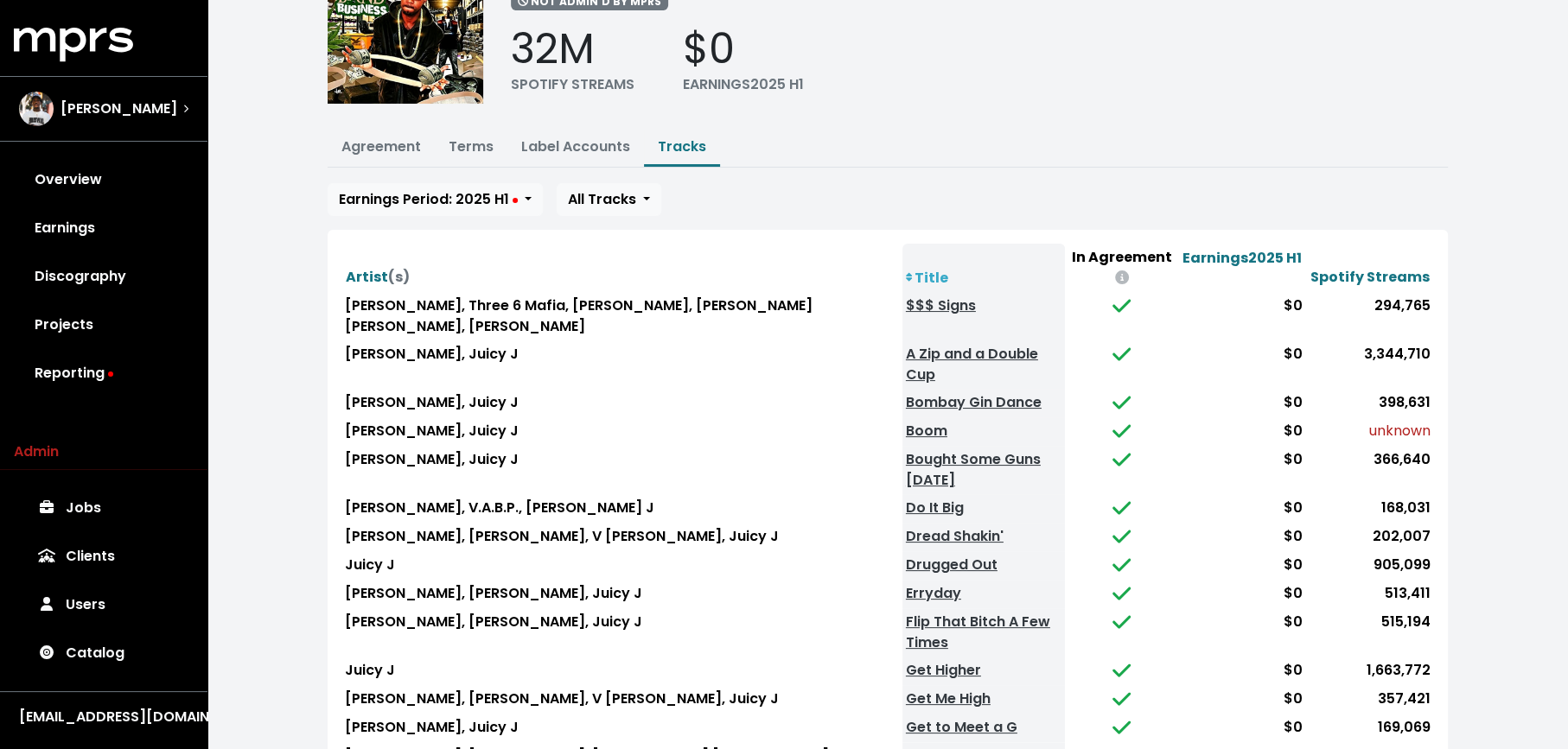
scroll to position [167, 0]
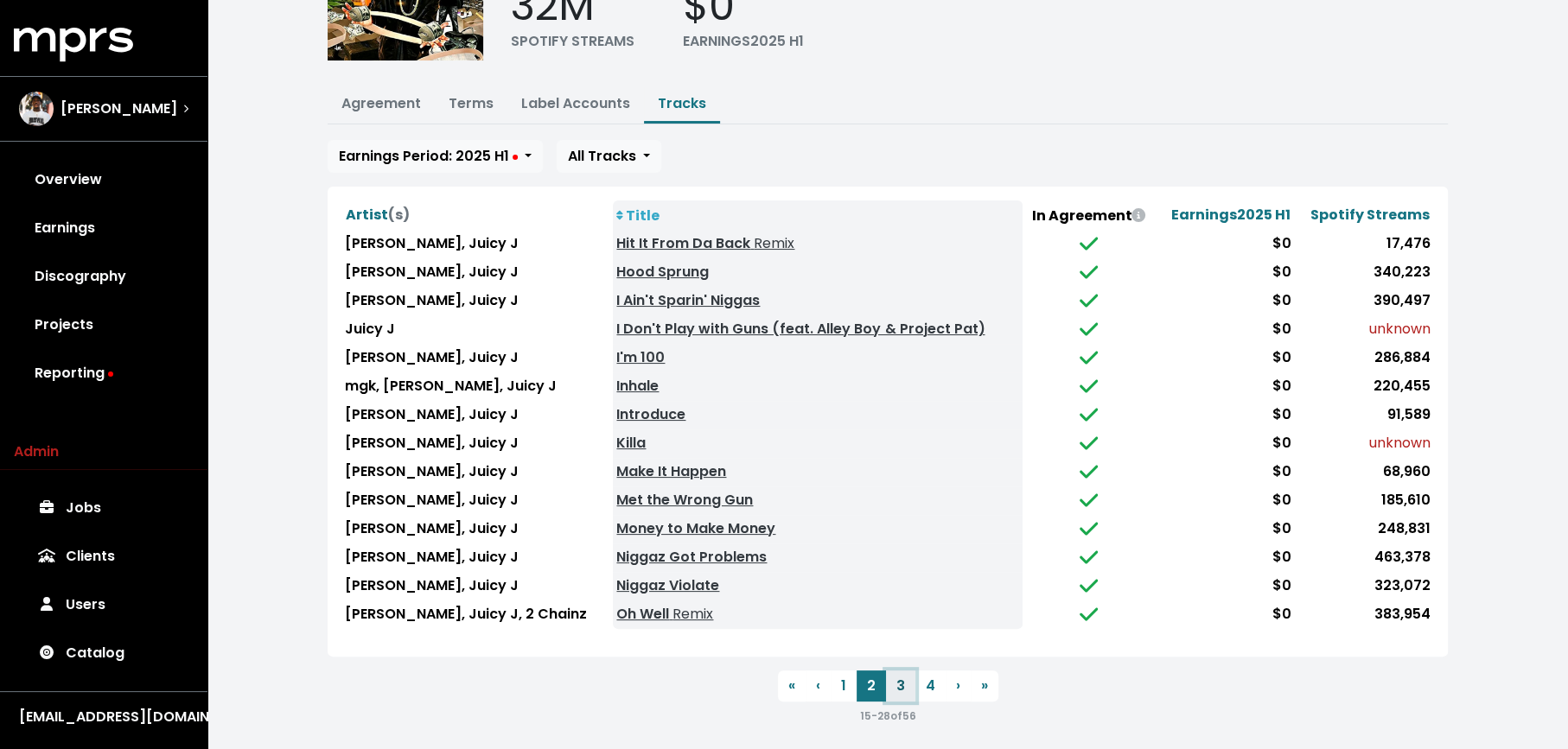
click at [896, 680] on button "3" at bounding box center [901, 687] width 29 height 31
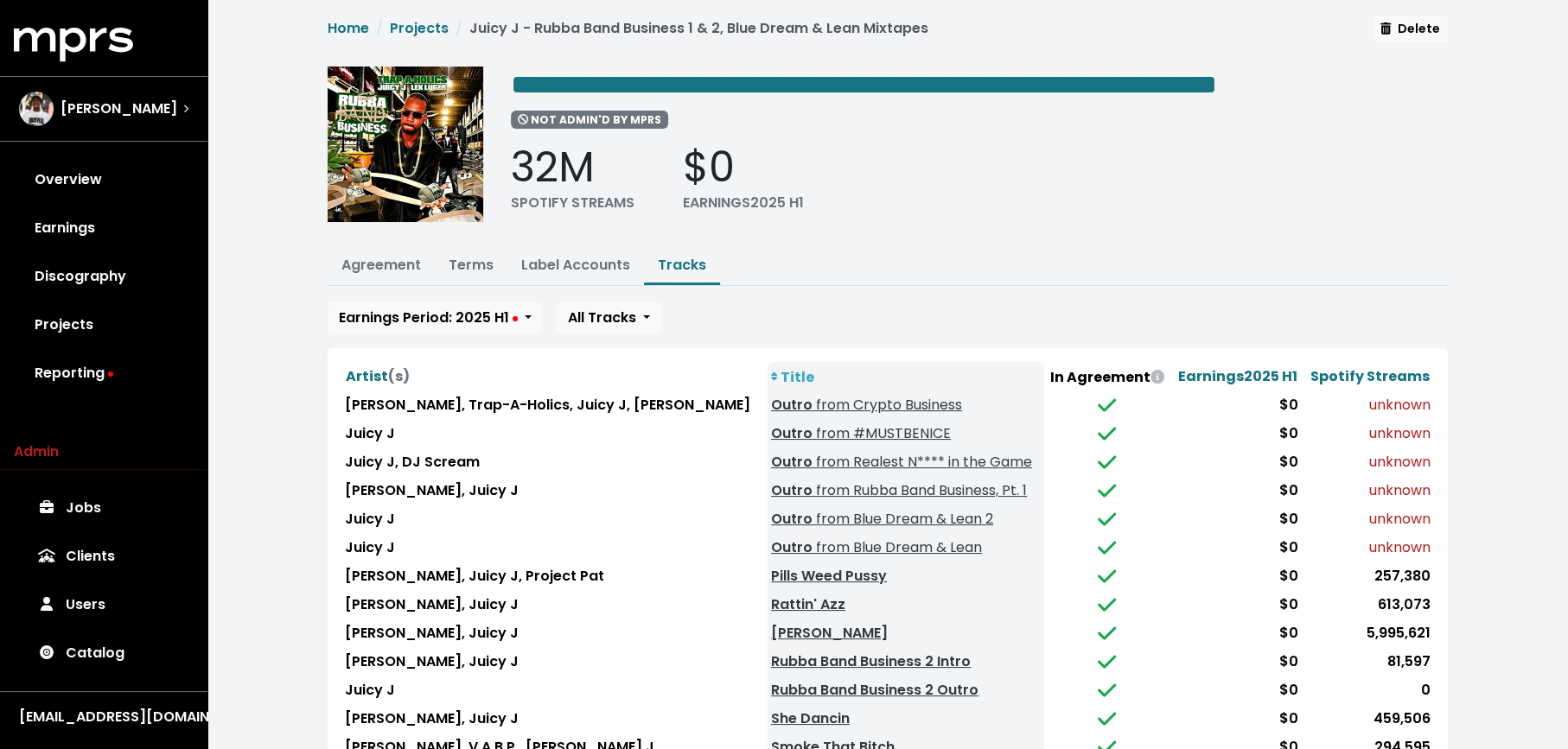
scroll to position [0, 0]
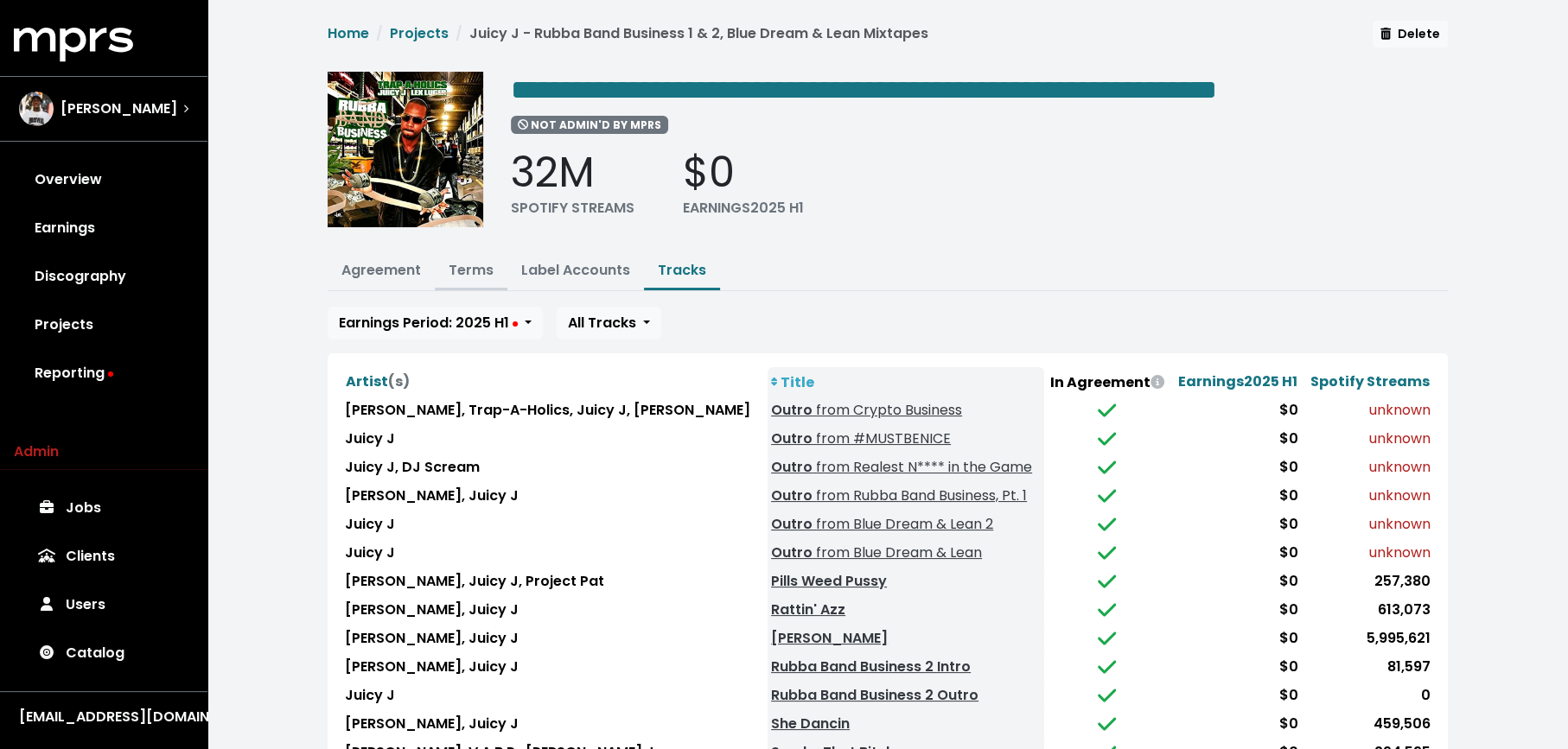
click at [474, 253] on button "Terms" at bounding box center [470, 272] width 73 height 37
click at [457, 273] on link "Terms" at bounding box center [471, 270] width 45 height 19
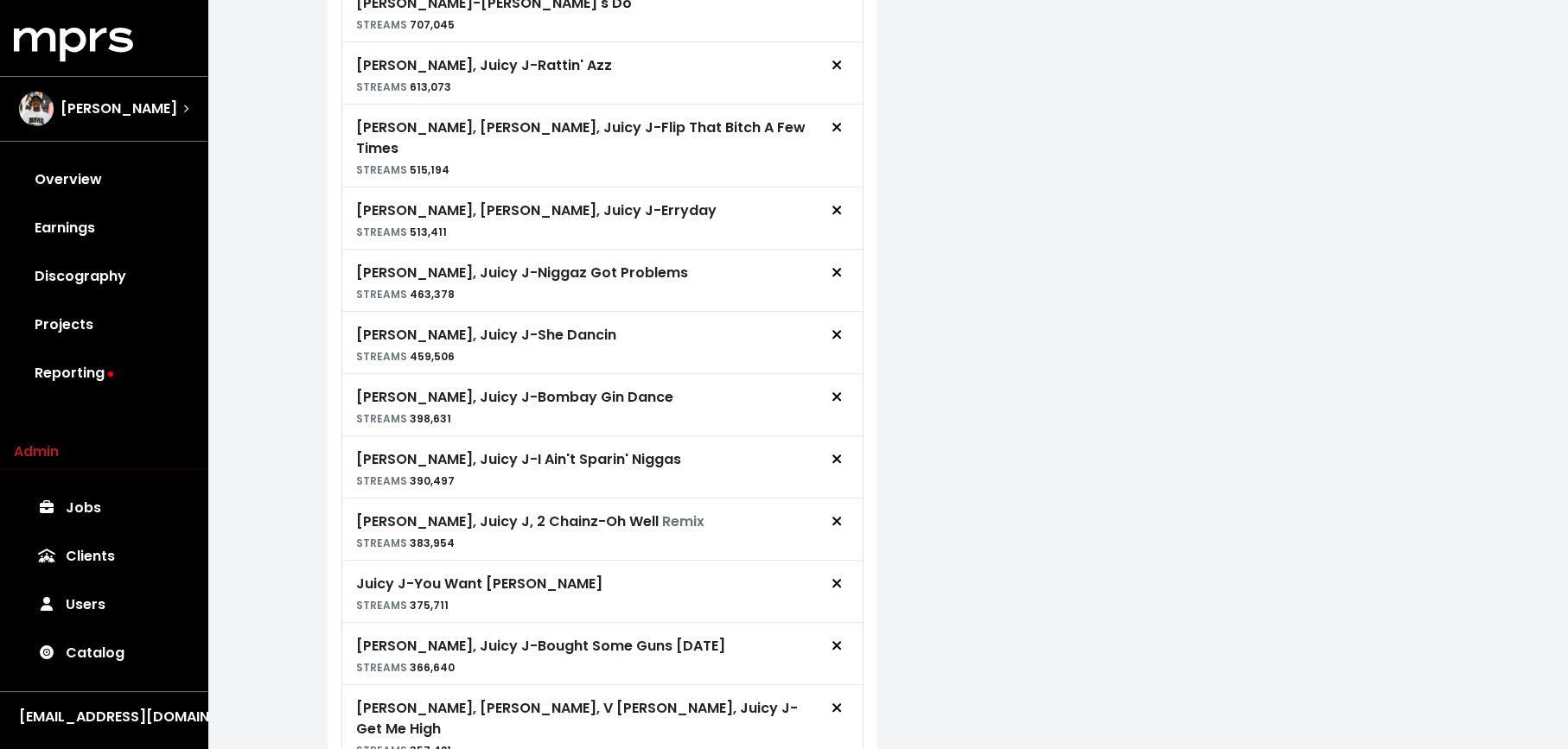
scroll to position [1243, 0]
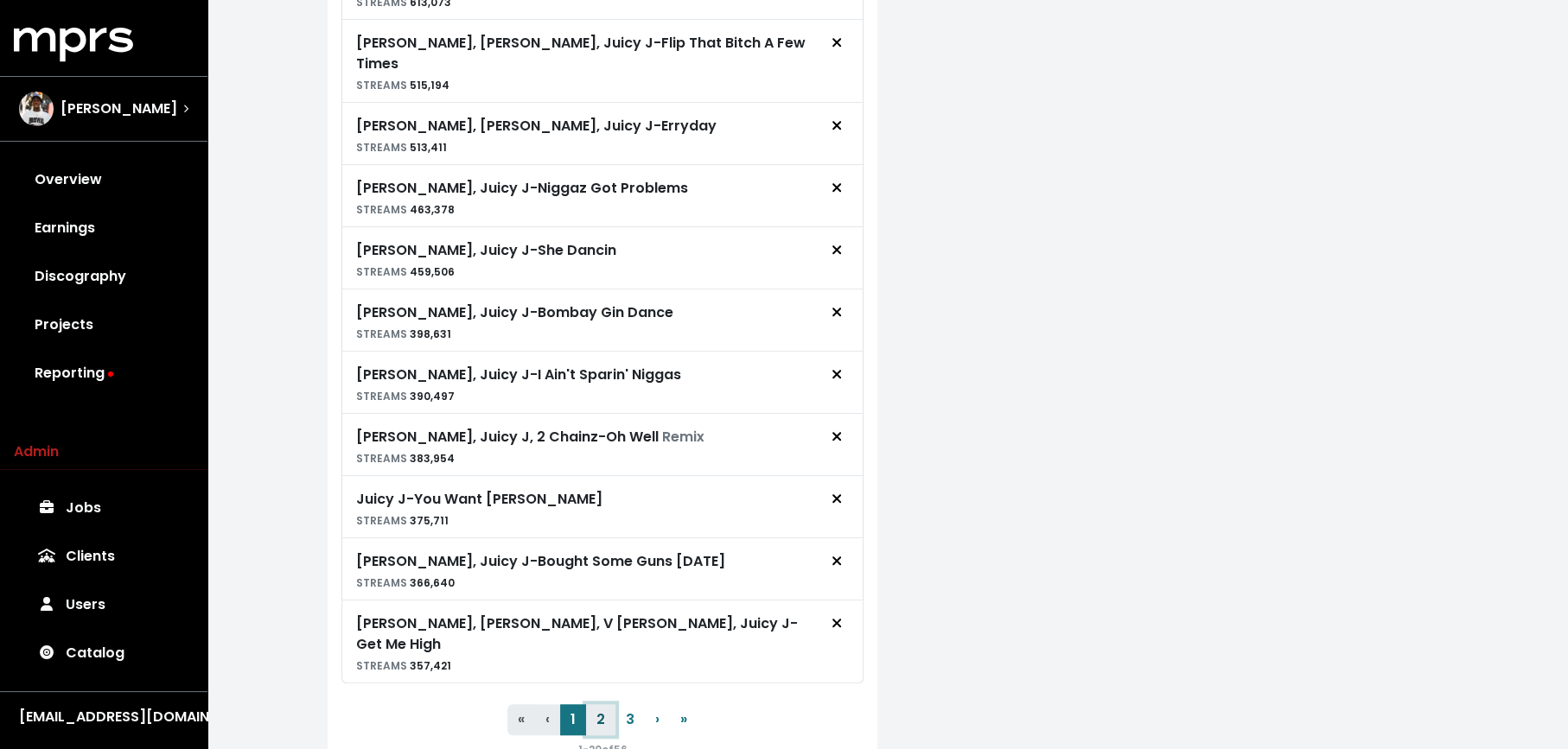
click at [604, 704] on button "2" at bounding box center [601, 720] width 29 height 31
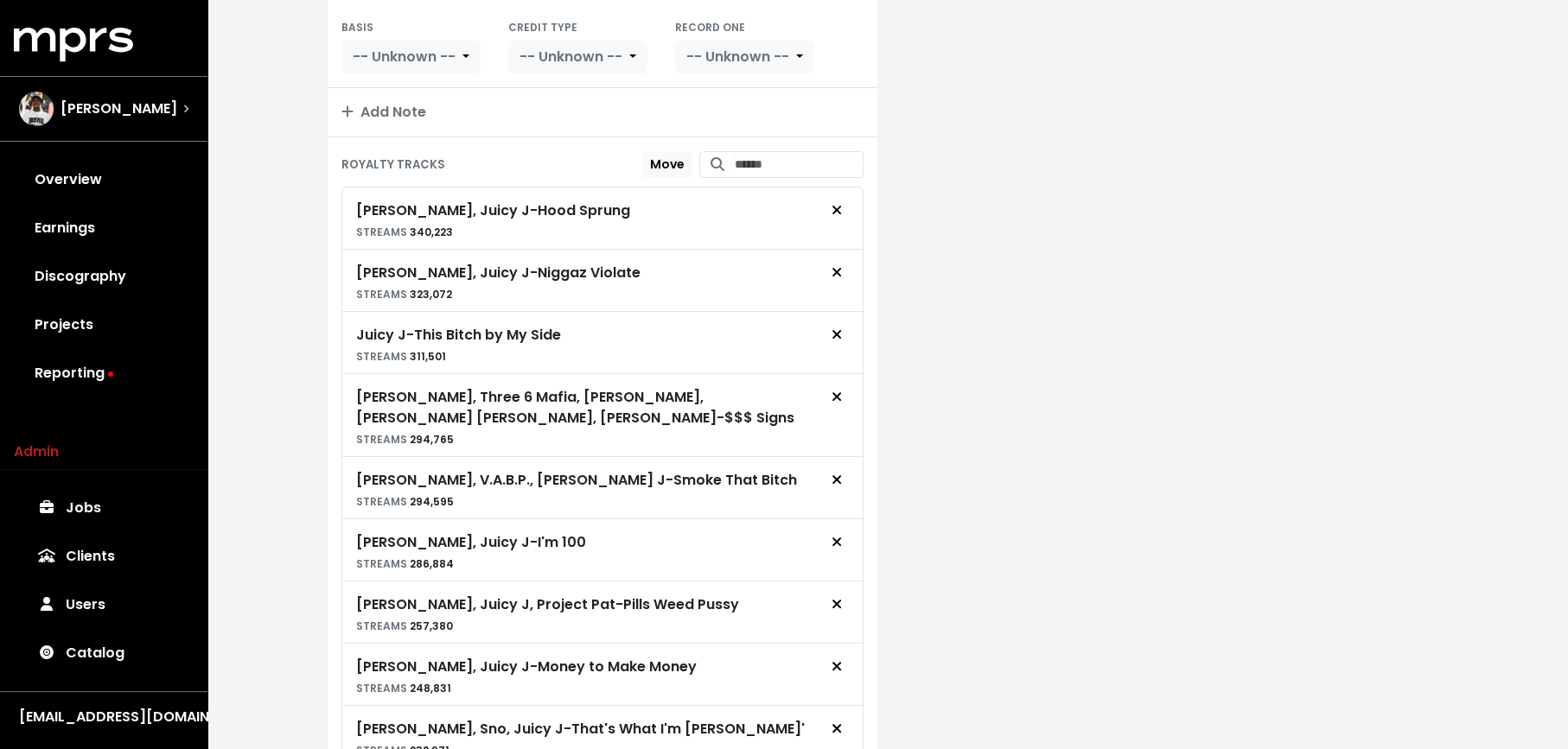
scroll to position [414, 0]
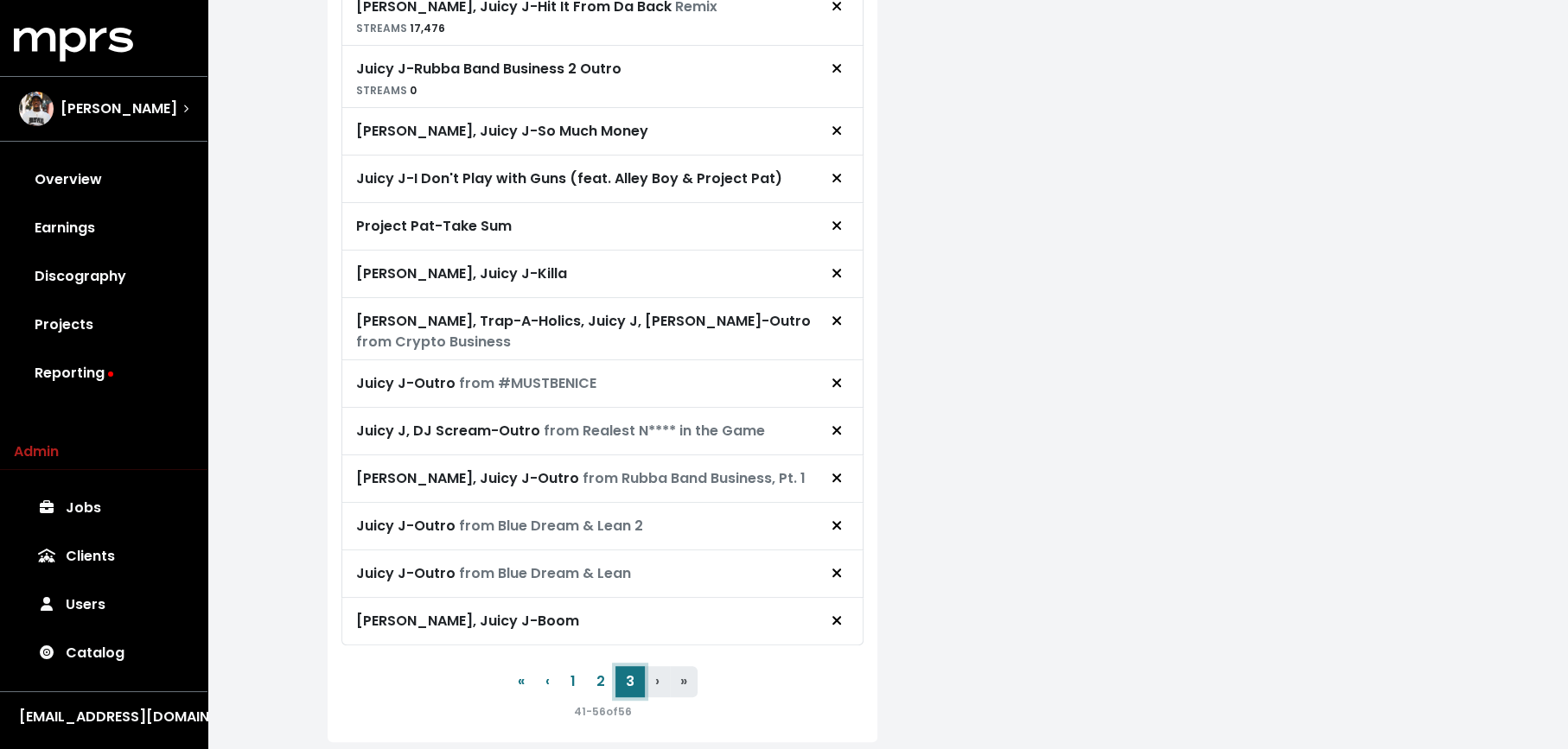
scroll to position [804, 0]
drag, startPoint x: 708, startPoint y: 317, endPoint x: 721, endPoint y: 330, distance: 18.4
click at [721, 330] on div "Lex Luger, Trap-A-Holics, Juicy J, Lex Lugar - Outro from Crypto Business" at bounding box center [587, 330] width 462 height 42
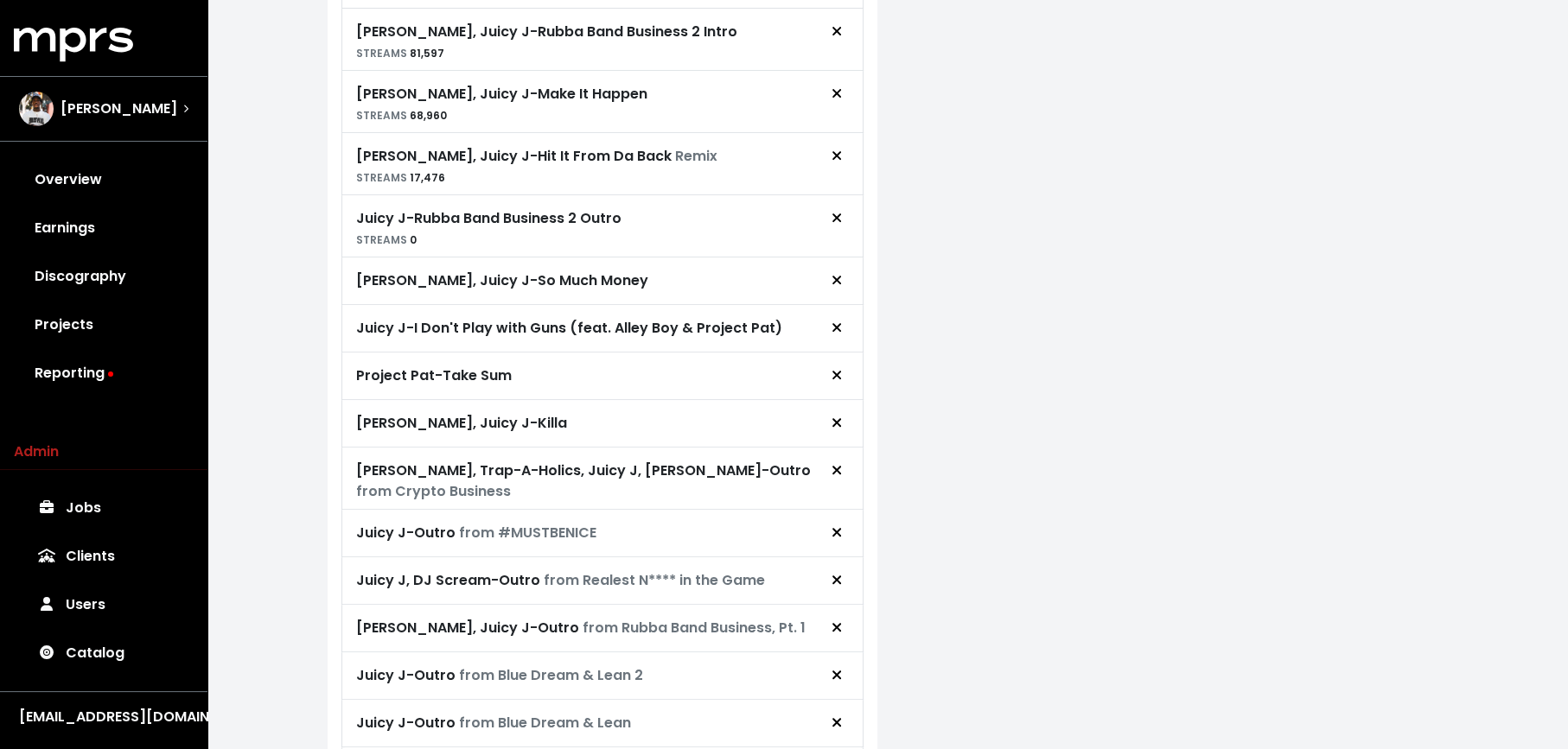
scroll to position [697, 0]
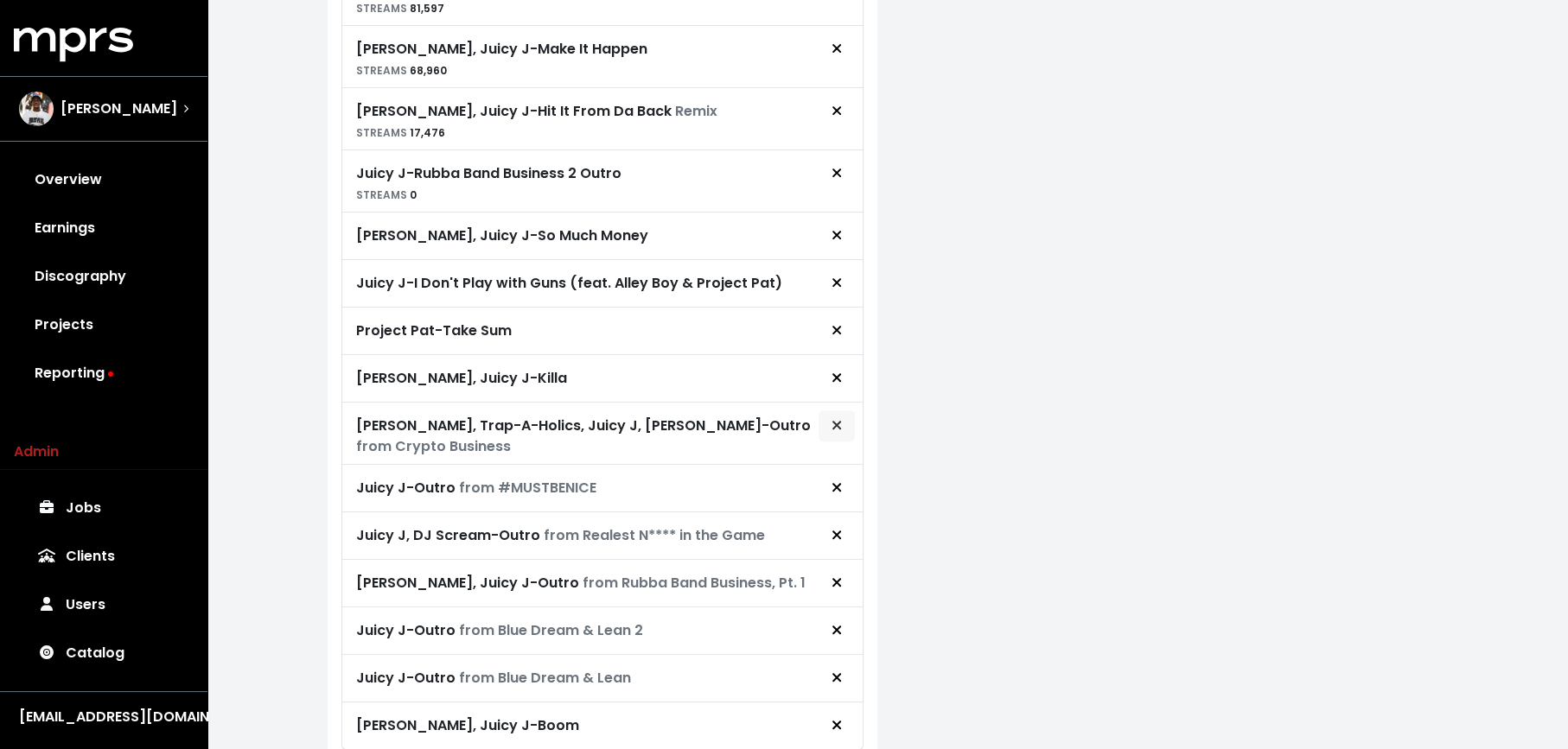
click at [840, 419] on icon "Remove royalty target" at bounding box center [837, 426] width 11 height 14
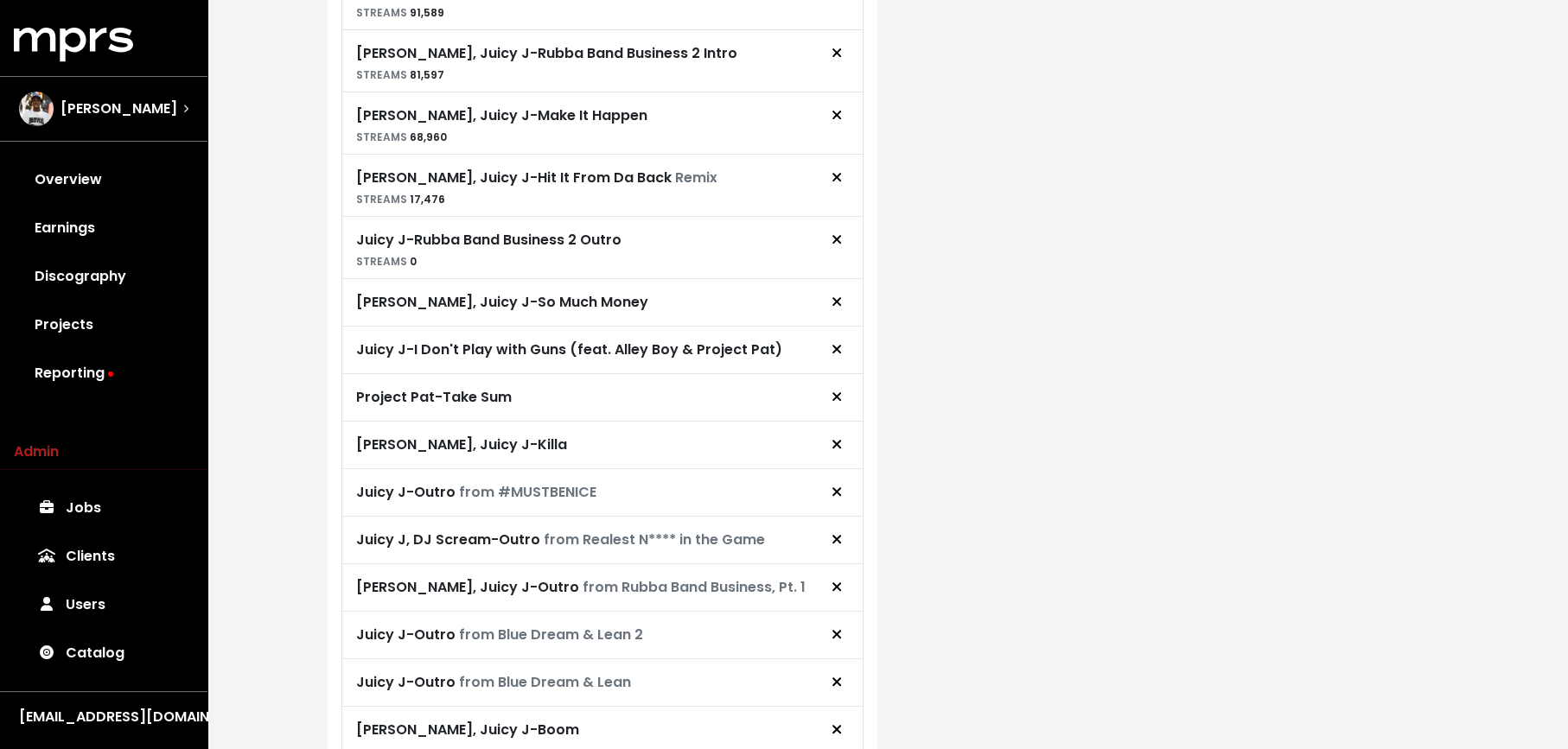
scroll to position [676, 0]
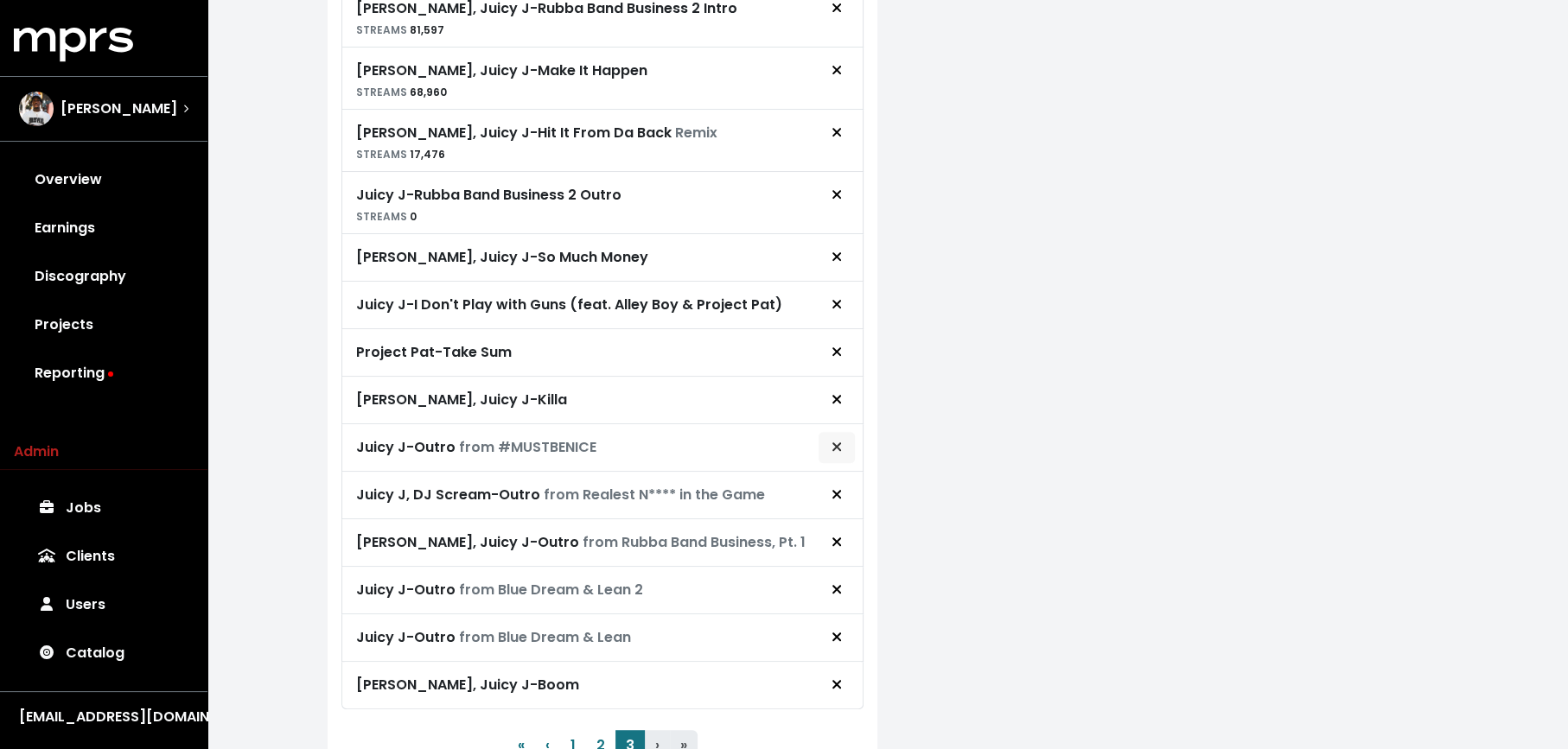
click at [833, 440] on icon "Remove royalty target" at bounding box center [837, 447] width 11 height 14
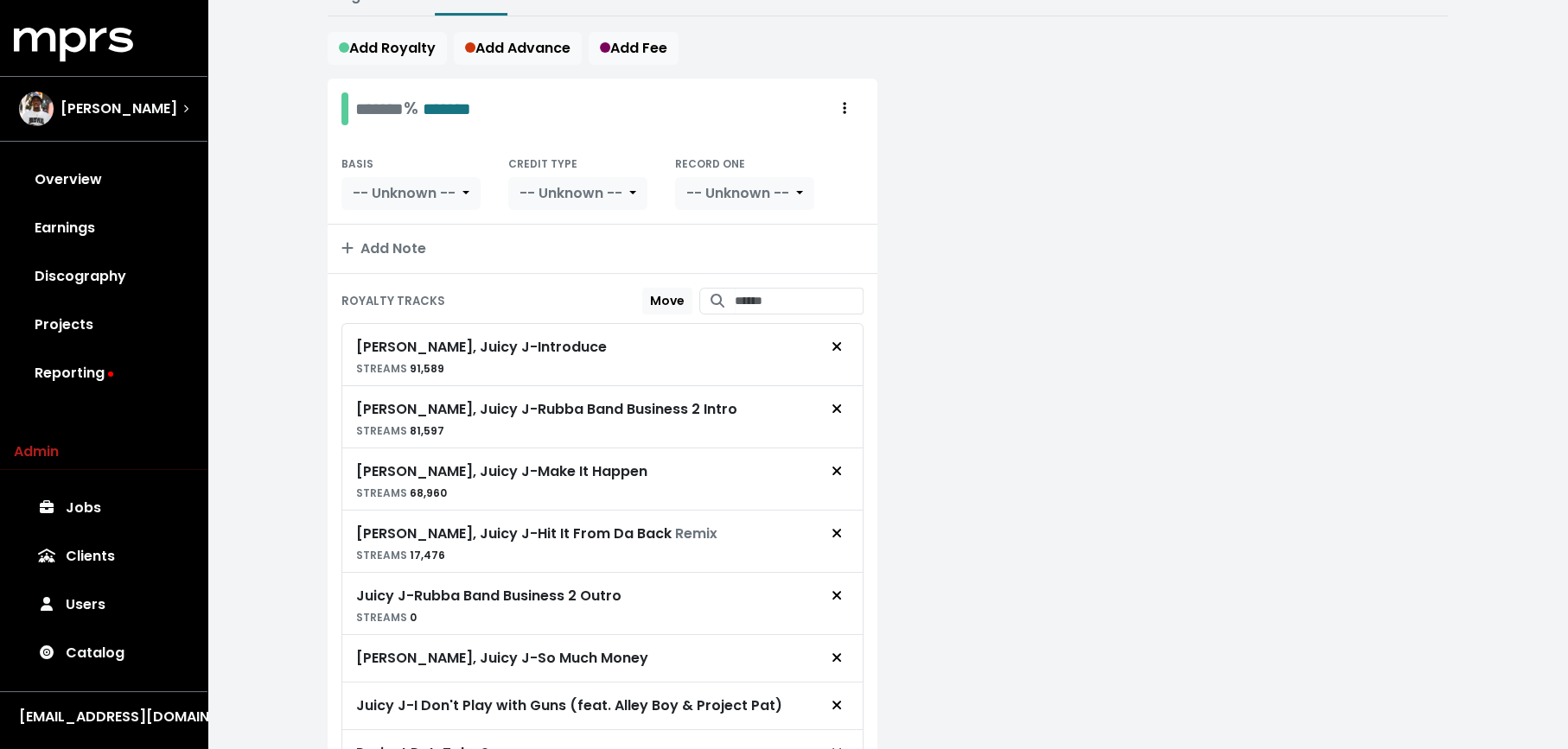
scroll to position [585, 0]
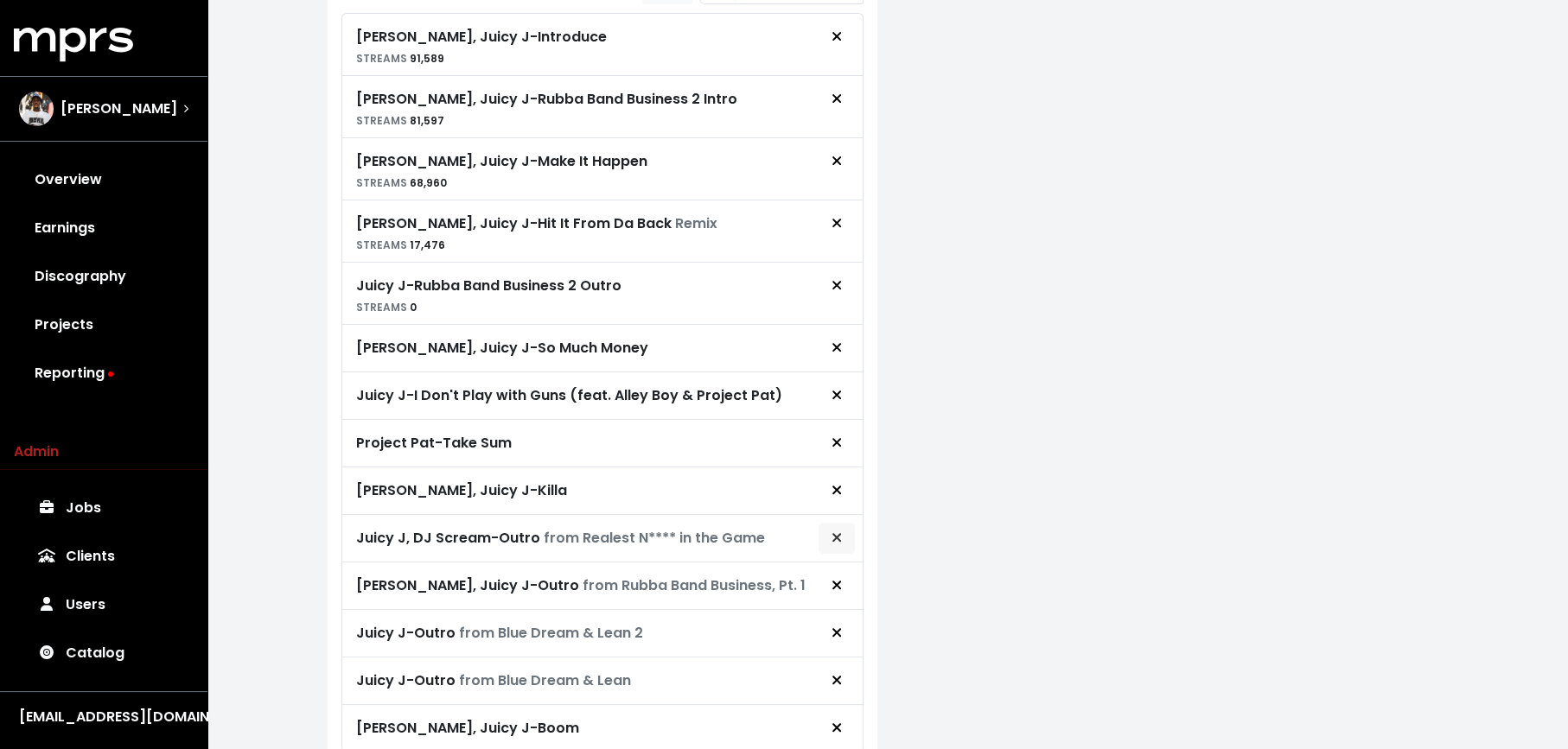
click at [848, 522] on button "Remove royalty target" at bounding box center [836, 539] width 38 height 33
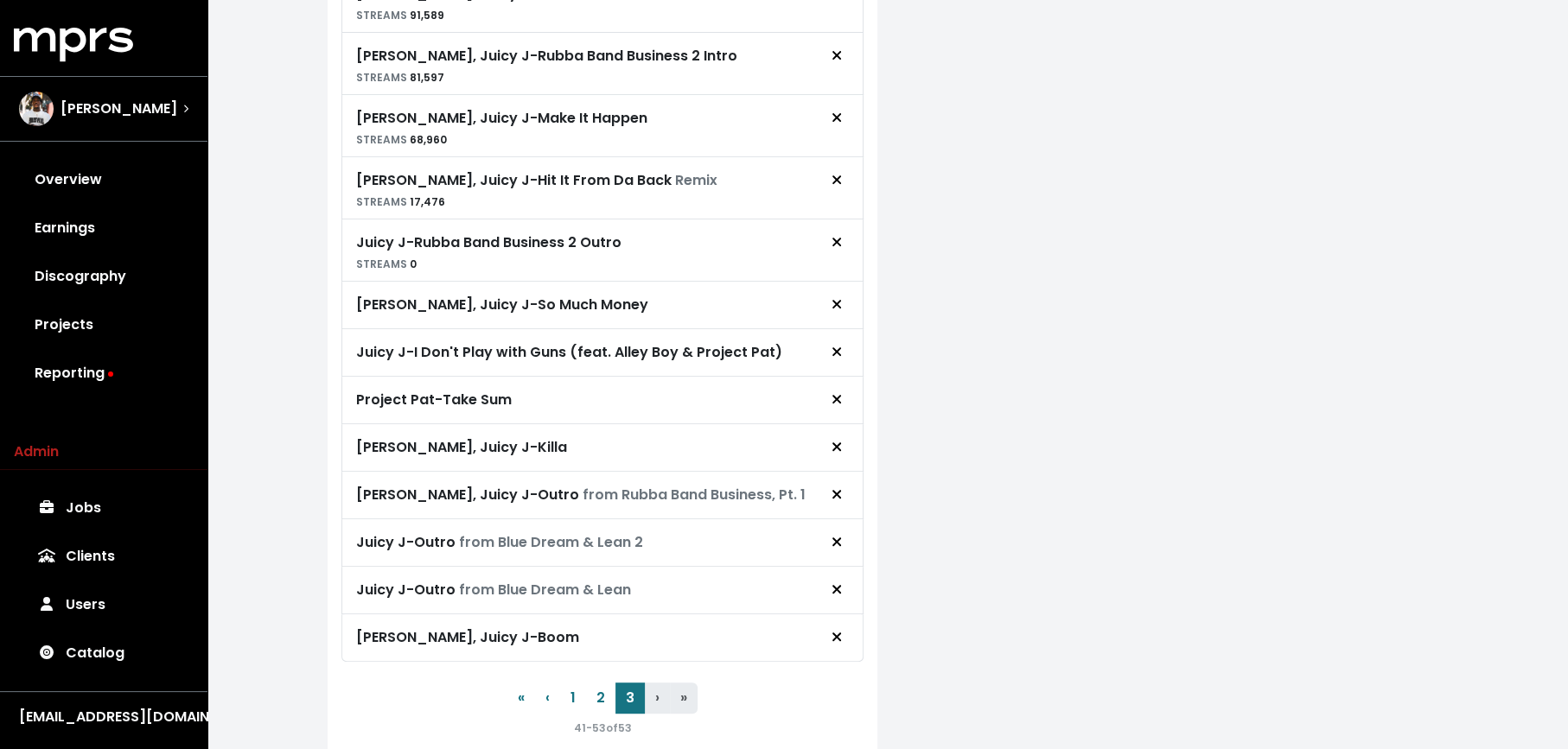
scroll to position [0, 0]
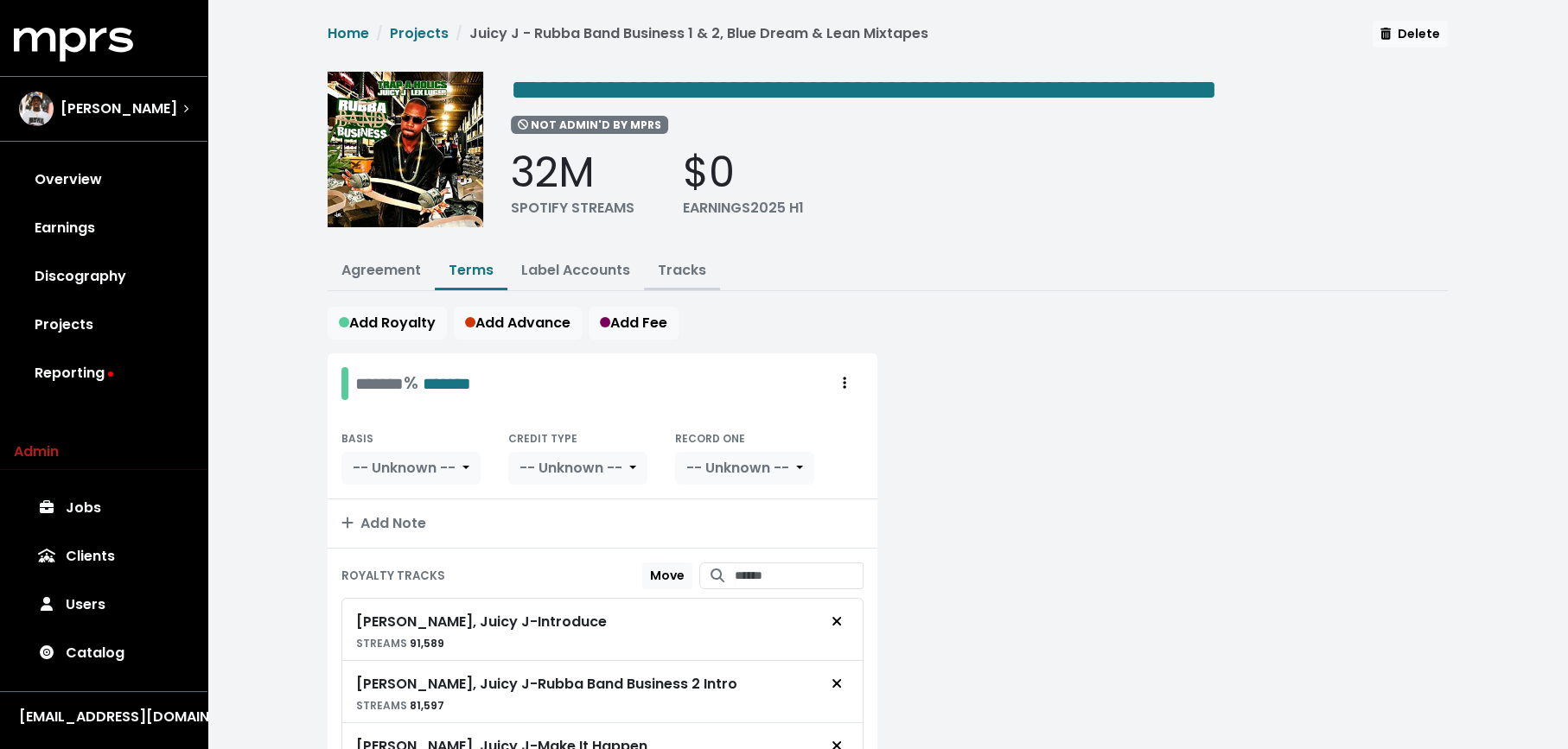
click at [689, 267] on link "Tracks" at bounding box center [682, 270] width 49 height 19
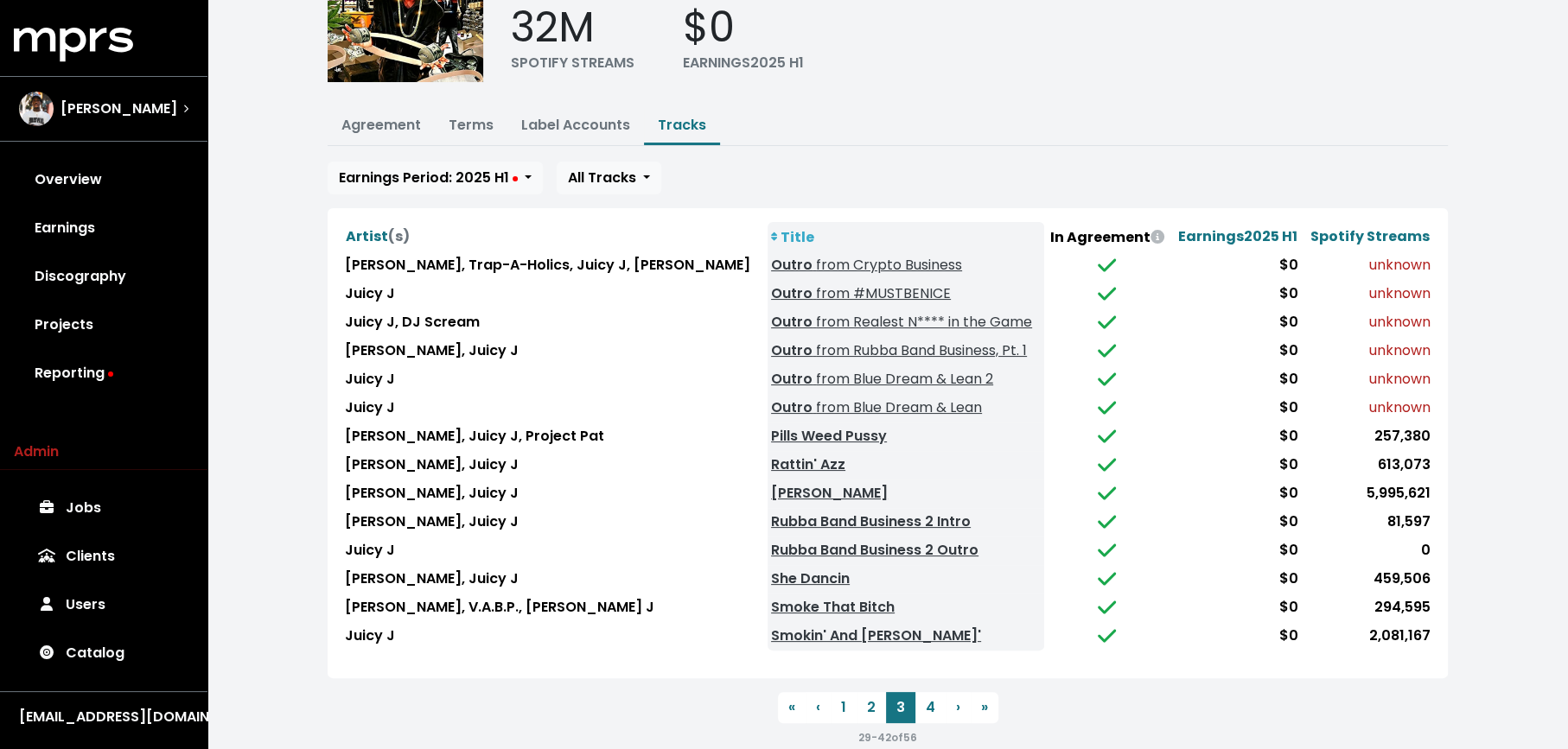
scroll to position [167, 0]
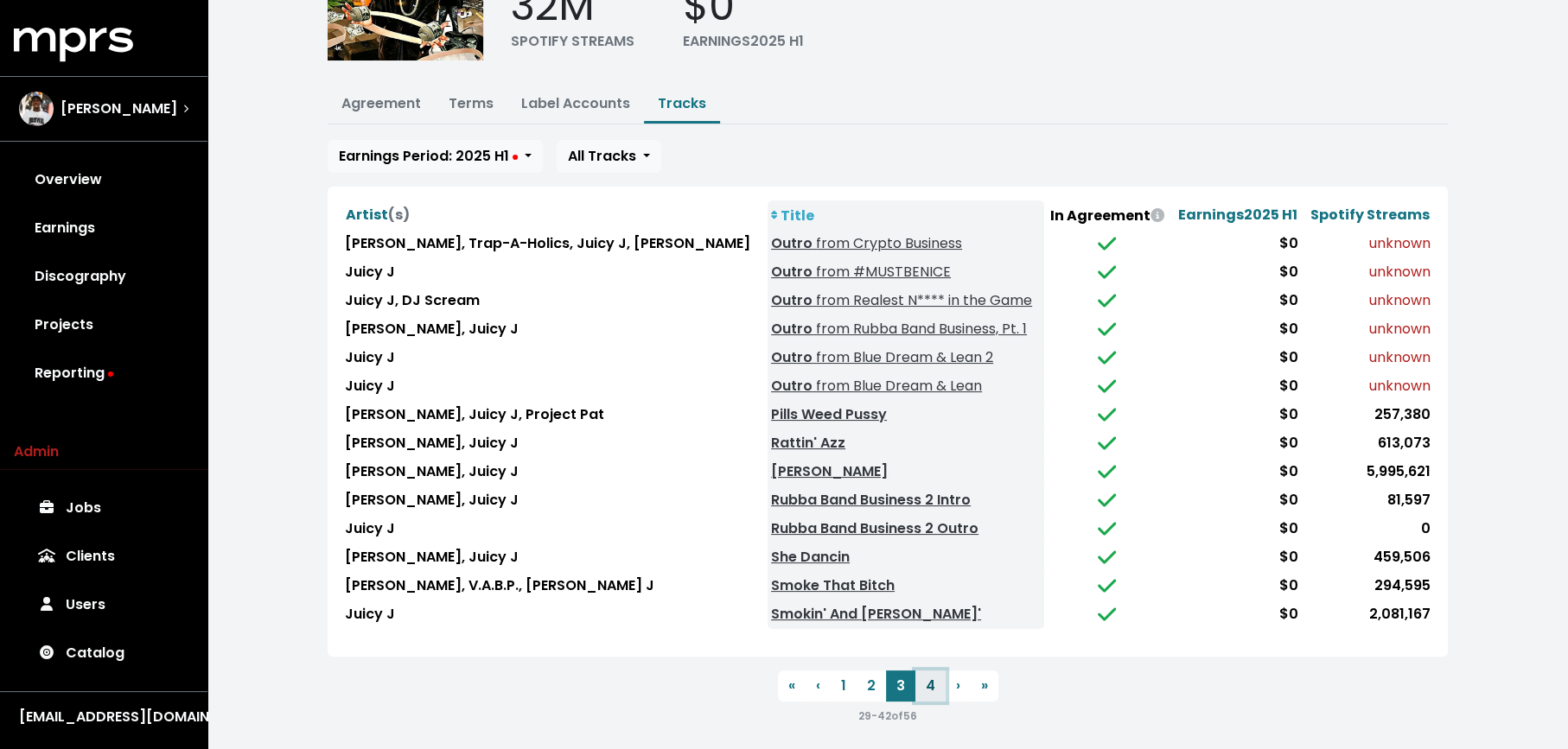
click at [926, 676] on button "4" at bounding box center [930, 687] width 30 height 31
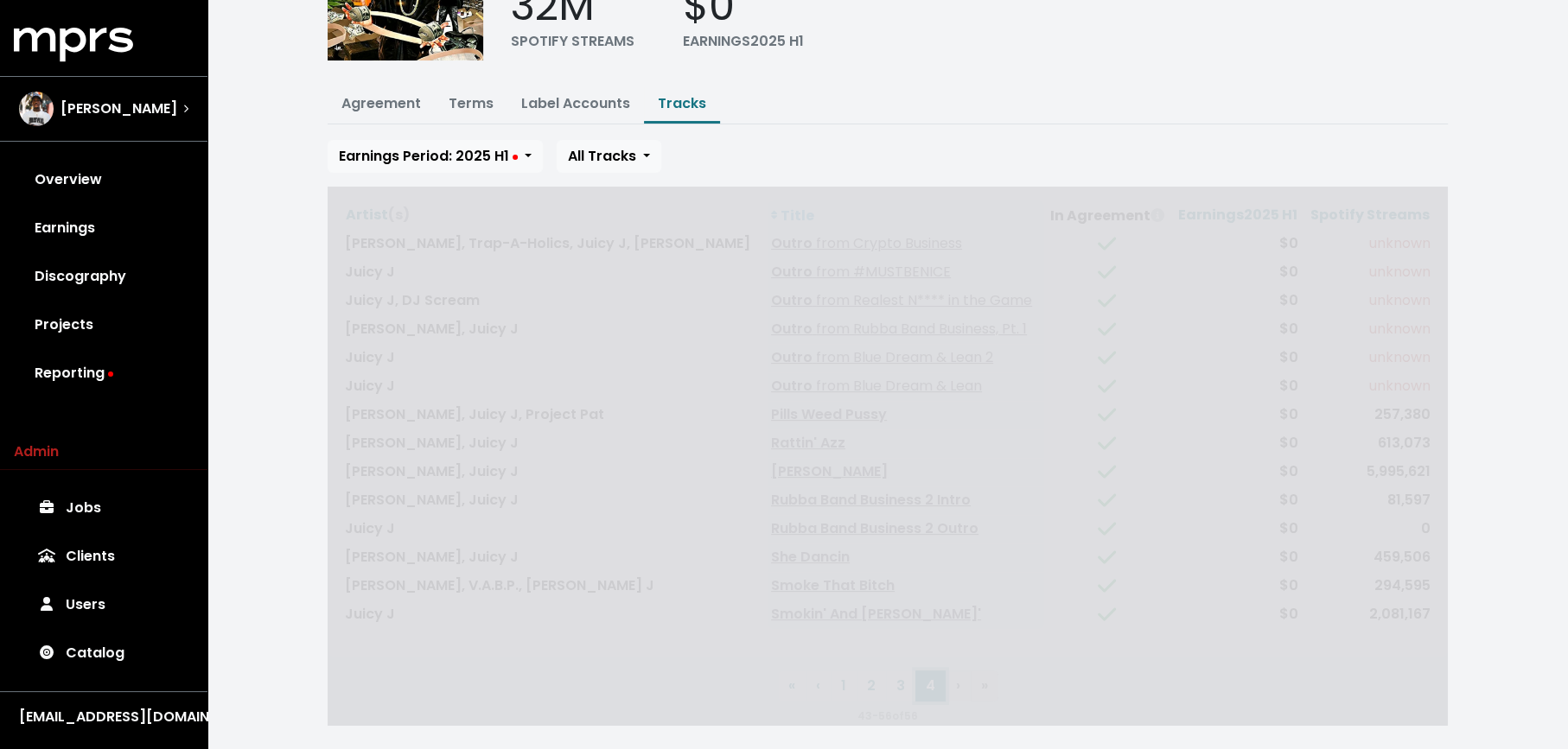
scroll to position [82, 0]
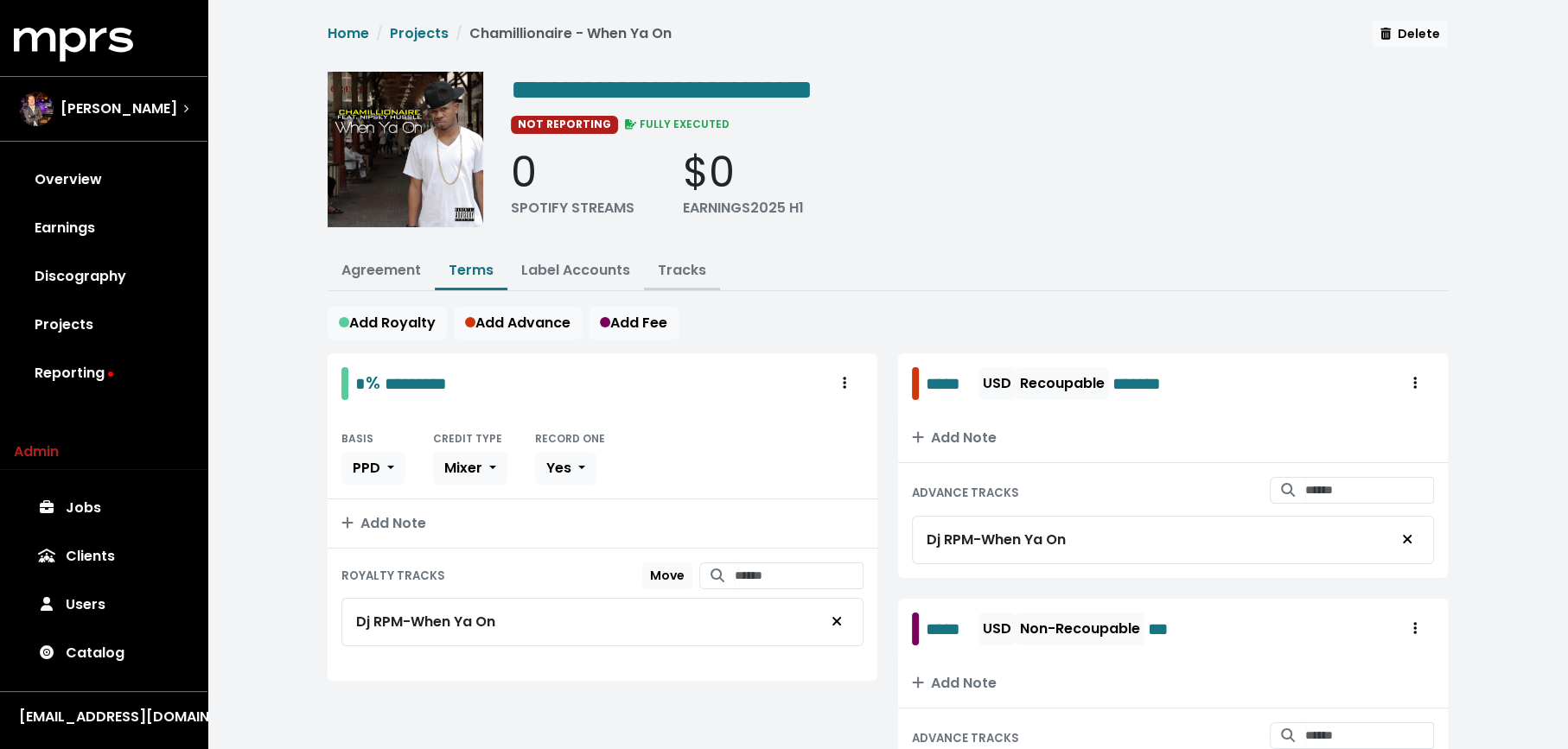
click at [673, 265] on link "Tracks" at bounding box center [682, 270] width 49 height 19
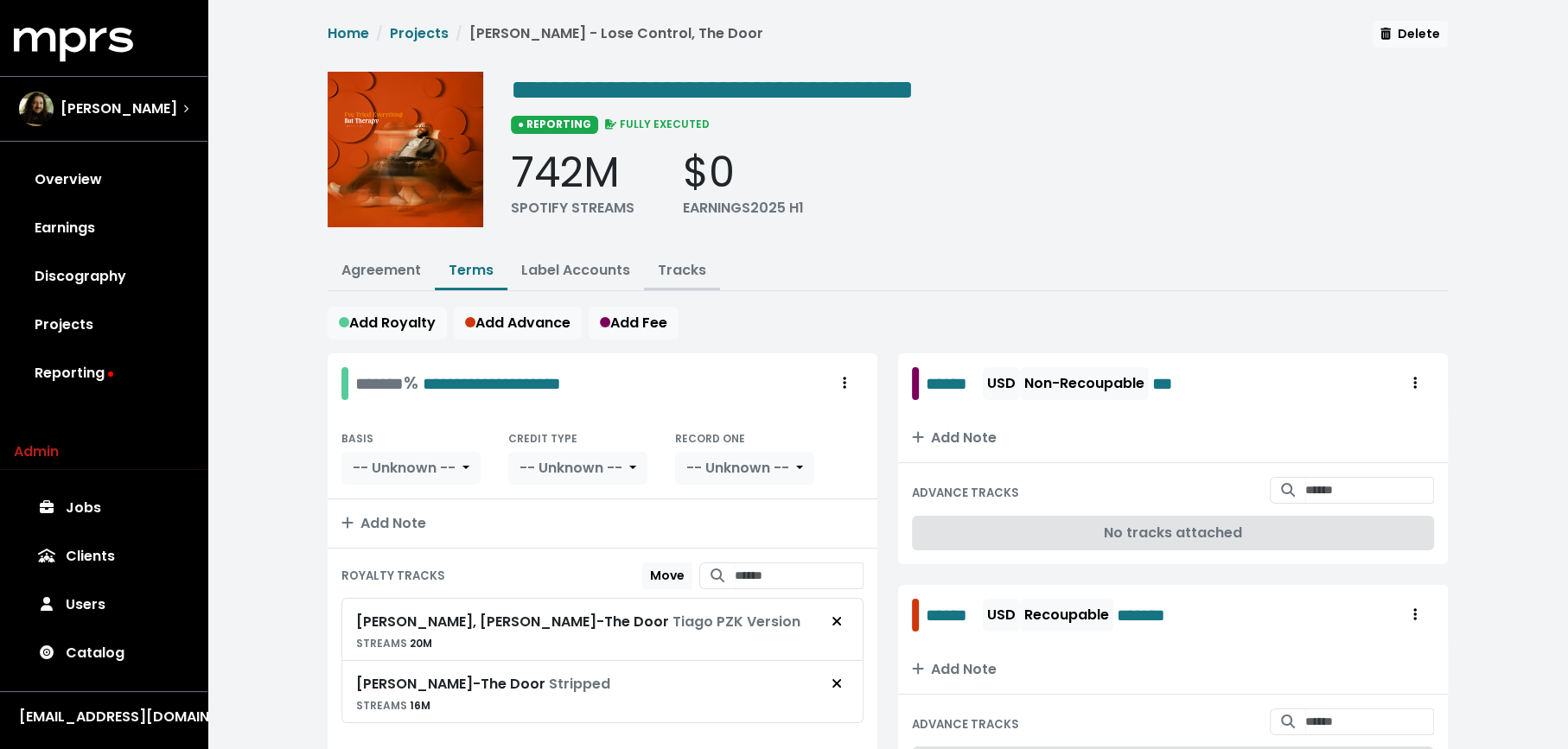
click at [673, 264] on link "Tracks" at bounding box center [682, 270] width 49 height 19
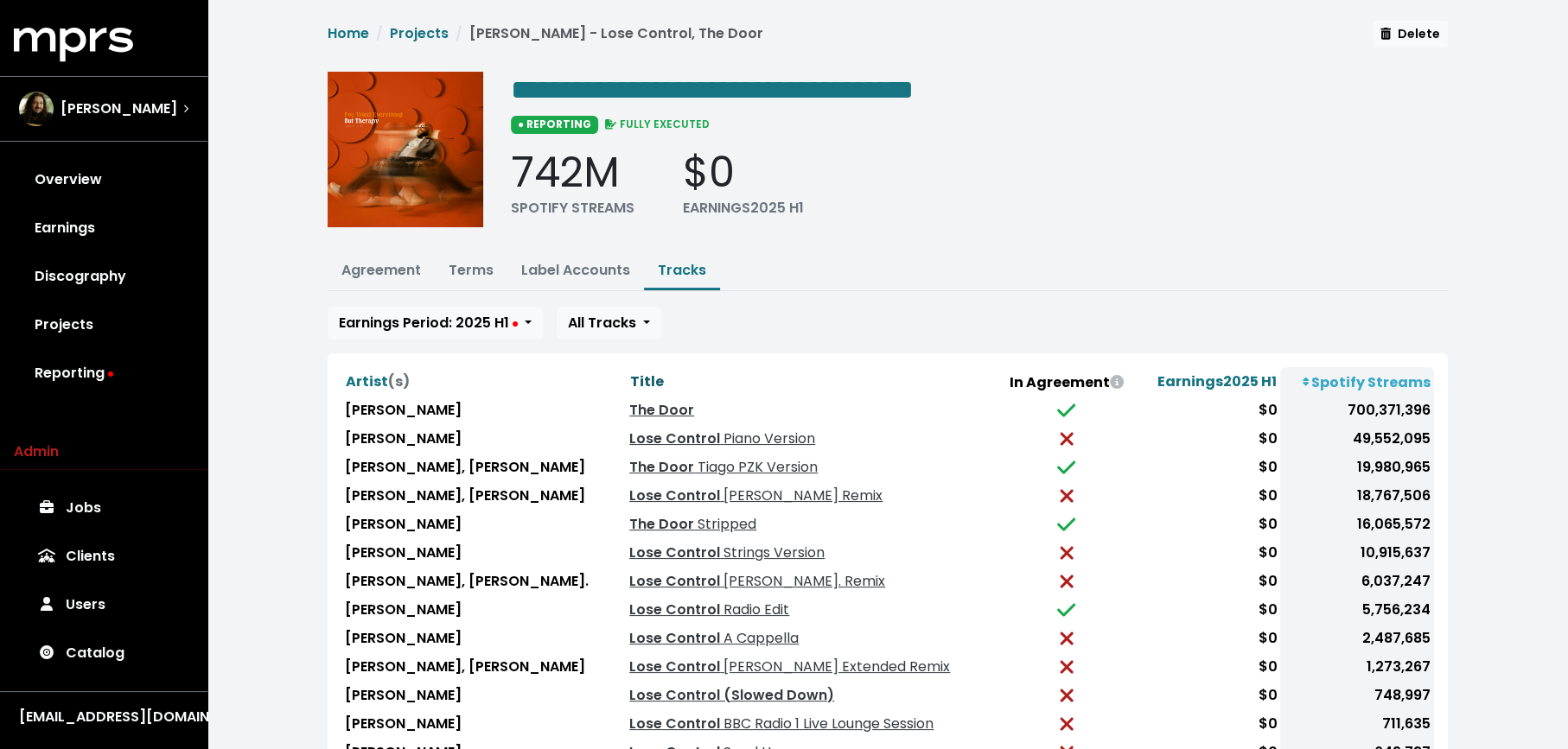
click at [630, 377] on span "Title" at bounding box center [647, 382] width 34 height 19
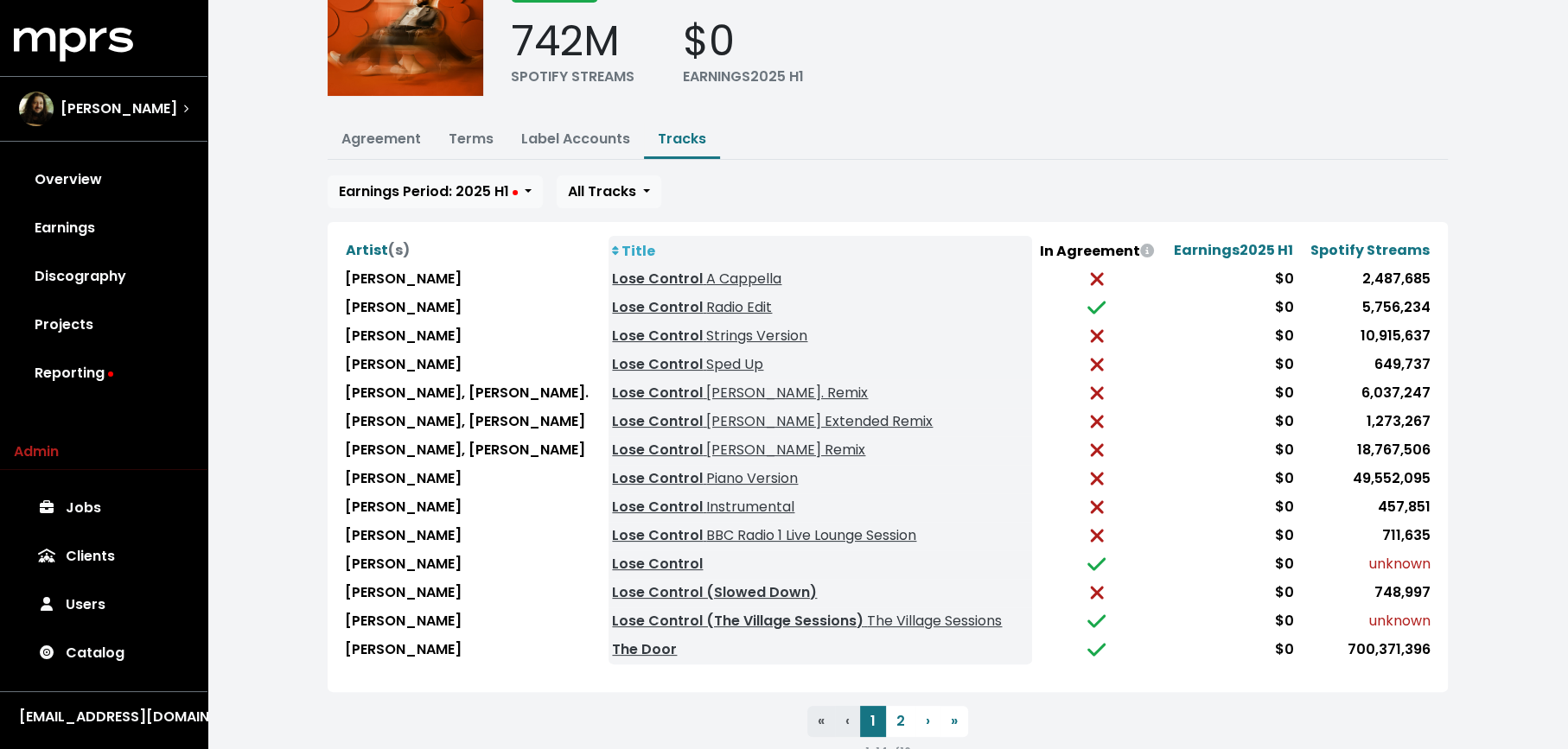
scroll to position [134, 0]
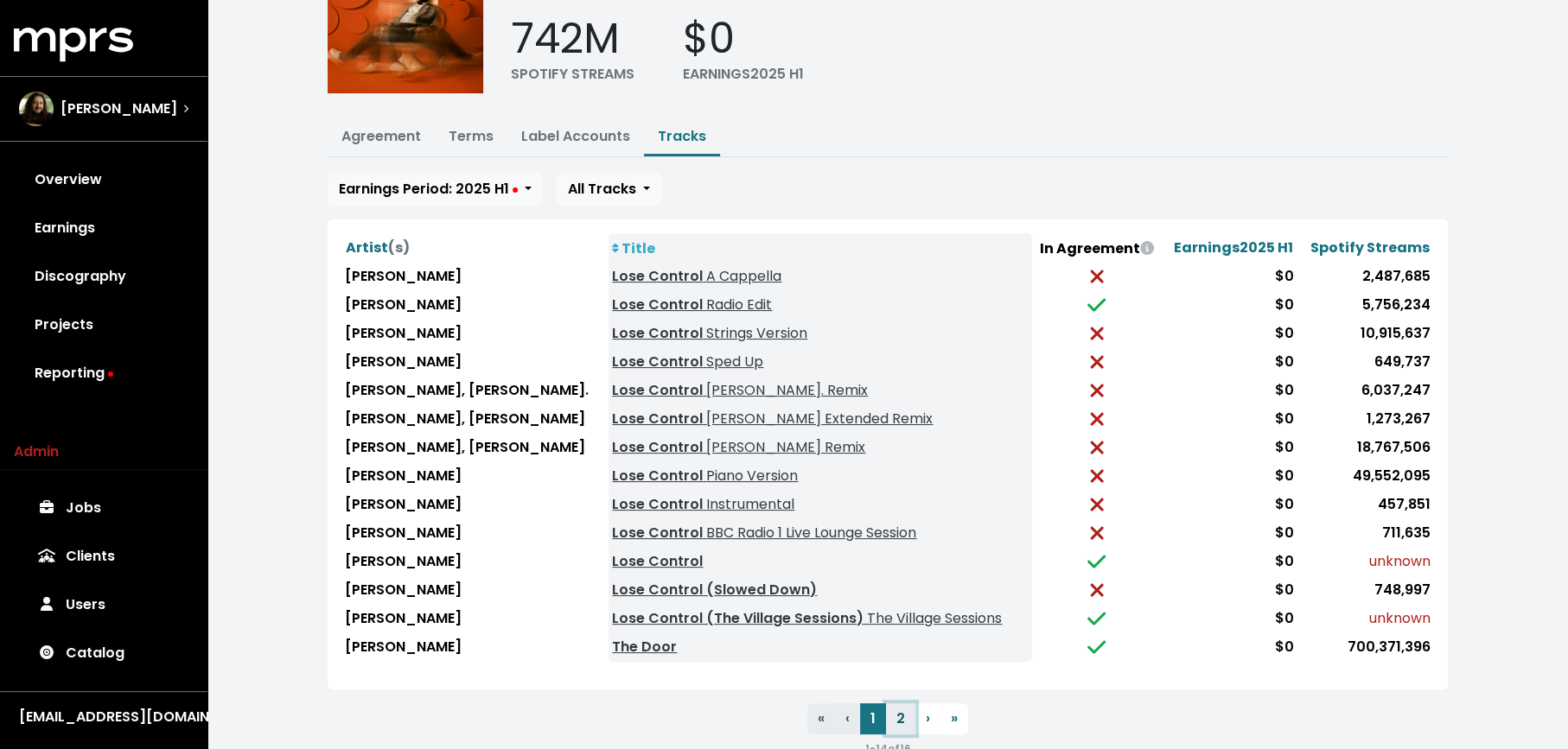
click at [900, 703] on button "2" at bounding box center [901, 719] width 29 height 31
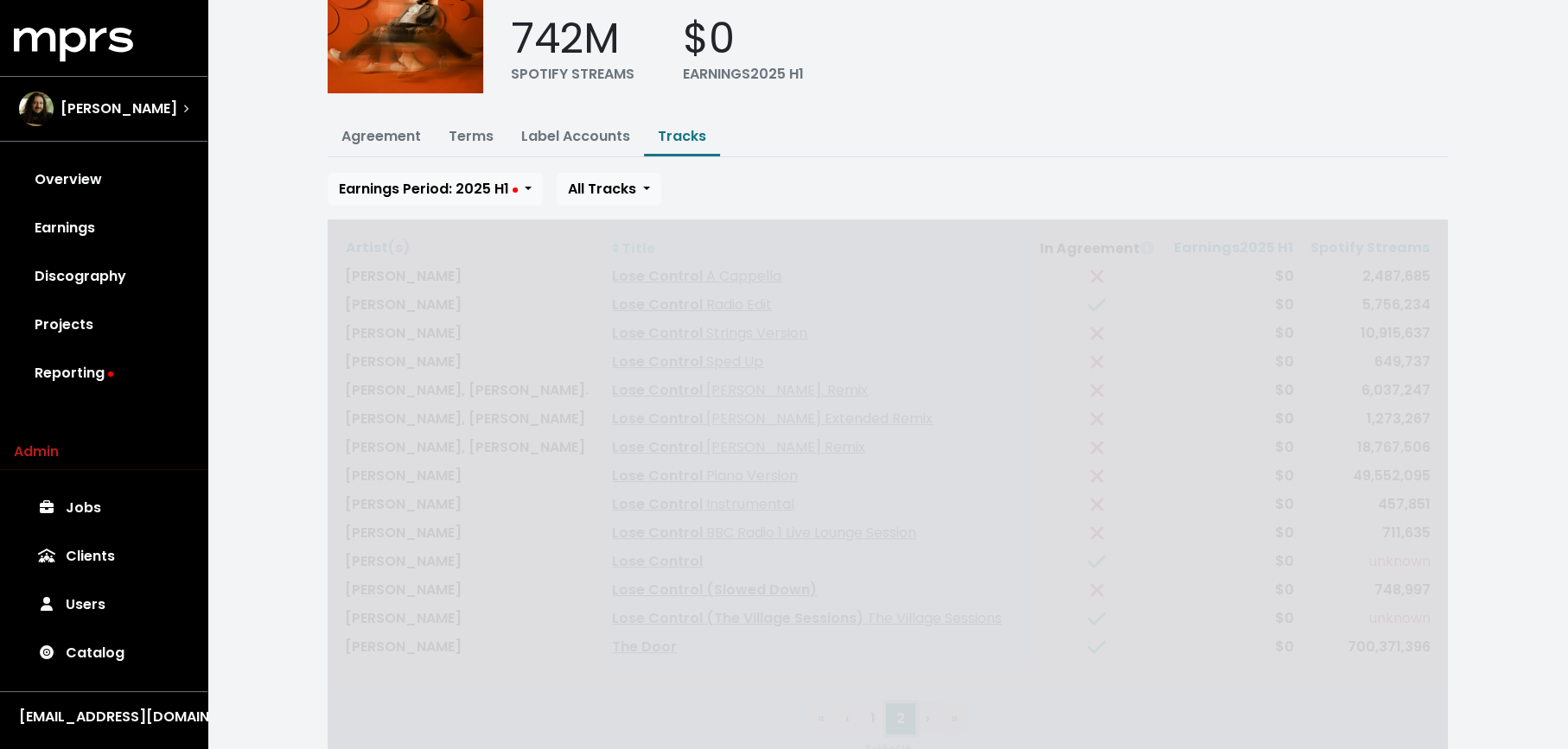
scroll to position [0, 0]
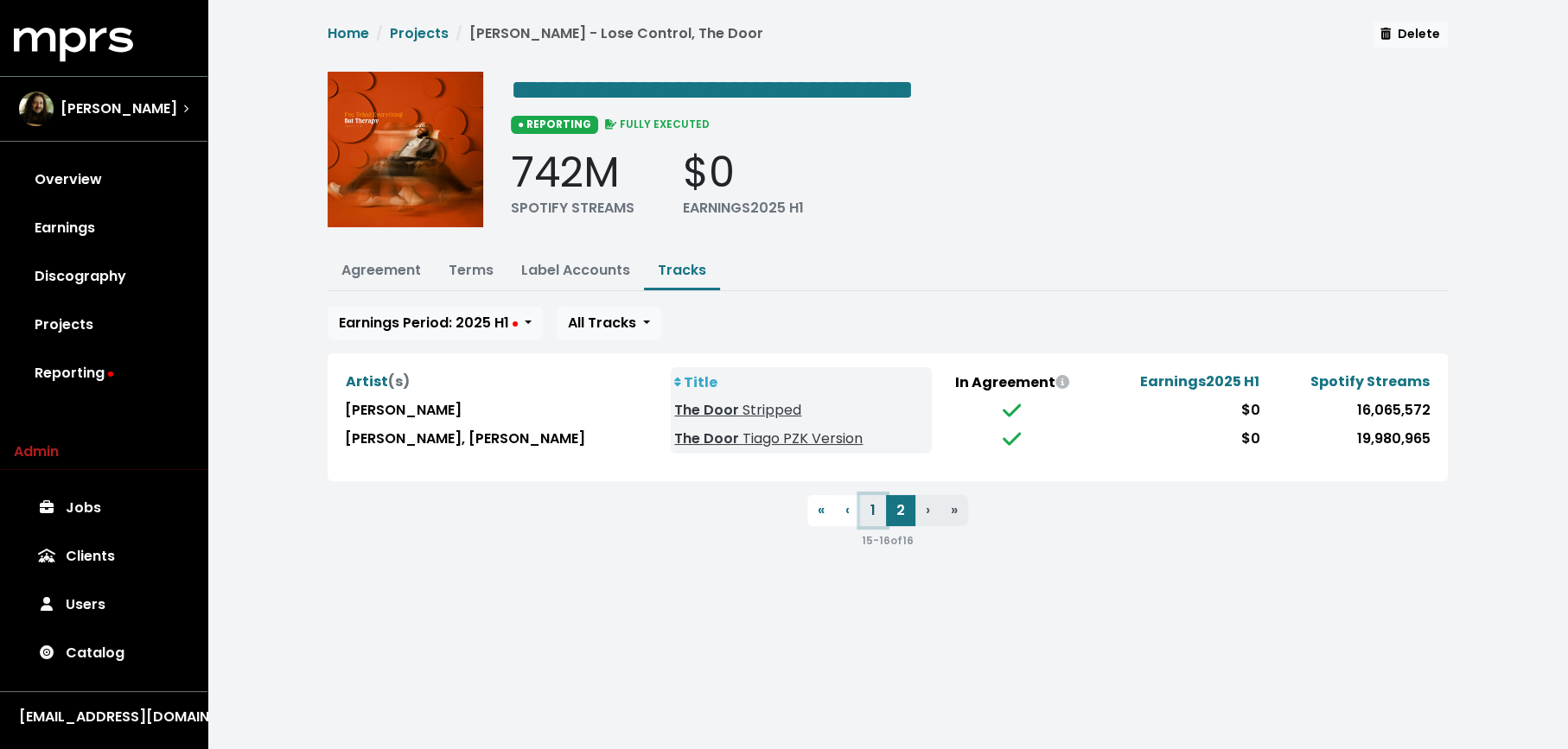
click at [876, 516] on button "1" at bounding box center [873, 510] width 26 height 31
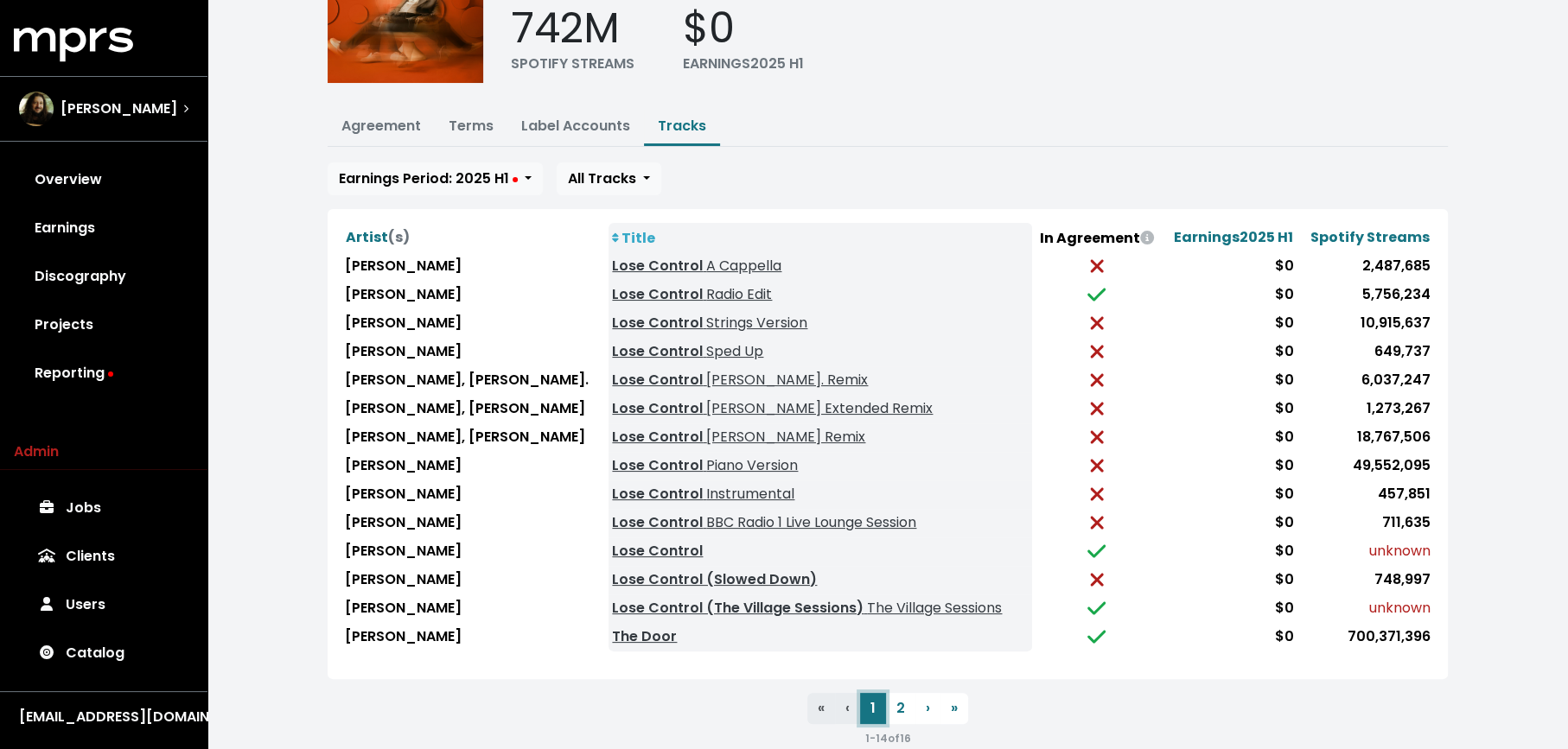
scroll to position [167, 0]
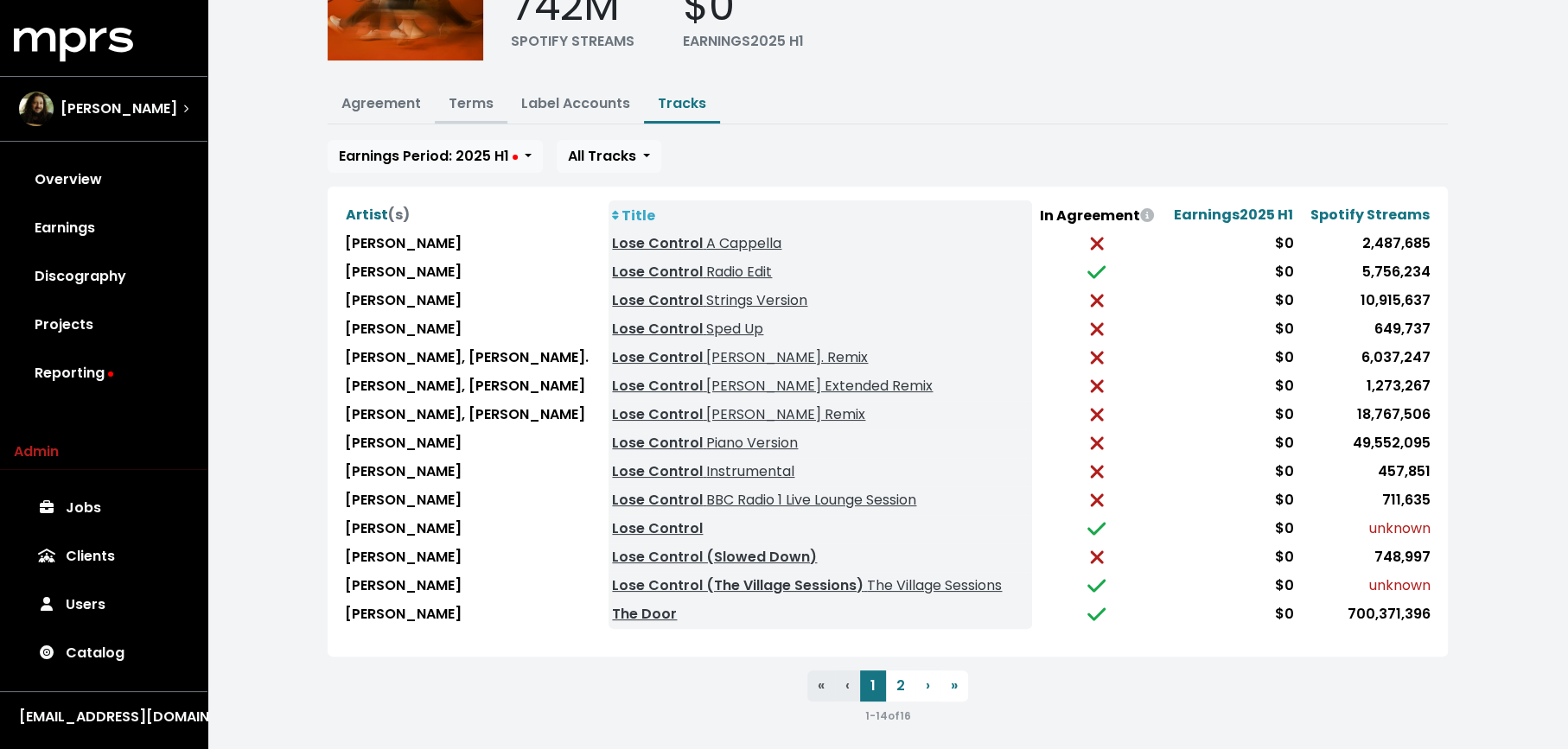
click at [474, 96] on link "Terms" at bounding box center [471, 103] width 45 height 19
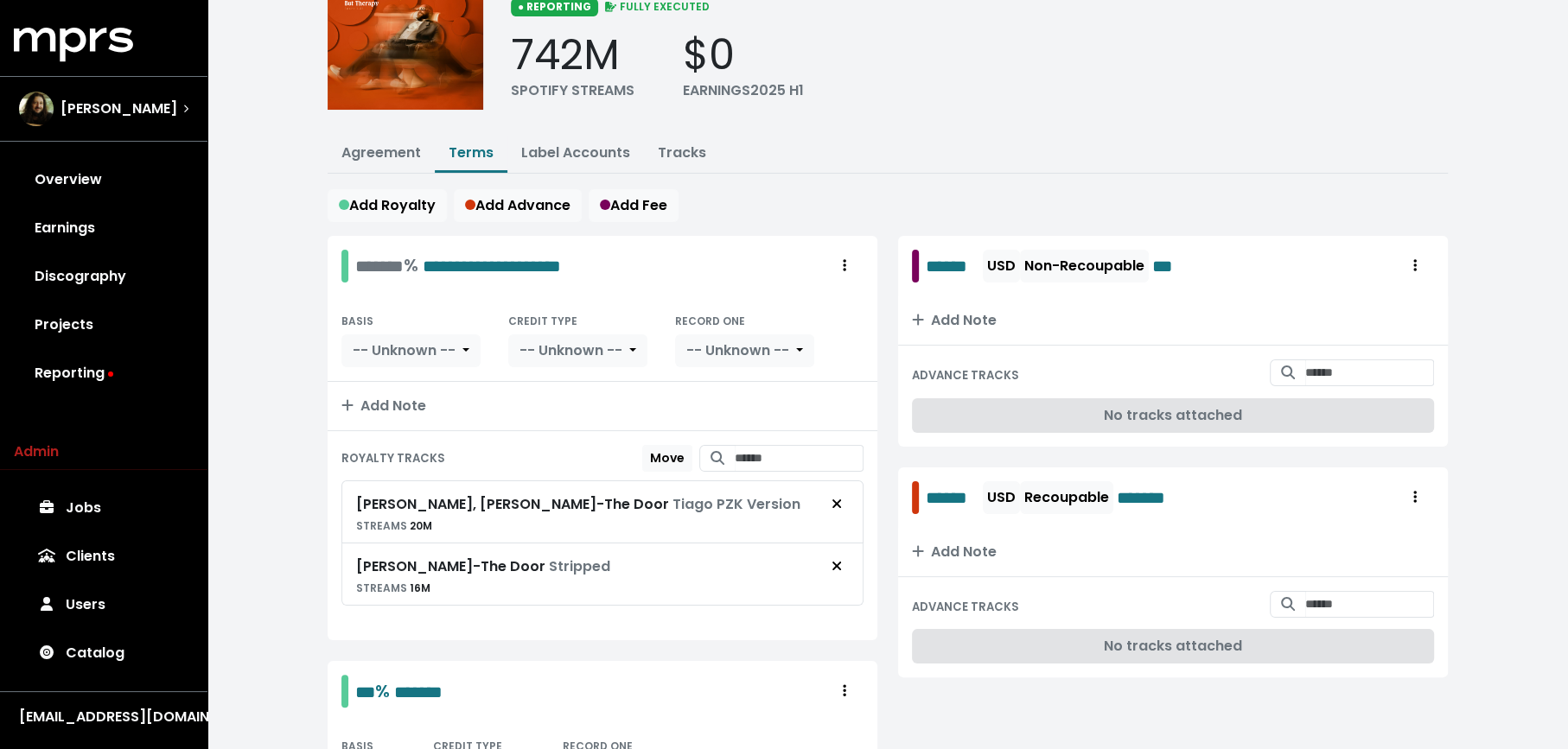
scroll to position [113, 0]
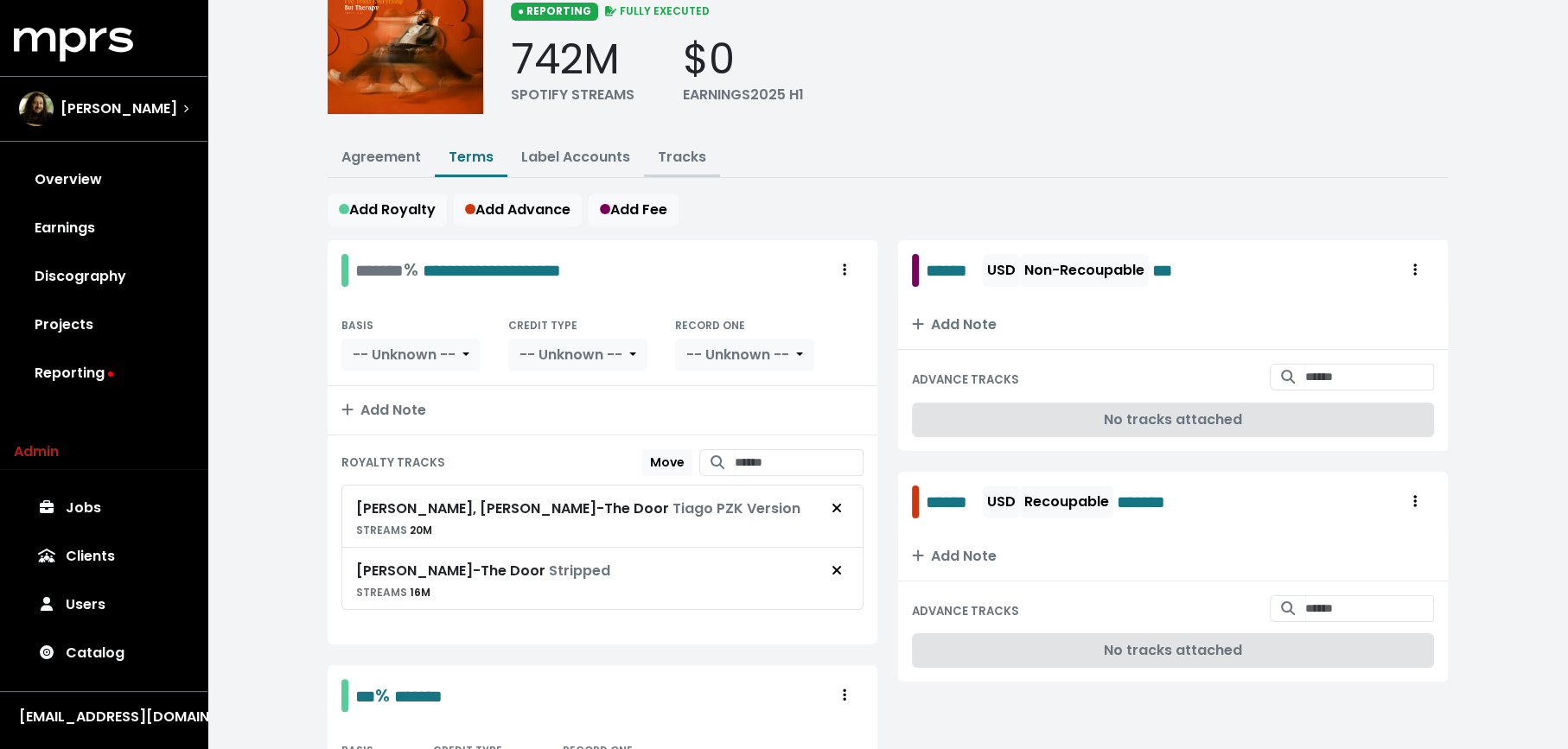
click at [669, 159] on link "Tracks" at bounding box center [682, 157] width 49 height 19
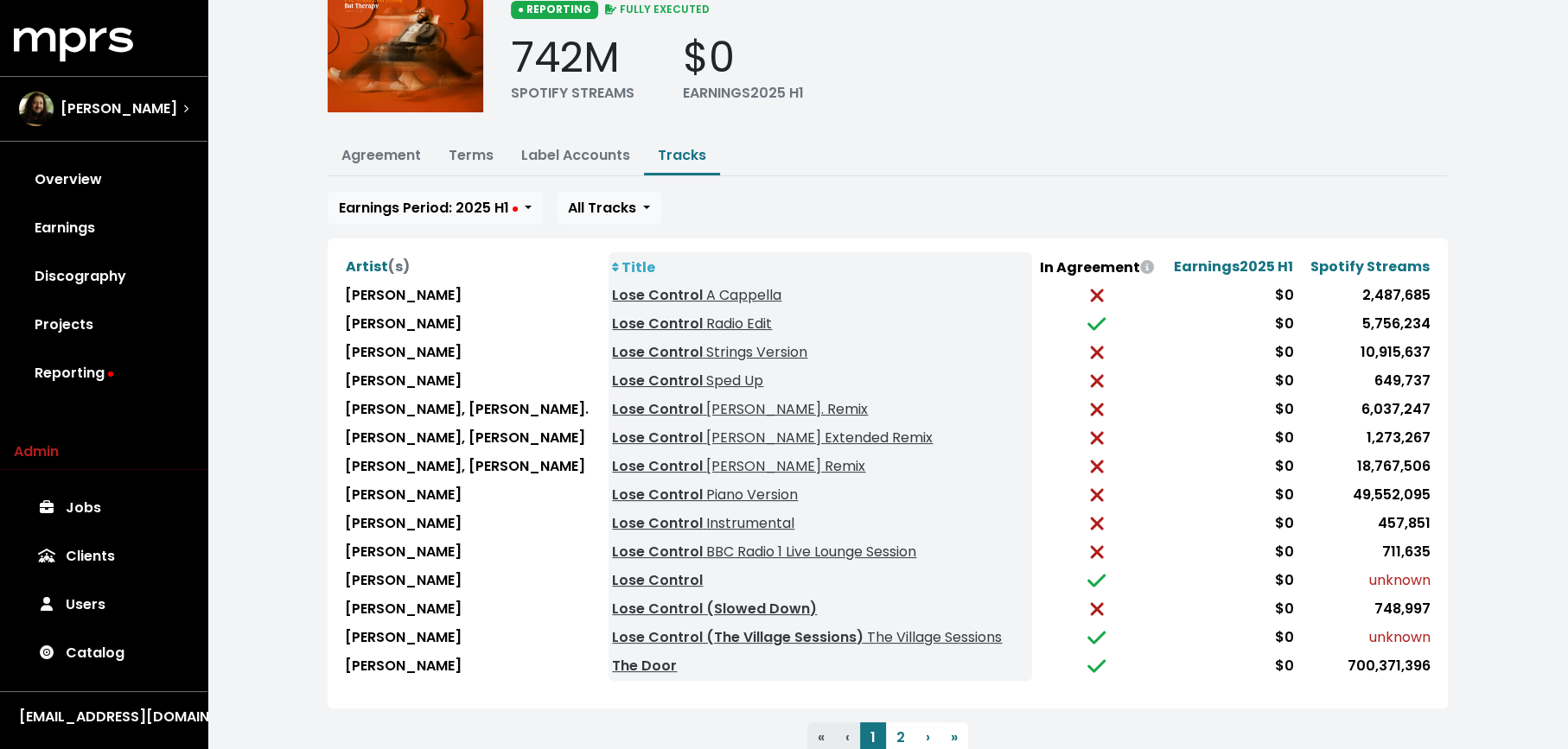
scroll to position [118, 0]
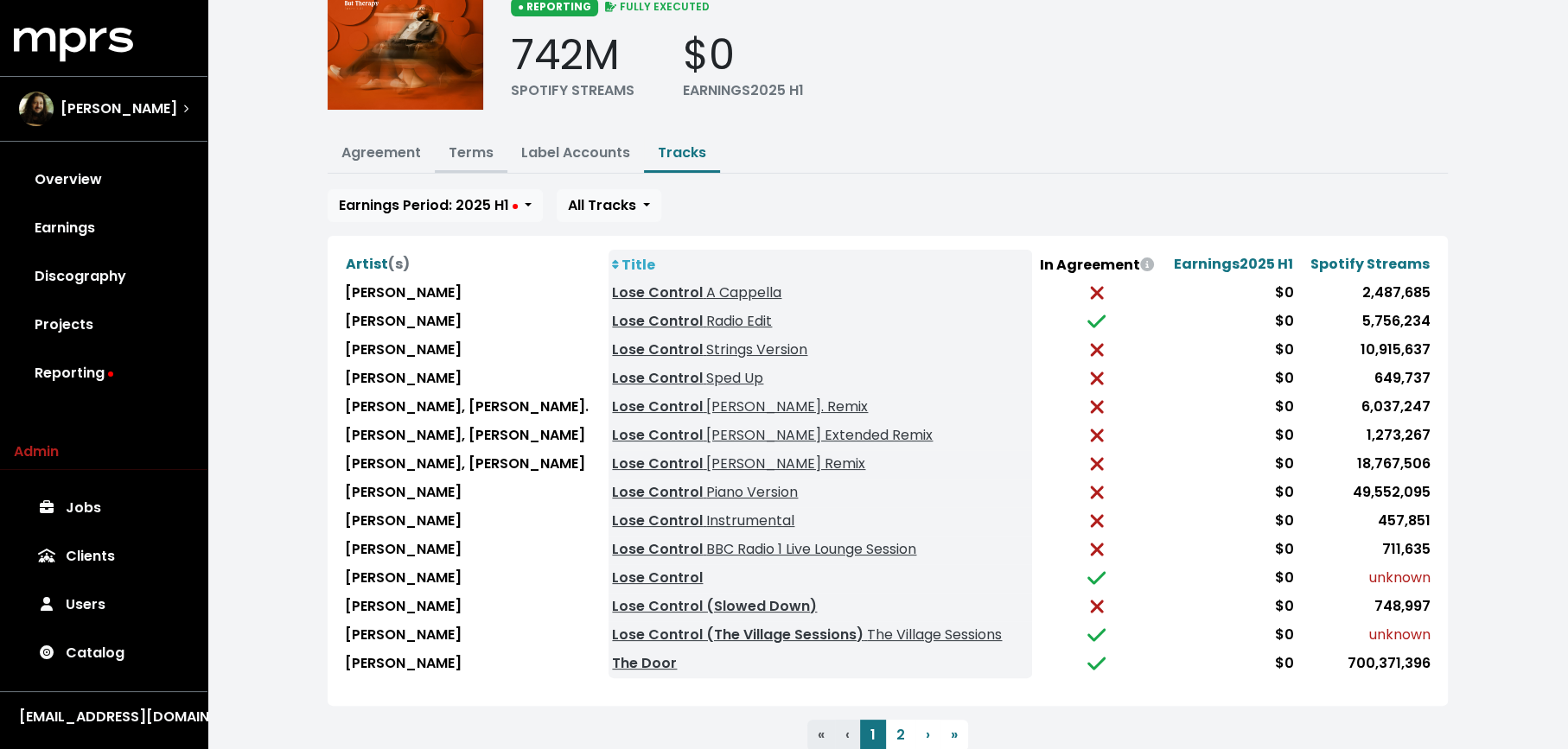
click at [473, 148] on link "Terms" at bounding box center [471, 152] width 45 height 19
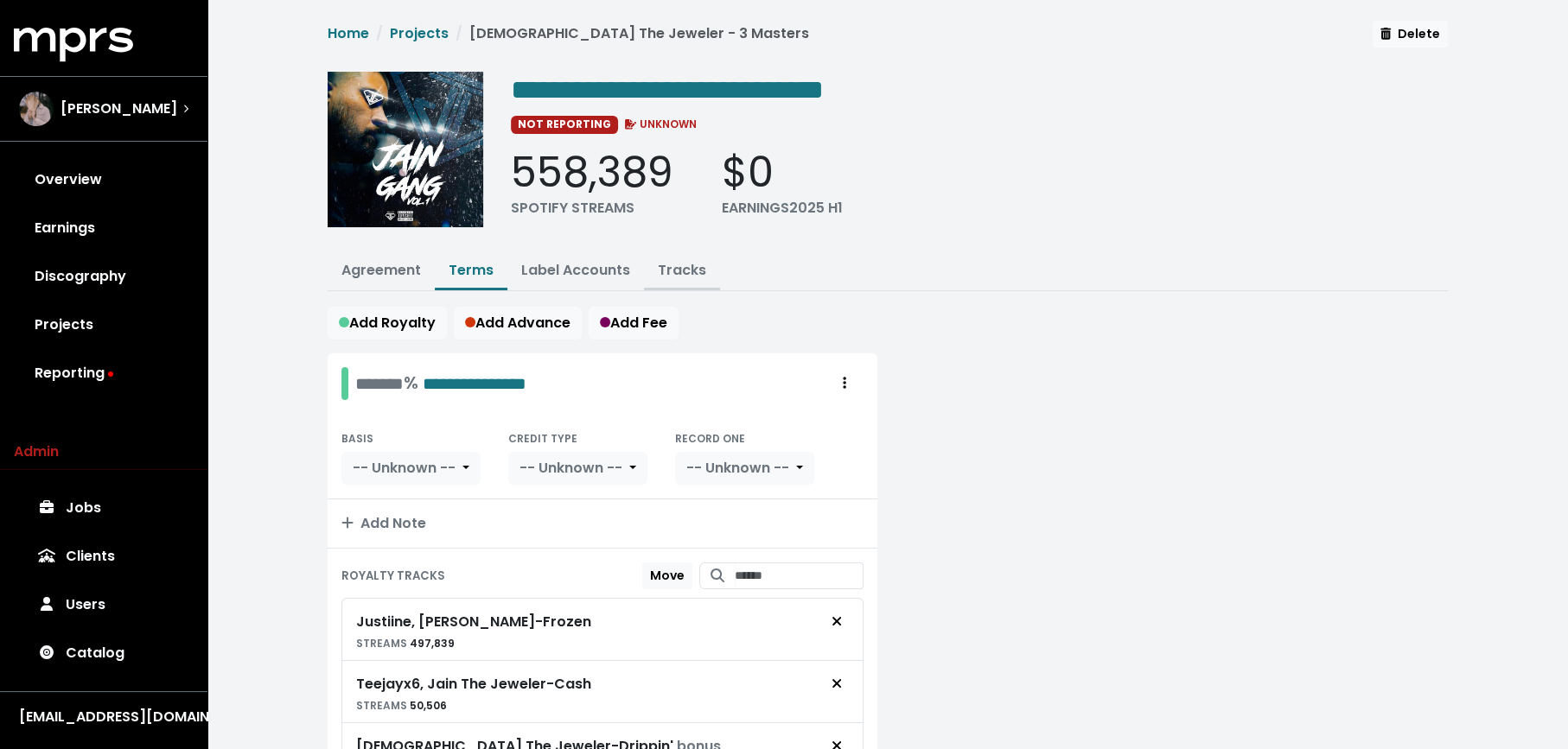
click at [675, 265] on link "Tracks" at bounding box center [682, 270] width 49 height 19
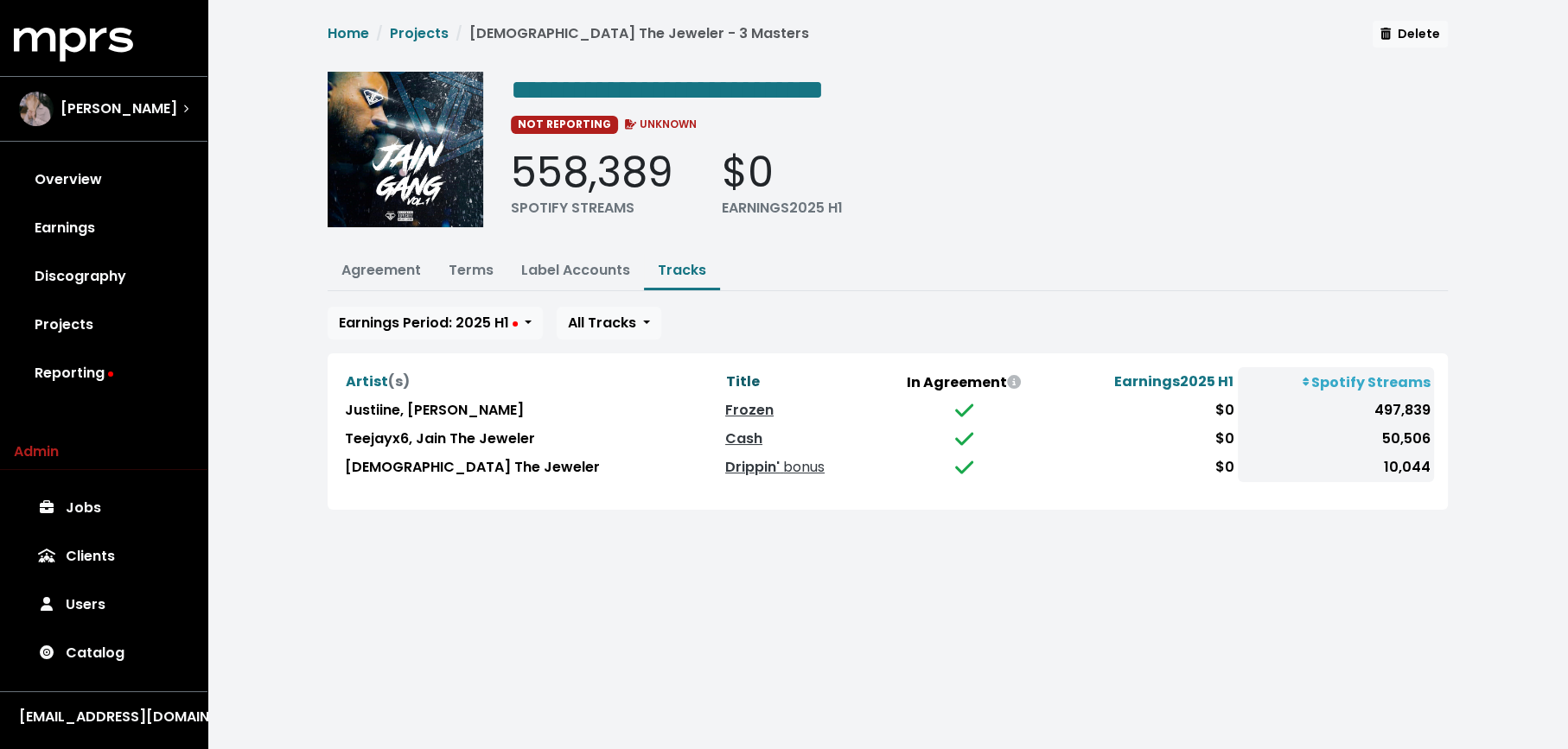
click at [726, 377] on span "Title" at bounding box center [742, 382] width 34 height 19
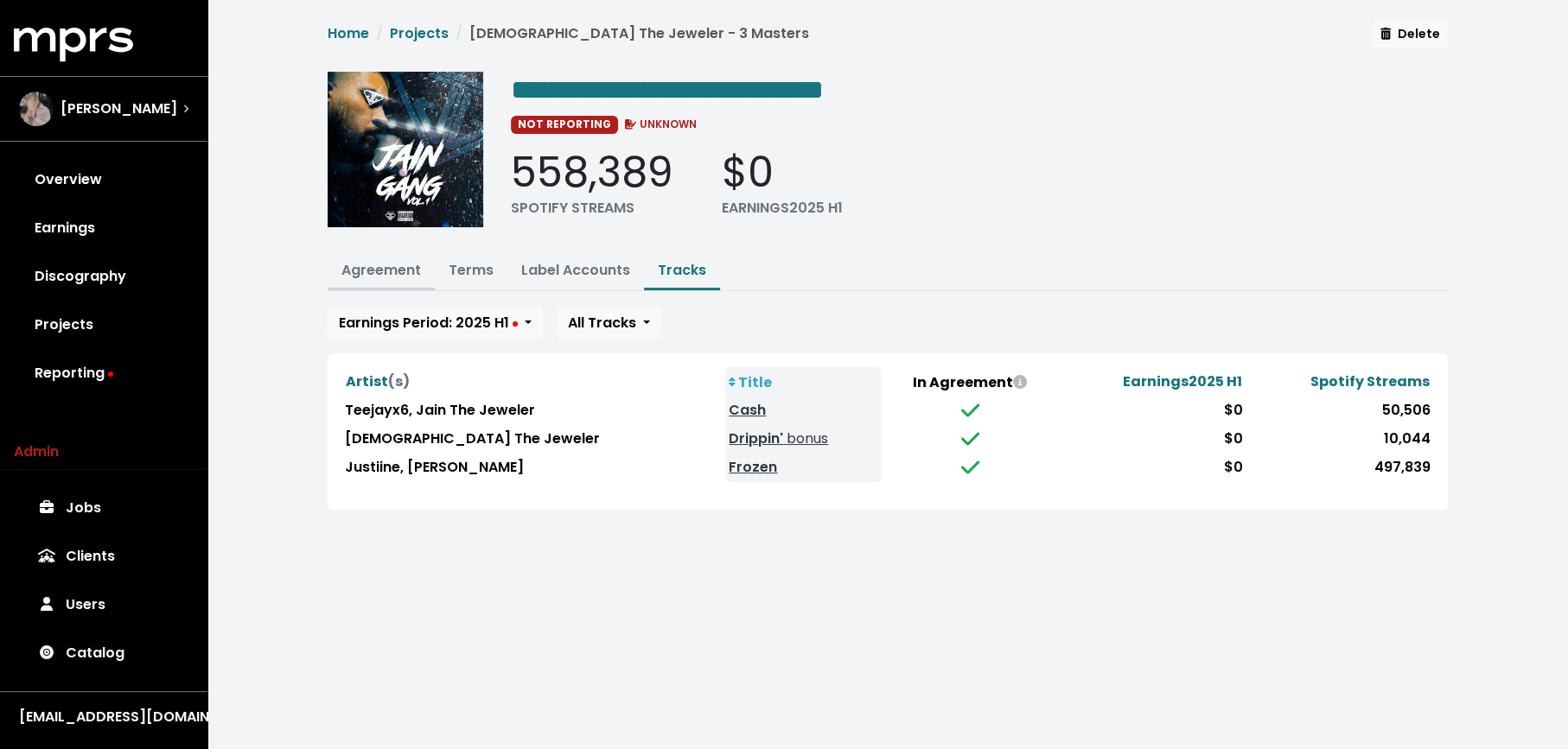
click at [393, 269] on link "Agreement" at bounding box center [382, 270] width 80 height 19
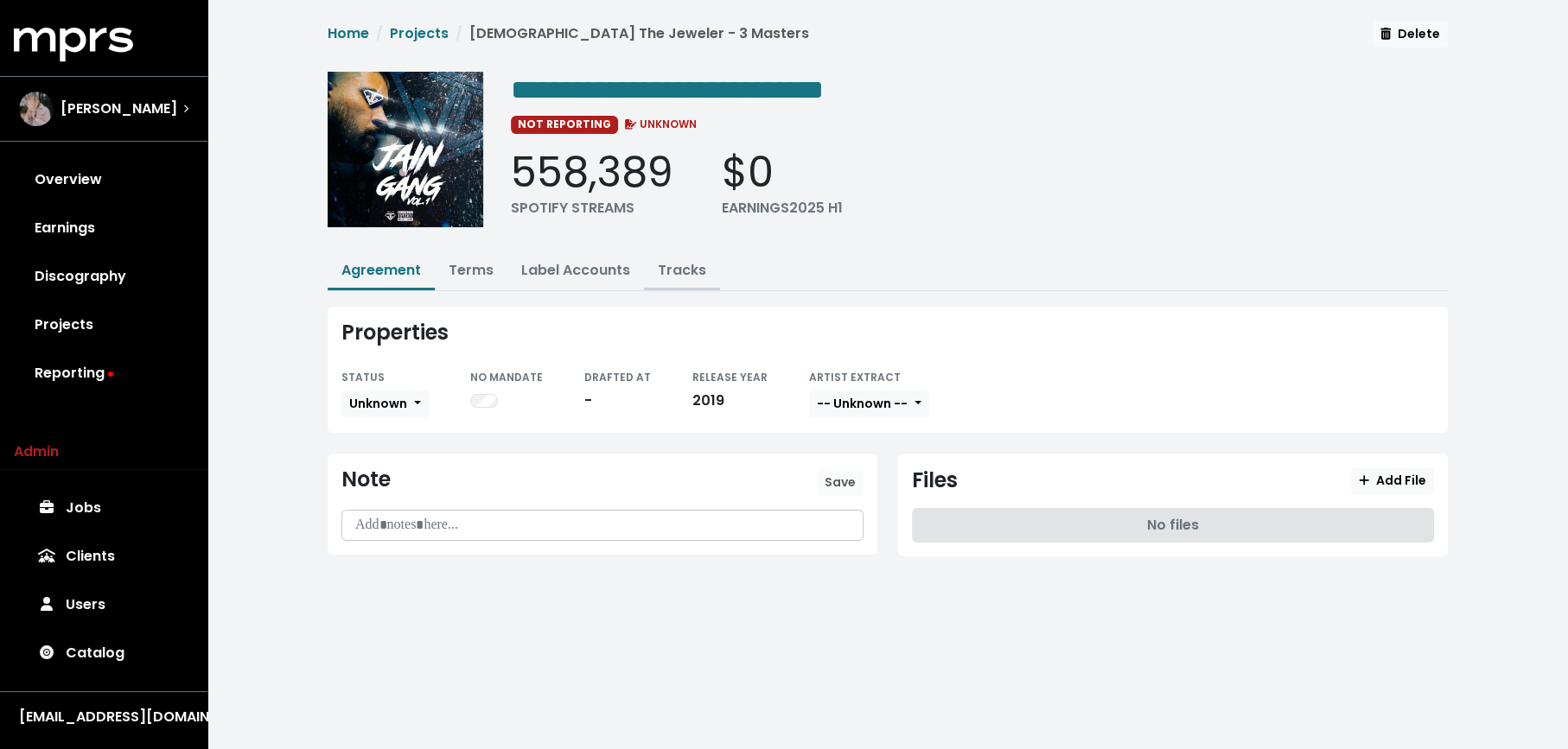
click at [669, 273] on link "Tracks" at bounding box center [682, 270] width 49 height 19
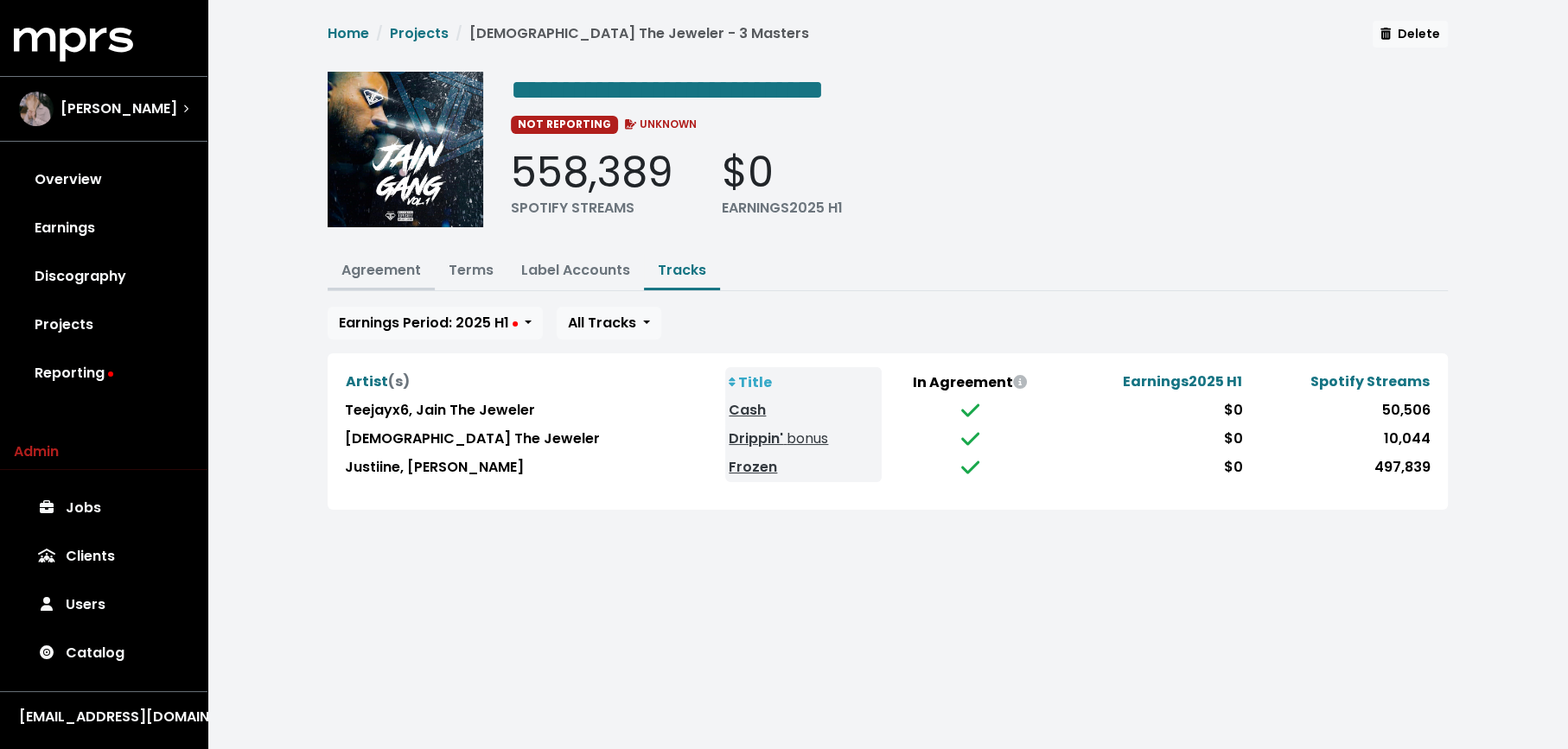
click at [367, 273] on link "Agreement" at bounding box center [382, 270] width 80 height 19
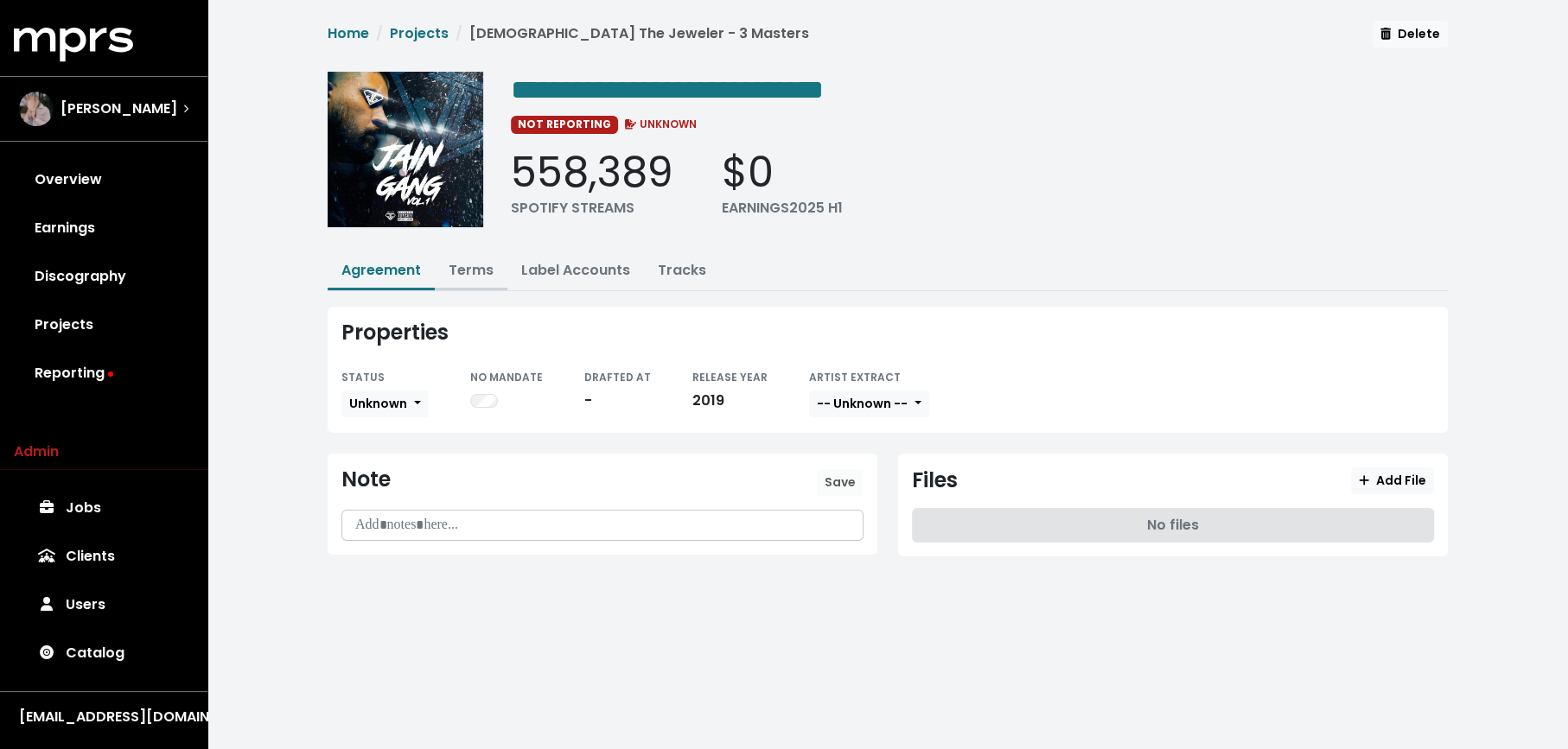
click at [498, 279] on button "Terms" at bounding box center [470, 272] width 73 height 37
click at [479, 275] on link "Terms" at bounding box center [471, 270] width 45 height 19
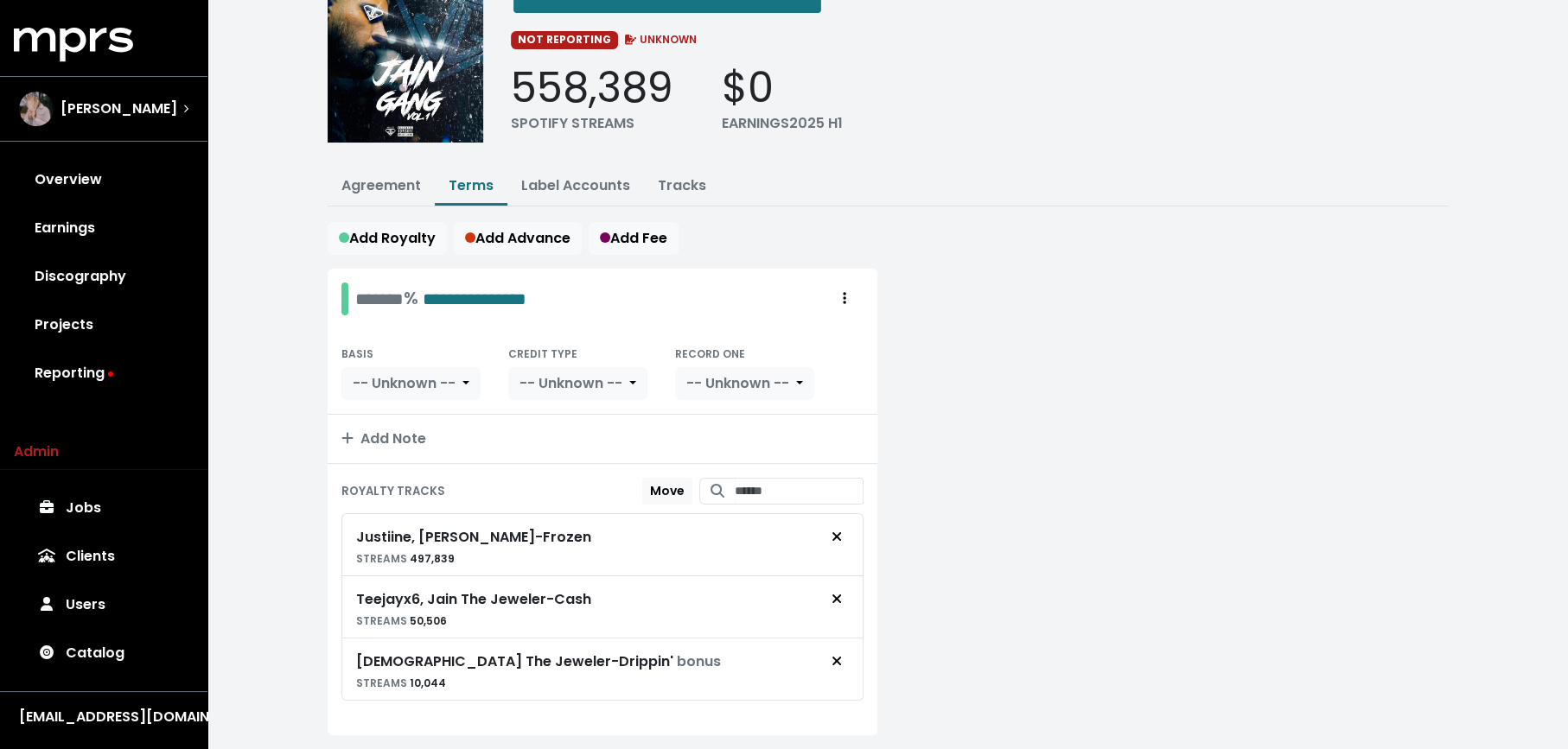
scroll to position [102, 0]
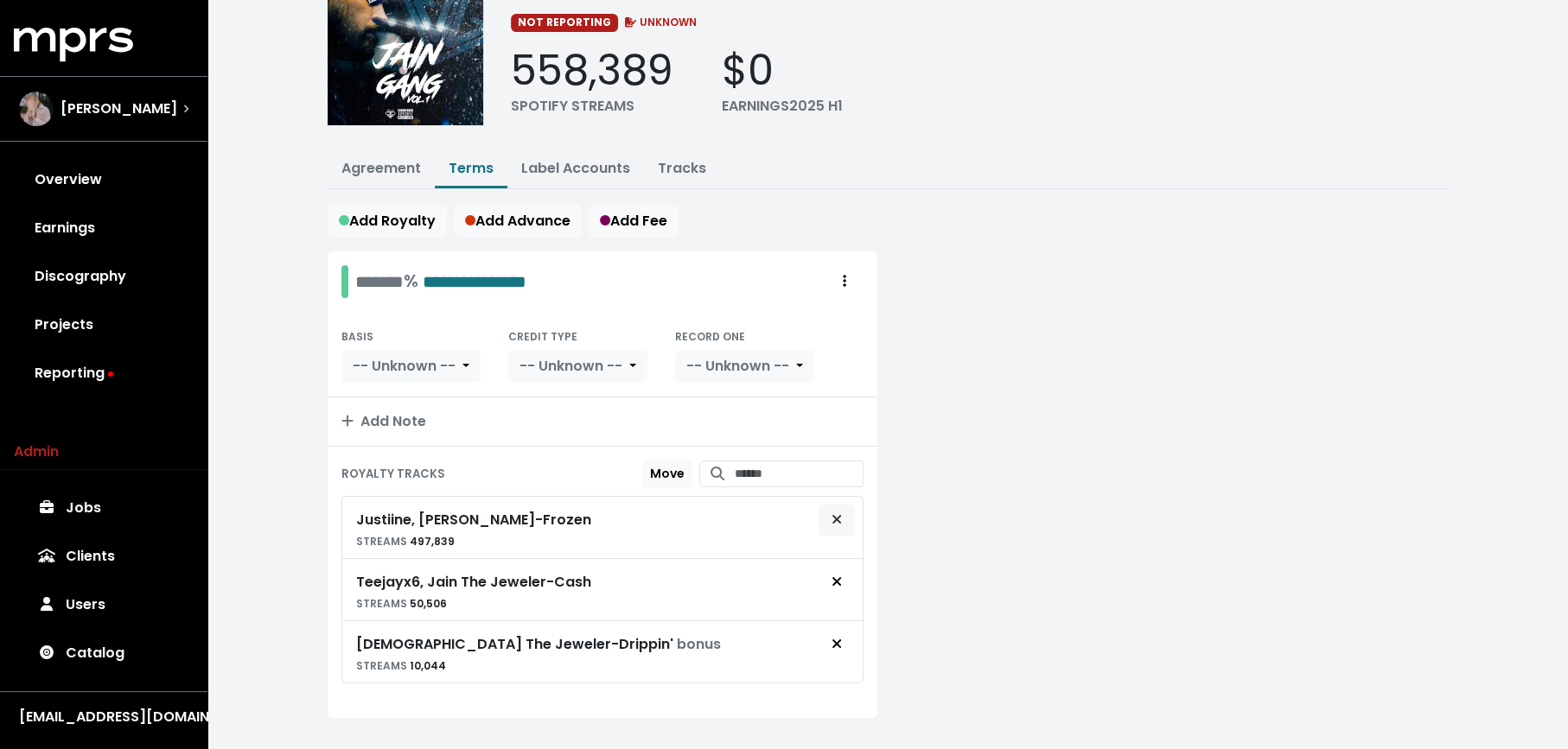
click at [828, 510] on button "Remove royalty target" at bounding box center [836, 520] width 38 height 33
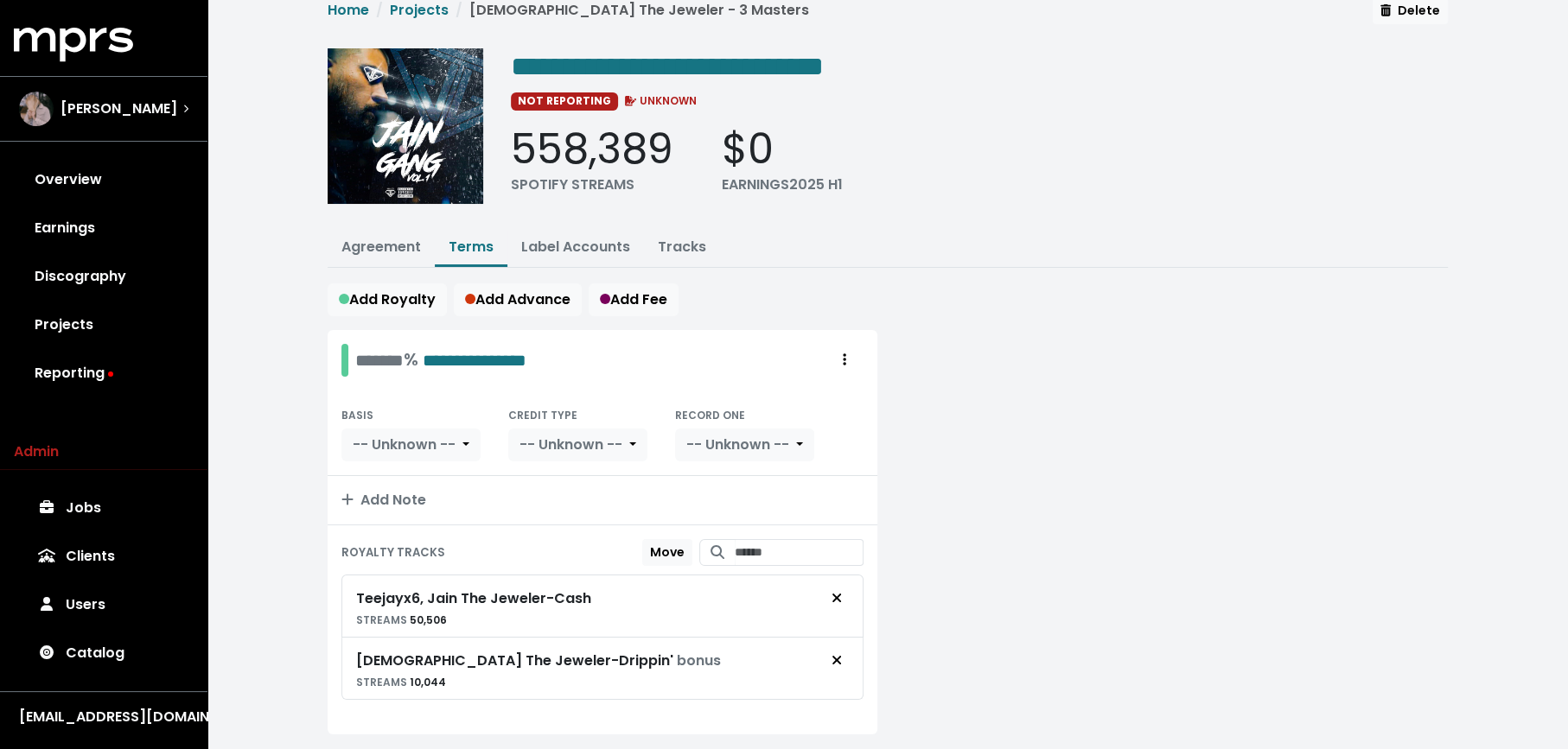
scroll to position [26, 0]
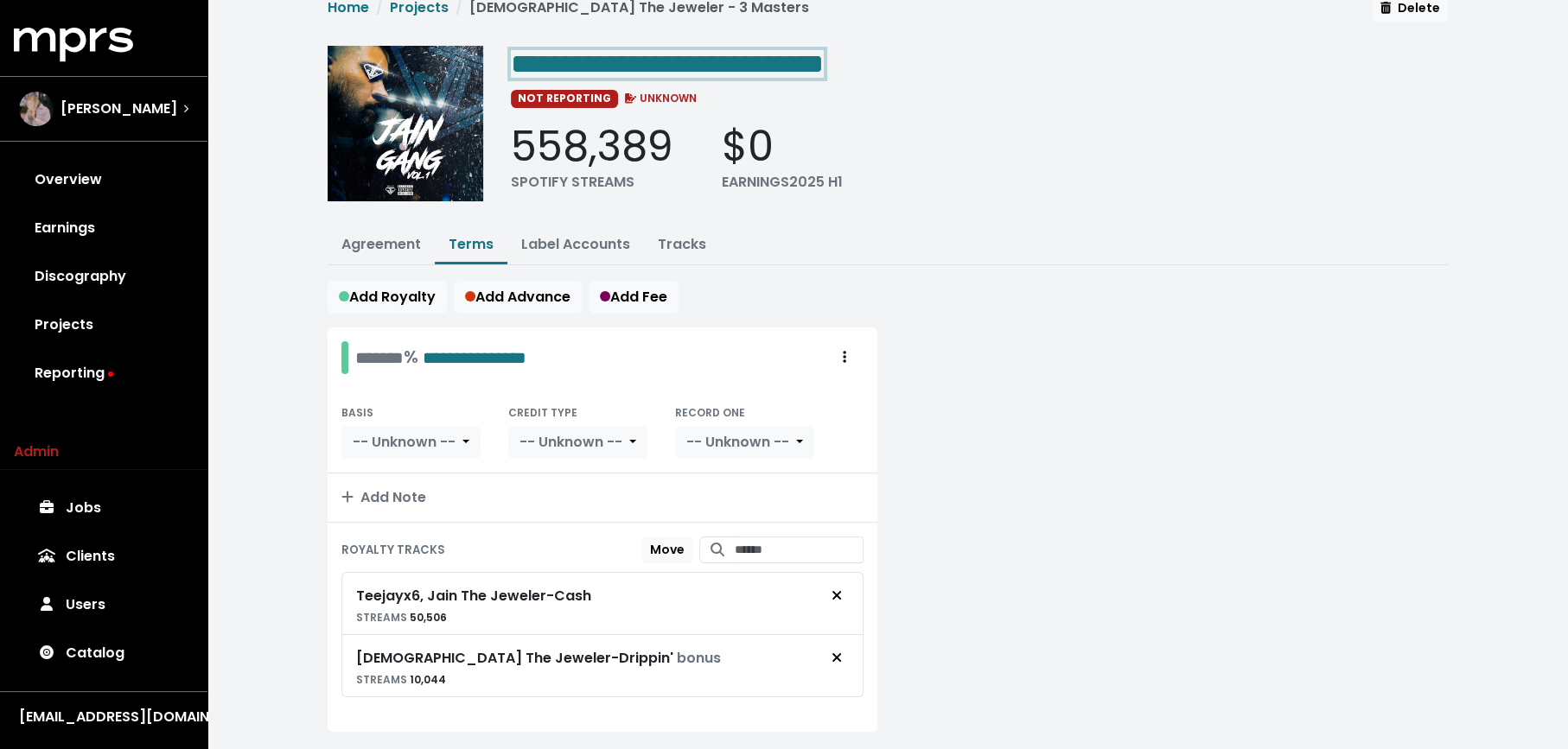
click at [770, 65] on span "**********" at bounding box center [666, 63] width 313 height 27
click at [782, 65] on span "**********" at bounding box center [666, 63] width 313 height 27
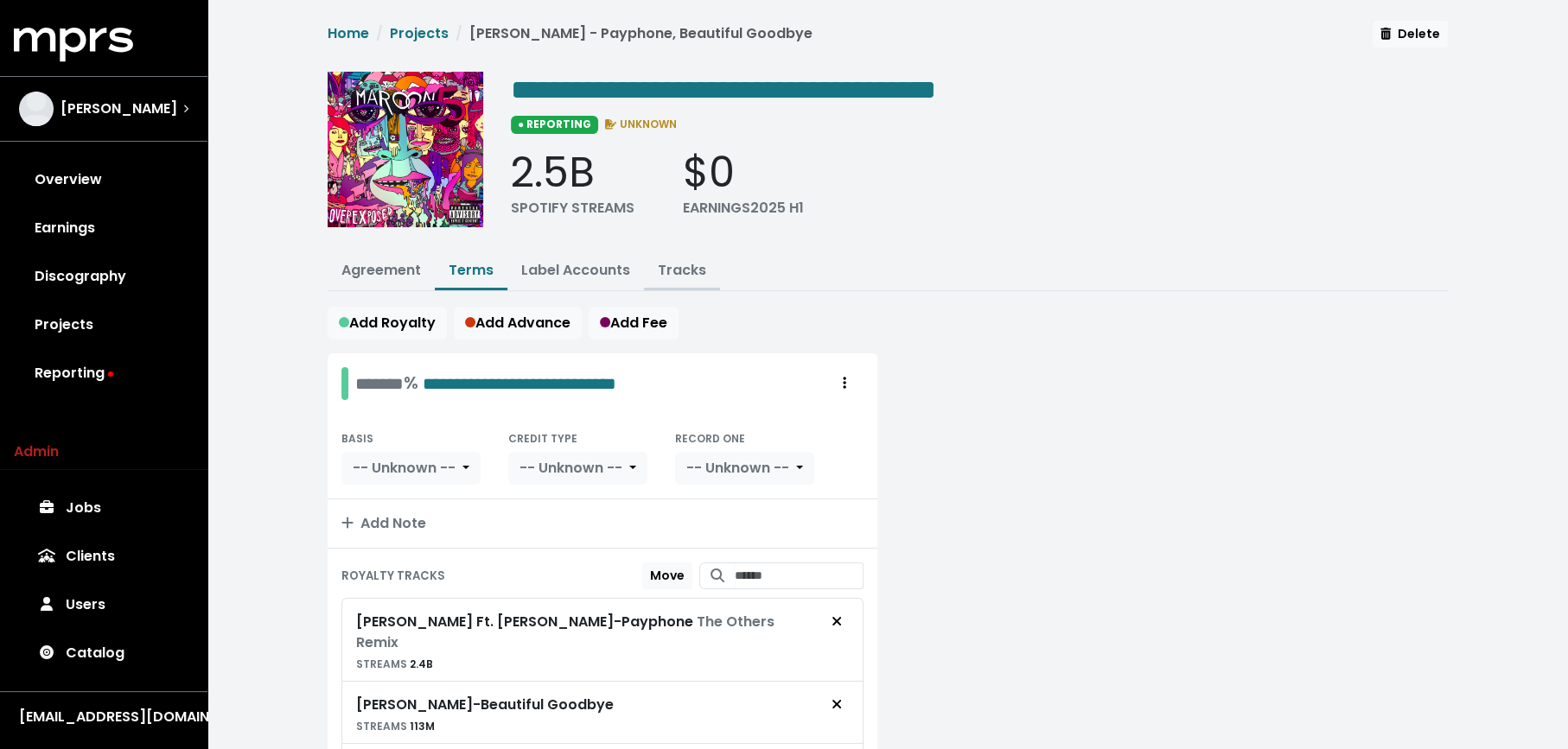
click at [679, 265] on link "Tracks" at bounding box center [682, 270] width 49 height 19
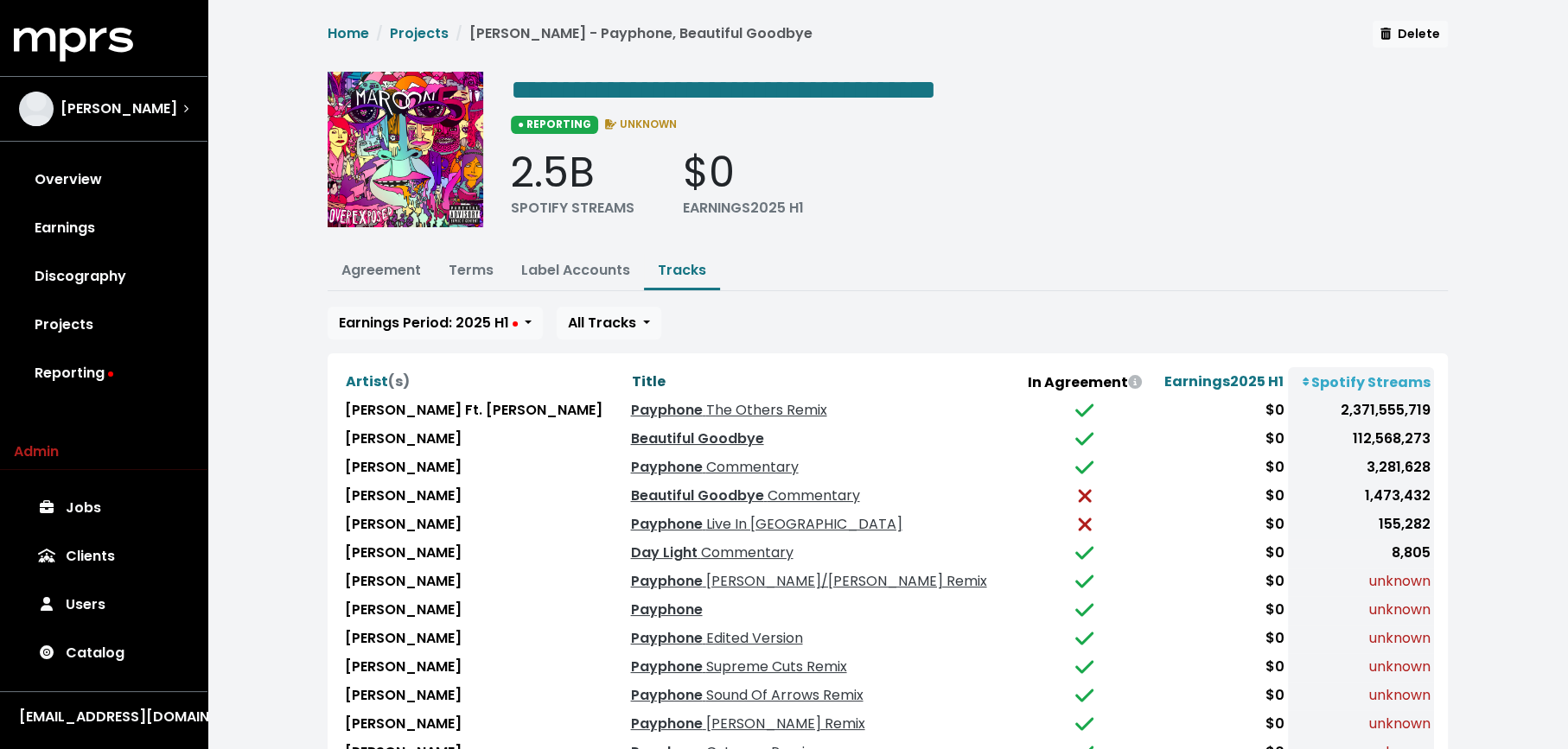
click at [631, 372] on span "Title" at bounding box center [648, 382] width 34 height 19
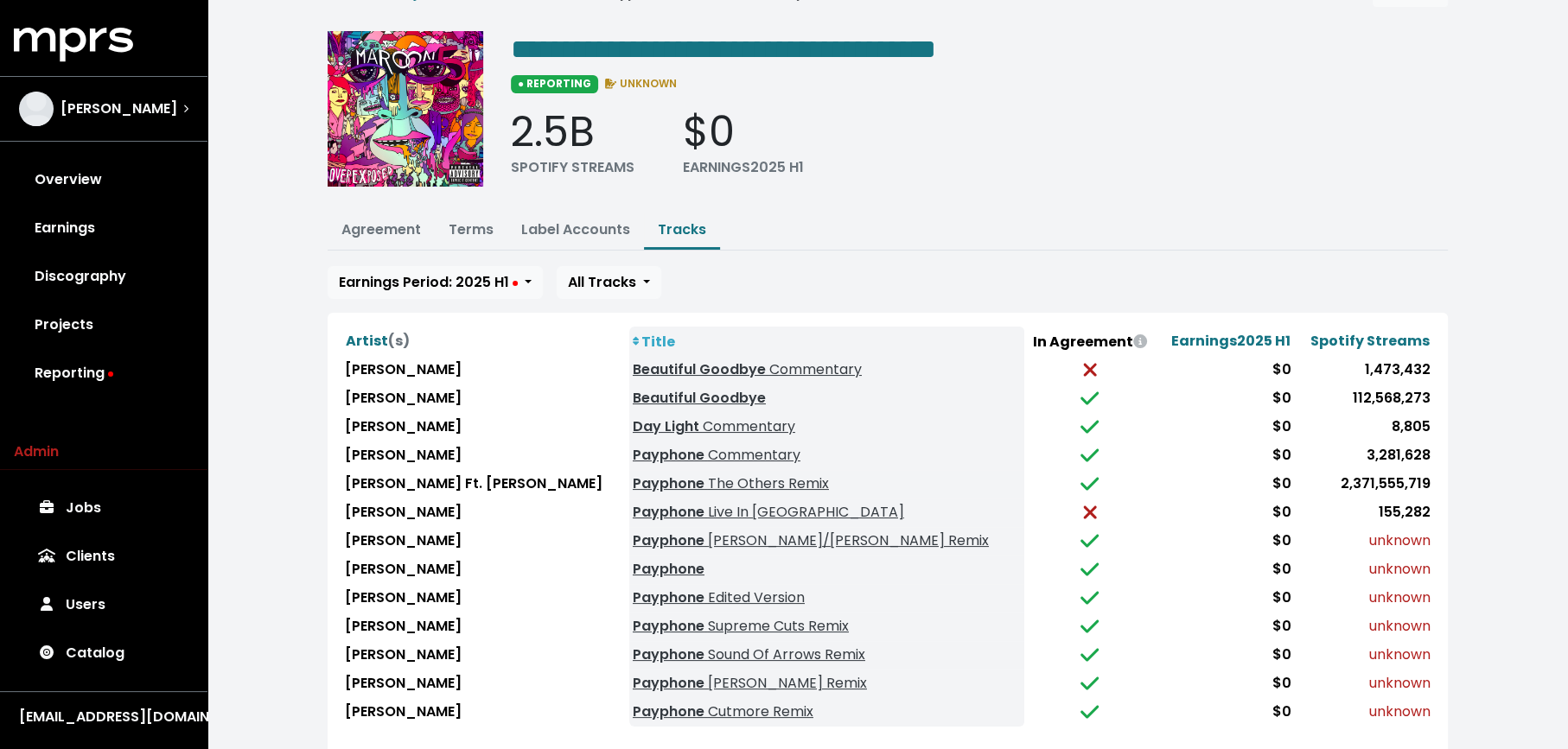
scroll to position [76, 0]
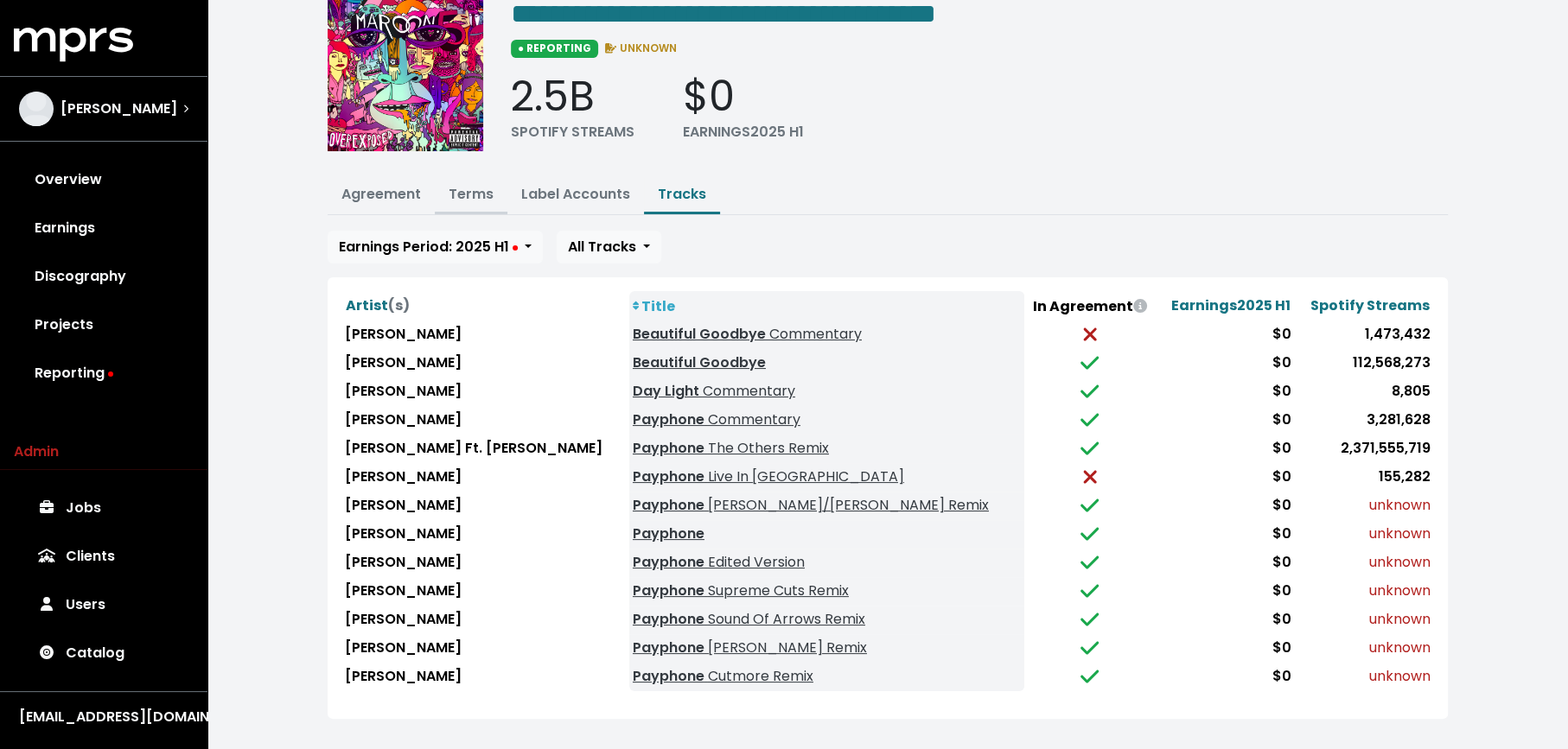
click at [466, 192] on link "Terms" at bounding box center [471, 194] width 45 height 19
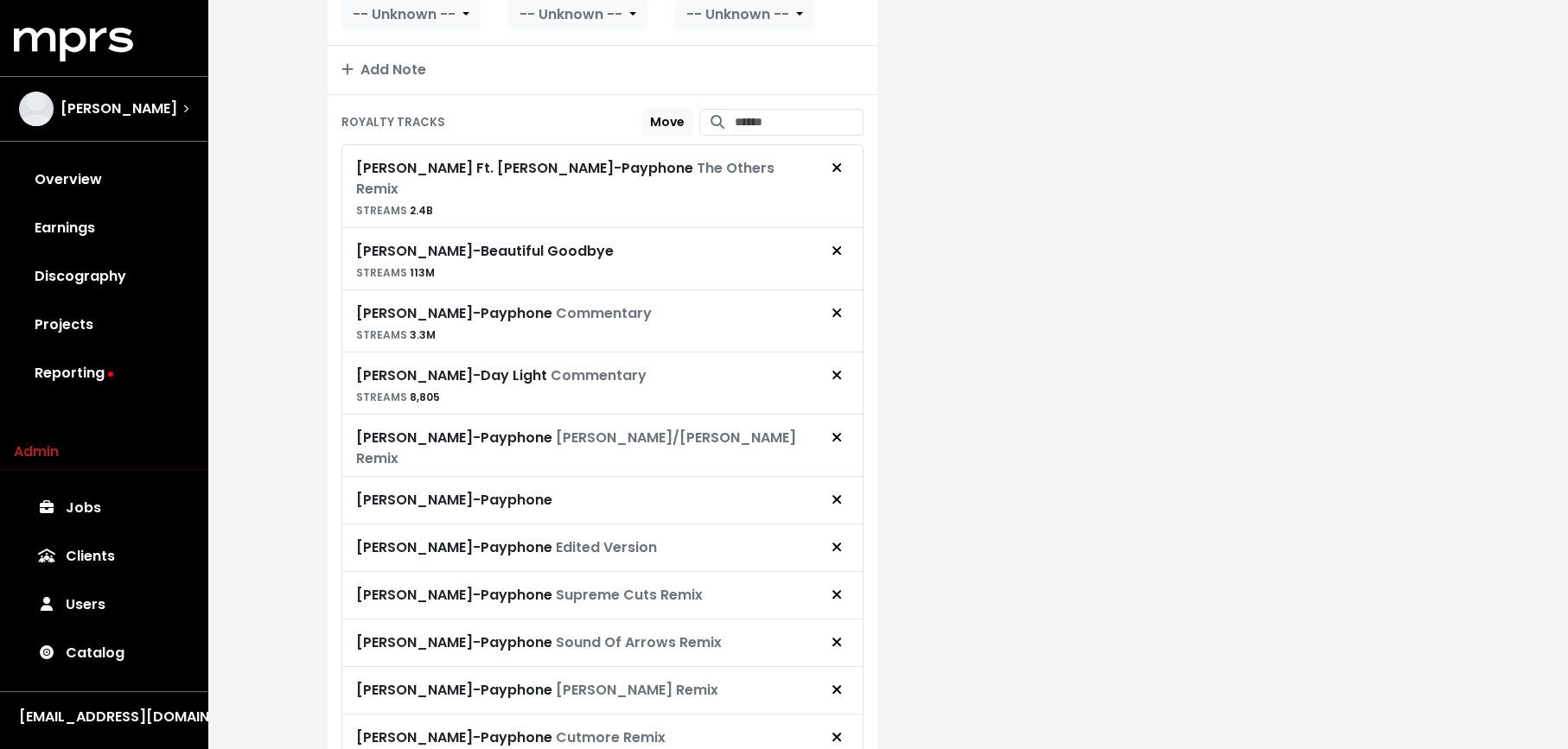
scroll to position [510, 0]
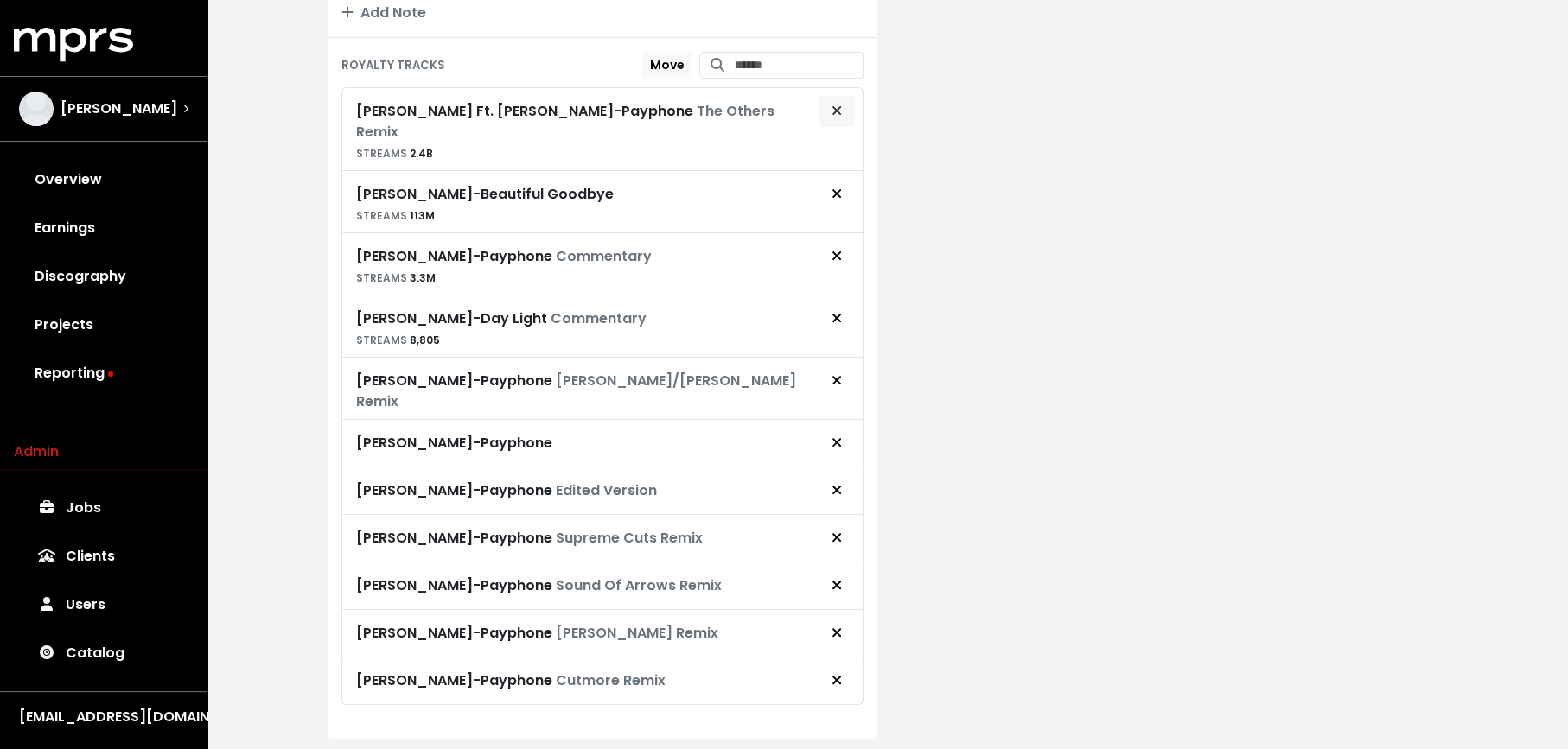
click at [843, 101] on span "Remove royalty target" at bounding box center [837, 111] width 16 height 20
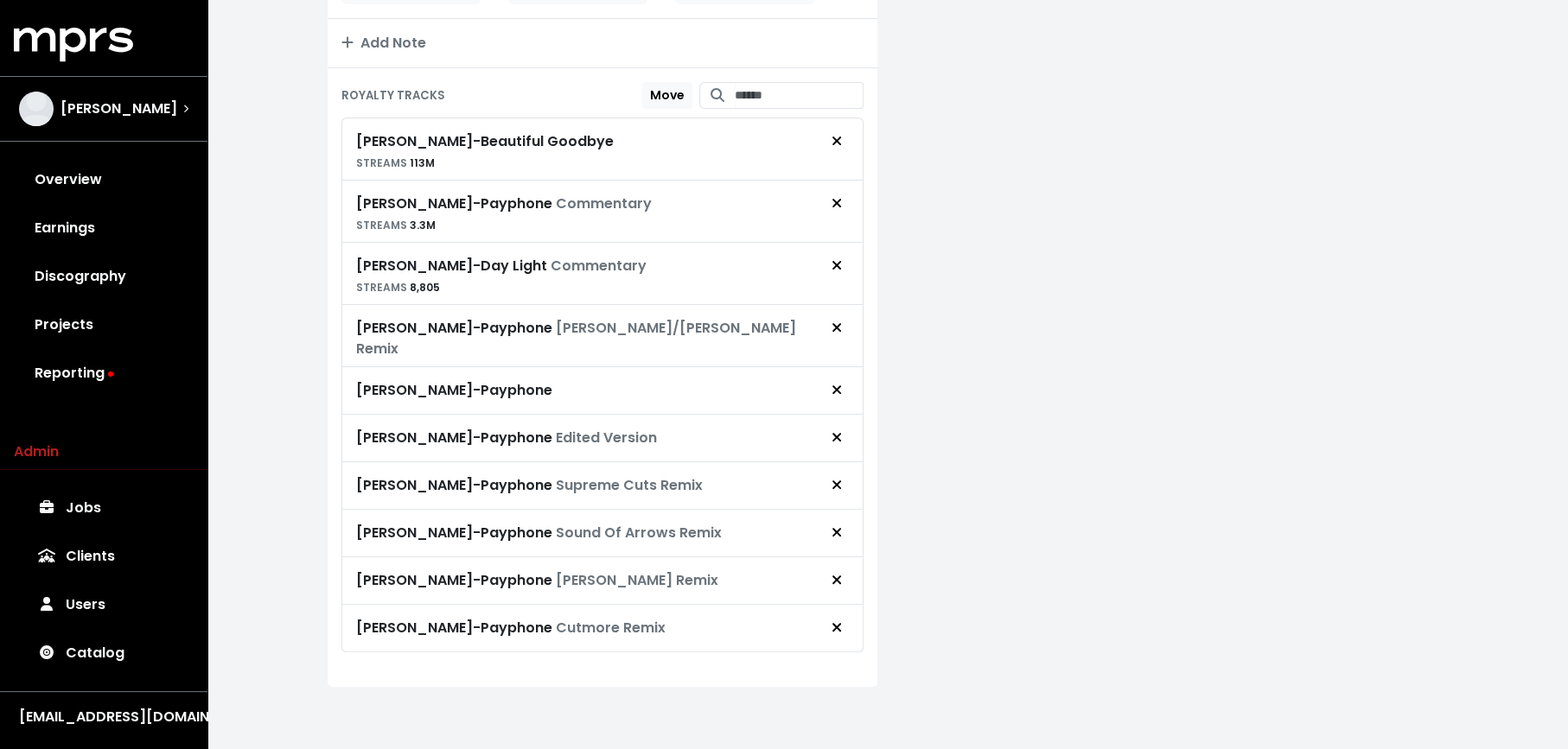
scroll to position [449, 0]
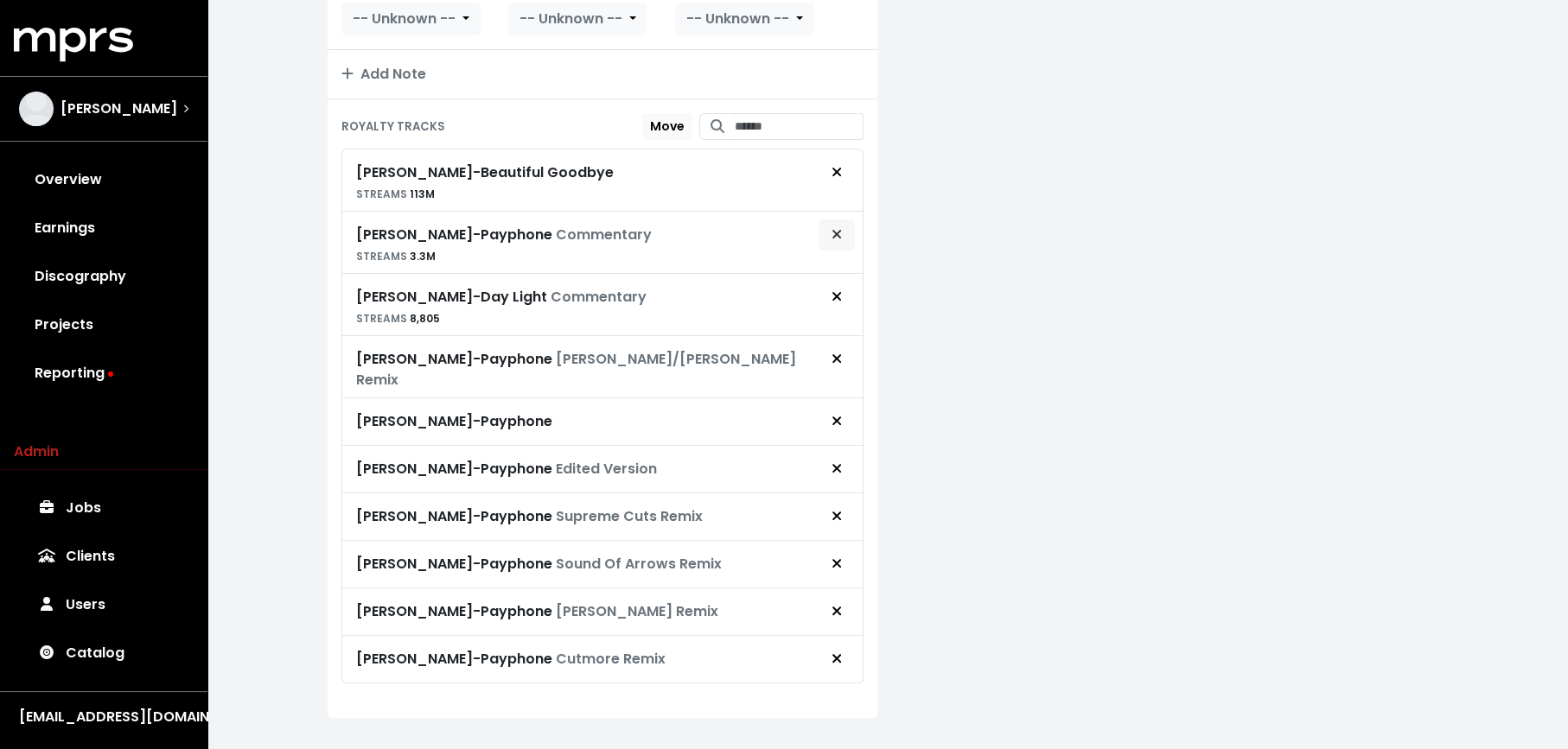
click at [848, 231] on button "Remove royalty target" at bounding box center [836, 236] width 38 height 33
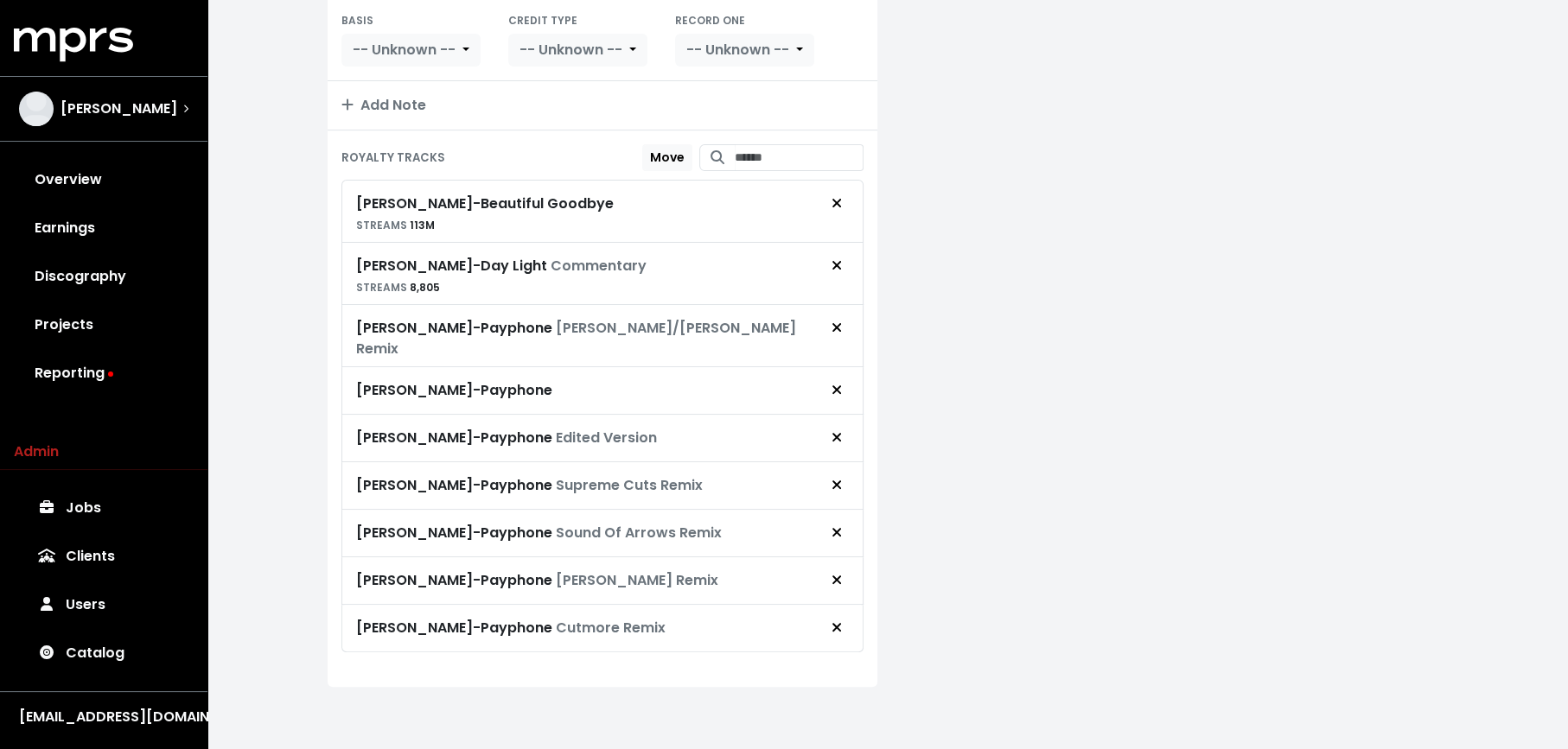
scroll to position [388, 0]
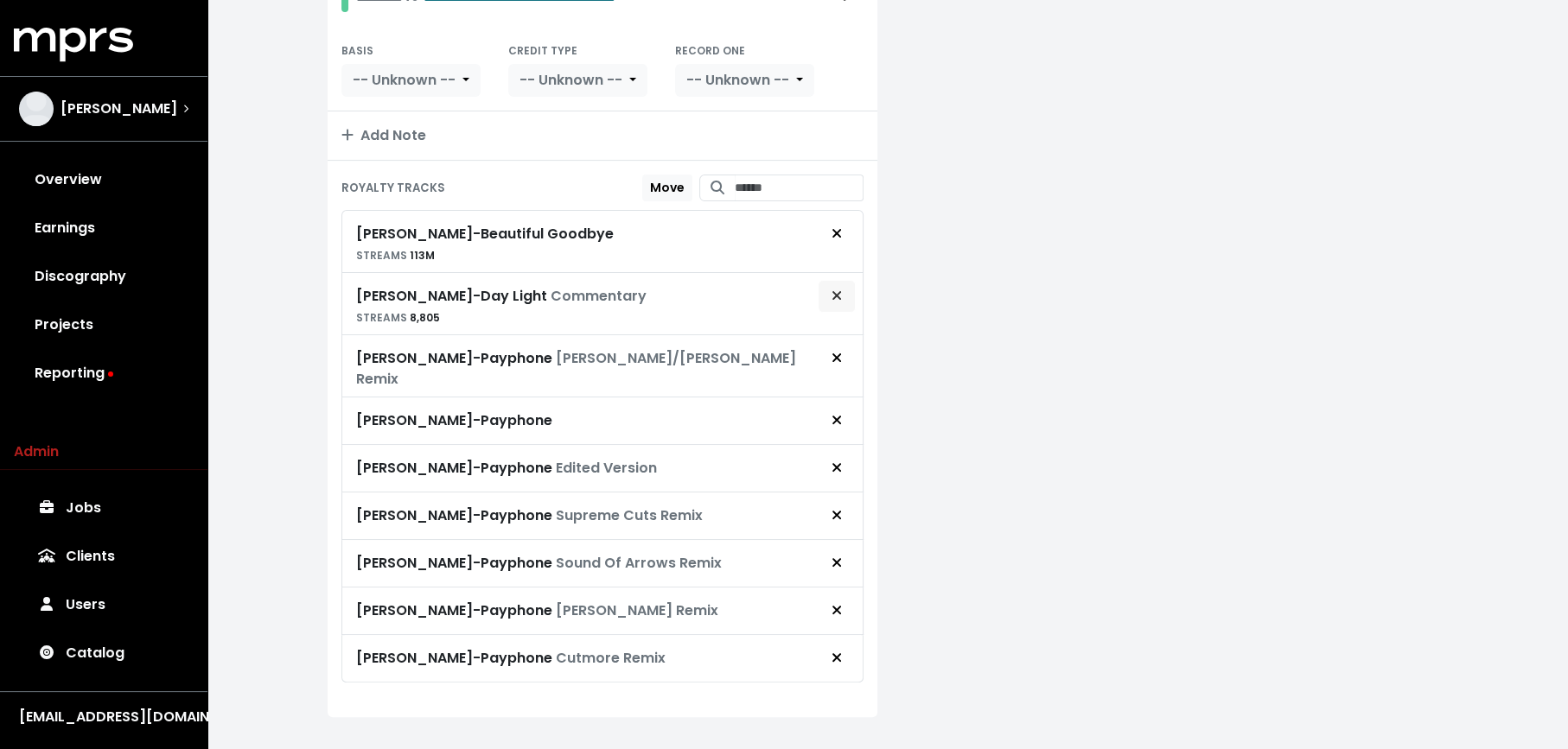
click at [843, 288] on span "Remove royalty target" at bounding box center [837, 296] width 16 height 20
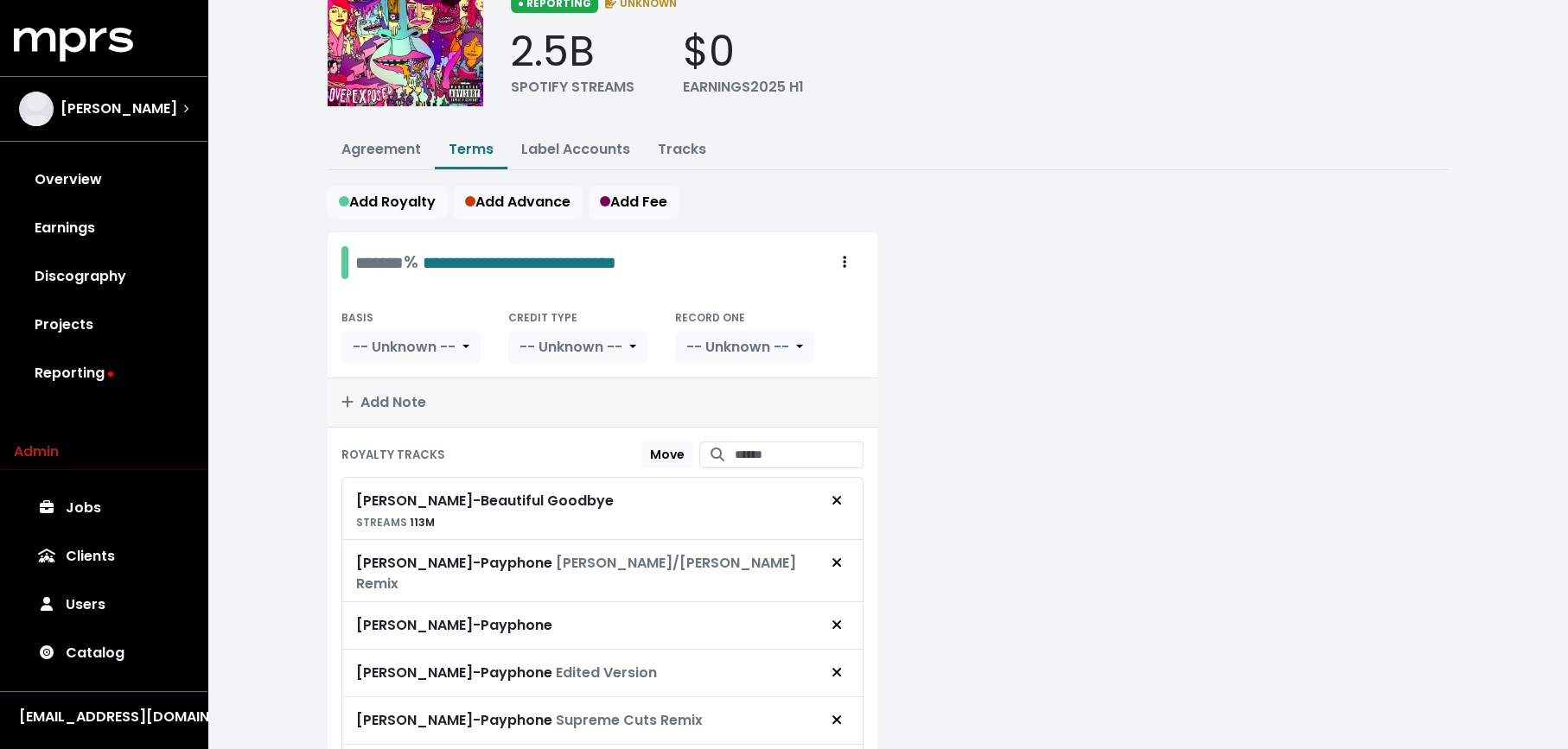
scroll to position [0, 0]
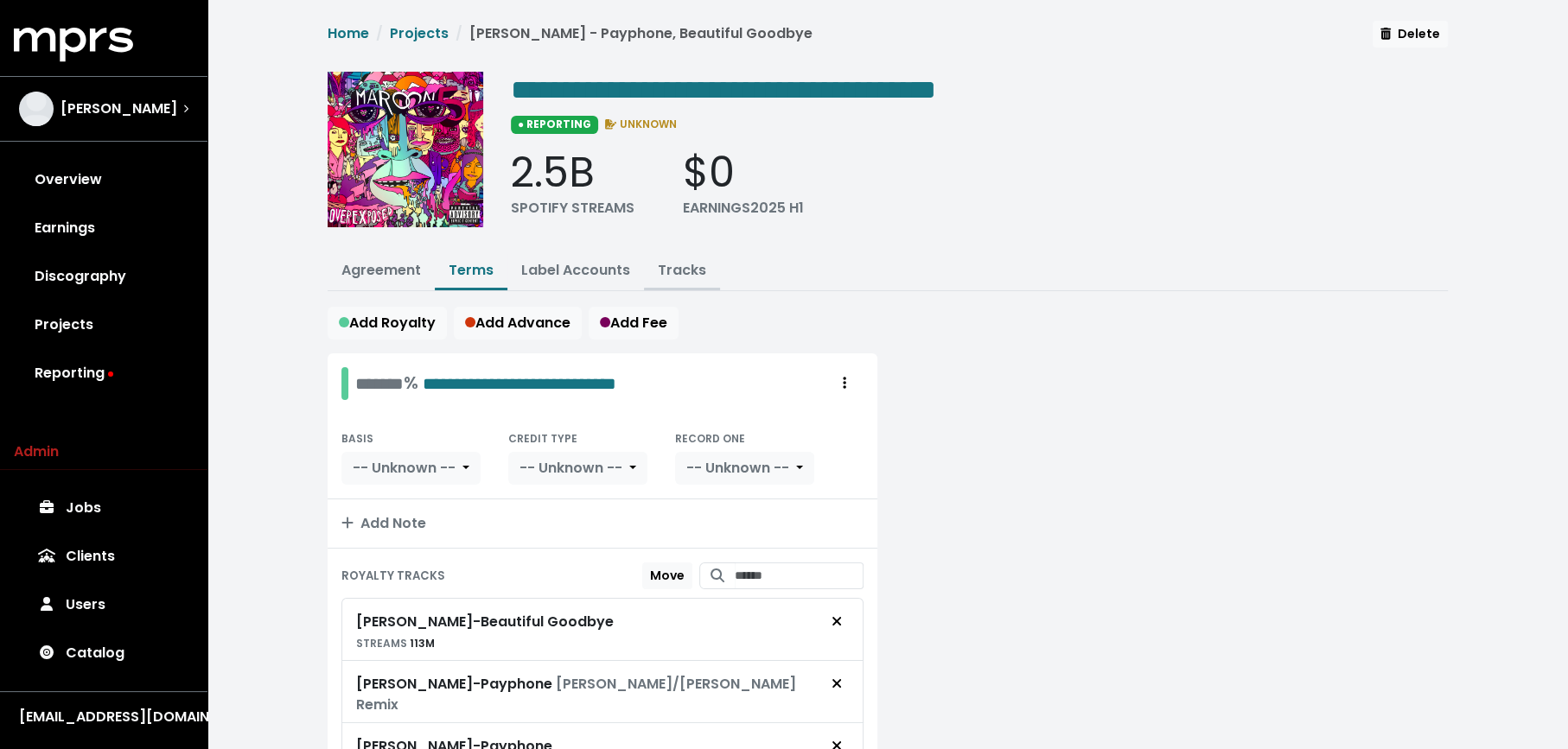
click at [689, 268] on link "Tracks" at bounding box center [682, 270] width 49 height 19
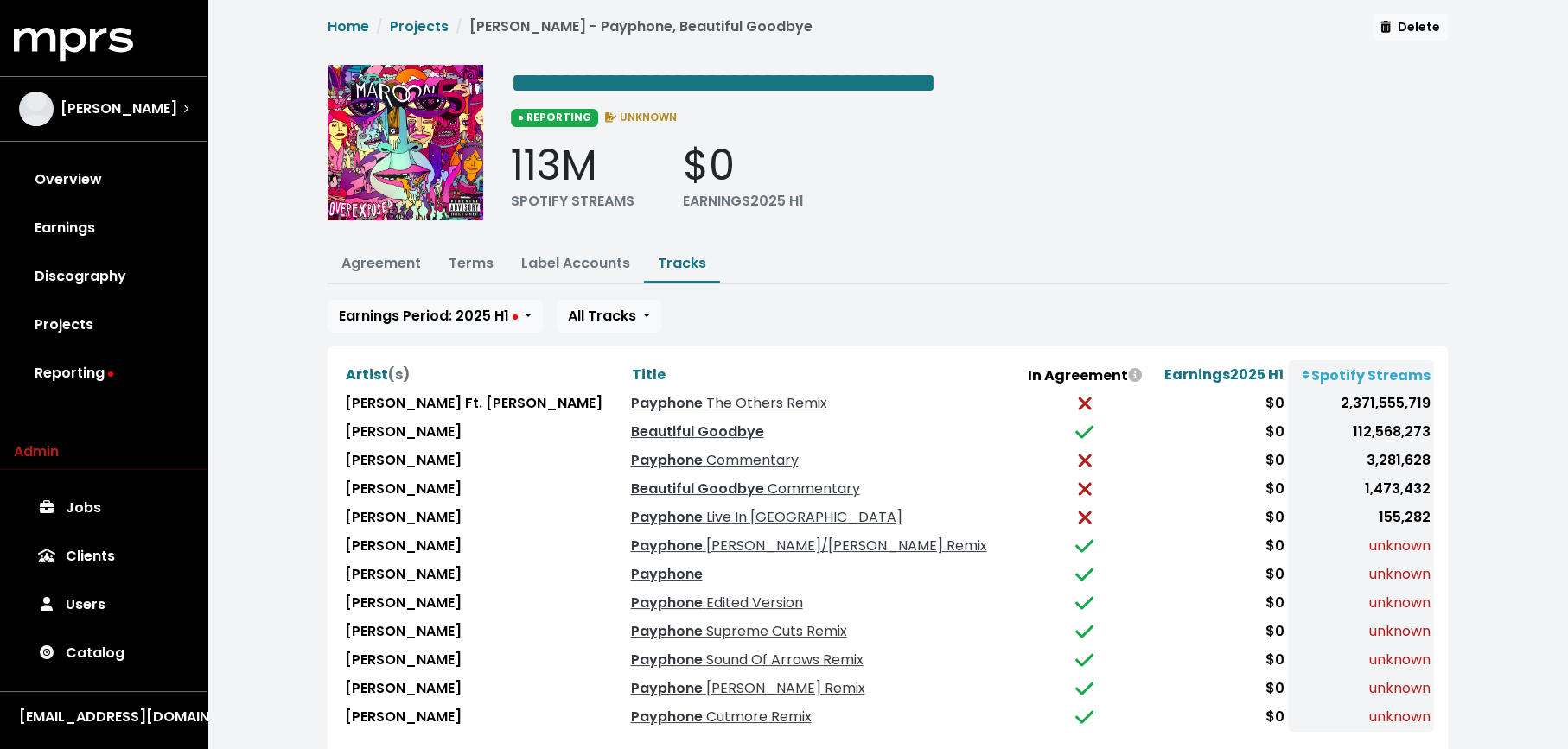
scroll to position [9, 0]
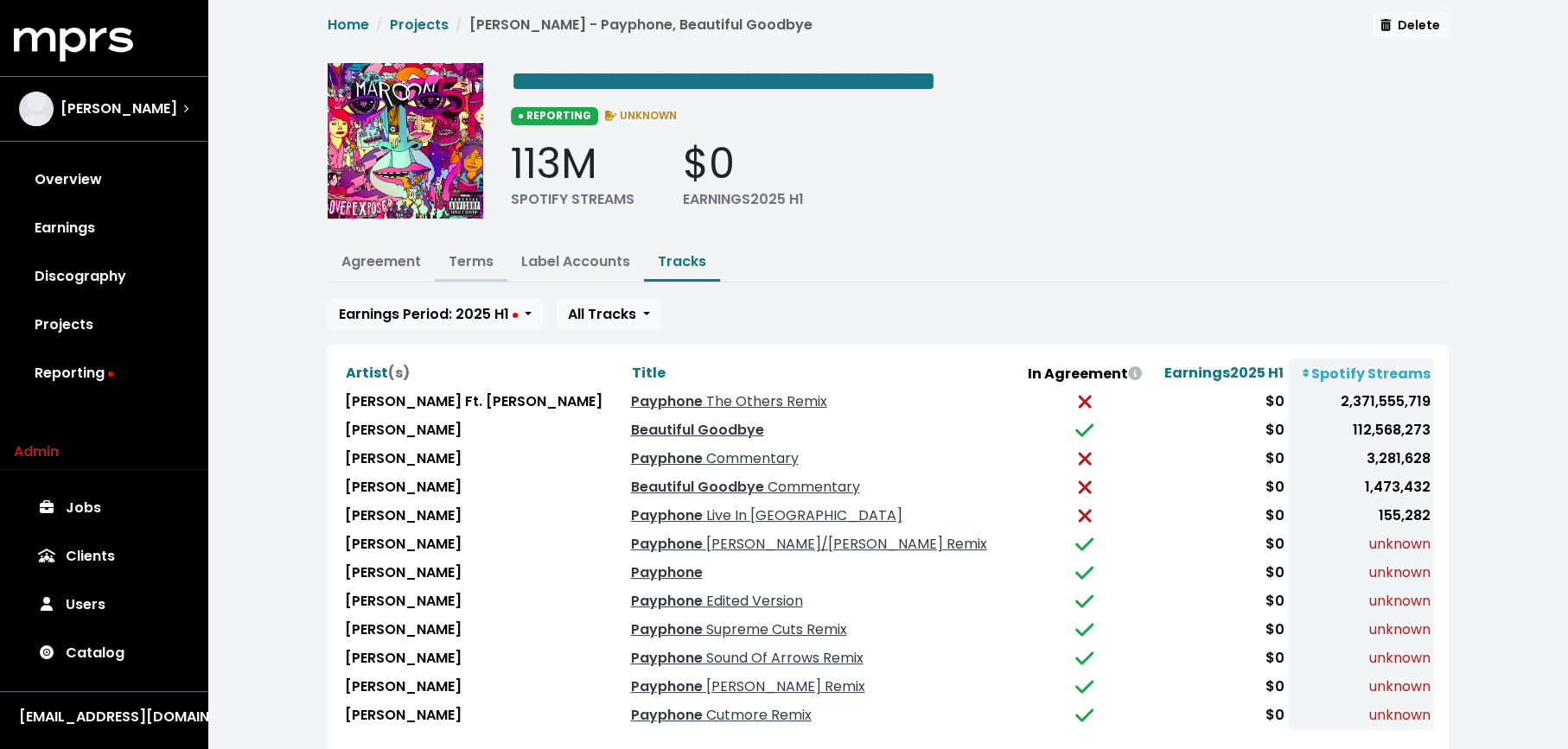
click at [478, 252] on link "Terms" at bounding box center [471, 261] width 45 height 19
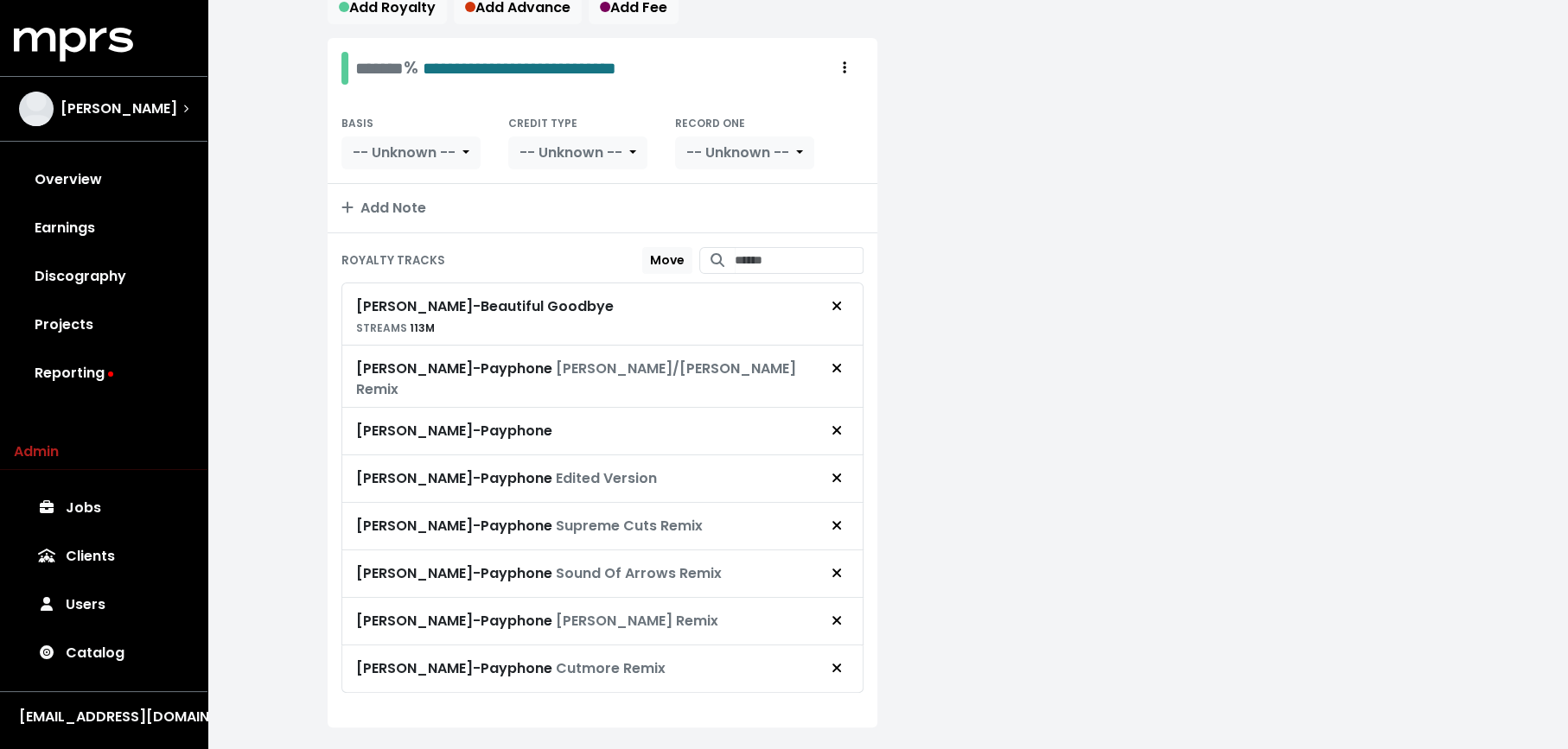
scroll to position [320, 0]
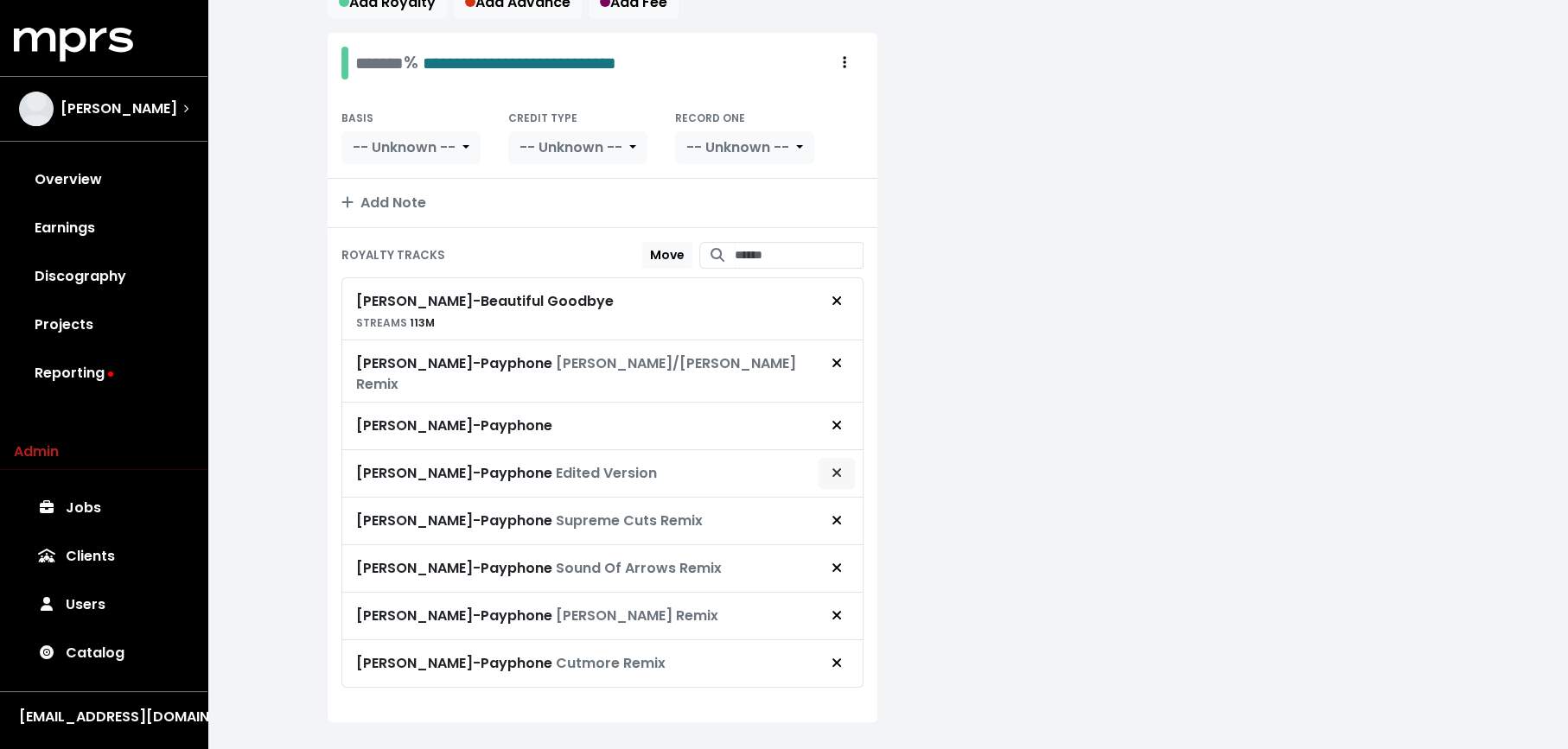
click at [838, 468] on icon "Remove royalty target" at bounding box center [837, 472] width 9 height 9
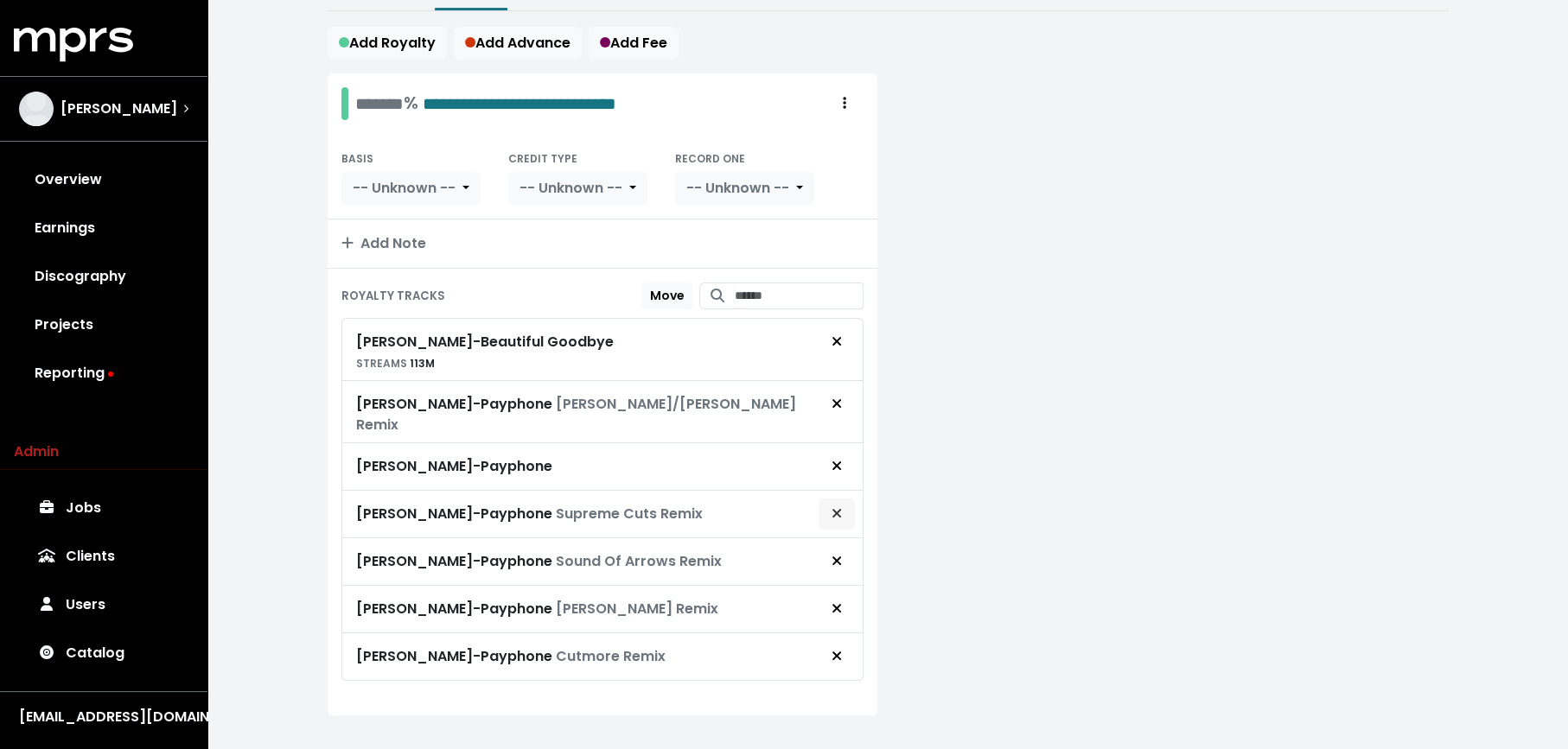
click at [834, 506] on icon "Remove royalty target" at bounding box center [837, 513] width 11 height 14
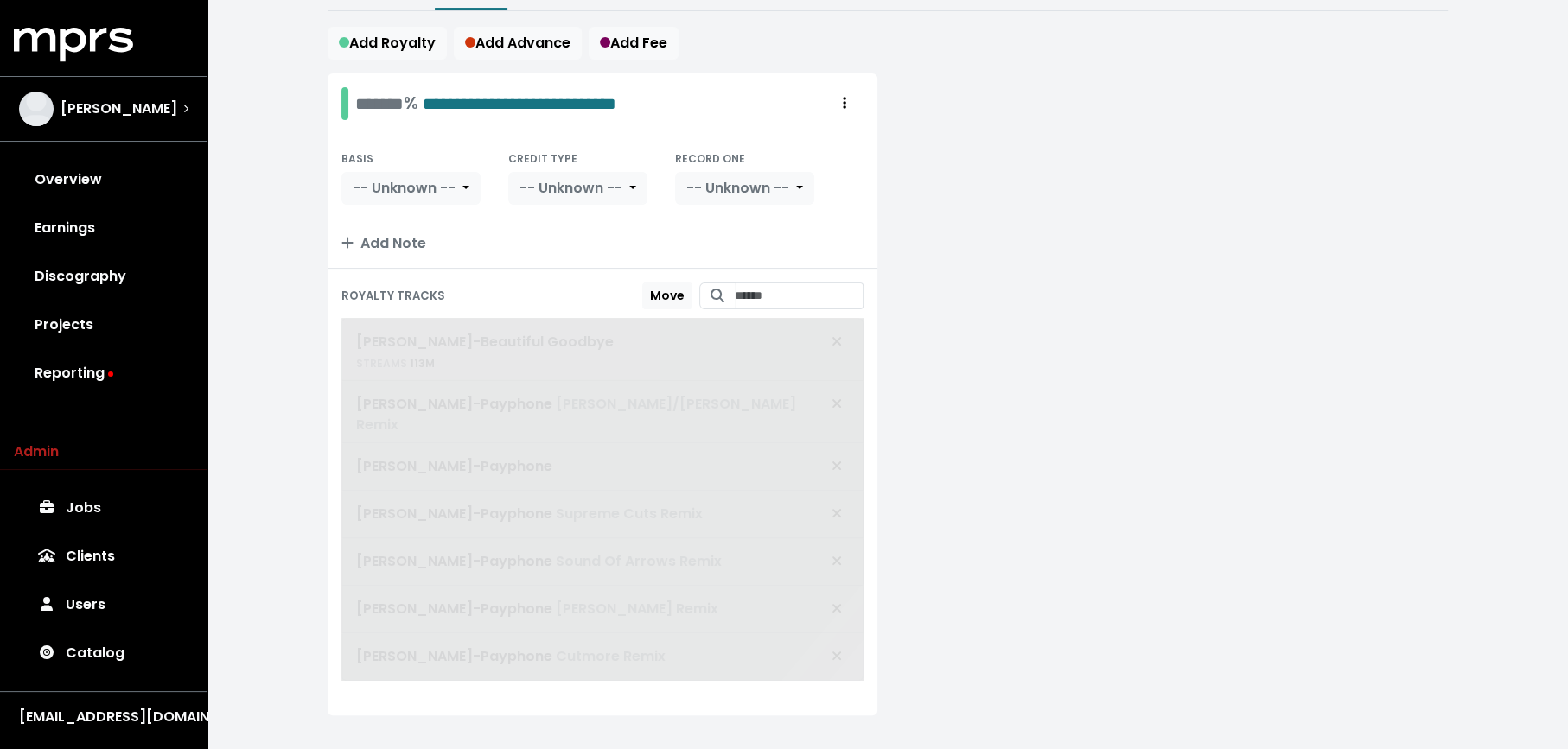
scroll to position [234, 0]
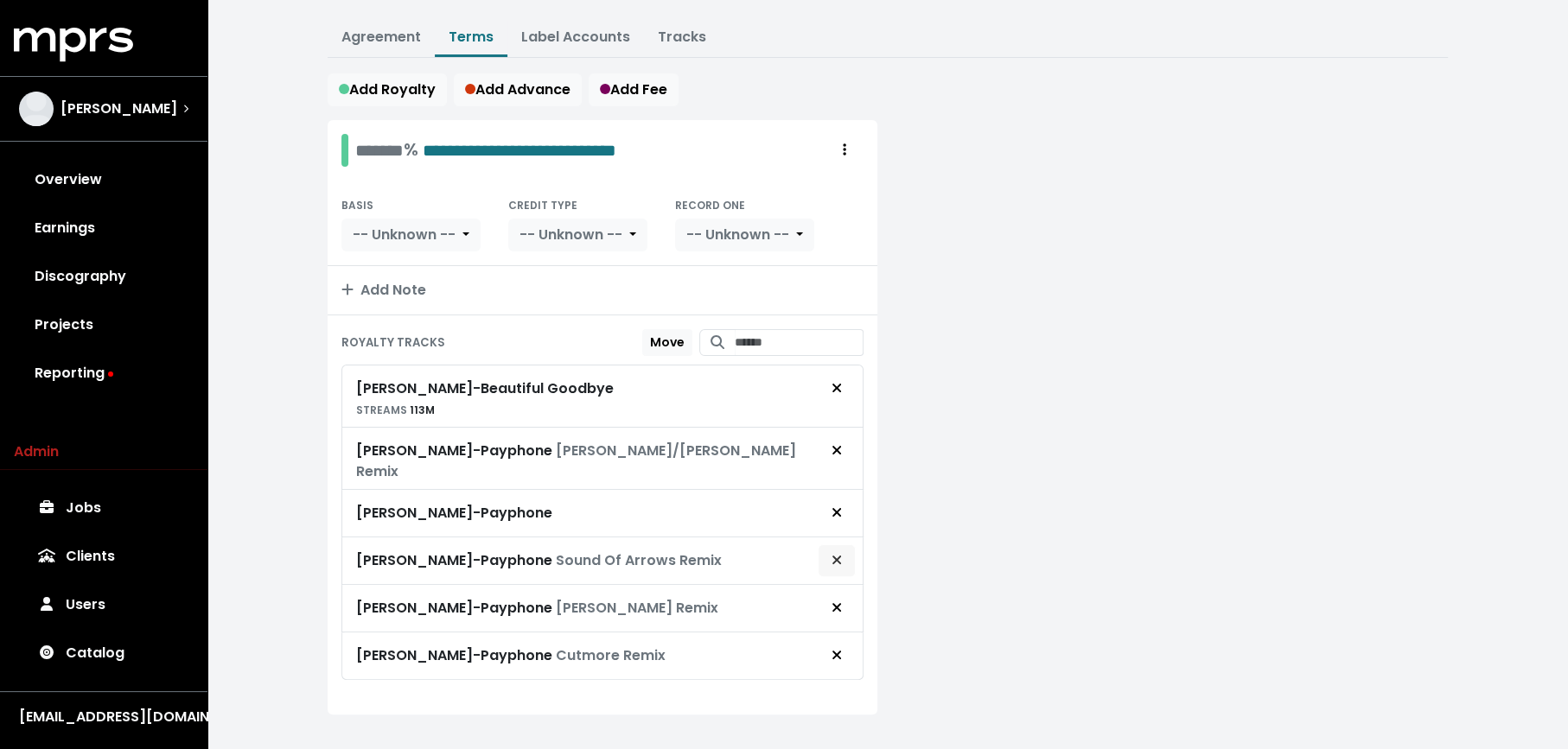
click at [842, 550] on span "Remove royalty target" at bounding box center [837, 560] width 16 height 20
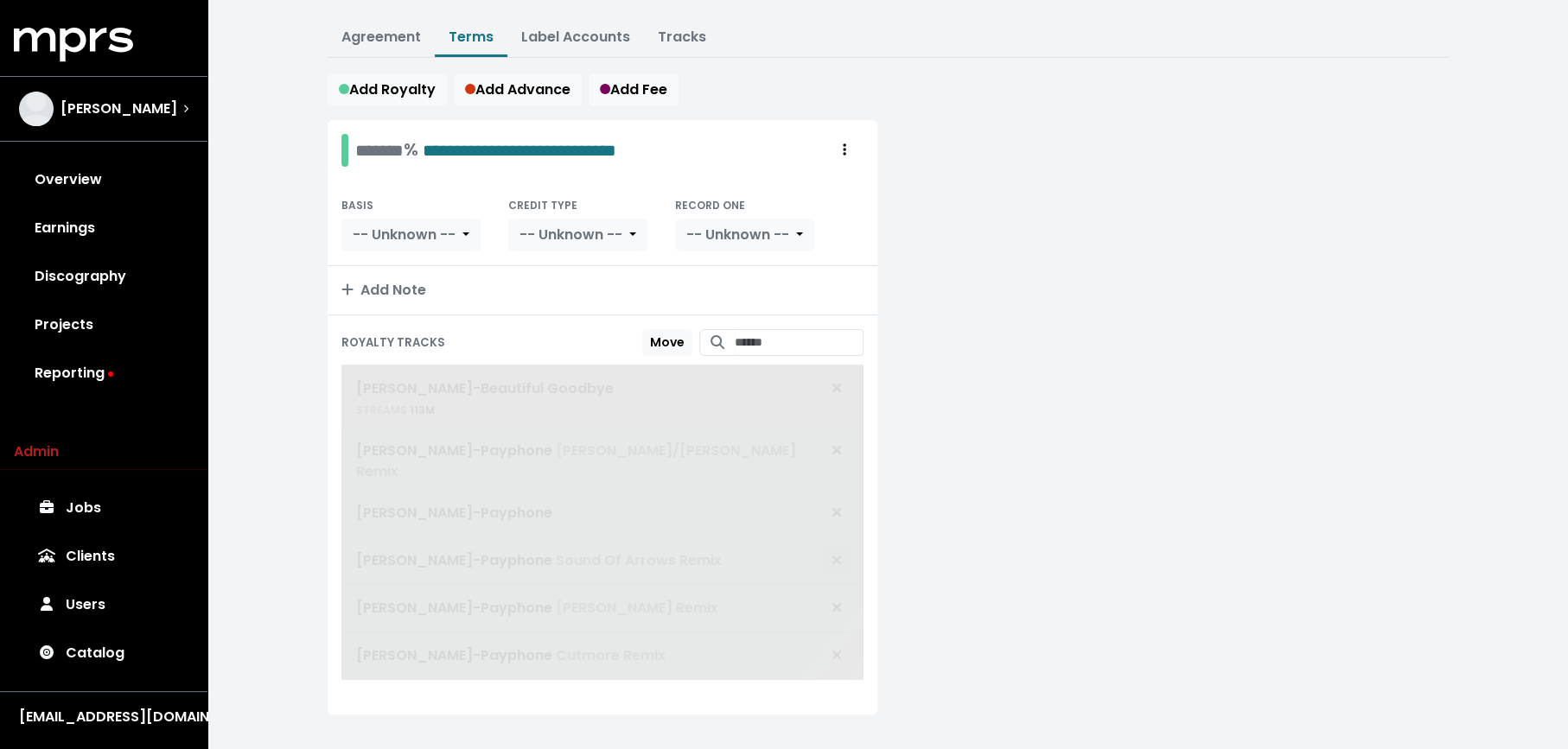
scroll to position [187, 0]
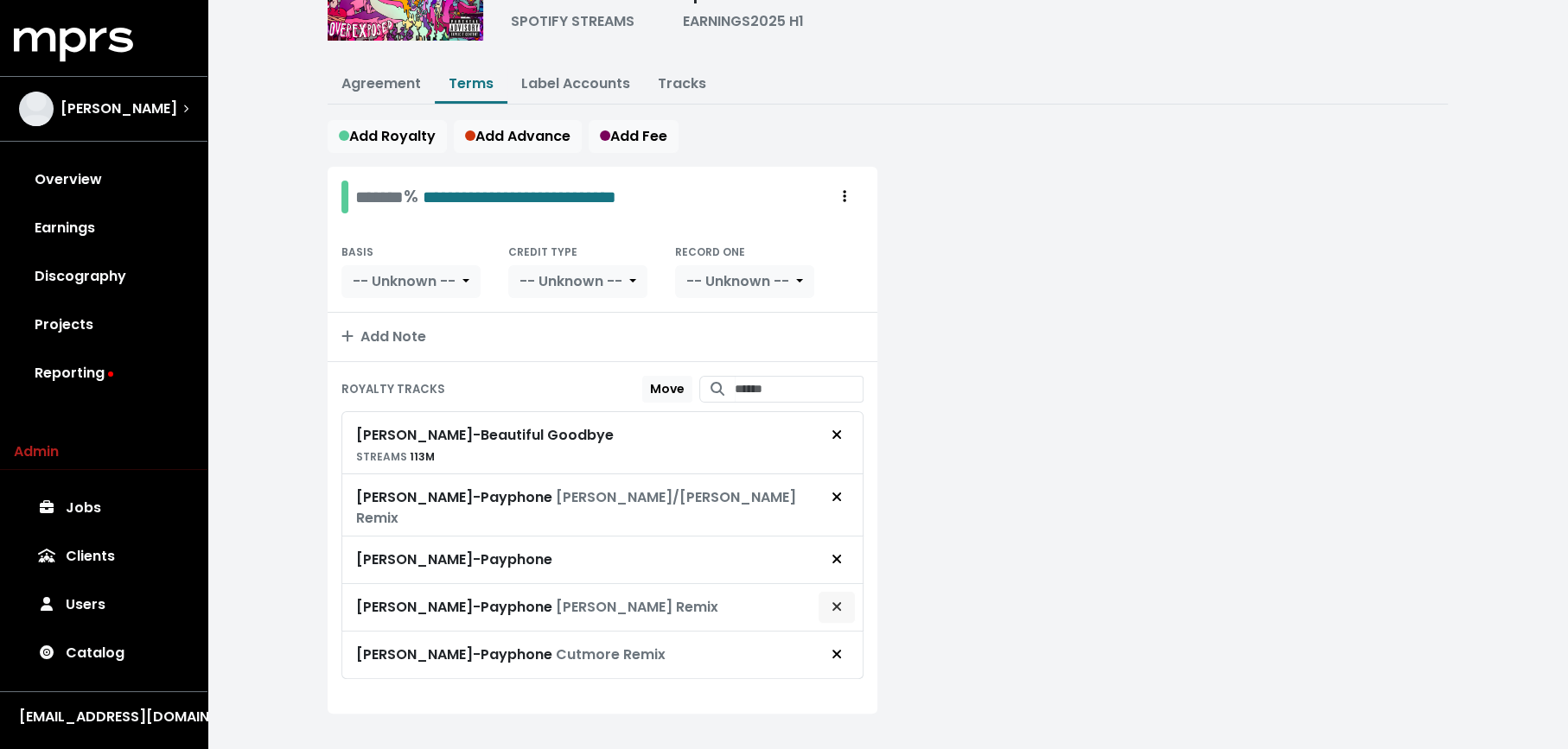
click at [840, 600] on icon "Remove royalty target" at bounding box center [837, 607] width 11 height 14
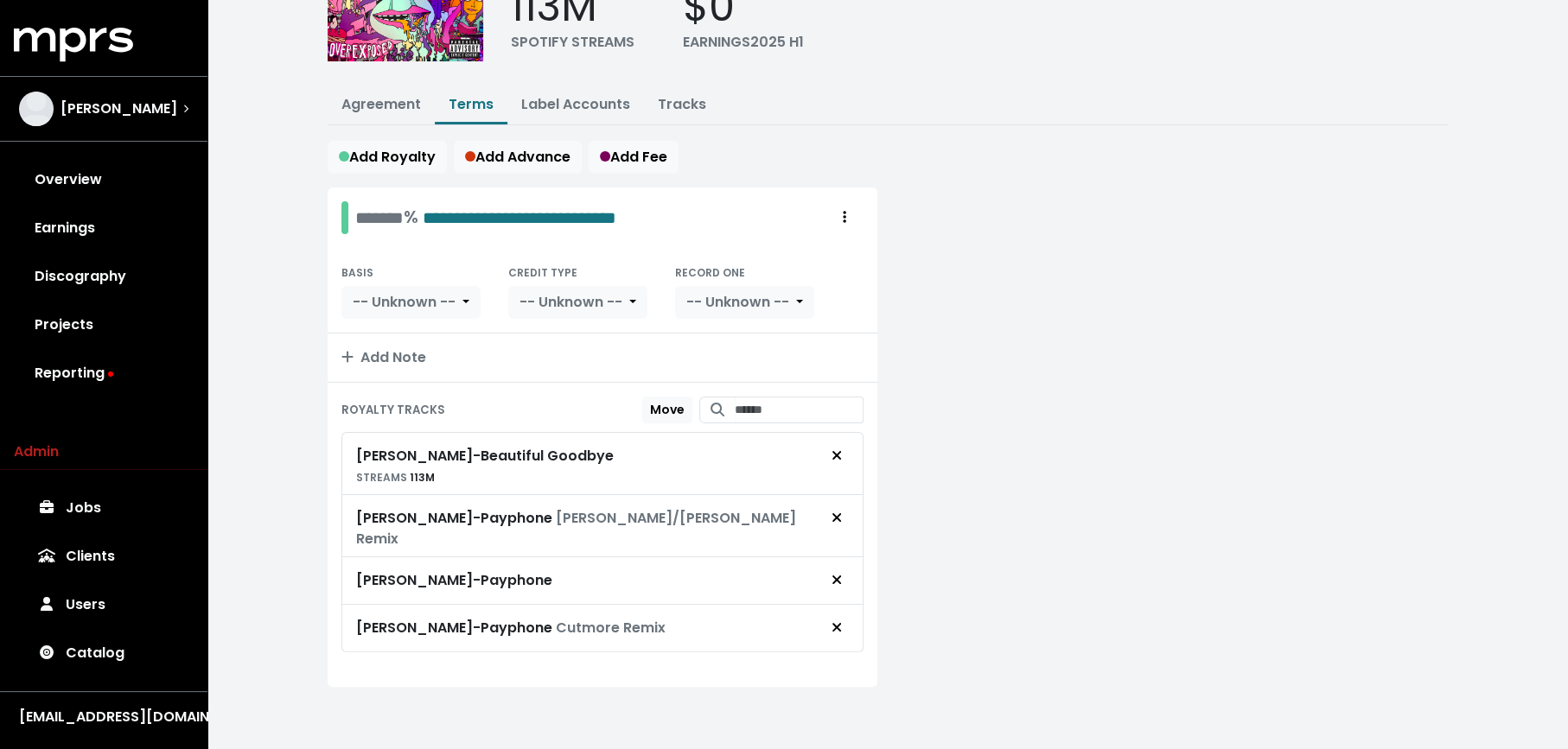
scroll to position [141, 0]
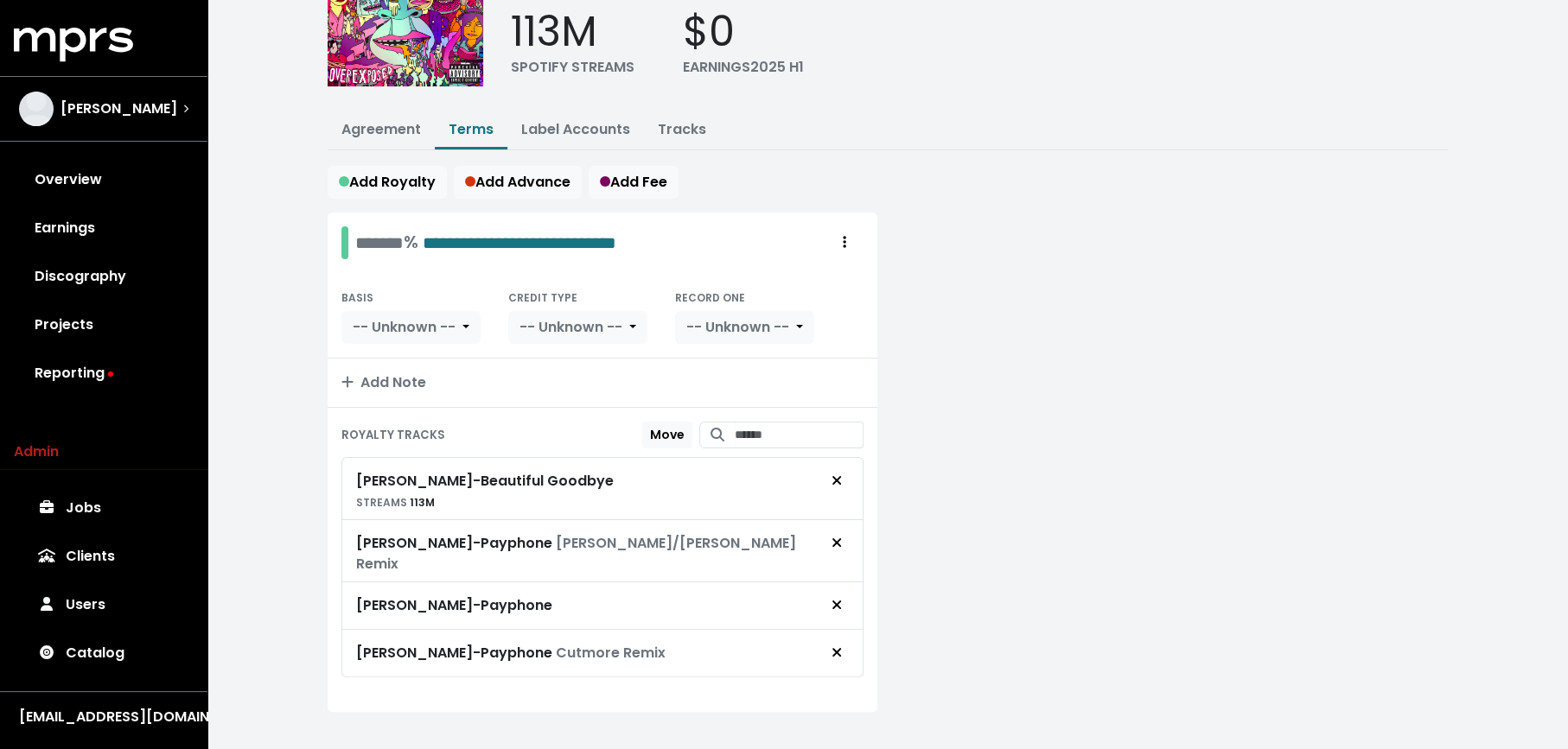
click at [843, 643] on span "Remove royalty target" at bounding box center [837, 653] width 16 height 20
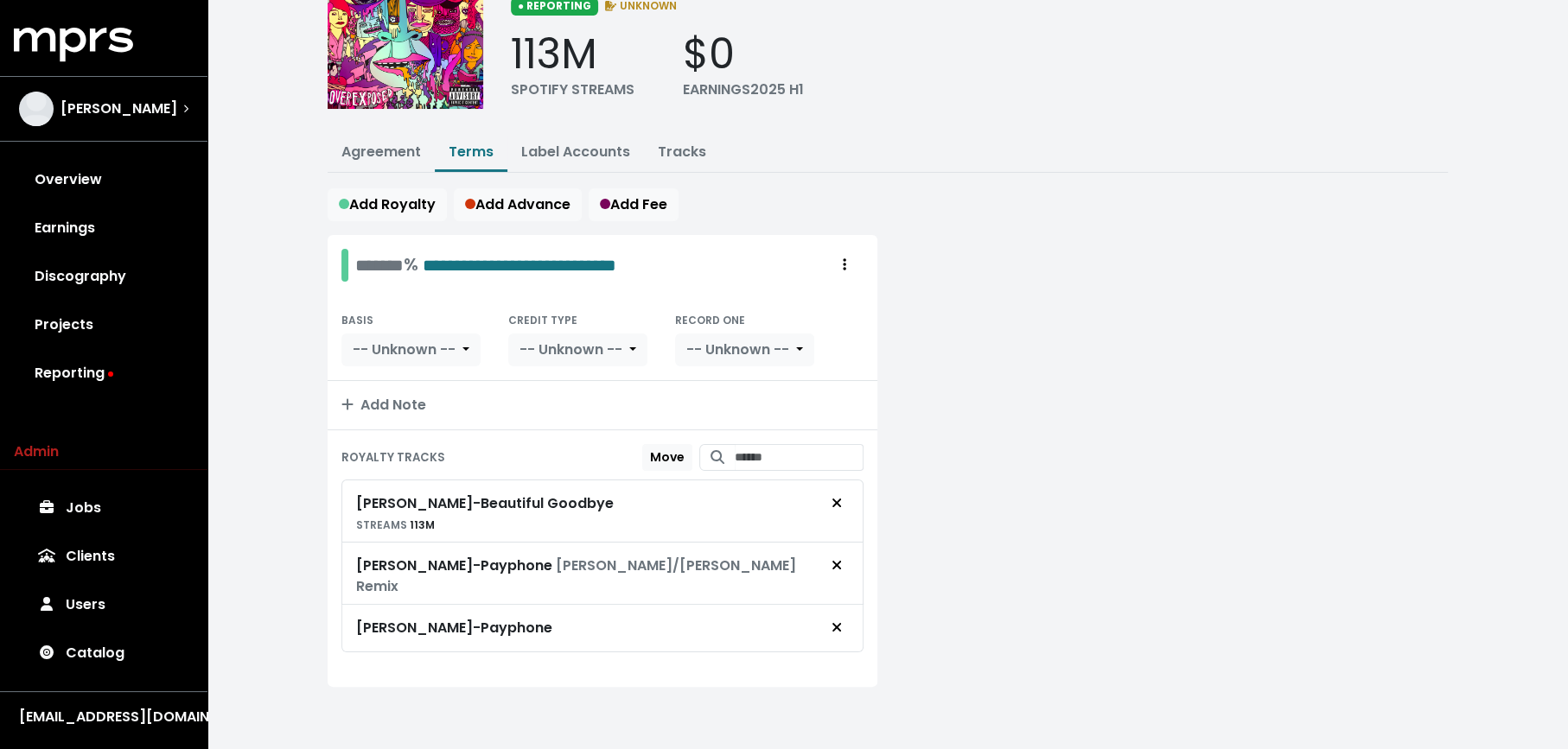
scroll to position [94, 0]
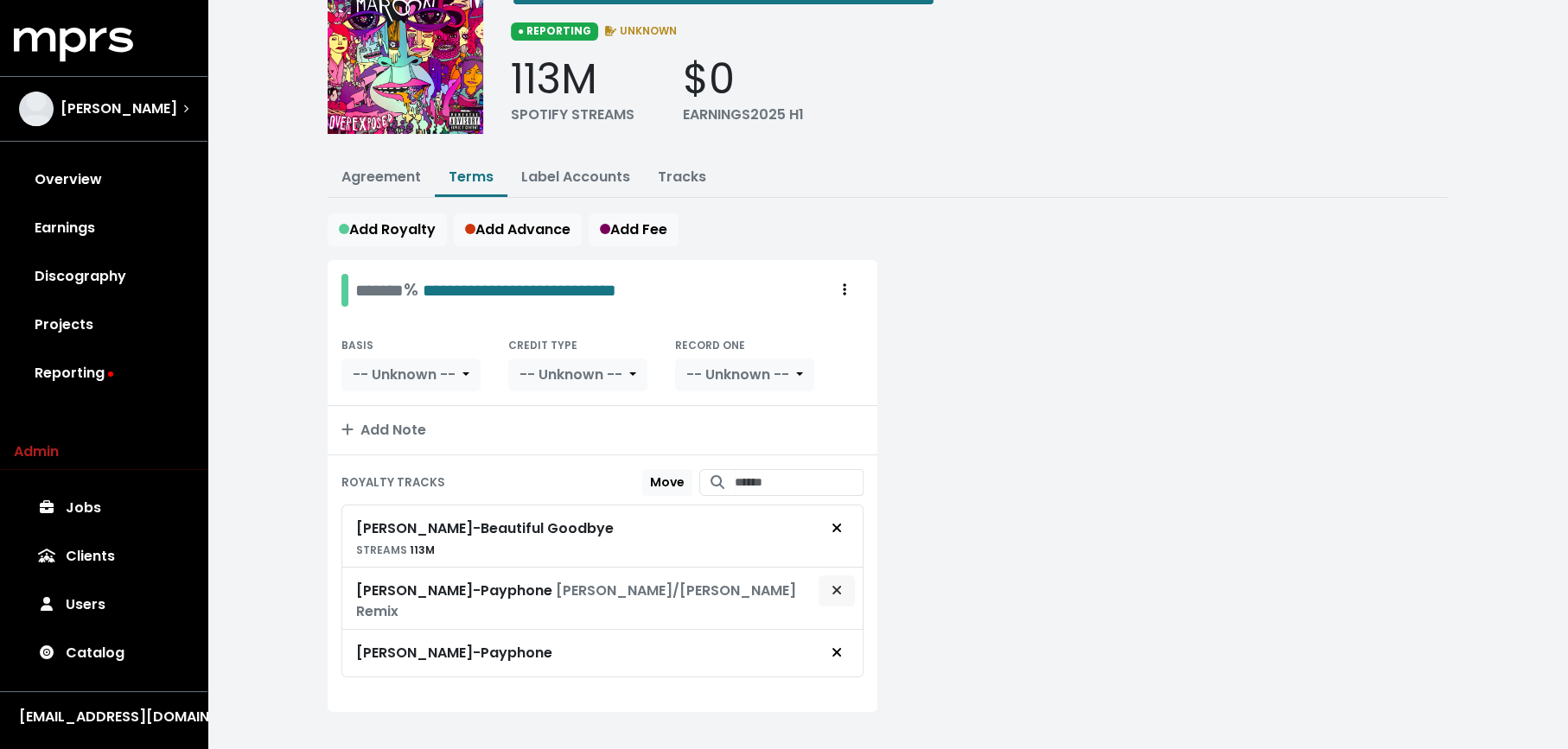
click at [844, 581] on span "Remove royalty target" at bounding box center [837, 590] width 16 height 20
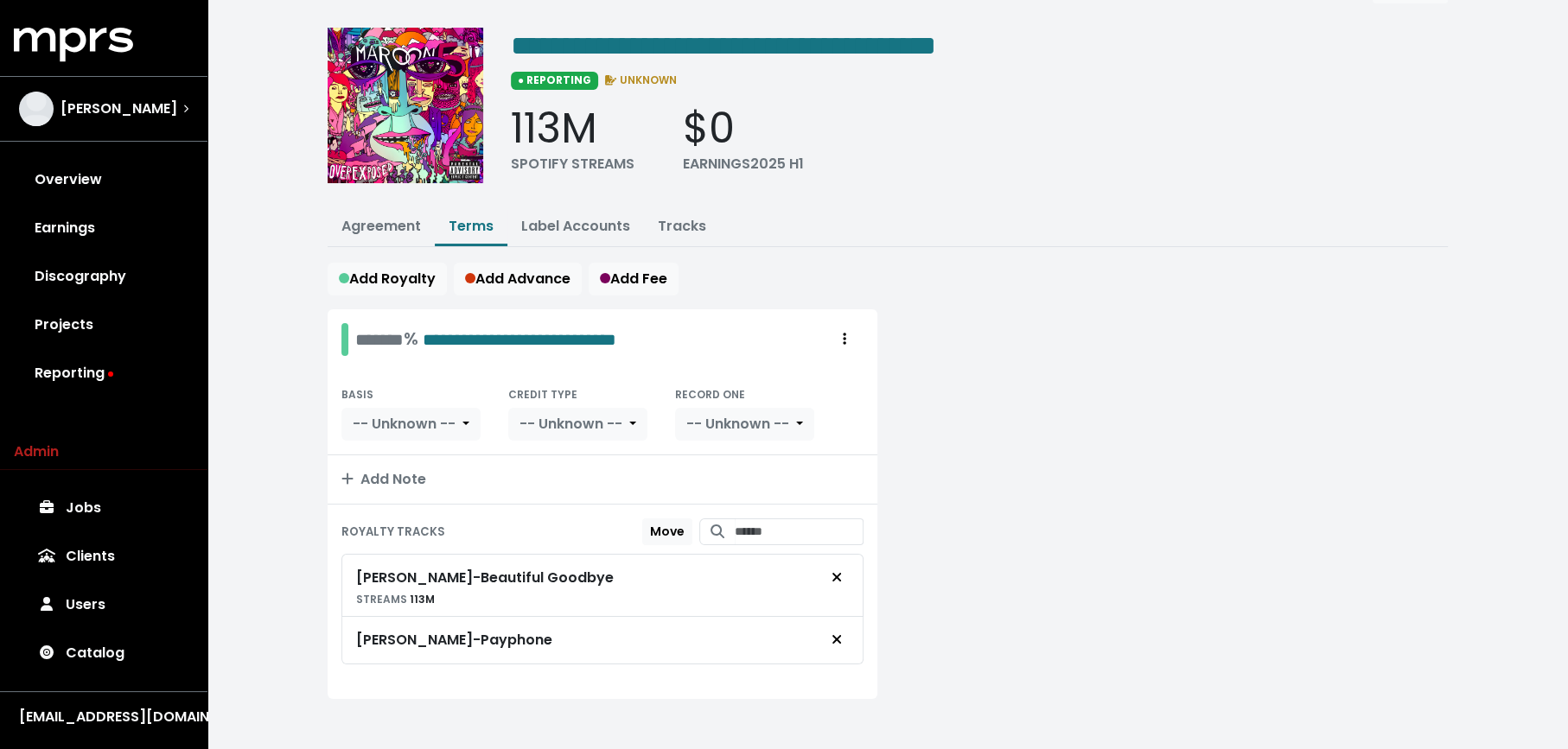
scroll to position [0, 0]
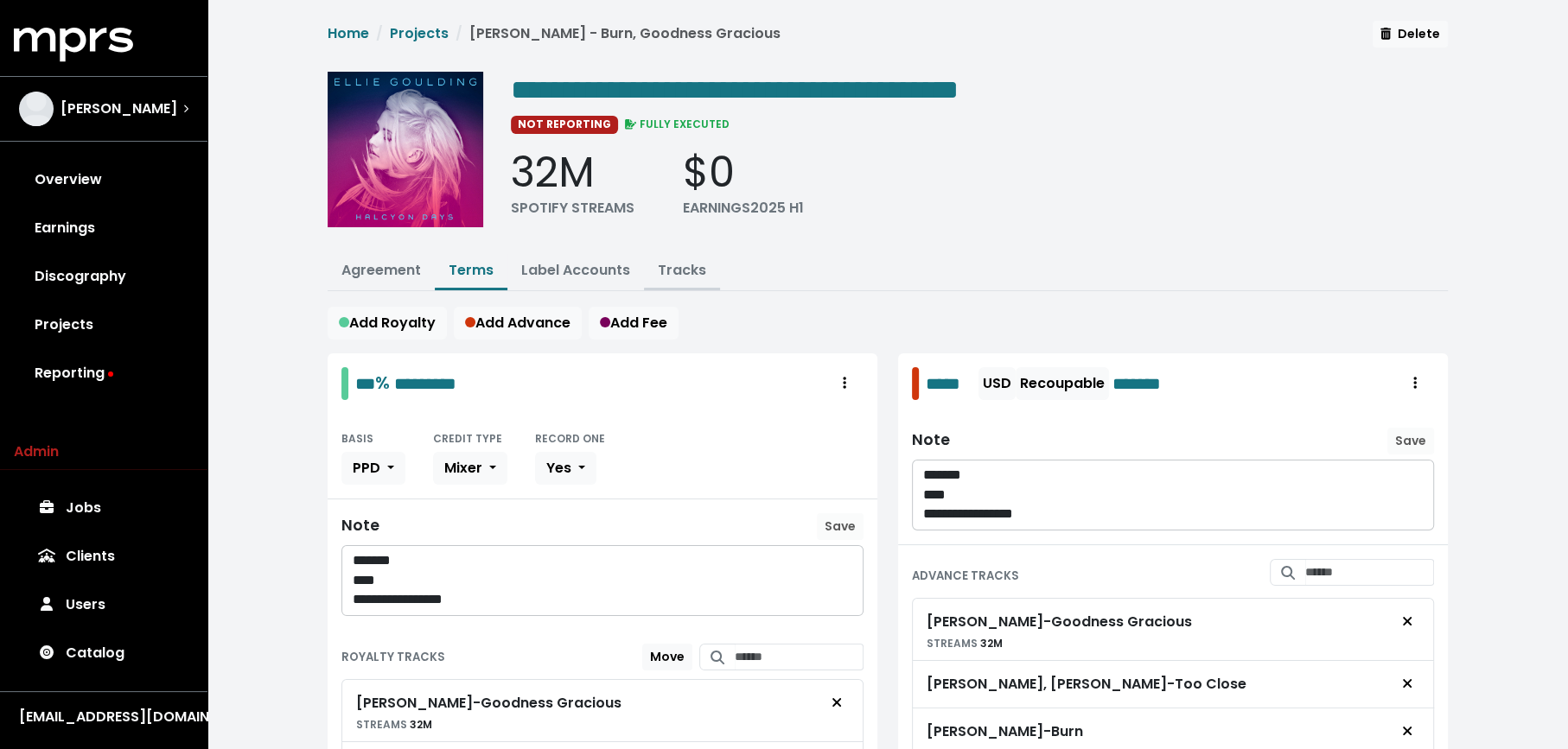
click at [675, 271] on link "Tracks" at bounding box center [682, 270] width 49 height 19
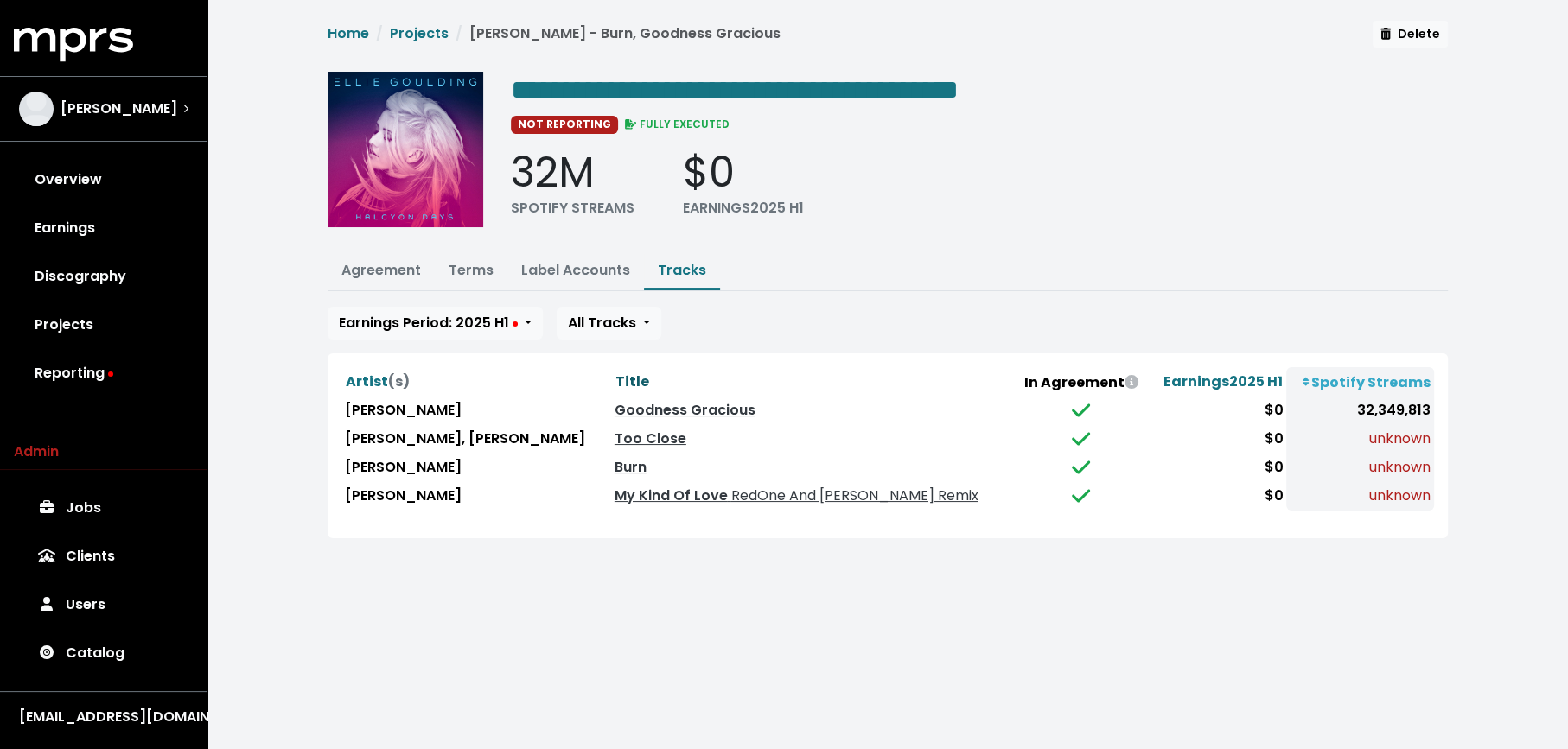
click at [616, 373] on span "Title" at bounding box center [632, 382] width 34 height 19
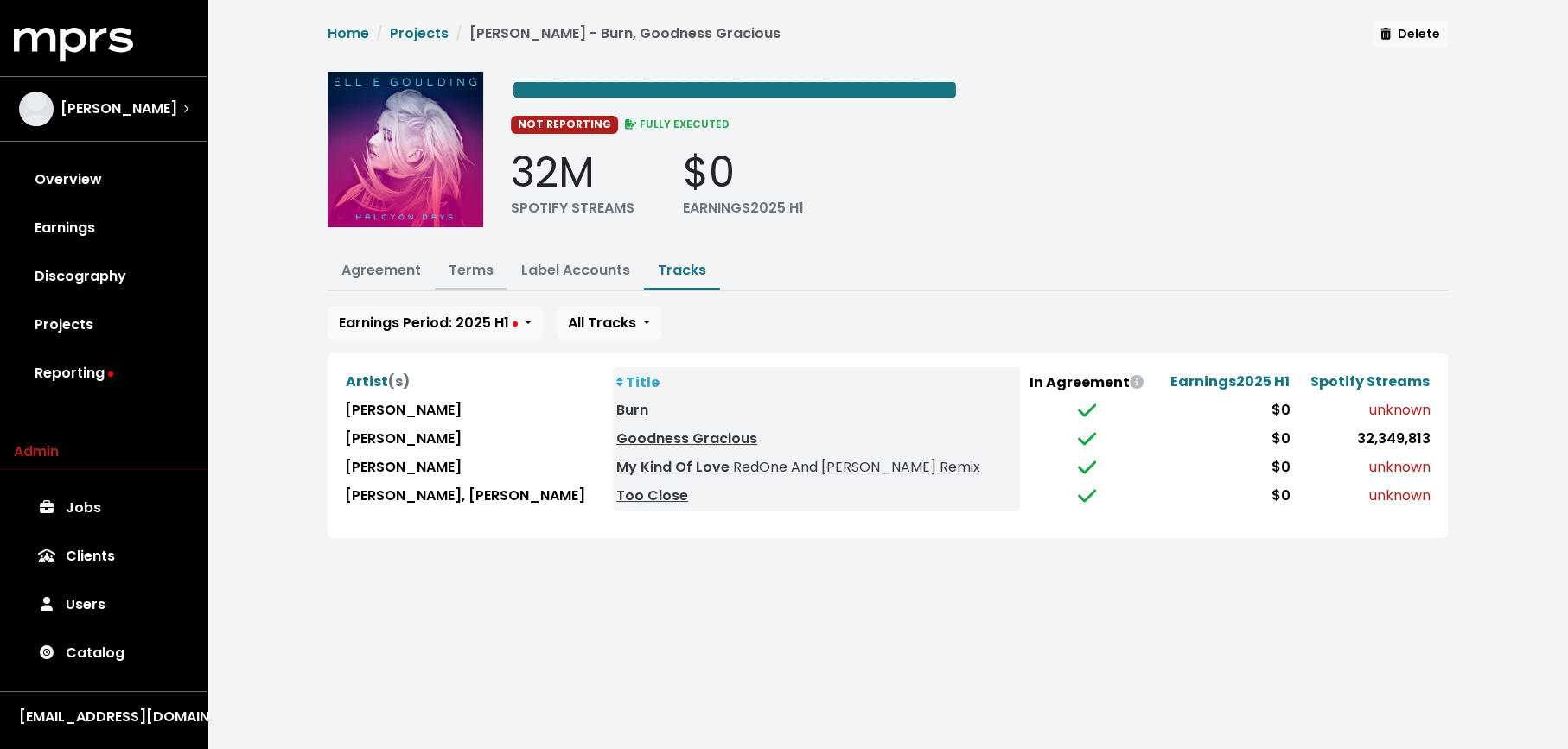
click at [472, 271] on link "Terms" at bounding box center [471, 270] width 45 height 19
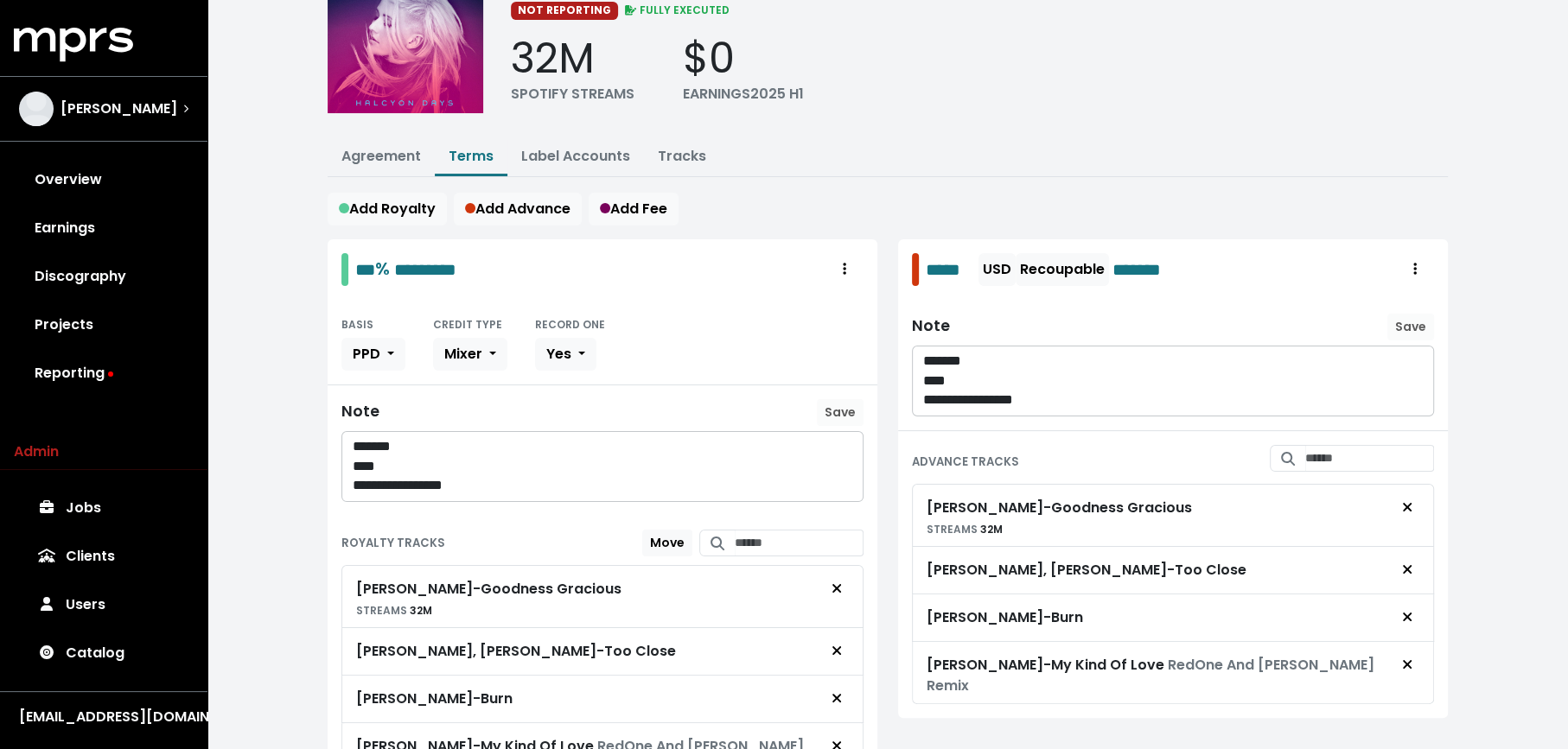
scroll to position [221, 0]
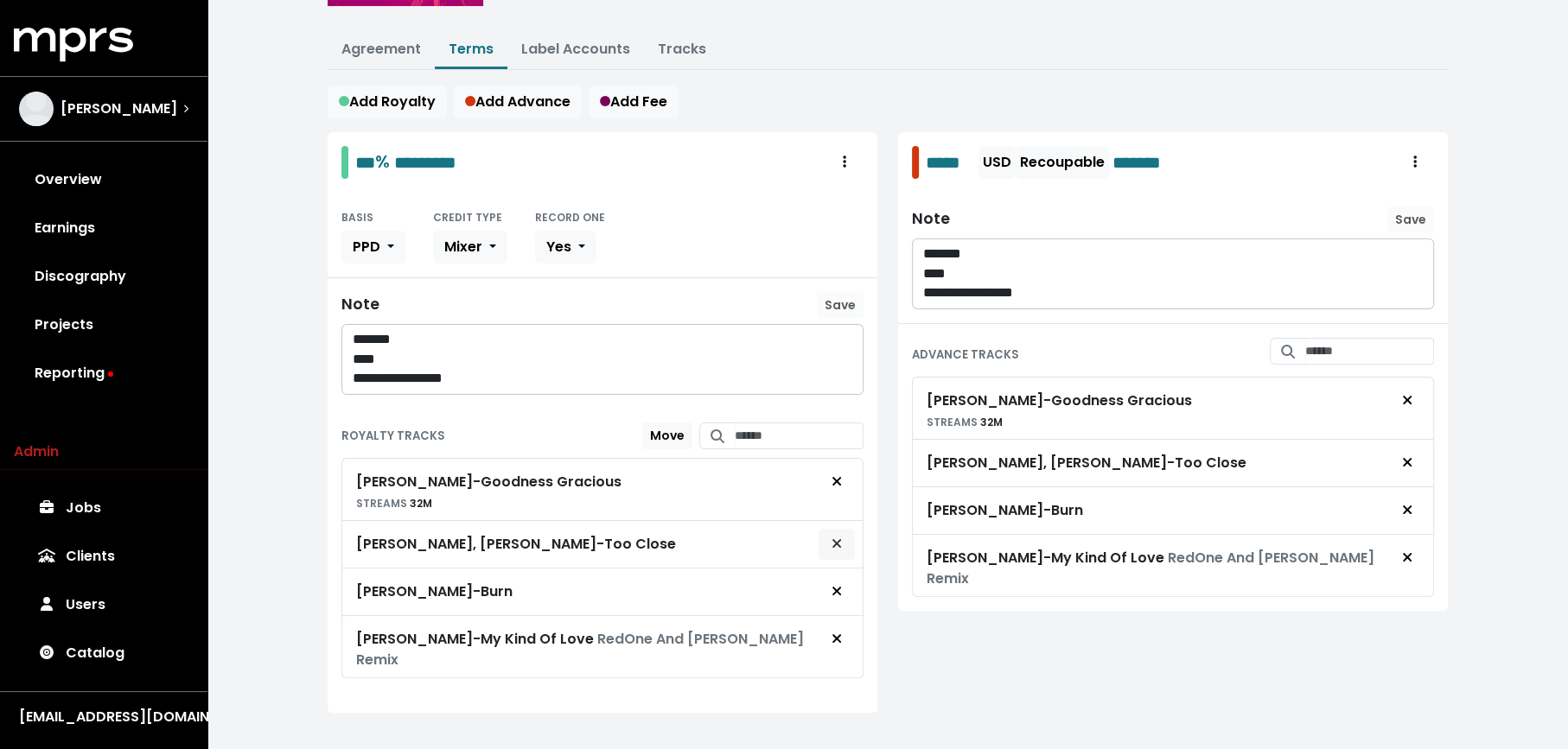
click at [847, 529] on button "Remove royalty target" at bounding box center [836, 544] width 38 height 33
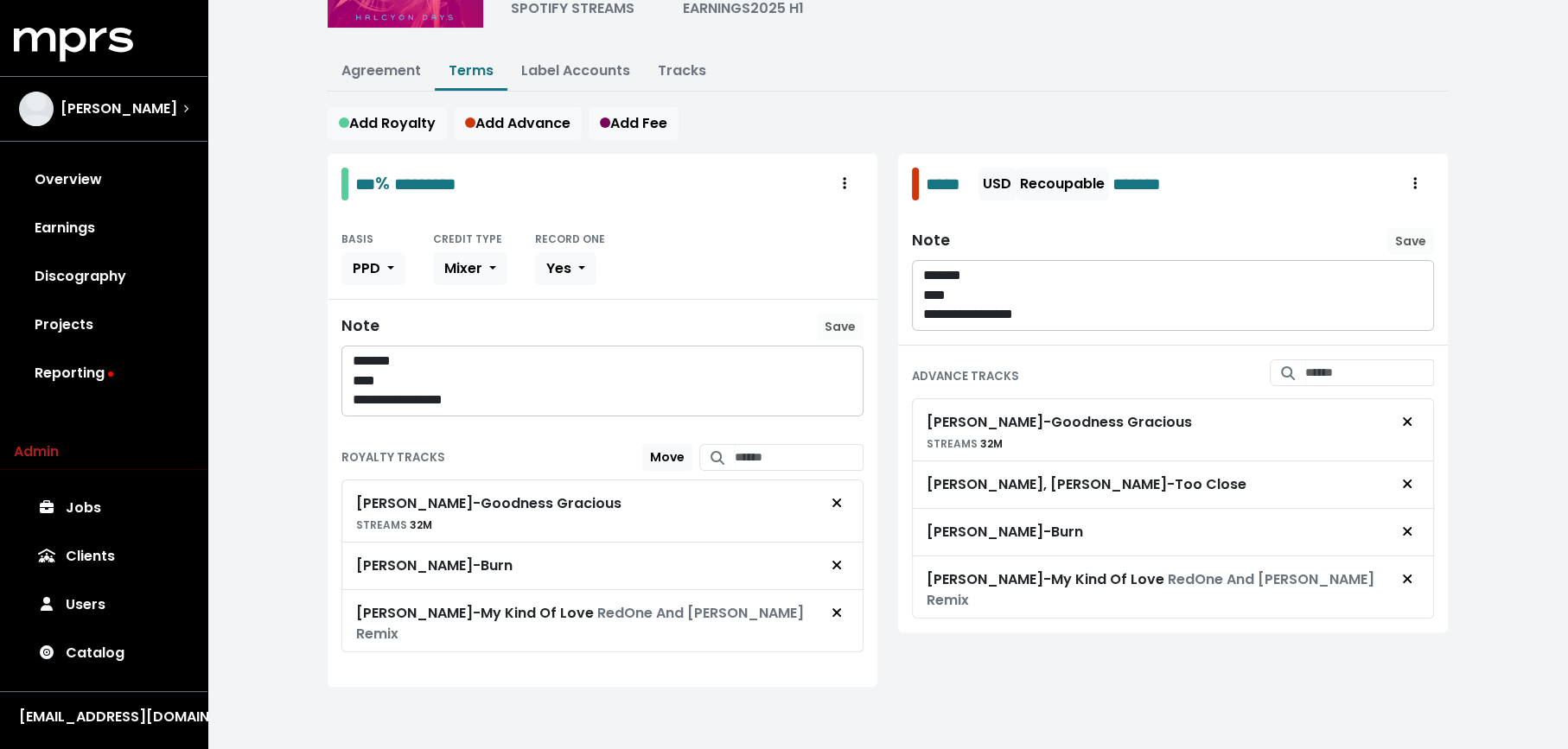
scroll to position [174, 0]
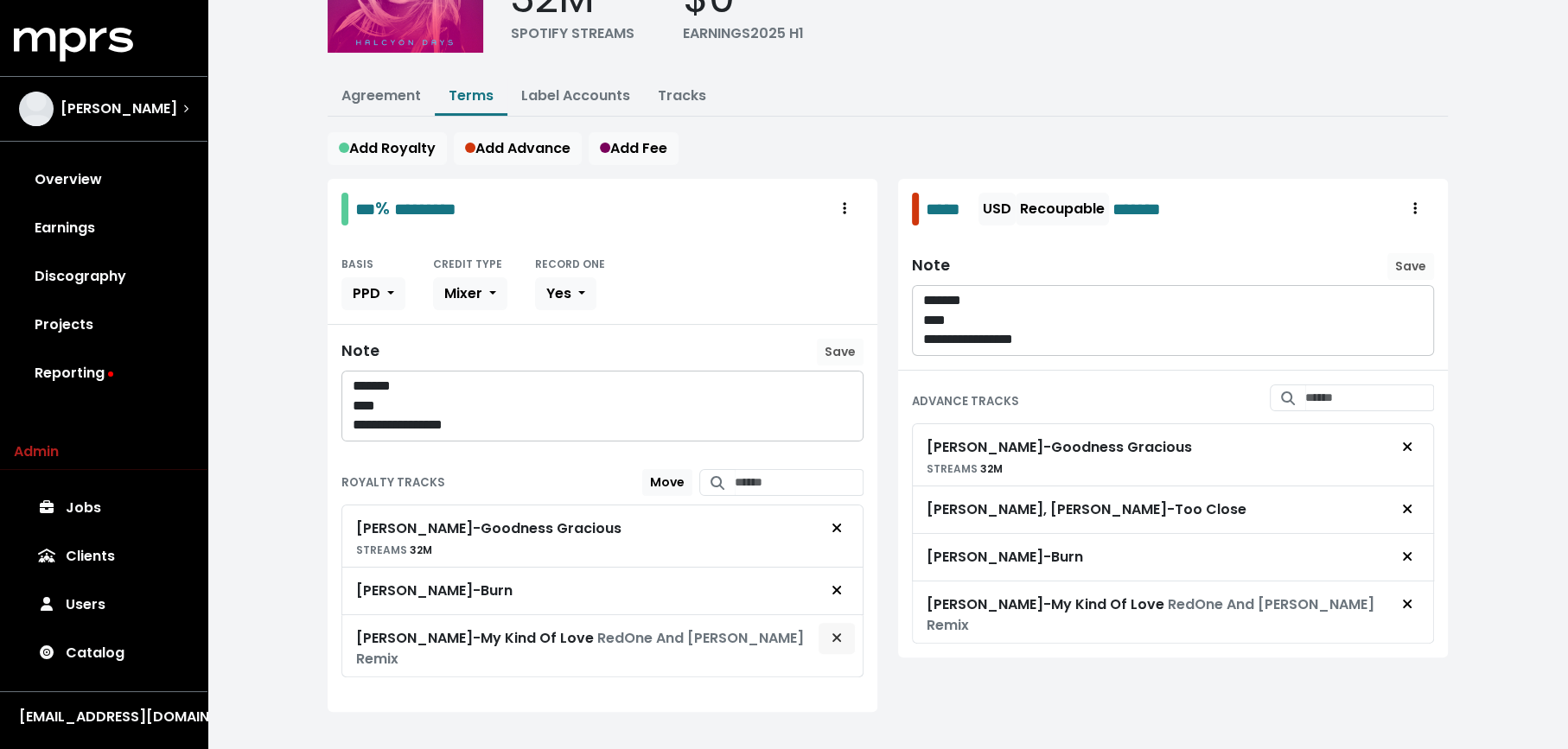
click at [847, 627] on button "Remove royalty target" at bounding box center [836, 639] width 38 height 33
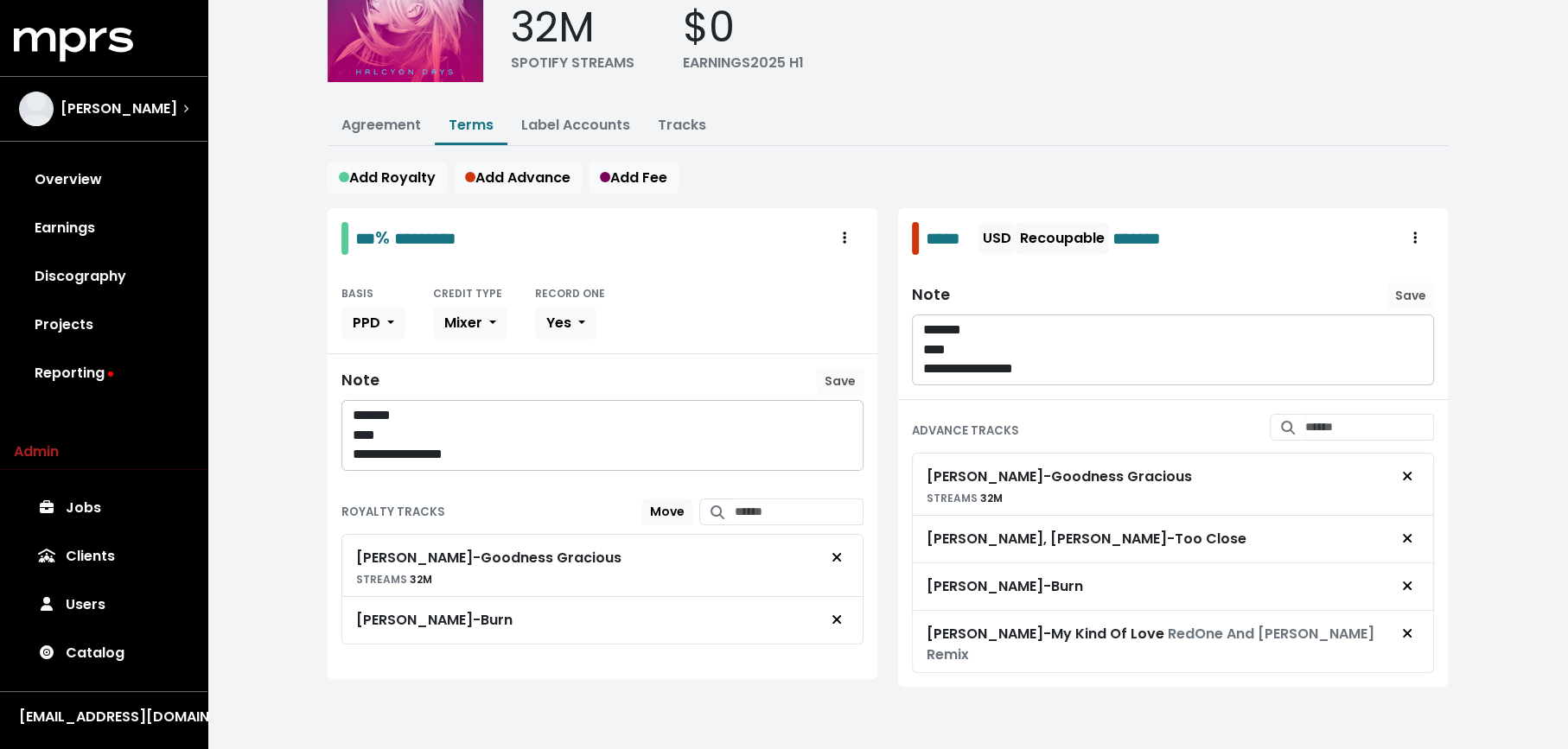
scroll to position [128, 0]
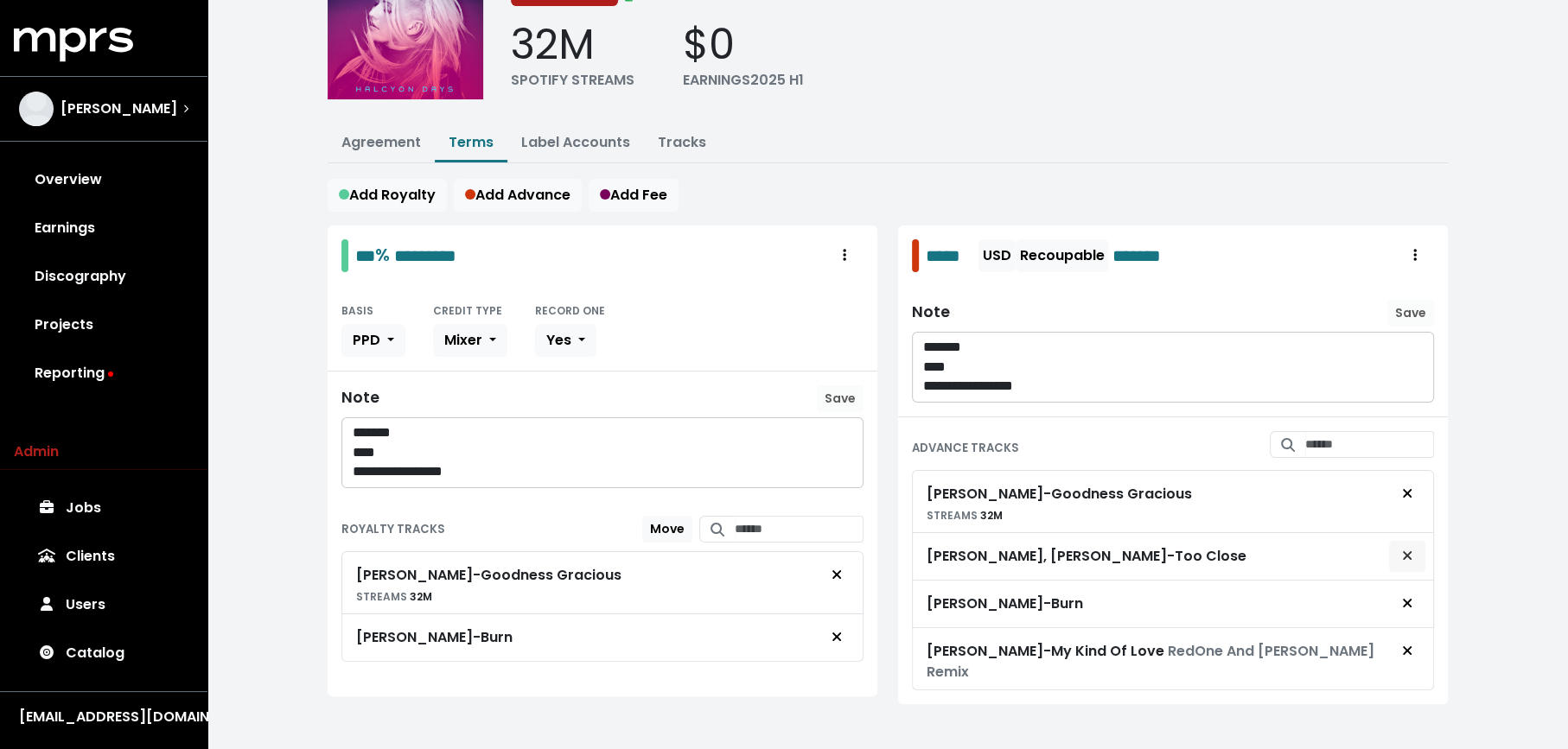
click at [1417, 558] on button "Remove advance target" at bounding box center [1406, 557] width 38 height 33
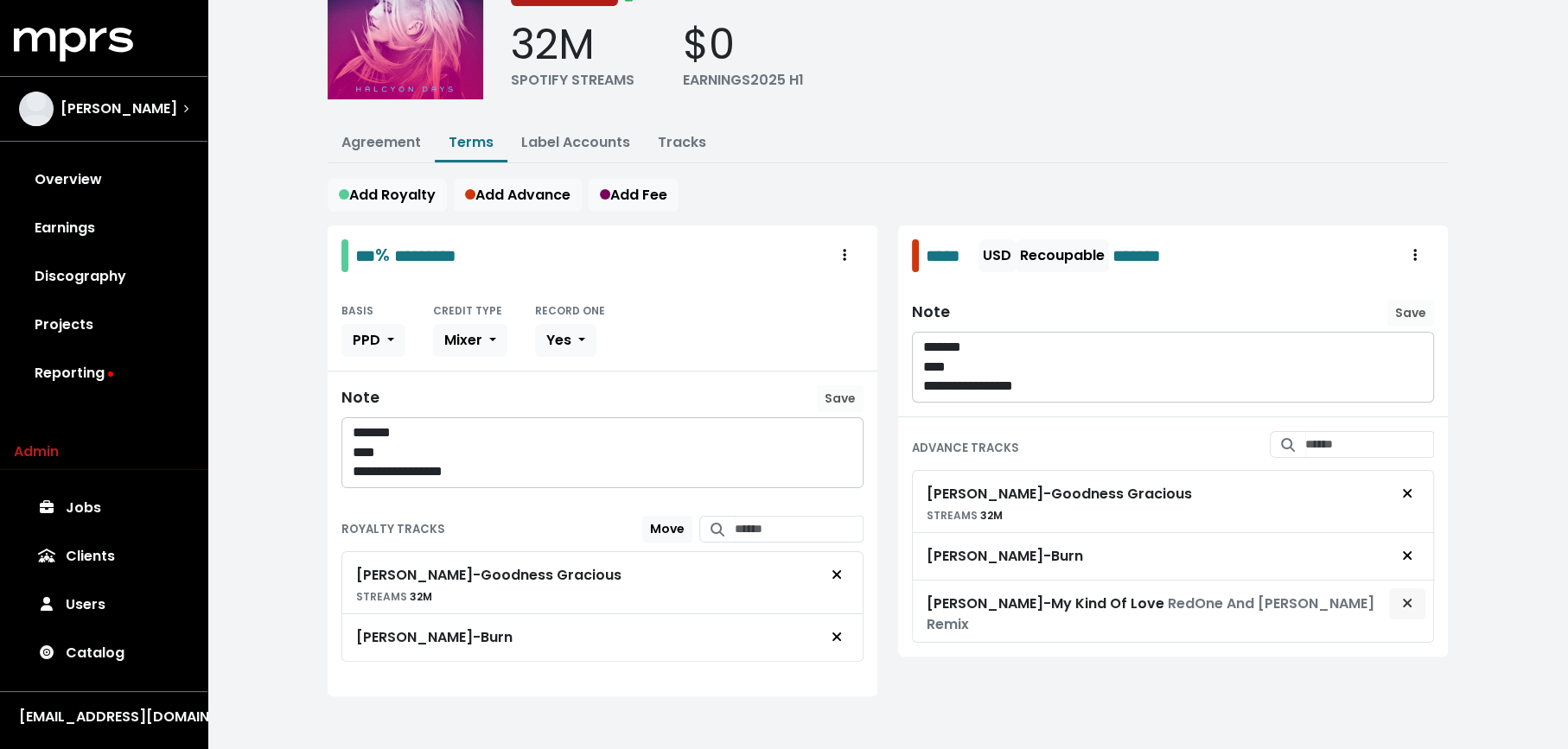
click at [1413, 597] on span "Remove advance target" at bounding box center [1407, 604] width 16 height 20
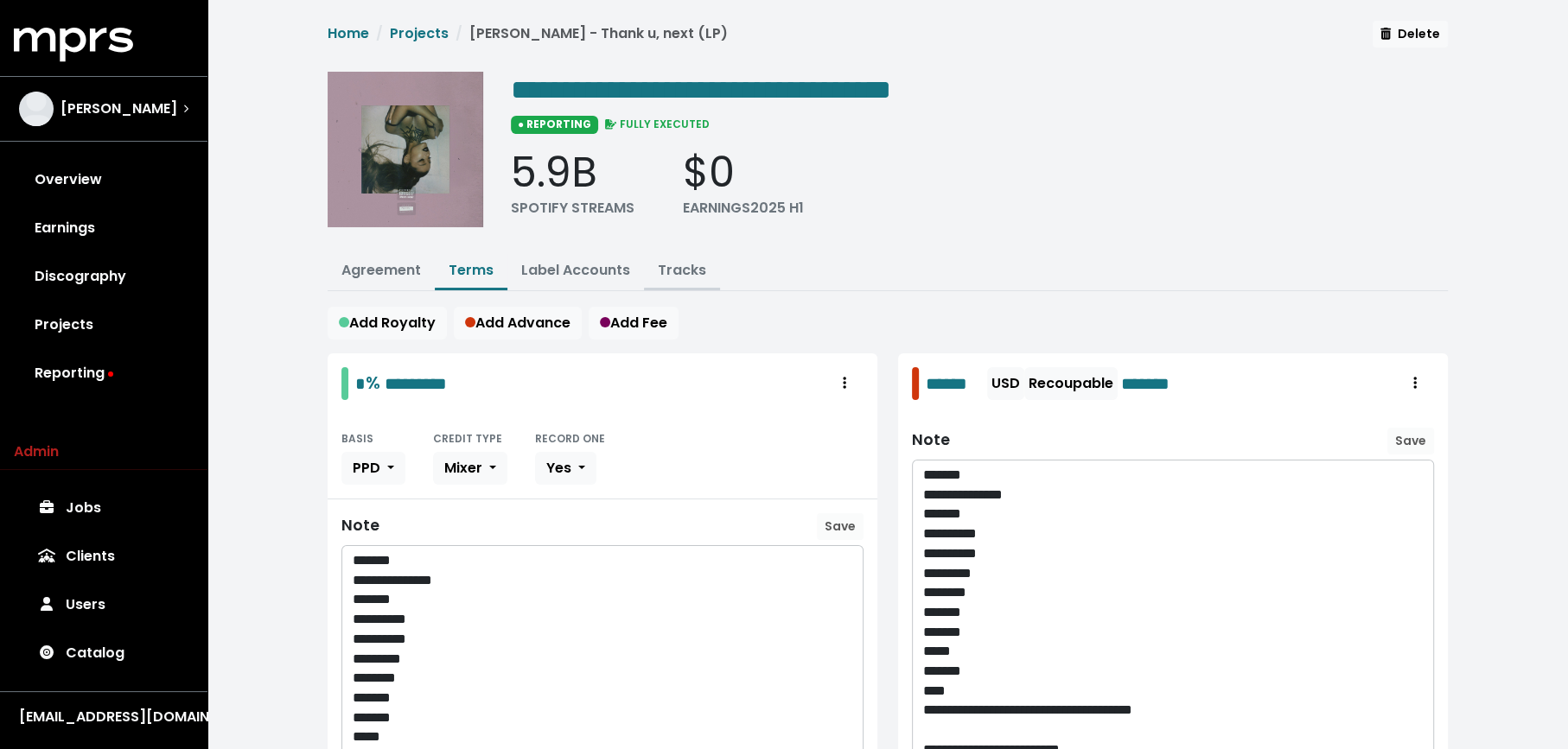
click at [687, 262] on link "Tracks" at bounding box center [682, 270] width 49 height 19
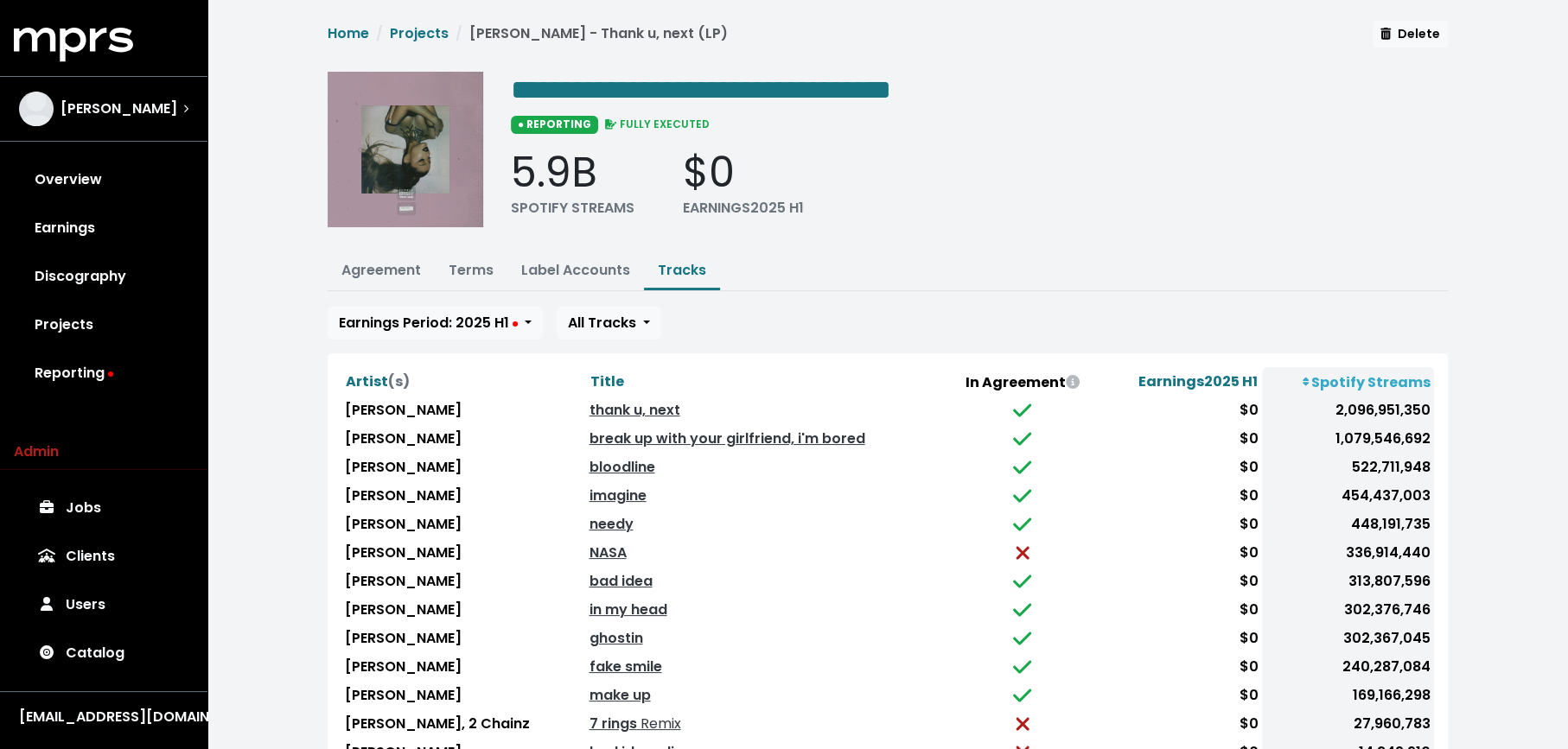
click at [598, 367] on th "Title" at bounding box center [765, 382] width 359 height 29
click at [589, 373] on span "Title" at bounding box center [606, 382] width 34 height 19
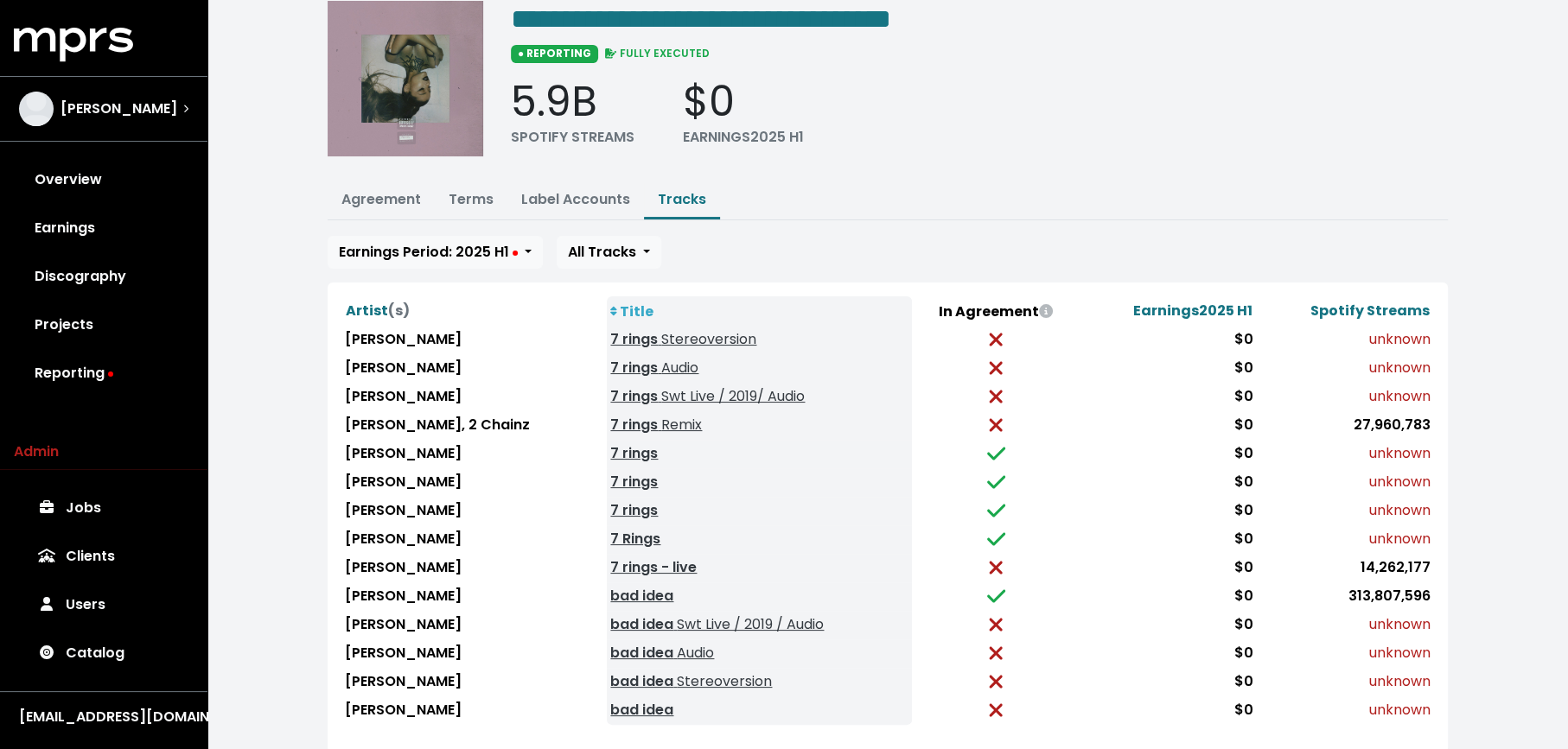
scroll to position [73, 0]
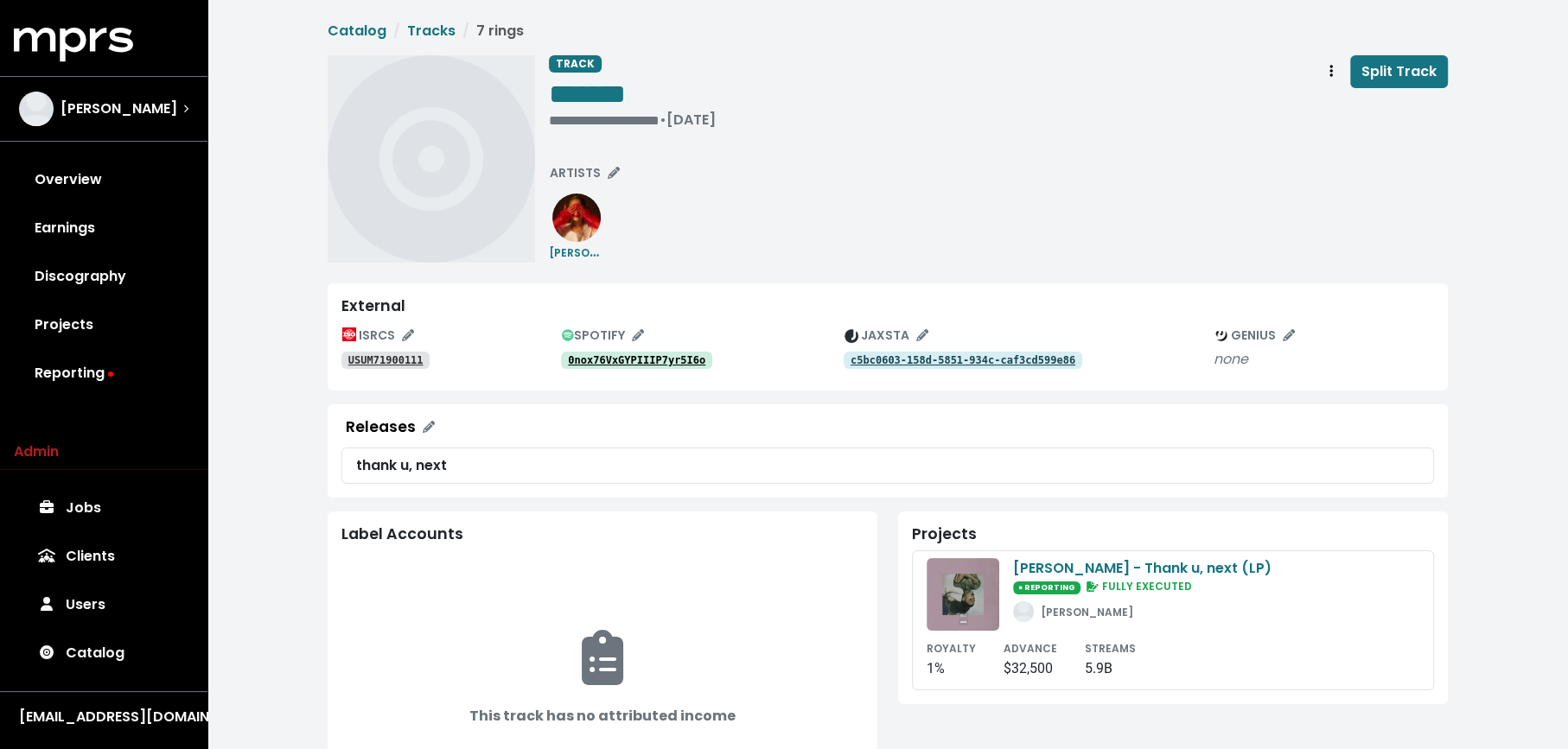
click at [589, 350] on div "0nox76VxGYPIIIP7yr5I6o" at bounding box center [702, 359] width 282 height 20
click at [589, 356] on tt "0nox76VxGYPIIIP7yr5I6o" at bounding box center [636, 360] width 137 height 12
click at [1325, 67] on button "Track actions" at bounding box center [1330, 72] width 38 height 33
drag, startPoint x: 1325, startPoint y: 85, endPoint x: 1325, endPoint y: 95, distance: 10.0
click at [1325, 96] on link "Merge" at bounding box center [1381, 110] width 136 height 27
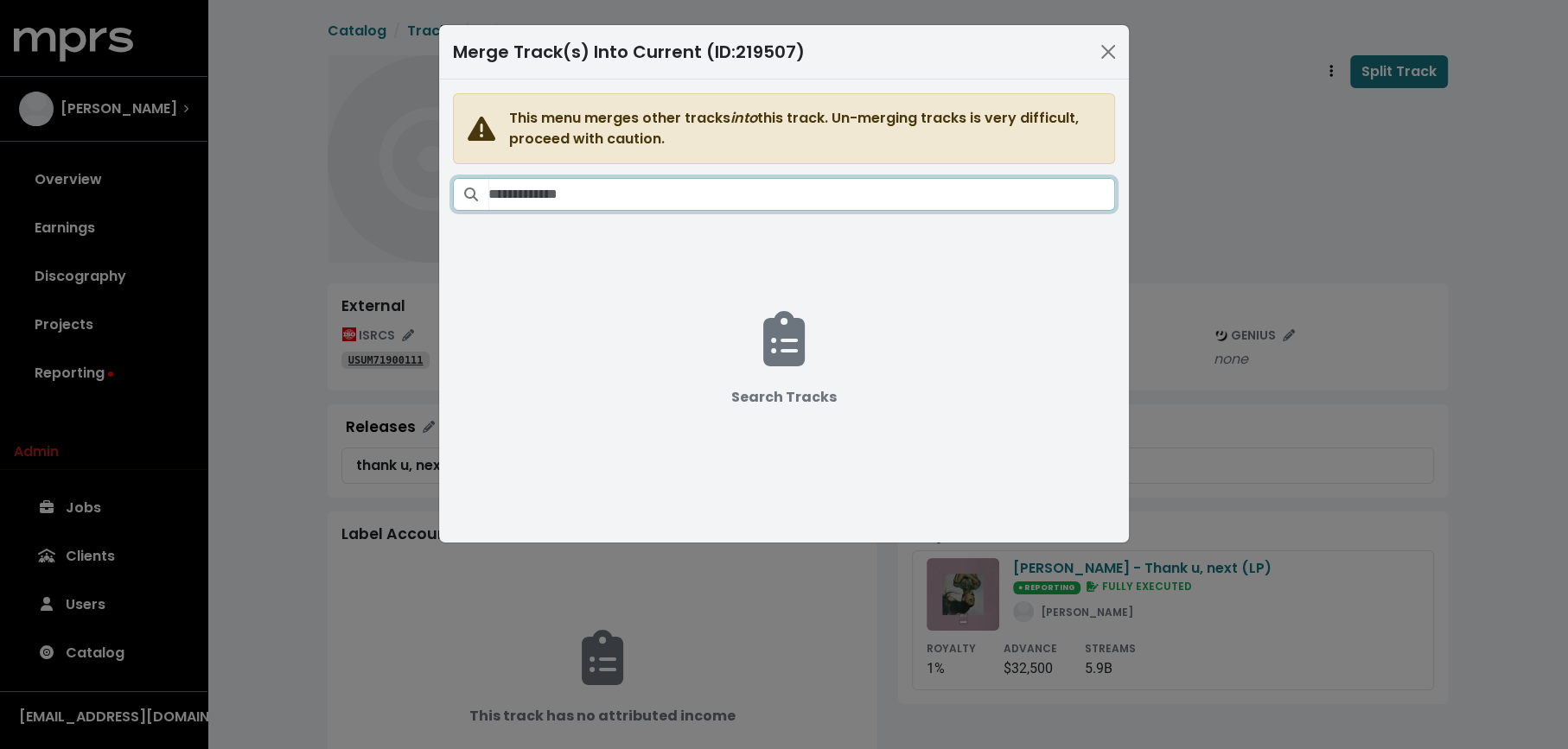
click at [879, 180] on input "Search tracks" at bounding box center [801, 195] width 626 height 33
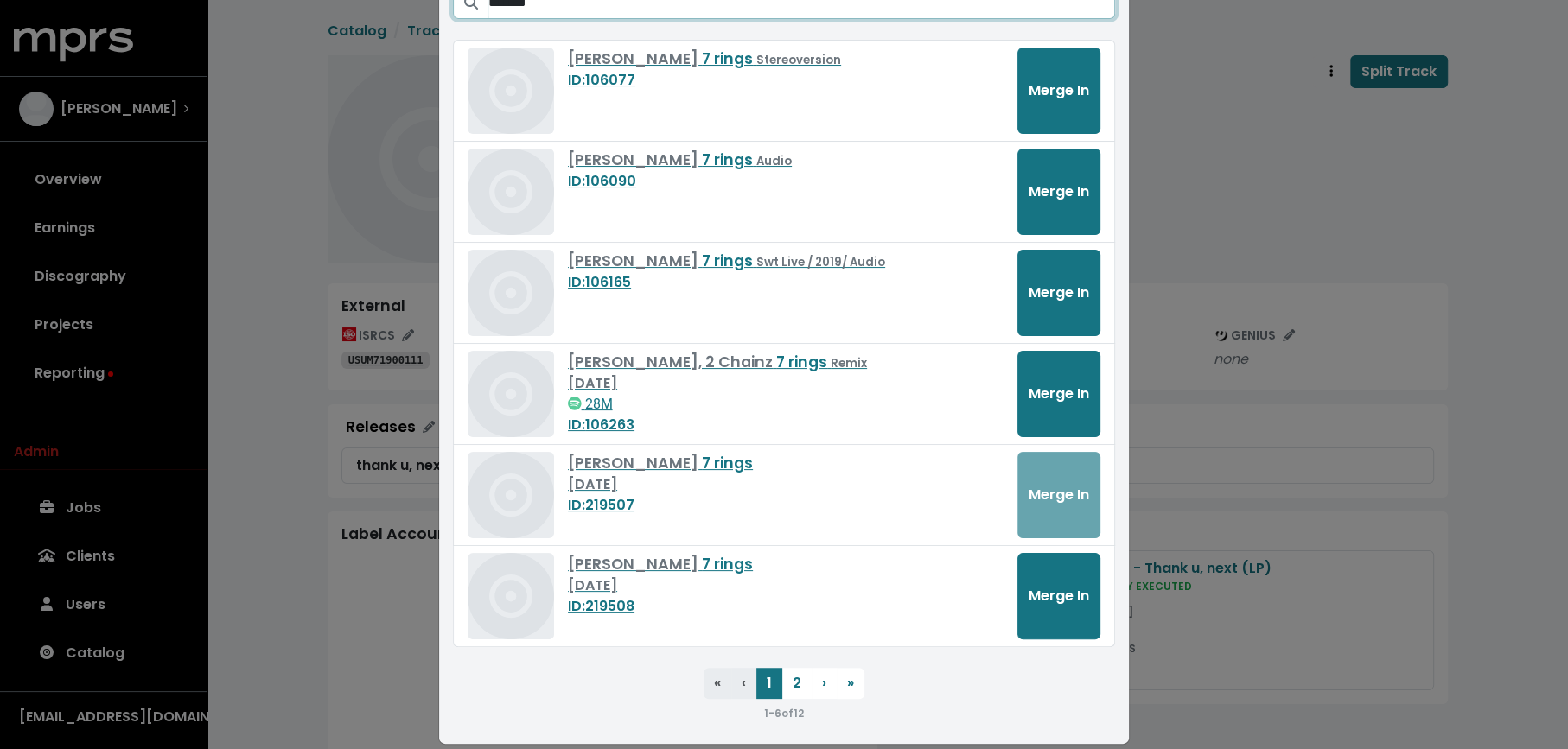
scroll to position [206, 0]
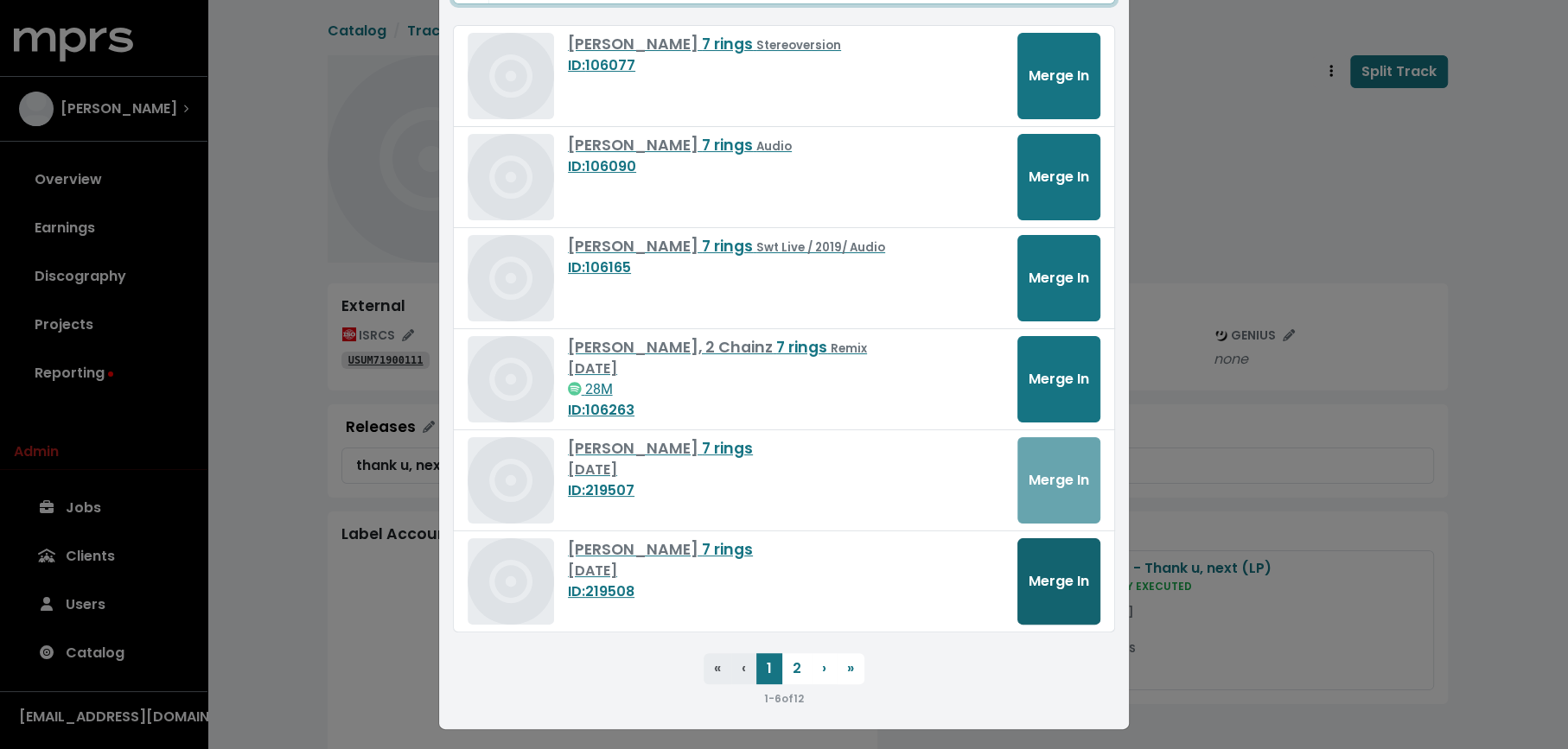
type input "*******"
click at [1065, 584] on span "Merge In" at bounding box center [1059, 581] width 60 height 19
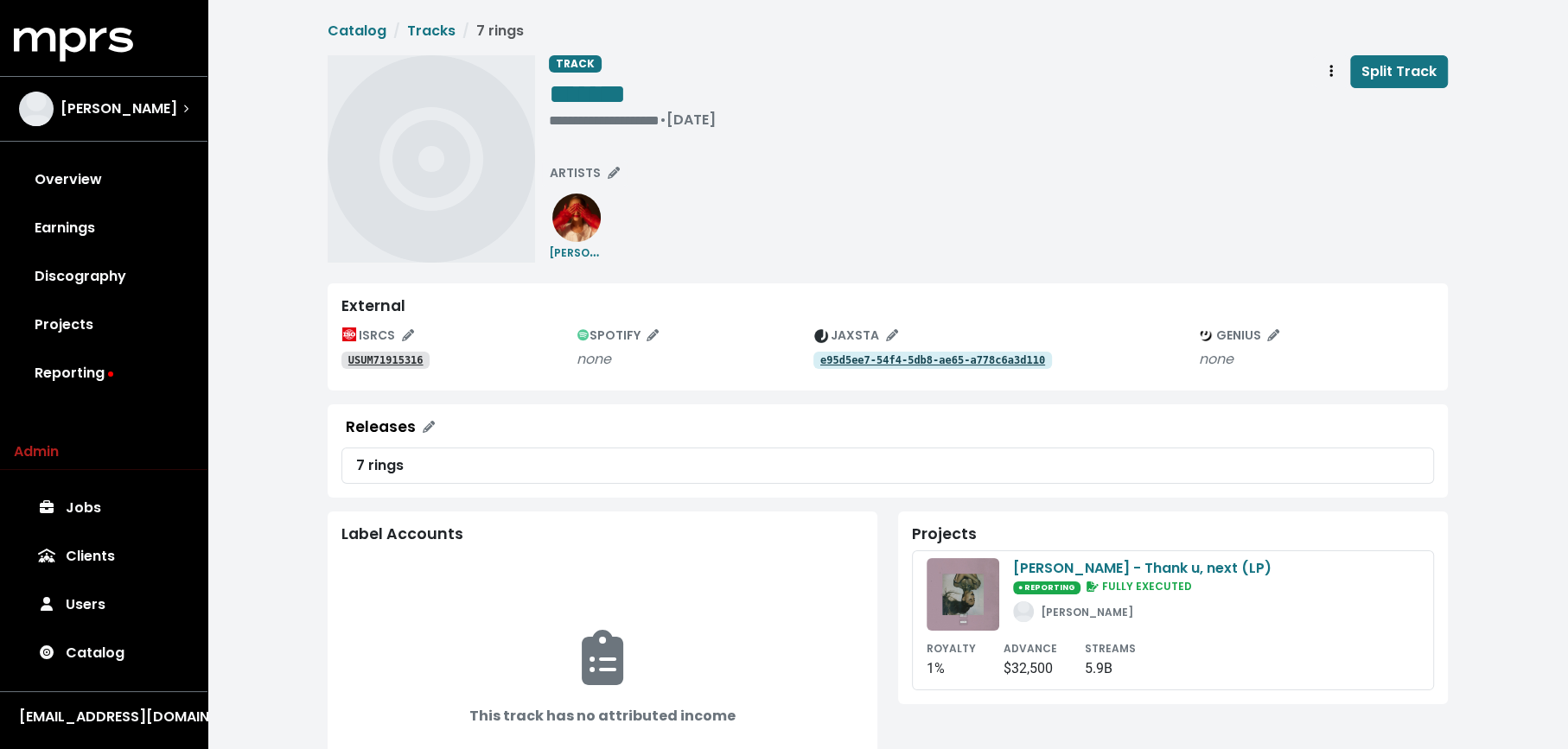
click at [408, 352] on link "USUM71915316" at bounding box center [386, 360] width 89 height 18
click at [413, 358] on tt "USUM72107003" at bounding box center [386, 360] width 75 height 12
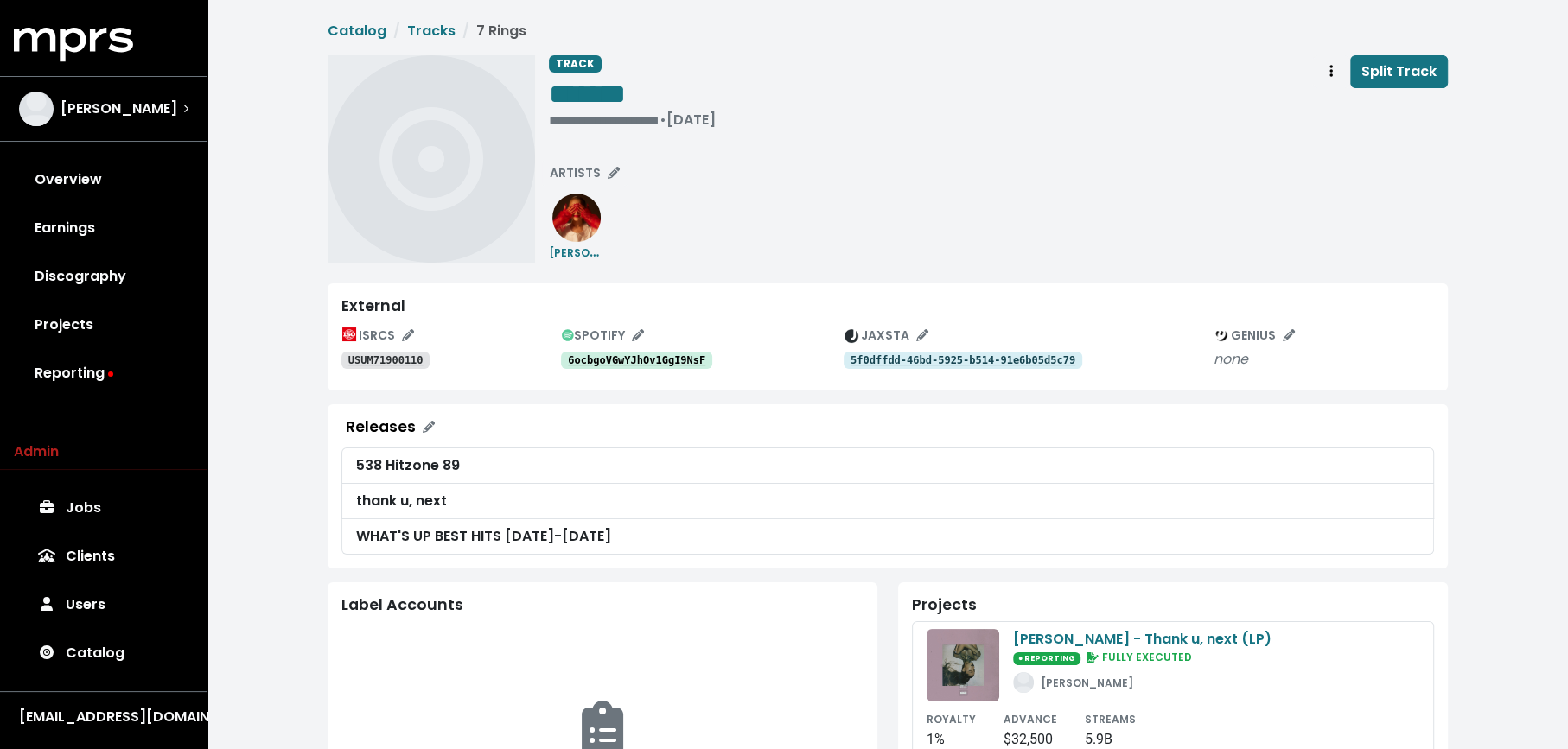
click at [660, 365] on link "6ocbgoVGwYJhOv1GgI9NsF" at bounding box center [636, 360] width 151 height 18
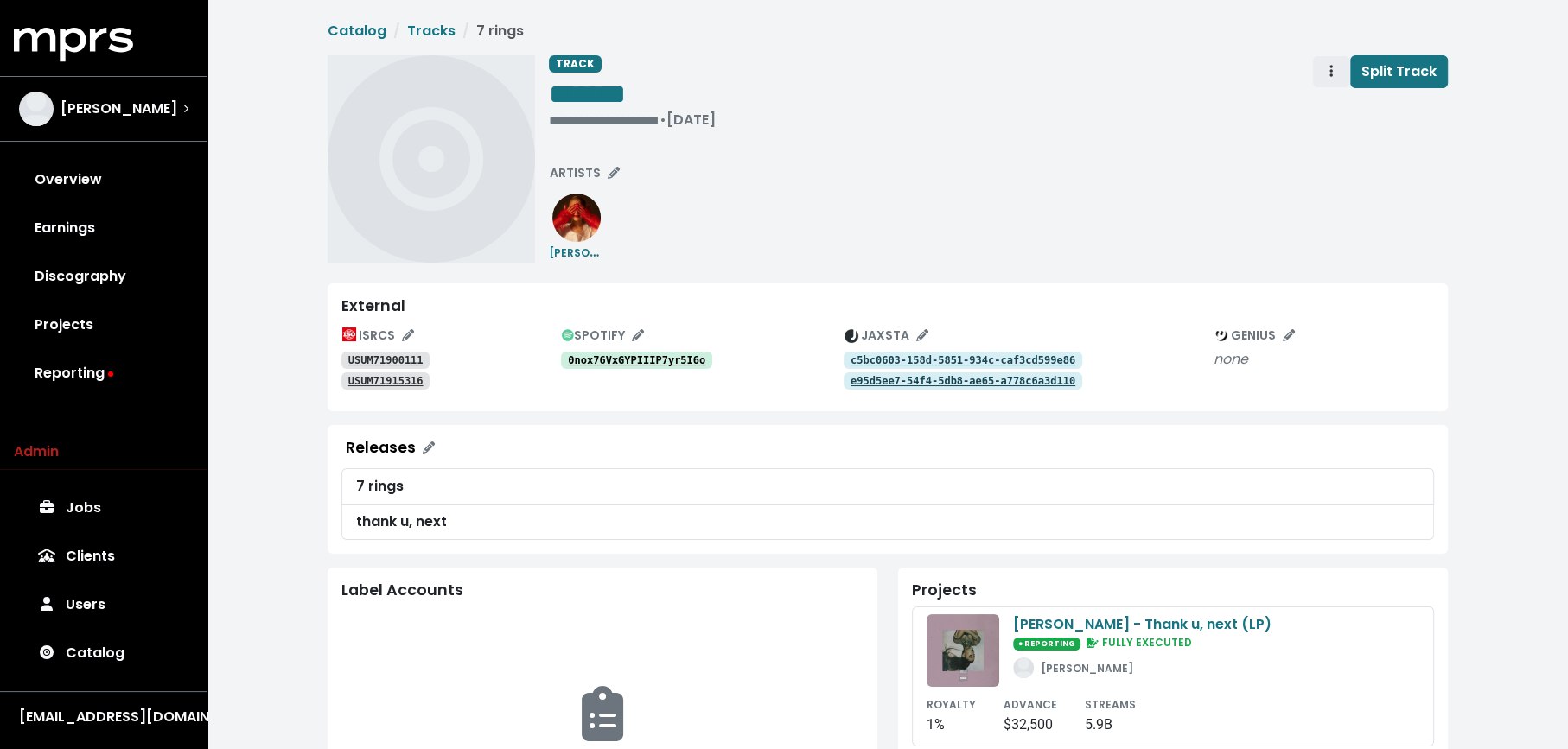
click at [1334, 82] on button "Track actions" at bounding box center [1330, 72] width 38 height 33
click at [1334, 105] on link "Merge" at bounding box center [1381, 110] width 136 height 27
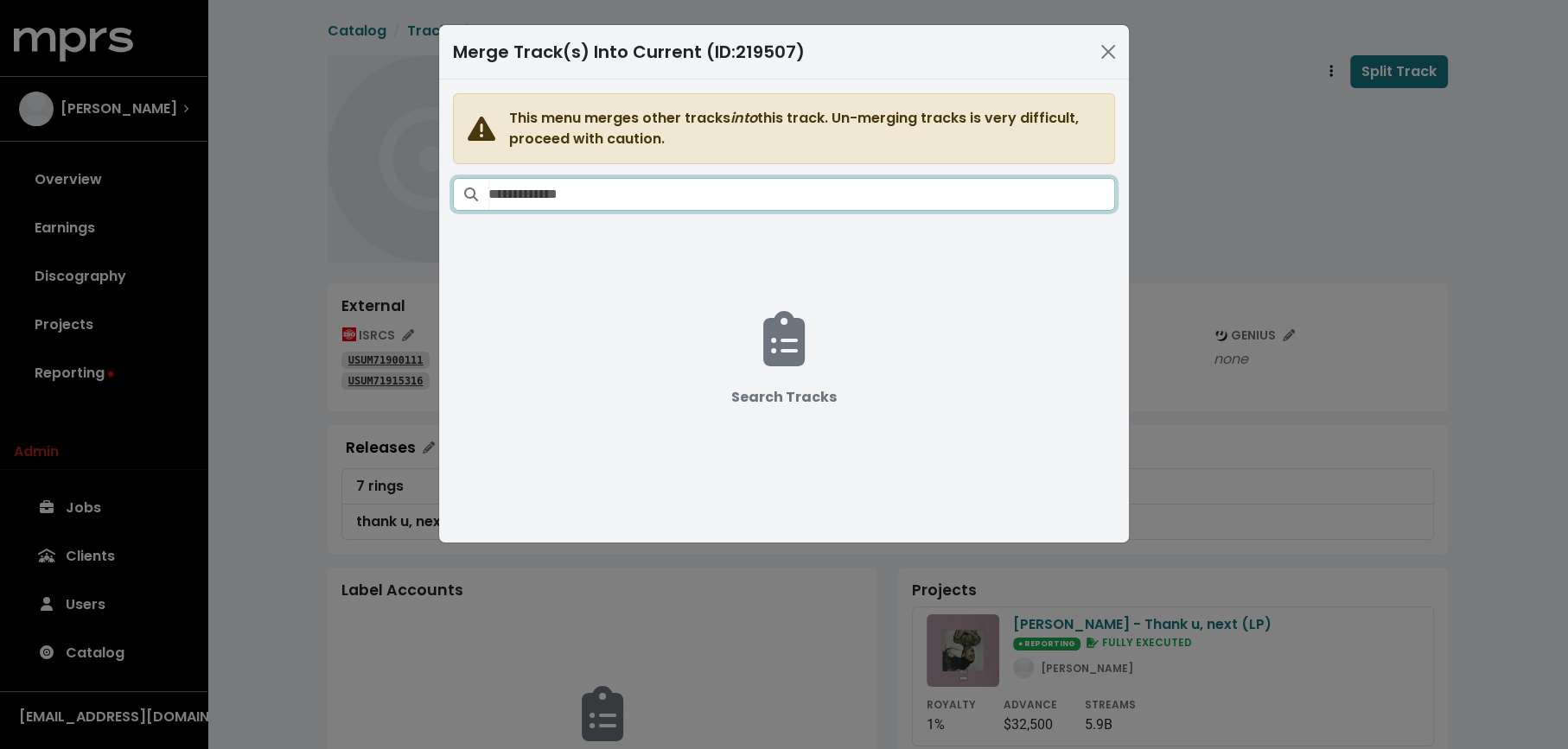
click at [886, 193] on input "Search tracks" at bounding box center [801, 195] width 626 height 33
paste input "*******"
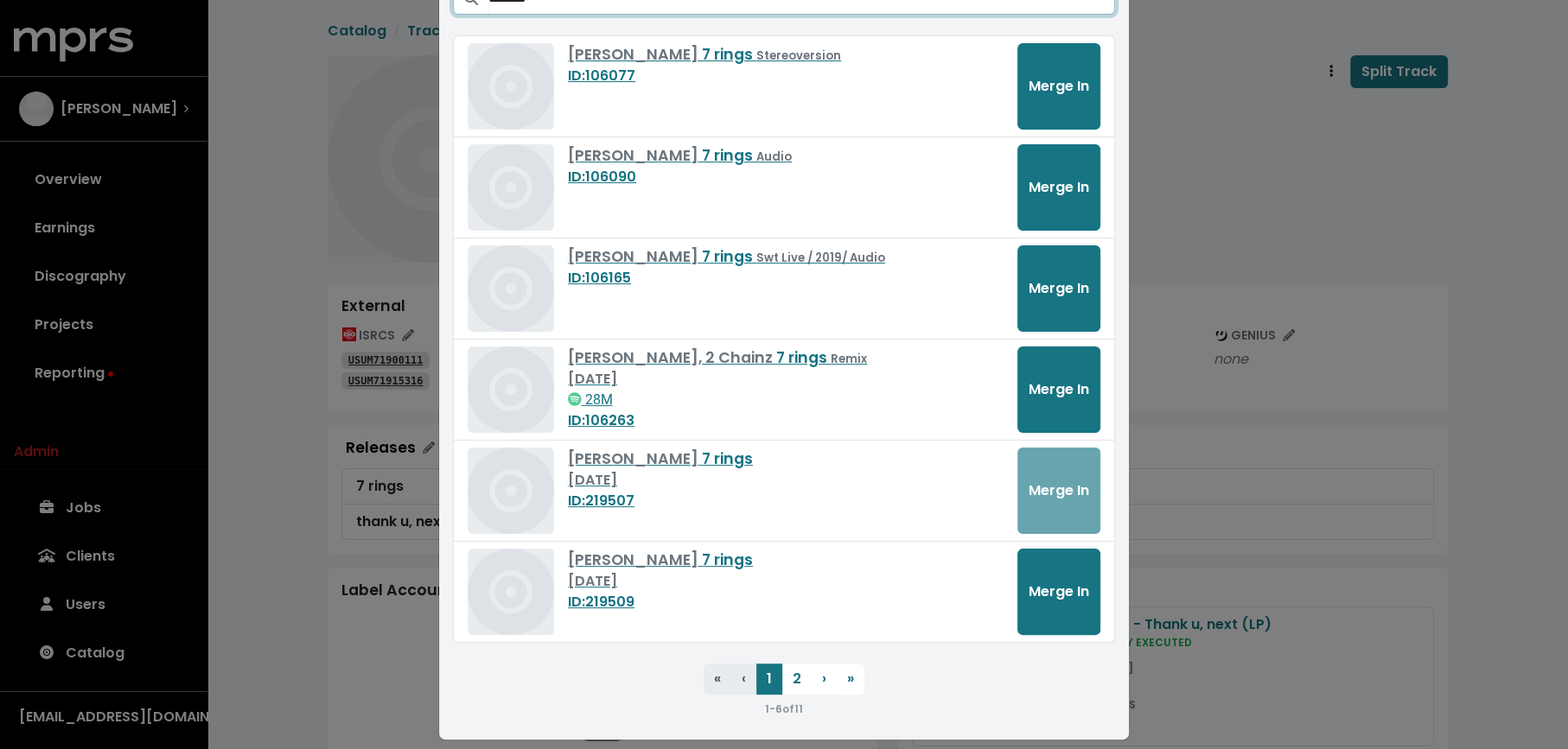
scroll to position [206, 0]
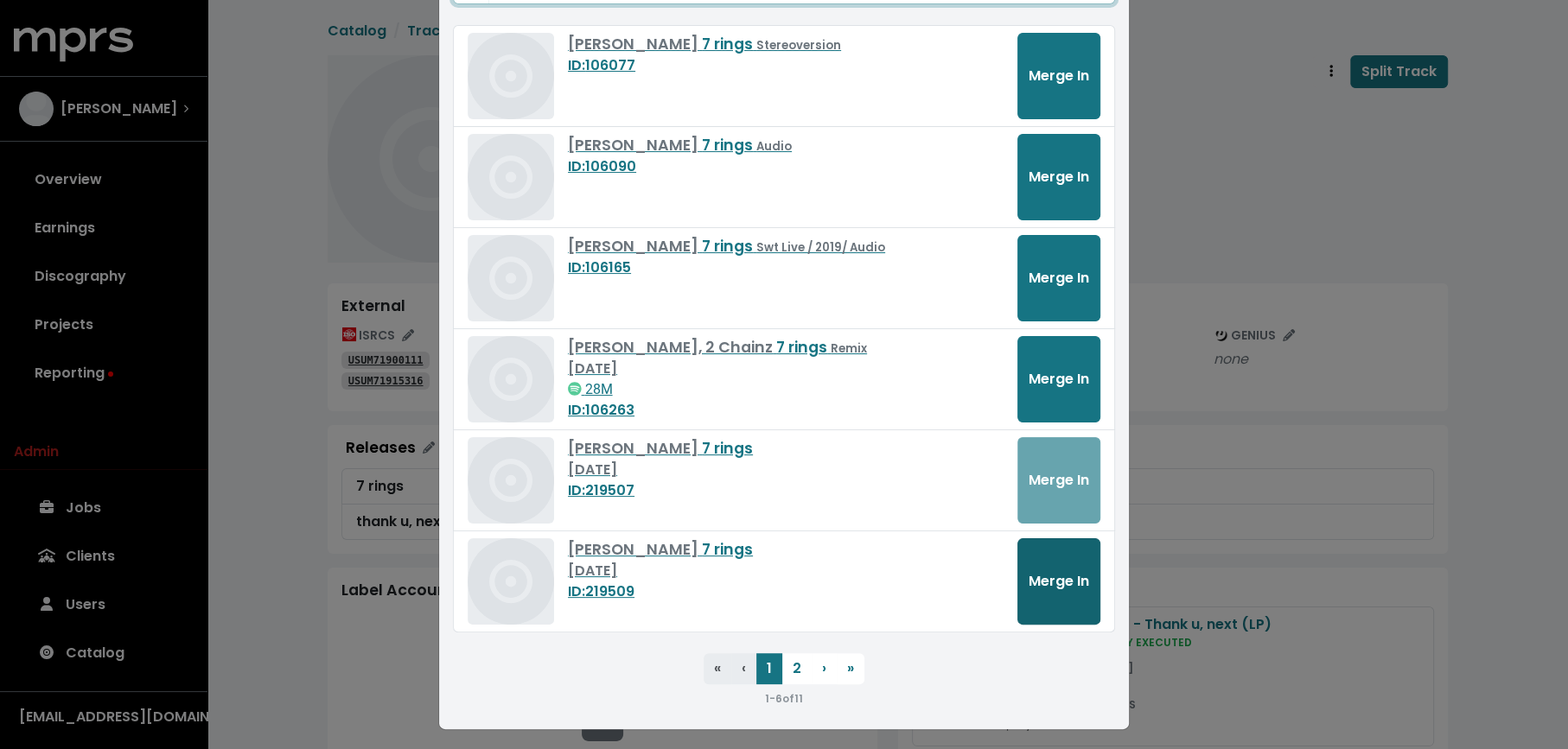
type input "*******"
click at [1019, 574] on button "Merge In" at bounding box center [1058, 581] width 83 height 87
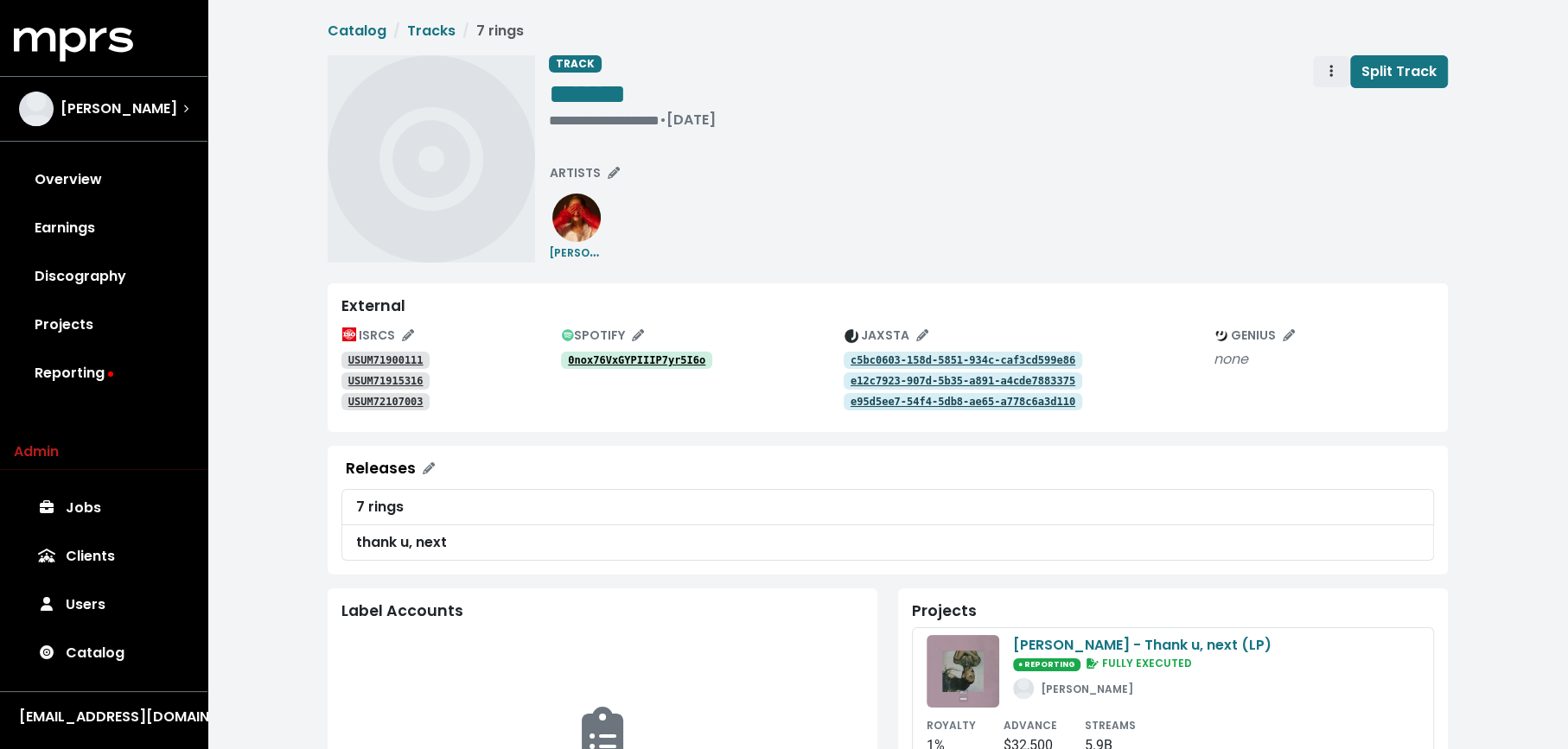
click at [1322, 78] on button "Track actions" at bounding box center [1330, 72] width 38 height 33
click at [1320, 105] on link "Merge" at bounding box center [1381, 110] width 136 height 27
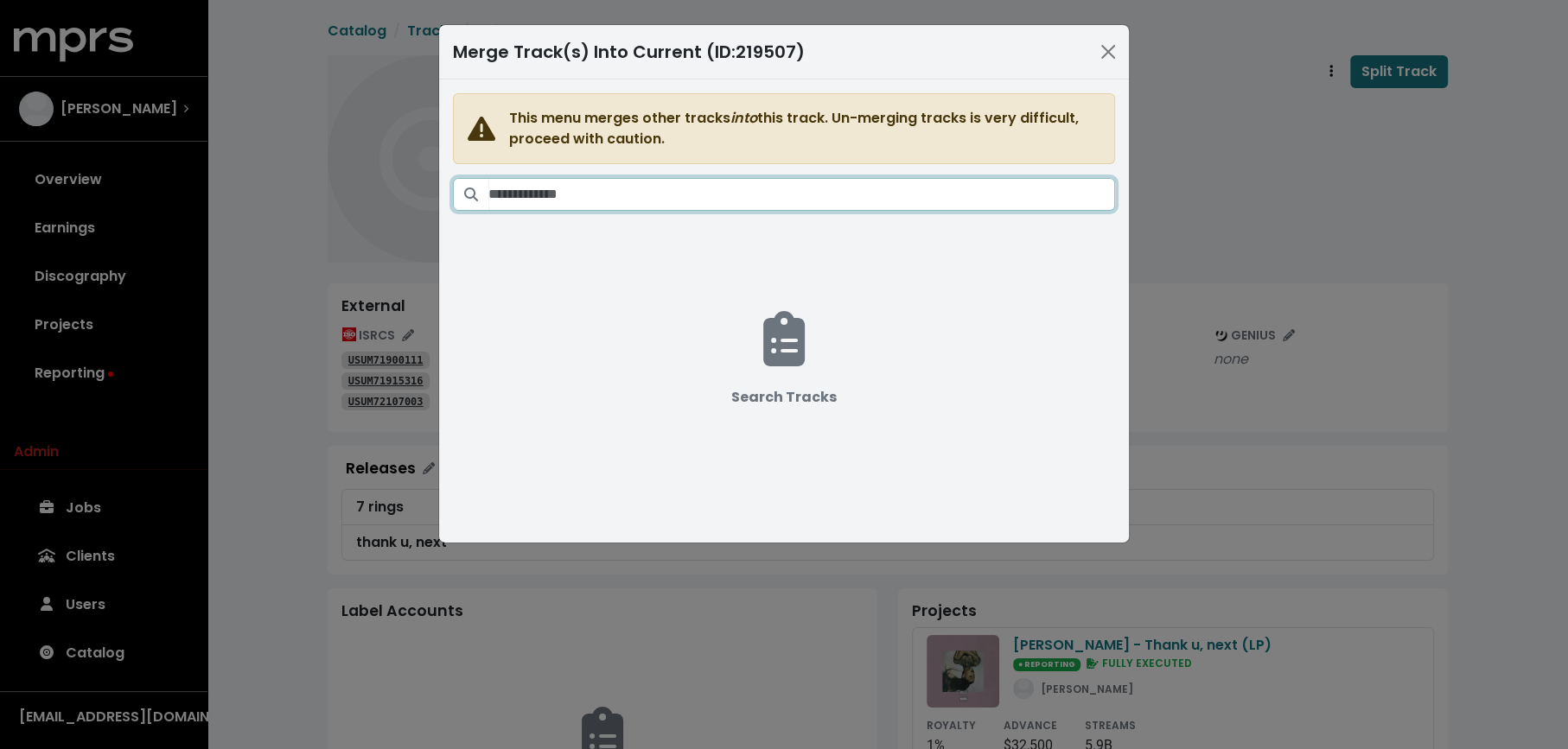
click at [938, 195] on input "Search tracks" at bounding box center [801, 195] width 626 height 33
paste input "*******"
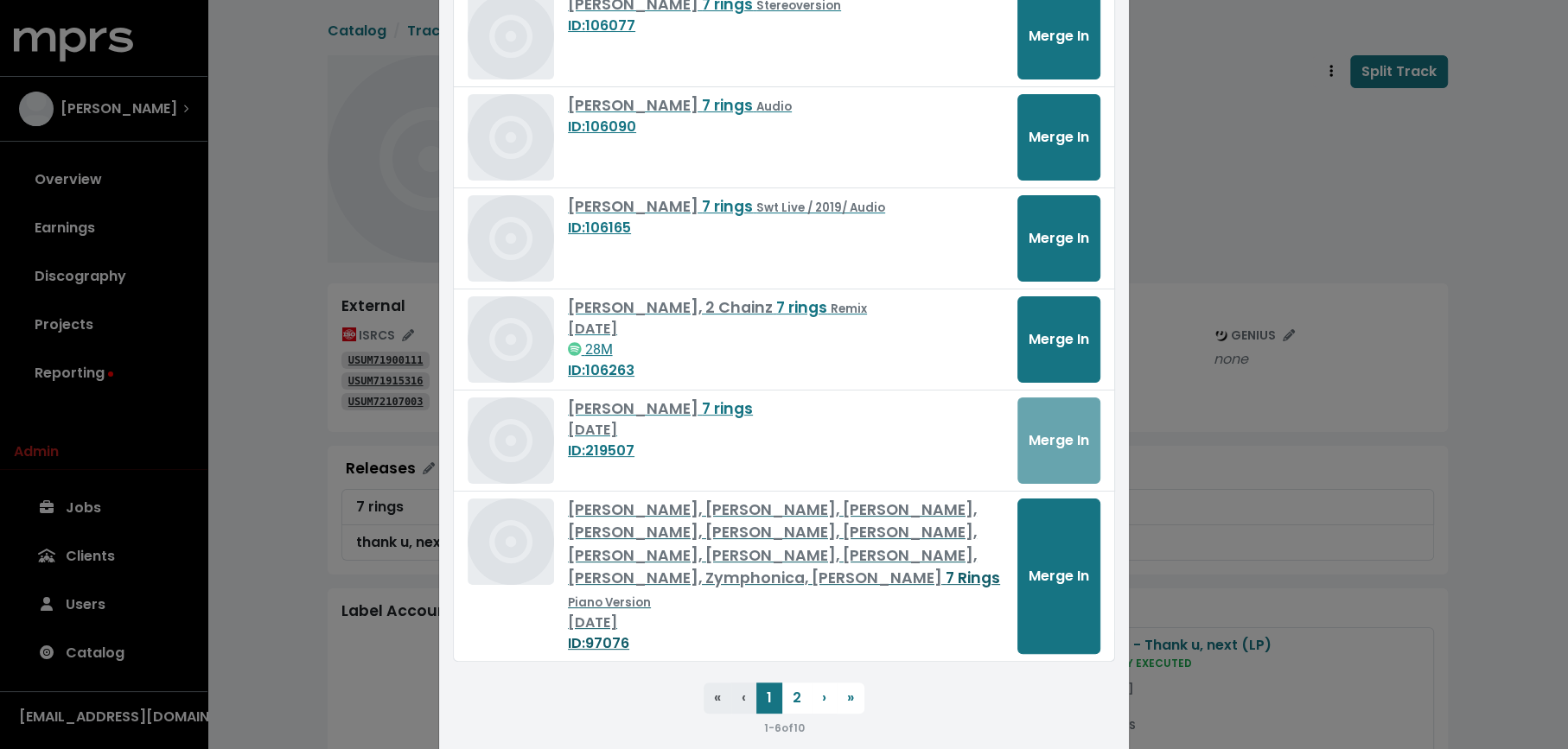
scroll to position [252, 0]
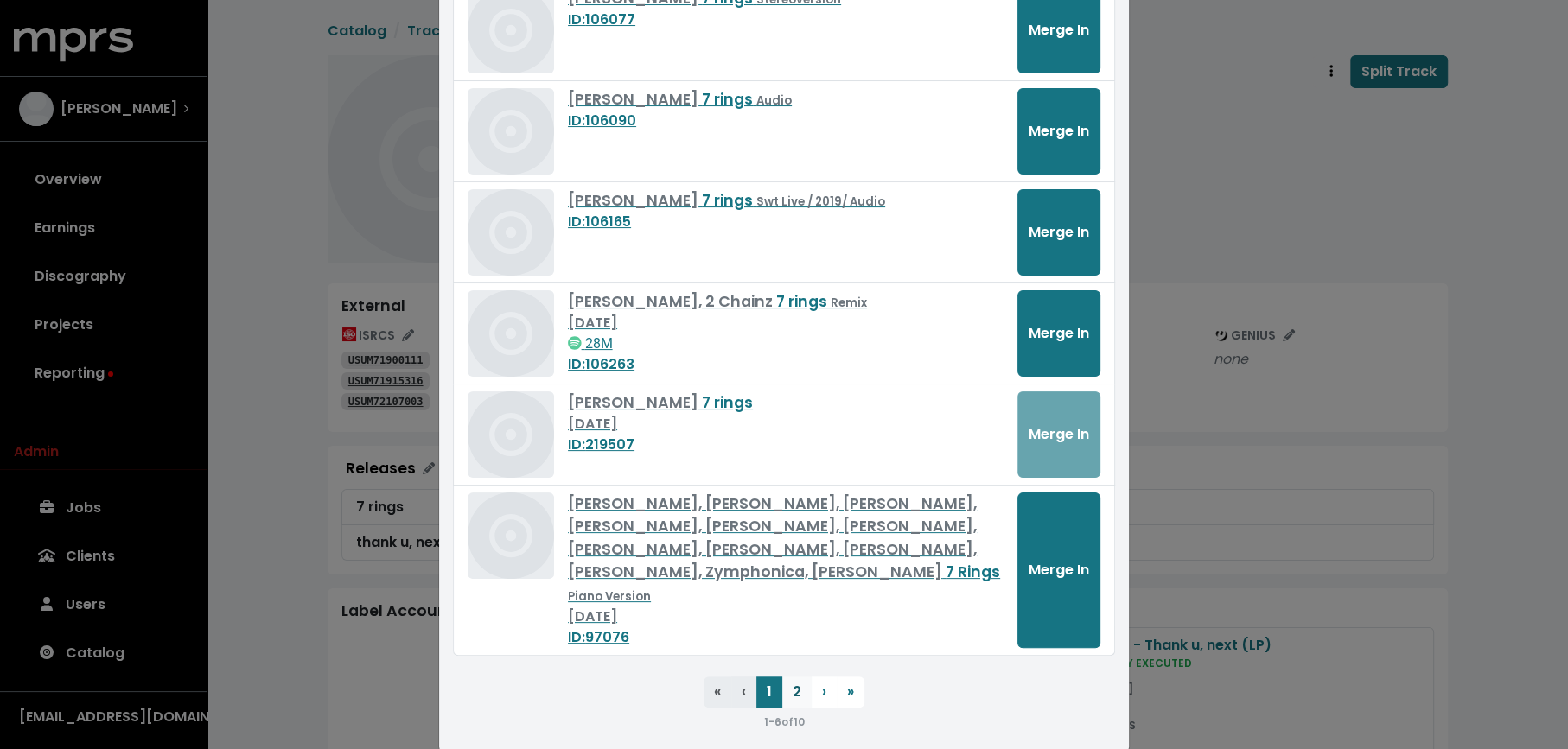
type input "*******"
click at [799, 677] on button "2" at bounding box center [797, 693] width 29 height 31
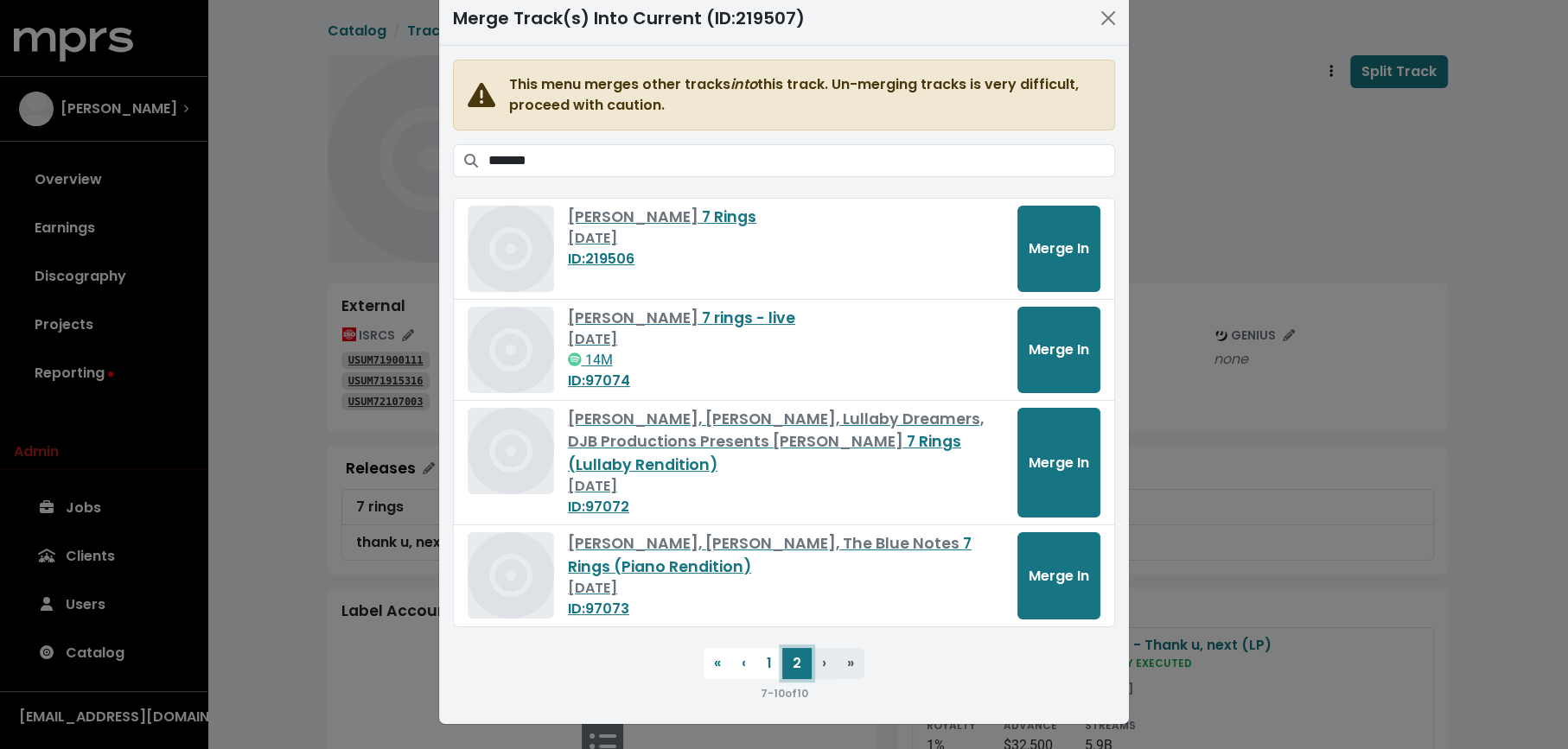
scroll to position [28, 0]
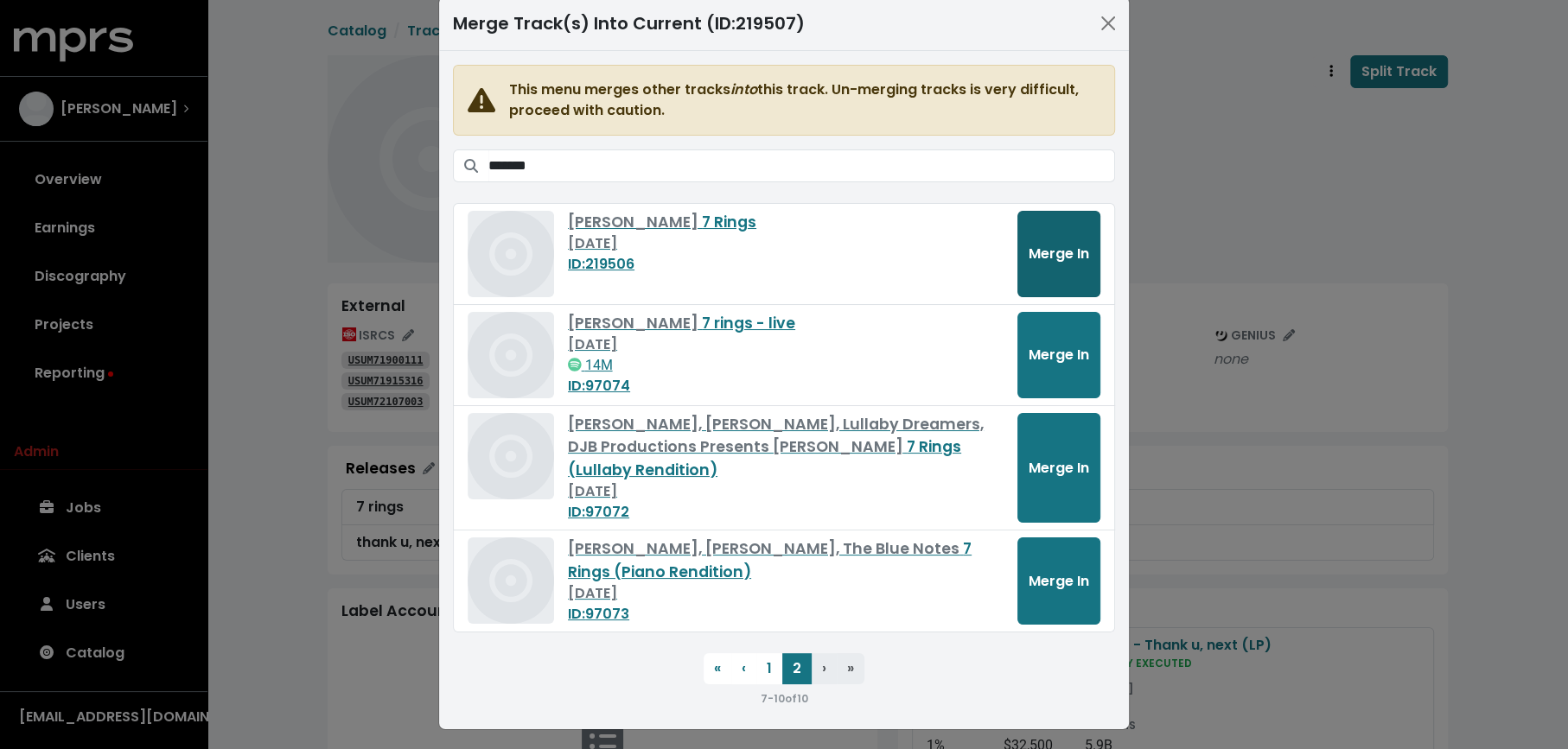
click at [1045, 237] on button "Merge In" at bounding box center [1058, 254] width 83 height 87
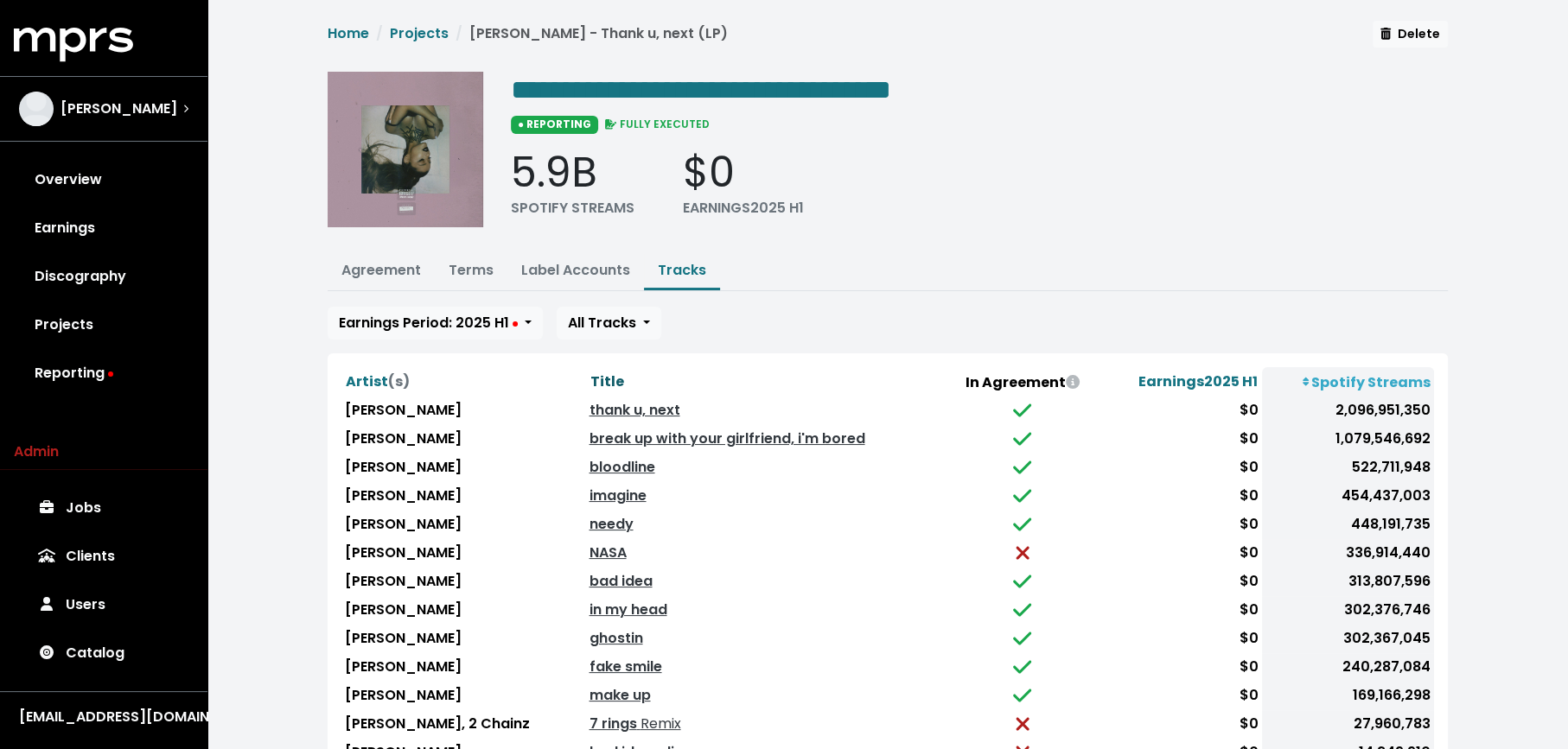
click at [594, 378] on span "Title" at bounding box center [606, 382] width 34 height 19
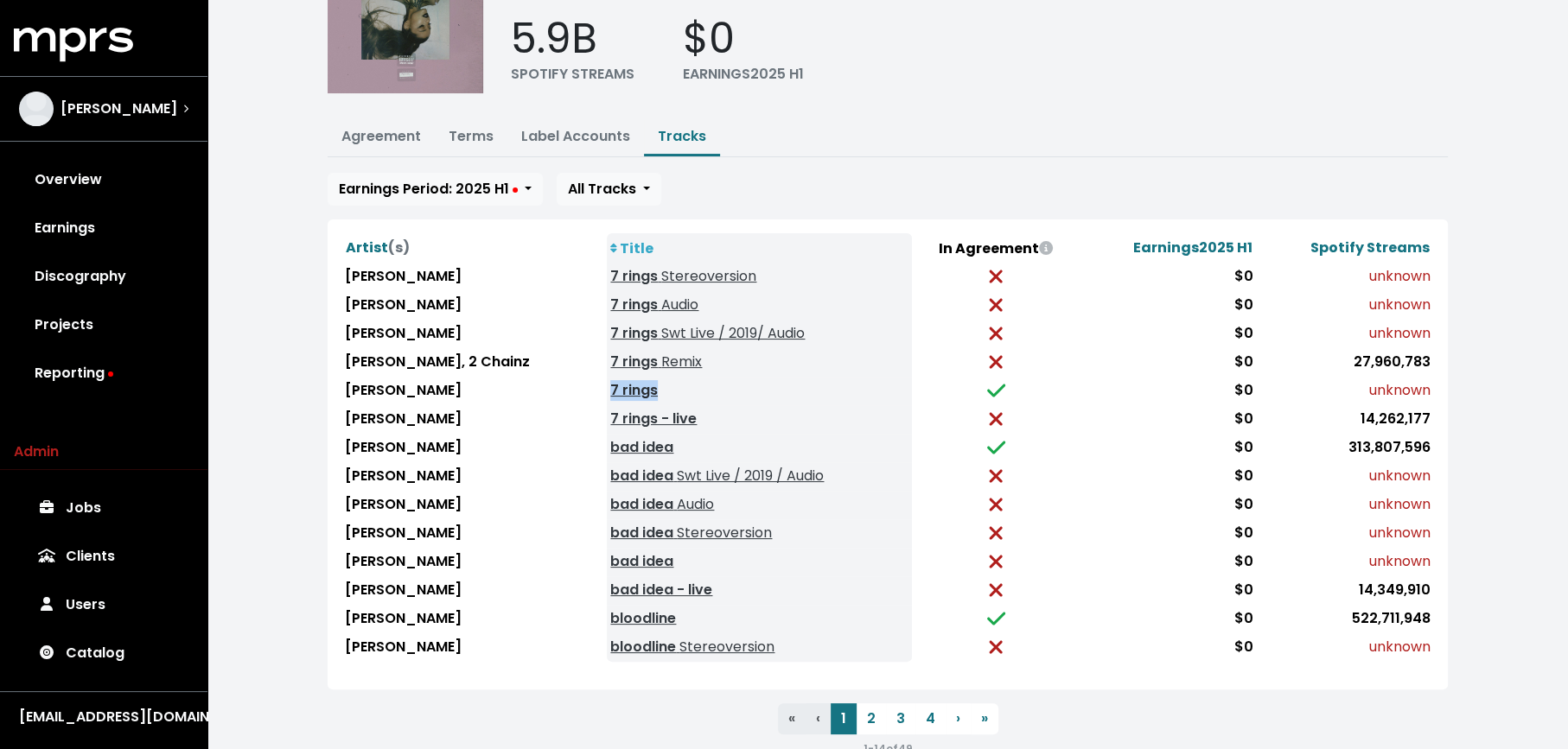
scroll to position [134, 0]
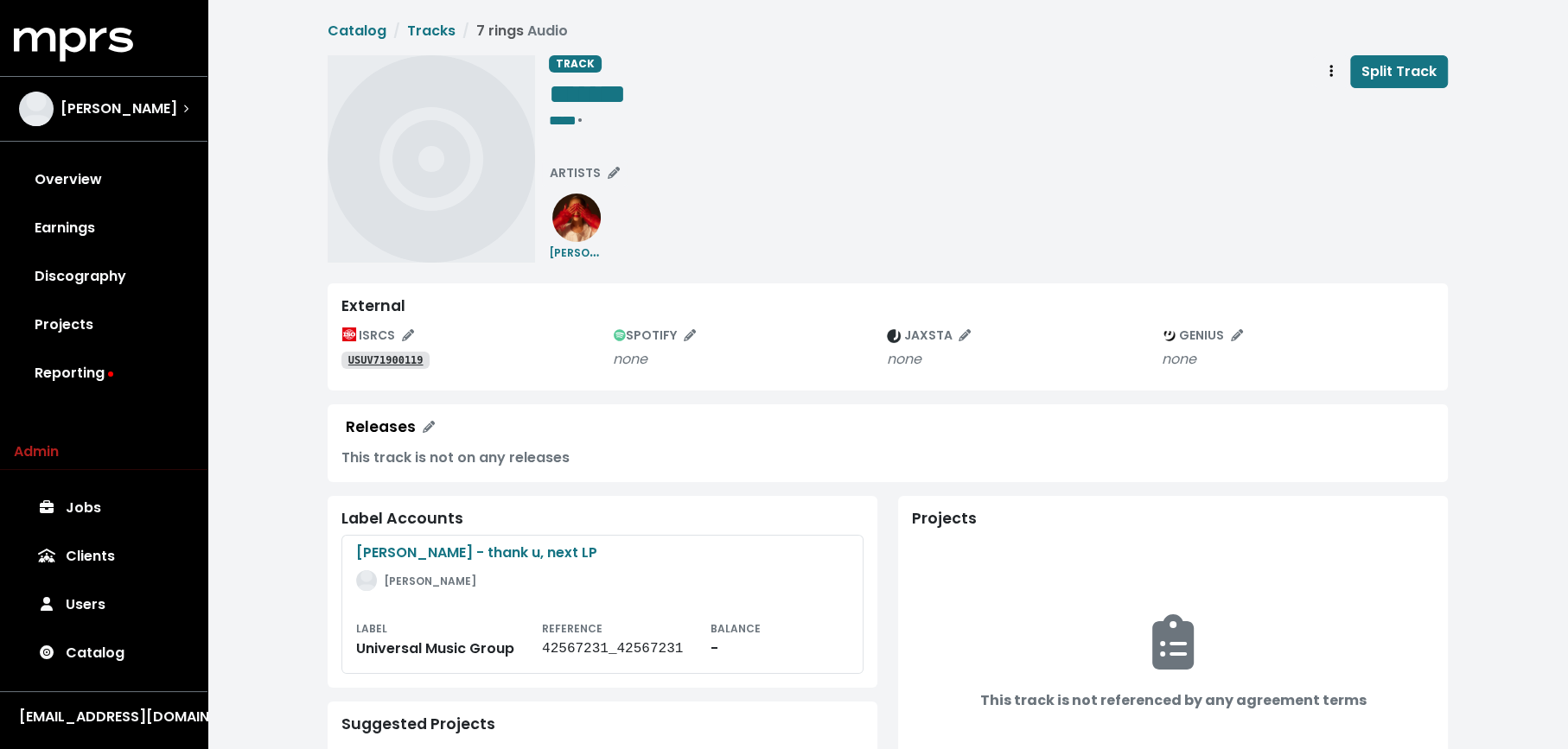
click at [404, 357] on tt "USUV71900119" at bounding box center [386, 360] width 75 height 12
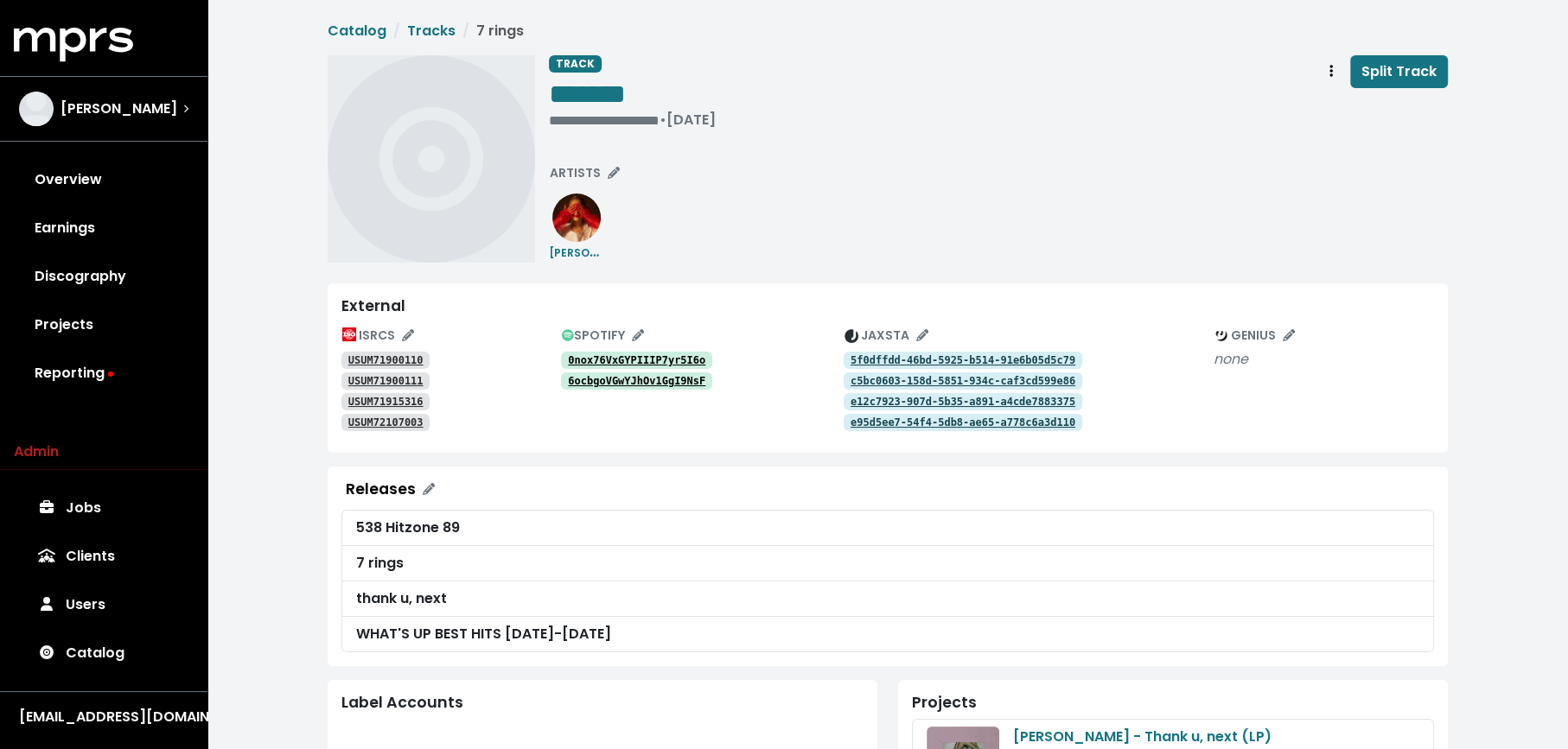
click at [400, 356] on tt "USUM71900110" at bounding box center [386, 360] width 75 height 12
click at [1324, 77] on button "Track actions" at bounding box center [1330, 72] width 38 height 33
click at [1328, 96] on link "Merge" at bounding box center [1381, 110] width 136 height 27
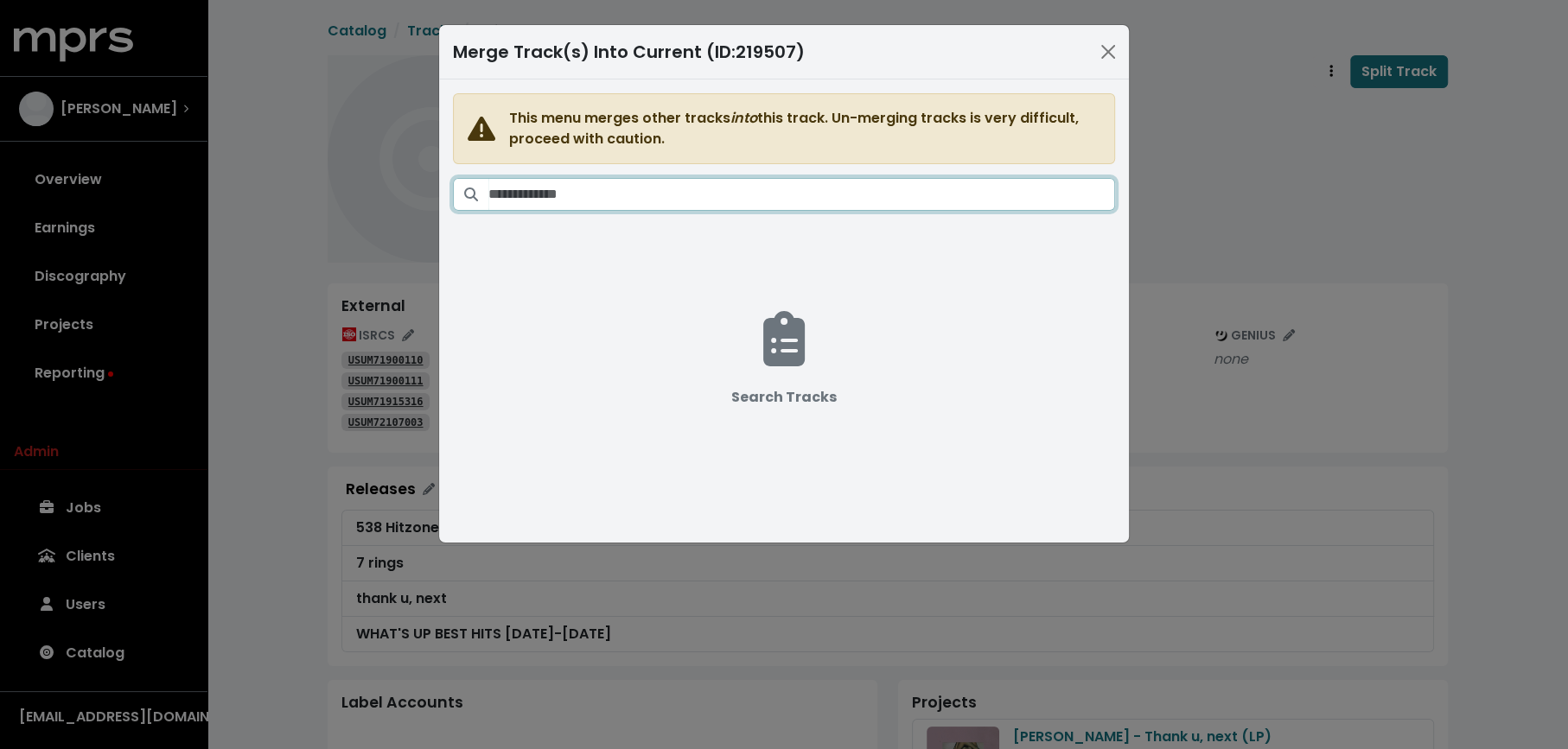
click at [877, 204] on input "Search tracks" at bounding box center [801, 195] width 626 height 33
paste input "*******"
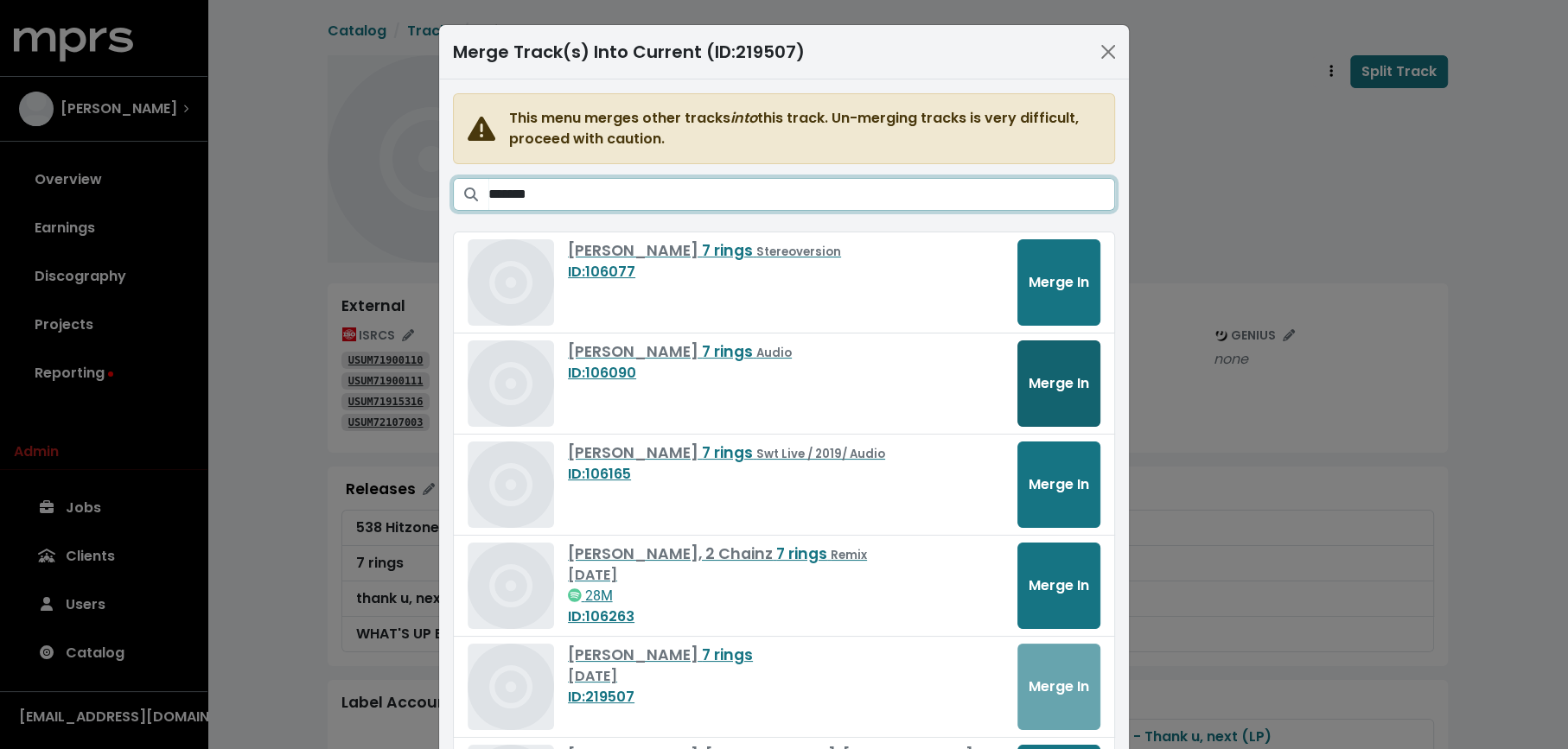
type input "*******"
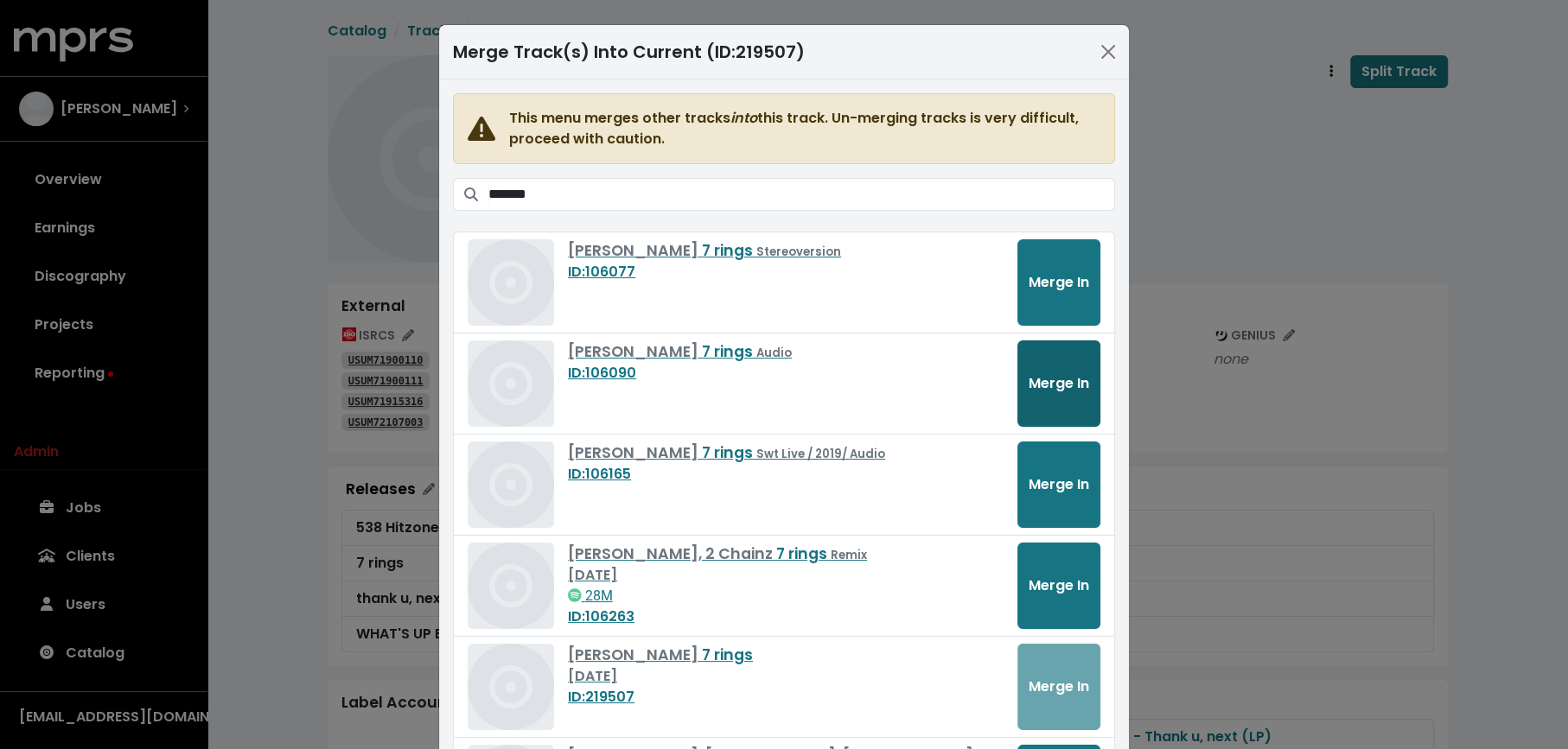
click at [1062, 378] on span "Merge In" at bounding box center [1059, 383] width 60 height 19
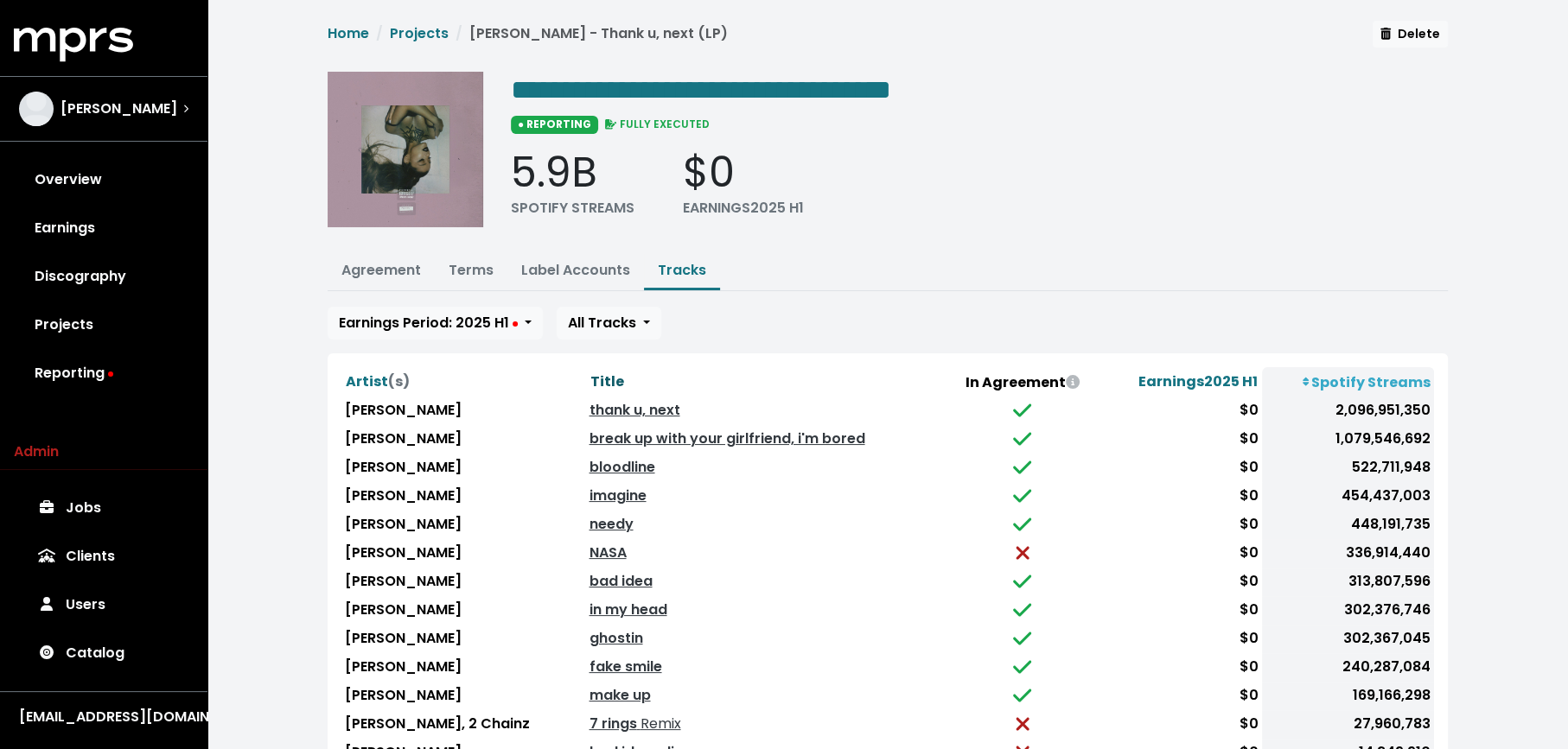
click at [589, 374] on span "Title" at bounding box center [606, 382] width 34 height 19
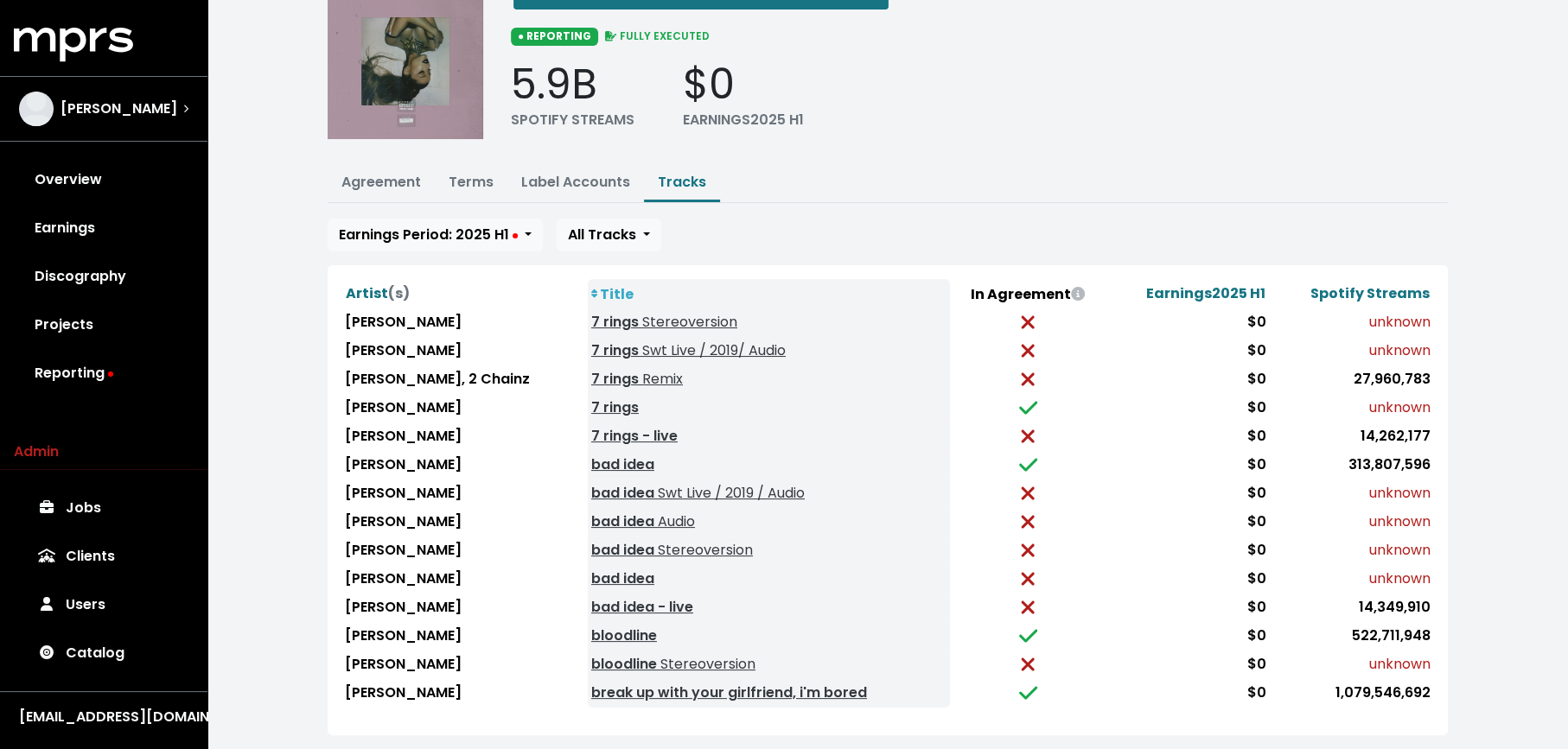
scroll to position [167, 0]
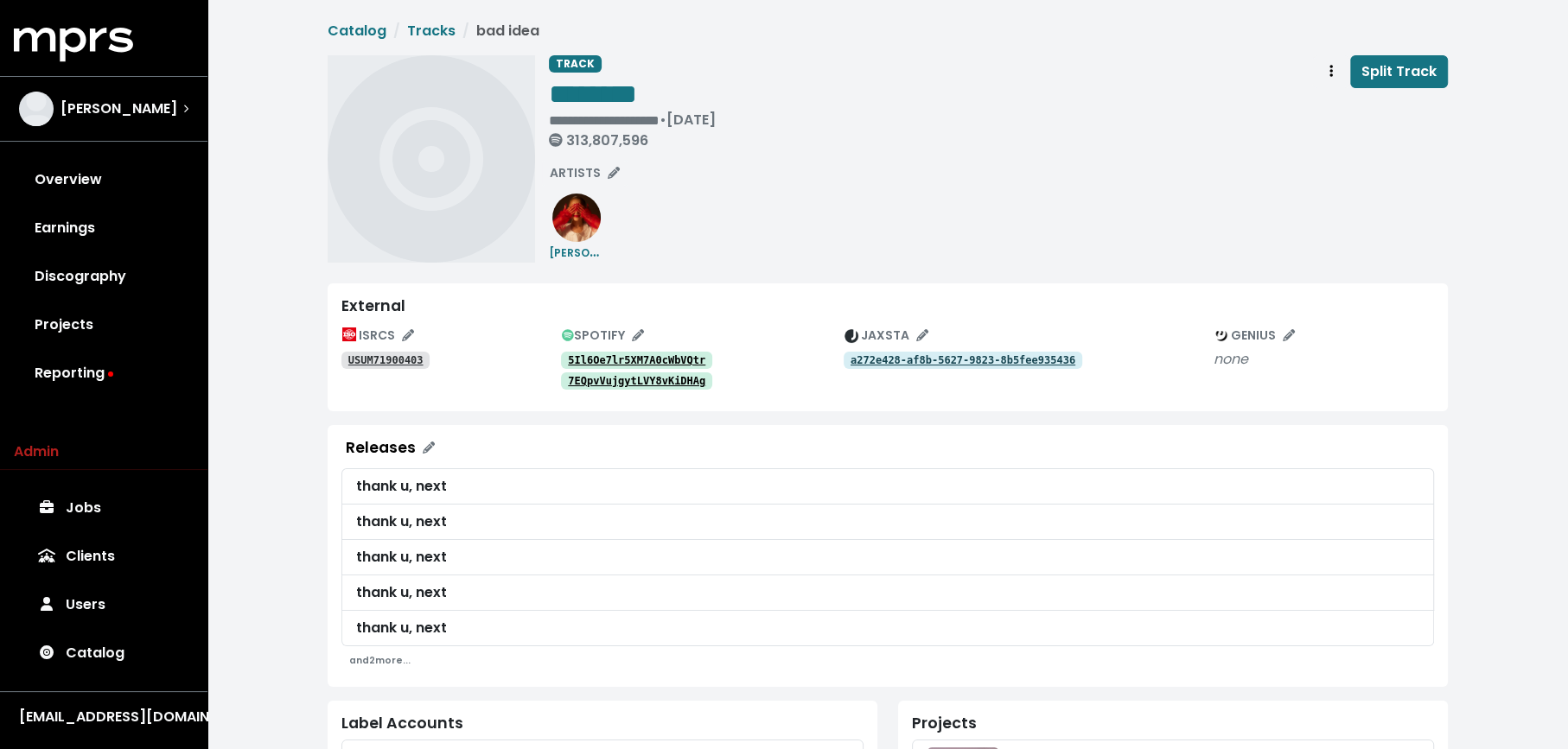
click at [616, 356] on tt "5Il6Oe7lr5XM7A0cWbVQtr" at bounding box center [636, 360] width 137 height 12
click at [380, 352] on link "USUM71900403" at bounding box center [386, 360] width 89 height 18
click at [1331, 80] on span "Track actions" at bounding box center [1331, 71] width 4 height 19
click at [1331, 108] on link "Merge" at bounding box center [1381, 110] width 136 height 27
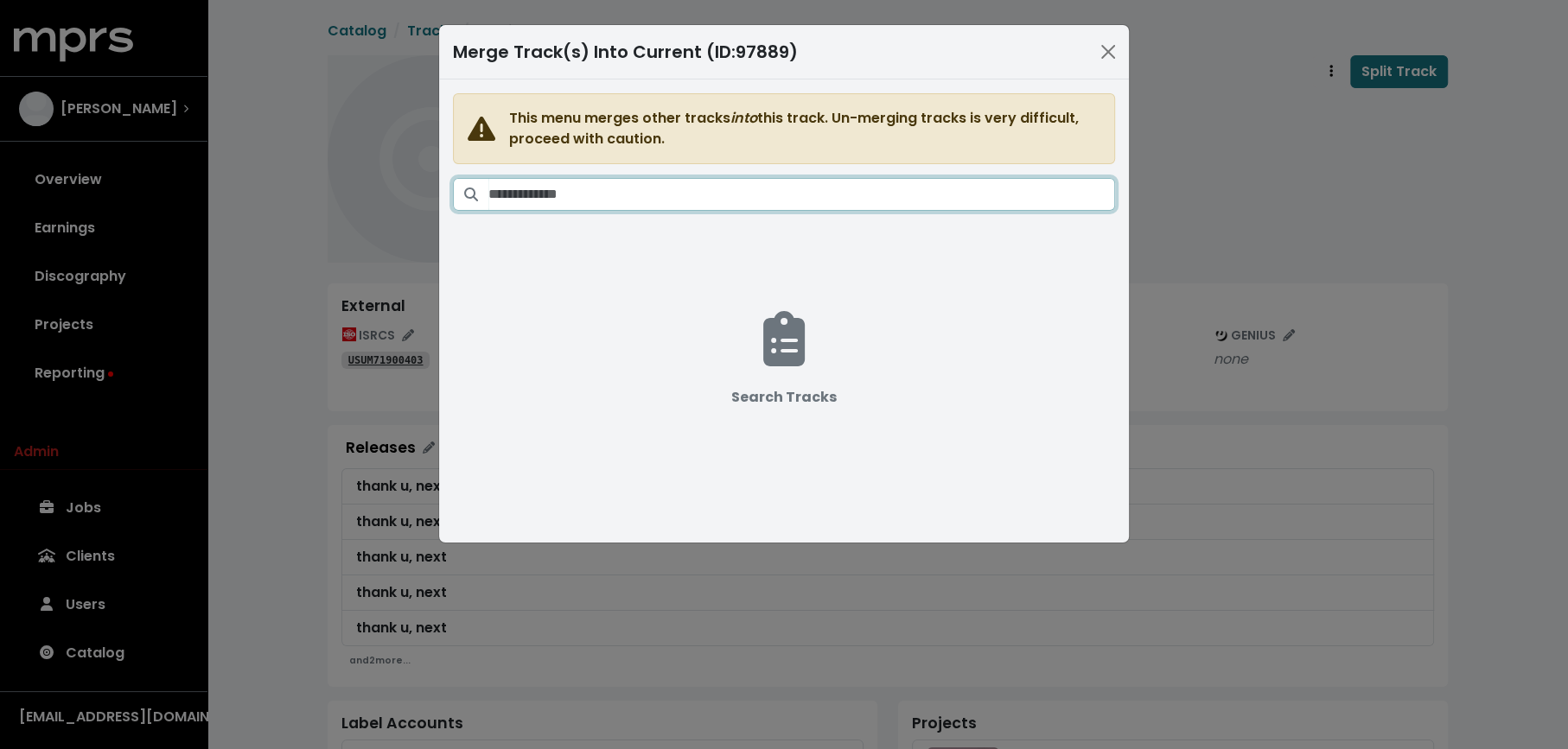
click at [926, 194] on input "Search tracks" at bounding box center [801, 195] width 626 height 33
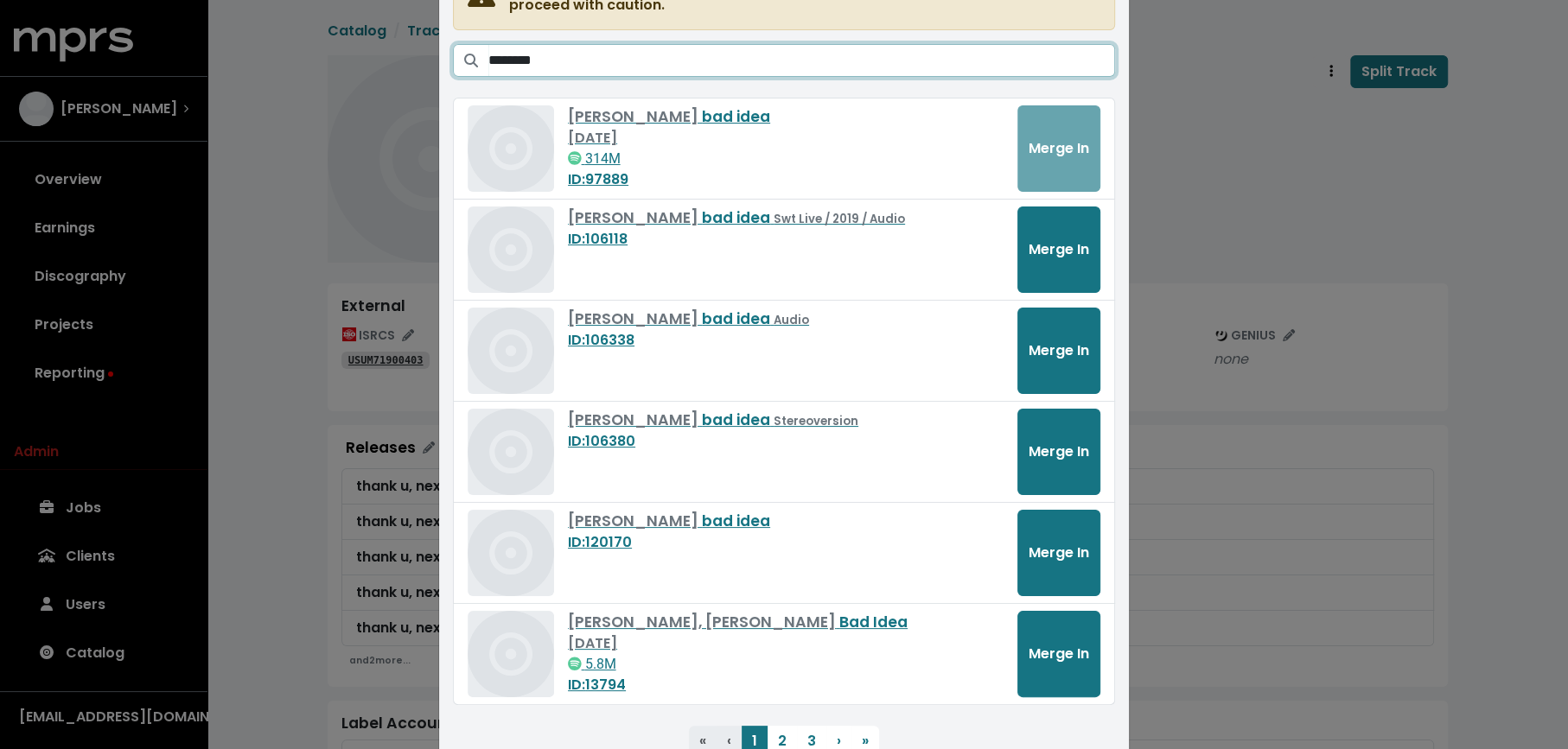
scroll to position [142, 0]
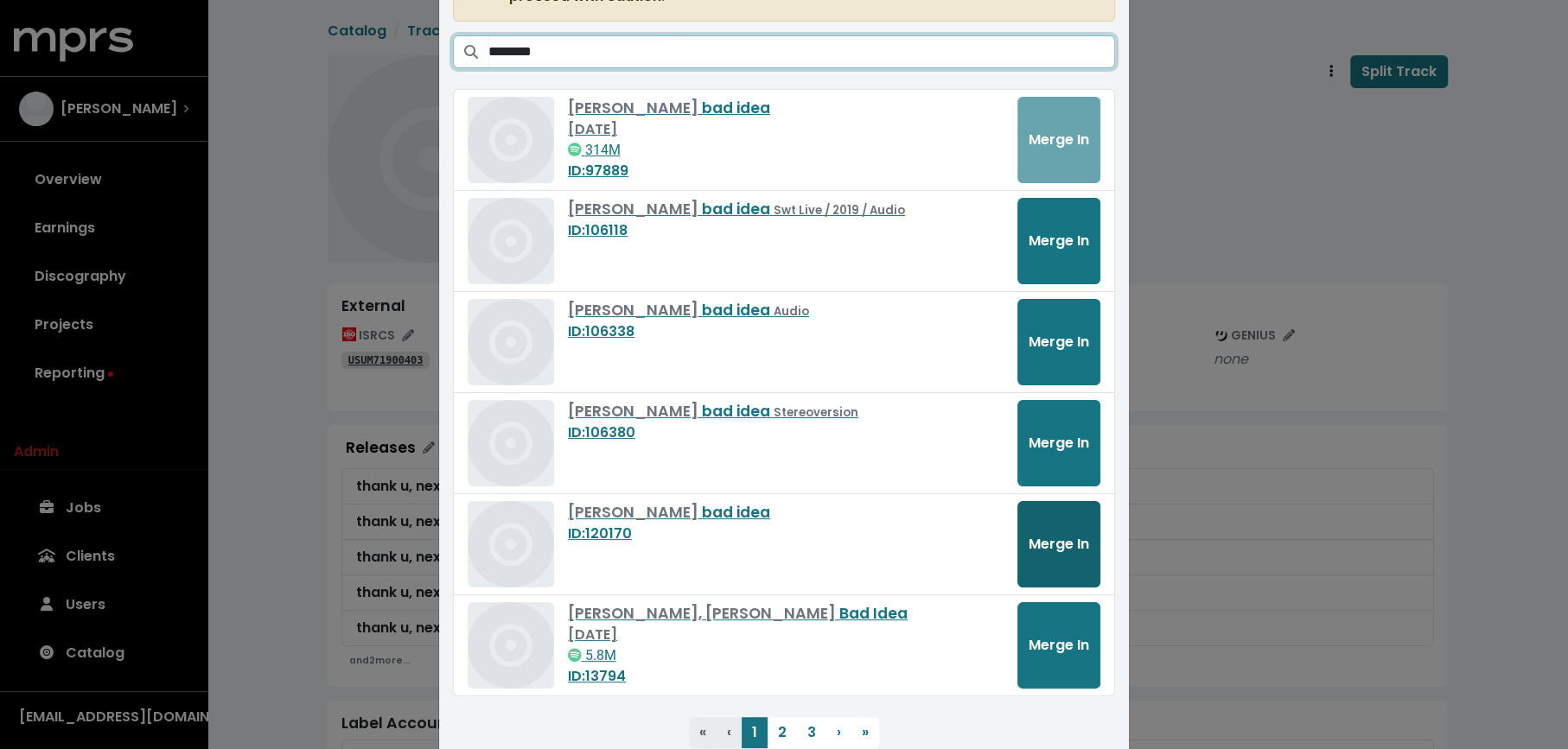
type input "********"
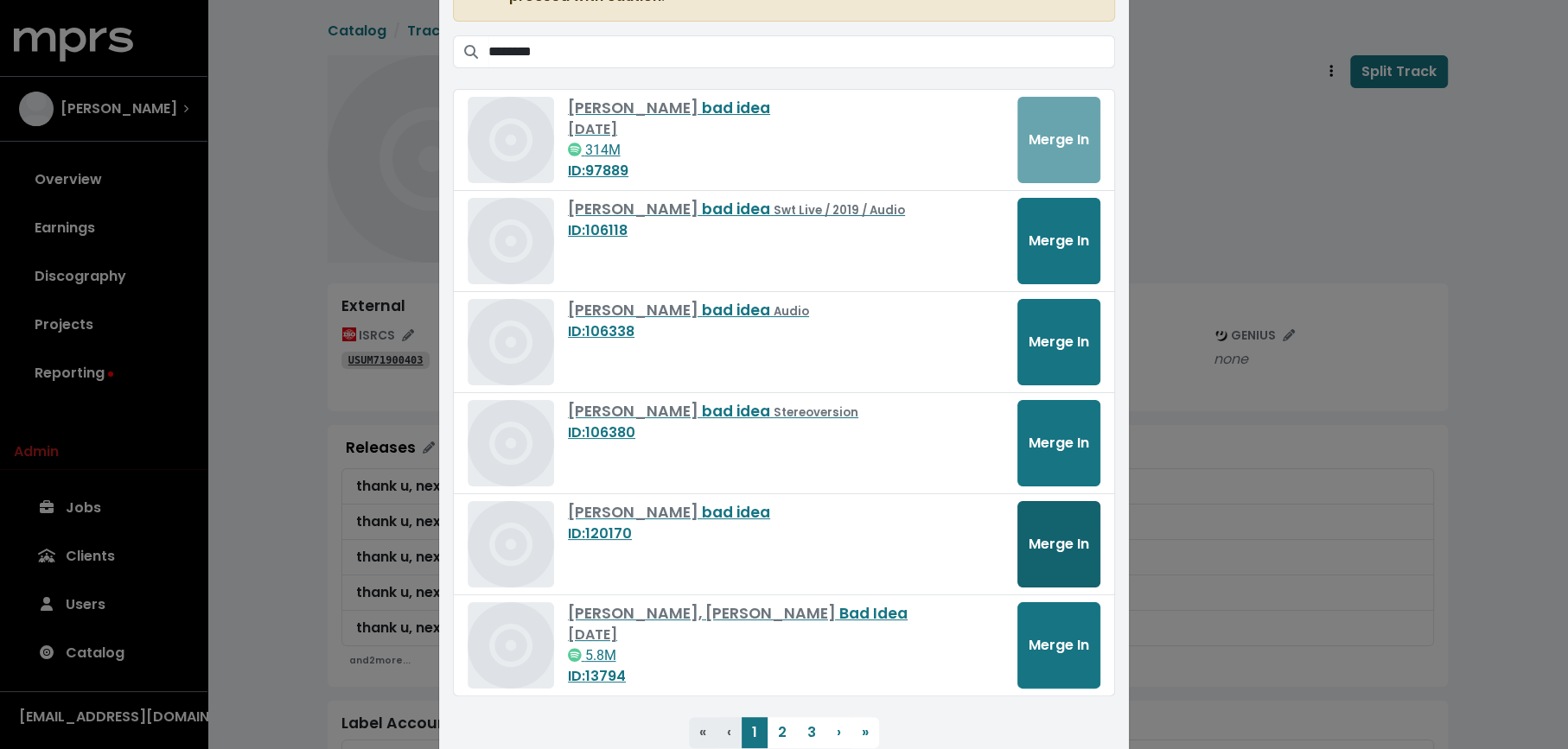
click at [1040, 539] on span "Merge In" at bounding box center [1059, 543] width 60 height 19
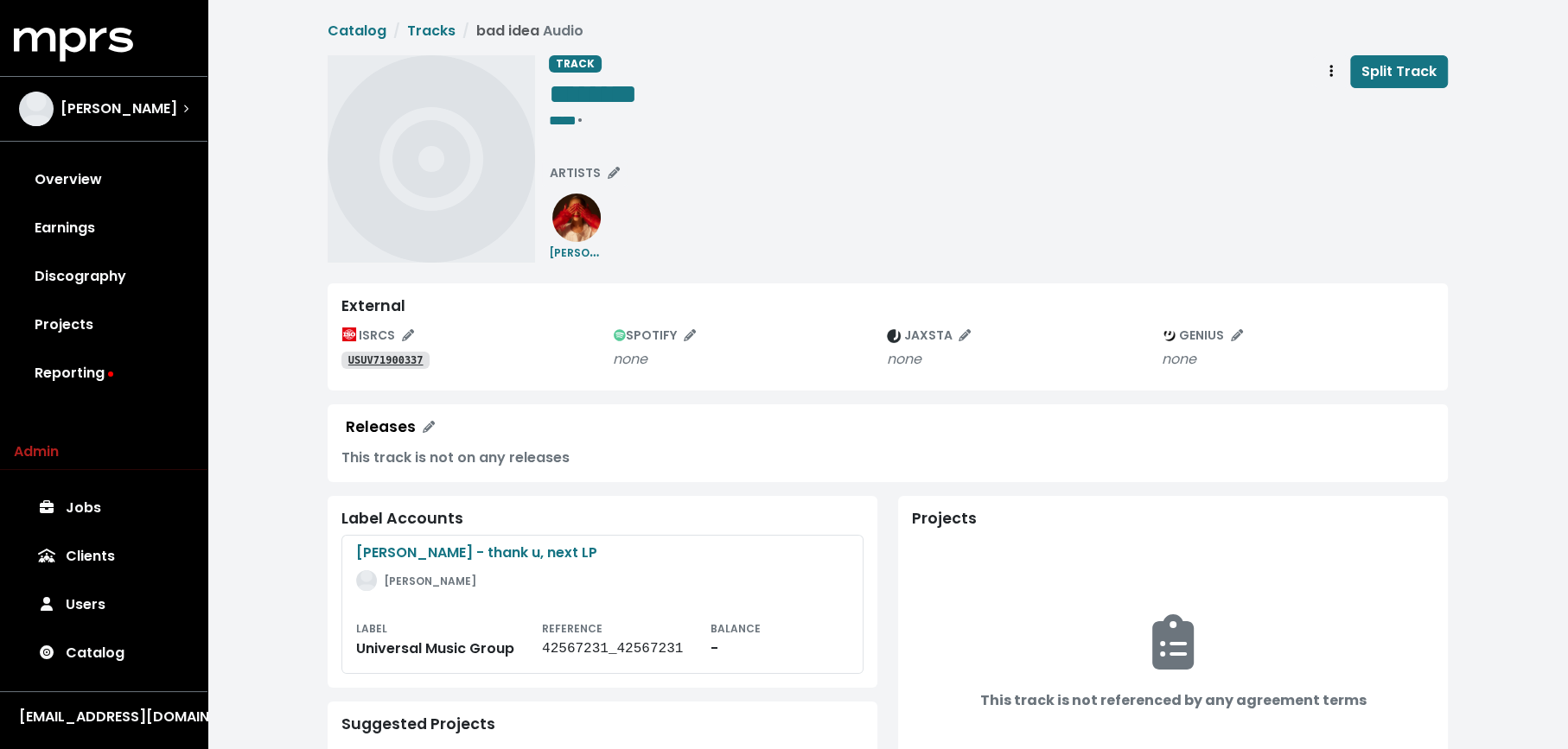
click at [392, 356] on tt "USUV71900337" at bounding box center [386, 360] width 75 height 12
click at [412, 356] on tt "USUM71901444" at bounding box center [386, 360] width 75 height 12
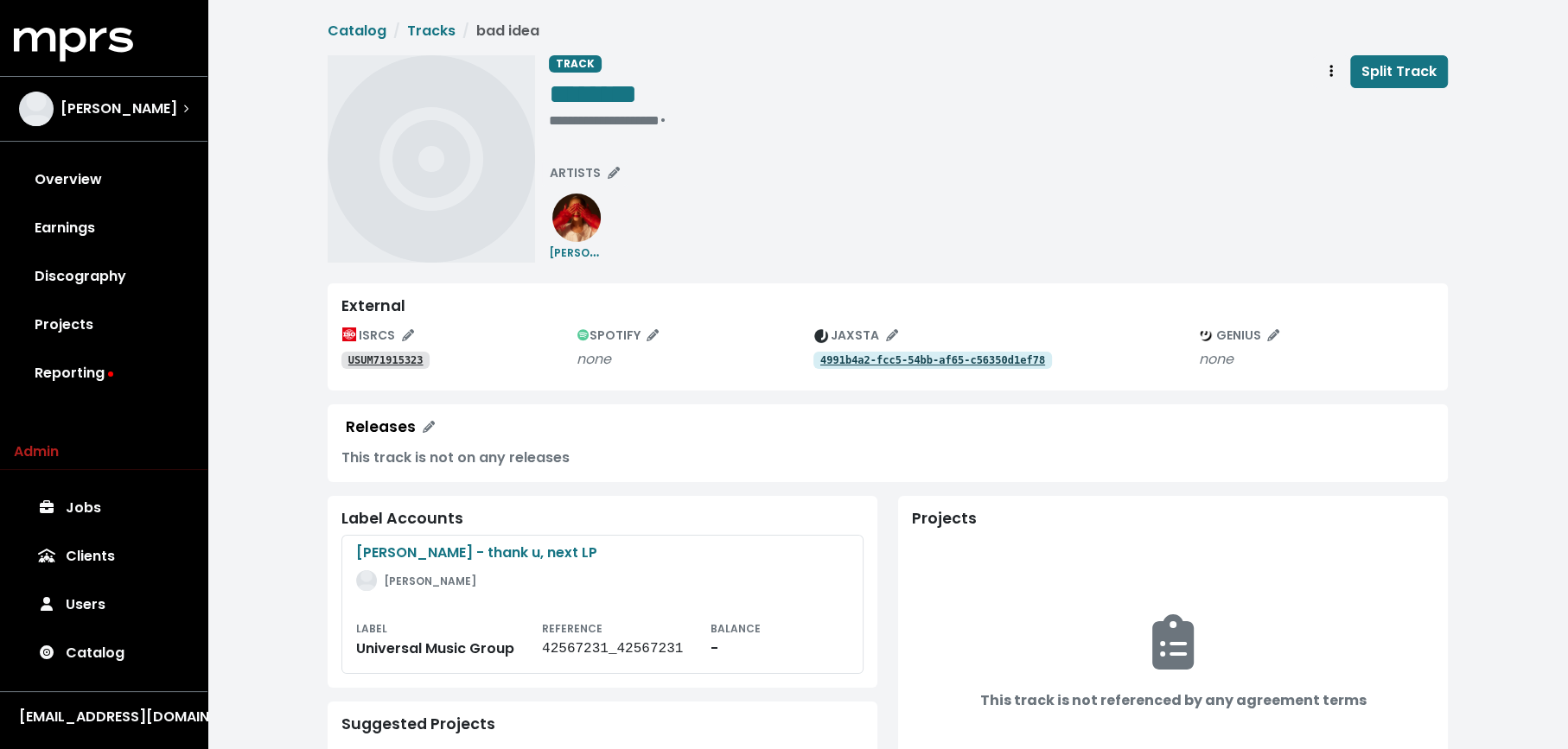
click at [418, 359] on tt "USUM71915323" at bounding box center [386, 360] width 75 height 12
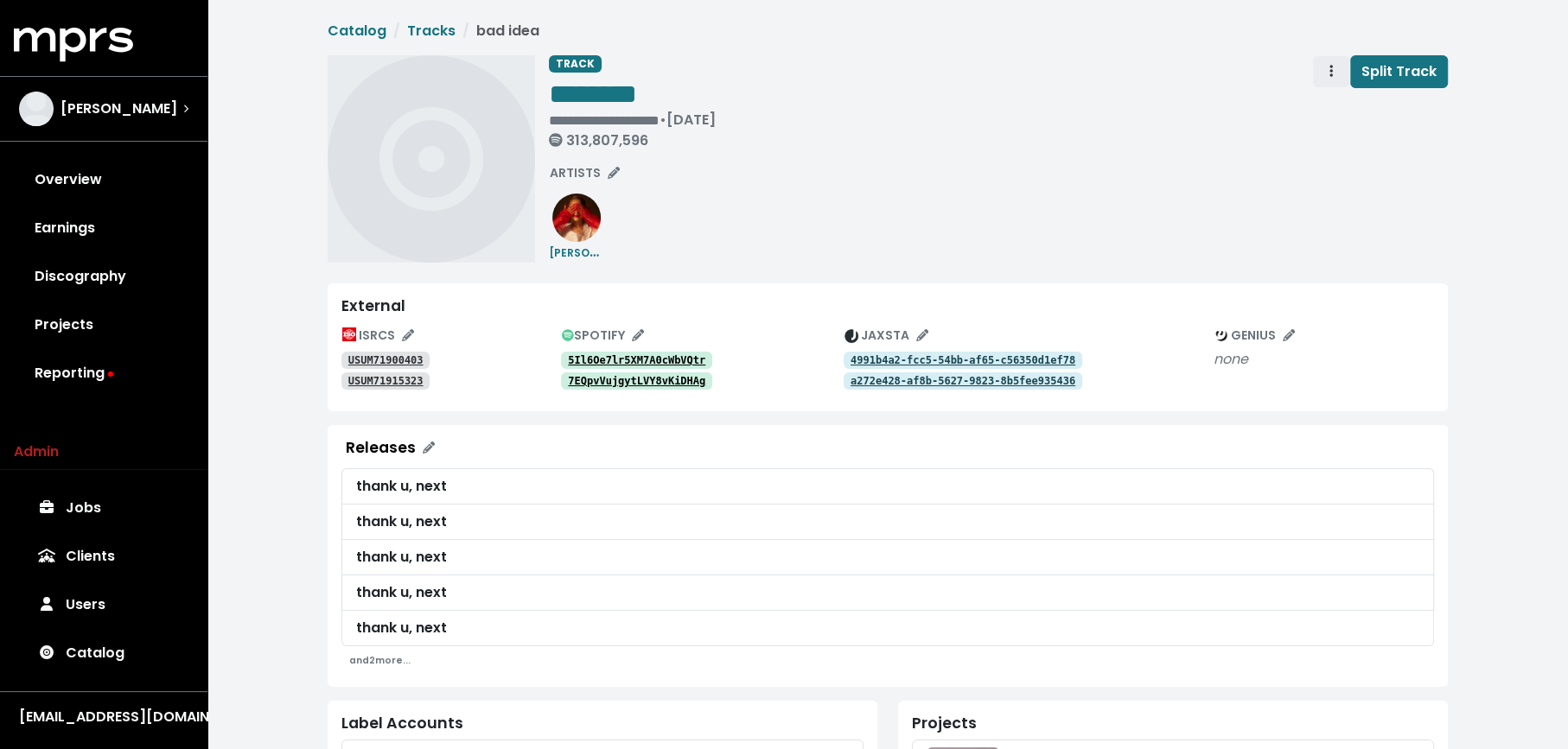
click at [1324, 76] on button "Track actions" at bounding box center [1330, 72] width 38 height 33
click at [1325, 100] on link "Merge" at bounding box center [1381, 110] width 136 height 27
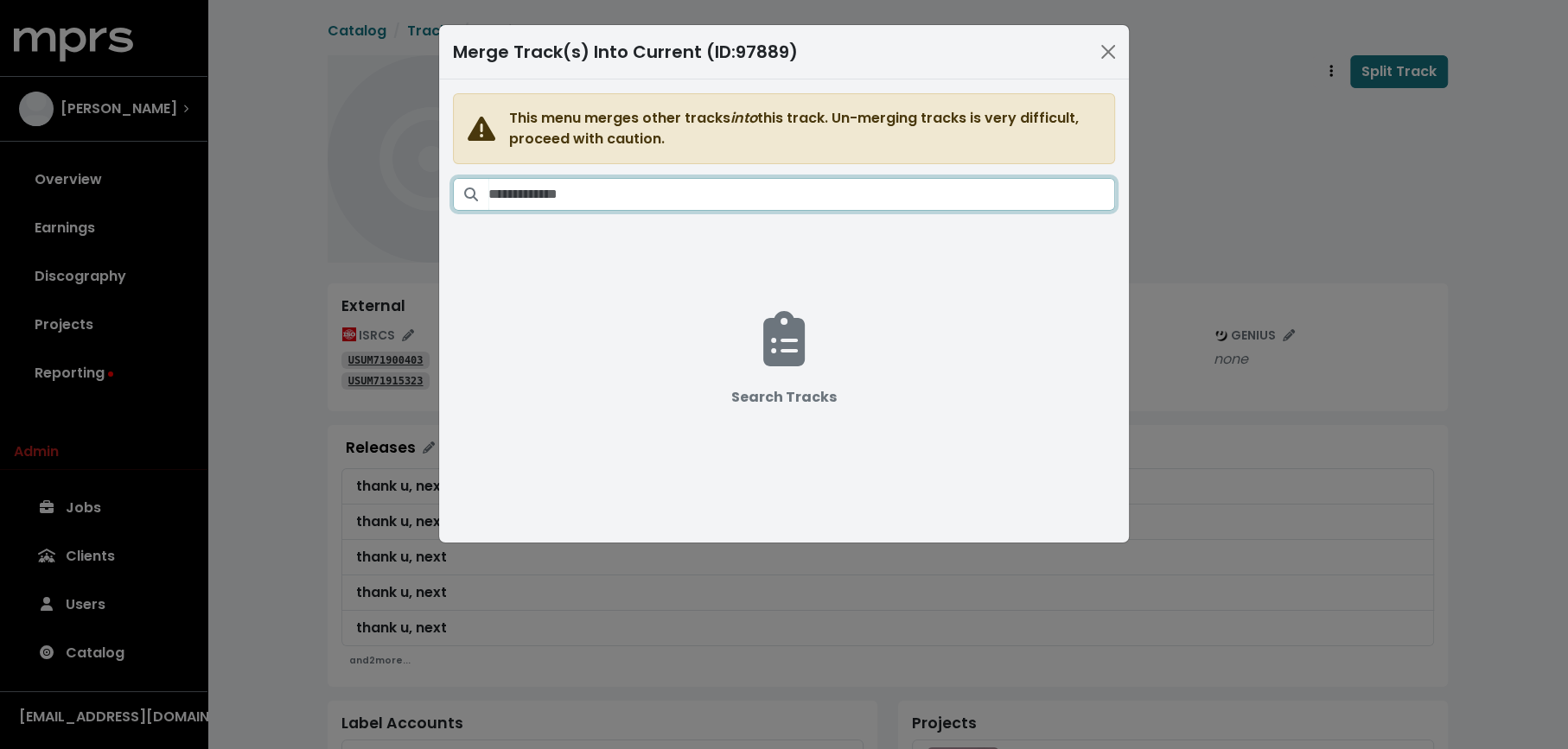
click at [833, 196] on input "Search tracks" at bounding box center [801, 195] width 626 height 33
paste input "********"
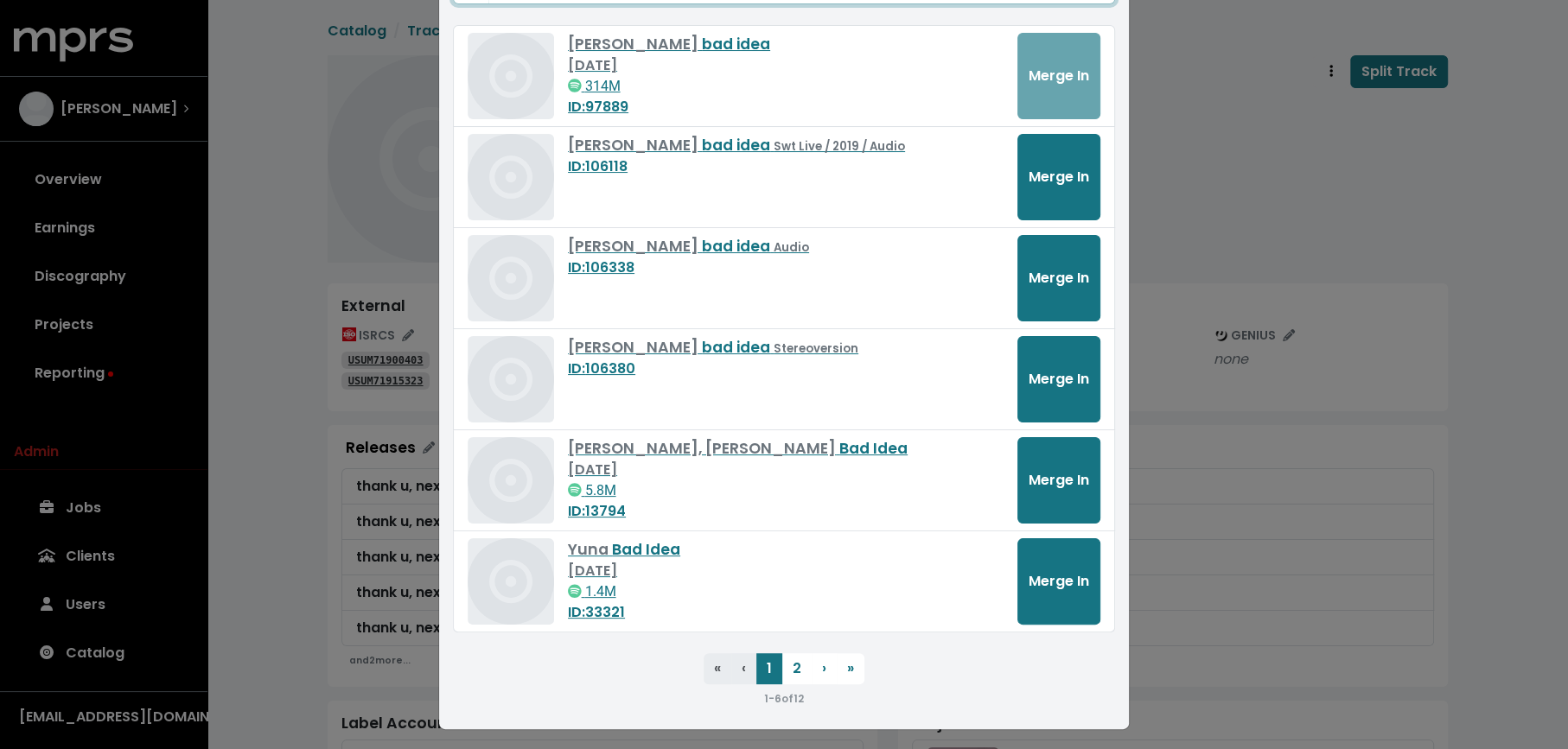
scroll to position [164, 0]
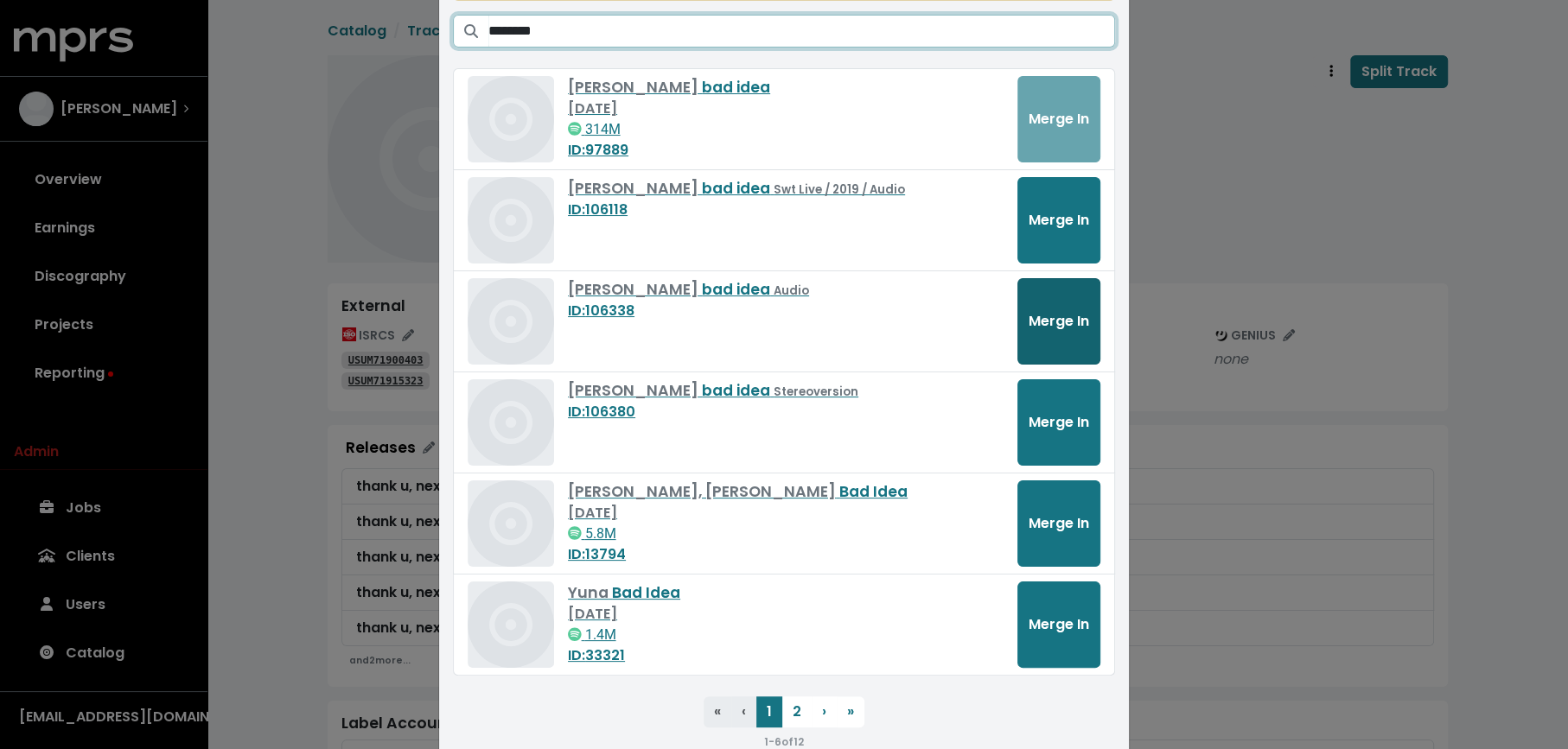
type input "********"
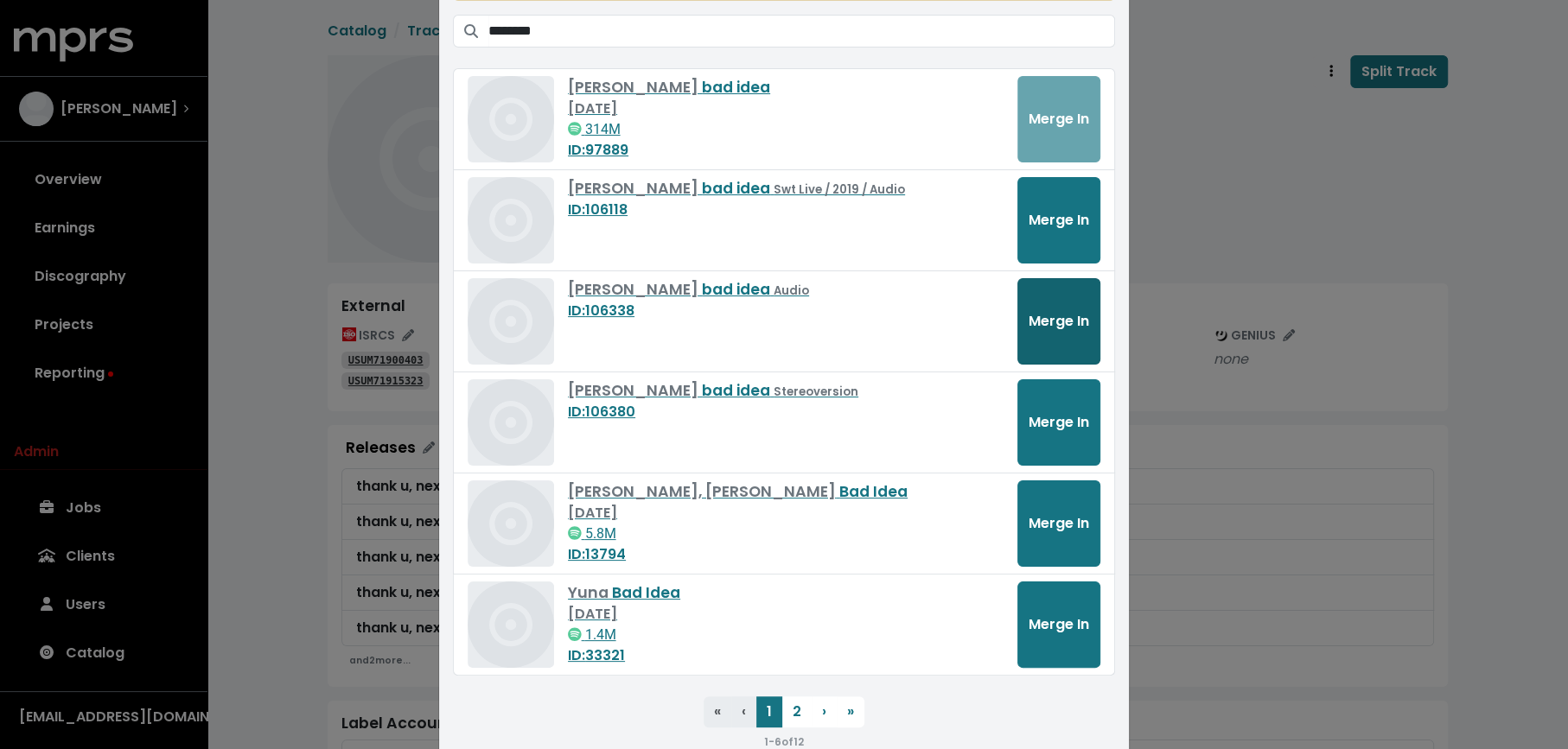
click at [1082, 311] on span "Merge In" at bounding box center [1059, 320] width 60 height 19
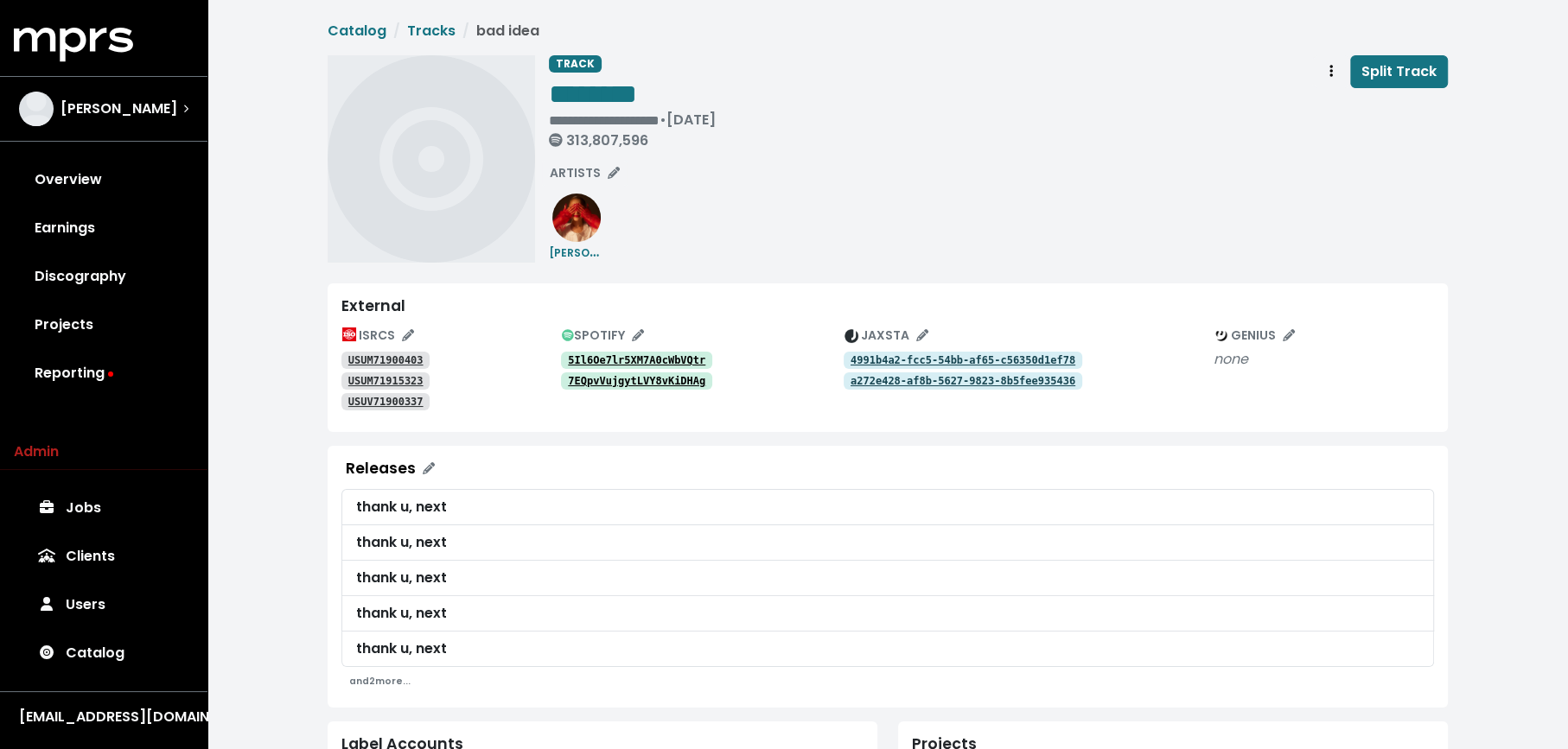
click at [1326, 73] on span "Track actions" at bounding box center [1331, 71] width 16 height 20
click at [1331, 98] on link "Merge" at bounding box center [1381, 110] width 136 height 27
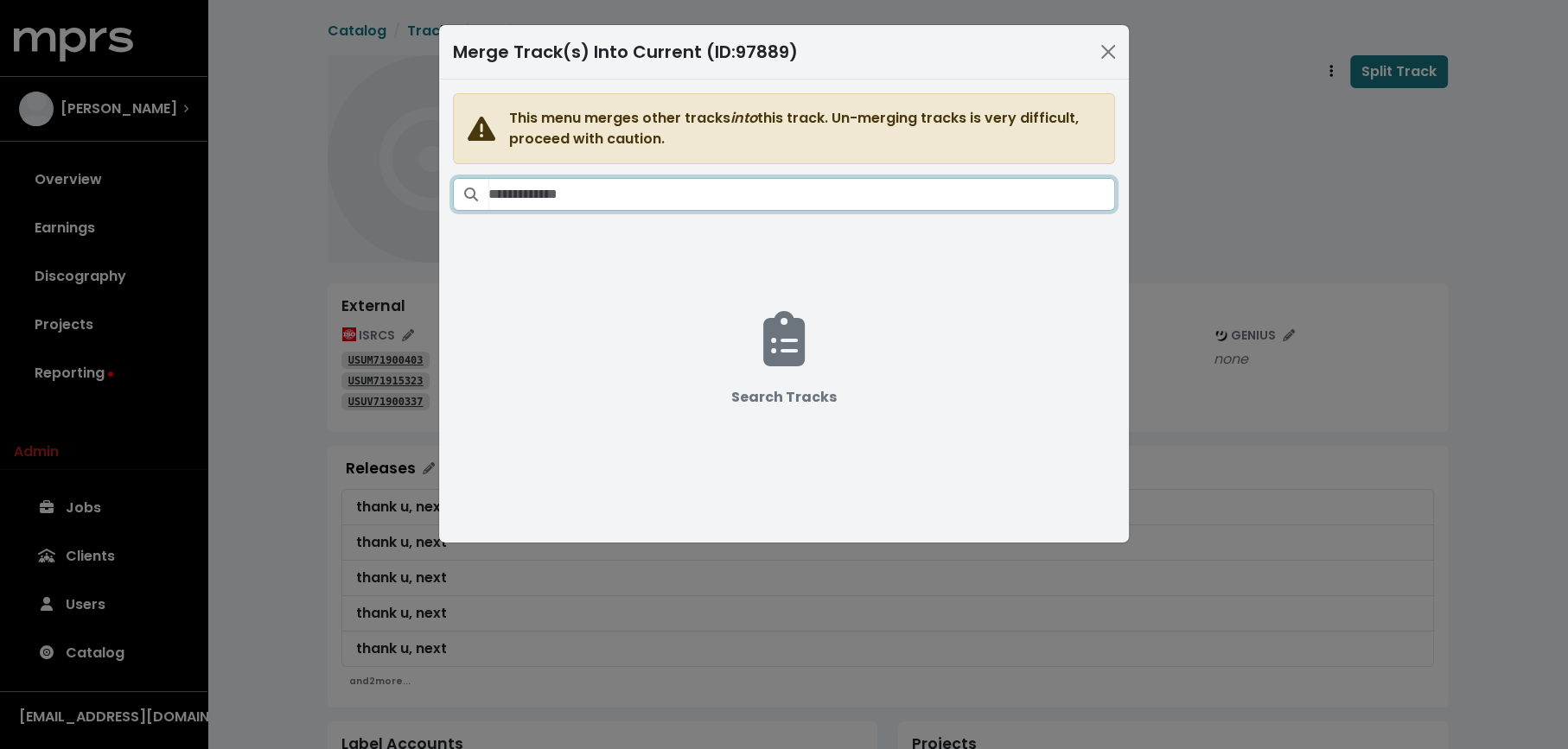
click at [967, 204] on input "Search tracks" at bounding box center [801, 195] width 626 height 33
paste input "********"
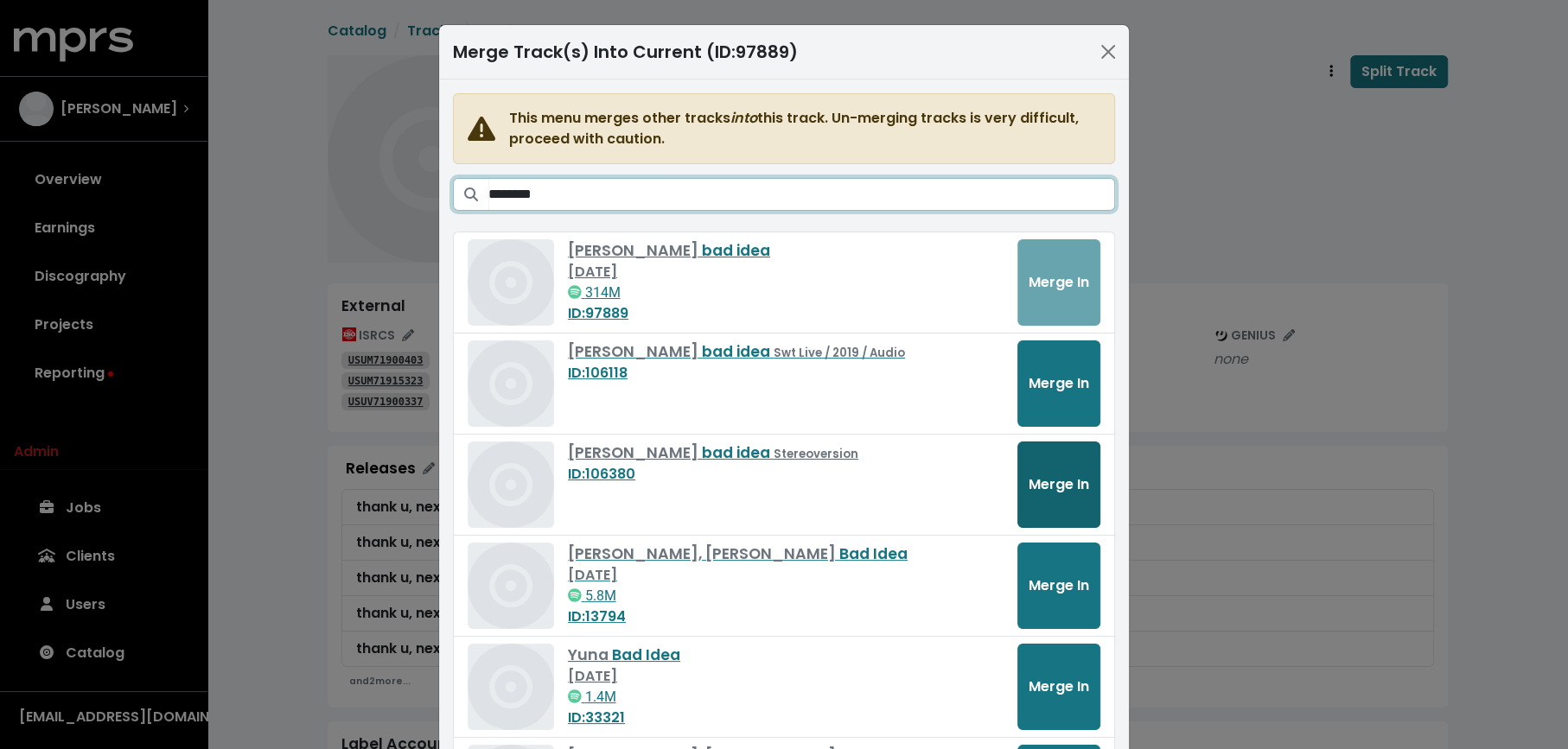
type input "********"
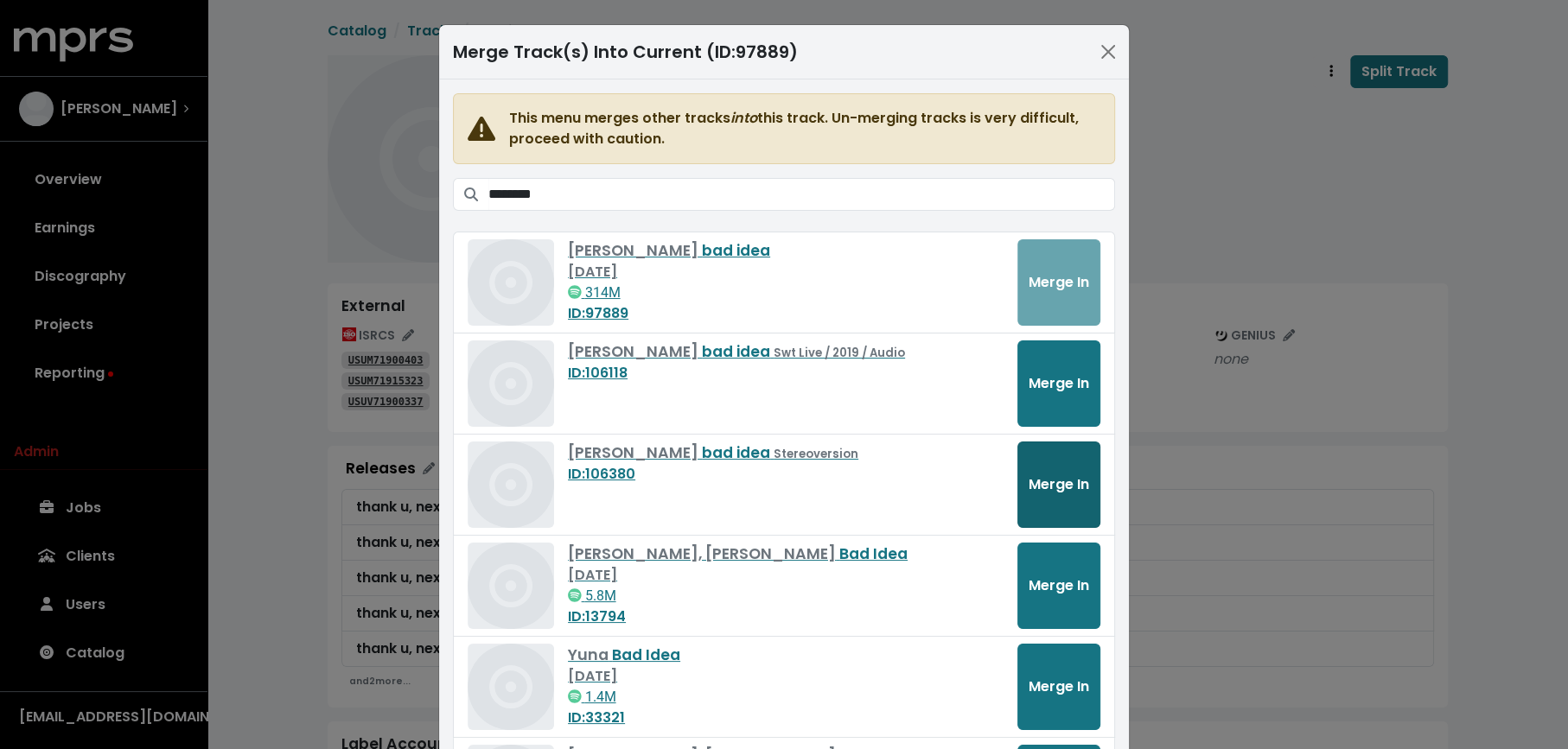
click at [1033, 482] on span "Merge In" at bounding box center [1059, 484] width 60 height 19
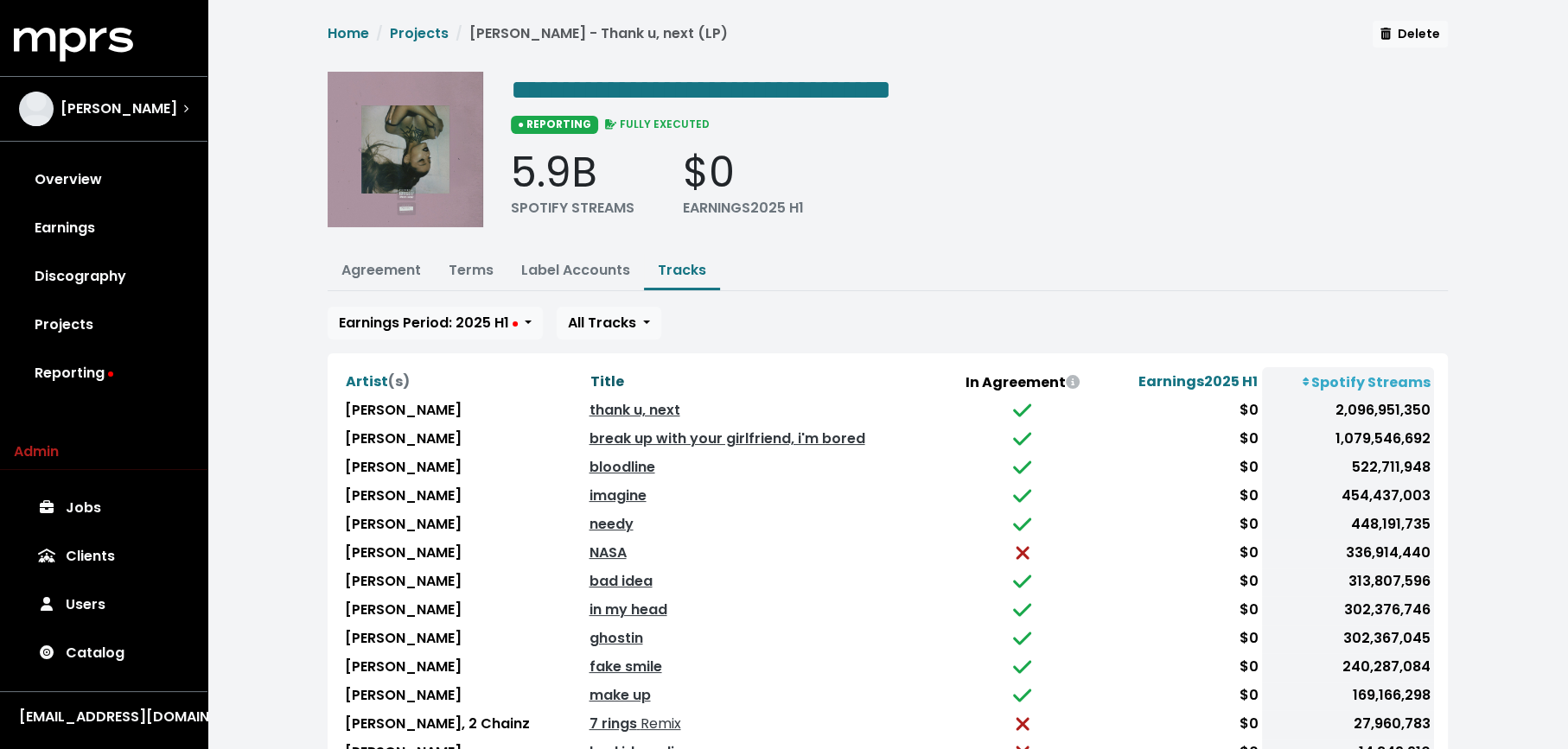
click at [602, 380] on span "Title" at bounding box center [606, 382] width 34 height 19
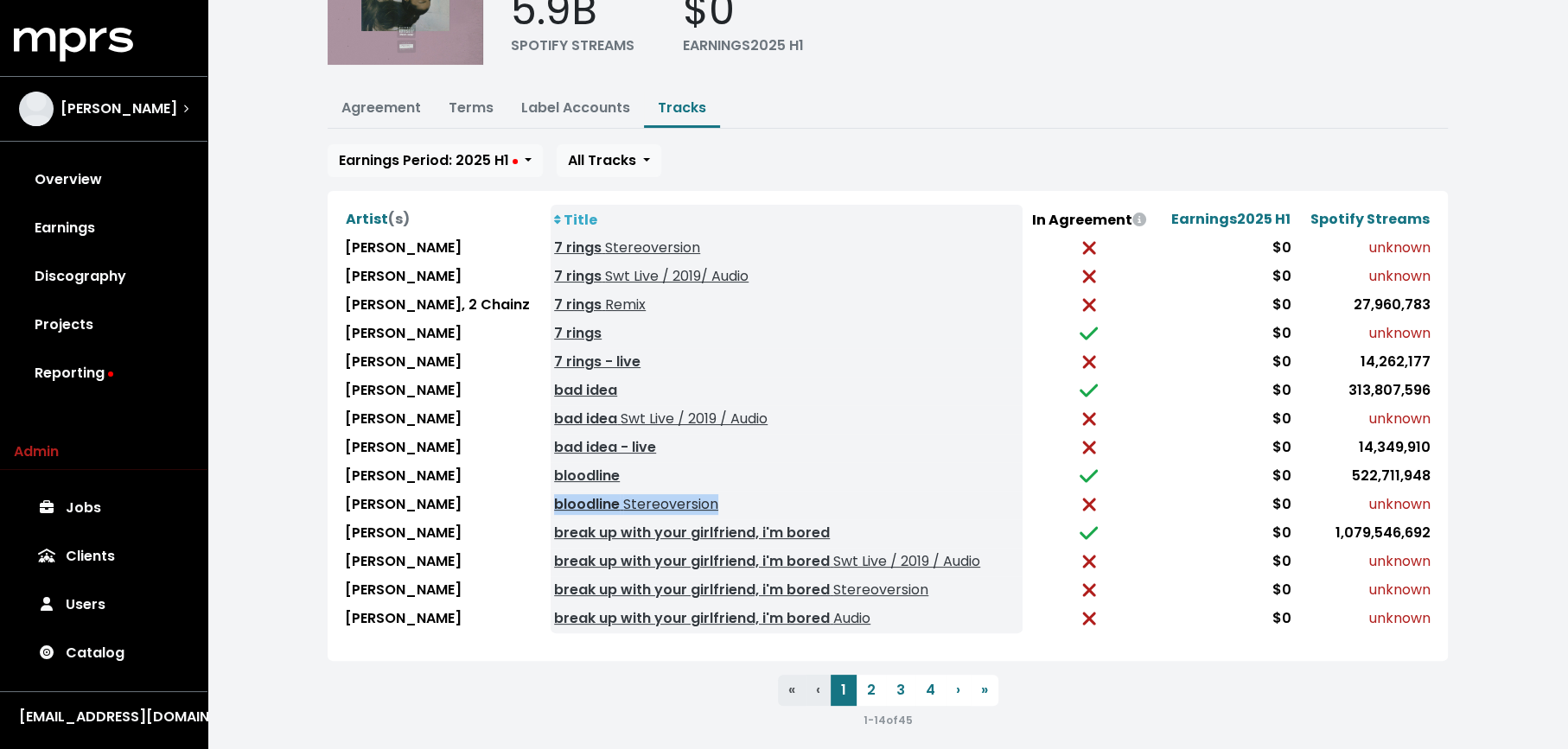
scroll to position [167, 0]
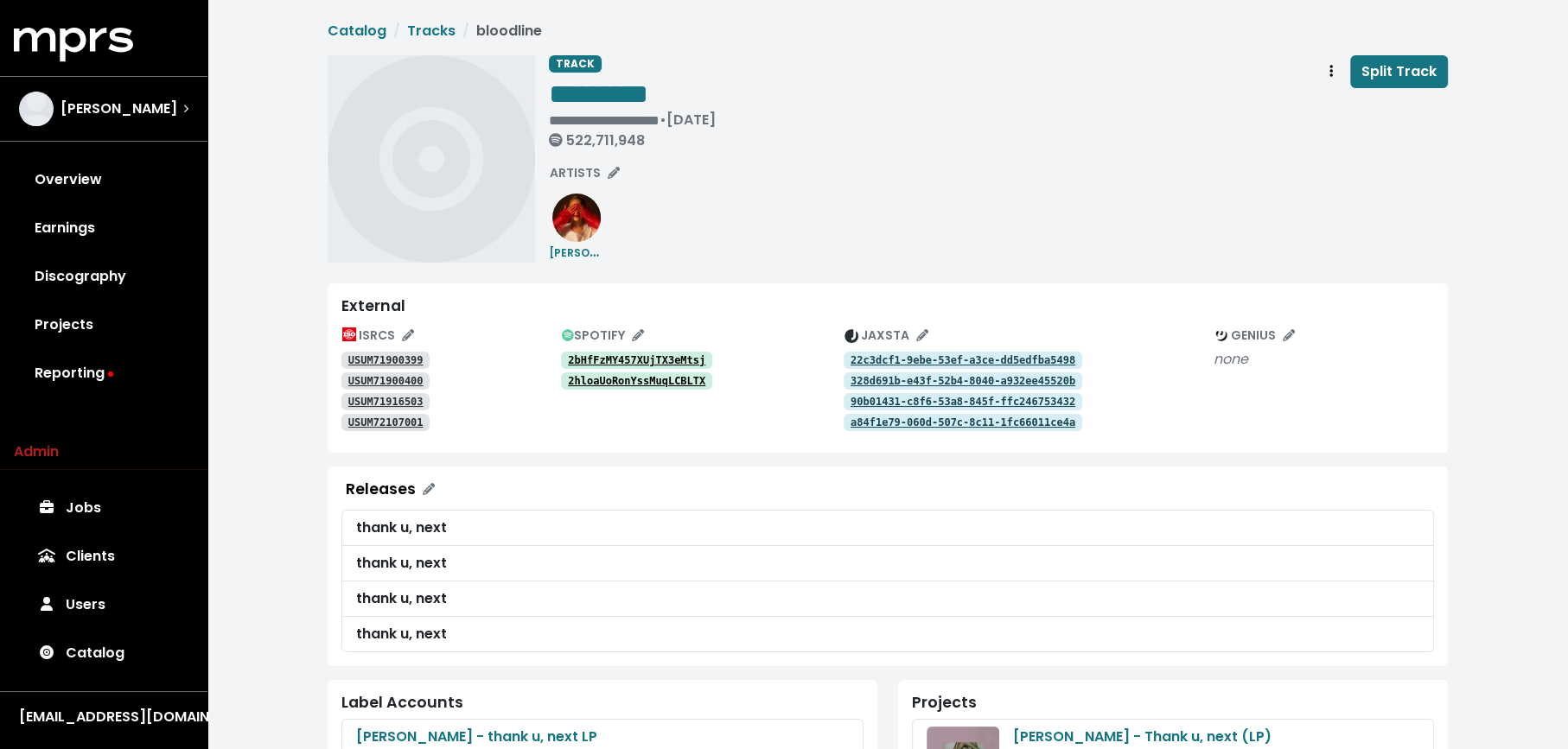
click at [608, 358] on tt "2bHfFzMY457XUjTX3eMtsj" at bounding box center [636, 360] width 137 height 12
click at [372, 359] on tt "USUM71900399" at bounding box center [386, 360] width 75 height 12
click at [1331, 74] on icon "Track actions" at bounding box center [1331, 71] width 4 height 12
click at [1334, 105] on link "Merge" at bounding box center [1381, 110] width 136 height 27
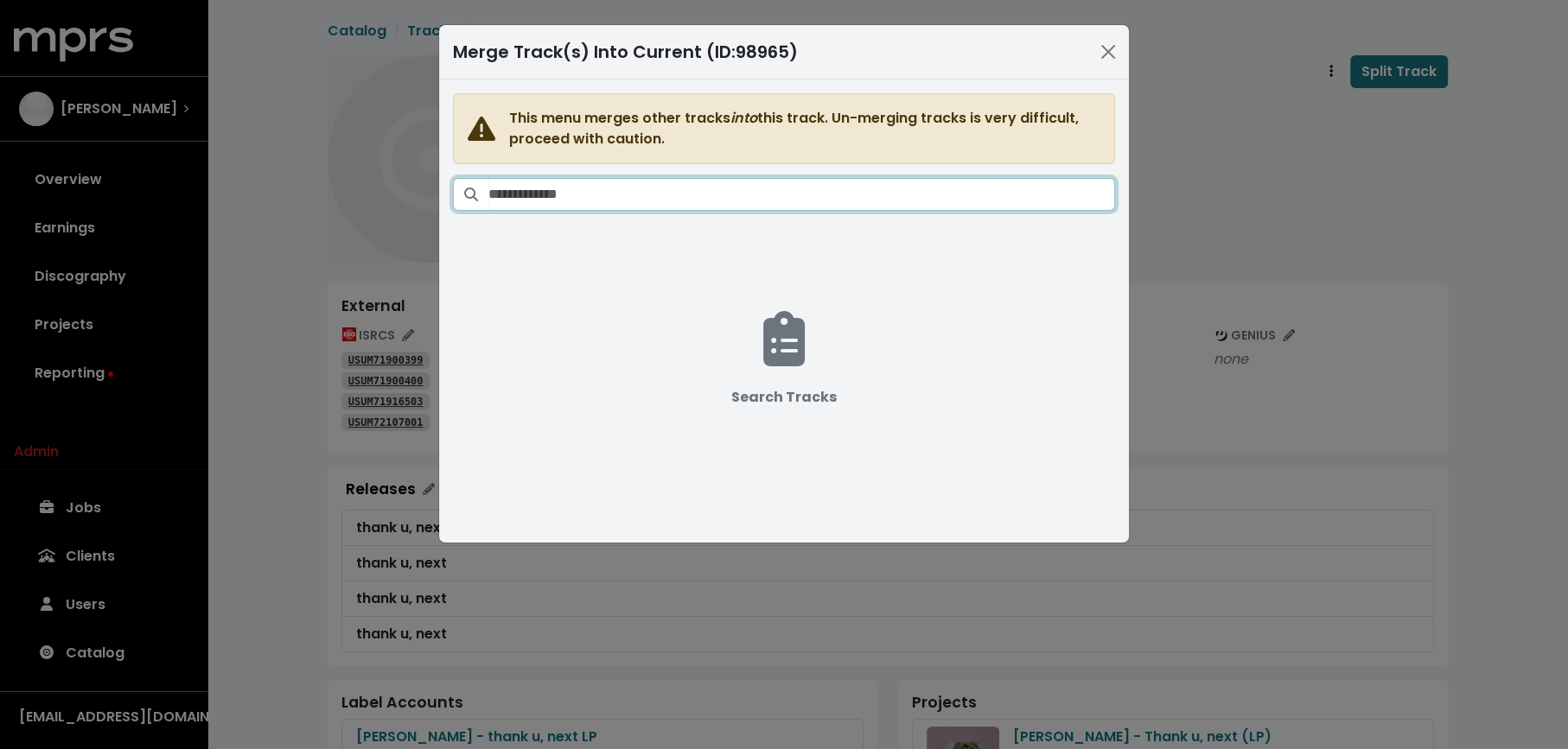
click at [821, 189] on input "Search tracks" at bounding box center [801, 195] width 626 height 33
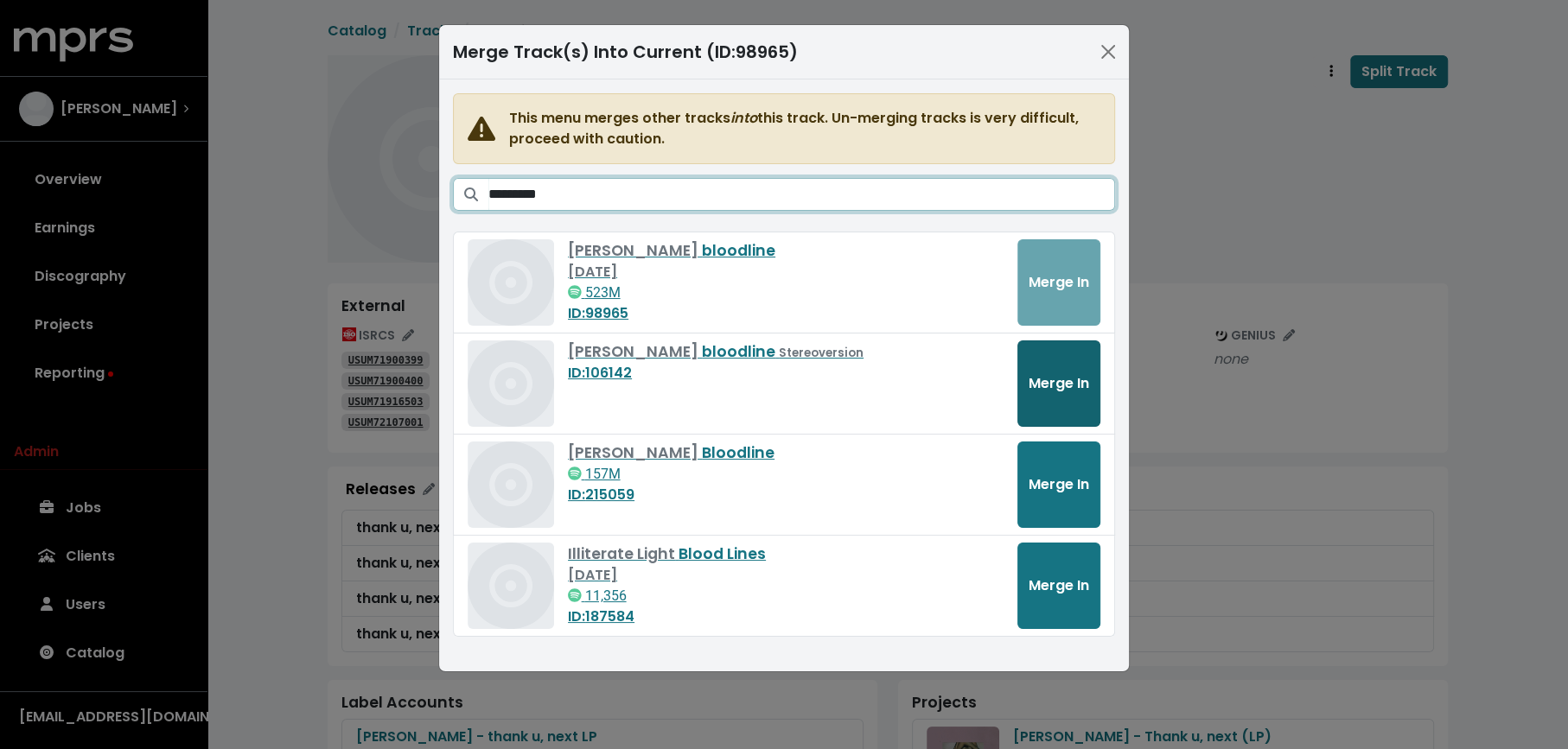
type input "*********"
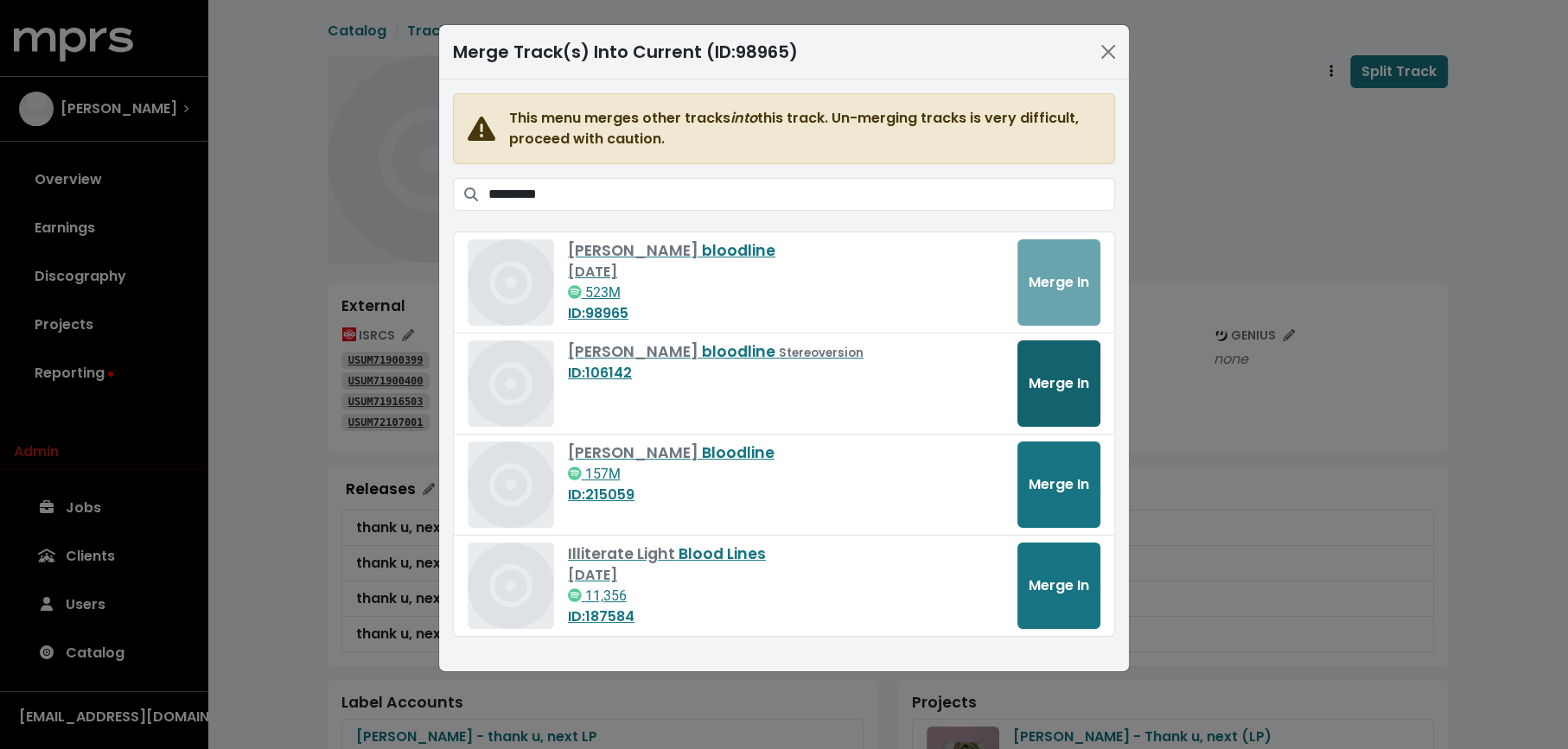
click at [1048, 379] on span "Merge In" at bounding box center [1059, 383] width 60 height 19
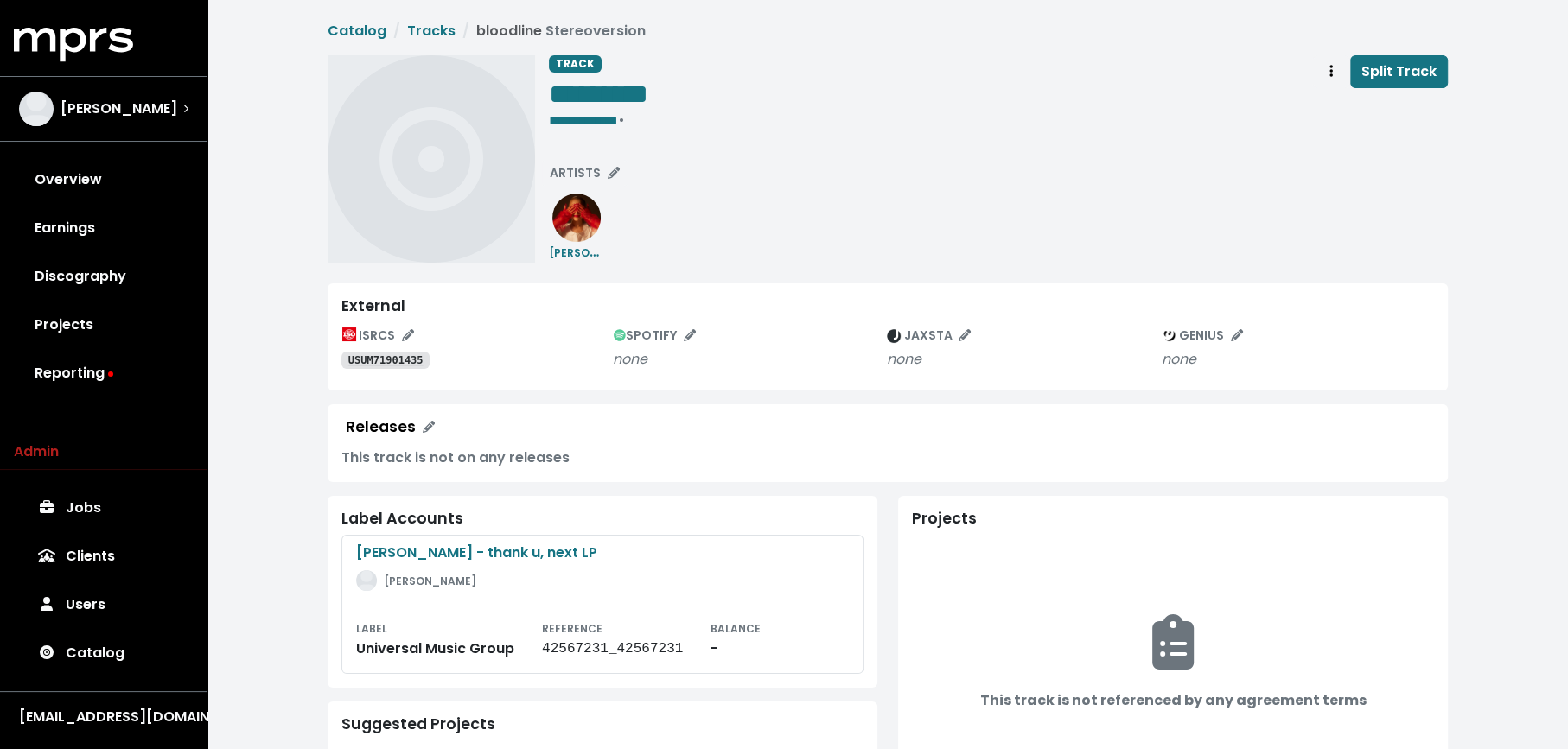
click at [363, 364] on tt "USUM71901435" at bounding box center [386, 360] width 75 height 12
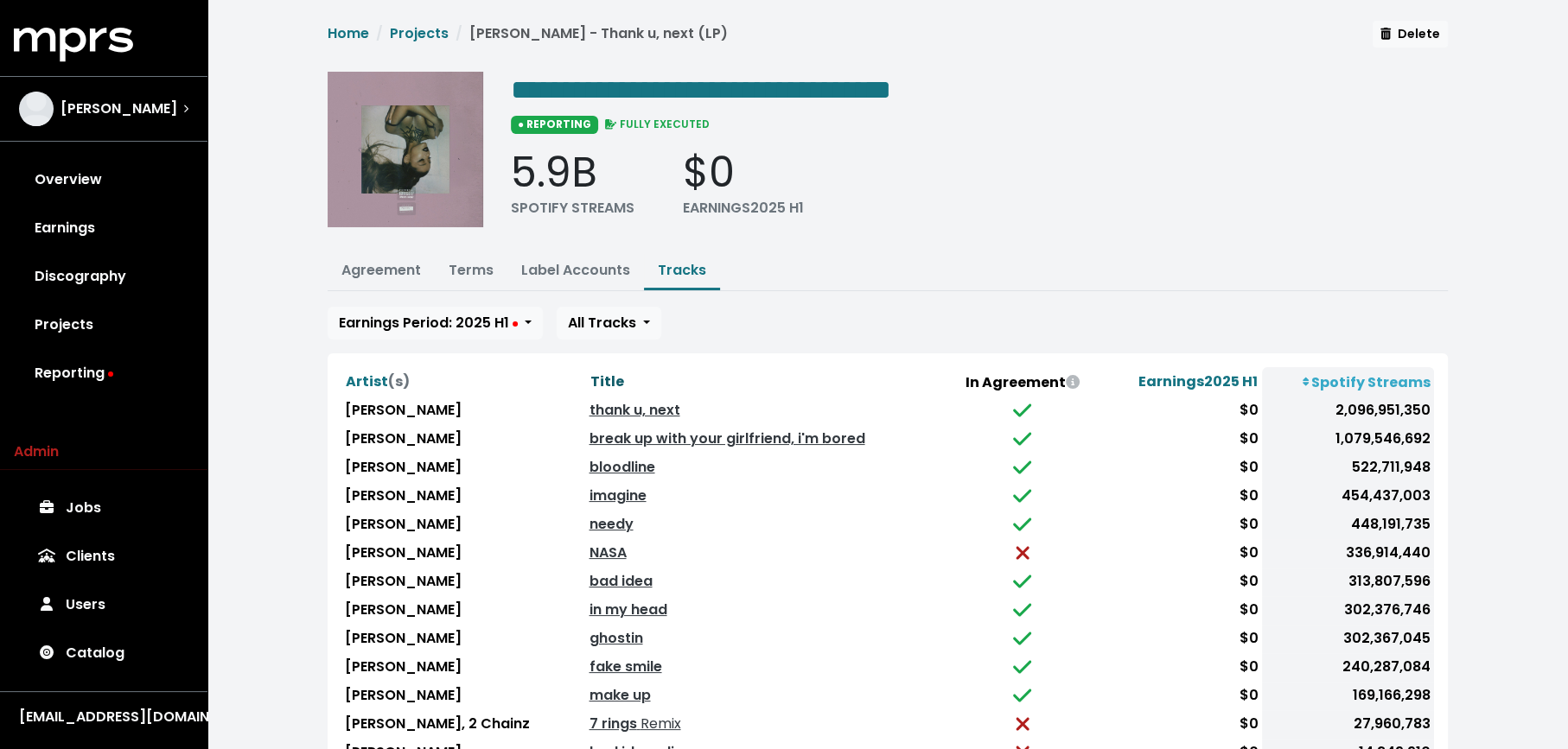
click at [589, 377] on span "Title" at bounding box center [606, 382] width 34 height 19
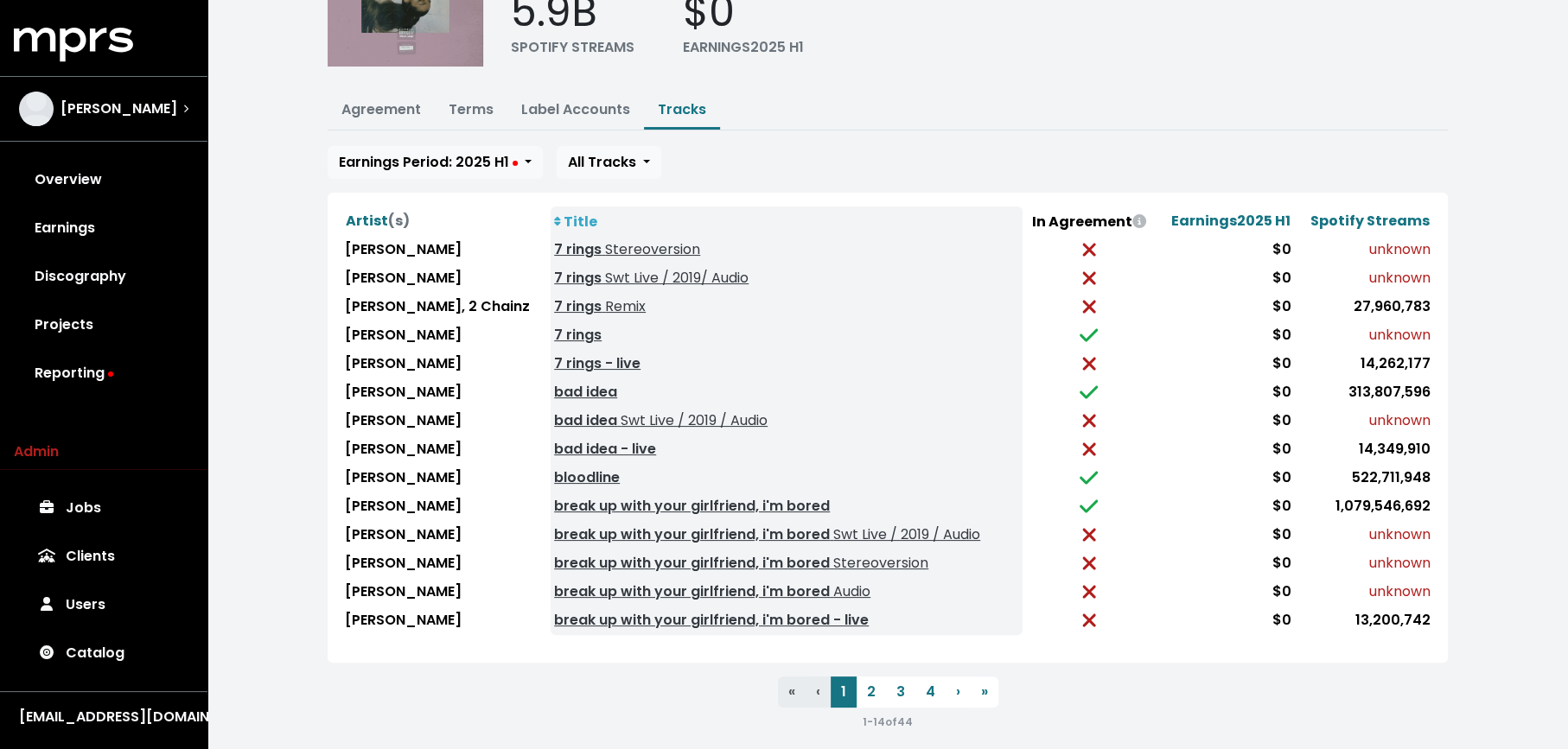
scroll to position [167, 0]
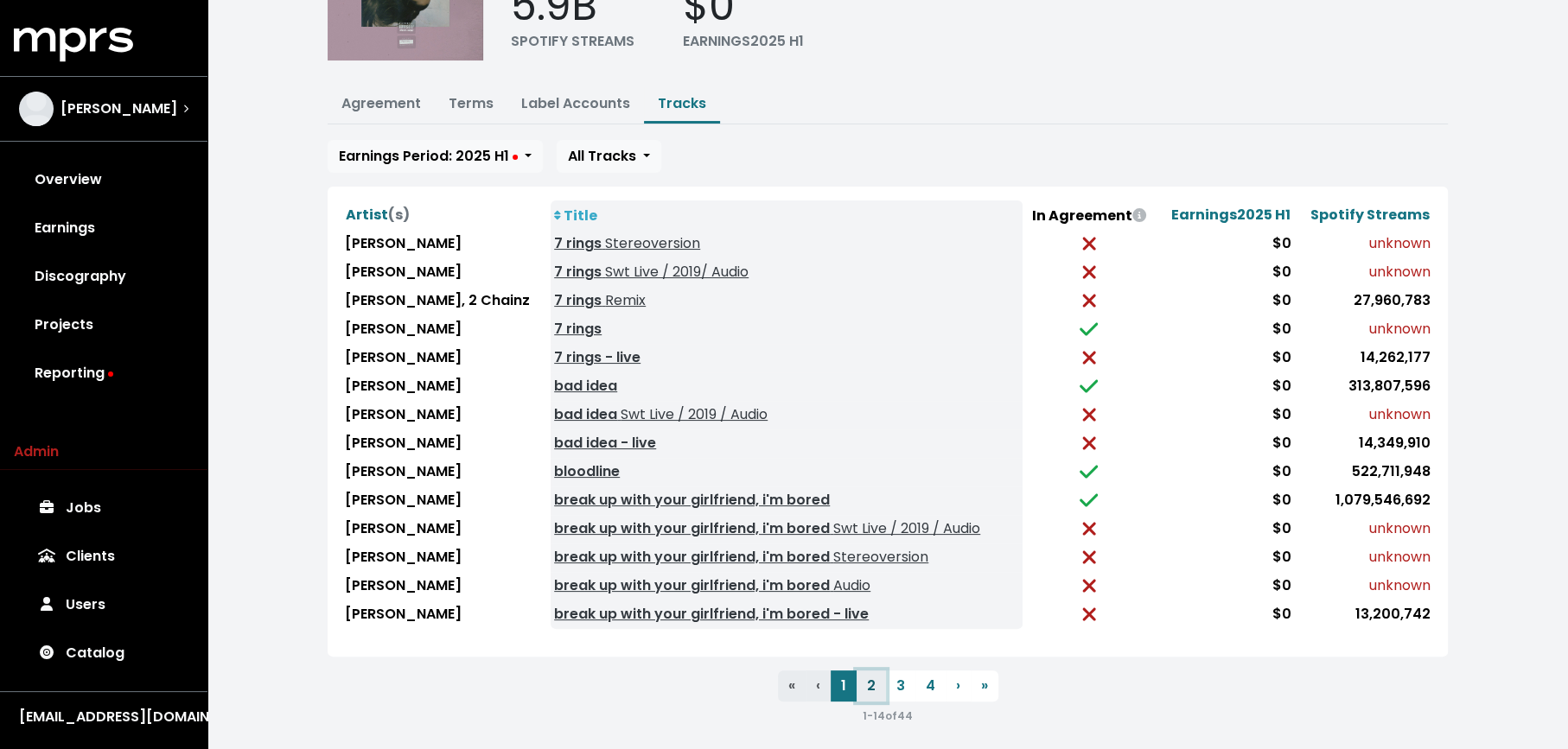
click at [869, 680] on button "2" at bounding box center [871, 687] width 29 height 31
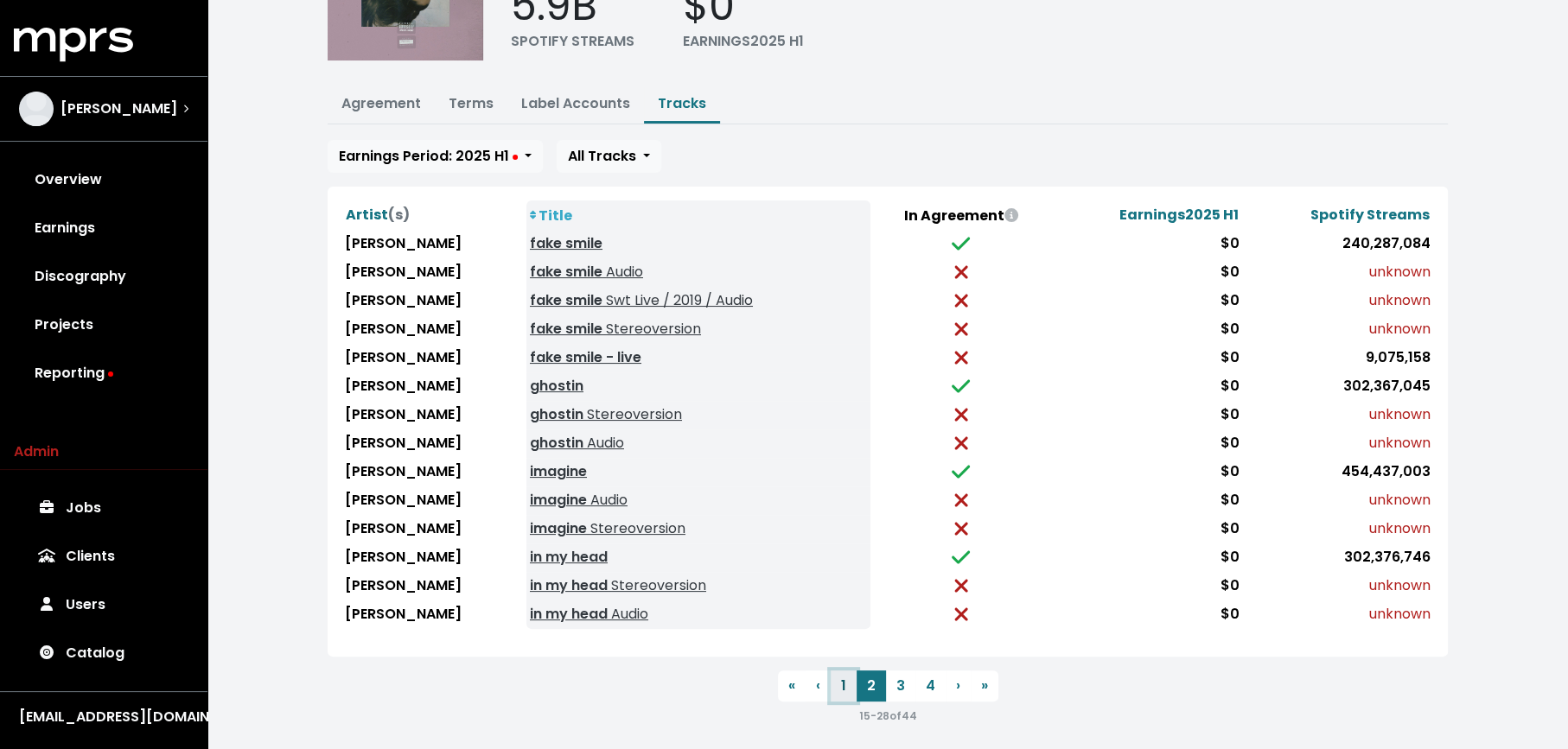
click at [848, 674] on button "1" at bounding box center [843, 687] width 26 height 31
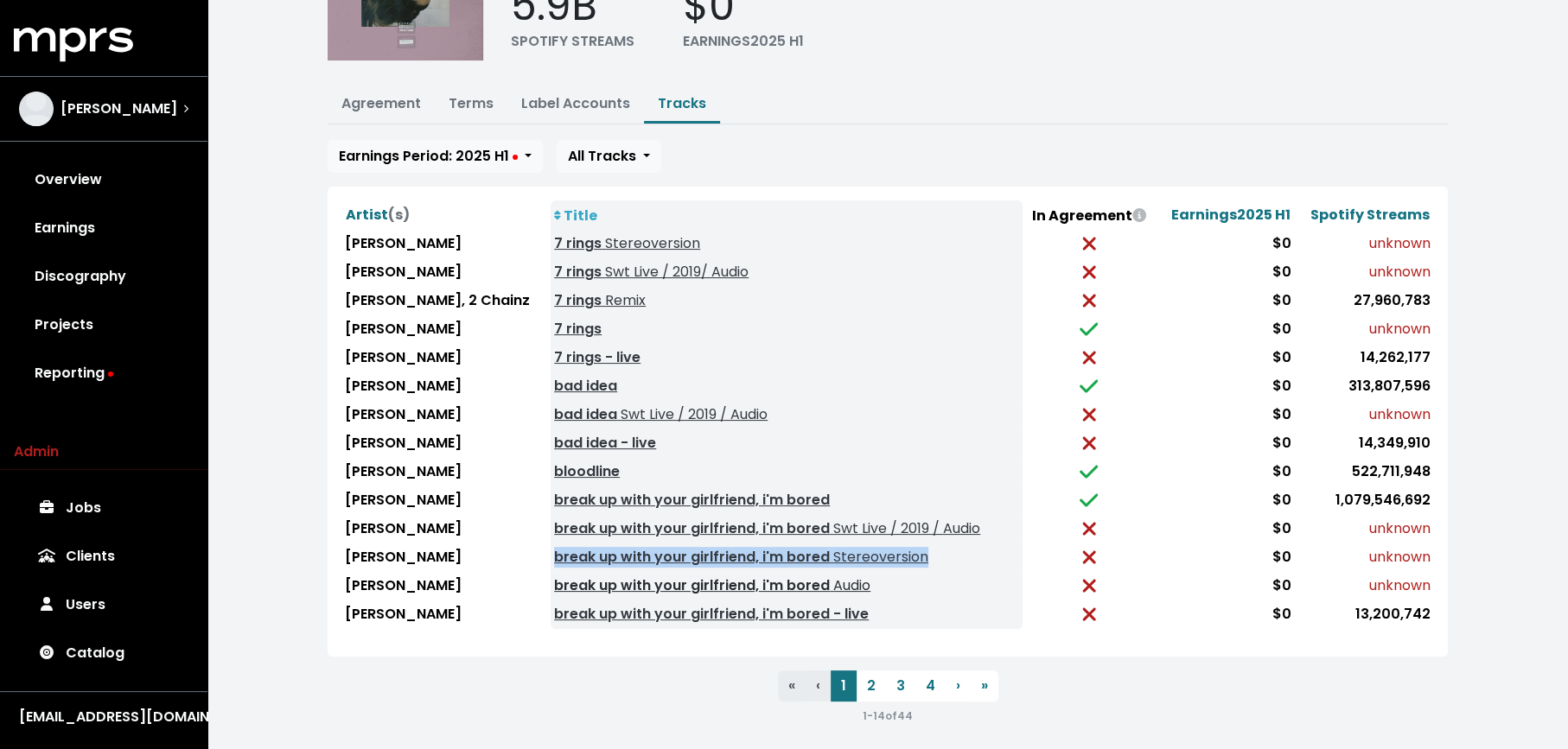
click at [721, 576] on link "break up with your girlfriend, i'm bored Audio" at bounding box center [712, 585] width 317 height 19
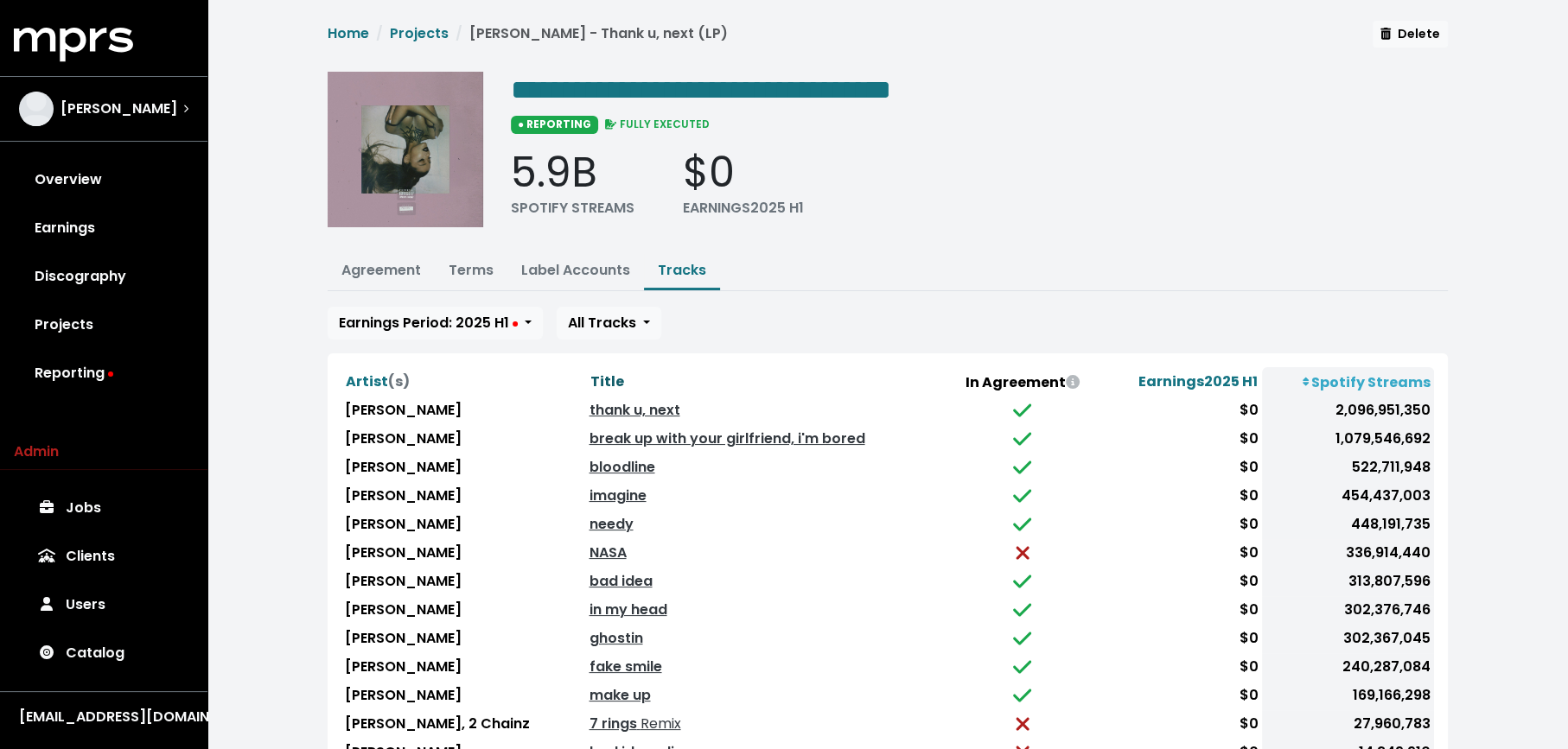
click at [589, 381] on span "Title" at bounding box center [606, 382] width 34 height 19
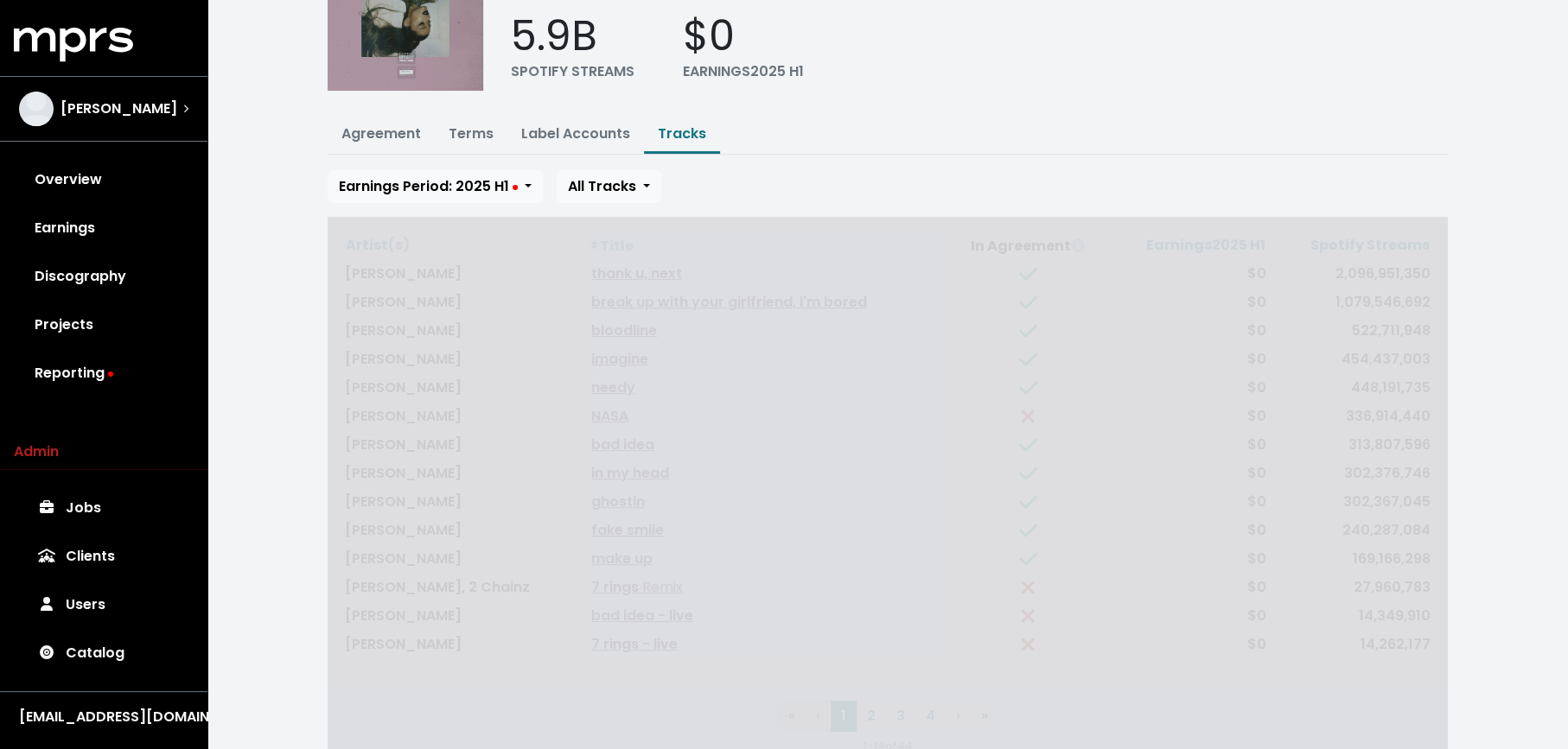
scroll to position [167, 0]
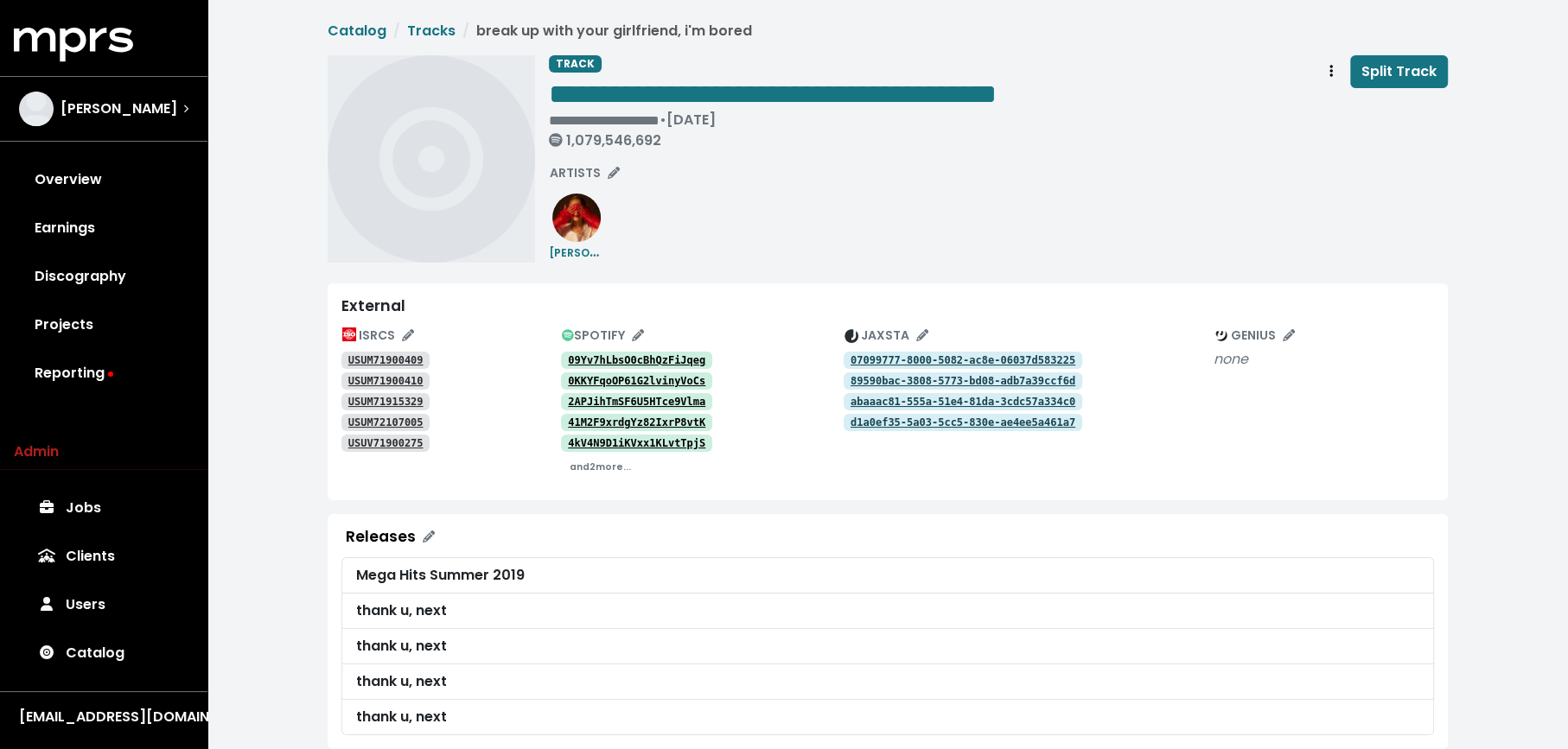
click at [395, 356] on tt "USUM71900409" at bounding box center [386, 360] width 75 height 12
click at [1123, 94] on div "**********" at bounding box center [997, 105] width 899 height 100
click at [1196, 123] on div "**********" at bounding box center [997, 105] width 899 height 100
click at [1327, 74] on span "Track actions" at bounding box center [1331, 71] width 16 height 20
click at [1328, 114] on link "Merge" at bounding box center [1381, 110] width 136 height 27
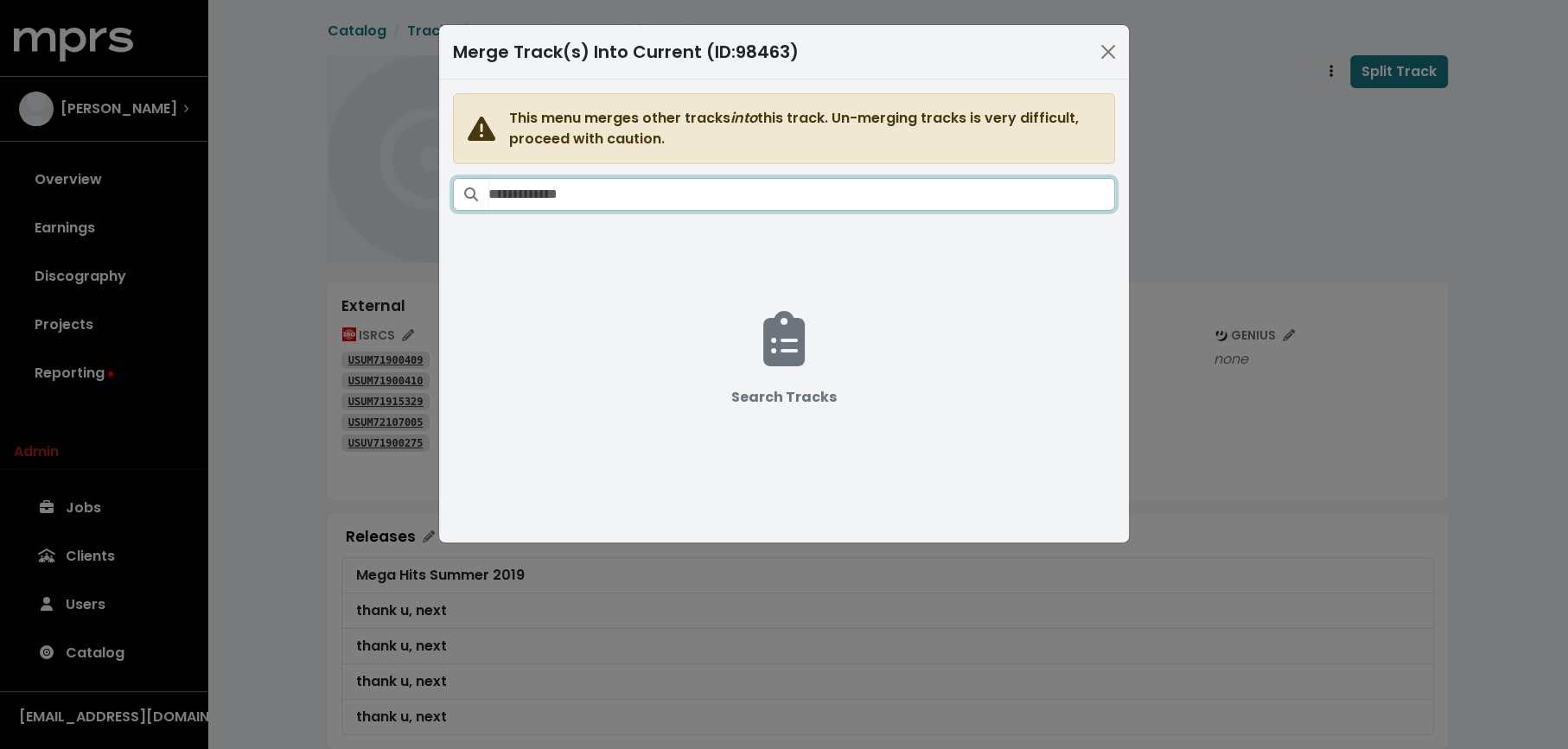
click at [790, 199] on input "Search tracks" at bounding box center [801, 195] width 626 height 33
paste input "**********"
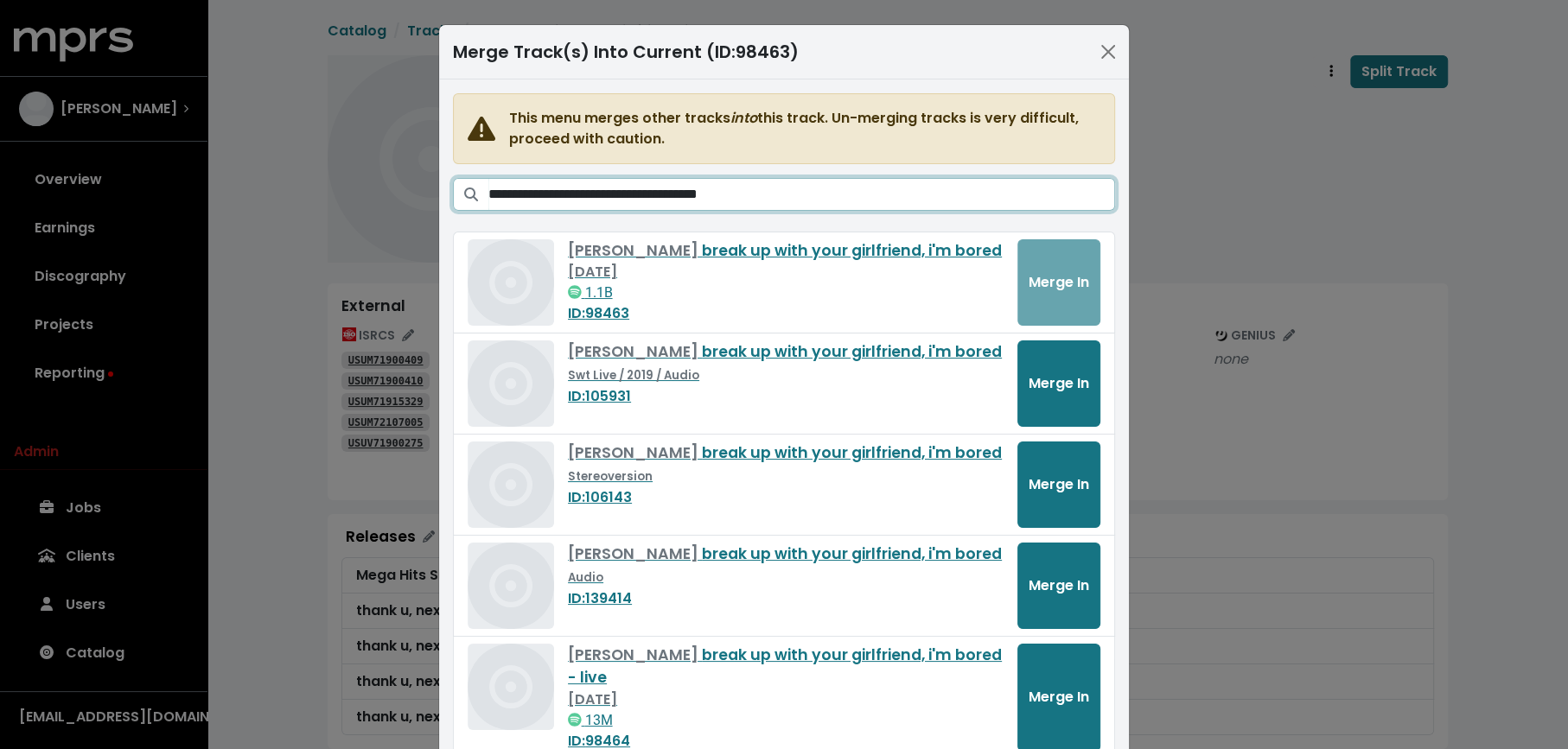
scroll to position [31, 0]
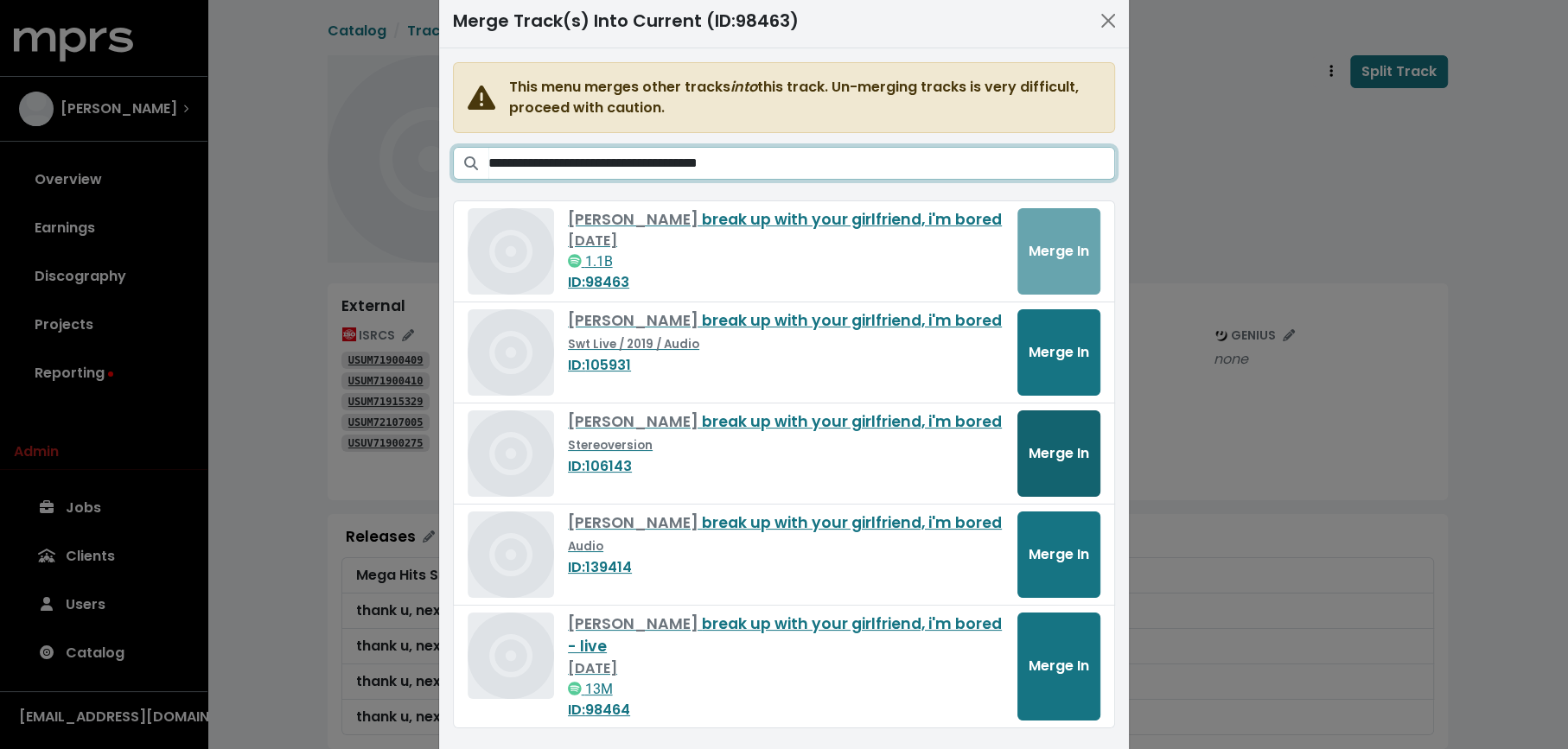
type input "**********"
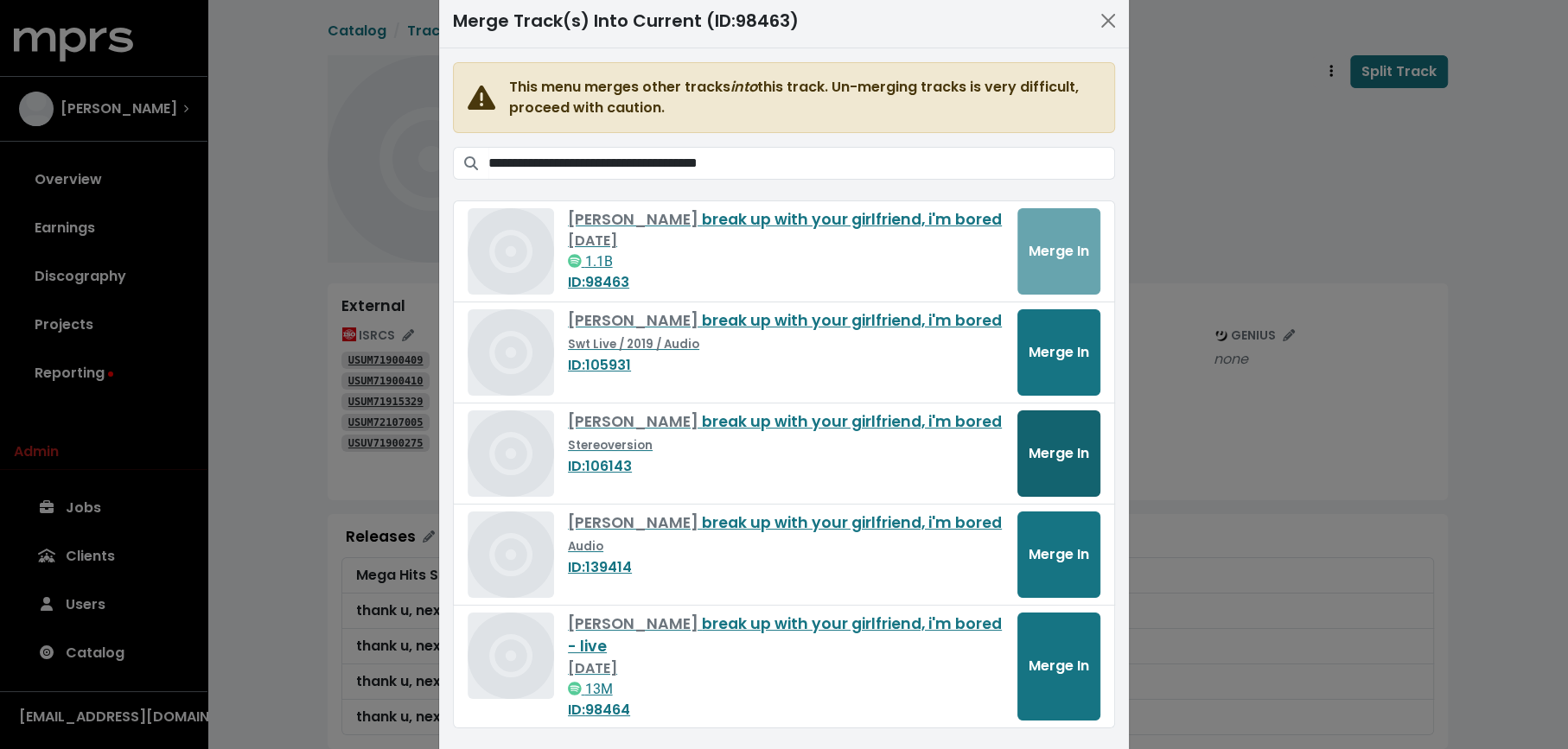
click at [1075, 451] on span "Merge In" at bounding box center [1059, 453] width 60 height 19
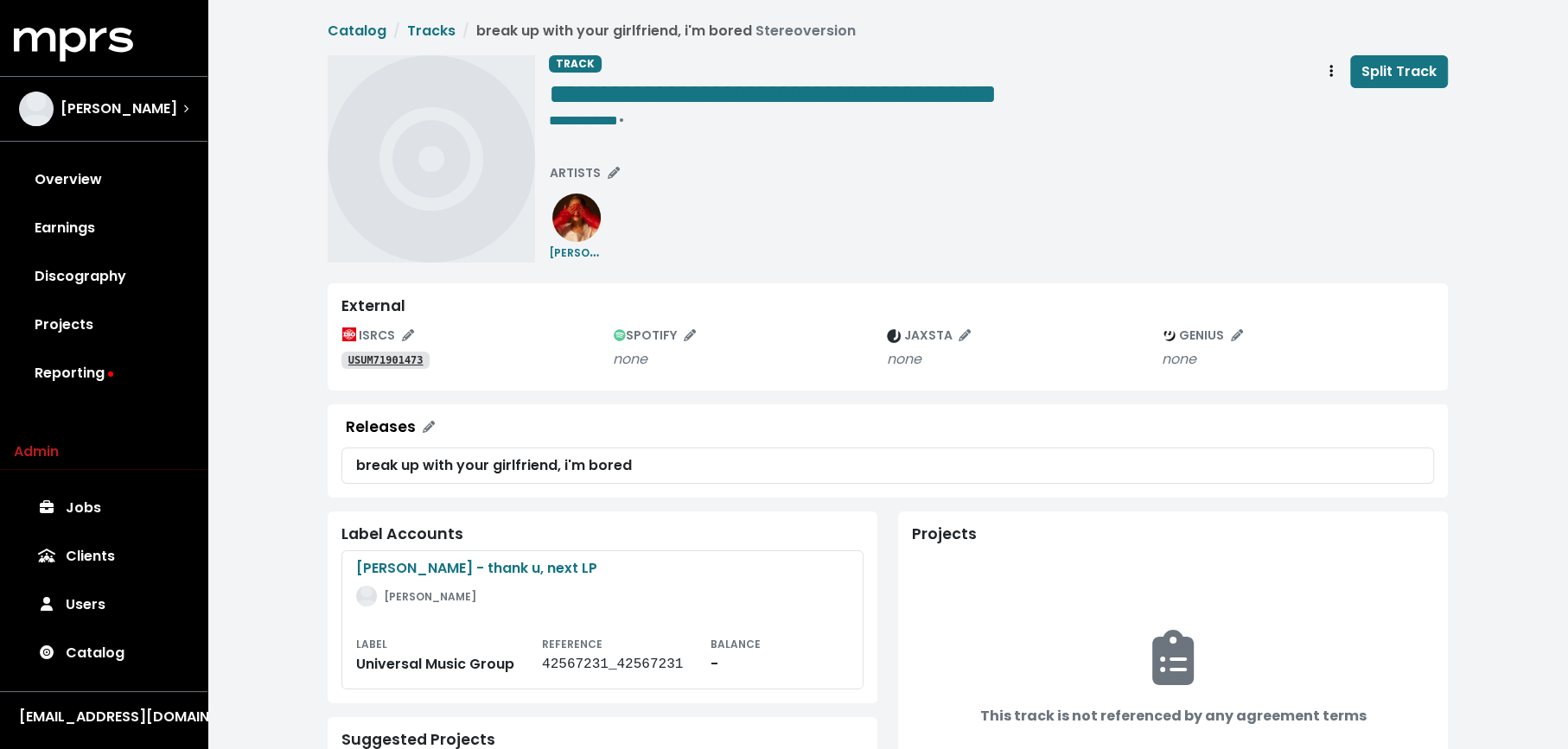
click at [413, 355] on tt "USUM71901473" at bounding box center [386, 360] width 75 height 12
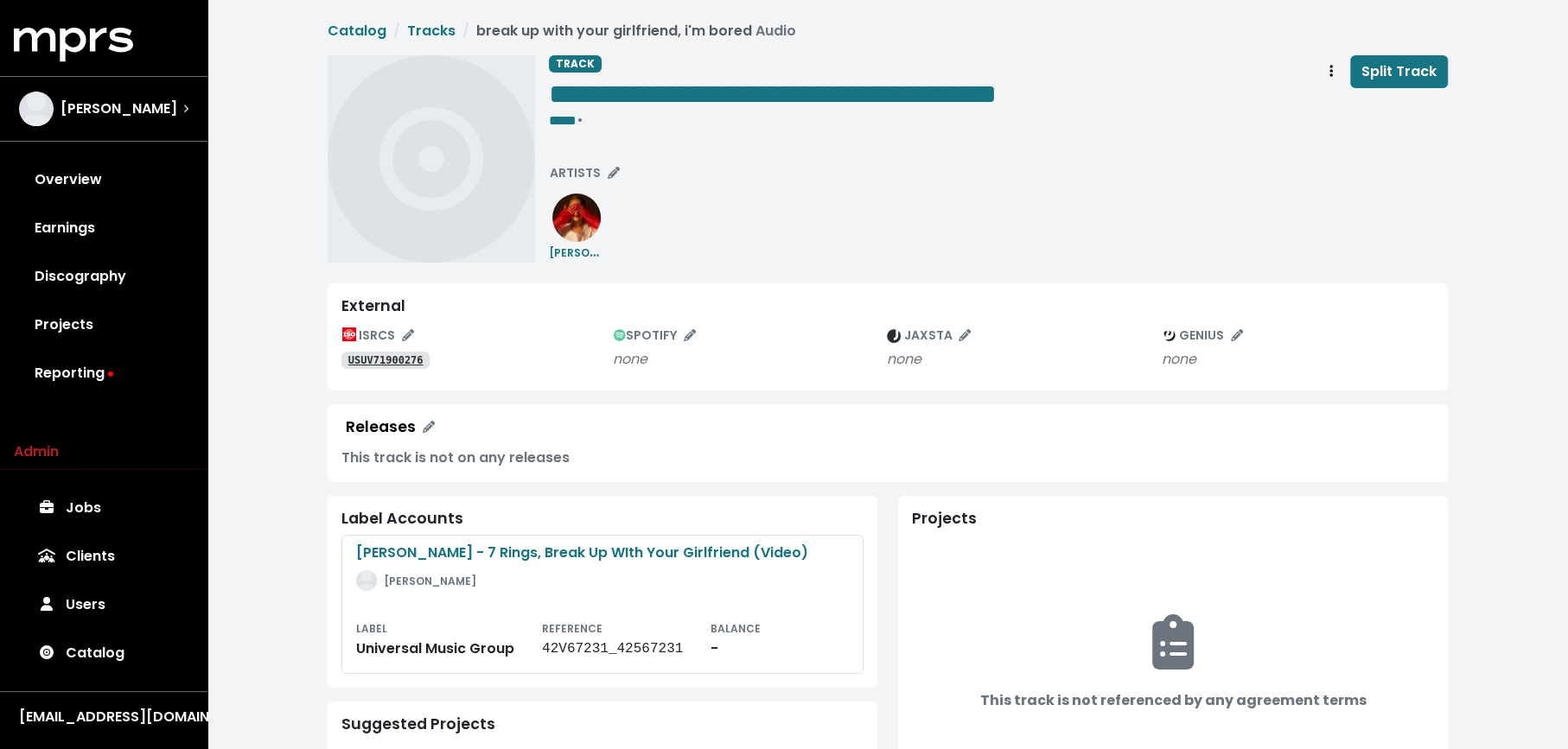
click at [417, 355] on tt "USUV71900276" at bounding box center [386, 360] width 75 height 12
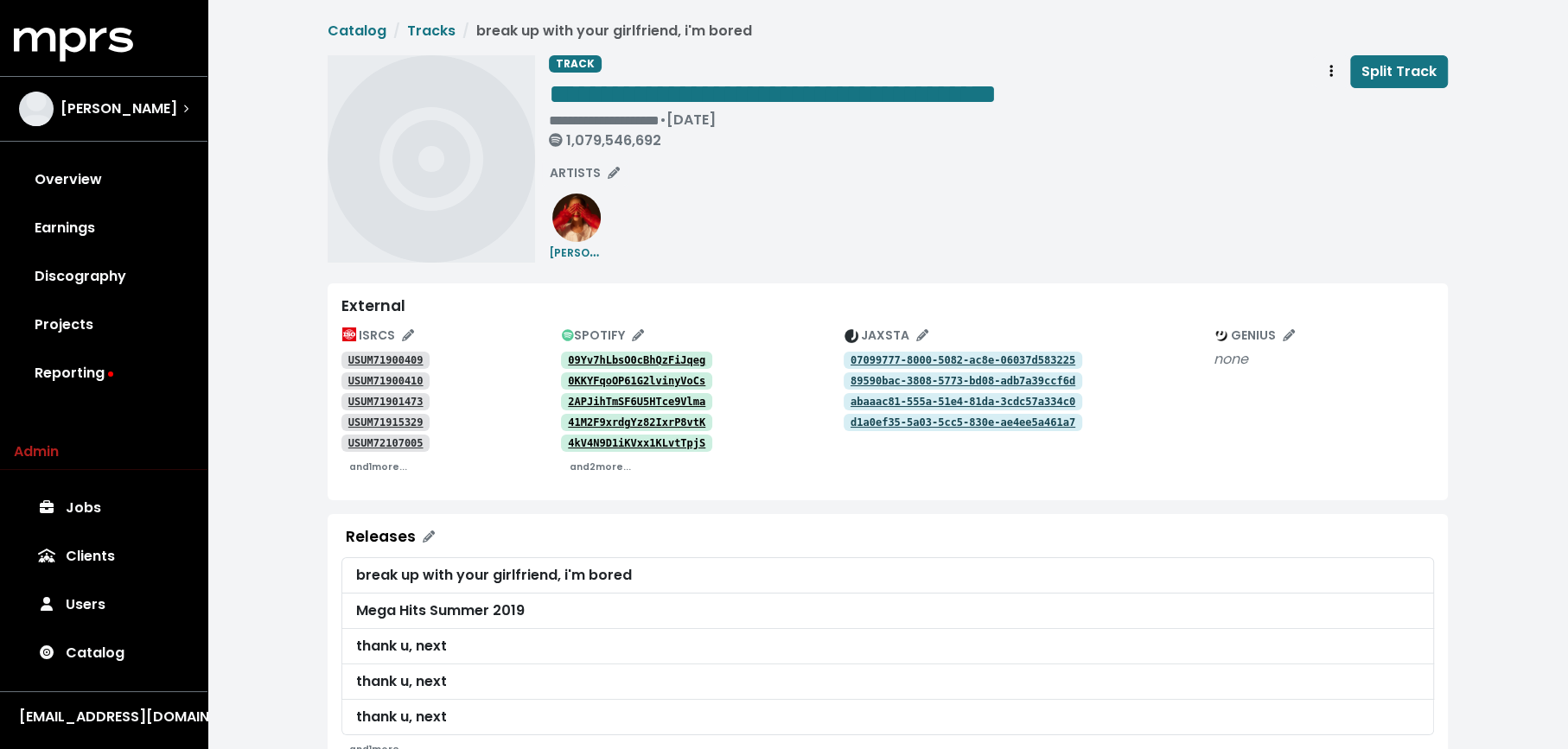
click at [1332, 71] on icon "Track actions" at bounding box center [1331, 71] width 4 height 12
click at [1334, 106] on link "Merge" at bounding box center [1381, 110] width 136 height 27
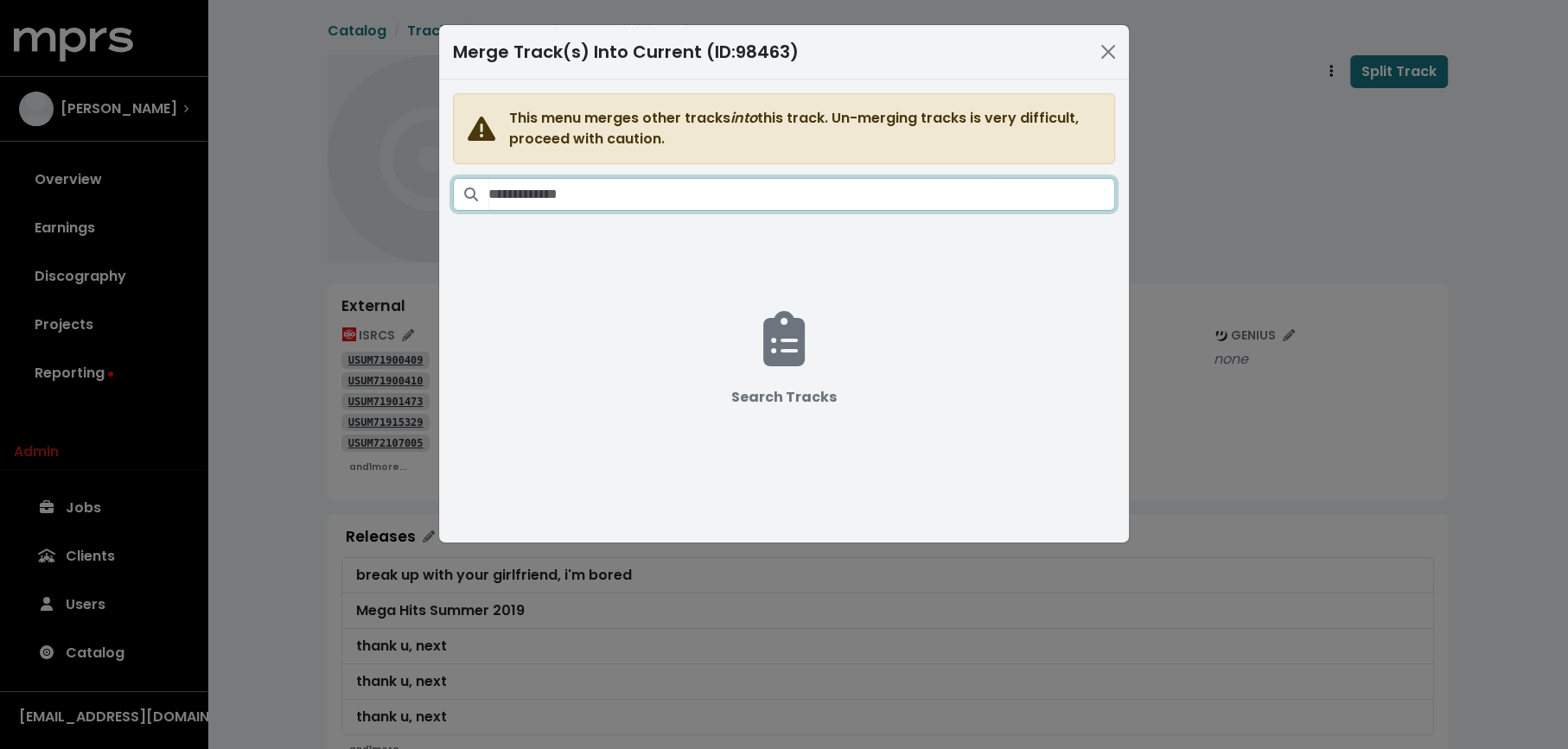
click at [833, 197] on input "Search tracks" at bounding box center [801, 195] width 626 height 33
paste input "**********"
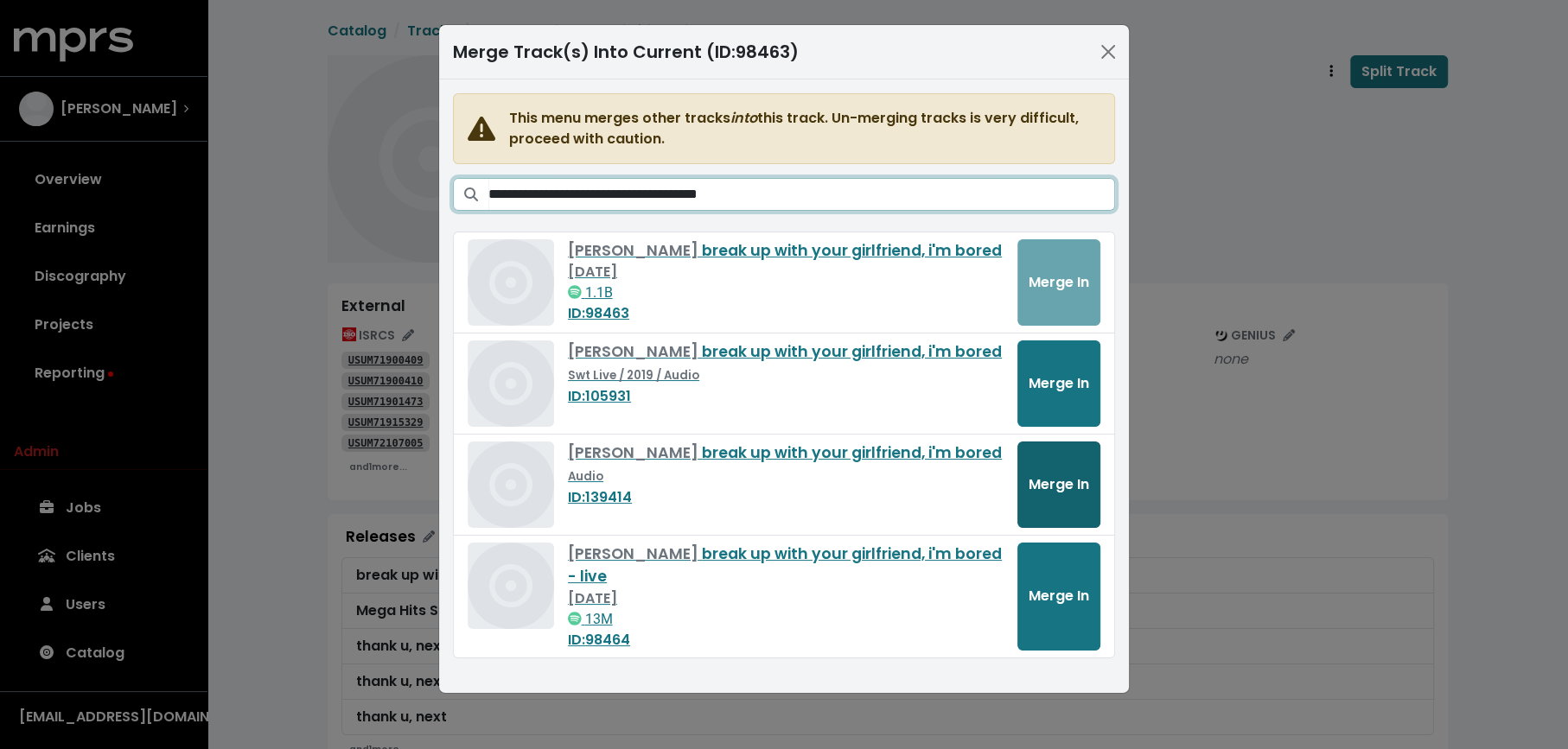
type input "**********"
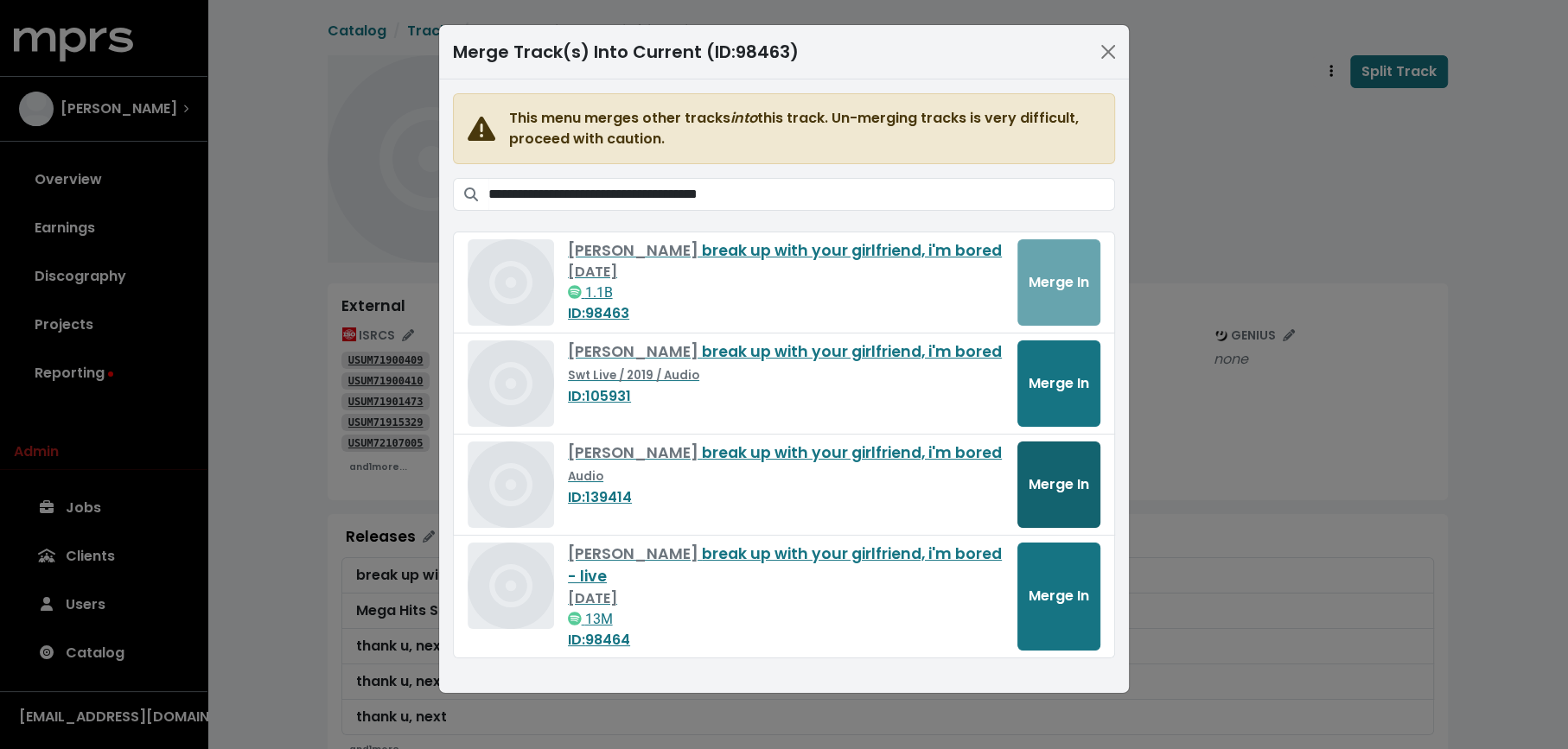
click at [1029, 480] on span "Merge In" at bounding box center [1059, 484] width 60 height 19
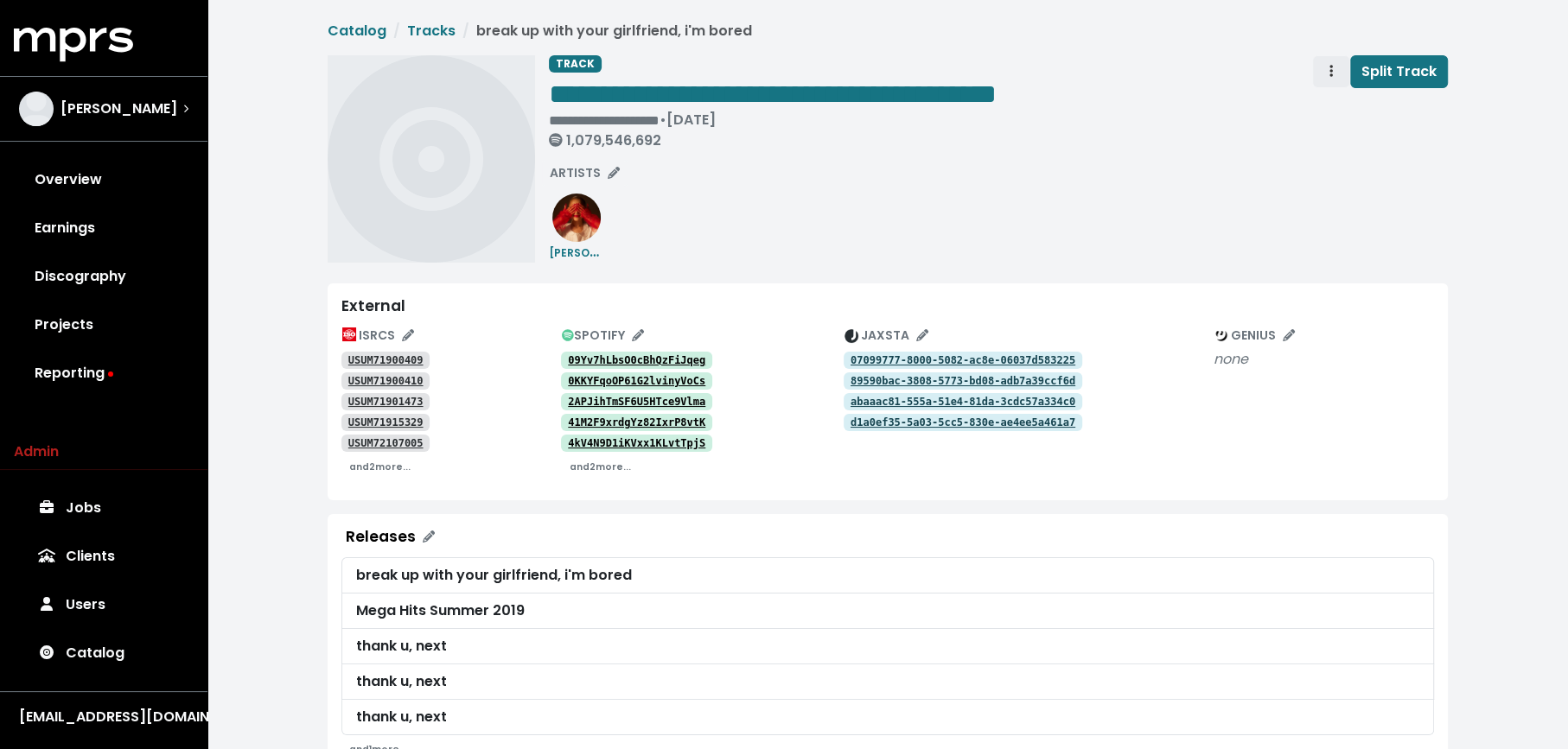
click at [1331, 69] on icon "Track actions" at bounding box center [1331, 71] width 4 height 14
click at [1324, 110] on link "Merge" at bounding box center [1381, 110] width 136 height 27
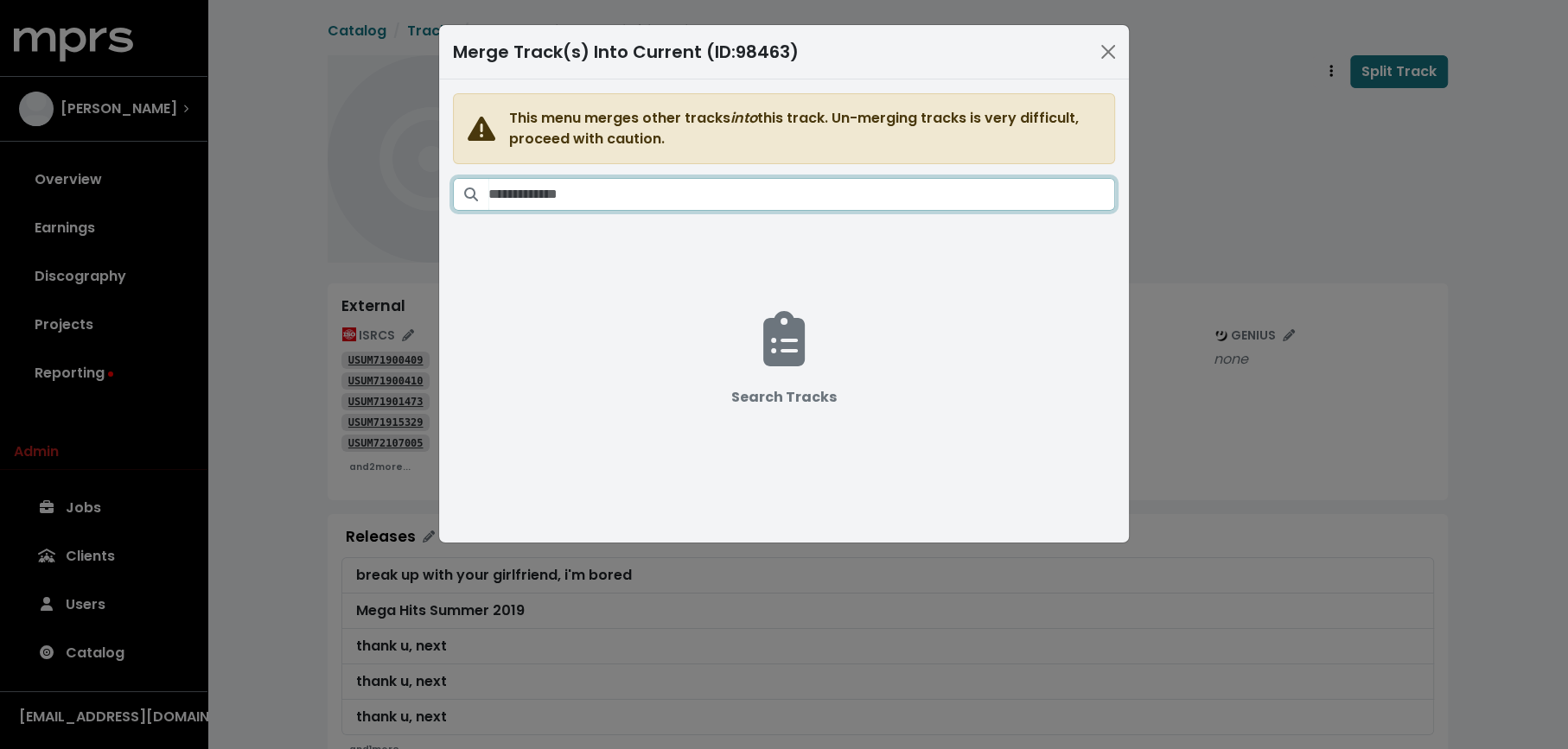
click at [875, 194] on input "Search tracks" at bounding box center [801, 195] width 626 height 33
paste input "**********"
type input "**********"
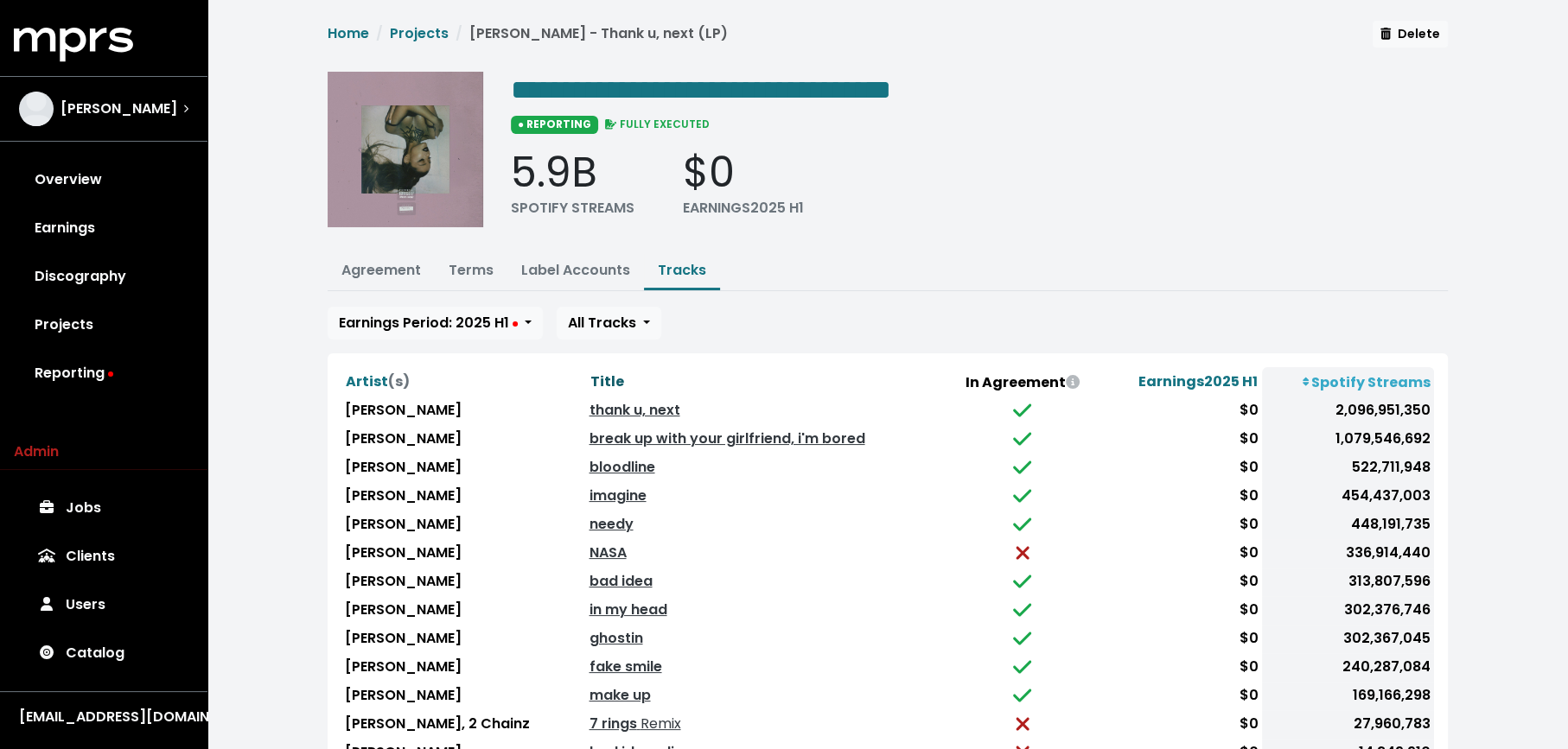
click at [589, 378] on span "Title" at bounding box center [606, 382] width 34 height 19
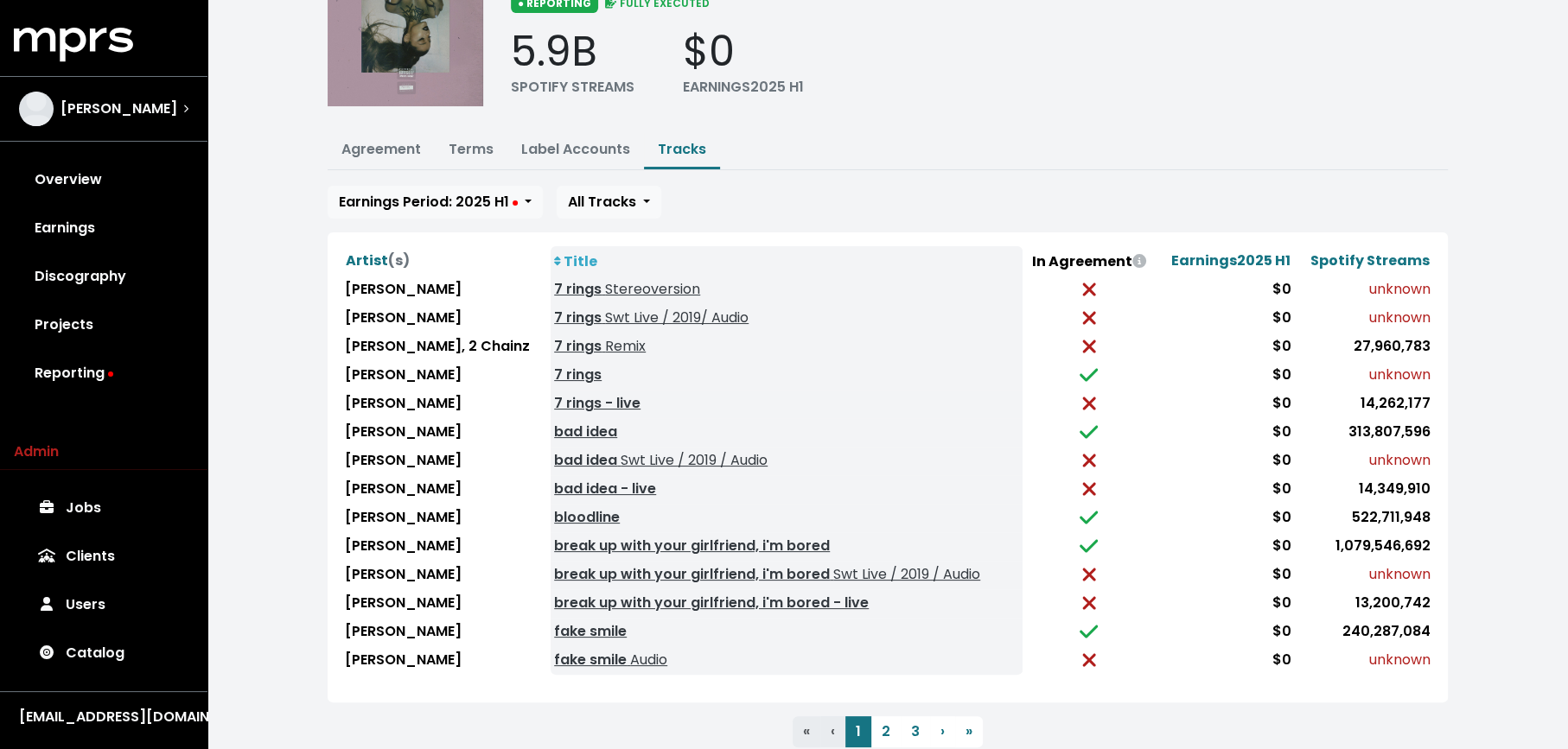
scroll to position [167, 0]
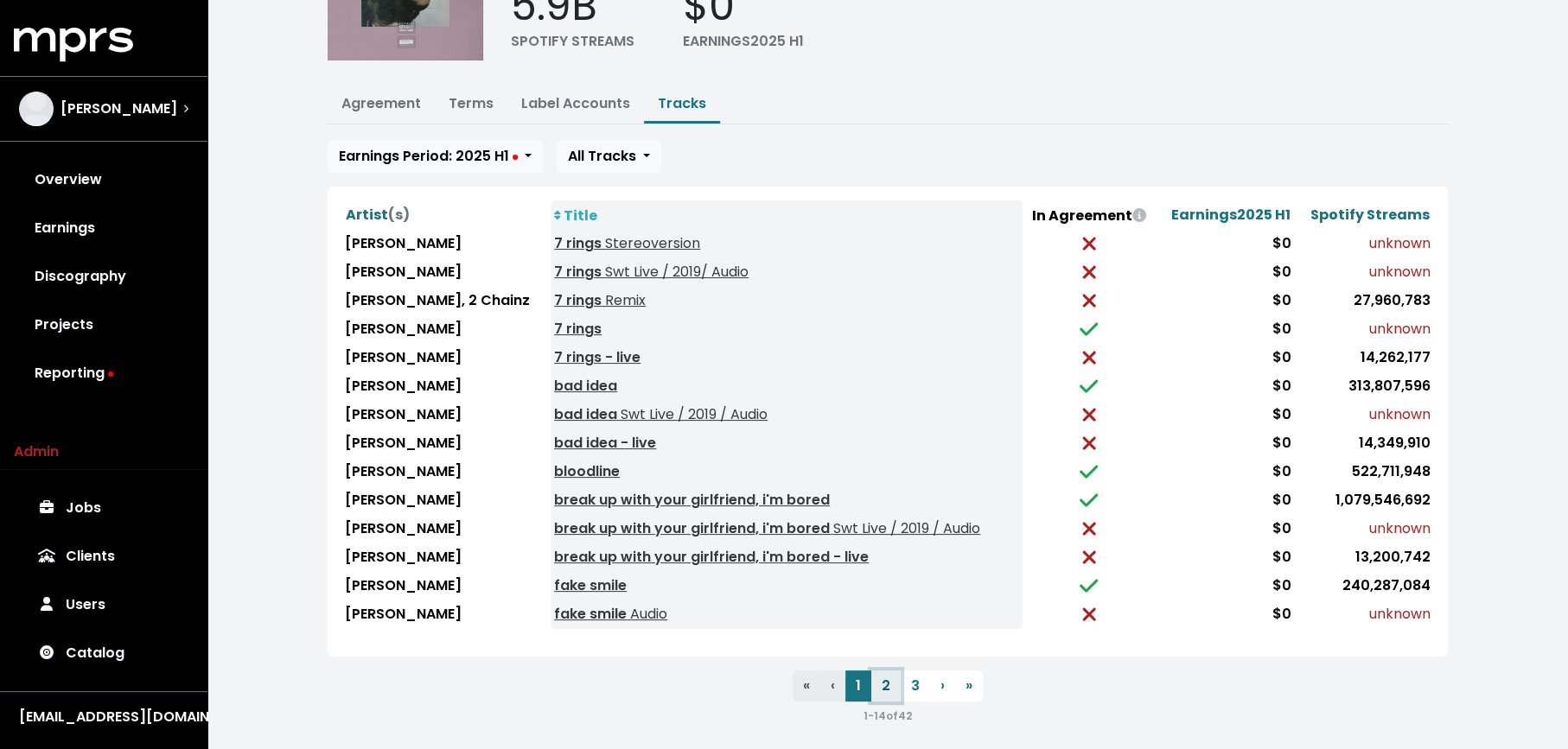
click at [889, 673] on button "2" at bounding box center [885, 687] width 29 height 31
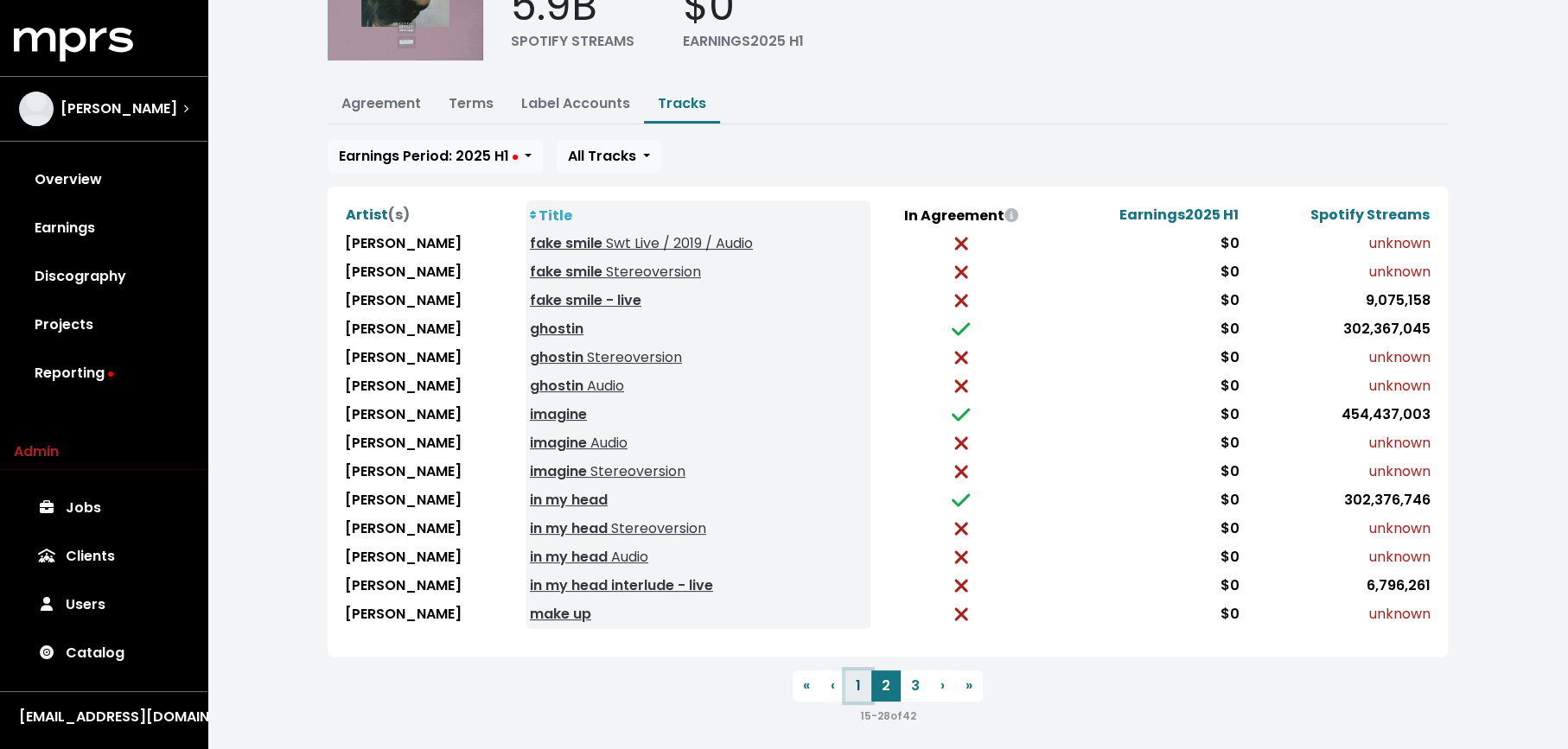
click at [857, 677] on button "1" at bounding box center [858, 687] width 26 height 31
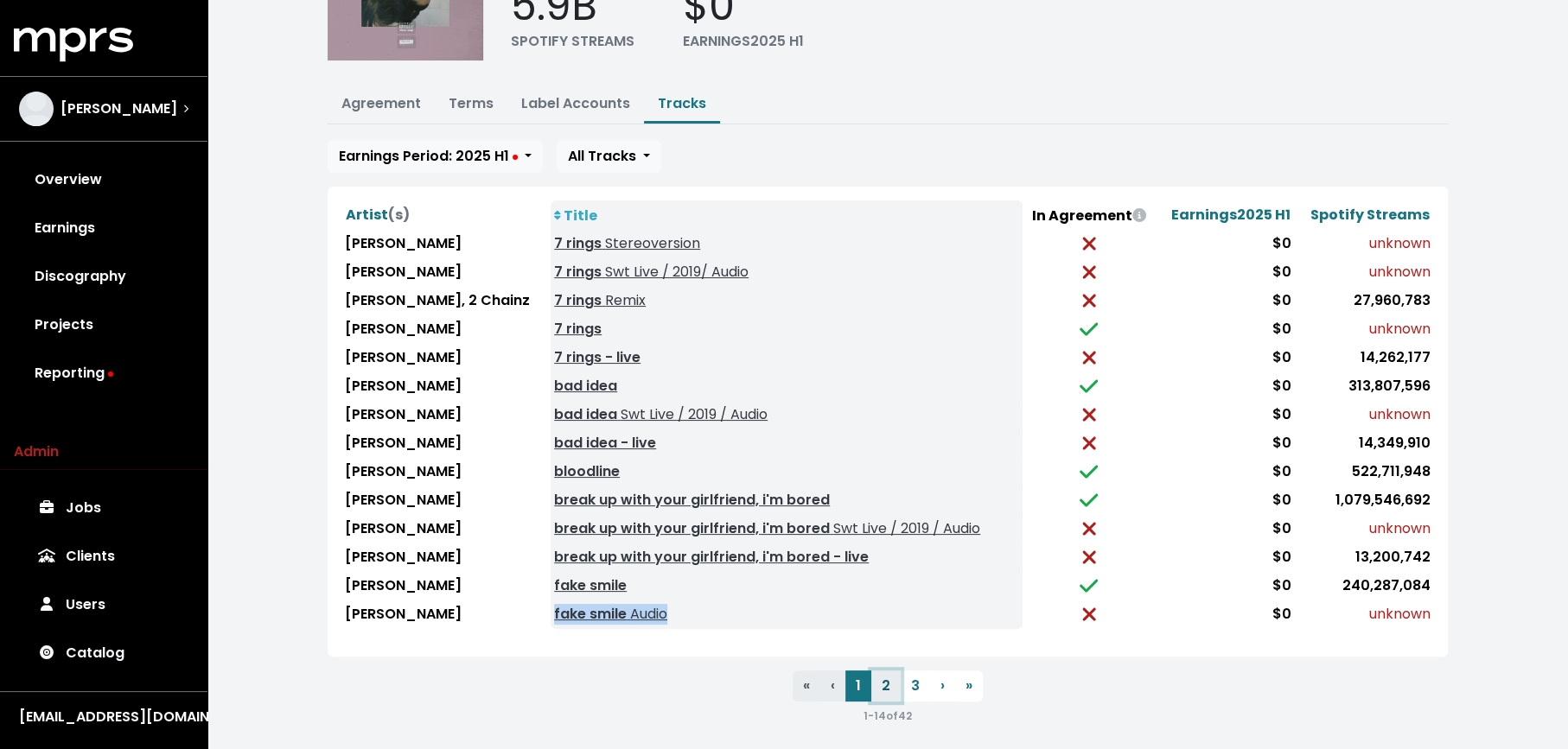
click at [890, 678] on button "2" at bounding box center [885, 687] width 29 height 31
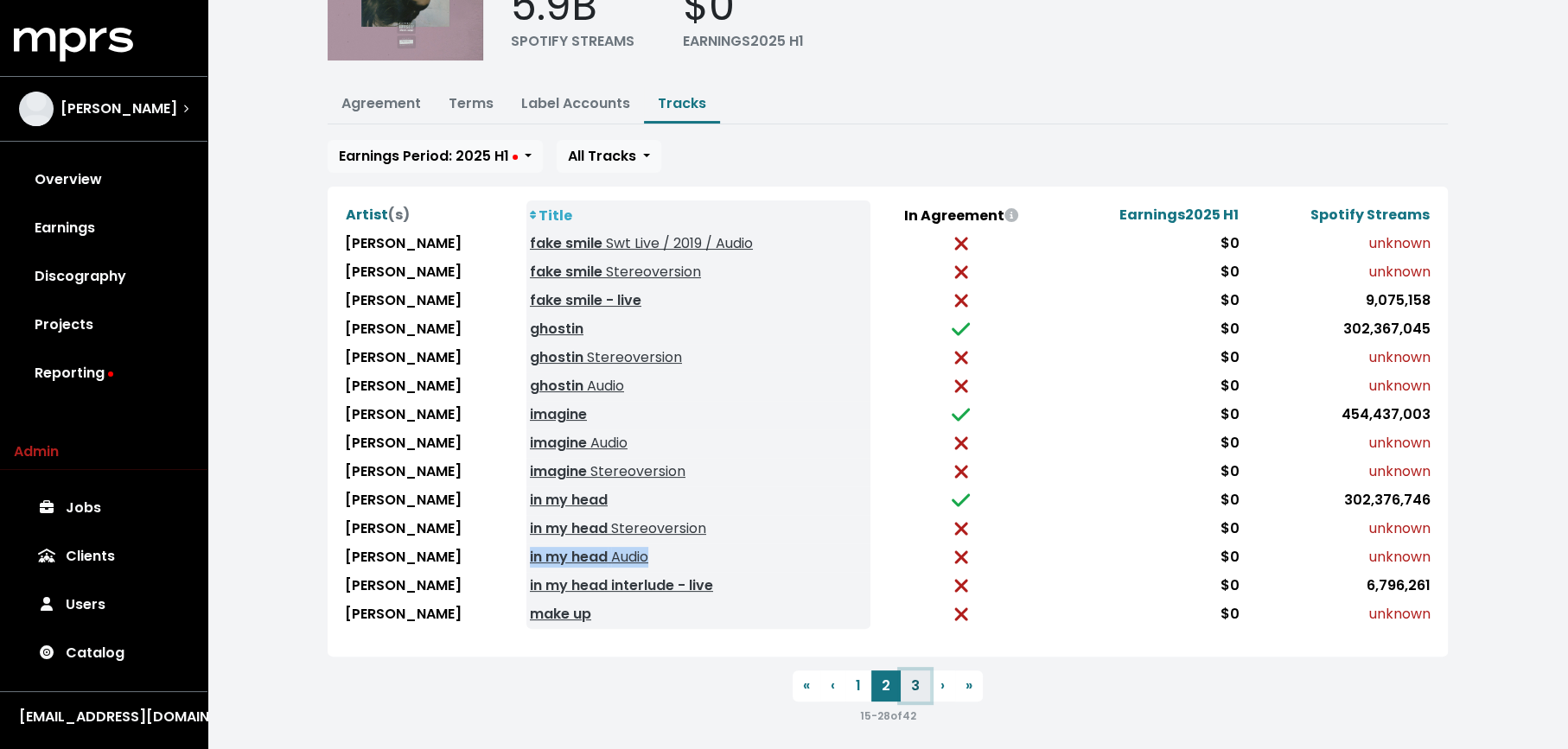
click at [915, 673] on button "3" at bounding box center [915, 687] width 29 height 31
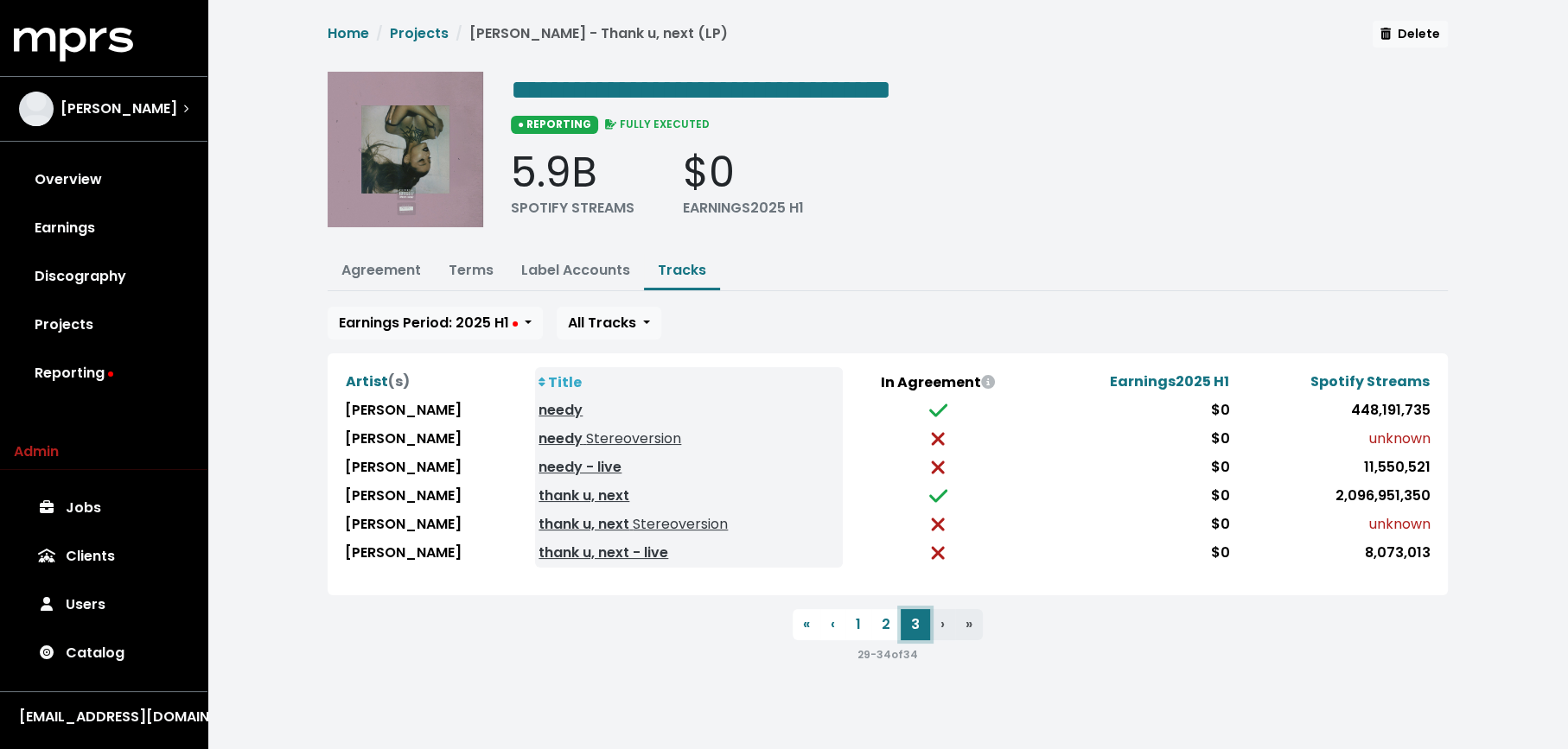
scroll to position [0, 0]
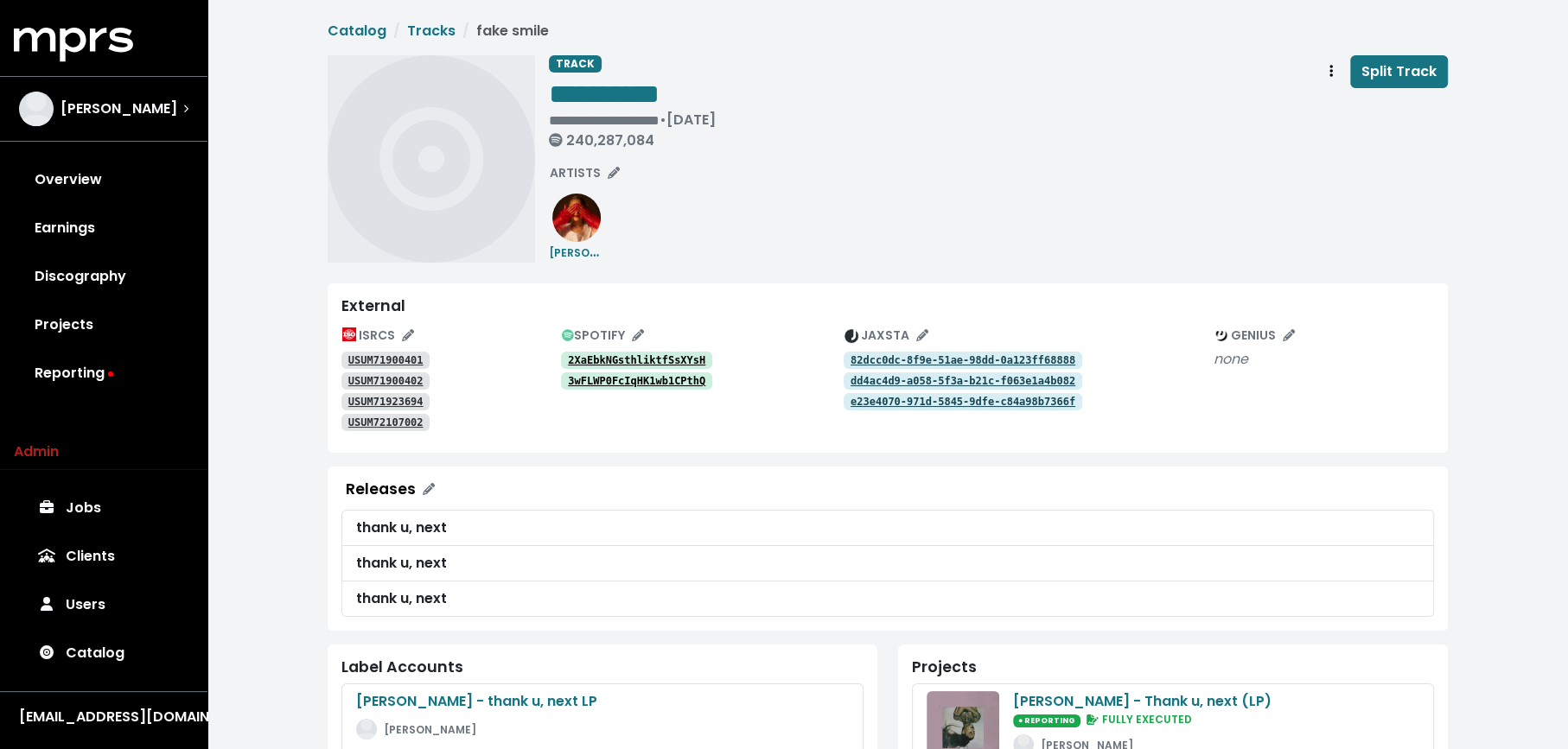
click at [395, 356] on tt "USUM71900401" at bounding box center [386, 360] width 75 height 12
click at [716, 88] on div "**********" at bounding box center [631, 93] width 167 height 34
click at [1323, 75] on button "Track actions" at bounding box center [1330, 72] width 38 height 33
click at [1324, 111] on link "Merge" at bounding box center [1381, 110] width 136 height 27
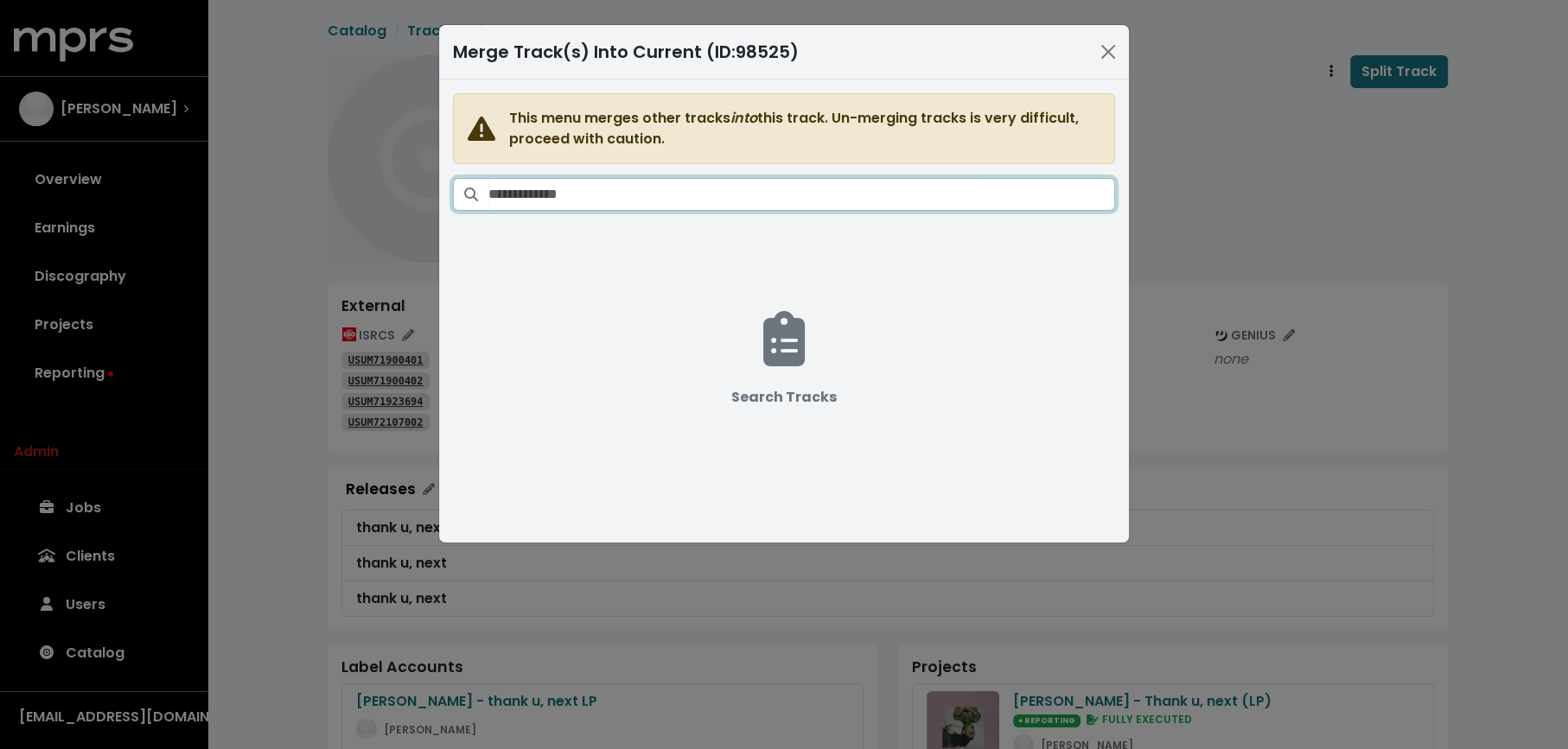
click at [824, 189] on input "Search tracks" at bounding box center [801, 195] width 626 height 33
paste input "**********"
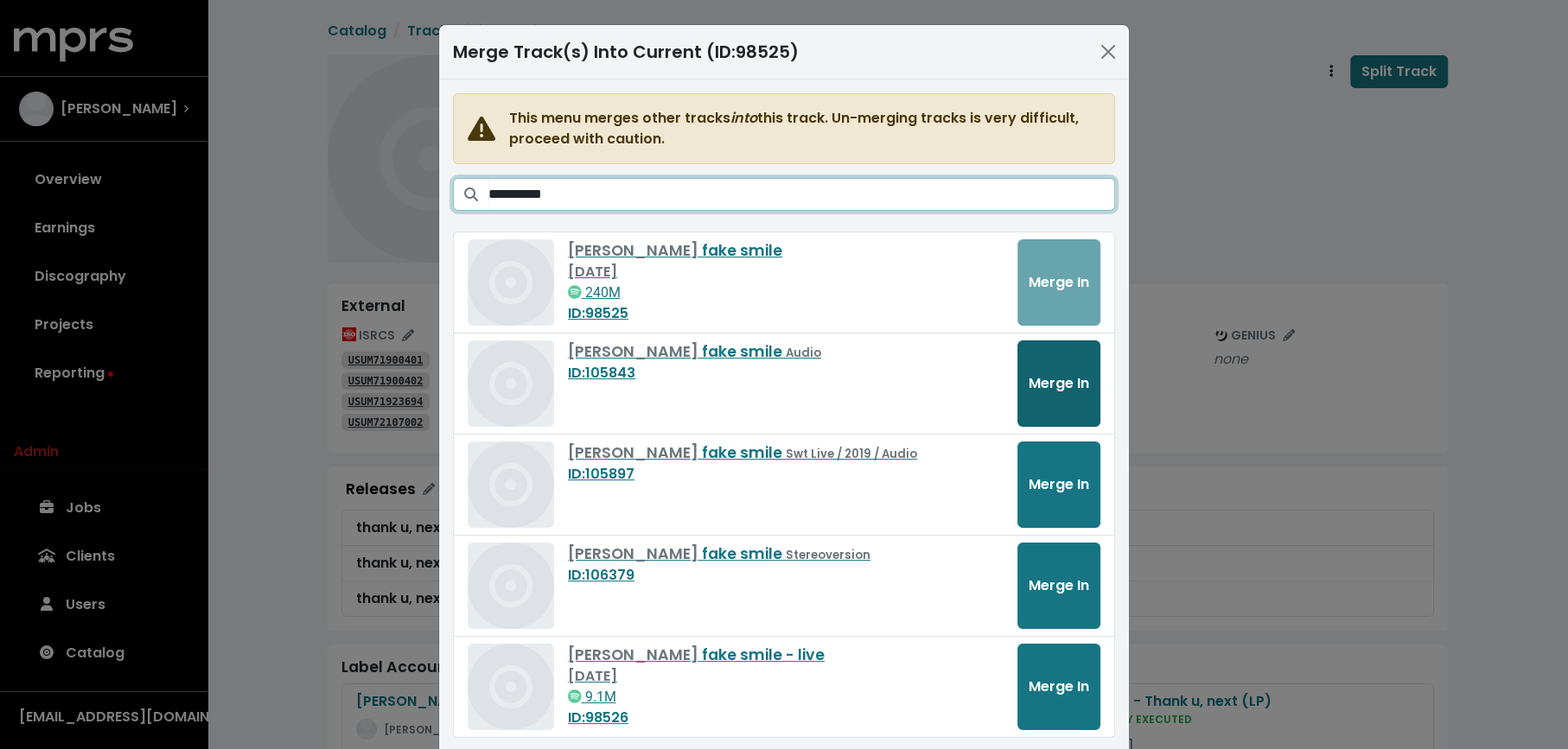
type input "**********"
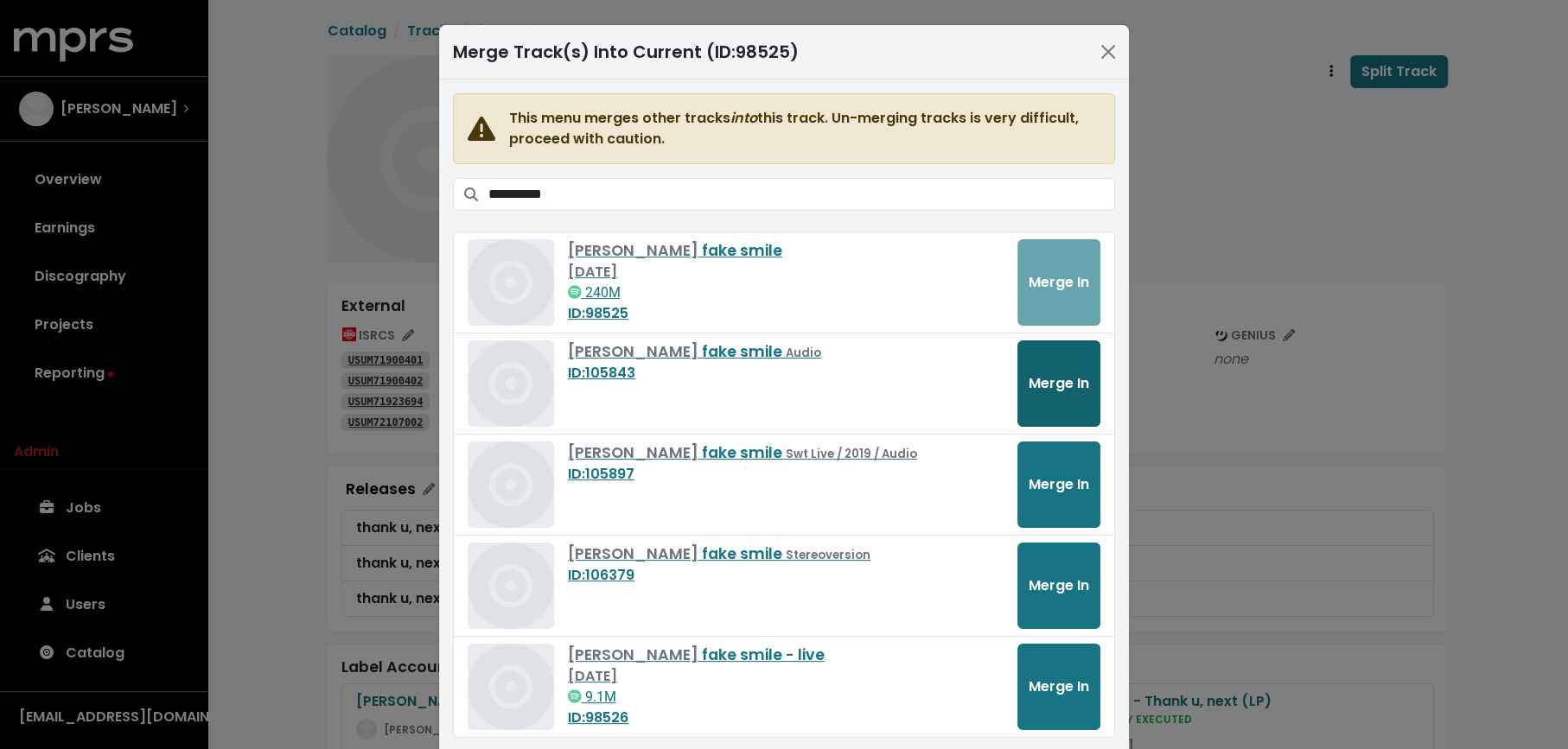
click at [1044, 395] on button "Merge In" at bounding box center [1058, 384] width 83 height 87
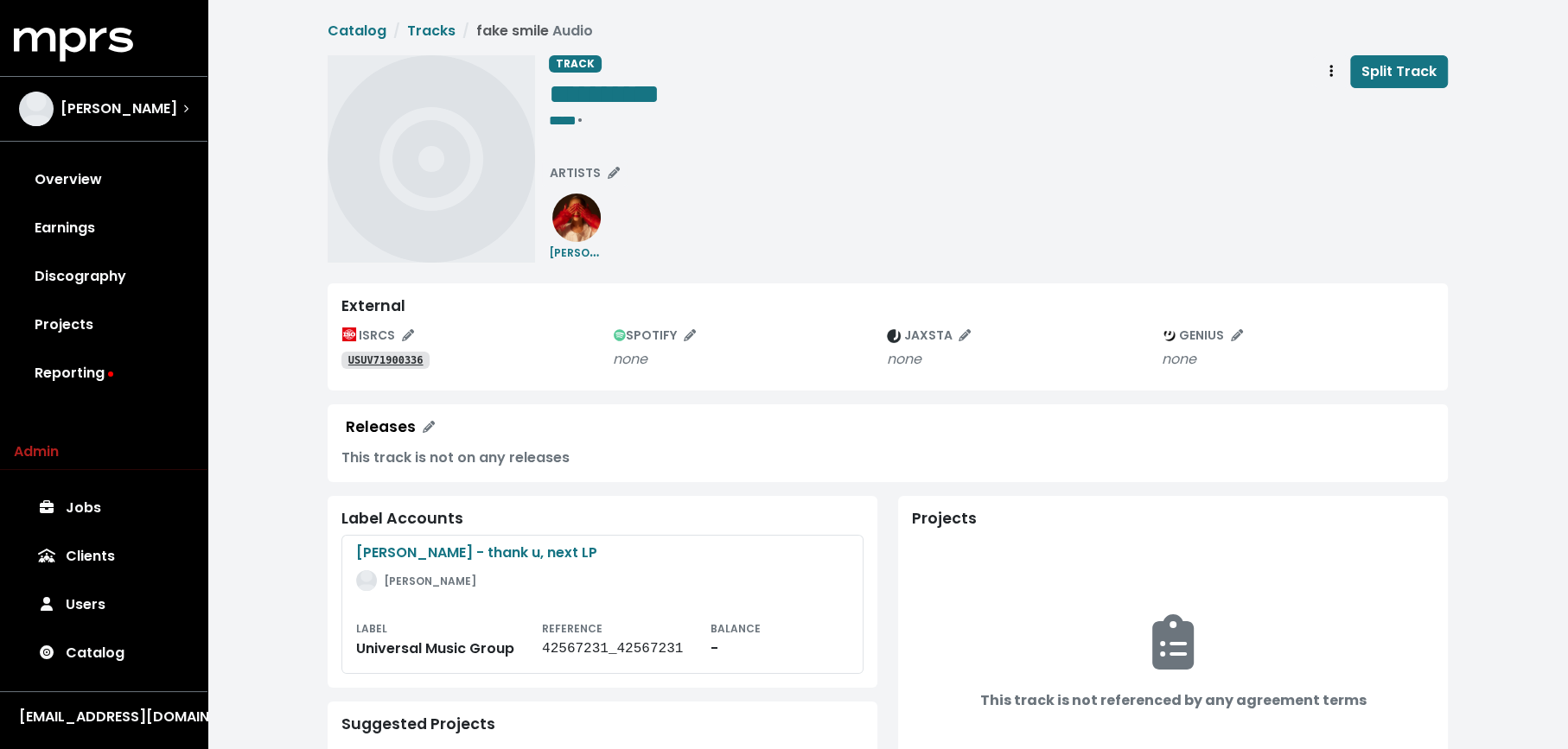
click at [407, 355] on tt "USUV71900336" at bounding box center [386, 360] width 75 height 12
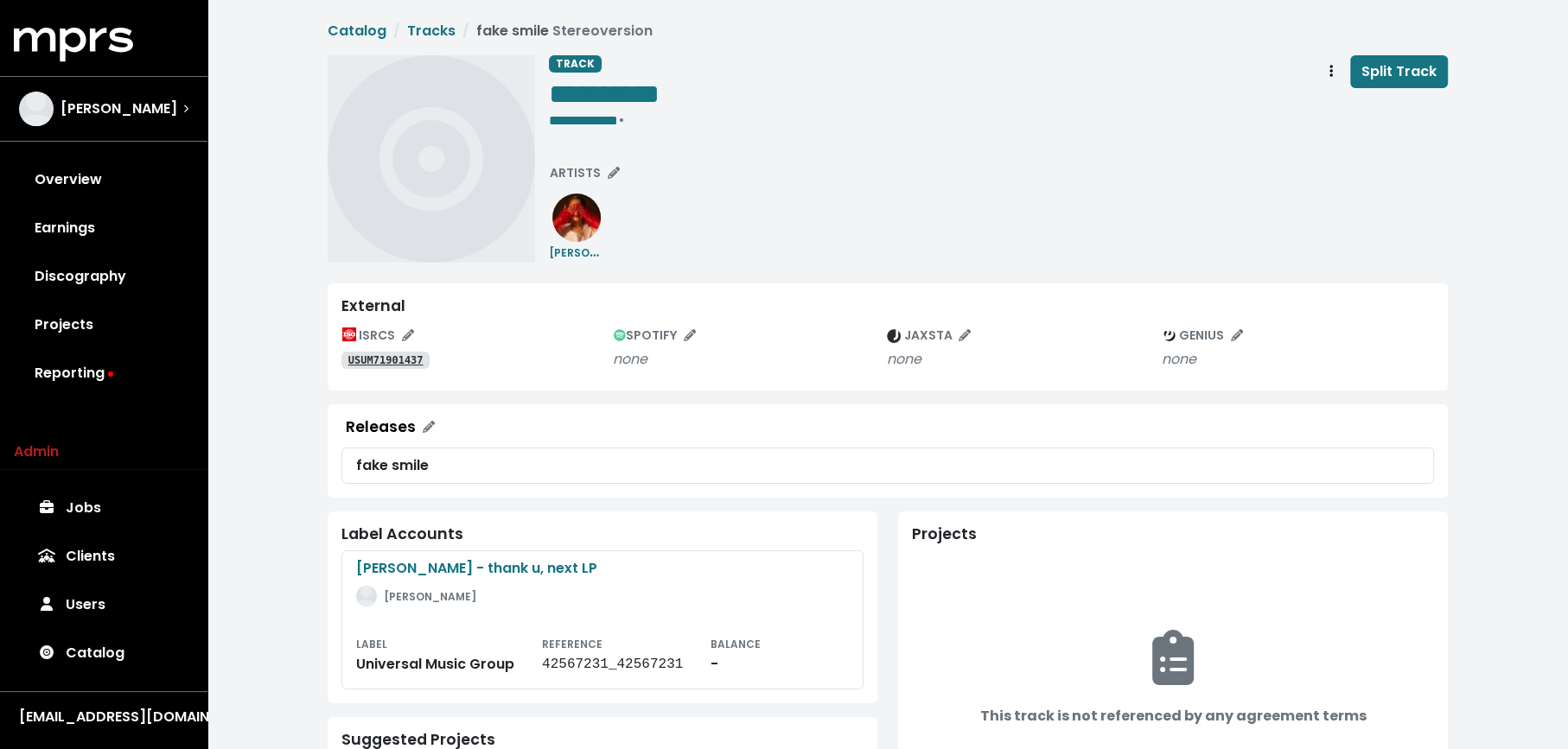
click at [373, 362] on tt "USUM71901437" at bounding box center [386, 360] width 75 height 12
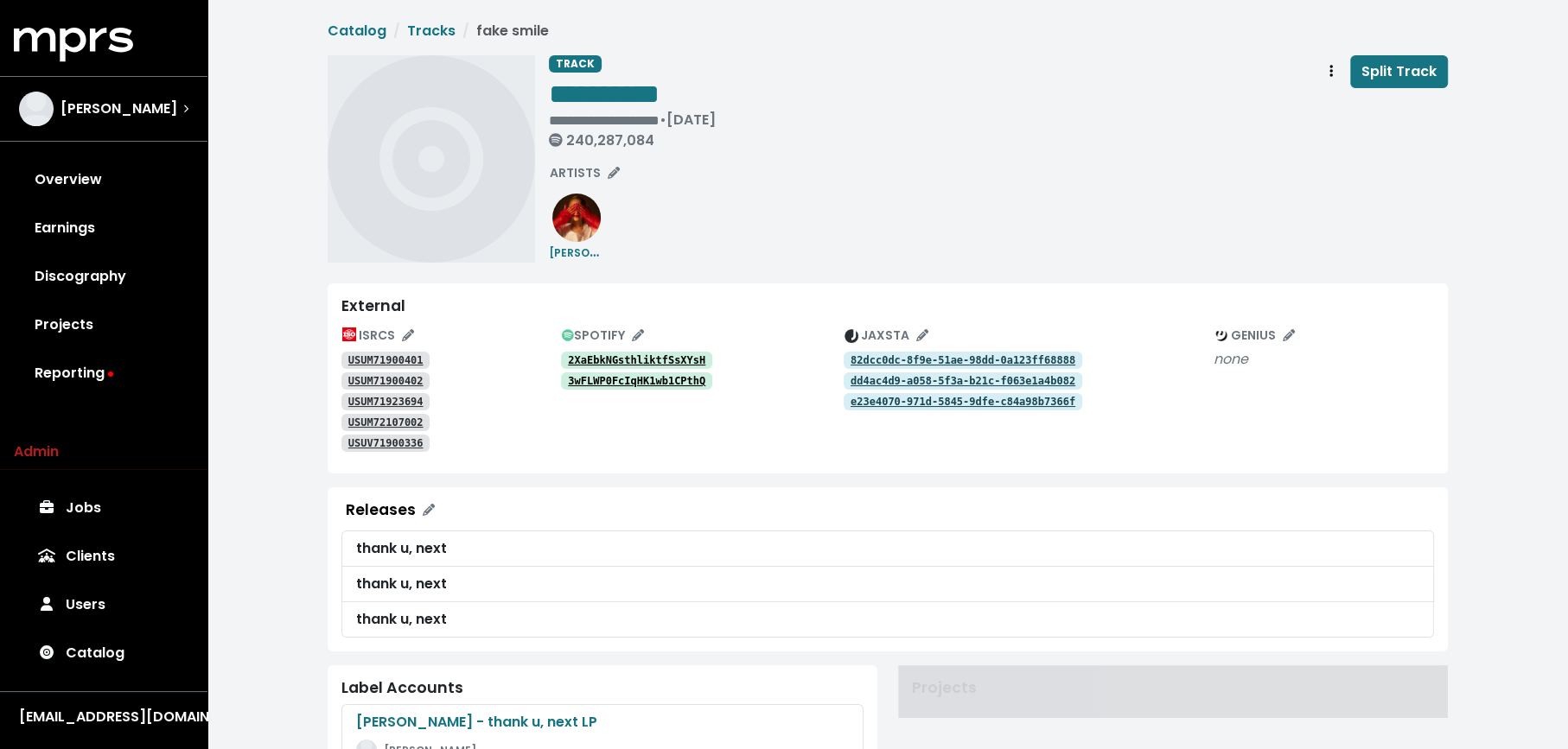
click at [1331, 72] on icon "Track actions" at bounding box center [1331, 71] width 4 height 14
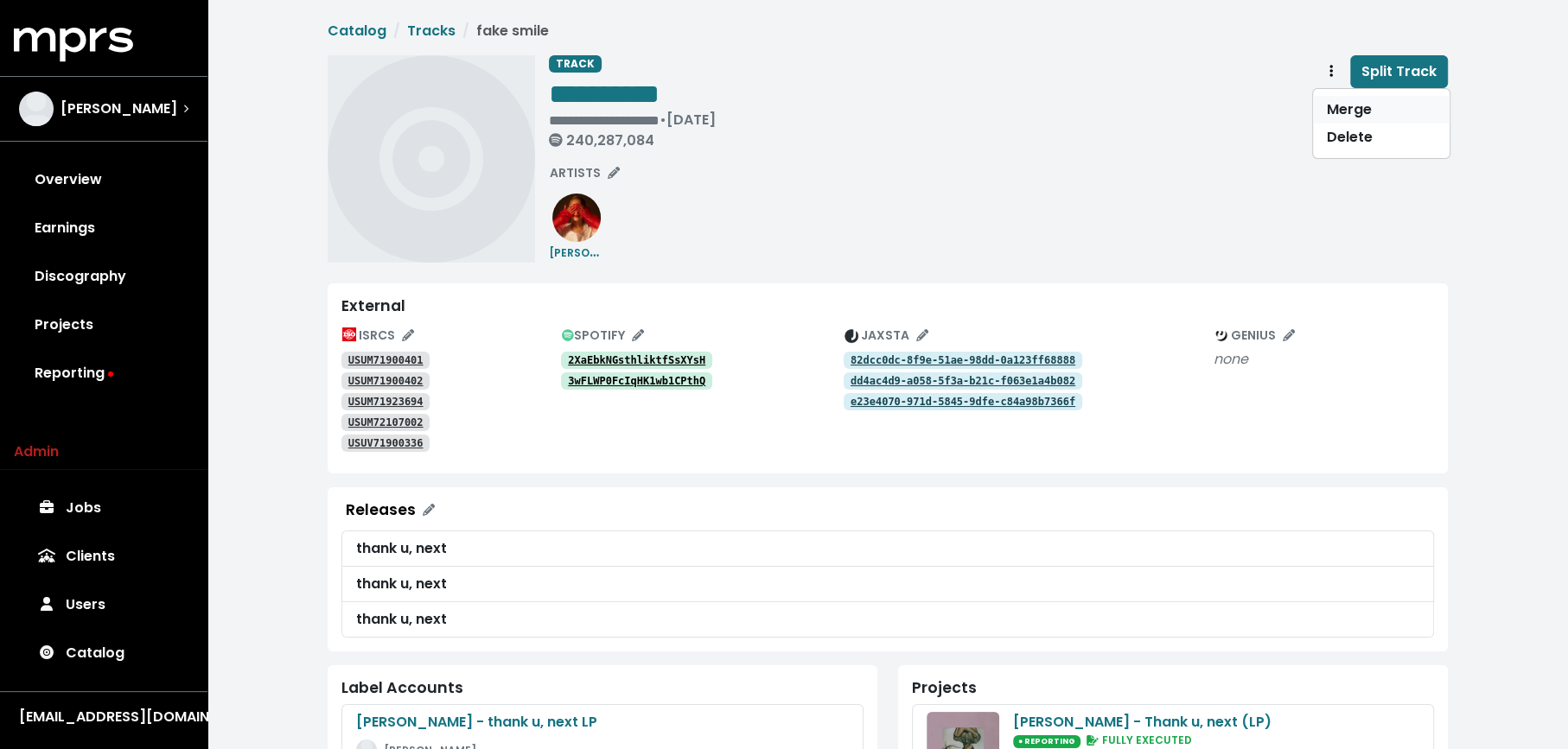
click at [1330, 102] on link "Merge" at bounding box center [1381, 110] width 136 height 27
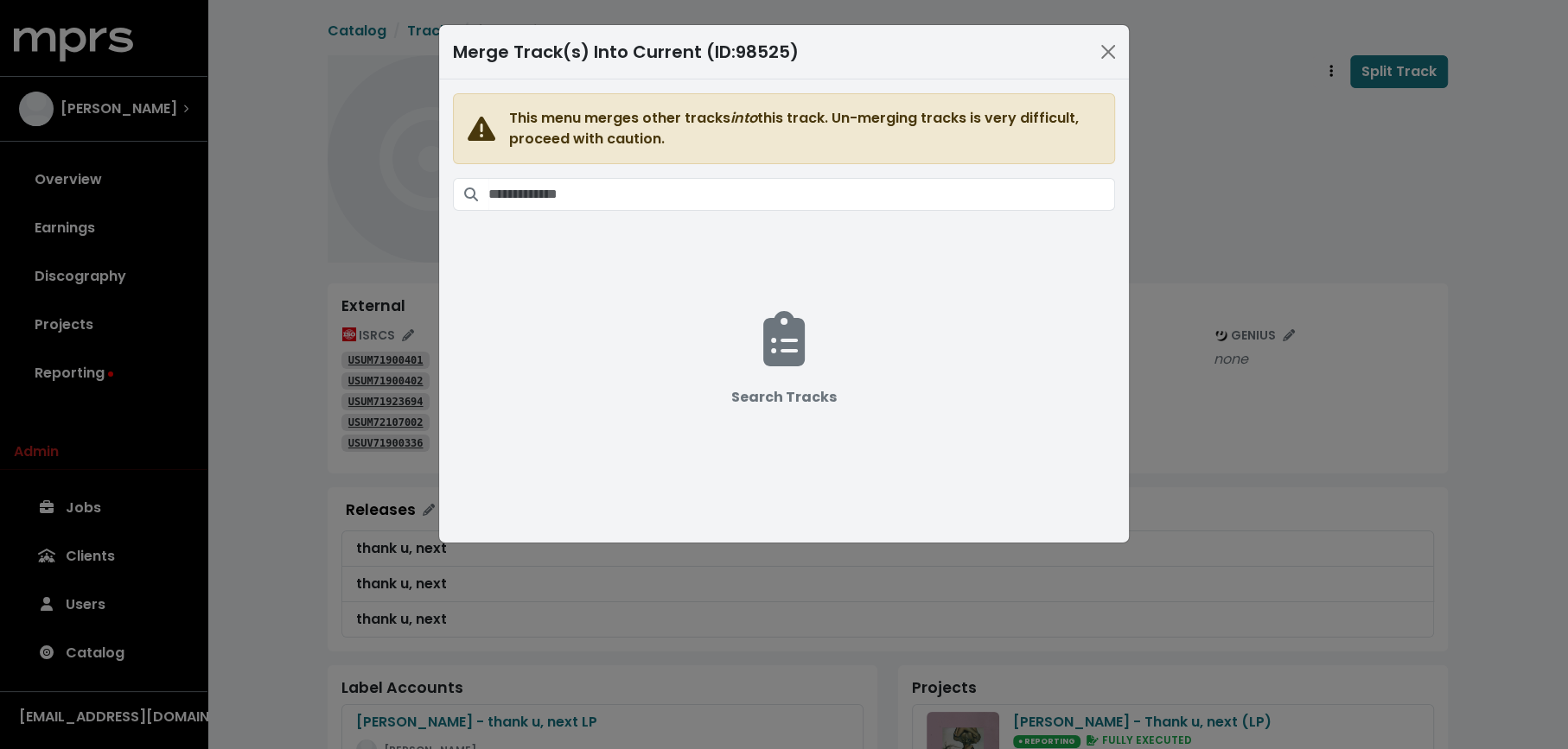
click at [888, 211] on span "This menu merges other tracks into this track. Un-merging tracks is very diffic…" at bounding box center [784, 301] width 662 height 415
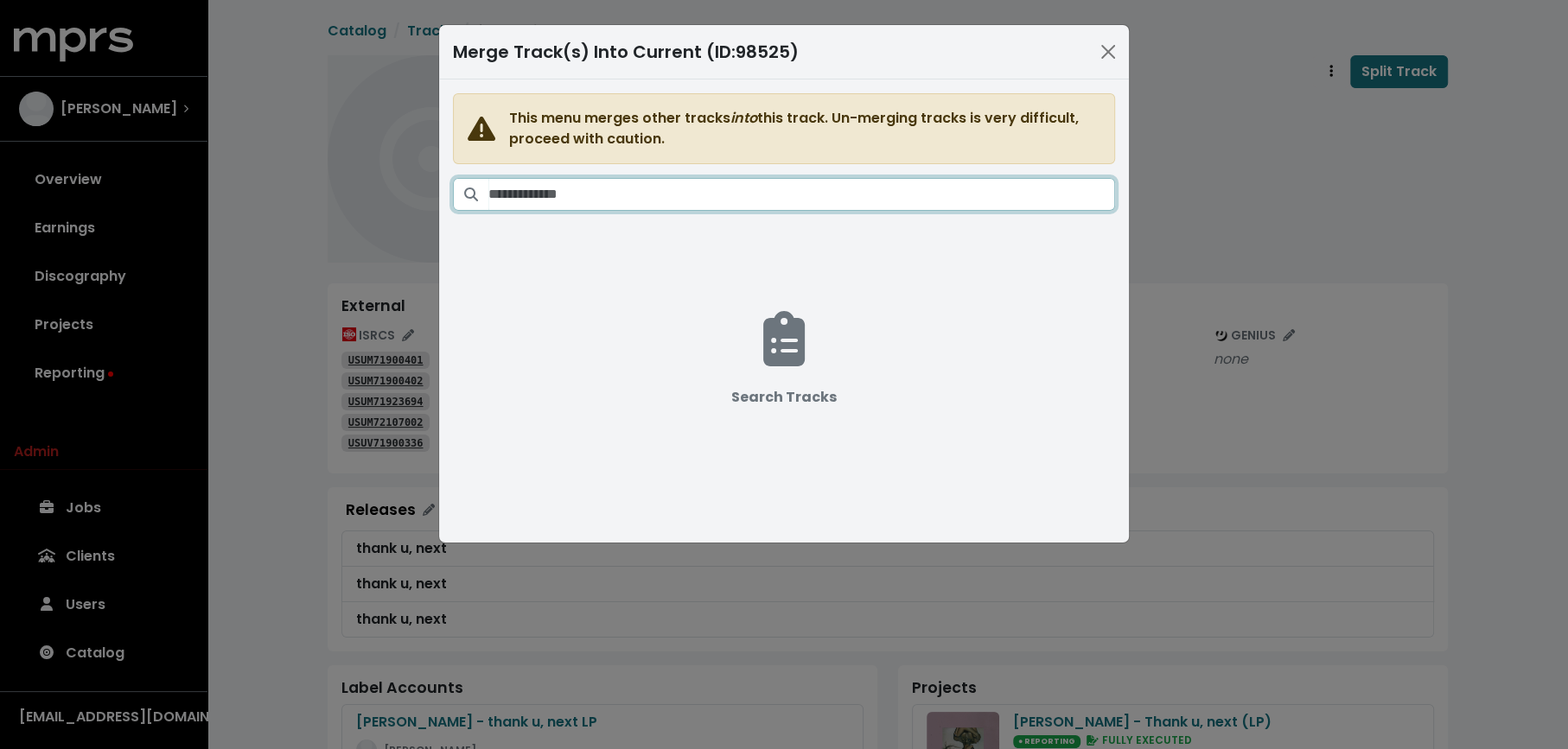
click at [888, 196] on input "Search tracks" at bounding box center [801, 195] width 626 height 33
paste input "**********"
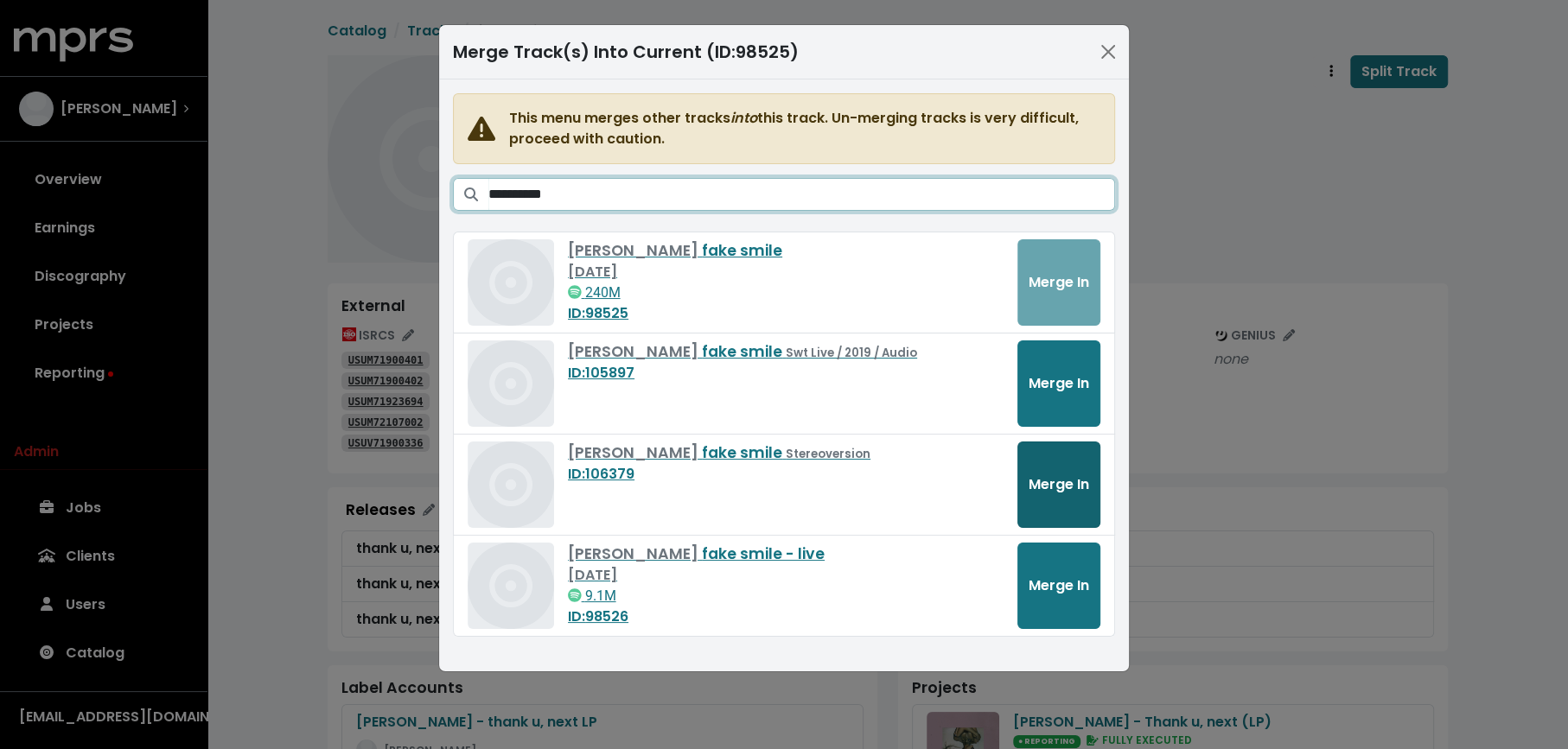
type input "**********"
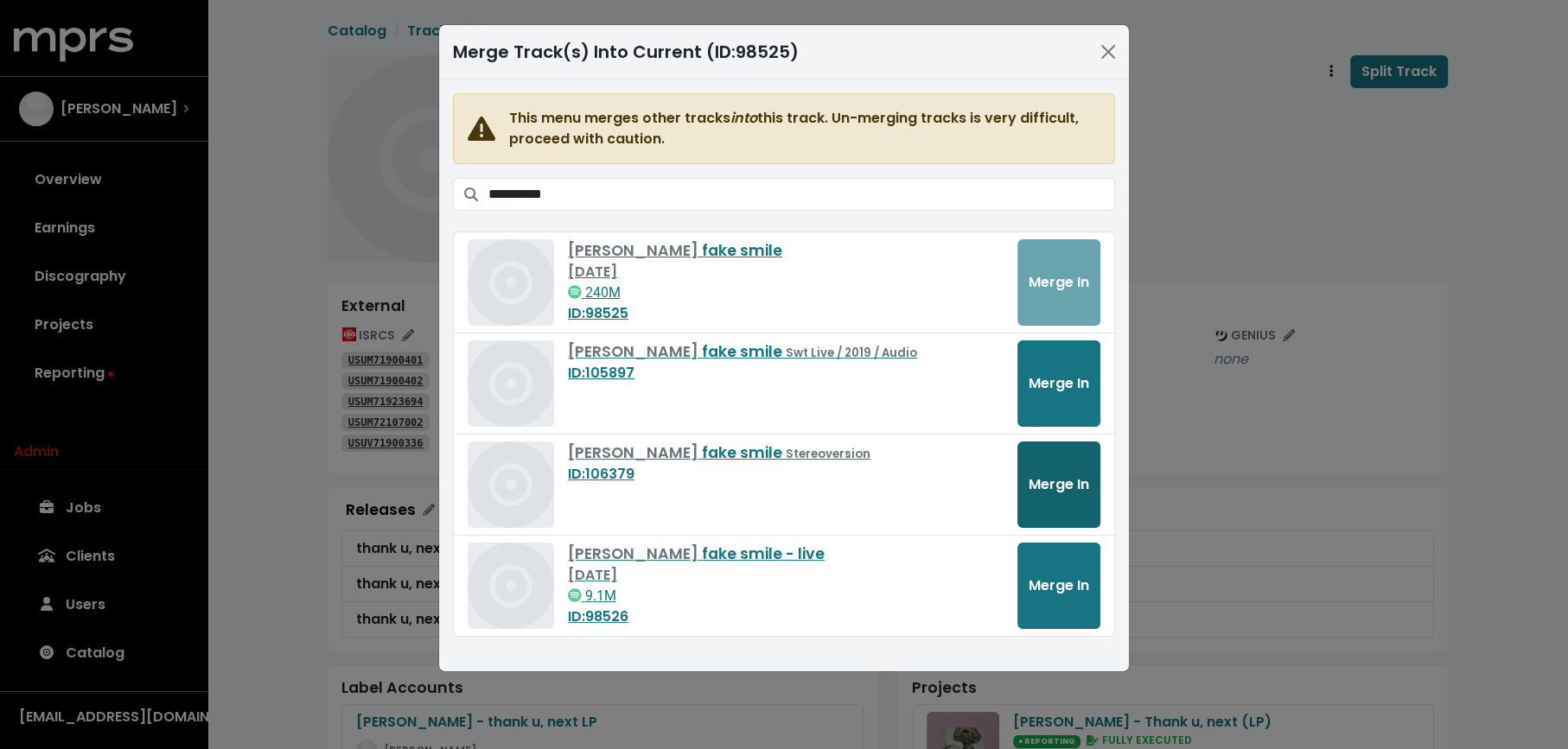
click at [1049, 480] on span "Merge In" at bounding box center [1059, 484] width 60 height 19
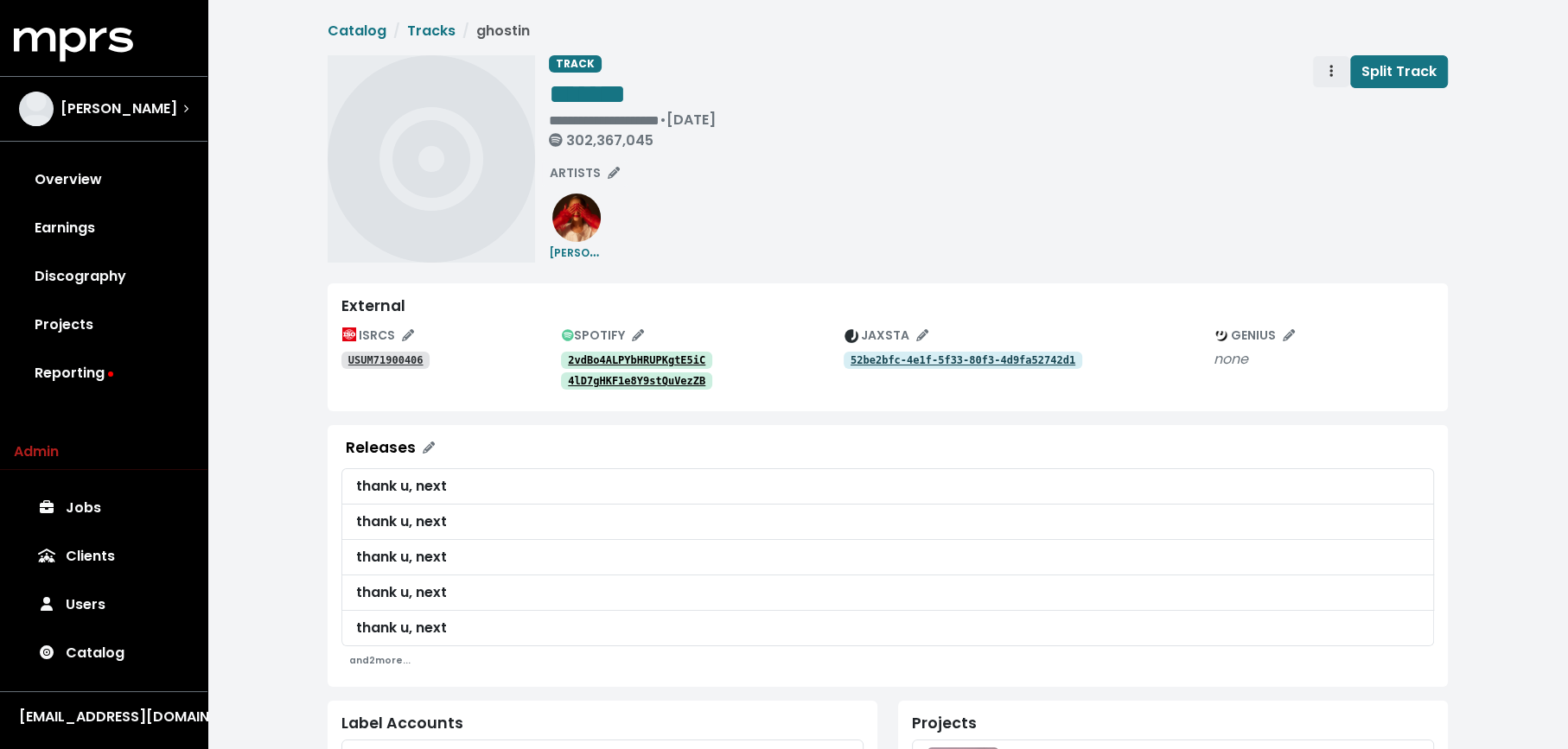
click at [1326, 73] on span "Track actions" at bounding box center [1331, 71] width 16 height 20
click at [1327, 103] on link "Merge" at bounding box center [1381, 110] width 136 height 27
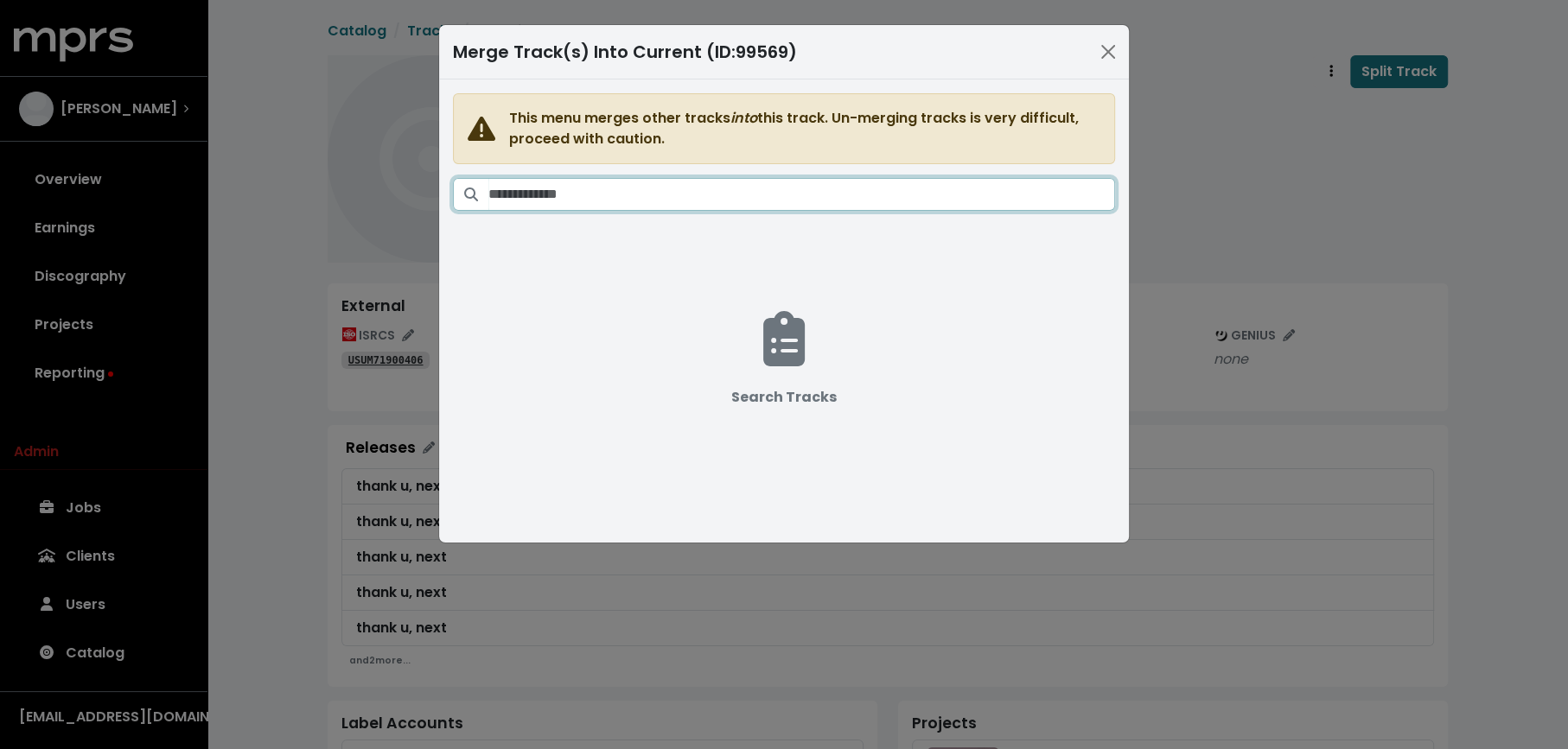
click at [1010, 184] on input "Search tracks" at bounding box center [801, 195] width 626 height 33
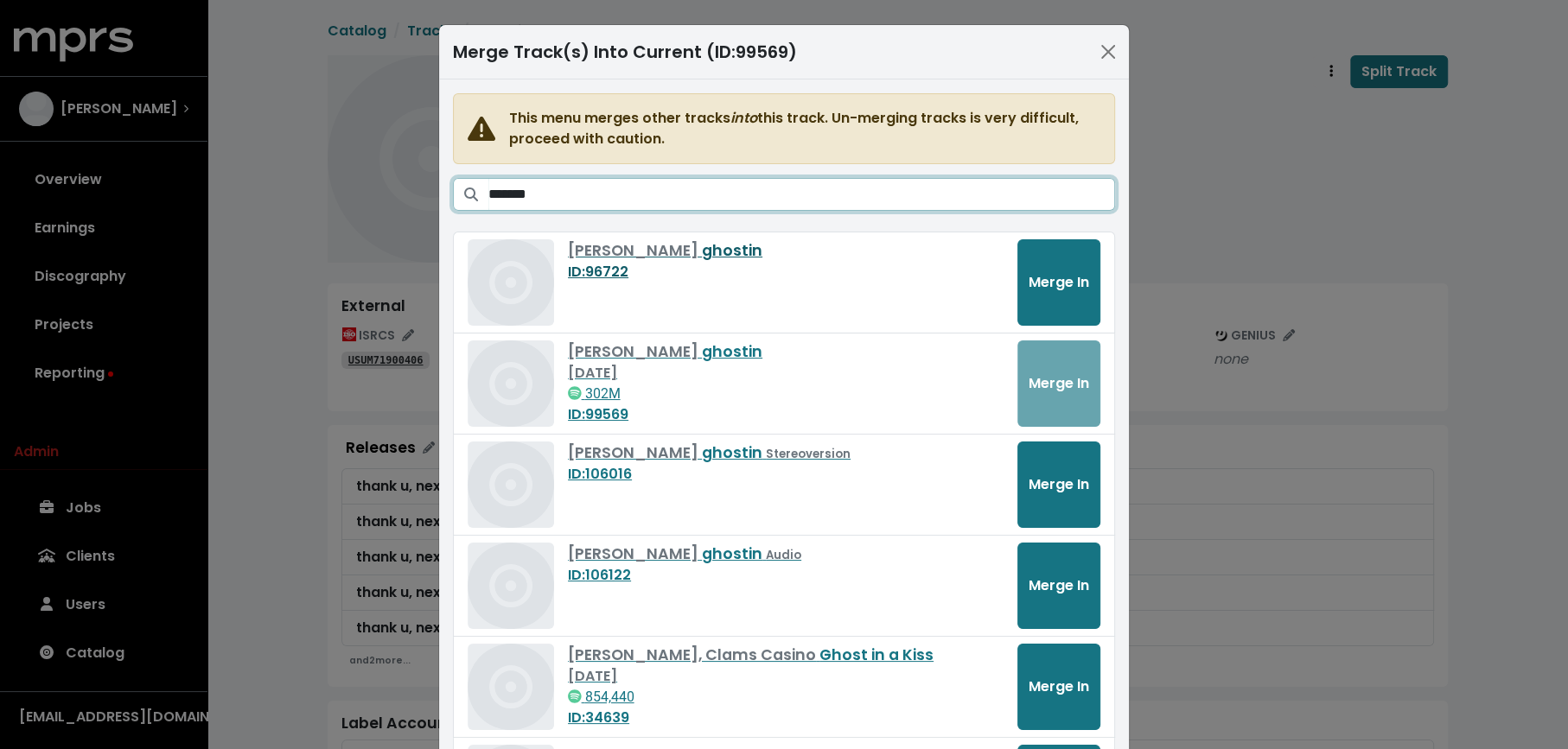
type input "*******"
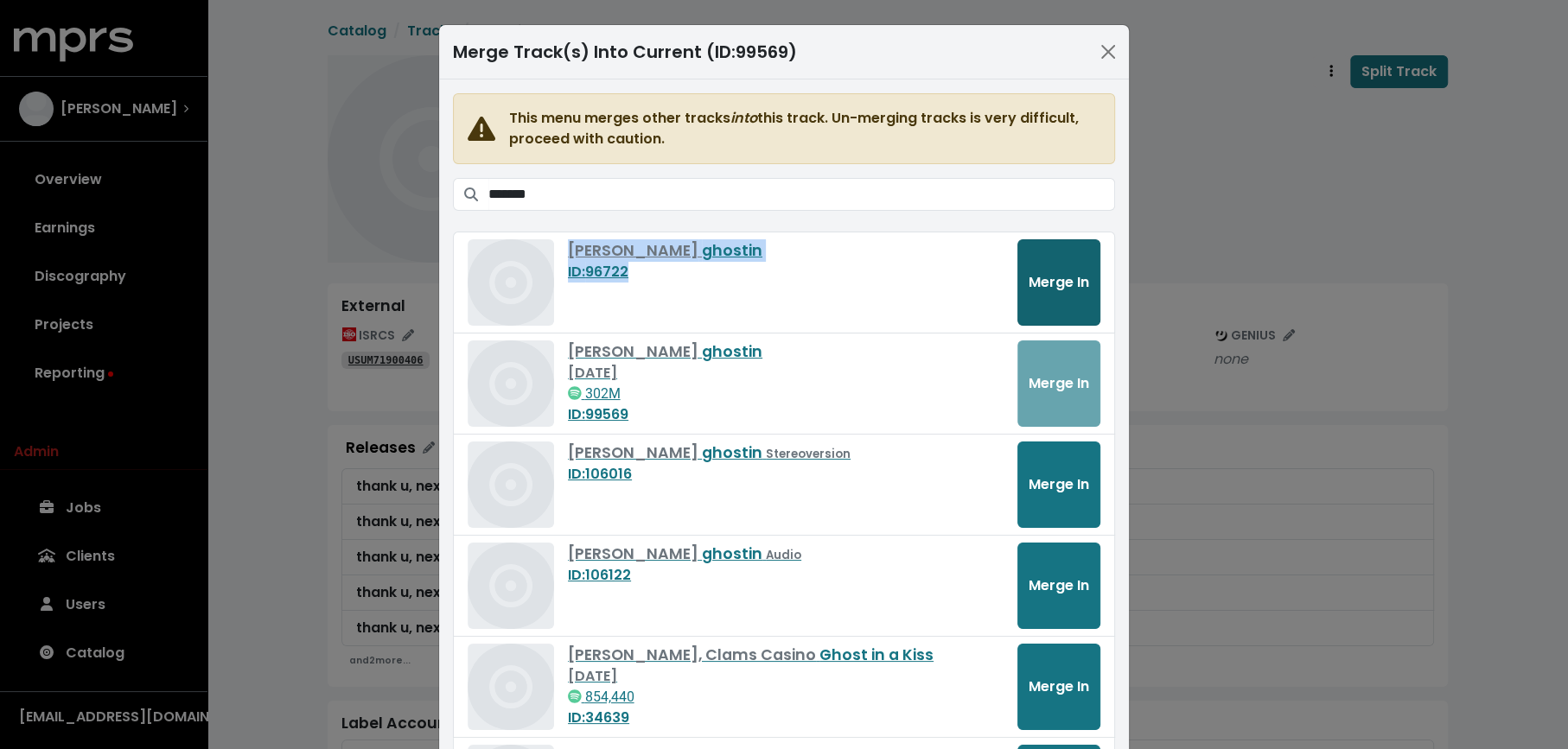
click at [1064, 284] on span "Merge In" at bounding box center [1059, 282] width 60 height 19
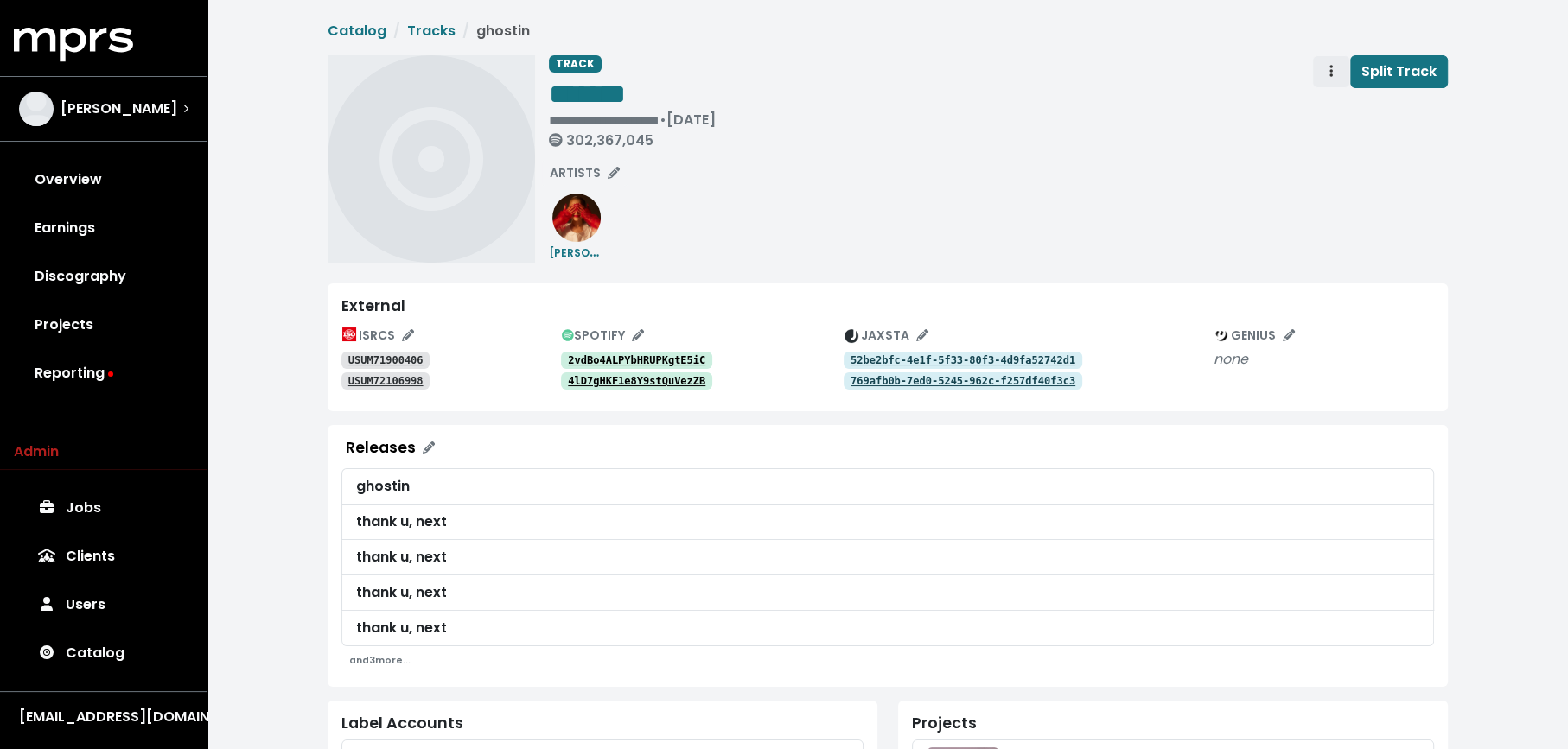
click at [1331, 74] on icon "Track actions" at bounding box center [1331, 71] width 4 height 12
click at [1331, 98] on link "Merge" at bounding box center [1381, 110] width 136 height 27
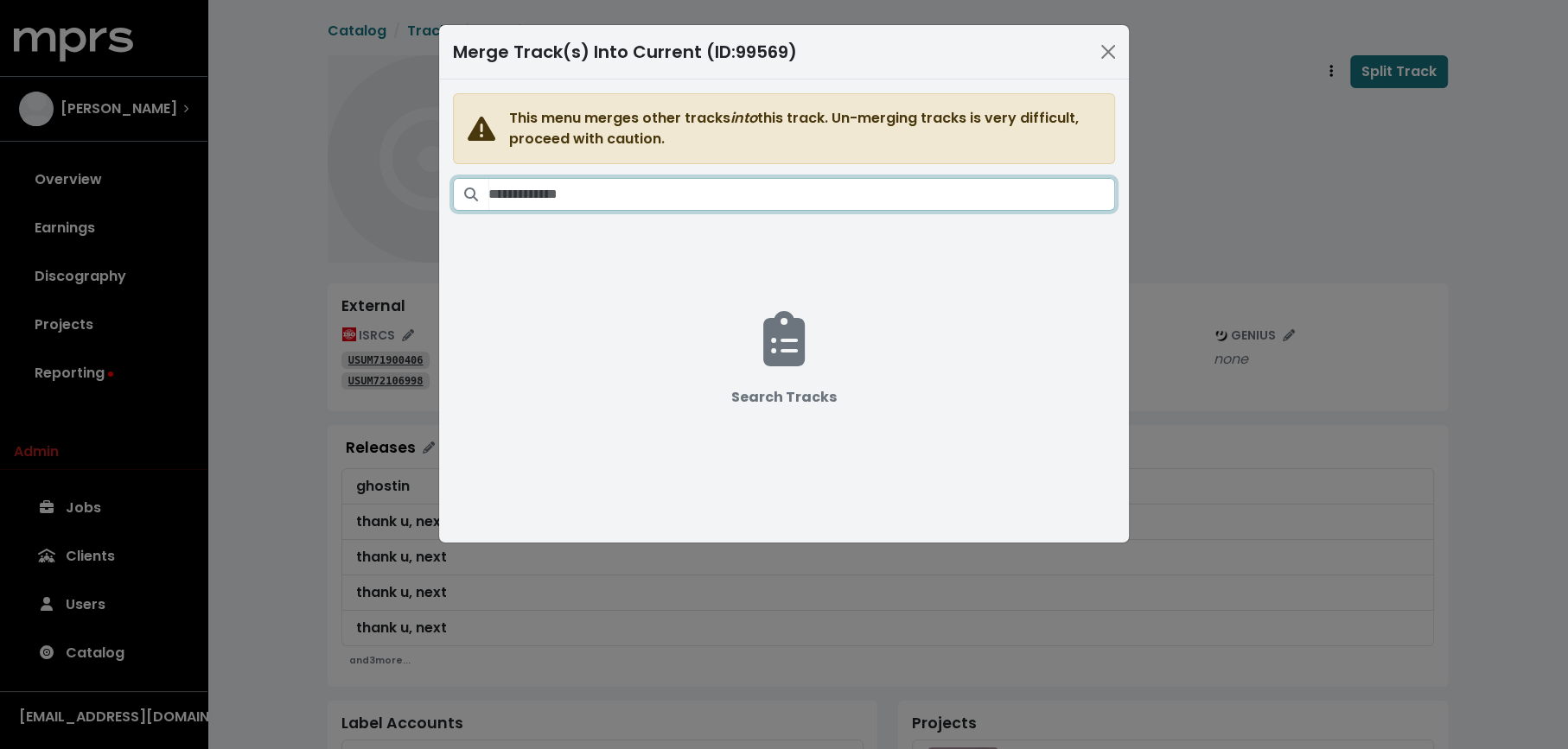
click at [787, 185] on input "Search tracks" at bounding box center [801, 195] width 626 height 33
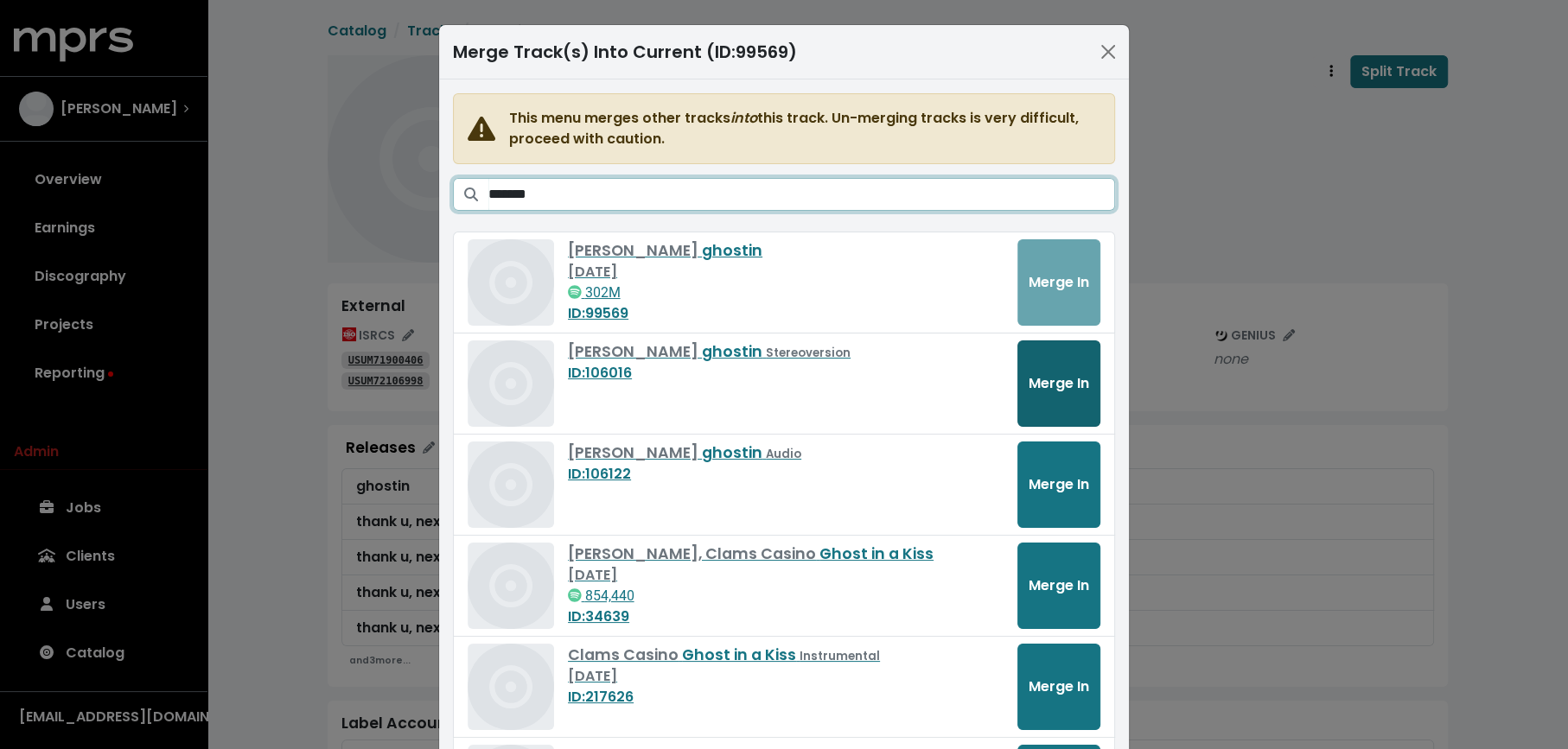
type input "*******"
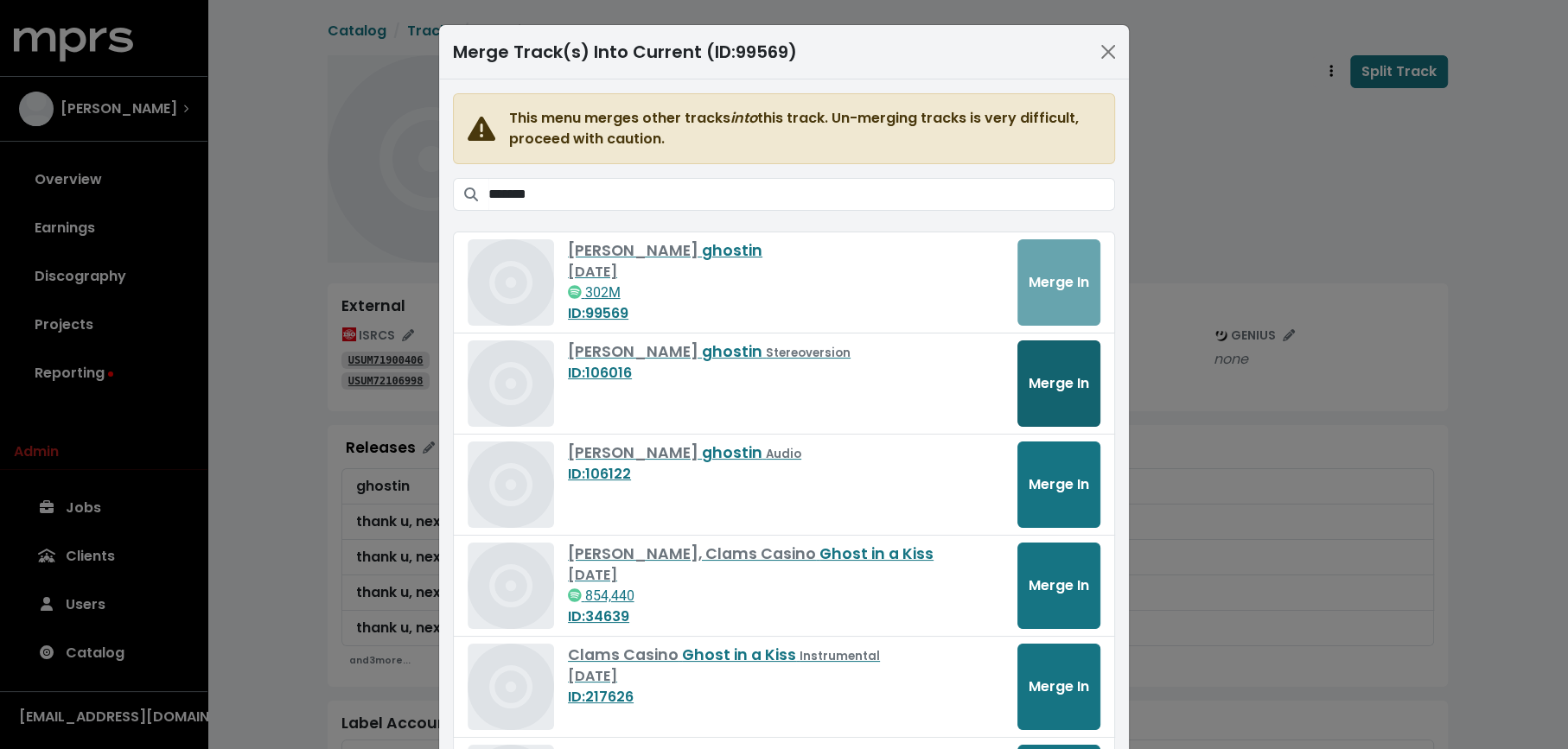
click at [1051, 385] on span "Merge In" at bounding box center [1059, 383] width 60 height 19
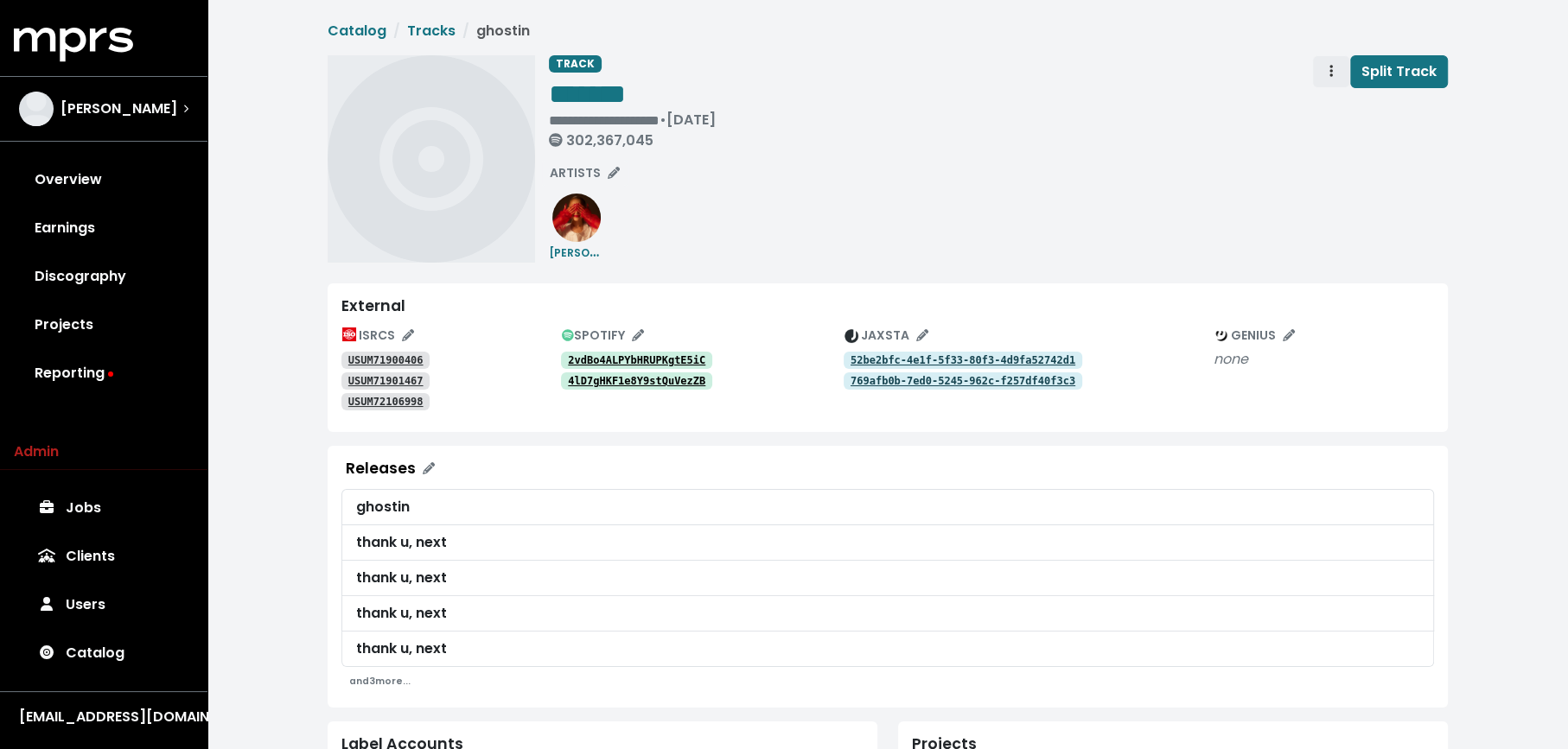
click at [1327, 72] on span "Track actions" at bounding box center [1331, 71] width 16 height 20
click at [1327, 101] on link "Merge" at bounding box center [1381, 110] width 136 height 27
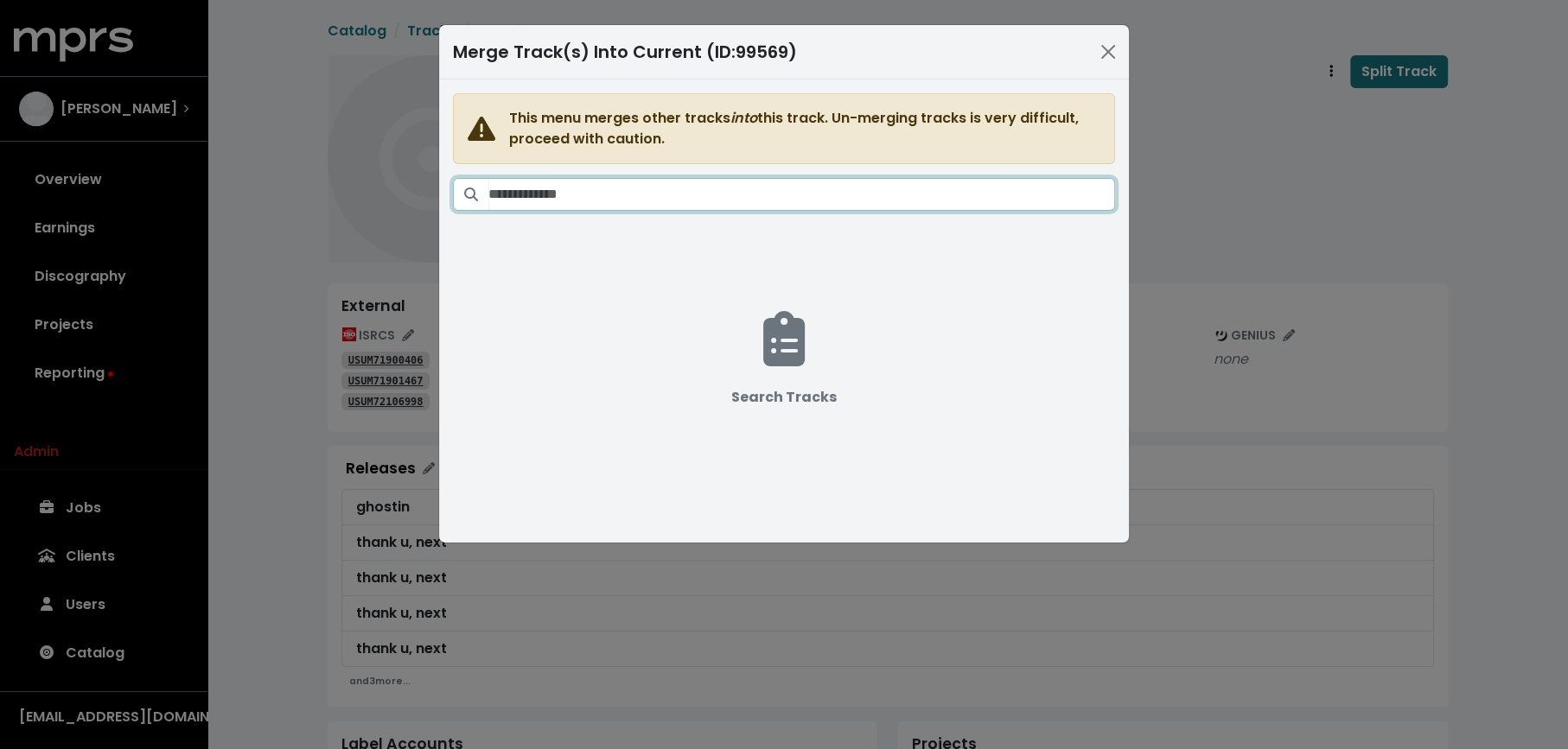
click at [844, 199] on input "Search tracks" at bounding box center [801, 195] width 626 height 33
paste input "*******"
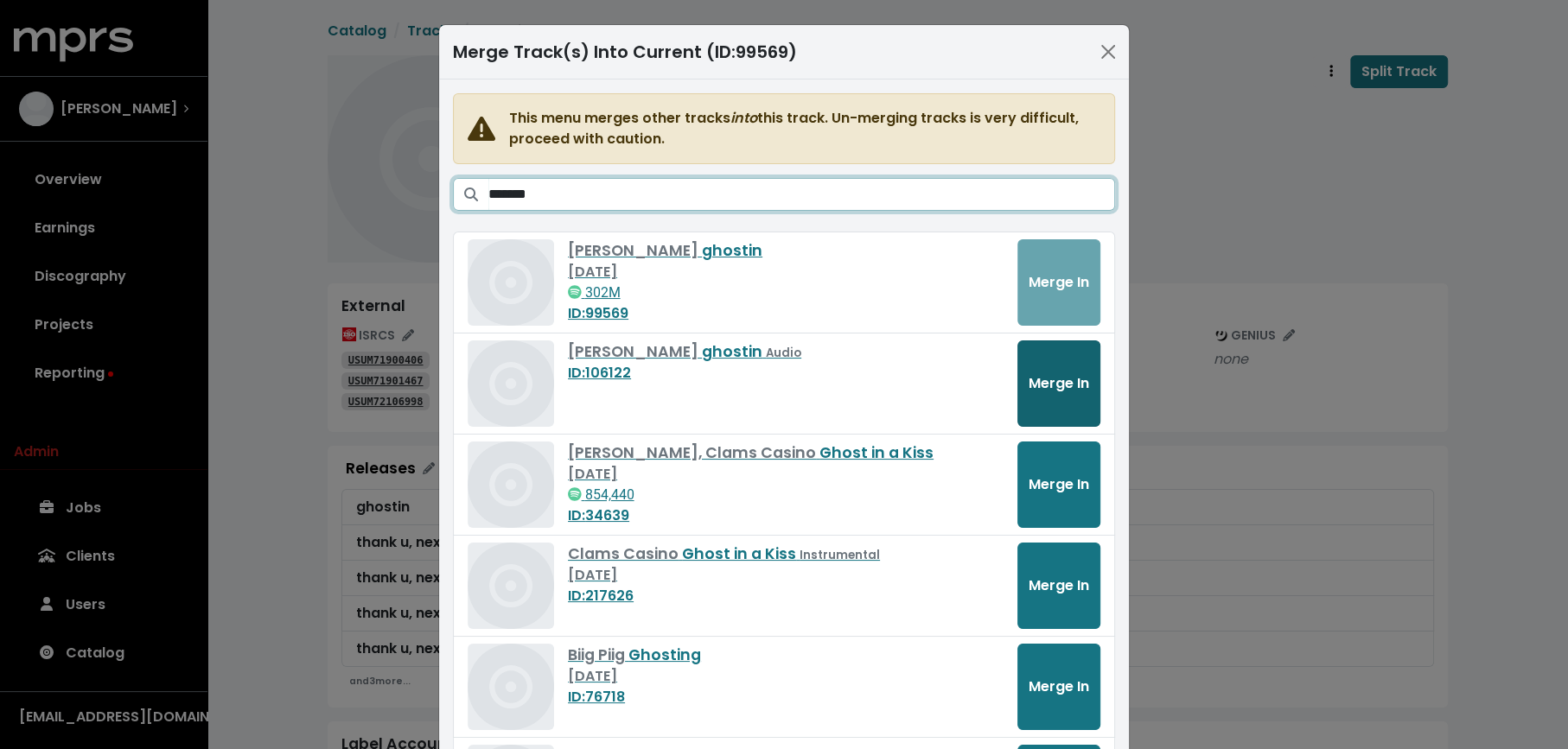
type input "*******"
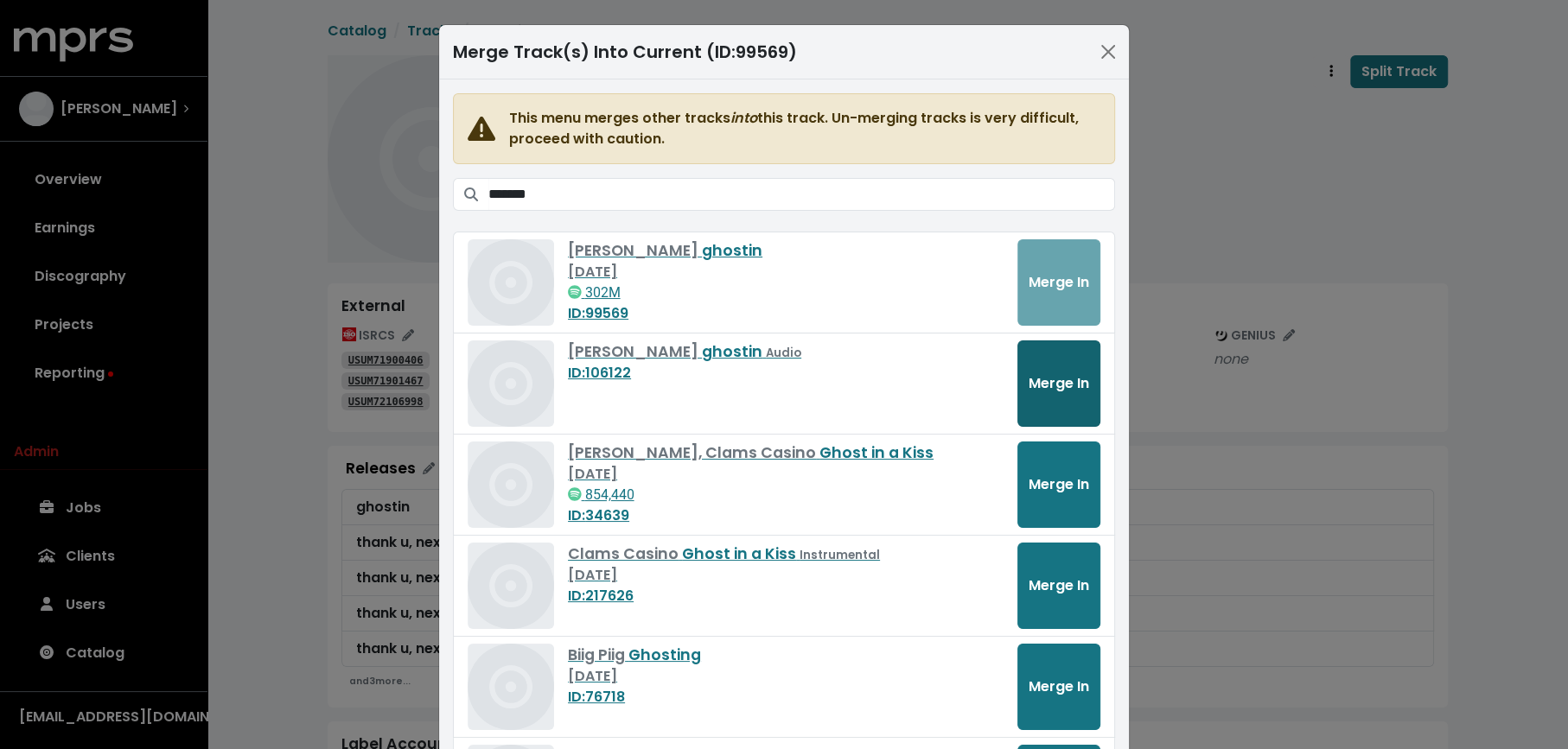
click at [1061, 380] on span "Merge In" at bounding box center [1059, 383] width 60 height 19
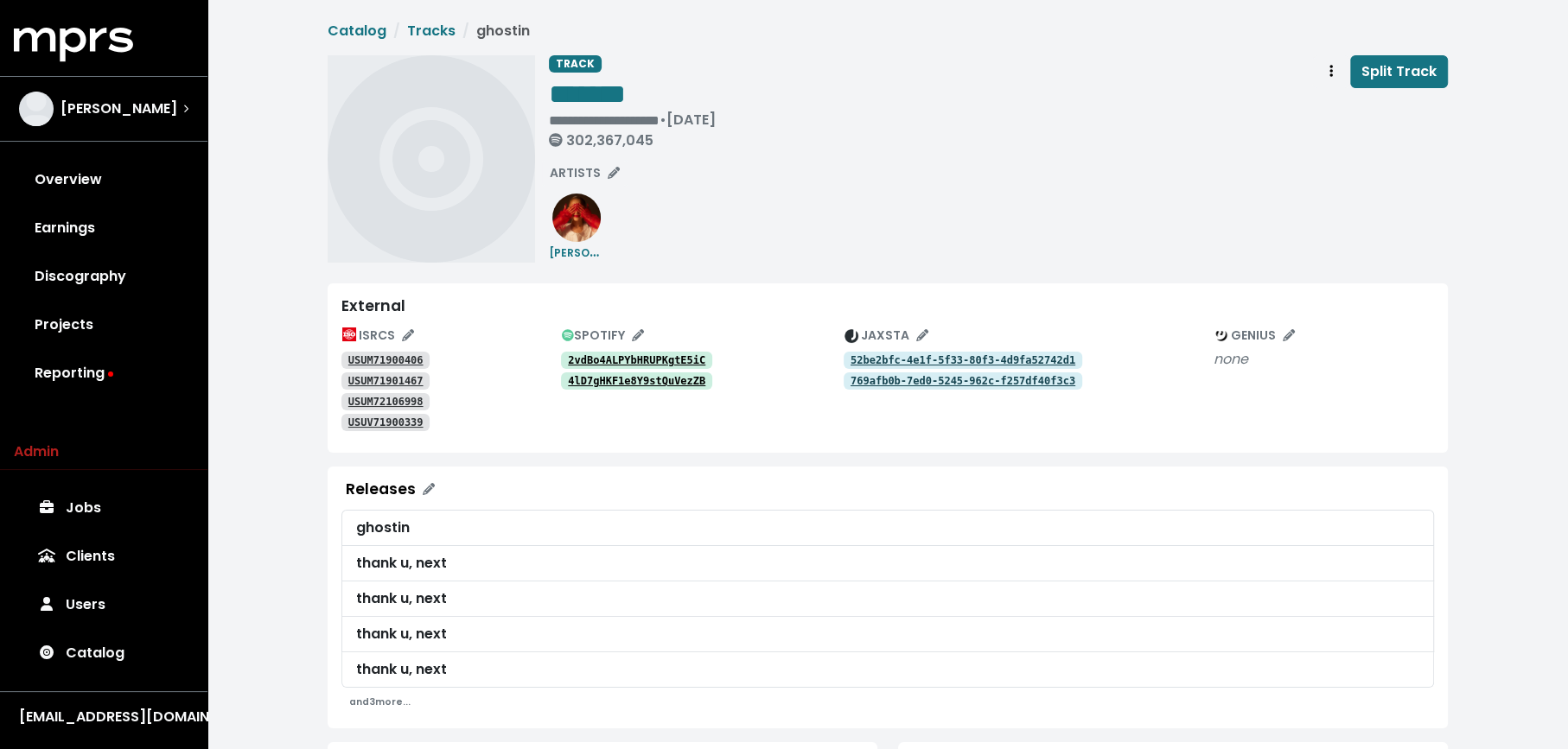
click at [1331, 71] on icon "Track actions" at bounding box center [1331, 71] width 4 height 14
click at [1331, 103] on link "Merge" at bounding box center [1381, 110] width 136 height 27
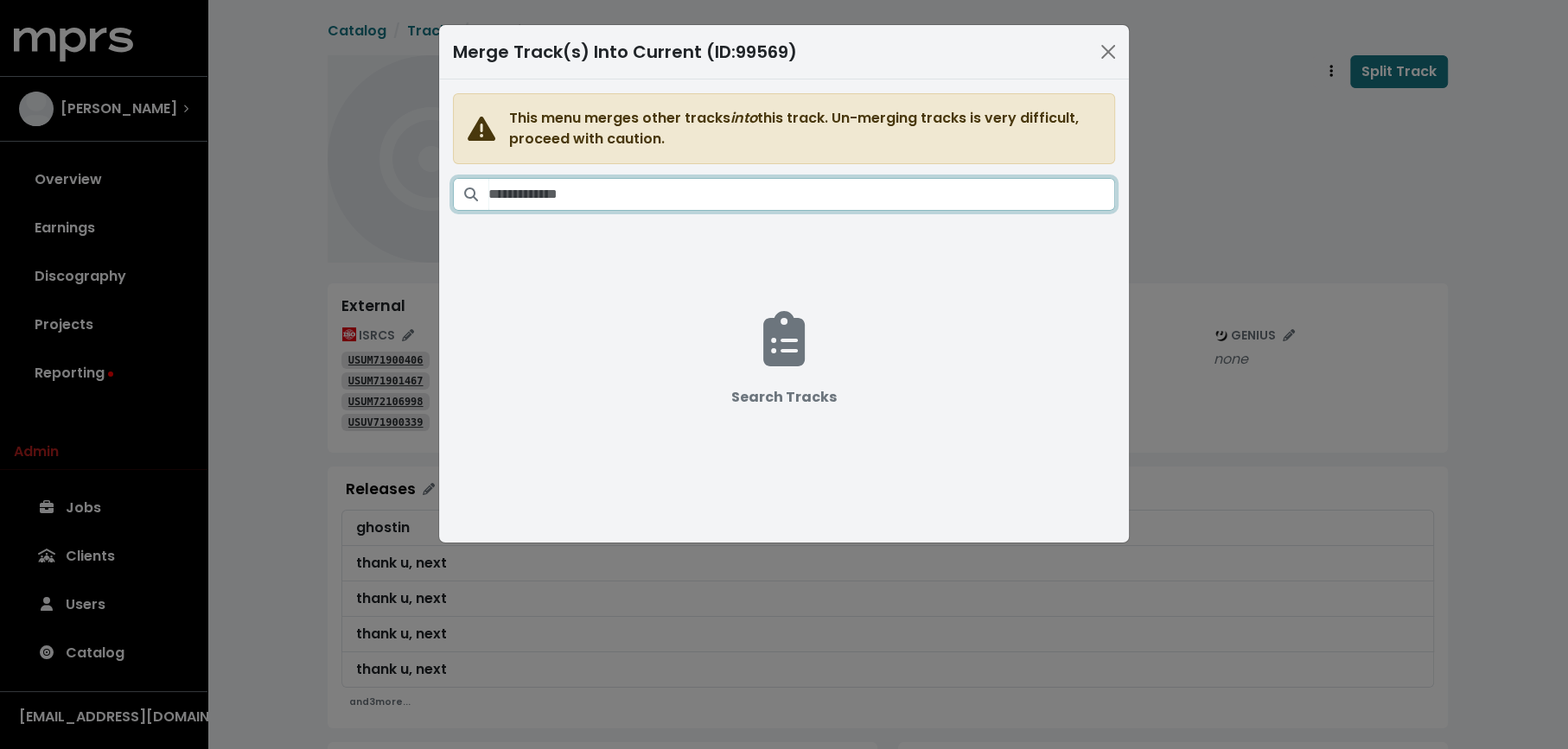
click at [900, 197] on input "Search tracks" at bounding box center [801, 195] width 626 height 33
paste input "*******"
type input "*******"
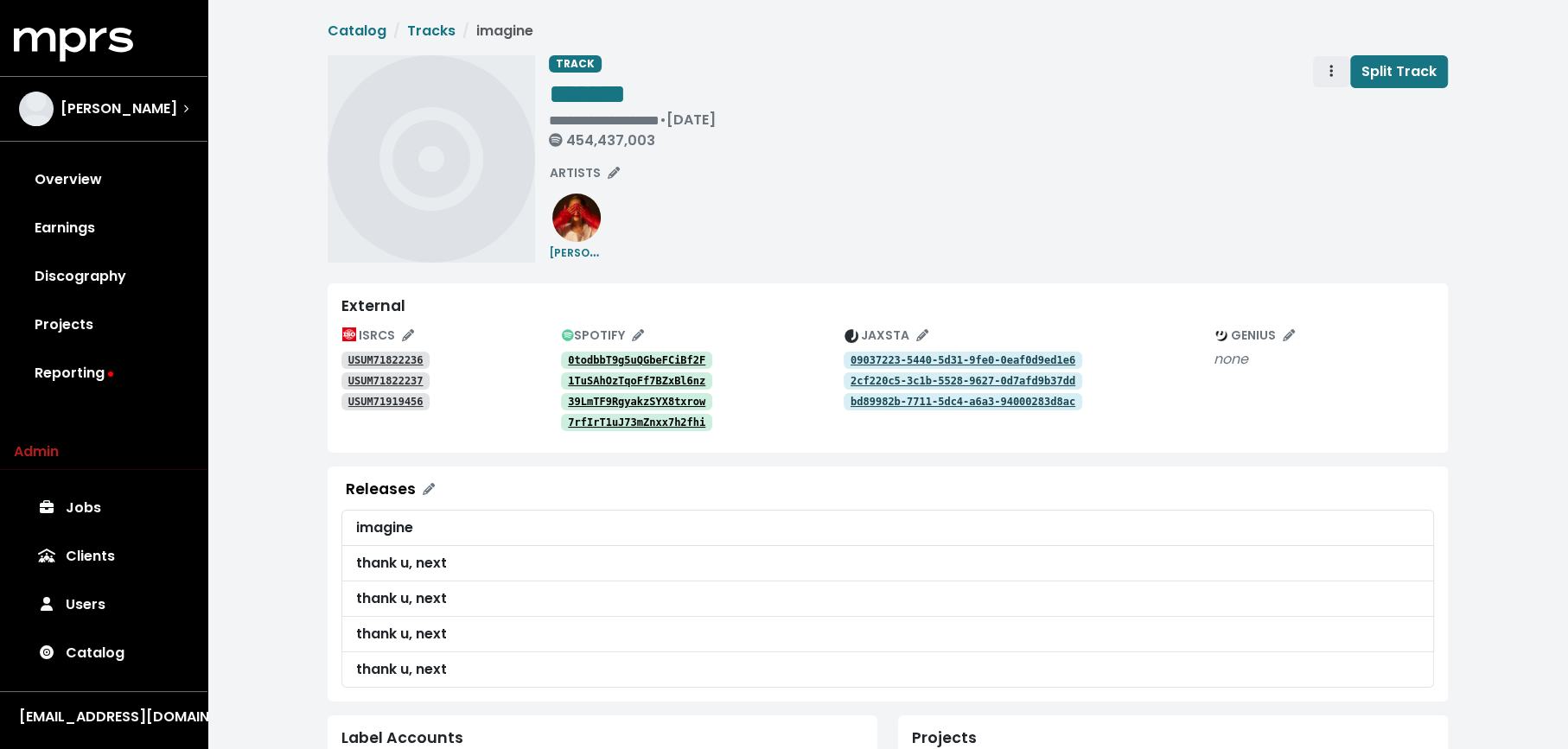
click at [1327, 63] on span "Track actions" at bounding box center [1331, 71] width 16 height 20
click at [1329, 100] on link "Merge" at bounding box center [1381, 110] width 136 height 27
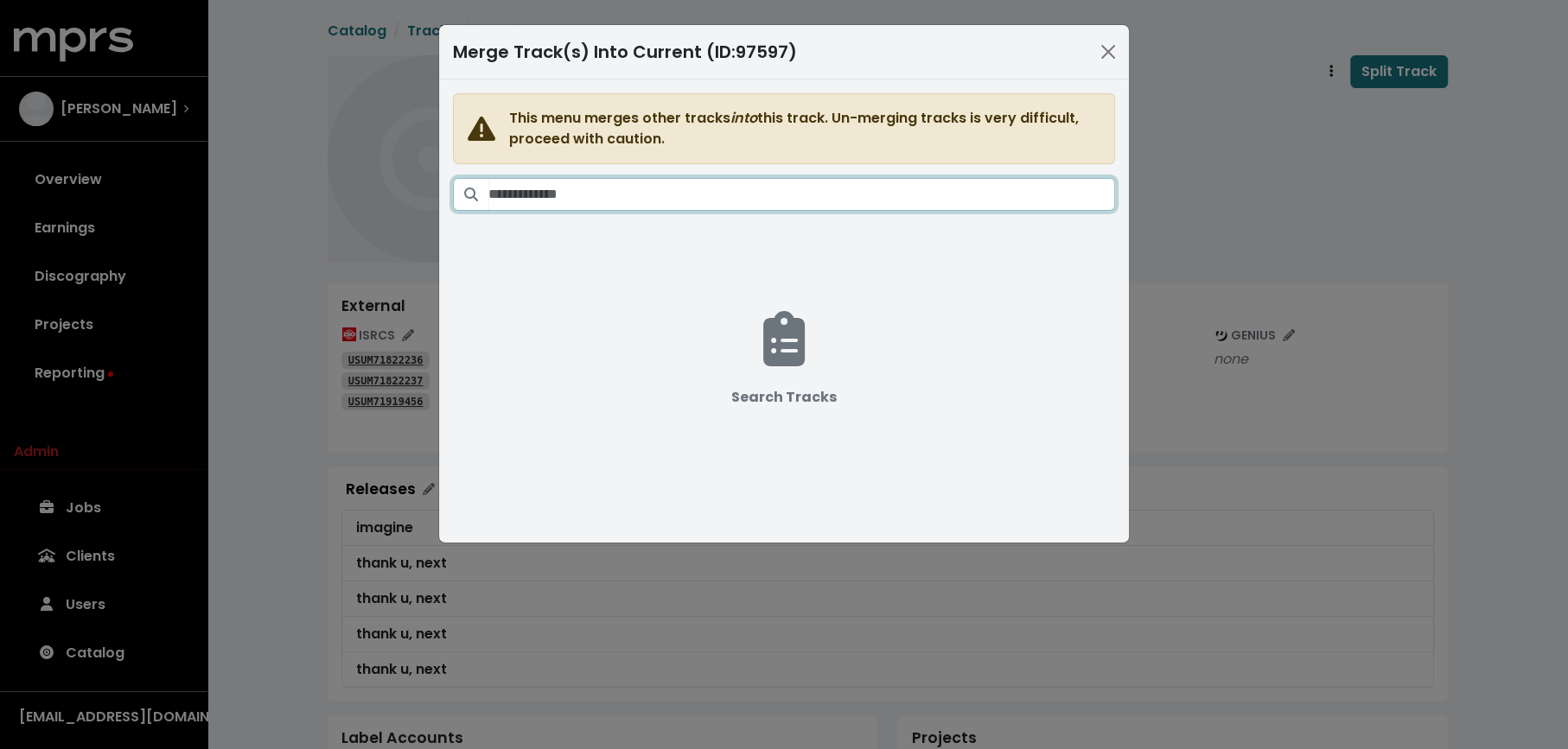
click at [764, 187] on input "Search tracks" at bounding box center [801, 195] width 626 height 33
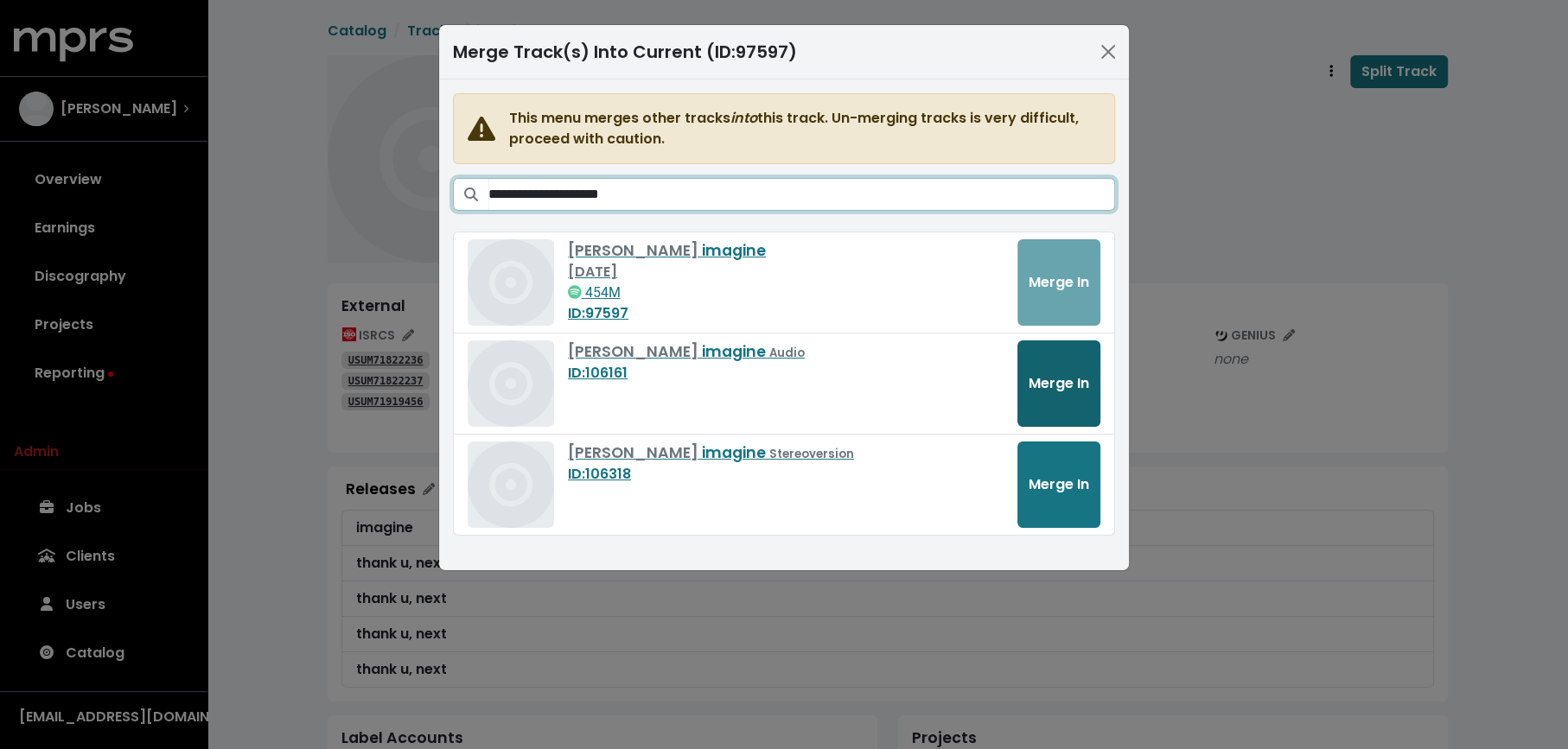
type input "**********"
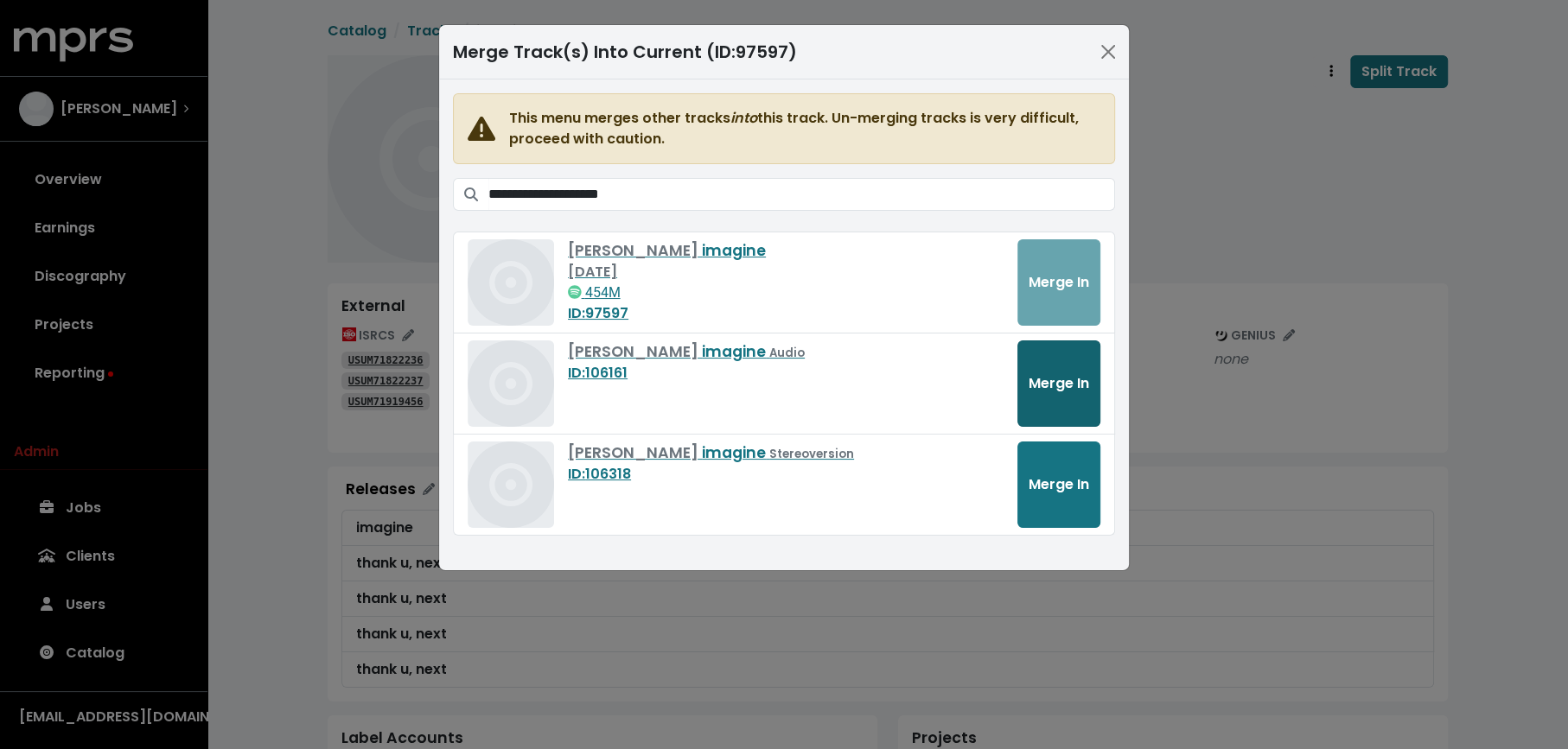
click at [1035, 369] on button "Merge In" at bounding box center [1058, 384] width 83 height 87
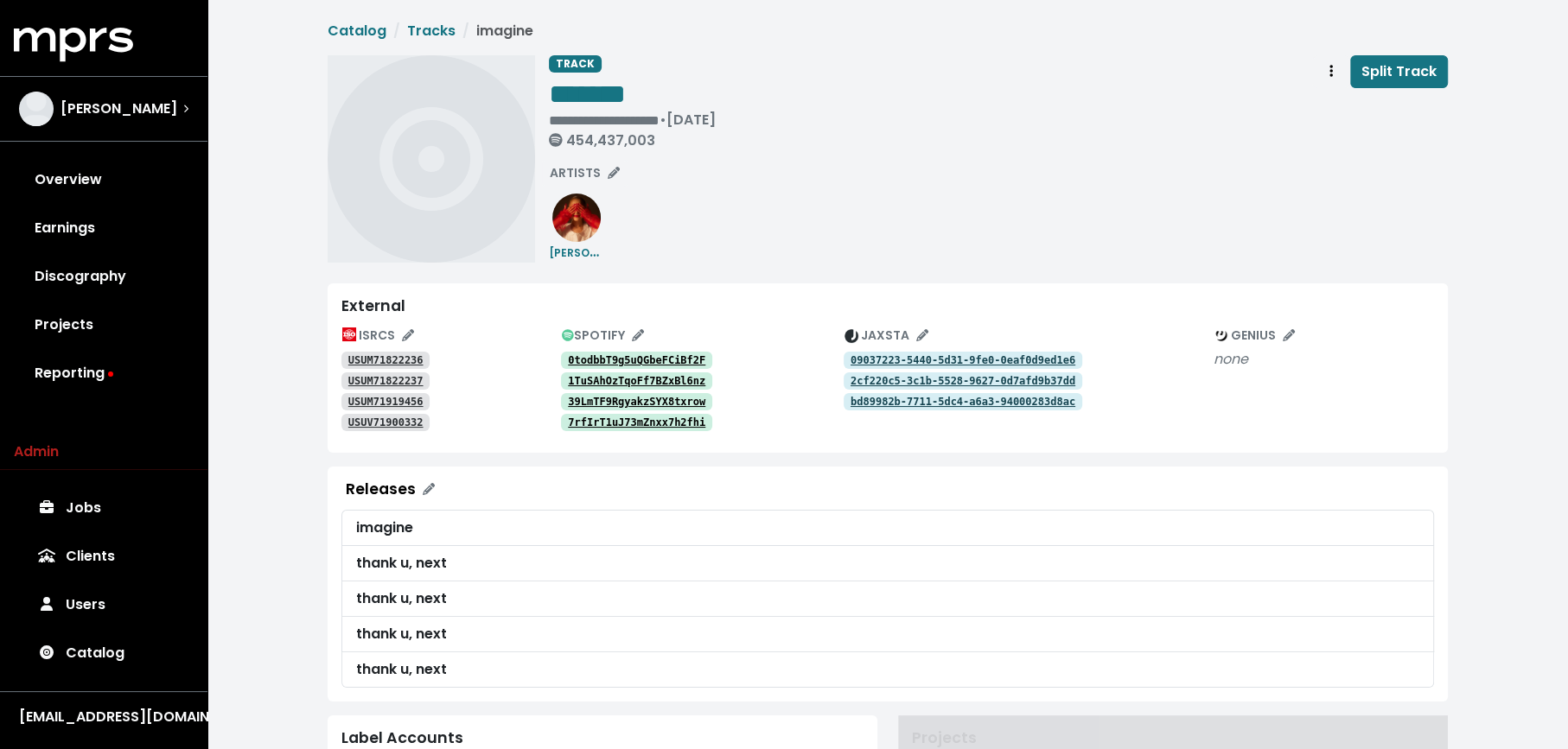
click at [1329, 72] on span "Track actions" at bounding box center [1331, 71] width 16 height 20
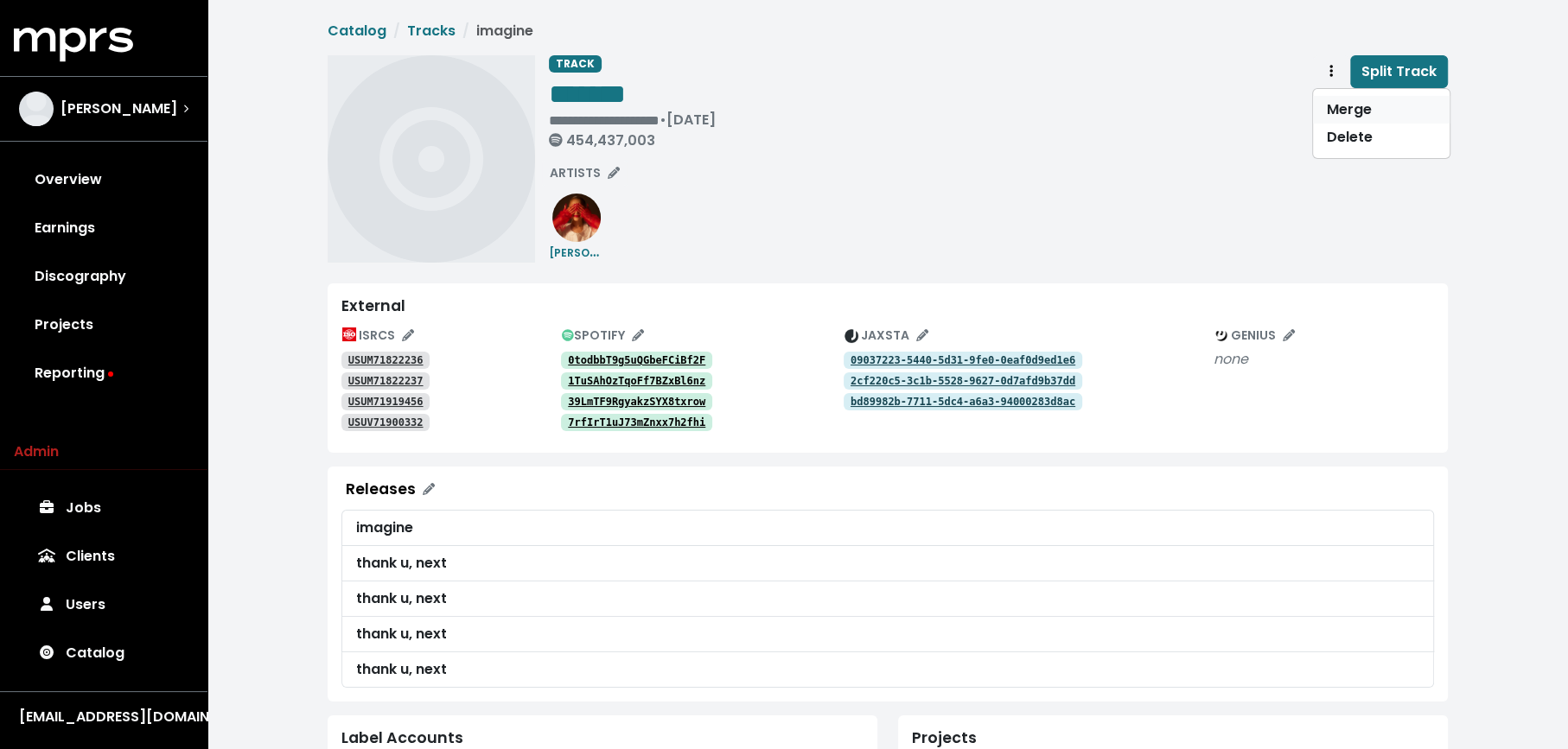
click at [1329, 106] on link "Merge" at bounding box center [1381, 110] width 136 height 27
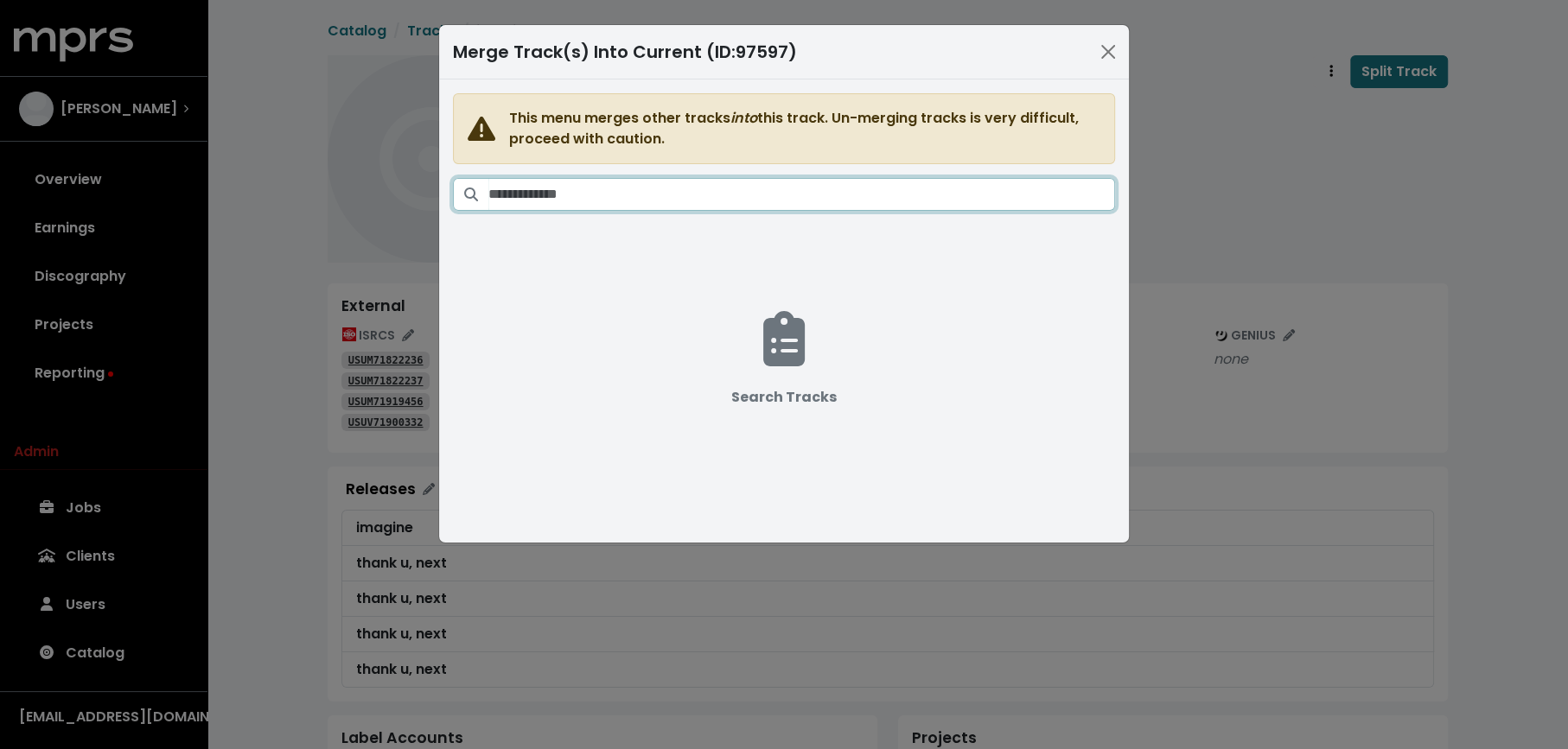
click at [878, 190] on input "Search tracks" at bounding box center [801, 195] width 626 height 33
paste input "**********"
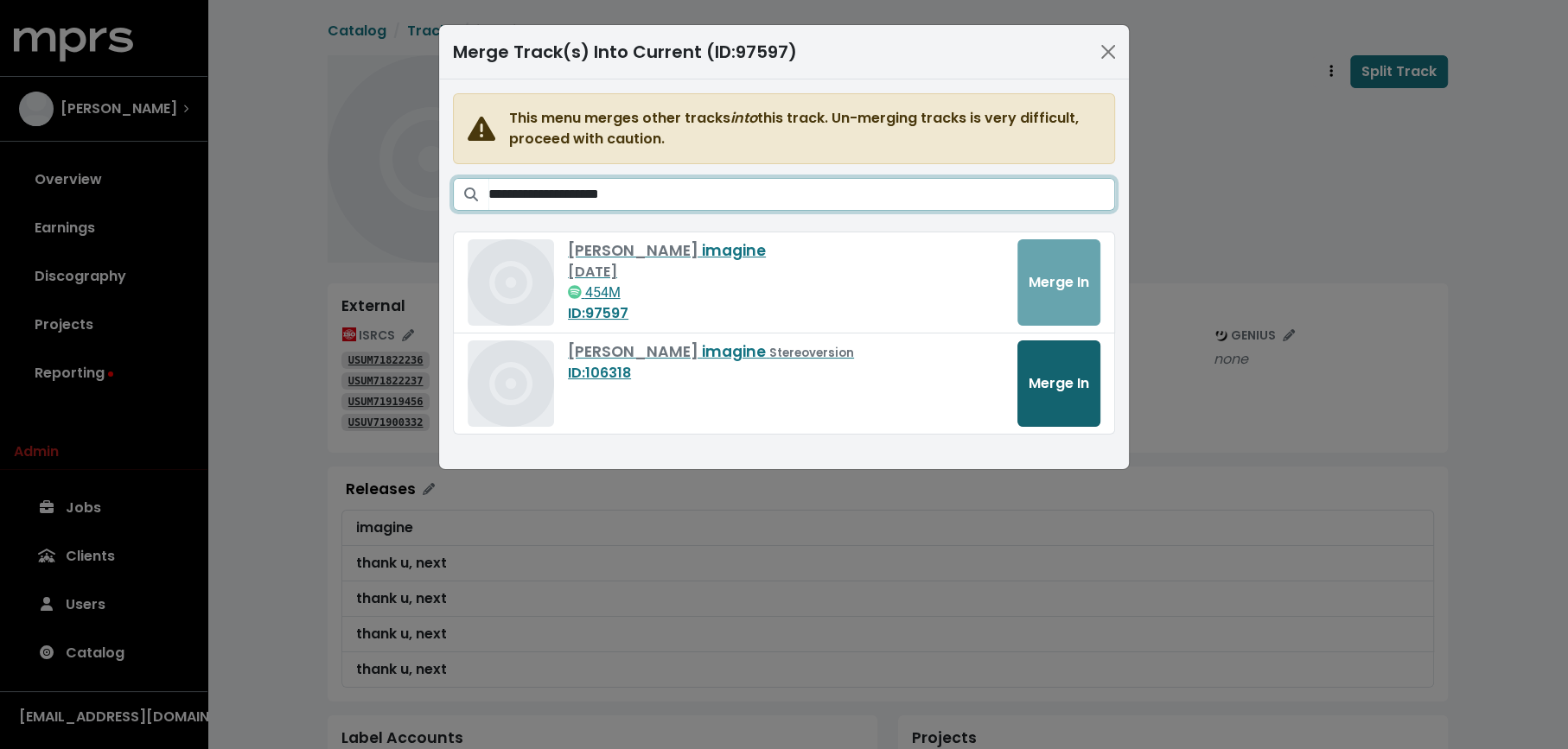
type input "**********"
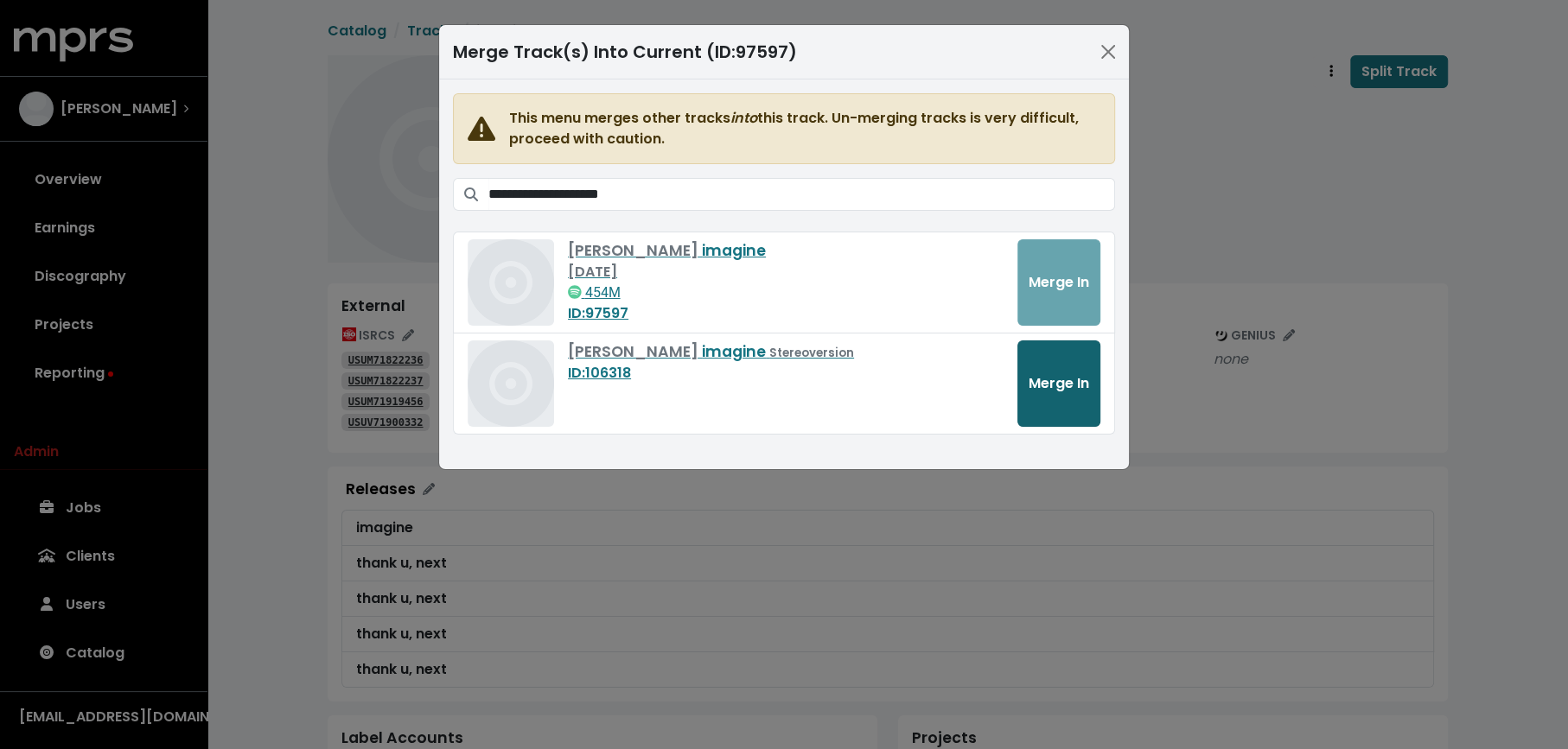
click at [1082, 394] on button "Merge In" at bounding box center [1058, 384] width 83 height 87
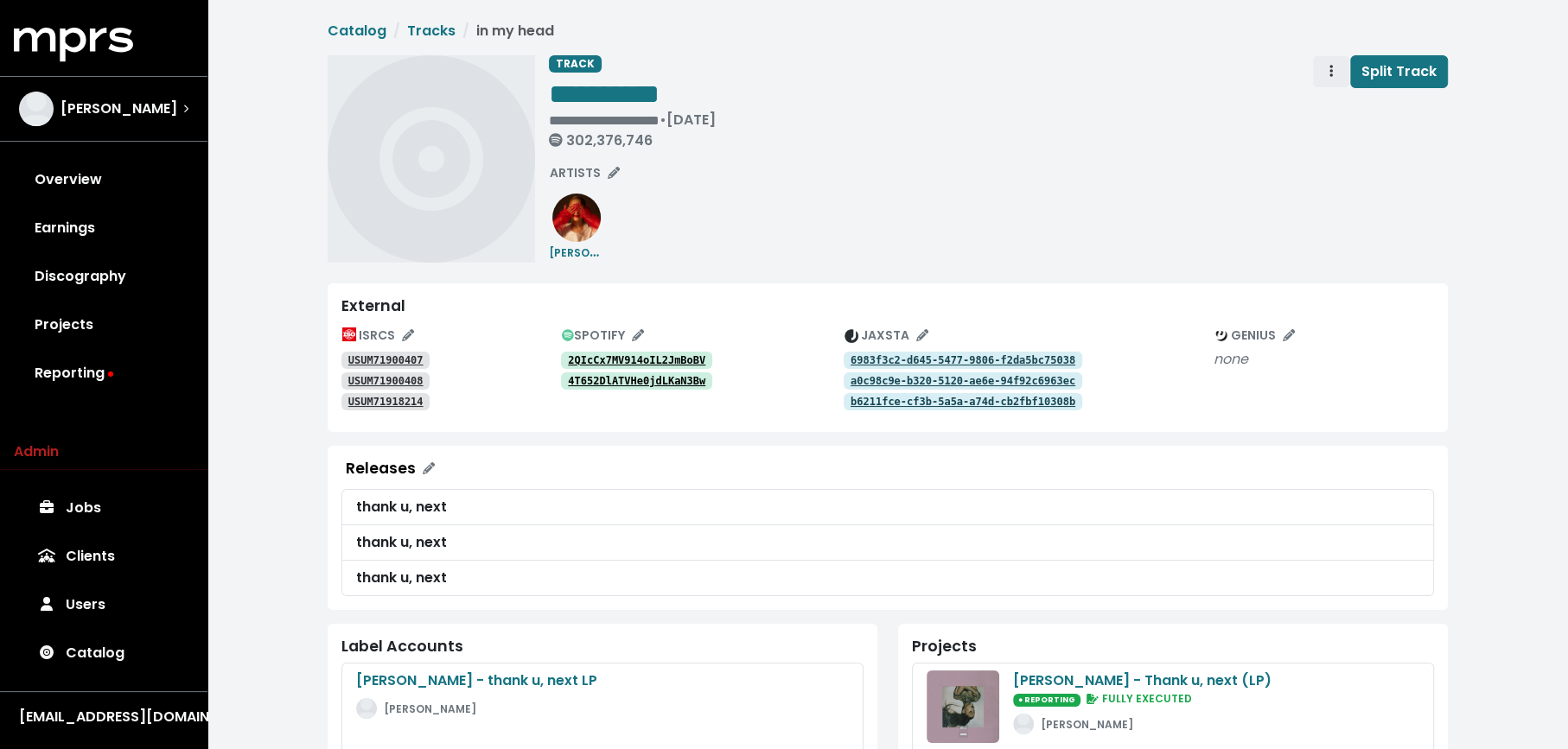
click at [1322, 78] on button "Track actions" at bounding box center [1330, 72] width 38 height 33
click at [1319, 109] on link "Merge" at bounding box center [1381, 110] width 136 height 27
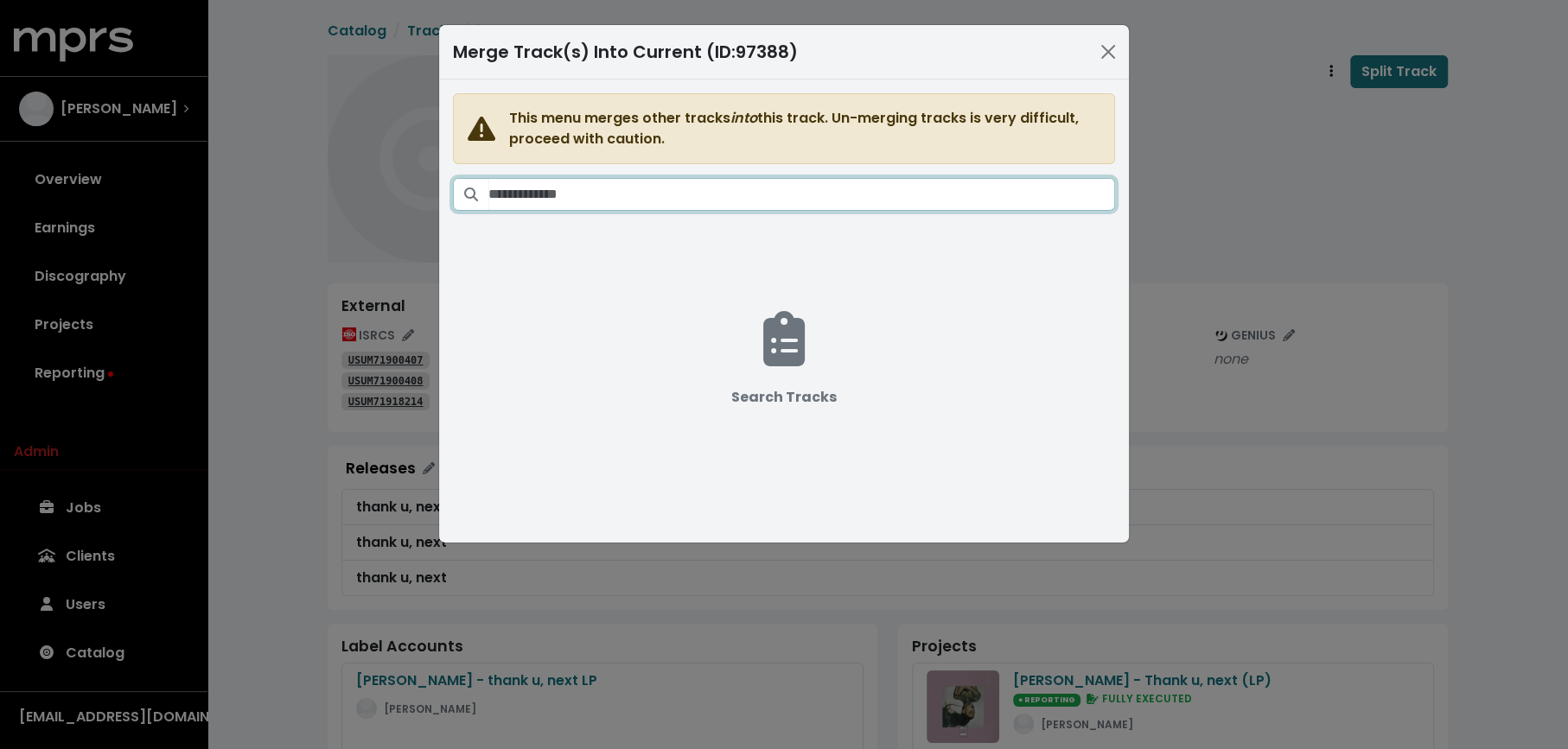
click at [817, 197] on input "Search tracks" at bounding box center [801, 195] width 626 height 33
paste input "**********"
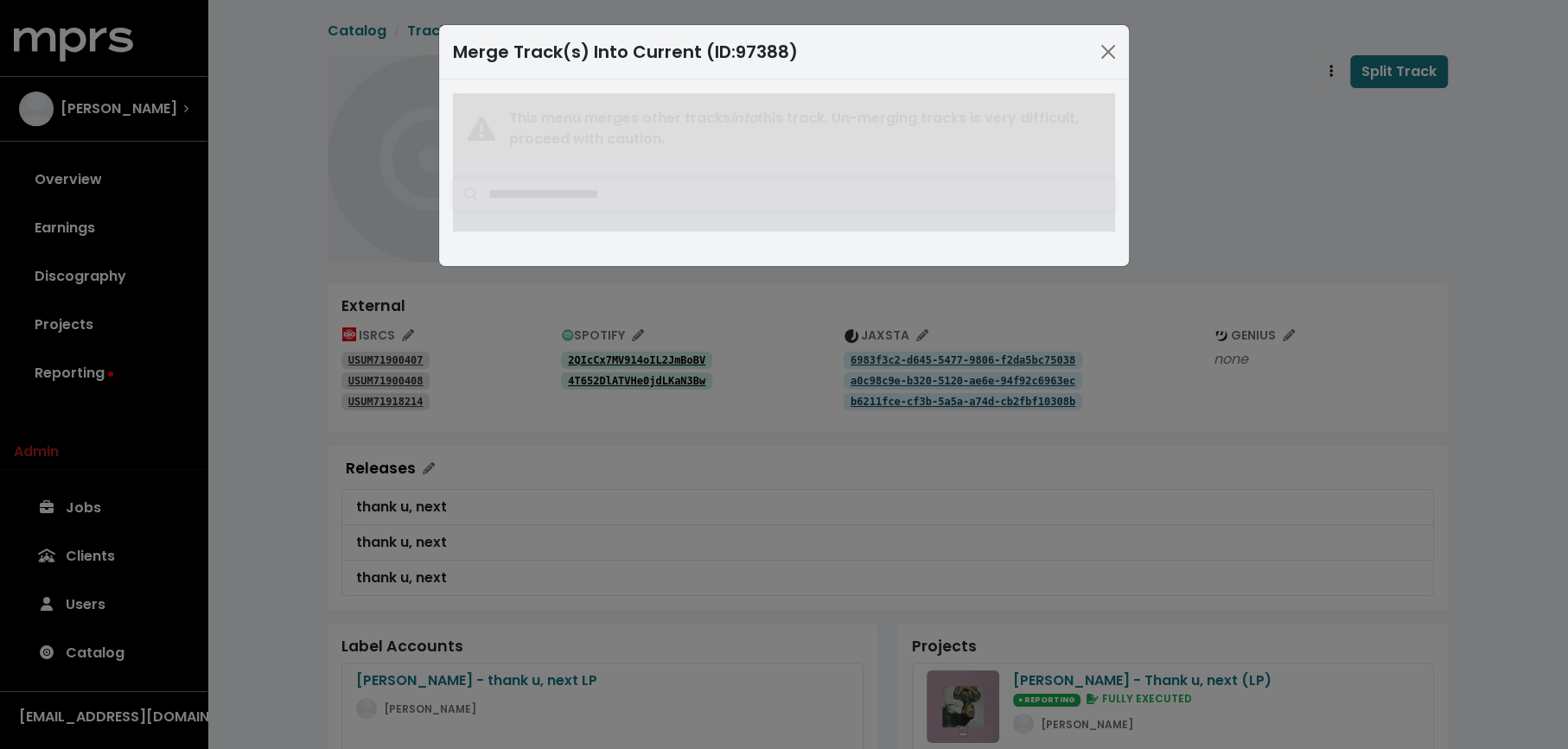
click at [613, 195] on input "**********" at bounding box center [801, 195] width 626 height 33
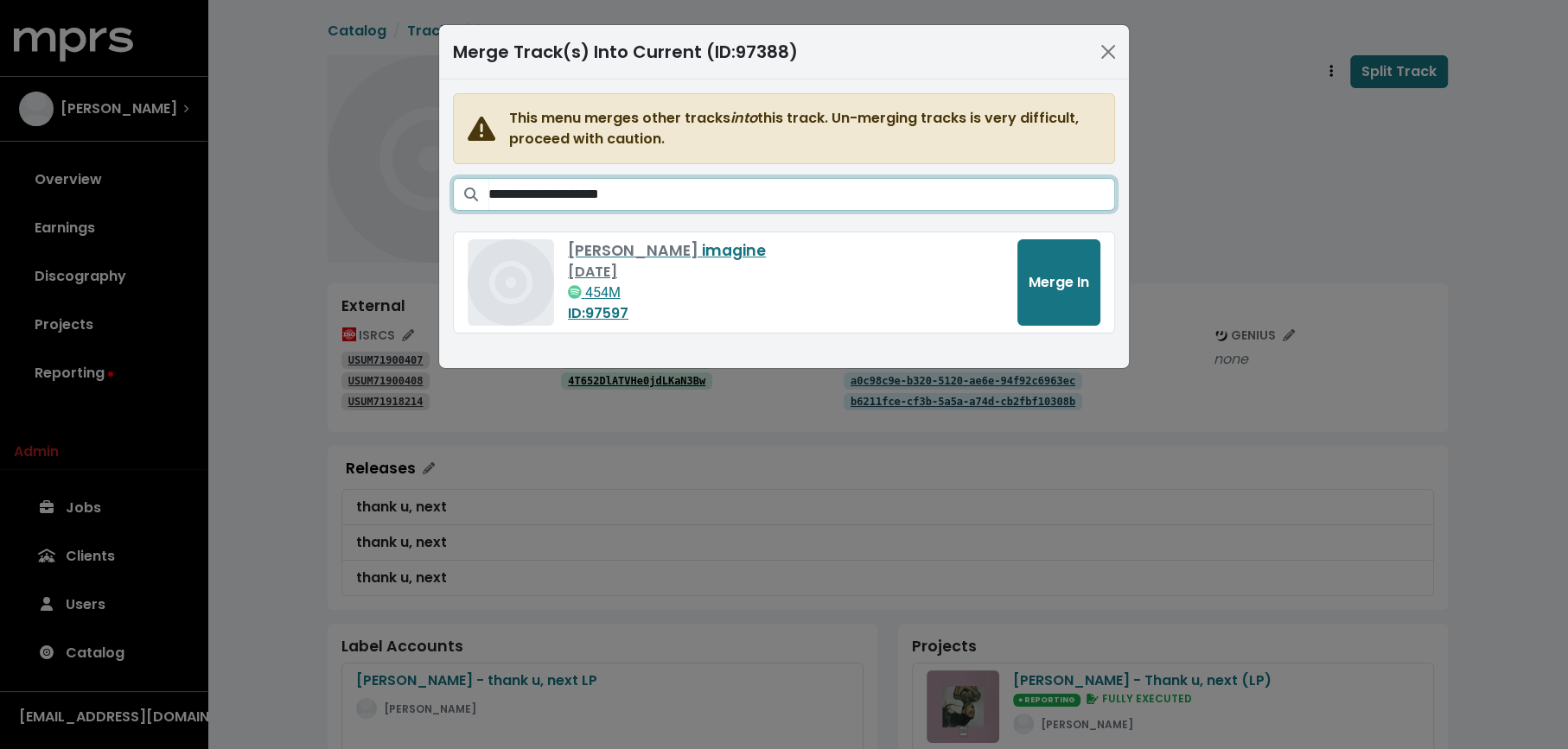
click at [613, 195] on input "**********" at bounding box center [801, 195] width 626 height 33
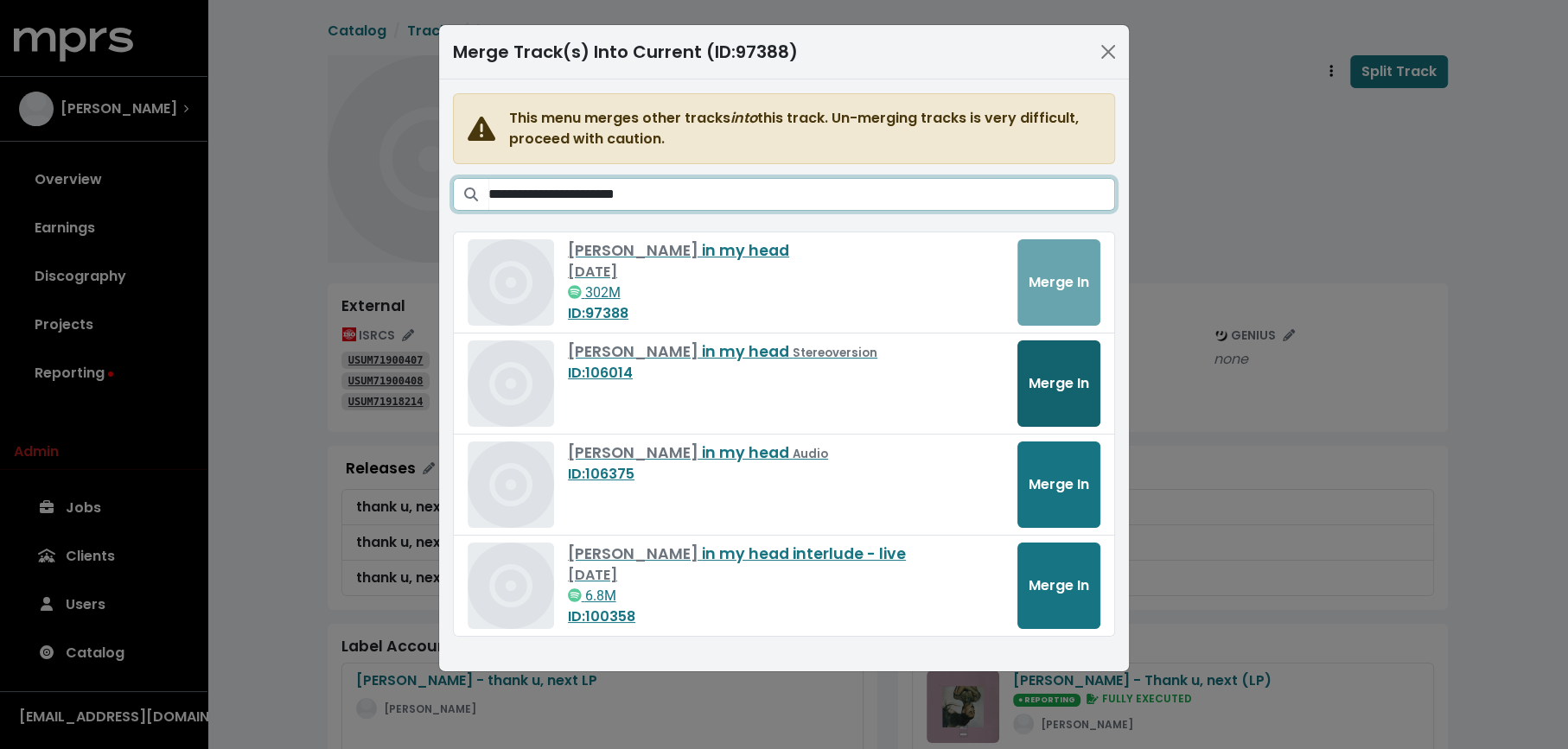
type input "**********"
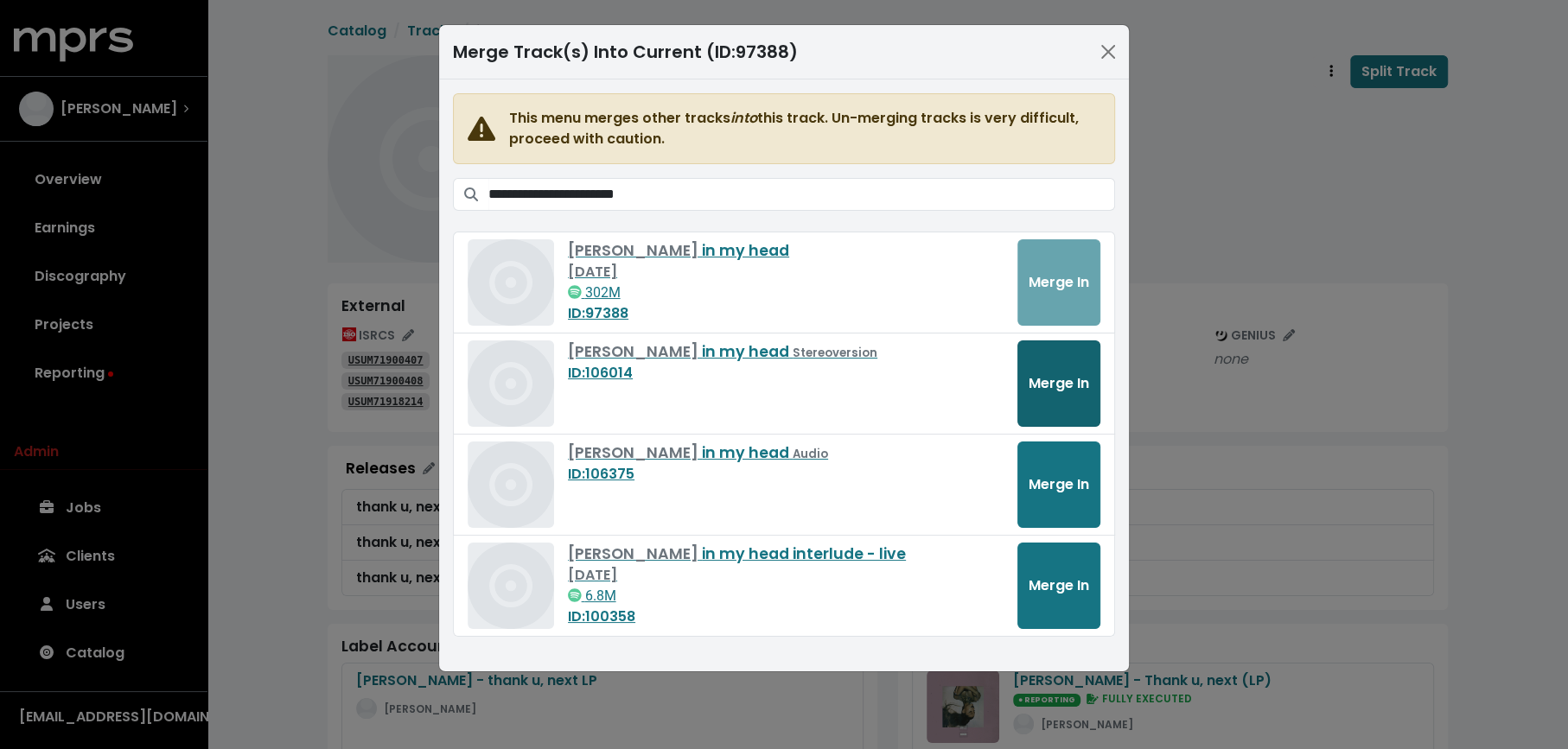
click at [1072, 380] on span "Merge In" at bounding box center [1059, 383] width 60 height 19
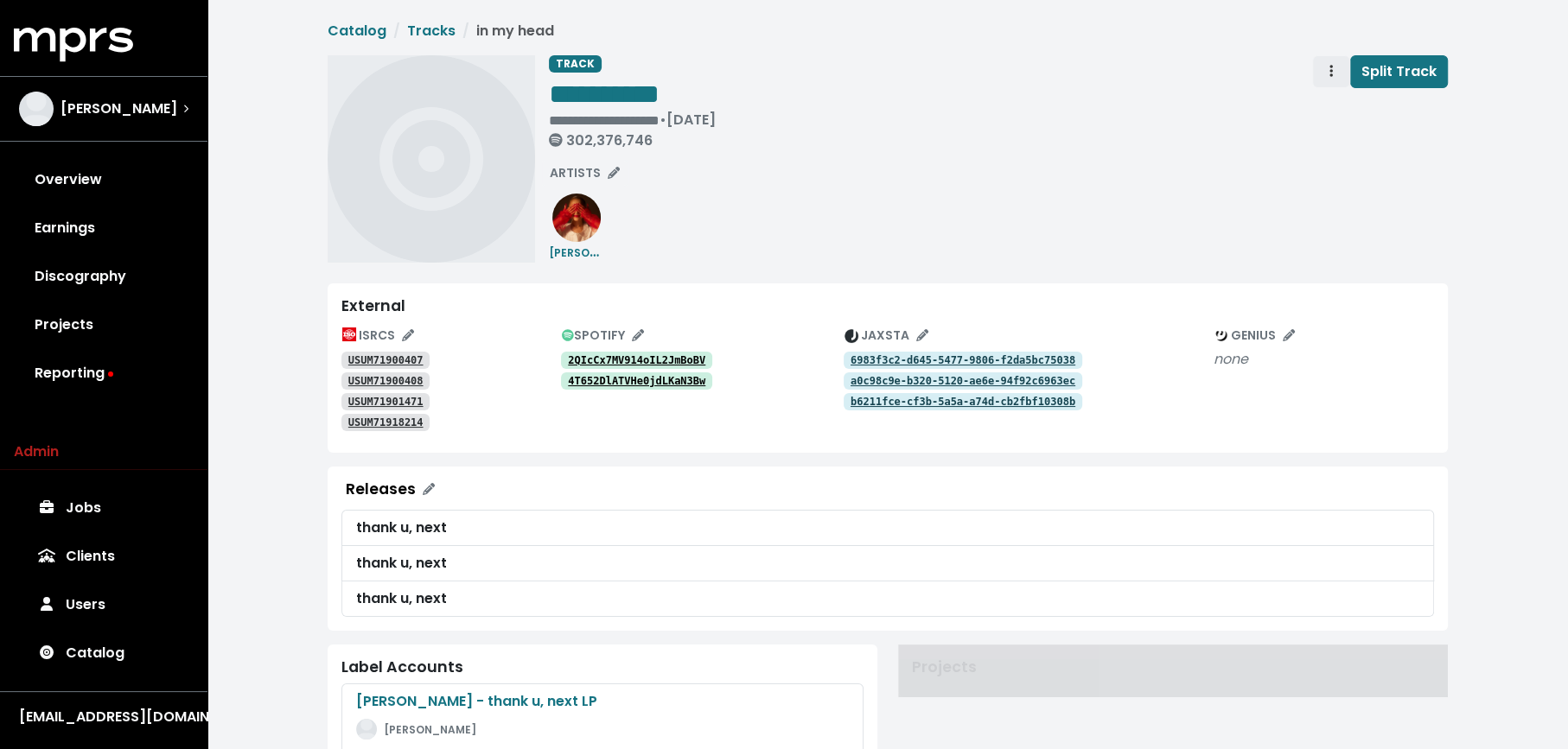
click at [1326, 71] on span "Track actions" at bounding box center [1331, 71] width 16 height 20
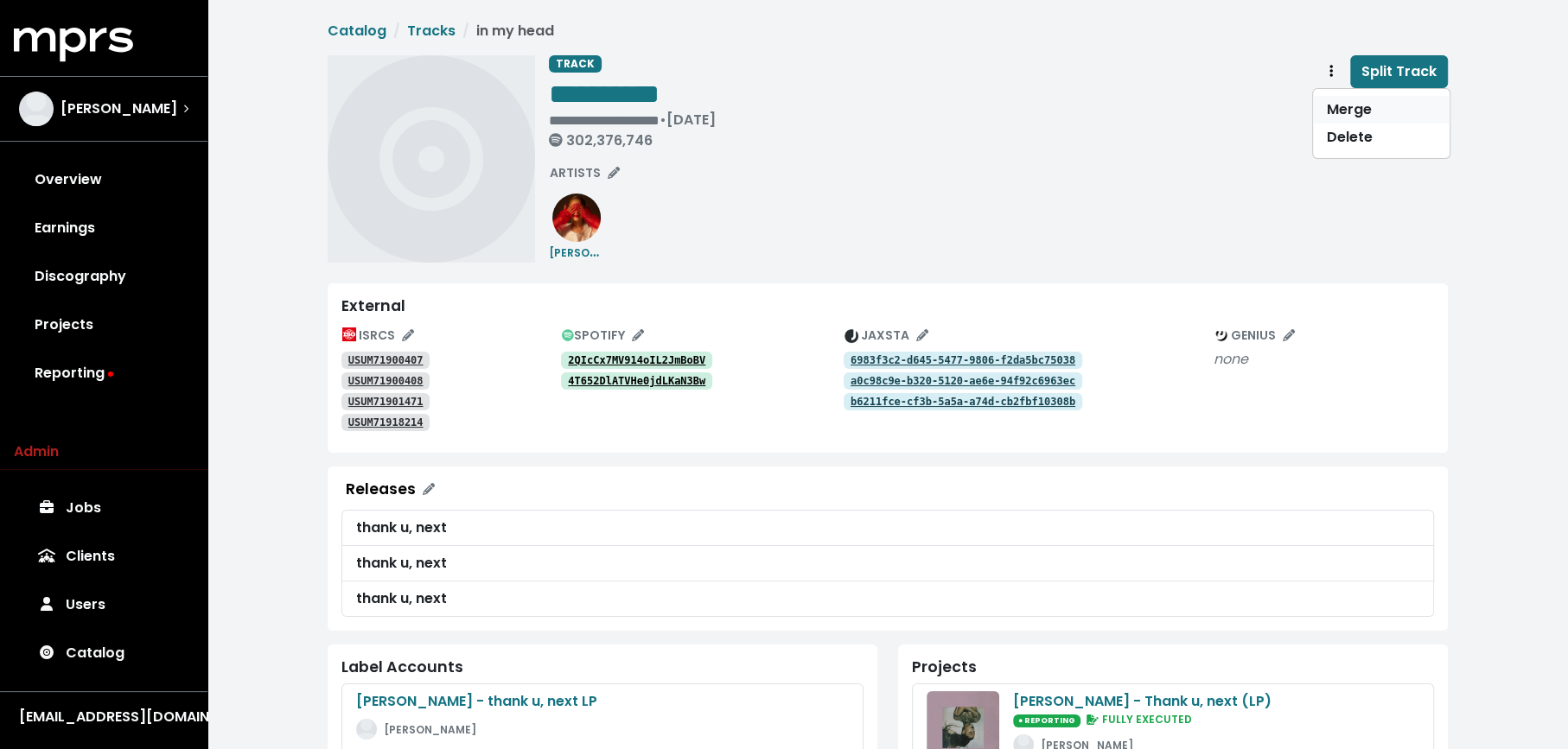
click at [1329, 103] on link "Merge" at bounding box center [1381, 110] width 136 height 27
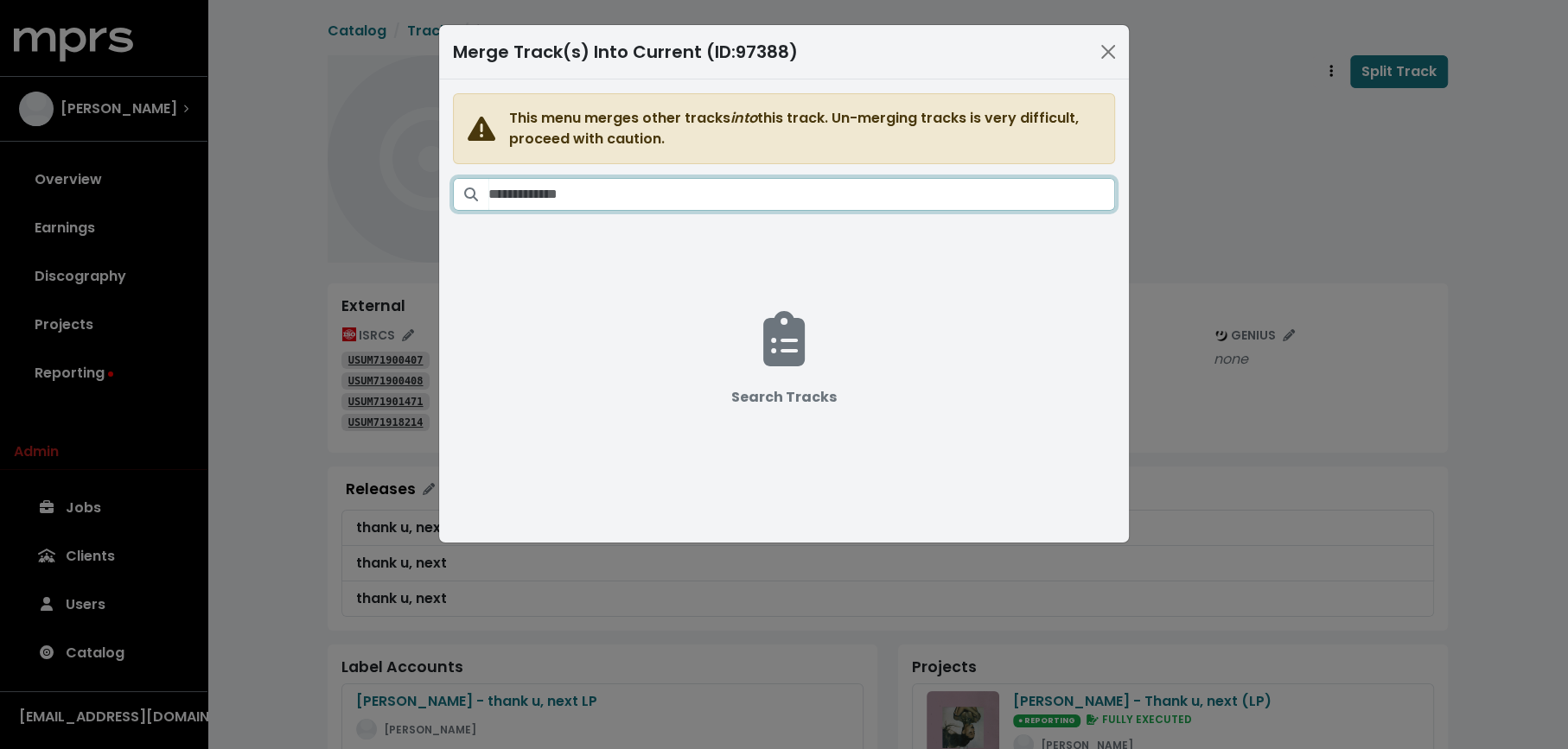
click at [857, 196] on input "Search tracks" at bounding box center [801, 195] width 626 height 33
paste input "**********"
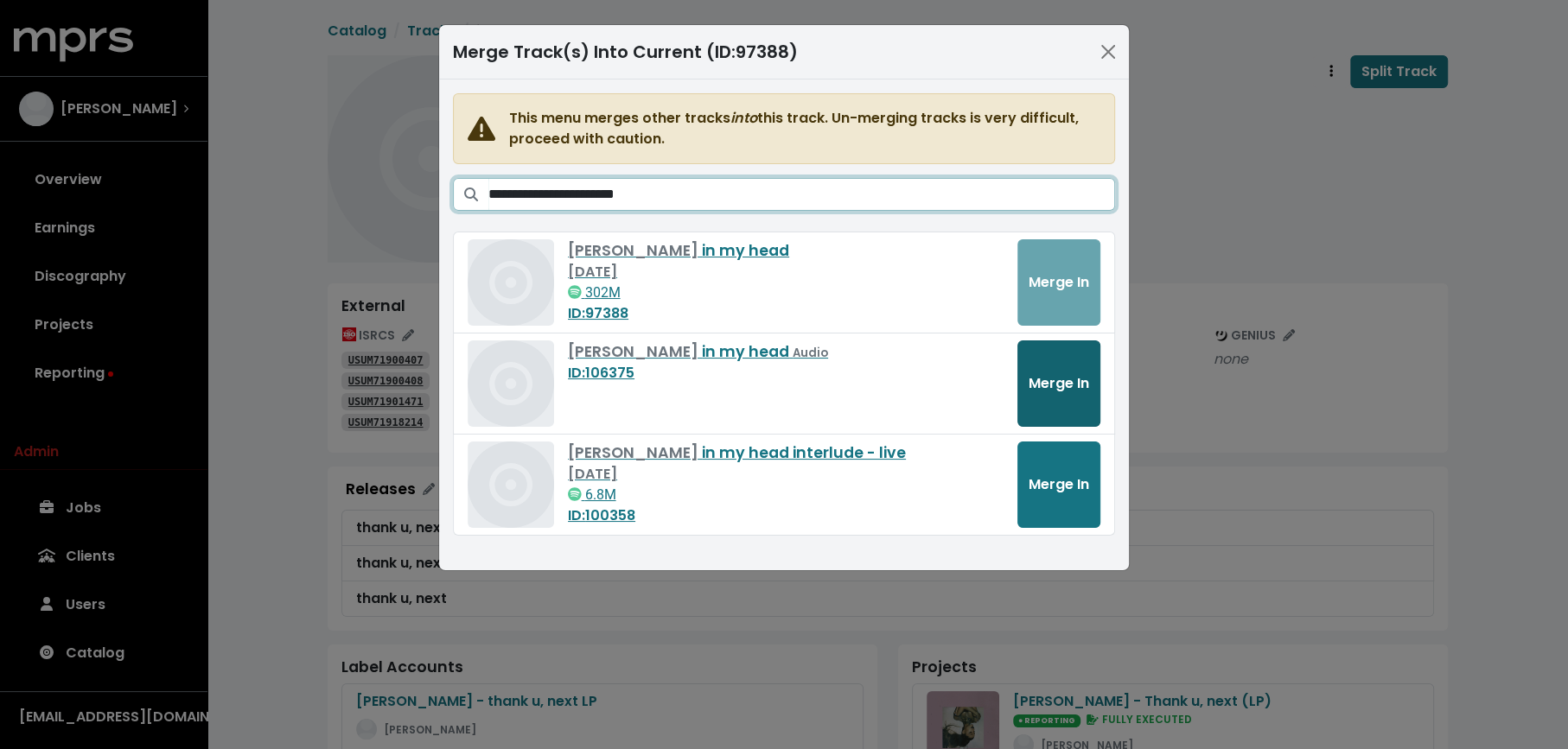
type input "**********"
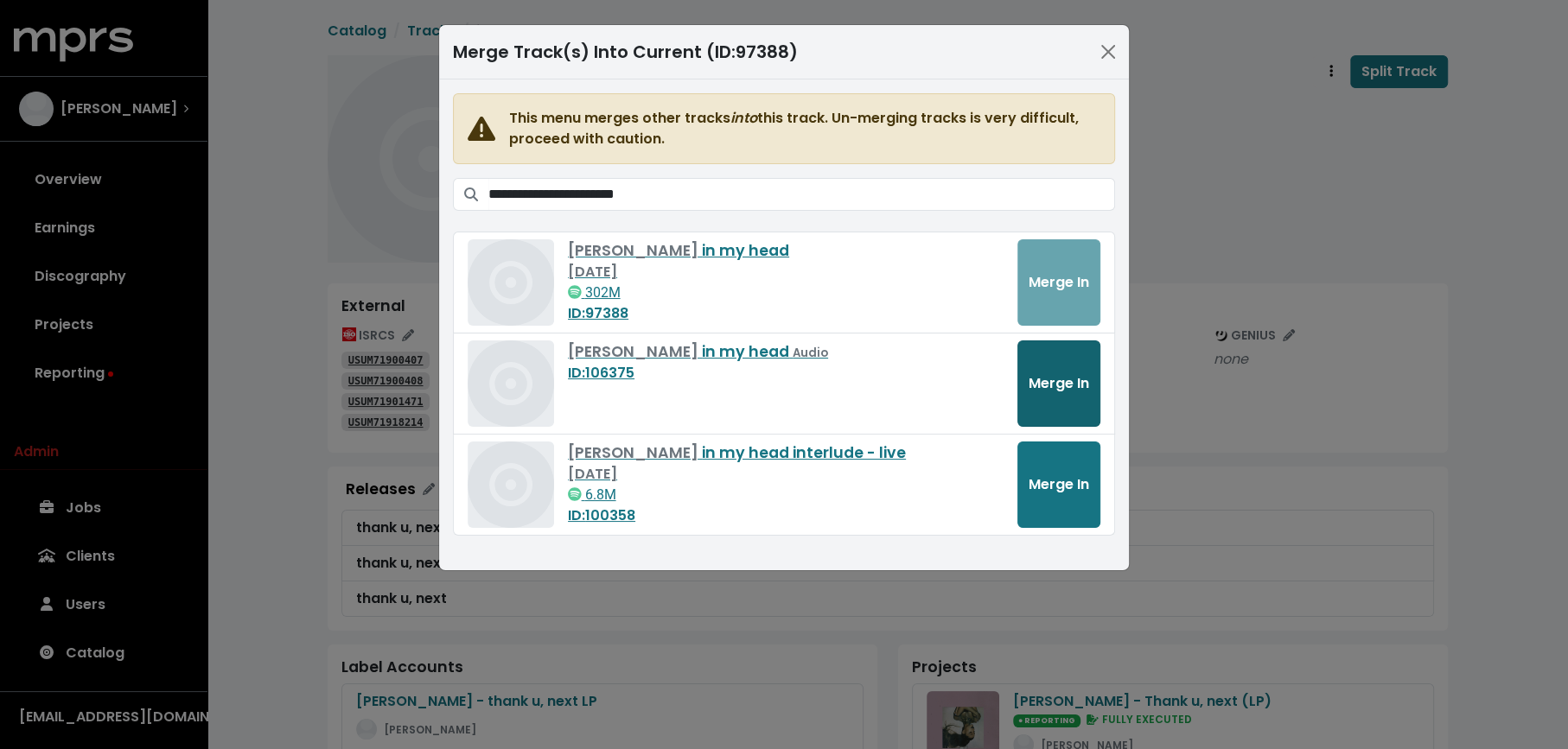
click at [1066, 393] on button "Merge In" at bounding box center [1058, 384] width 83 height 87
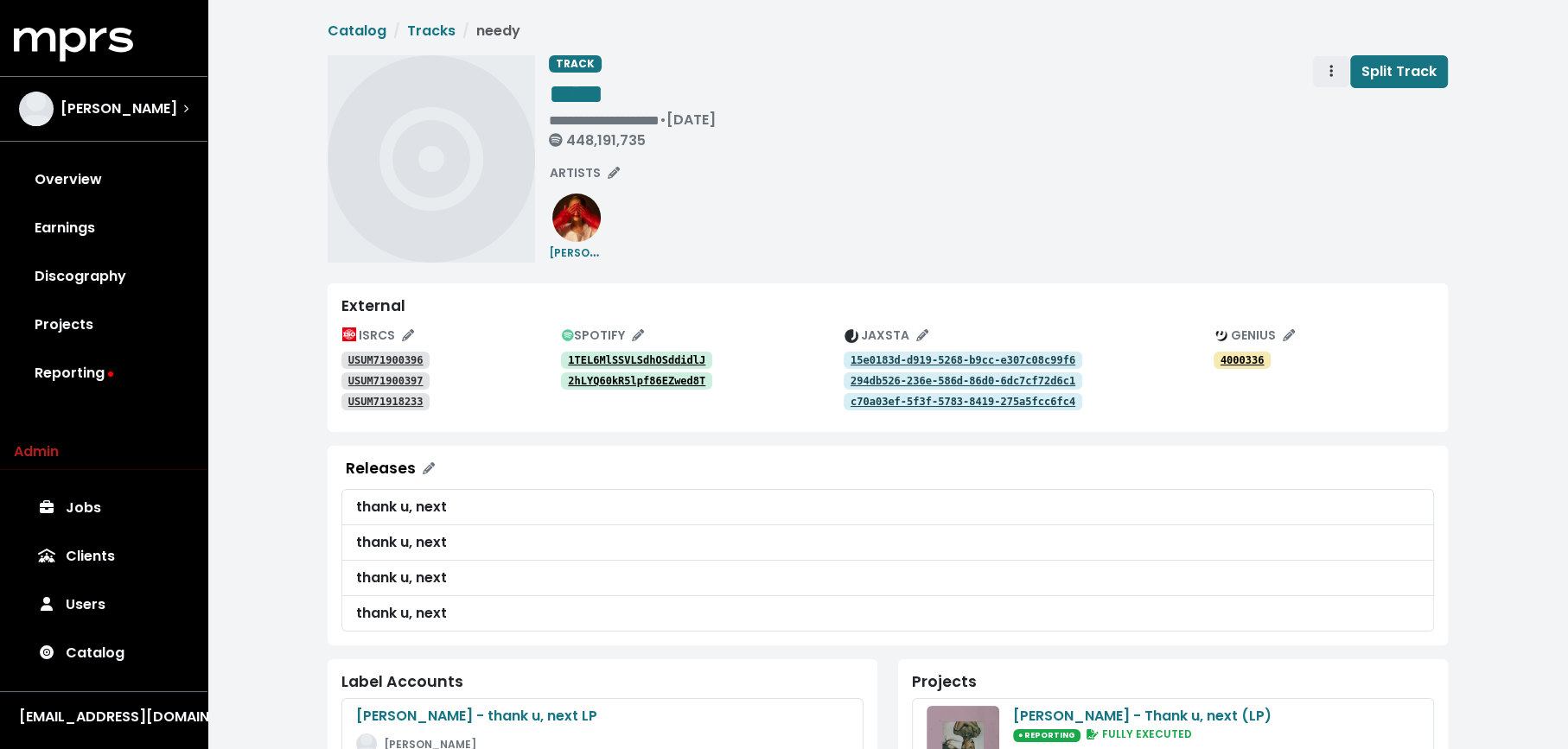
click at [1332, 73] on icon "Track actions" at bounding box center [1331, 71] width 4 height 14
click at [1334, 101] on link "Merge" at bounding box center [1381, 110] width 136 height 27
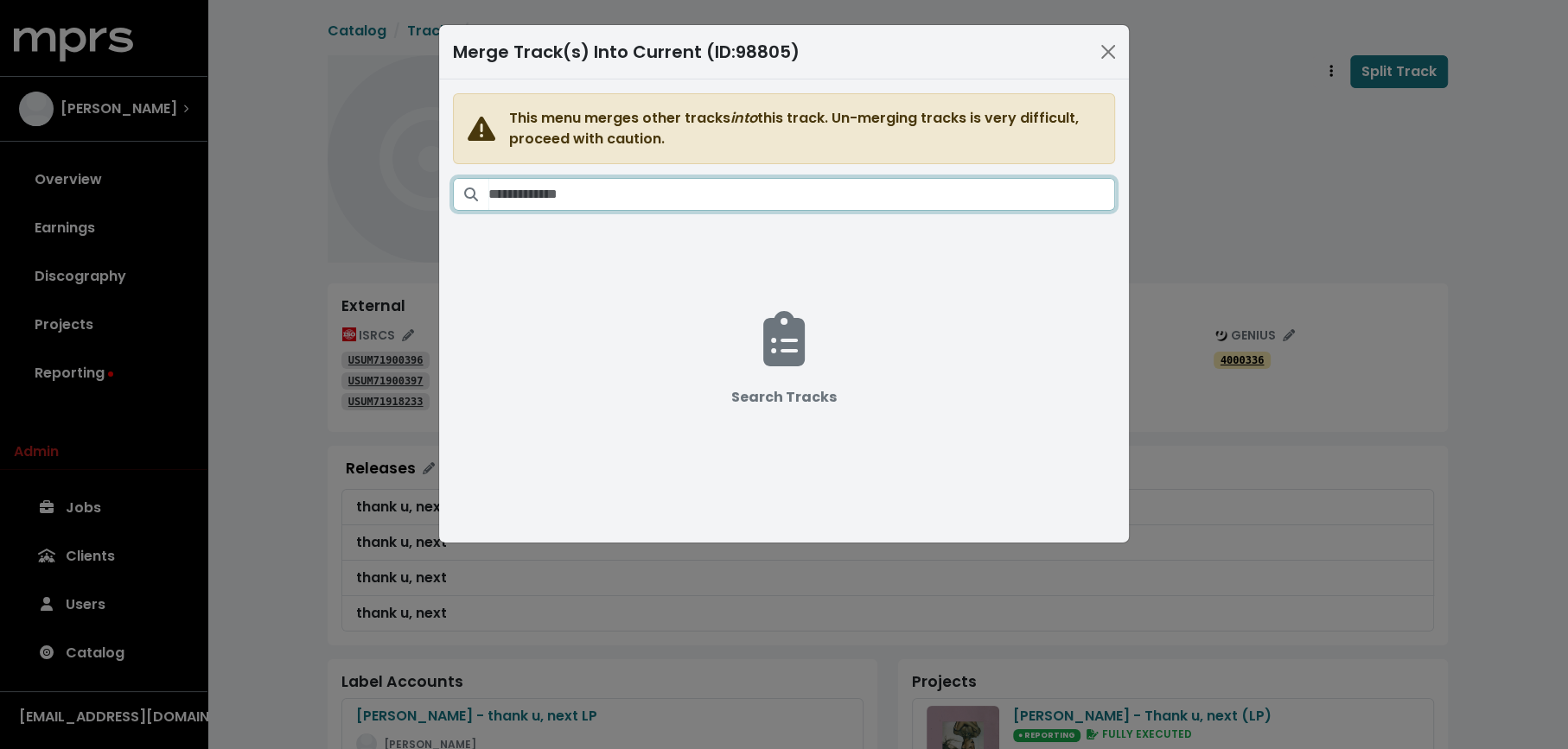
click at [802, 179] on input "Search tracks" at bounding box center [801, 195] width 626 height 33
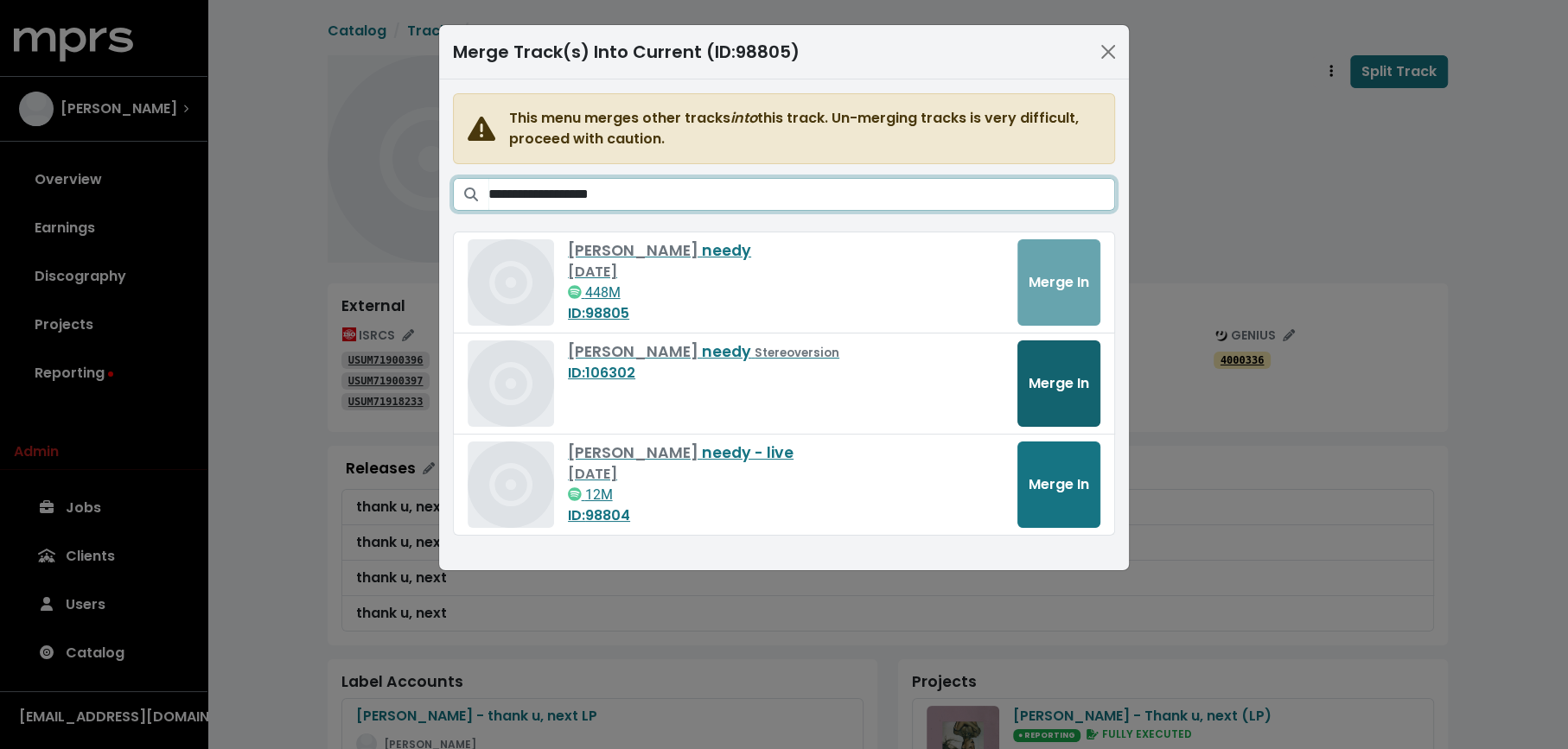
type input "**********"
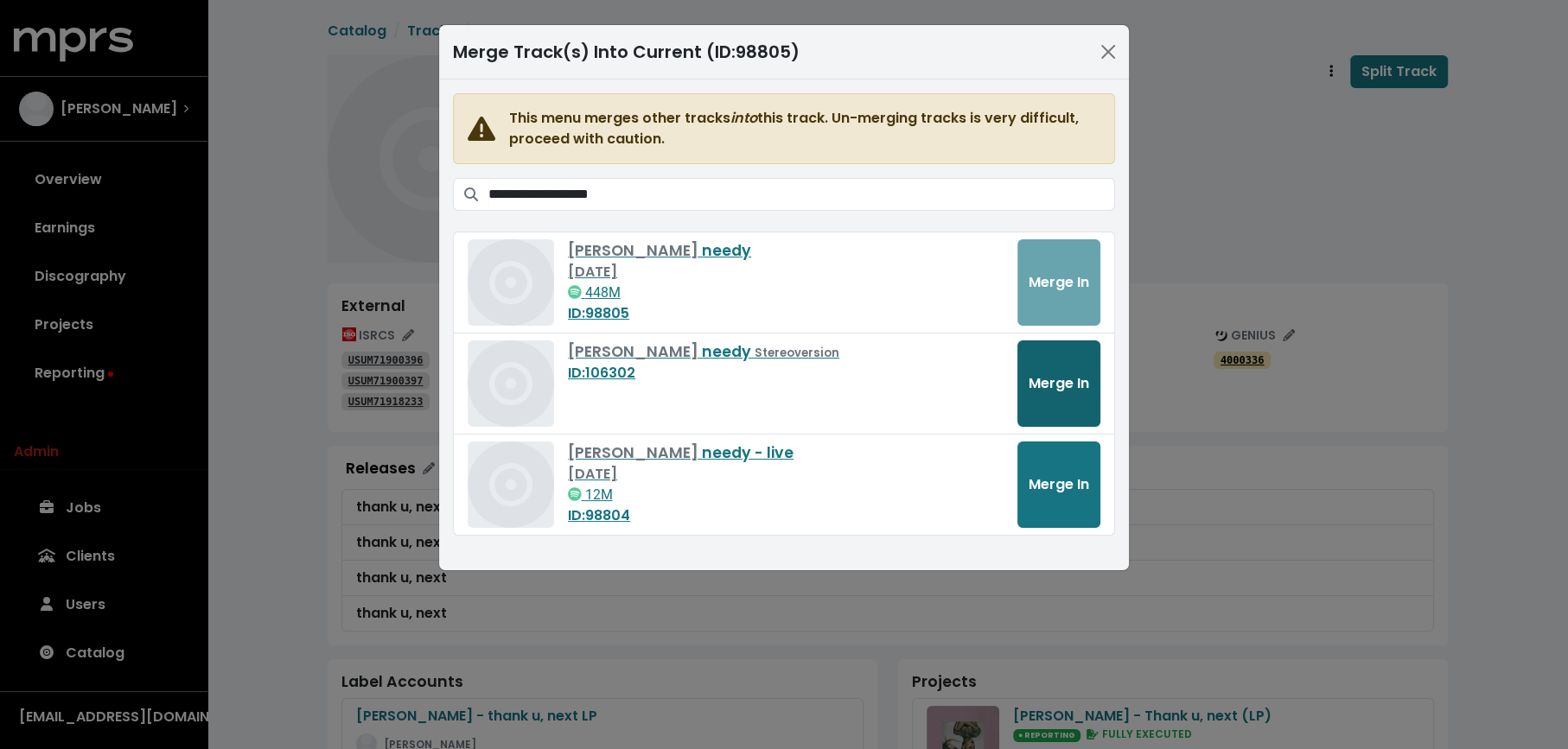
click at [1061, 380] on span "Merge In" at bounding box center [1059, 383] width 60 height 19
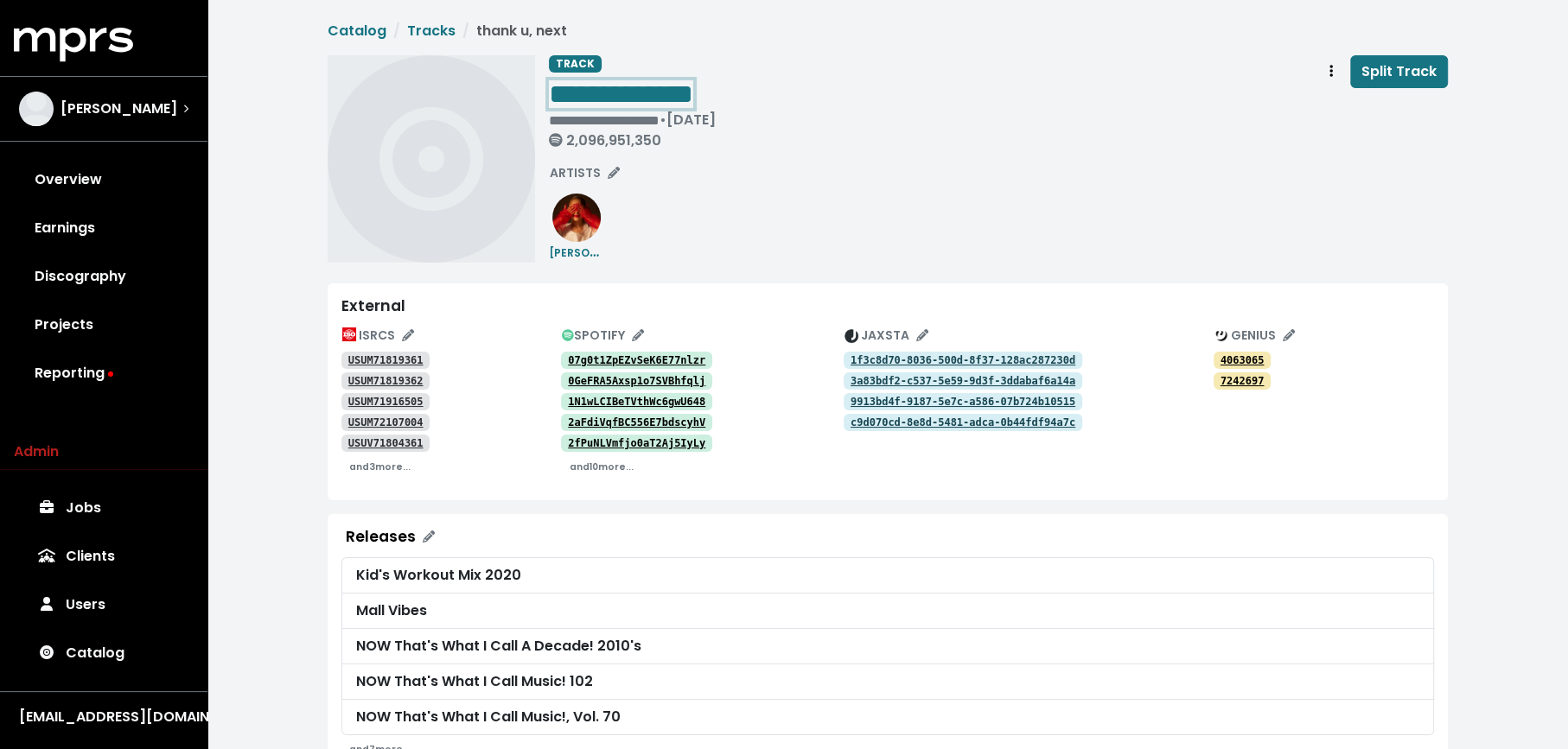
click at [804, 97] on div "**********" at bounding box center [997, 105] width 899 height 100
click at [1323, 67] on button "Track actions" at bounding box center [1330, 72] width 38 height 33
click at [1326, 102] on link "Merge" at bounding box center [1381, 110] width 136 height 27
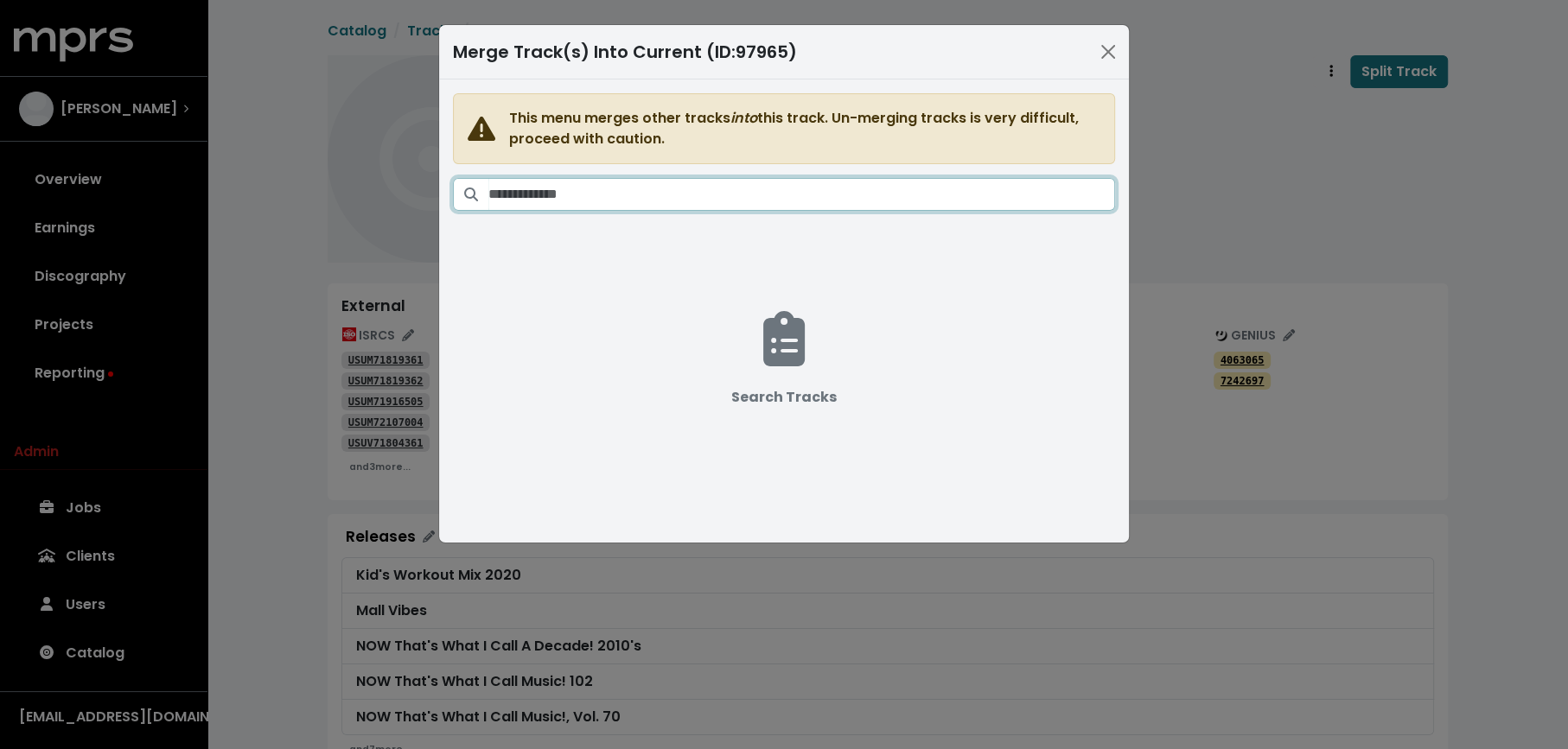
click at [925, 205] on input "Search tracks" at bounding box center [801, 195] width 626 height 33
paste input "**********"
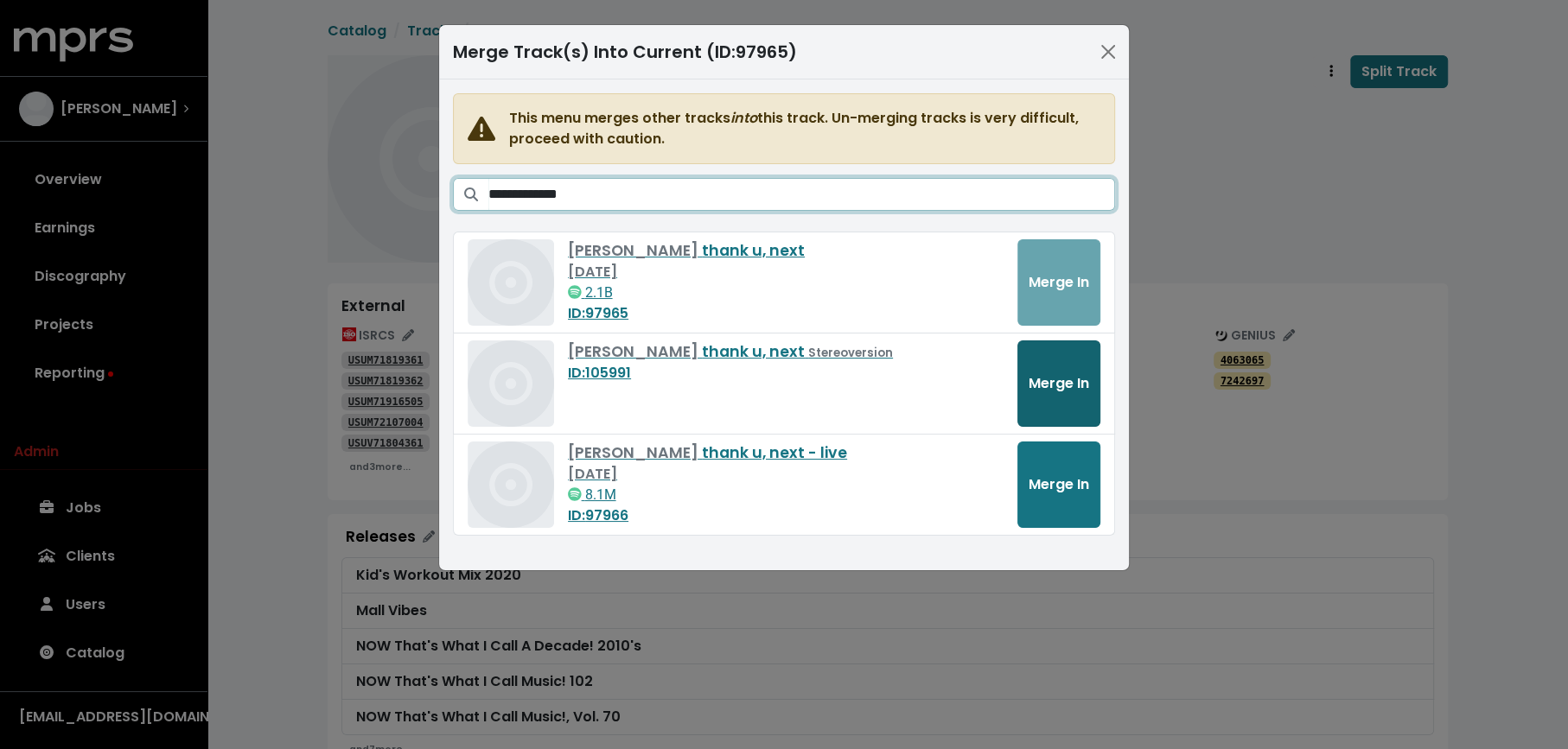
type input "**********"
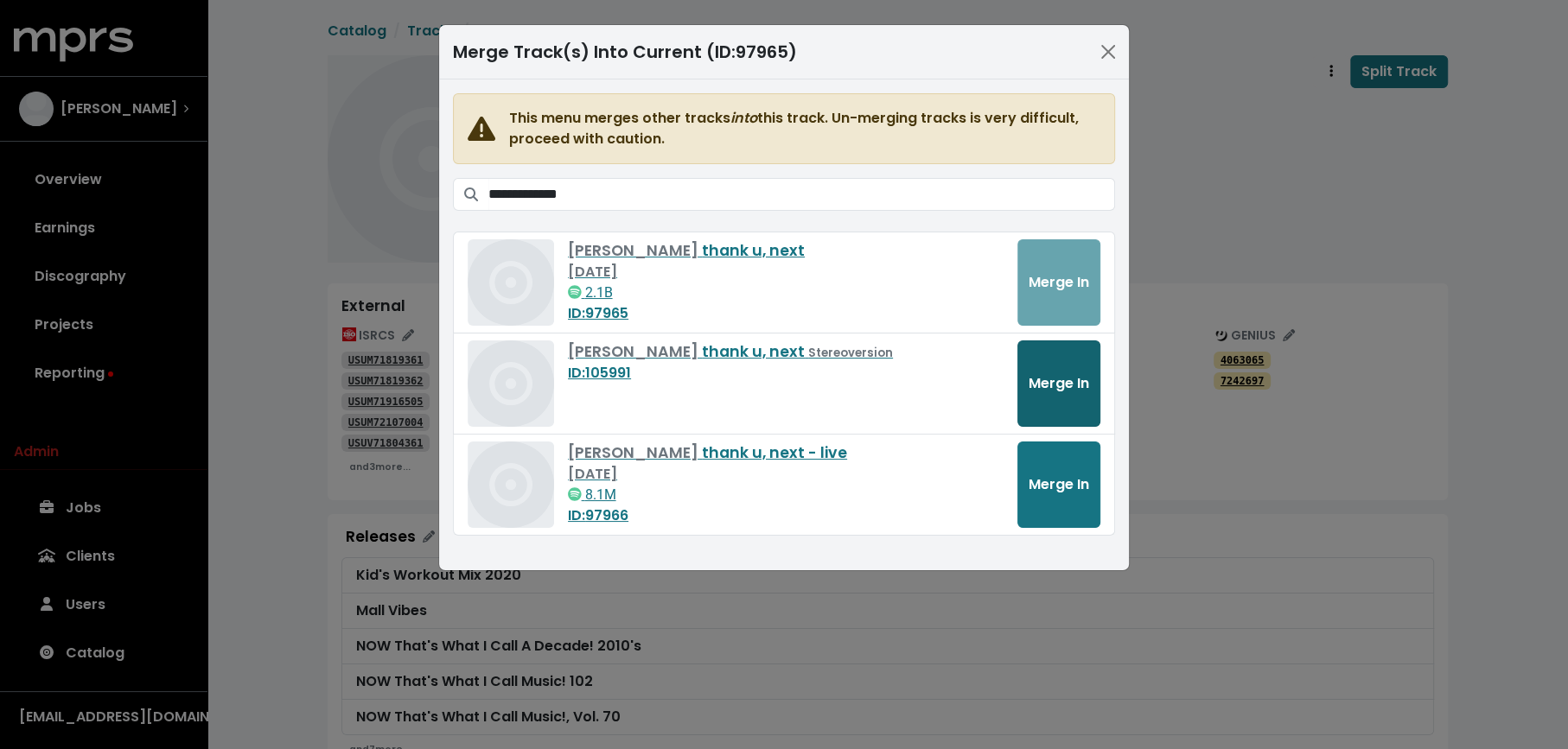
click at [1083, 382] on span "Merge In" at bounding box center [1059, 383] width 60 height 19
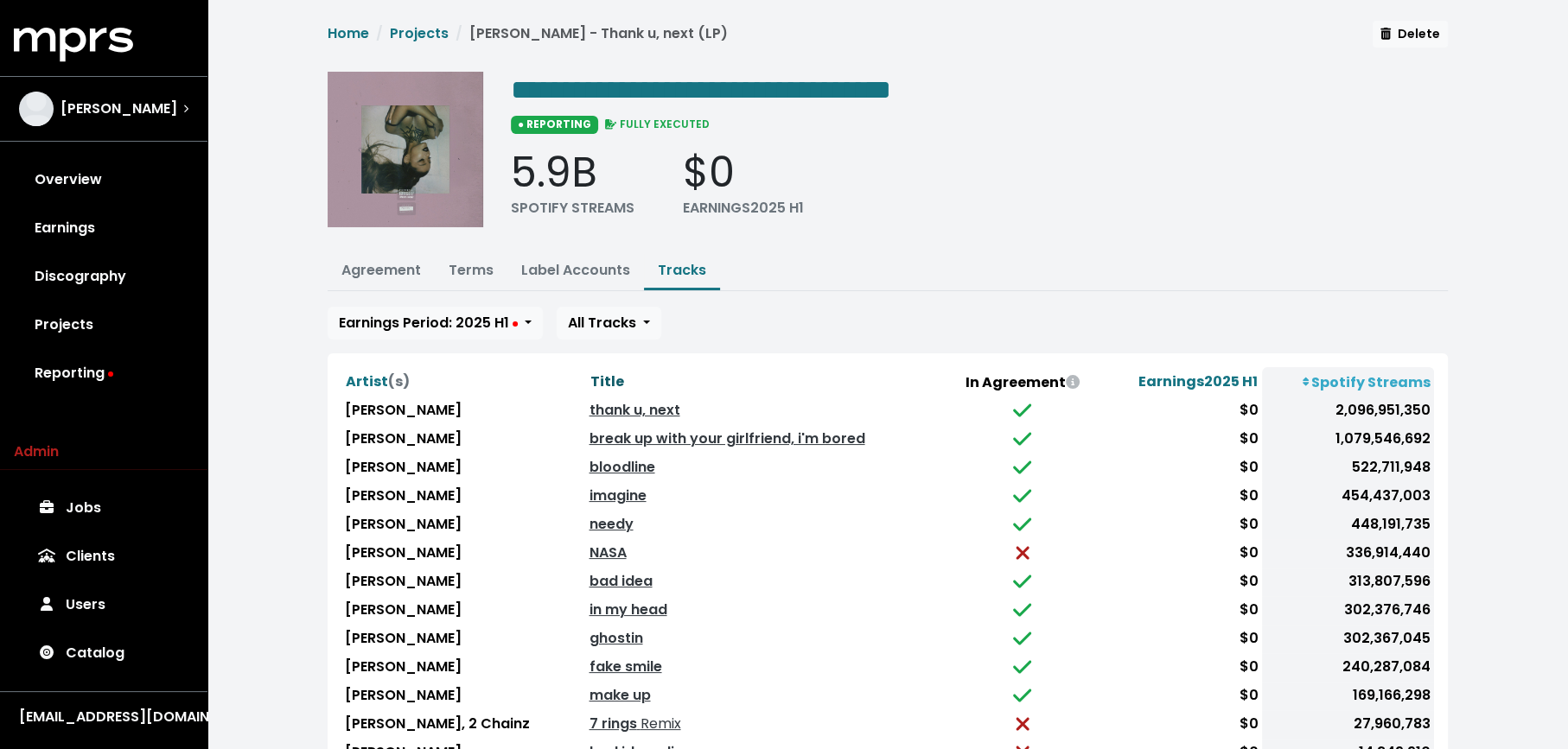
click at [589, 375] on span "Title" at bounding box center [606, 382] width 34 height 19
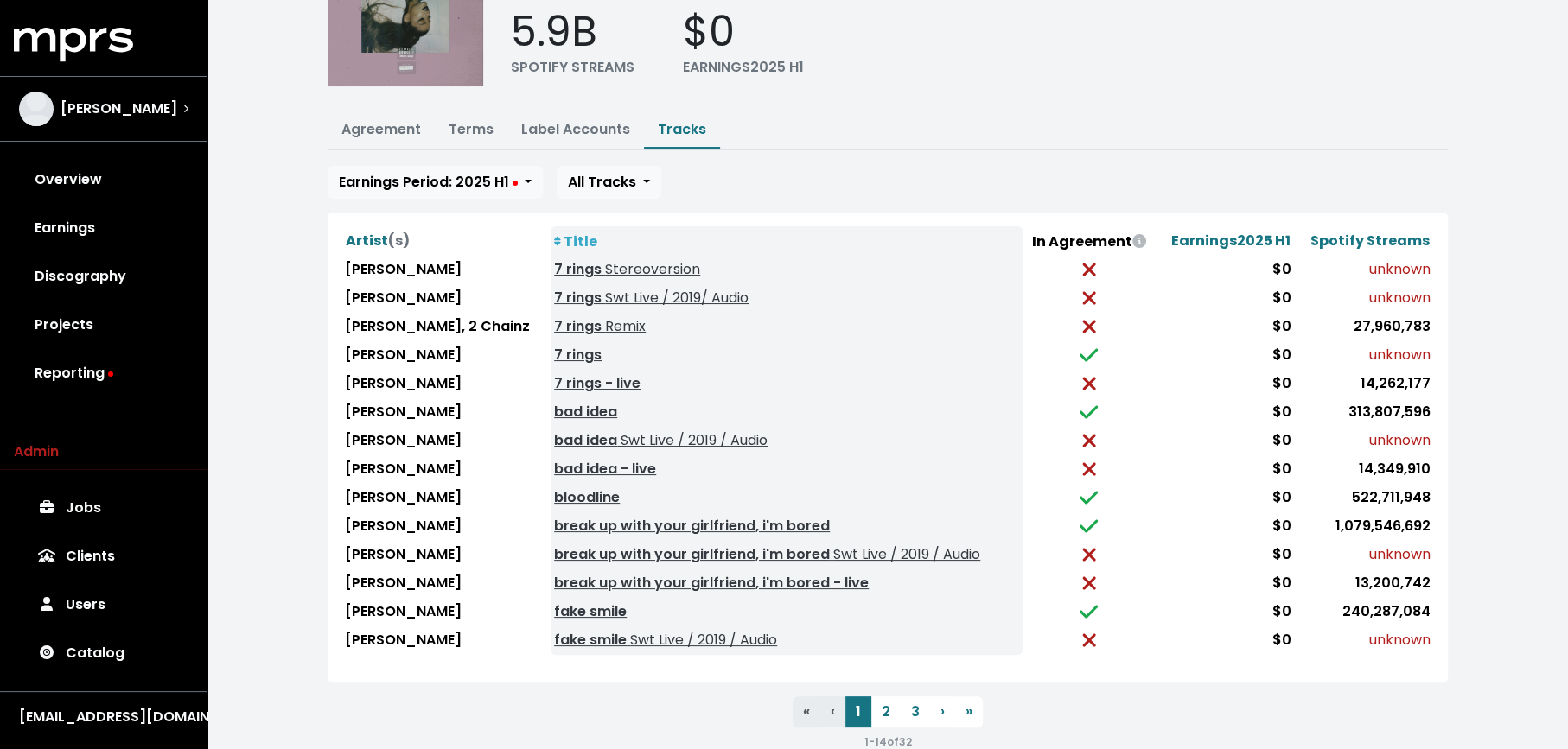
scroll to position [142, 0]
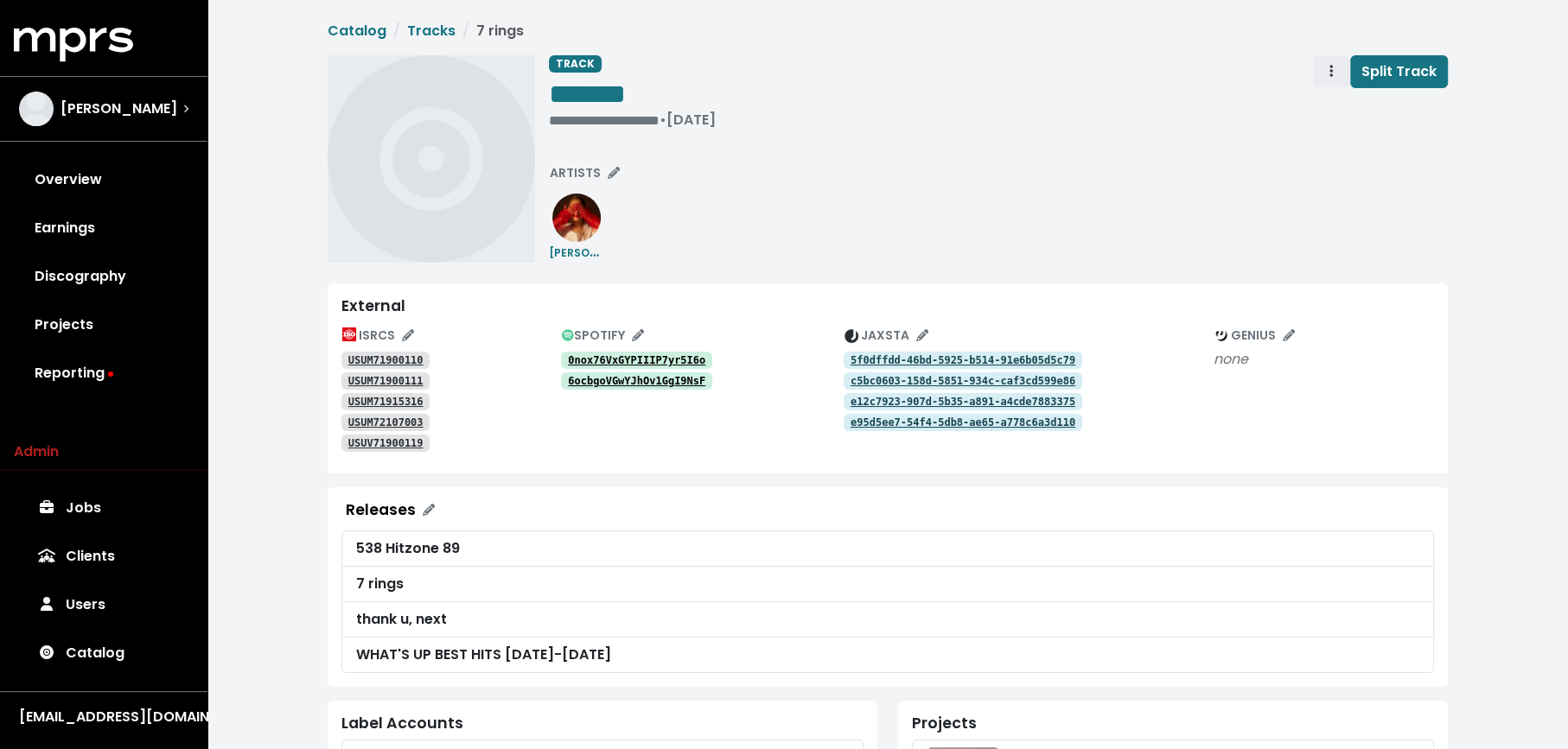
click at [1328, 65] on span "Track actions" at bounding box center [1331, 71] width 16 height 20
click at [1329, 111] on link "Merge" at bounding box center [1381, 110] width 136 height 27
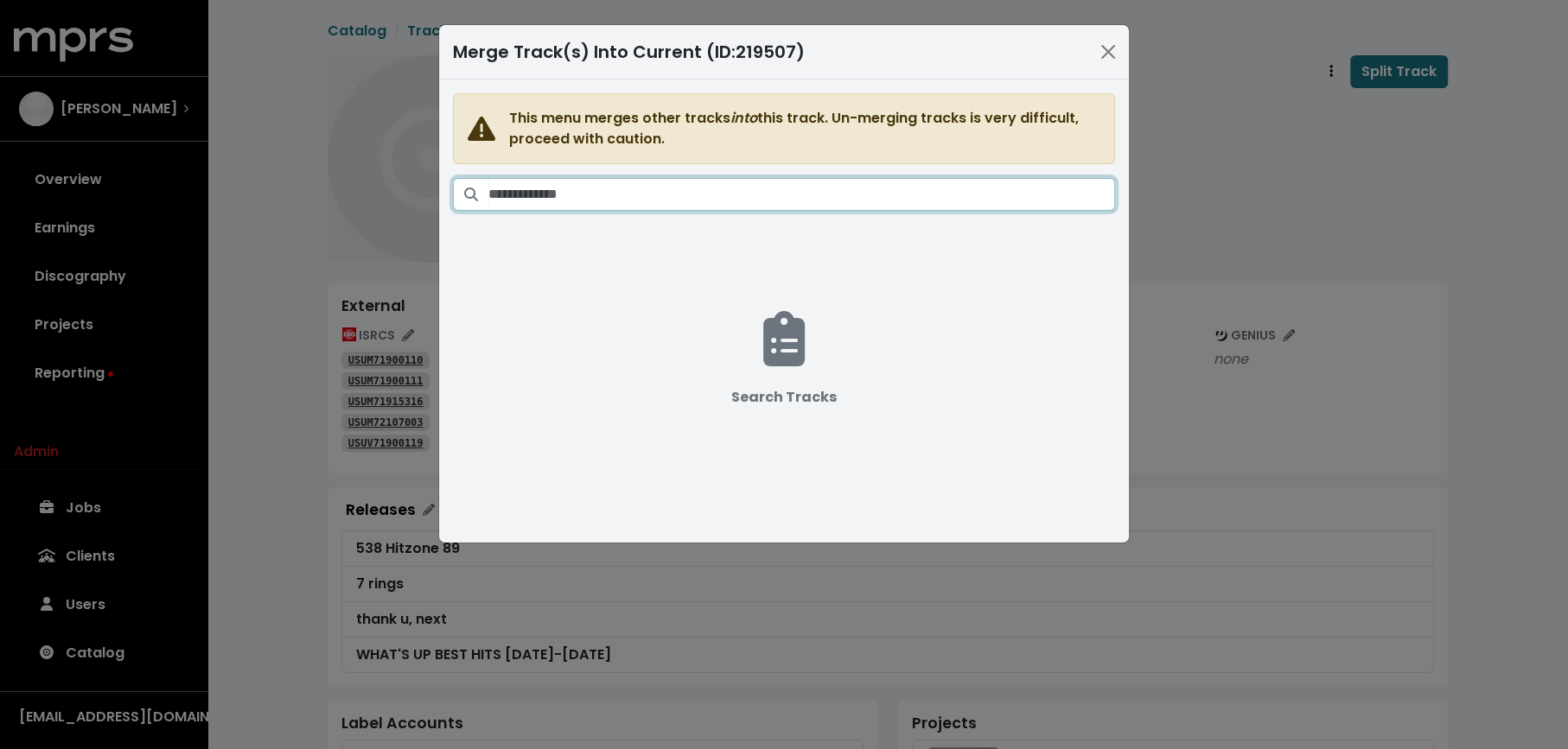
click at [786, 186] on input "Search tracks" at bounding box center [801, 195] width 626 height 33
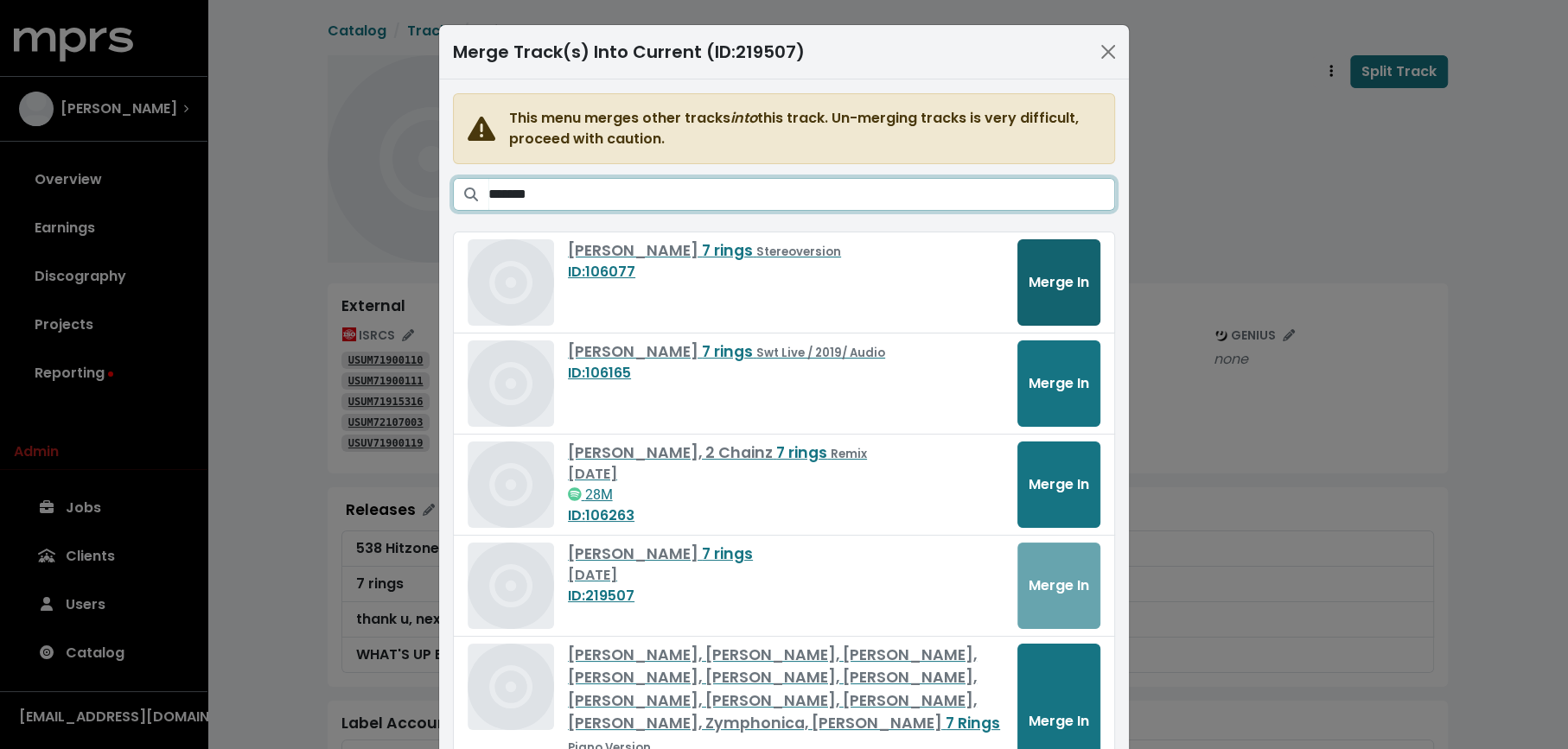
type input "*******"
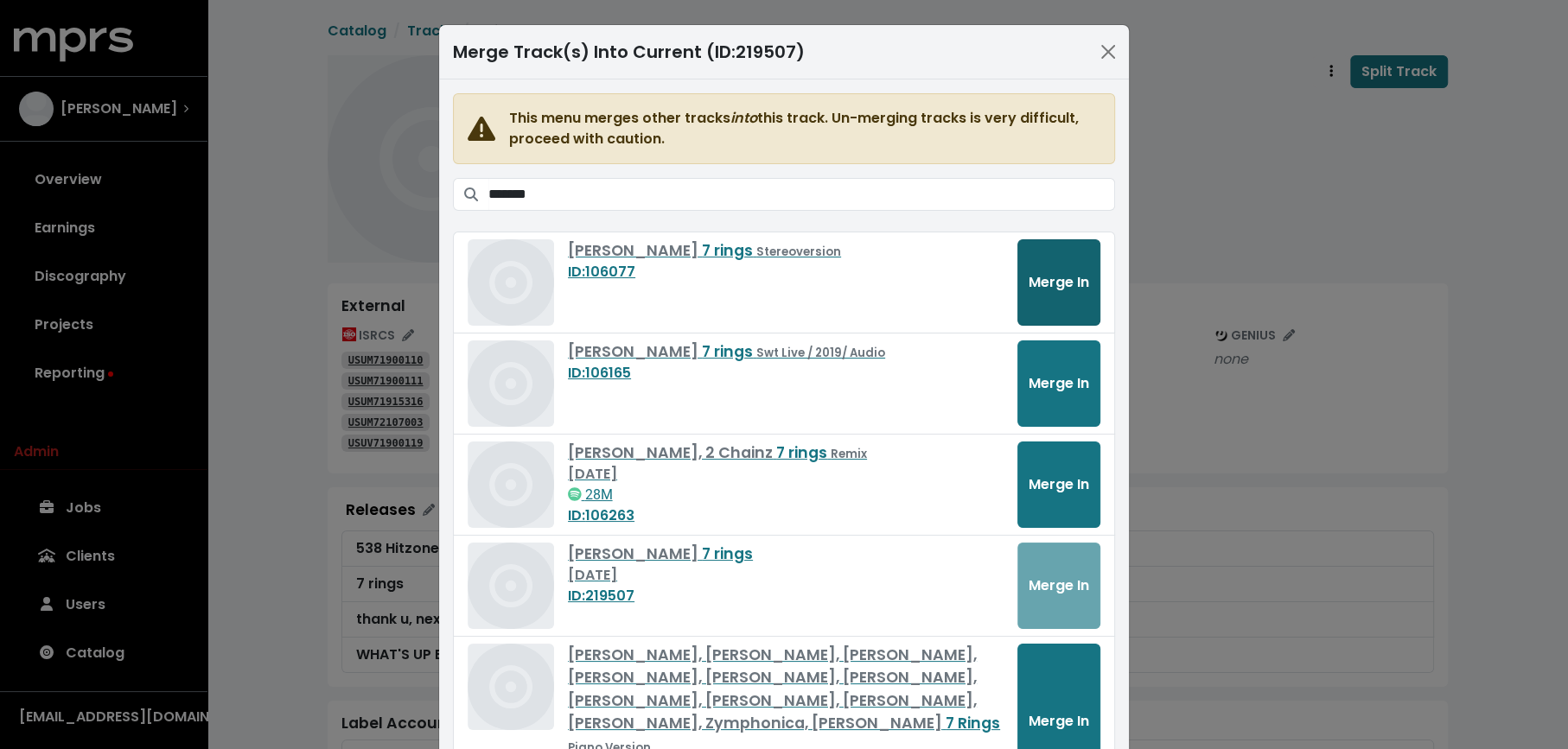
click at [1049, 279] on span "Merge In" at bounding box center [1059, 282] width 60 height 19
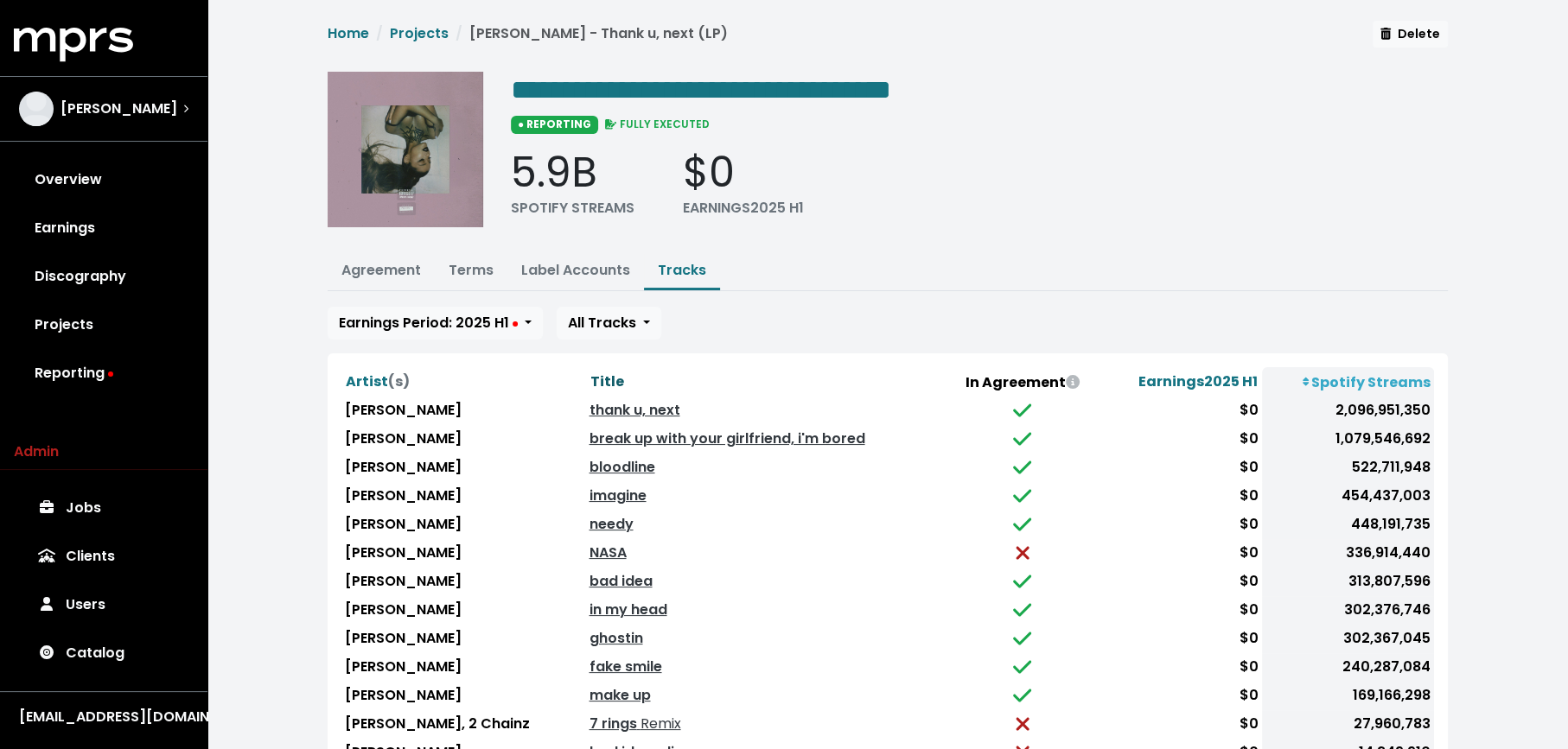
click at [593, 374] on span "Title" at bounding box center [606, 382] width 34 height 19
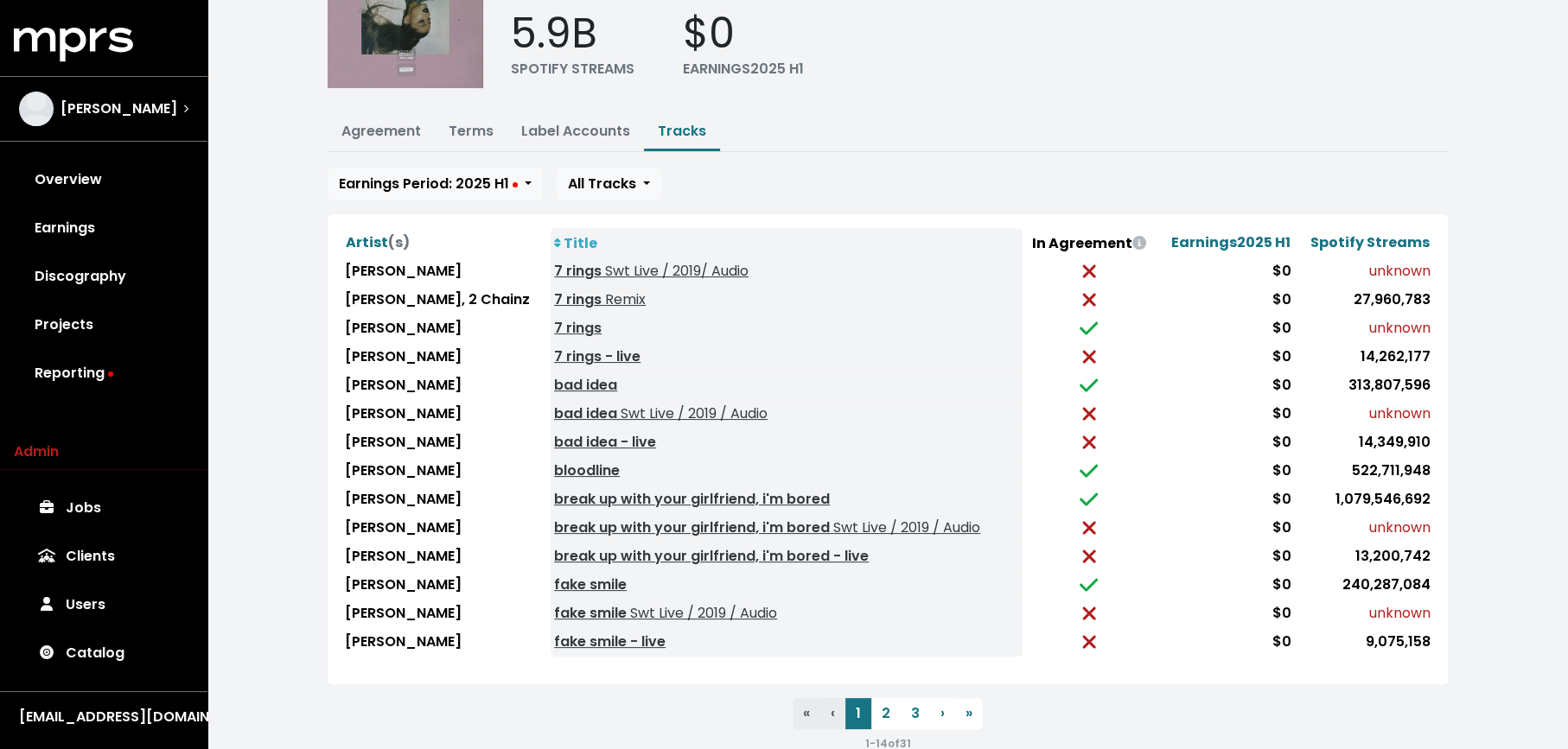
scroll to position [167, 0]
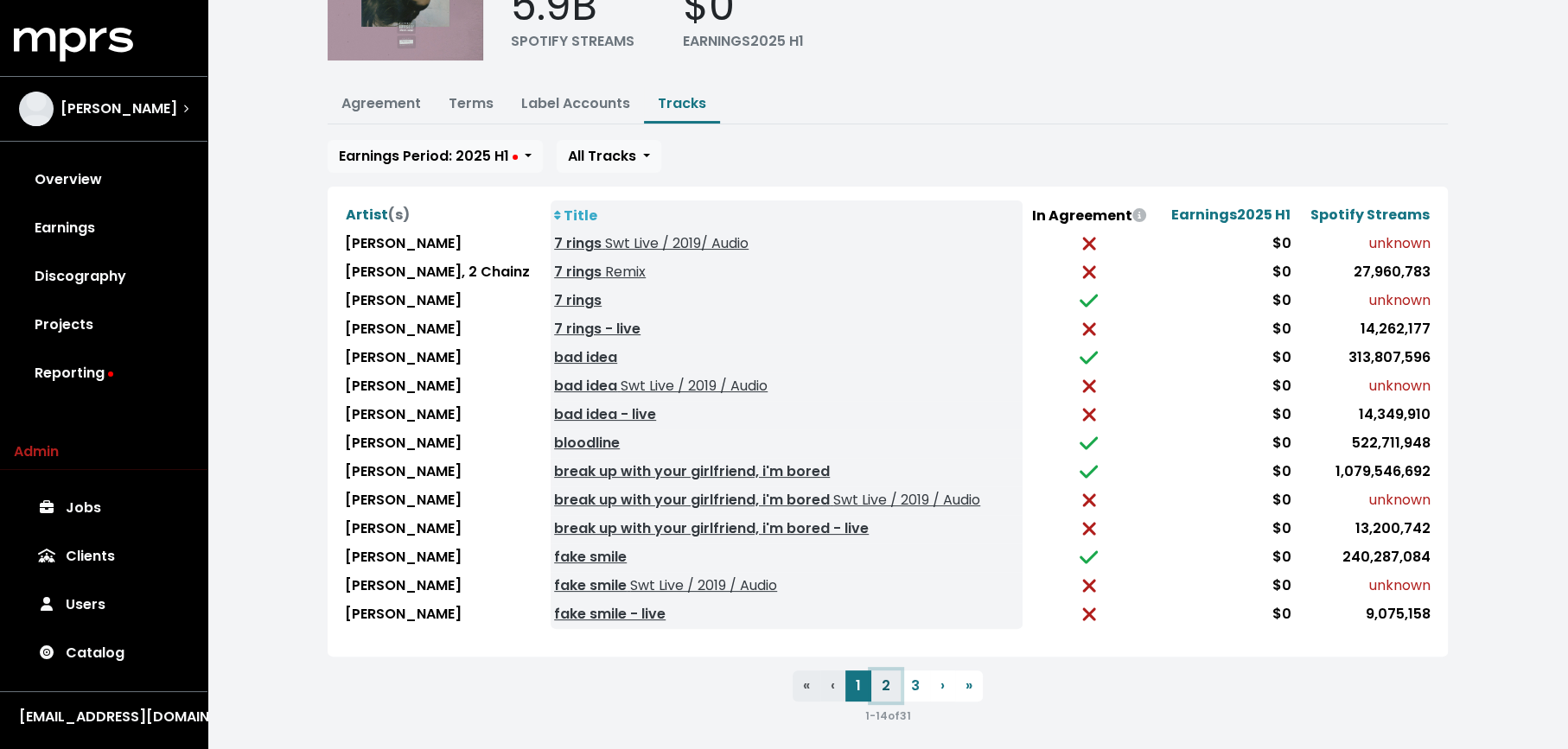
click at [877, 675] on button "2" at bounding box center [885, 687] width 29 height 31
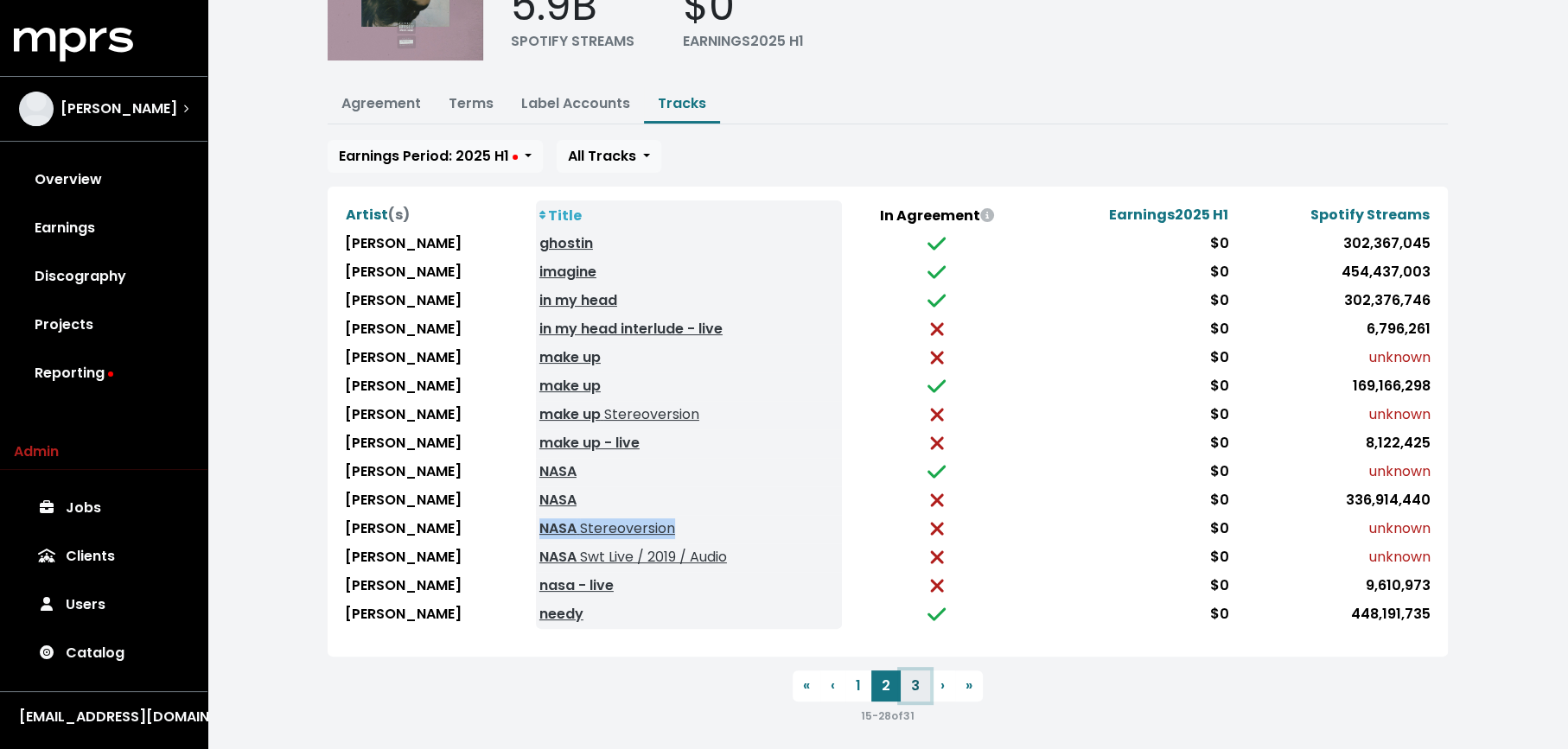
click at [913, 676] on button "3" at bounding box center [915, 687] width 29 height 31
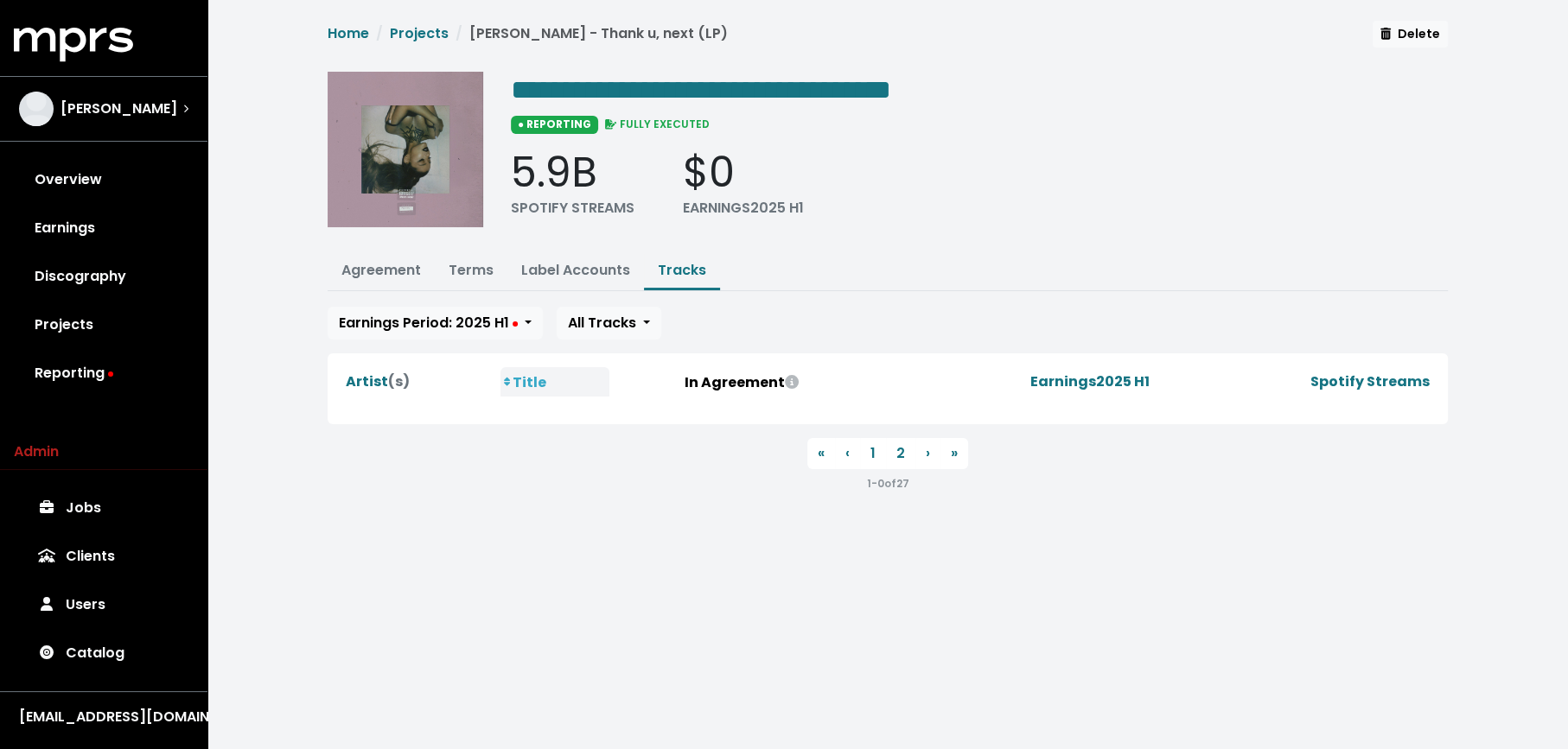
scroll to position [0, 0]
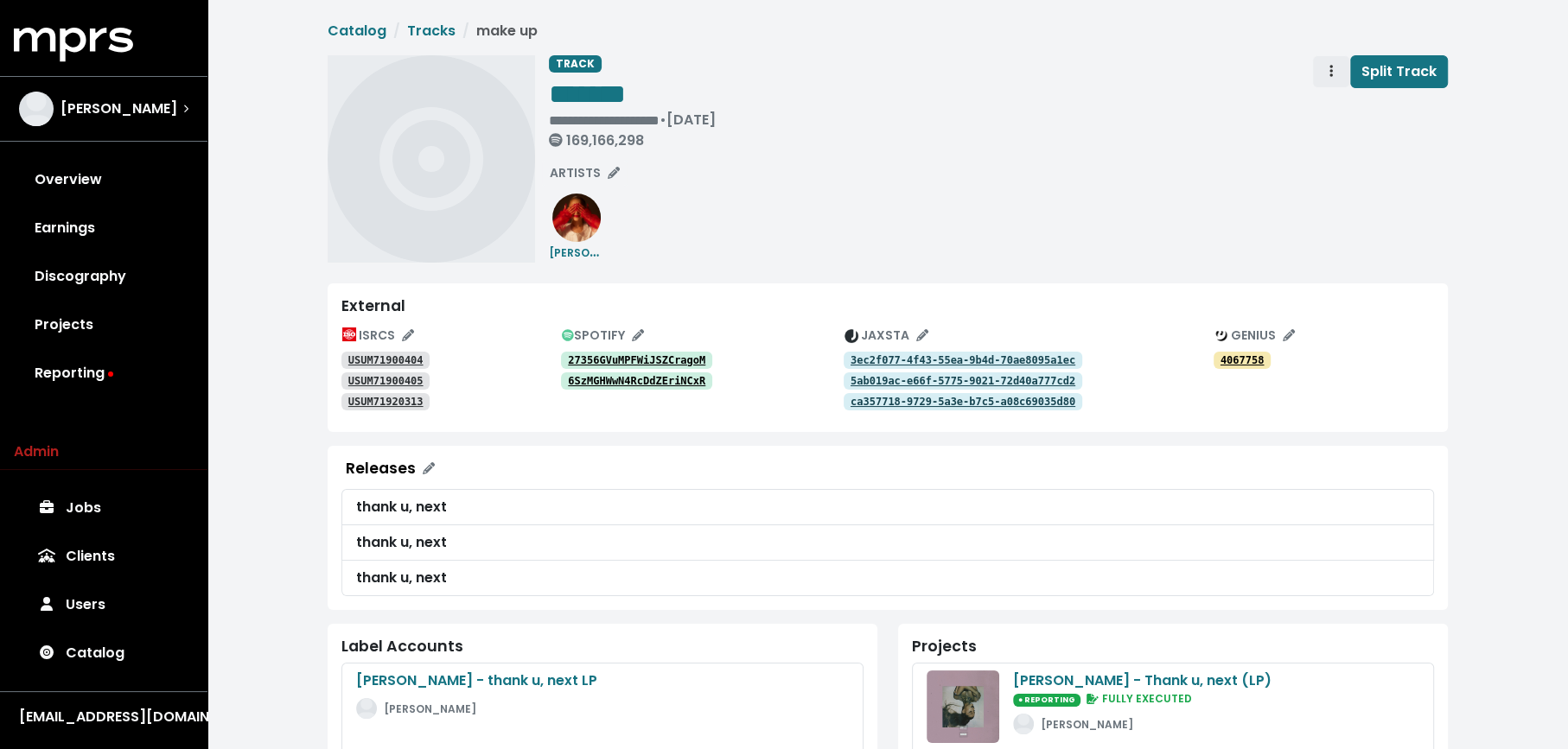
click at [1330, 73] on span "Track actions" at bounding box center [1331, 71] width 16 height 20
click at [1332, 100] on link "Merge" at bounding box center [1381, 110] width 136 height 27
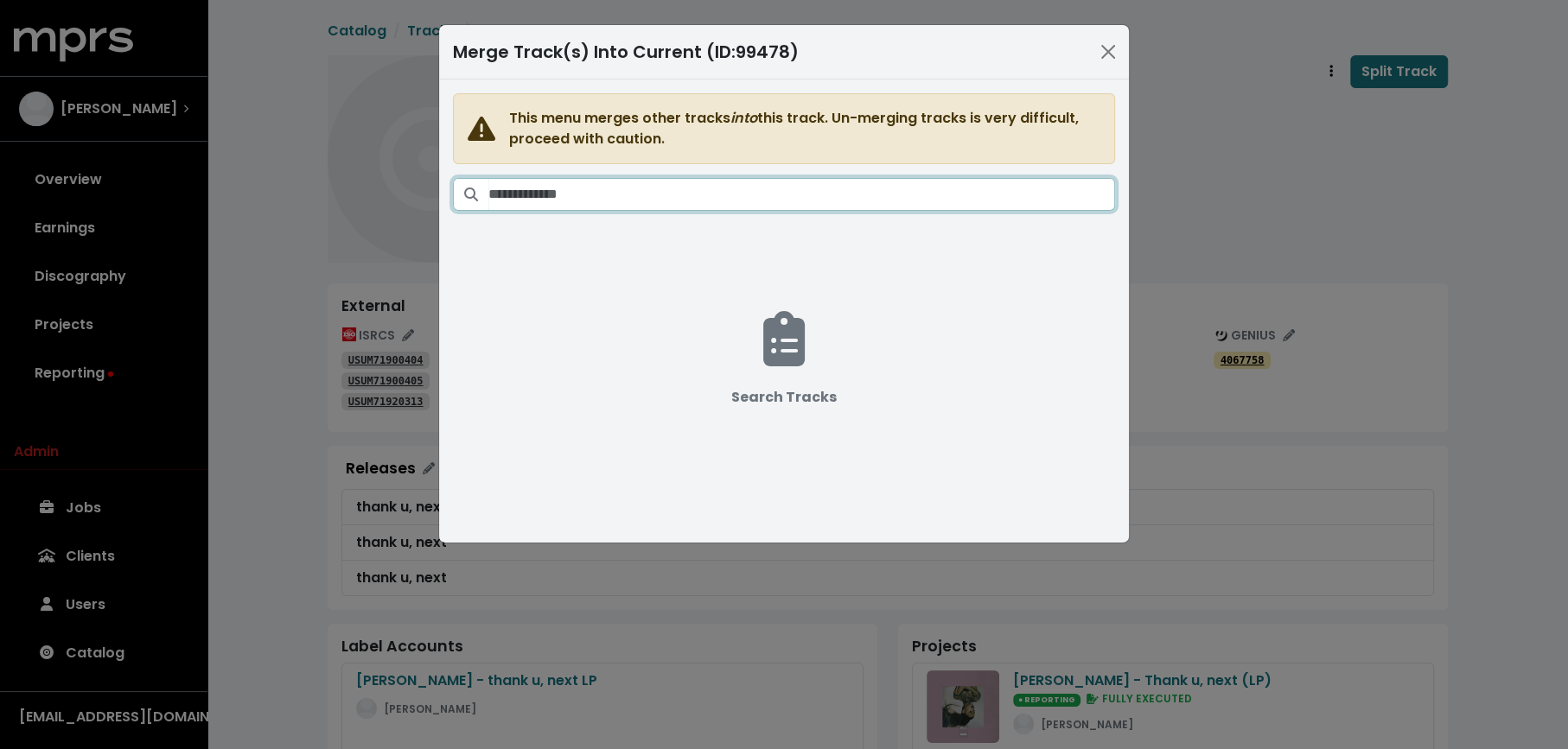
click at [848, 196] on input "Search tracks" at bounding box center [801, 195] width 626 height 33
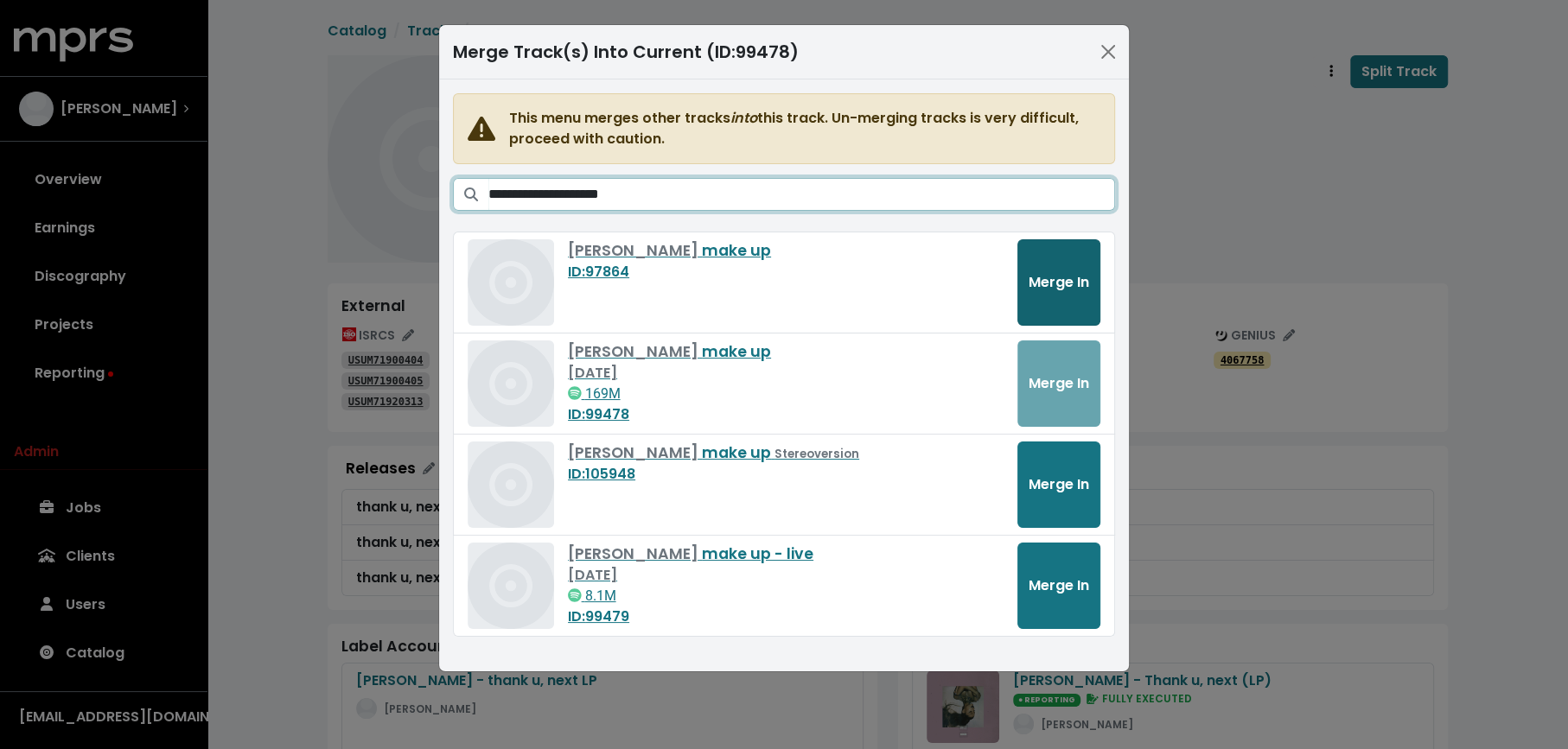
type input "**********"
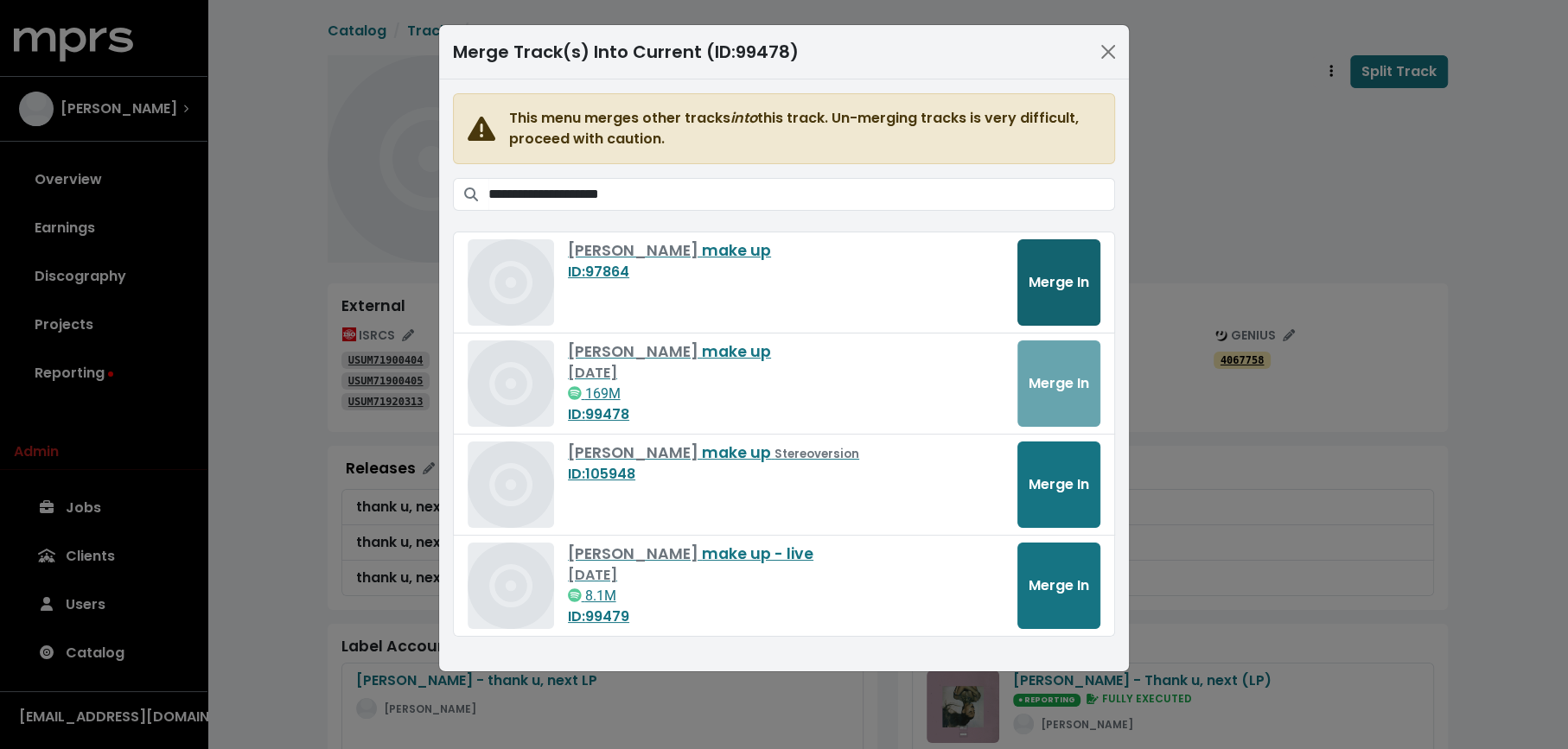
click at [1084, 292] on button "Merge In" at bounding box center [1058, 282] width 83 height 87
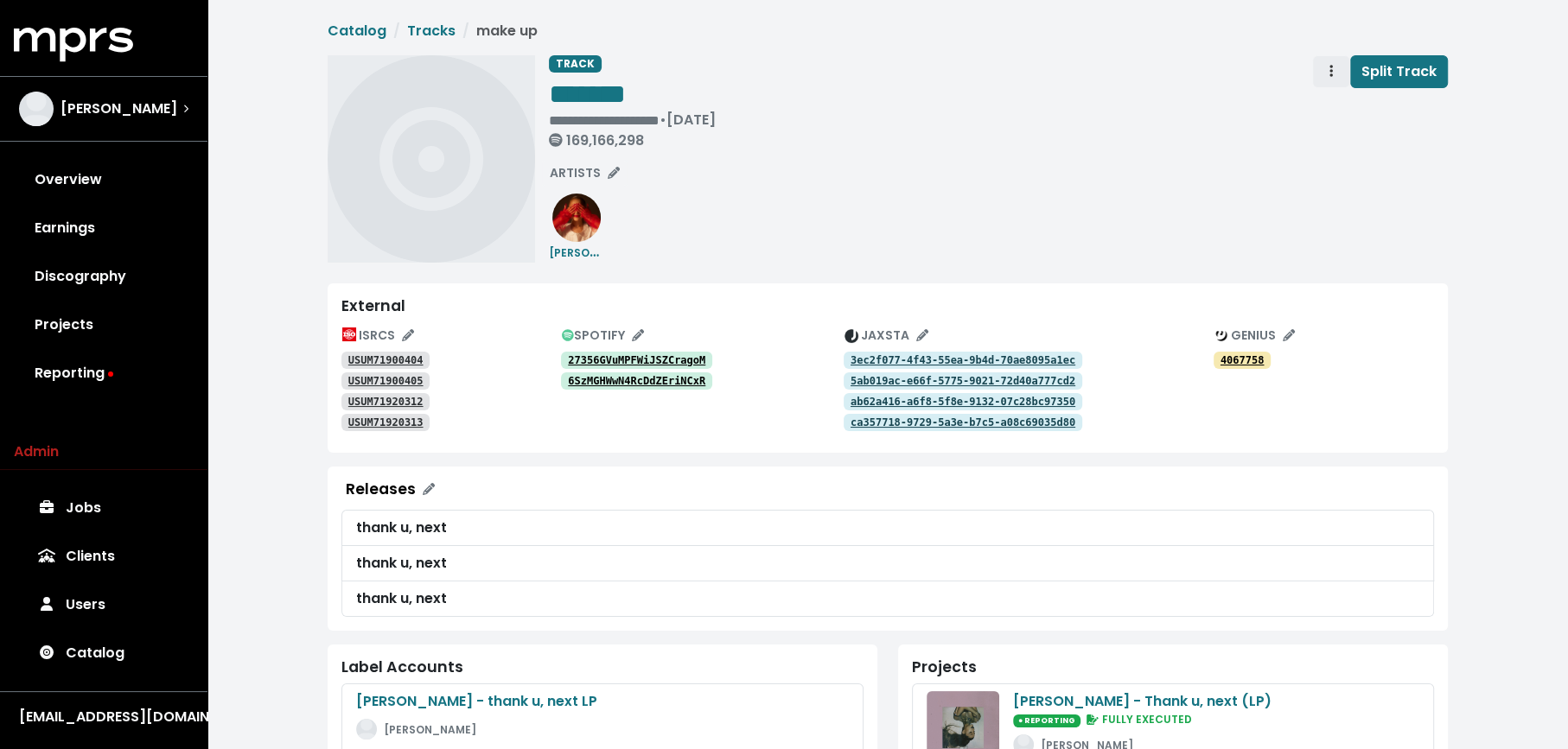
click at [1328, 70] on span "Track actions" at bounding box center [1331, 71] width 16 height 20
click at [1328, 103] on link "Merge" at bounding box center [1381, 110] width 136 height 27
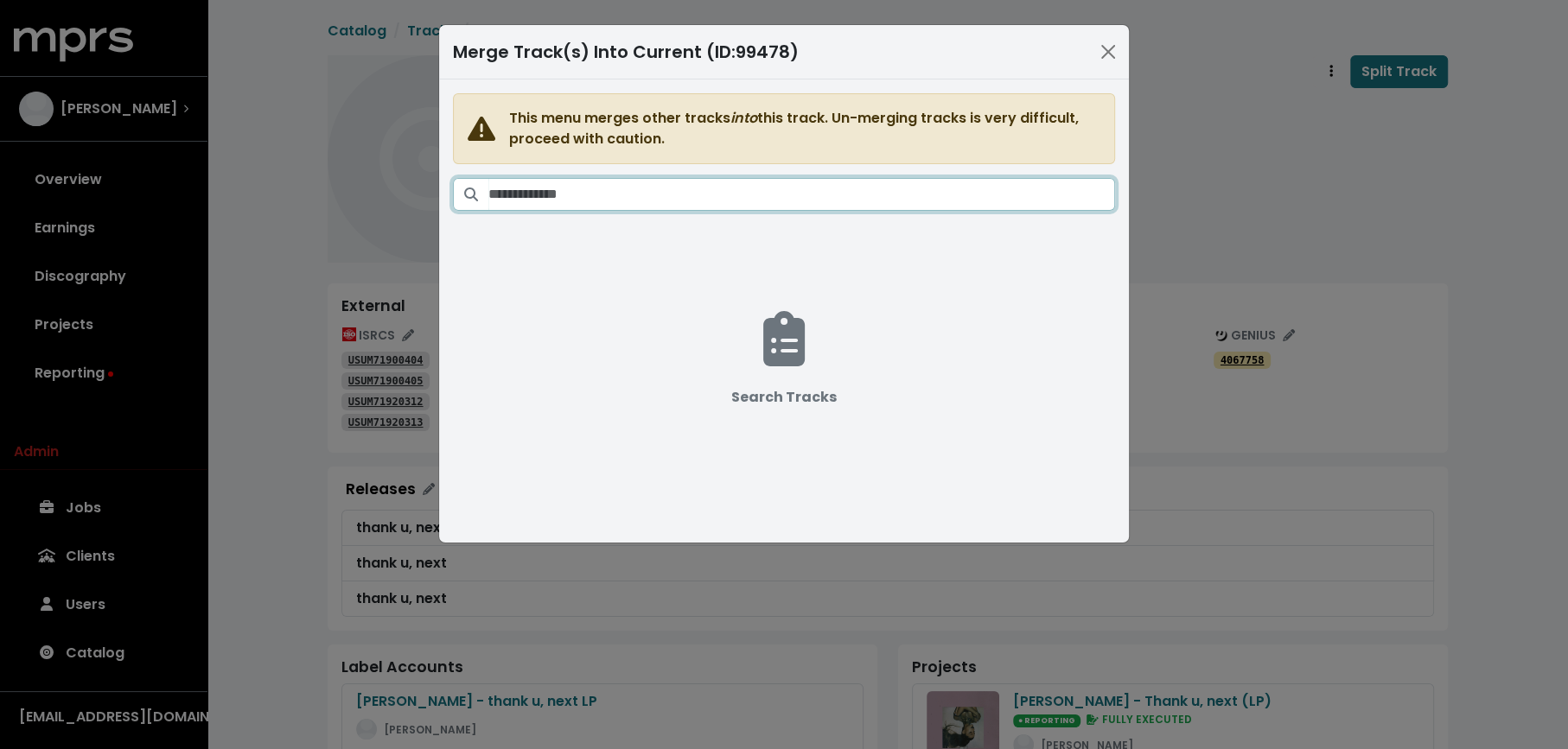
click at [856, 179] on input "Search tracks" at bounding box center [801, 195] width 626 height 33
paste input "**********"
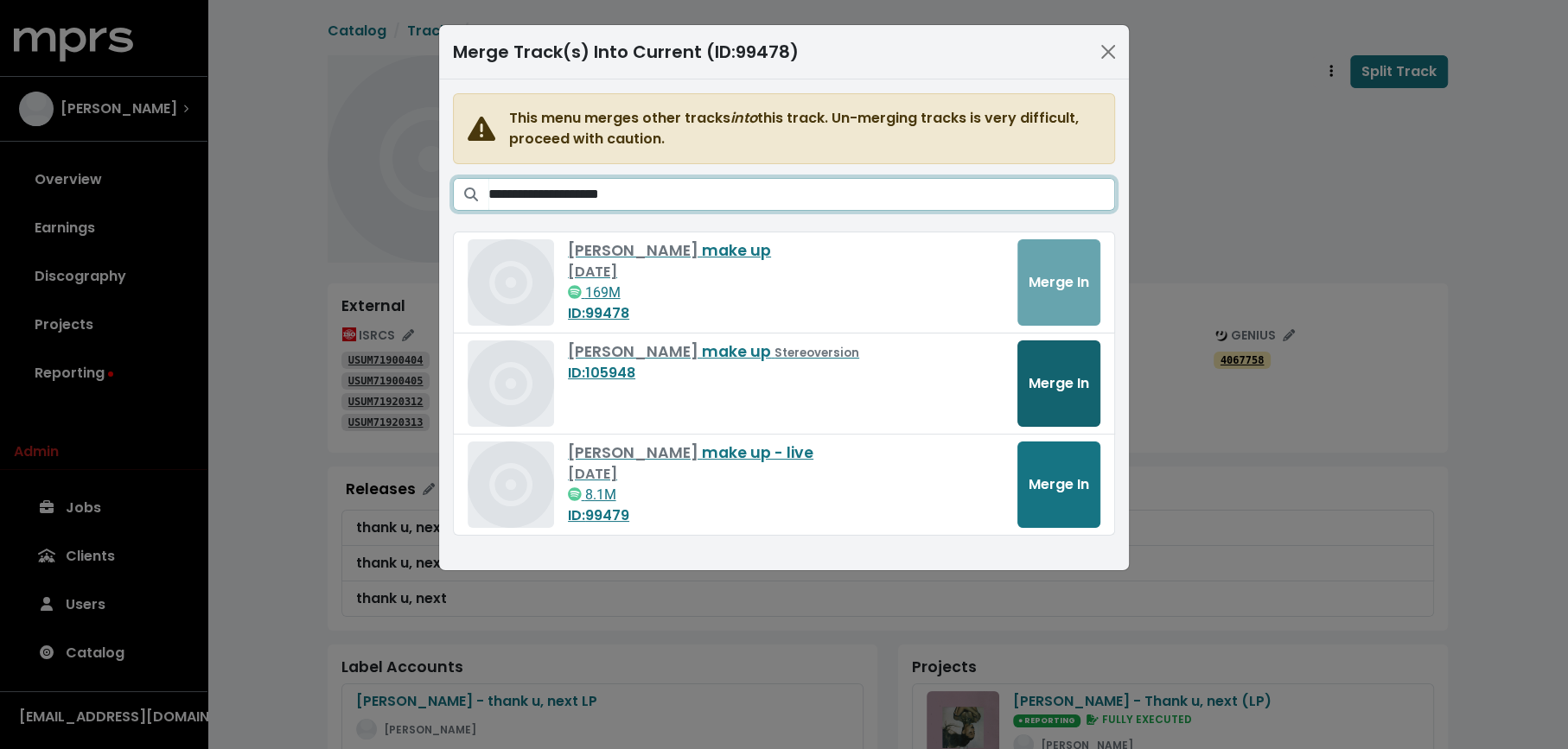
type input "**********"
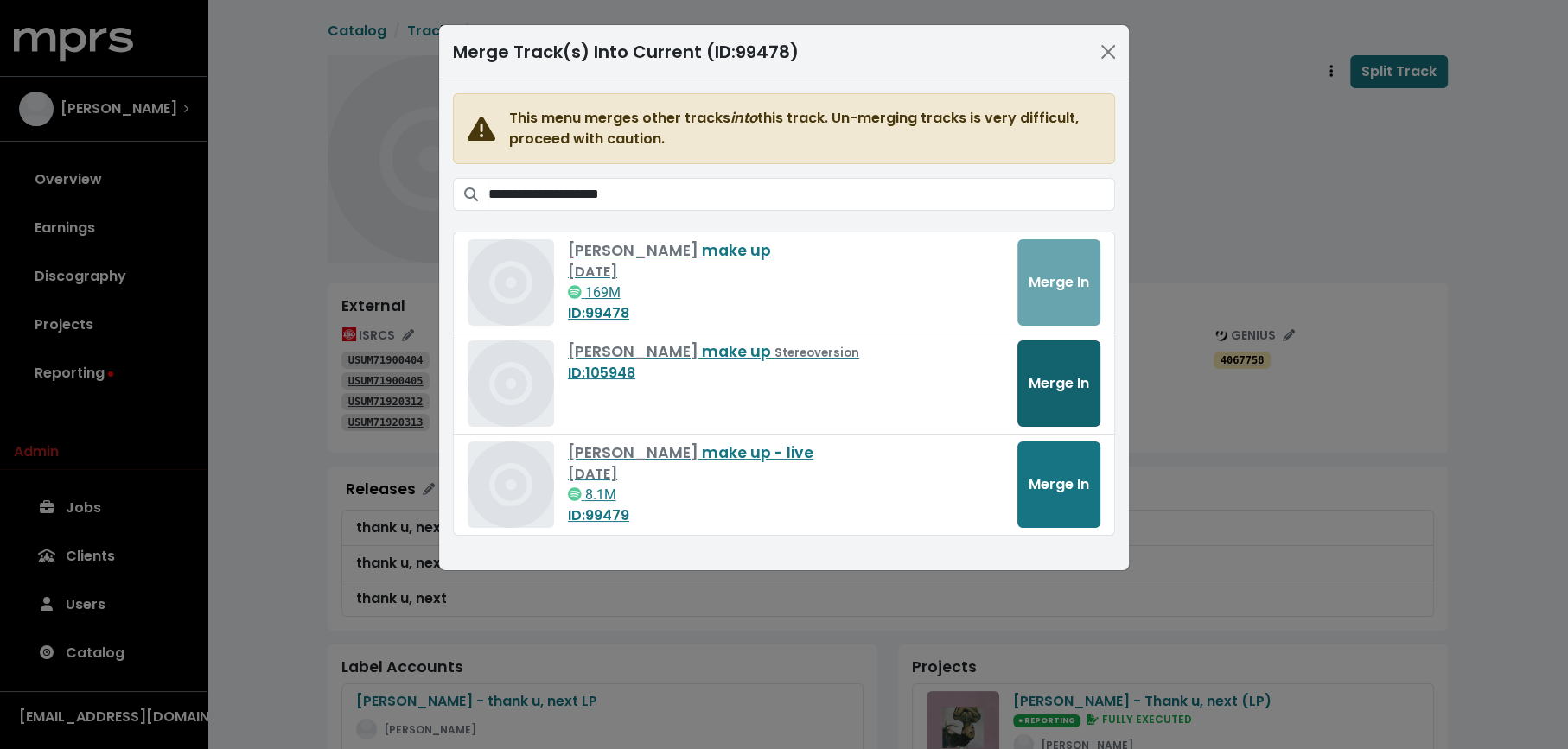
click at [1084, 373] on span "Merge In" at bounding box center [1059, 383] width 60 height 20
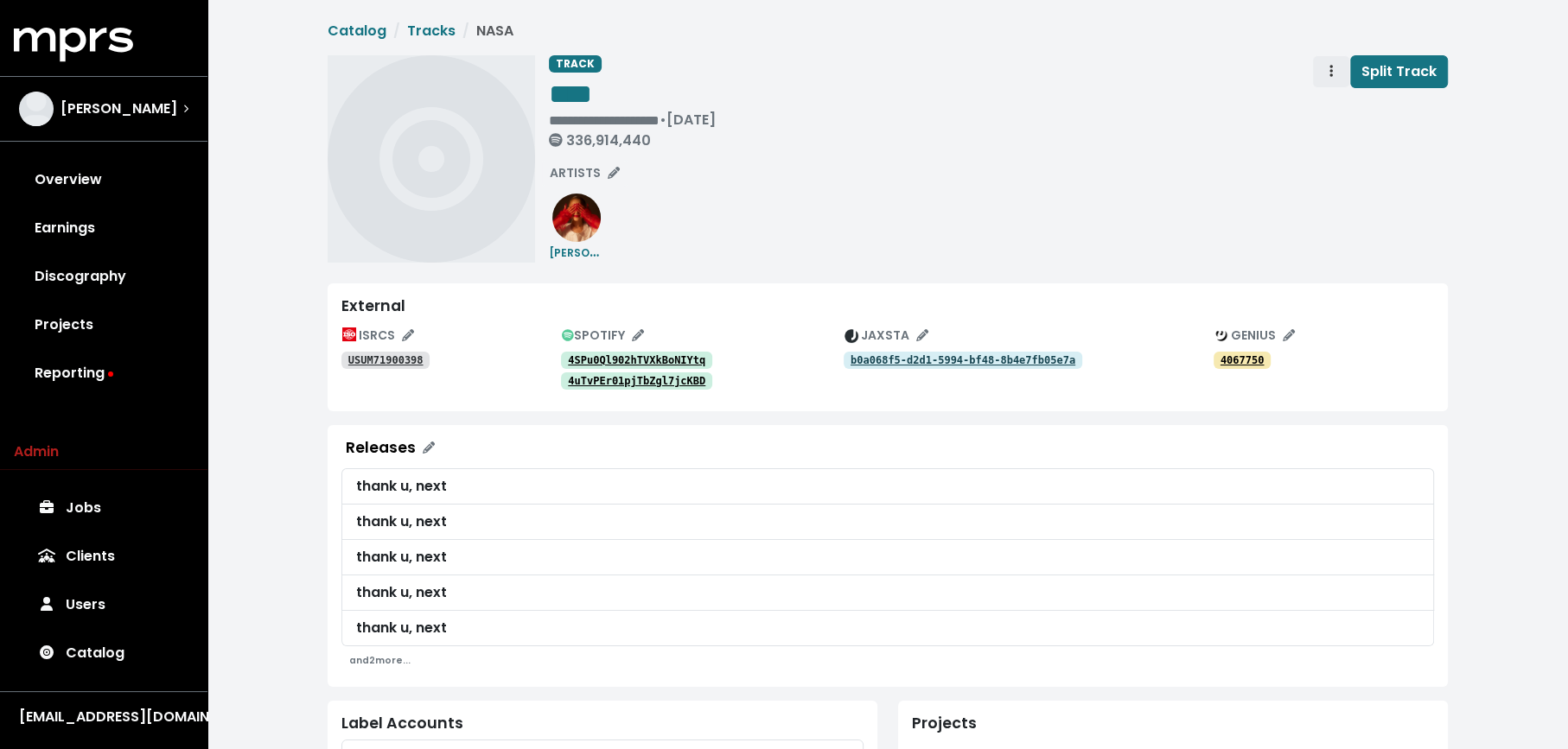
click at [1329, 80] on span "Track actions" at bounding box center [1331, 71] width 16 height 20
click at [1331, 112] on link "Merge" at bounding box center [1381, 110] width 136 height 27
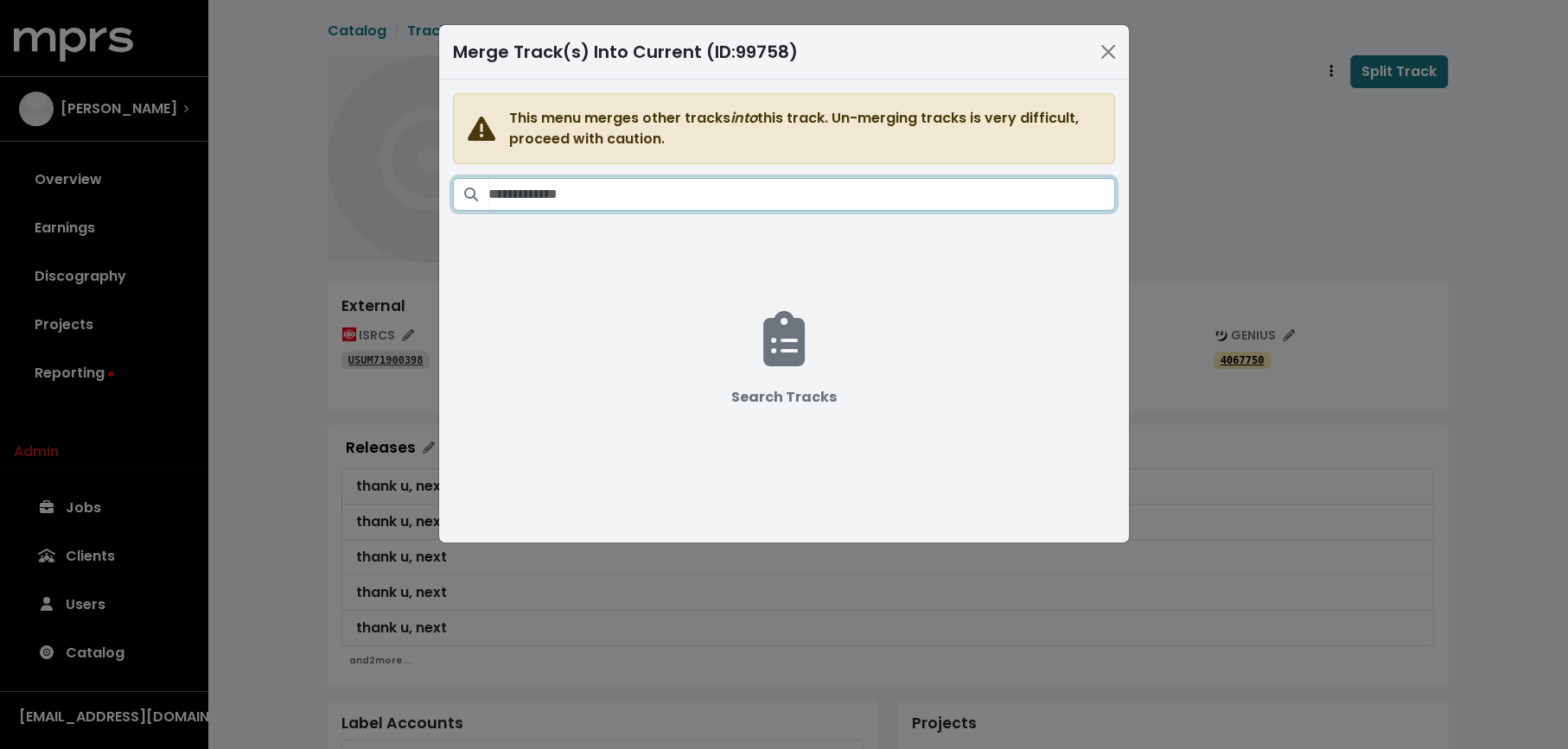
click at [933, 180] on input "Search tracks" at bounding box center [801, 195] width 626 height 33
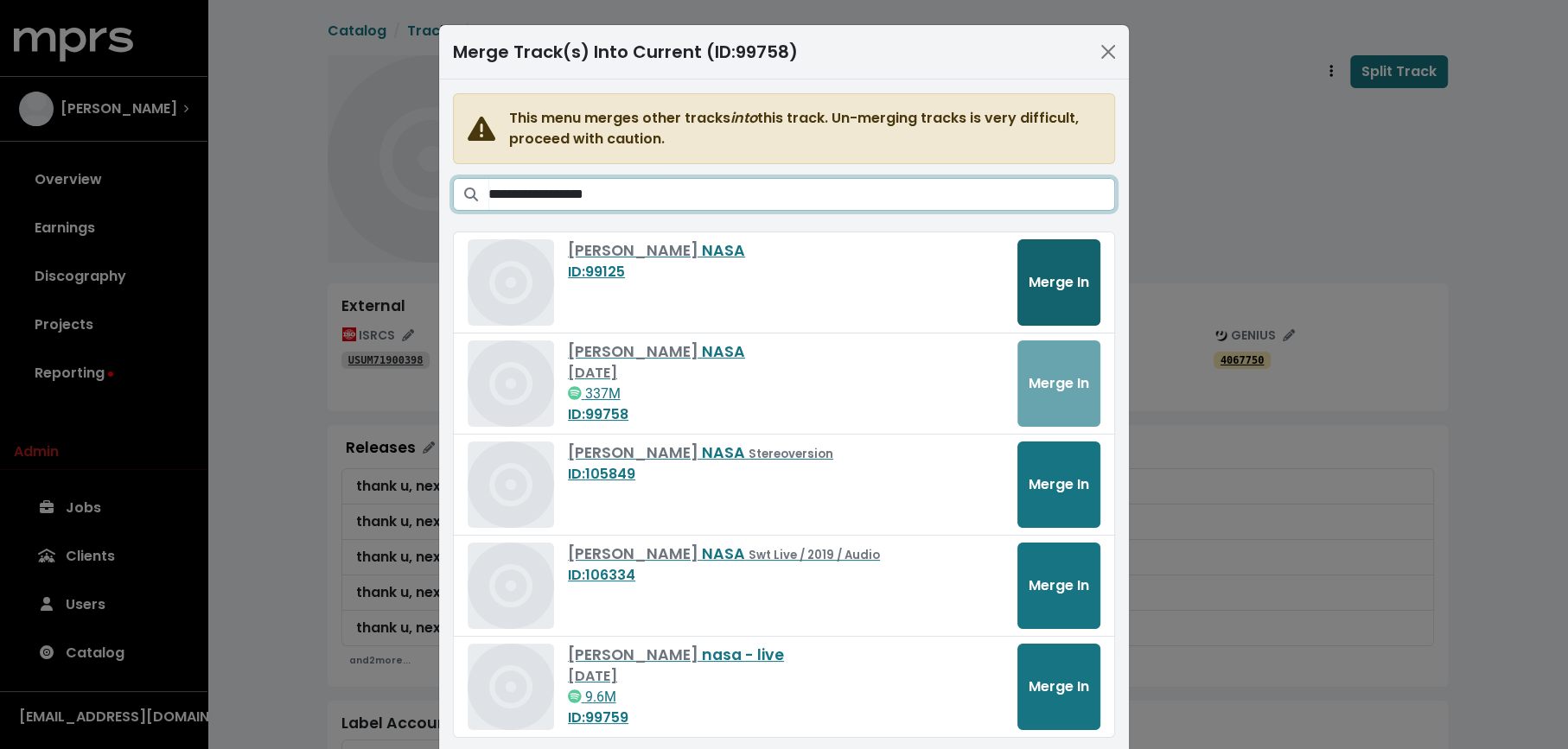
type input "**********"
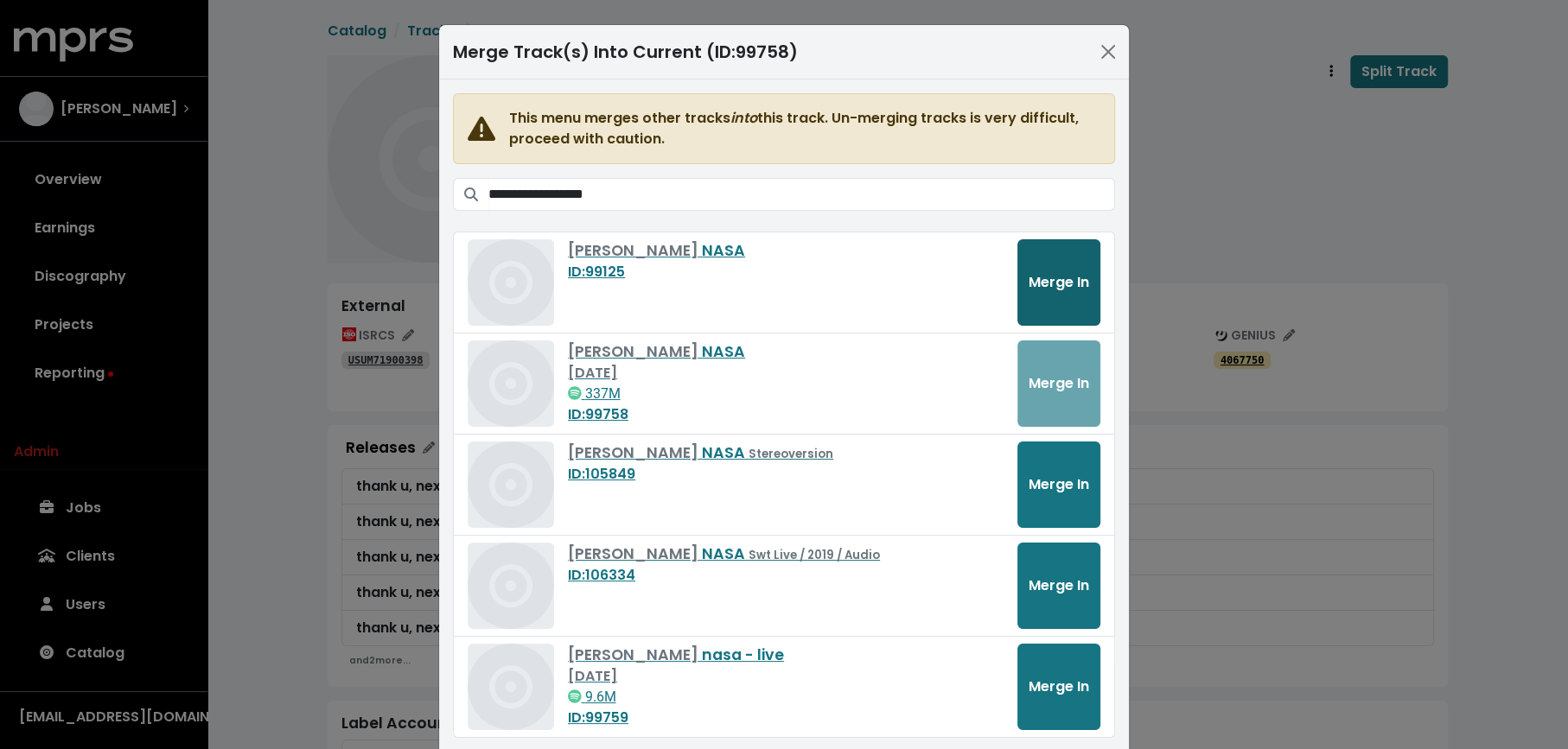
click at [1074, 288] on span "Merge In" at bounding box center [1059, 282] width 60 height 19
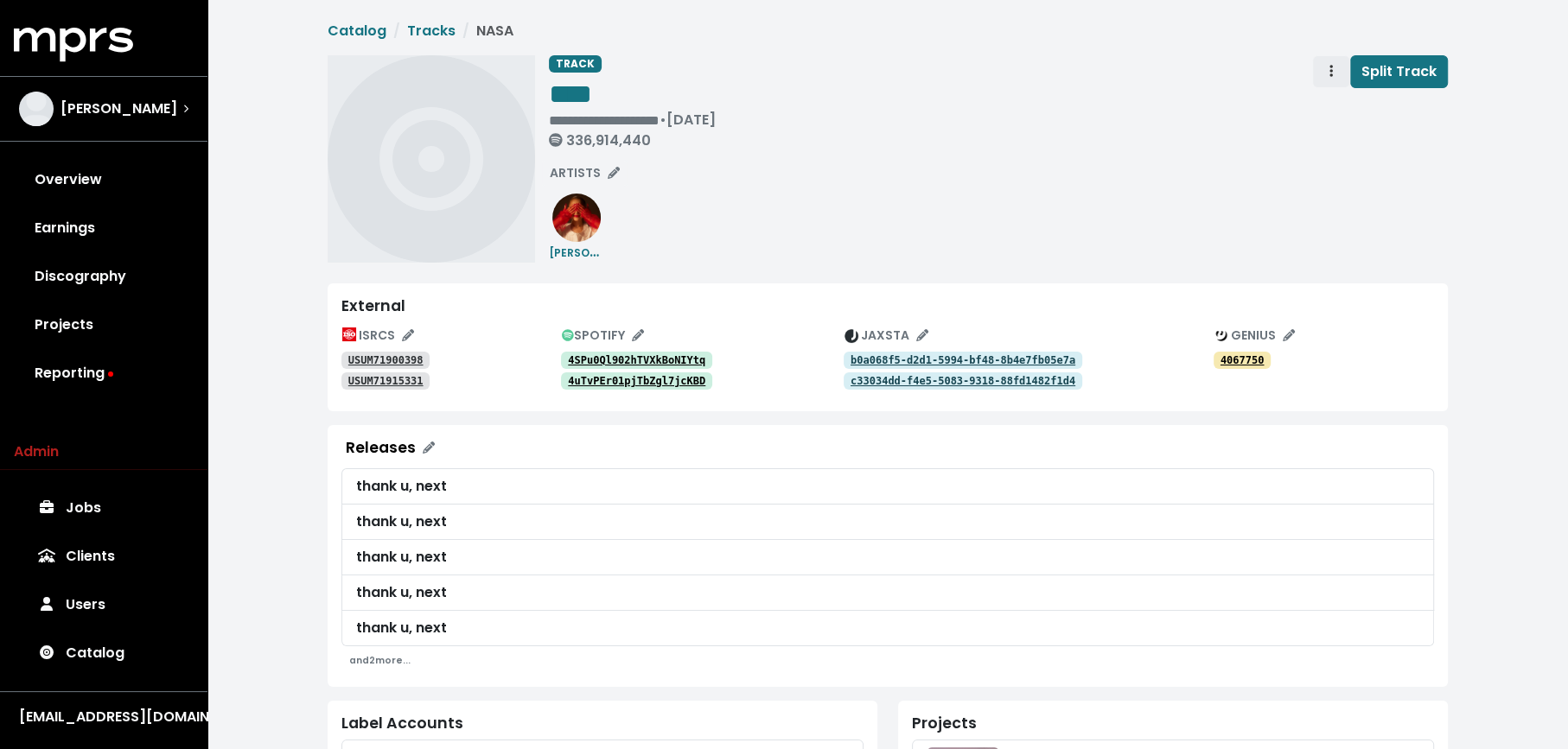
click at [1328, 73] on span "Track actions" at bounding box center [1331, 71] width 16 height 20
click at [1331, 99] on link "Merge" at bounding box center [1381, 110] width 136 height 27
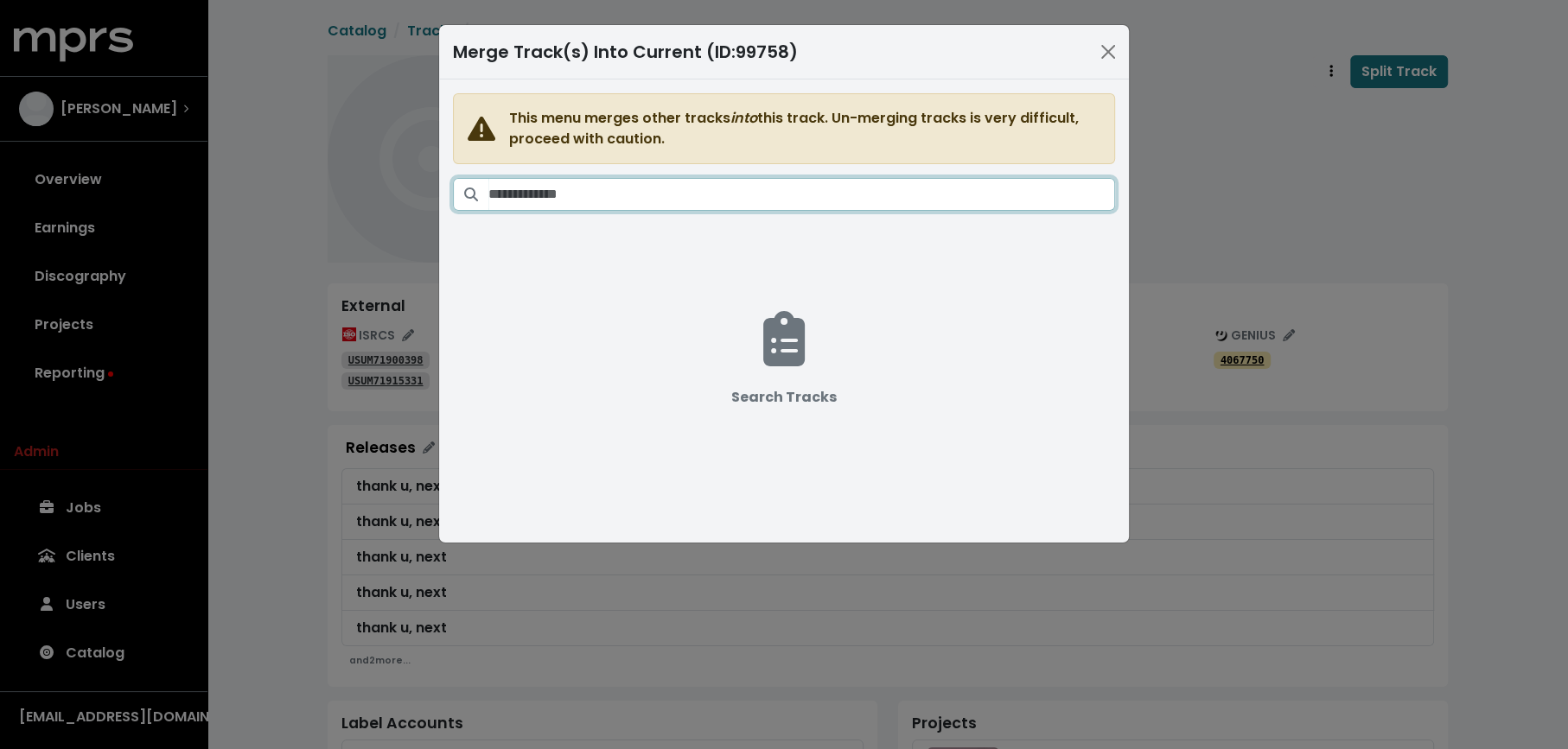
click at [930, 196] on input "Search tracks" at bounding box center [801, 195] width 626 height 33
paste input "**********"
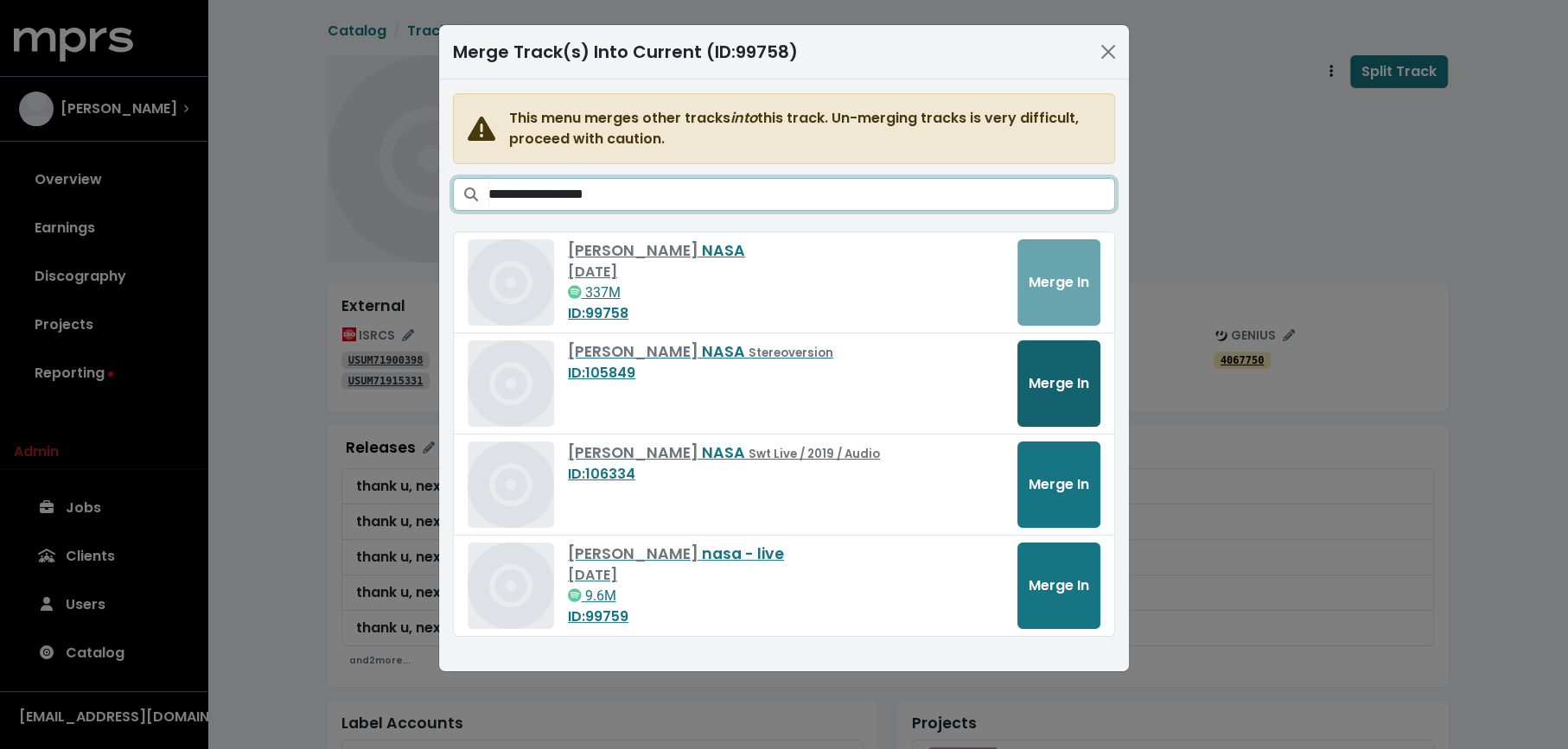
type input "**********"
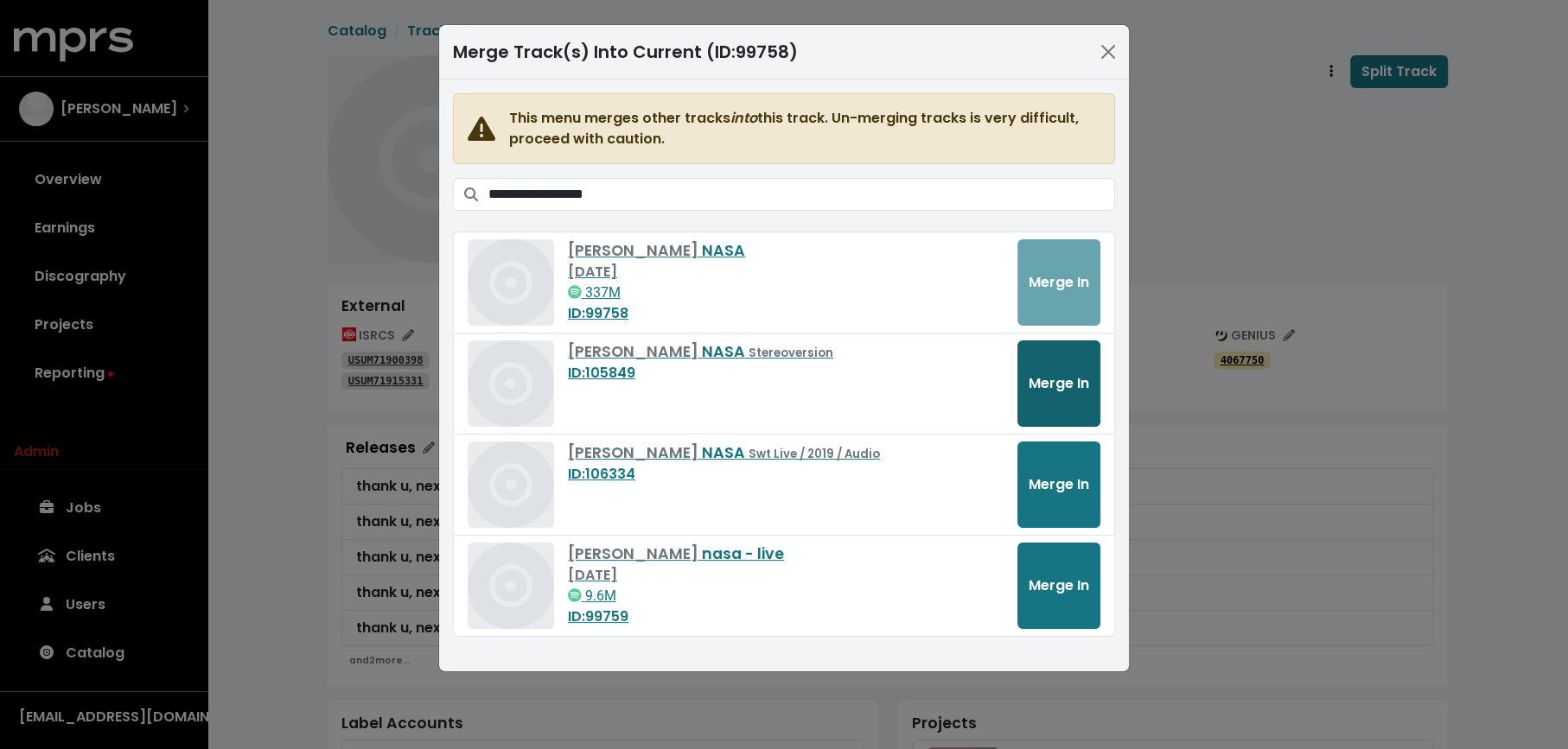
click at [1036, 392] on button "Merge In" at bounding box center [1058, 384] width 83 height 87
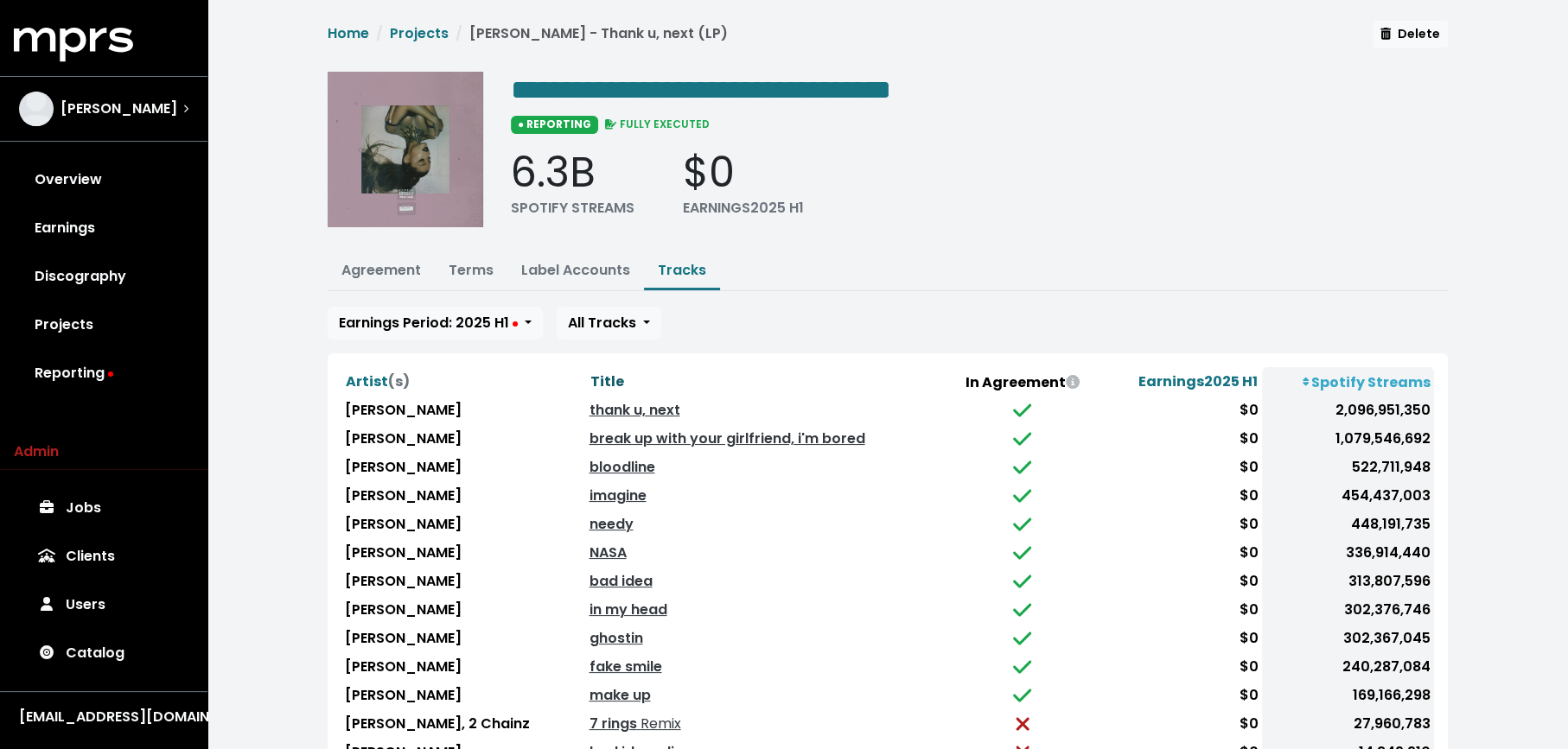
click at [596, 372] on span "Title" at bounding box center [606, 382] width 34 height 19
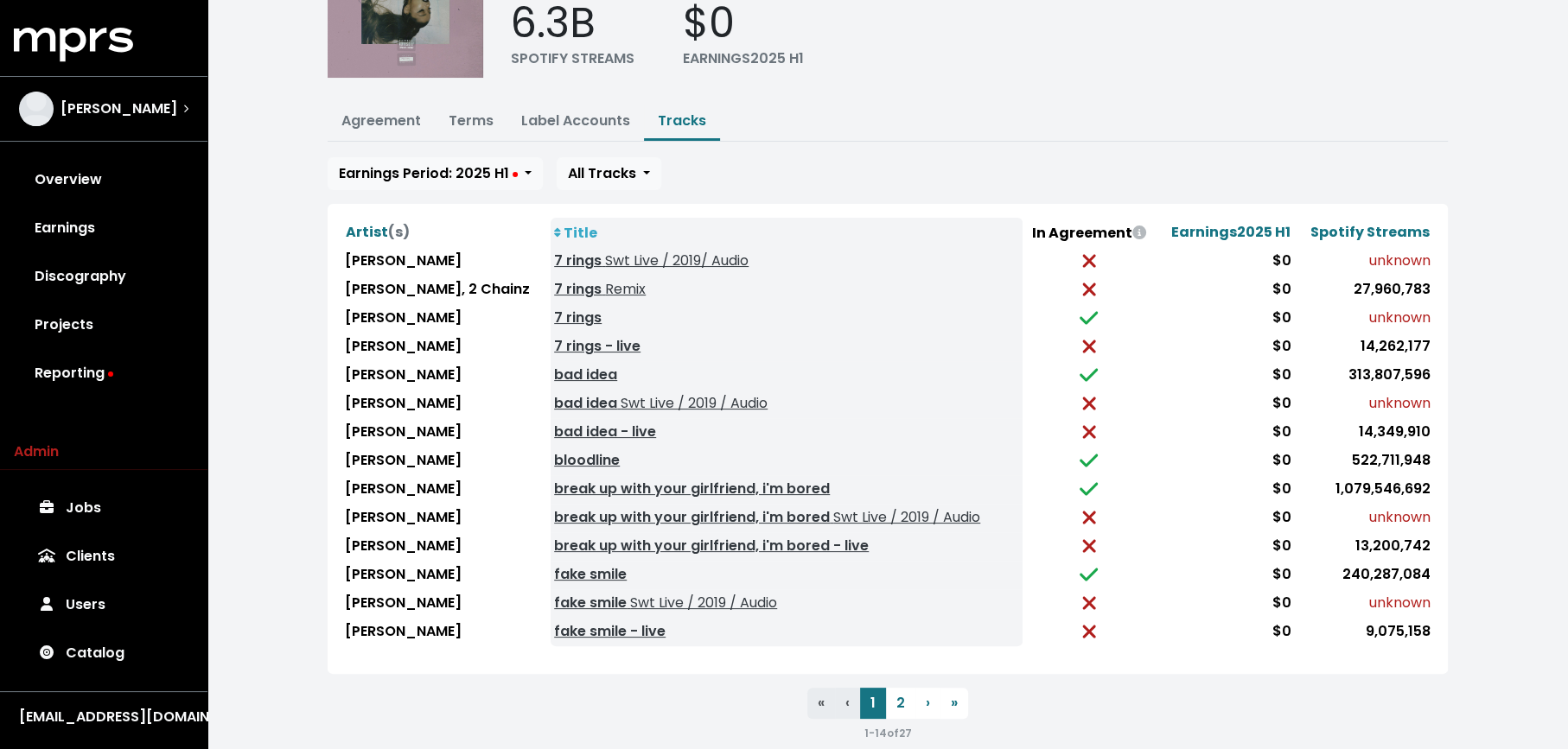
scroll to position [152, 0]
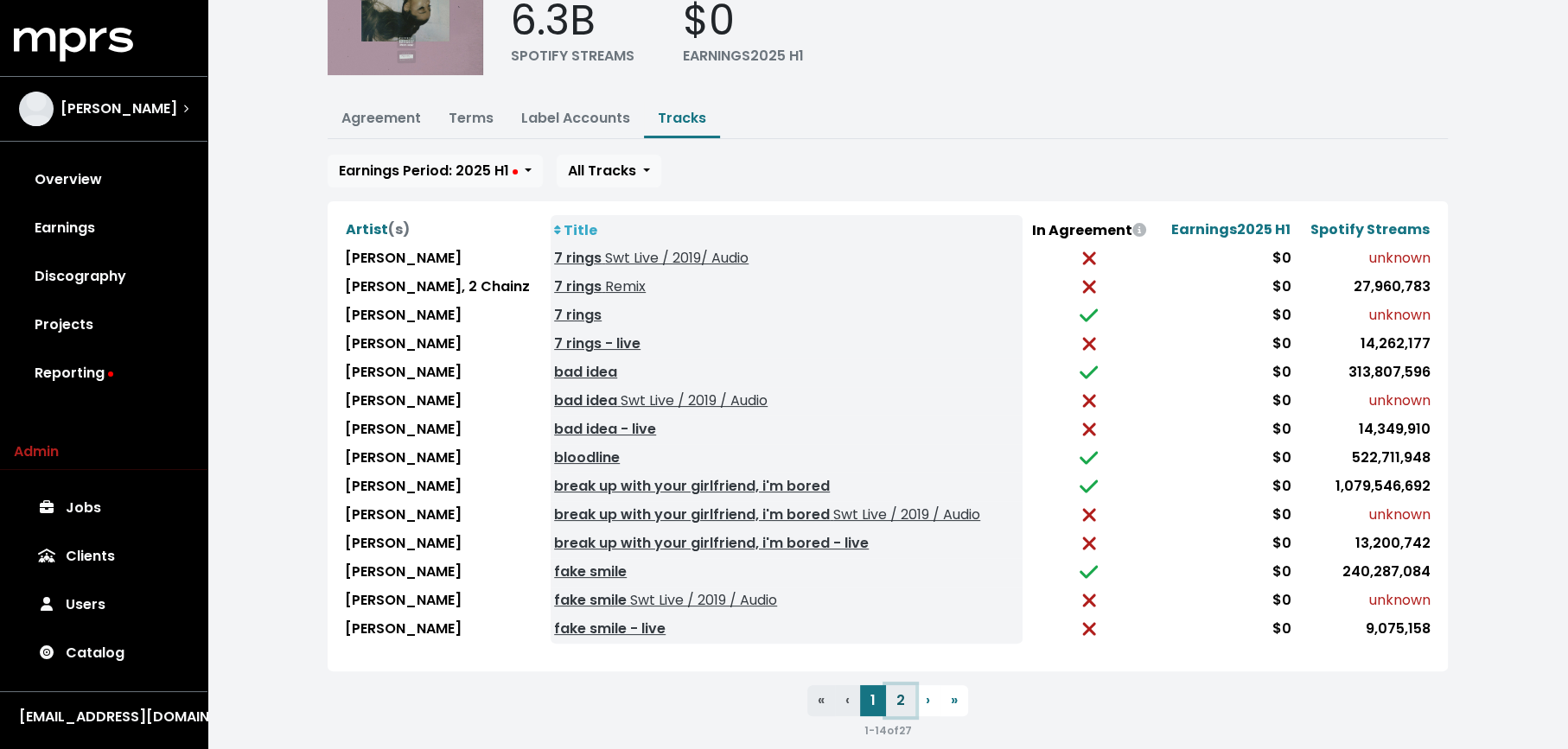
click at [902, 692] on button "2" at bounding box center [901, 701] width 29 height 31
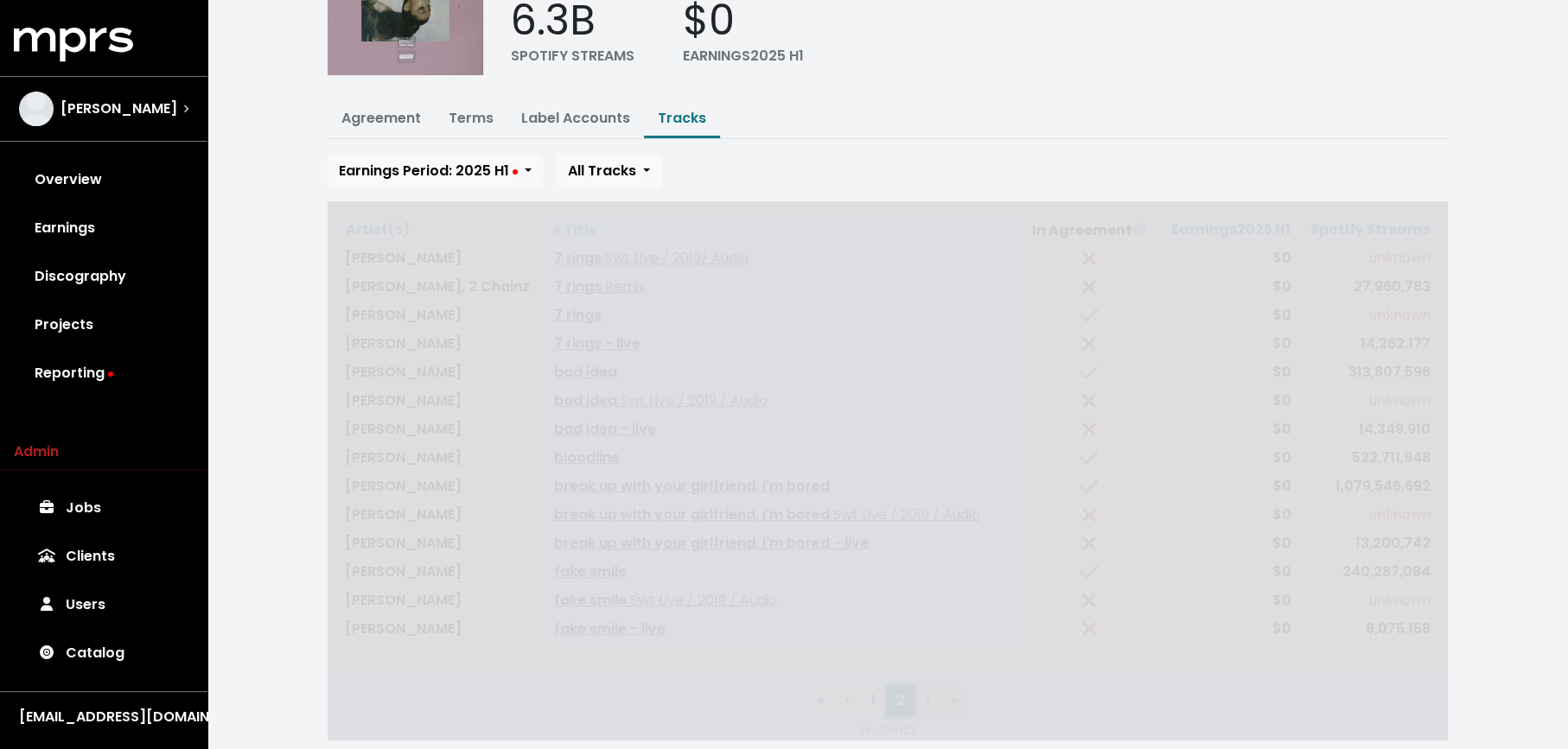
scroll to position [138, 0]
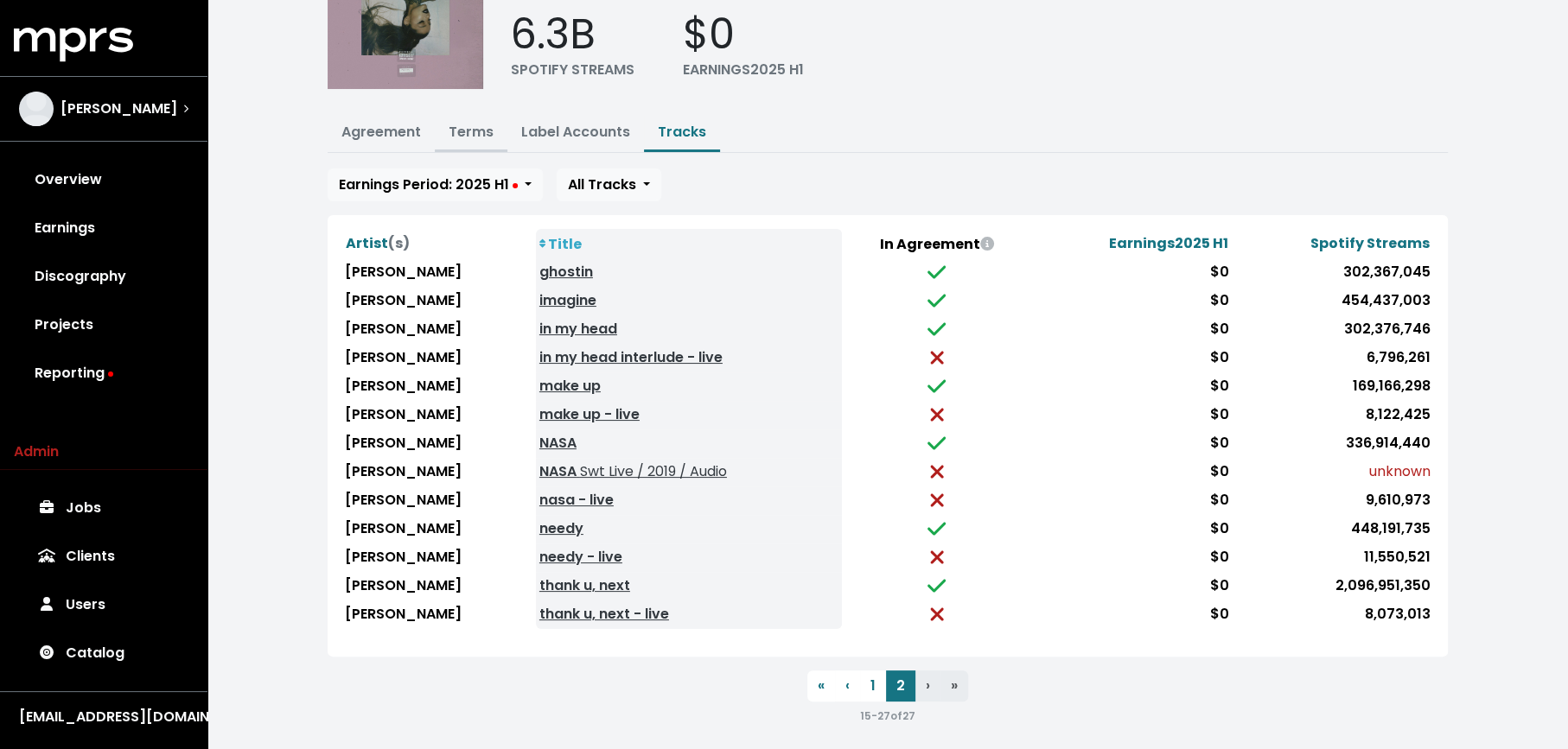
click at [480, 128] on link "Terms" at bounding box center [471, 131] width 45 height 19
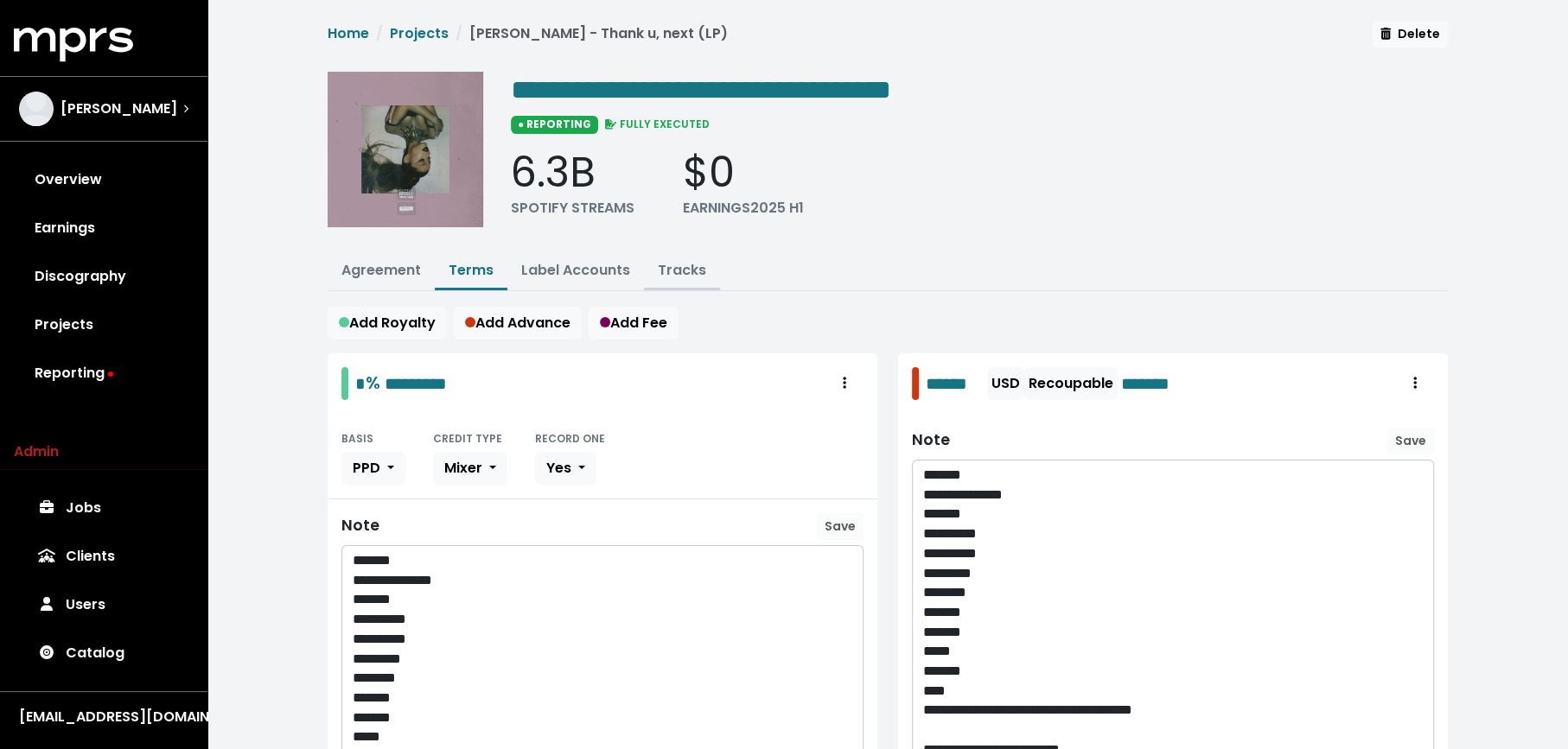
click at [661, 268] on link "Tracks" at bounding box center [682, 270] width 49 height 19
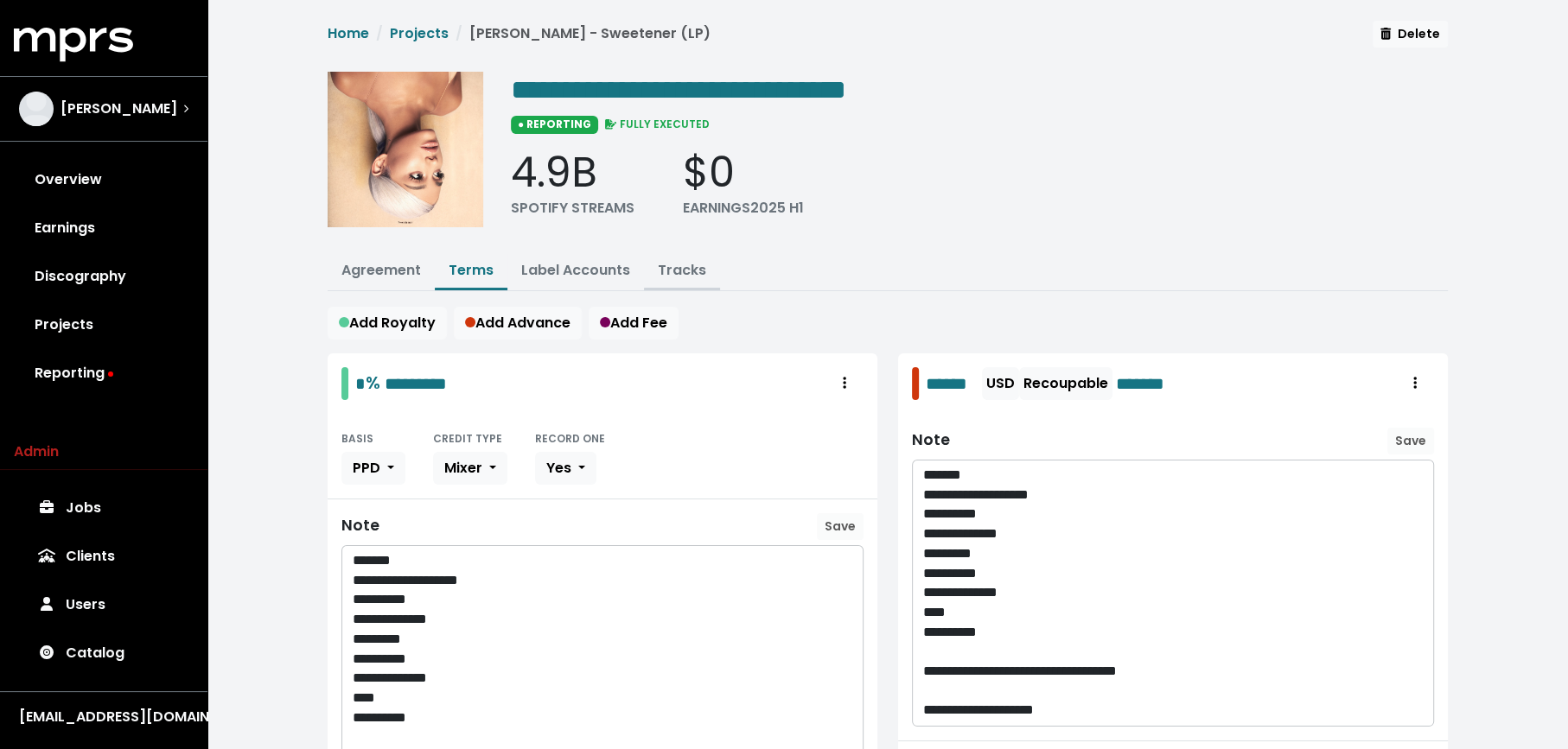
click at [693, 271] on link "Tracks" at bounding box center [682, 270] width 49 height 19
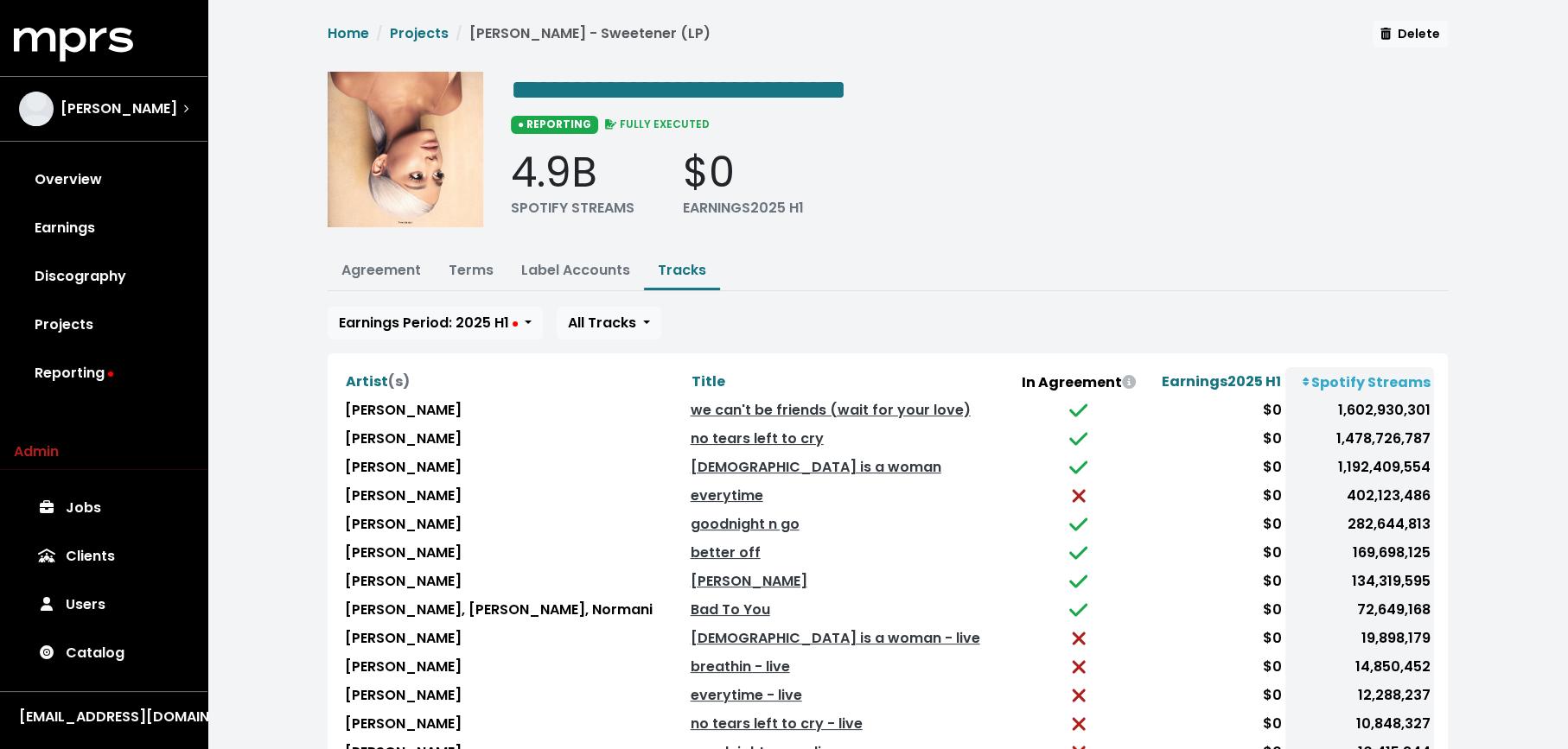
click at [653, 374] on th "Artist (s)" at bounding box center [514, 382] width 346 height 29
click at [691, 375] on span "Title" at bounding box center [708, 382] width 34 height 19
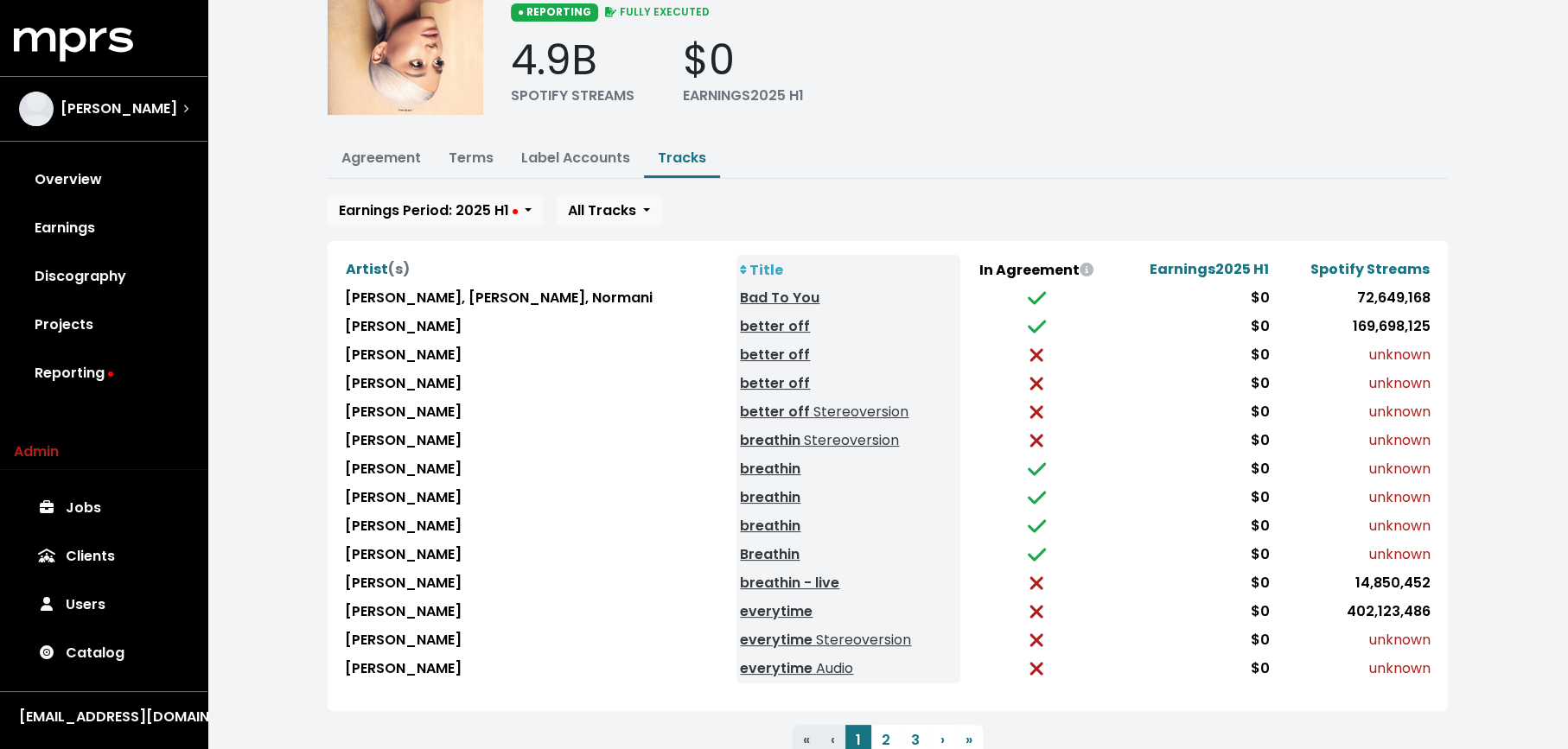
scroll to position [115, 0]
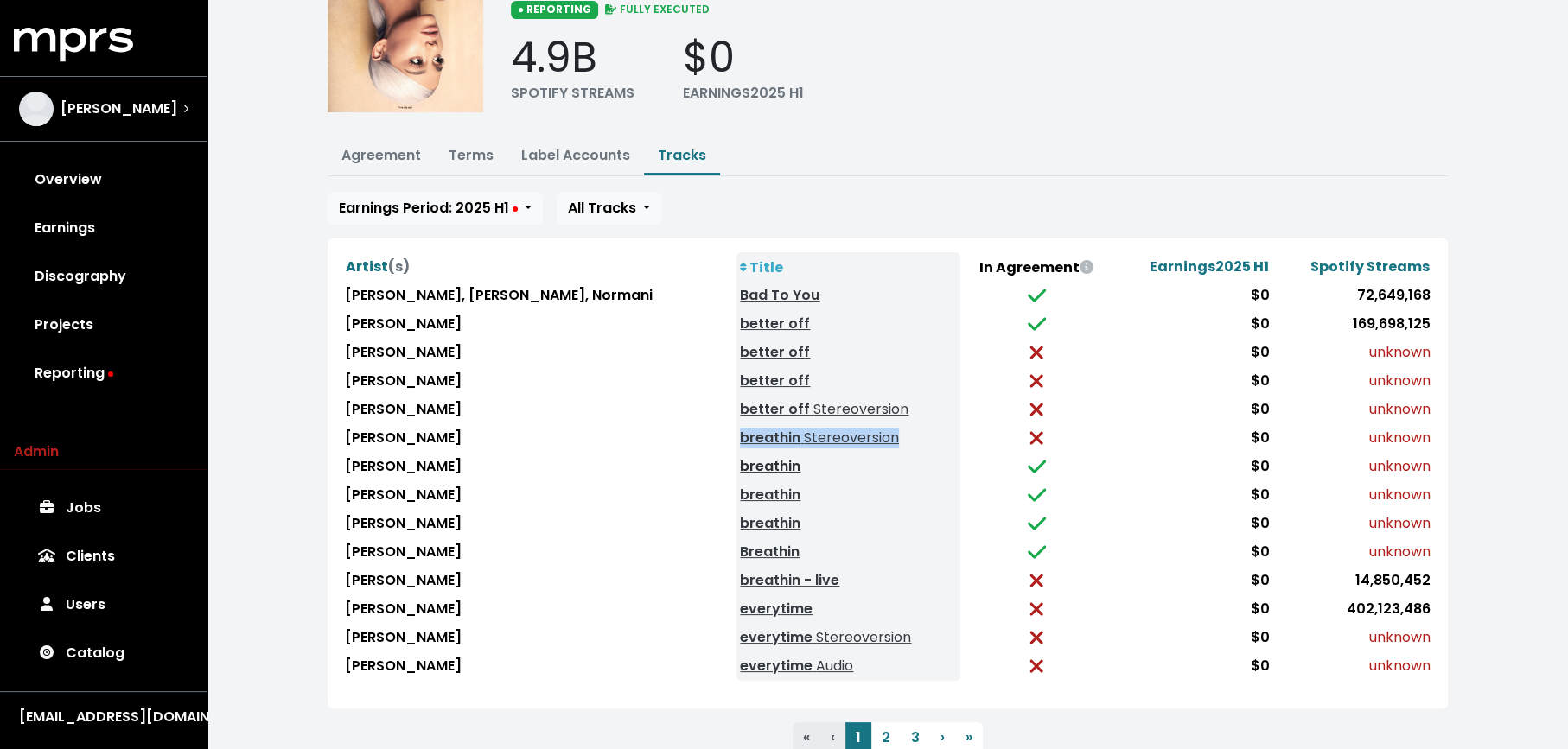
click at [740, 457] on link "breathin" at bounding box center [770, 467] width 60 height 19
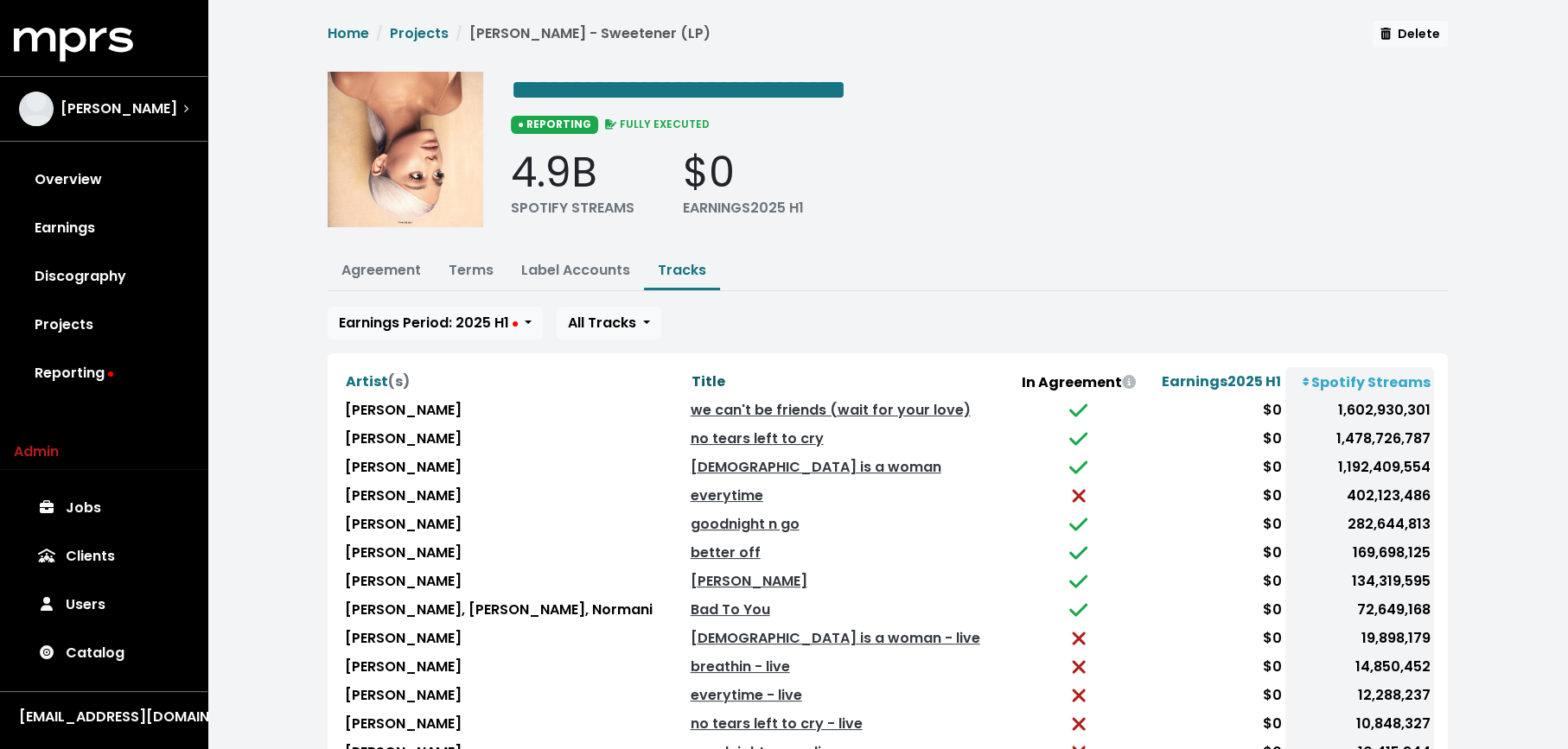
click at [691, 374] on span "Title" at bounding box center [708, 382] width 34 height 19
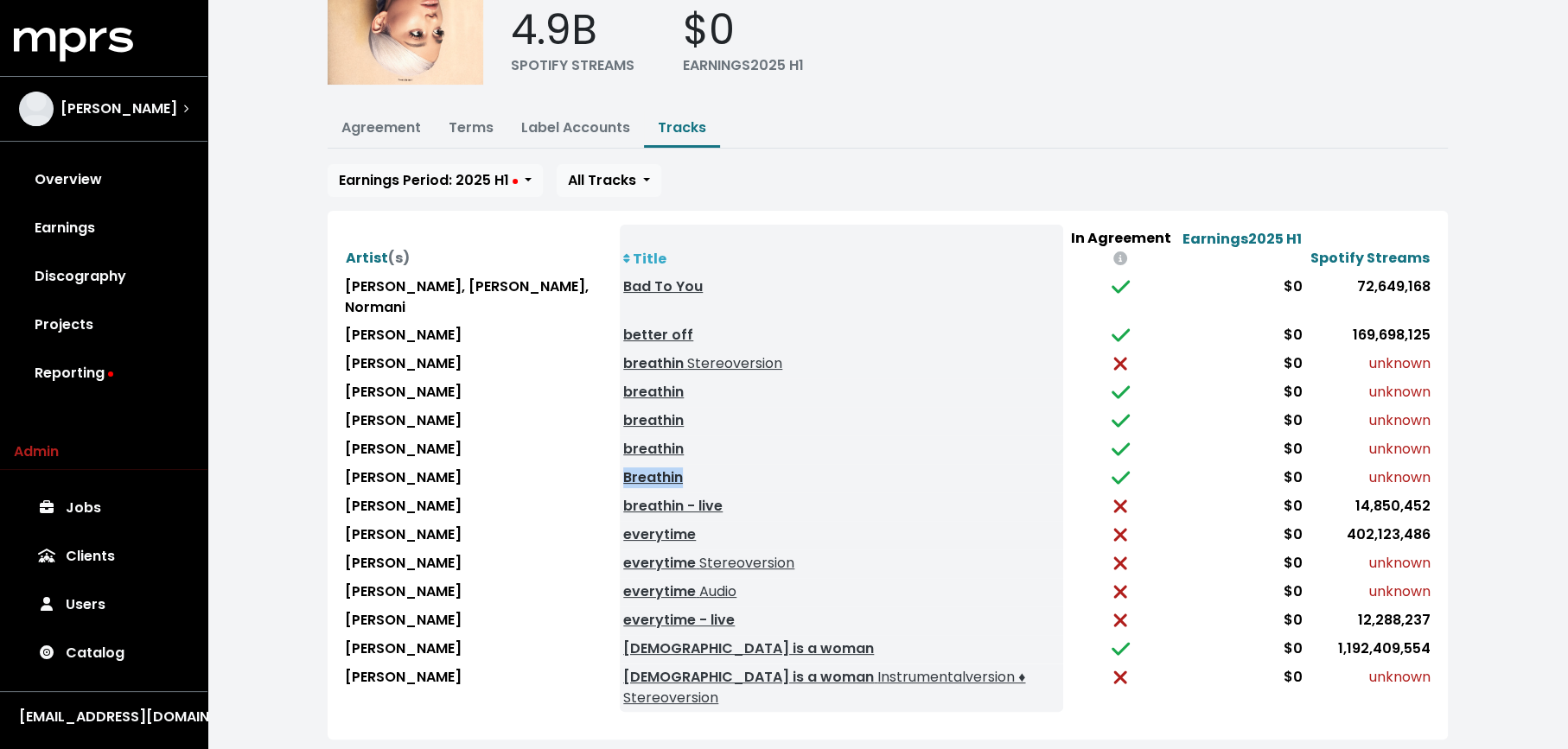
scroll to position [167, 0]
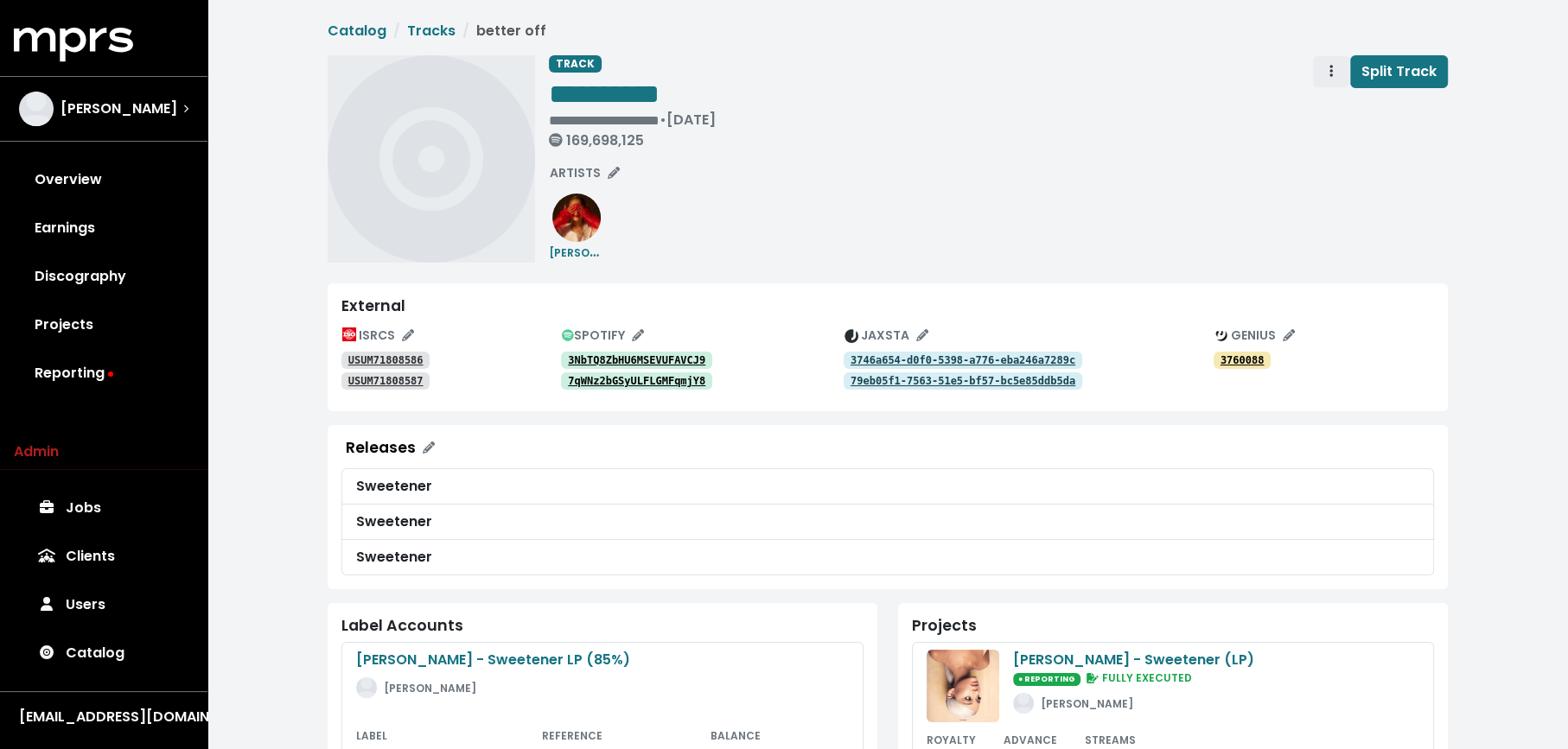
click at [1332, 73] on icon "Track actions" at bounding box center [1331, 71] width 4 height 14
click at [1334, 96] on link "Merge" at bounding box center [1381, 110] width 136 height 27
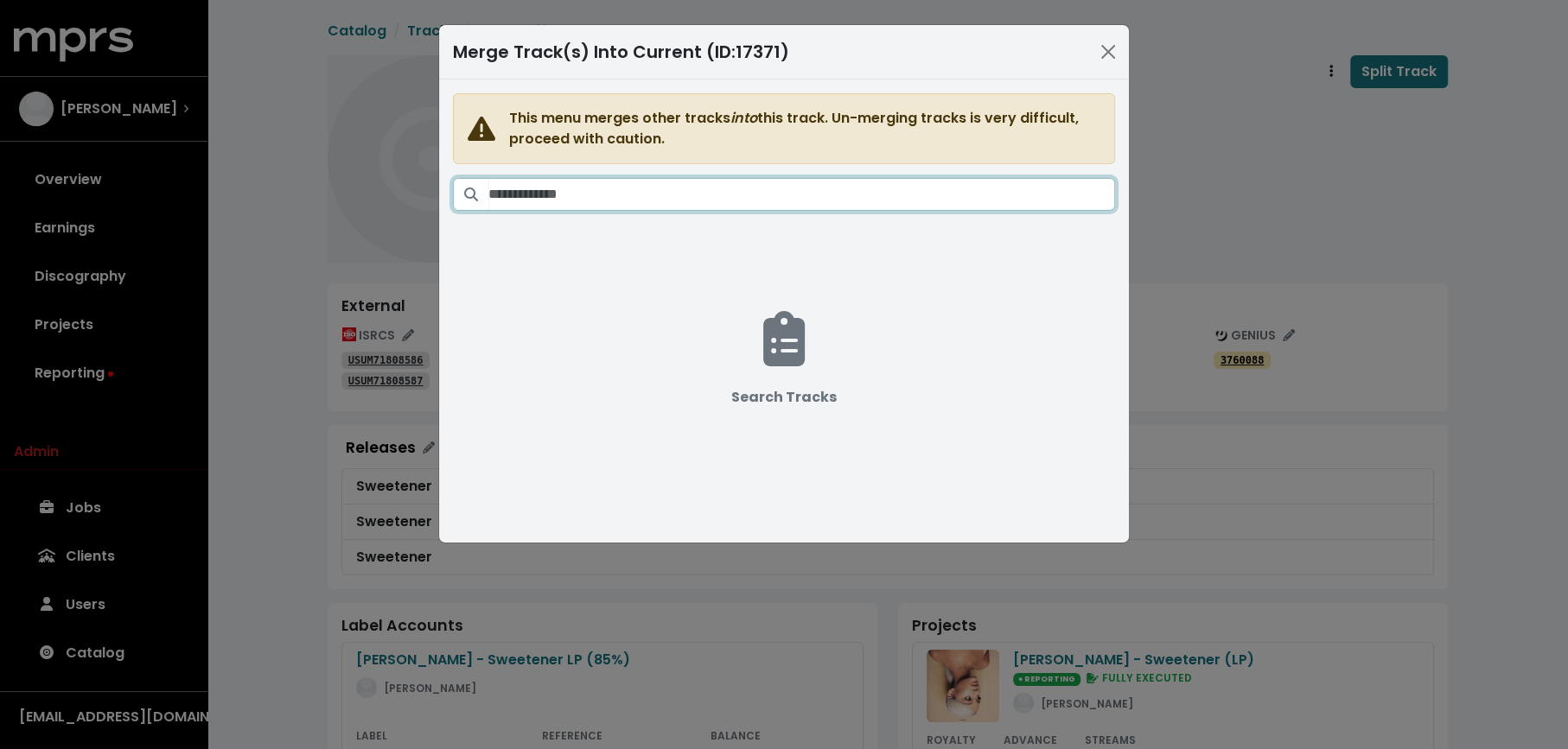
click at [653, 191] on input "Search tracks" at bounding box center [801, 195] width 626 height 33
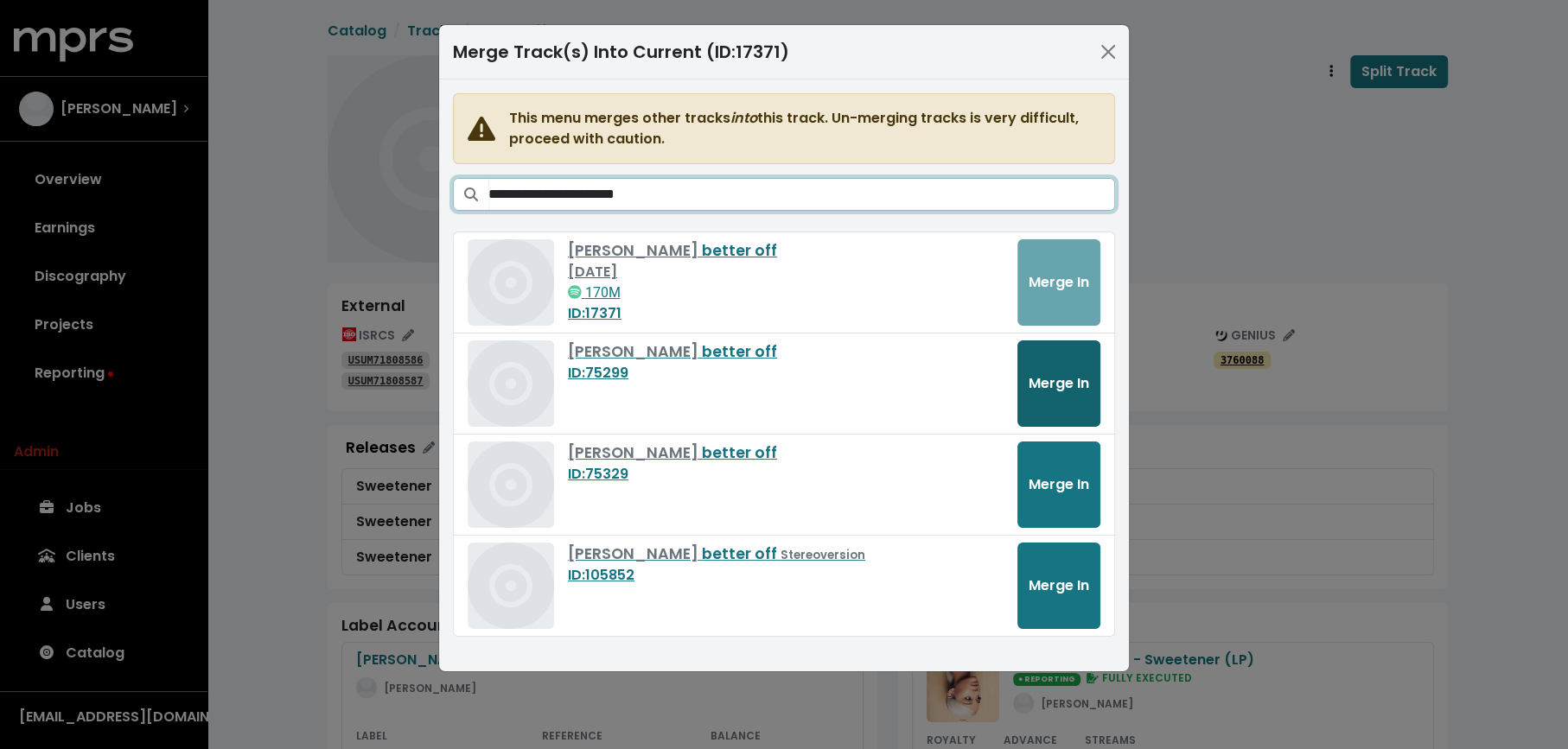
type input "**********"
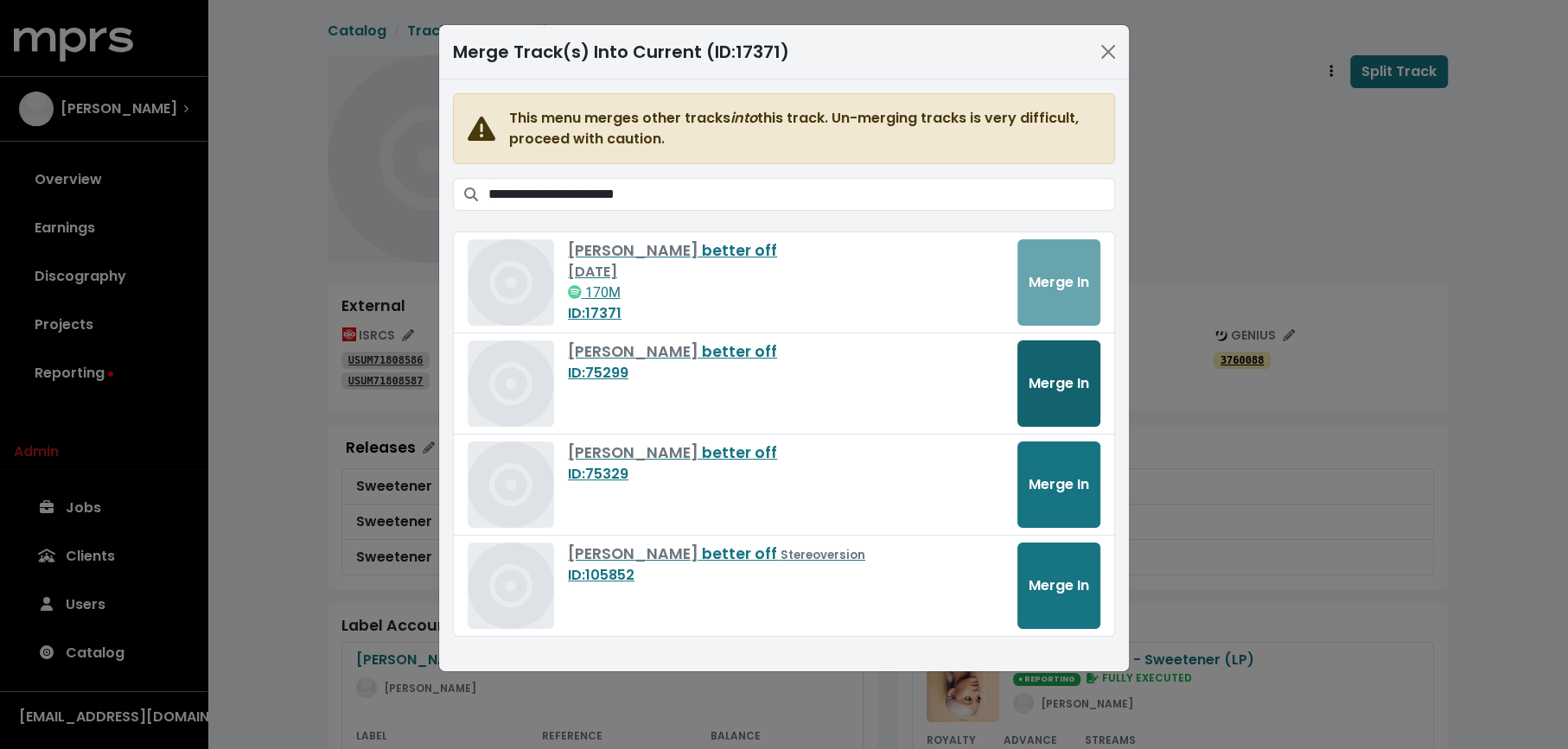
click at [1053, 373] on span "Merge In" at bounding box center [1059, 383] width 60 height 19
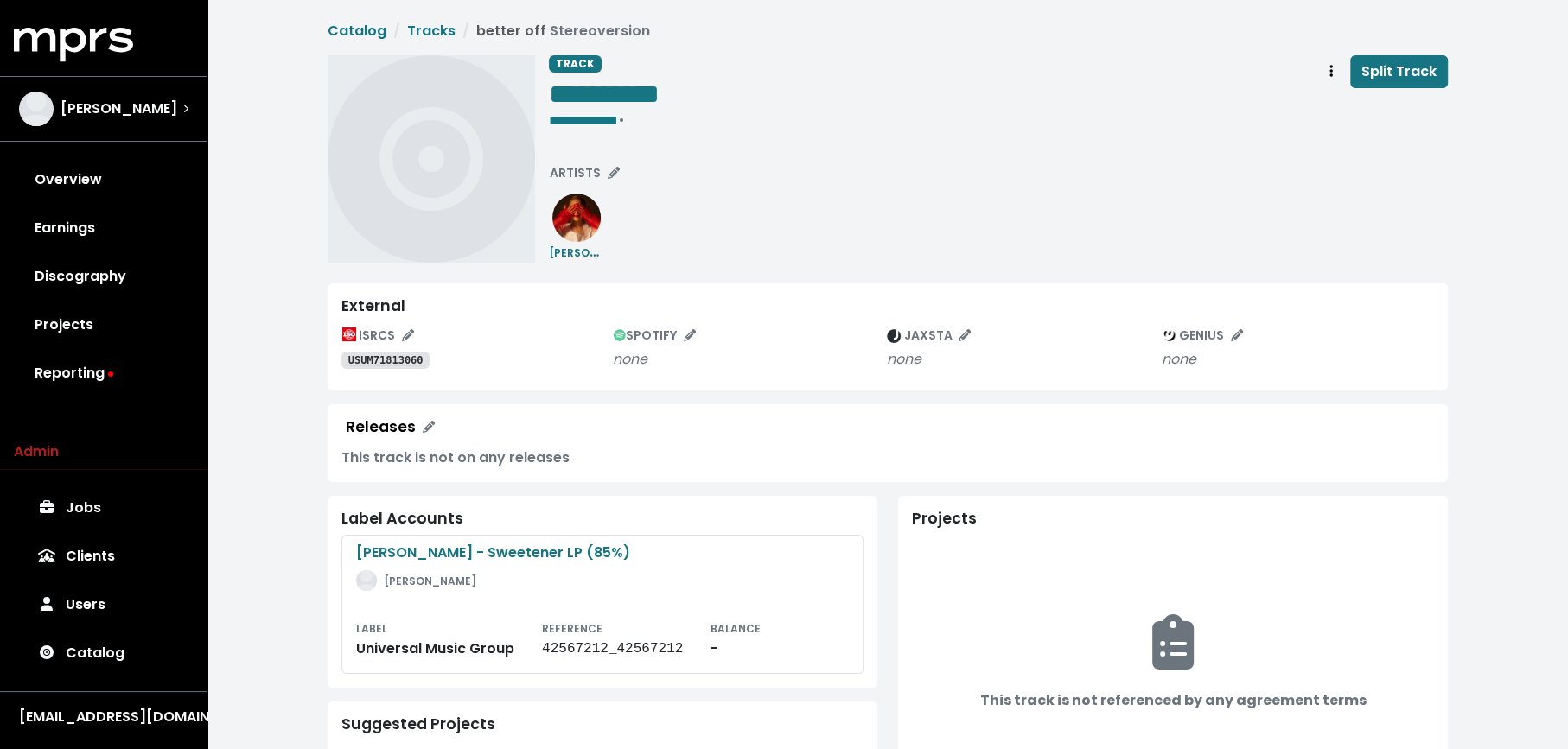
click at [408, 365] on link "USUM71813060" at bounding box center [386, 360] width 89 height 18
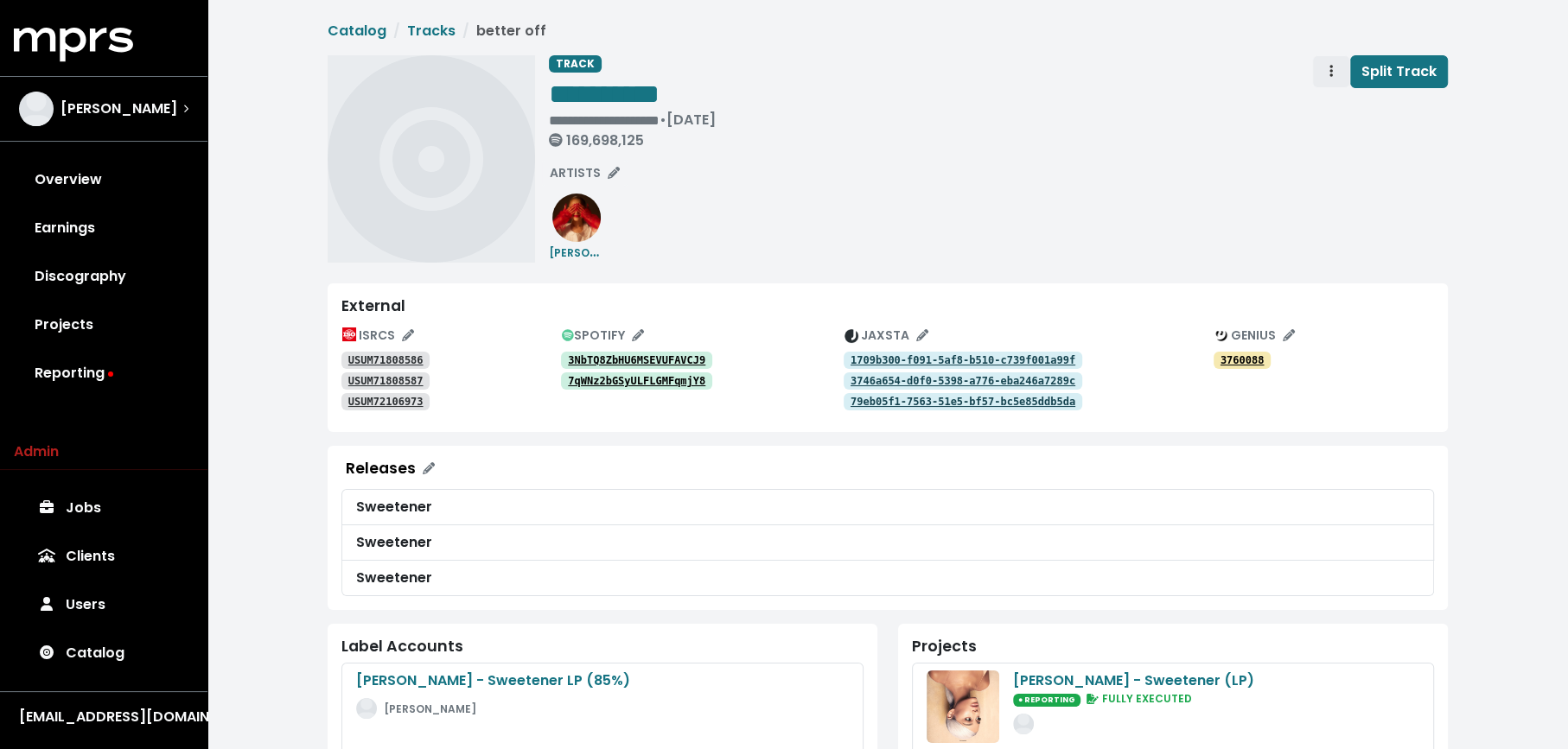
click at [1328, 78] on span "Track actions" at bounding box center [1331, 71] width 16 height 20
click at [1329, 111] on link "Merge" at bounding box center [1381, 110] width 136 height 27
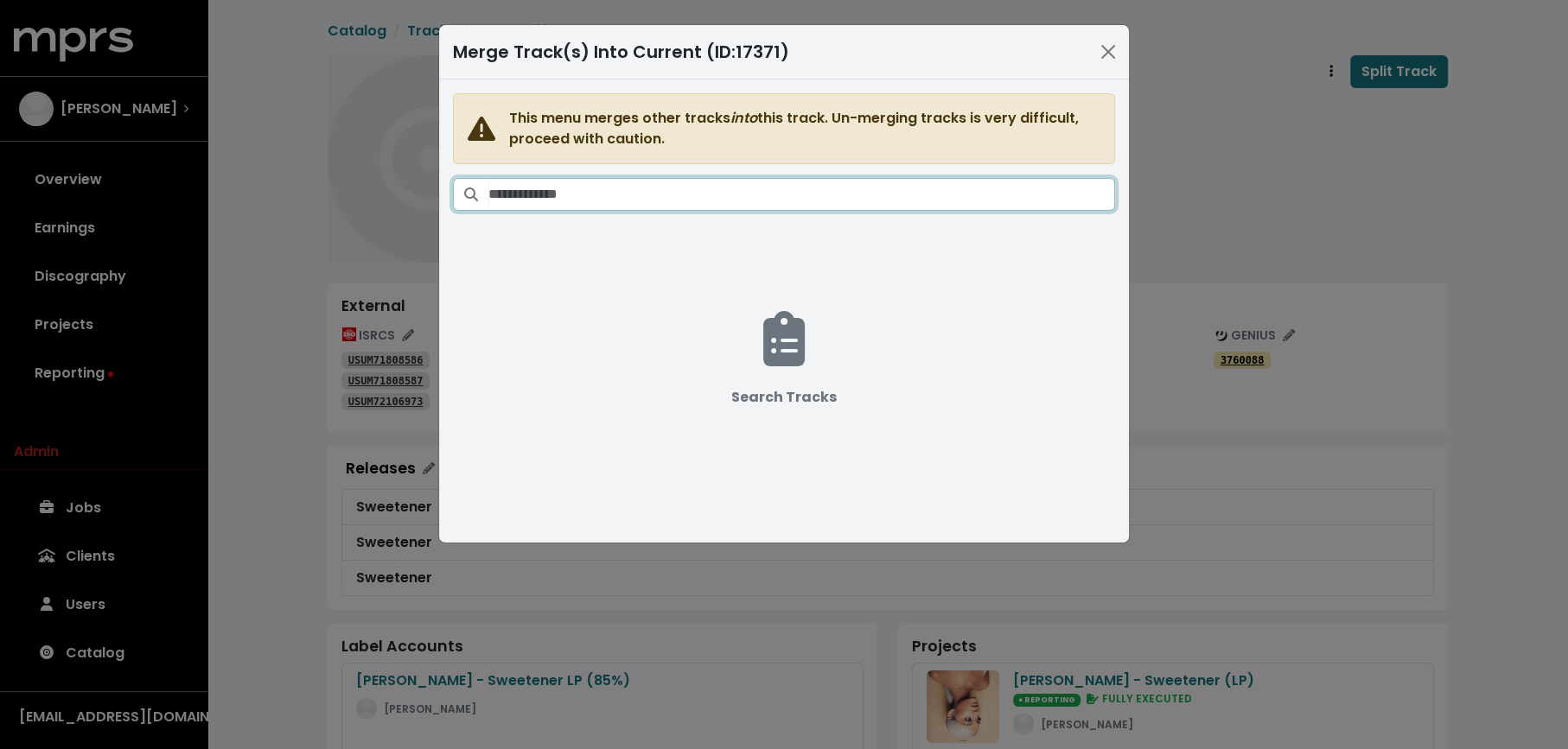
click at [835, 204] on input "Search tracks" at bounding box center [801, 195] width 626 height 33
paste input "**********"
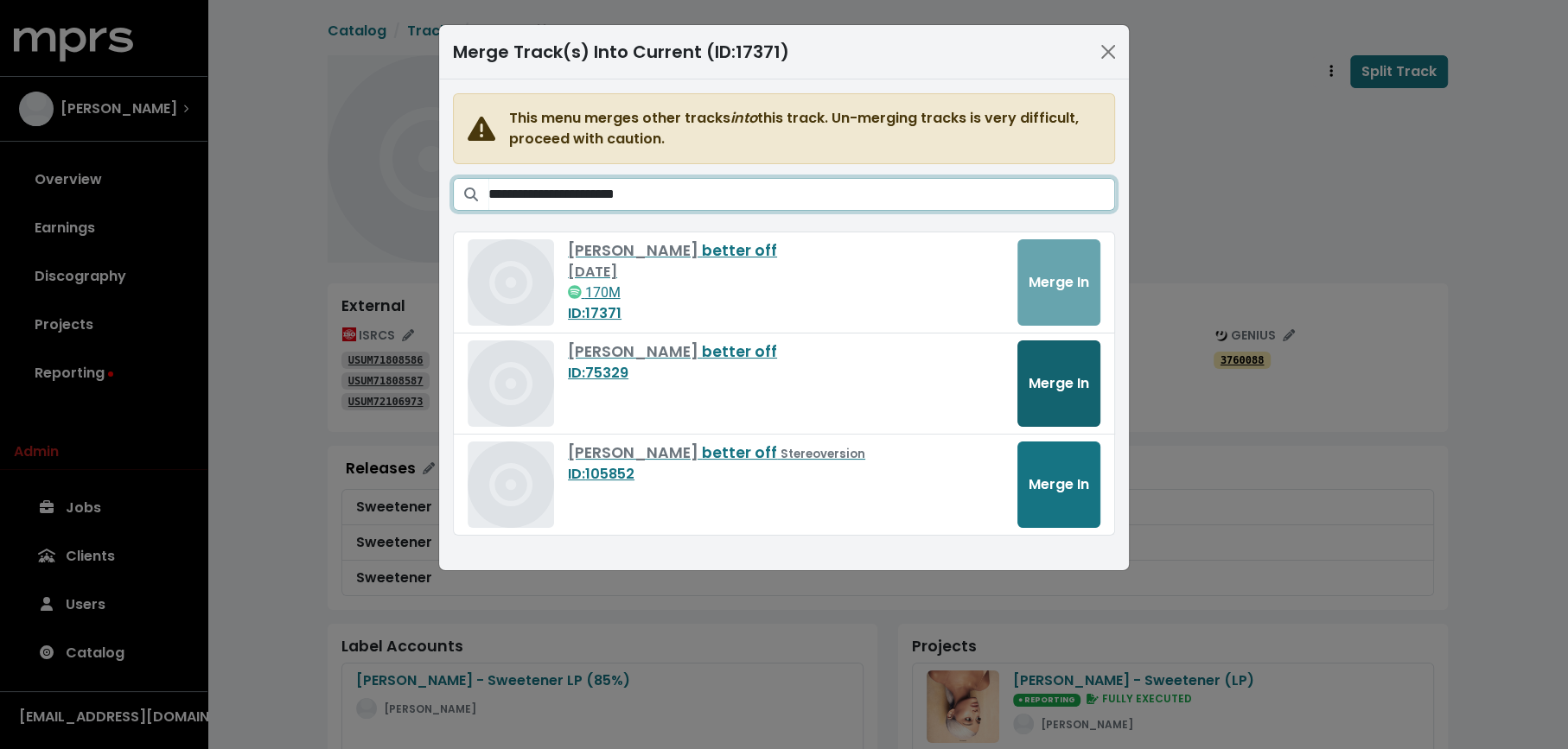
type input "**********"
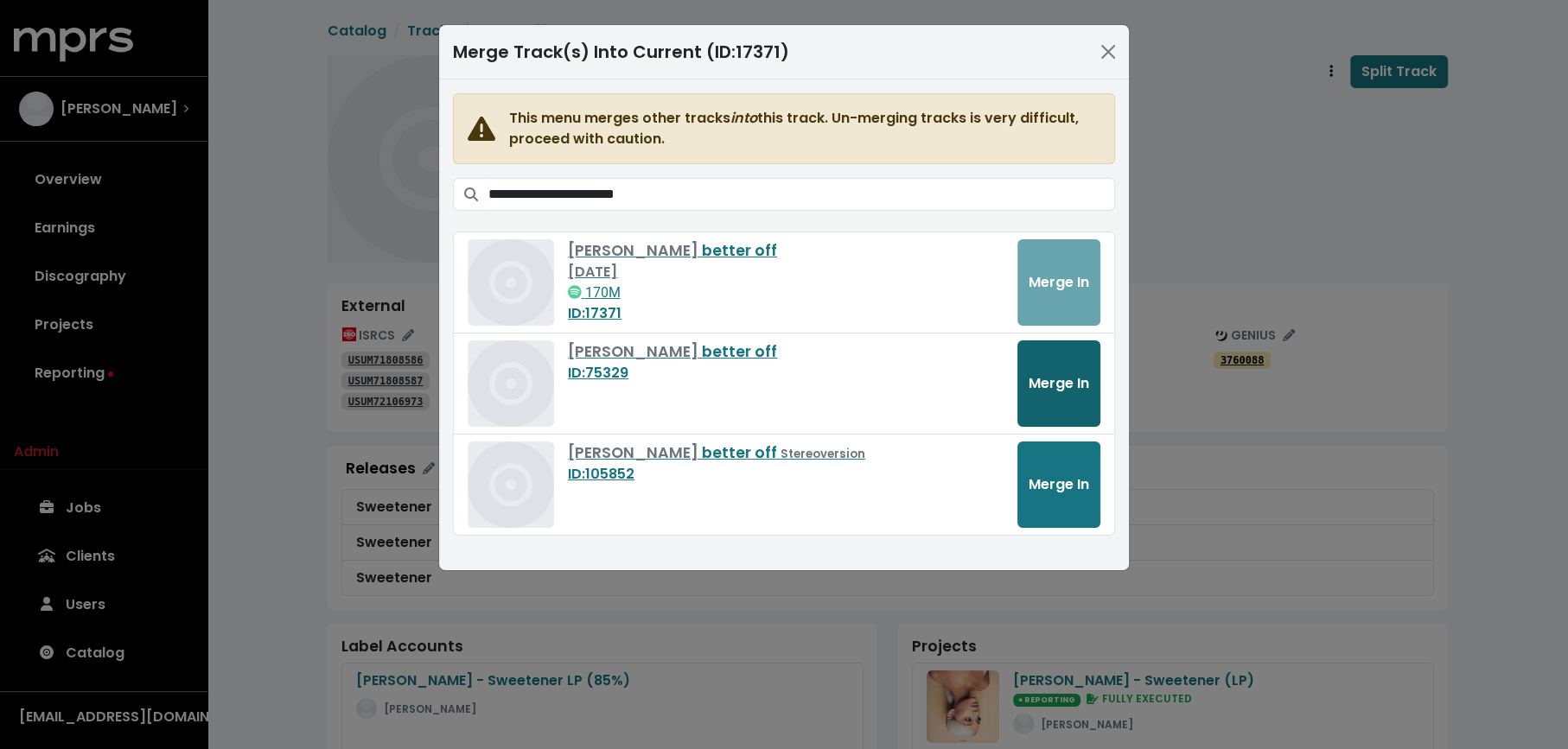
click at [1064, 383] on span "Merge In" at bounding box center [1059, 383] width 60 height 19
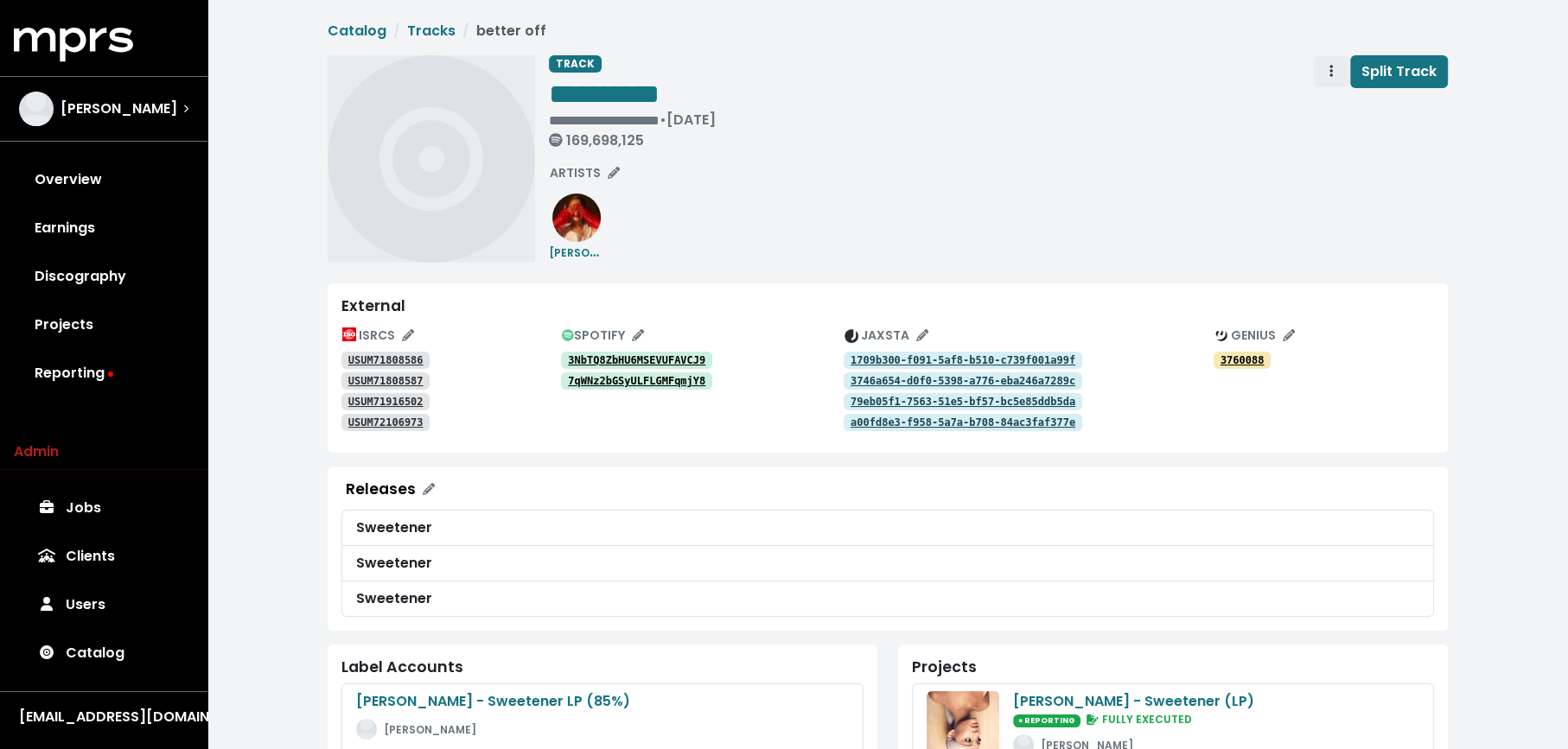
click at [1325, 69] on span "Track actions" at bounding box center [1331, 71] width 16 height 20
click at [1332, 113] on link "Merge" at bounding box center [1381, 110] width 136 height 27
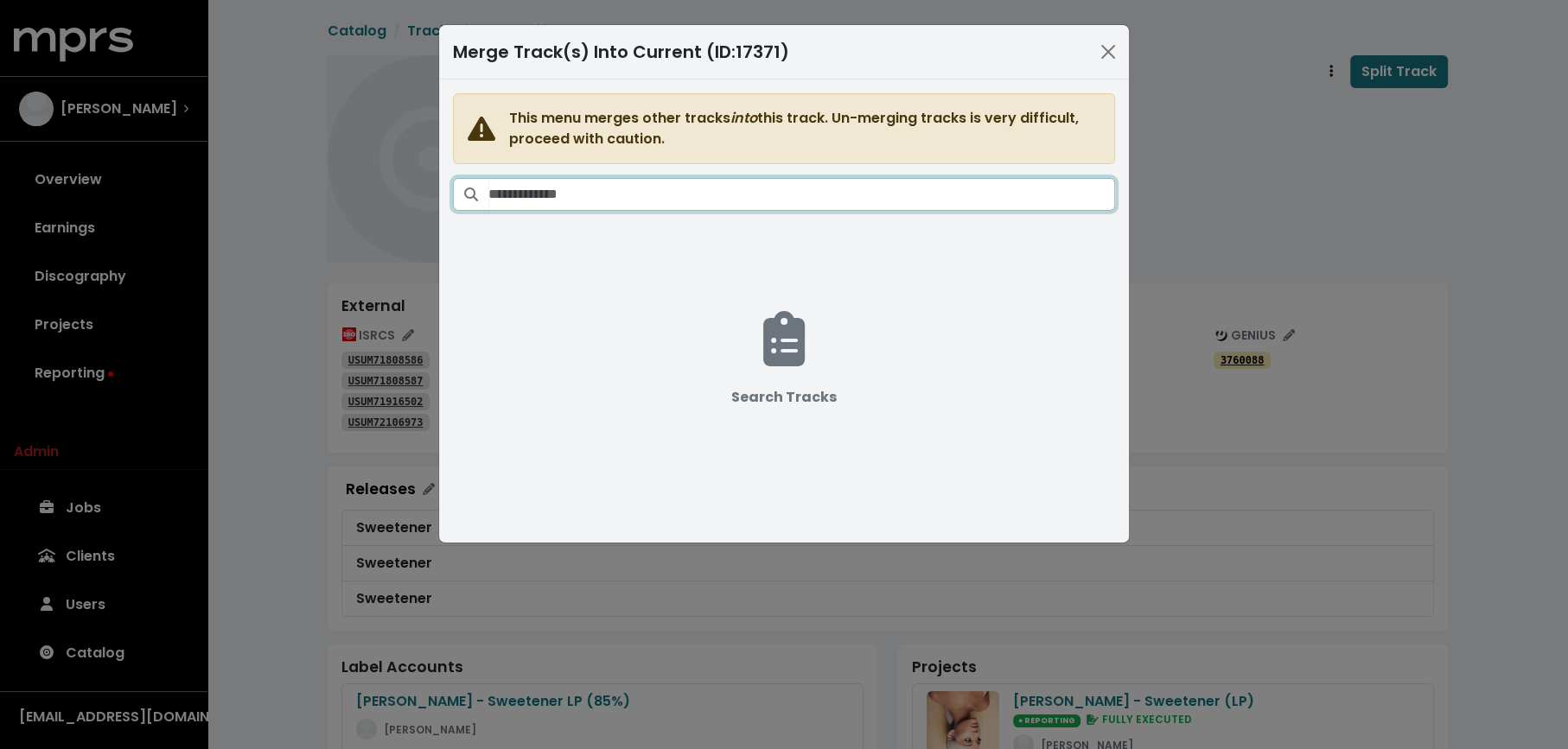
click at [895, 194] on input "Search tracks" at bounding box center [801, 195] width 626 height 33
paste input "**********"
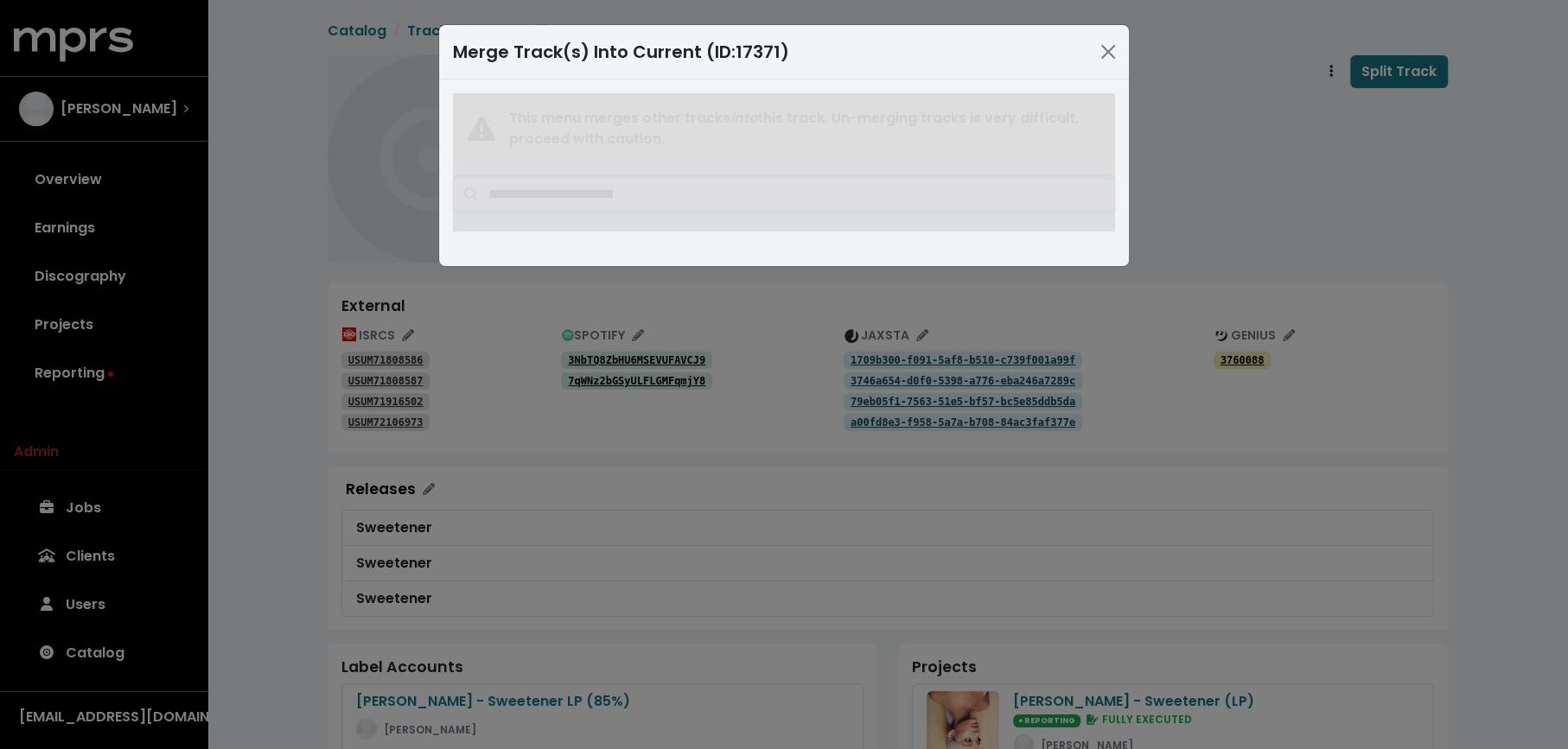
type input "**********"
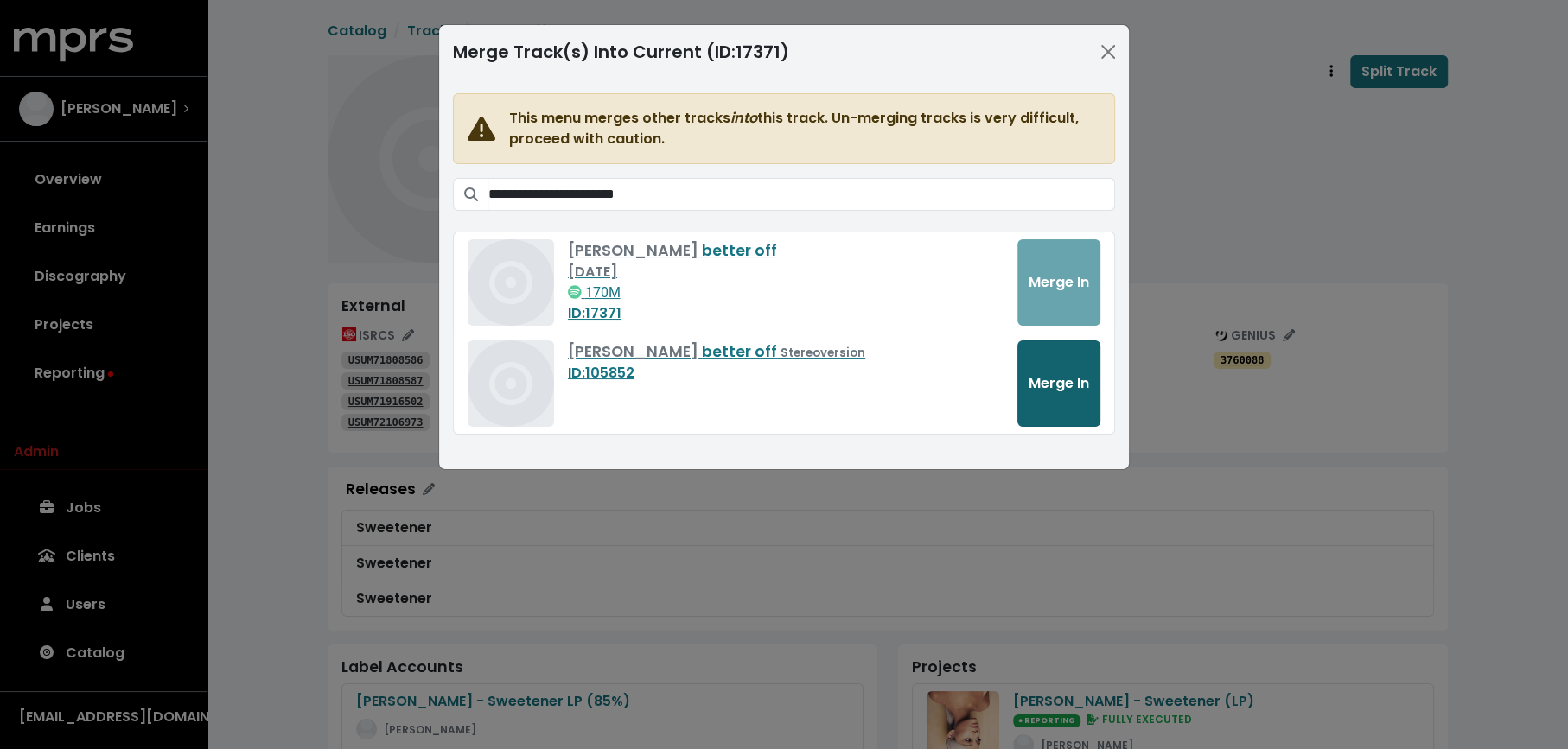
click at [1038, 373] on span "Merge In" at bounding box center [1059, 383] width 60 height 19
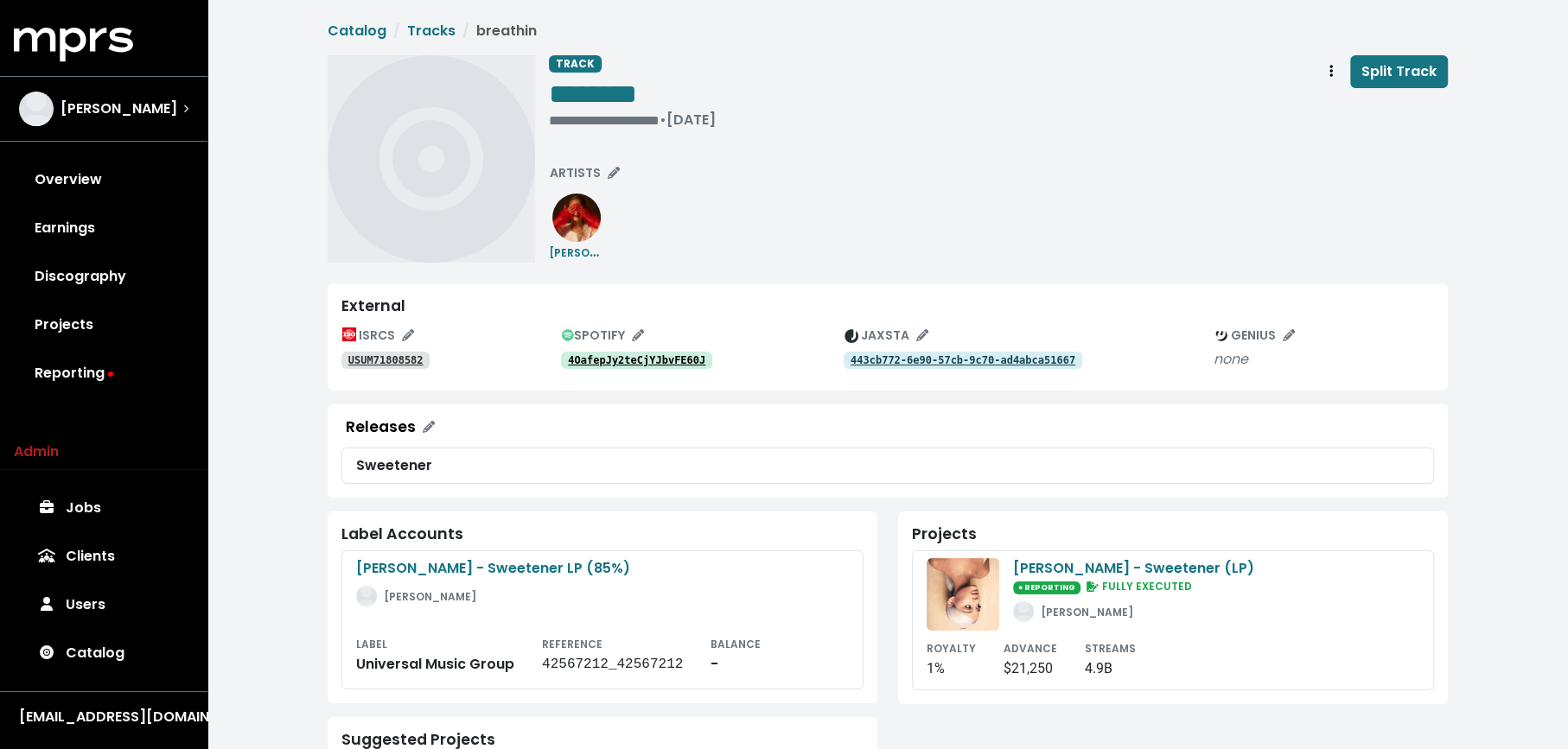
click at [593, 366] on link "4OafepJy2teCjYJbvFE60J" at bounding box center [636, 360] width 151 height 18
click at [581, 243] on div "[PERSON_NAME]" at bounding box center [576, 251] width 56 height 20
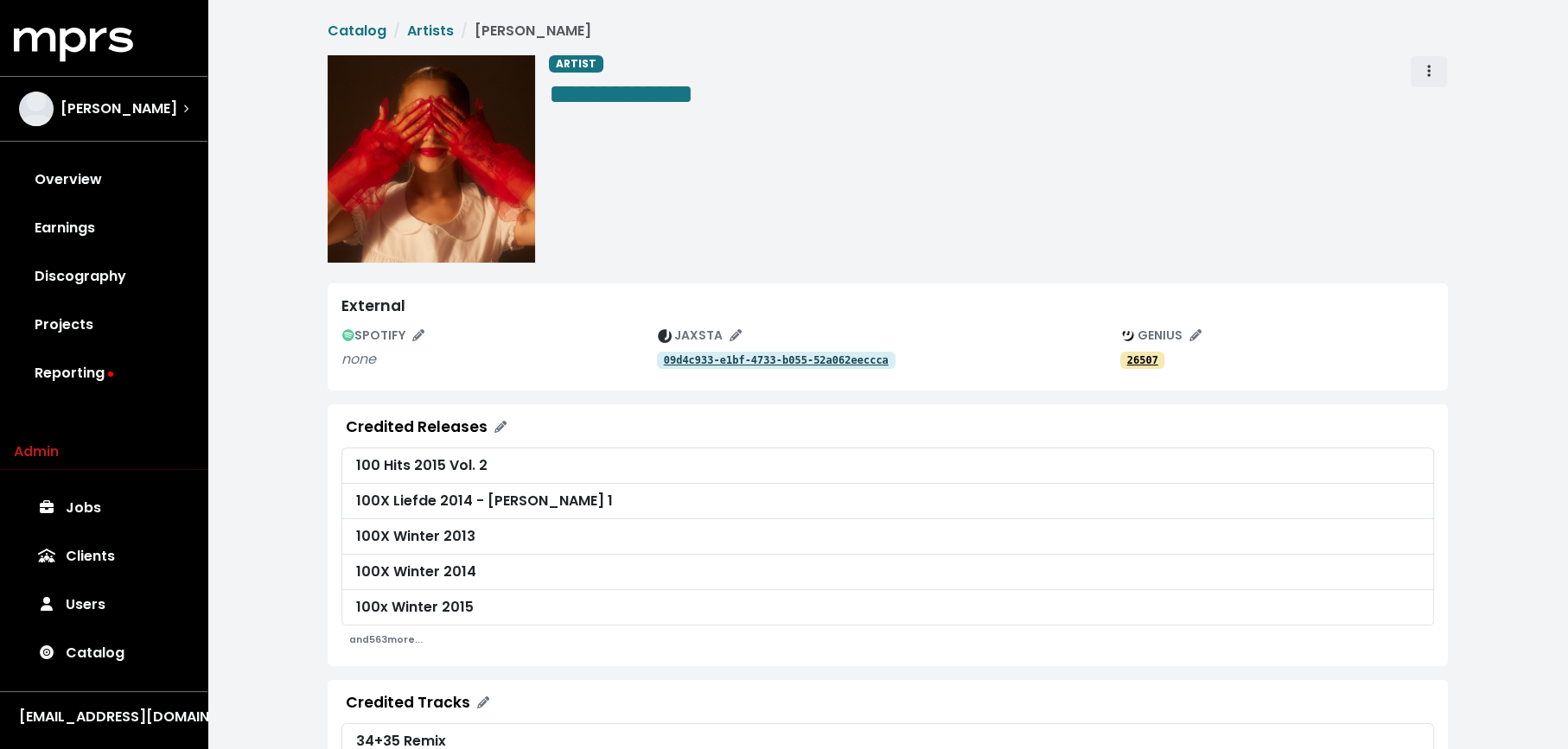
click at [1441, 61] on button "Artist actions" at bounding box center [1428, 72] width 38 height 33
click at [1442, 107] on link "Merge" at bounding box center [1478, 110] width 136 height 27
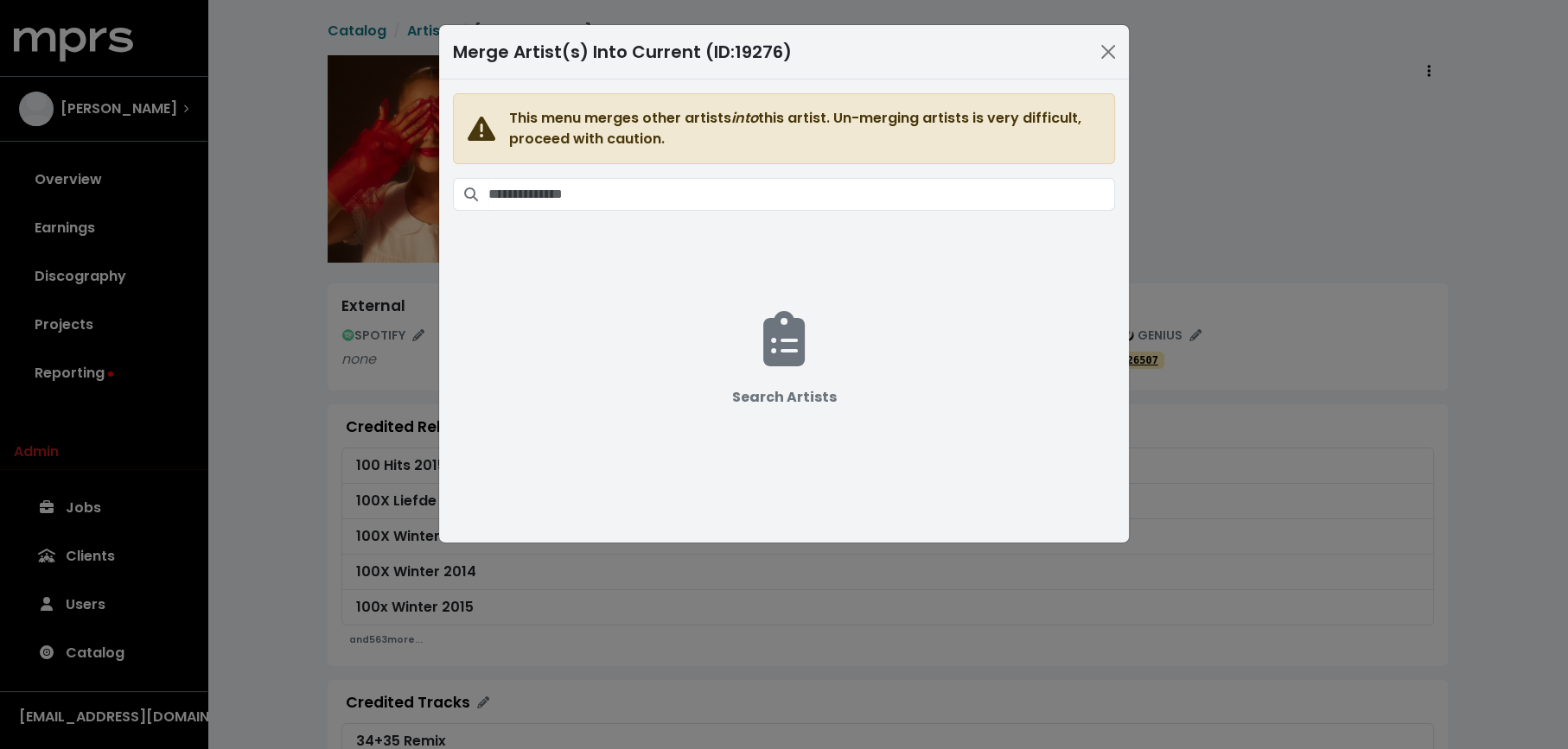
click at [920, 156] on div "This menu merges other artists into this artist. Un-merging artists is very dif…" at bounding box center [784, 129] width 662 height 71
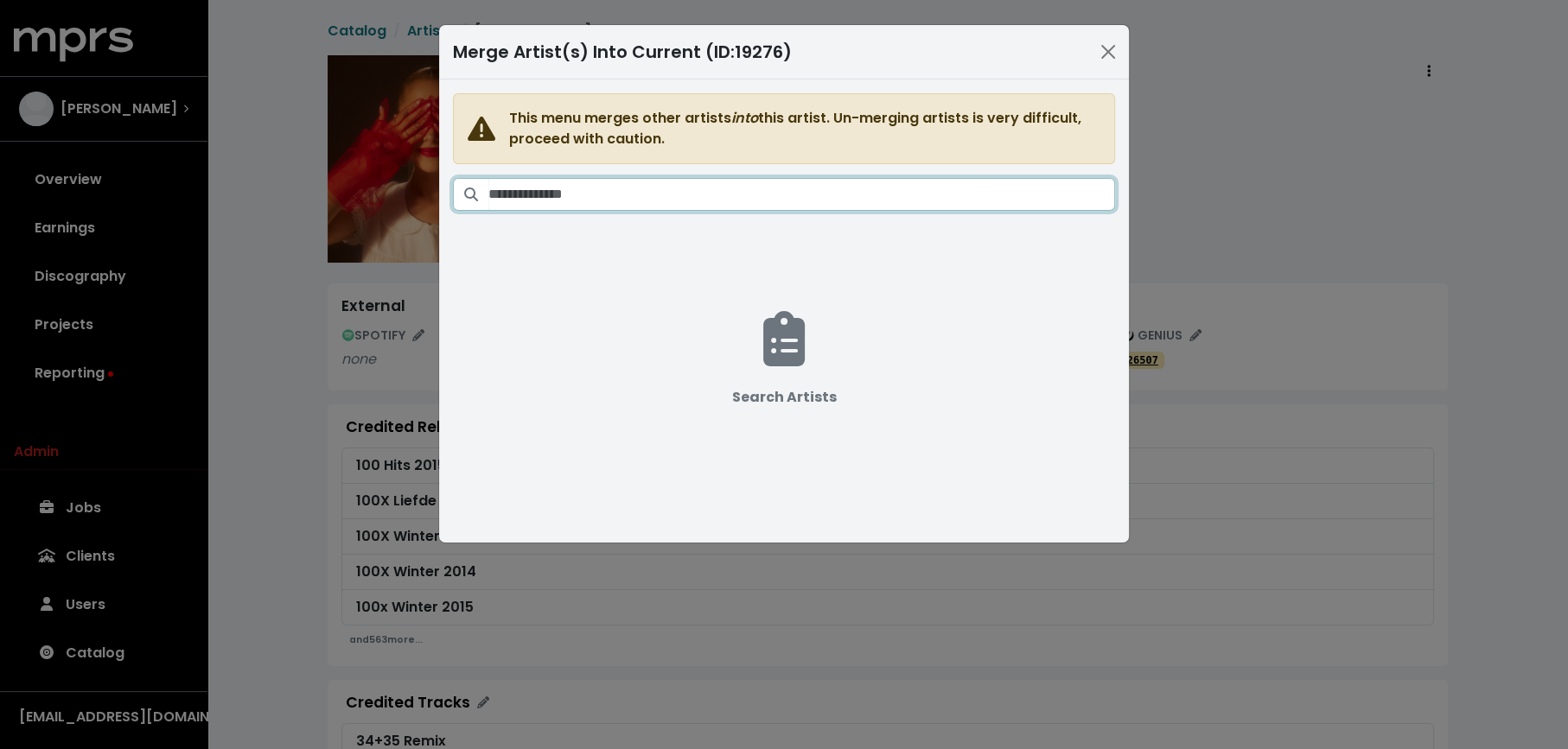
click at [917, 179] on input "Search artists" at bounding box center [801, 195] width 626 height 33
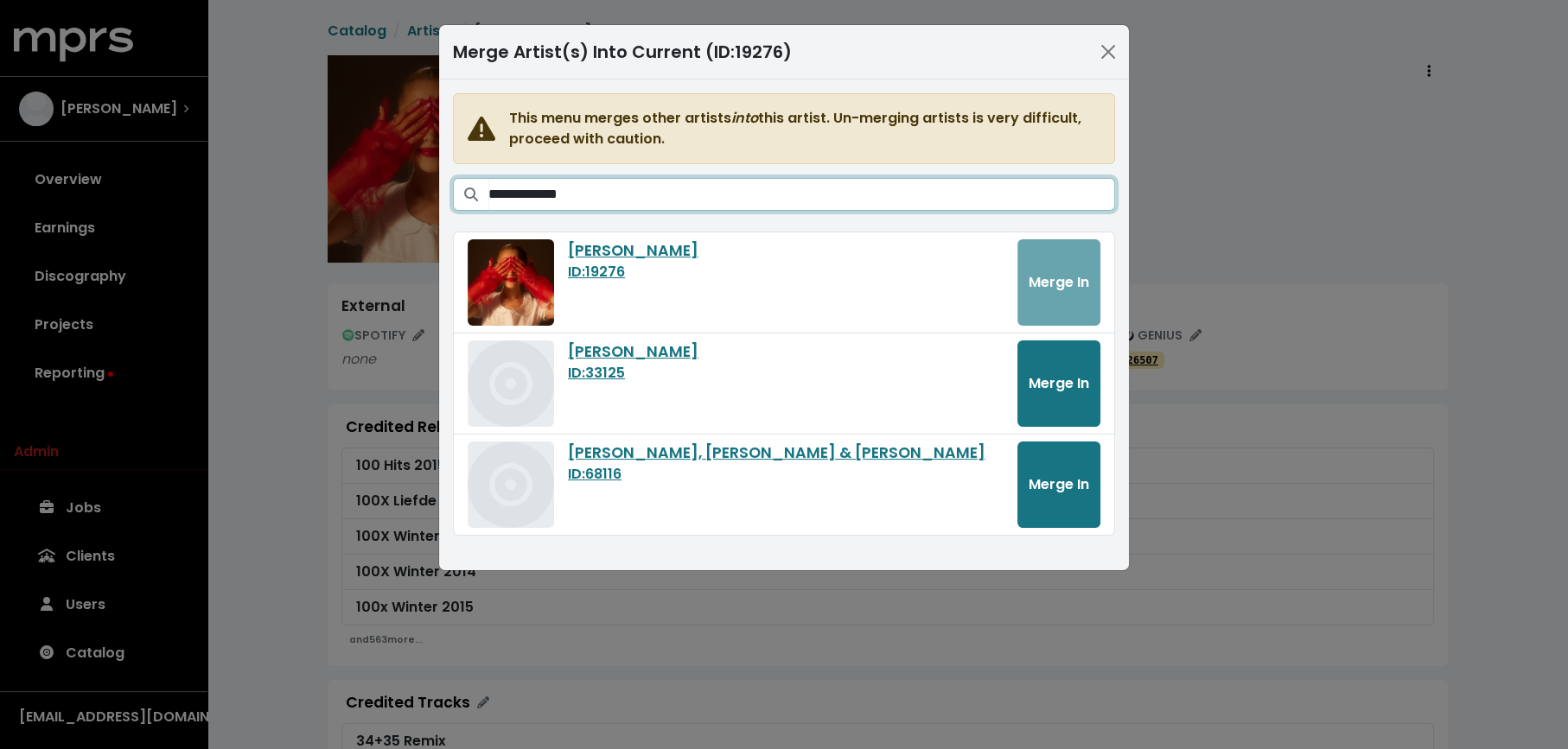
type input "**********"
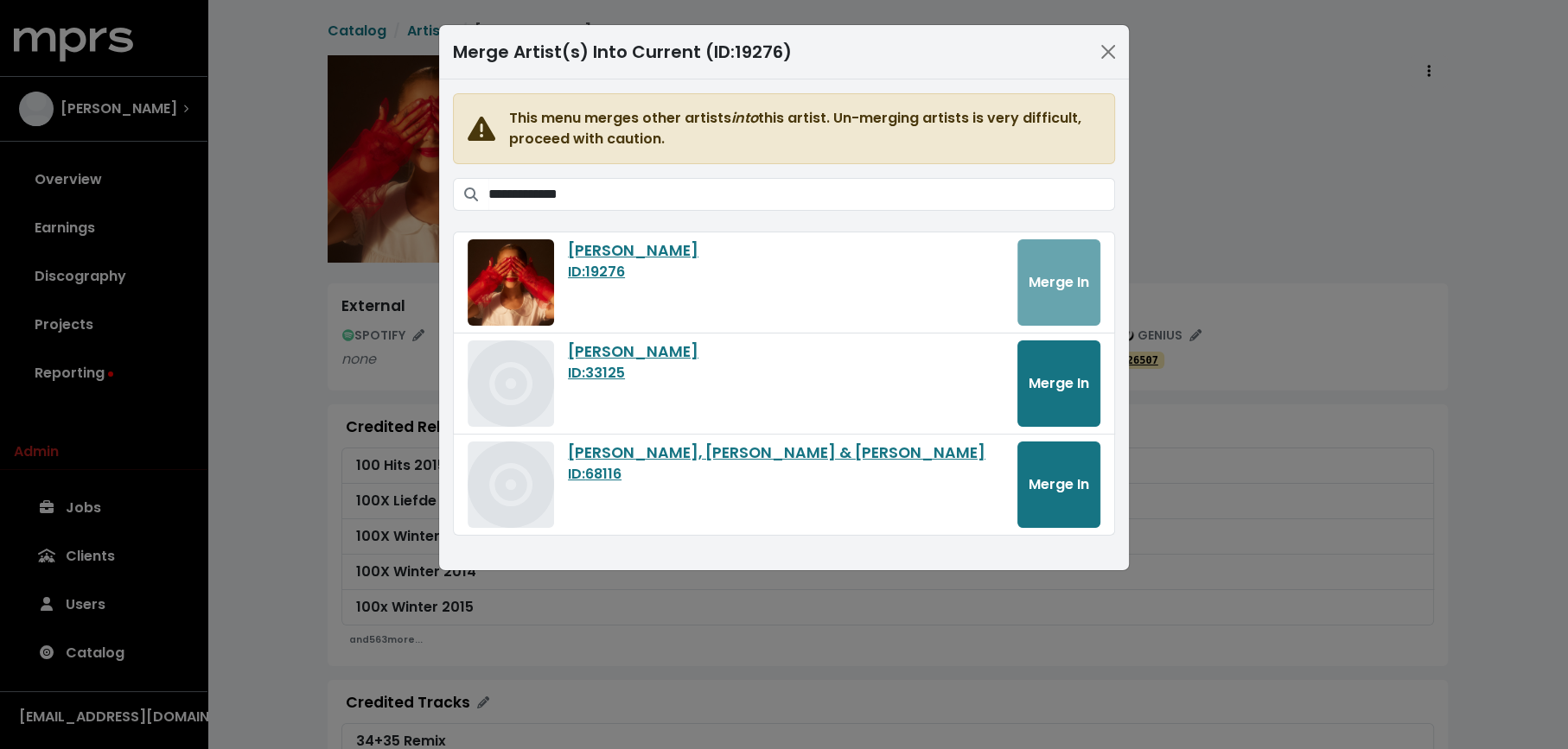
click at [1250, 319] on div "**********" at bounding box center [784, 374] width 1568 height 749
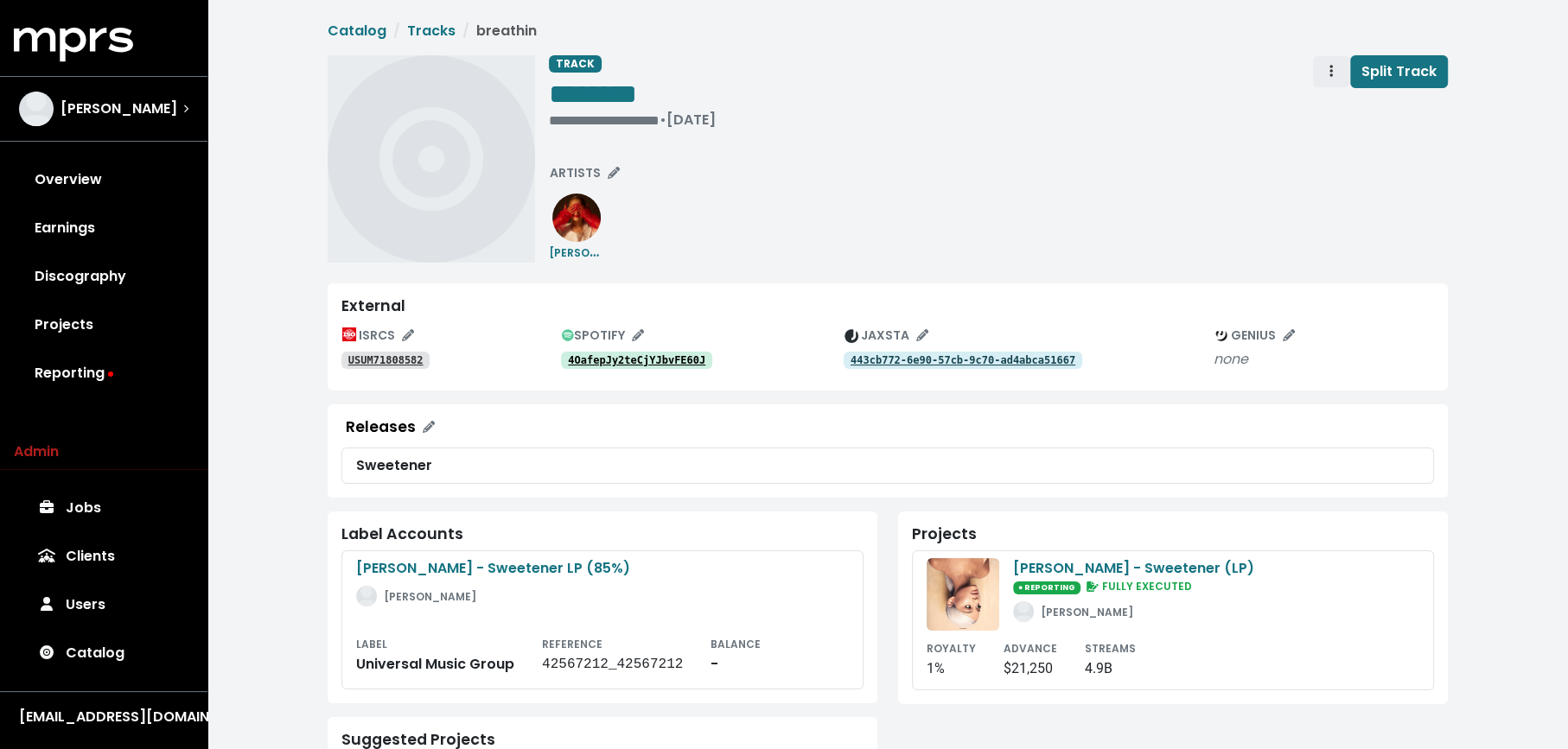
click at [1325, 82] on button "Track actions" at bounding box center [1330, 72] width 38 height 33
click at [1326, 108] on link "Merge" at bounding box center [1381, 110] width 136 height 27
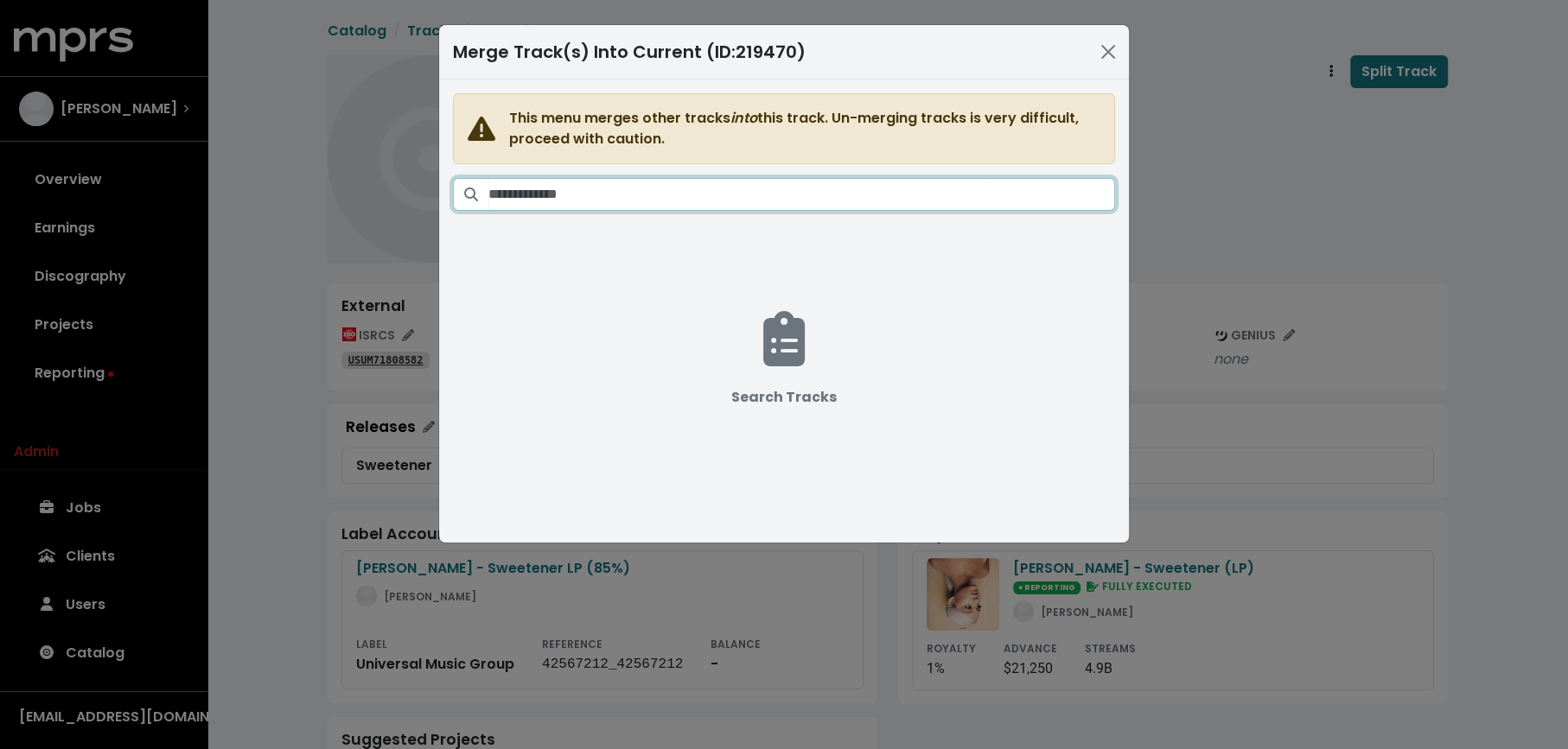
click at [865, 202] on input "Search tracks" at bounding box center [801, 195] width 626 height 33
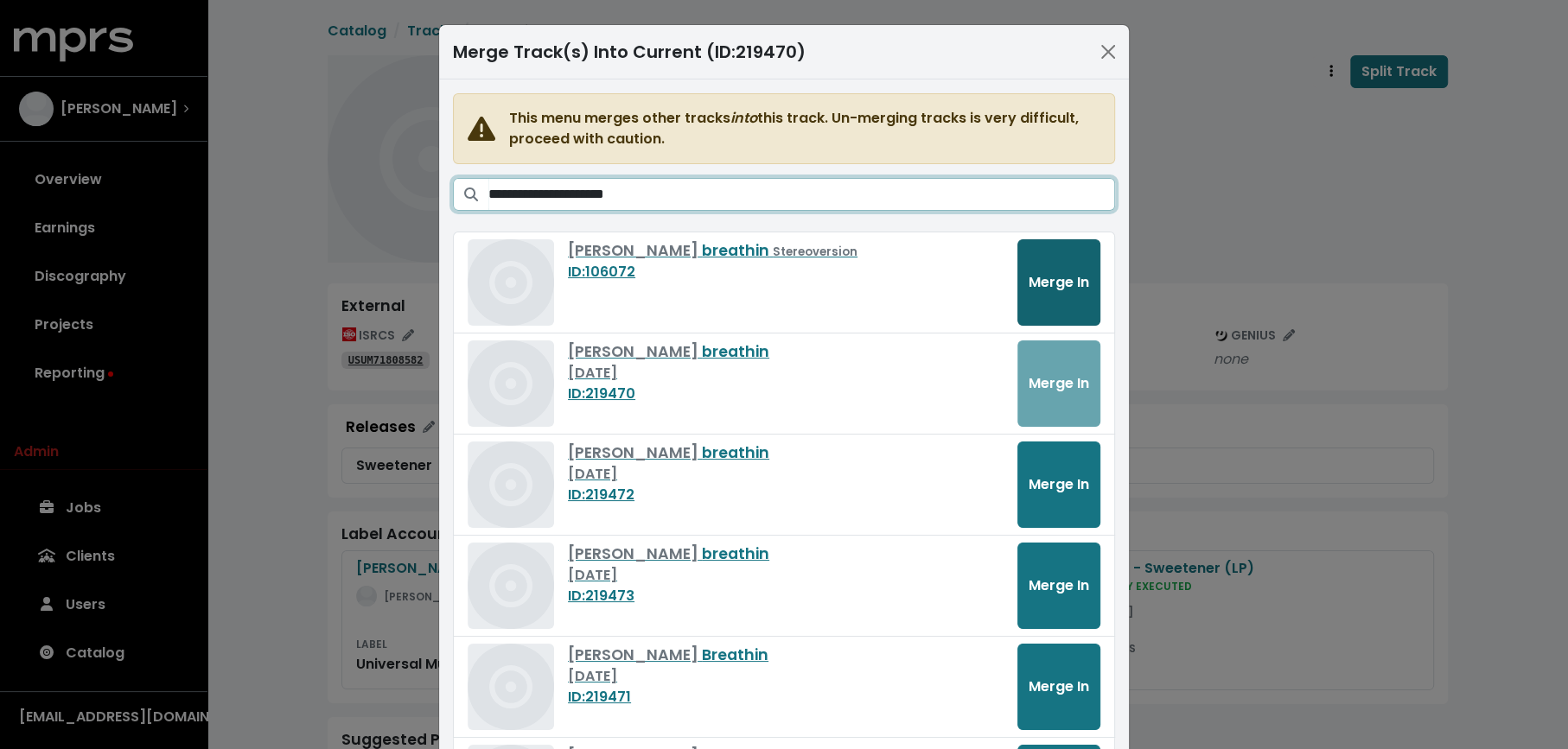
type input "**********"
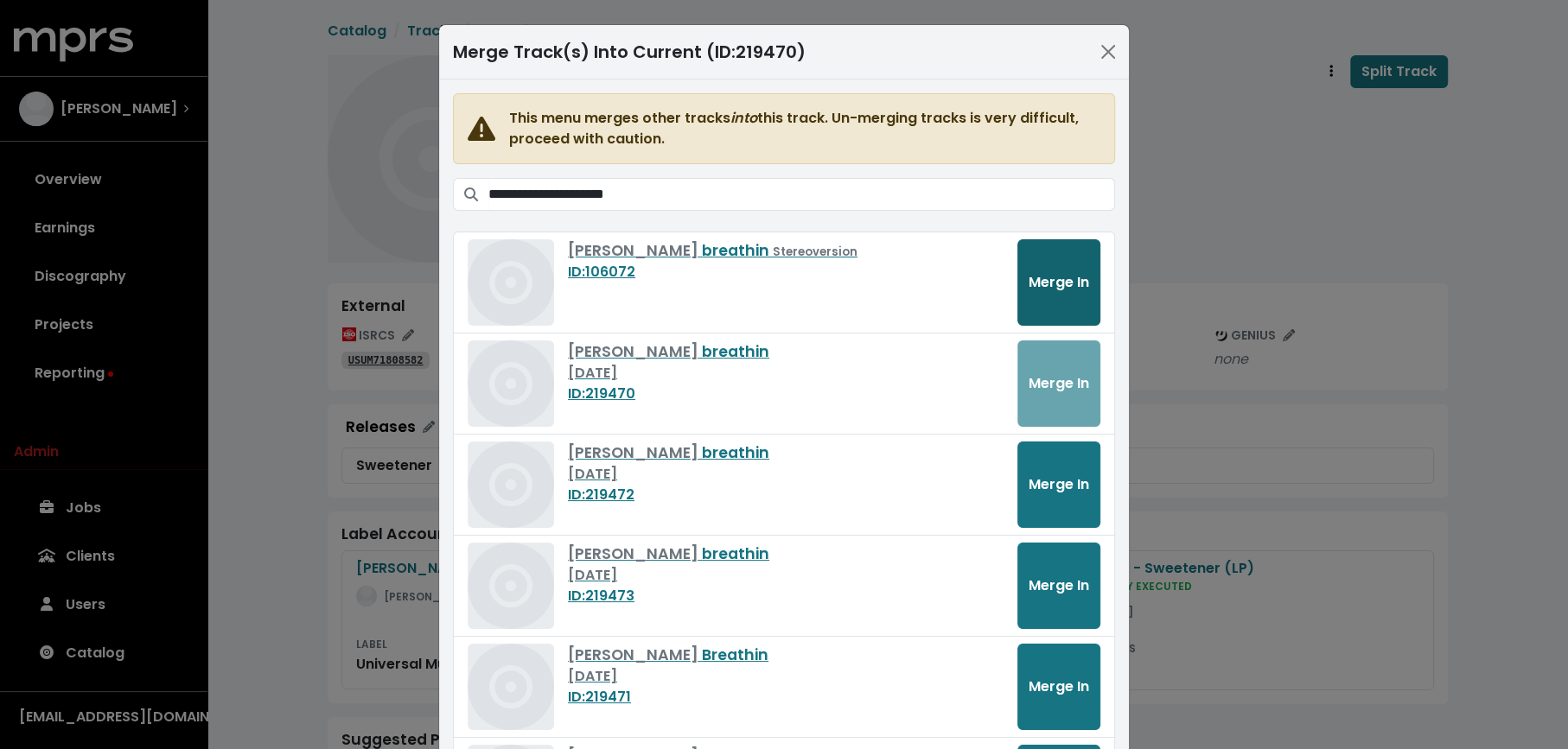
click at [1082, 279] on span "Merge In" at bounding box center [1059, 282] width 60 height 19
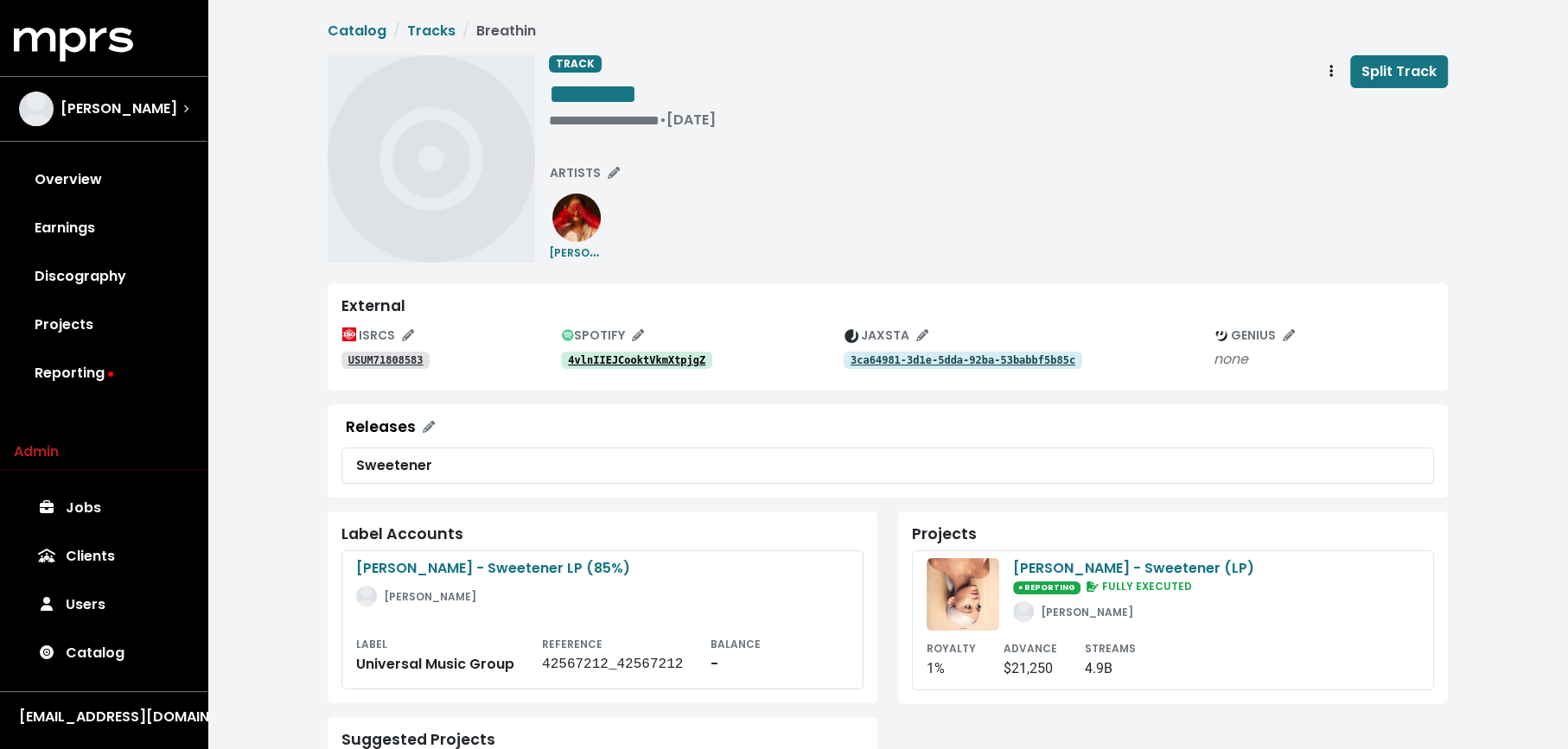
click at [653, 356] on tt "4vlnIIEJCooktVkmXtpjgZ" at bounding box center [636, 360] width 137 height 12
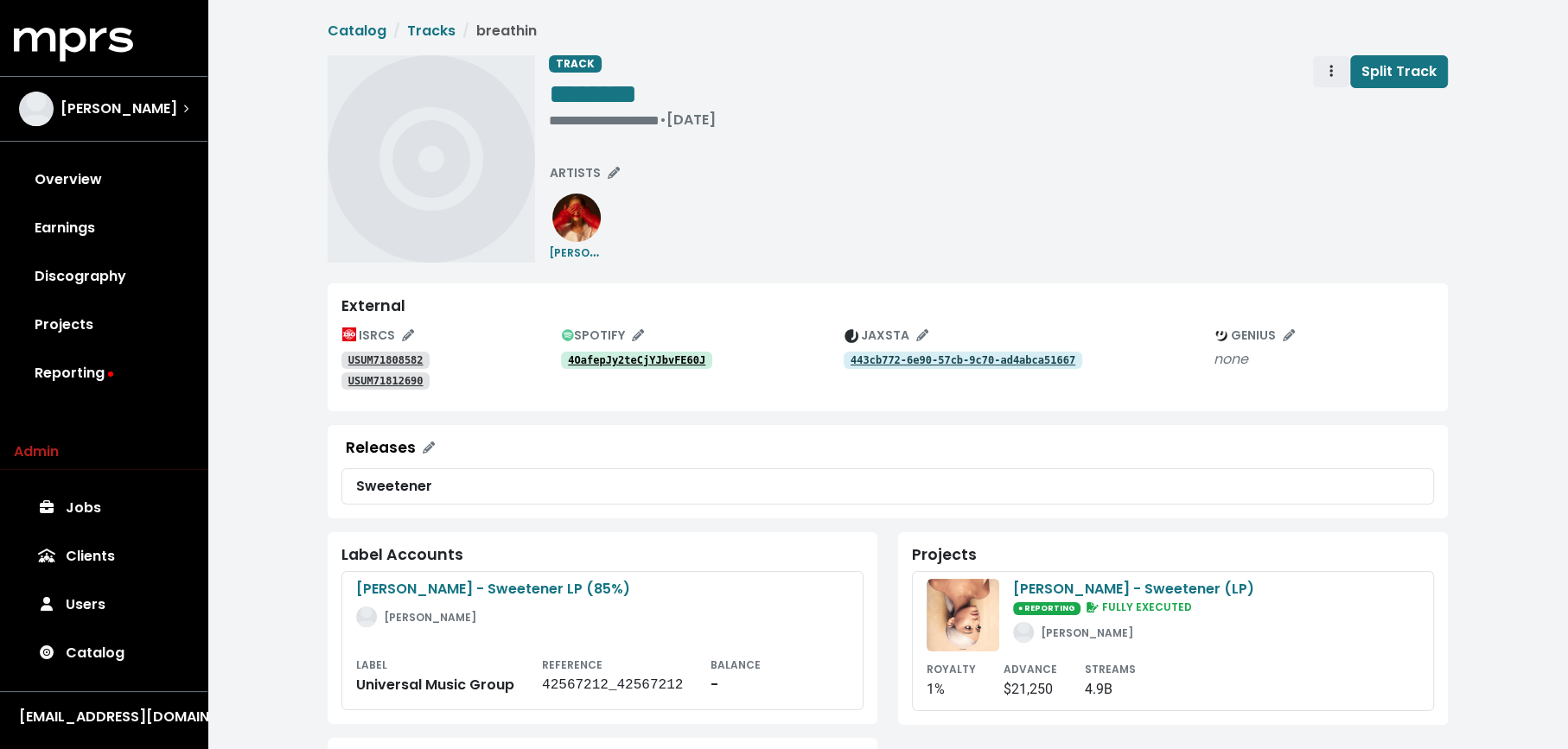
click at [1325, 73] on span "Track actions" at bounding box center [1331, 71] width 16 height 20
click at [1326, 102] on link "Merge" at bounding box center [1381, 110] width 136 height 27
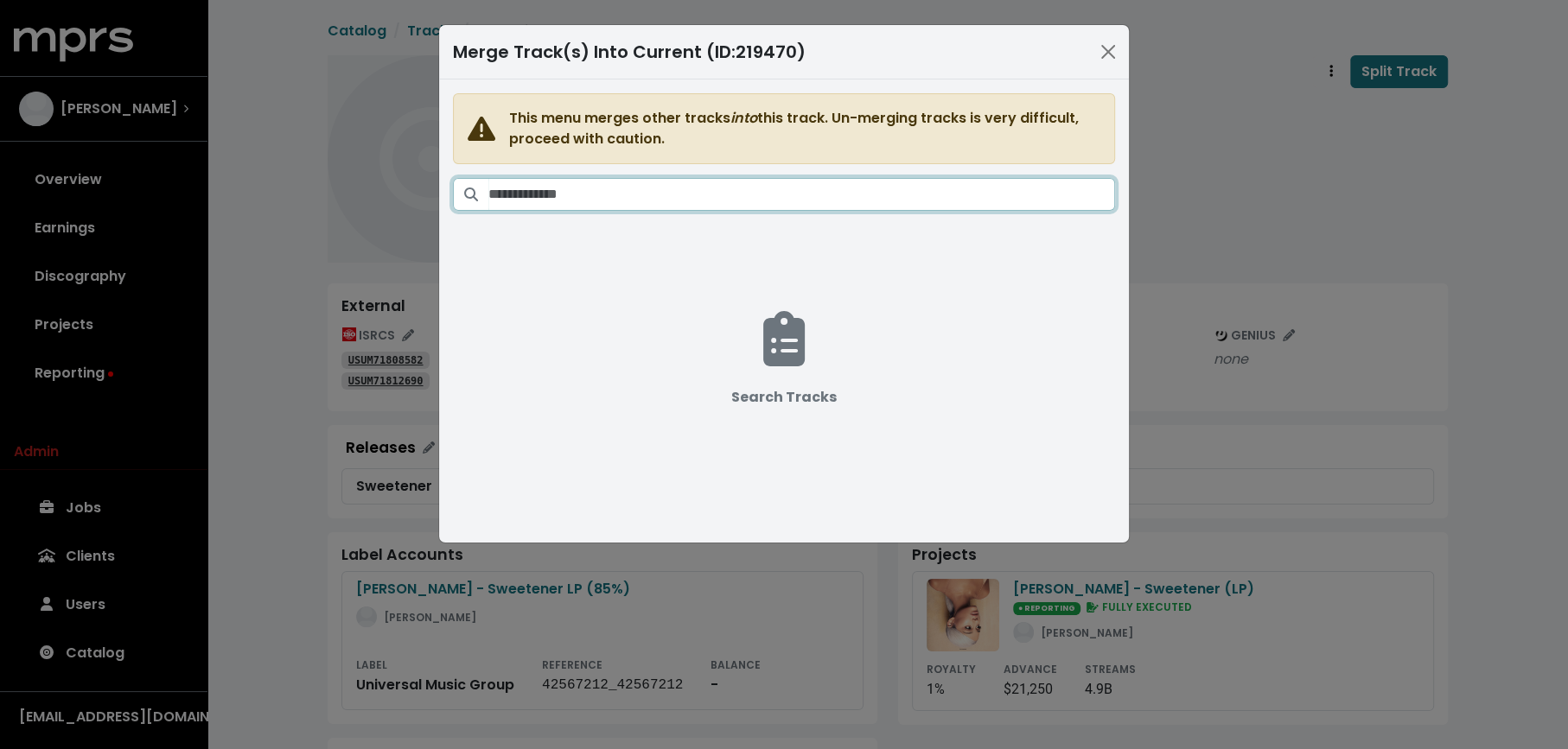
click at [767, 185] on input "Search tracks" at bounding box center [801, 195] width 626 height 33
paste input "**********"
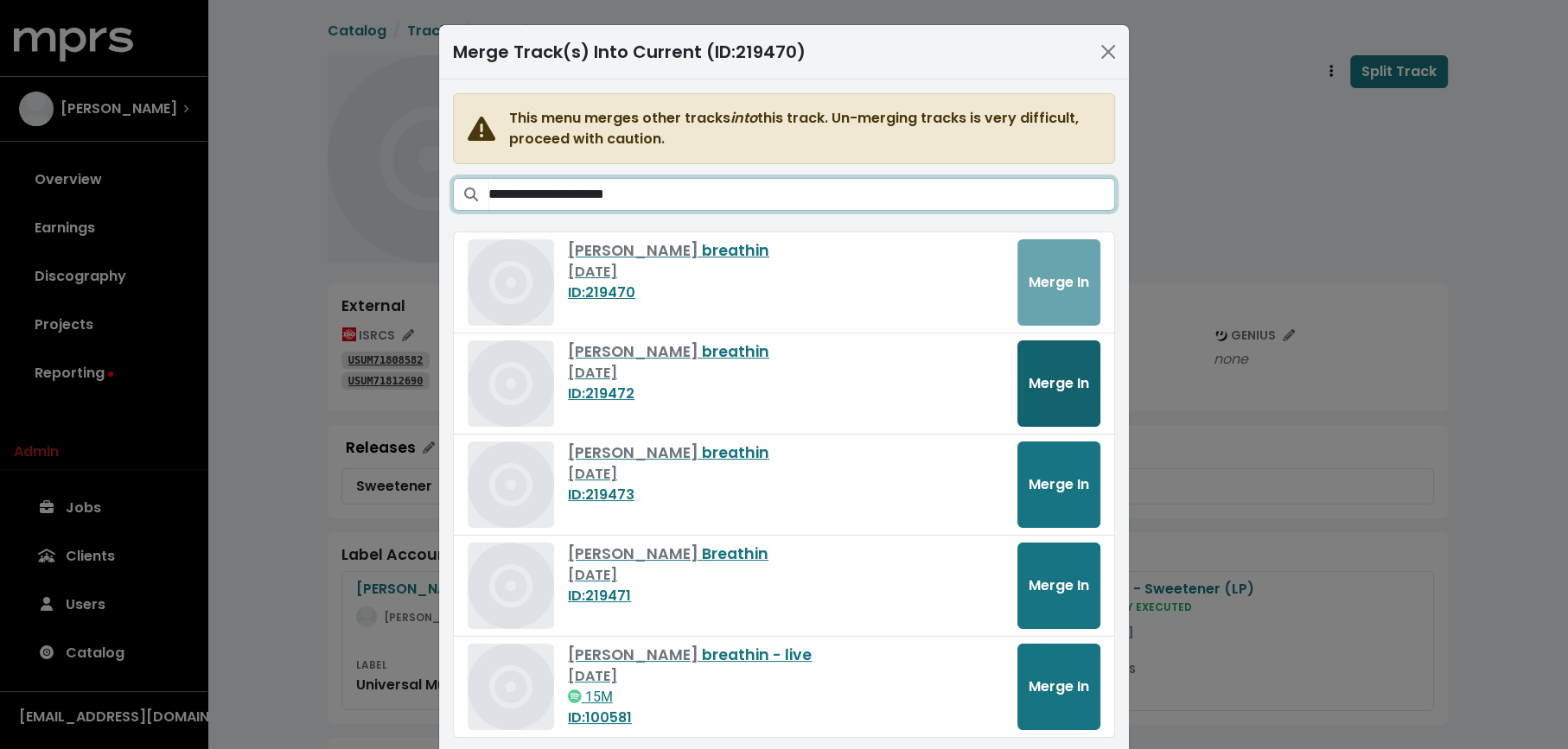
type input "**********"
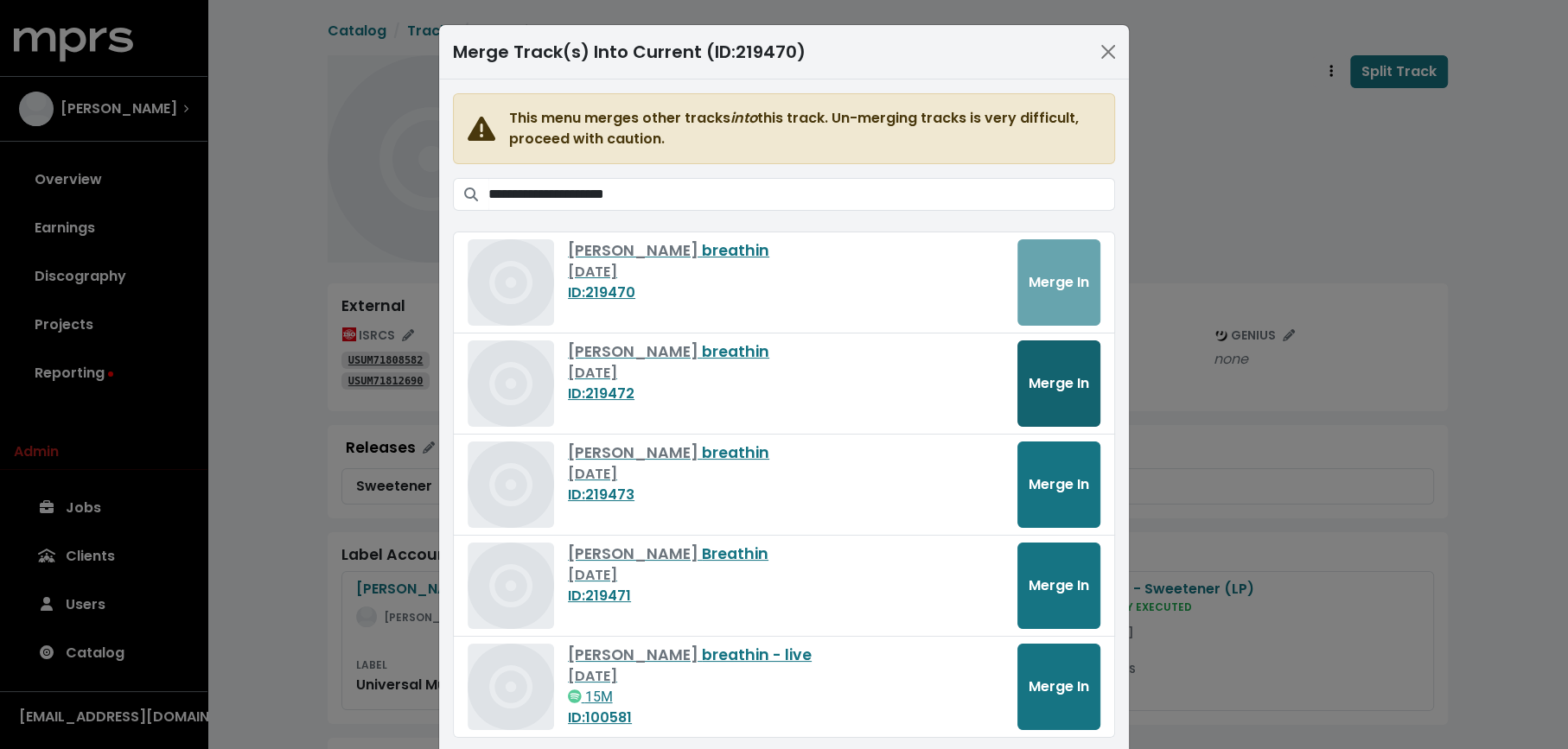
click at [1040, 378] on span "Merge In" at bounding box center [1059, 383] width 60 height 19
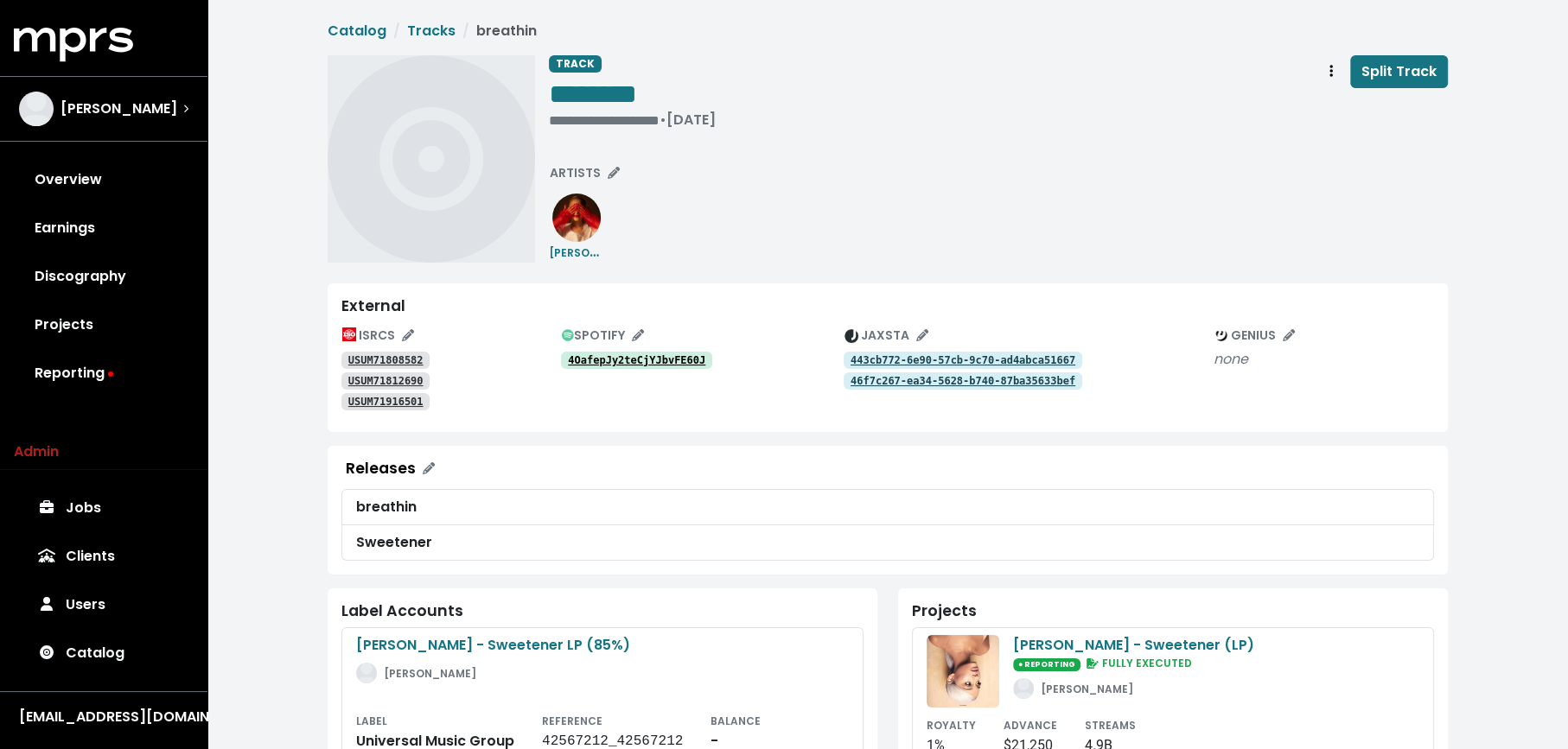
click at [1325, 72] on span "Track actions" at bounding box center [1331, 71] width 16 height 20
click at [1326, 115] on link "Merge" at bounding box center [1381, 110] width 136 height 27
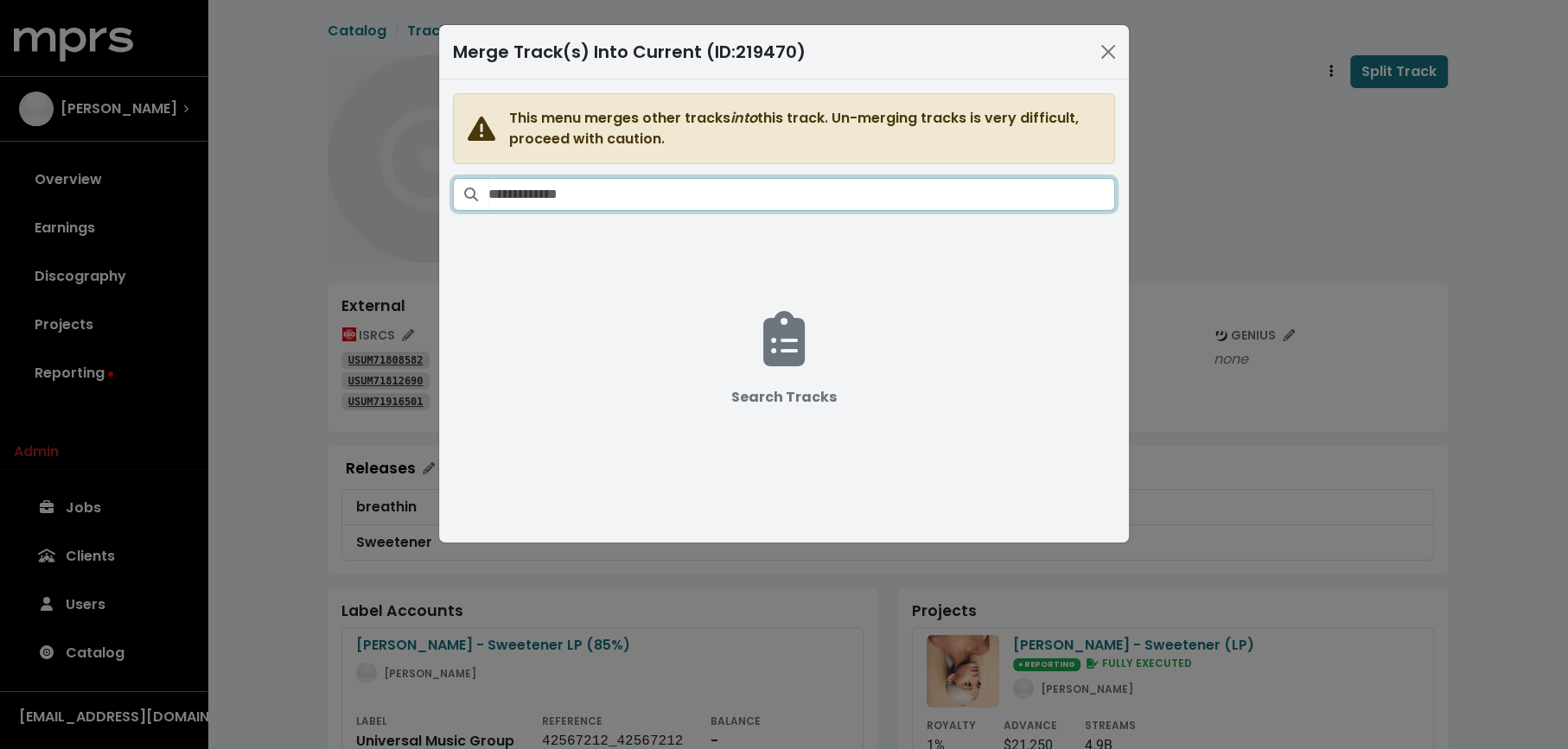
click at [840, 180] on input "Search tracks" at bounding box center [801, 195] width 626 height 33
paste input "**********"
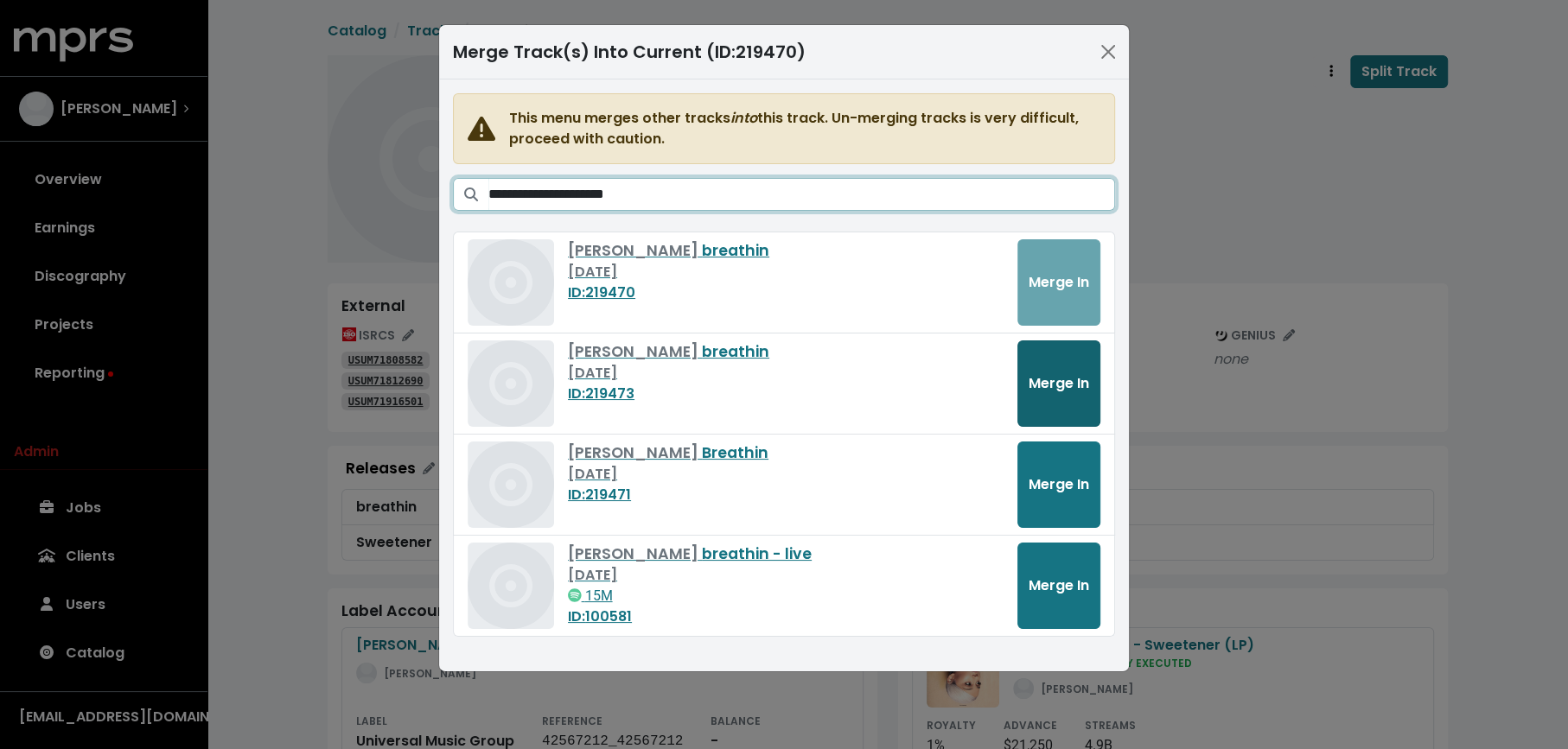
type input "**********"
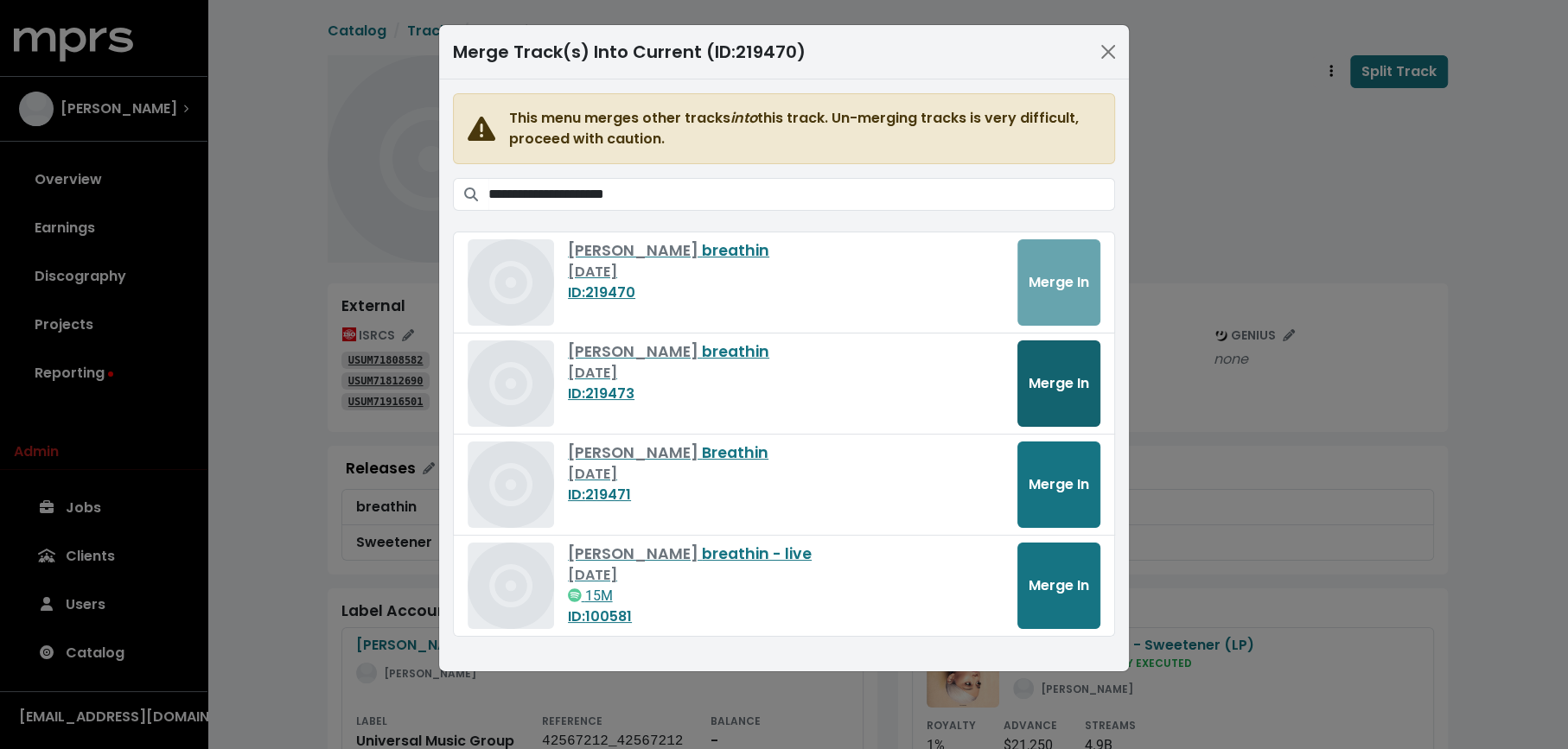
click at [1052, 373] on span "Merge In" at bounding box center [1059, 383] width 60 height 19
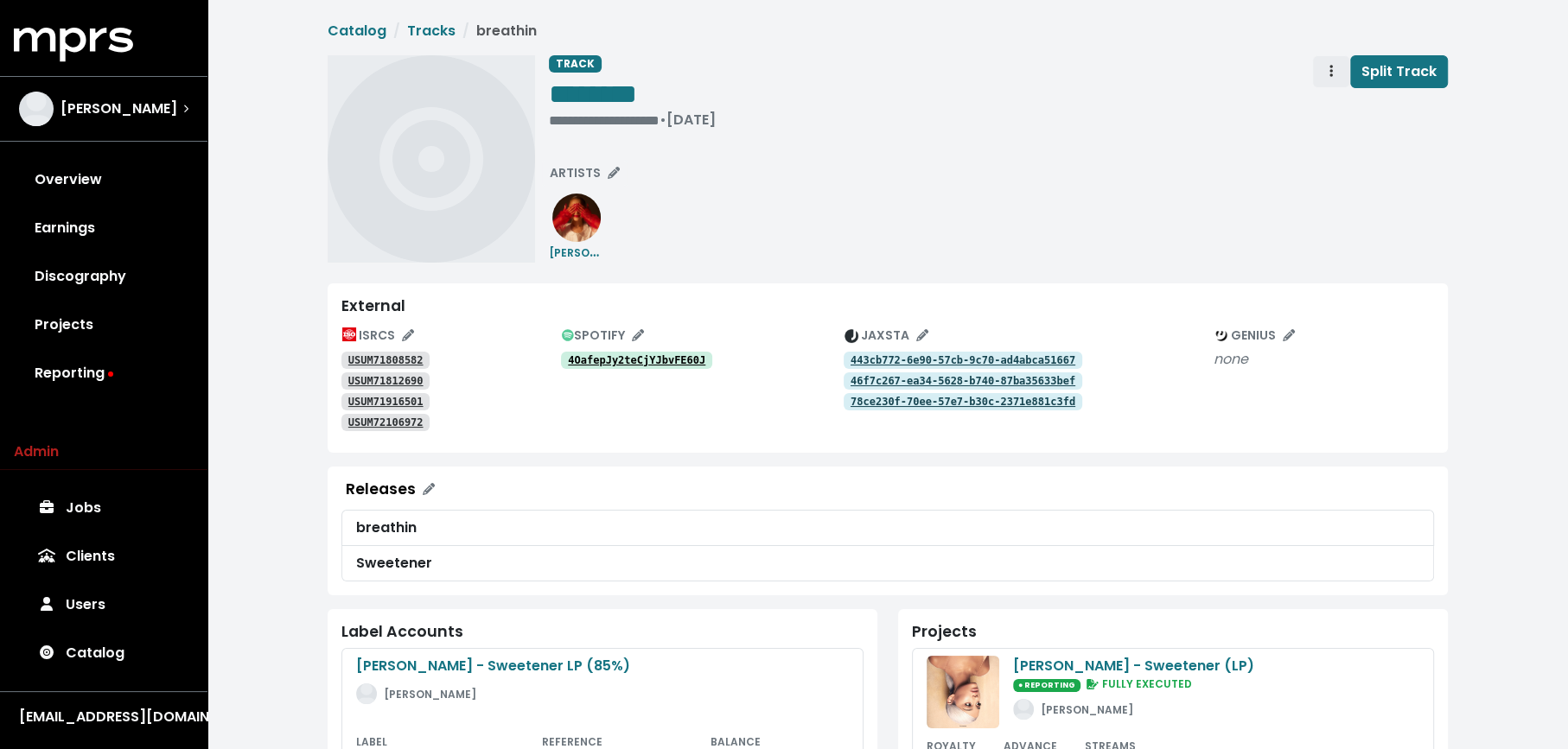
click at [1336, 69] on span "Track actions" at bounding box center [1331, 71] width 16 height 20
click at [1336, 108] on link "Merge" at bounding box center [1381, 110] width 136 height 27
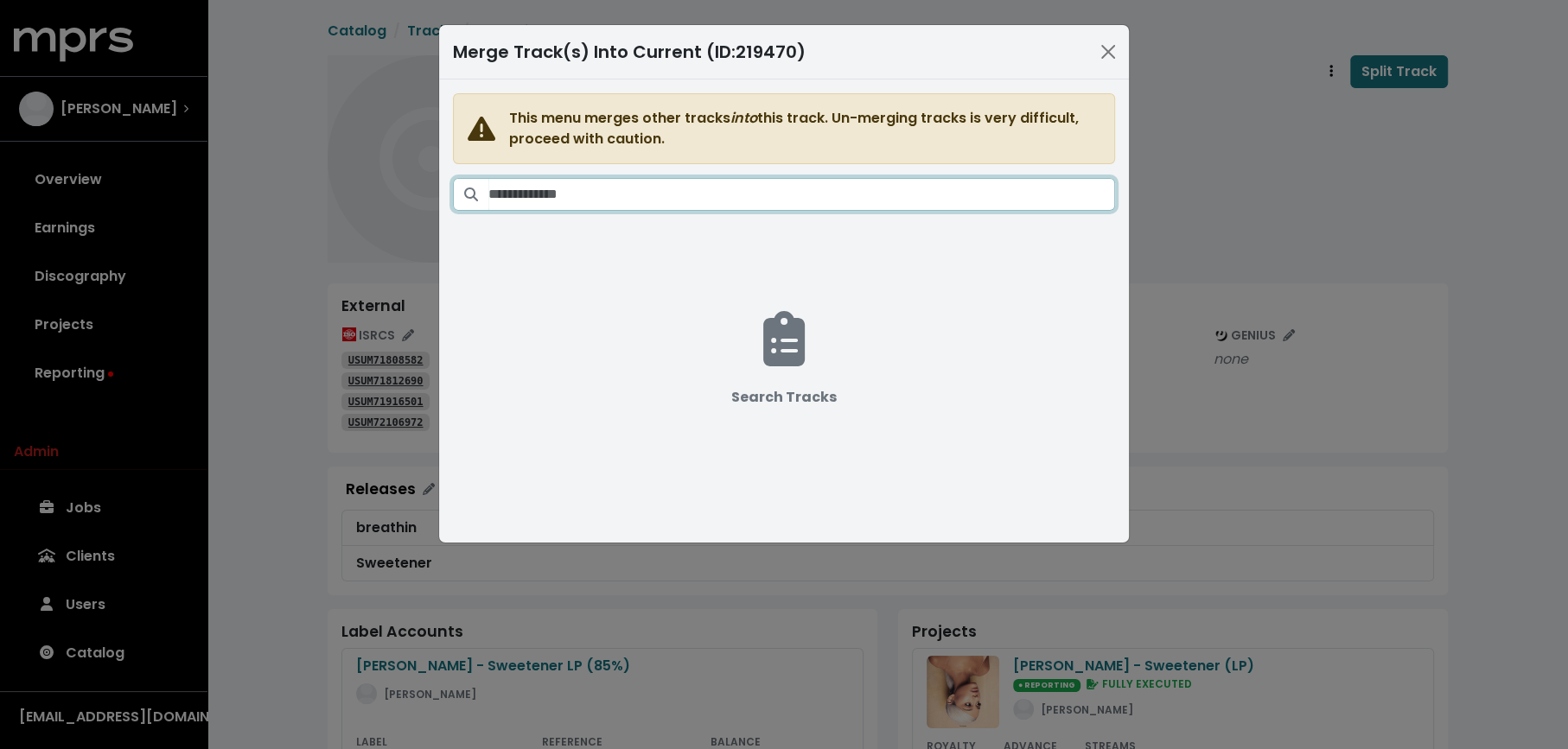
click at [779, 200] on input "Search tracks" at bounding box center [801, 195] width 626 height 33
paste input "**********"
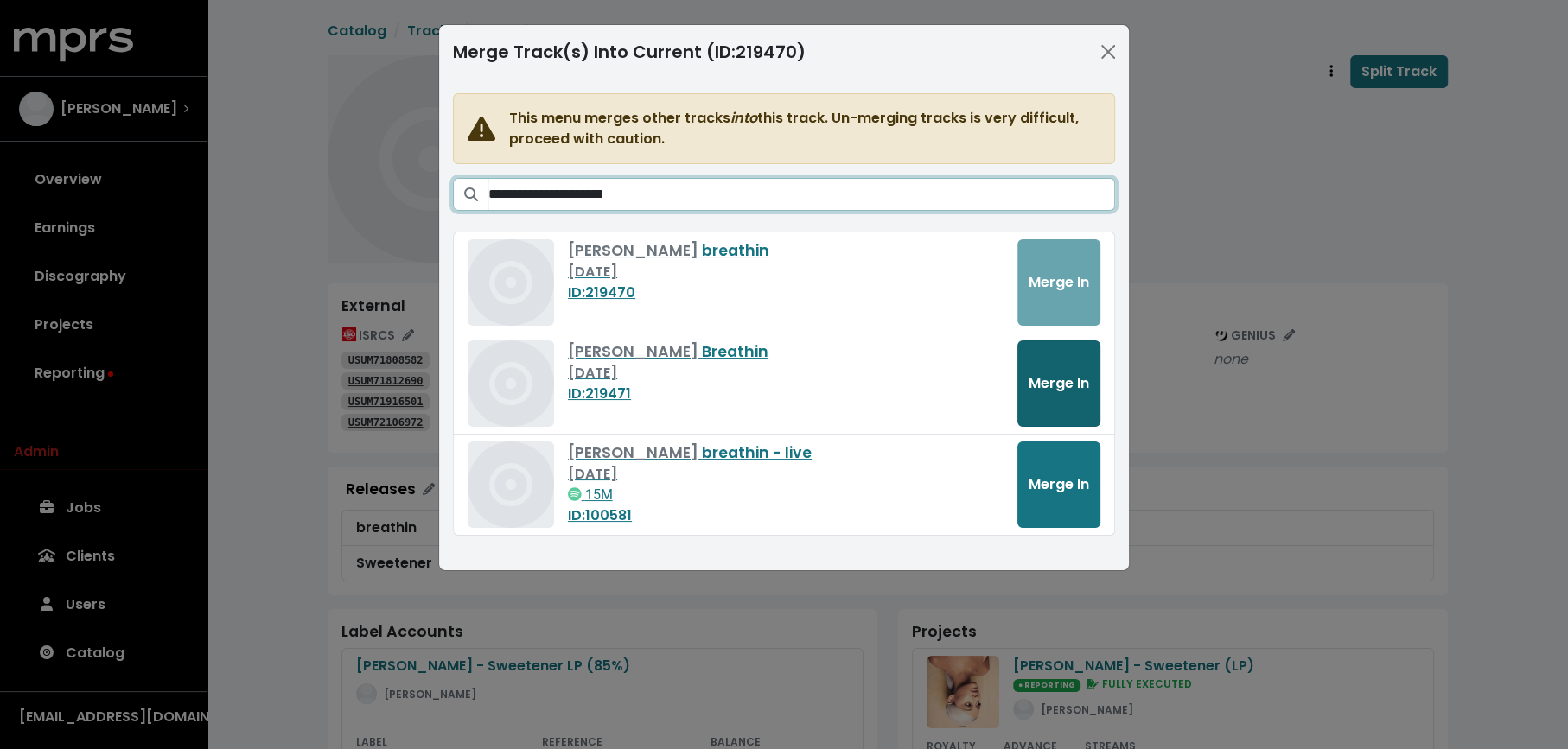
type input "**********"
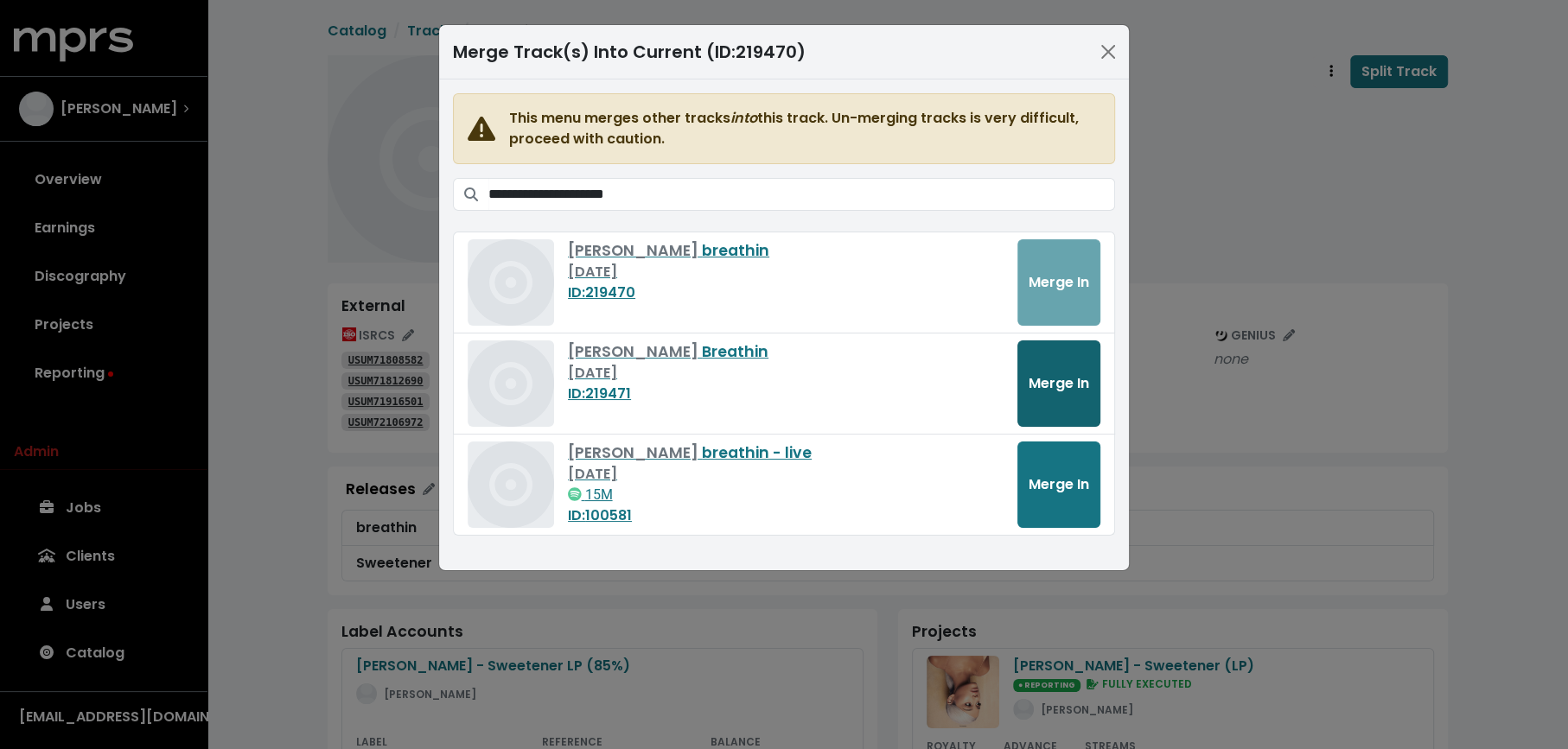
click at [1061, 380] on span "Merge In" at bounding box center [1059, 383] width 60 height 19
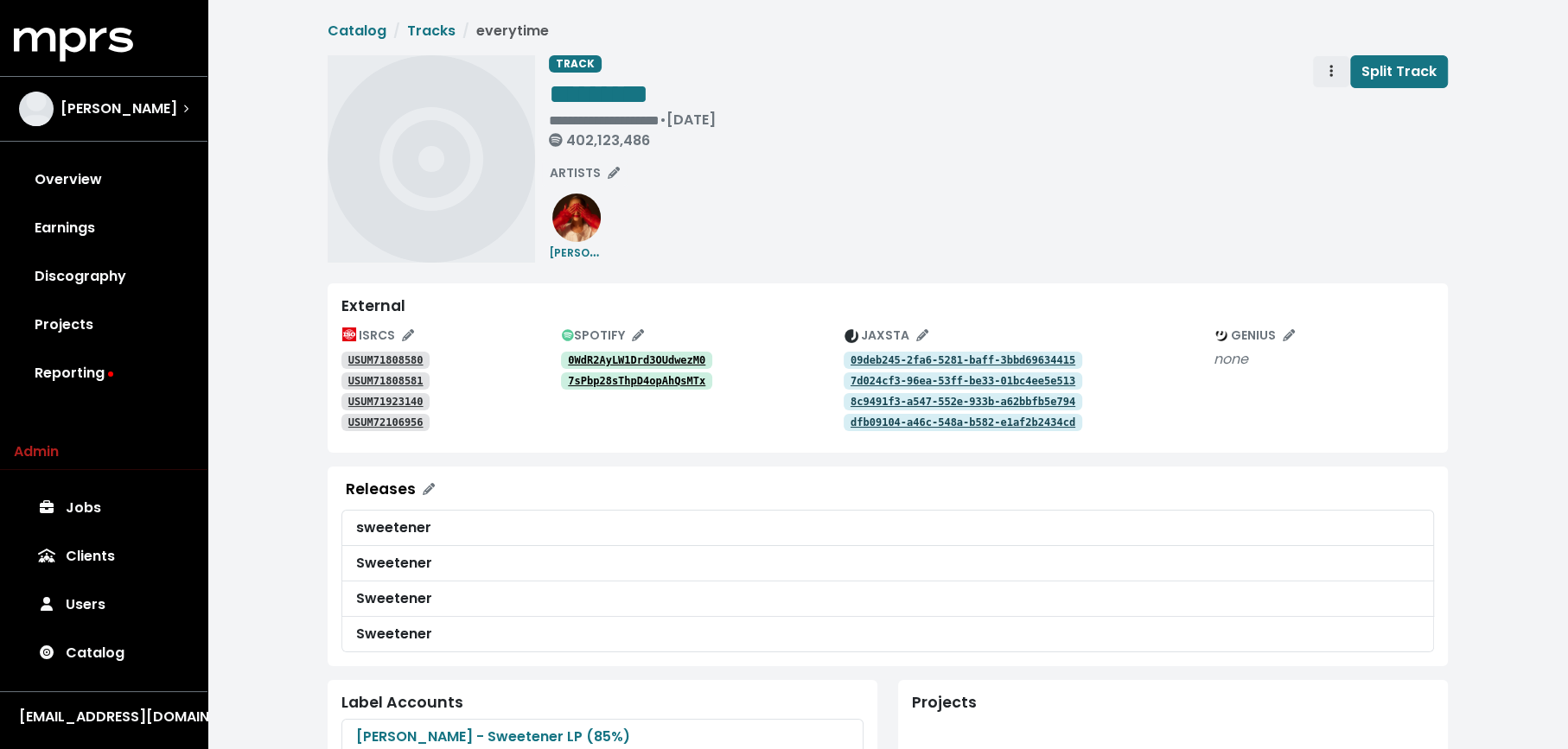
click at [1323, 65] on button "Track actions" at bounding box center [1330, 72] width 38 height 33
click at [1343, 99] on link "Merge" at bounding box center [1381, 110] width 136 height 27
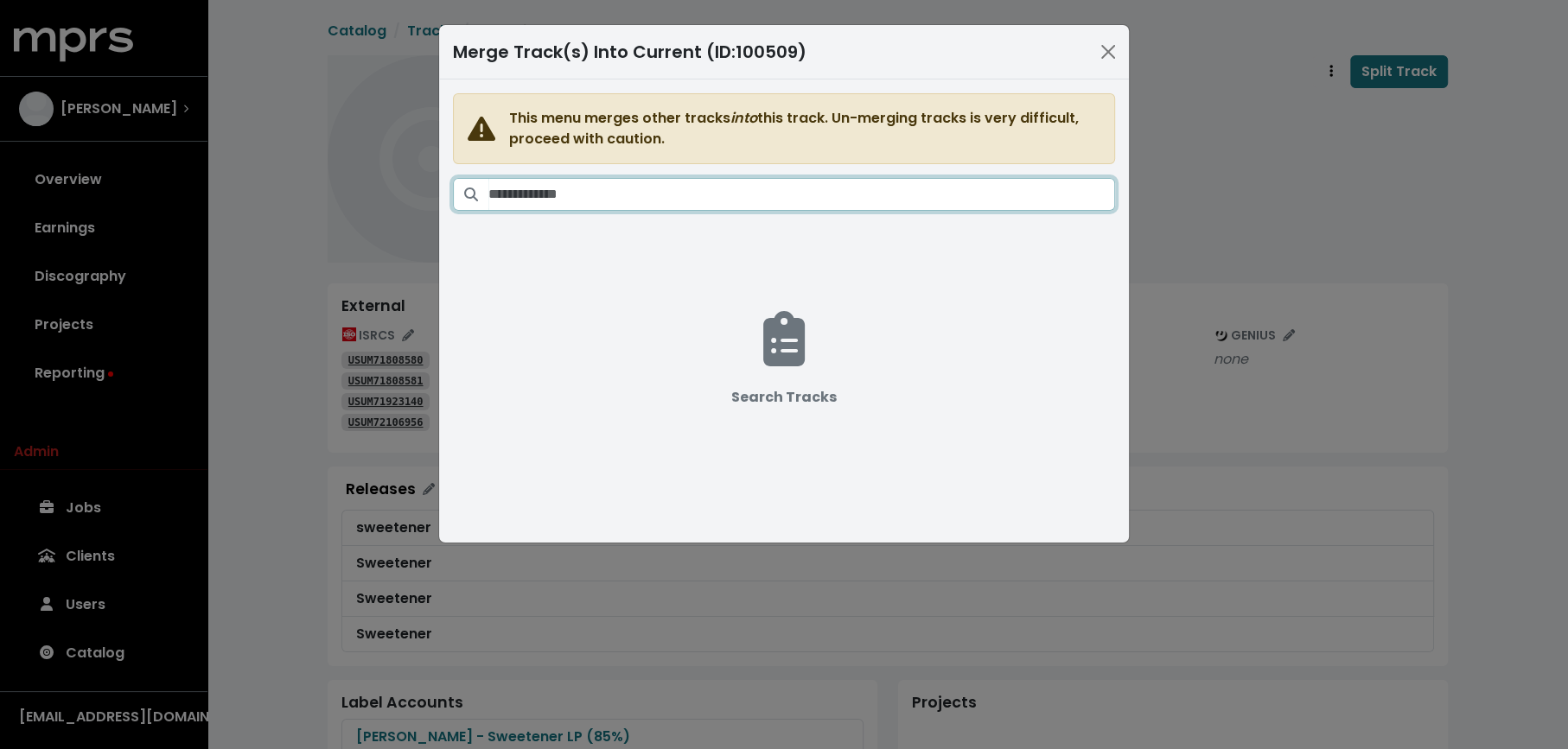
click at [871, 178] on input "Search tracks" at bounding box center [801, 195] width 626 height 33
paste input "**********"
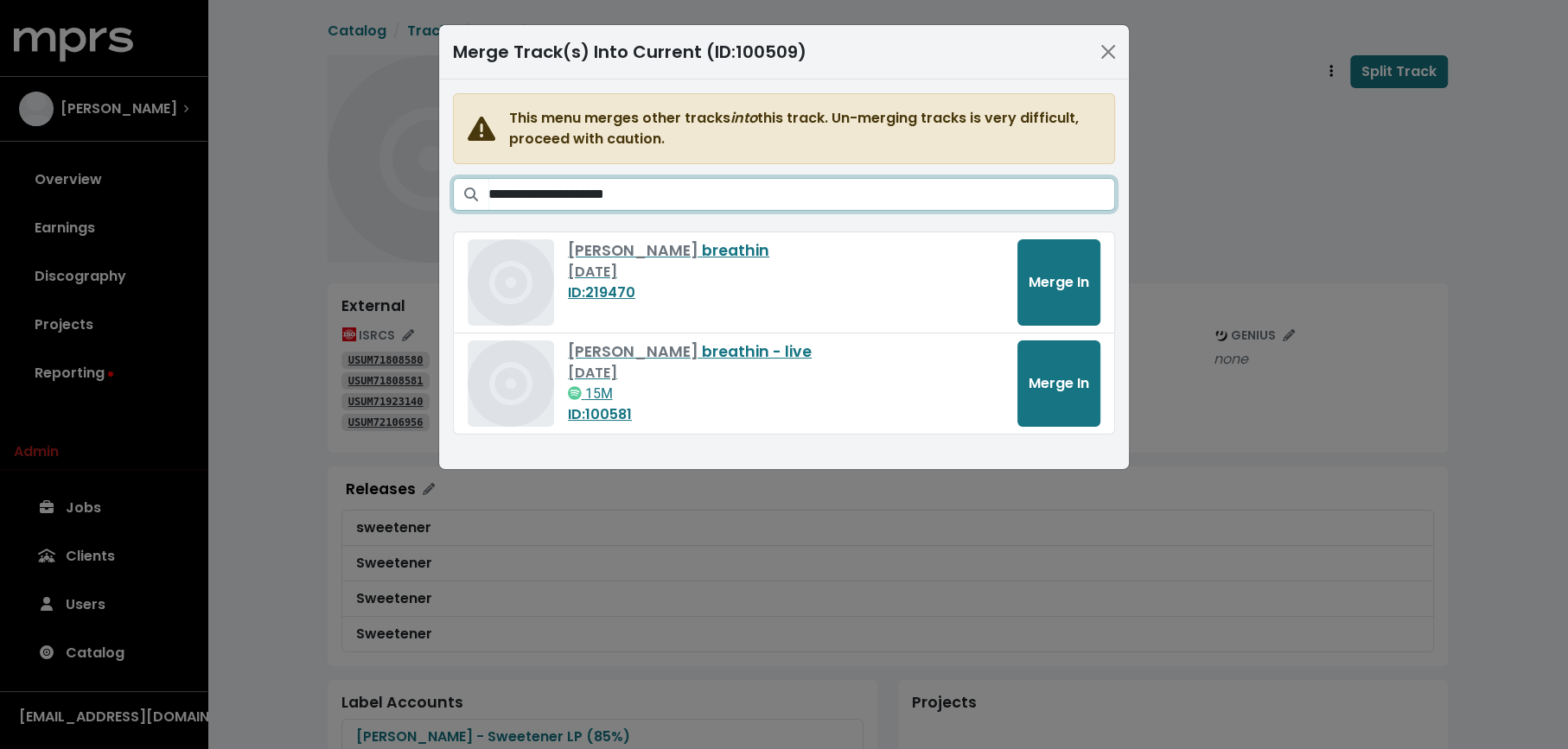
click at [609, 194] on input "**********" at bounding box center [801, 195] width 626 height 33
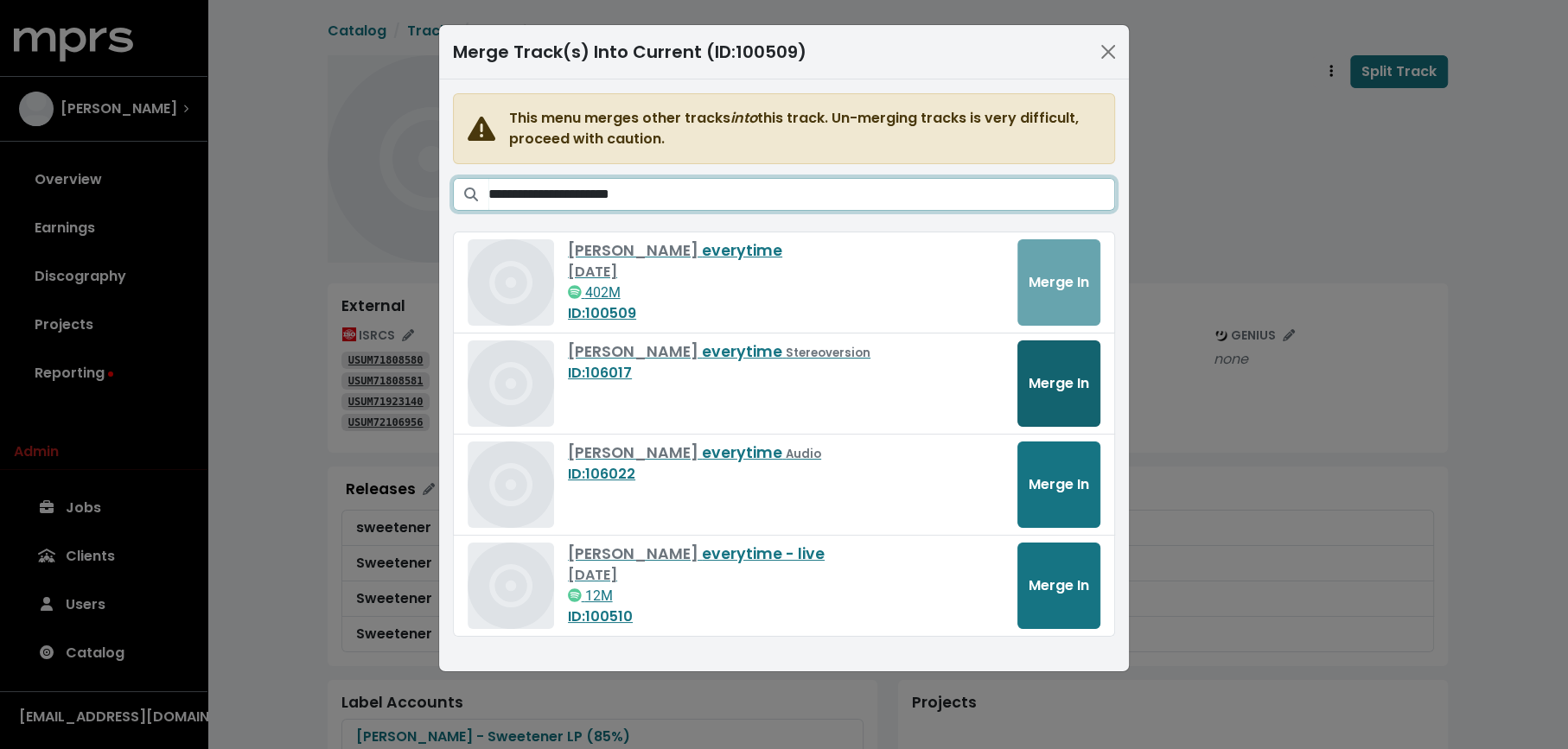
type input "**********"
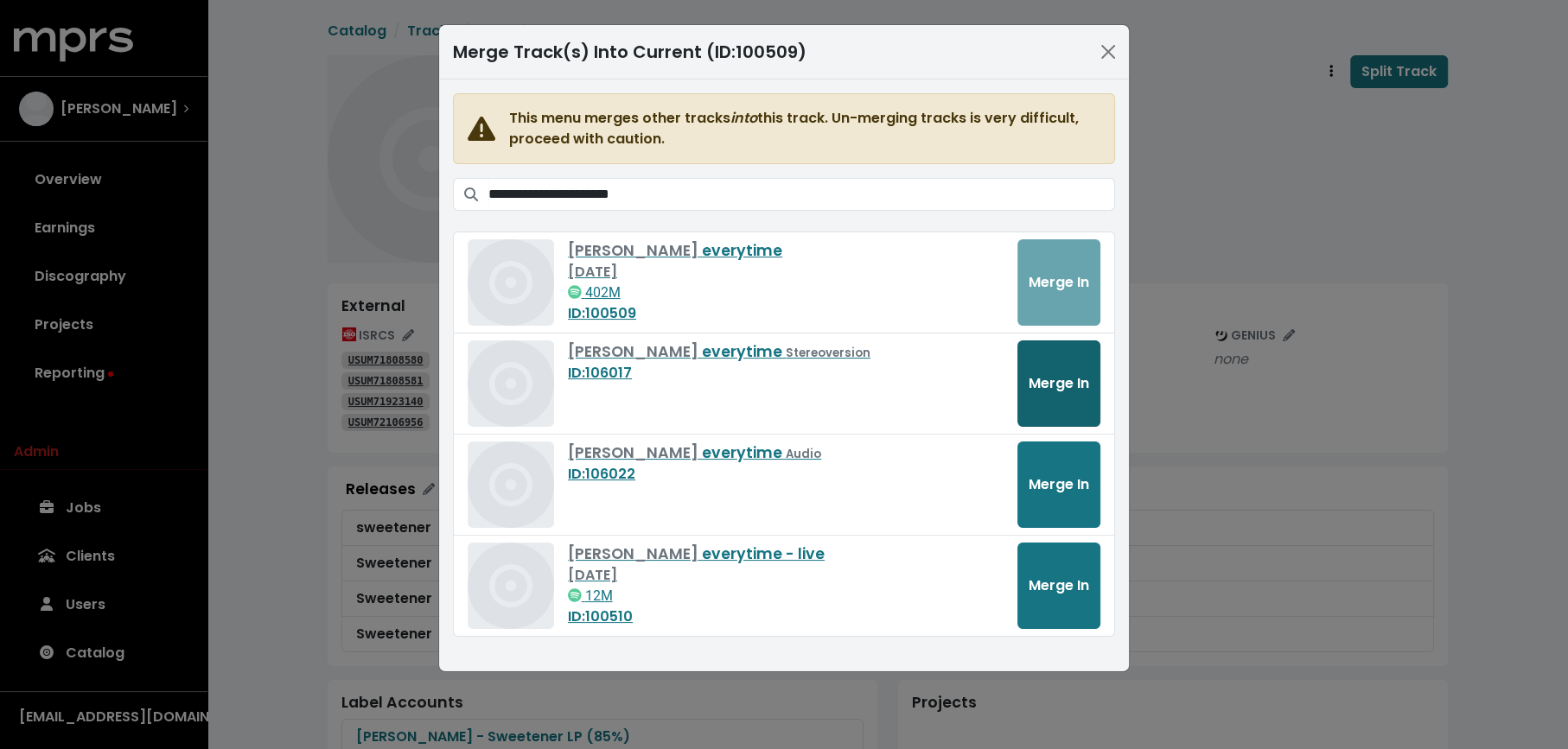
click at [1072, 375] on span "Merge In" at bounding box center [1059, 383] width 60 height 19
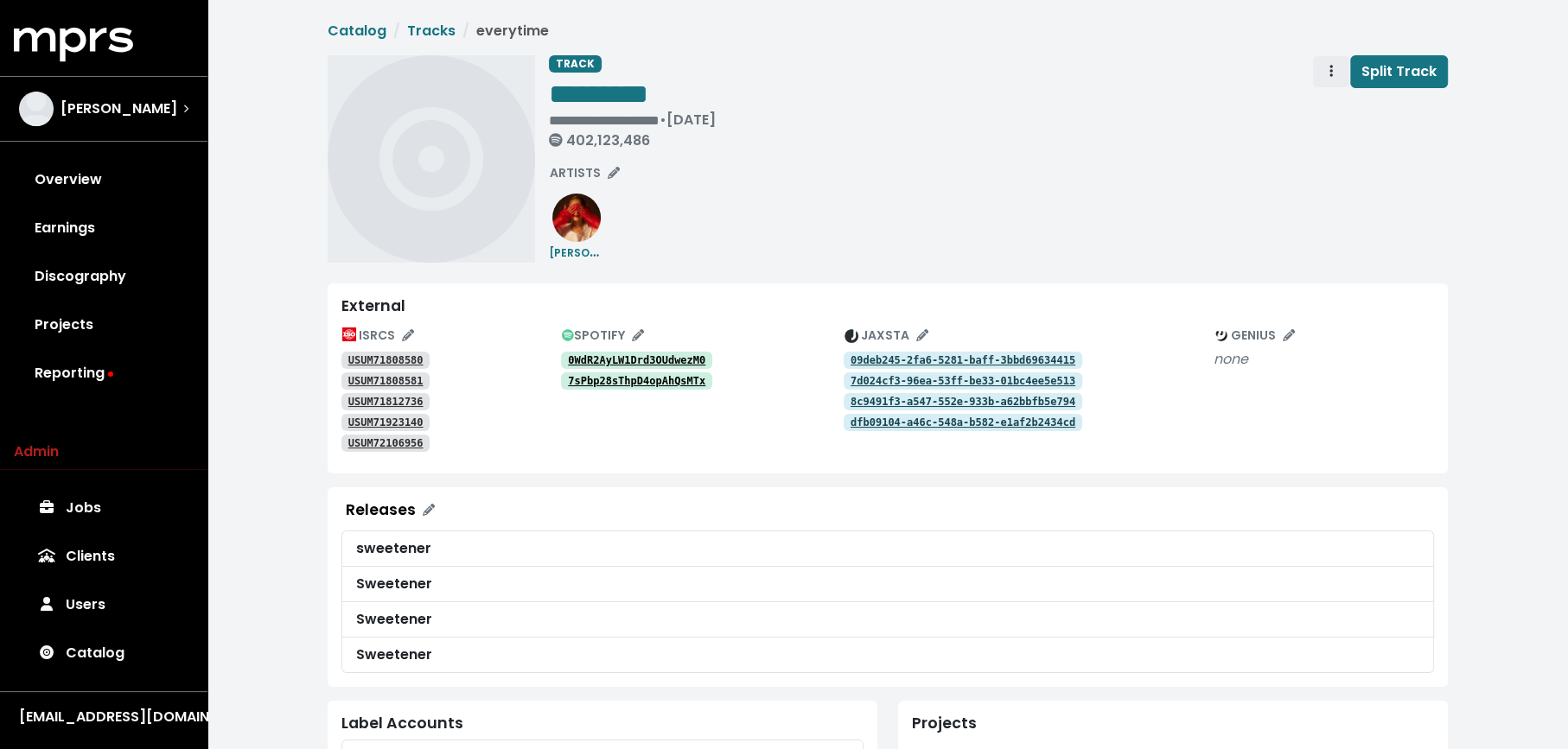
click at [1325, 73] on span "Track actions" at bounding box center [1331, 71] width 16 height 20
click at [1335, 99] on link "Merge" at bounding box center [1381, 110] width 136 height 27
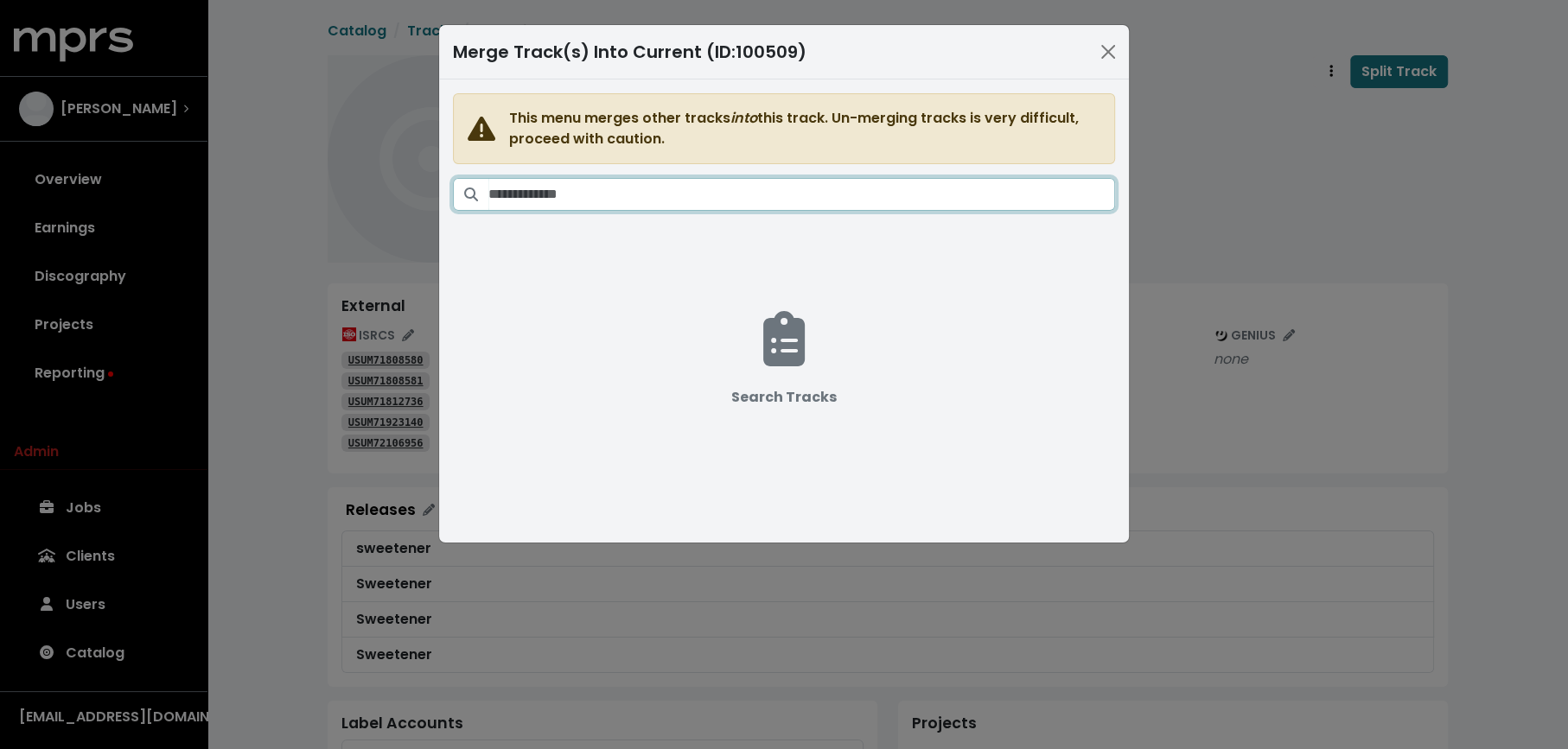
click at [860, 206] on input "Search tracks" at bounding box center [801, 195] width 626 height 33
paste input "**********"
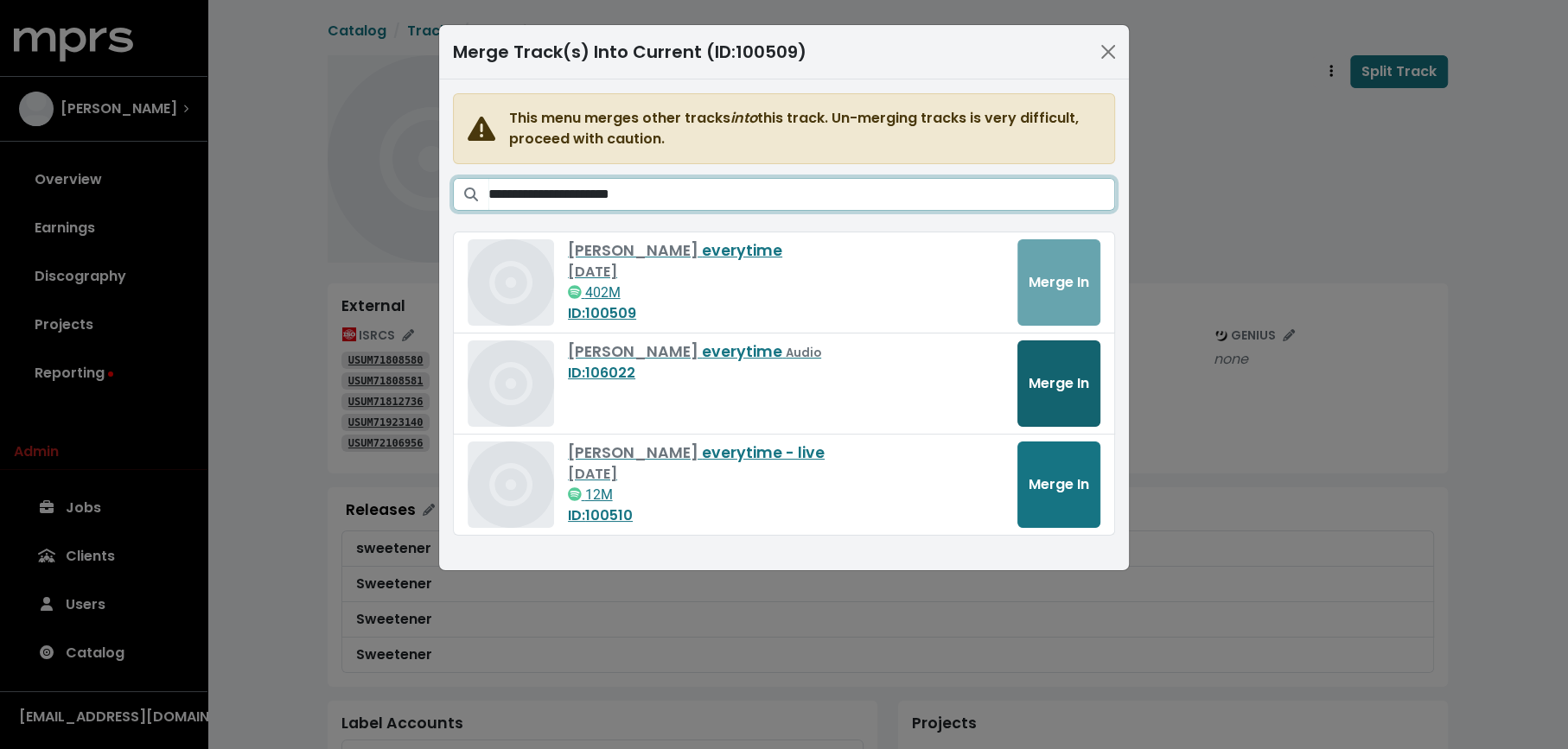
type input "**********"
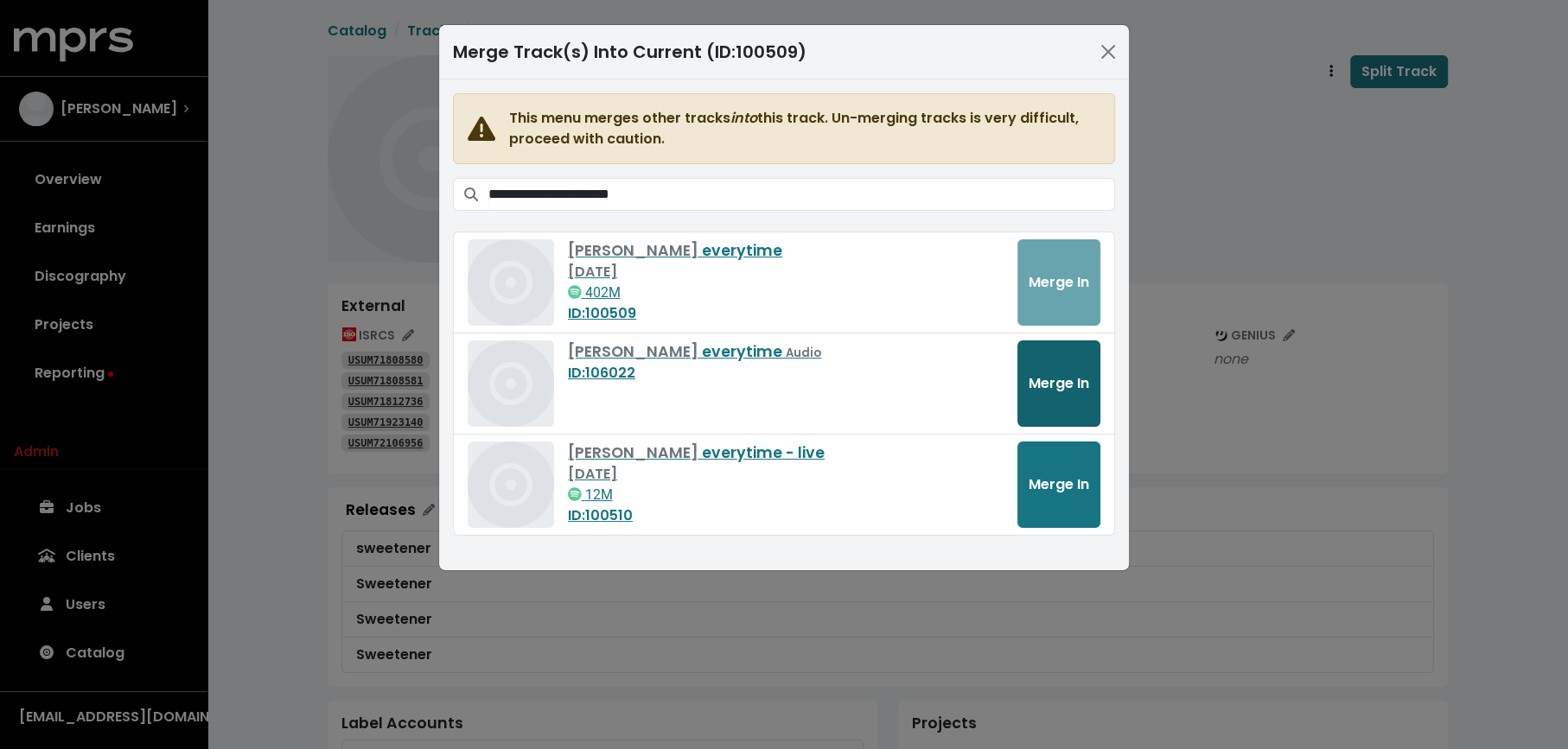
click at [1047, 381] on span "Merge In" at bounding box center [1059, 383] width 60 height 19
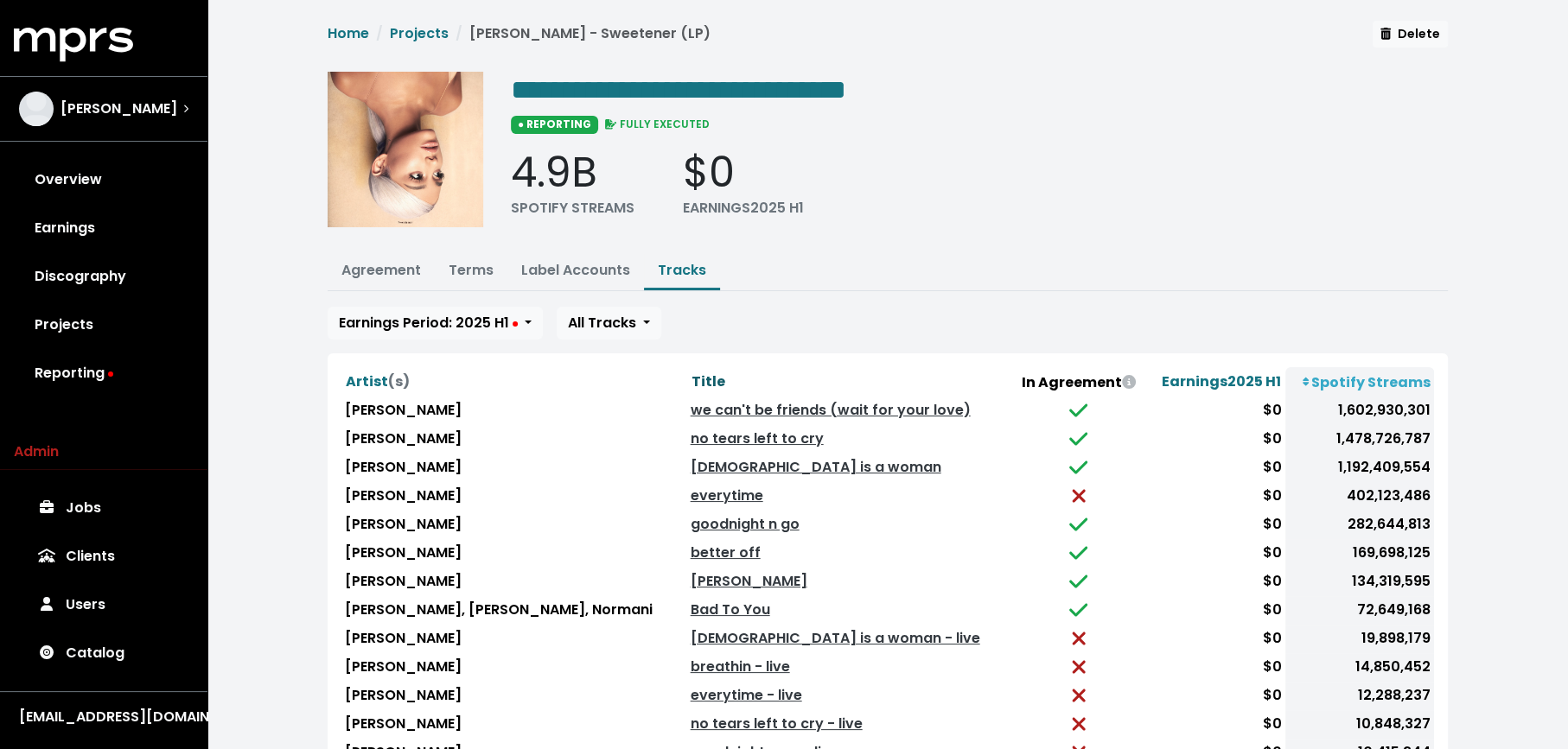
click at [691, 375] on span "Title" at bounding box center [708, 382] width 34 height 19
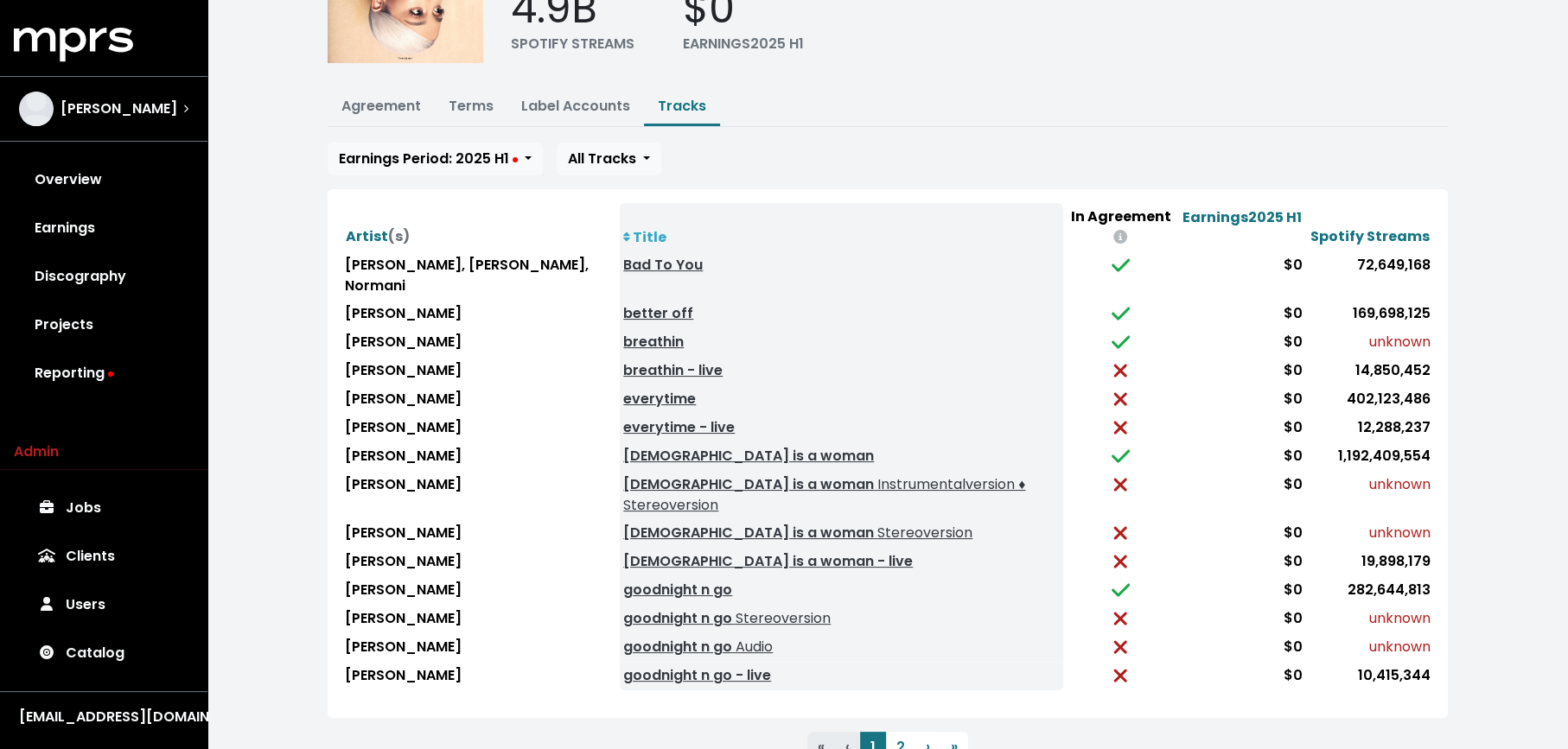
scroll to position [167, 0]
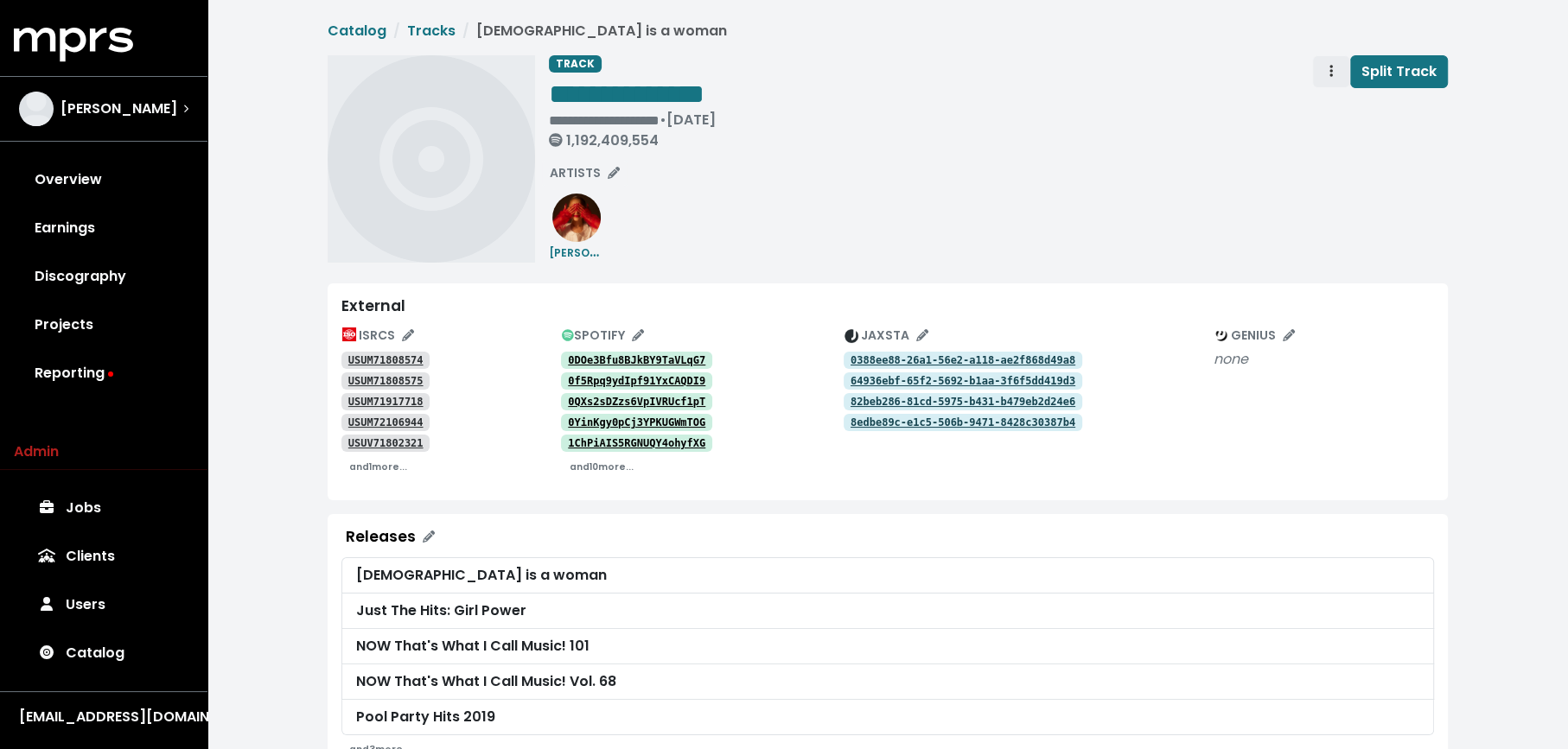
click at [1331, 78] on span "Track actions" at bounding box center [1331, 71] width 16 height 20
click at [1333, 107] on link "Merge" at bounding box center [1381, 110] width 136 height 27
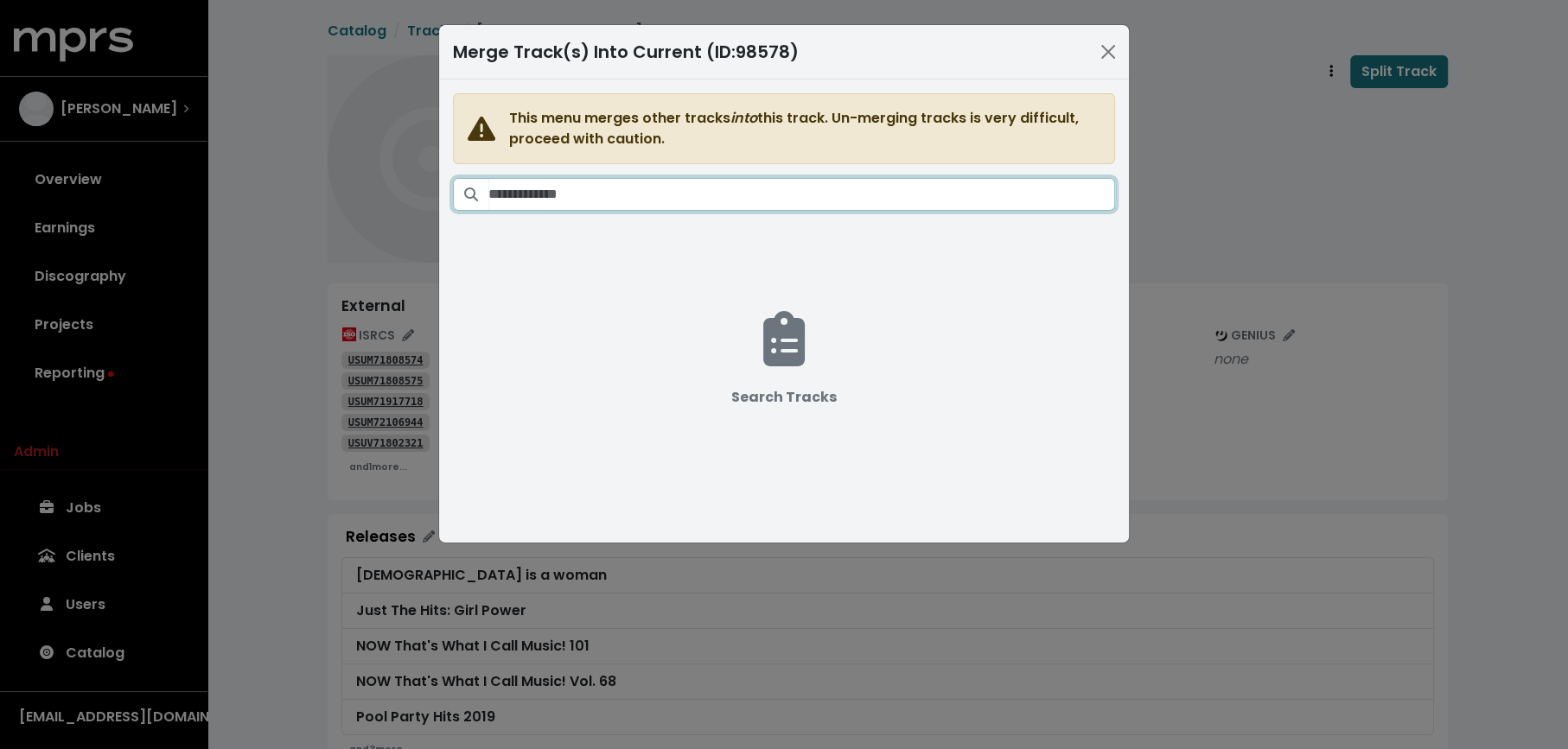
click at [900, 204] on input "Search tracks" at bounding box center [801, 195] width 626 height 33
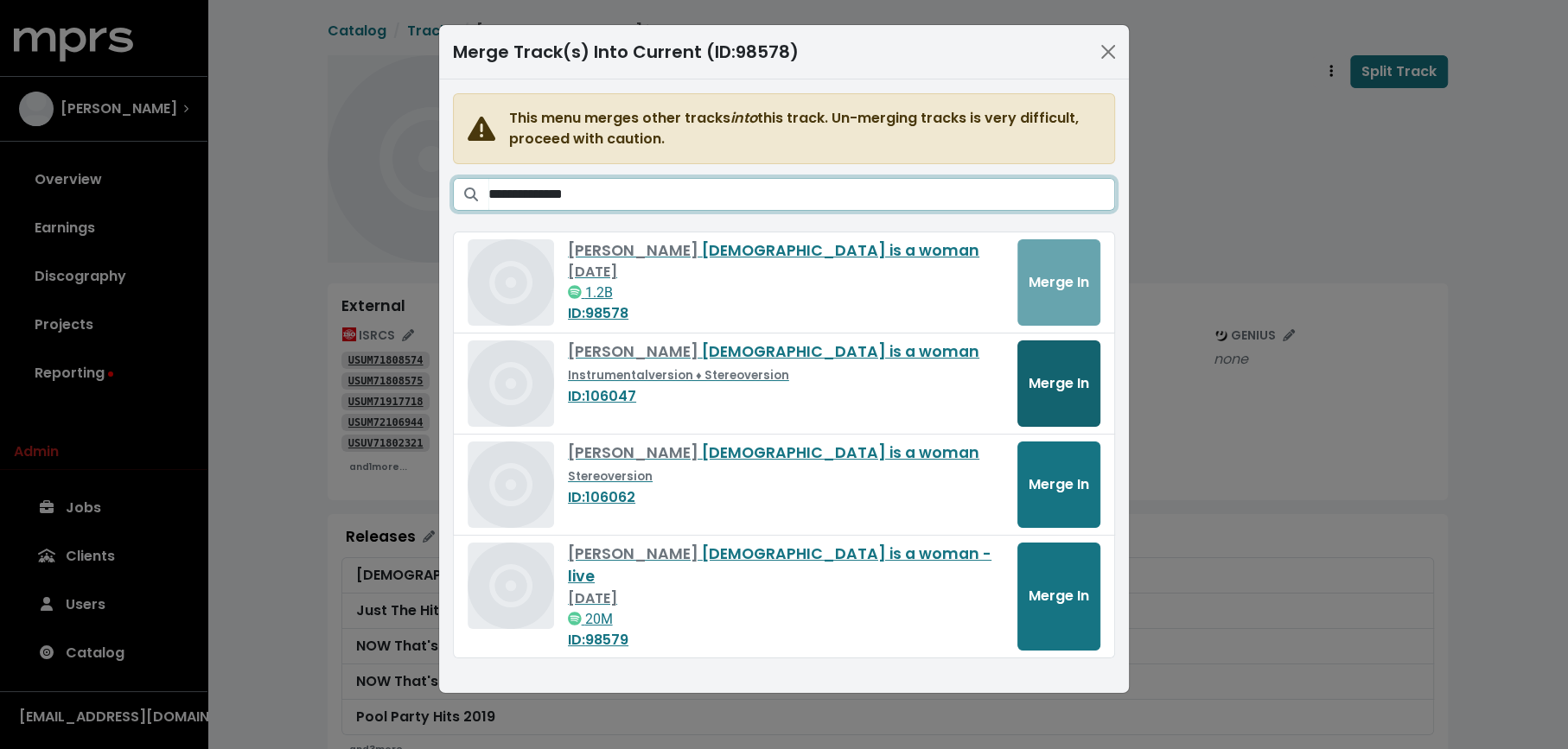
type input "**********"
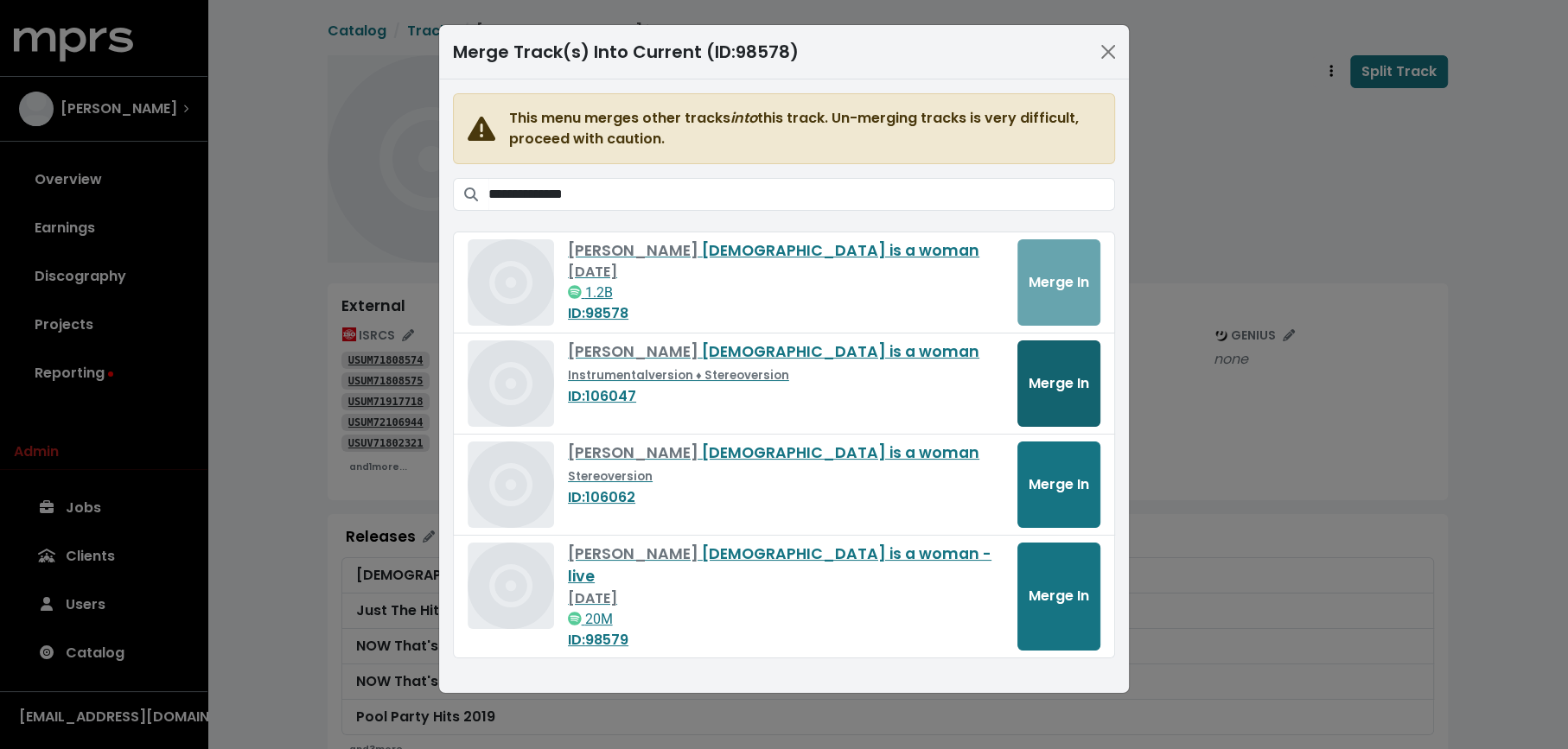
click at [1044, 381] on span "Merge In" at bounding box center [1059, 383] width 60 height 19
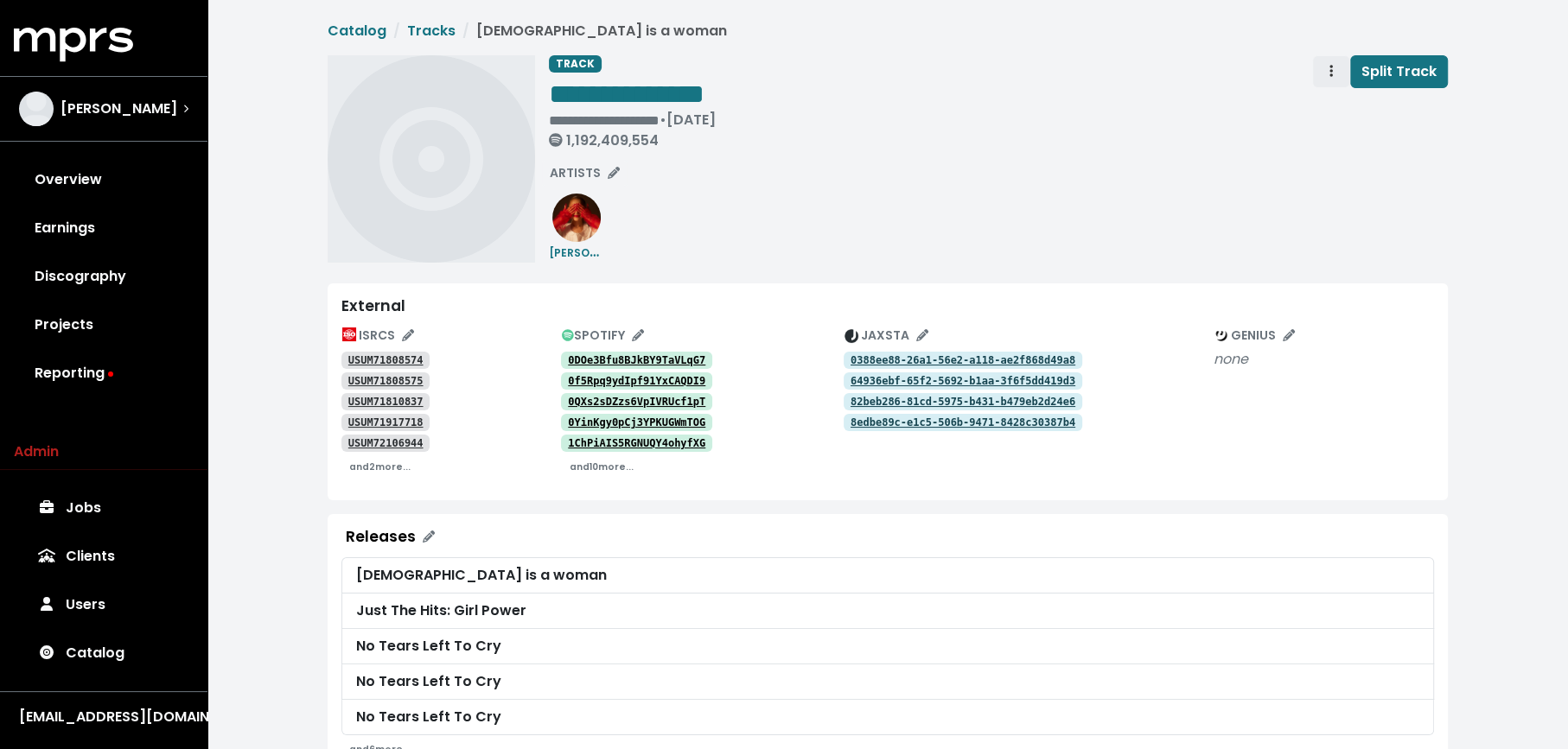
click at [1329, 75] on span "Track actions" at bounding box center [1331, 71] width 16 height 20
click at [1330, 96] on link "Merge" at bounding box center [1381, 110] width 136 height 27
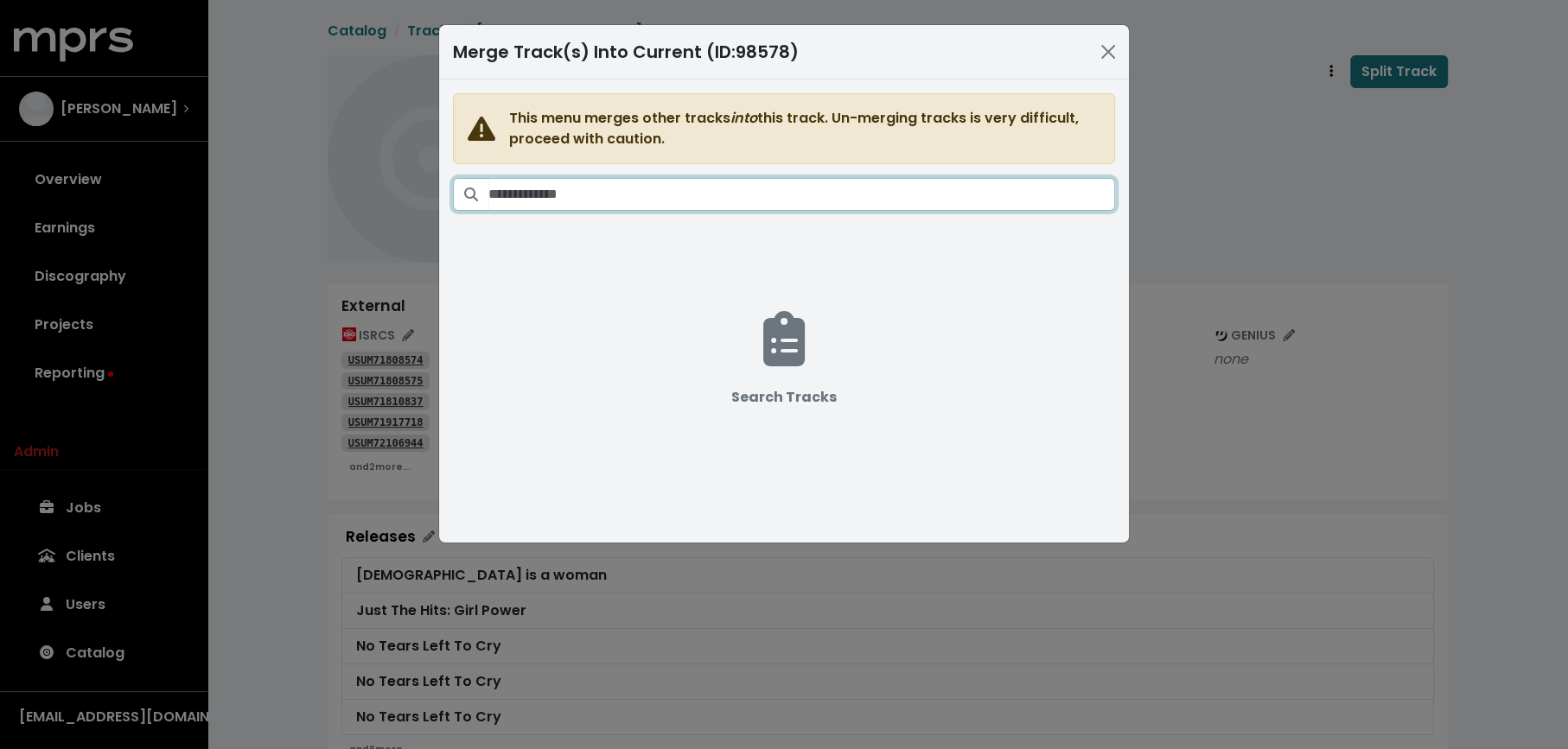
click at [874, 189] on input "Search tracks" at bounding box center [801, 195] width 626 height 33
paste input "**********"
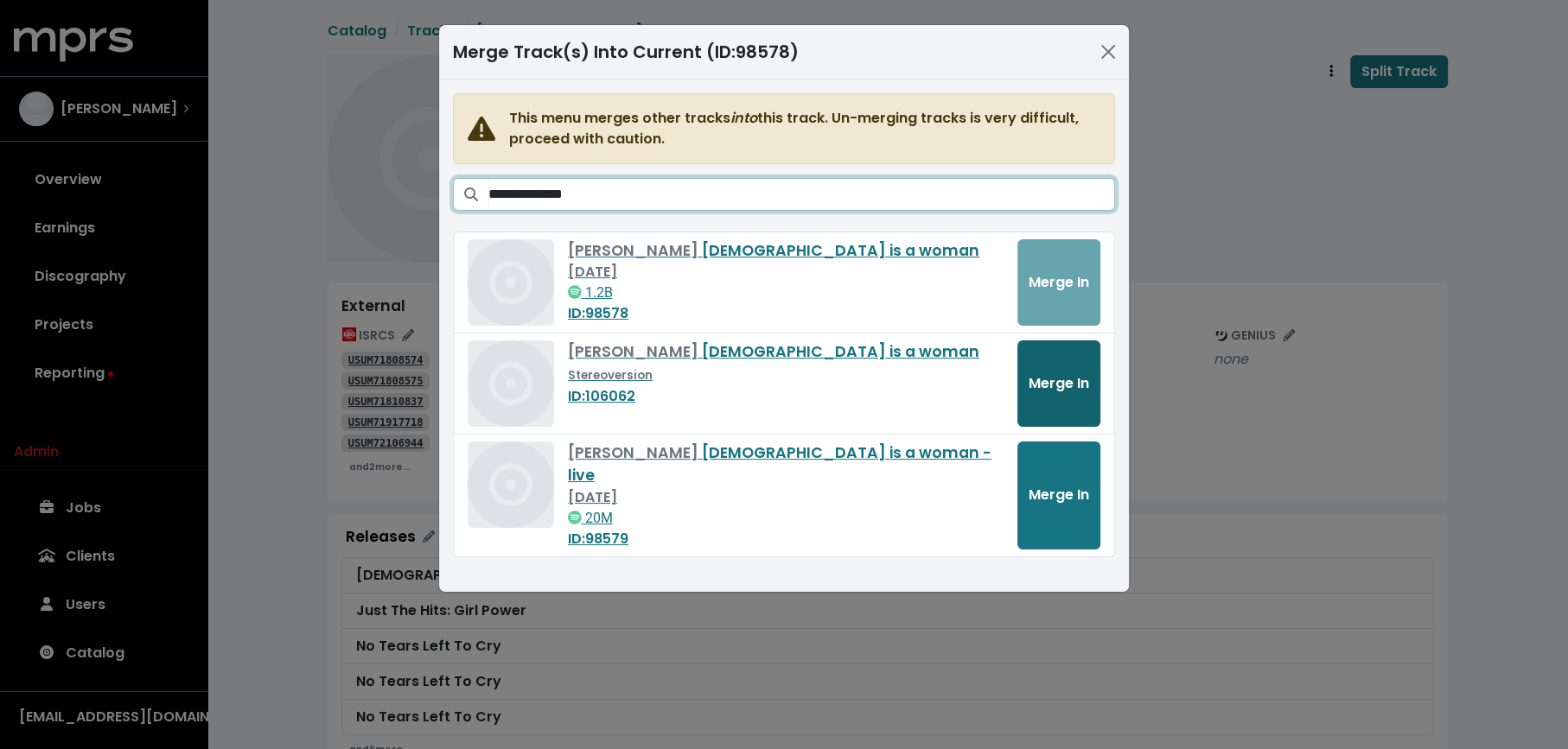
type input "**********"
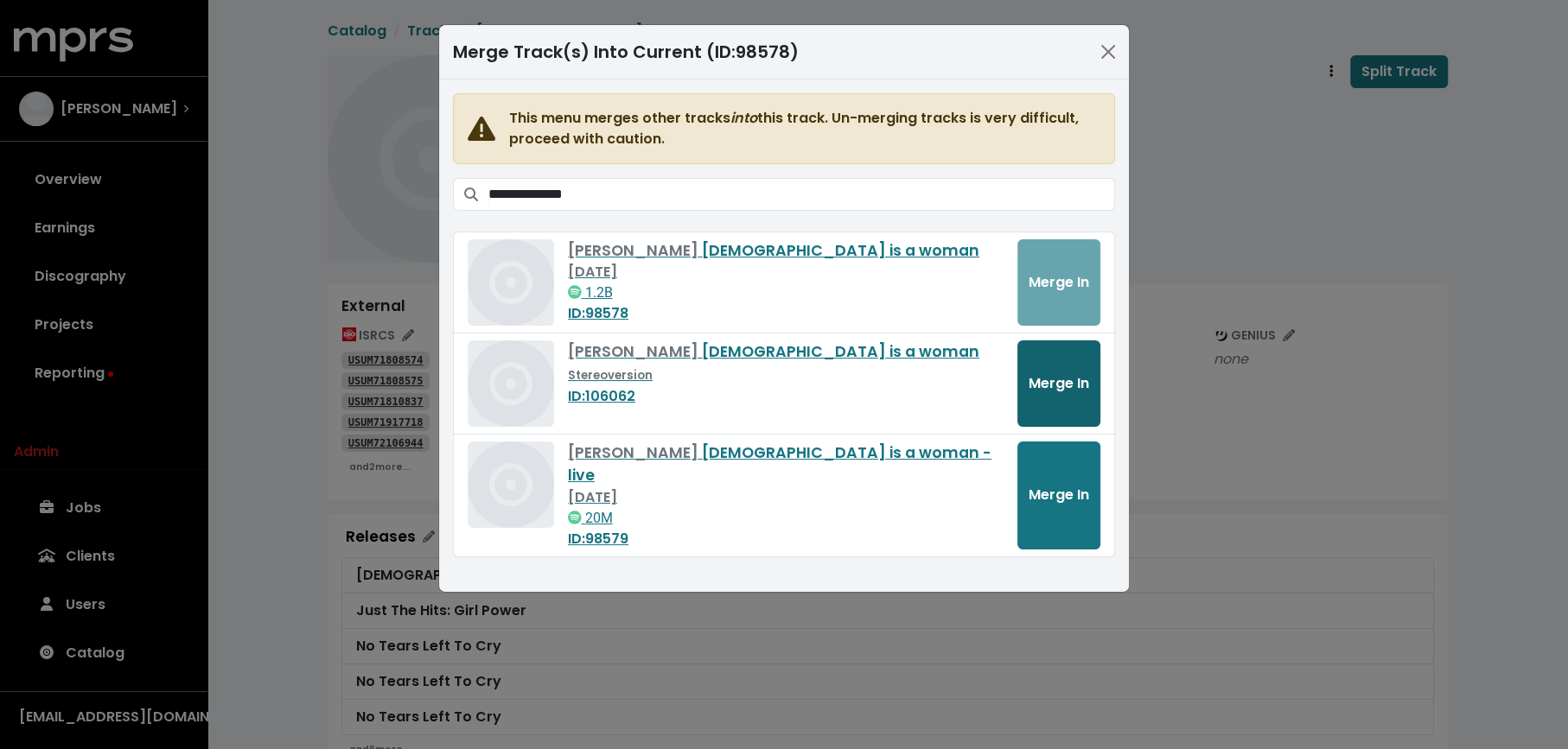
click at [1049, 373] on span "Merge In" at bounding box center [1059, 383] width 60 height 19
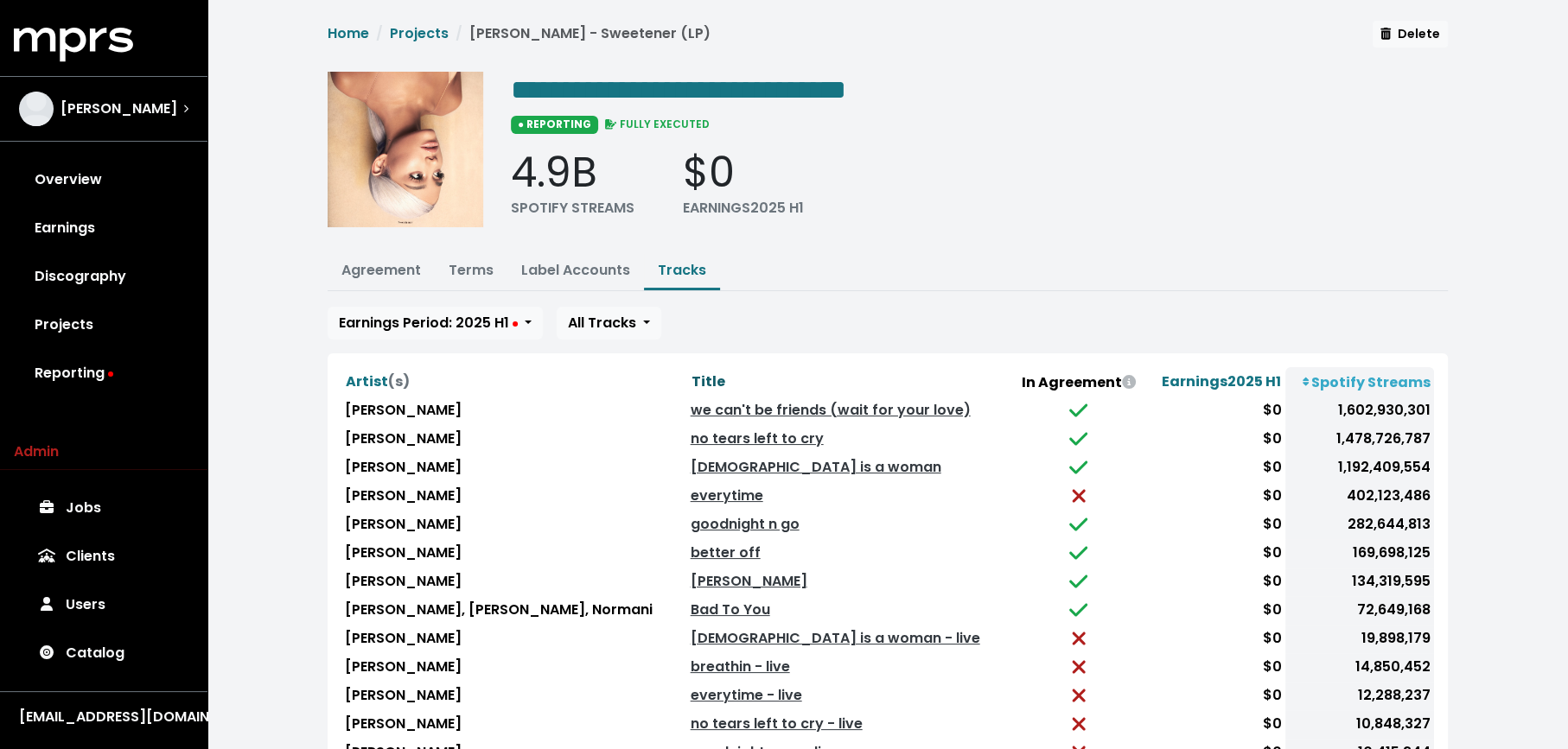
click at [691, 373] on span "Title" at bounding box center [708, 382] width 34 height 19
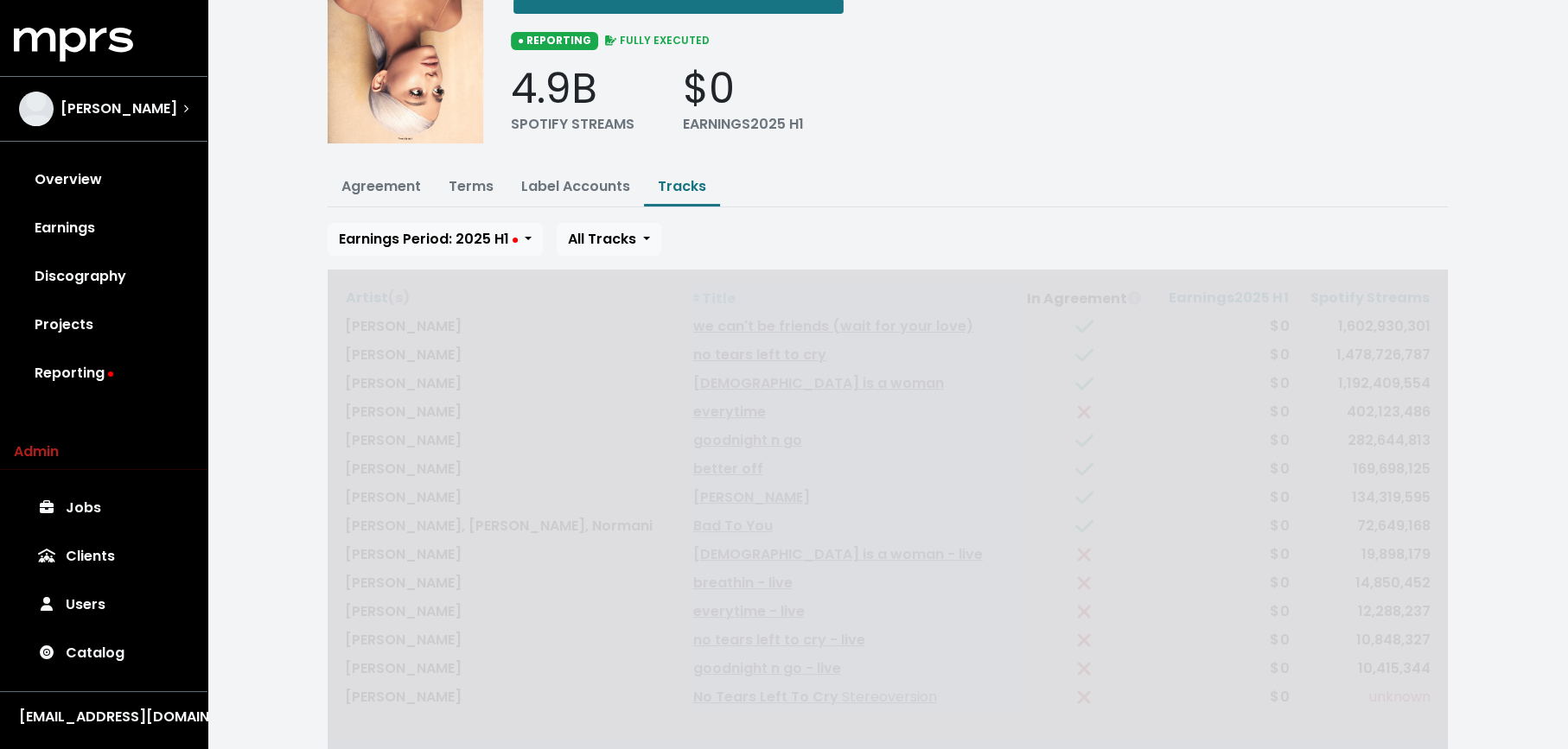
scroll to position [167, 0]
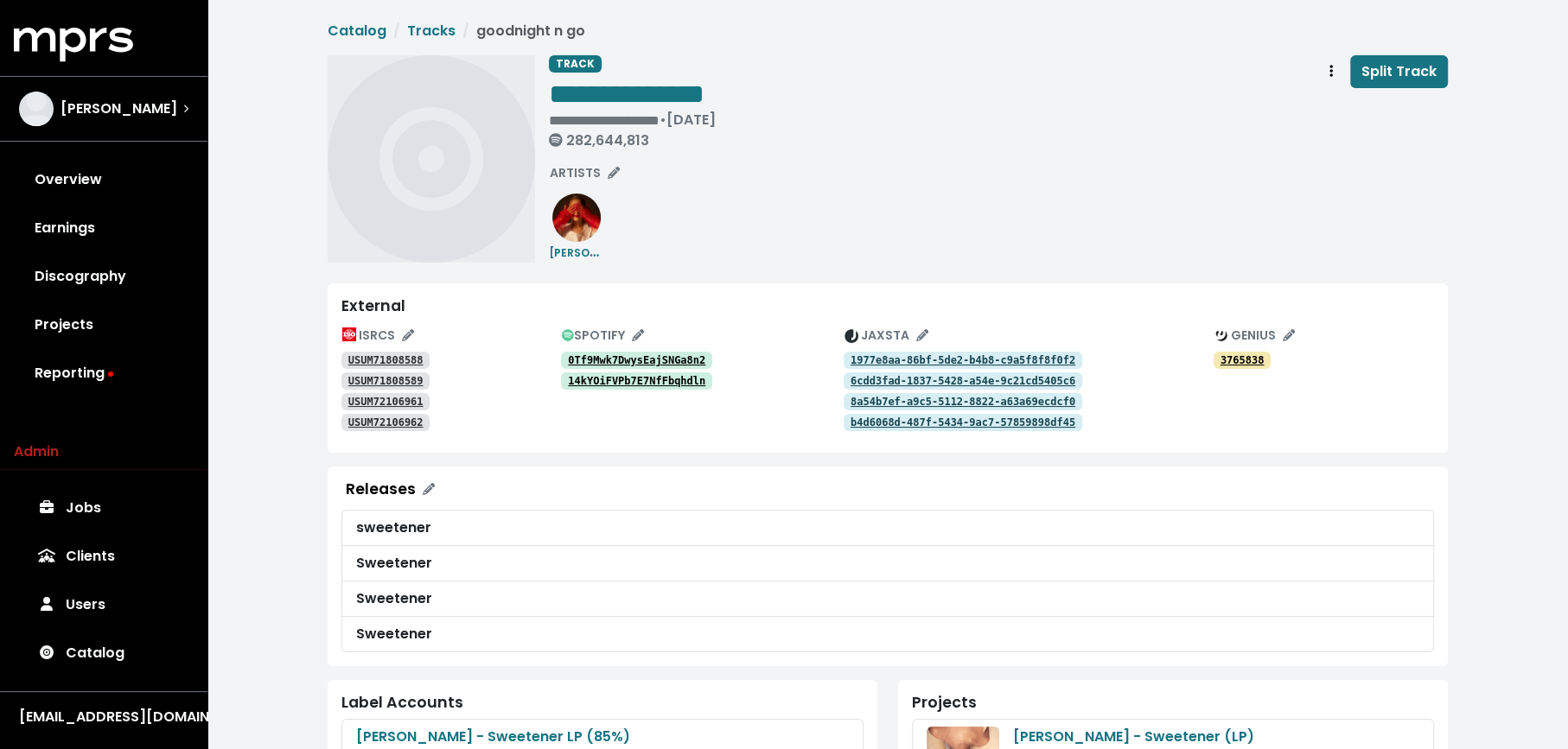
click at [1327, 88] on div "**********" at bounding box center [997, 105] width 899 height 100
click at [1327, 69] on span "Track actions" at bounding box center [1331, 71] width 16 height 20
click at [1327, 111] on link "Merge" at bounding box center [1381, 110] width 136 height 27
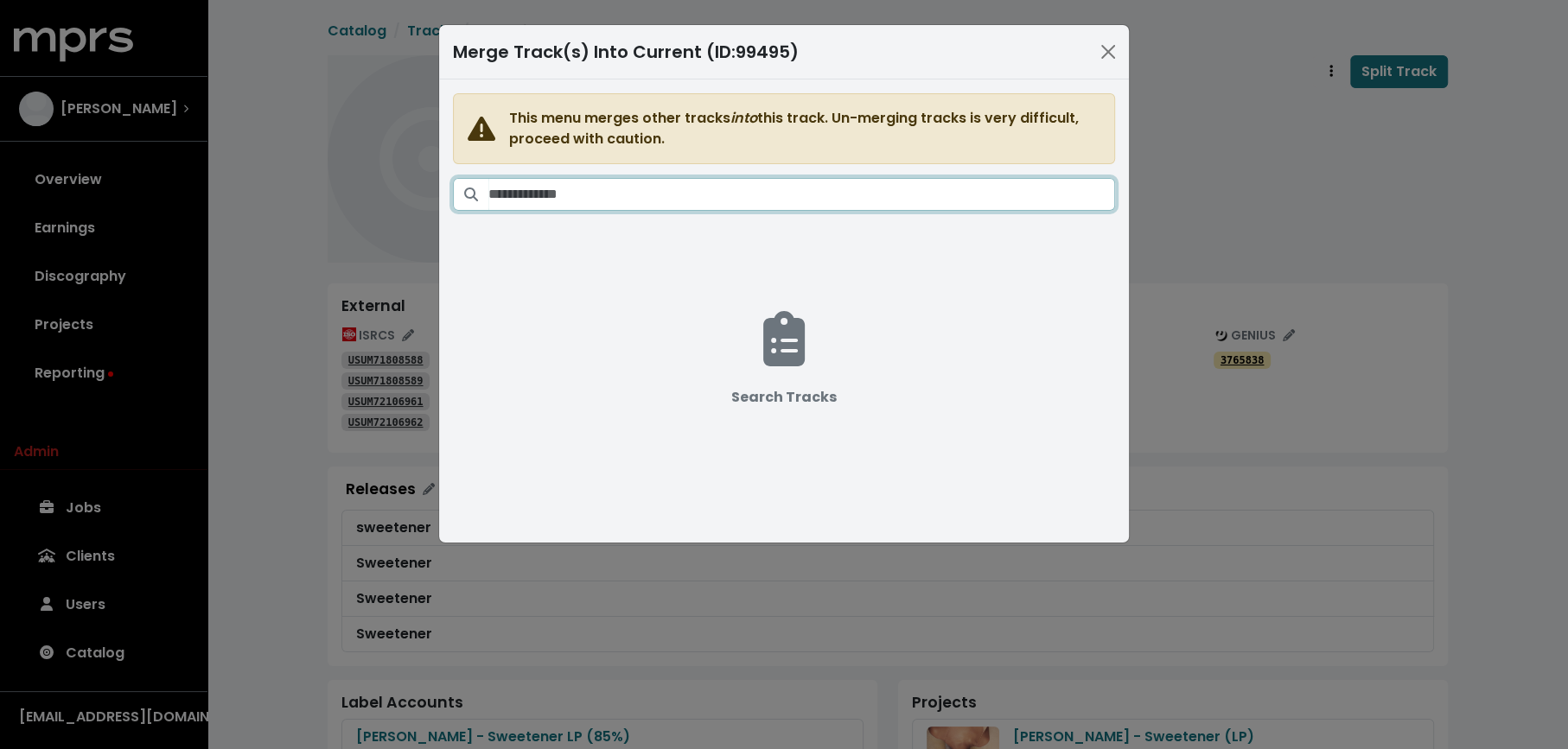
click at [877, 204] on input "Search tracks" at bounding box center [801, 195] width 626 height 33
type input "*"
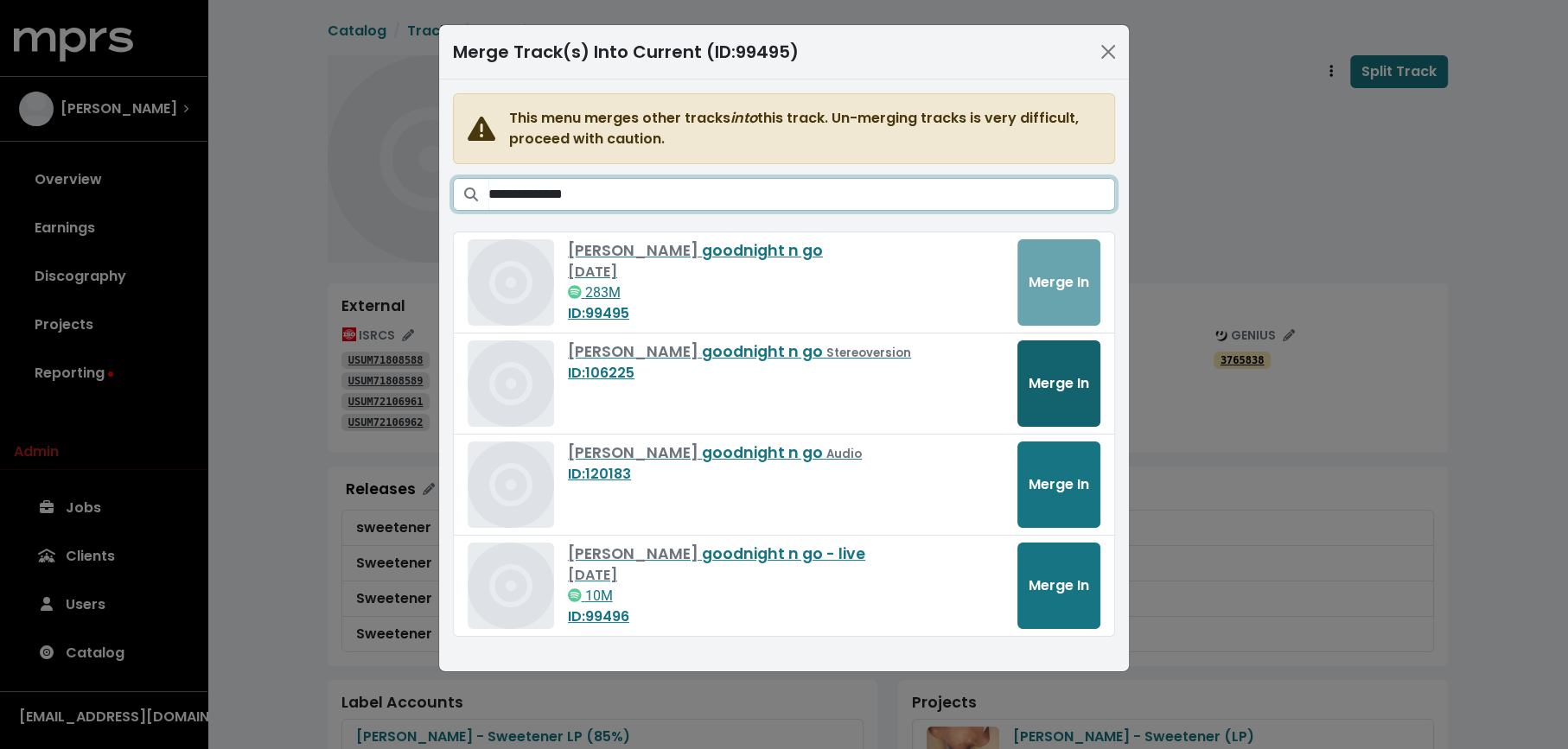
type input "**********"
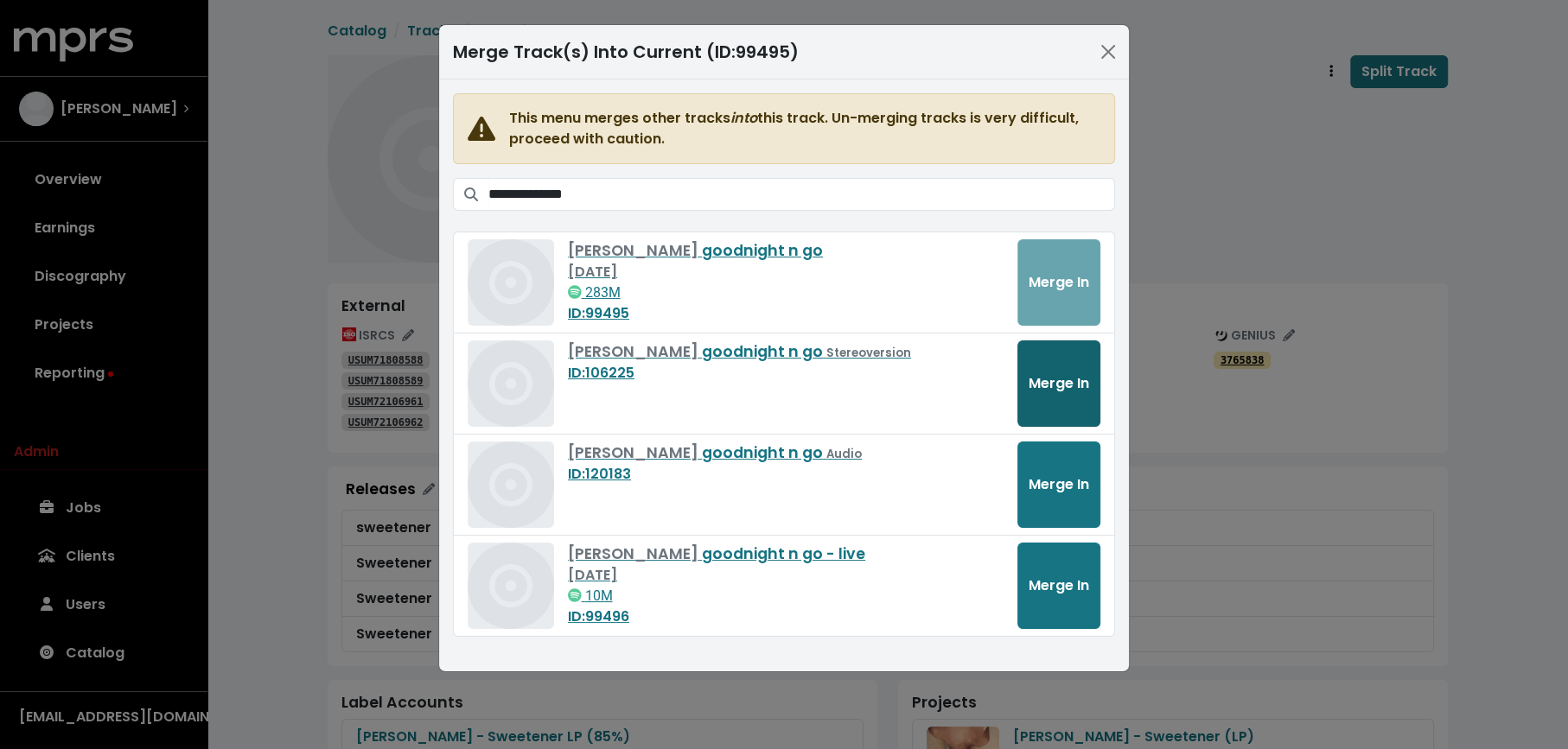
click at [1062, 378] on span "Merge In" at bounding box center [1059, 383] width 60 height 19
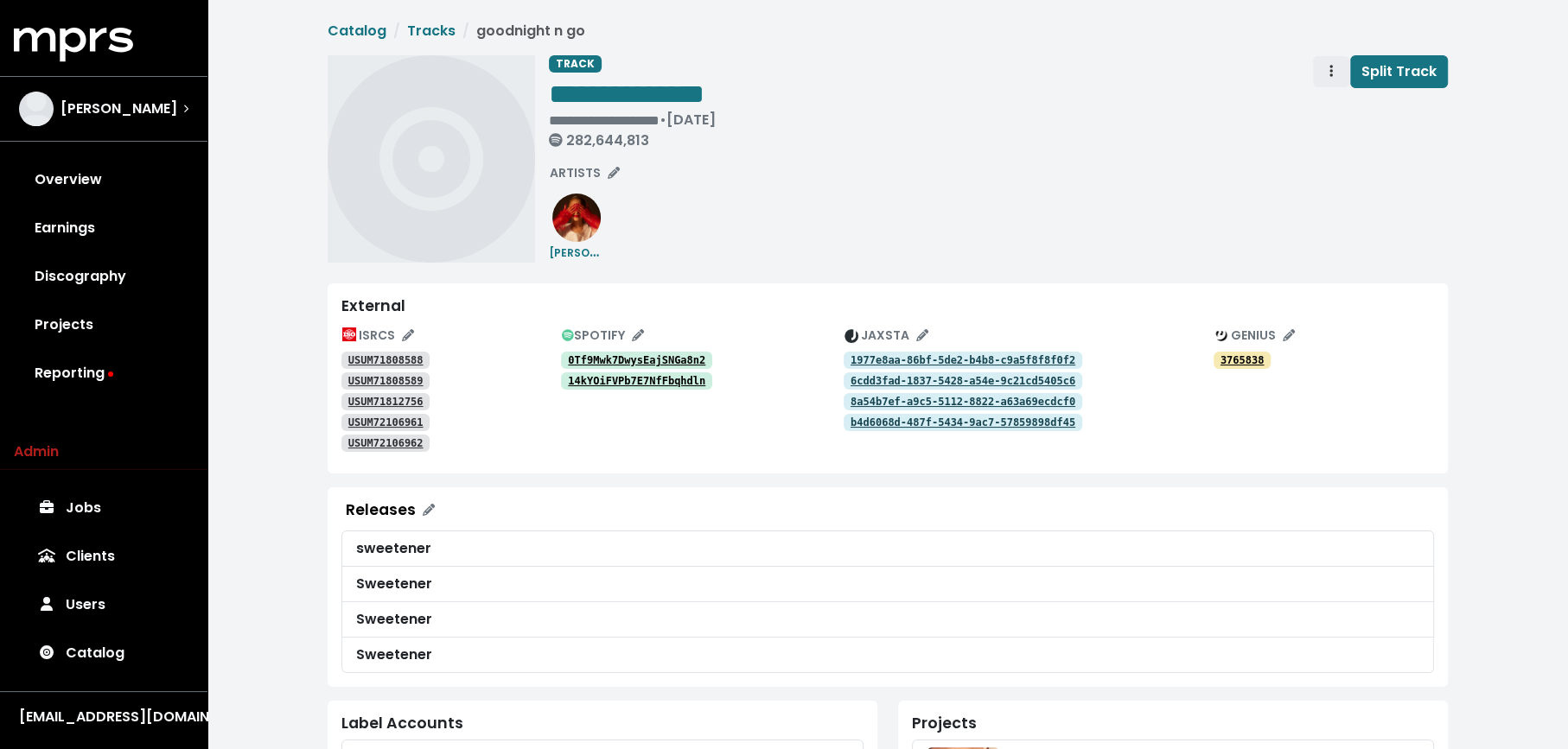
click at [1330, 73] on span "Track actions" at bounding box center [1331, 71] width 16 height 20
click at [1332, 98] on link "Merge" at bounding box center [1381, 110] width 136 height 27
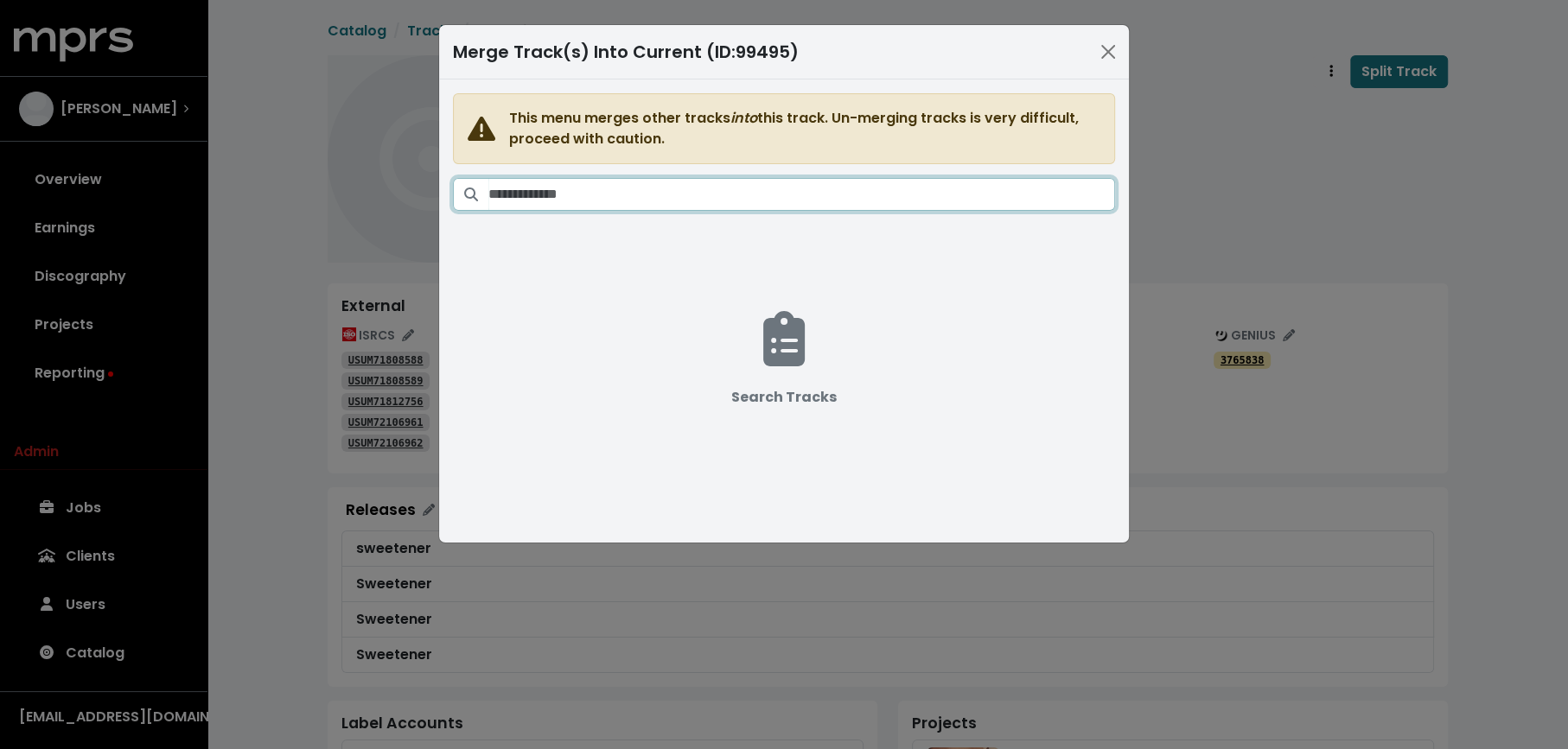
click at [952, 193] on input "Search tracks" at bounding box center [801, 195] width 626 height 33
paste input "**********"
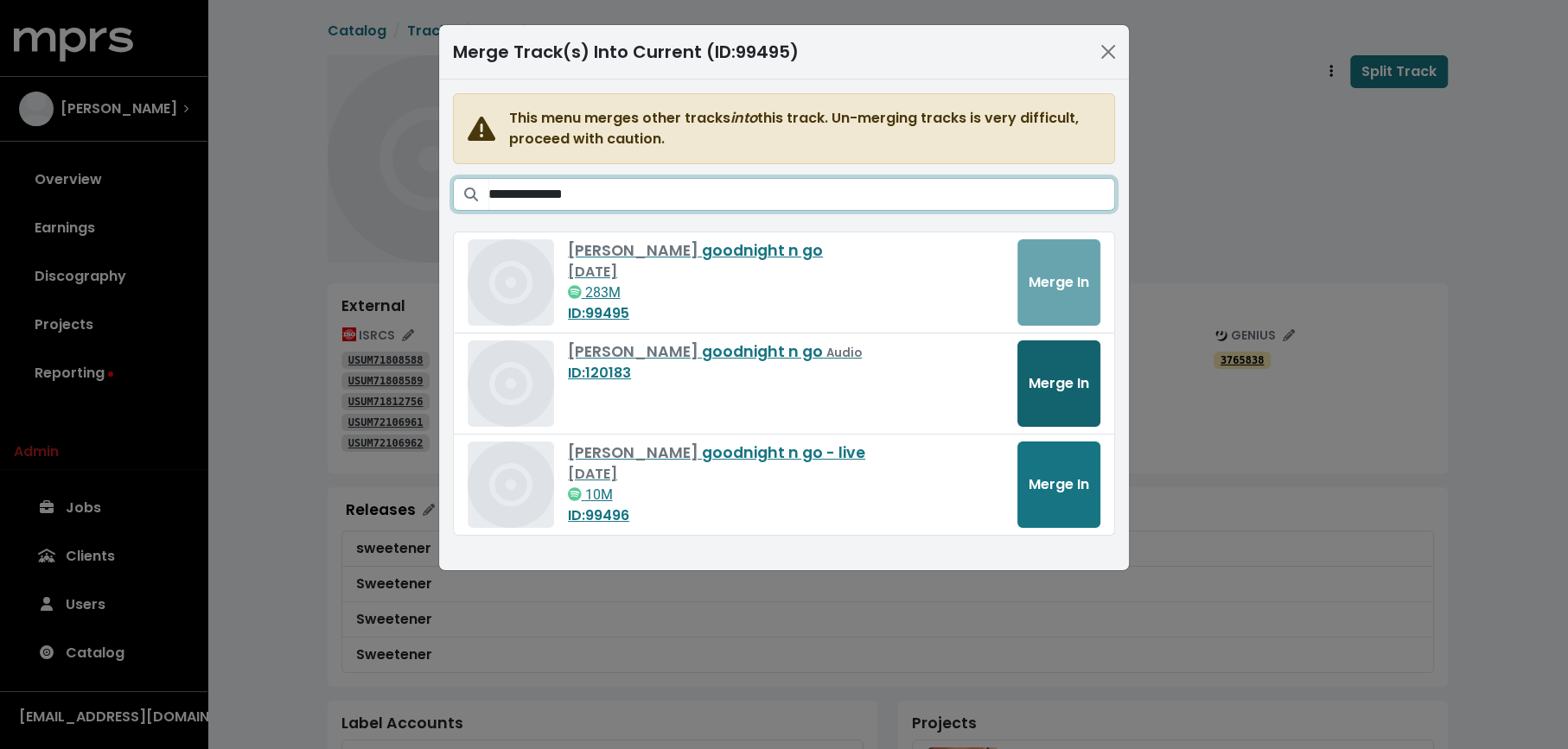
type input "**********"
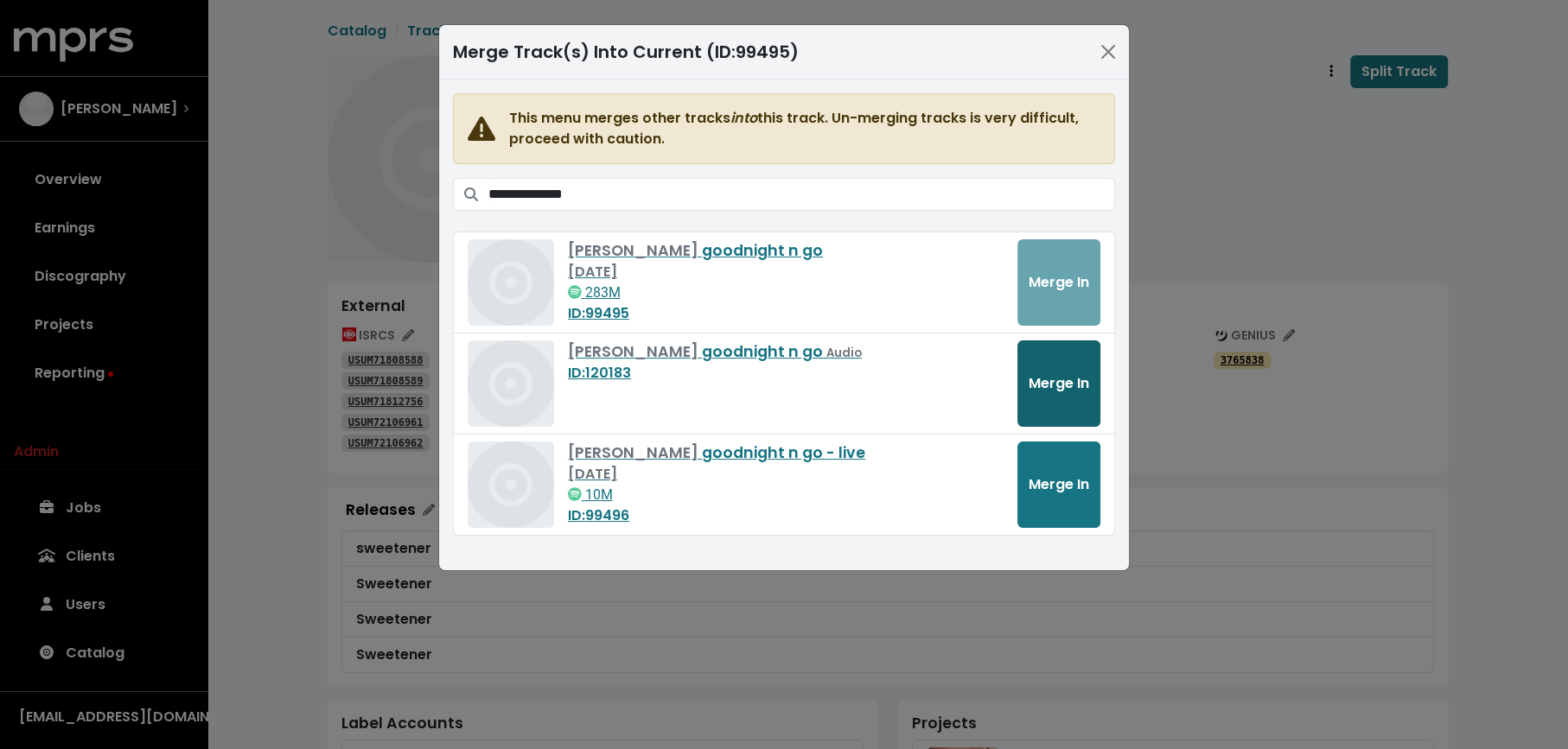
click at [1062, 395] on button "Merge In" at bounding box center [1058, 384] width 83 height 87
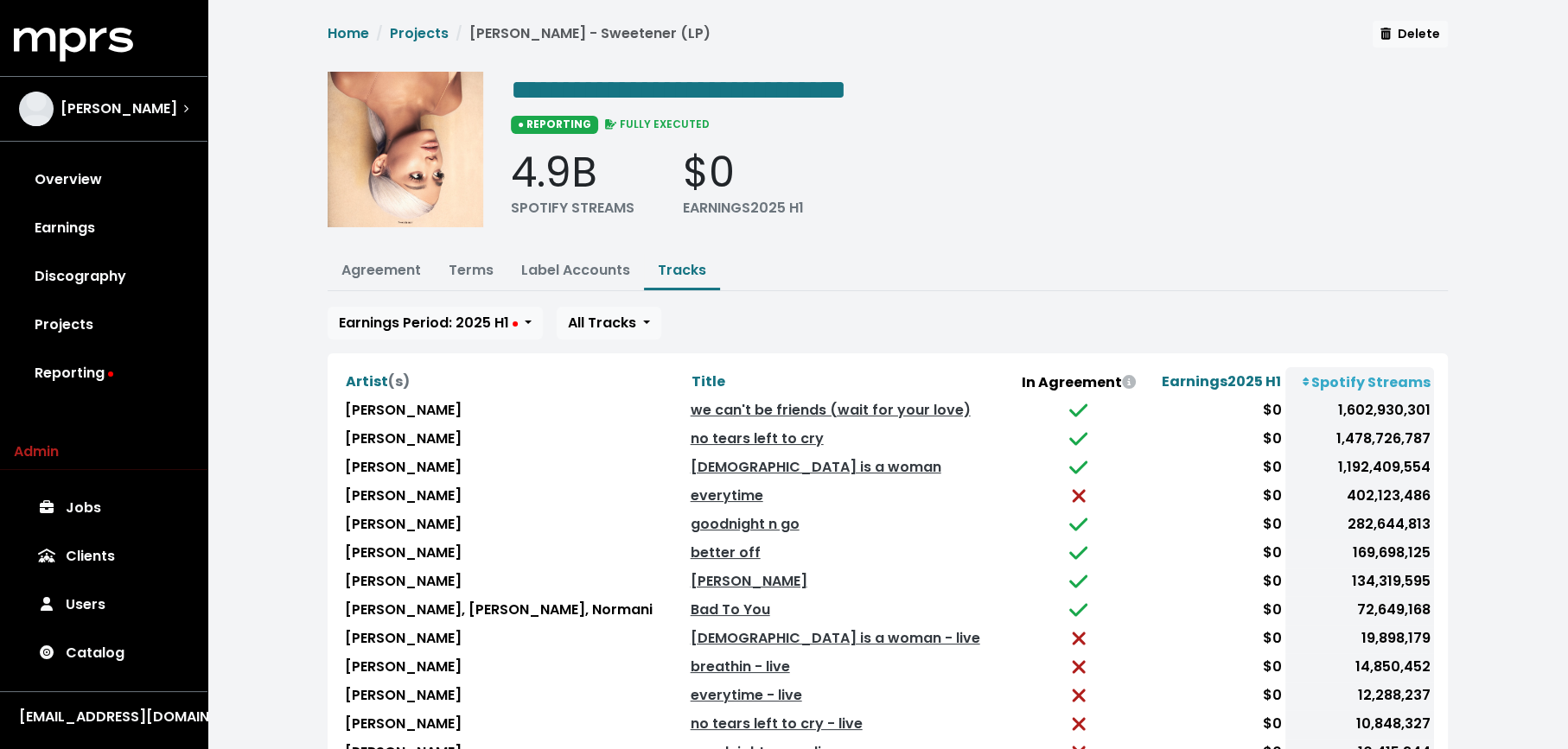
click at [677, 361] on div "Artist (s) Title In Agreement Earnings 2025 H1 Spotify Streams [PERSON_NAME] we…" at bounding box center [887, 588] width 1120 height 470
click at [691, 373] on span "Title" at bounding box center [708, 382] width 34 height 19
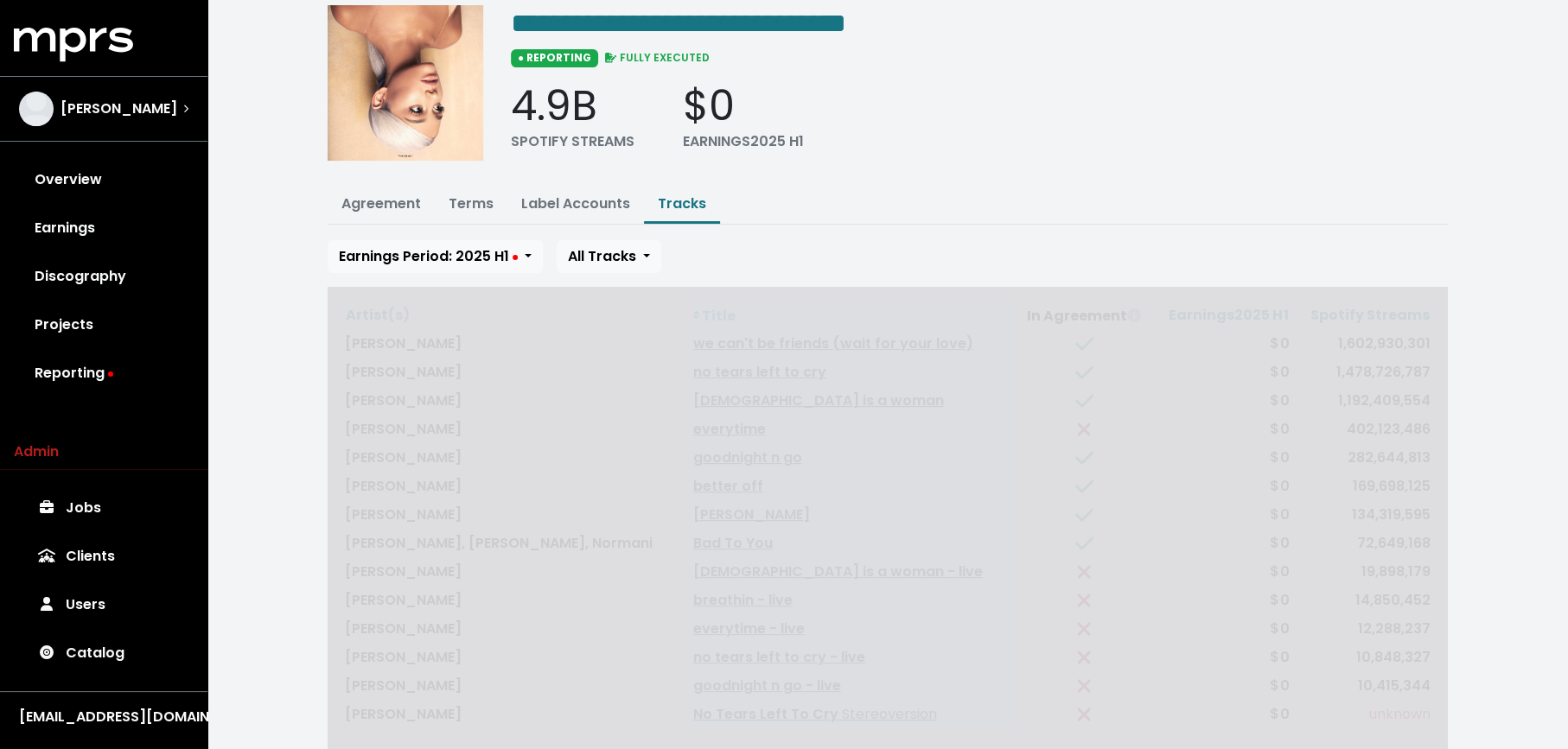
scroll to position [167, 0]
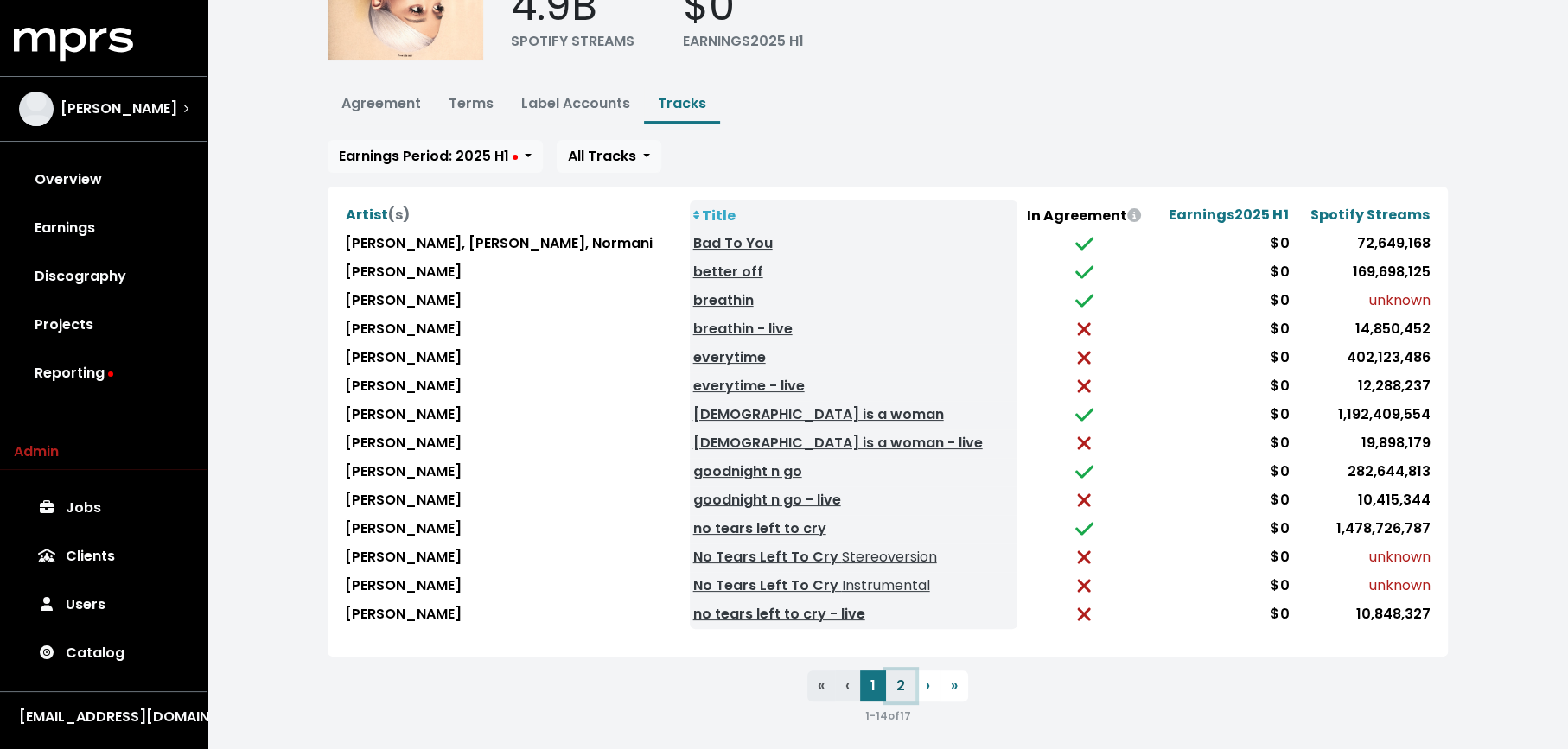
click at [910, 681] on button "2" at bounding box center [901, 687] width 29 height 31
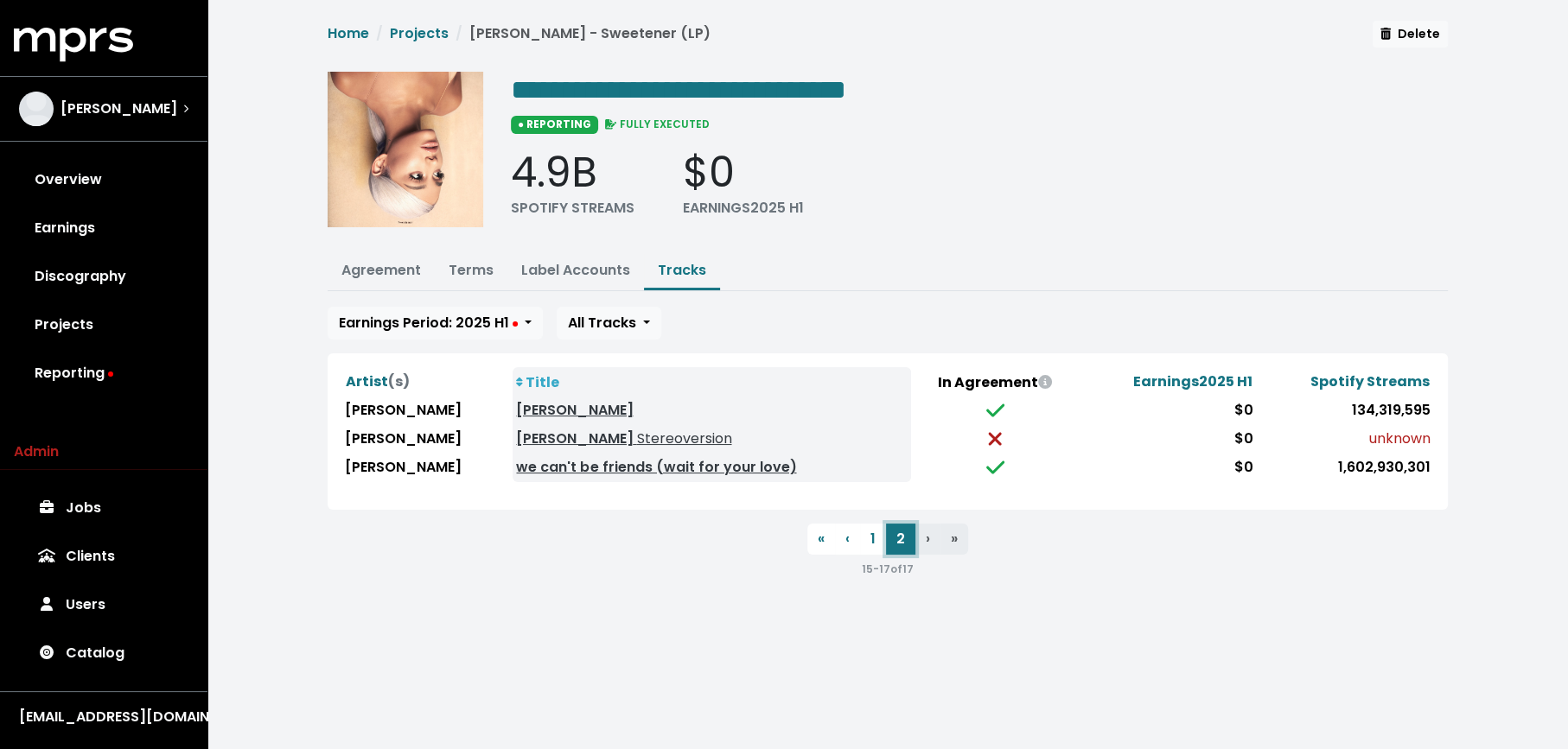
scroll to position [0, 0]
click at [877, 540] on button "1" at bounding box center [873, 540] width 26 height 31
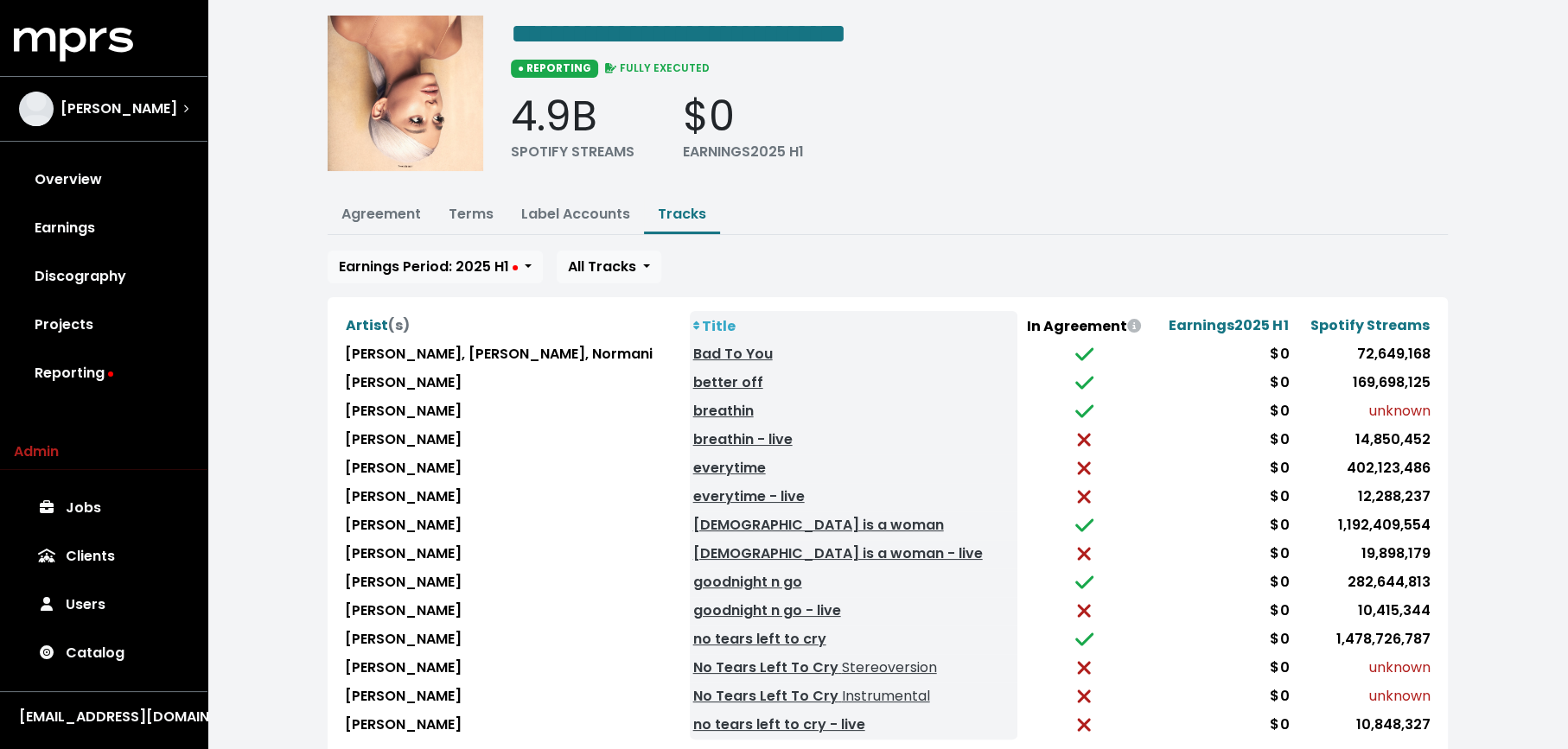
scroll to position [167, 0]
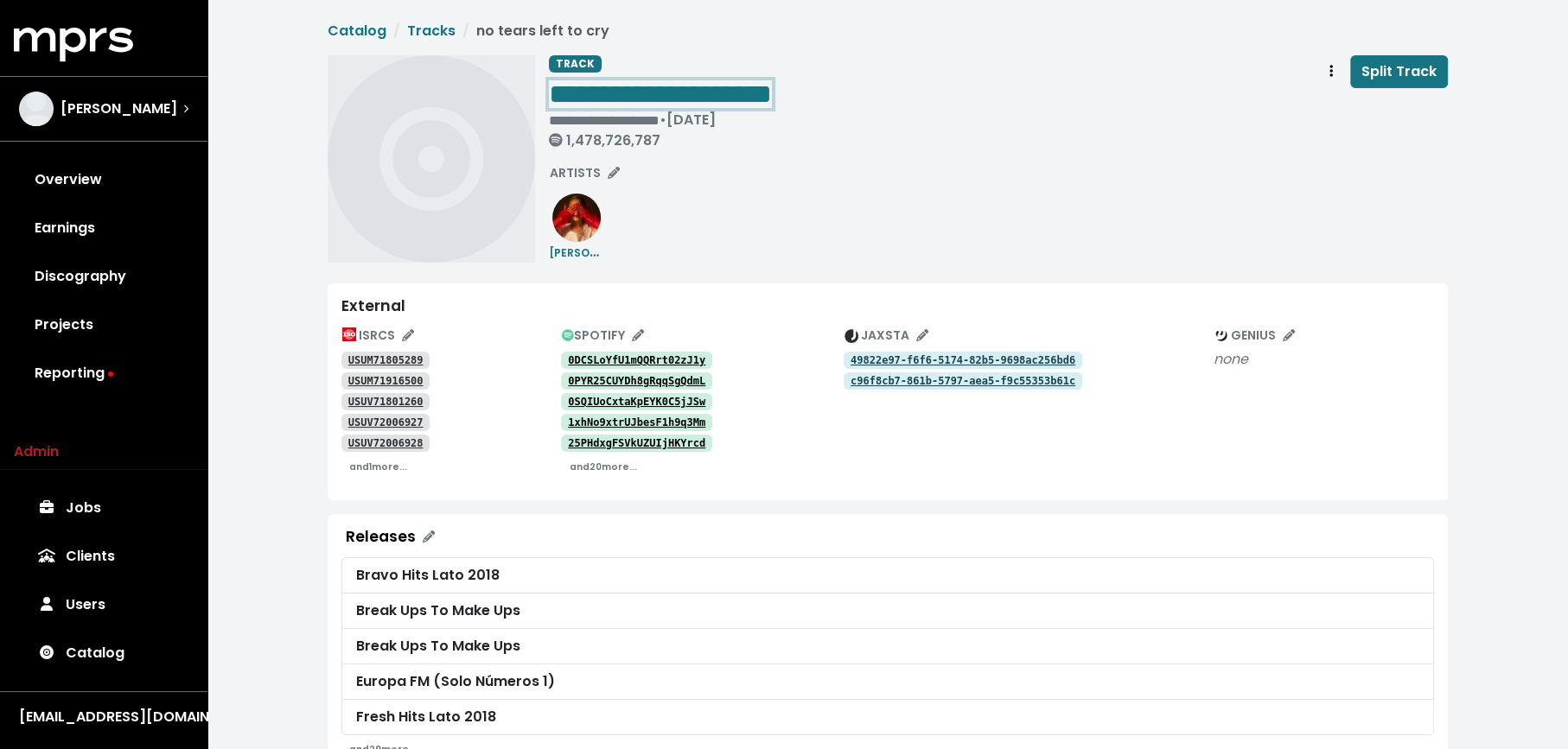
click at [848, 93] on div "**********" at bounding box center [997, 105] width 899 height 100
click at [1099, 148] on div "**********" at bounding box center [997, 105] width 899 height 100
click at [1323, 75] on button "Track actions" at bounding box center [1330, 72] width 38 height 33
click at [1326, 106] on link "Merge" at bounding box center [1381, 110] width 136 height 27
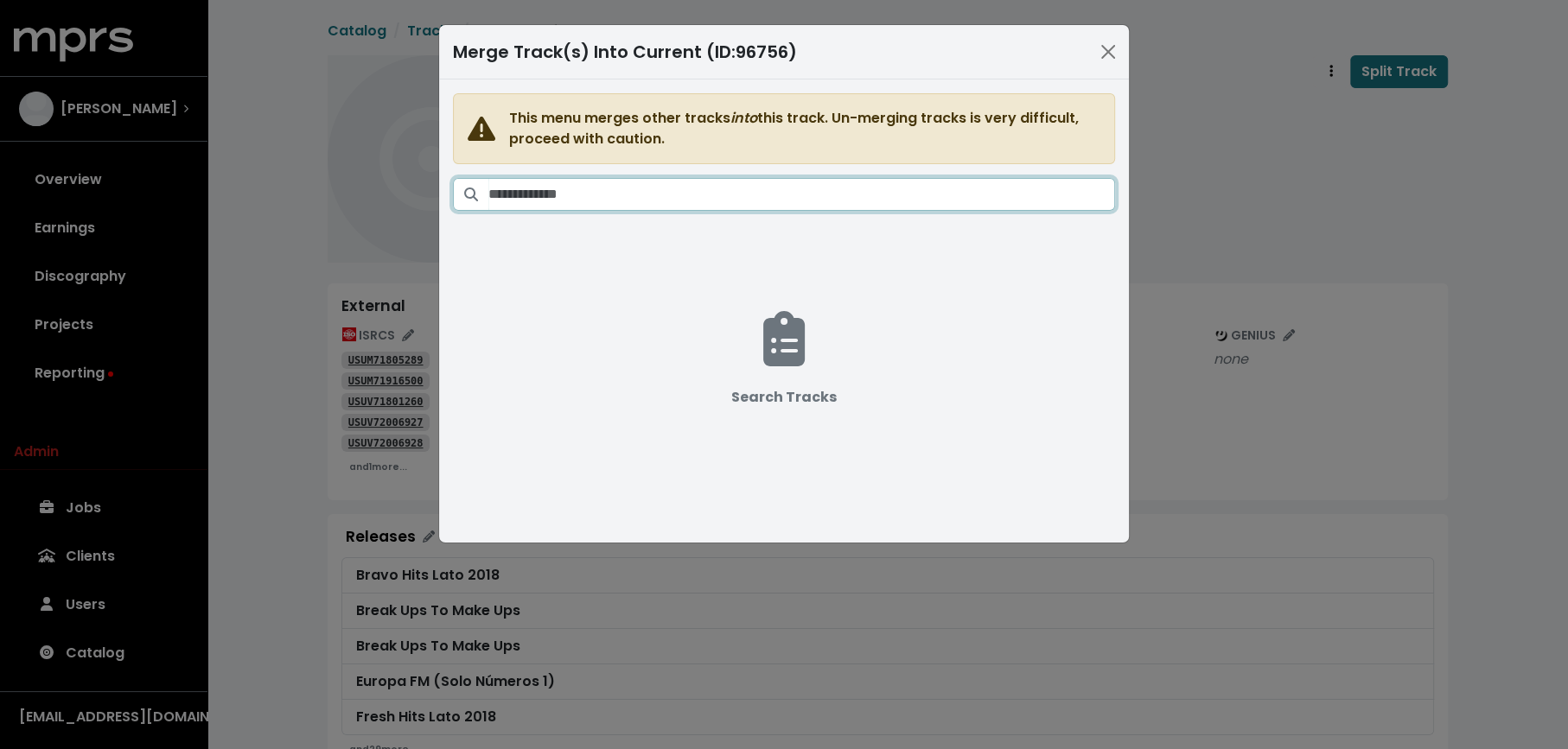
click at [846, 194] on input "Search tracks" at bounding box center [801, 195] width 626 height 33
paste input "**********"
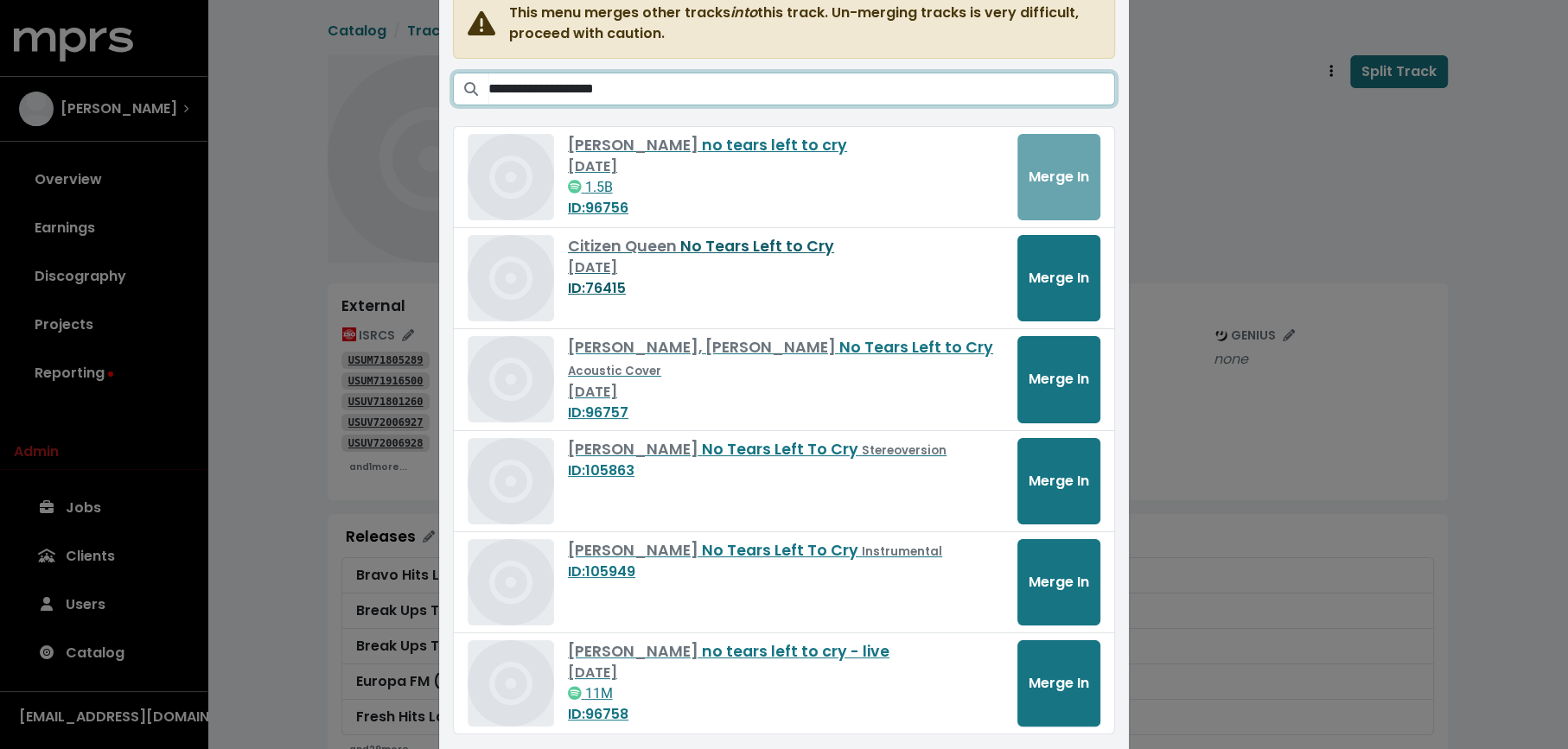
scroll to position [145, 0]
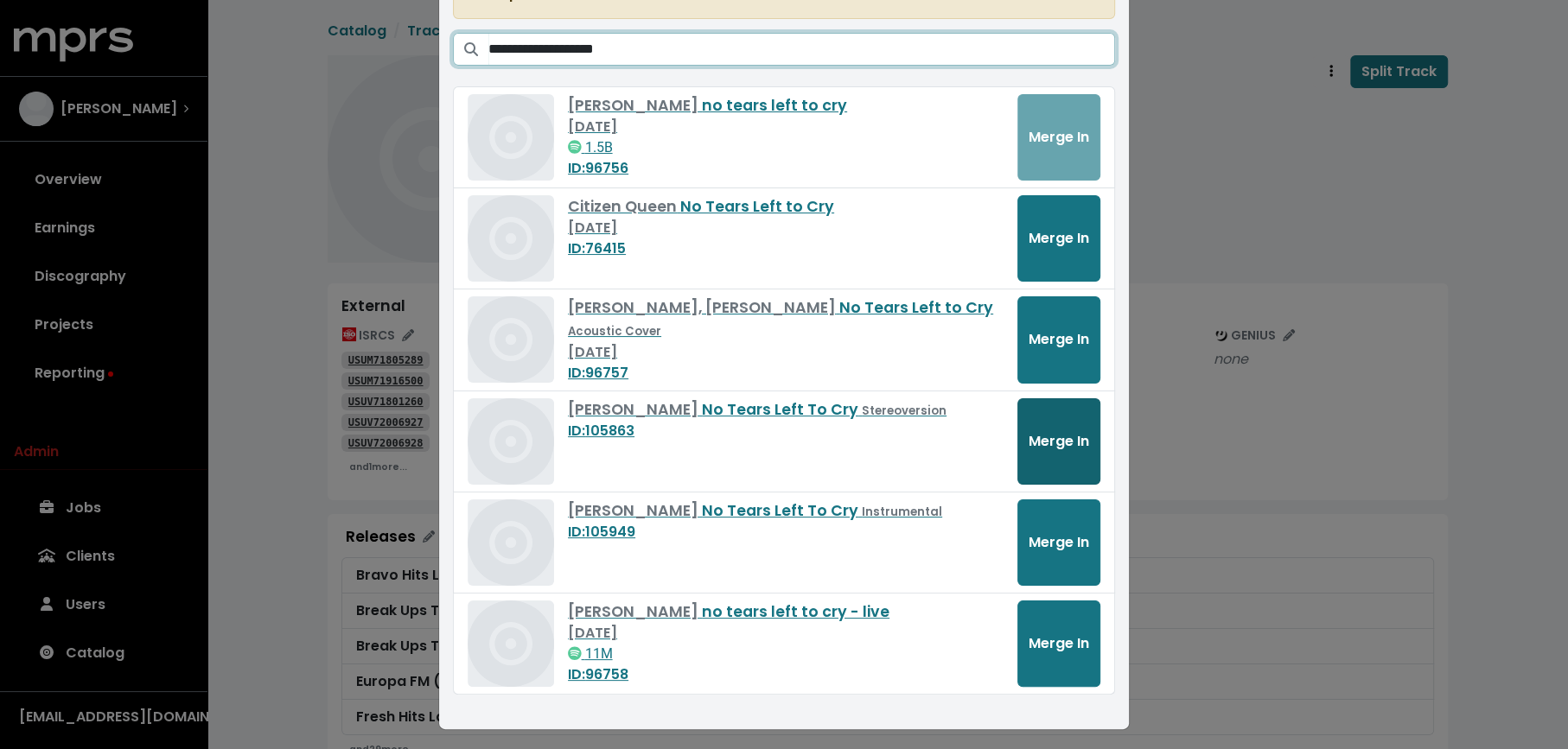
type input "**********"
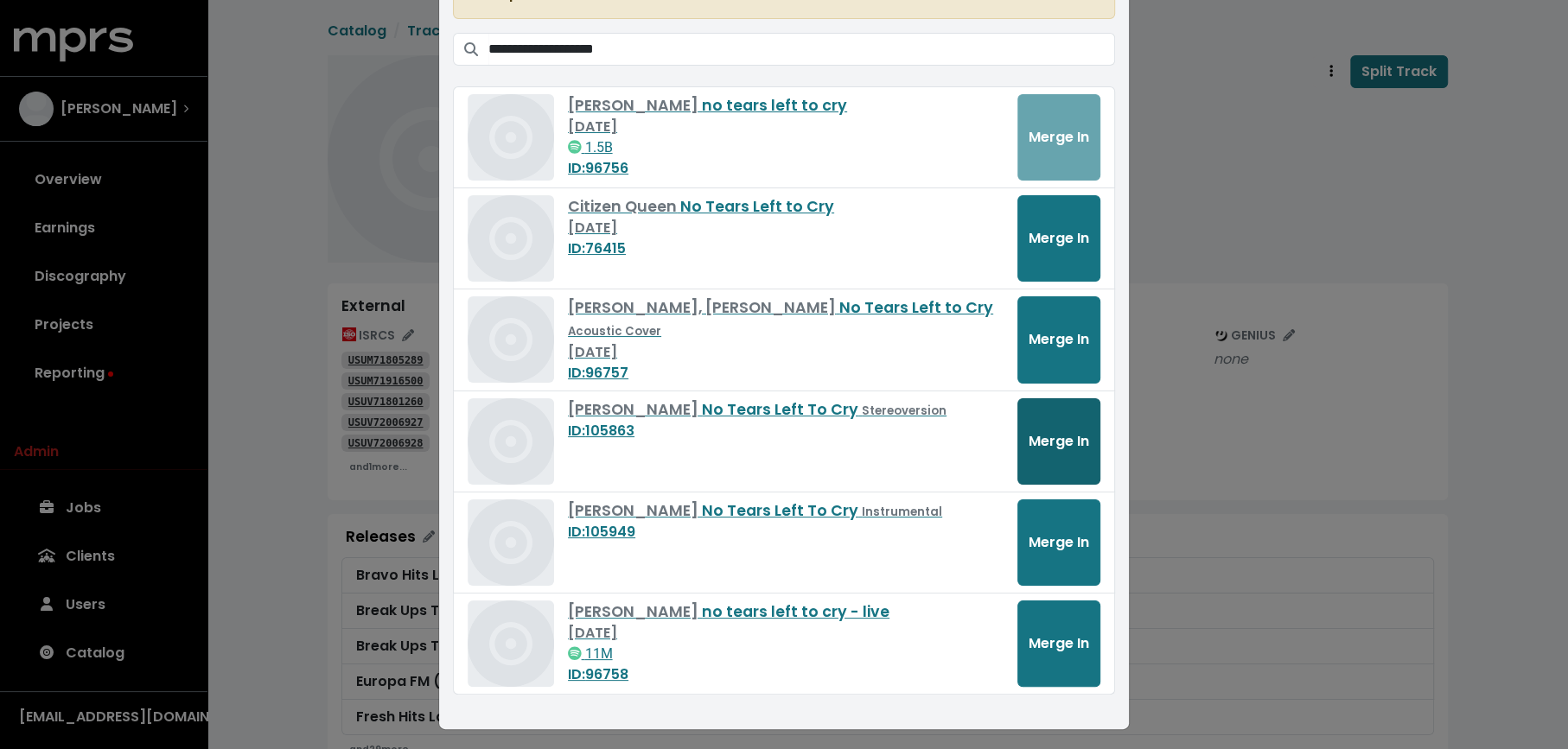
click at [1048, 437] on span "Merge In" at bounding box center [1059, 441] width 60 height 19
